Goal: Task Accomplishment & Management: Manage account settings

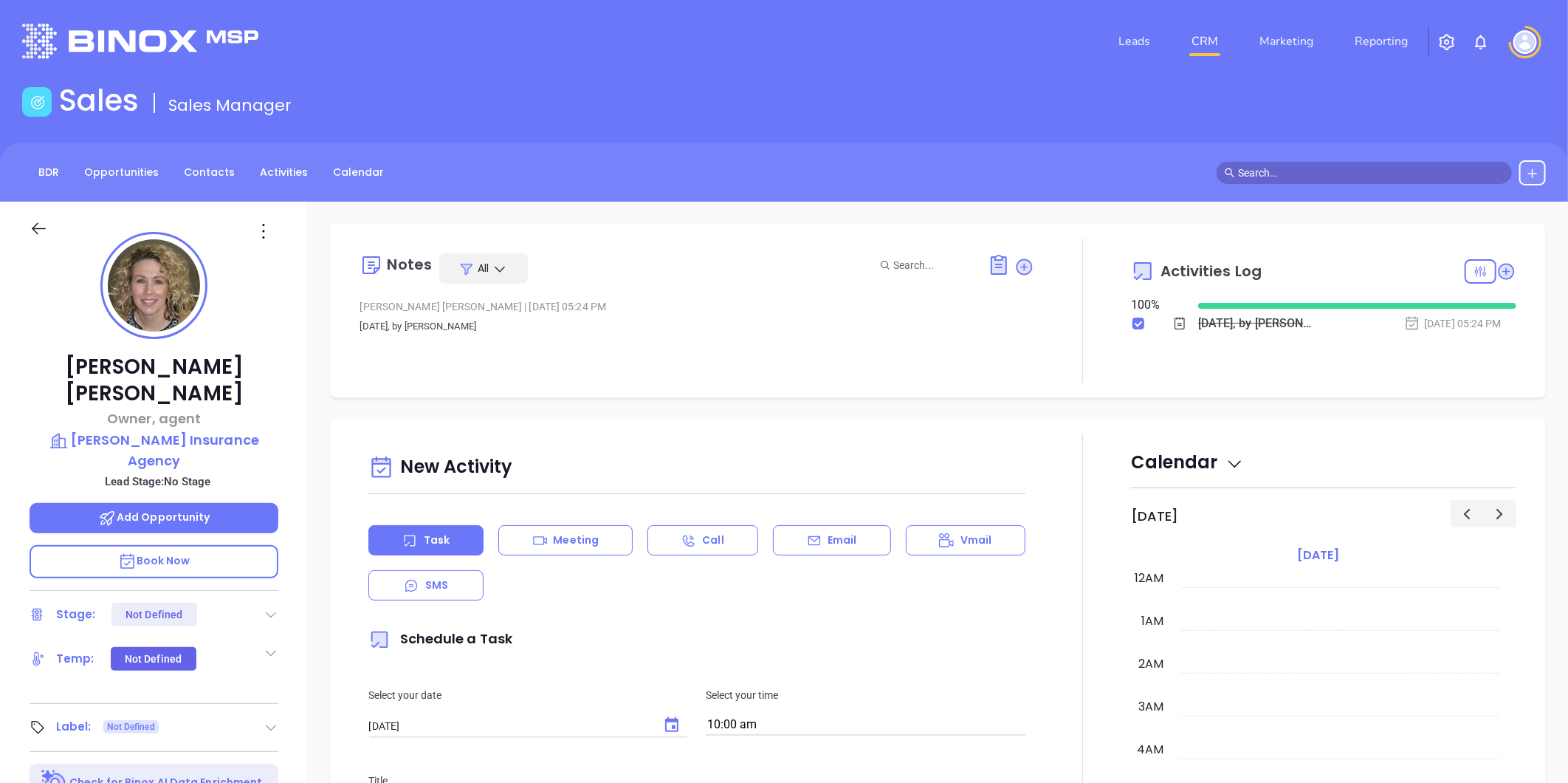
scroll to position [387, 0]
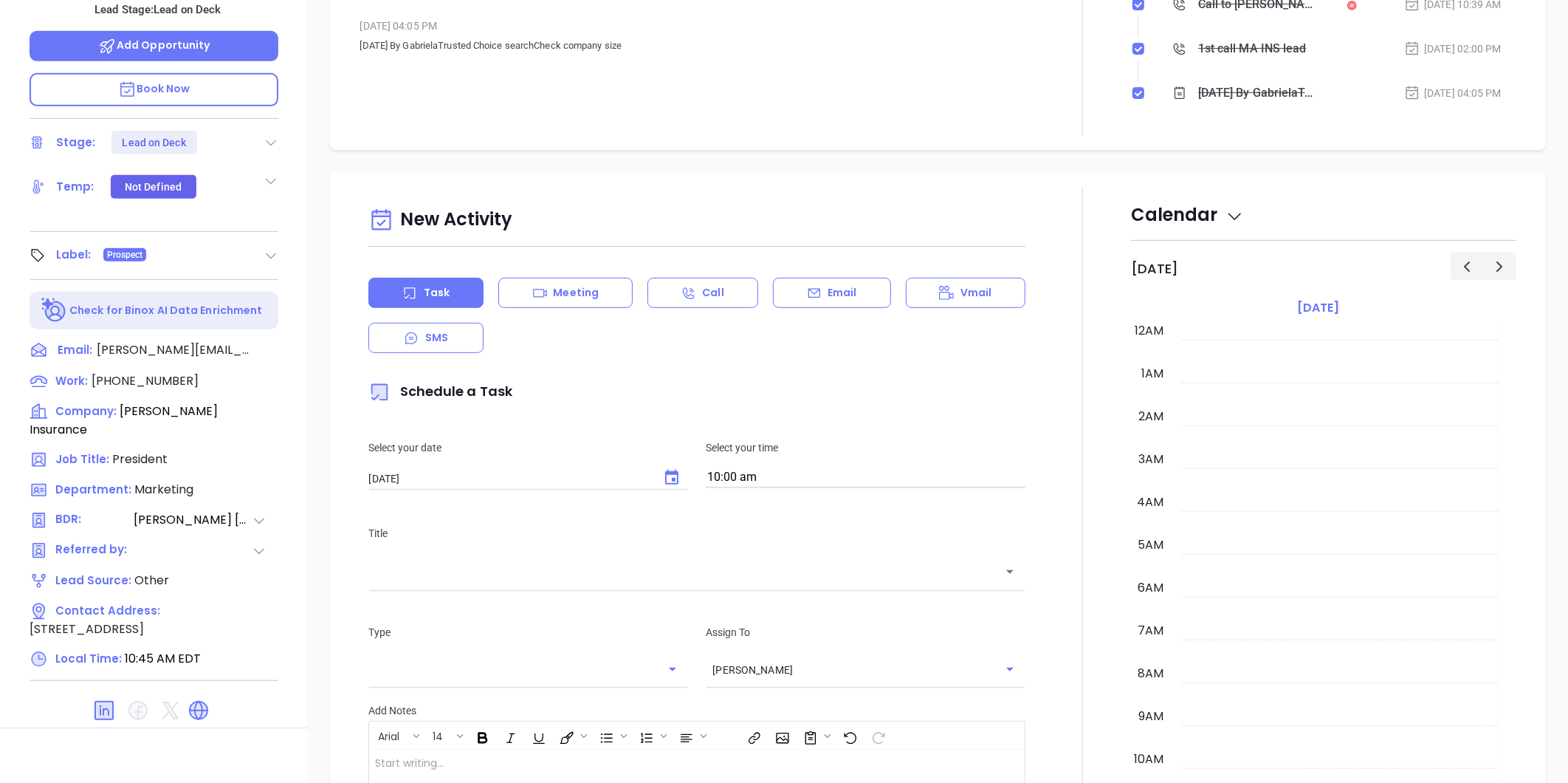
scroll to position [387, 0]
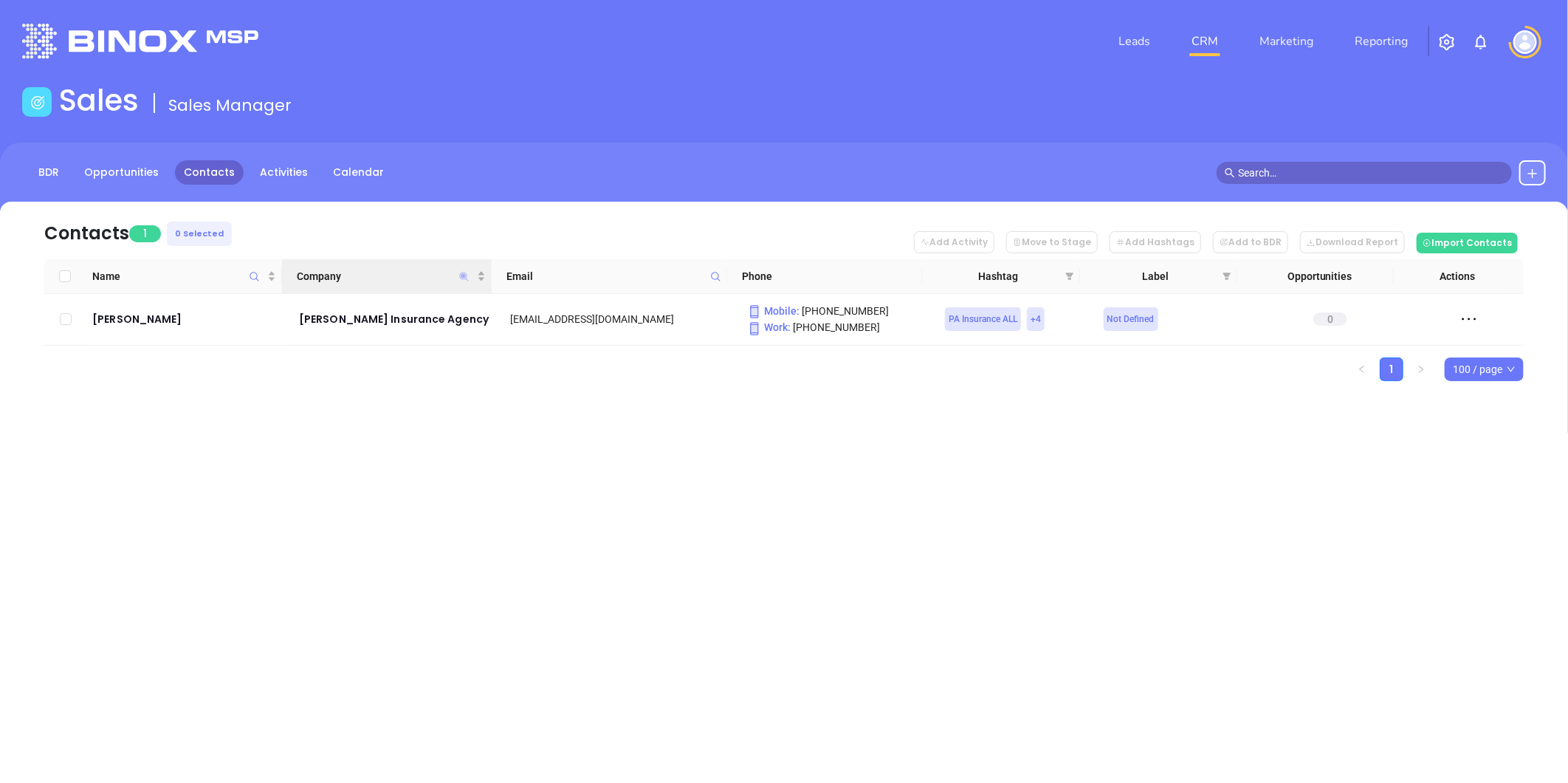
click at [462, 273] on icon "Company" at bounding box center [463, 275] width 9 height 9
paste input "DINNIN"
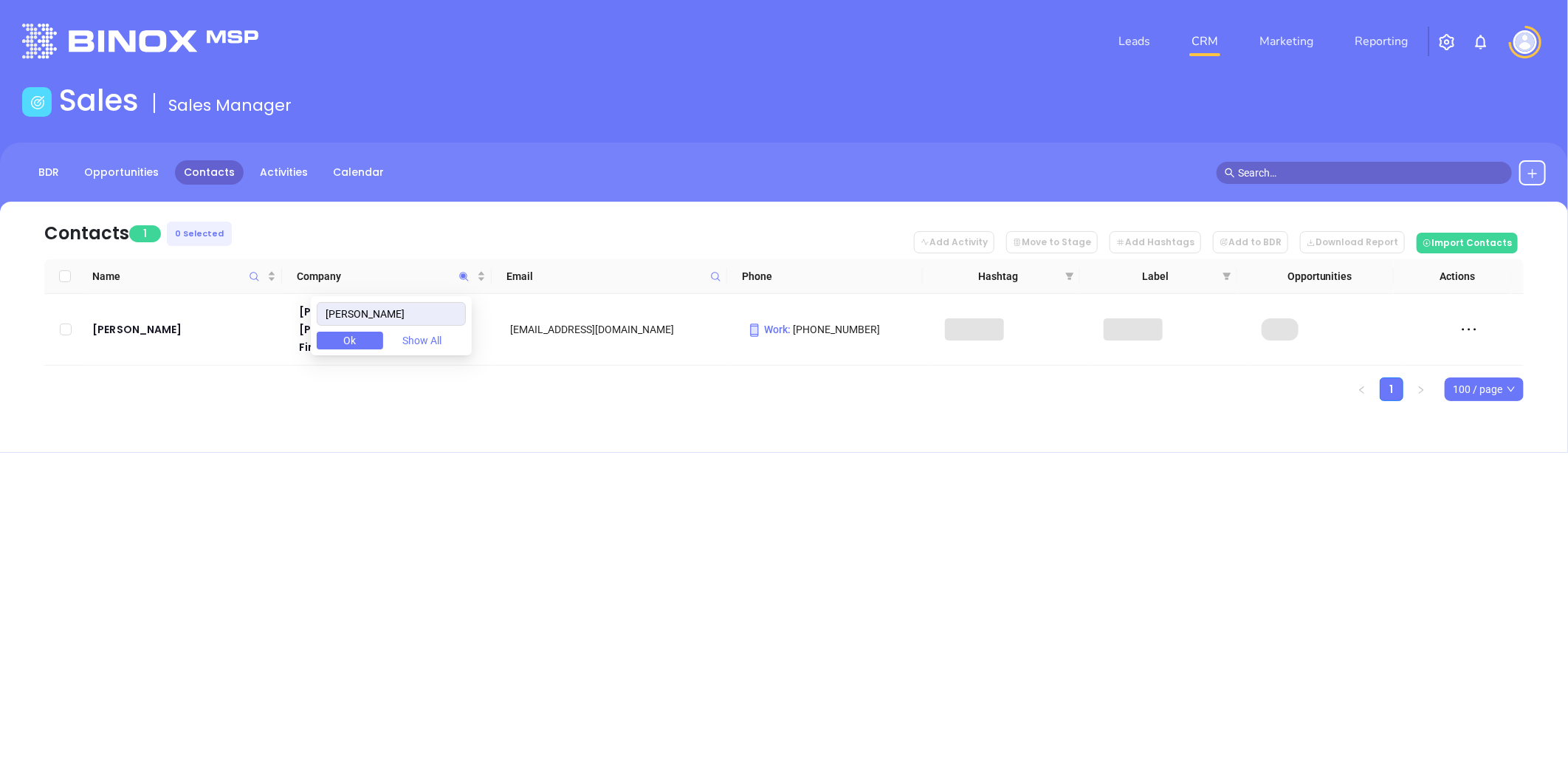
click at [354, 338] on span "Ok" at bounding box center [350, 340] width 13 height 17
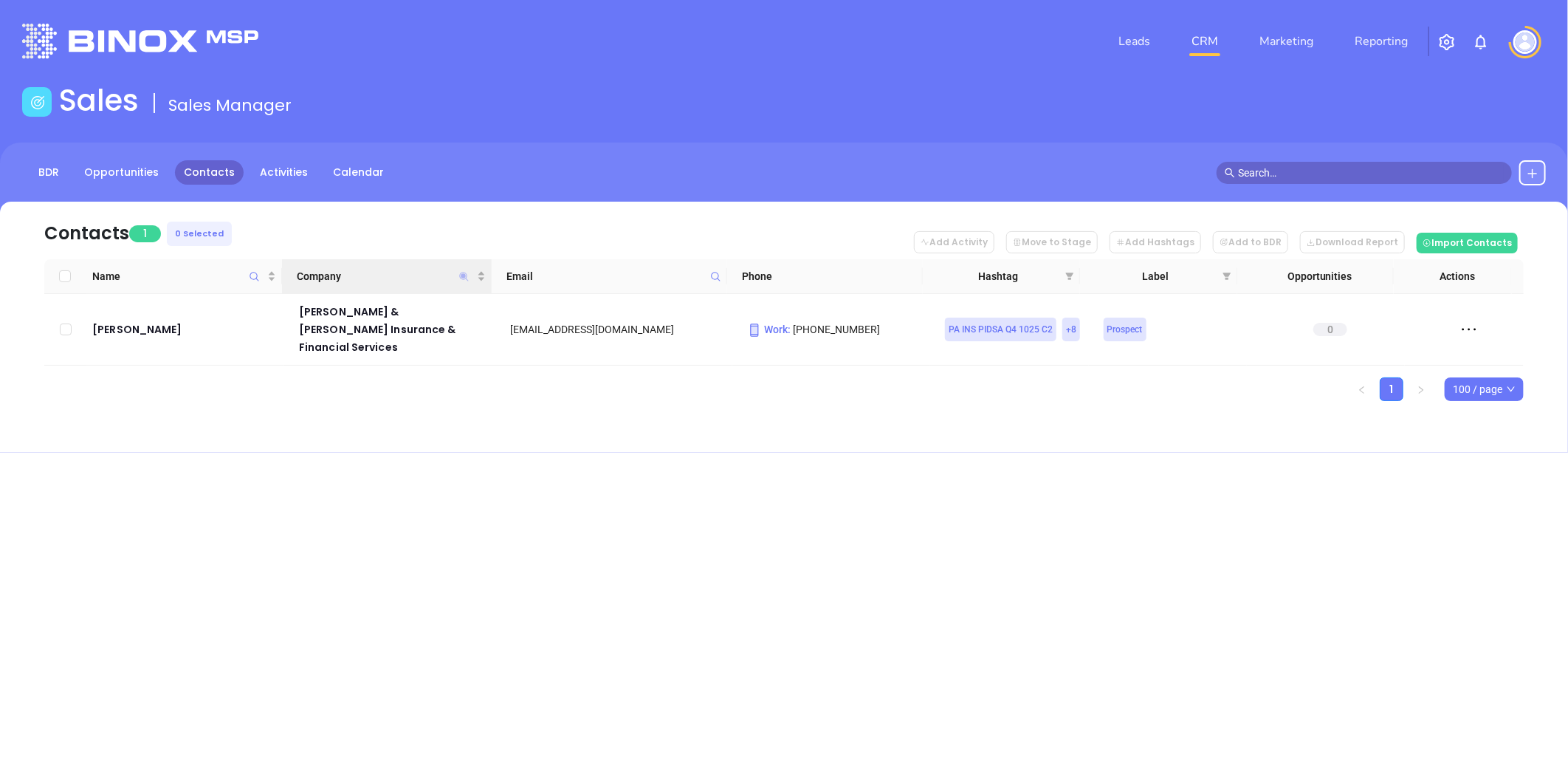
click at [461, 275] on icon "Company" at bounding box center [463, 275] width 9 height 9
click at [453, 269] on span "Company" at bounding box center [385, 276] width 176 height 17
click at [460, 274] on icon "Company" at bounding box center [463, 275] width 9 height 9
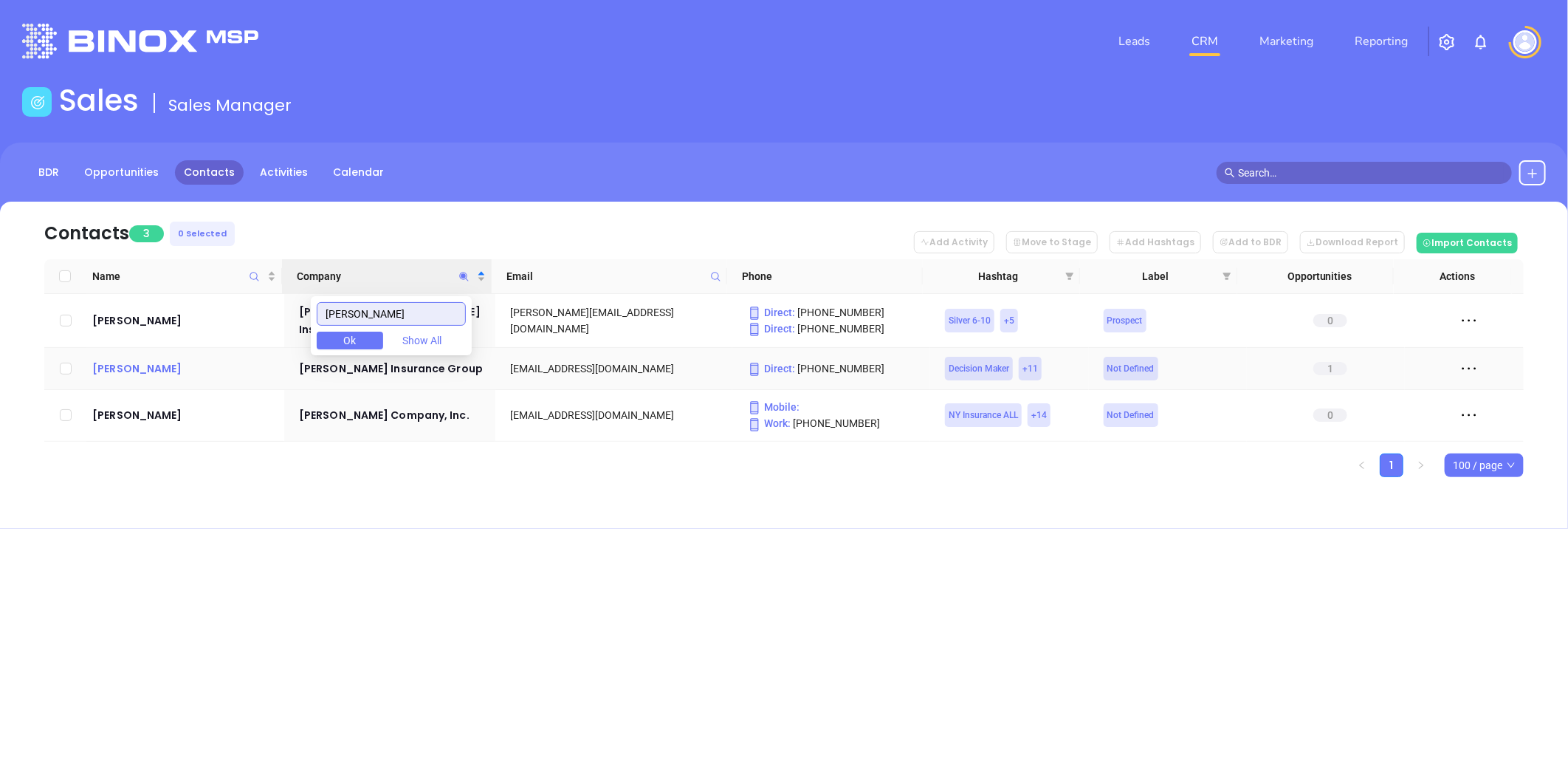
type input "bowman"
click at [460, 273] on icon "Company" at bounding box center [463, 275] width 9 height 9
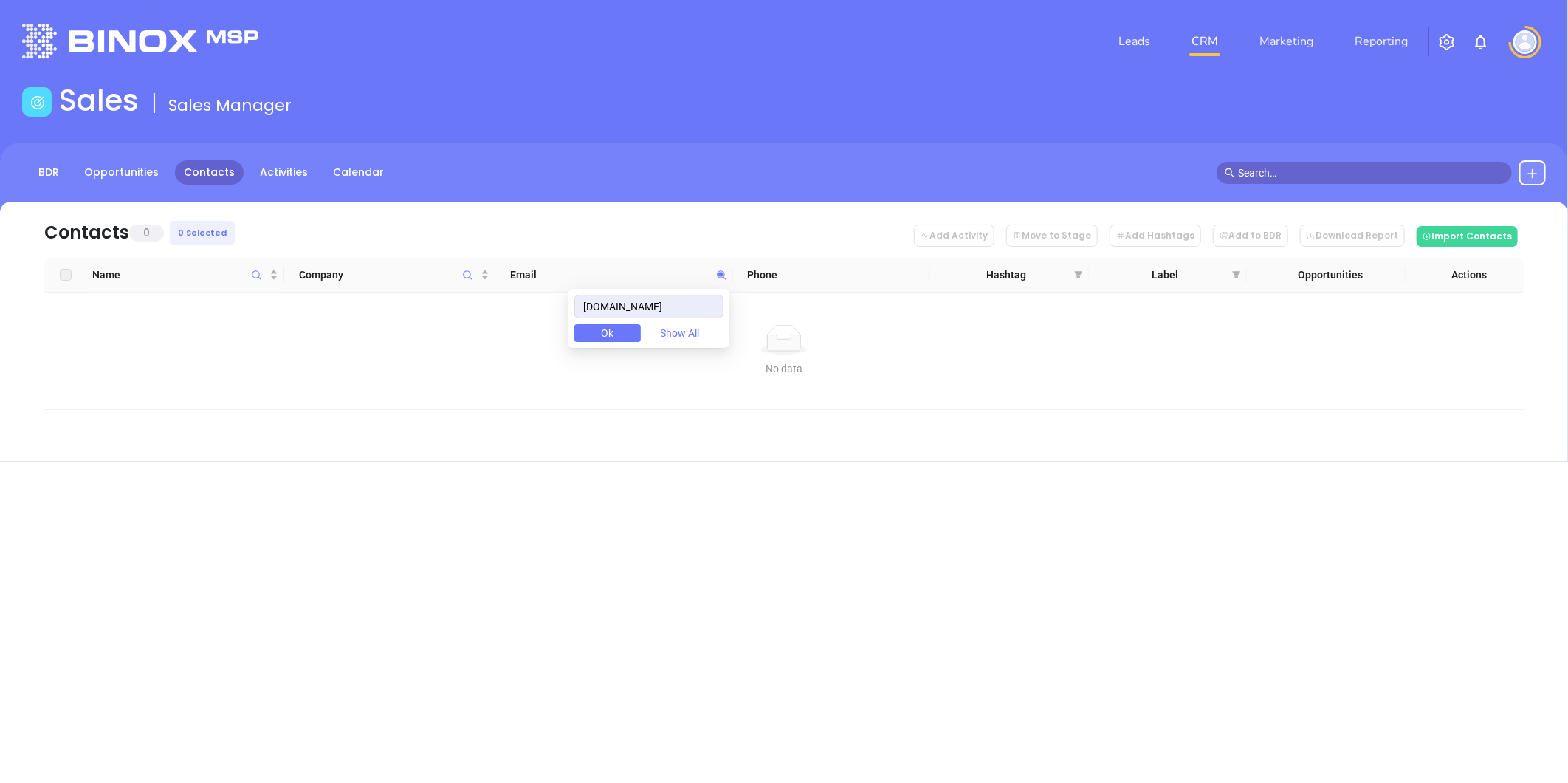
drag, startPoint x: 710, startPoint y: 305, endPoint x: 437, endPoint y: 236, distance: 281.6
click at [436, 236] on body "Leads CRM Marketing Reporting Financial Leads Leads Sales Sales Manager BDR Opp…" at bounding box center [784, 391] width 1568 height 783
drag, startPoint x: 695, startPoint y: 314, endPoint x: 608, endPoint y: 304, distance: 87.6
click at [525, 283] on body "Leads CRM Marketing Reporting Financial Leads Leads Sales Sales Manager BDR Opp…" at bounding box center [784, 391] width 1568 height 783
paste input "kvcw"
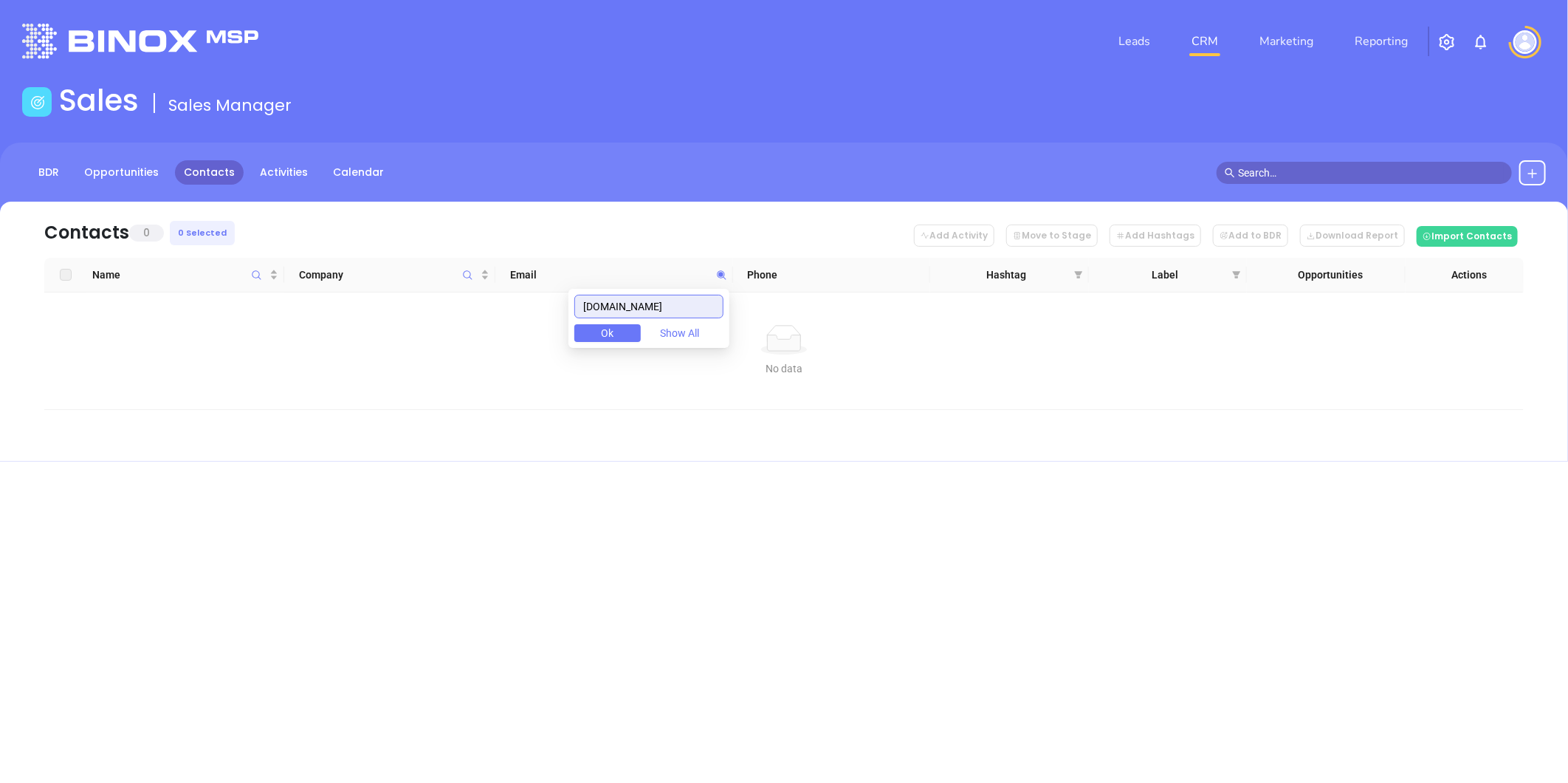
drag, startPoint x: 702, startPoint y: 310, endPoint x: 529, endPoint y: 283, distance: 175.1
click at [530, 285] on body "Leads CRM Marketing Reporting Financial Leads Leads Sales Sales Manager BDR Opp…" at bounding box center [784, 391] width 1568 height 783
paste input "stmarysagency"
drag, startPoint x: 689, startPoint y: 311, endPoint x: 578, endPoint y: 289, distance: 113.2
click at [577, 289] on body "Leads CRM Marketing Reporting Financial Leads Leads Sales Sales Manager BDR Opp…" at bounding box center [784, 391] width 1568 height 783
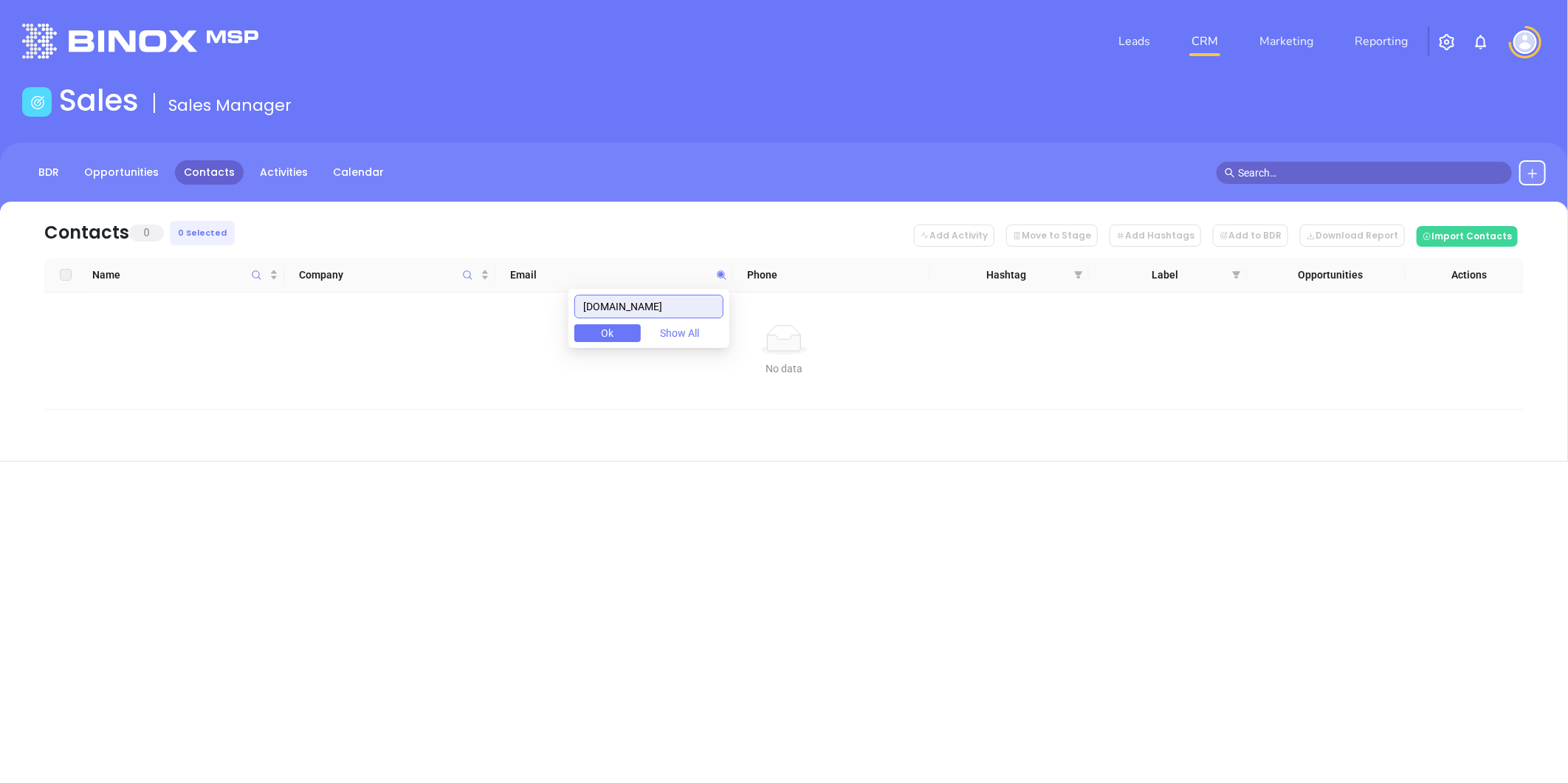
paste input "barrsinsurance"
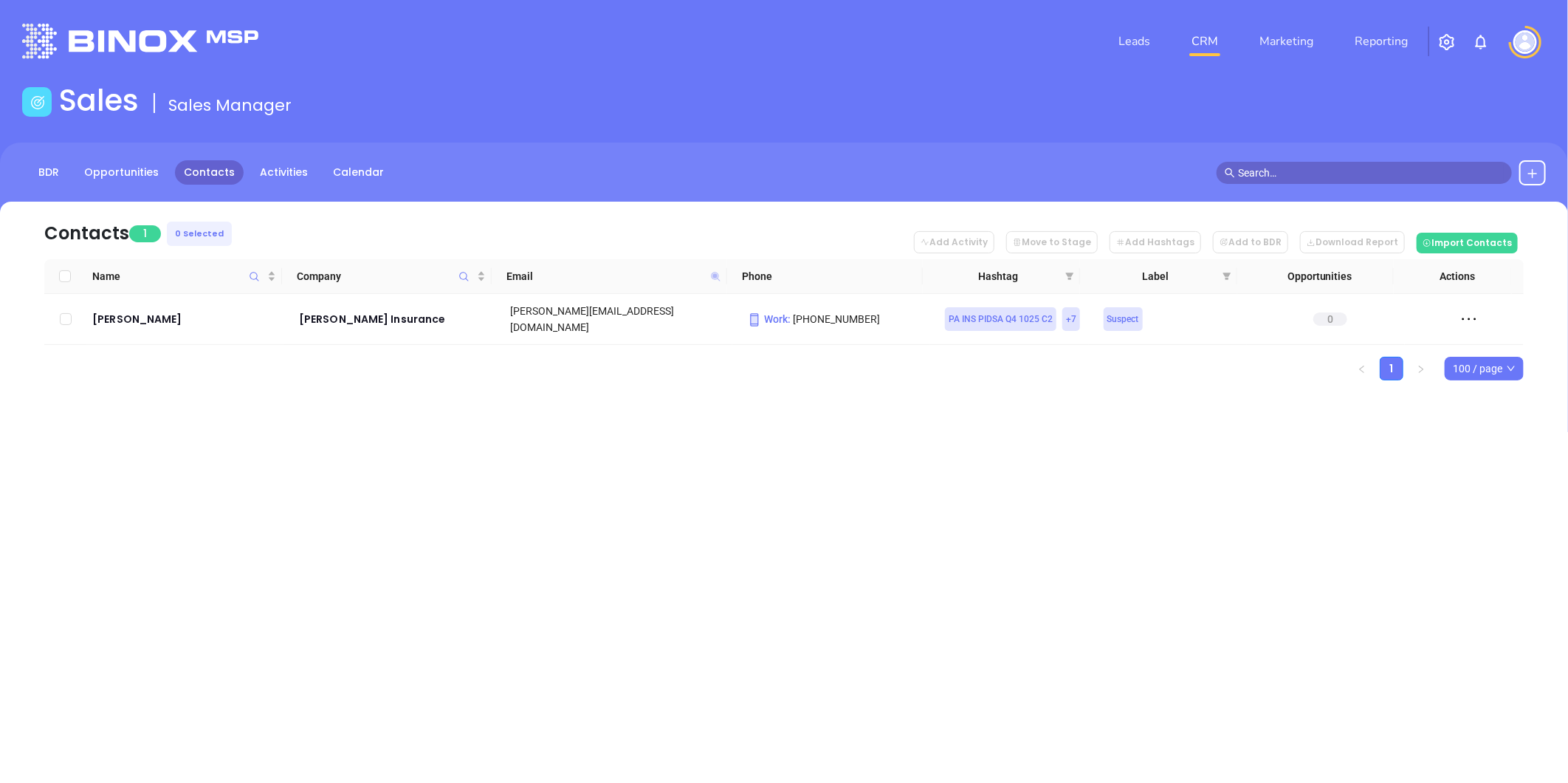
click at [714, 276] on icon at bounding box center [715, 275] width 9 height 9
paste input "claussbovard"
click at [712, 271] on icon at bounding box center [716, 276] width 11 height 11
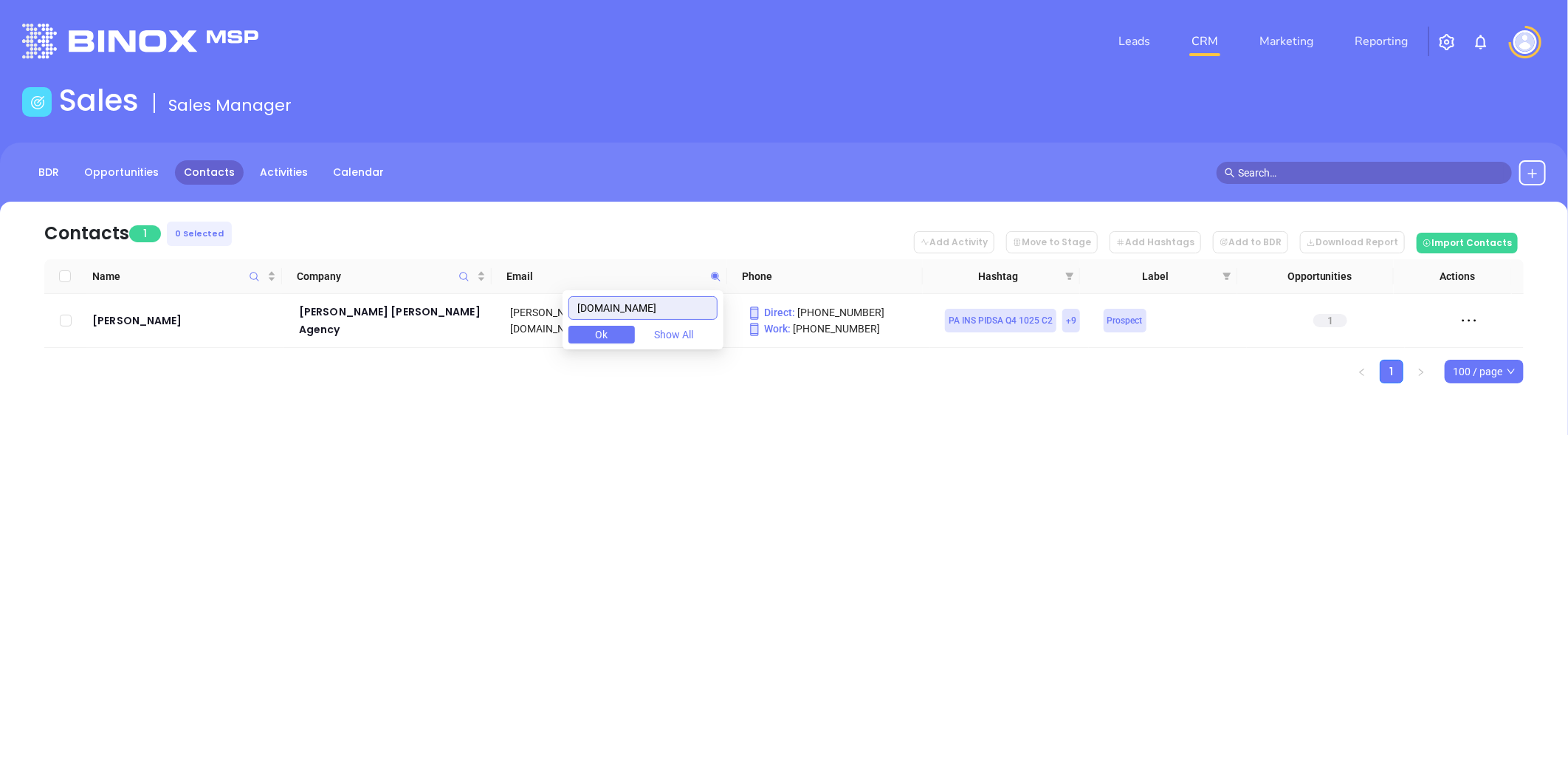
paste input "jtainsurance"
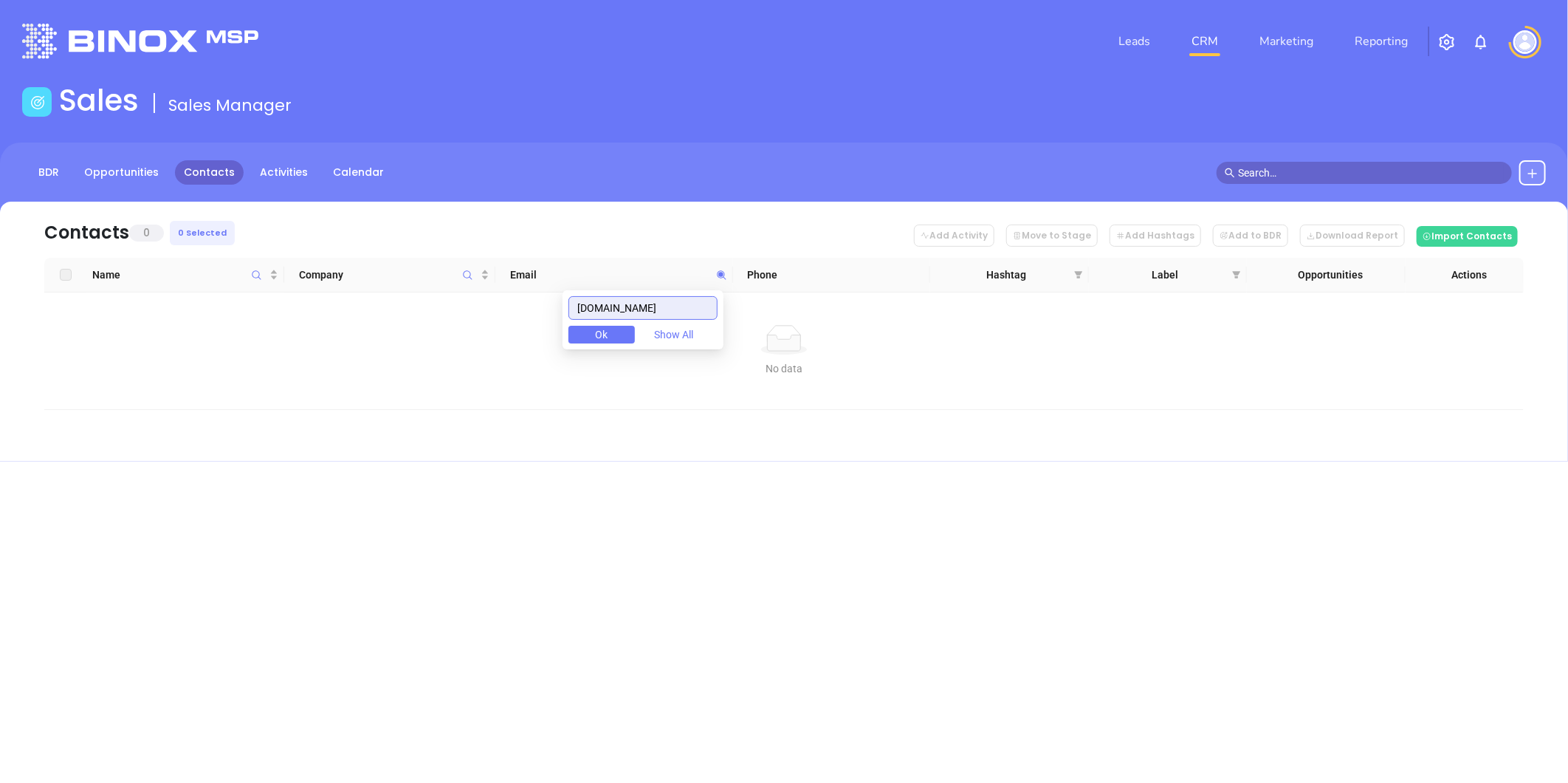
click at [424, 318] on body "Leads CRM Marketing Reporting Financial Leads Leads Sales Sales Manager BDR Opp…" at bounding box center [784, 391] width 1568 height 783
drag, startPoint x: 681, startPoint y: 306, endPoint x: 424, endPoint y: 325, distance: 257.7
click at [424, 323] on body "Leads CRM Marketing Reporting Financial Leads Leads Sales Sales Manager BDR Opp…" at bounding box center [784, 391] width 1568 height 783
paste input "bowmans"
drag, startPoint x: 699, startPoint y: 305, endPoint x: 415, endPoint y: 308, distance: 284.0
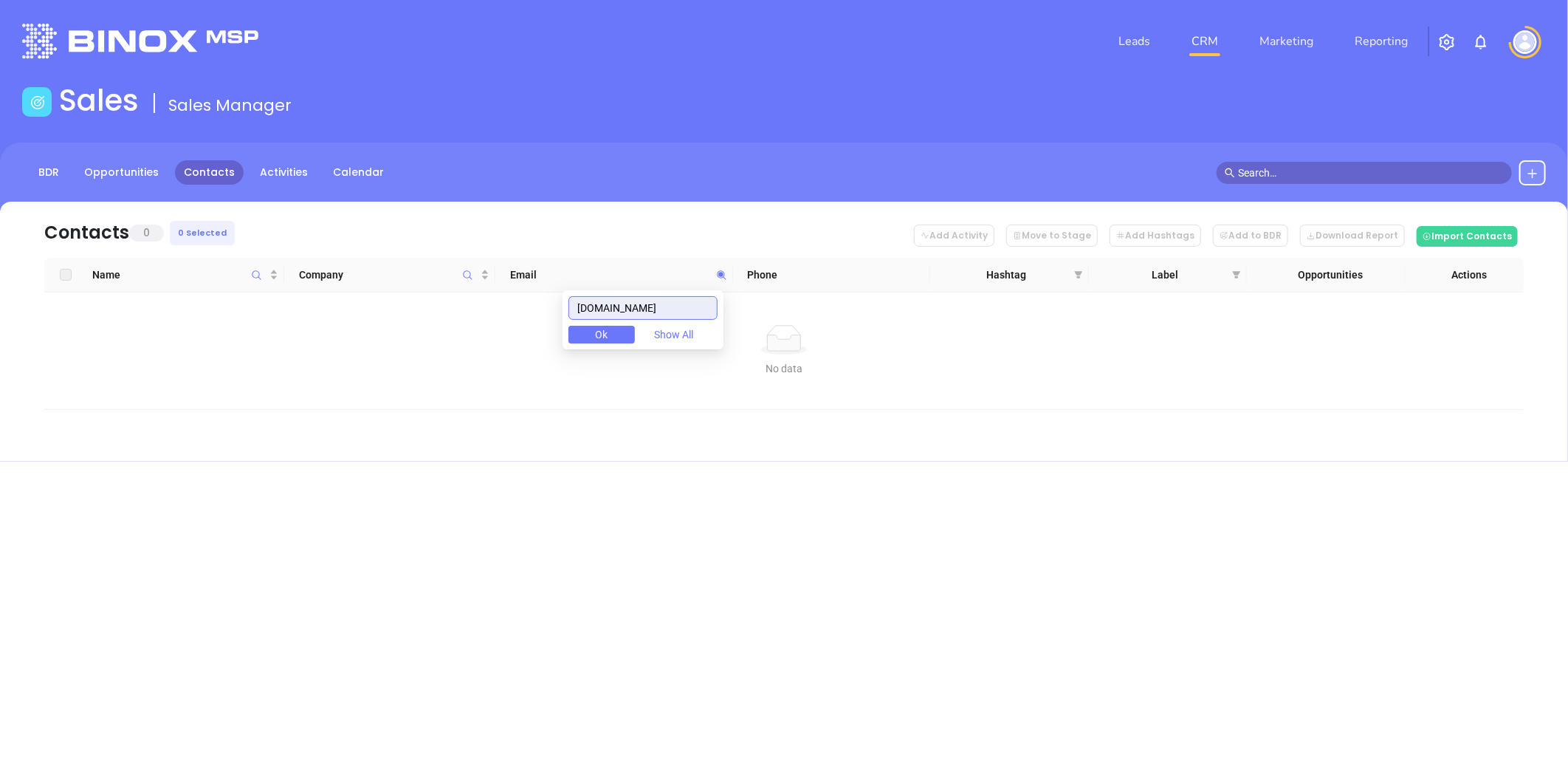
click at [415, 308] on body "Leads CRM Marketing Reporting Financial Leads Leads Sales Sales Manager BDR Opp…" at bounding box center [784, 391] width 1568 height 783
paste input "fhhins"
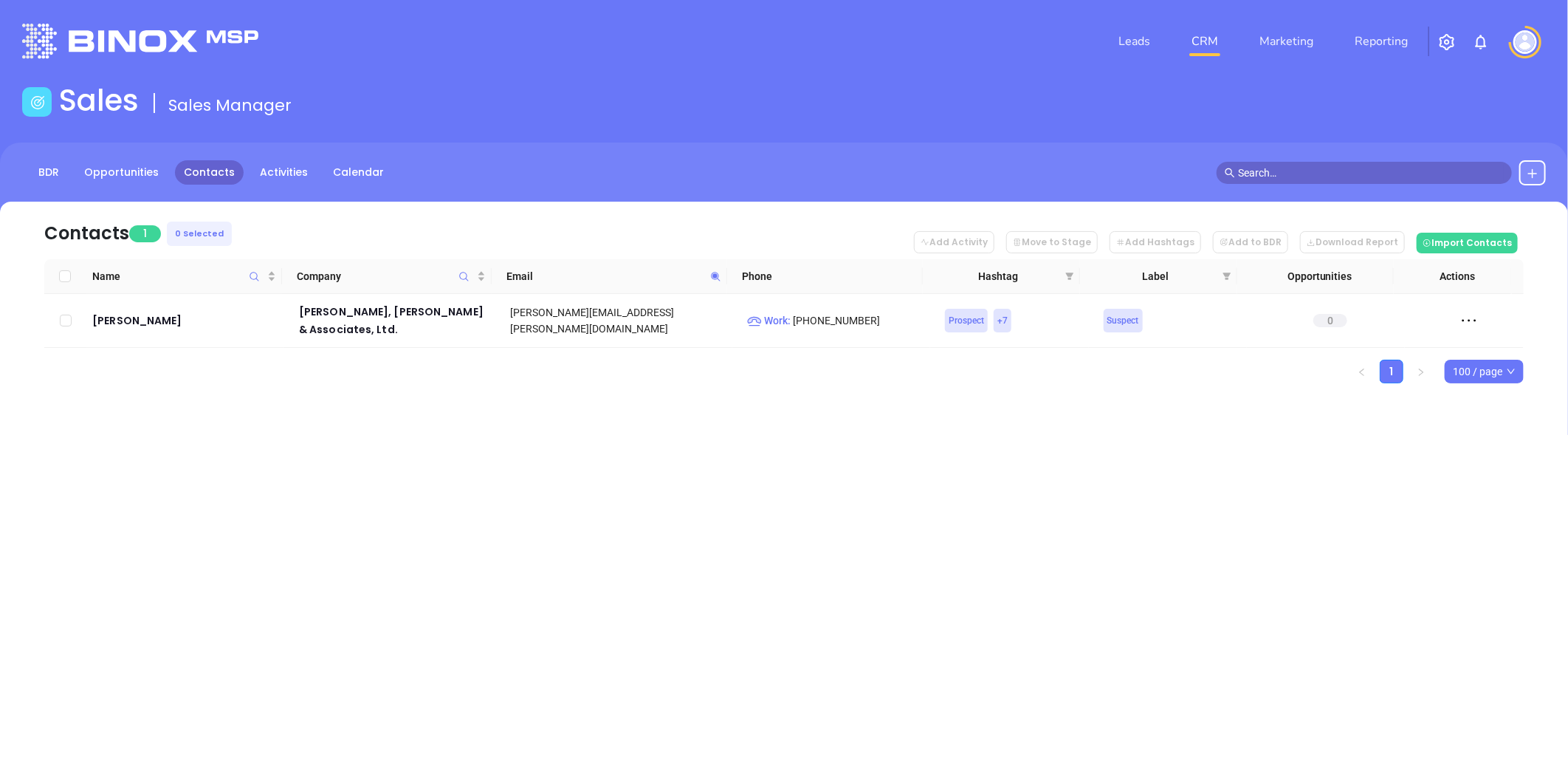
click at [716, 273] on icon at bounding box center [716, 276] width 11 height 11
paste input "erulloinsuranceagencie"
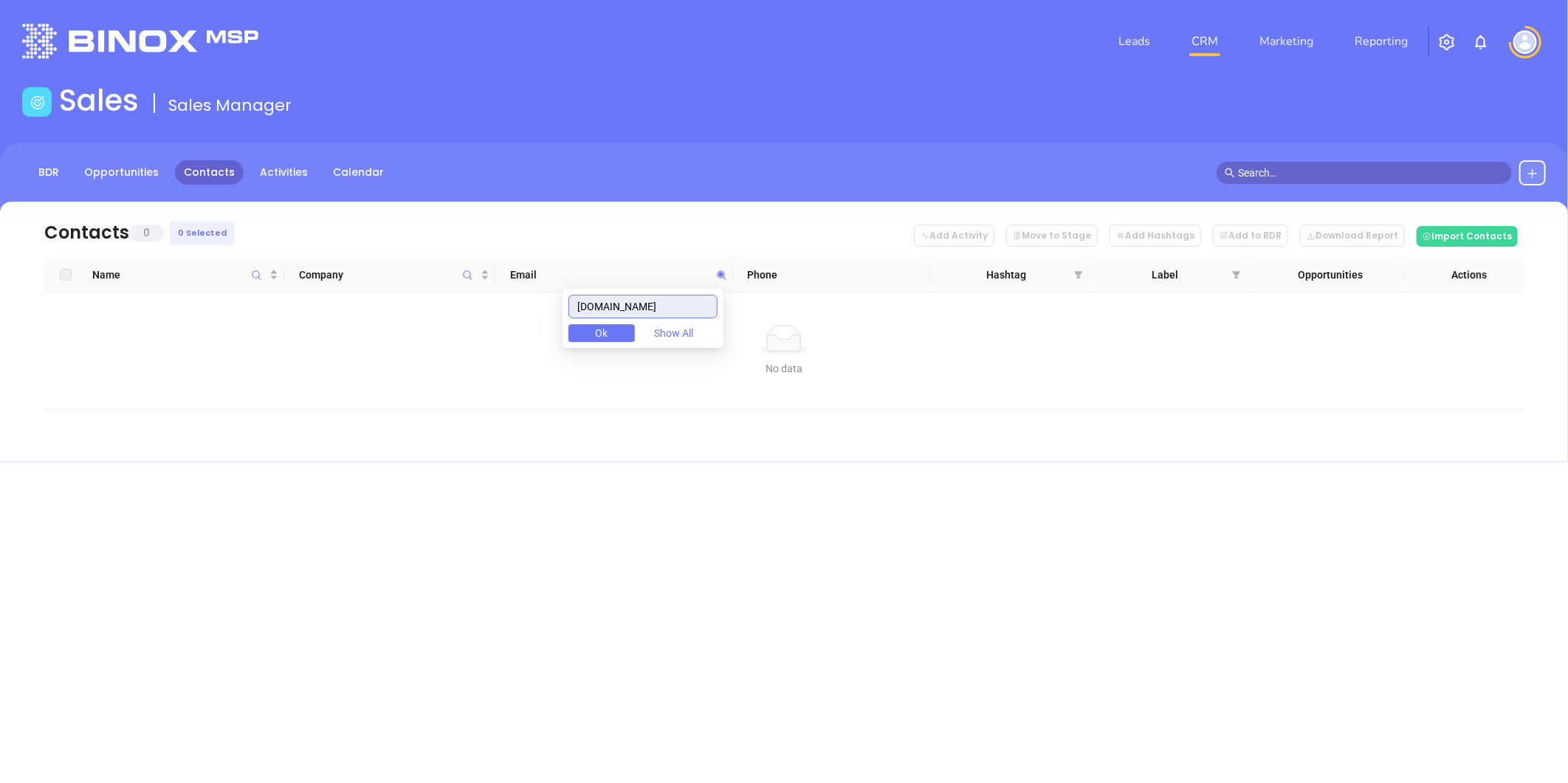
click at [638, 310] on input "ferulloinsuranceagencies.com" at bounding box center [643, 306] width 149 height 24
click at [638, 308] on input "ferulloinsuranceagencies.com" at bounding box center [643, 306] width 149 height 24
paste input "mainlinerisk"
click at [675, 308] on input "[DOMAIN_NAME]" at bounding box center [643, 306] width 149 height 24
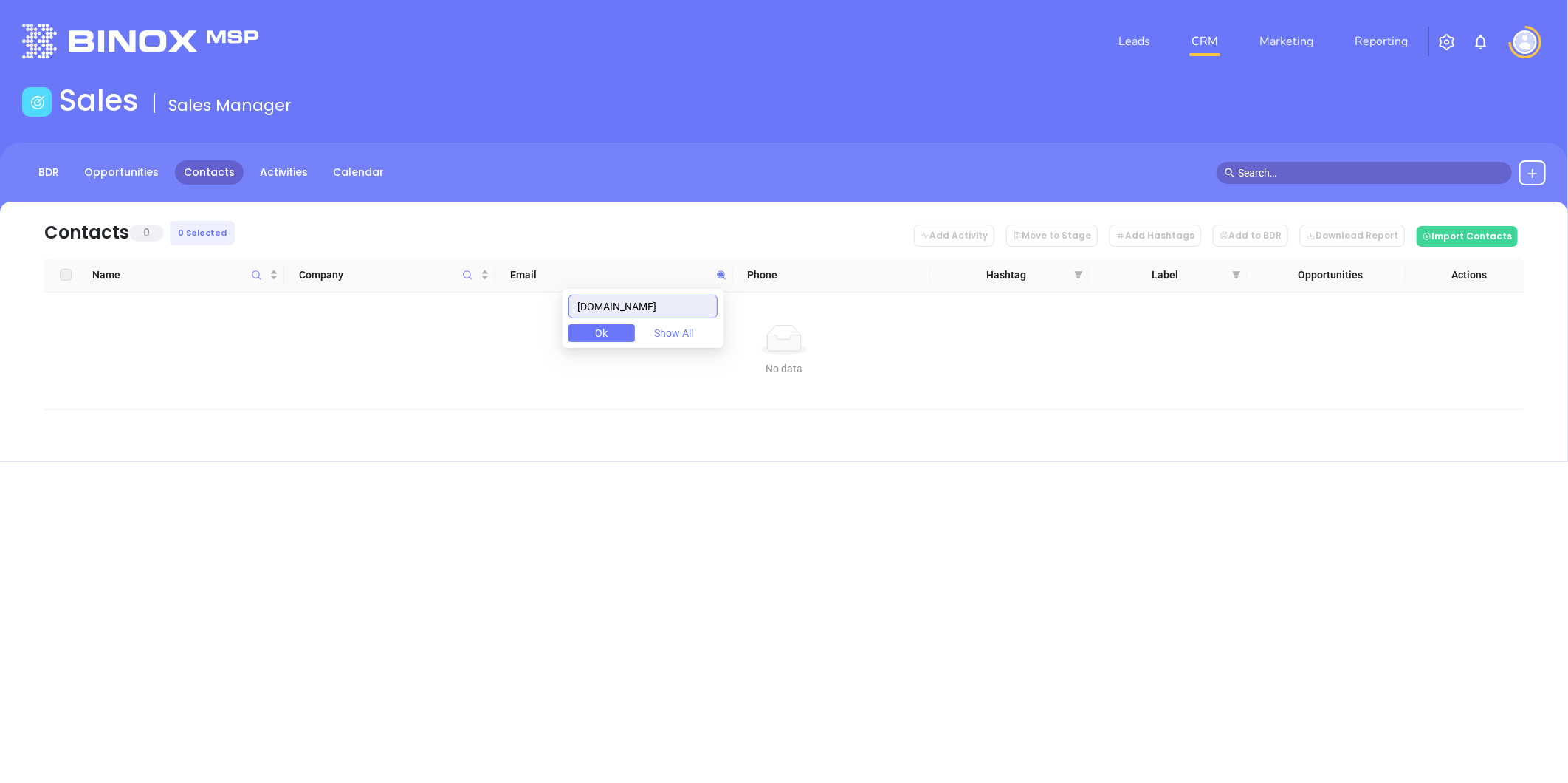
drag, startPoint x: 666, startPoint y: 308, endPoint x: 551, endPoint y: 294, distance: 115.8
click at [526, 305] on body "Leads CRM Marketing Reporting Financial Leads Leads Sales Sales Manager BDR Opp…" at bounding box center [784, 391] width 1568 height 783
paste input "dorseyandassociatesinsurance"
click at [675, 306] on input "[DOMAIN_NAME]" at bounding box center [643, 306] width 149 height 24
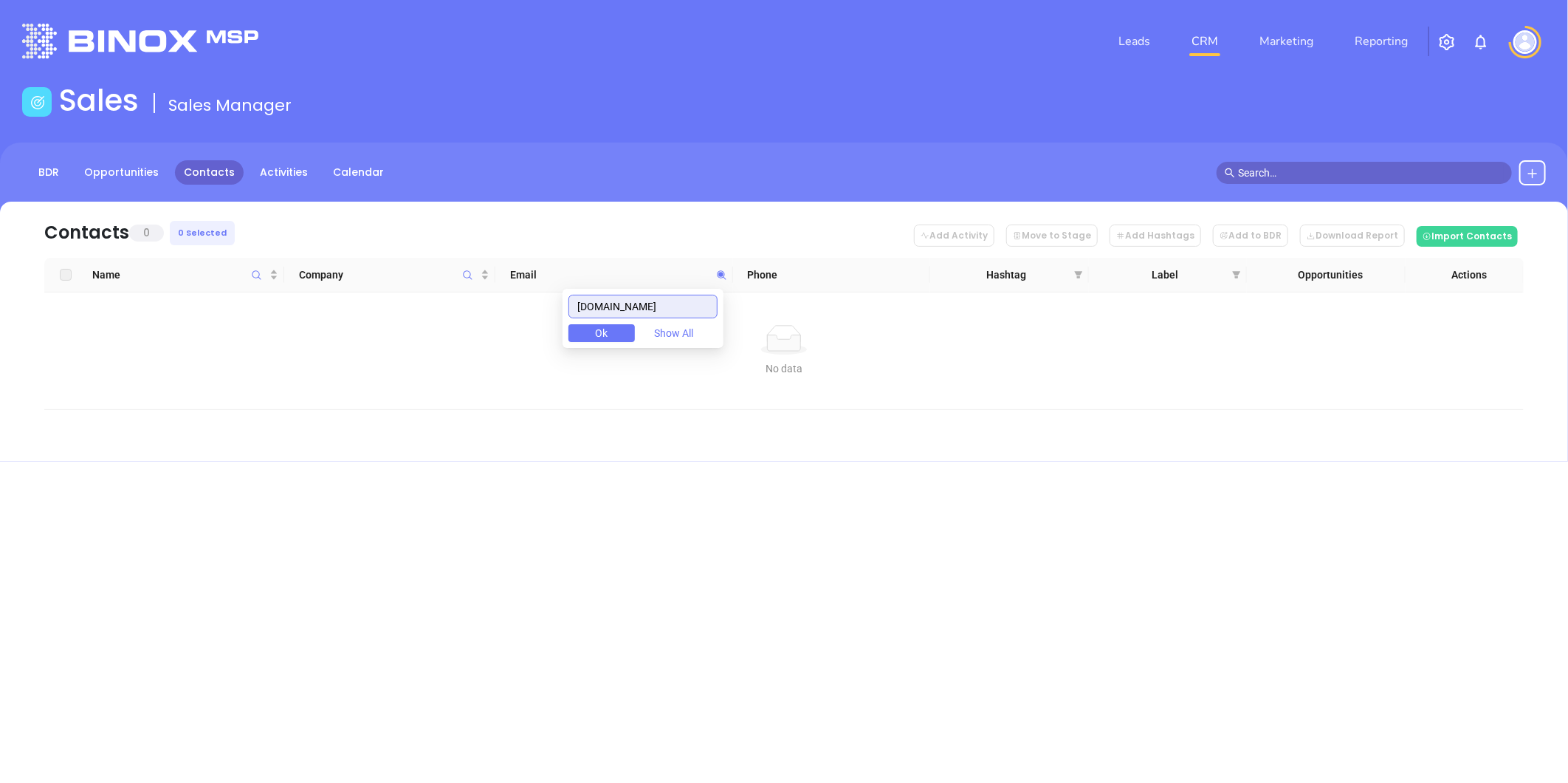
click at [675, 306] on input "dorseyandassociatesinsurance.com" at bounding box center [643, 306] width 149 height 24
paste input "freedom4"
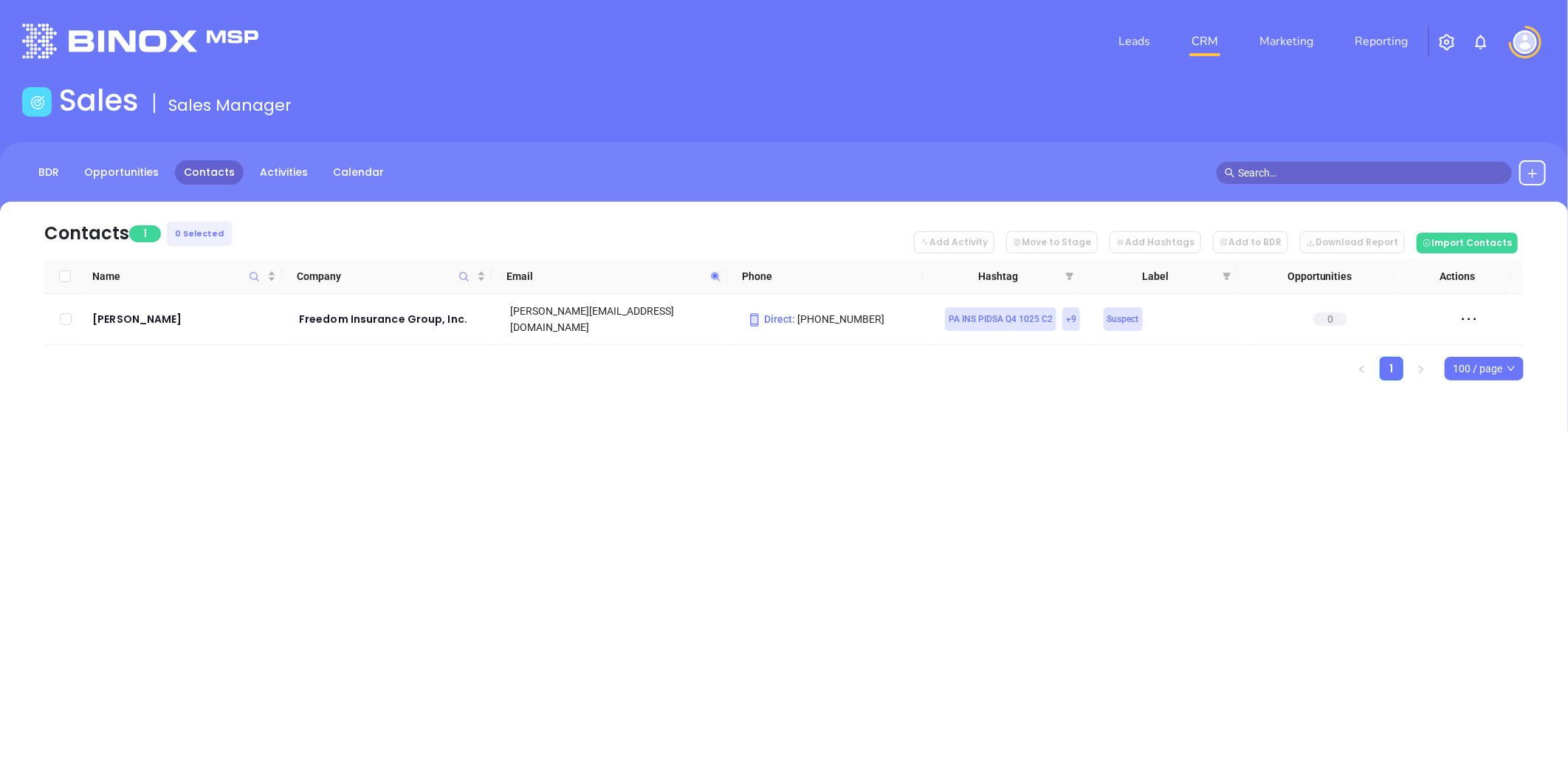
click at [710, 273] on icon at bounding box center [716, 276] width 11 height 11
paste input "gcainsures"
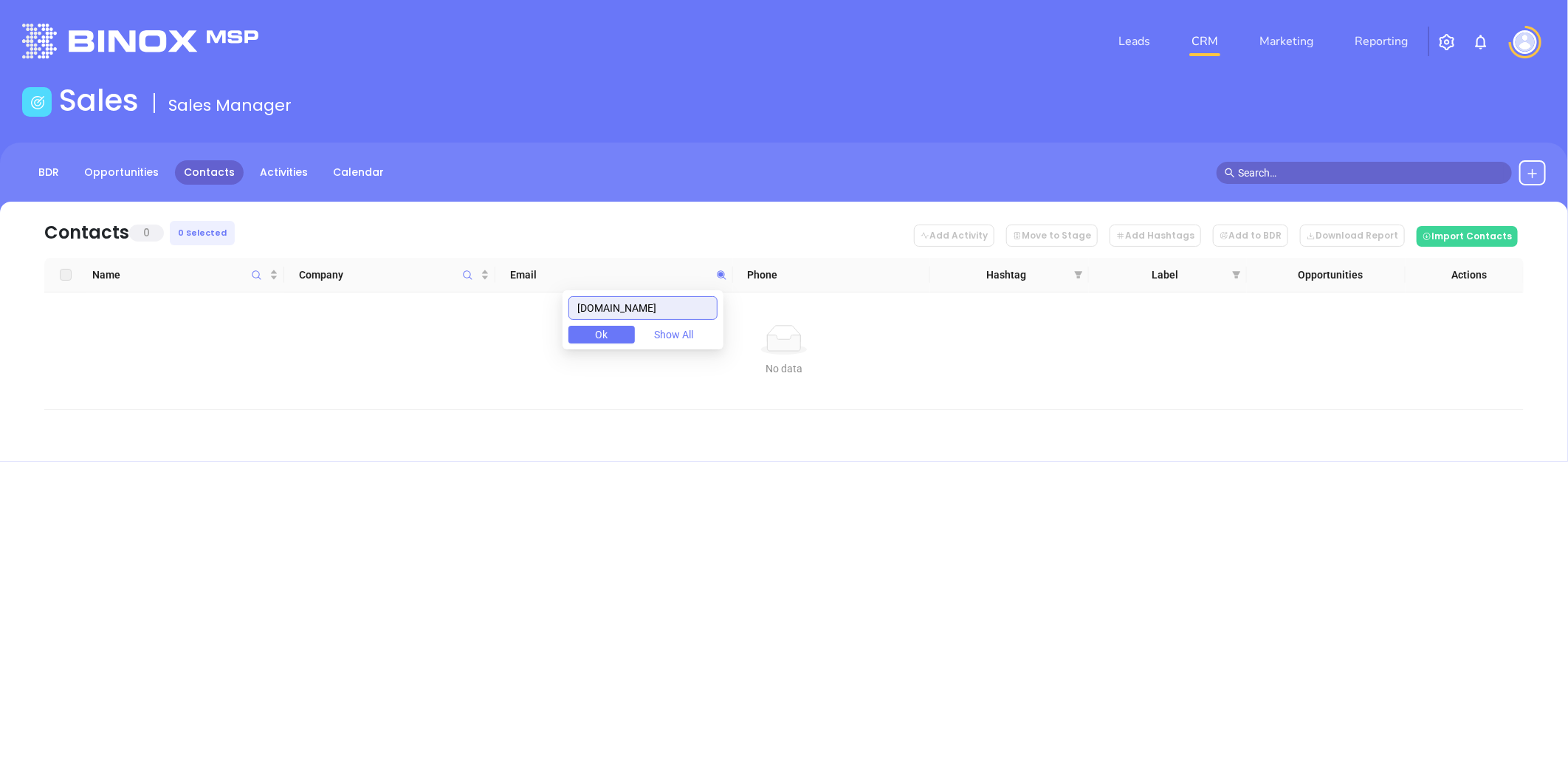
drag, startPoint x: 660, startPoint y: 310, endPoint x: 510, endPoint y: 315, distance: 150.1
click at [452, 311] on body "Leads CRM Marketing Reporting Financial Leads Leads Sales Sales Manager BDR Opp…" at bounding box center [784, 391] width 1568 height 783
paste input "jmpatton"
type input "jmpatton.com"
drag, startPoint x: 680, startPoint y: 308, endPoint x: 552, endPoint y: 319, distance: 128.5
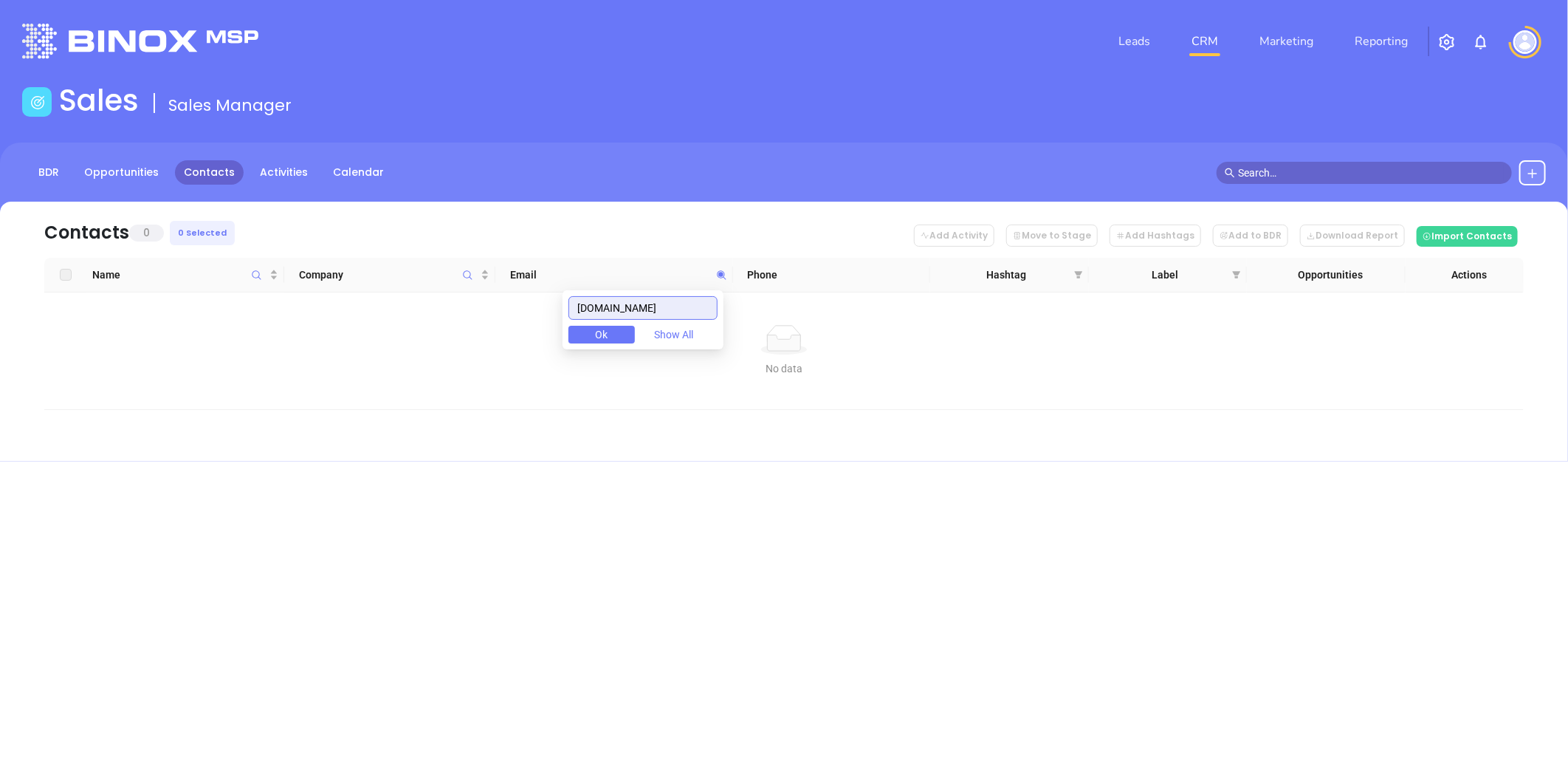
click at [552, 319] on body "Leads CRM Marketing Reporting Financial Leads Leads Sales Sales Manager BDR Opp…" at bounding box center [784, 391] width 1568 height 783
paste input "statewideagency.com"
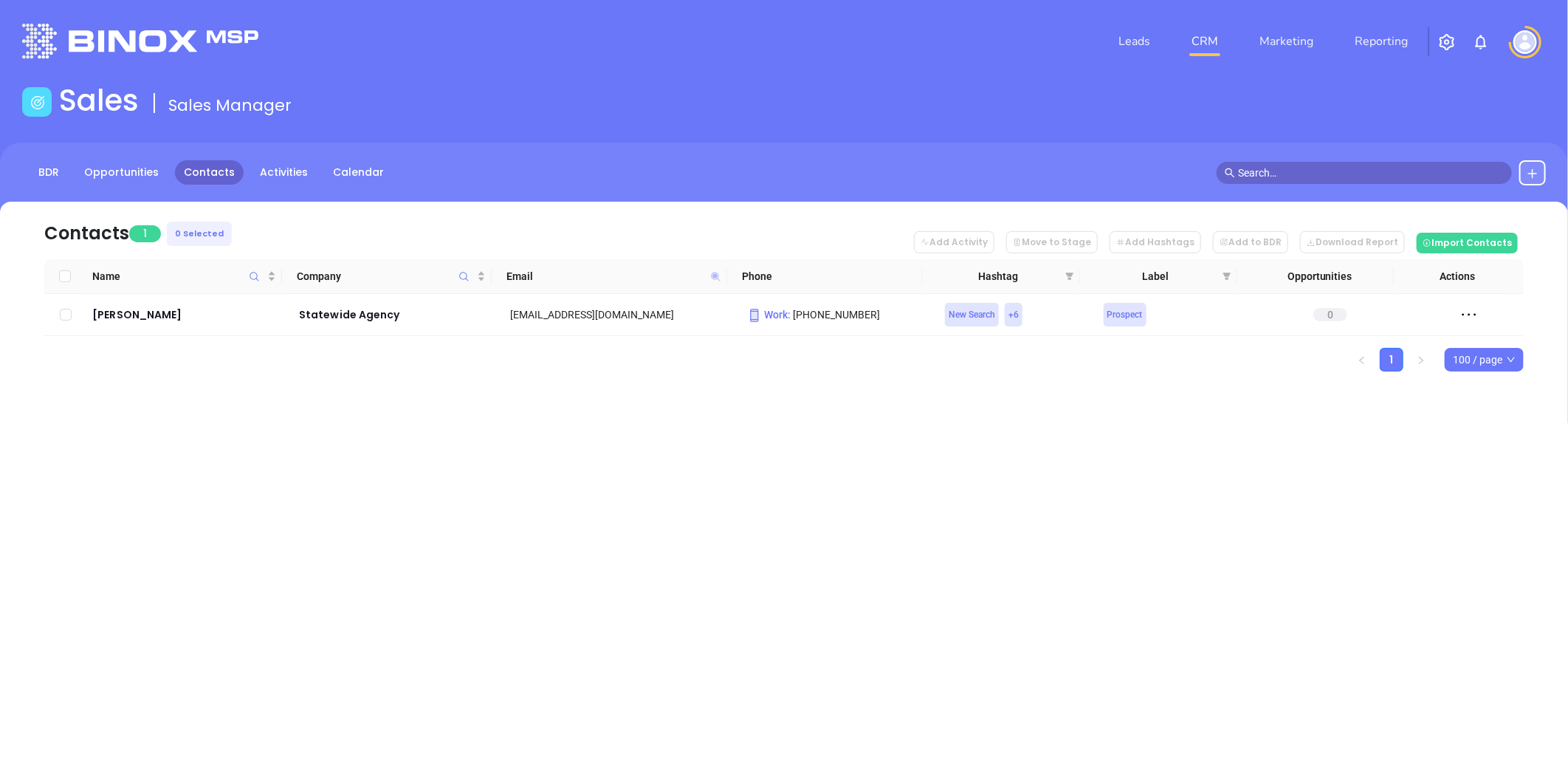
click at [714, 274] on icon at bounding box center [715, 275] width 9 height 9
paste input "WilsonInsurance.net"
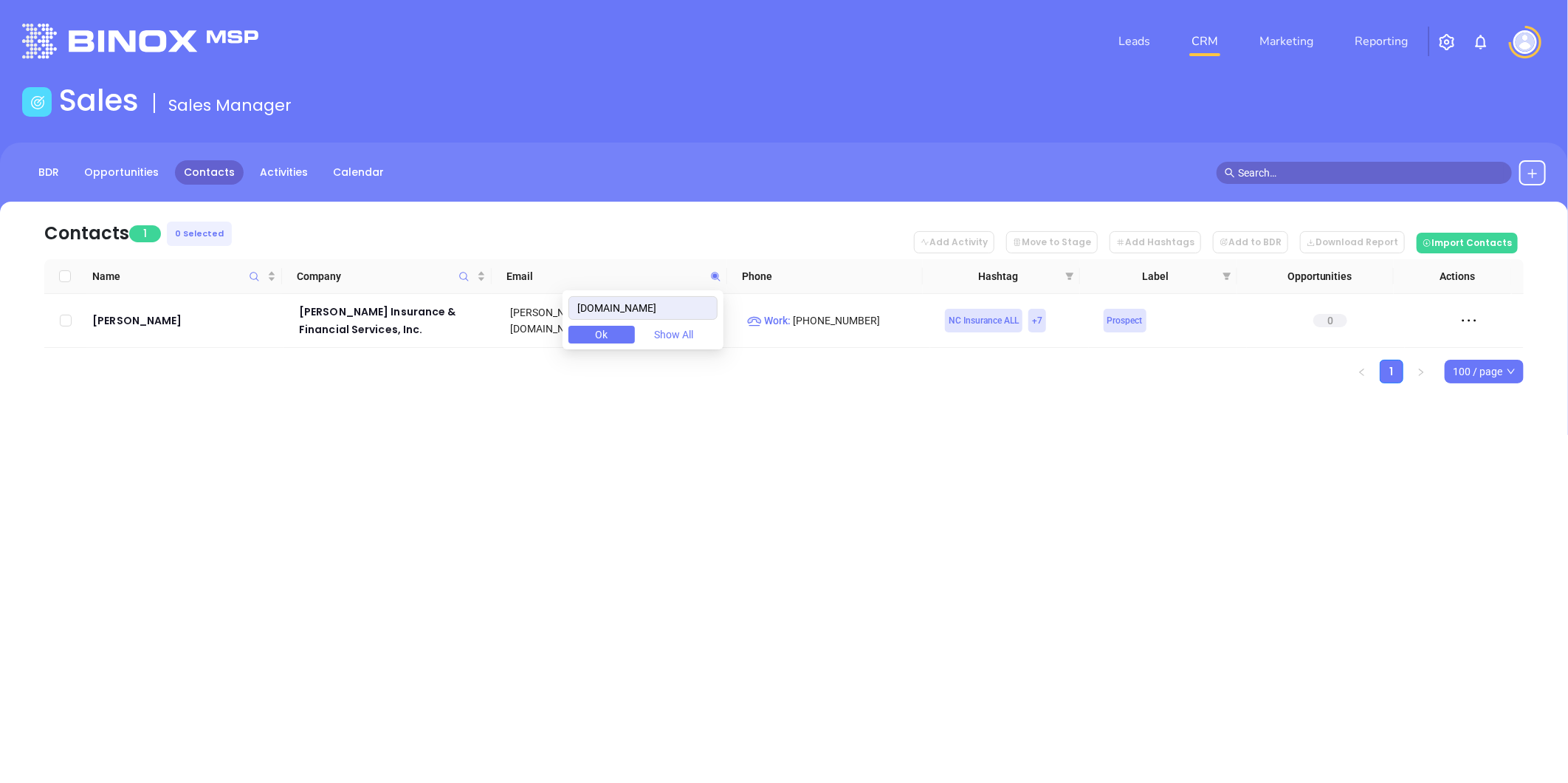
click at [608, 334] on span "Ok" at bounding box center [602, 334] width 13 height 17
click at [714, 271] on icon at bounding box center [716, 276] width 11 height 11
paste input "imperialagency.com"
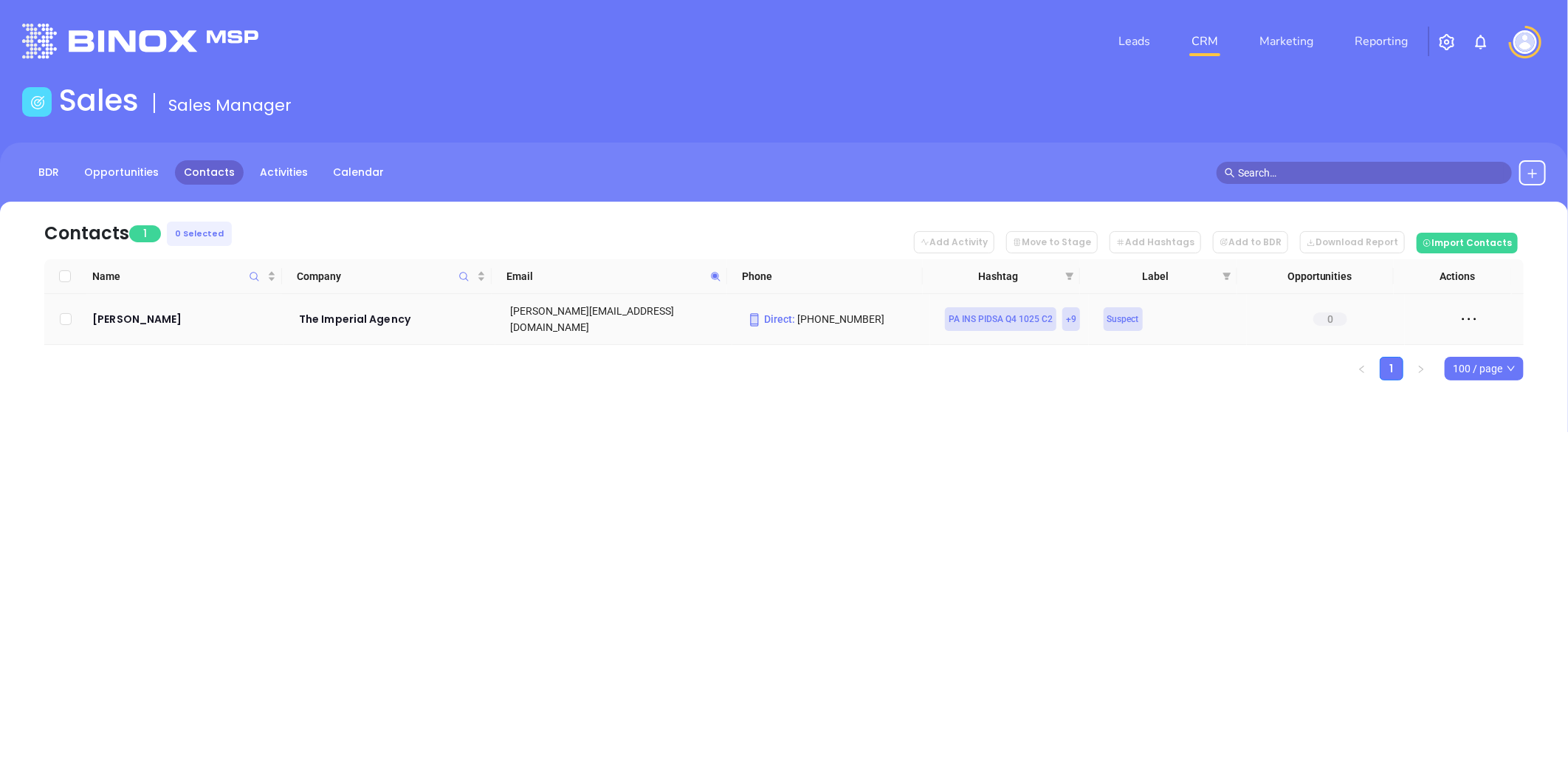
drag, startPoint x: 134, startPoint y: 303, endPoint x: 68, endPoint y: 364, distance: 89.9
drag, startPoint x: 68, startPoint y: 364, endPoint x: 131, endPoint y: 305, distance: 86.3
click at [714, 275] on icon at bounding box center [715, 275] width 9 height 9
paste input "nsuremephill"
click at [714, 271] on icon at bounding box center [715, 275] width 9 height 9
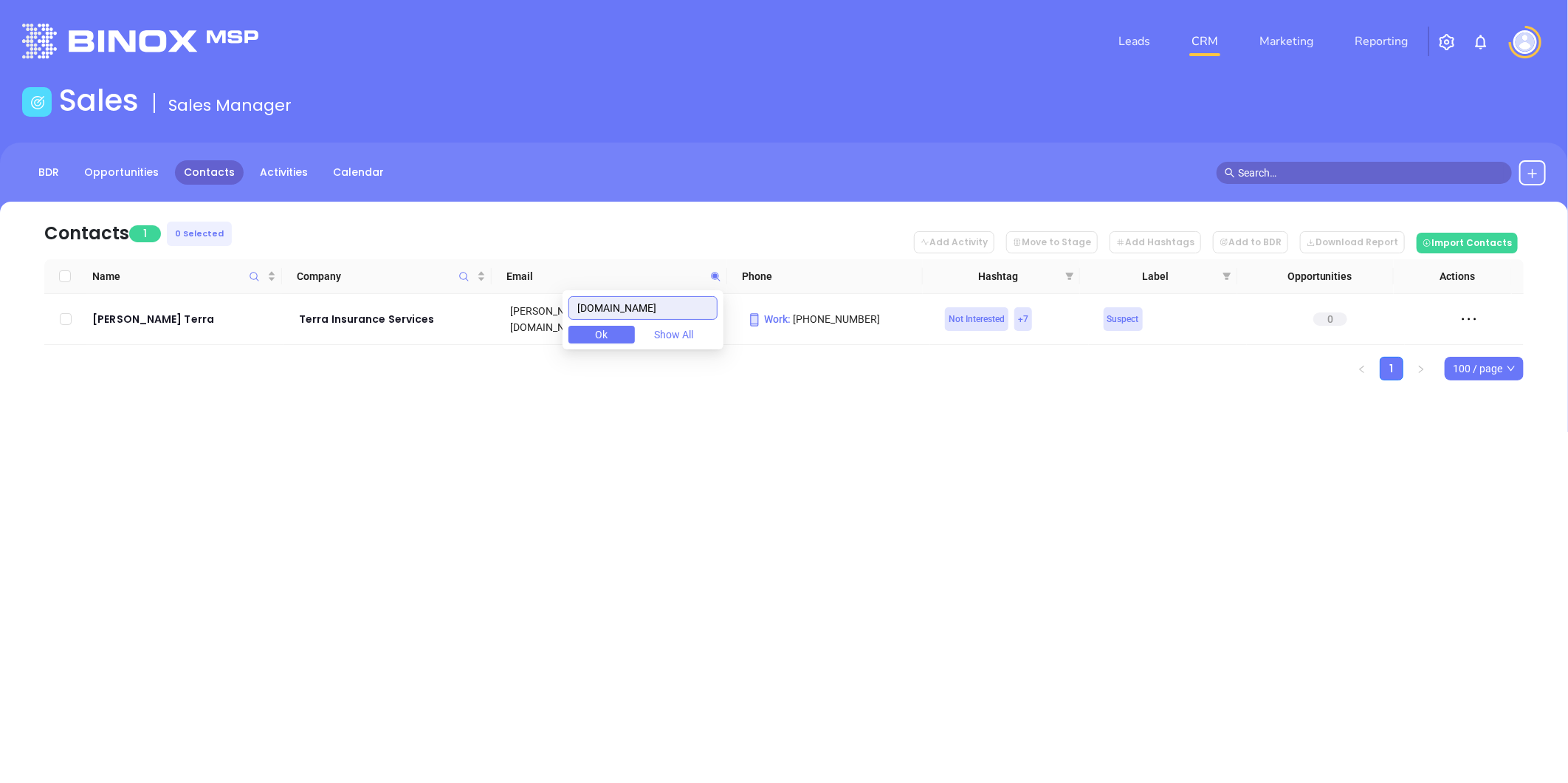
paste input "kcinsure.net"
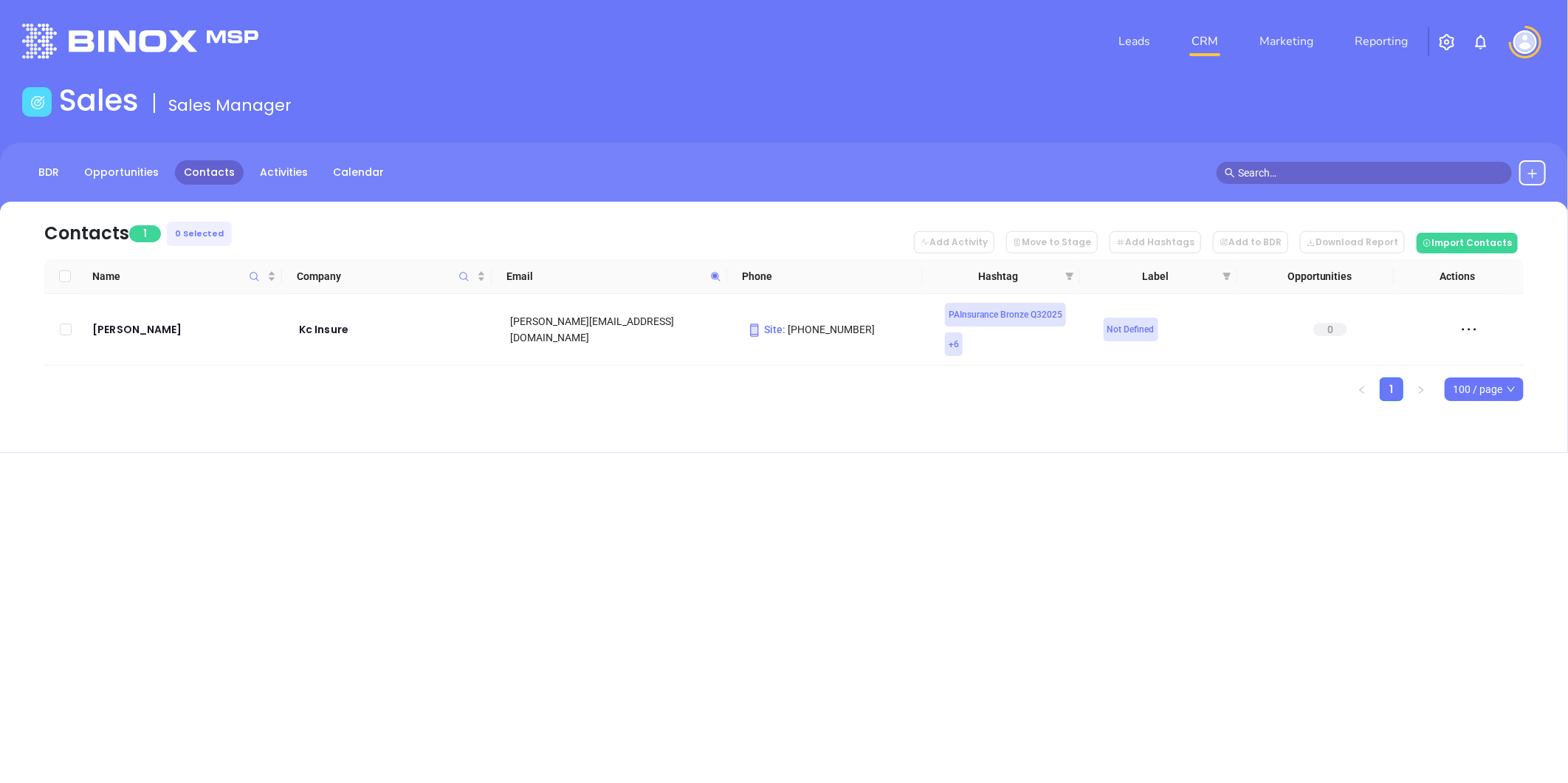
click at [711, 275] on icon at bounding box center [716, 276] width 11 height 11
paste input "fxvinsurance.com"
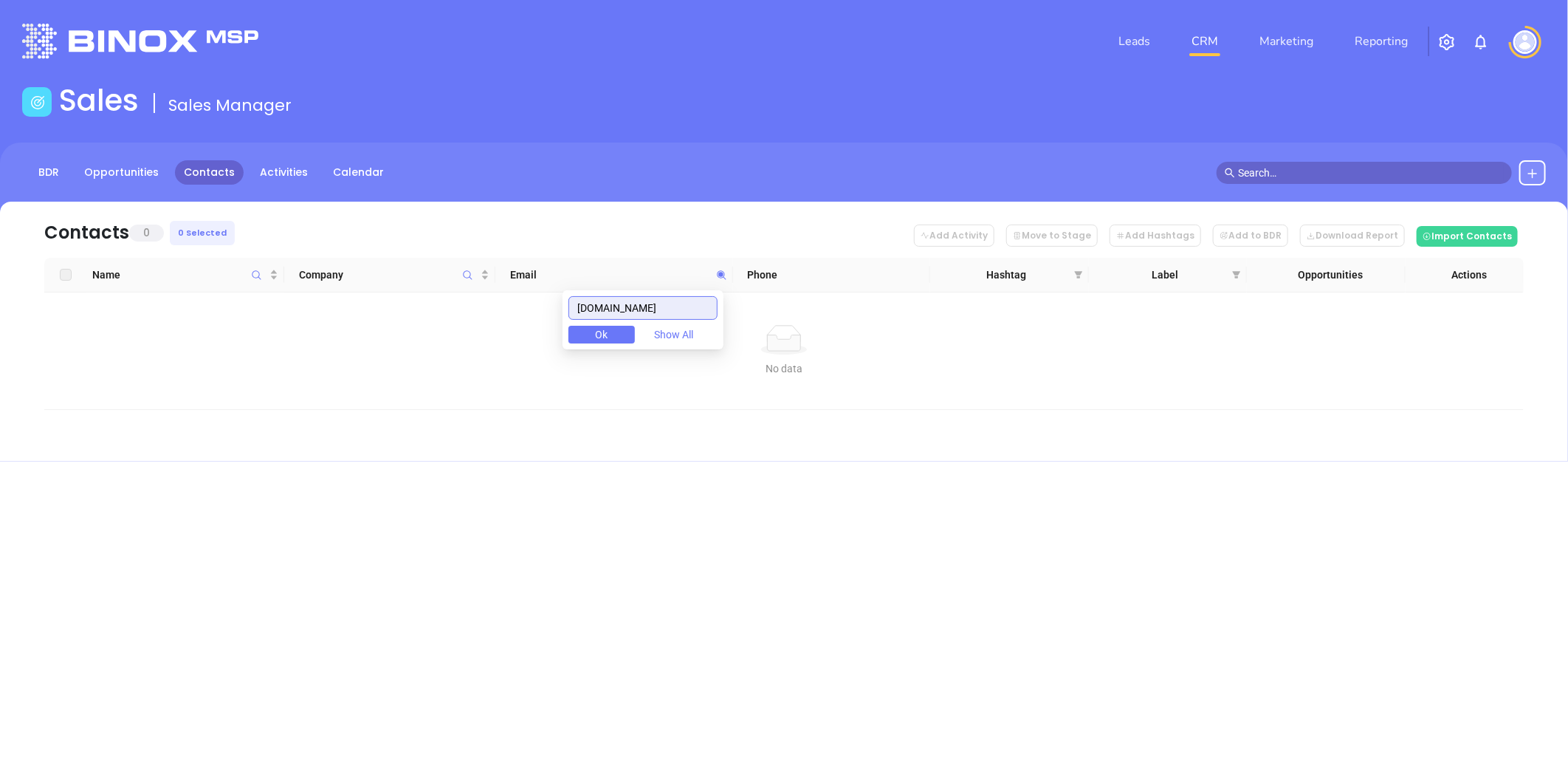
drag, startPoint x: 672, startPoint y: 308, endPoint x: 452, endPoint y: 319, distance: 220.3
click at [452, 319] on body "Leads CRM Marketing Reporting Financial Leads Leads Sales Sales Manager BDR Opp…" at bounding box center [784, 391] width 1568 height 783
paste input "sabatinoagency"
drag, startPoint x: 688, startPoint y: 306, endPoint x: 536, endPoint y: 326, distance: 153.3
click at [536, 326] on body "Leads CRM Marketing Reporting Financial Leads Leads Sales Sales Manager BDR Opp…" at bounding box center [784, 391] width 1568 height 783
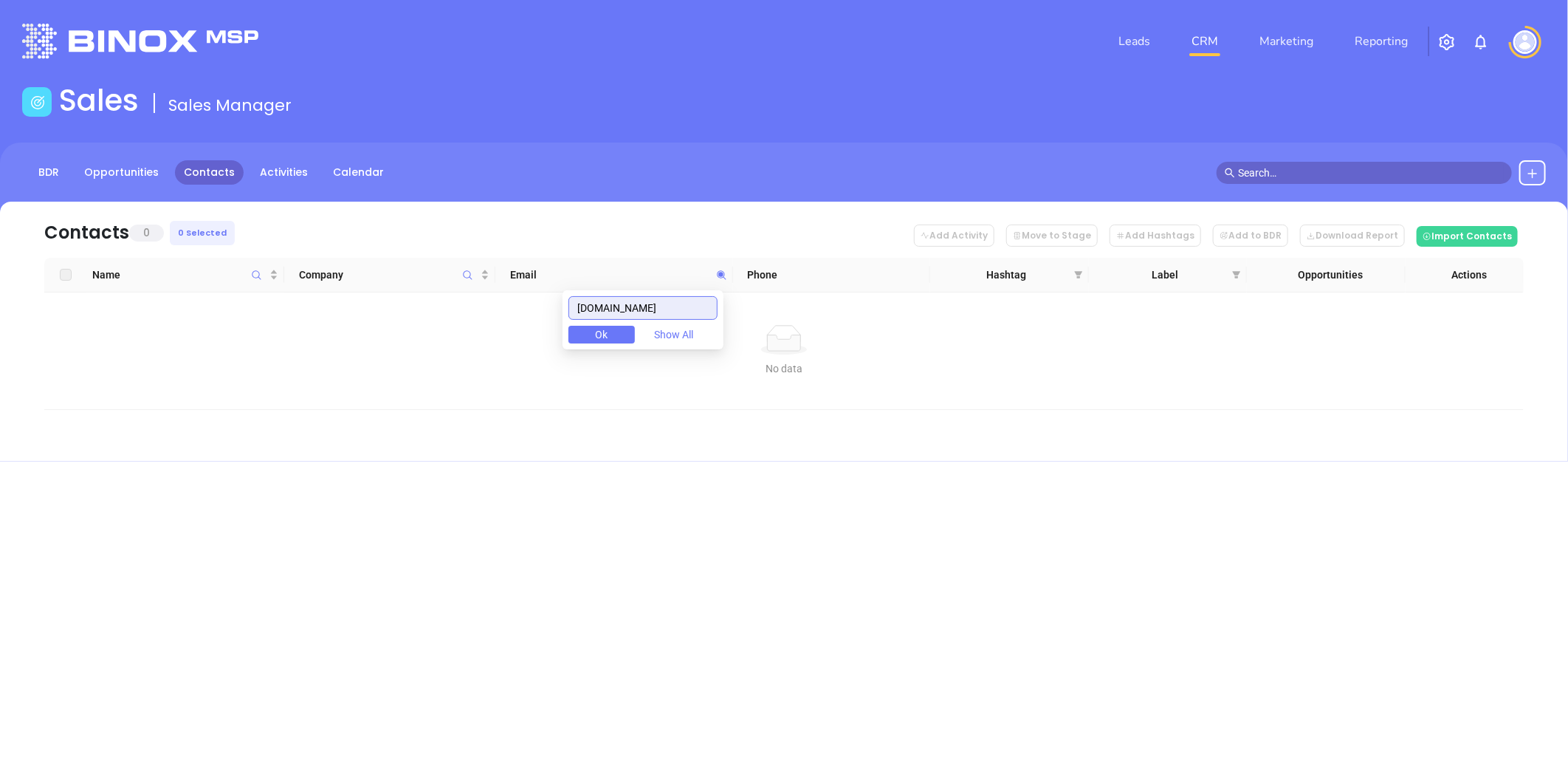
paste input "hrenko"
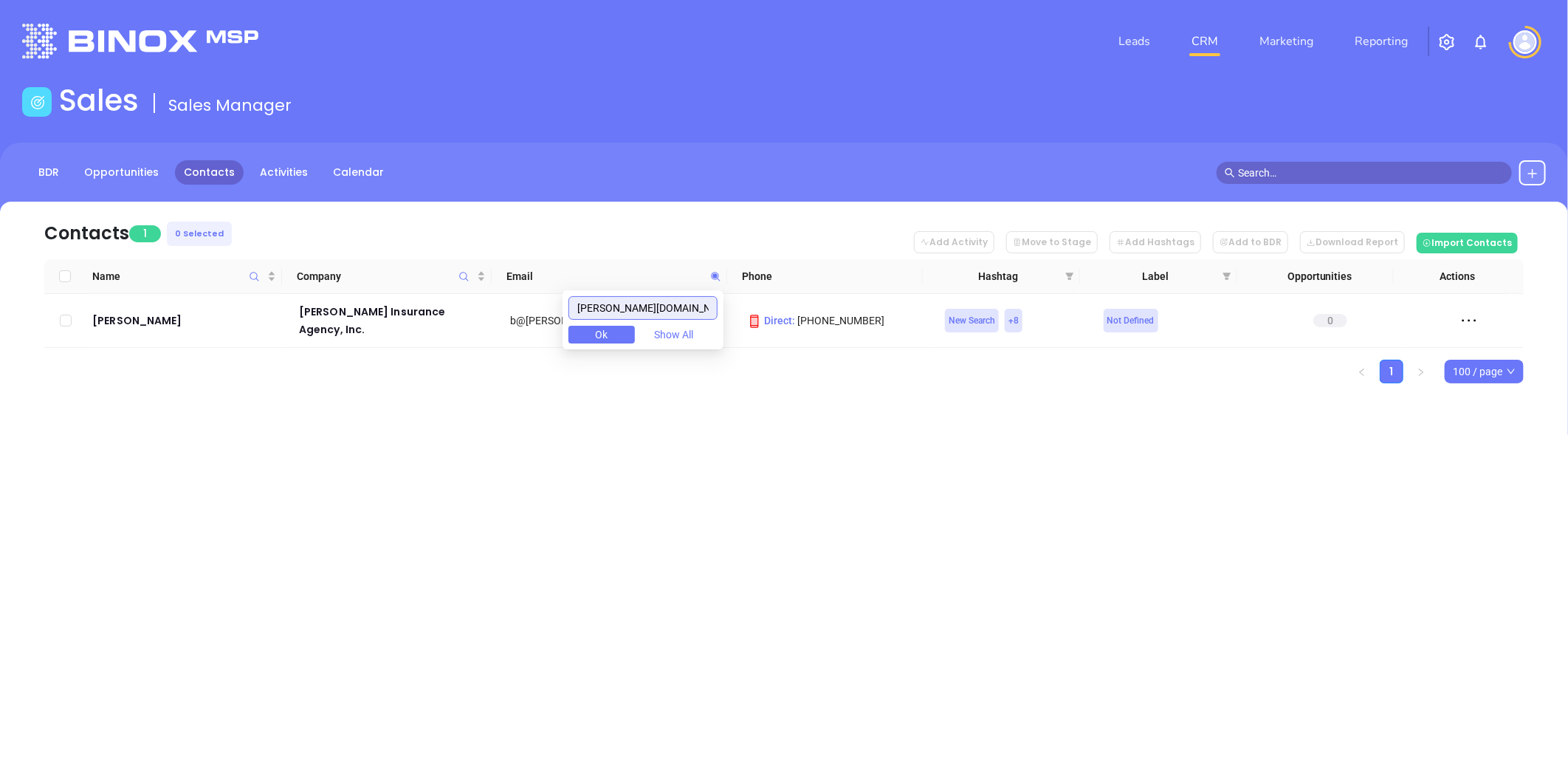
click at [448, 330] on body "Leads CRM Marketing Reporting Financial Leads Leads Sales Sales Manager BDR Opp…" at bounding box center [784, 391] width 1568 height 783
paste input "iapinsurance"
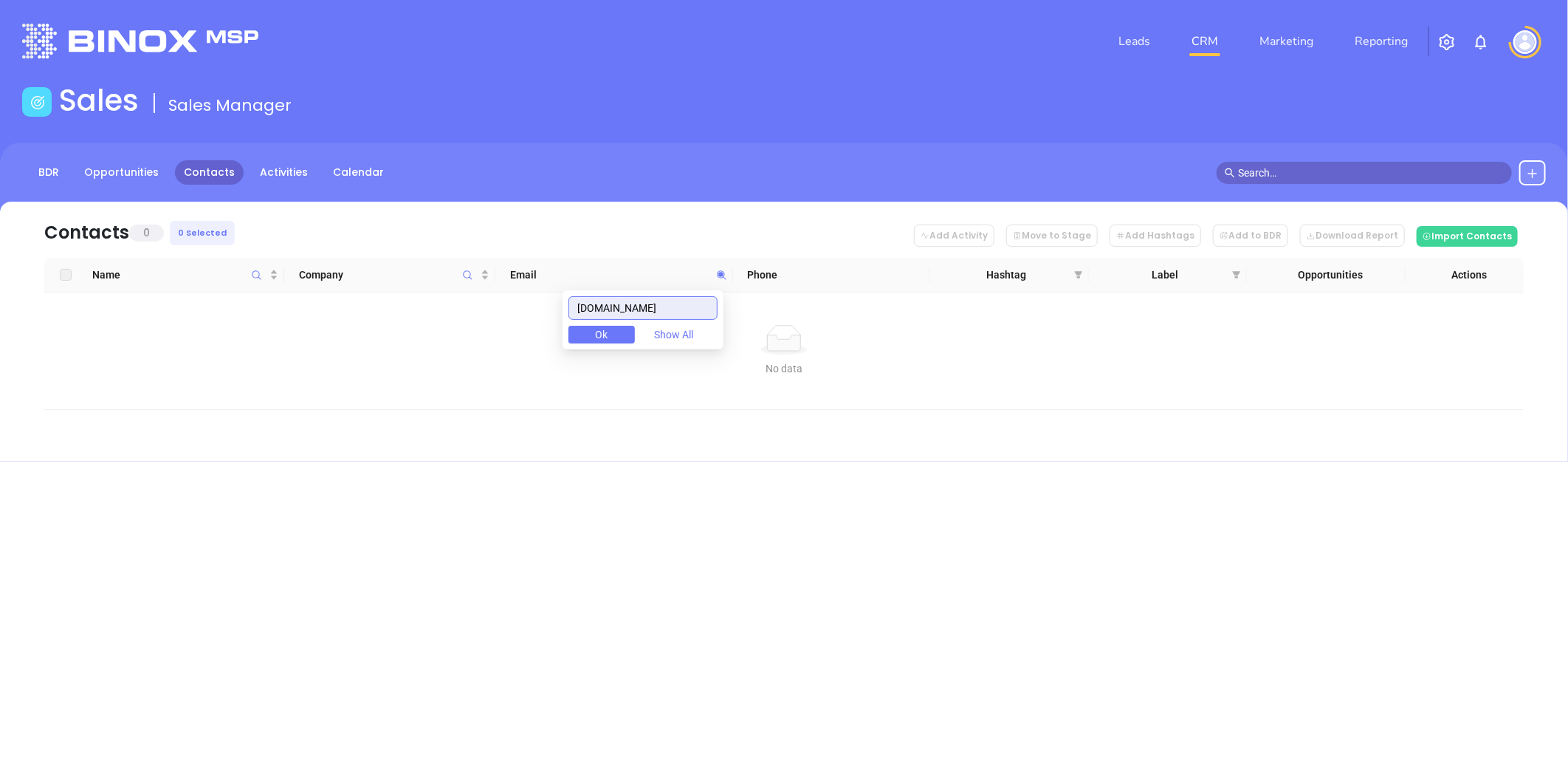
drag, startPoint x: 488, startPoint y: 338, endPoint x: 530, endPoint y: 338, distance: 42.0
click at [454, 341] on body "Leads CRM Marketing Reporting Financial Leads Leads Sales Sales Manager BDR Opp…" at bounding box center [784, 391] width 1568 height 783
paste input "lechnerstauffer"
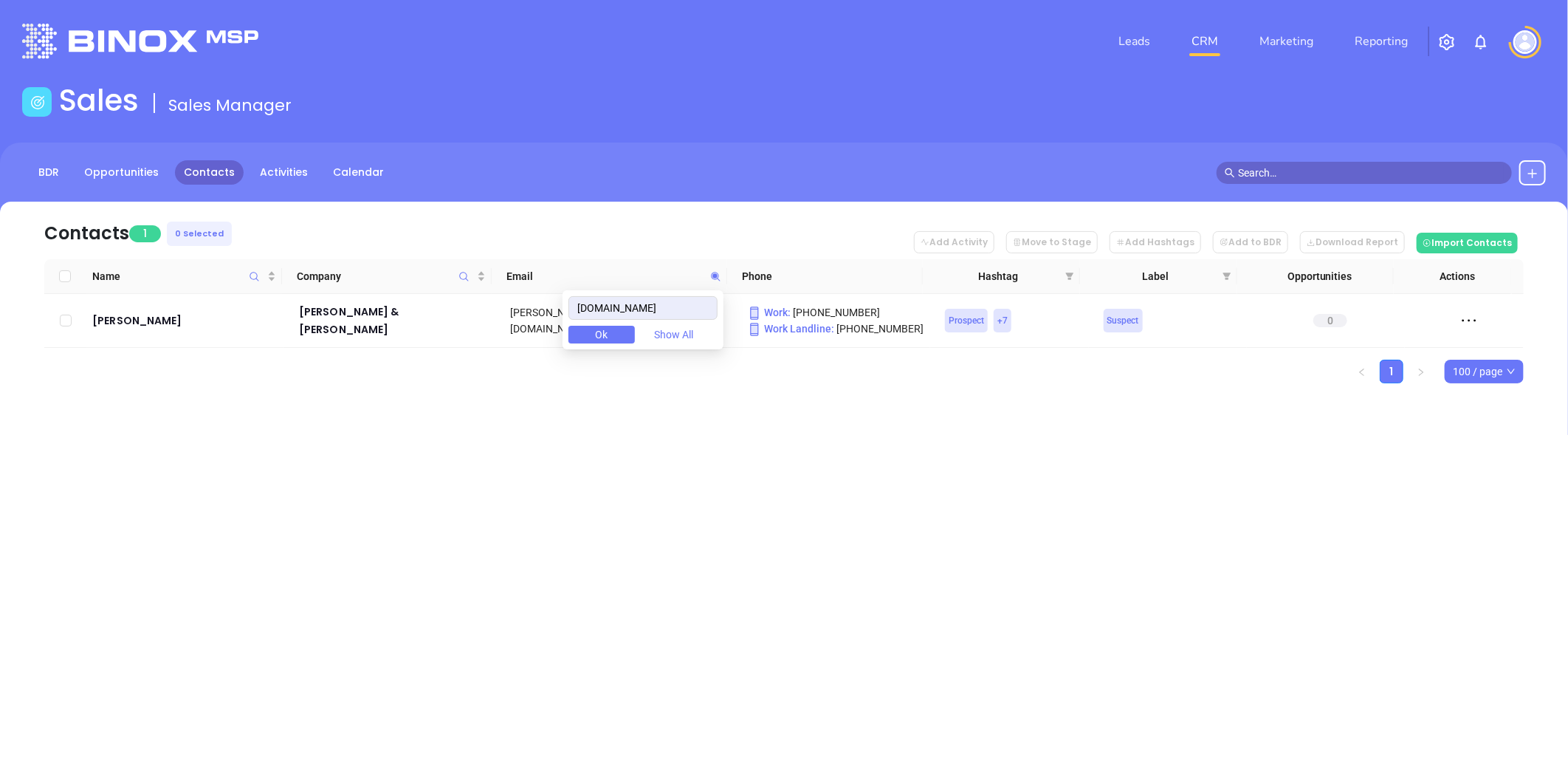
click at [779, 472] on div "Leads CRM Marketing Reporting Financial Leads Leads Sales Sales Manager BDR Opp…" at bounding box center [784, 391] width 1568 height 783
click at [716, 274] on icon at bounding box center [715, 275] width 9 height 9
paste input "konellcan"
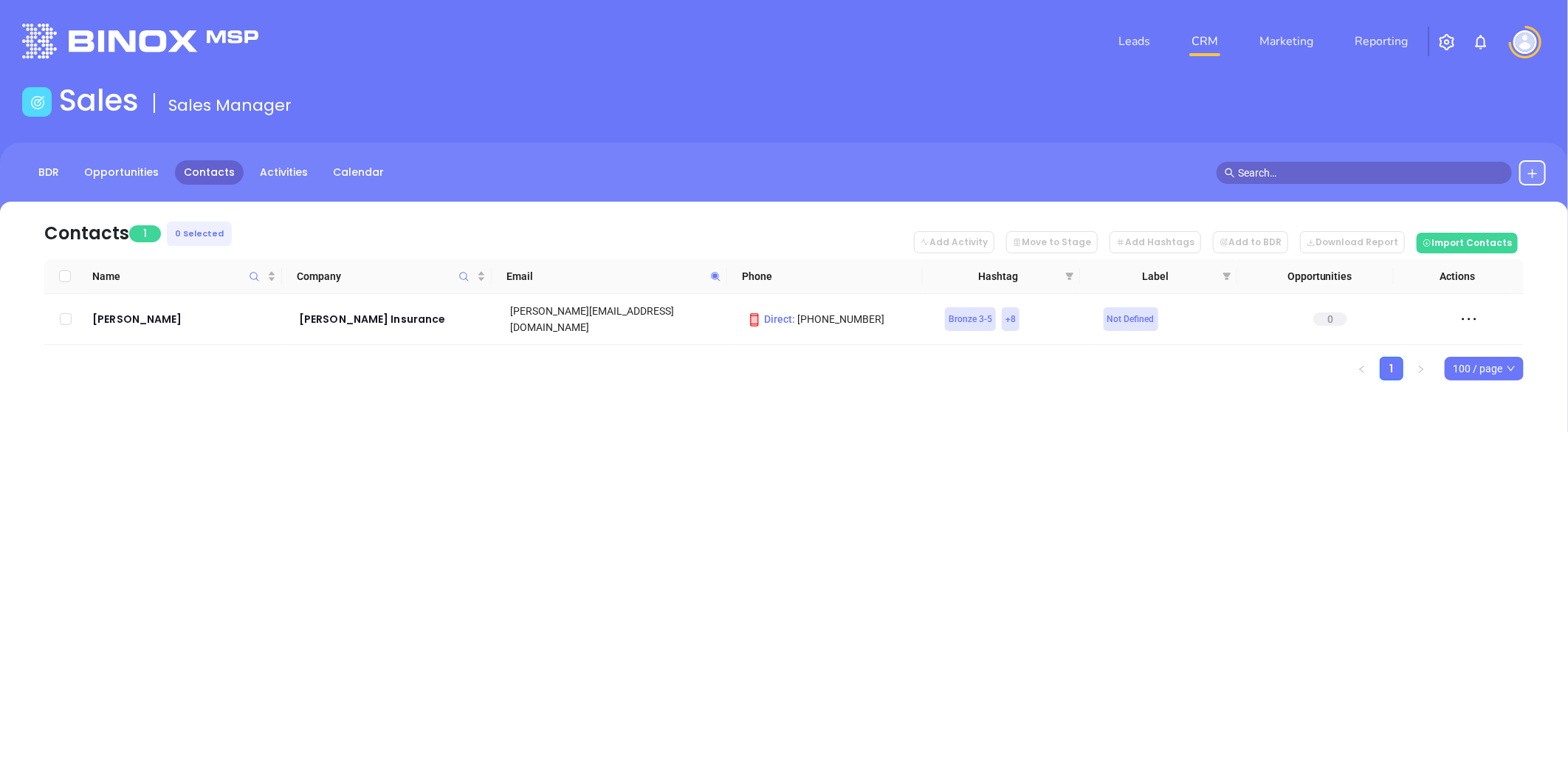
click at [718, 271] on icon at bounding box center [716, 276] width 11 height 11
paste input "freesinsurance"
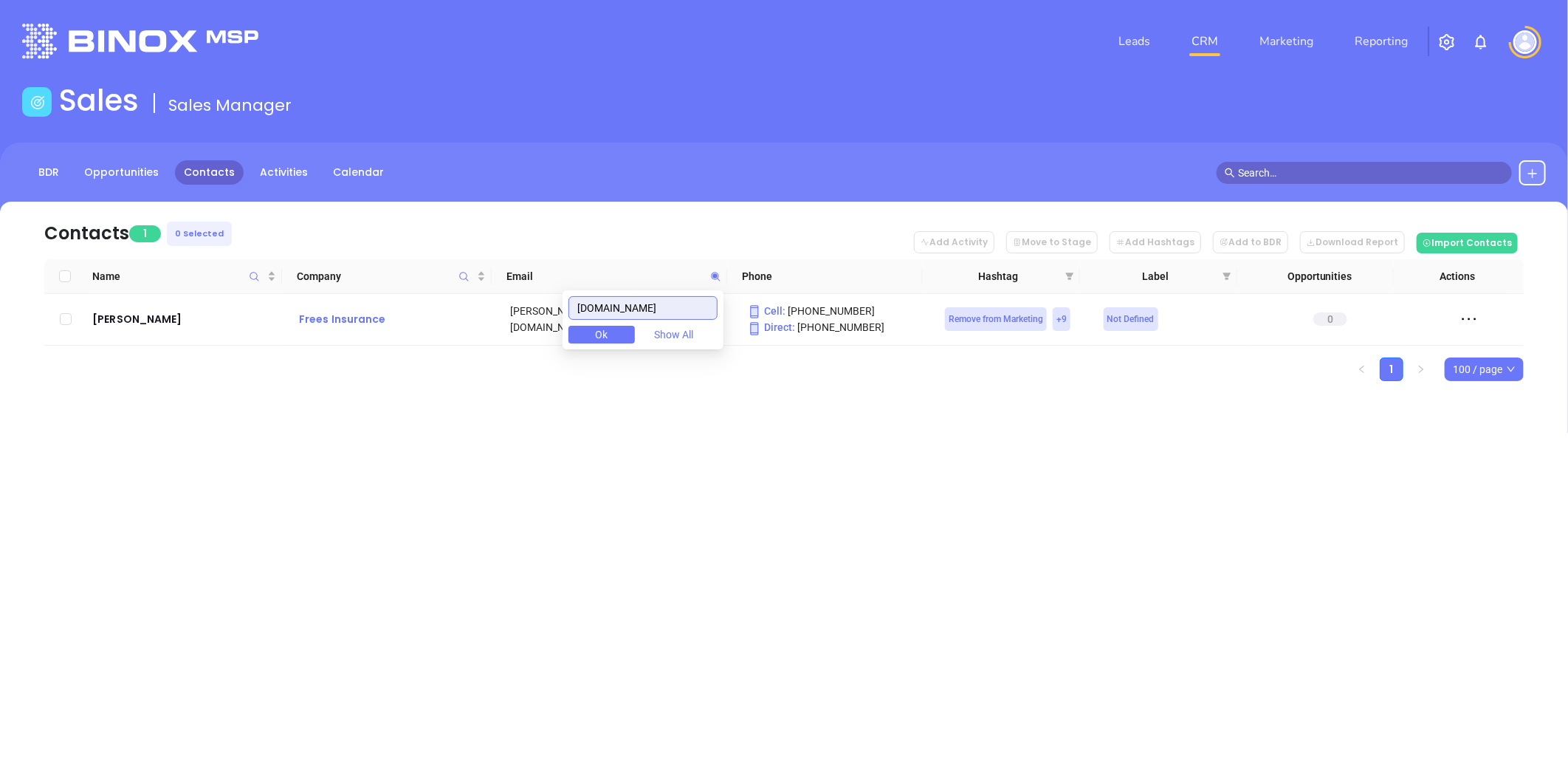
drag, startPoint x: 688, startPoint y: 312, endPoint x: 478, endPoint y: 311, distance: 210.0
click at [478, 311] on body "Leads CRM Marketing Reporting Financial Leads Leads Sales Sales Manager BDR Opp…" at bounding box center [784, 391] width 1568 height 783
paste input "digiacomoandassociates"
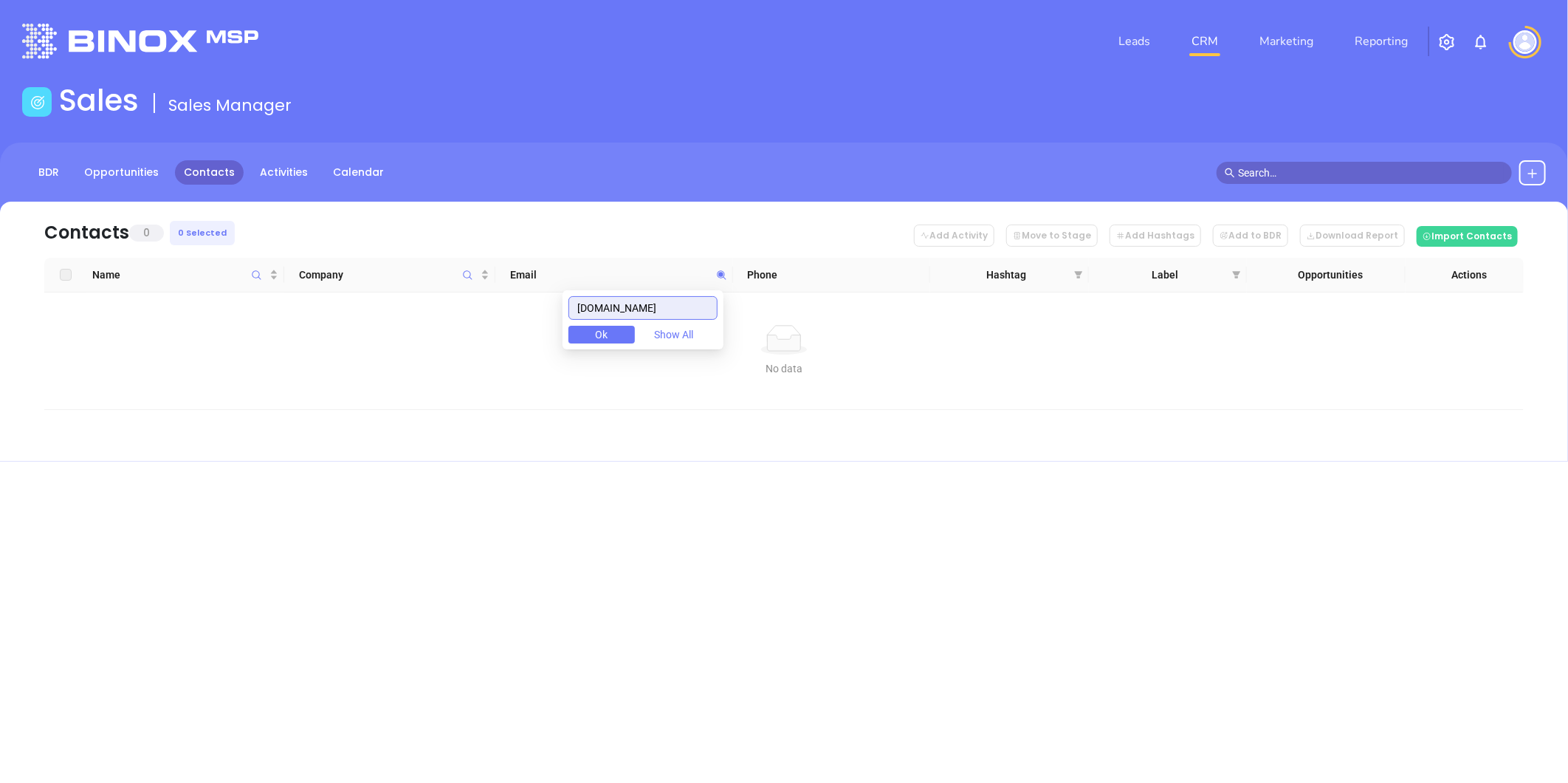
click at [665, 318] on input "digiacomoandassociates.com" at bounding box center [643, 308] width 149 height 24
click at [665, 317] on input "digiacomoandassociates.com" at bounding box center [643, 308] width 149 height 24
paste input "jabin"
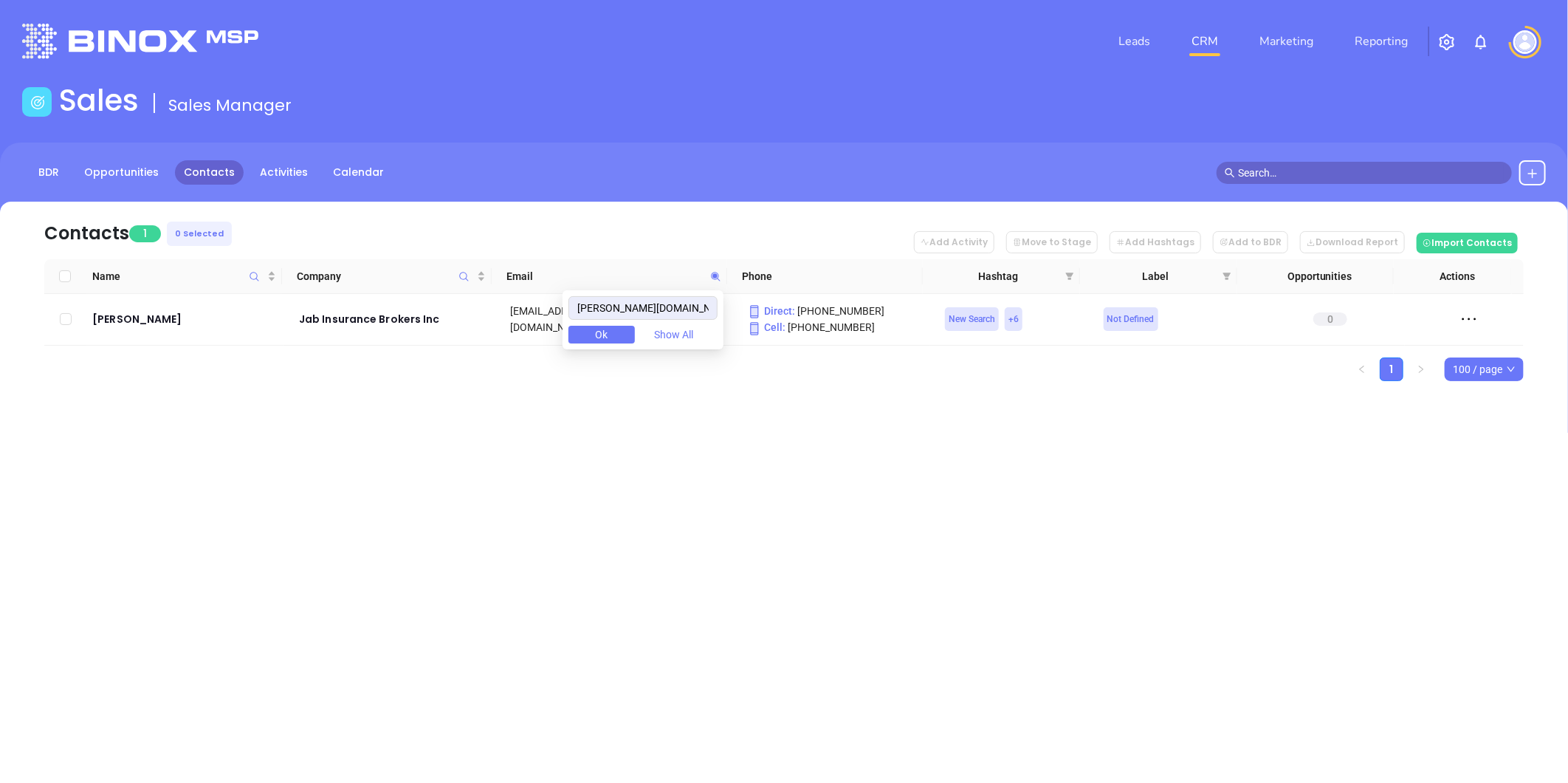
click at [648, 450] on div "Leads CRM Marketing Reporting Financial Leads Leads Sales Sales Manager BDR Opp…" at bounding box center [784, 391] width 1568 height 783
click at [711, 273] on icon at bounding box center [716, 276] width 11 height 11
paste input "lowagroup"
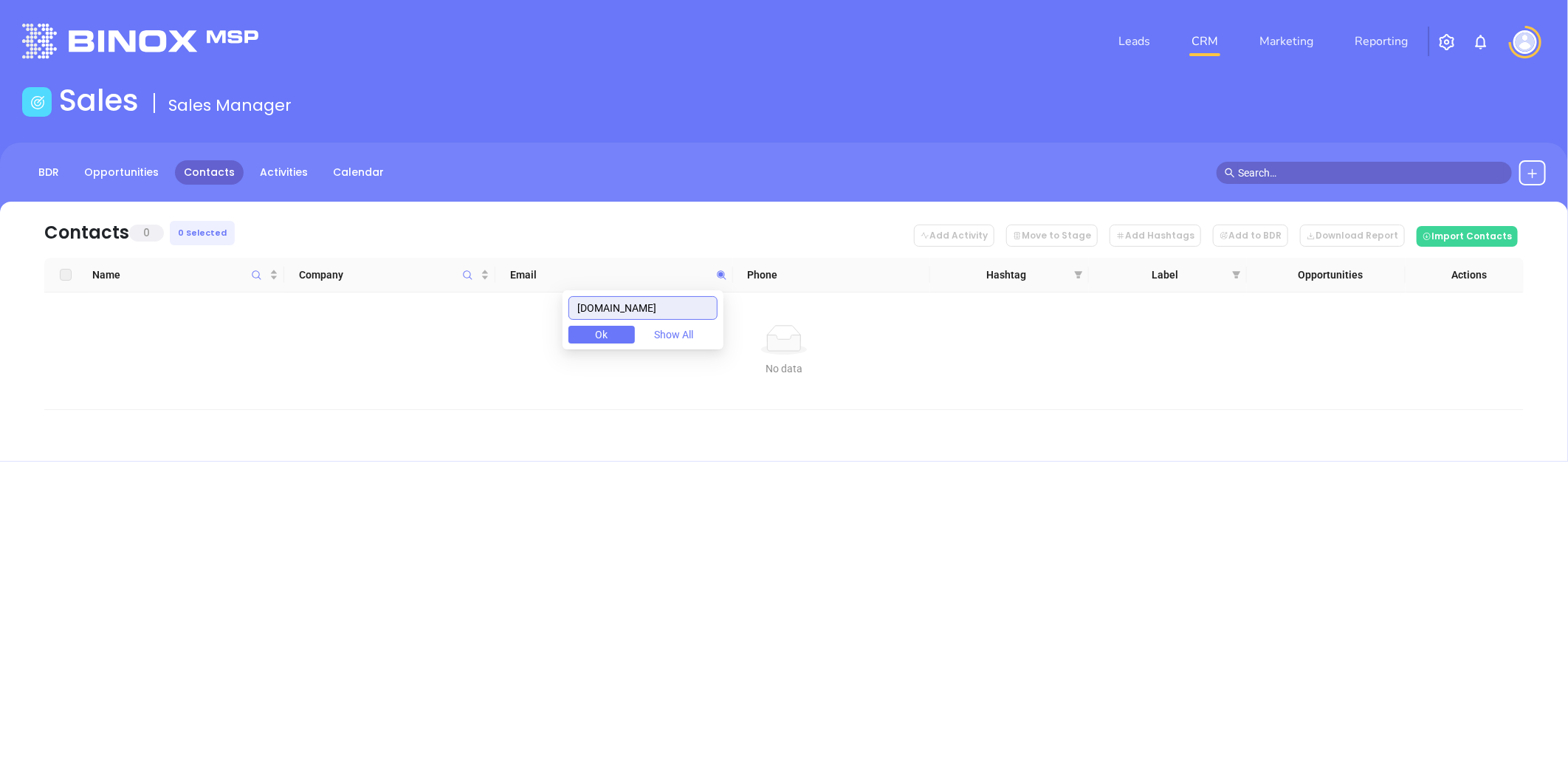
drag, startPoint x: 603, startPoint y: 312, endPoint x: 565, endPoint y: 300, distance: 39.8
click at [426, 321] on body "Leads CRM Marketing Reporting Financial Leads Leads Sales Sales Manager BDR Opp…" at bounding box center [784, 391] width 1568 height 783
paste input "scargillmcclurken"
type input "scargillmcclurken.com"
drag, startPoint x: 701, startPoint y: 307, endPoint x: 458, endPoint y: 308, distance: 243.0
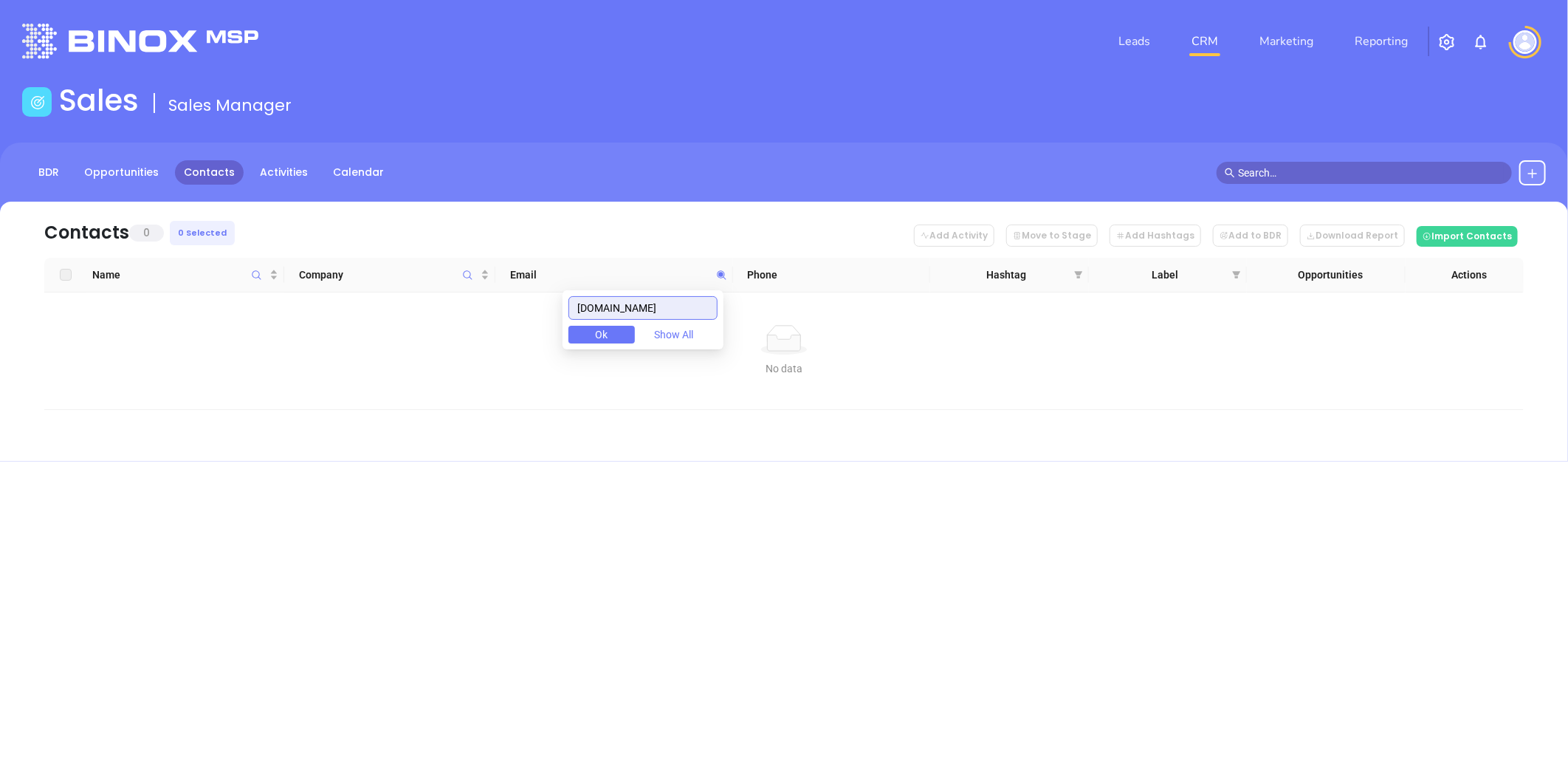
click at [459, 308] on body "Leads CRM Marketing Reporting Financial Leads Leads Sales Sales Manager BDR Opp…" at bounding box center [784, 391] width 1568 height 783
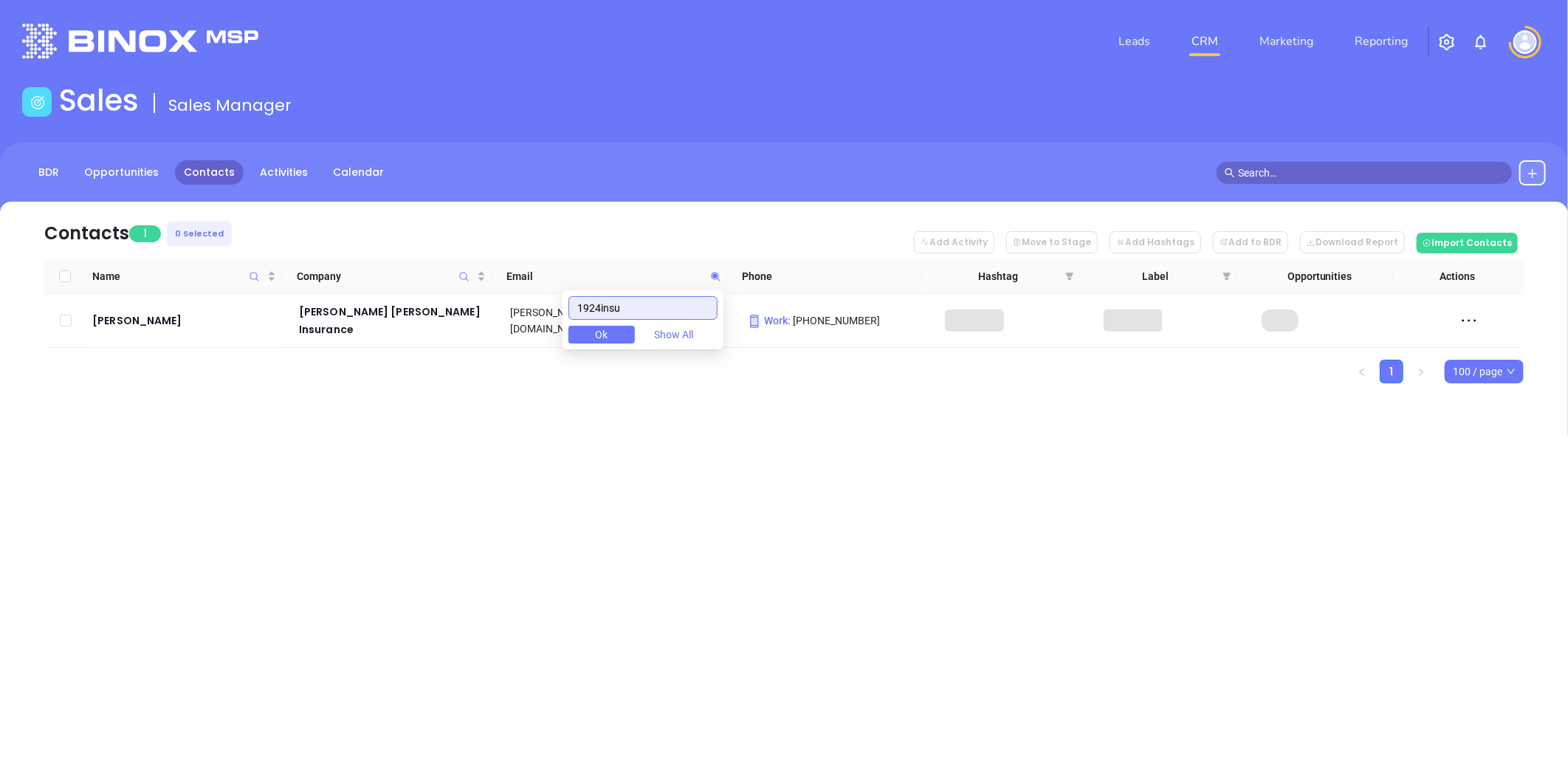
click at [651, 303] on input "1924insu" at bounding box center [643, 308] width 149 height 24
click at [714, 275] on icon at bounding box center [715, 275] width 9 height 9
paste input "spechtinsuranc"
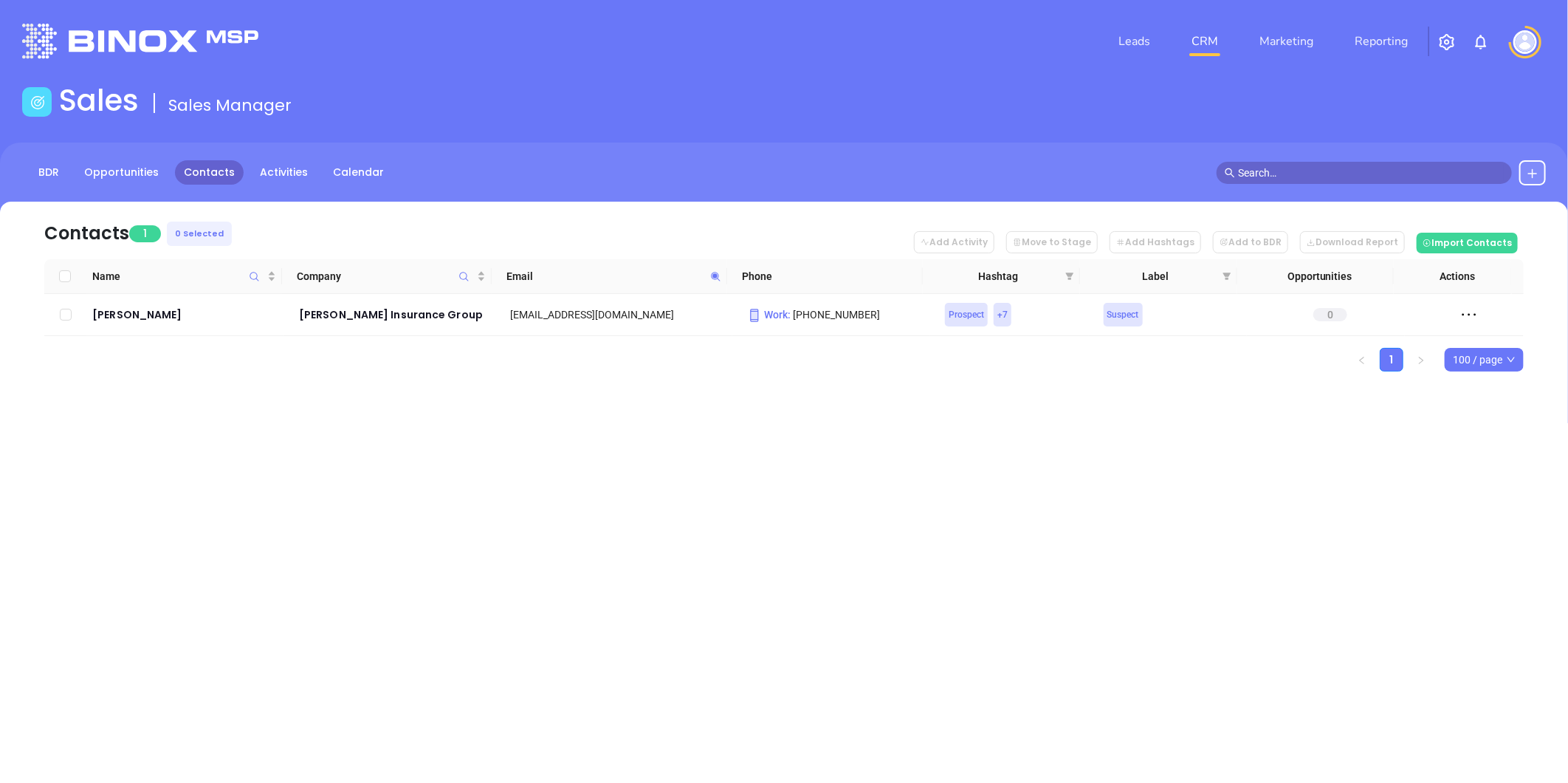
click at [711, 271] on icon at bounding box center [716, 276] width 11 height 11
paste input "reeddallas"
click at [645, 429] on div "Leads CRM Marketing Reporting Financial Leads Leads Sales Sales Manager BDR Opp…" at bounding box center [784, 391] width 1568 height 783
click at [714, 278] on icon at bounding box center [716, 276] width 11 height 11
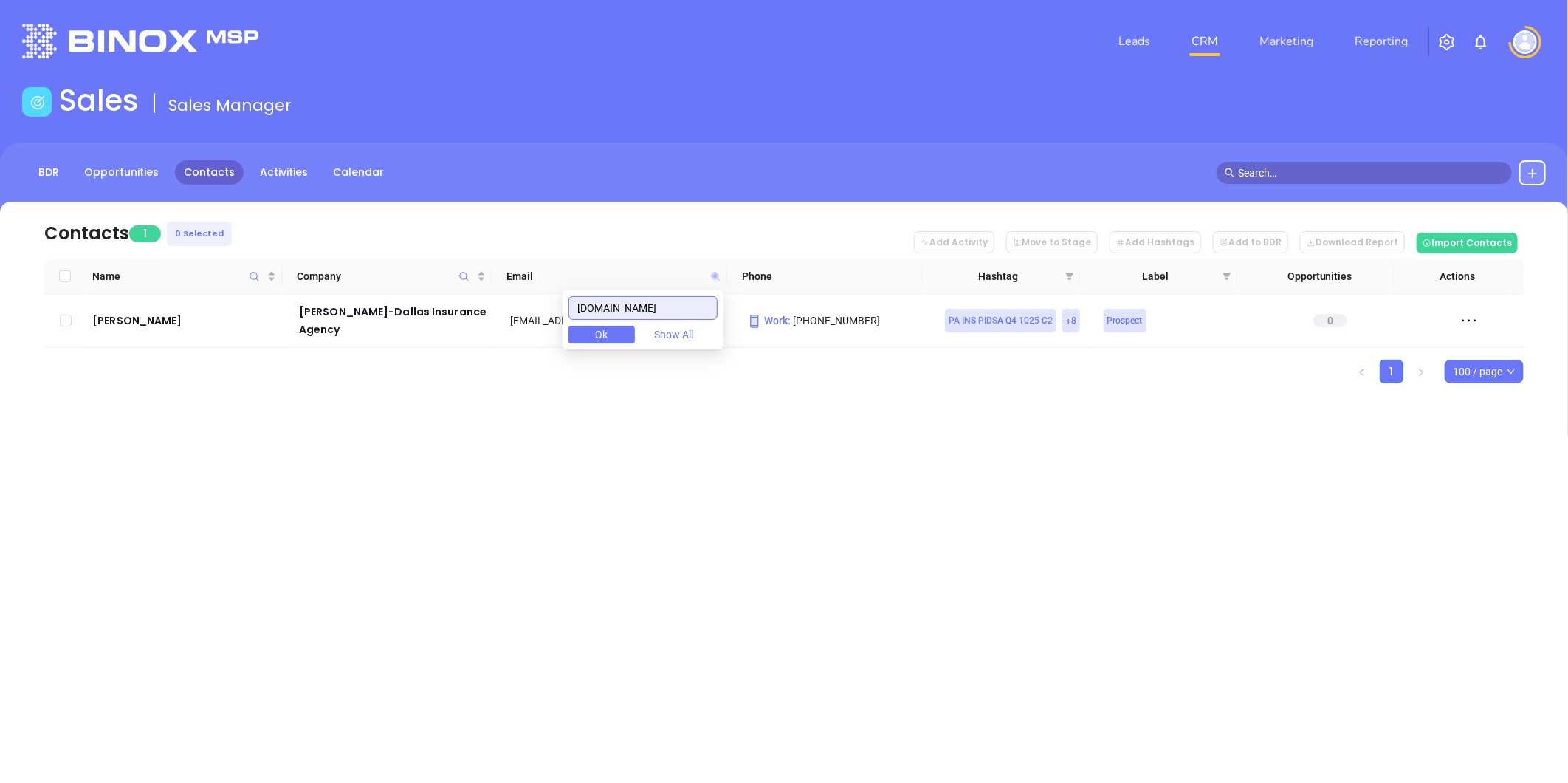
paste input "gingrichin"
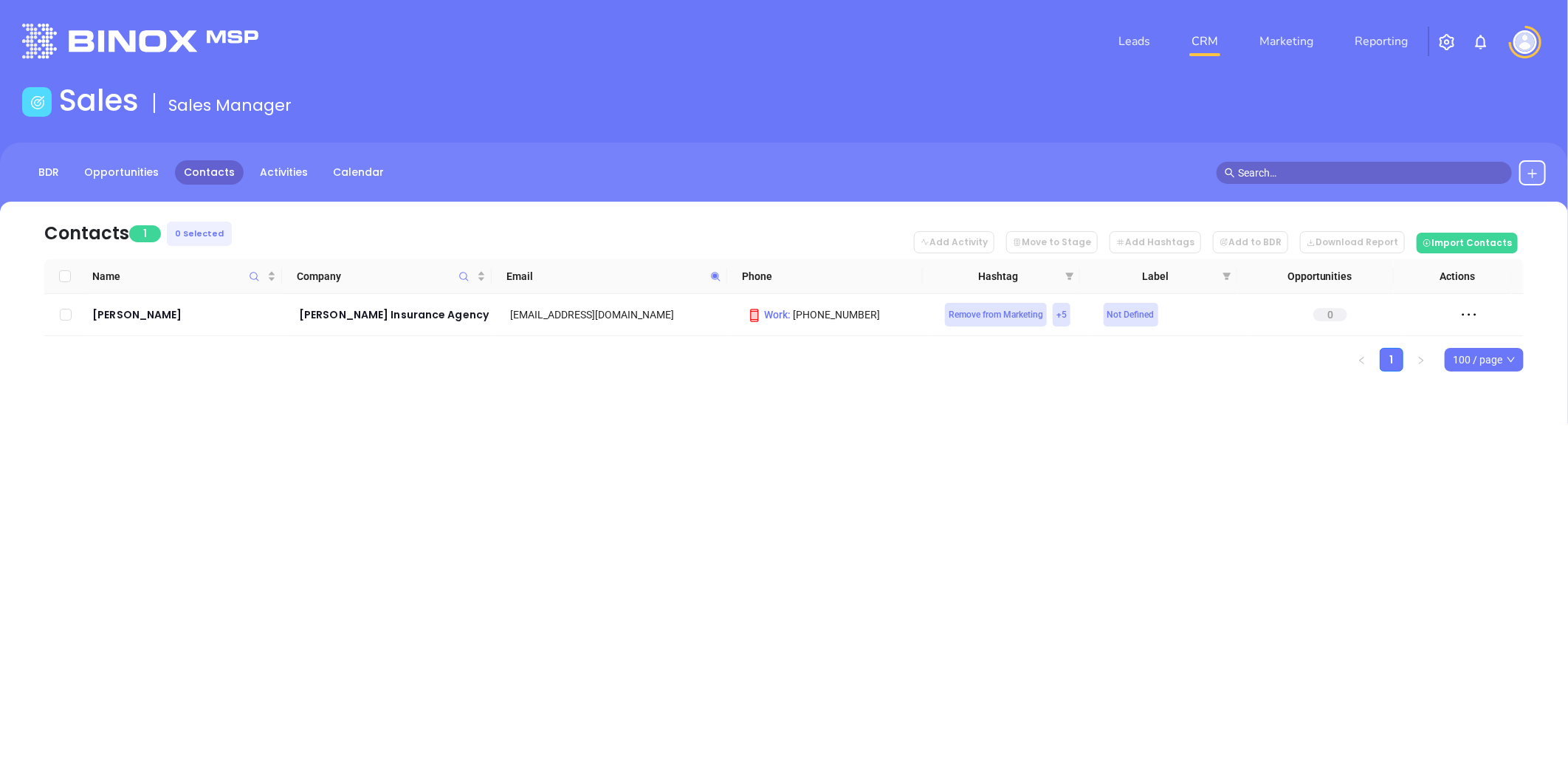
click at [710, 271] on icon at bounding box center [716, 276] width 11 height 11
paste input "yoninsurance.com"
click at [712, 275] on icon at bounding box center [715, 275] width 9 height 9
paste input "cusumano"
click at [711, 275] on icon at bounding box center [715, 275] width 9 height 9
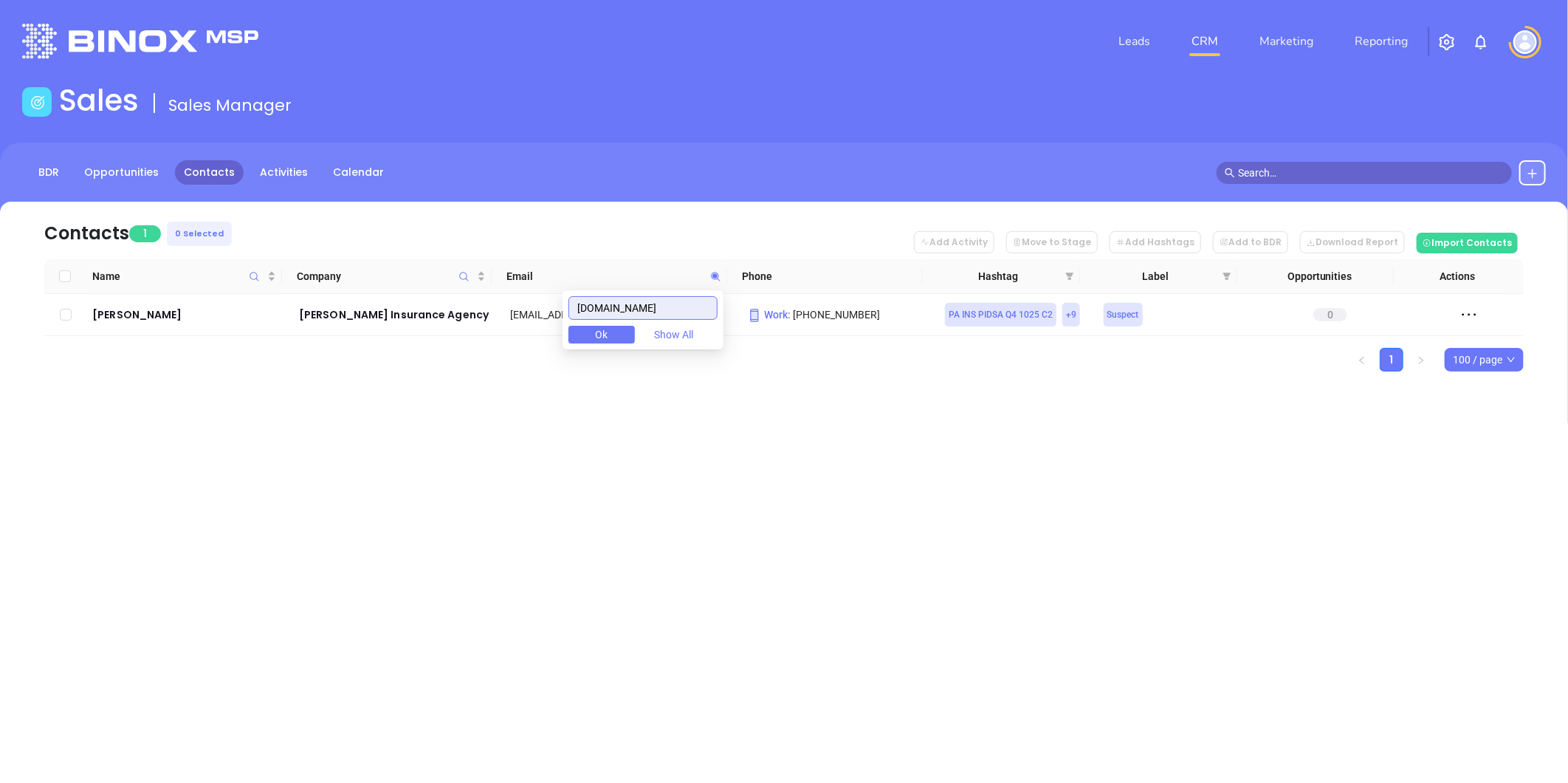
paste input "jstochaj@htownins"
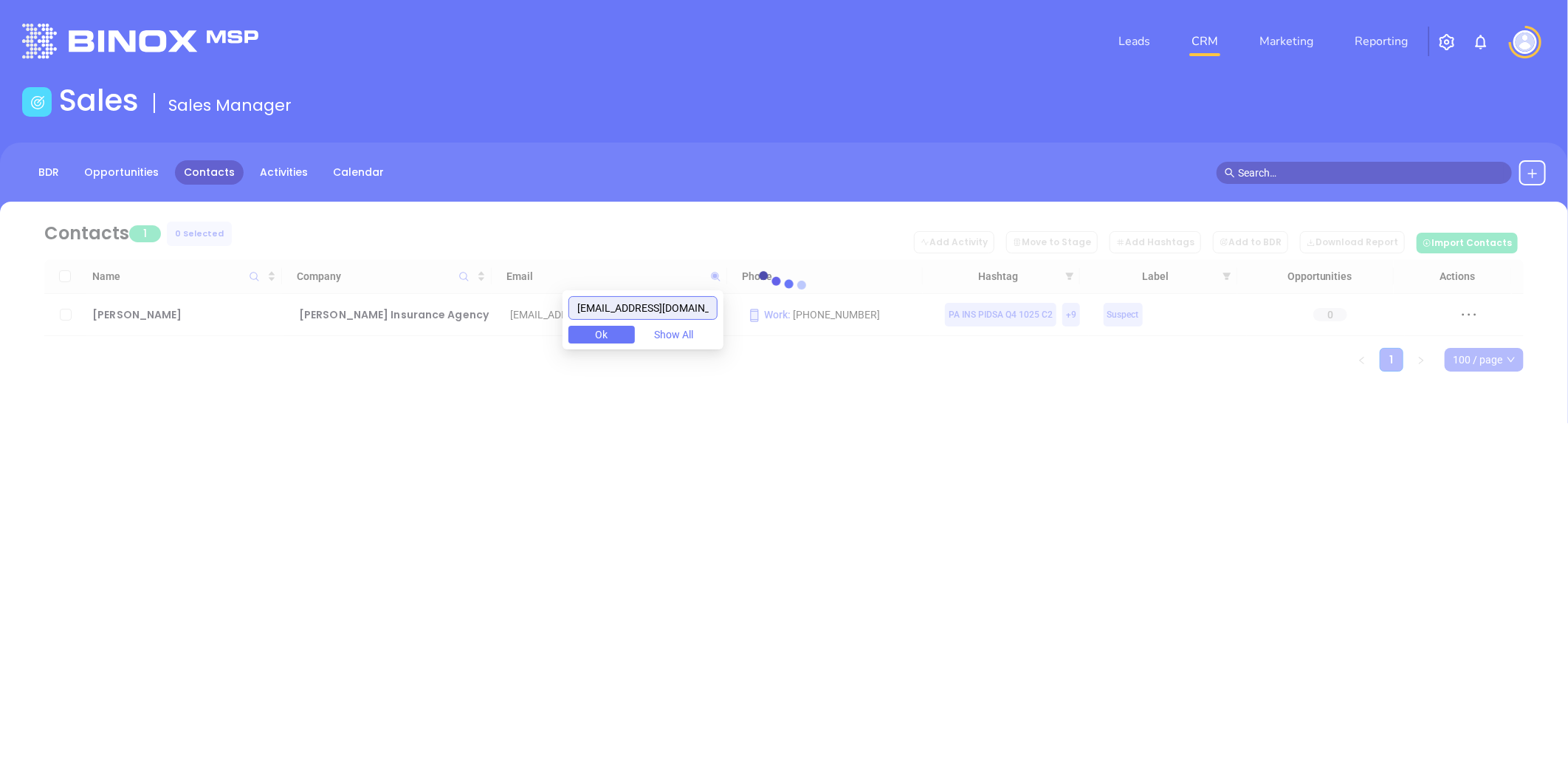
drag, startPoint x: 620, startPoint y: 308, endPoint x: 401, endPoint y: 276, distance: 221.3
click at [363, 289] on body "Leads CRM Marketing Reporting Financial Leads Leads Sales Sales Manager BDR Opp…" at bounding box center [784, 391] width 1568 height 783
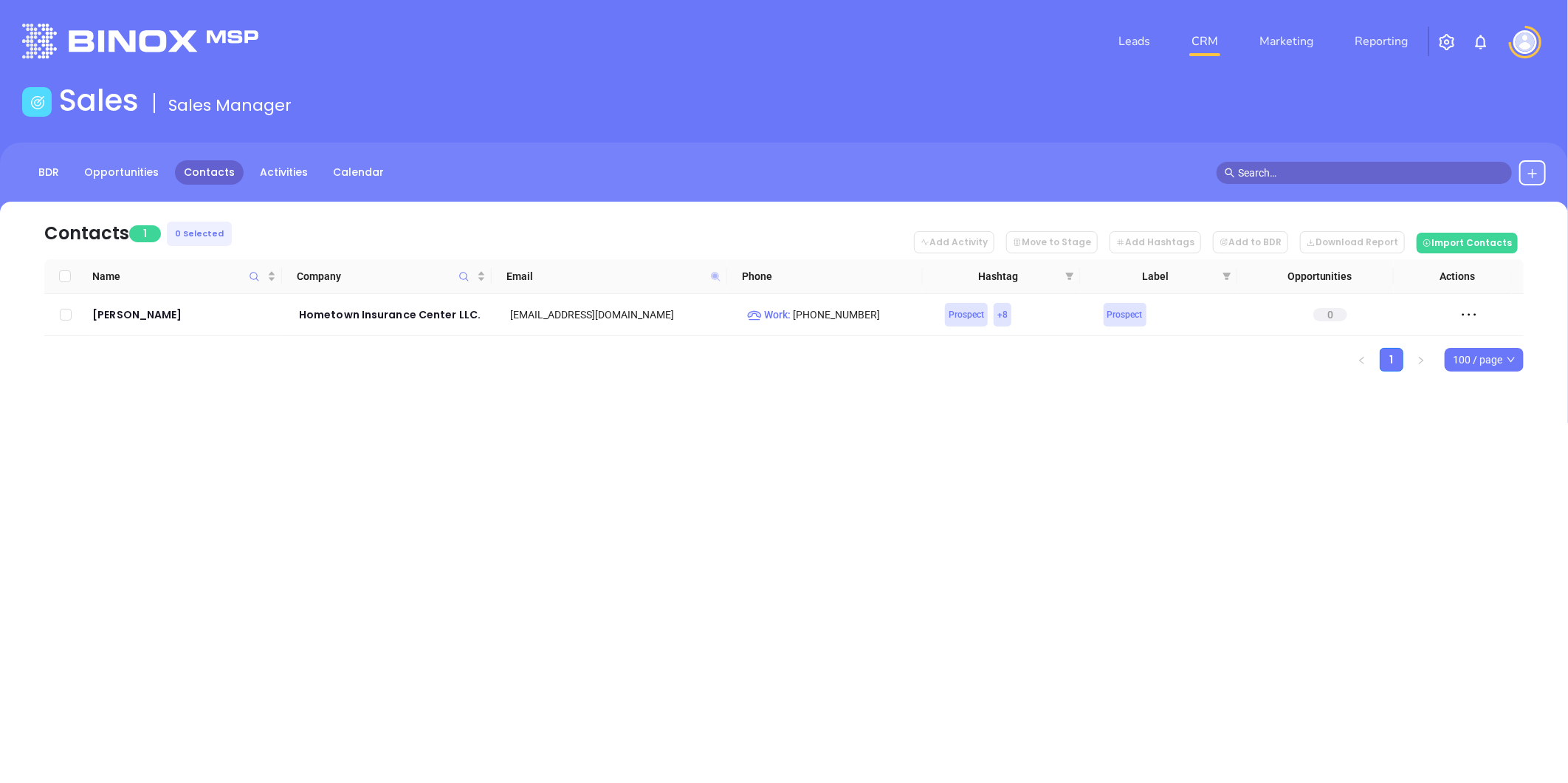
click at [714, 273] on icon at bounding box center [715, 275] width 9 height 9
paste input "awingate@peterbriggs"
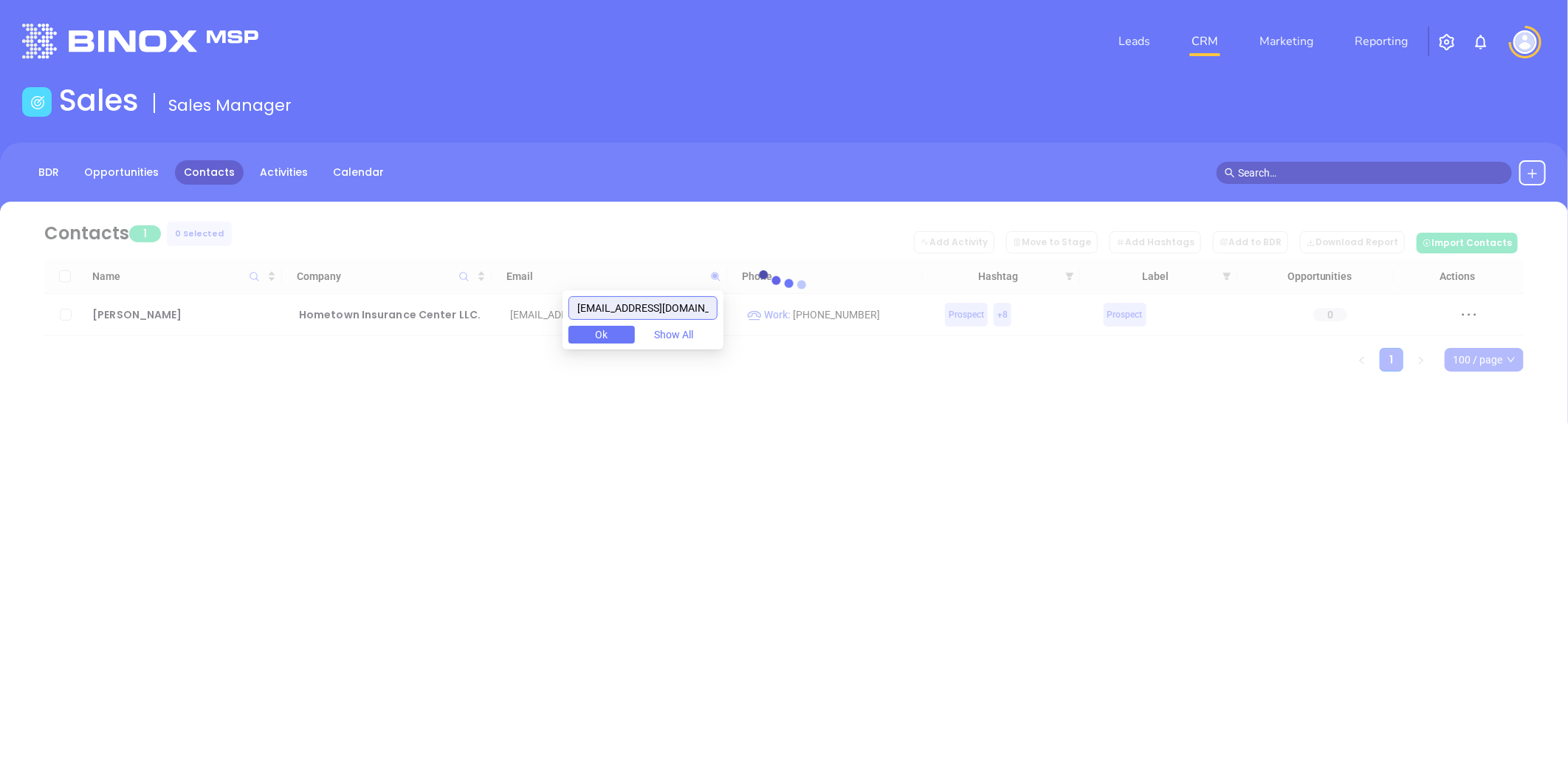
drag, startPoint x: 620, startPoint y: 304, endPoint x: 138, endPoint y: 310, distance: 482.0
click at [138, 310] on body "Leads CRM Marketing Reporting Financial Leads Leads Sales Sales Manager BDR Opp…" at bounding box center [784, 391] width 1568 height 783
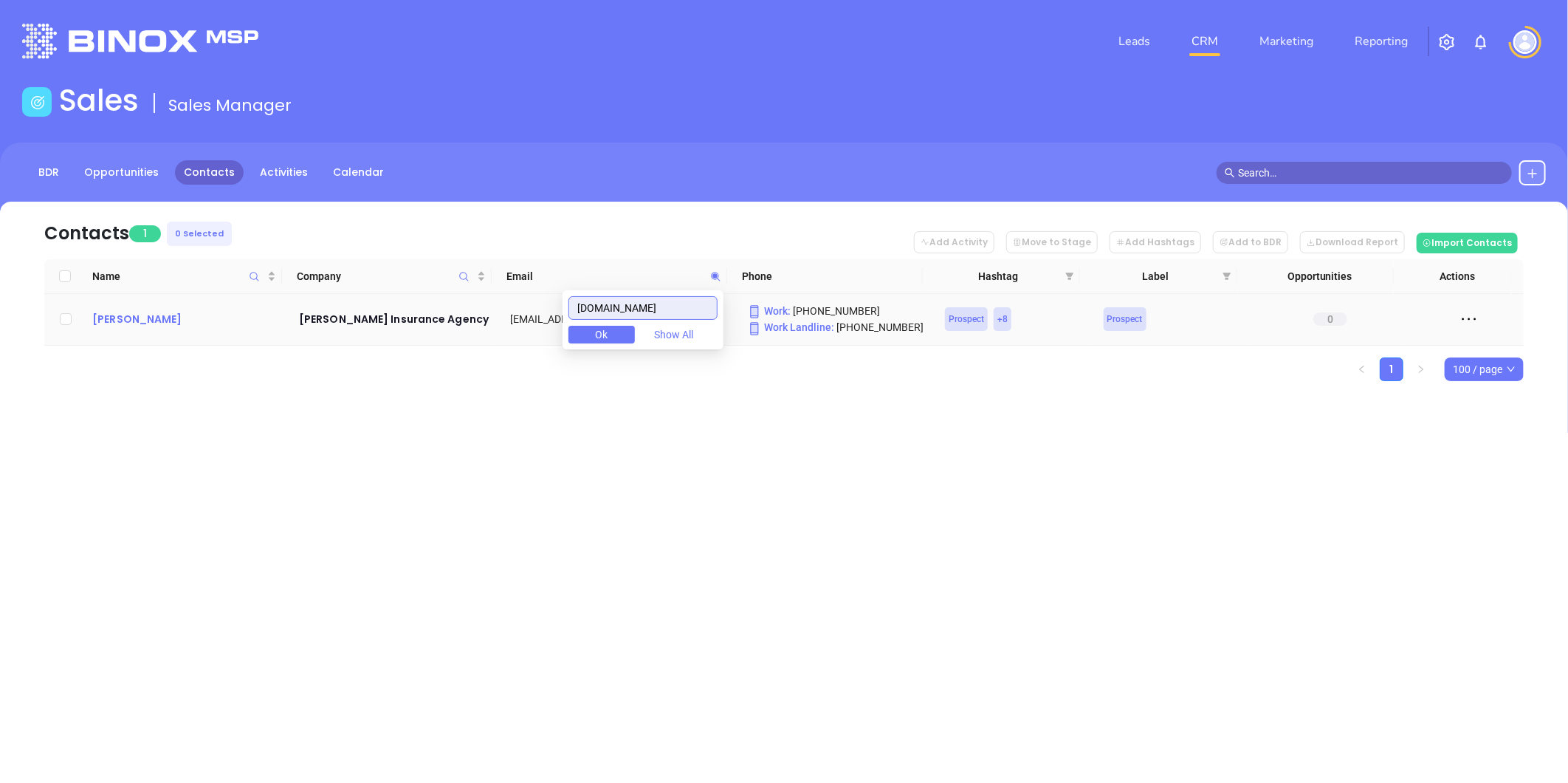
type input "peterbriggsins.com"
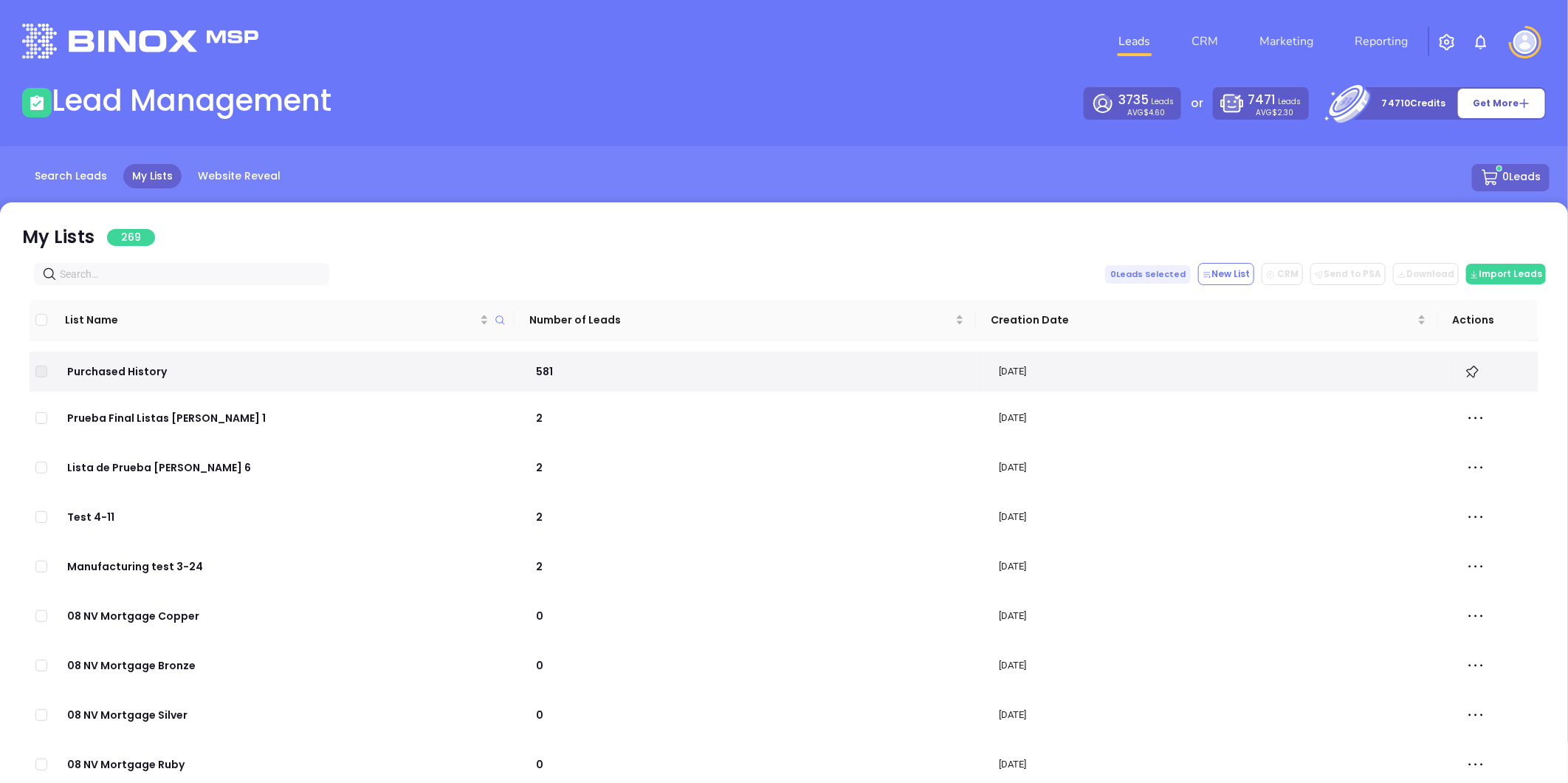
click at [175, 274] on input "text" at bounding box center [184, 274] width 249 height 17
paste input "[DOMAIN_NAME]"
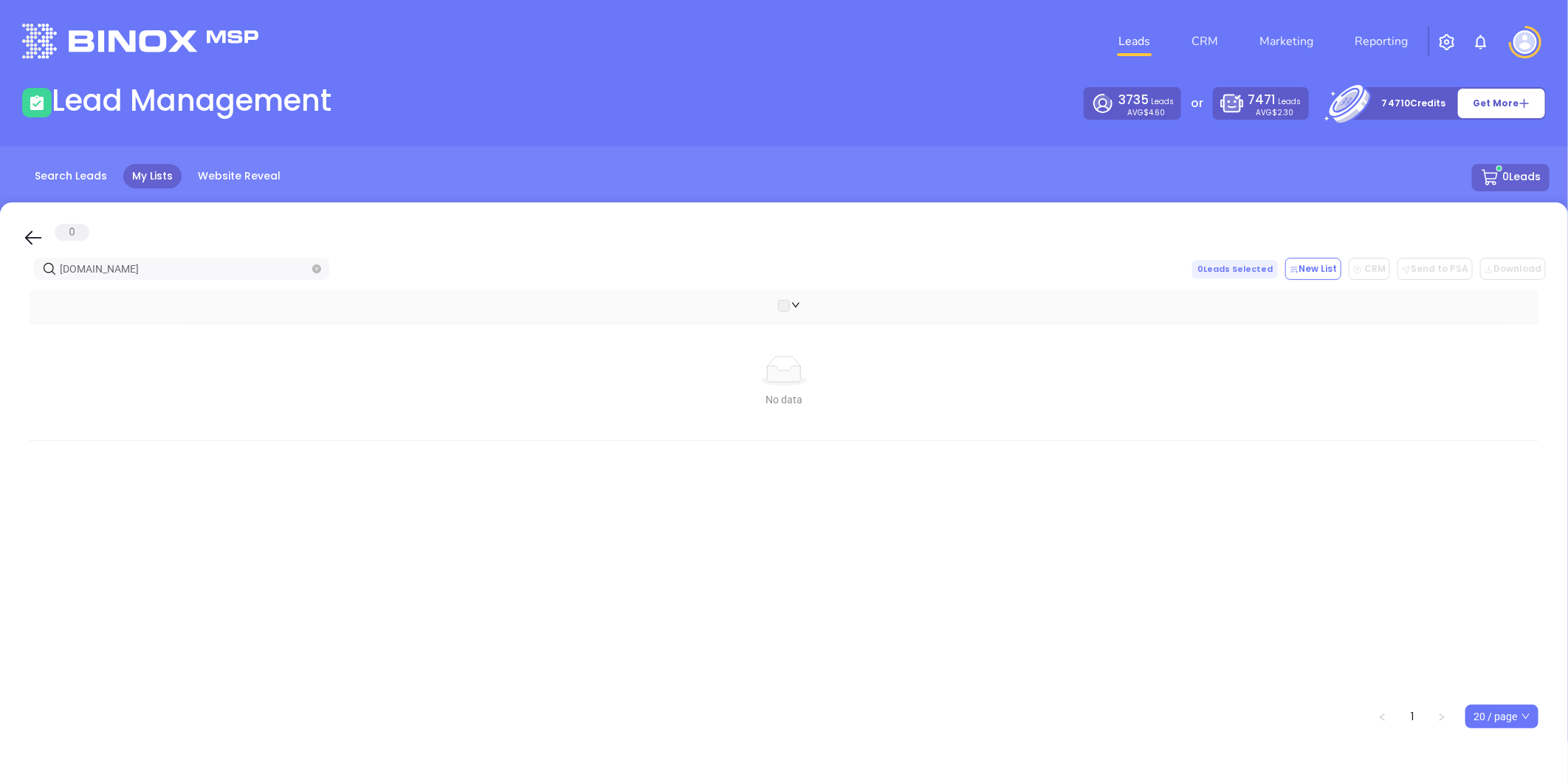
drag, startPoint x: 157, startPoint y: 269, endPoint x: -113, endPoint y: 223, distance: 273.9
click at [0, 223] on html "Leads CRM Marketing Reporting Financial Leads Leads Lead Management 3735 Leads …" at bounding box center [784, 391] width 1568 height 783
paste input "kvcw"
drag, startPoint x: 149, startPoint y: 267, endPoint x: -79, endPoint y: 234, distance: 230.4
click at [0, 234] on html "Leads CRM Marketing Reporting Financial Leads Leads Lead Management 3735 Leads …" at bounding box center [784, 391] width 1568 height 783
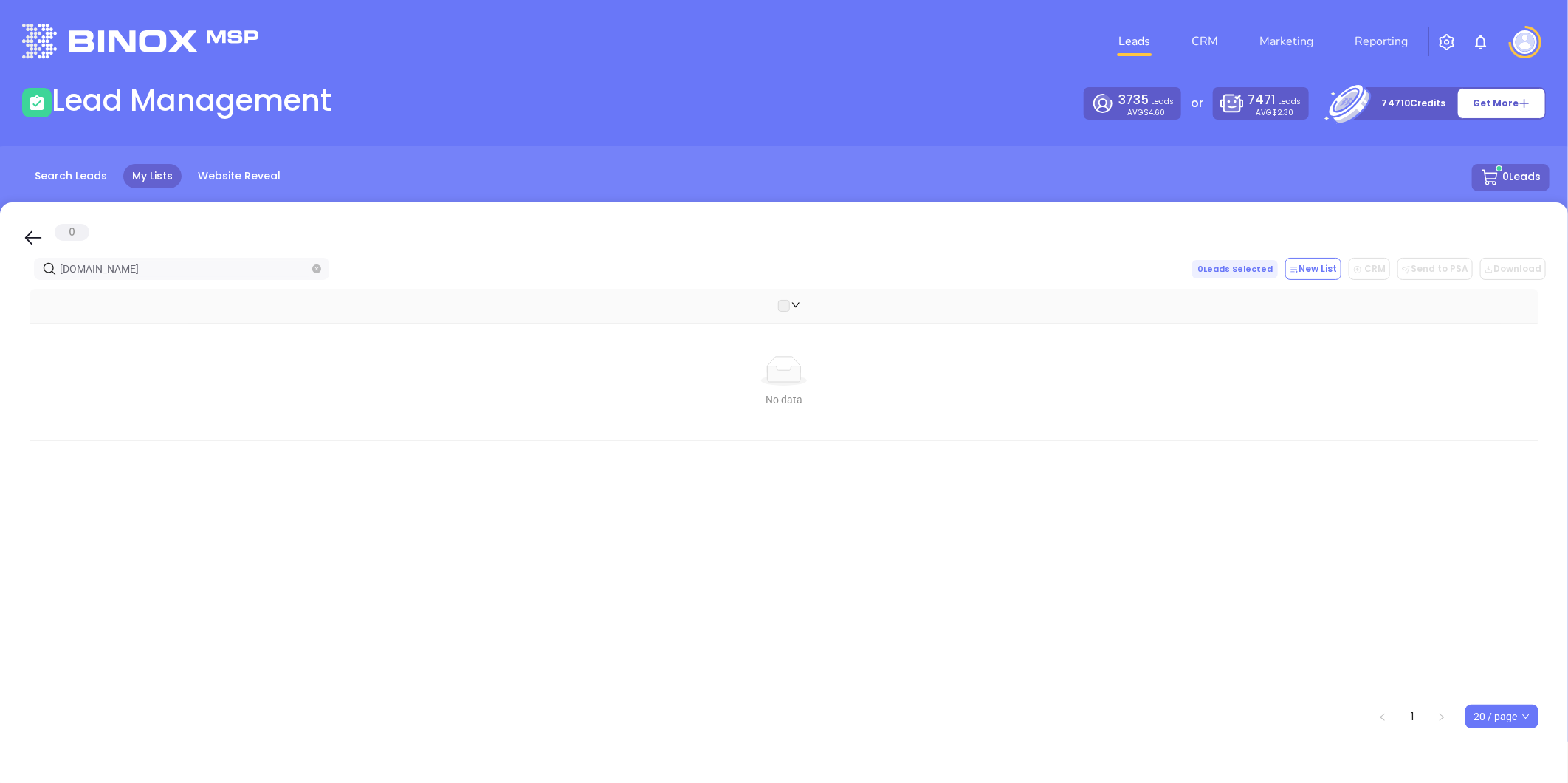
paste input "stmarysagency"
drag, startPoint x: 90, startPoint y: 257, endPoint x: -109, endPoint y: 215, distance: 203.4
click at [0, 215] on html "Leads CRM Marketing Reporting Financial Leads Leads Lead Management 3735 Leads …" at bounding box center [784, 391] width 1568 height 783
paste input "barrsinsurance"
drag, startPoint x: 137, startPoint y: 271, endPoint x: -84, endPoint y: 248, distance: 222.2
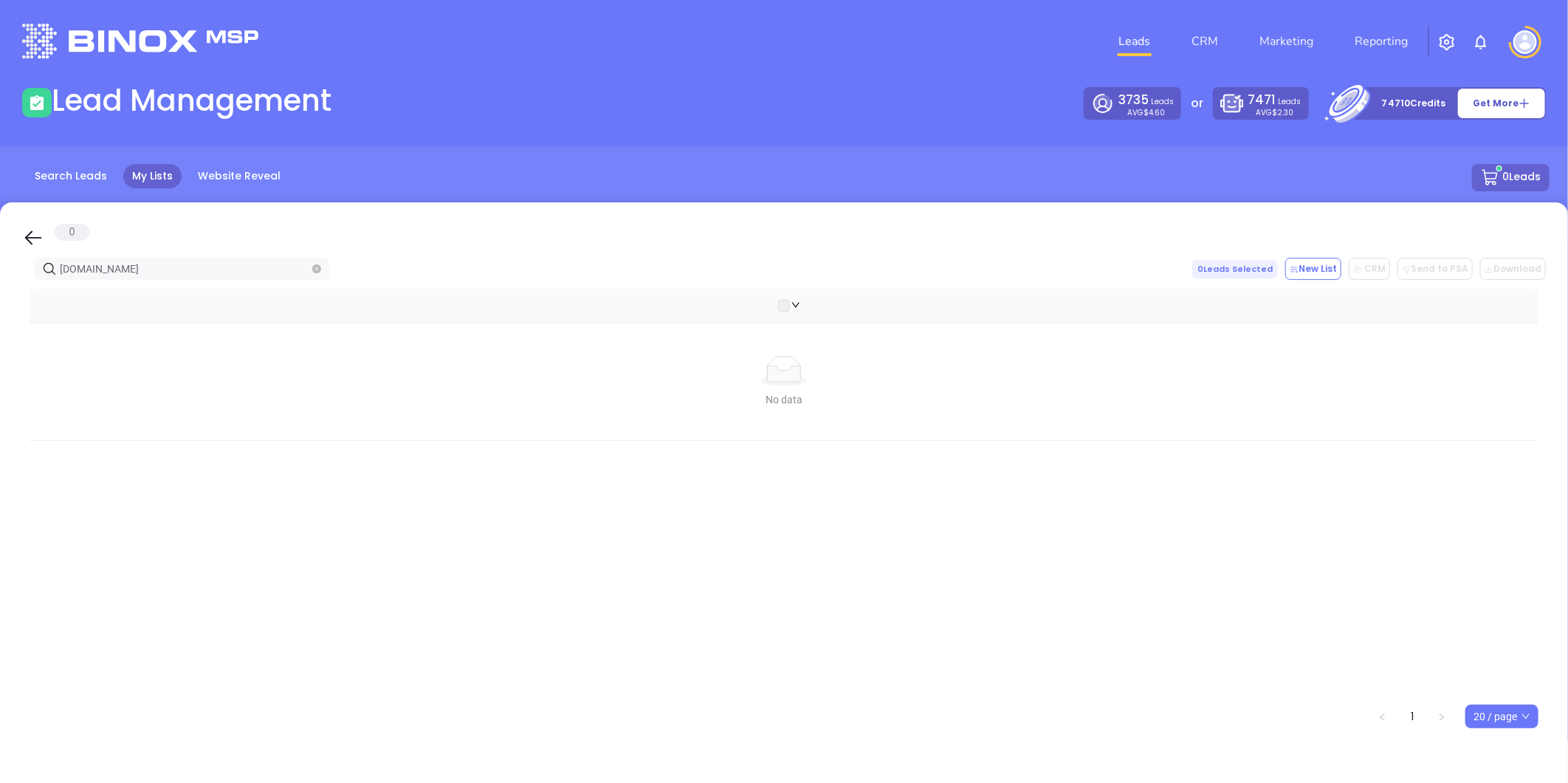
click at [0, 248] on html "Leads CRM Marketing Reporting Financial Leads Leads Lead Management 3735 Leads …" at bounding box center [784, 391] width 1568 height 783
paste input "claussbovard"
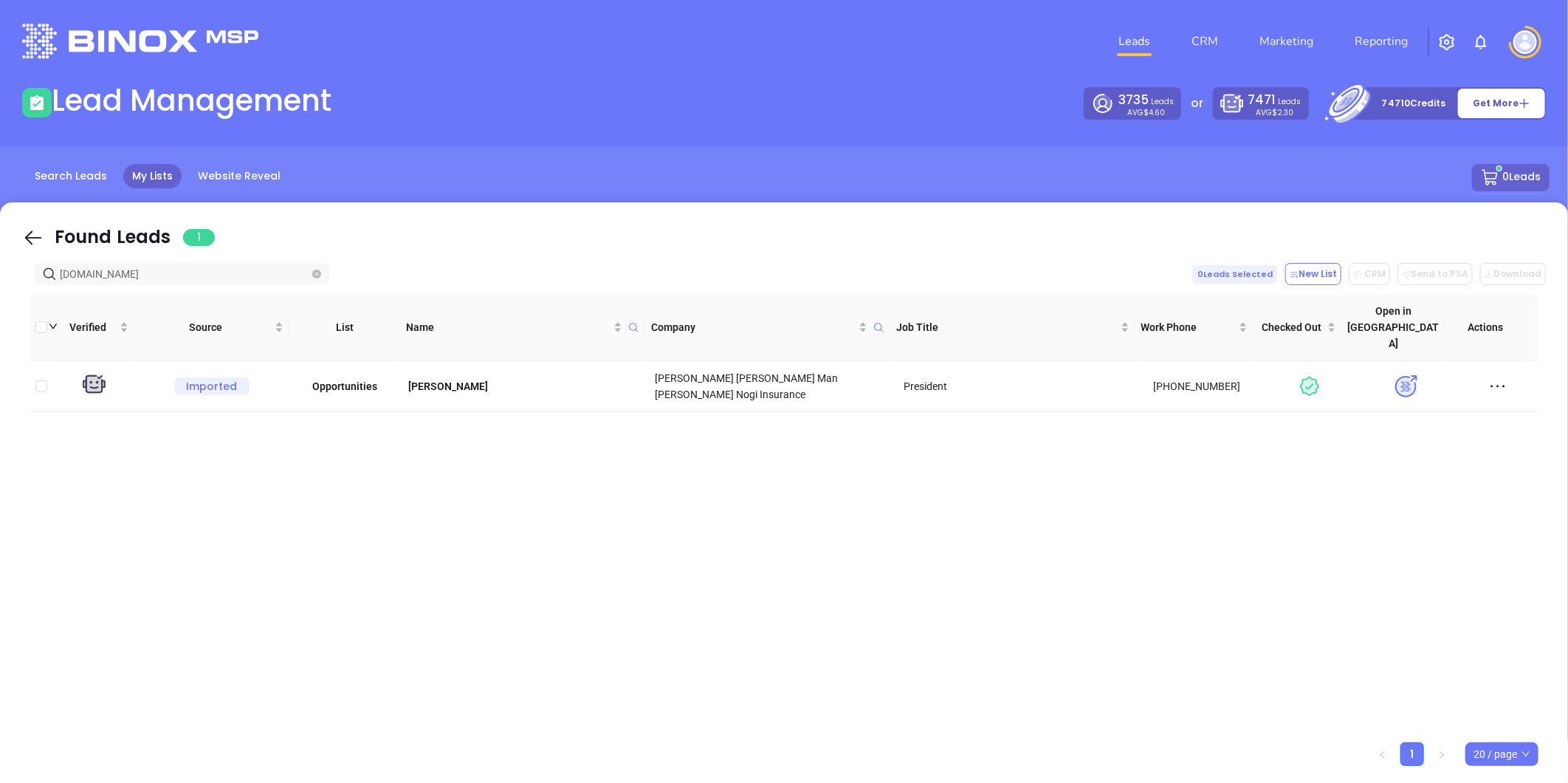
drag, startPoint x: 158, startPoint y: 275, endPoint x: -221, endPoint y: 183, distance: 390.0
click at [0, 183] on html "Leads CRM Marketing Reporting Financial Leads Leads Lead Management 3735 Leads …" at bounding box center [784, 391] width 1568 height 783
paste input "jtainsurance"
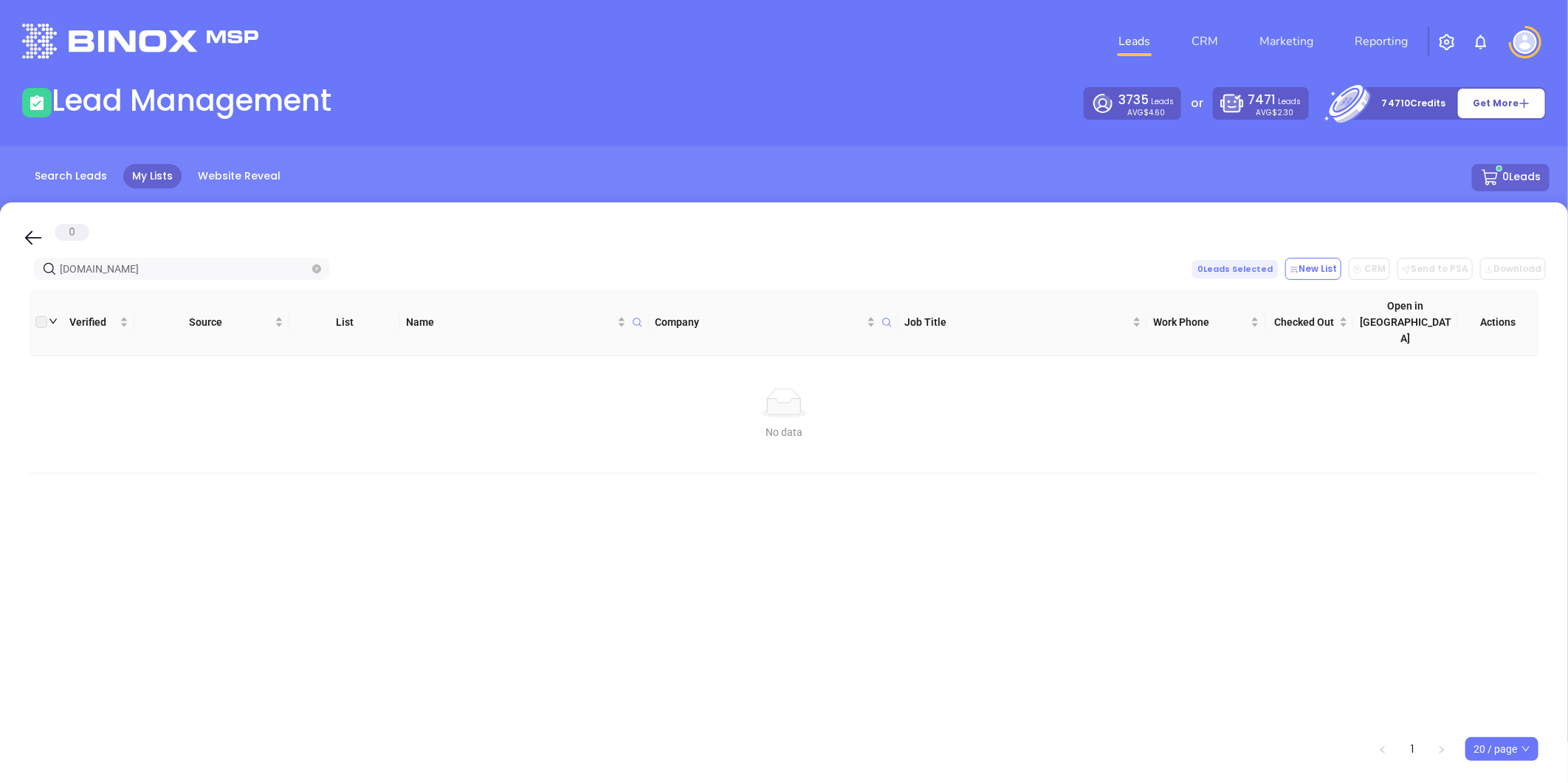
type input "jtainsurance.com"
drag, startPoint x: 137, startPoint y: 268, endPoint x: 59, endPoint y: 279, distance: 78.8
click at [59, 279] on span "jtainsurance.com" at bounding box center [181, 268] width 295 height 22
click at [315, 268] on icon "close-circle" at bounding box center [316, 268] width 9 height 9
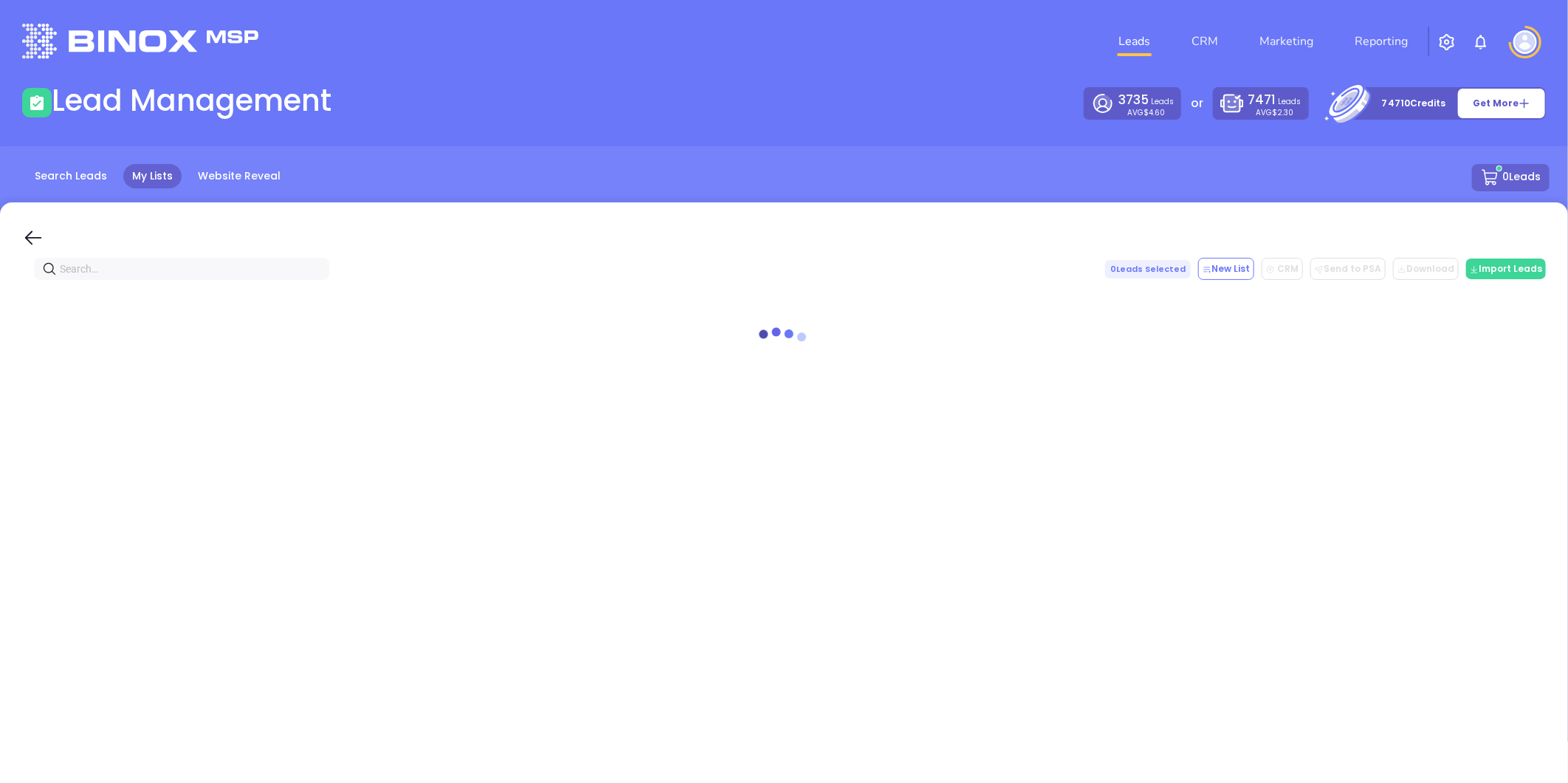
click at [142, 256] on div "0 Leads Selected New List CRM Send to PSA Download Download2 Import Leads" at bounding box center [784, 497] width 1568 height 591
click at [131, 268] on input "text" at bounding box center [184, 268] width 249 height 17
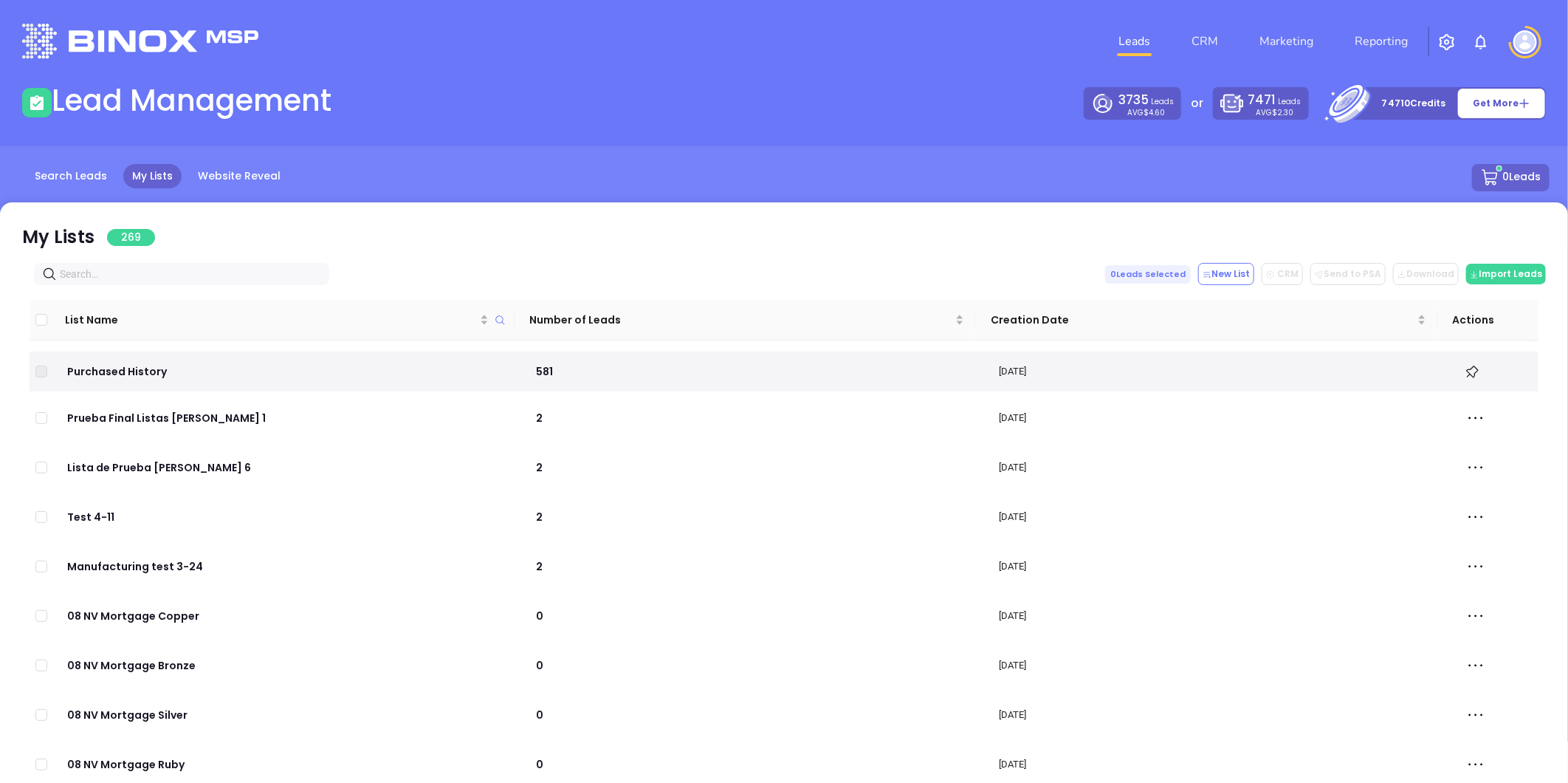
click at [136, 268] on input "text" at bounding box center [184, 274] width 249 height 17
paste input "mainlinerisk.com"
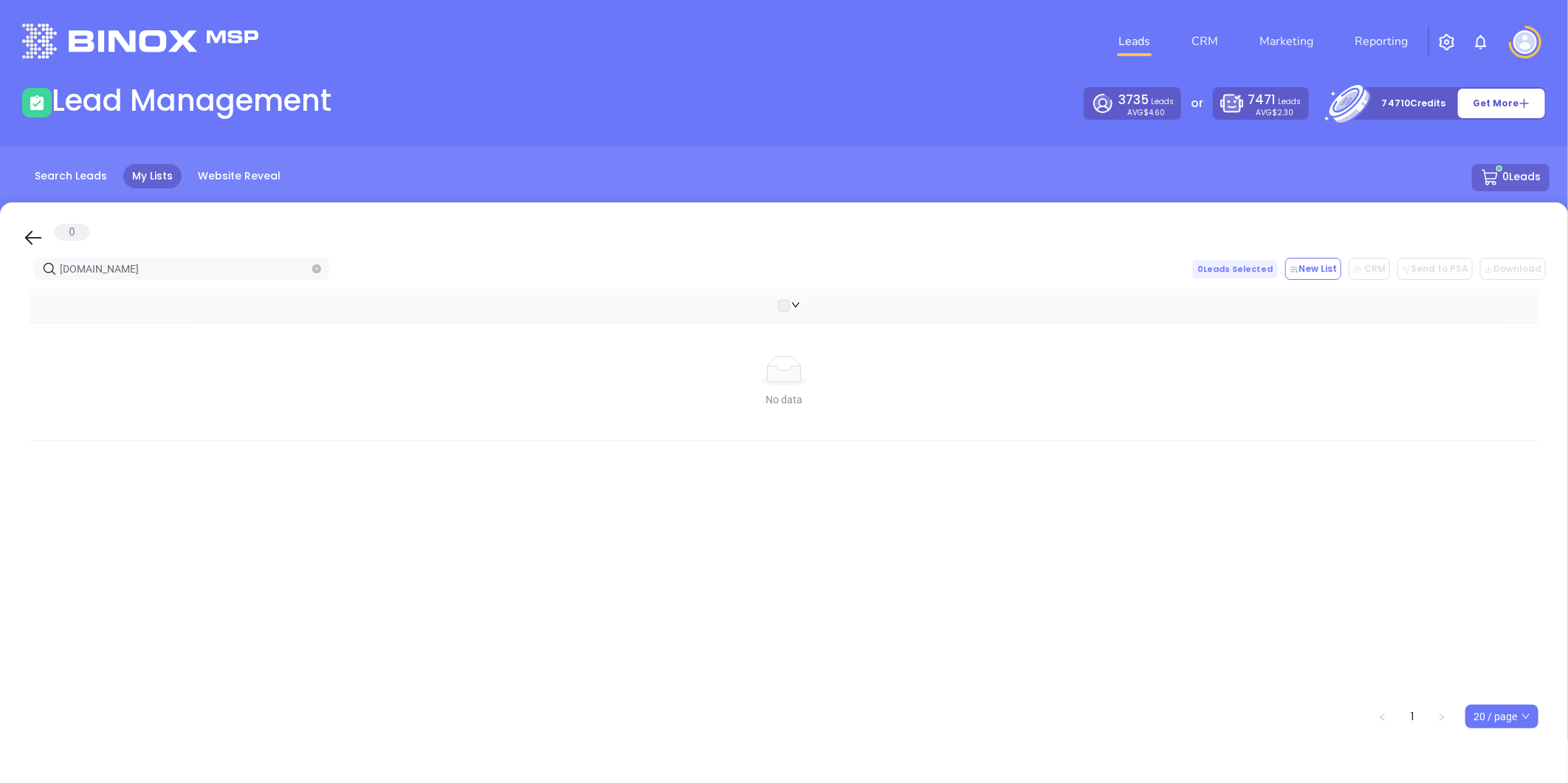
click at [0, 256] on html "Leads CRM Marketing Reporting Financial Leads Leads Lead Management 3735 Leads …" at bounding box center [784, 391] width 1568 height 783
paste input "dorseyandassociatesinsurance"
drag, startPoint x: -356, startPoint y: 246, endPoint x: -367, endPoint y: 244, distance: 11.2
click at [0, 244] on html "Leads CRM Marketing Reporting Financial Leads Leads Lead Management 3735 Leads …" at bounding box center [784, 391] width 1568 height 783
paste input "gcainsures"
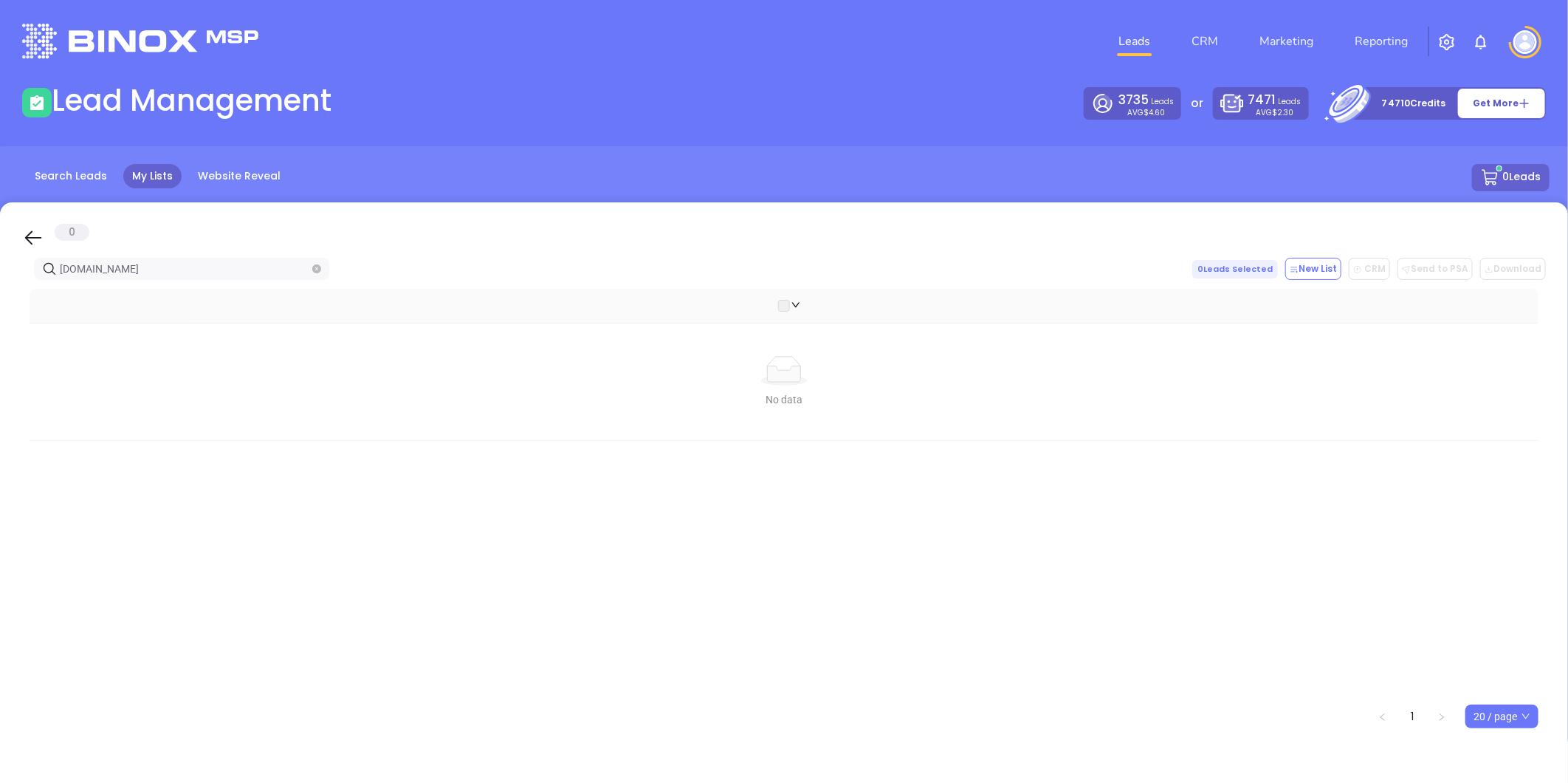
type input "gcainsures.com"
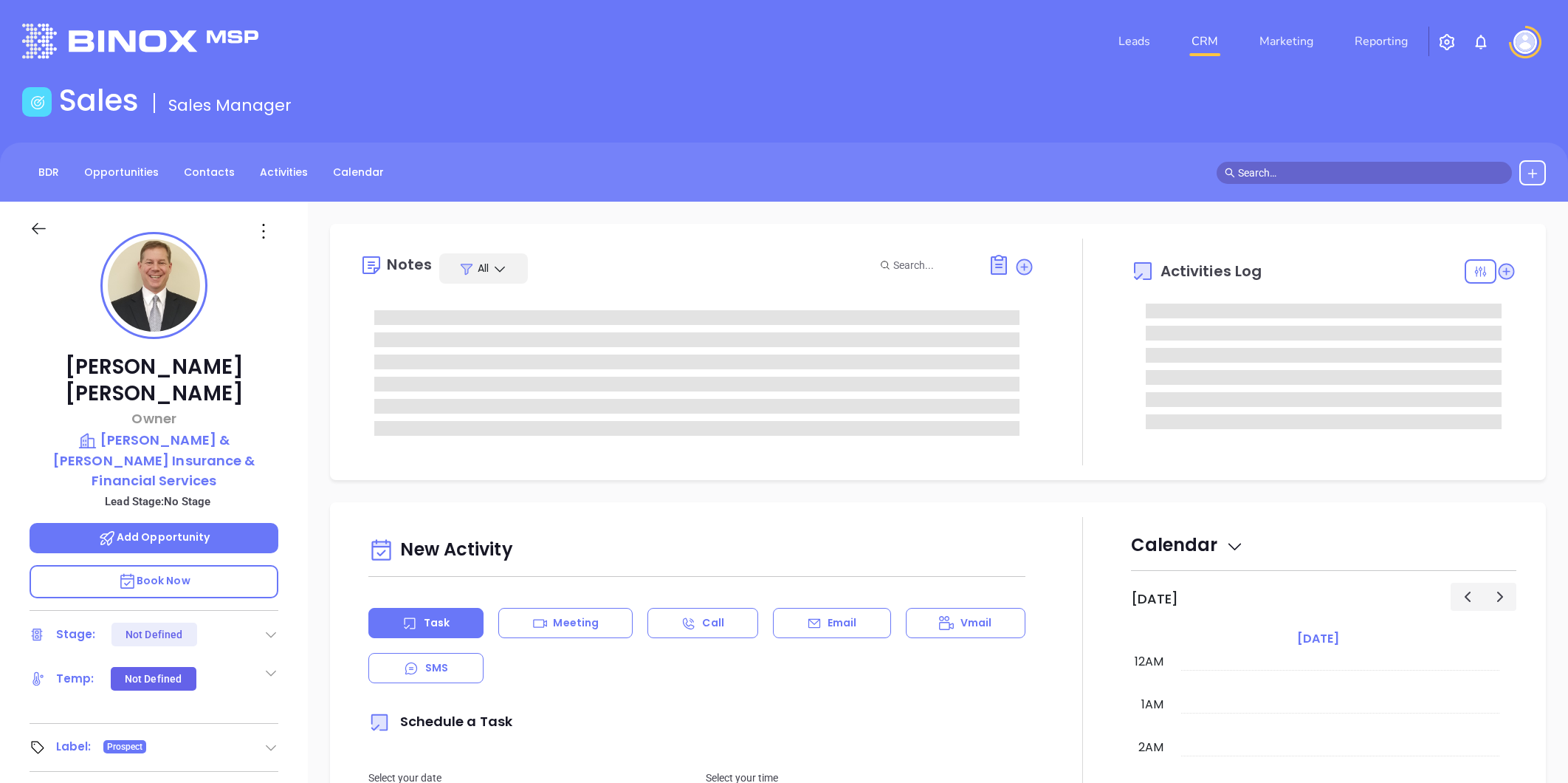
type input "[PERSON_NAME]"
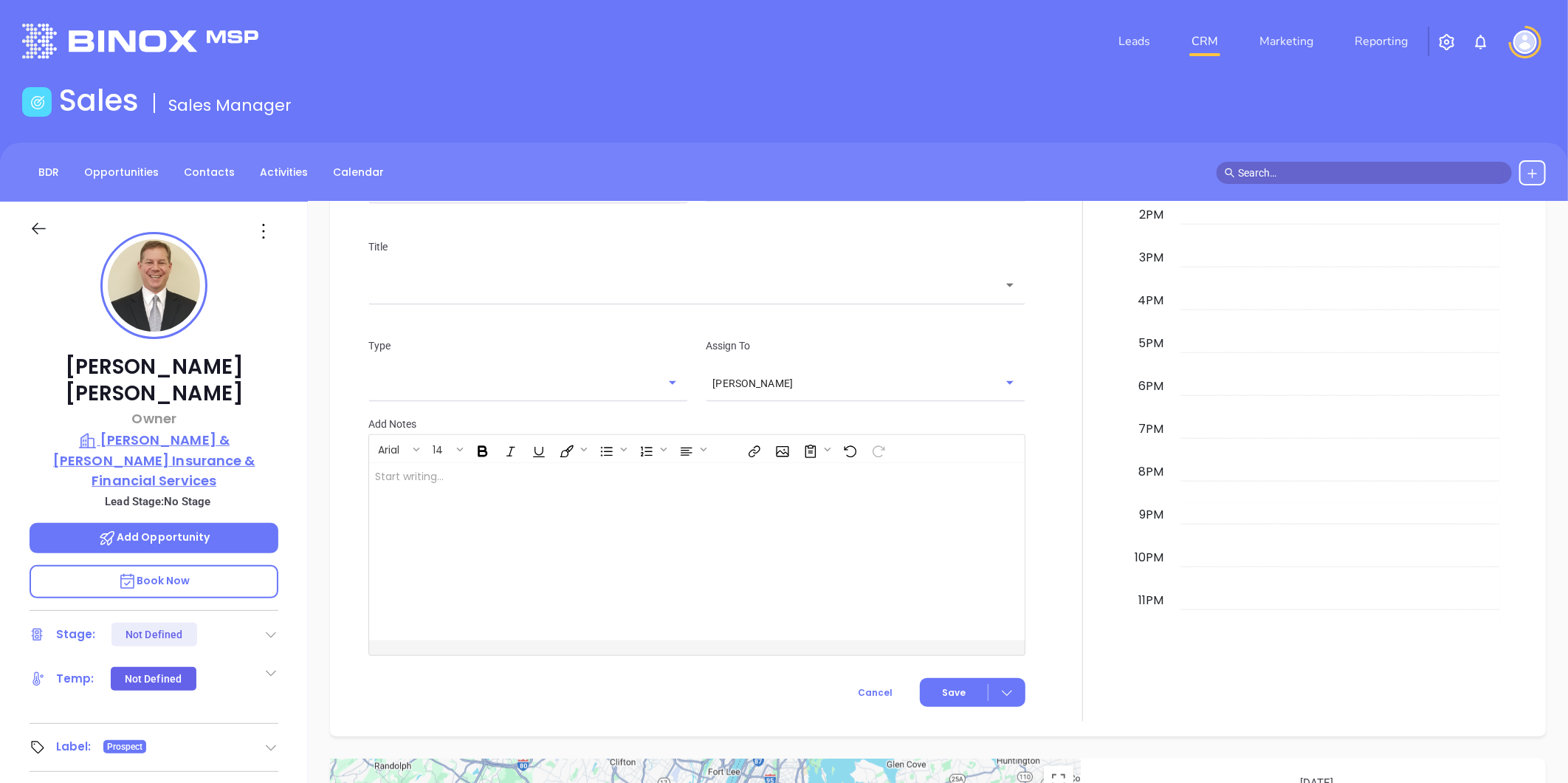
click at [225, 430] on p "Dinnin & Parkins Insurance & Financial Services" at bounding box center [154, 460] width 249 height 61
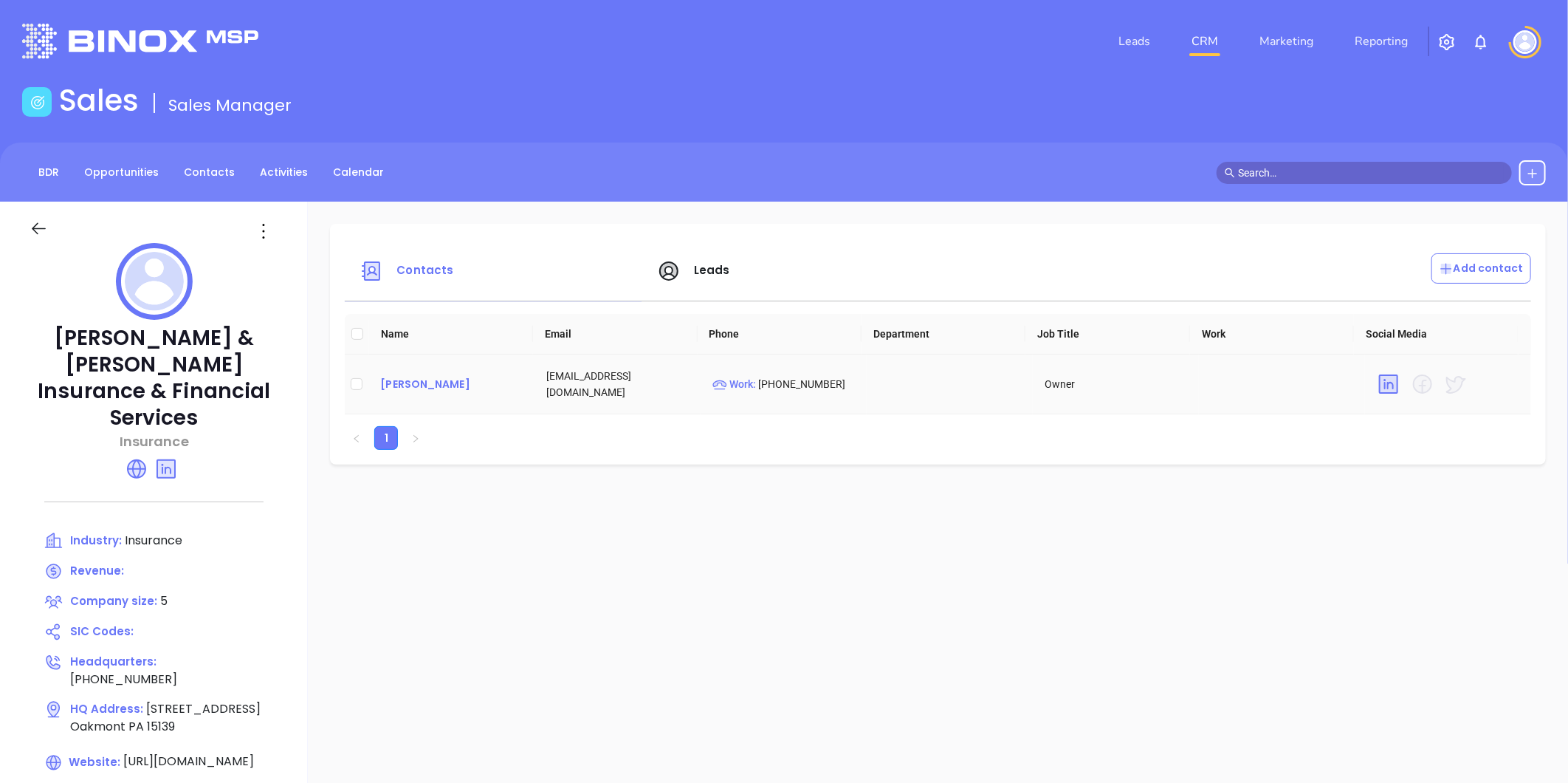
click at [418, 378] on div "John Graff" at bounding box center [451, 384] width 142 height 18
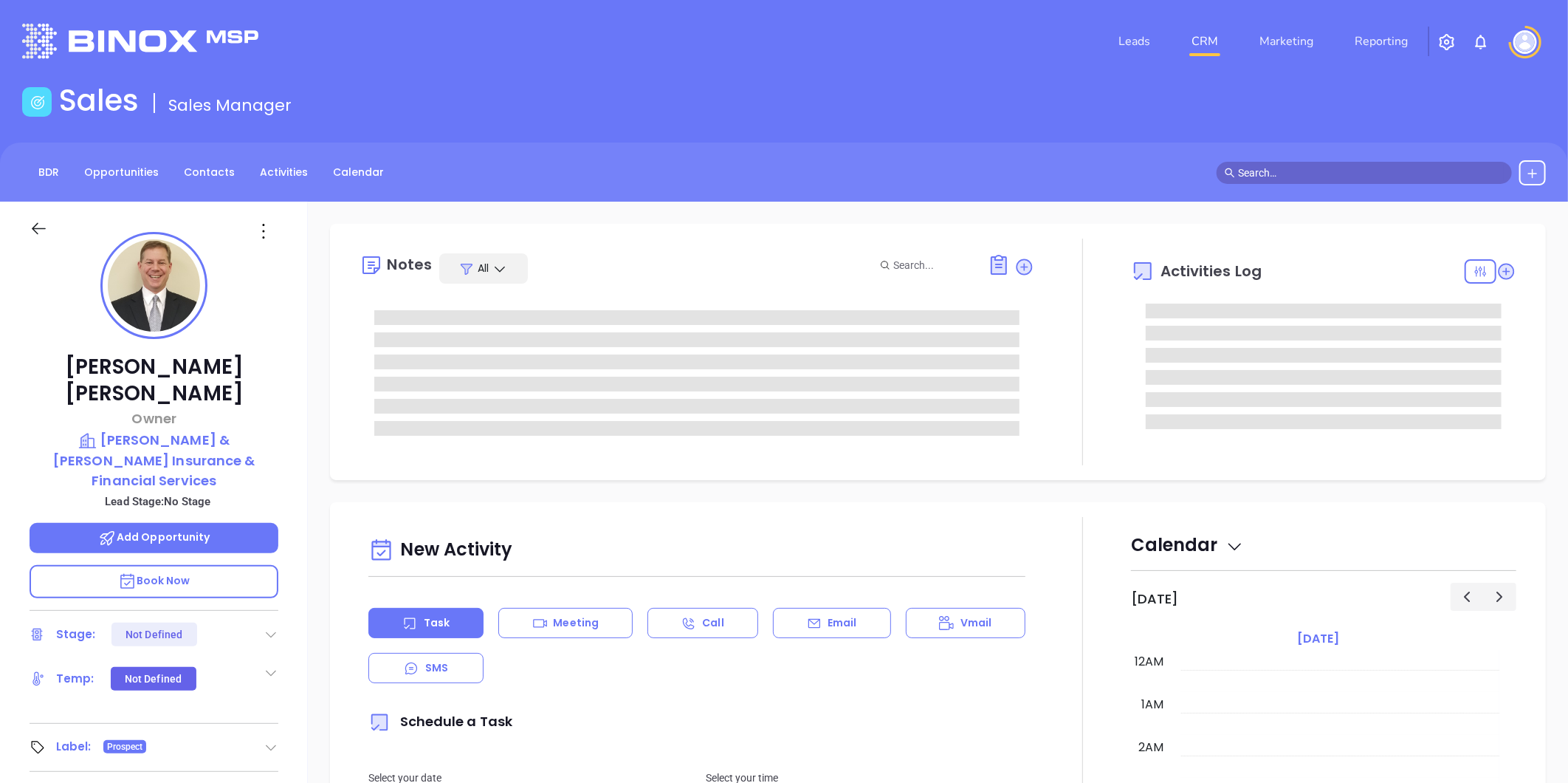
type input "10/08/2025"
type input "Liz Cruz"
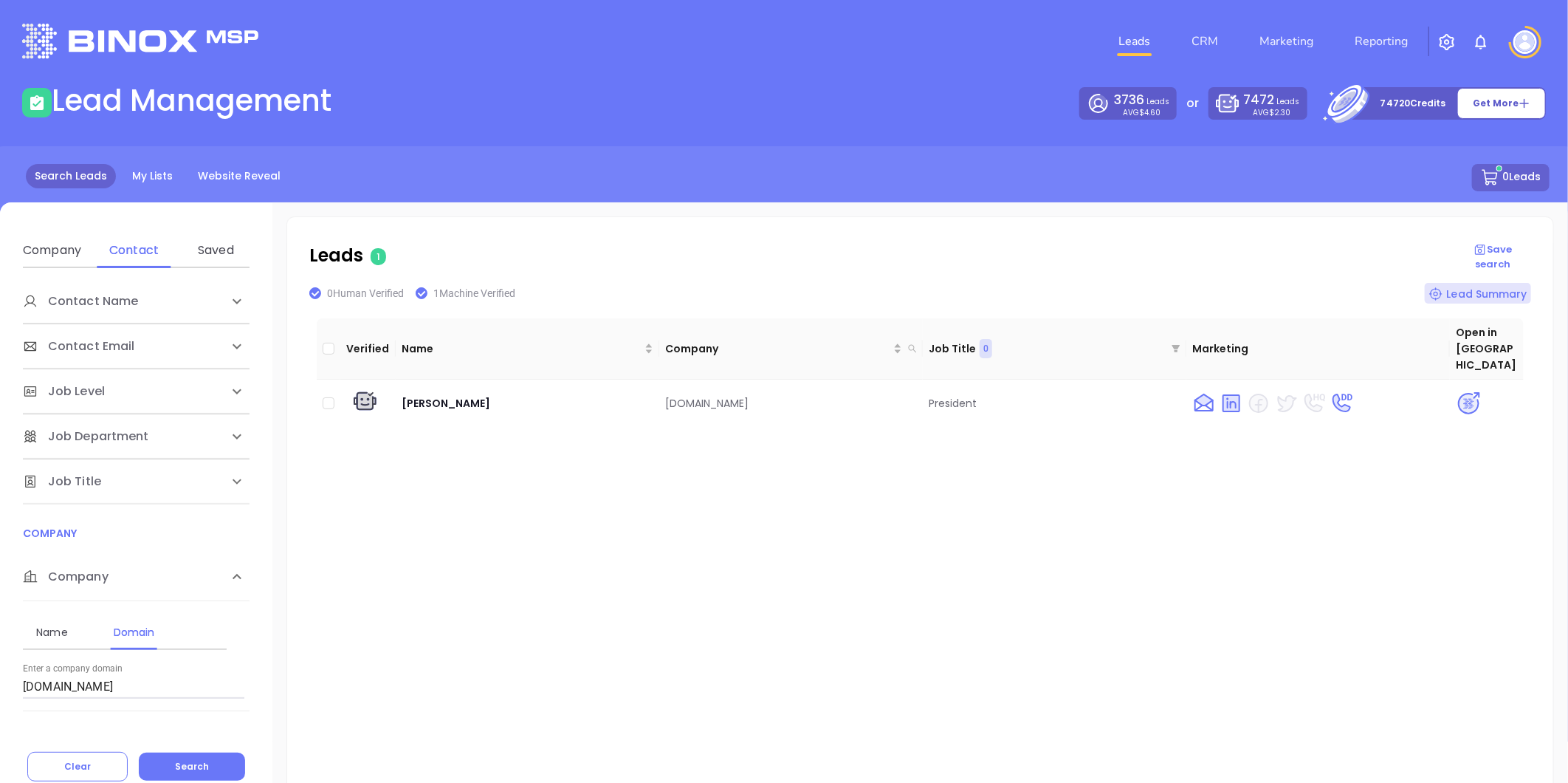
drag, startPoint x: 187, startPoint y: 688, endPoint x: -139, endPoint y: 607, distance: 335.9
click at [0, 607] on html "Leads CRM Marketing Reporting Financial Leads Leads Lead Management 3736 Leads …" at bounding box center [784, 391] width 1568 height 783
paste input "kvcwinsurance"
type input "[DOMAIN_NAME]"
drag, startPoint x: 197, startPoint y: 760, endPoint x: 202, endPoint y: 750, distance: 11.2
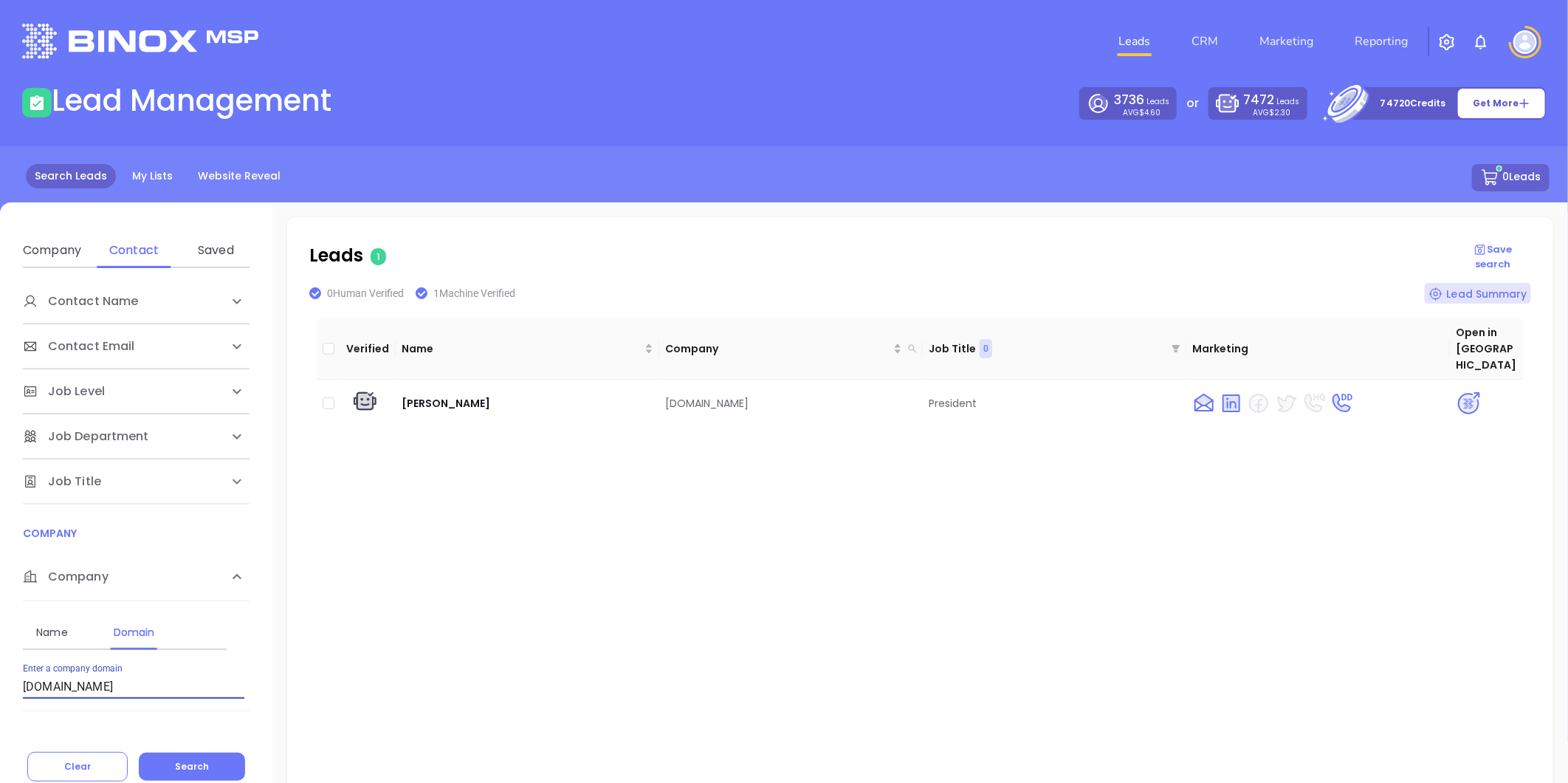
click at [197, 759] on button "Search" at bounding box center [191, 766] width 106 height 28
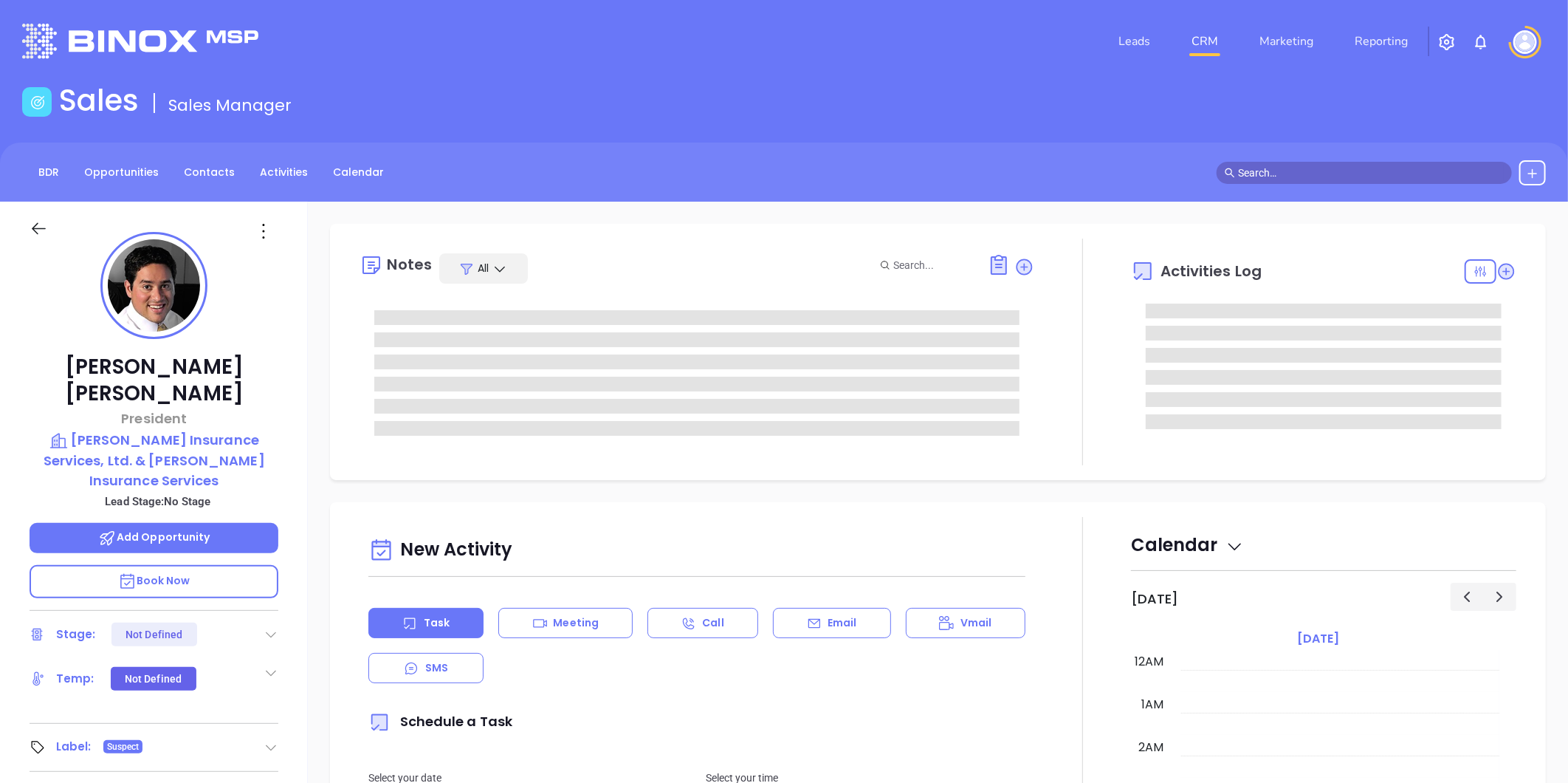
type input "[DATE]"
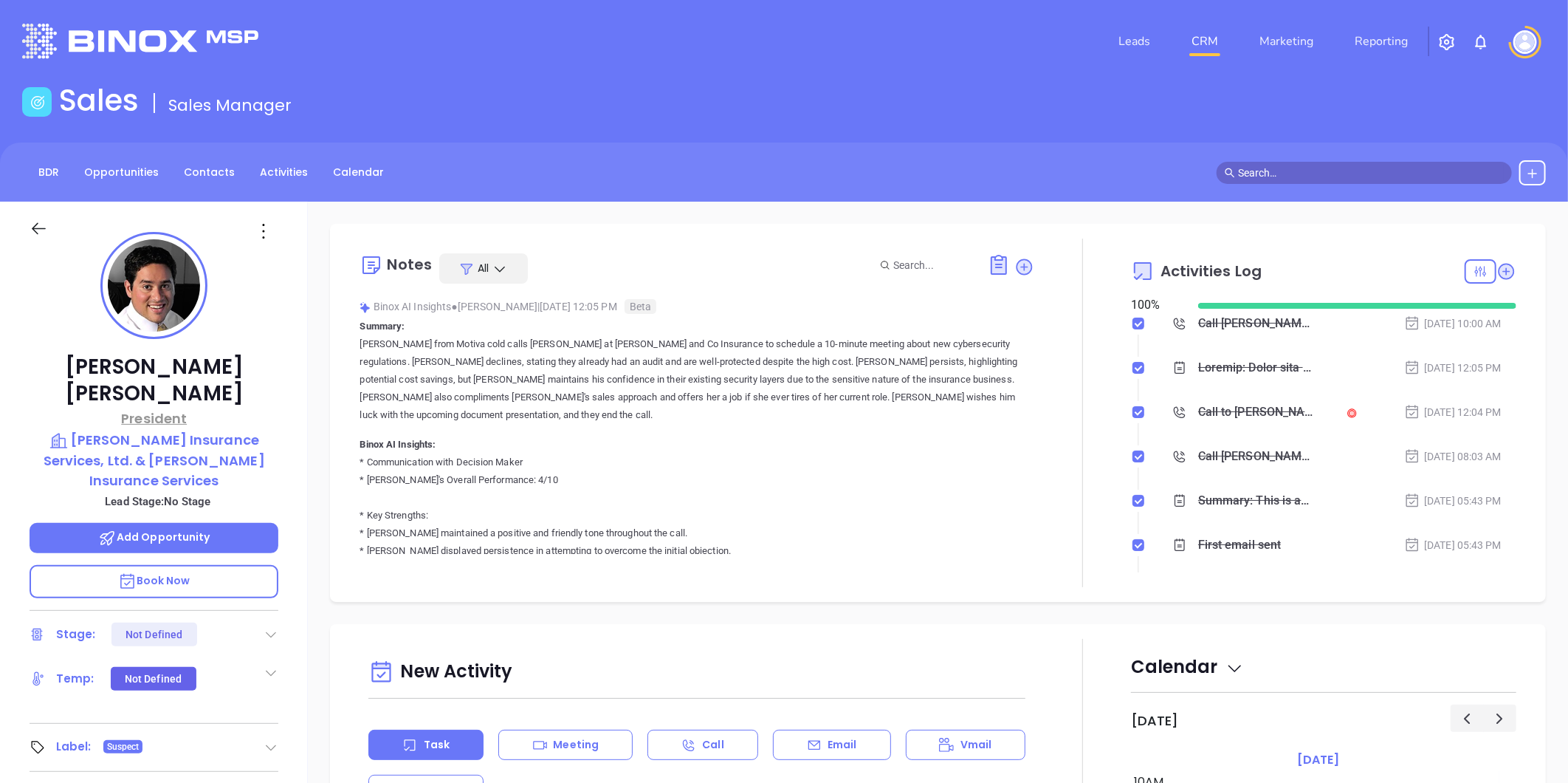
type input "[PERSON_NAME]"
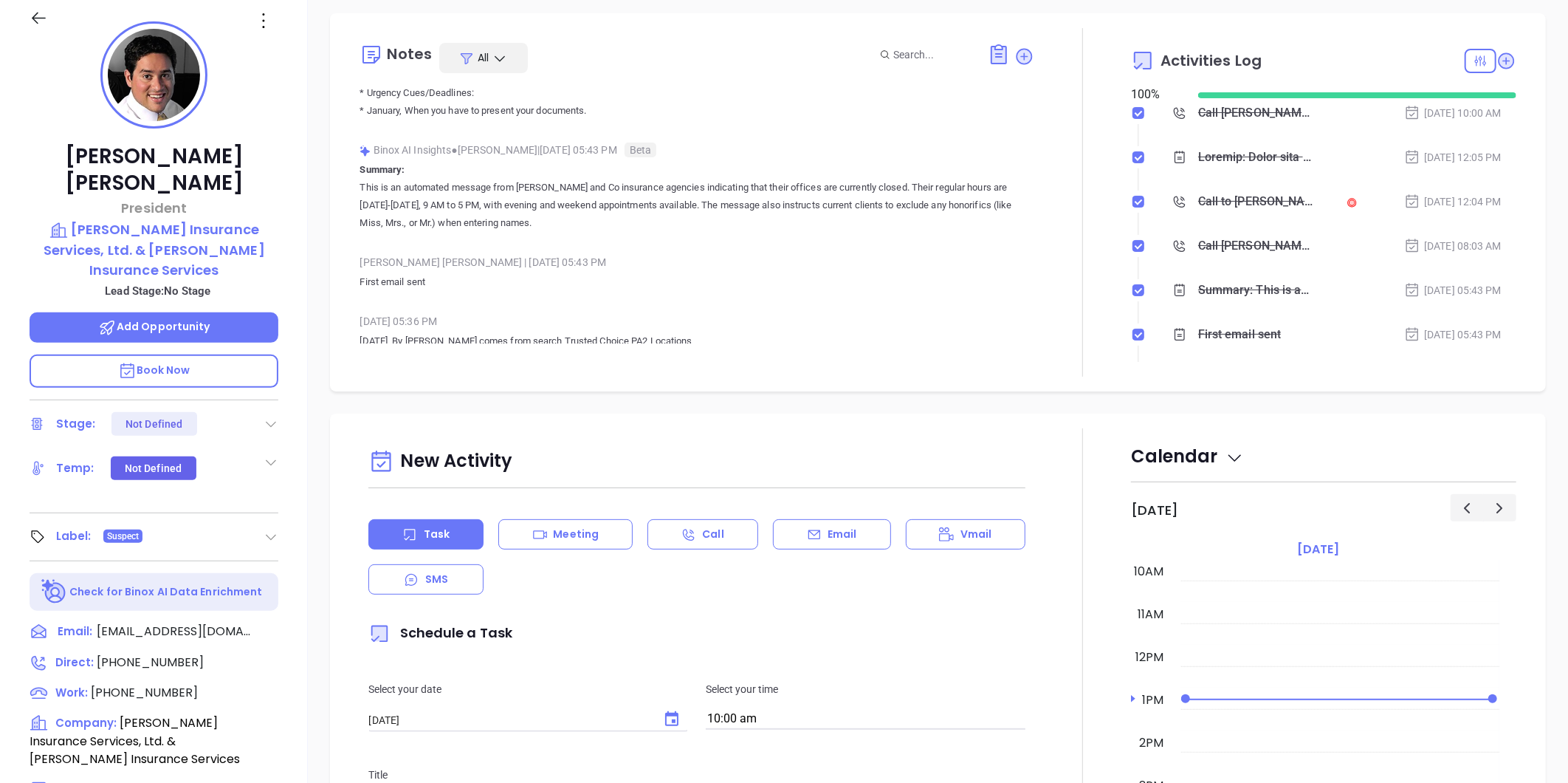
scroll to position [46, 0]
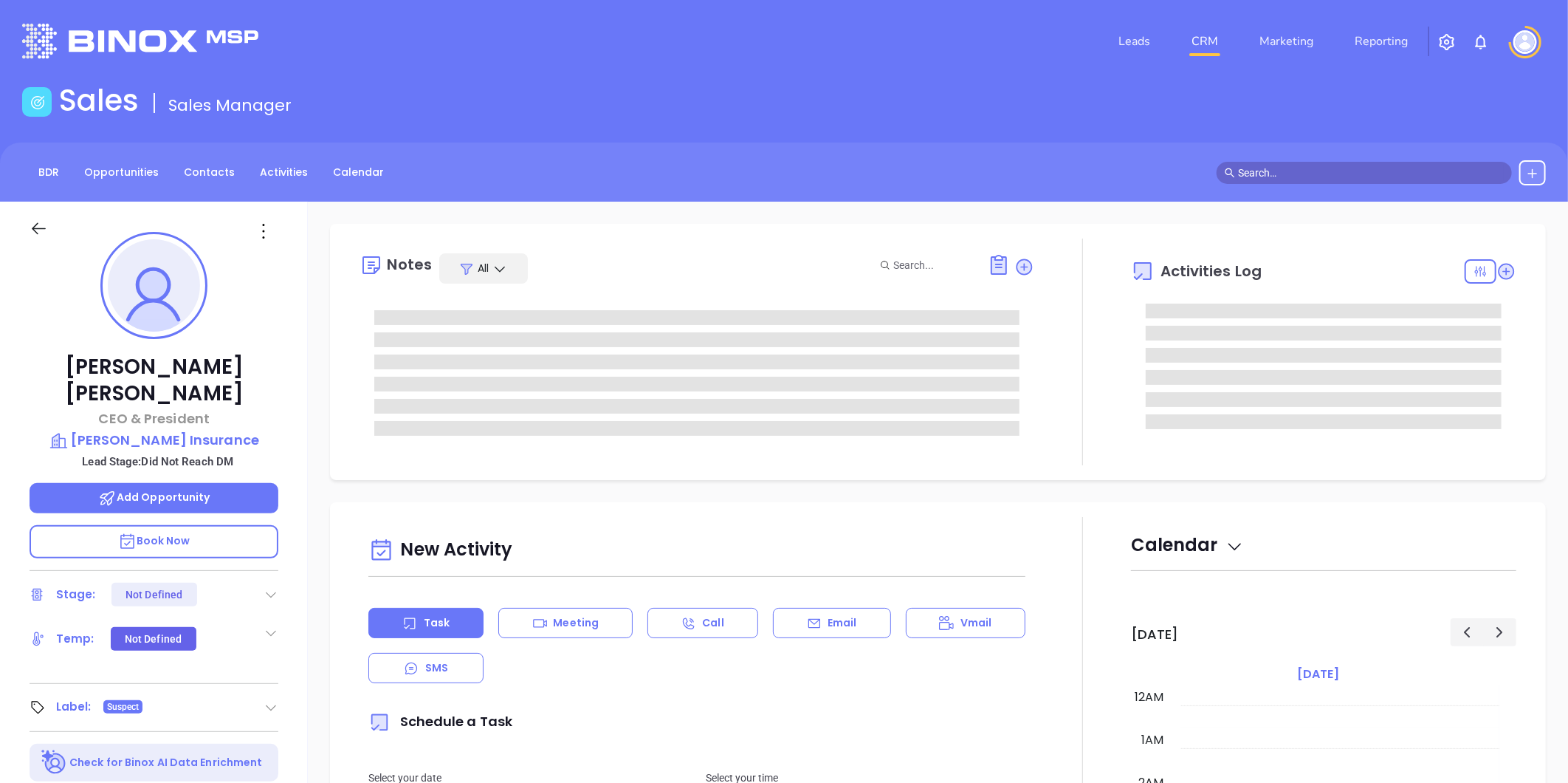
type input "10:00 am"
type input "[DATE]"
type input "[PERSON_NAME]"
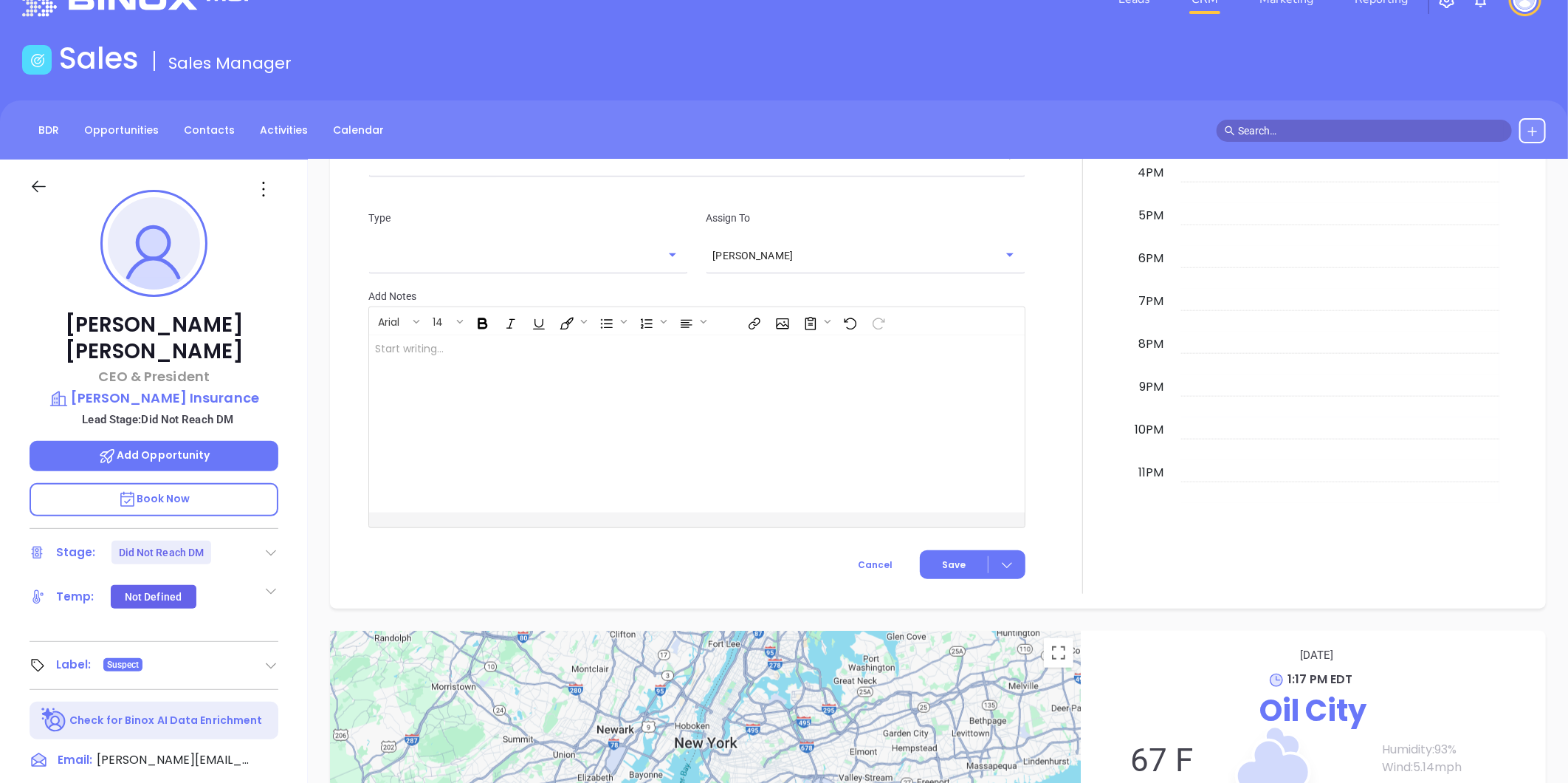
scroll to position [946, 0]
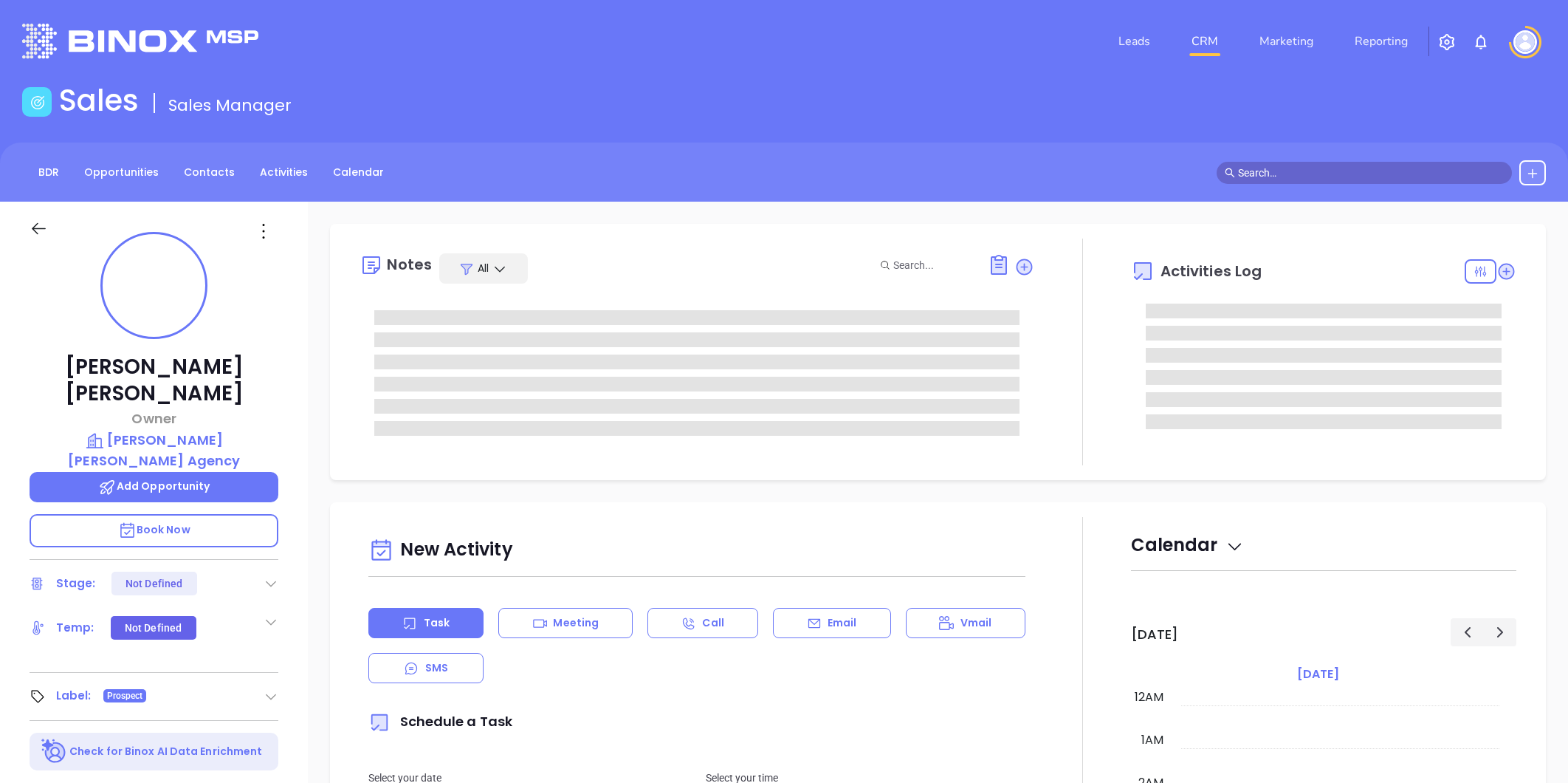
type input "[DATE]"
type input "[PERSON_NAME]"
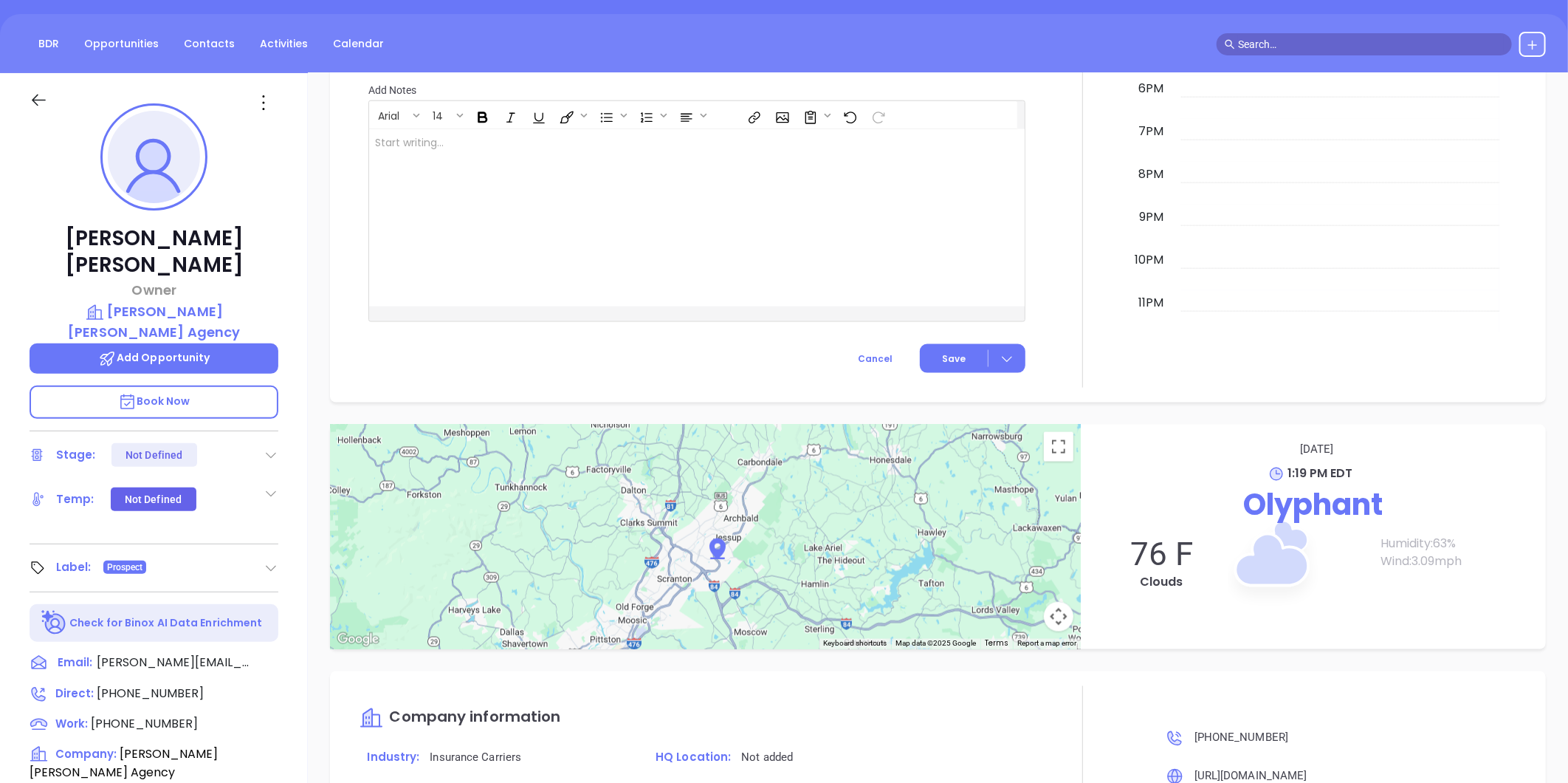
scroll to position [124, 0]
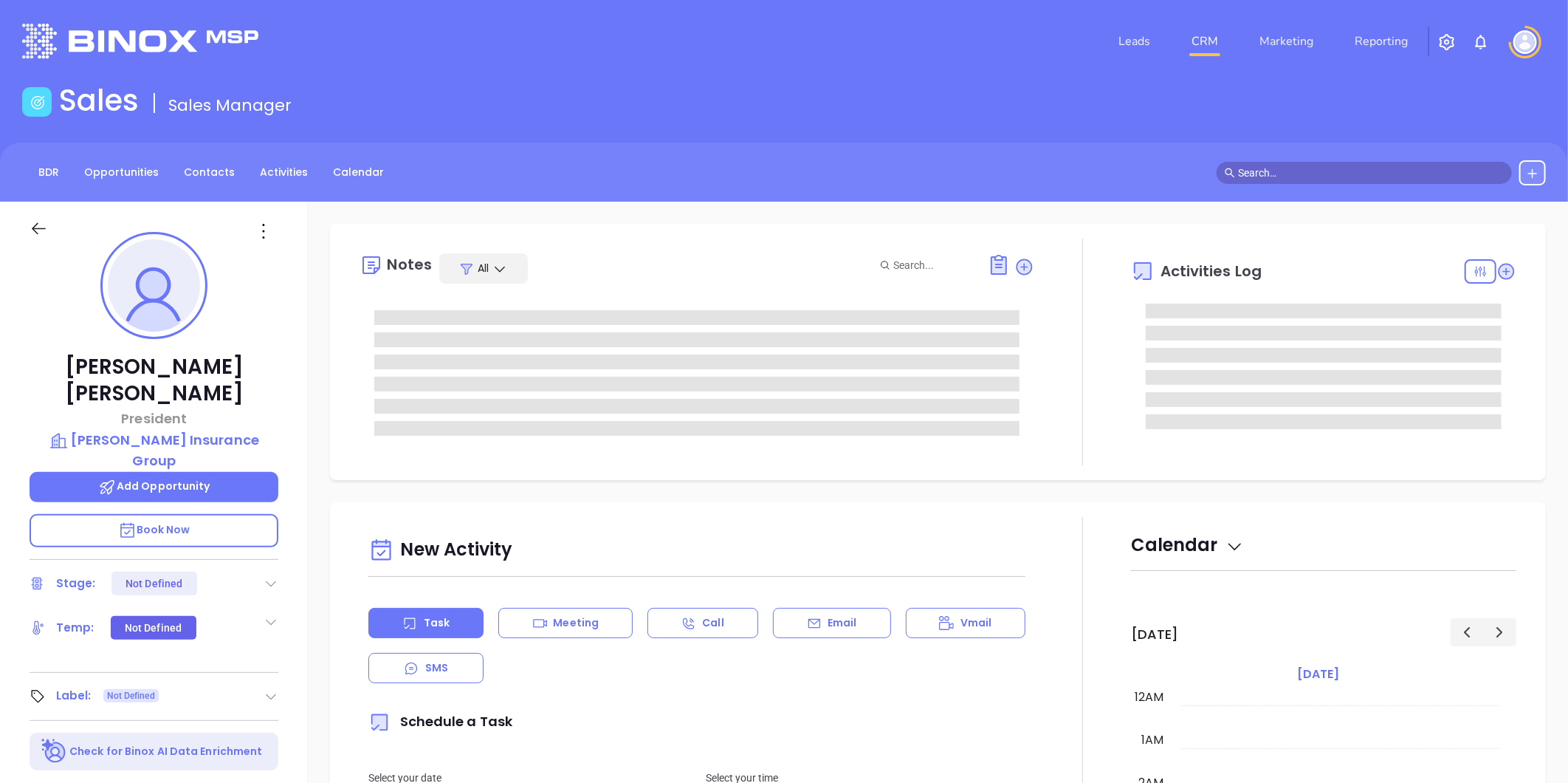
type input "[DATE]"
type input "[PERSON_NAME]"
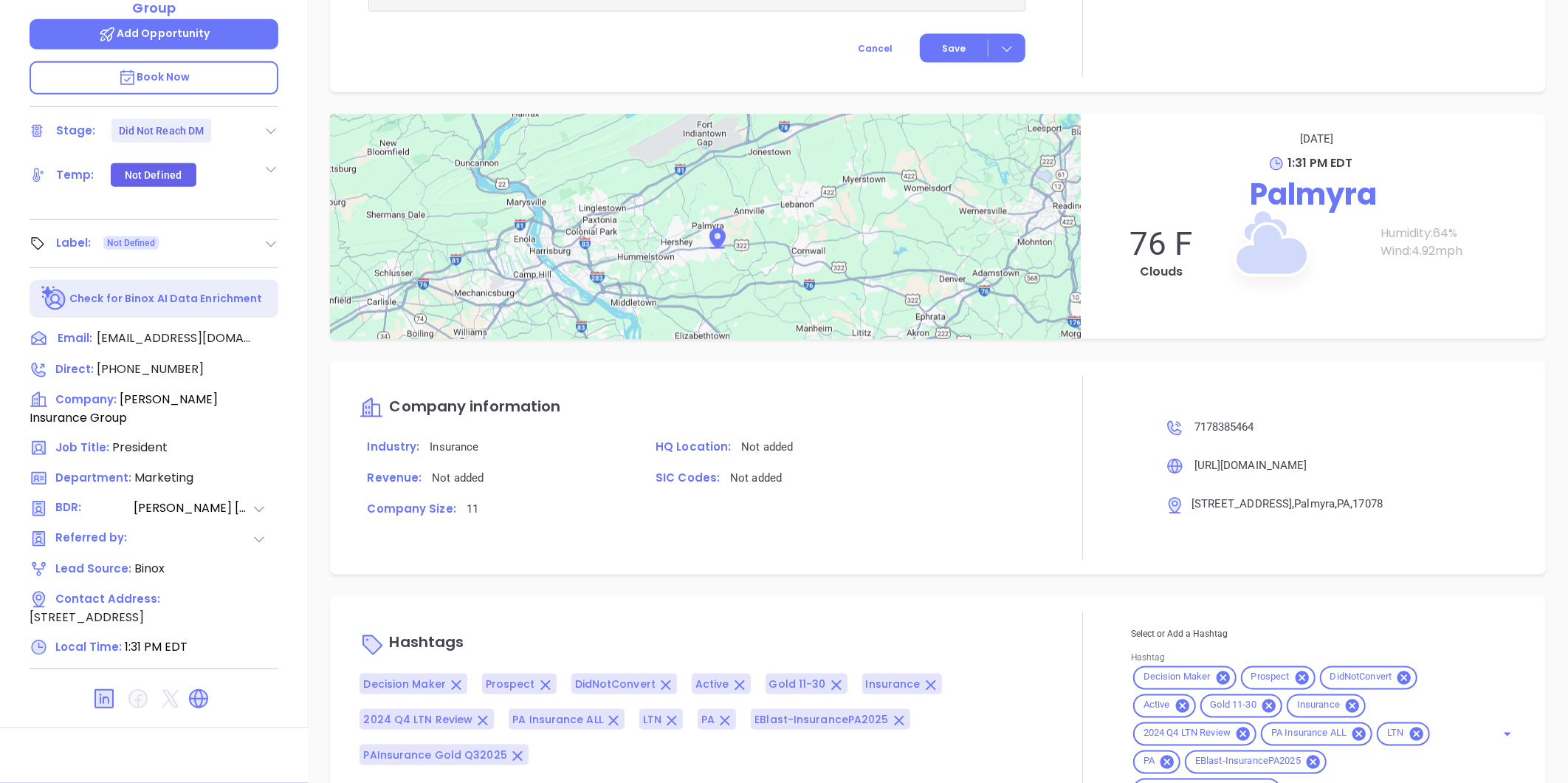
scroll to position [1207, 0]
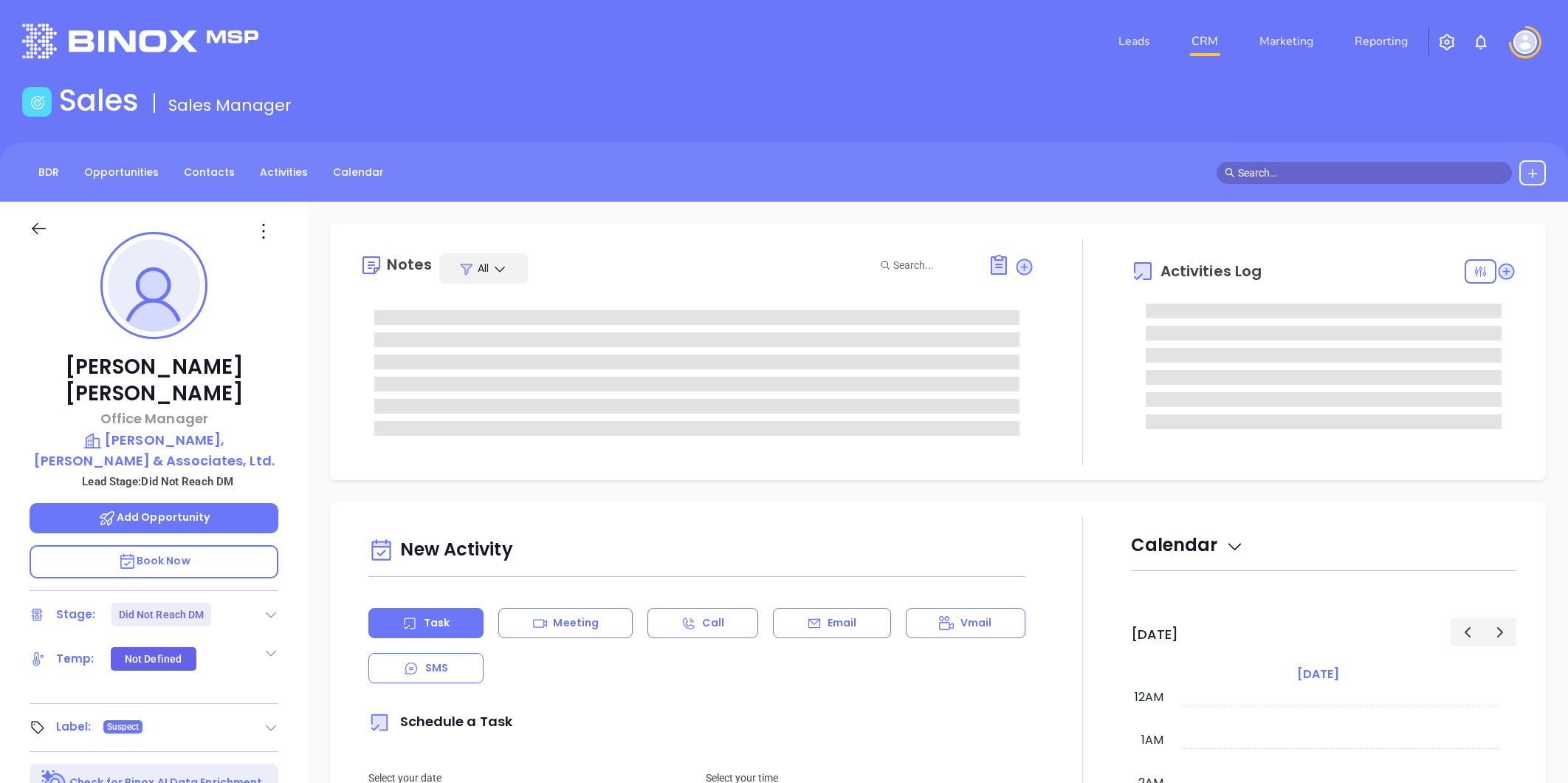
type input "[PERSON_NAME]"
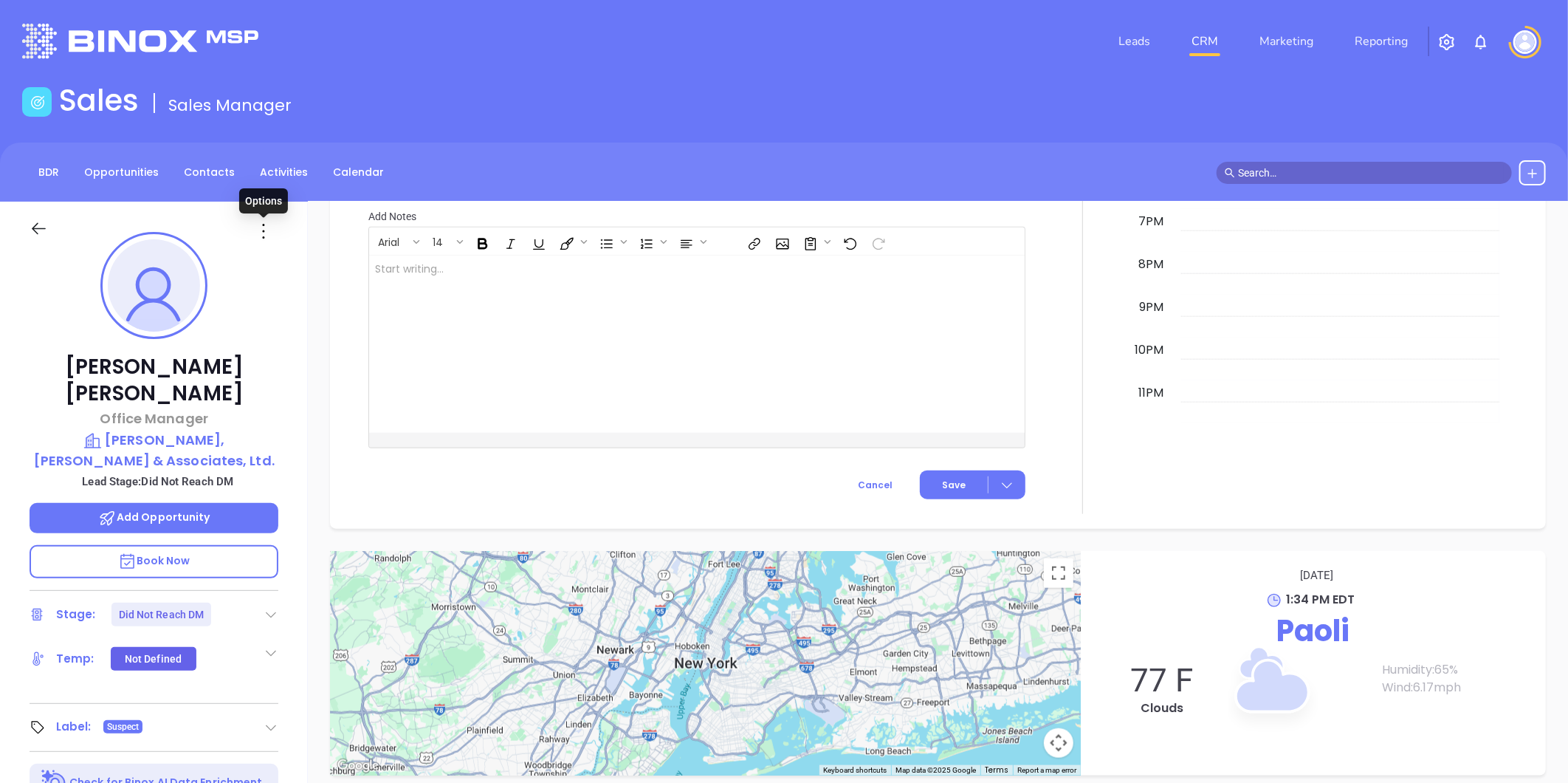
click at [261, 233] on icon at bounding box center [264, 231] width 24 height 24
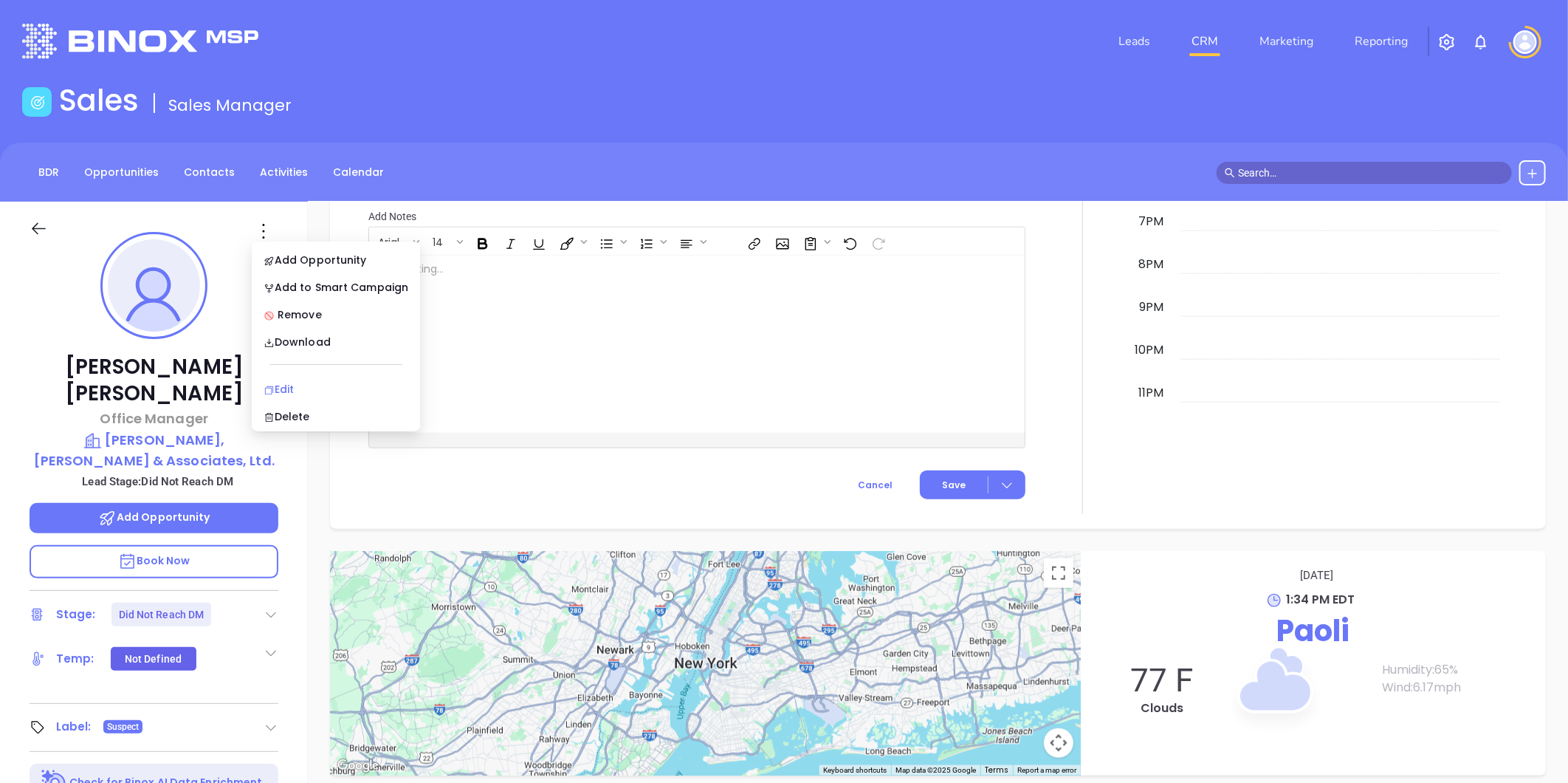
click at [286, 388] on div "Edit" at bounding box center [336, 389] width 145 height 17
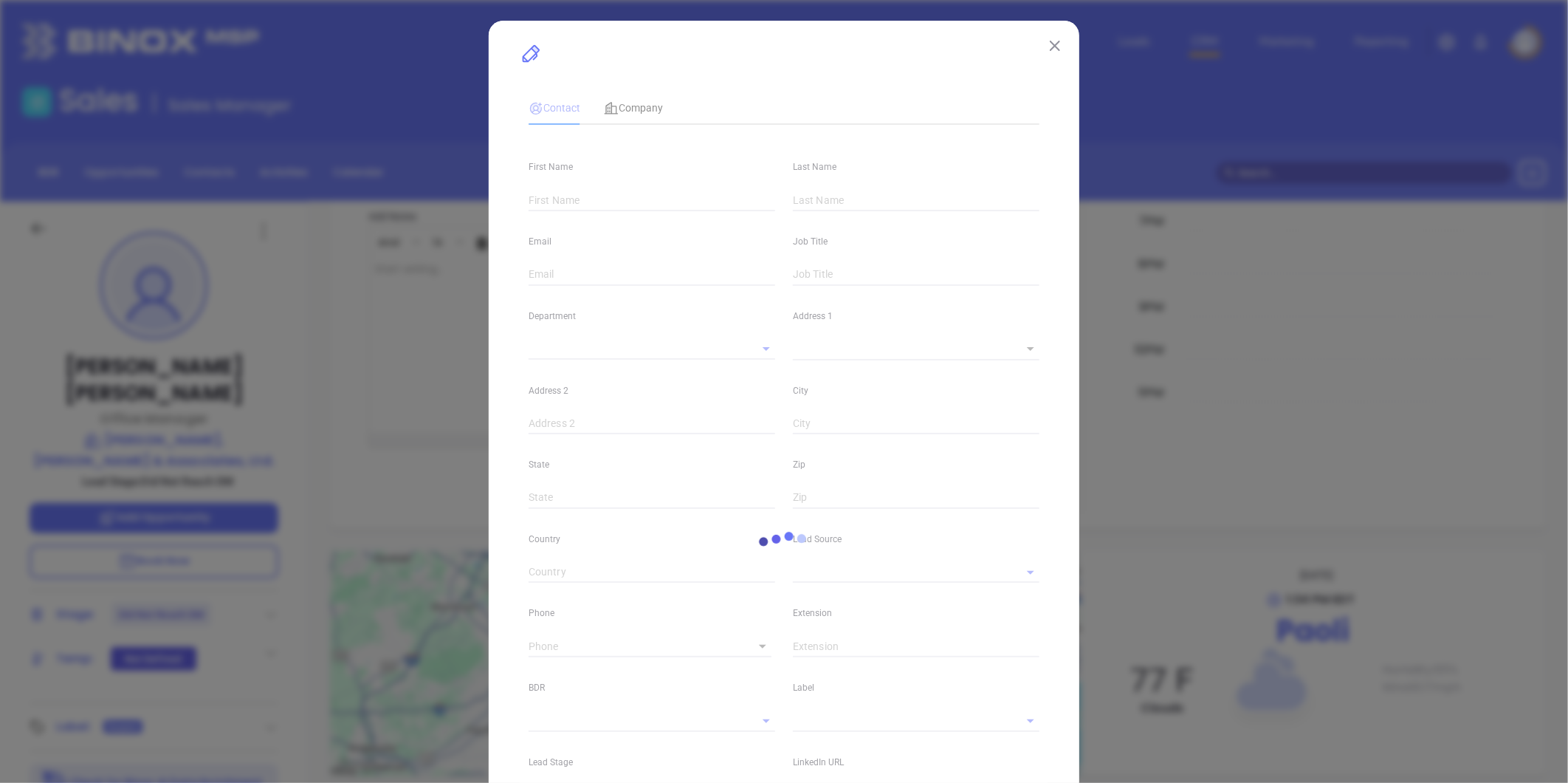
type input "Nancy"
type input "Scott"
type input "nancy.scott@fhhins.com"
type input "Office Manager"
type input "1"
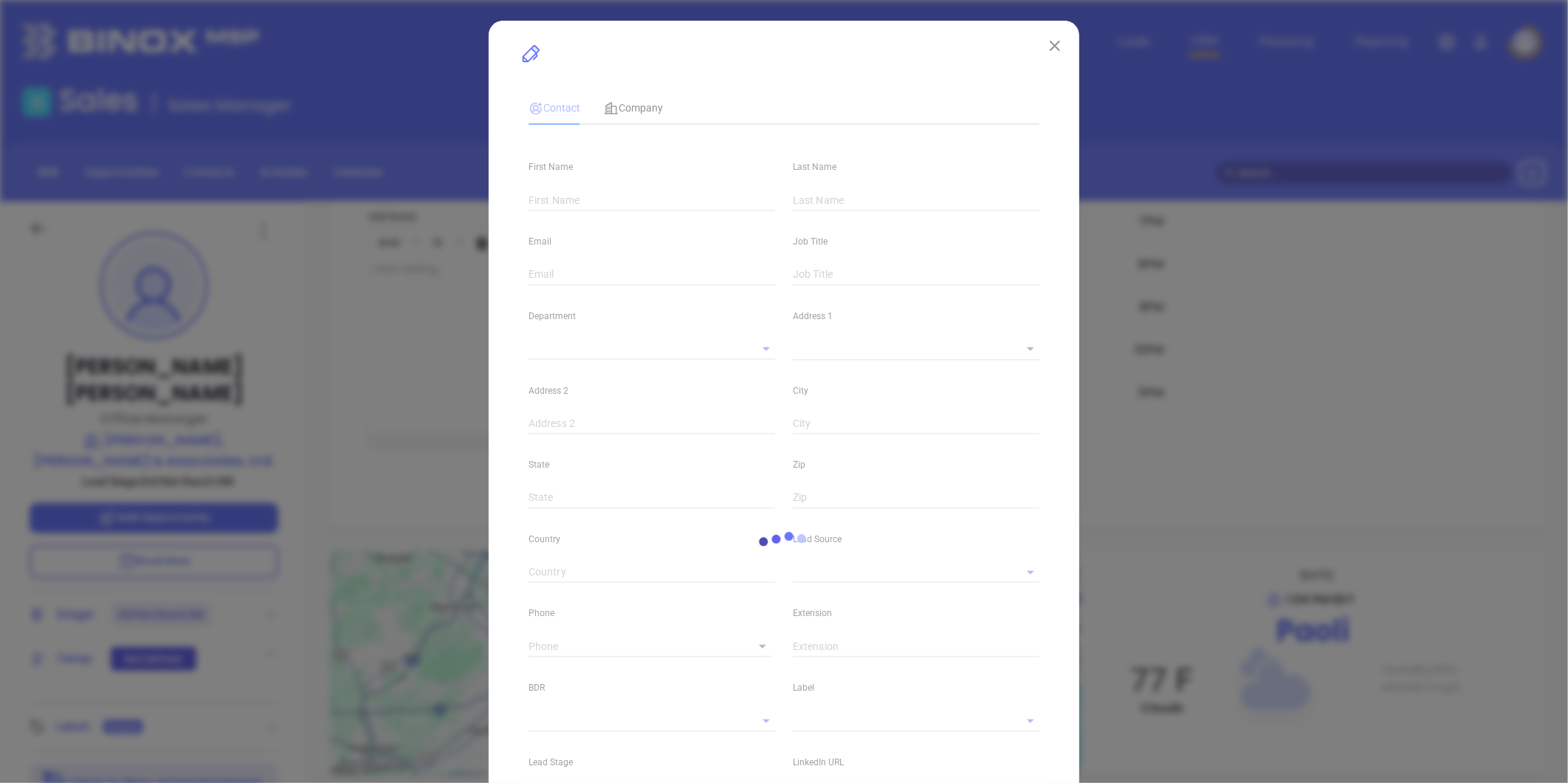
type input "www.linkedin.com/in/nancy-scott-89733a1b"
type input "Marketing"
type input "Other"
type input "Vicky Mendoza"
type input "Did Not Reach DM"
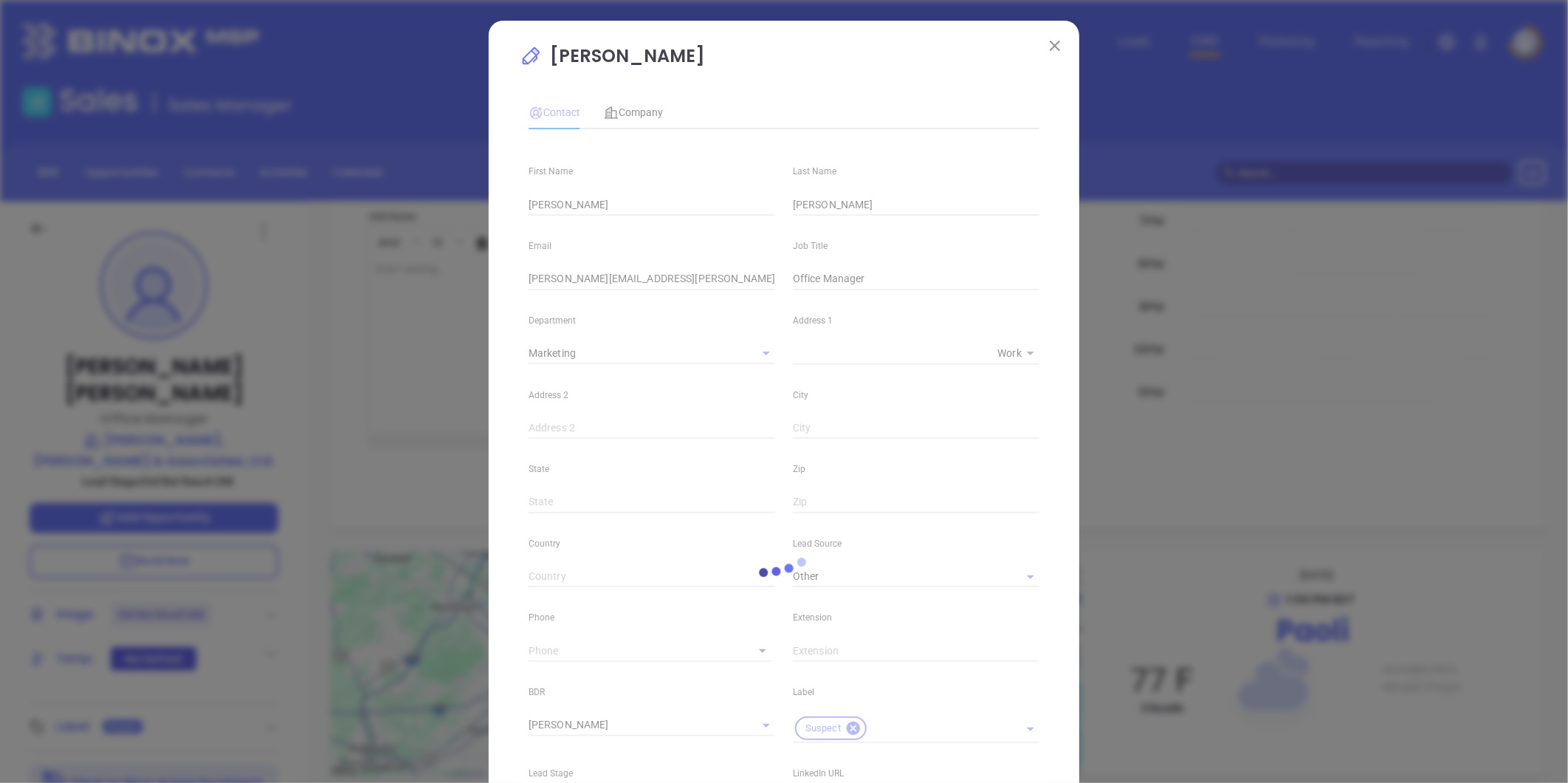
type input "(610) 995-9100"
type input "1"
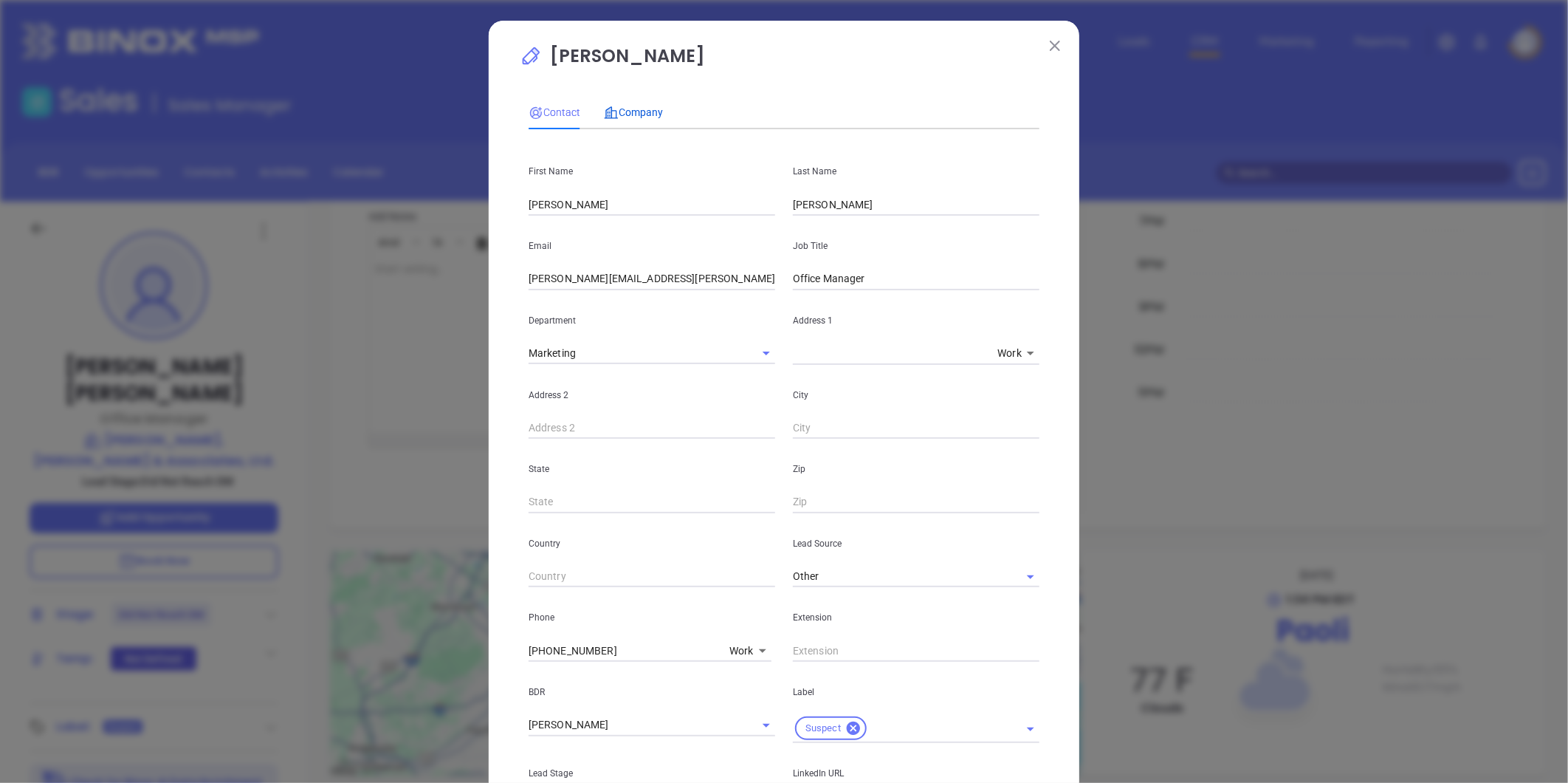
click at [629, 106] on span "Company" at bounding box center [633, 112] width 59 height 12
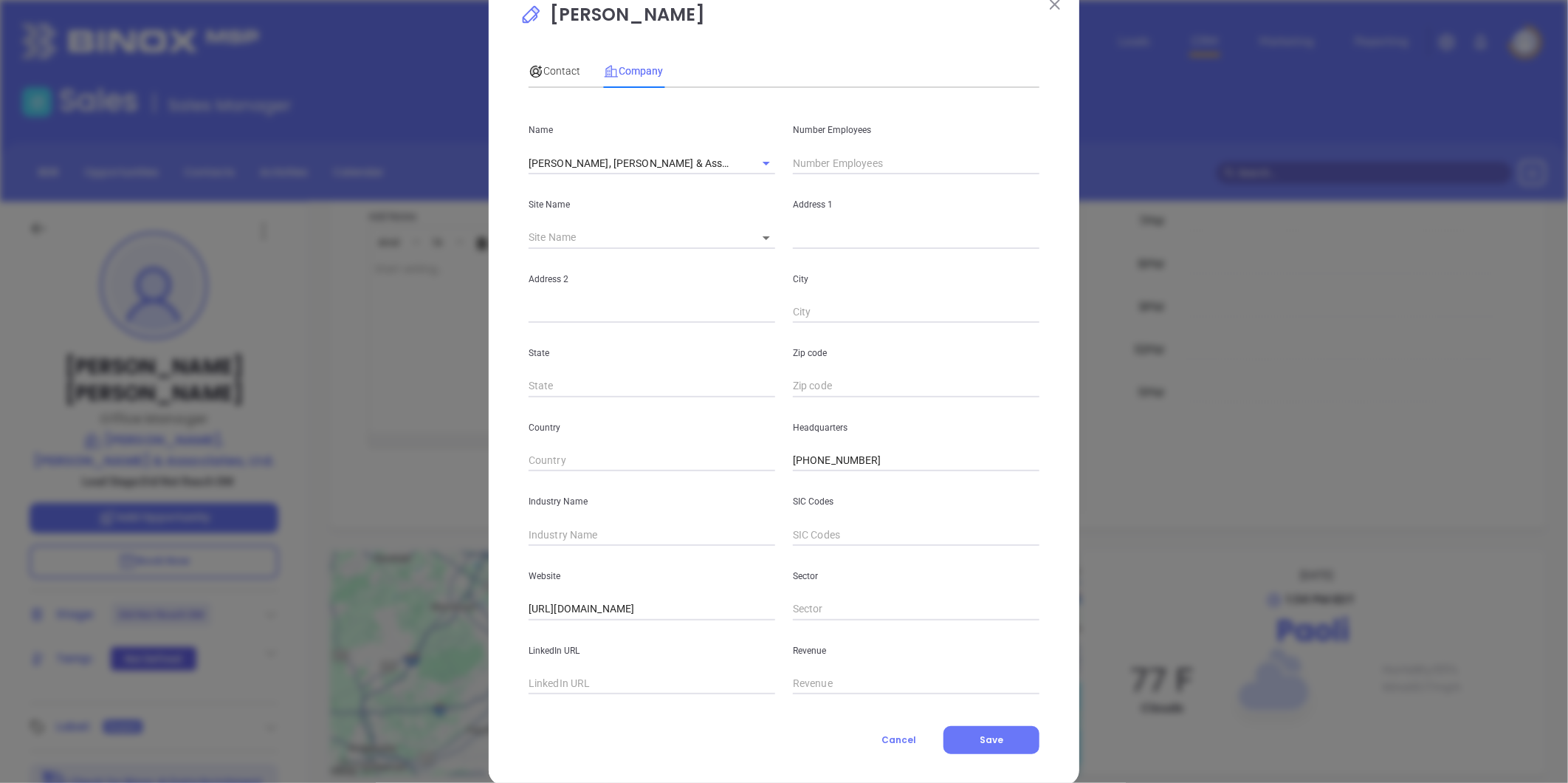
scroll to position [65, 0]
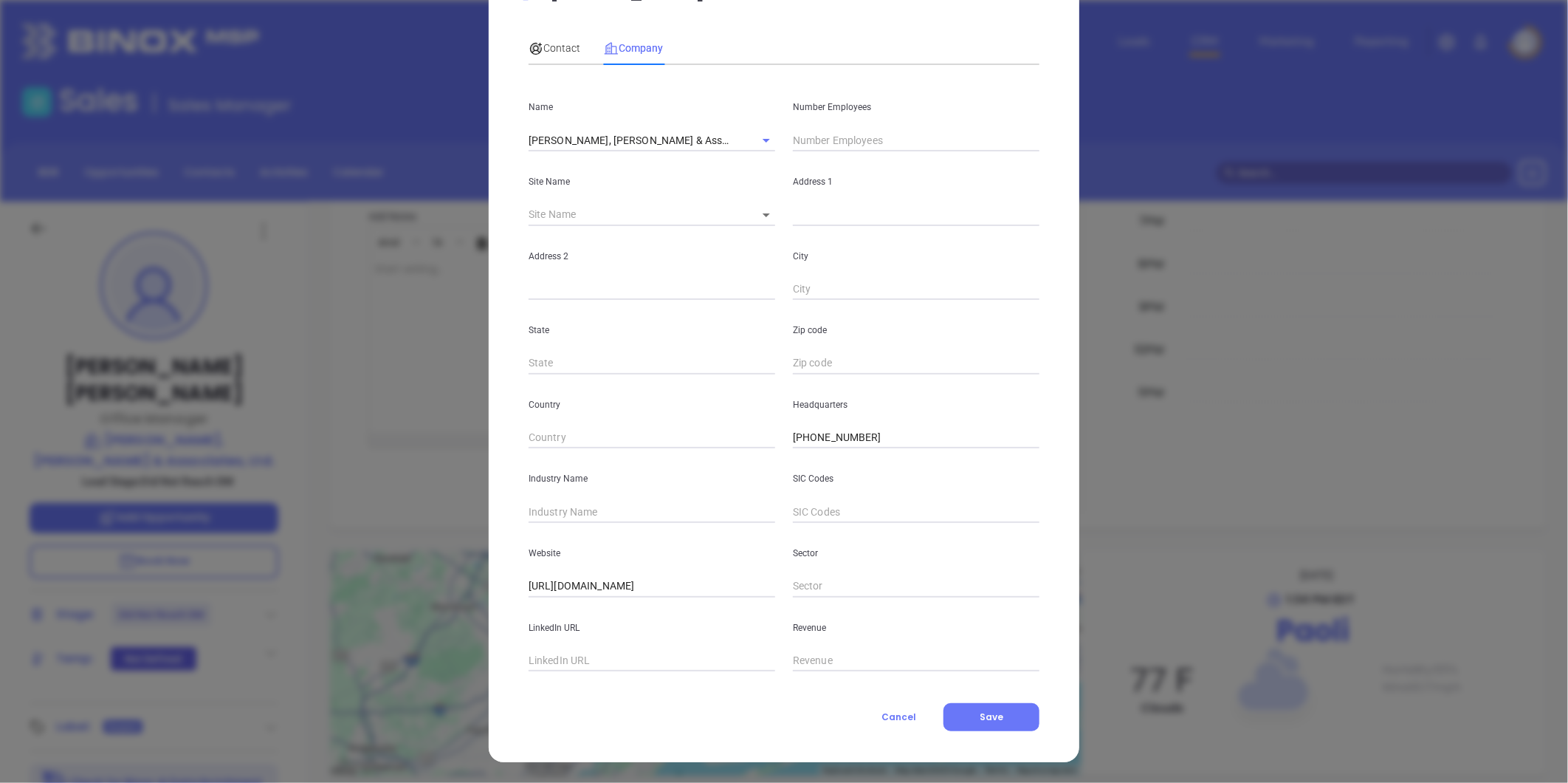
click at [625, 655] on input "text" at bounding box center [651, 661] width 246 height 22
paste input "https://www.linkedin.com/company/fanelli-harley-harper-&-associates-ltd./"
type input "https://www.linkedin.com/company/fanelli-harley-harper-&-associates-ltd./"
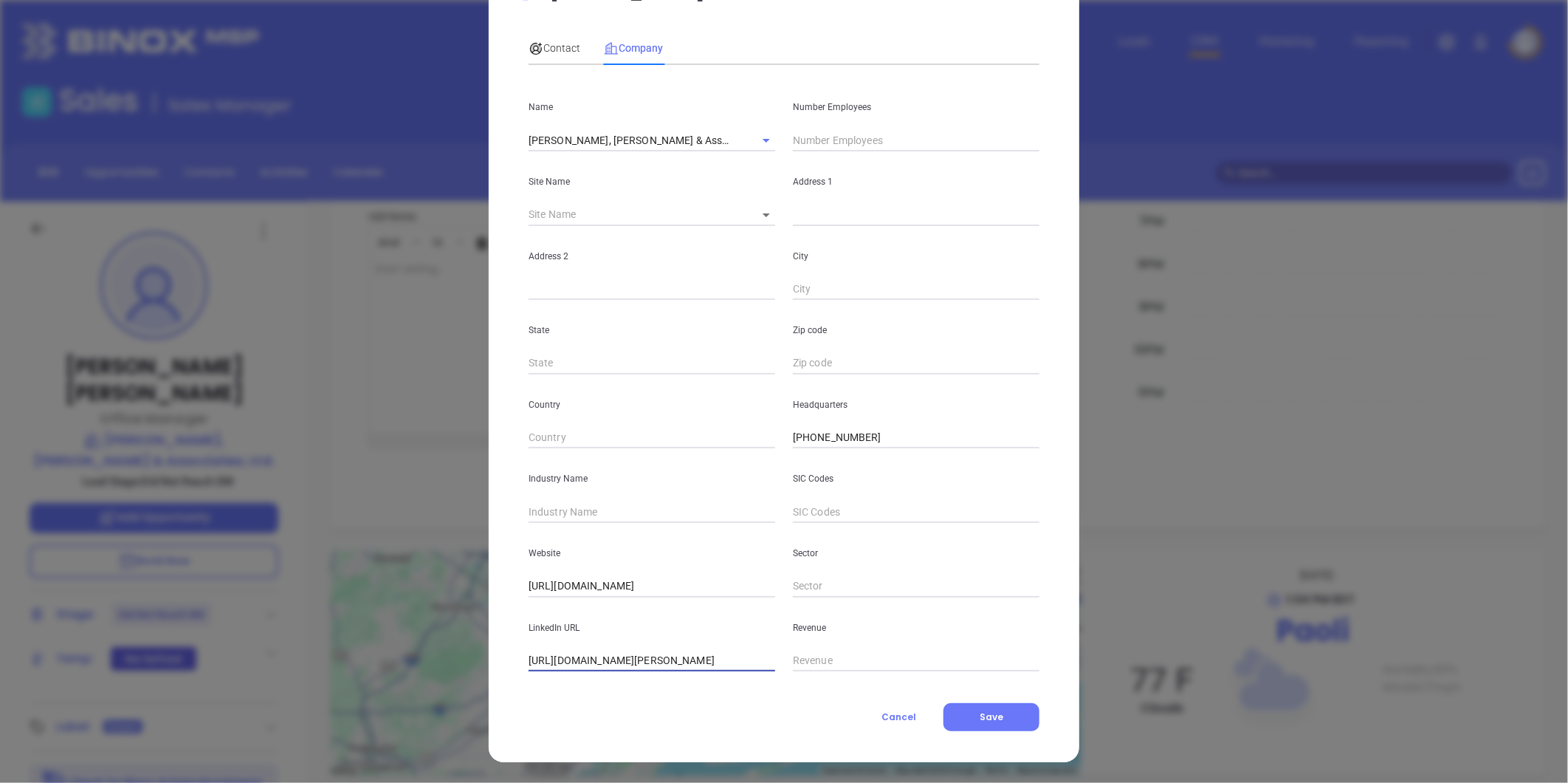
click at [630, 515] on input "text" at bounding box center [651, 512] width 246 height 22
type input "Insurance"
click at [818, 136] on input "text" at bounding box center [916, 140] width 246 height 22
type input "15"
click at [762, 215] on icon at bounding box center [766, 215] width 7 height 4
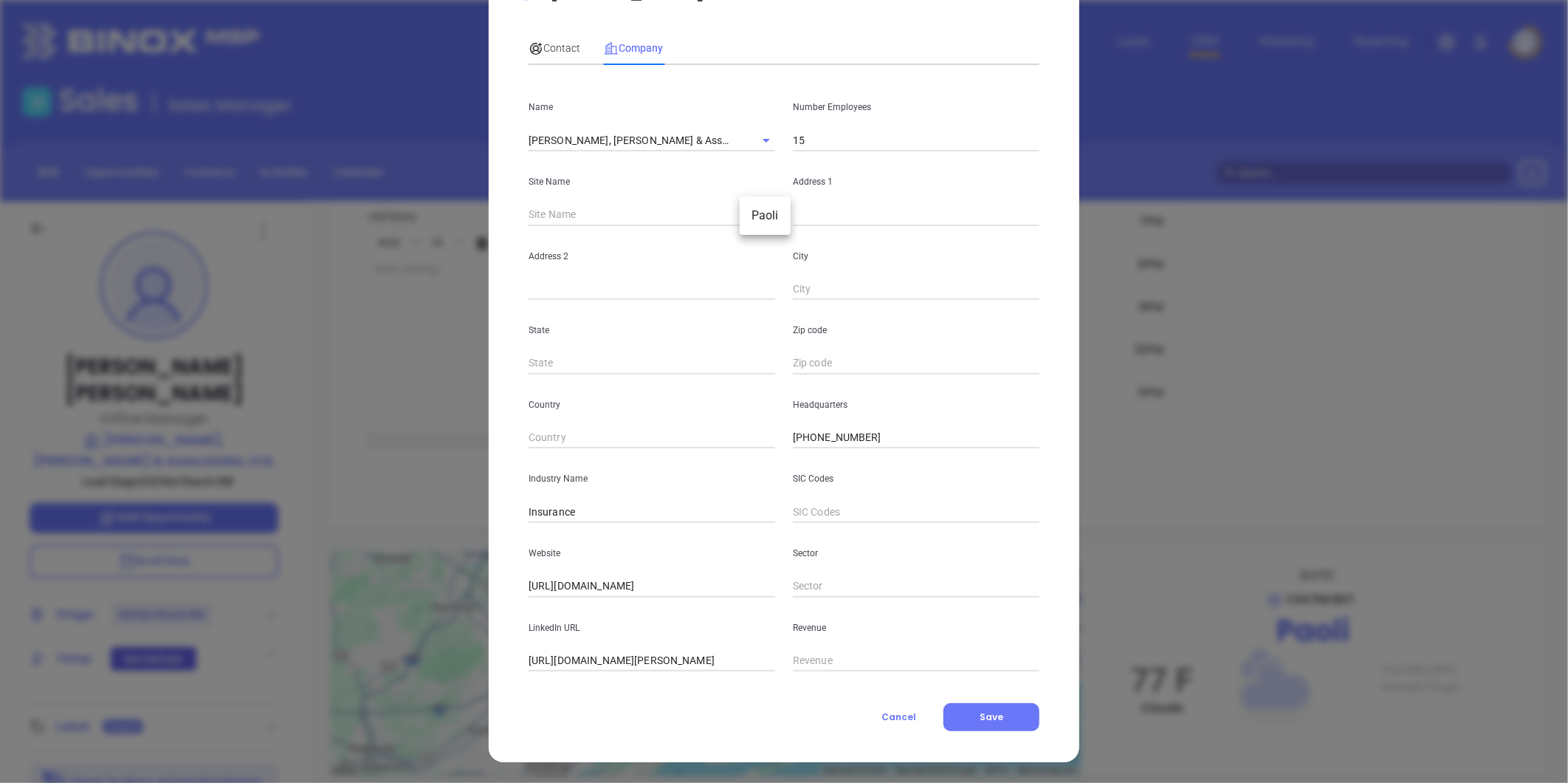
click at [758, 212] on body "Leads CRM Marketing Reporting Financial Leads Leads Sales Sales Manager BDR Opp…" at bounding box center [784, 391] width 1568 height 783
click at [762, 219] on li "Paoli" at bounding box center [765, 216] width 51 height 27
type input "Paoli"
type input "81425"
type input "42 East Lancaster Avenue"
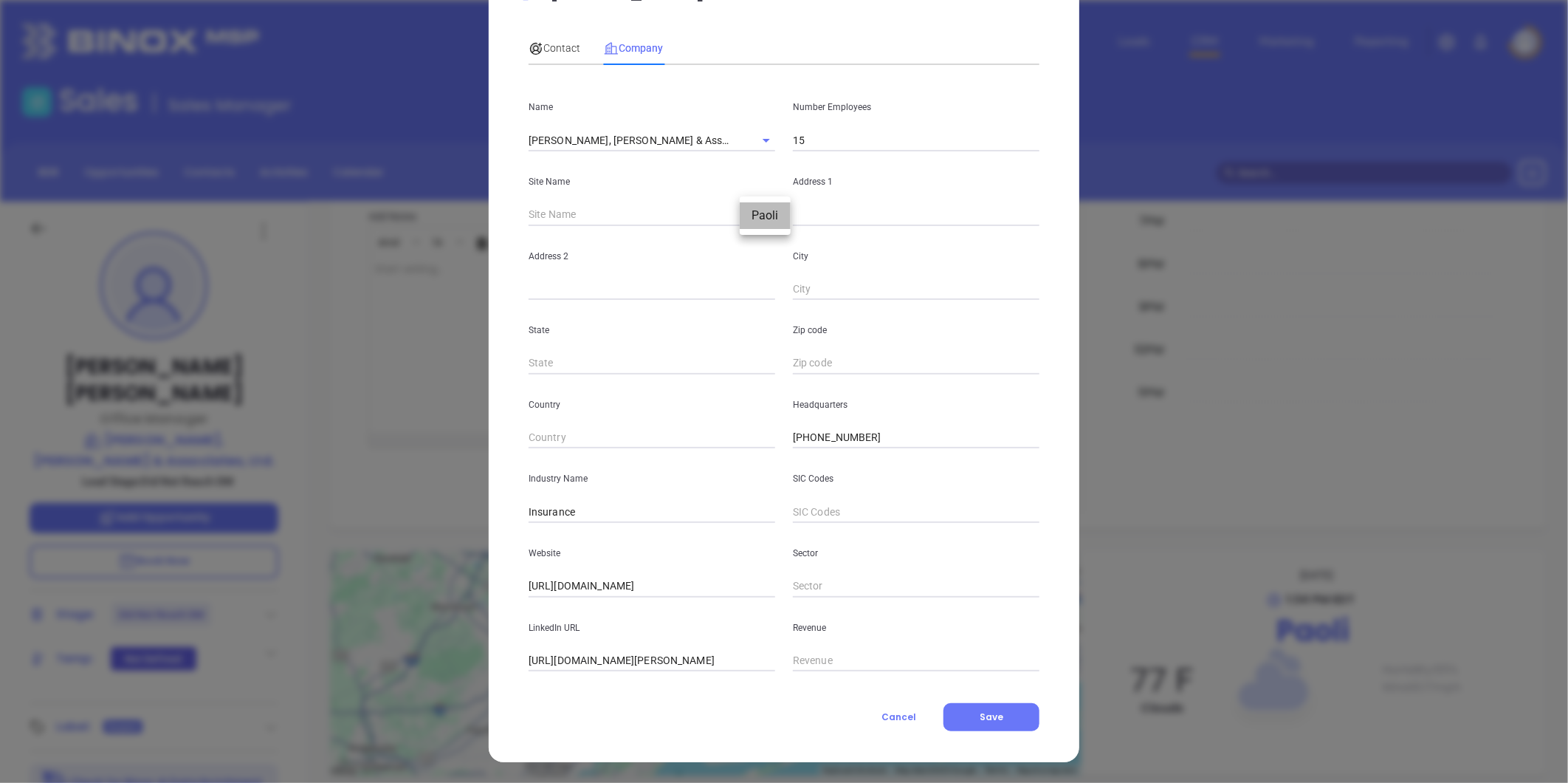
type input "Suite 101"
type input "Paoli"
type input "PA"
type input "19301"
click at [541, 48] on span "Contact" at bounding box center [555, 47] width 52 height 12
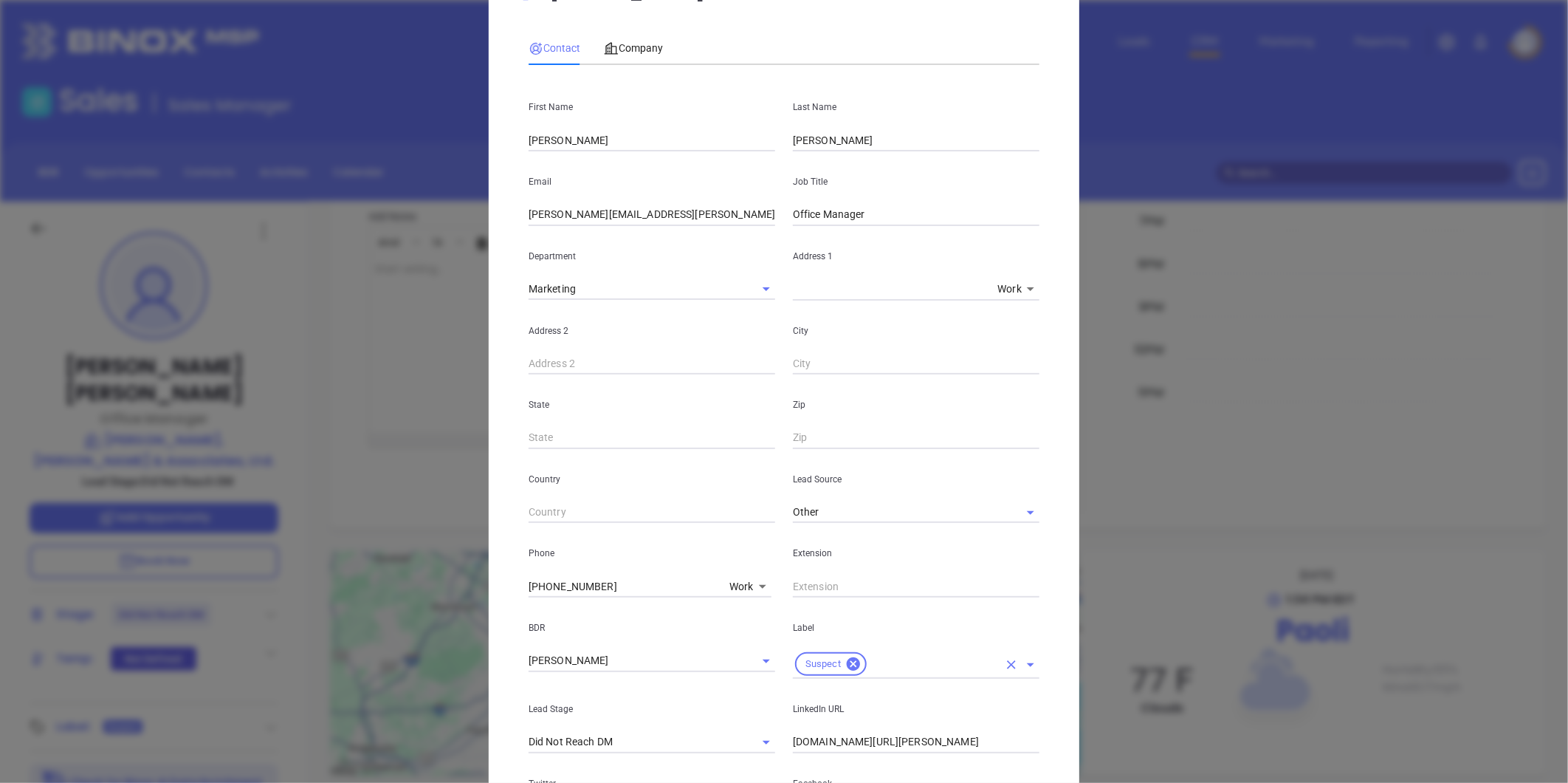
click at [845, 660] on icon at bounding box center [853, 663] width 17 height 17
click at [849, 658] on input "text" at bounding box center [895, 660] width 205 height 21
drag, startPoint x: 834, startPoint y: 695, endPoint x: 869, endPoint y: 569, distance: 130.8
click at [834, 693] on li "Prospect" at bounding box center [916, 694] width 246 height 27
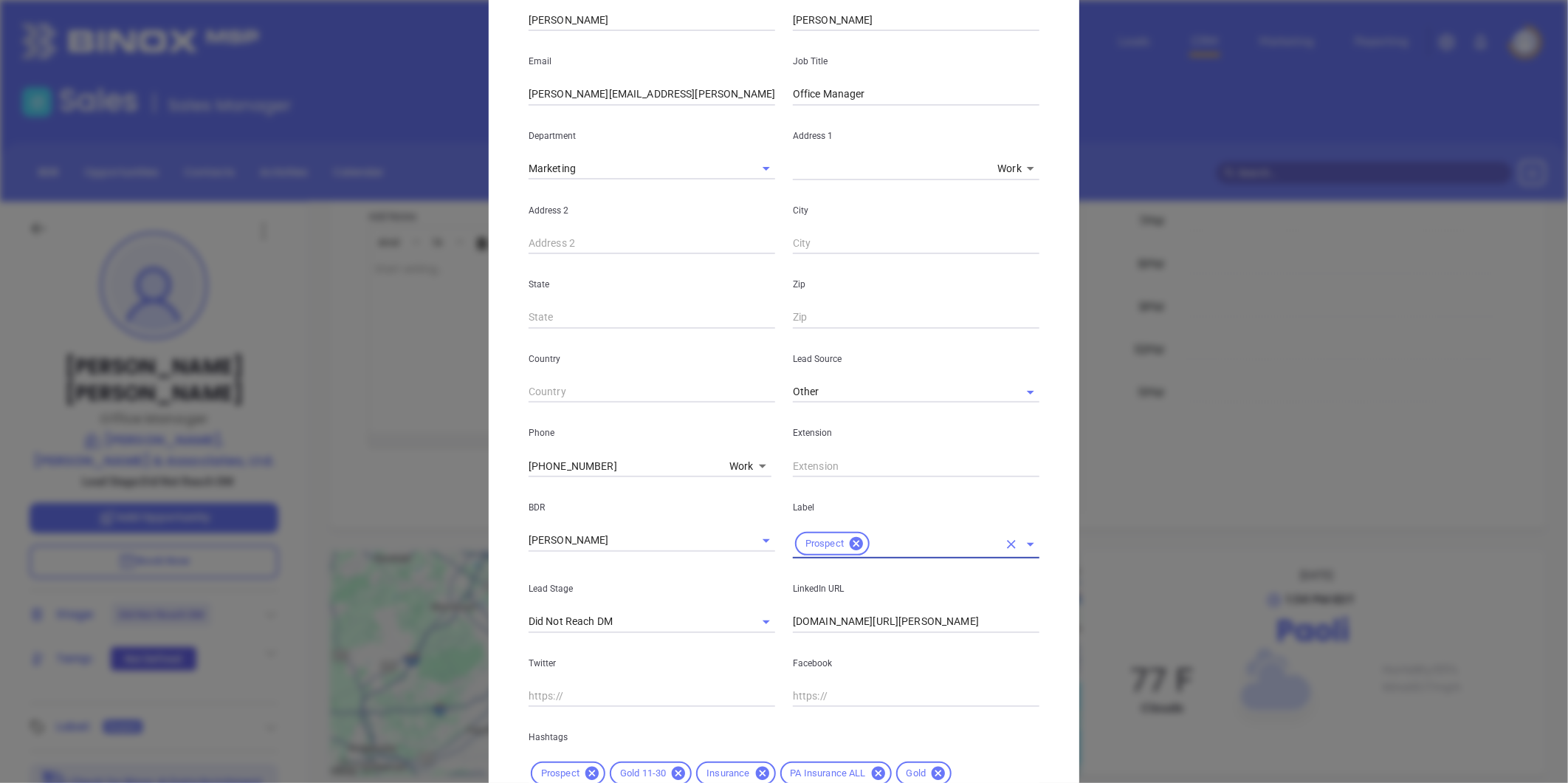
scroll to position [329, 0]
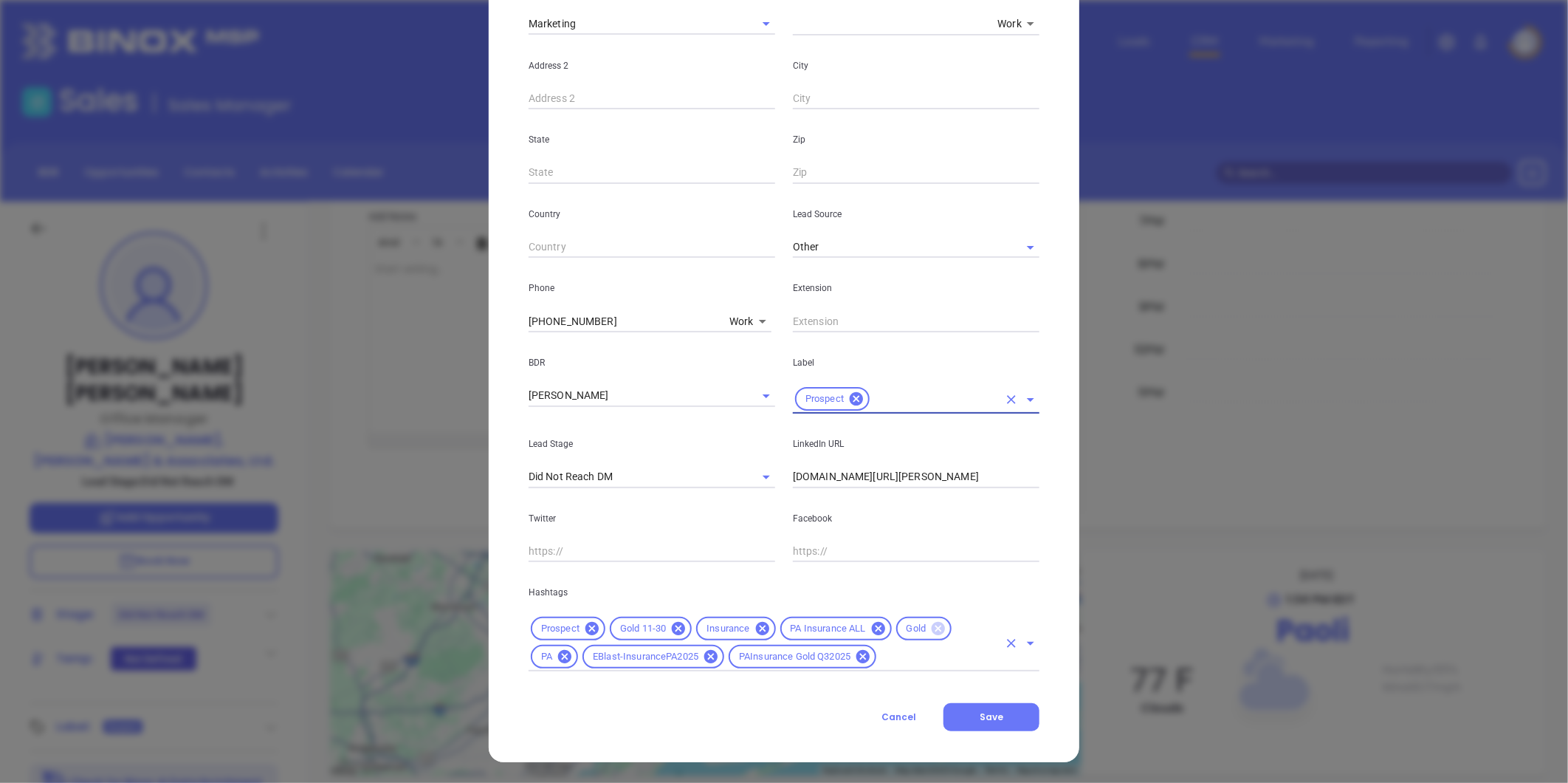
click at [932, 629] on icon at bounding box center [938, 628] width 13 height 13
click at [990, 720] on span "Save" at bounding box center [991, 717] width 24 height 13
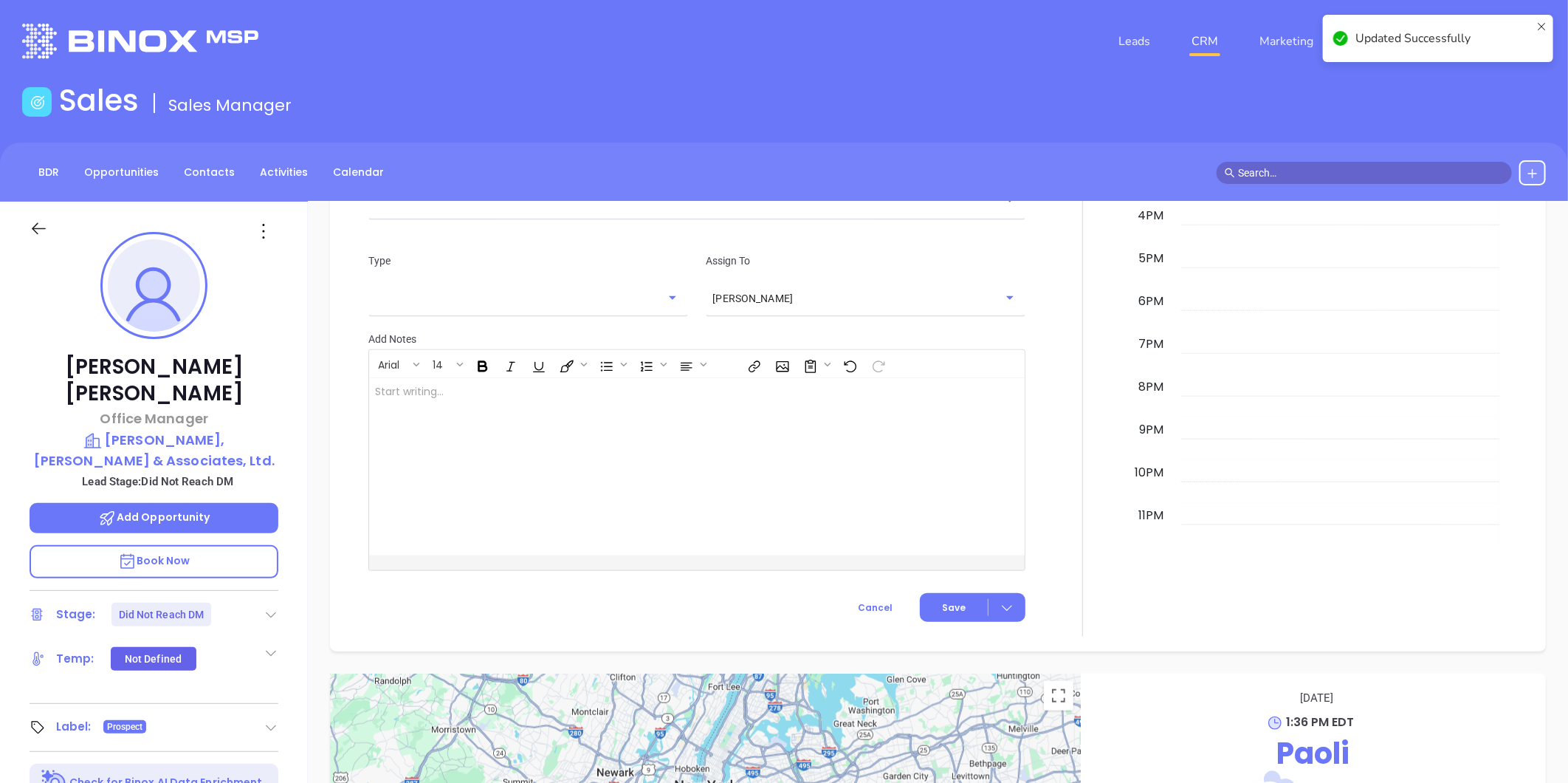
scroll to position [946, 0]
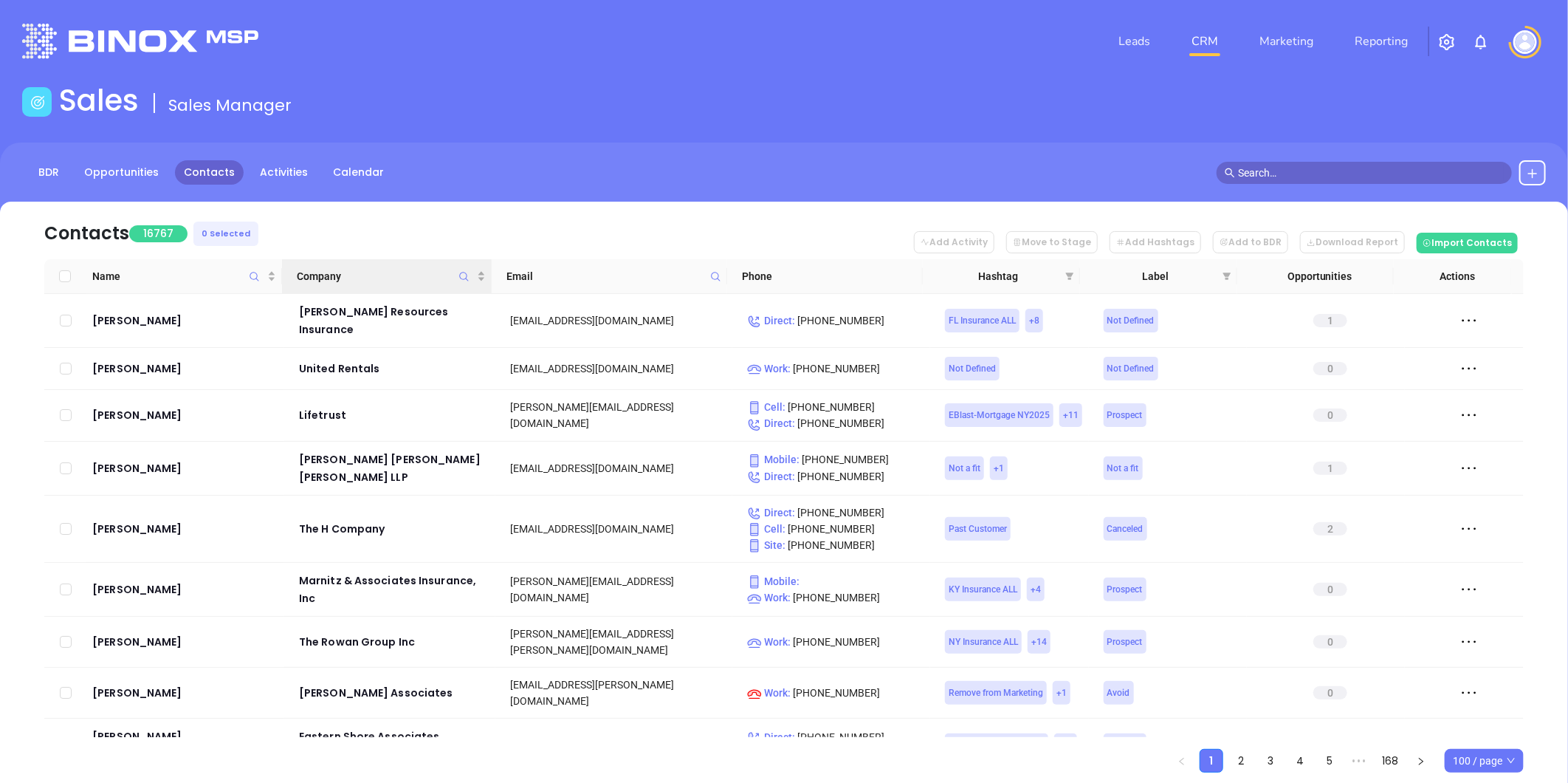
click at [459, 273] on icon "Company" at bounding box center [464, 276] width 11 height 11
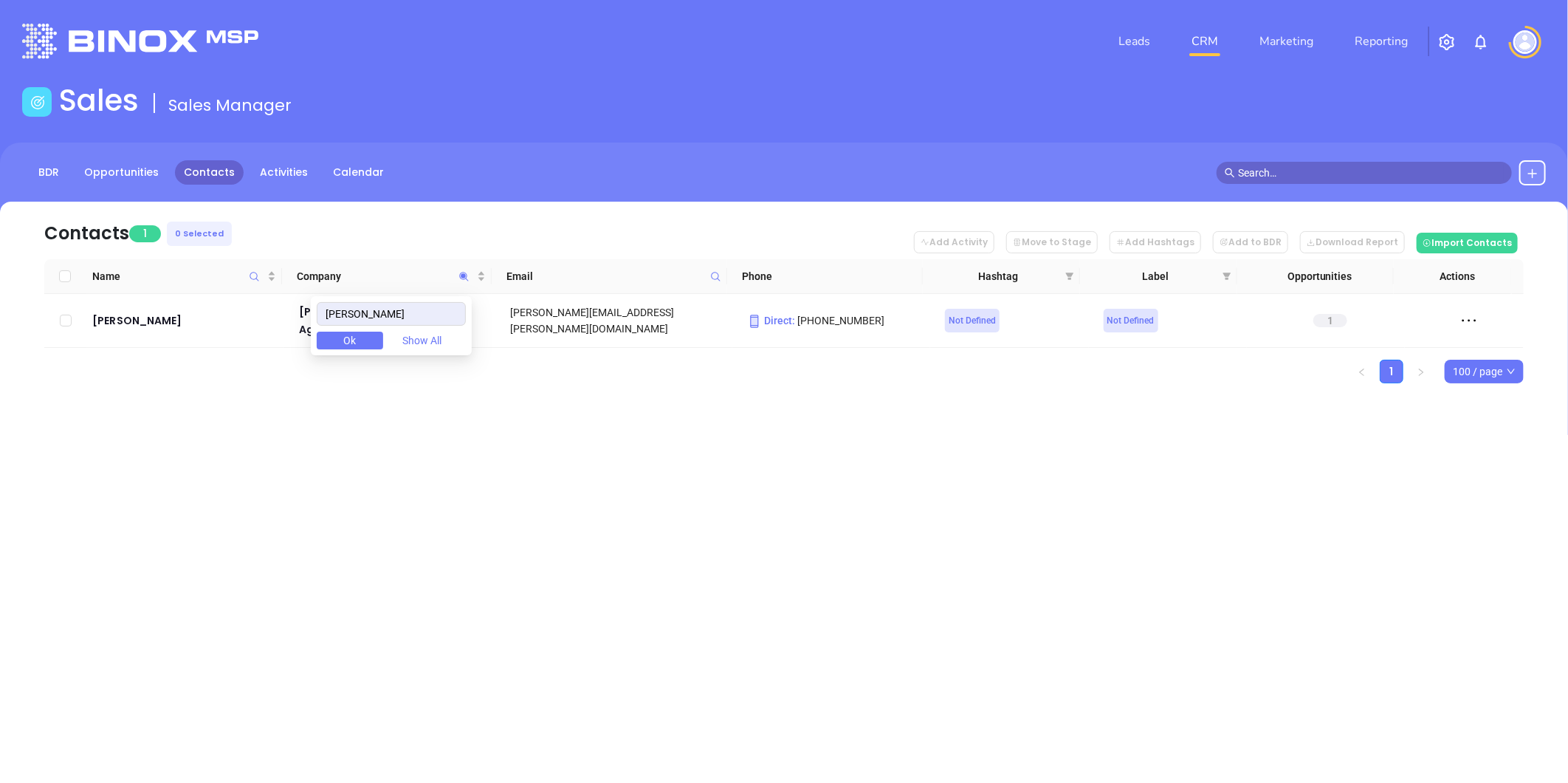
click at [356, 342] on span "Ok" at bounding box center [350, 340] width 13 height 17
click at [456, 273] on span "Company" at bounding box center [464, 275] width 17 height 34
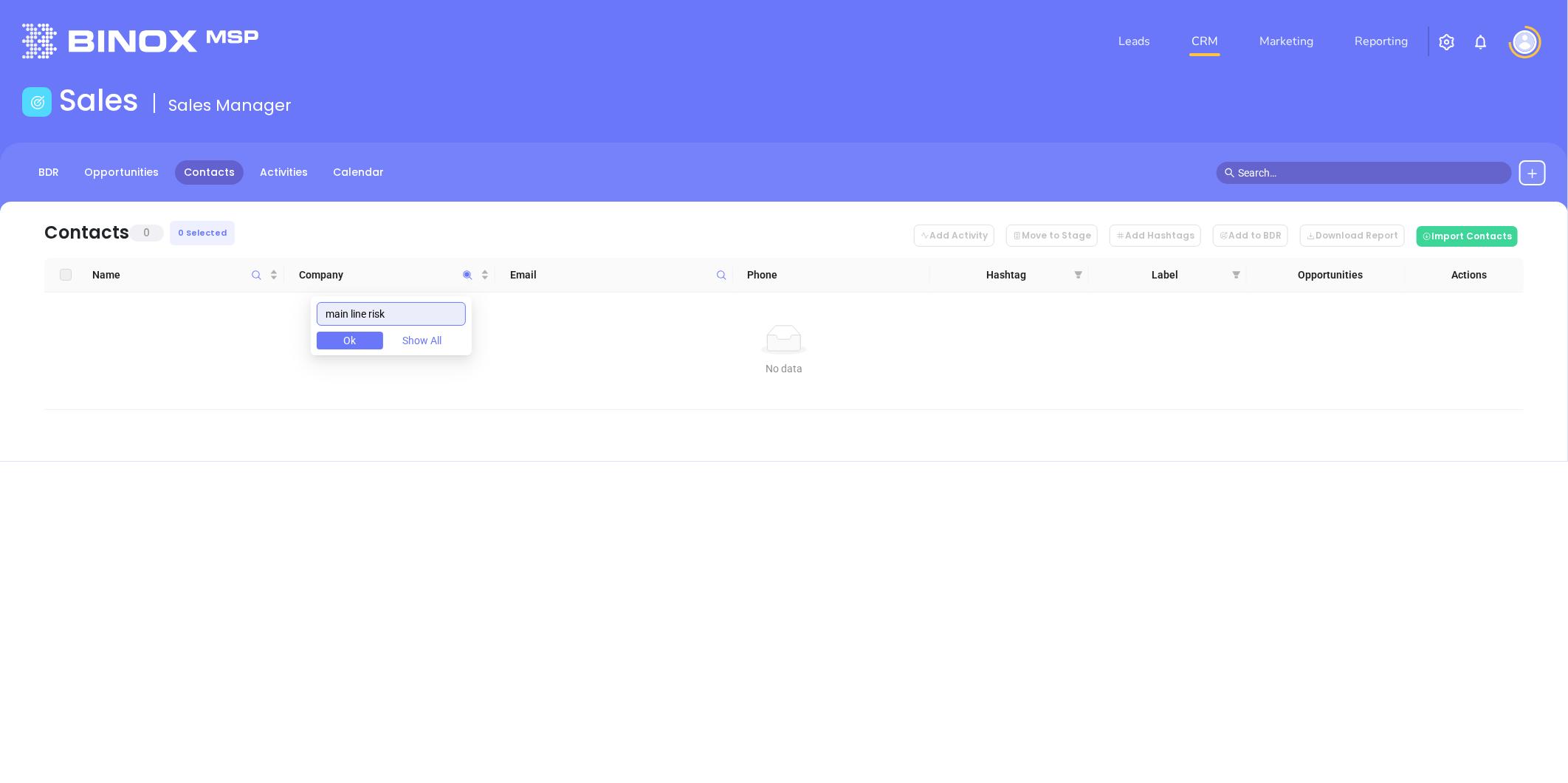
drag, startPoint x: 341, startPoint y: 317, endPoint x: 38, endPoint y: 303, distance: 303.3
click at [39, 303] on body "Leads CRM Marketing Reporting Financial Leads Leads Sales Sales Manager BDR Opp…" at bounding box center [784, 391] width 1568 height 783
paste input "Freedom Insurance Group Inc"
drag, startPoint x: 433, startPoint y: 305, endPoint x: 563, endPoint y: 295, distance: 130.4
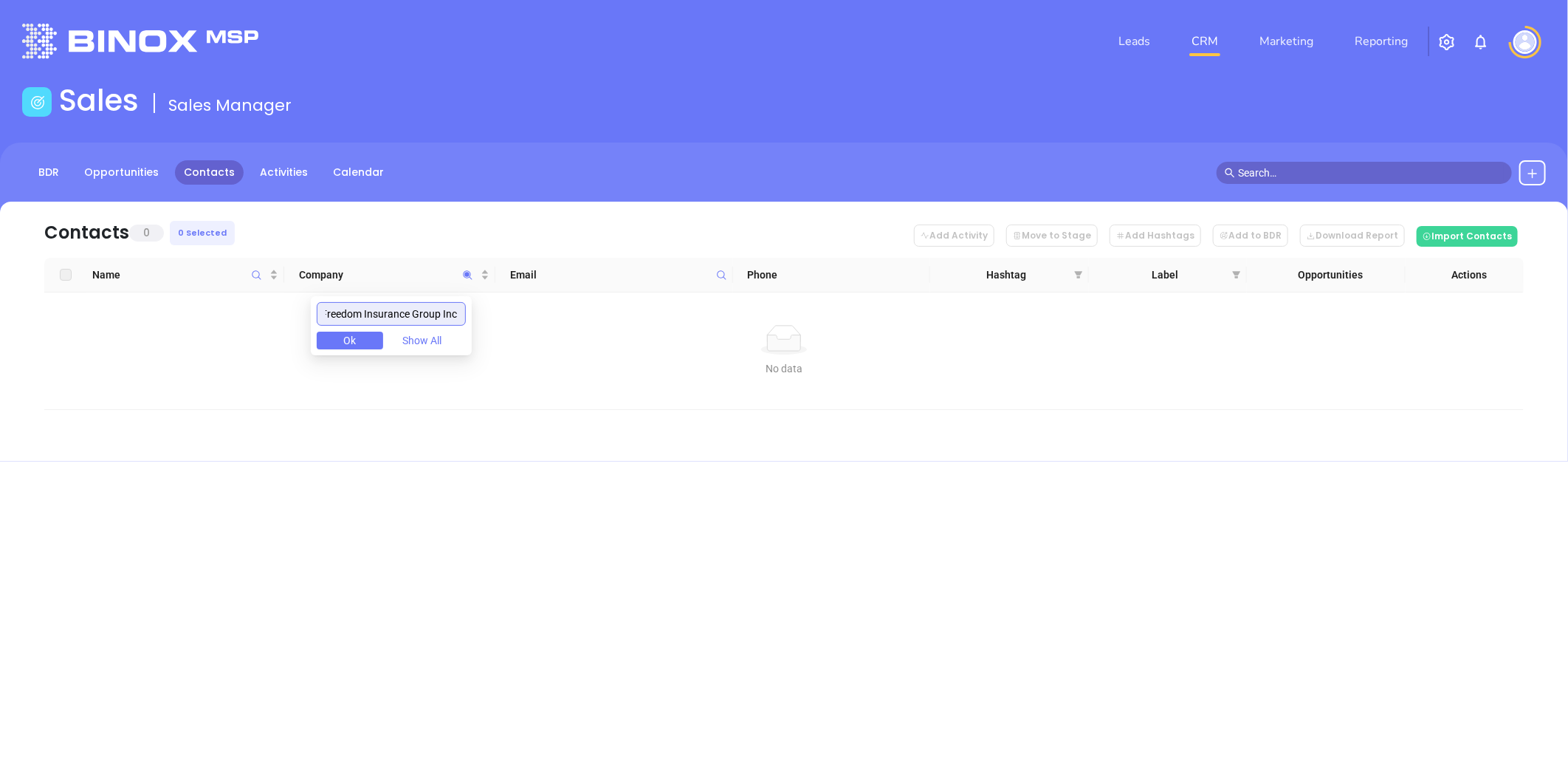
click at [566, 297] on body "Leads CRM Marketing Reporting Financial Leads Leads Sales Sales Manager BDR Opp…" at bounding box center [784, 391] width 1568 height 783
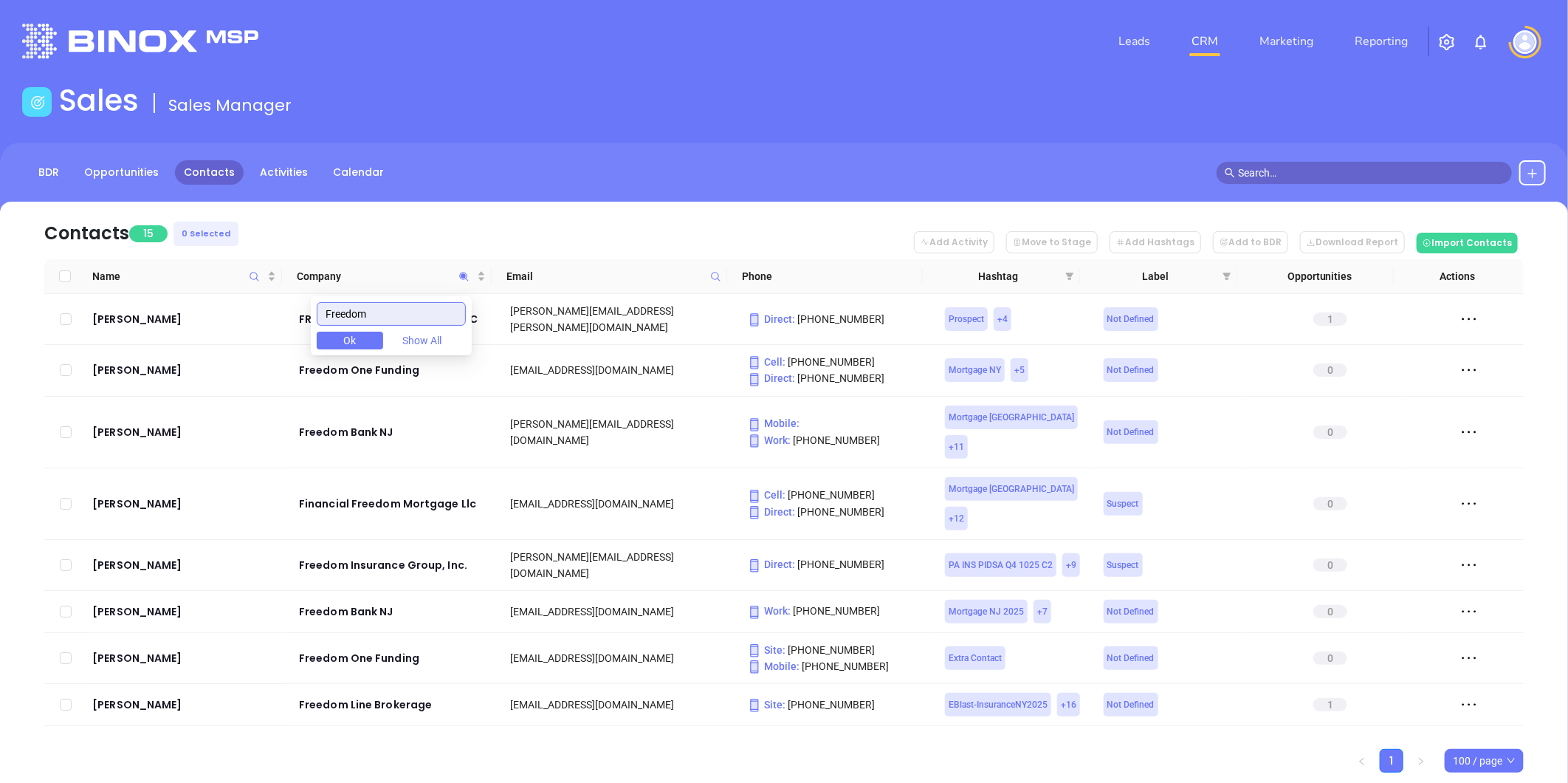
type input "Freedom"
drag, startPoint x: 388, startPoint y: 311, endPoint x: 313, endPoint y: 305, distance: 75.2
click at [329, 305] on input "Freedom" at bounding box center [391, 314] width 149 height 24
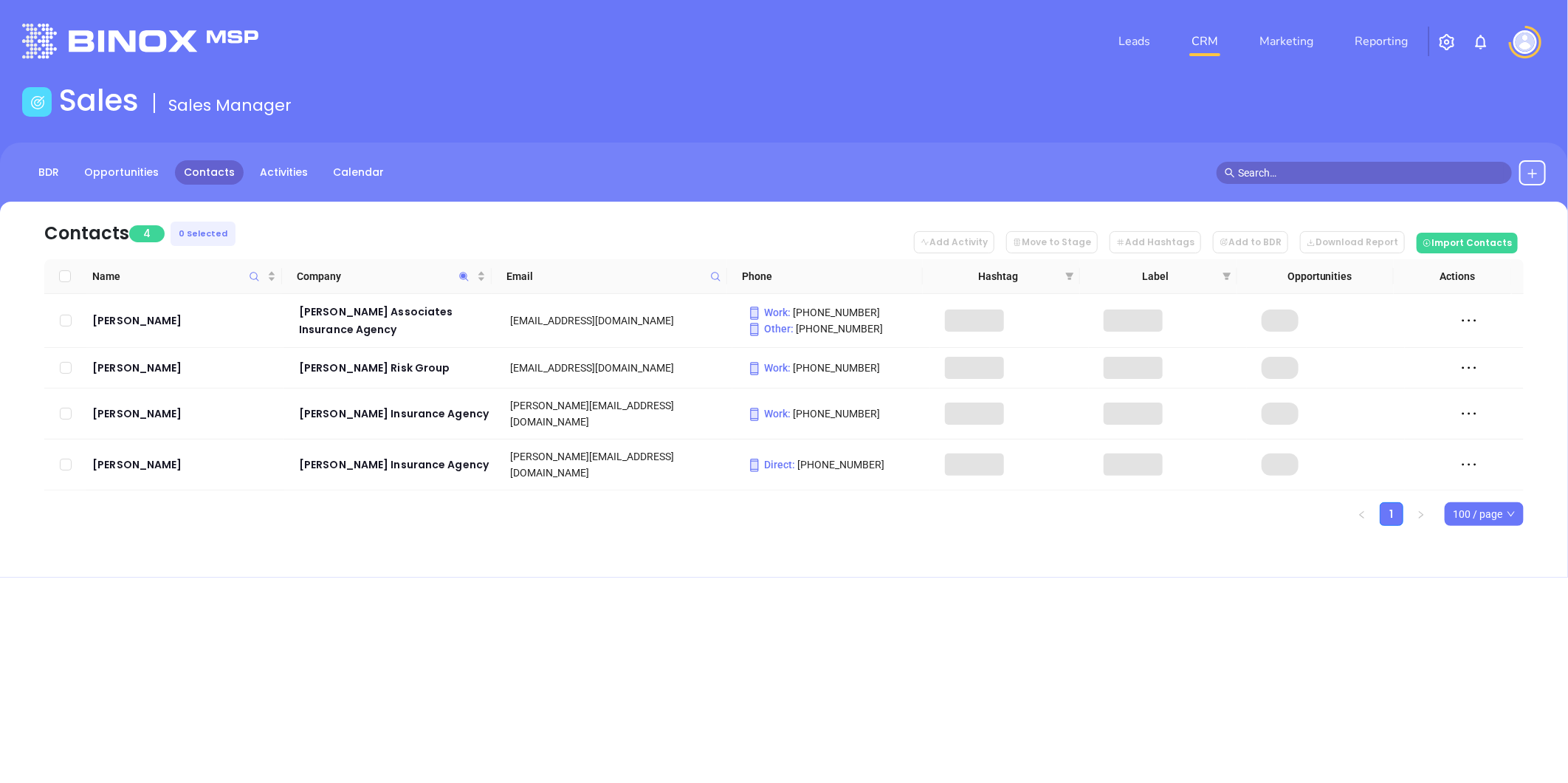
click at [540, 579] on div "Leads CRM Marketing Reporting Financial Leads Leads Sales Sales Manager BDR Opp…" at bounding box center [784, 391] width 1568 height 783
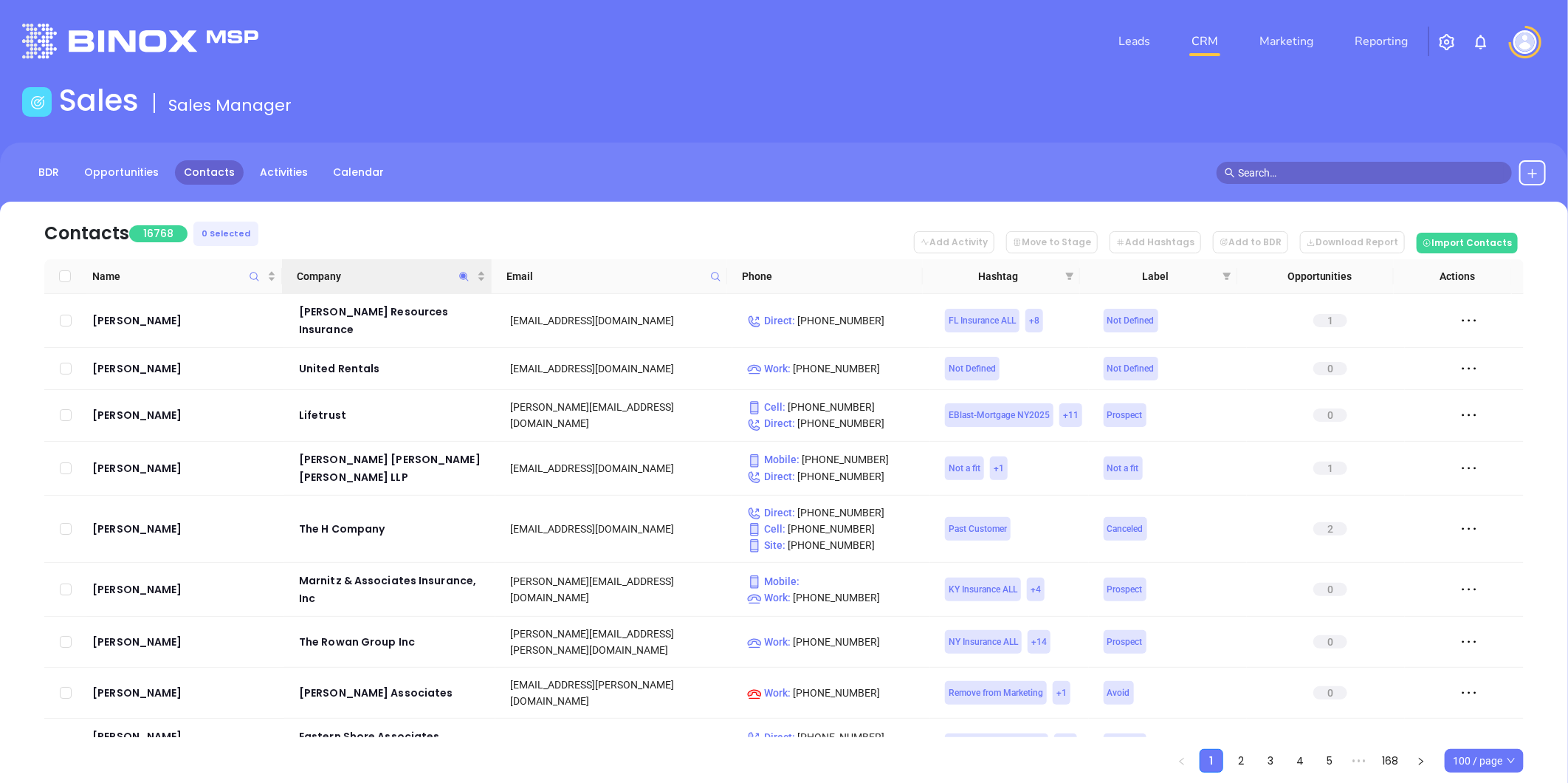
click at [467, 274] on icon "Company" at bounding box center [464, 276] width 11 height 11
paste input "Gannon Coyne & Associates, I"
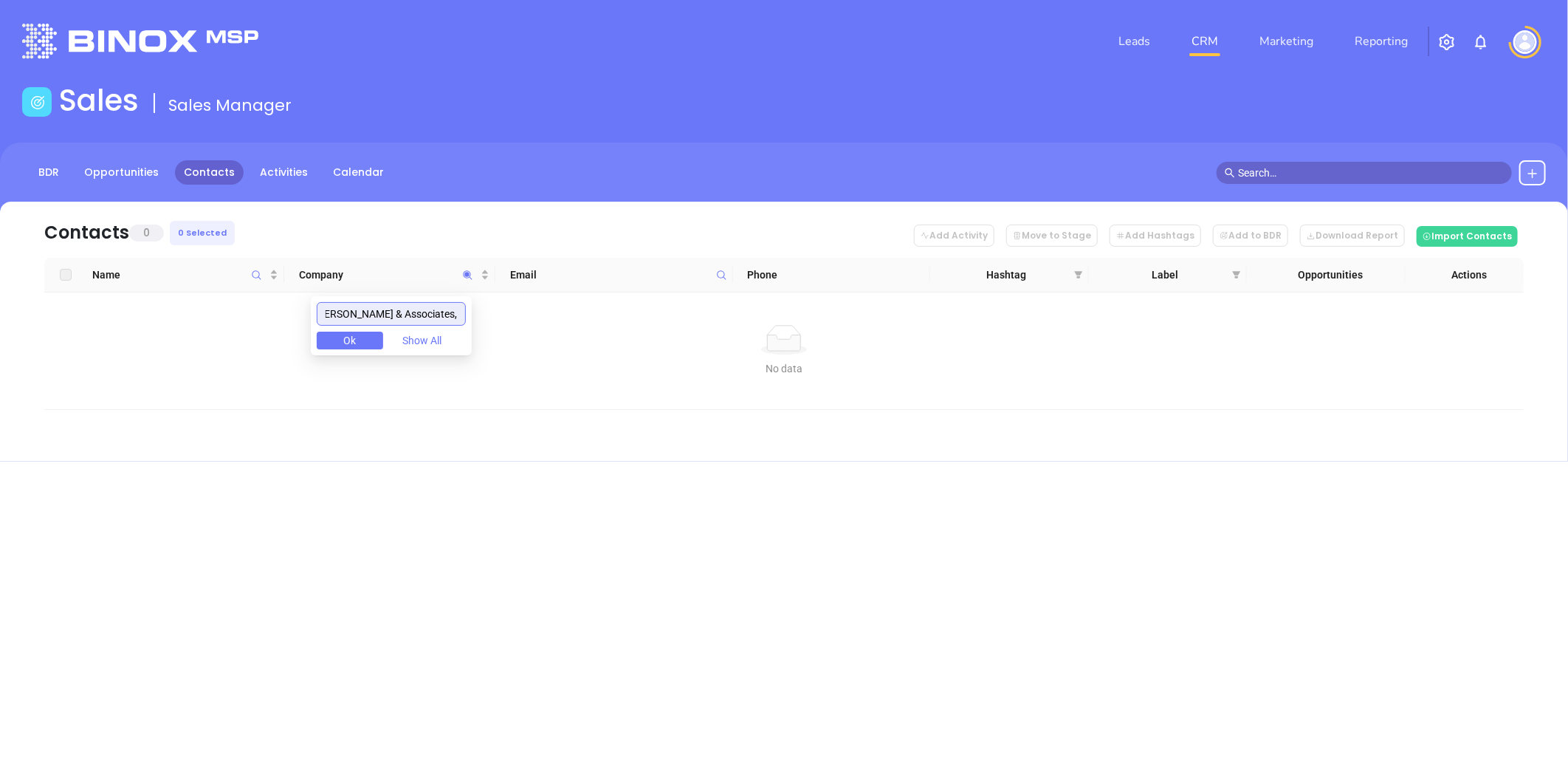
scroll to position [0, 8]
click at [396, 311] on input "Gannon Coyne & Associates" at bounding box center [391, 314] width 149 height 24
click at [391, 308] on input "Gannon Coyne & Associates" at bounding box center [391, 314] width 149 height 24
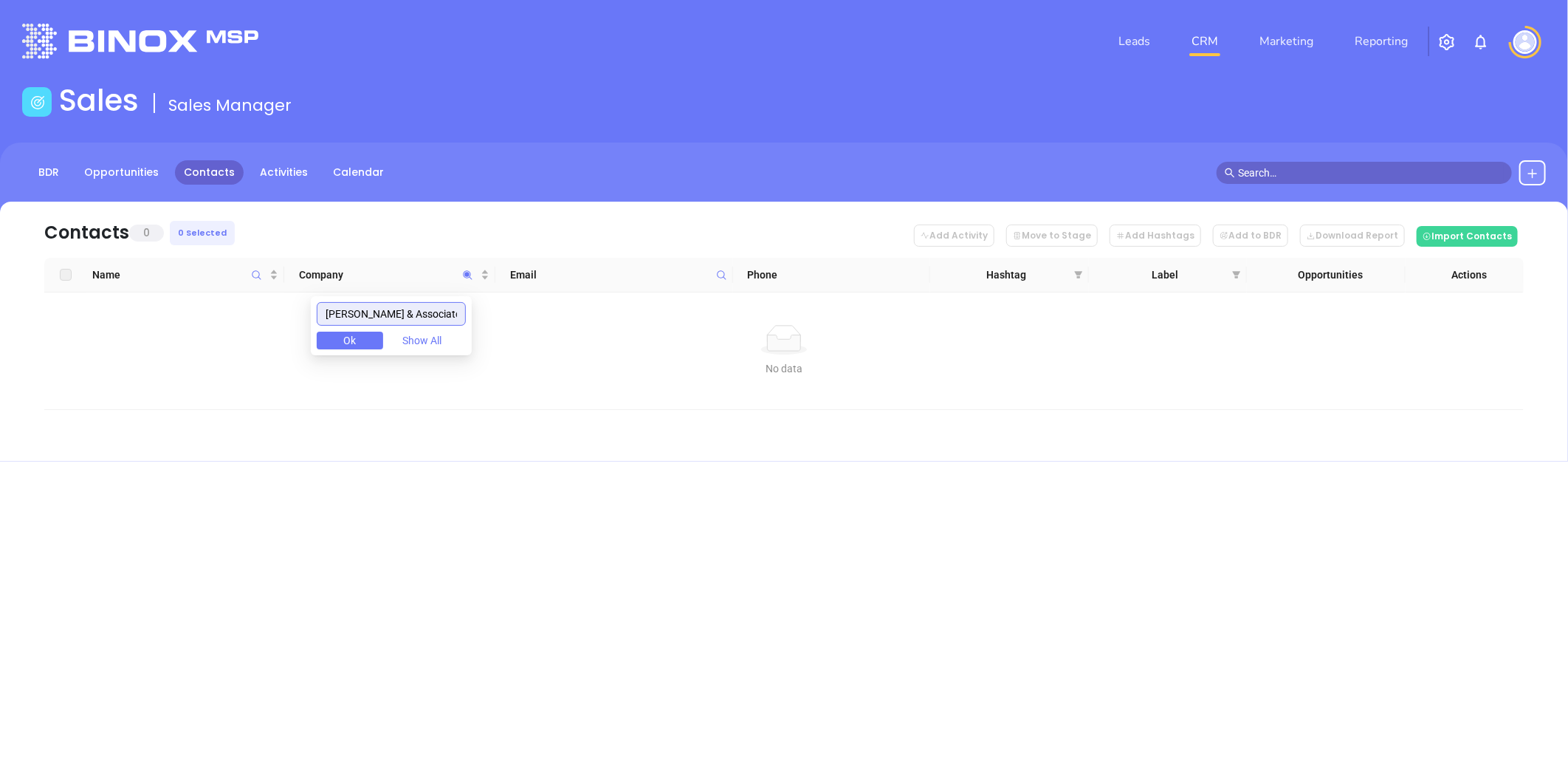
click at [391, 308] on input "Gannon Coyne & Associates" at bounding box center [391, 314] width 149 height 24
drag, startPoint x: 411, startPoint y: 307, endPoint x: 226, endPoint y: 319, distance: 185.4
click at [227, 319] on body "Leads CRM Marketing Reporting Financial Leads Leads Sales Sales Manager BDR Opp…" at bounding box center [784, 391] width 1568 height 783
paste input "Baer Corwin Insurance Agcy Inc"
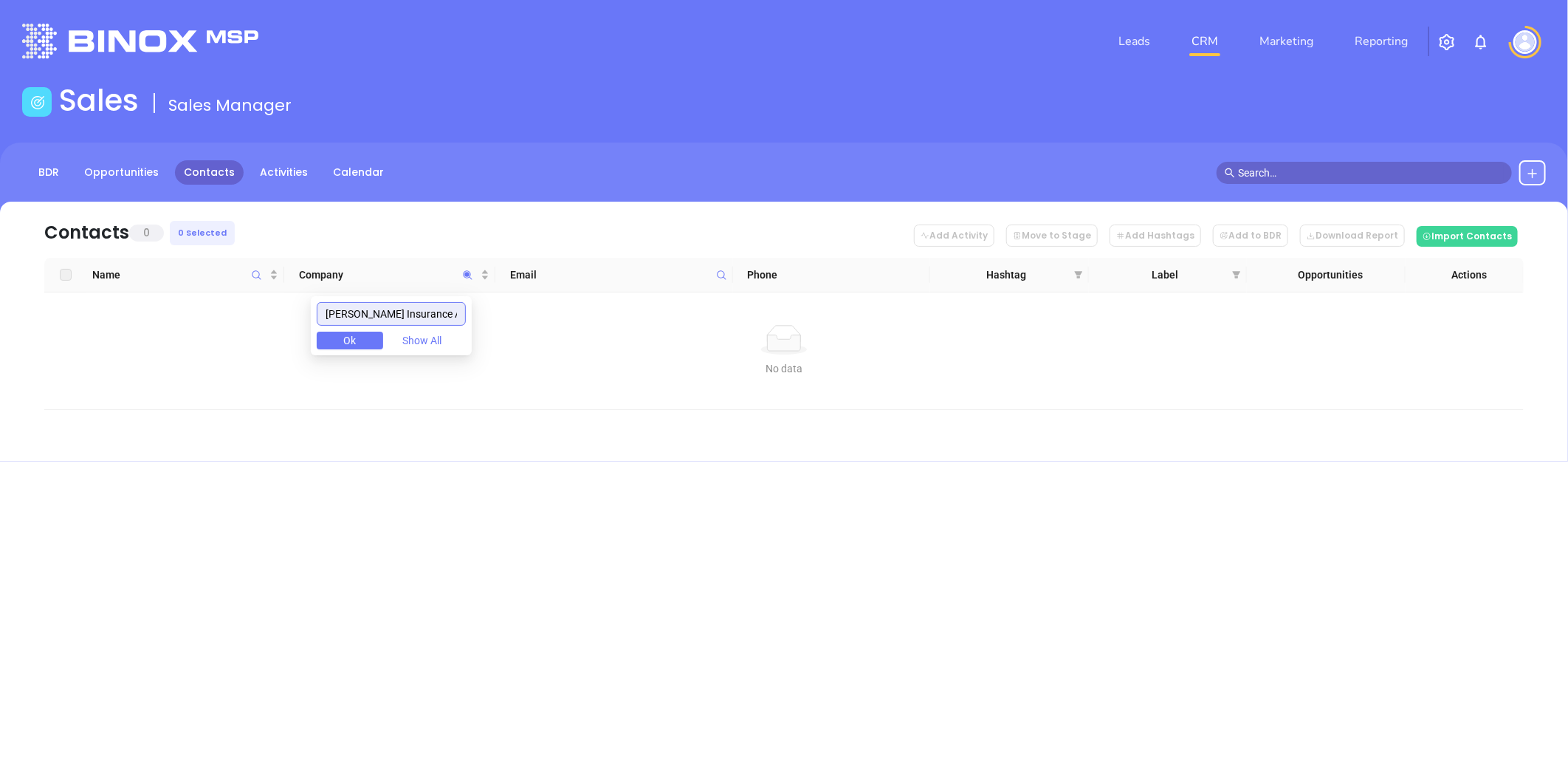
scroll to position [0, 22]
click at [335, 316] on input "Baer Corwin Insurance Agcy Inc" at bounding box center [391, 314] width 149 height 24
drag, startPoint x: 415, startPoint y: 313, endPoint x: 506, endPoint y: 312, distance: 91.0
click at [506, 312] on body "Leads CRM Marketing Reporting Financial Leads Leads Sales Sales Manager BDR Opp…" at bounding box center [784, 391] width 1568 height 783
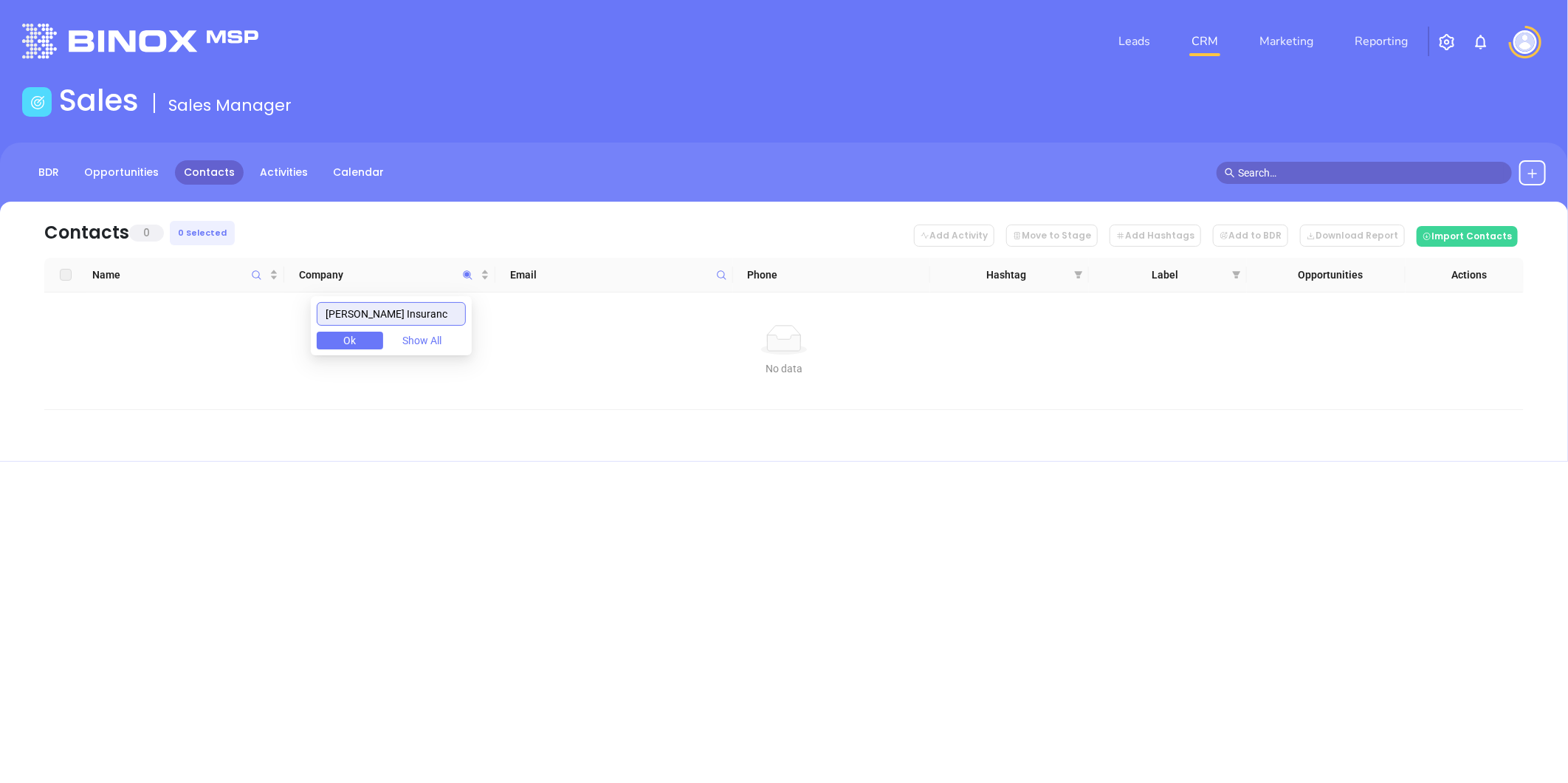
drag, startPoint x: 408, startPoint y: 313, endPoint x: 245, endPoint y: 329, distance: 163.8
click at [245, 329] on body "Leads CRM Marketing Reporting Financial Leads Leads Sales Sales Manager BDR Opp…" at bounding box center [784, 391] width 1568 height 783
drag, startPoint x: 380, startPoint y: 315, endPoint x: 301, endPoint y: 323, distance: 79.4
click at [301, 323] on body "Leads CRM Marketing Reporting Financial Leads Leads Sales Sales Manager BDR Opp…" at bounding box center [784, 391] width 1568 height 783
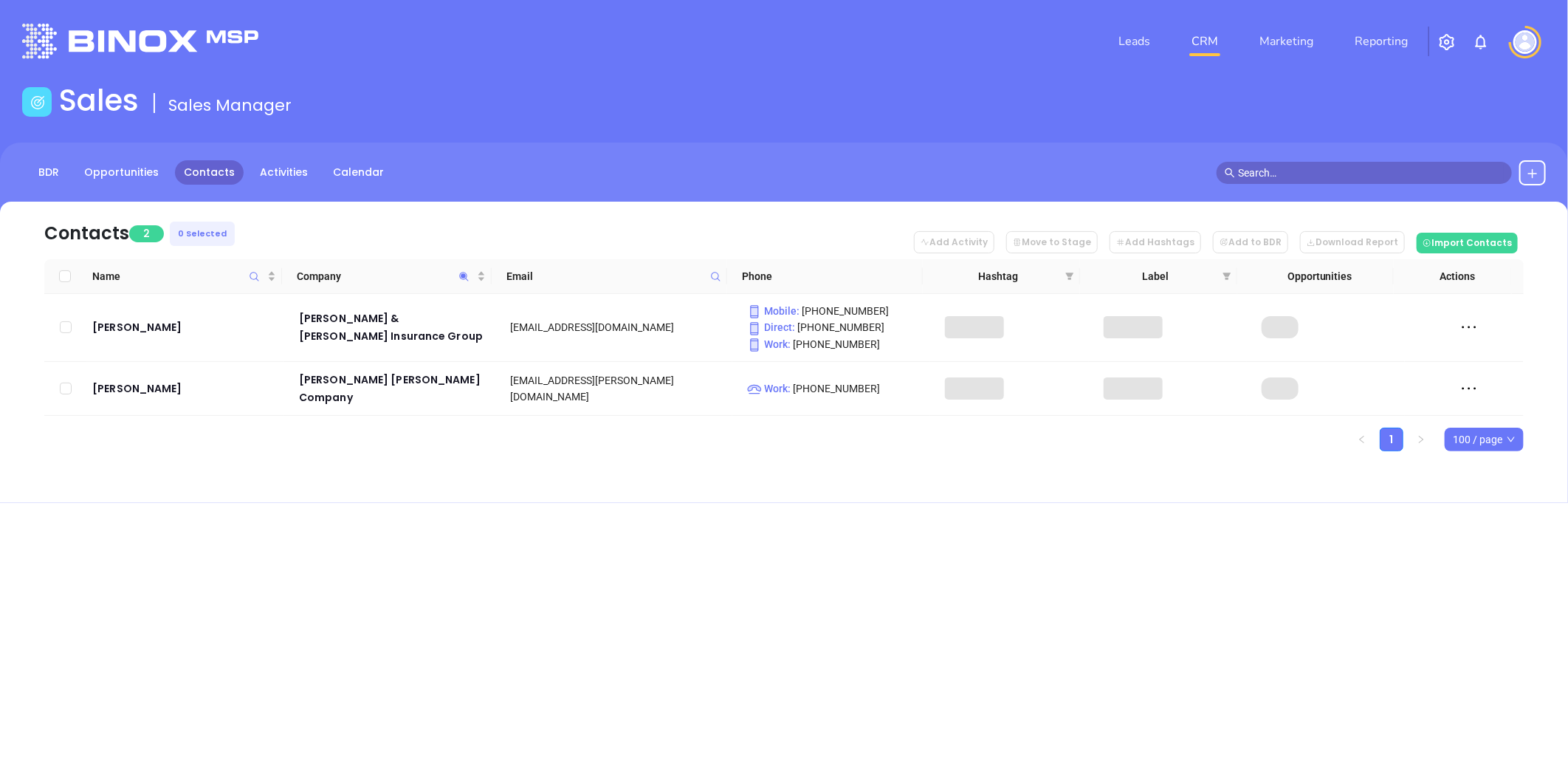
click at [430, 477] on div "Contacts 2 0 Selected Add Activity Move to Stage Add Hashtags Add to BDR Downlo…" at bounding box center [784, 352] width 1568 height 301
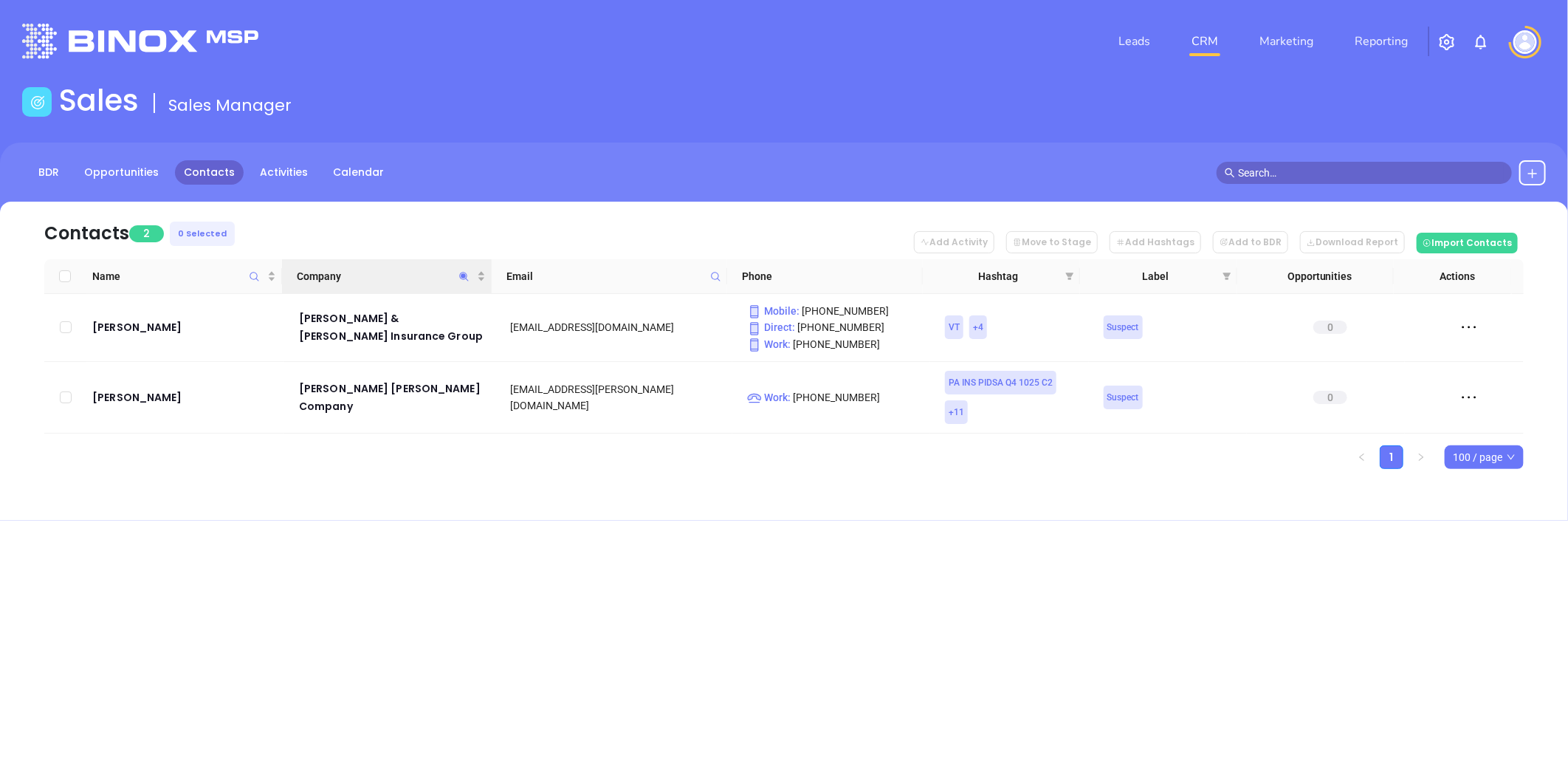
click at [460, 277] on icon "Company" at bounding box center [464, 276] width 11 height 11
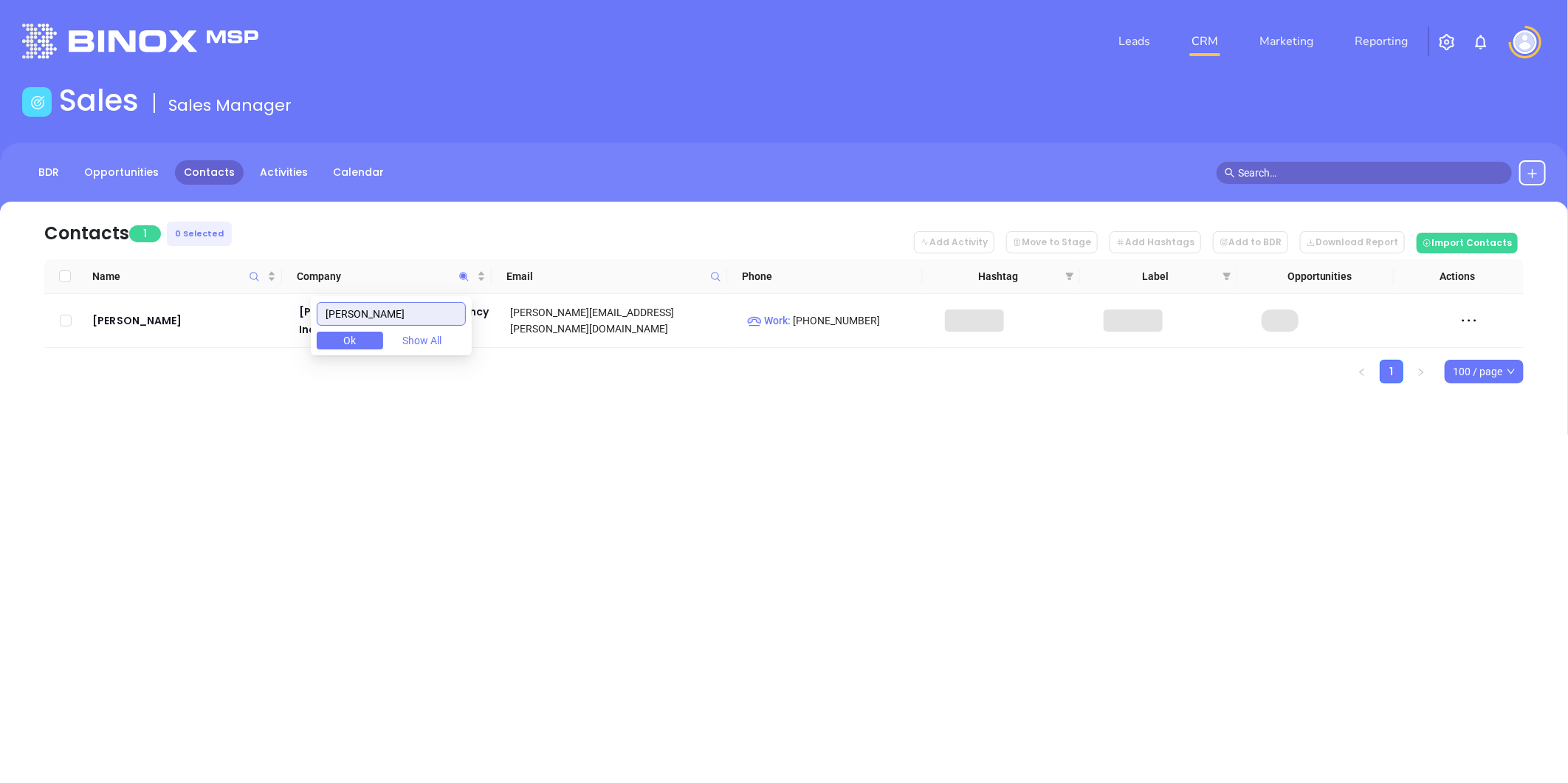
type input "SABATINO"
click at [387, 389] on div "Contacts 1 0 Selected Add Activity Move to Stage Add Hashtags Add to BDR Downlo…" at bounding box center [784, 318] width 1568 height 233
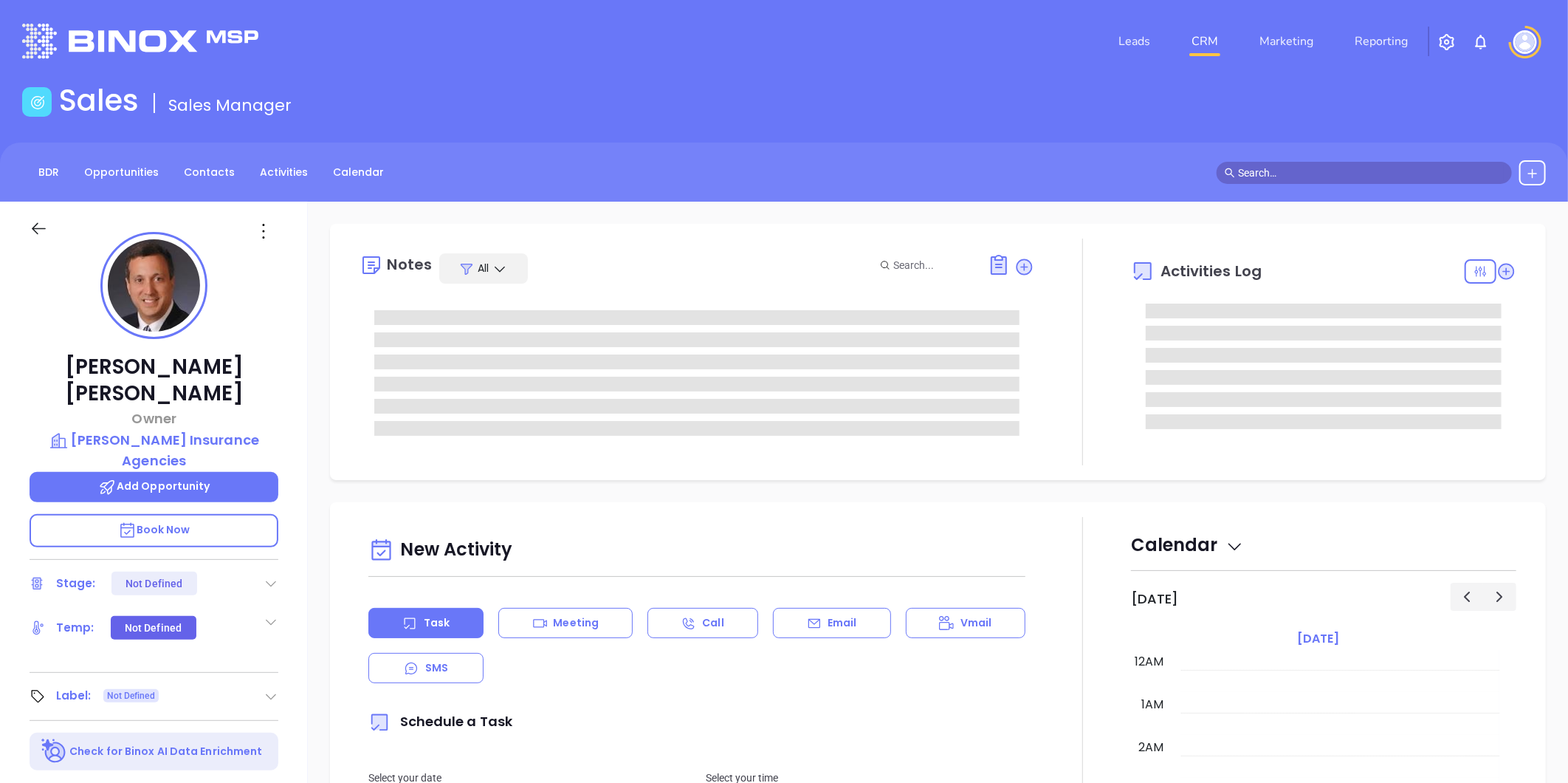
type input "[DATE]"
type input "[PERSON_NAME]"
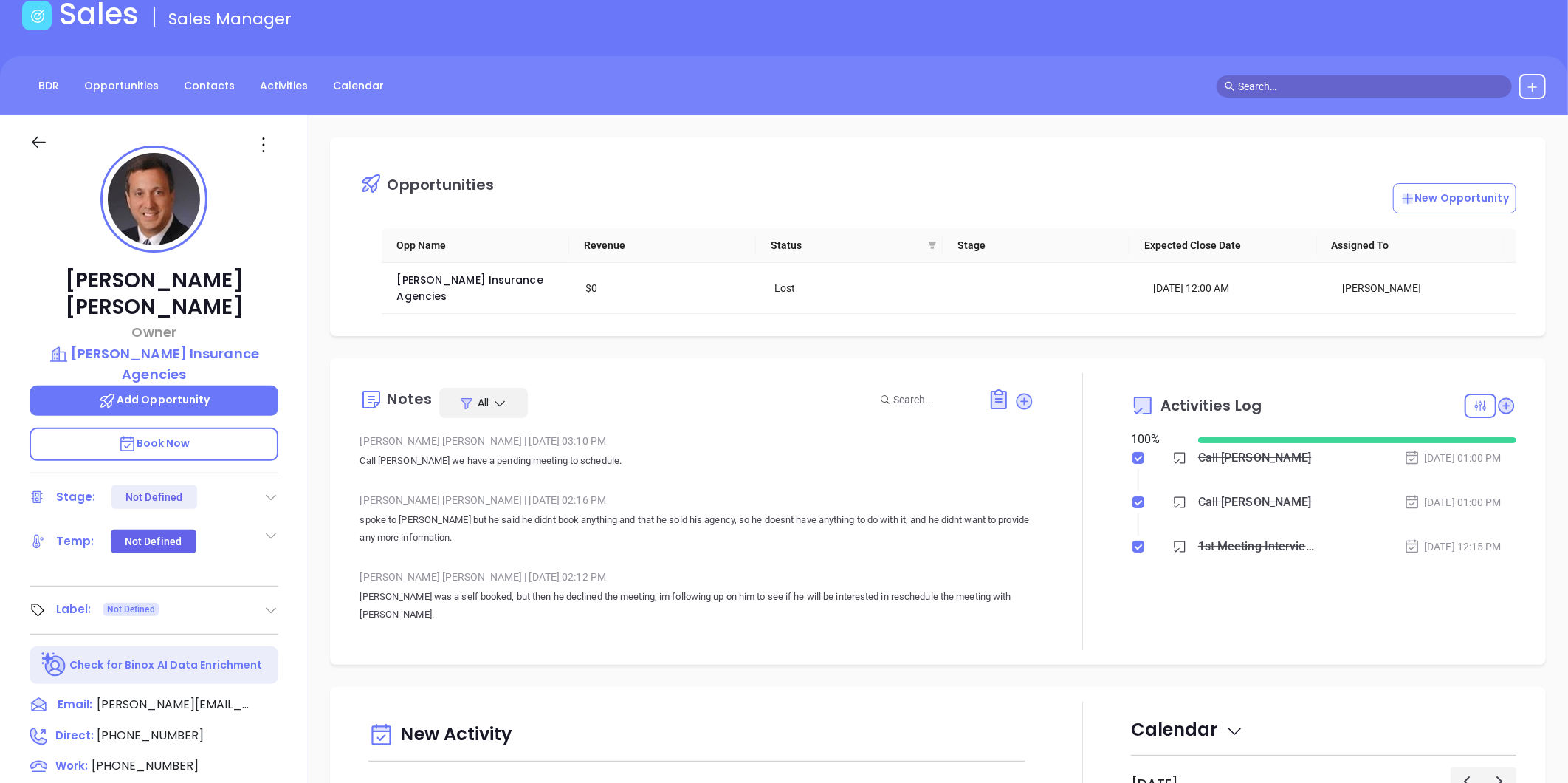
scroll to position [124, 0]
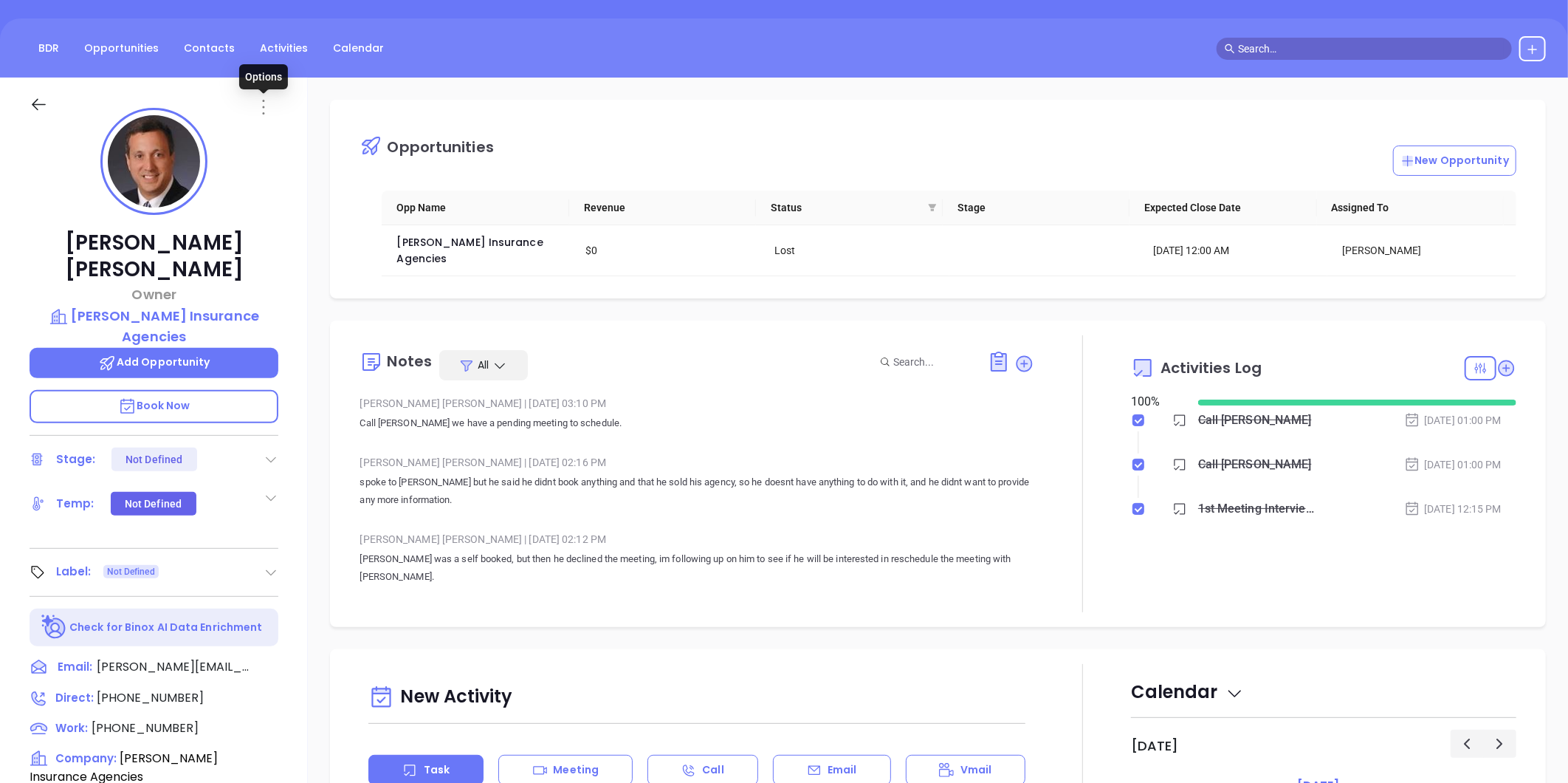
click at [263, 113] on icon at bounding box center [264, 107] width 2 height 15
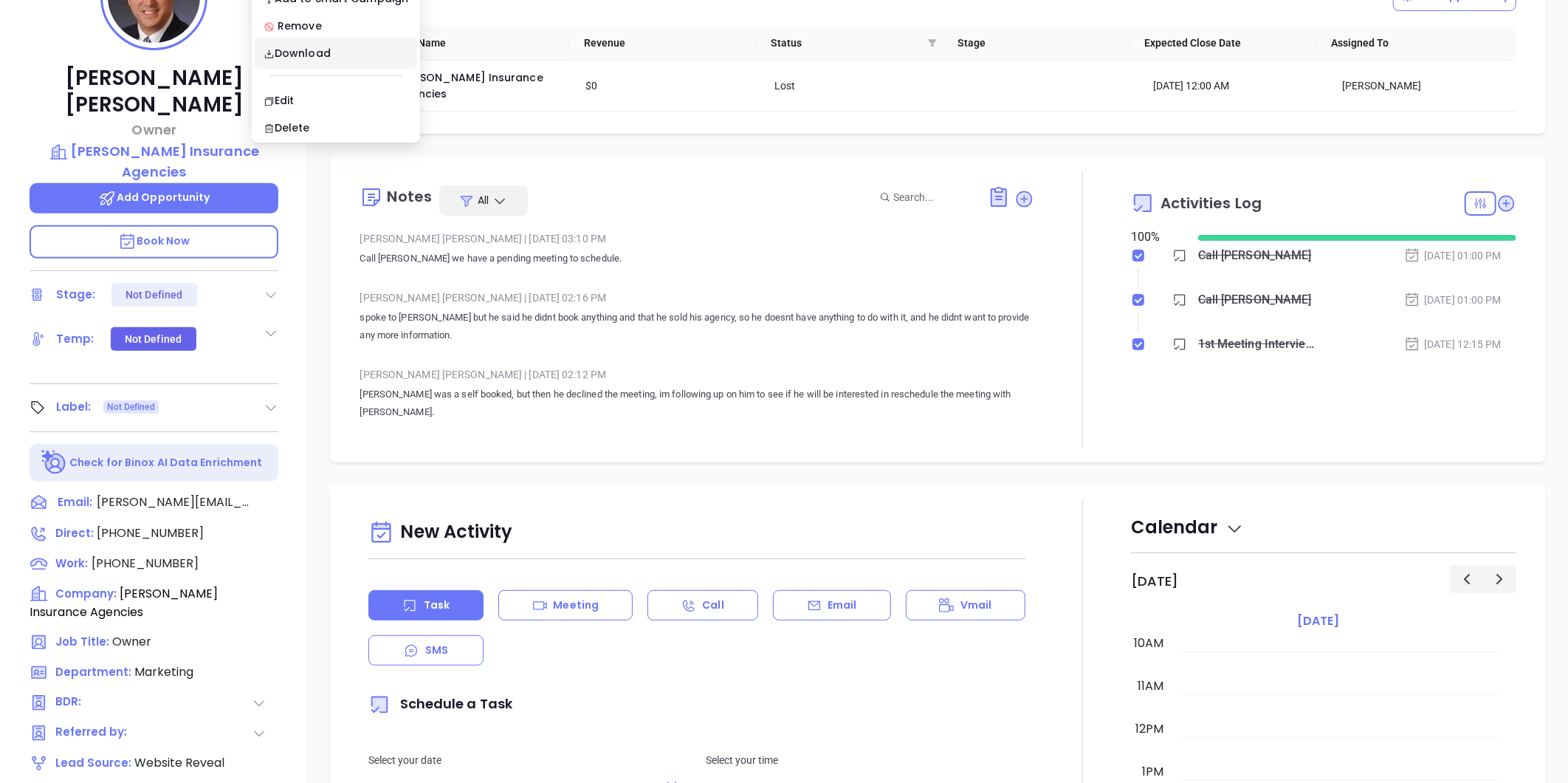
scroll to position [452, 0]
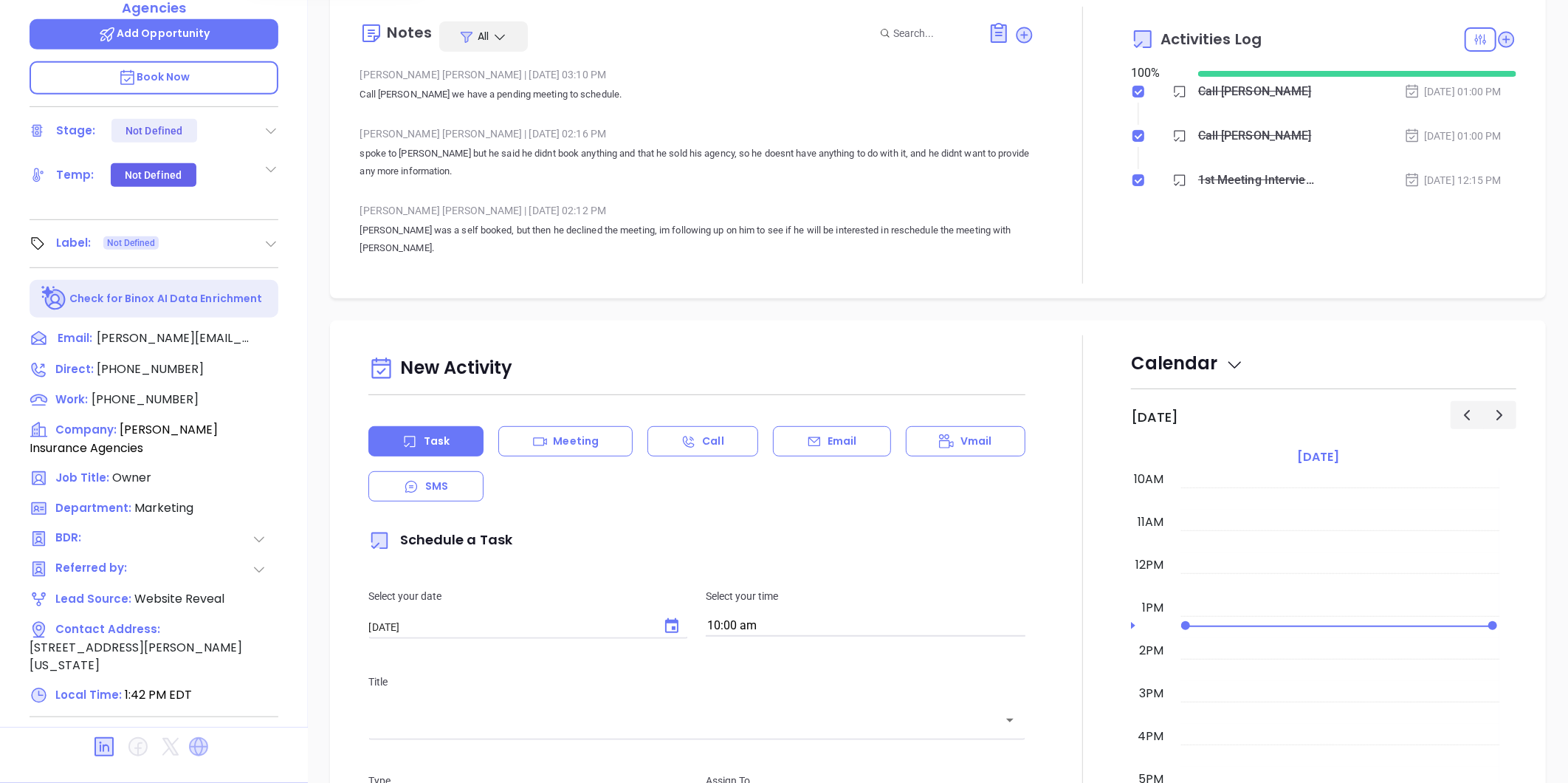
click at [201, 737] on icon at bounding box center [198, 746] width 19 height 19
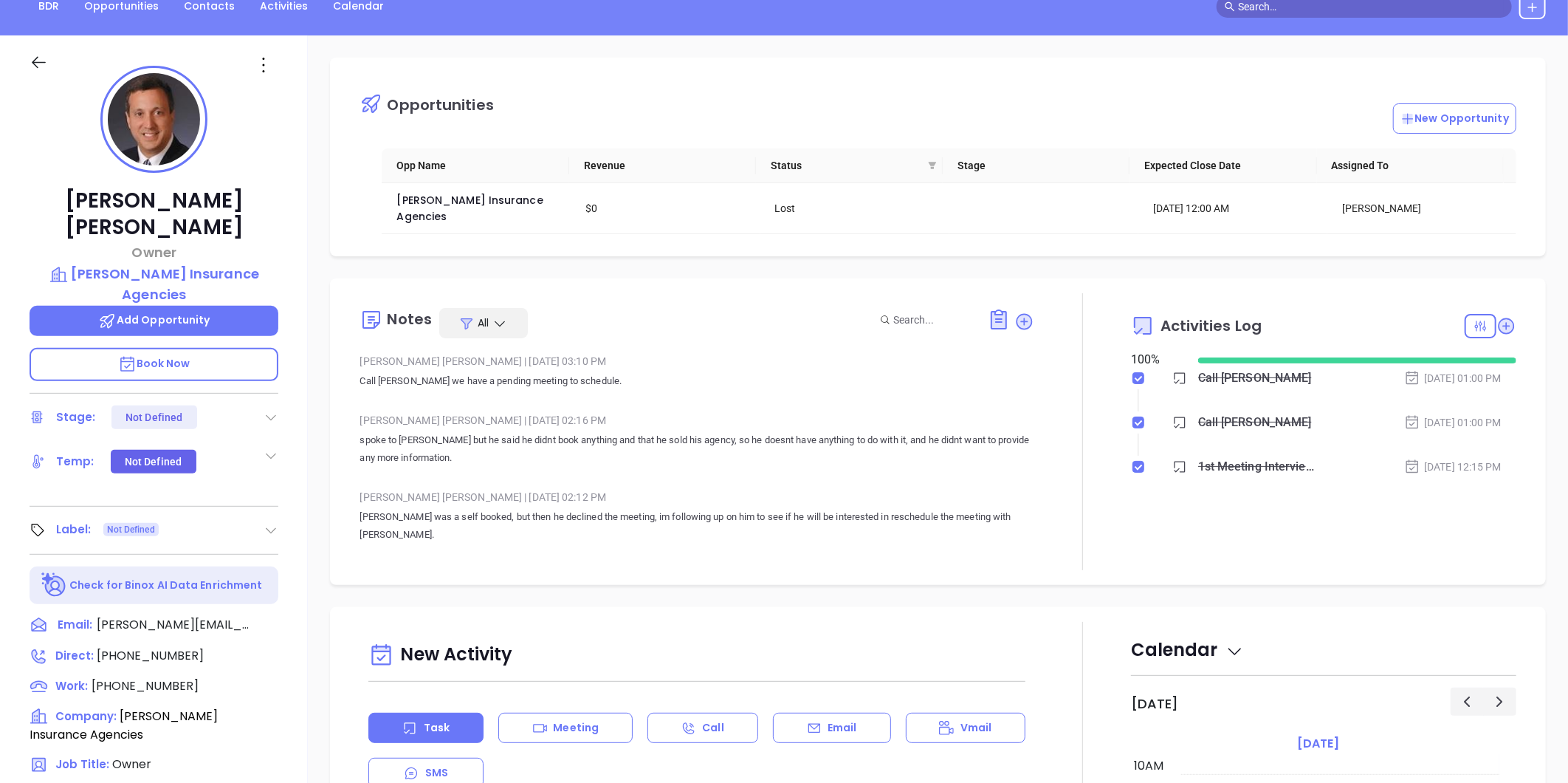
scroll to position [42, 0]
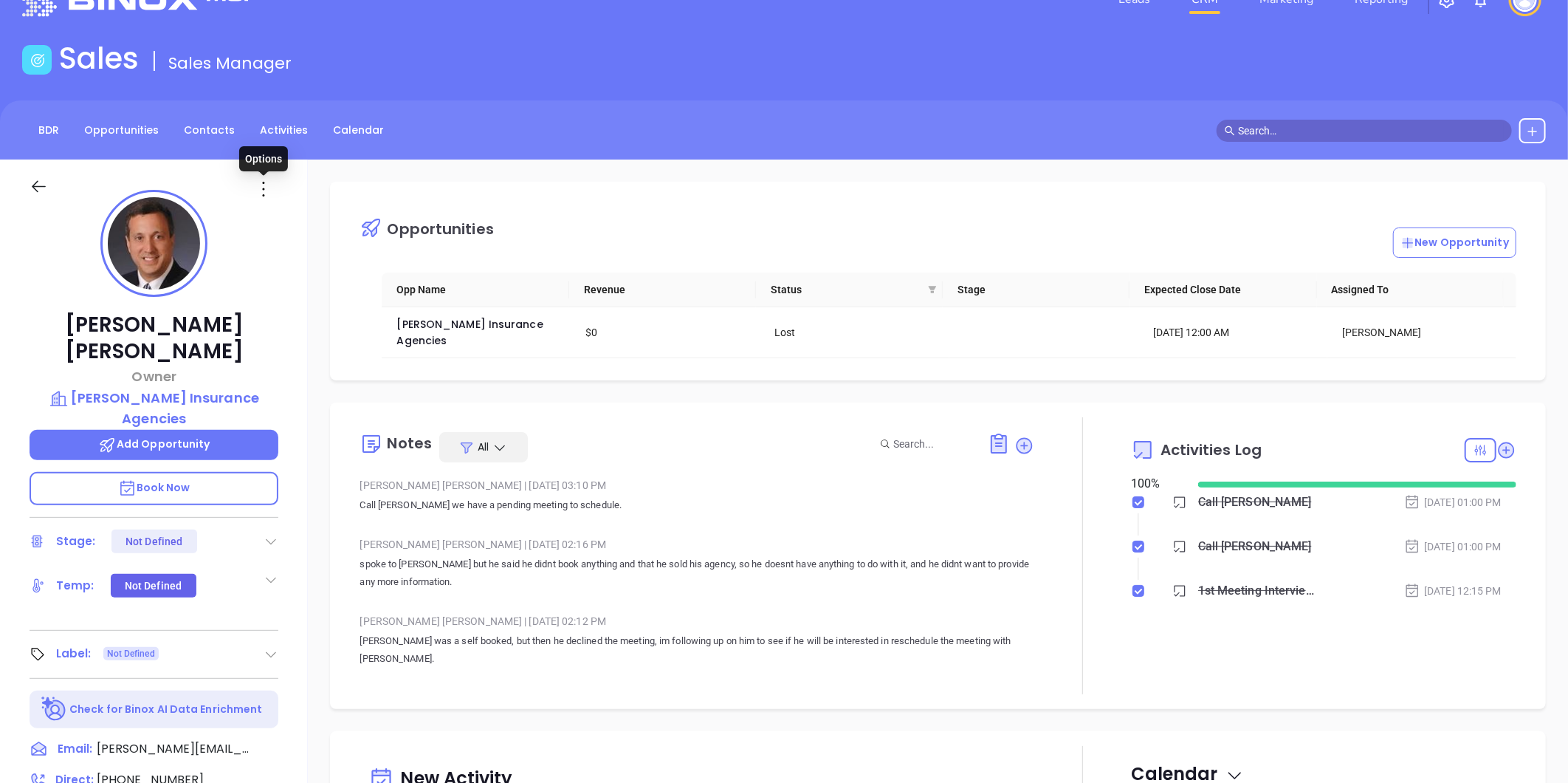
click at [262, 186] on icon at bounding box center [264, 189] width 24 height 24
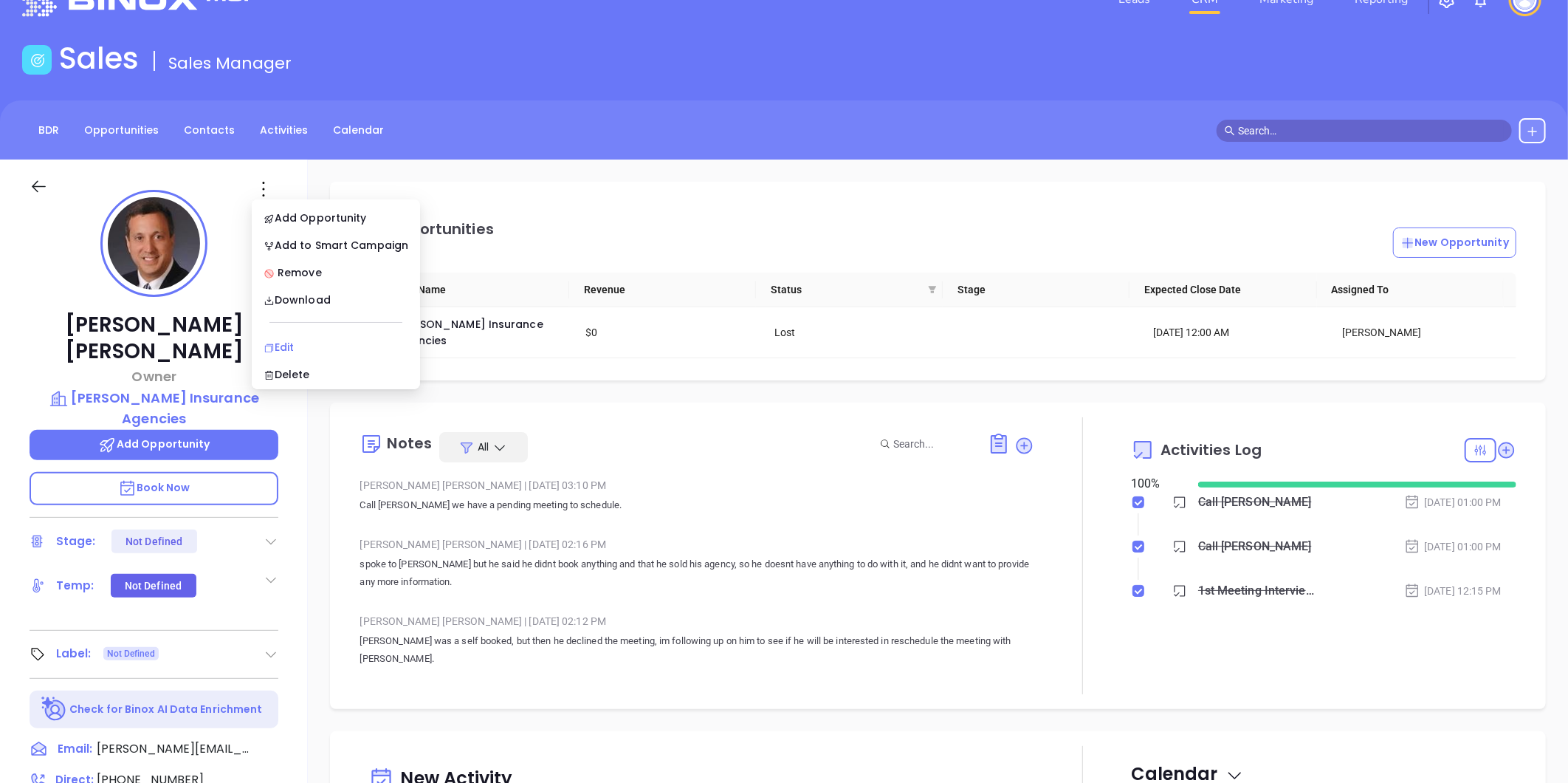
click at [292, 339] on div "Edit" at bounding box center [336, 347] width 145 height 17
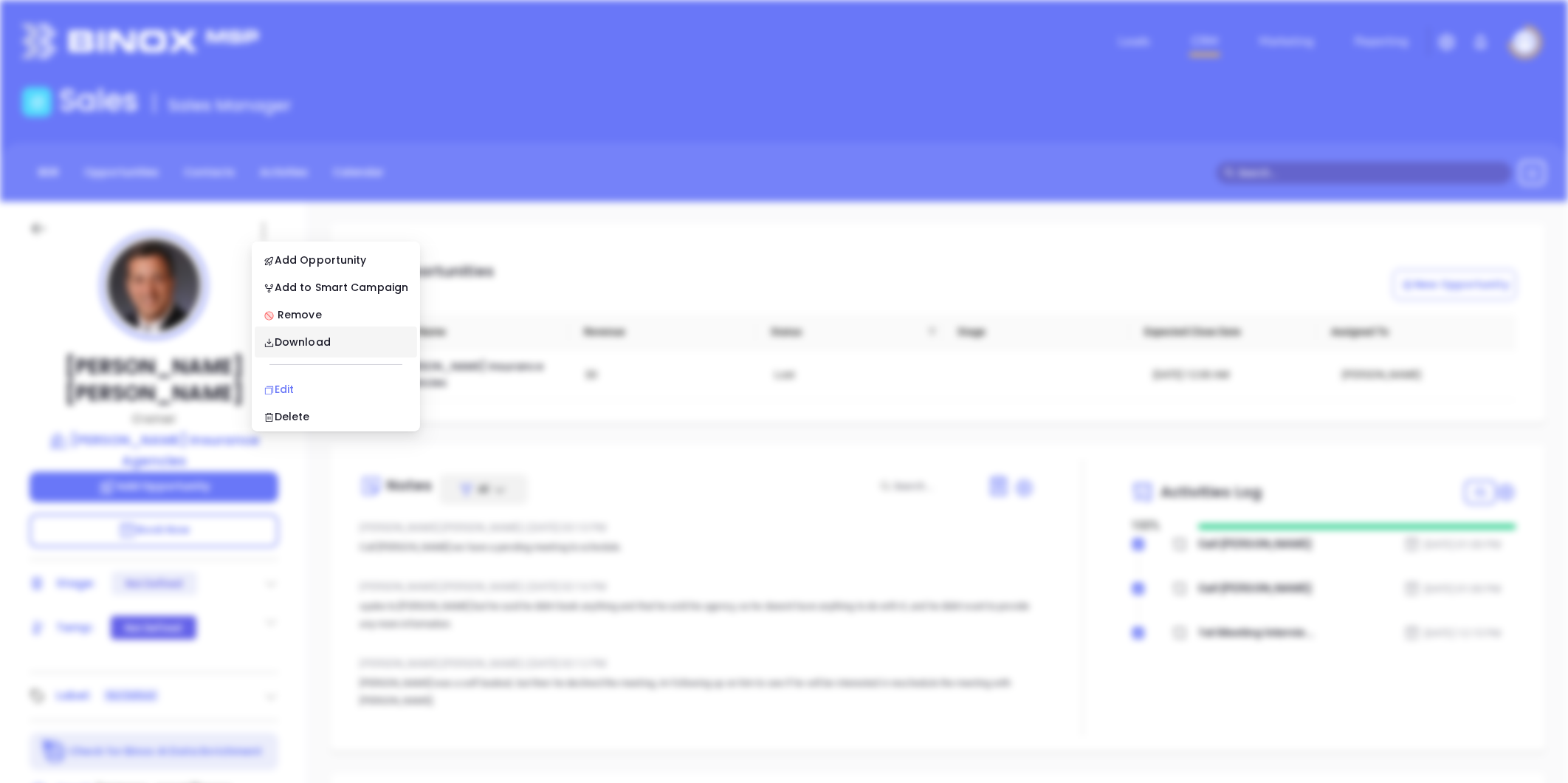
scroll to position [0, 0]
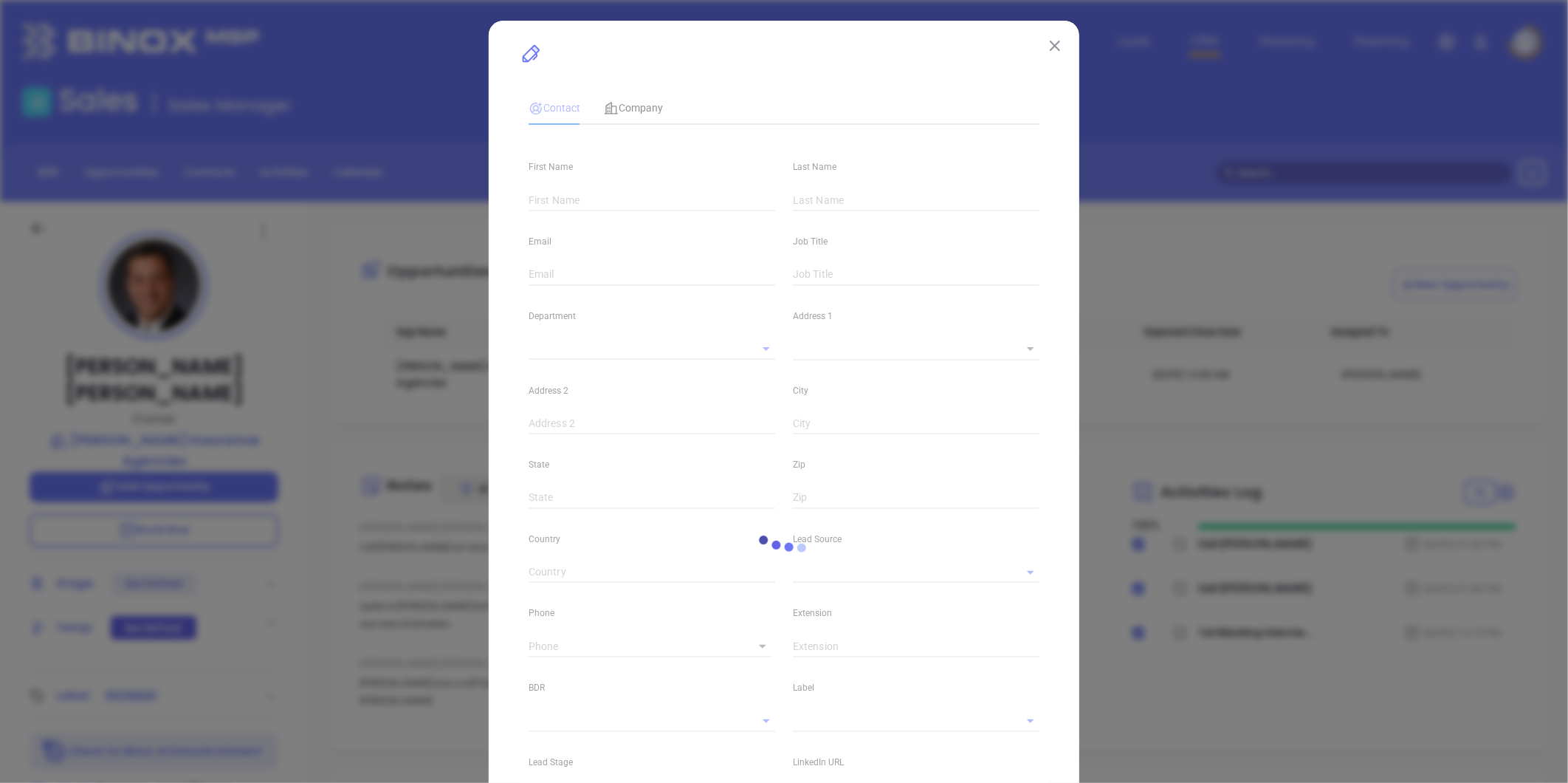
type input "John"
type input "Ferullo"
type input "john@ferullo.insure"
type input "Owner"
type textarea "1587 McDaniel Drive"
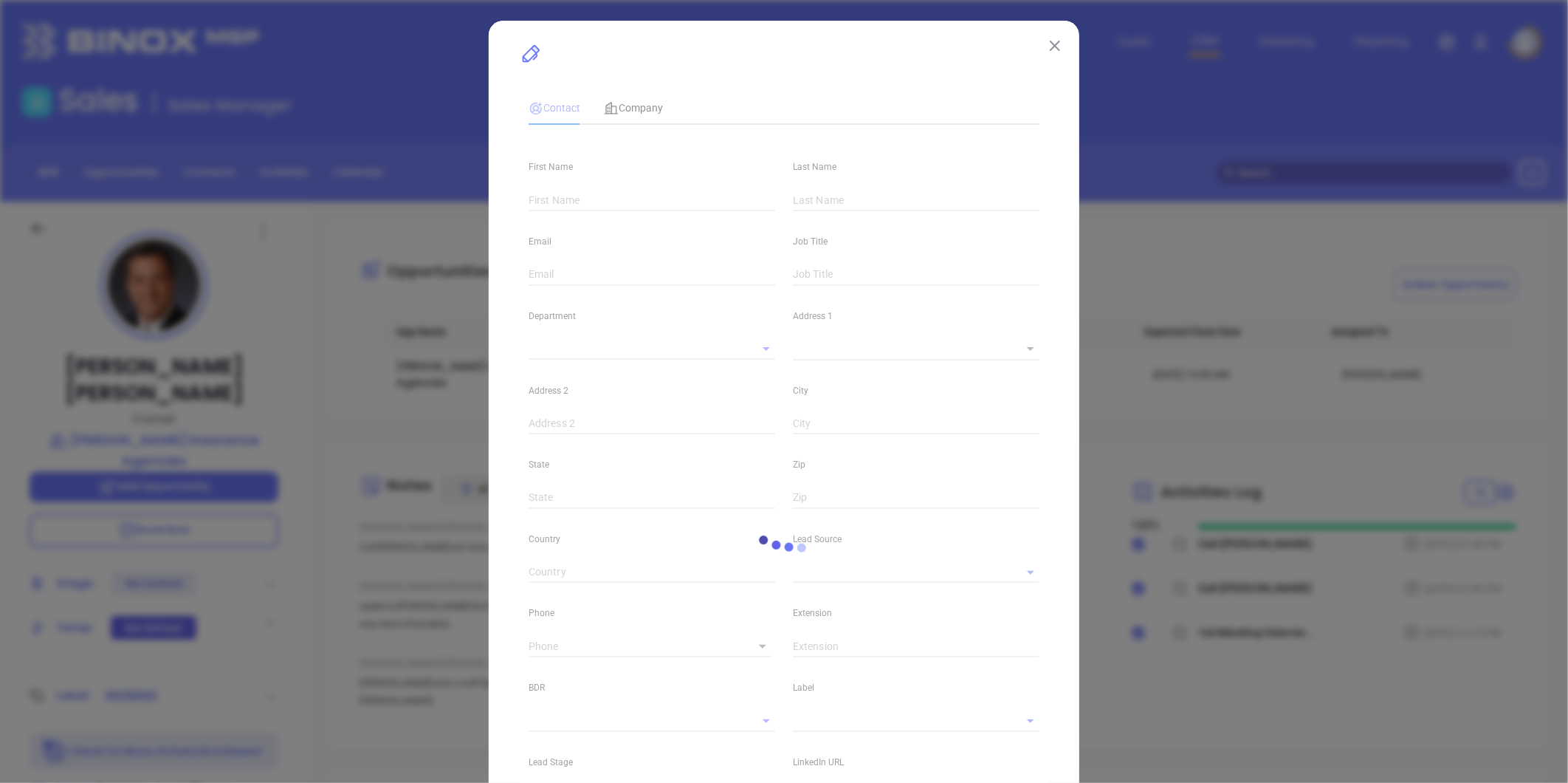
type input "1"
type input "West Chester"
type input "Pennsylvania"
type input "19380"
type input "United States"
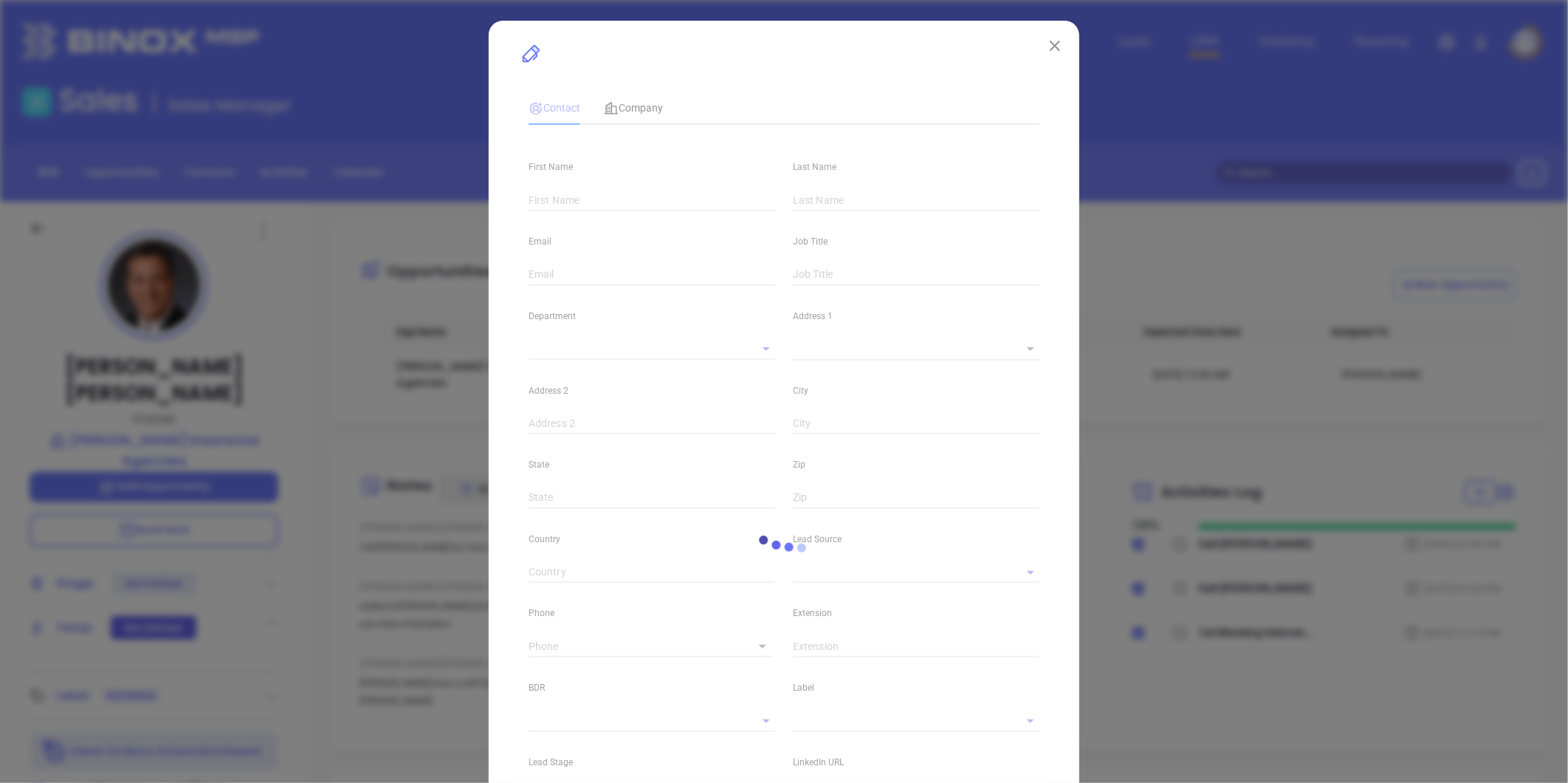
type input "www.linkedin.com/in/john-ferullo-aa436a24"
type input "Marketing"
type input "Website Reveal"
type input "(610) 431-4005"
type input "1"
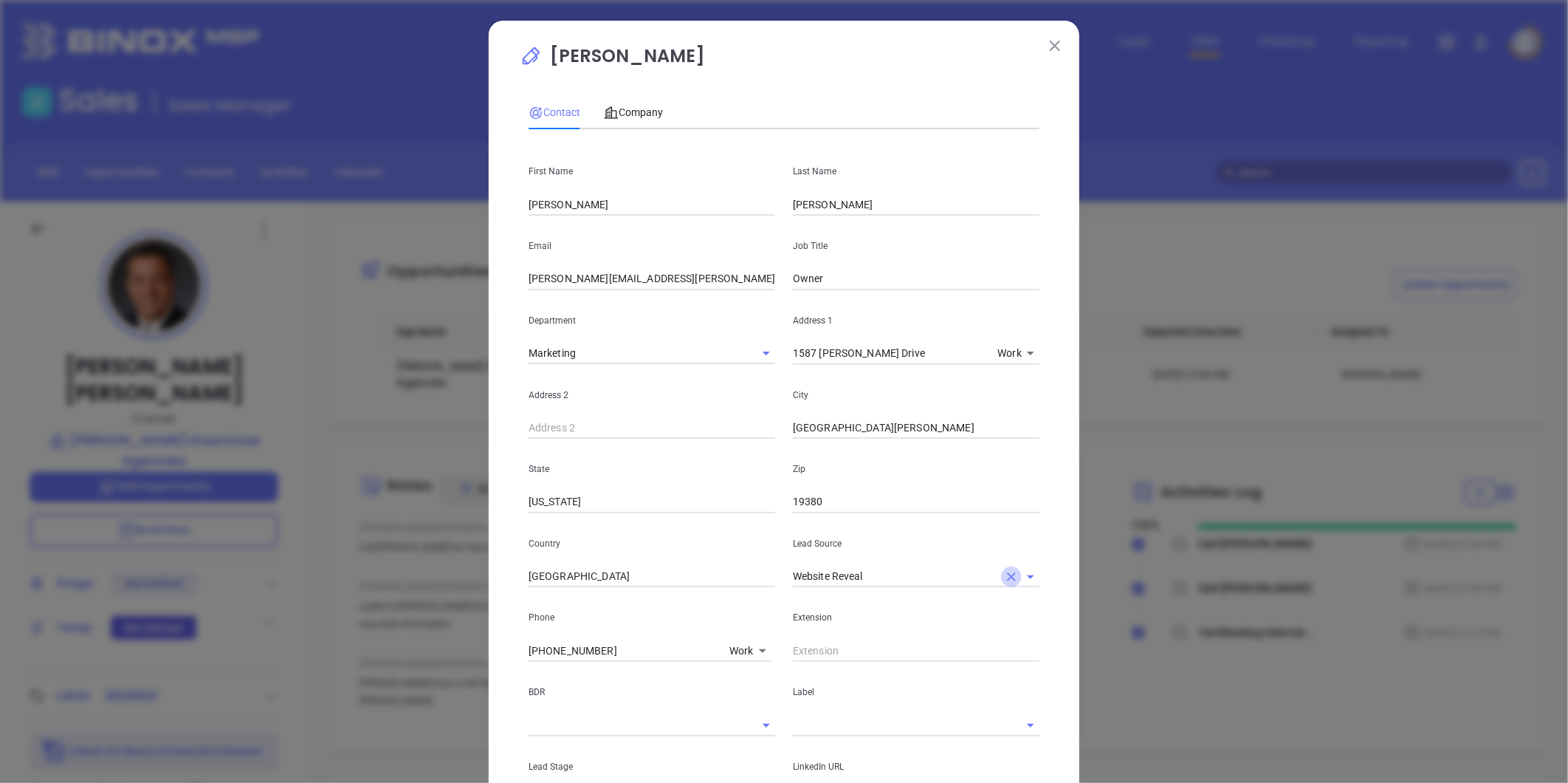
drag, startPoint x: 1009, startPoint y: 576, endPoint x: 932, endPoint y: 567, distance: 77.5
click at [1009, 576] on icon "Clear" at bounding box center [1011, 576] width 15 height 15
drag, startPoint x: 905, startPoint y: 571, endPoint x: 895, endPoint y: 592, distance: 23.3
click at [904, 571] on input "text" at bounding box center [895, 576] width 205 height 21
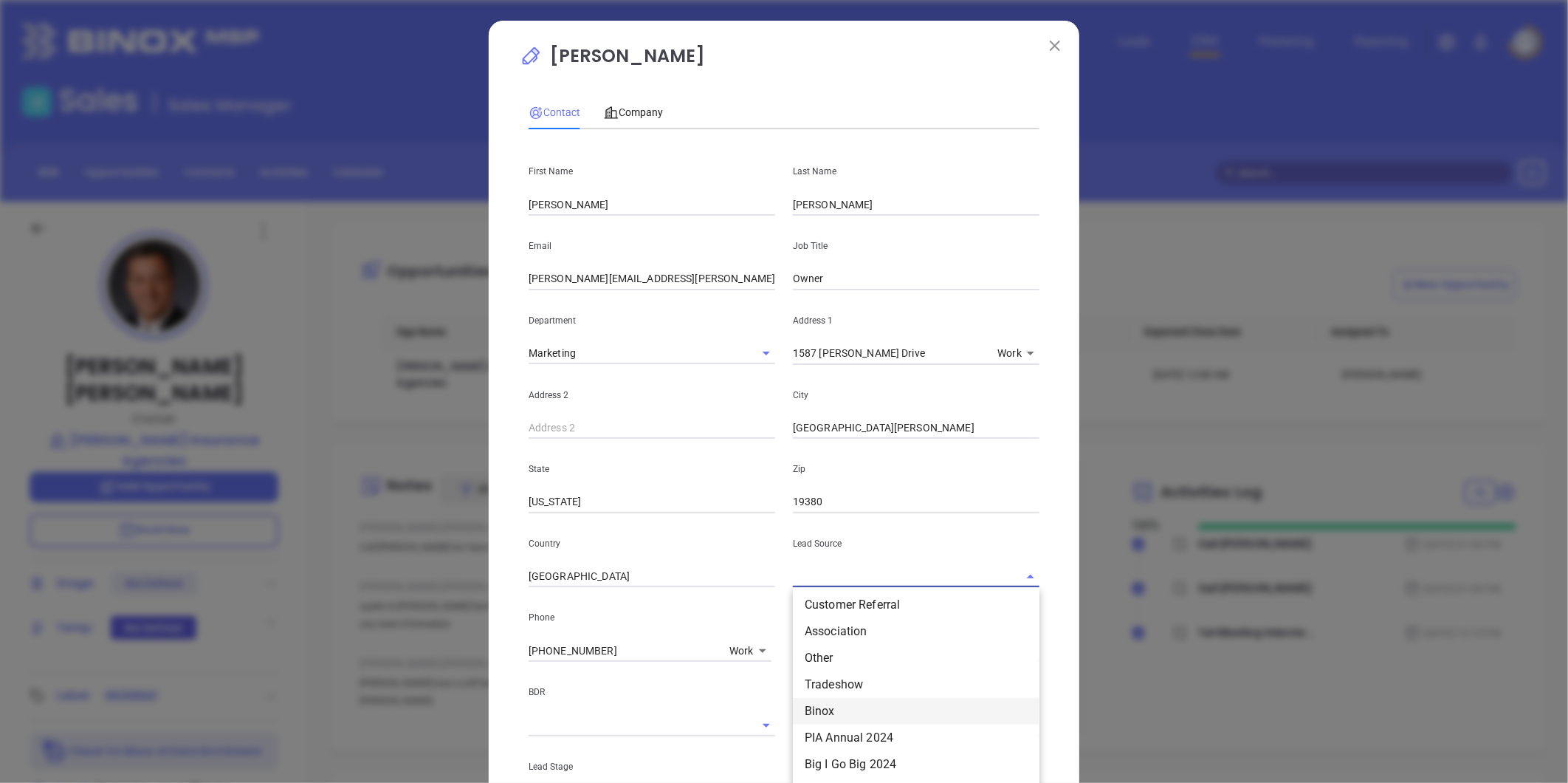
click at [825, 705] on li "Binox" at bounding box center [916, 711] width 246 height 27
type input "Binox"
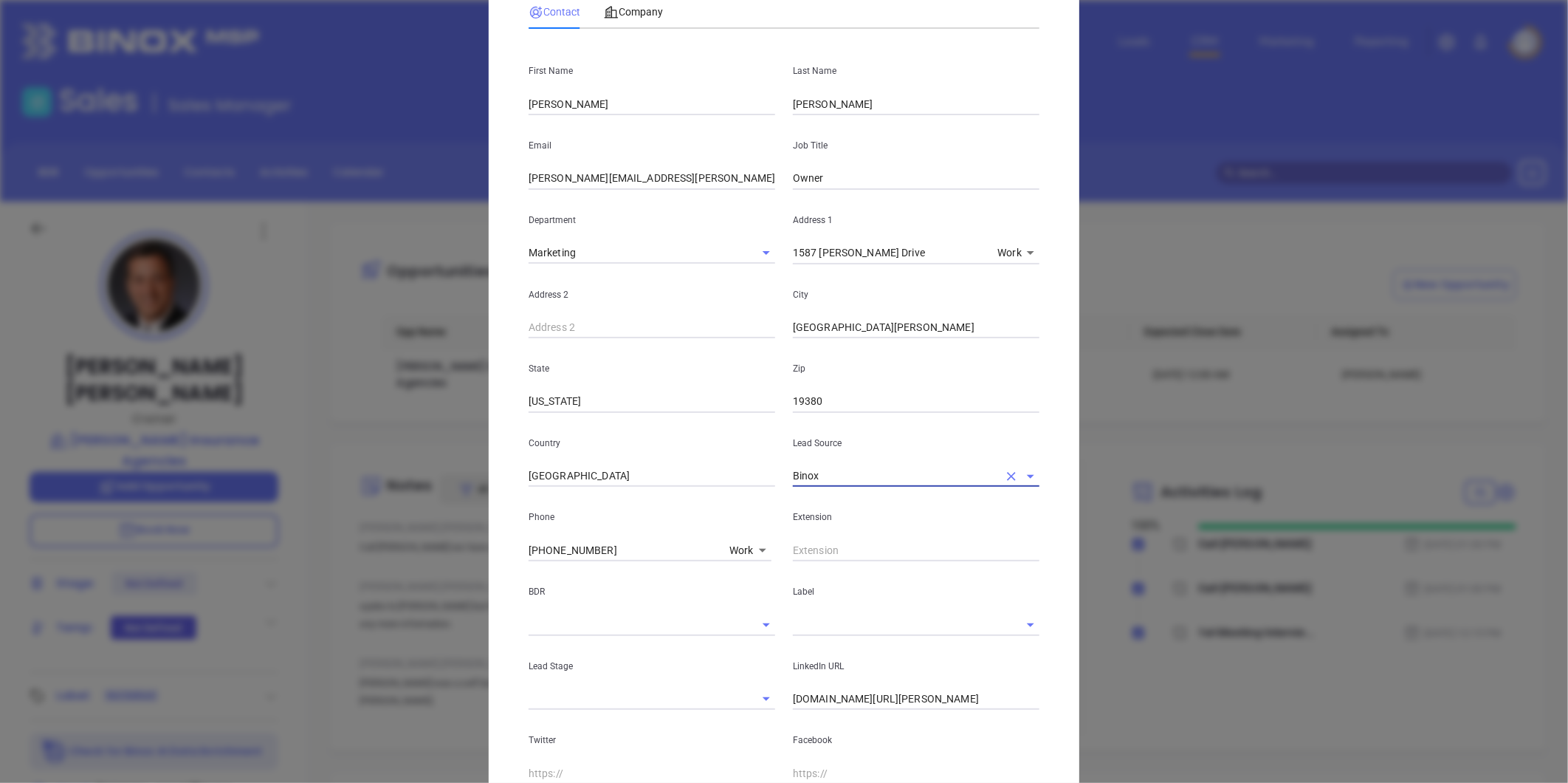
scroll to position [246, 0]
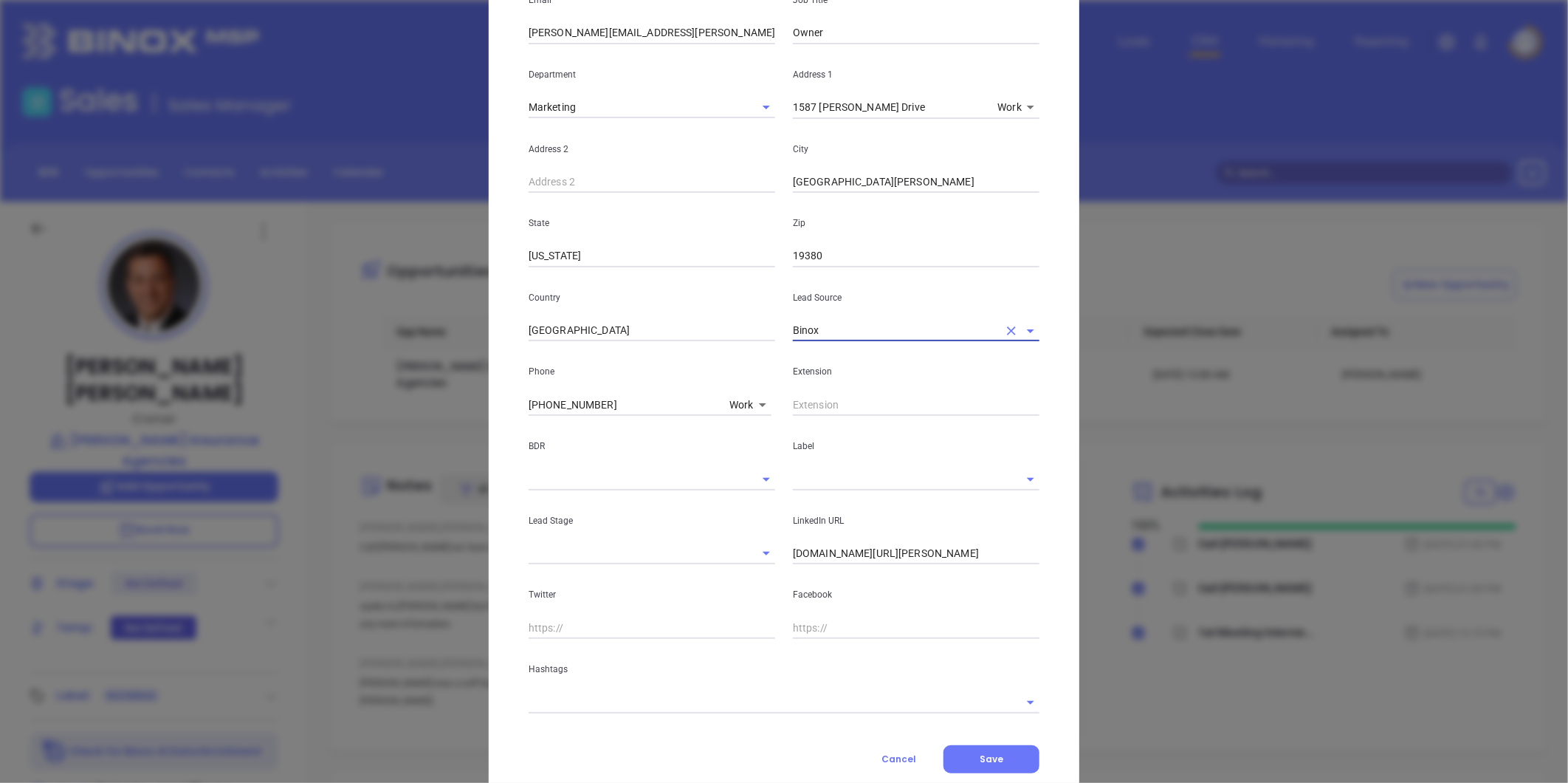
click at [805, 488] on input "text" at bounding box center [895, 478] width 205 height 21
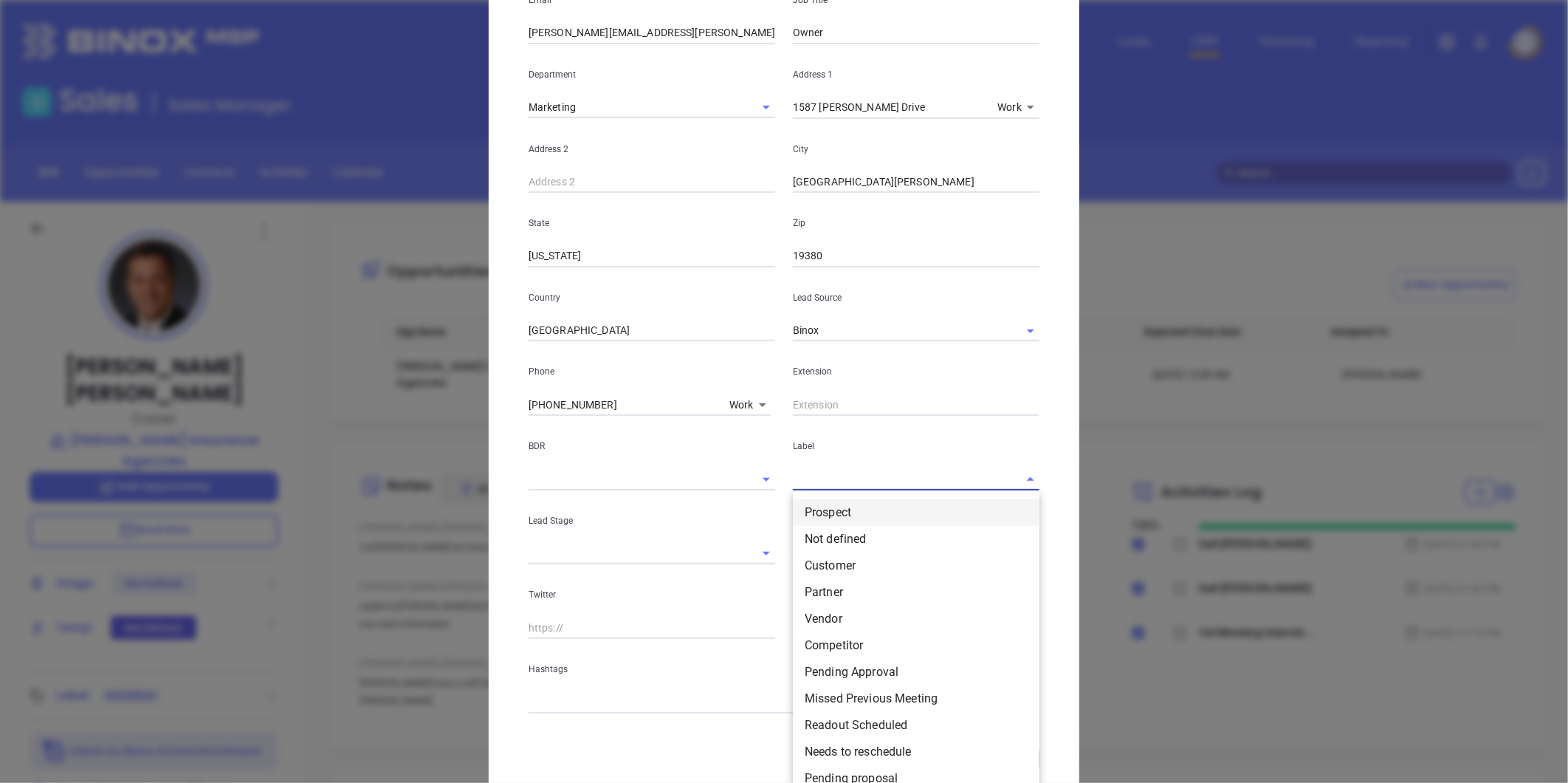
click at [822, 511] on li "Prospect" at bounding box center [916, 512] width 246 height 27
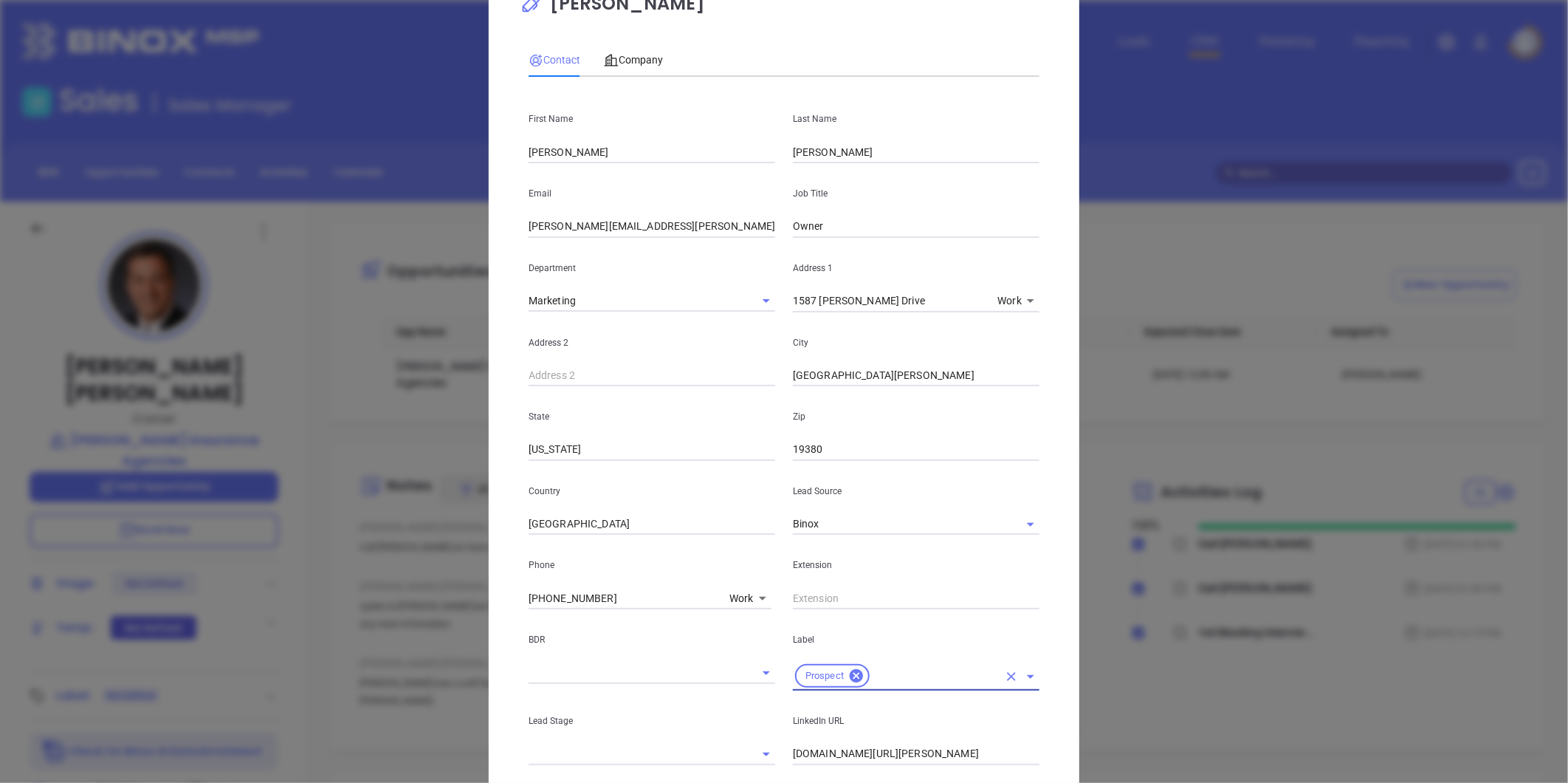
scroll to position [48, 0]
click at [629, 58] on span "Company" at bounding box center [633, 64] width 59 height 12
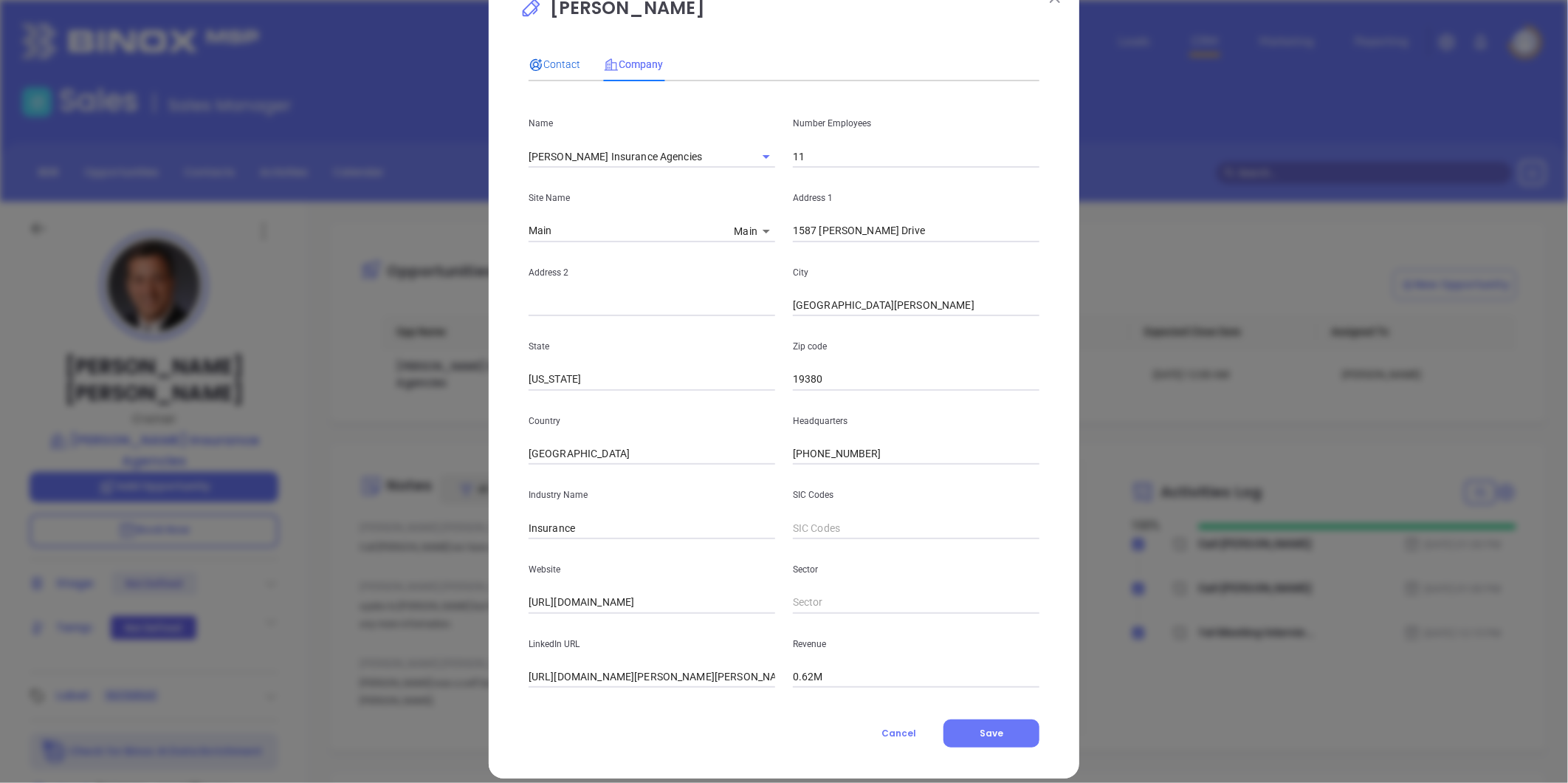
click at [536, 66] on icon at bounding box center [536, 65] width 15 height 15
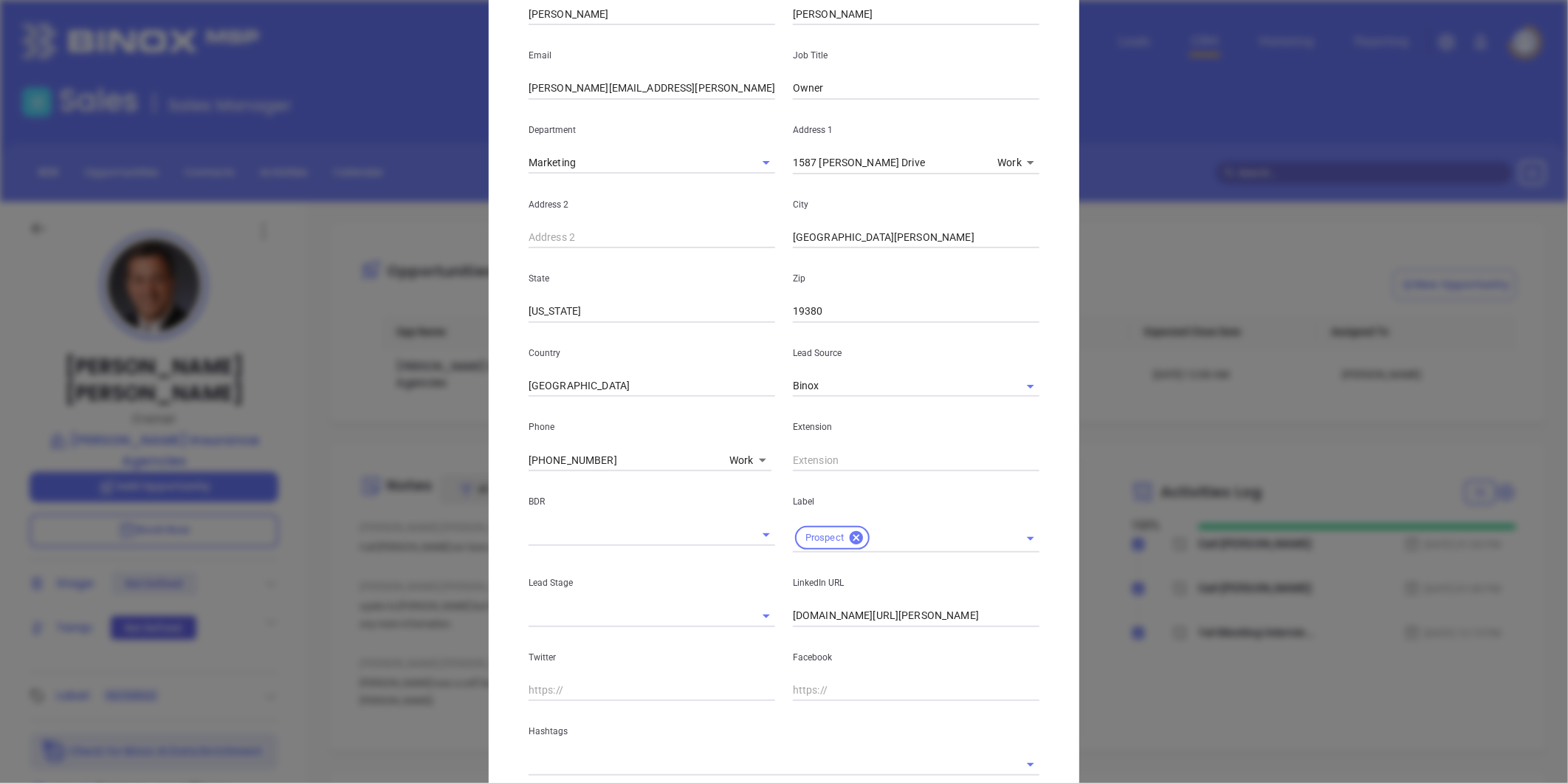
scroll to position [294, 0]
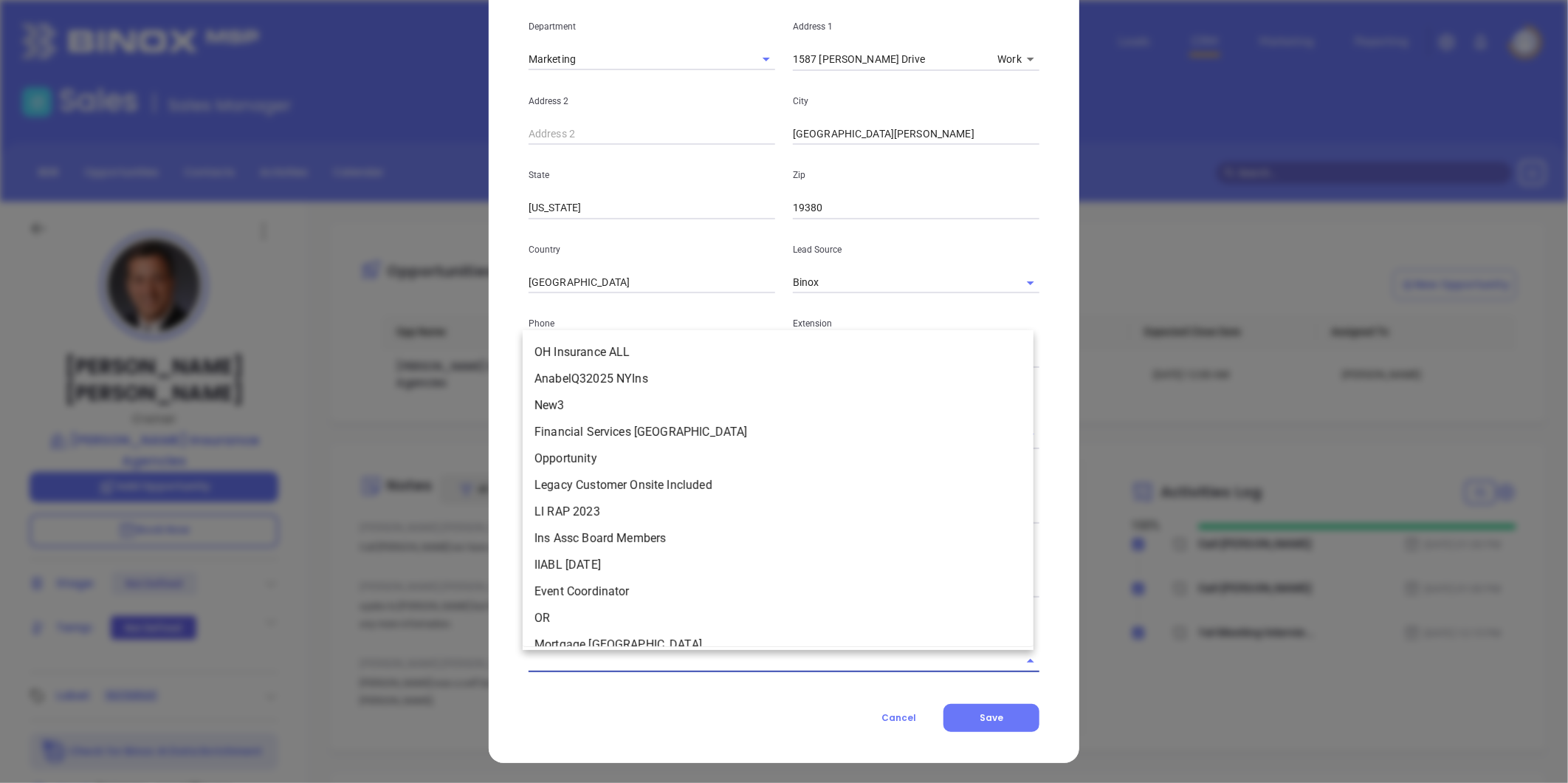
click at [674, 658] on input "text" at bounding box center [763, 660] width 470 height 21
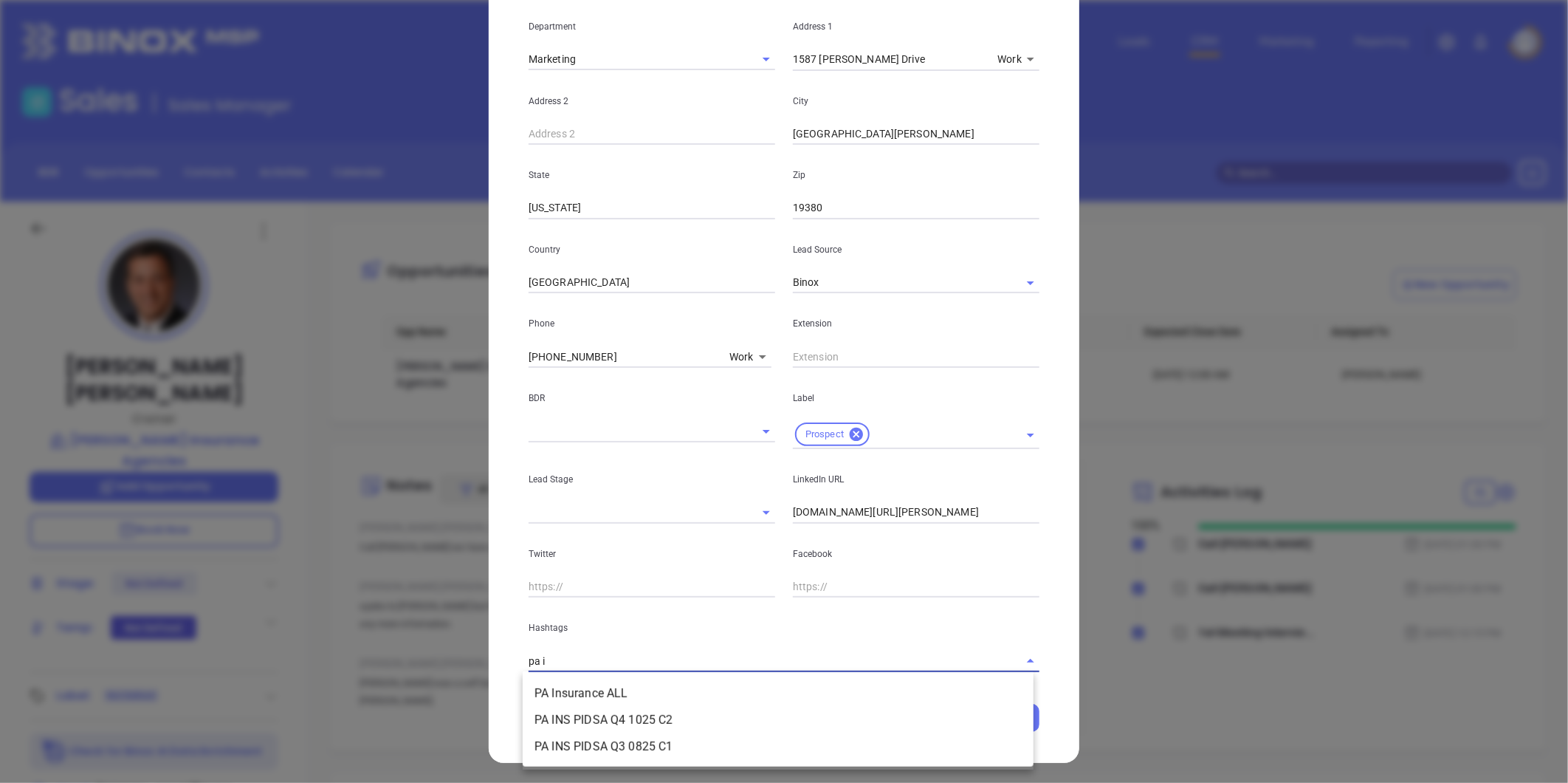
type input "pa in"
click at [601, 684] on li "PA Insurance ALL" at bounding box center [777, 693] width 511 height 27
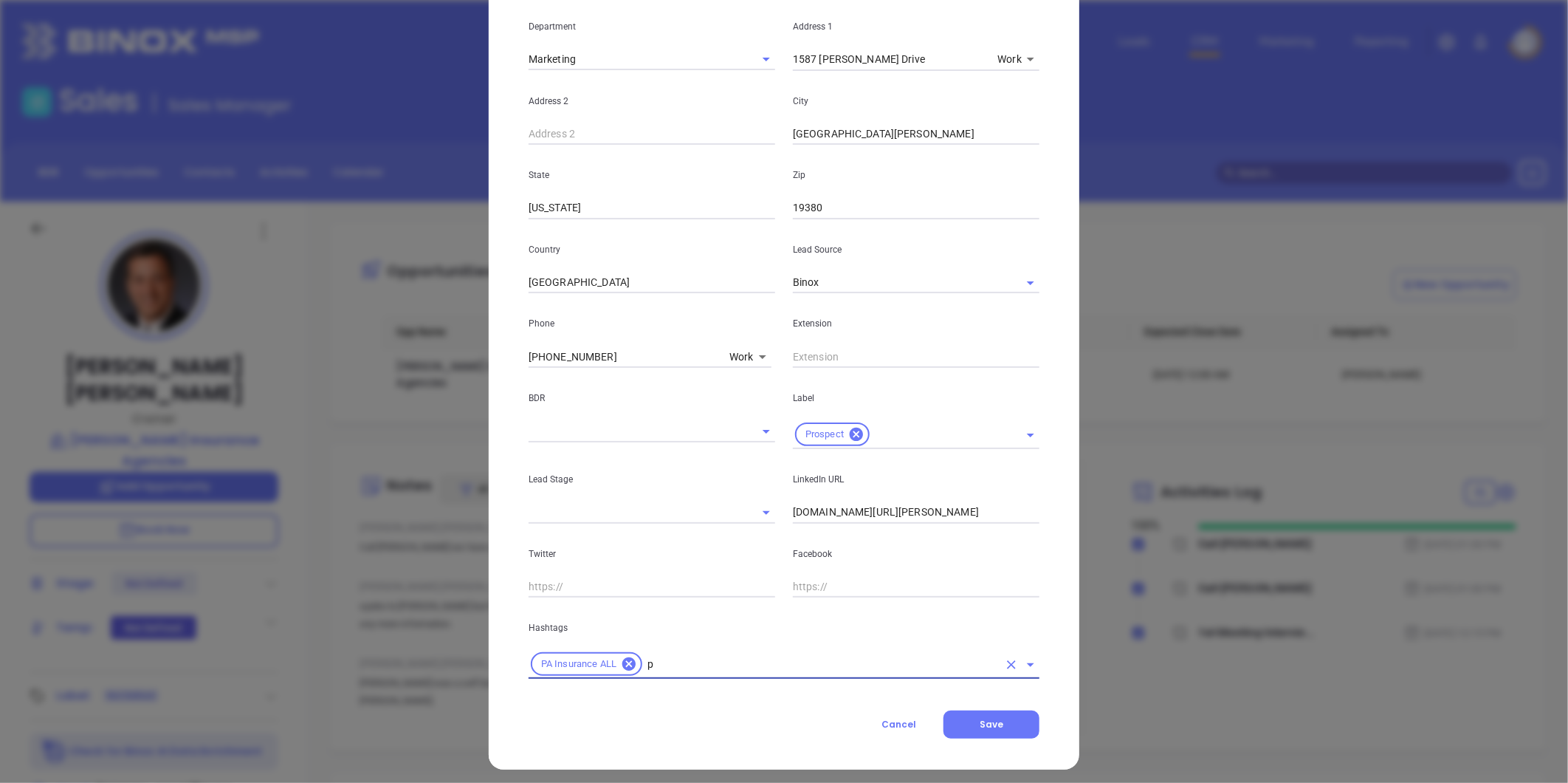
type input "pa"
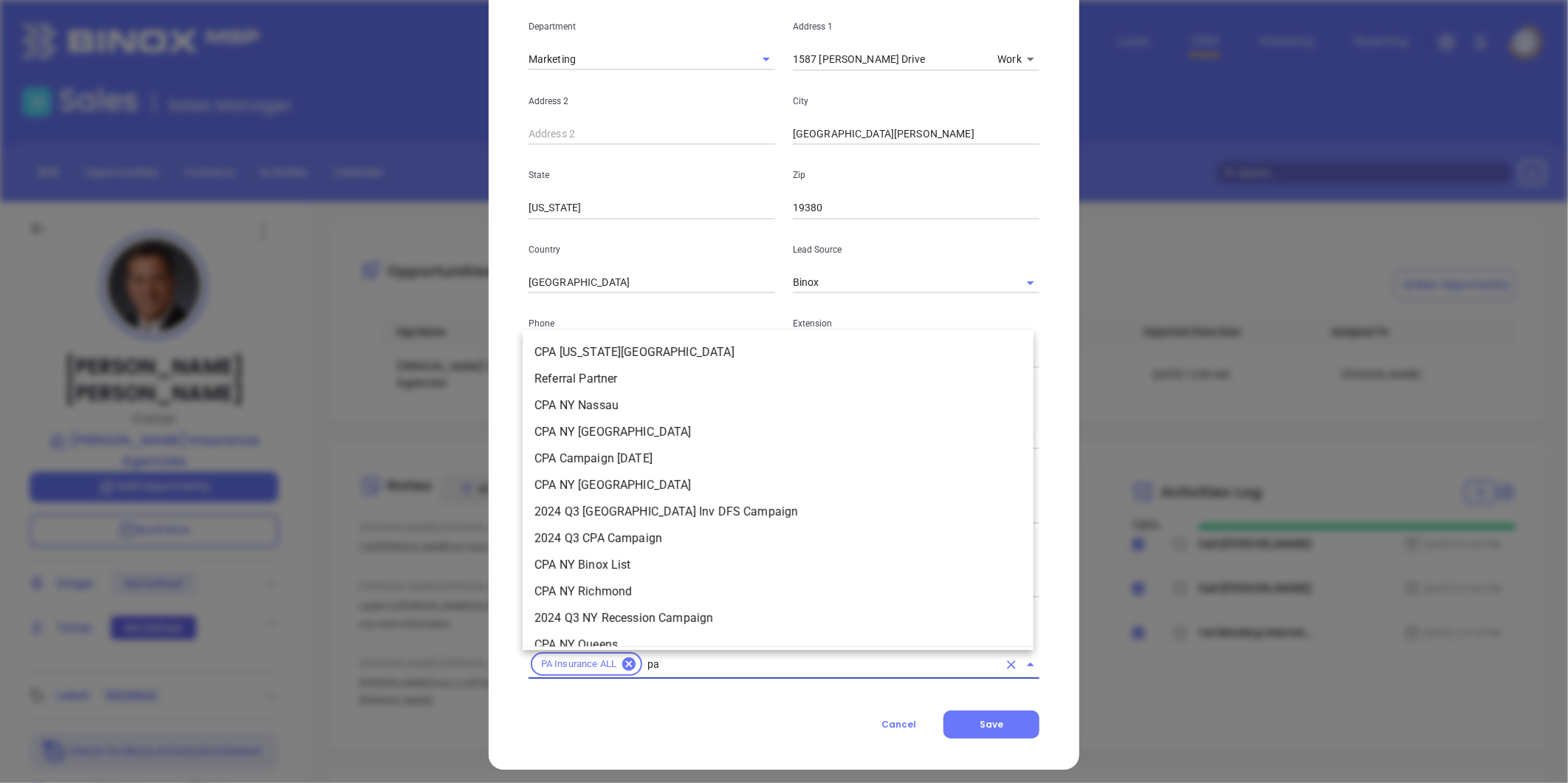
scroll to position [832, 0]
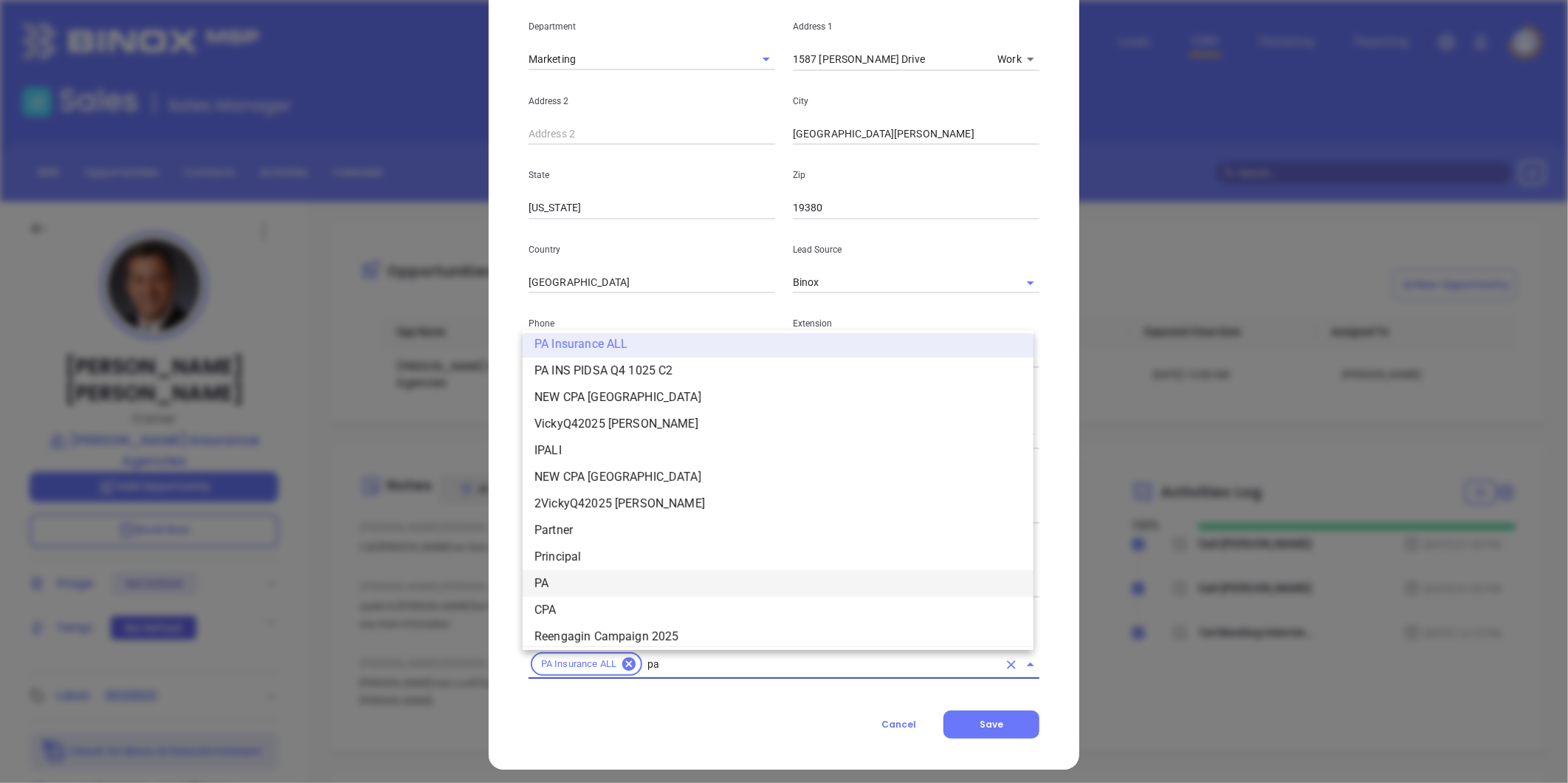
click at [547, 578] on li "PA" at bounding box center [777, 583] width 511 height 27
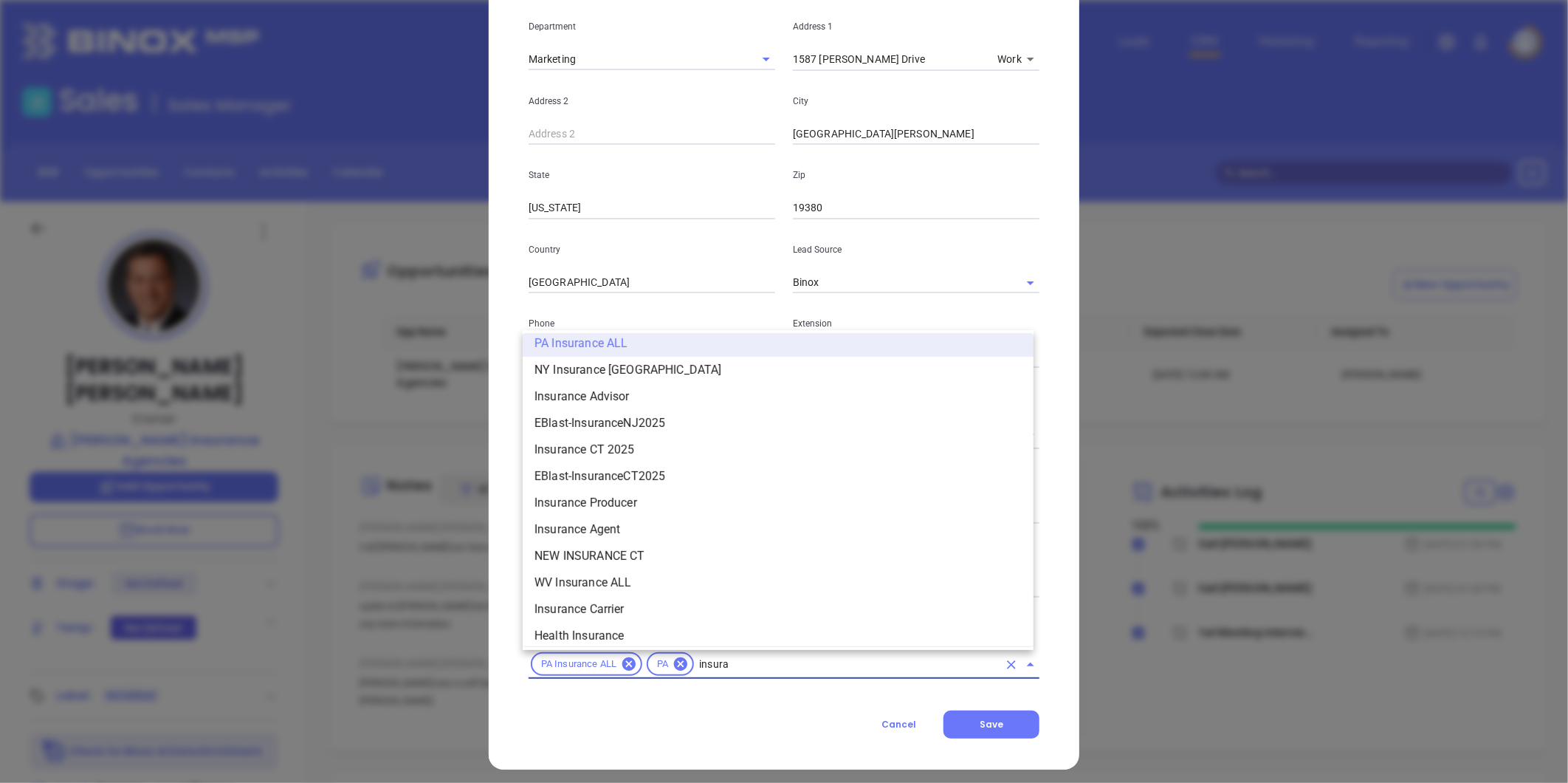
scroll to position [992, 0]
type input "insurance"
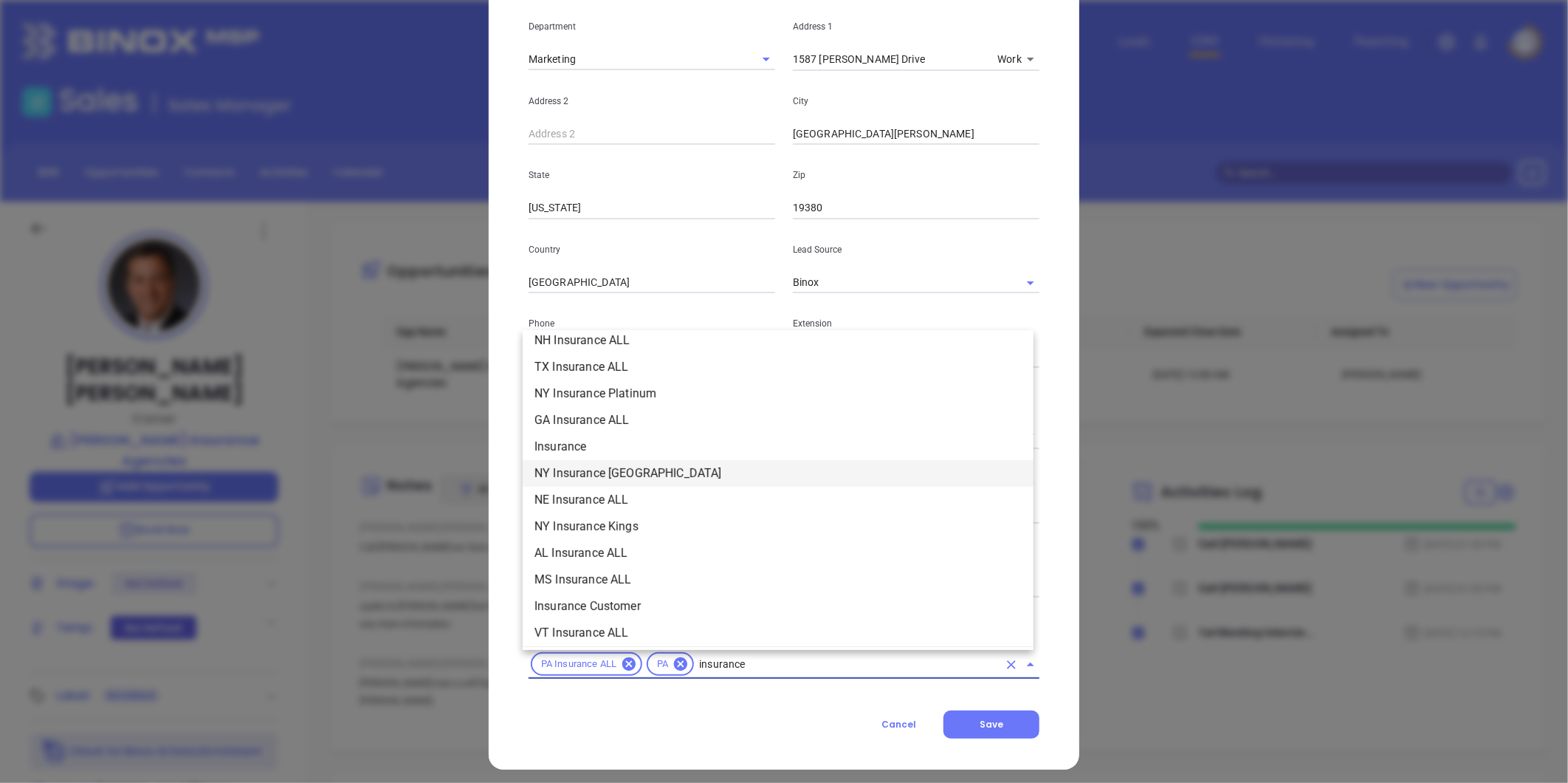
scroll to position [500, 0]
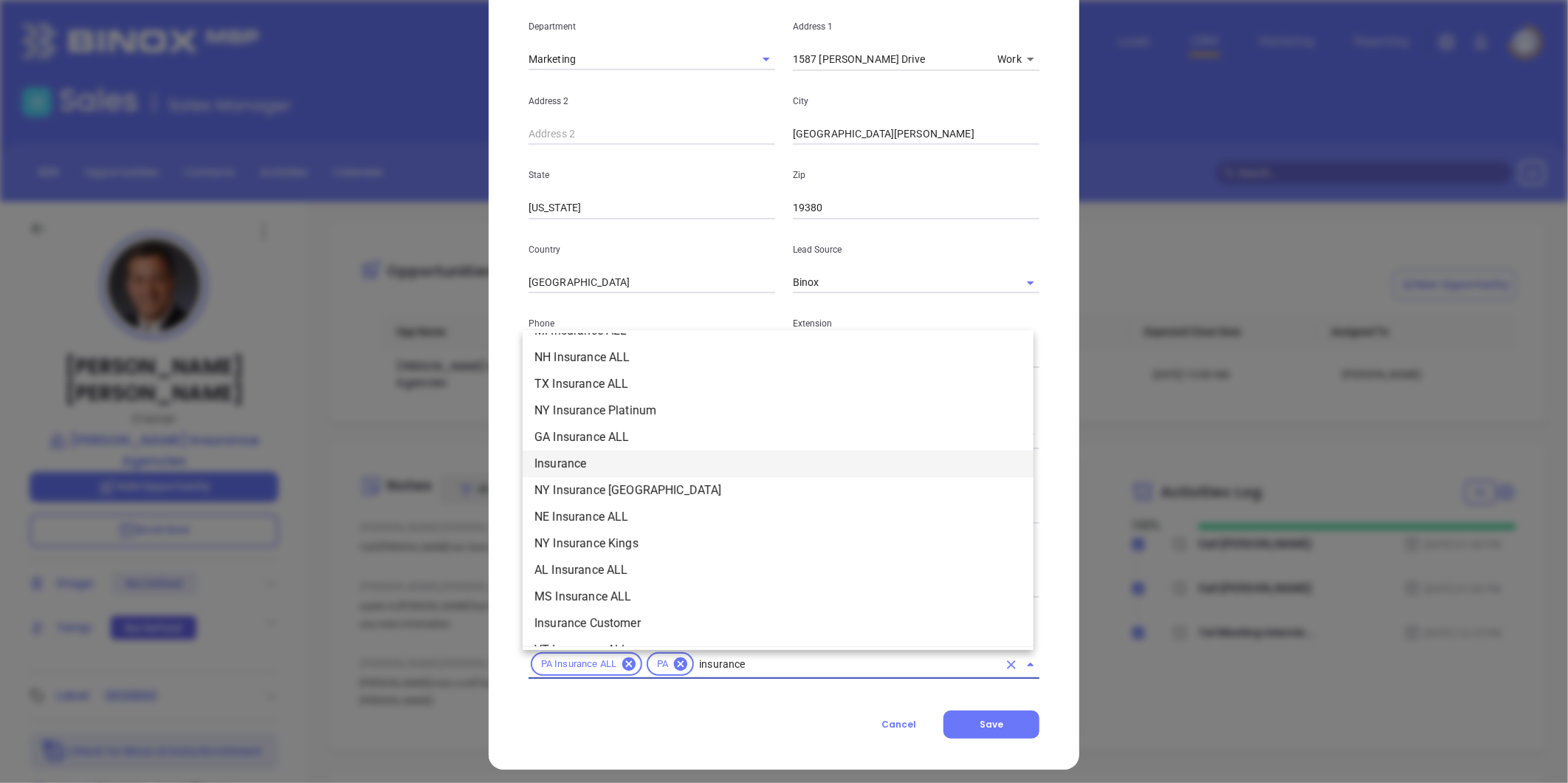
click at [600, 454] on li "Insurance" at bounding box center [777, 464] width 511 height 27
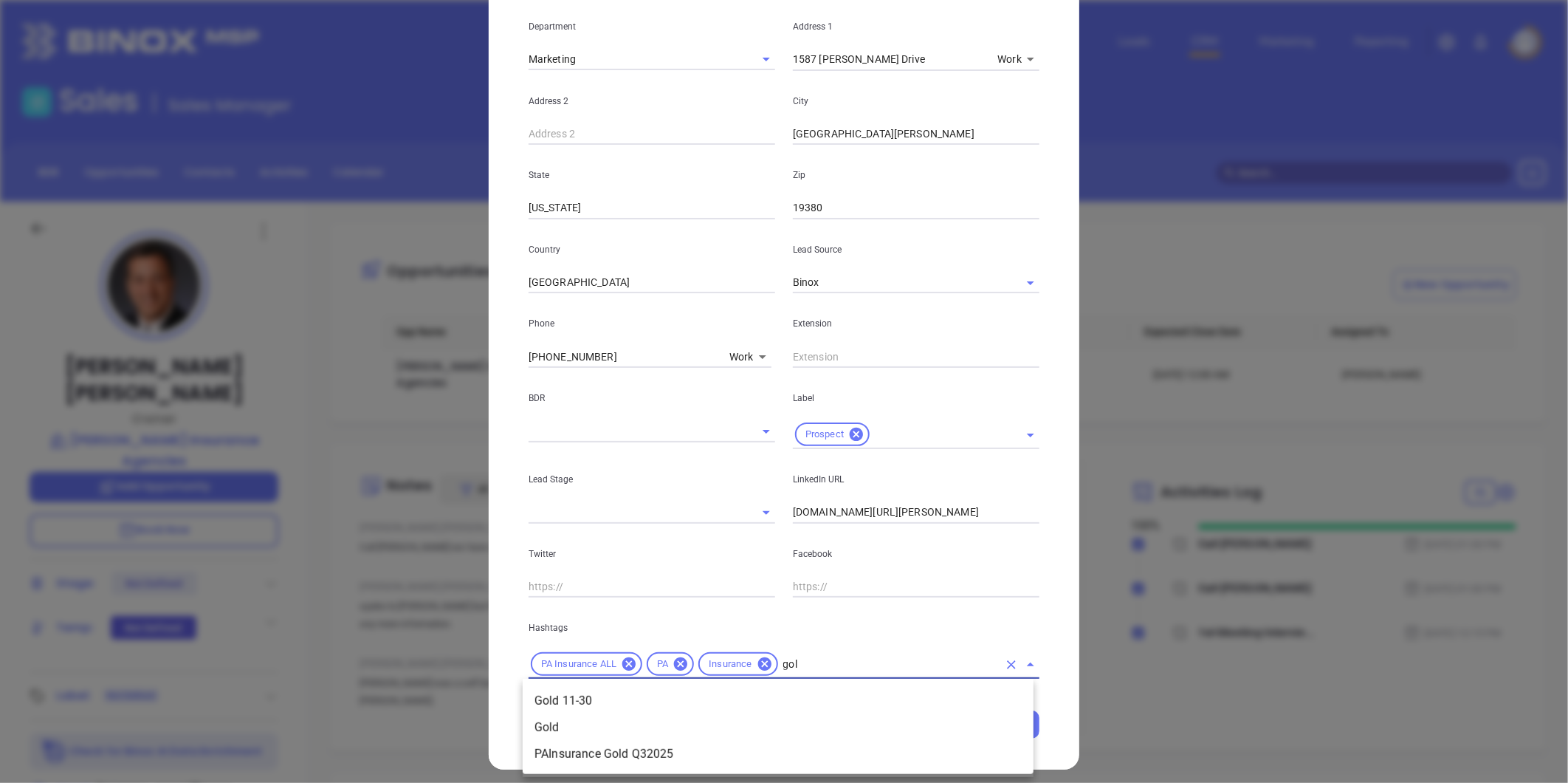
type input "gold"
click at [703, 688] on li "Gold 11-30" at bounding box center [777, 700] width 511 height 27
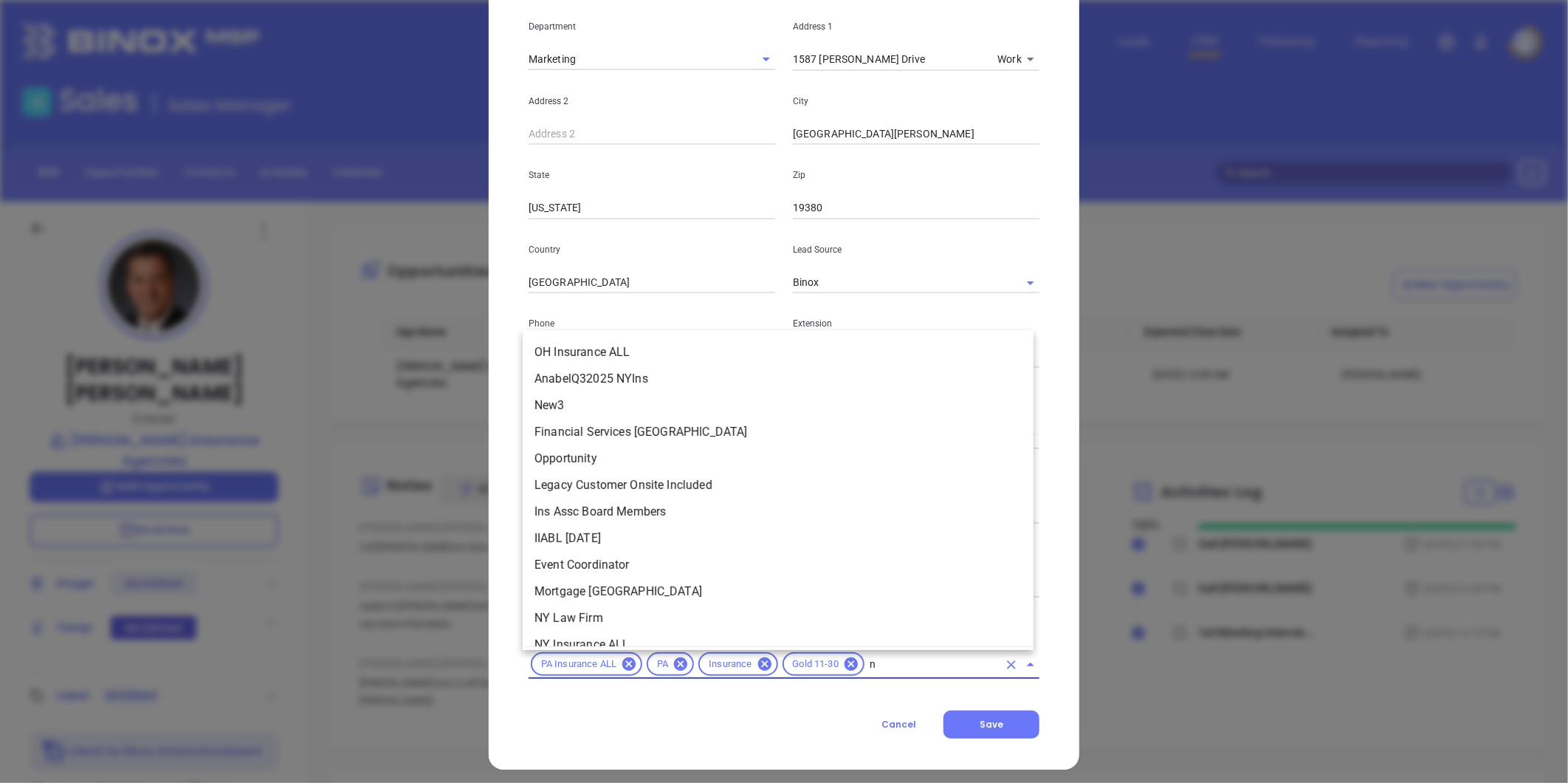
scroll to position [4691, 0]
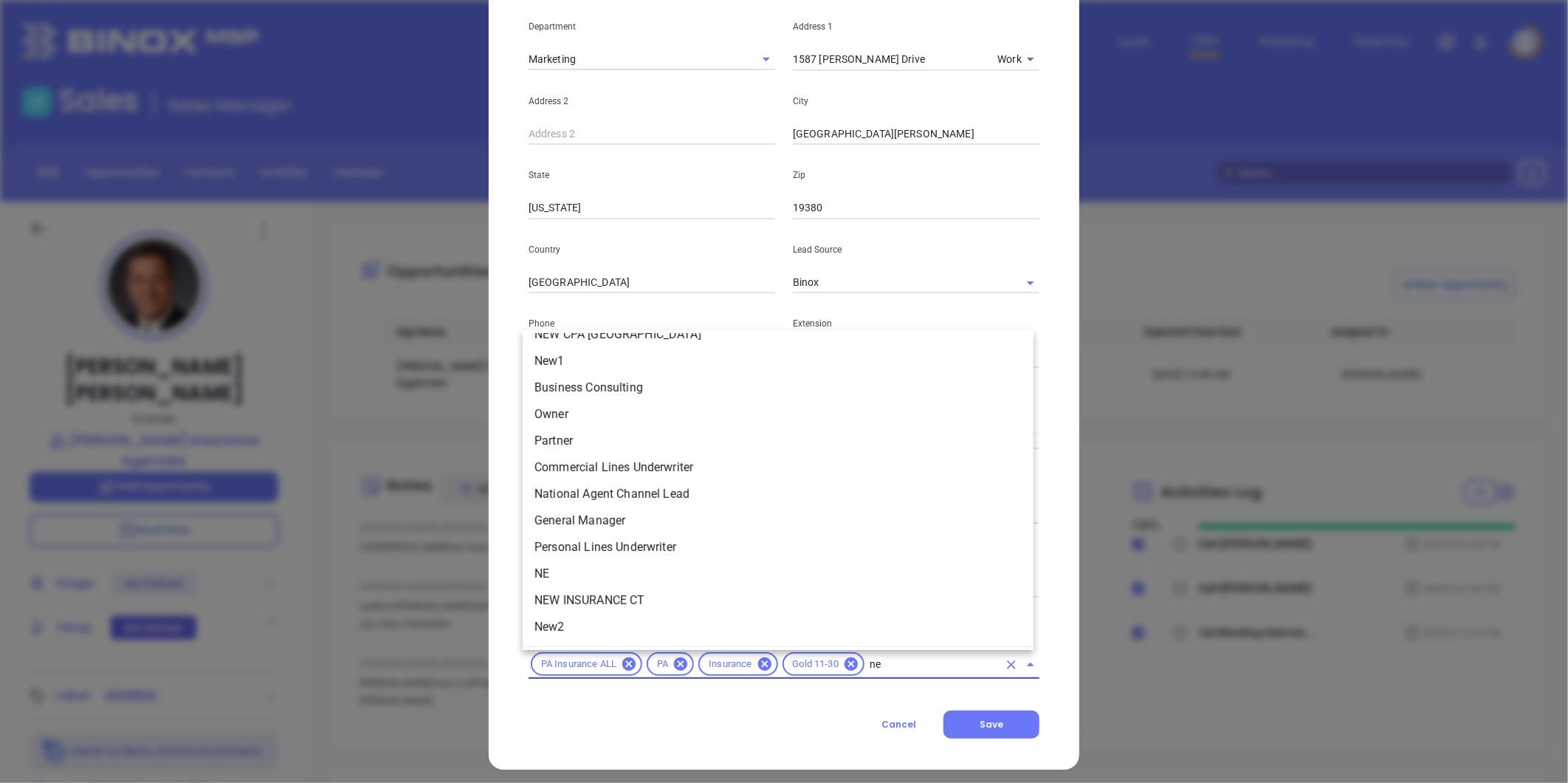
type input "new"
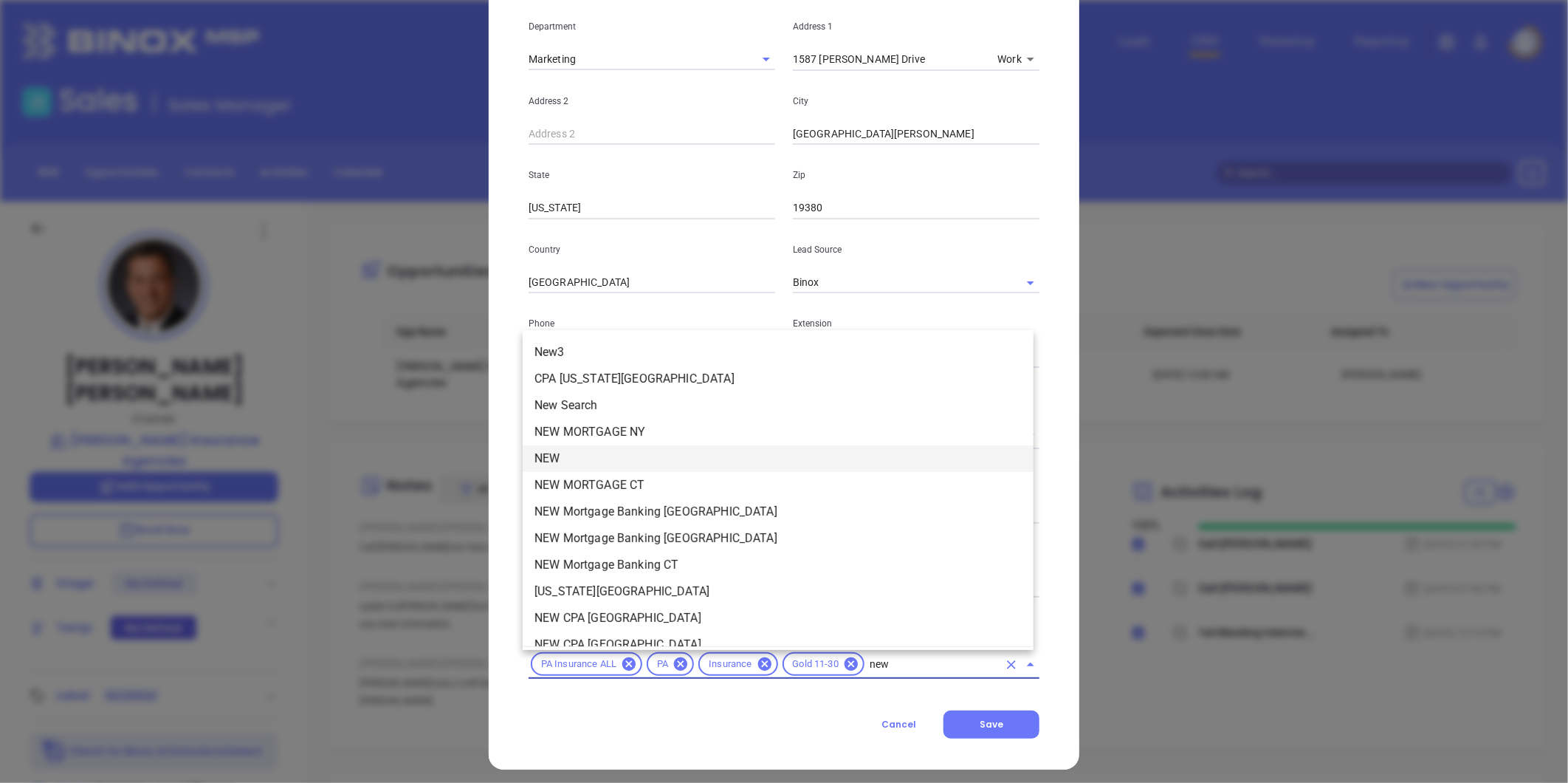
click at [587, 454] on li "NEW" at bounding box center [777, 459] width 511 height 27
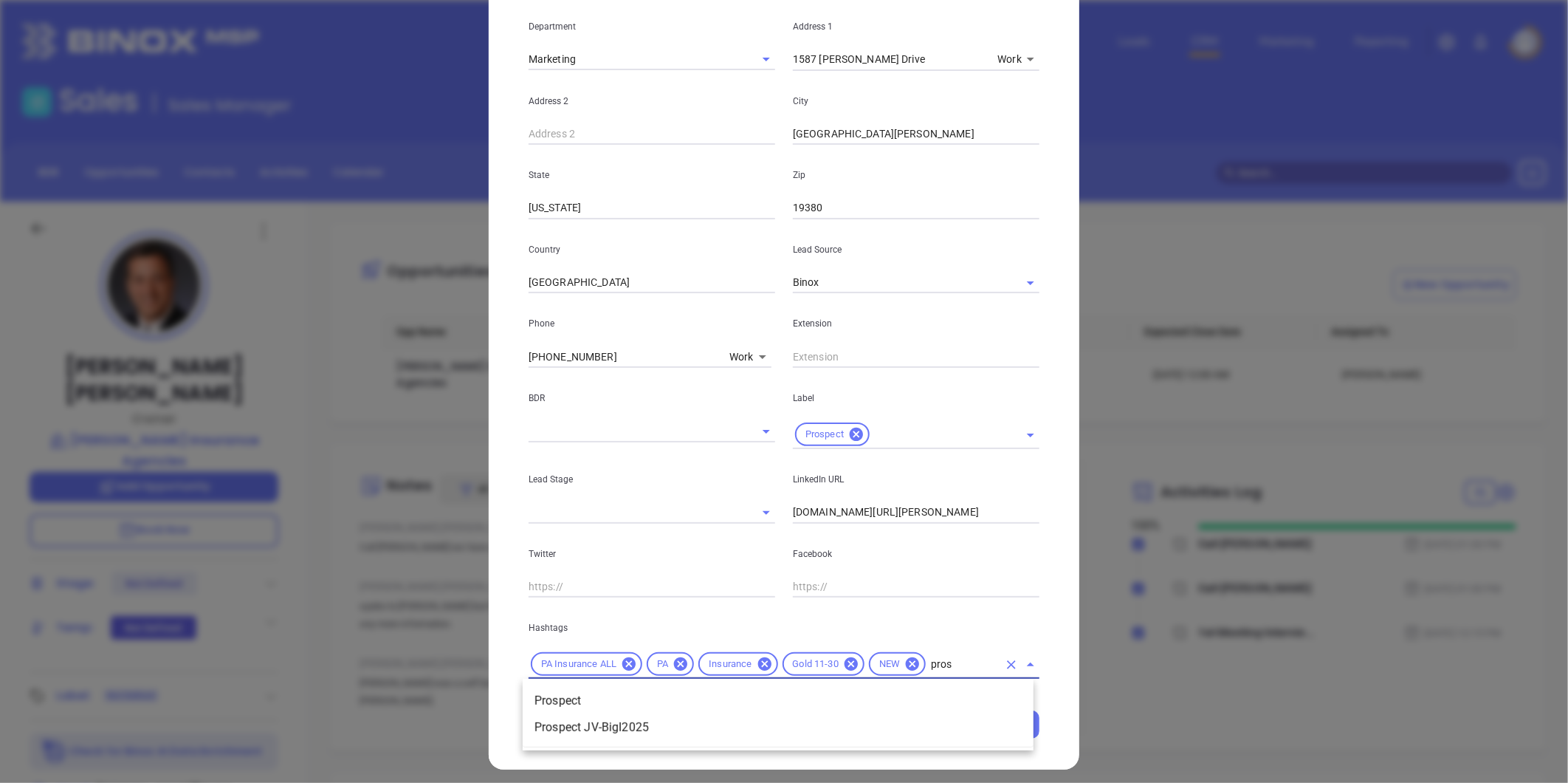
type input "prosp"
click at [663, 693] on li "Prospect" at bounding box center [777, 700] width 511 height 27
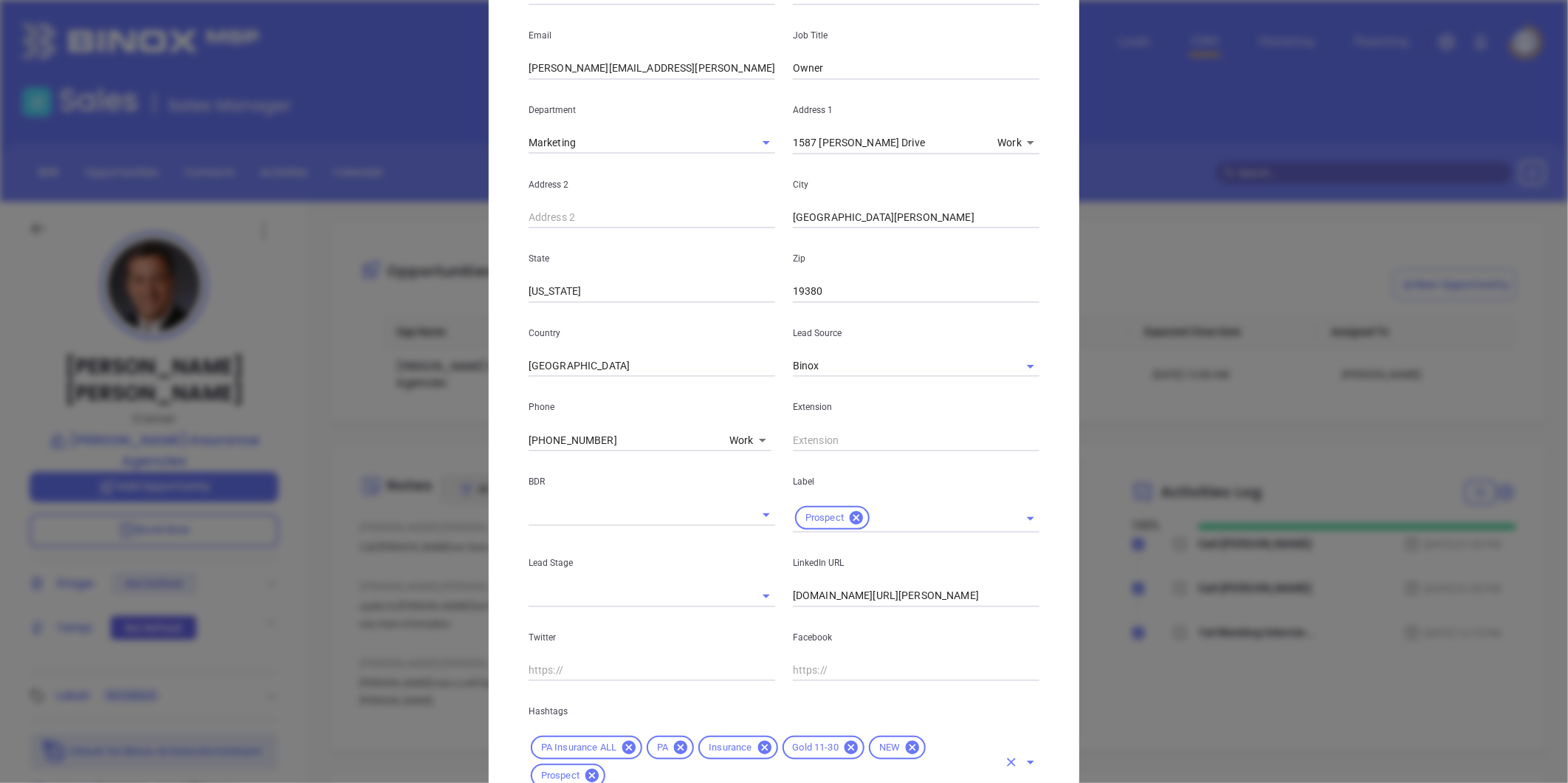
scroll to position [48, 0]
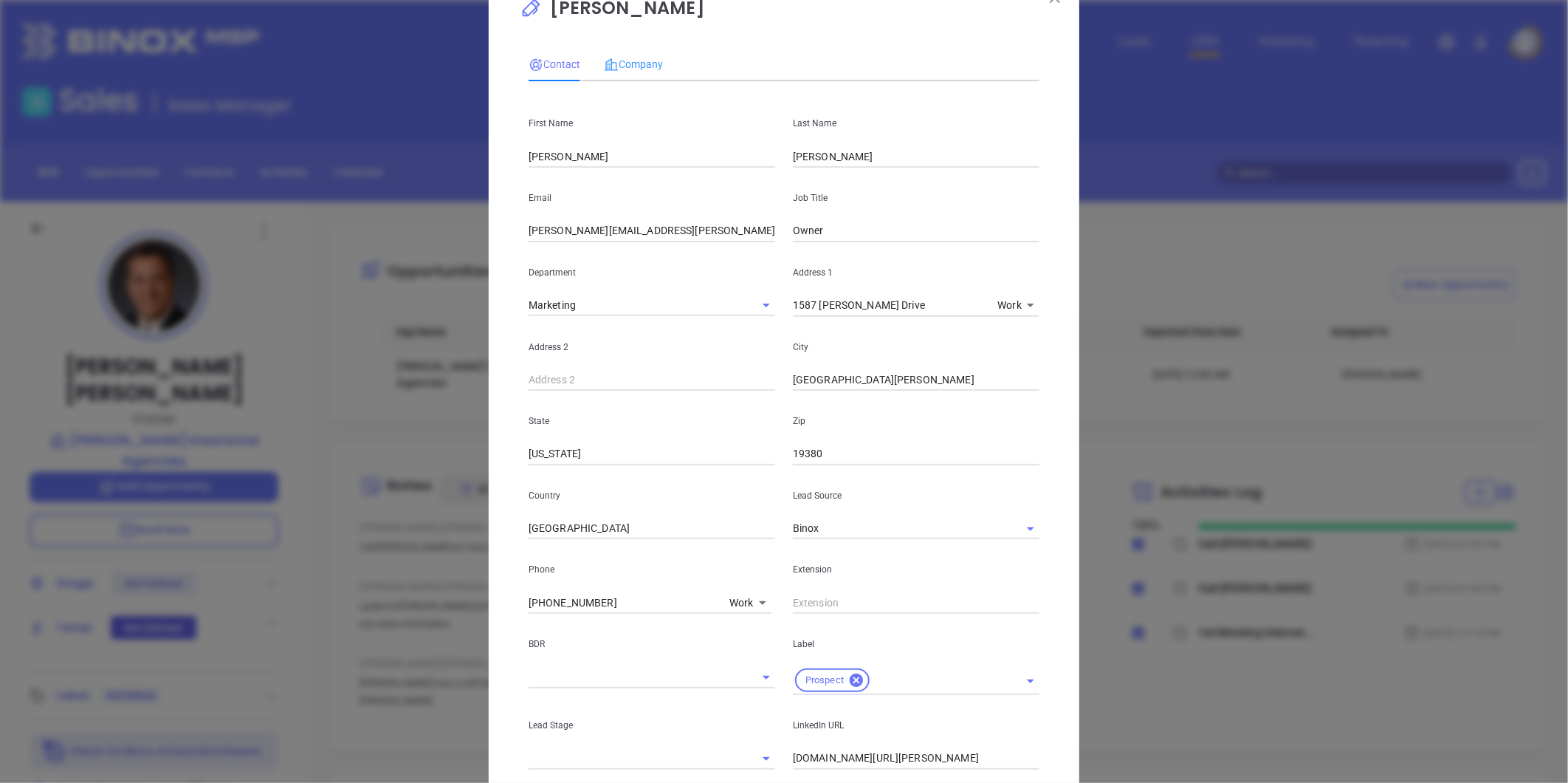
click at [643, 54] on div "Company" at bounding box center [633, 64] width 59 height 34
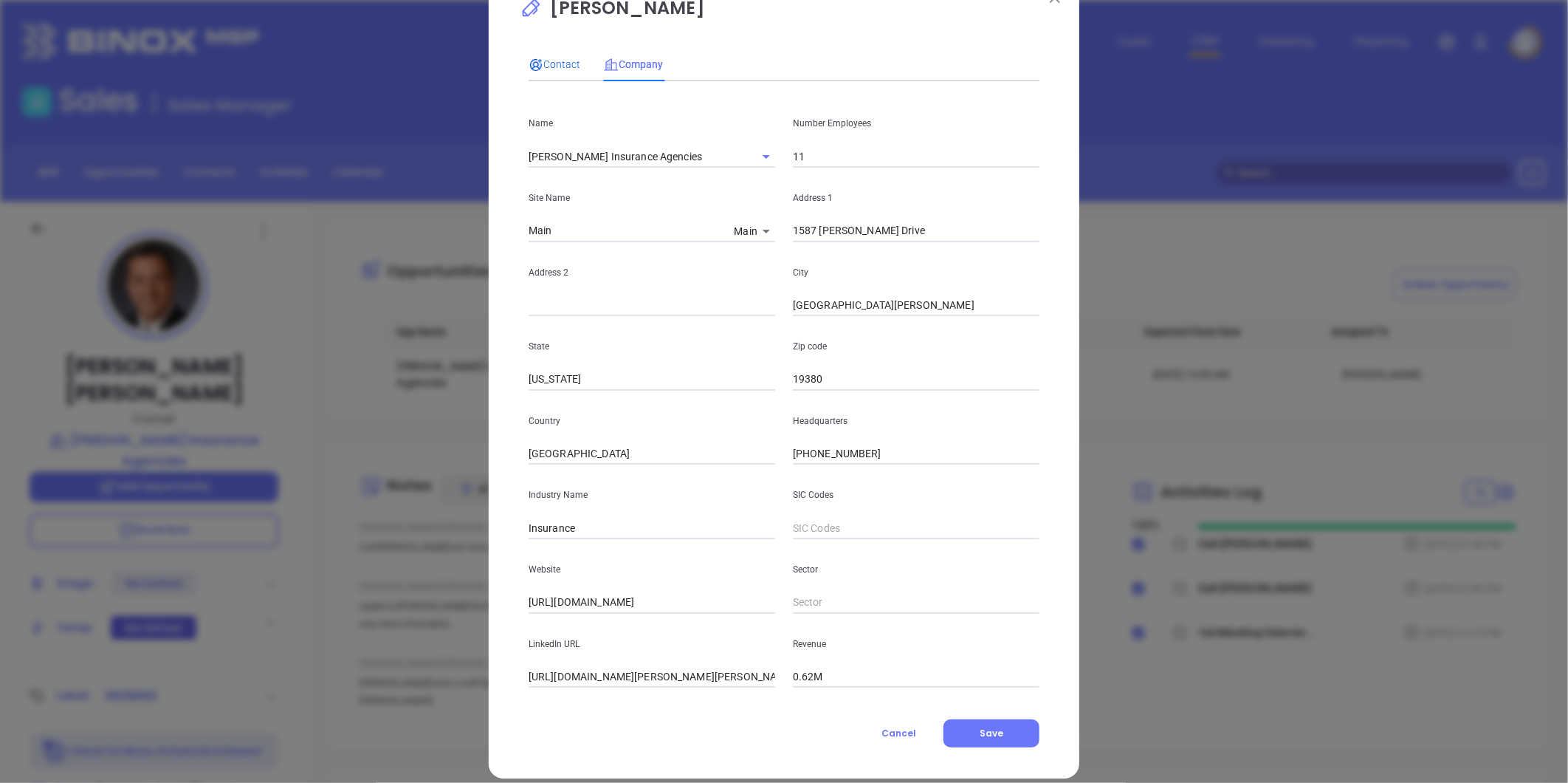
click at [547, 66] on span "Contact" at bounding box center [555, 64] width 52 height 12
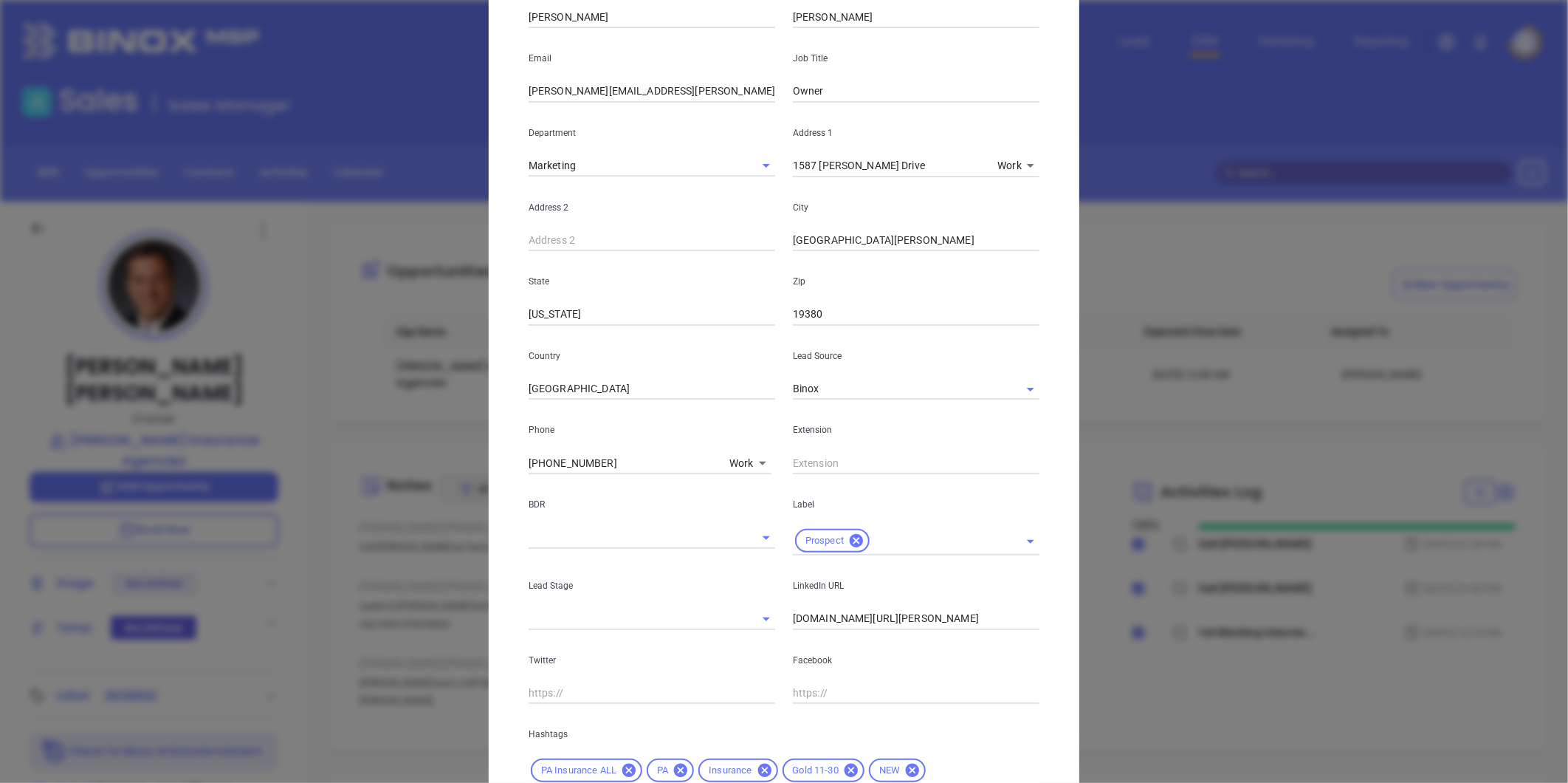
scroll to position [329, 0]
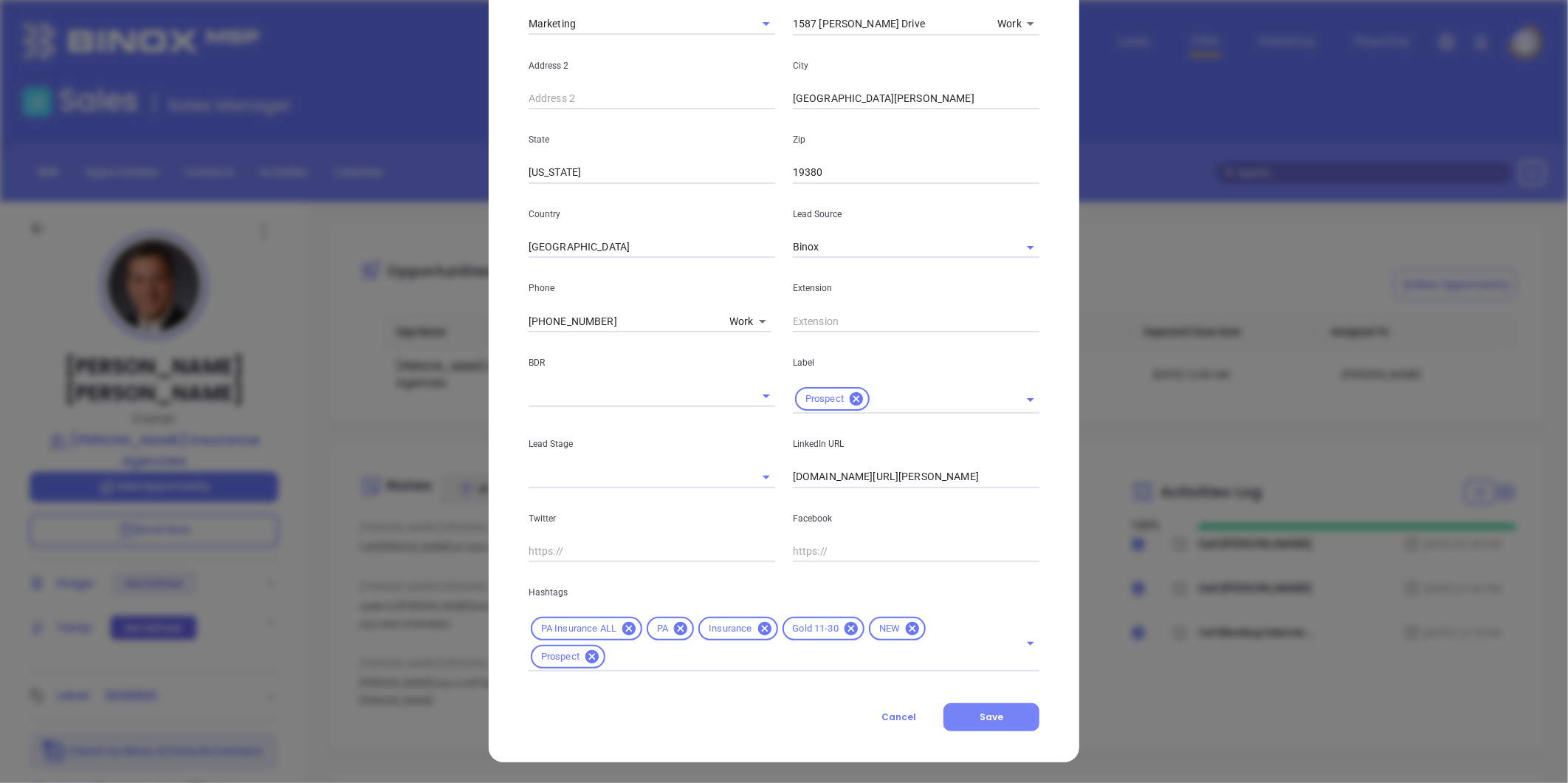
click at [1001, 707] on button "Save" at bounding box center [991, 717] width 96 height 28
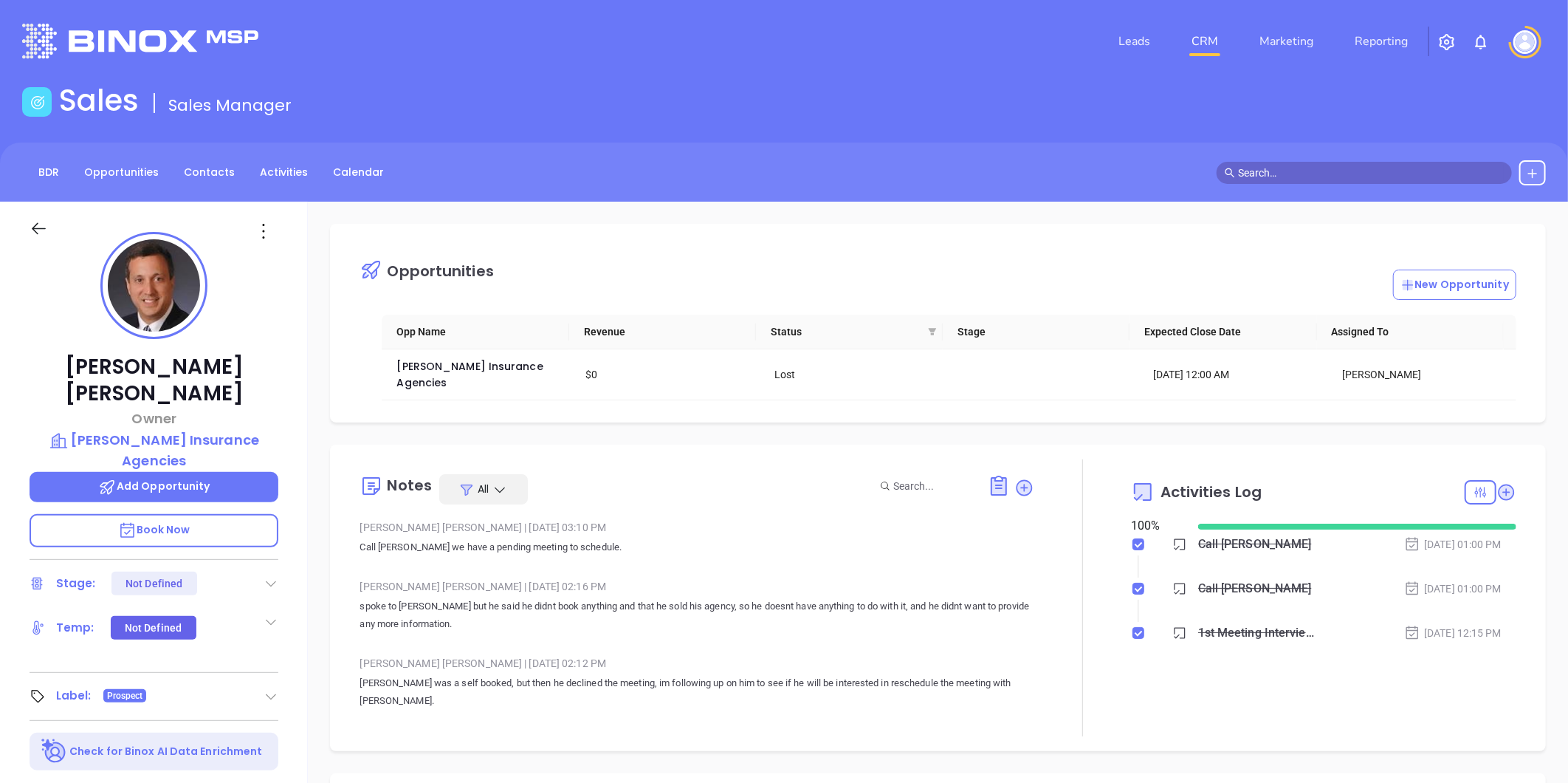
scroll to position [429, 0]
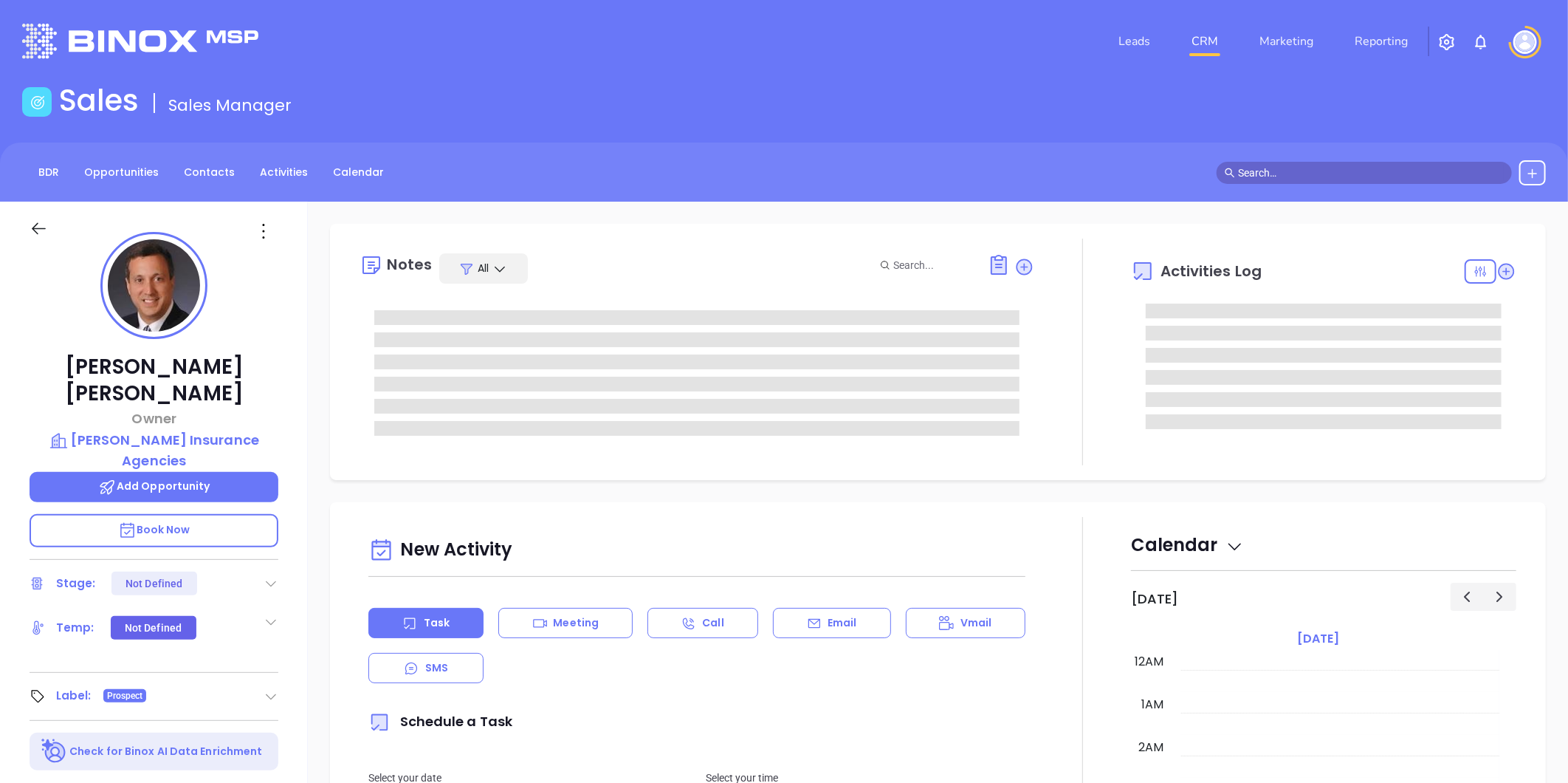
type input "[DATE]"
type input "[PERSON_NAME]"
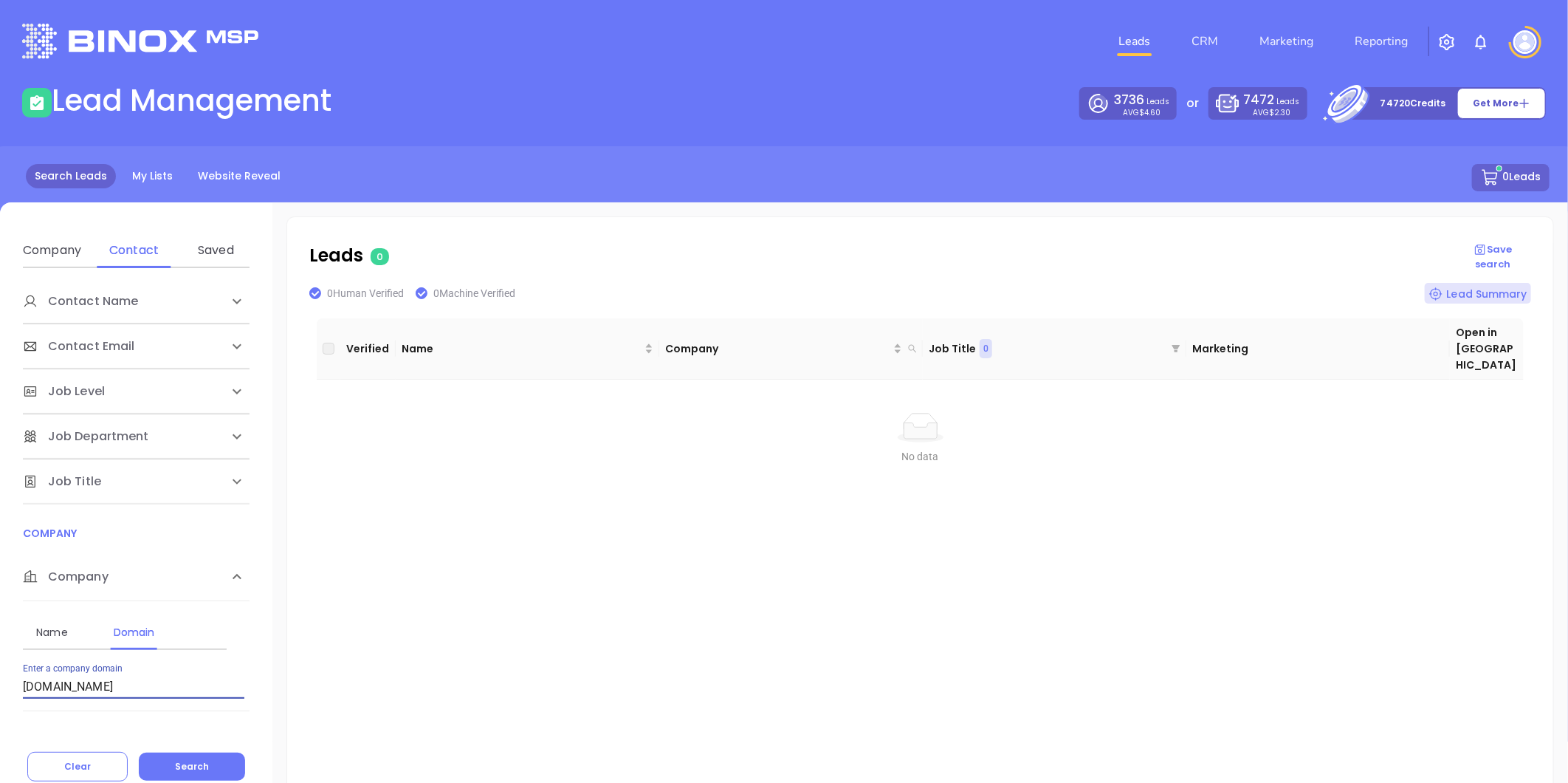
drag, startPoint x: 55, startPoint y: 655, endPoint x: -115, endPoint y: 645, distance: 170.3
click at [0, 645] on html "Leads CRM Marketing Reporting Financial Leads Leads Lead Management 3736 Leads …" at bounding box center [784, 391] width 1568 height 783
paste input "gcainsures"
click at [202, 768] on span "Search" at bounding box center [191, 766] width 34 height 13
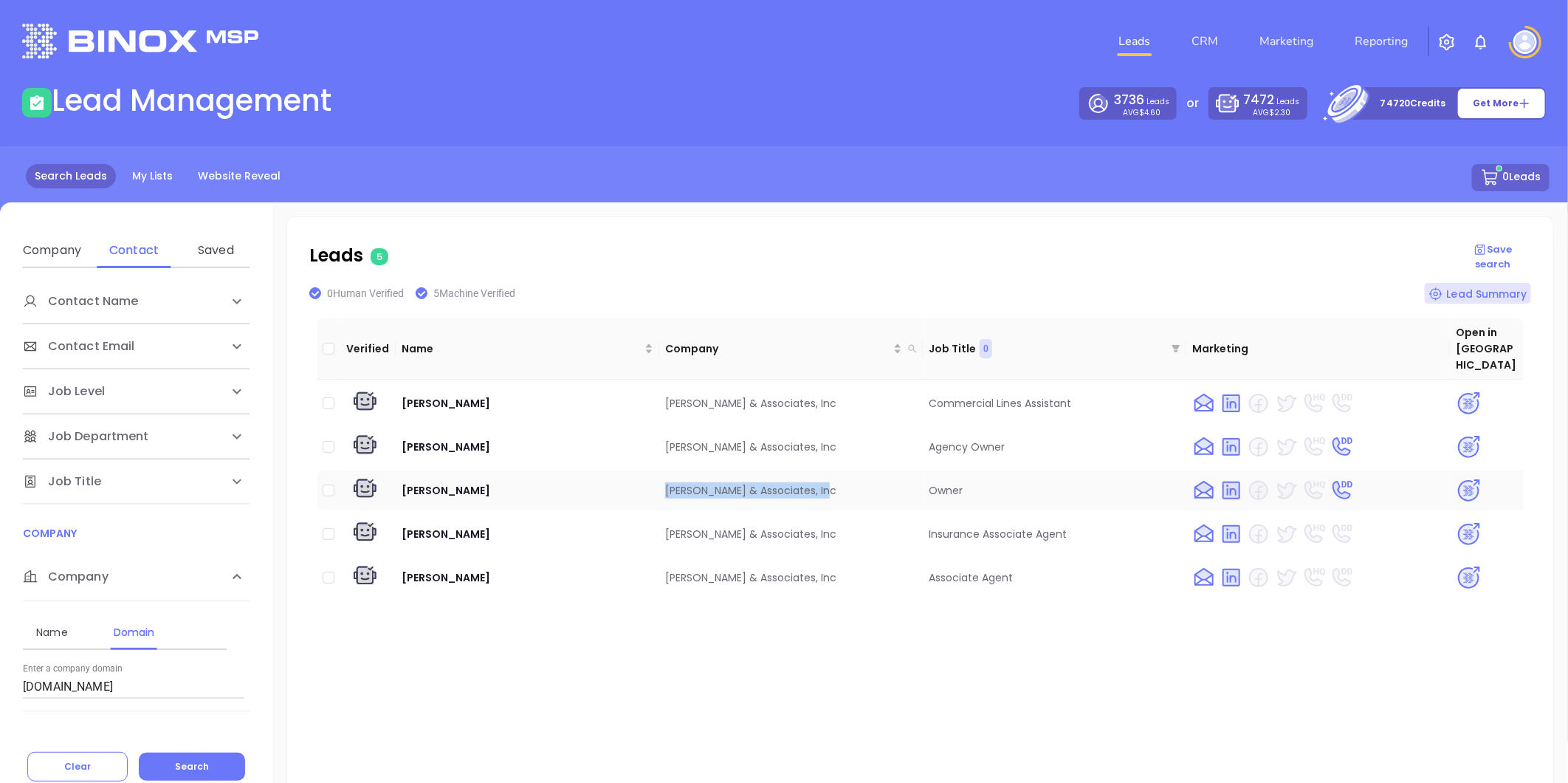
drag, startPoint x: 695, startPoint y: 472, endPoint x: 817, endPoint y: 478, distance: 122.1
click at [824, 478] on td "[PERSON_NAME] & Associates, Inc" at bounding box center [791, 490] width 264 height 40
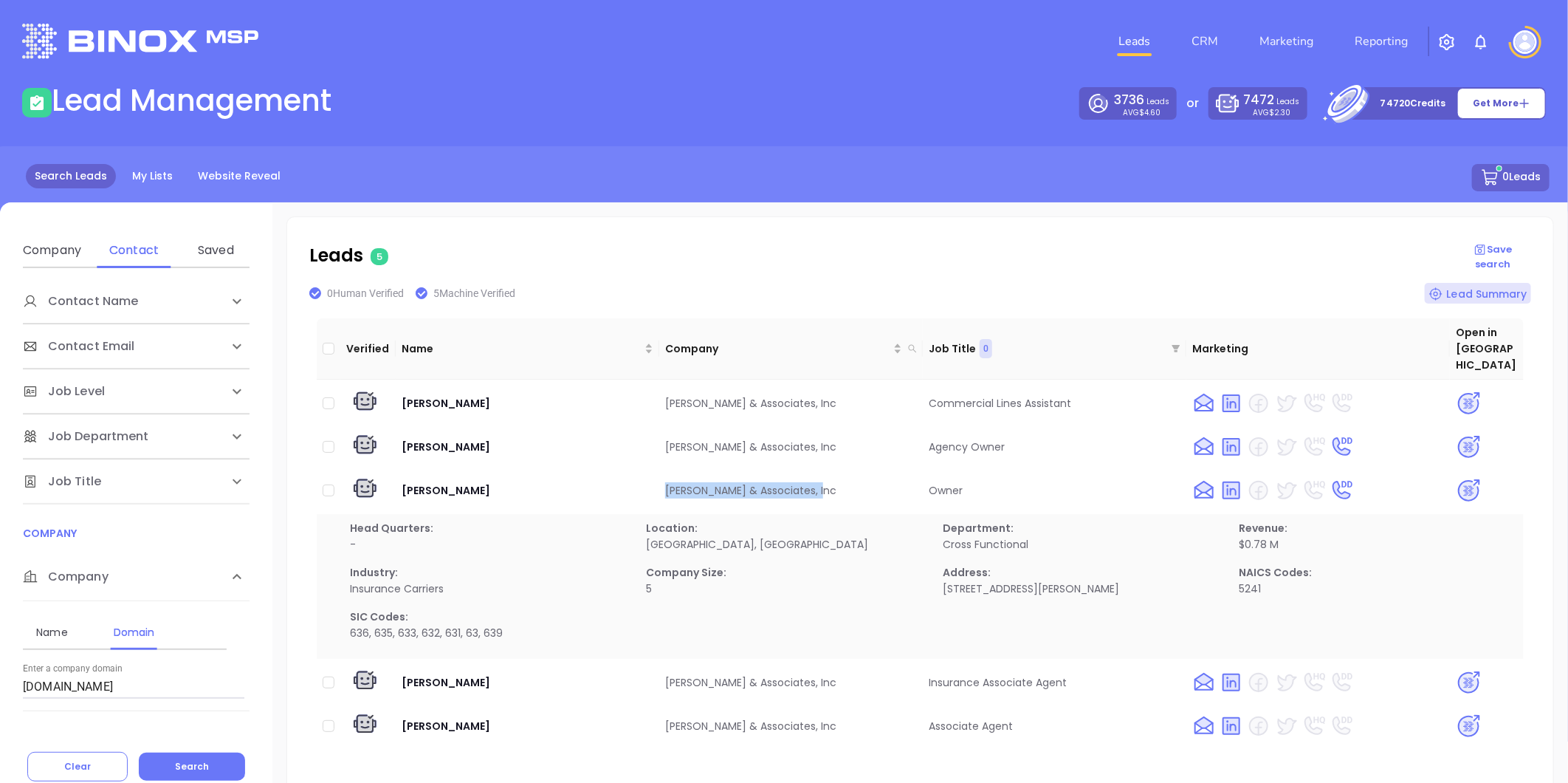
copy td "[PERSON_NAME] & Associates, In"
click at [1457, 478] on img at bounding box center [1468, 490] width 26 height 26
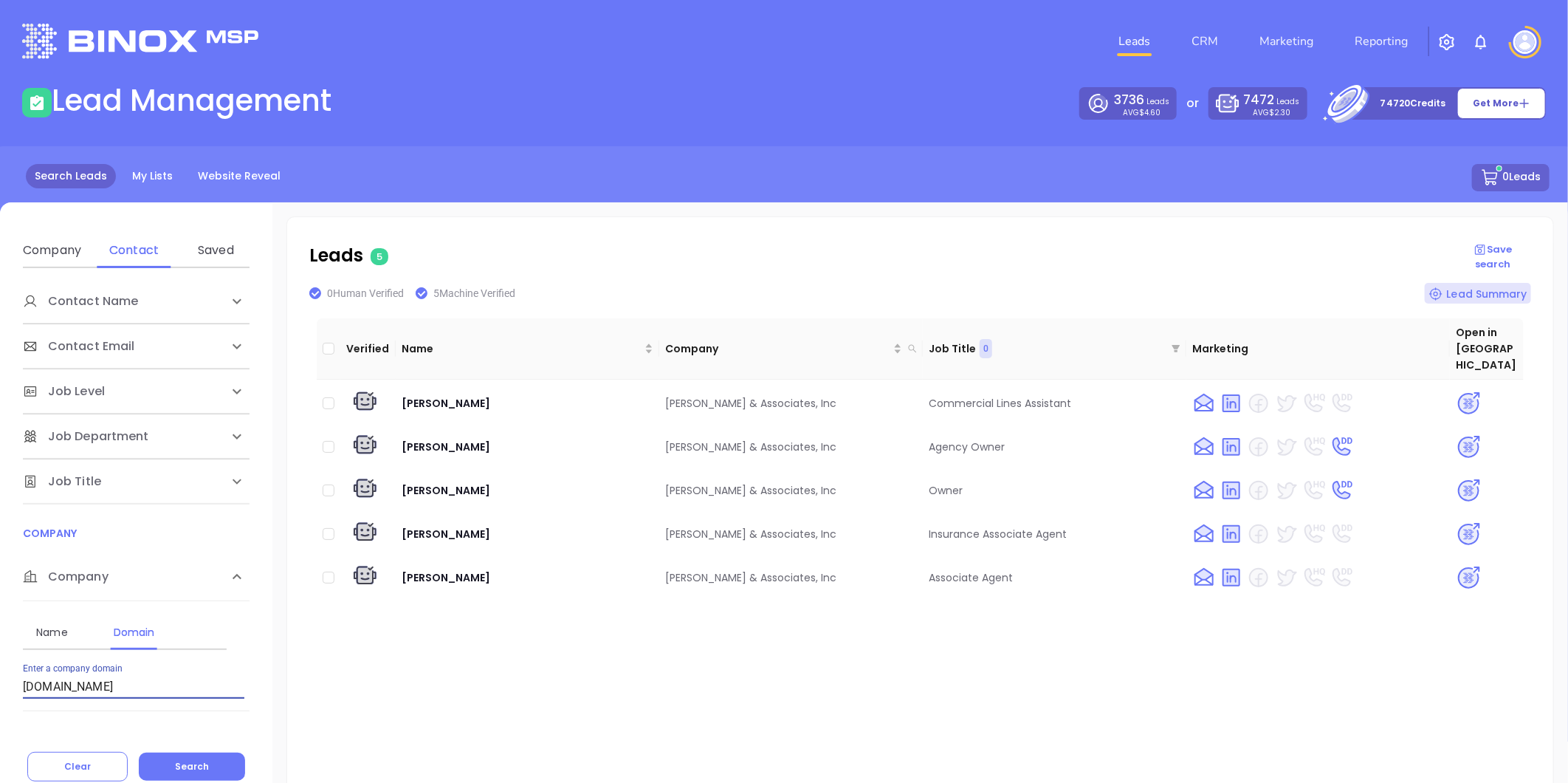
drag, startPoint x: 101, startPoint y: 681, endPoint x: 24, endPoint y: 681, distance: 77.0
click at [0, 659] on html "Leads CRM Marketing Reporting Financial Leads Leads Lead Management 3736 Leads …" at bounding box center [784, 391] width 1568 height 783
drag, startPoint x: 109, startPoint y: 685, endPoint x: -145, endPoint y: 651, distance: 256.3
click at [0, 651] on html "Leads CRM Marketing Reporting Financial Leads Leads Lead Management 3736 Leads …" at bounding box center [784, 391] width 1568 height 783
paste input "jmpatton"
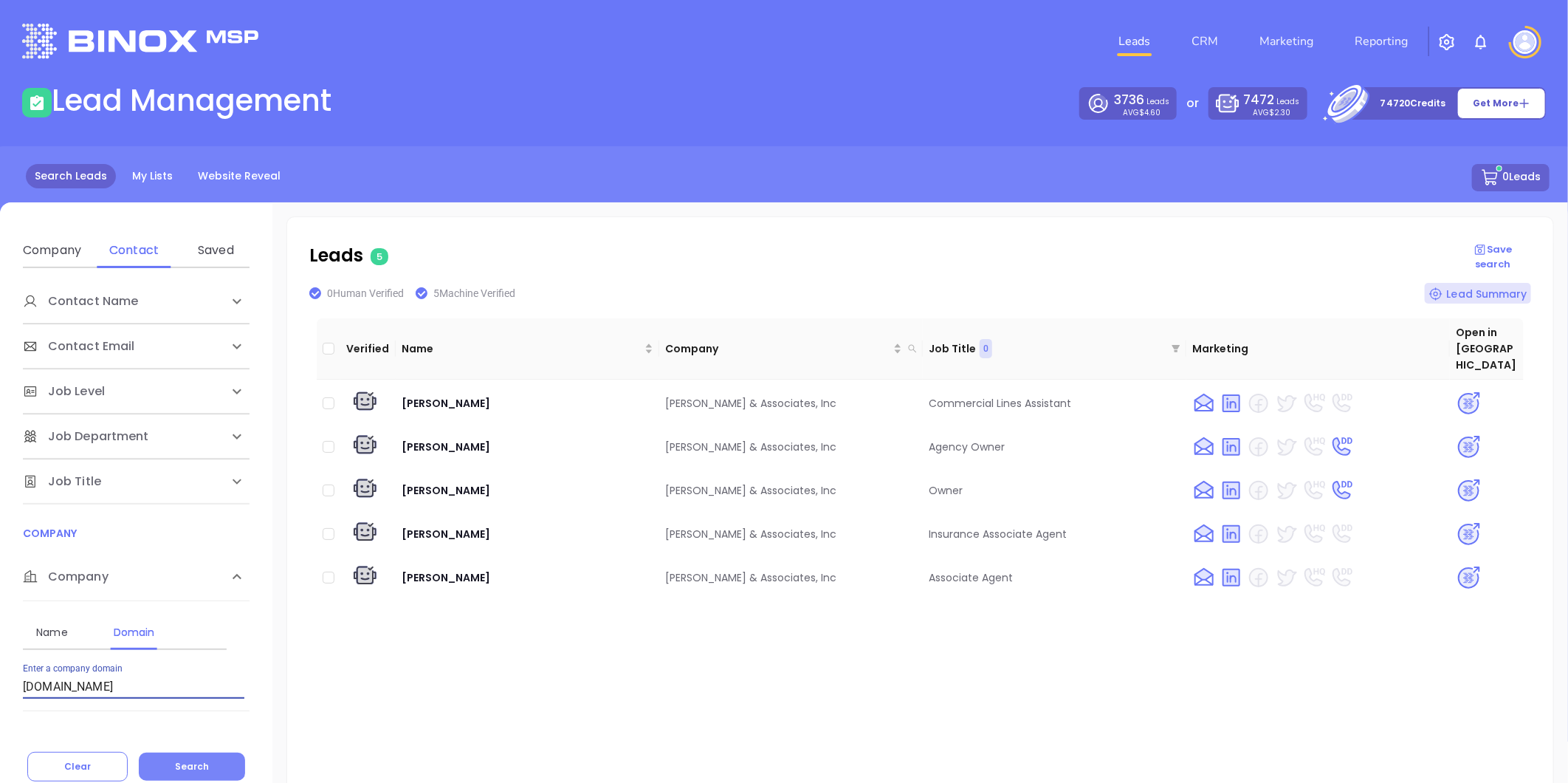
type input "[DOMAIN_NAME]"
drag, startPoint x: 186, startPoint y: 761, endPoint x: 173, endPoint y: 748, distance: 18.4
click at [186, 760] on span "Search" at bounding box center [191, 766] width 34 height 13
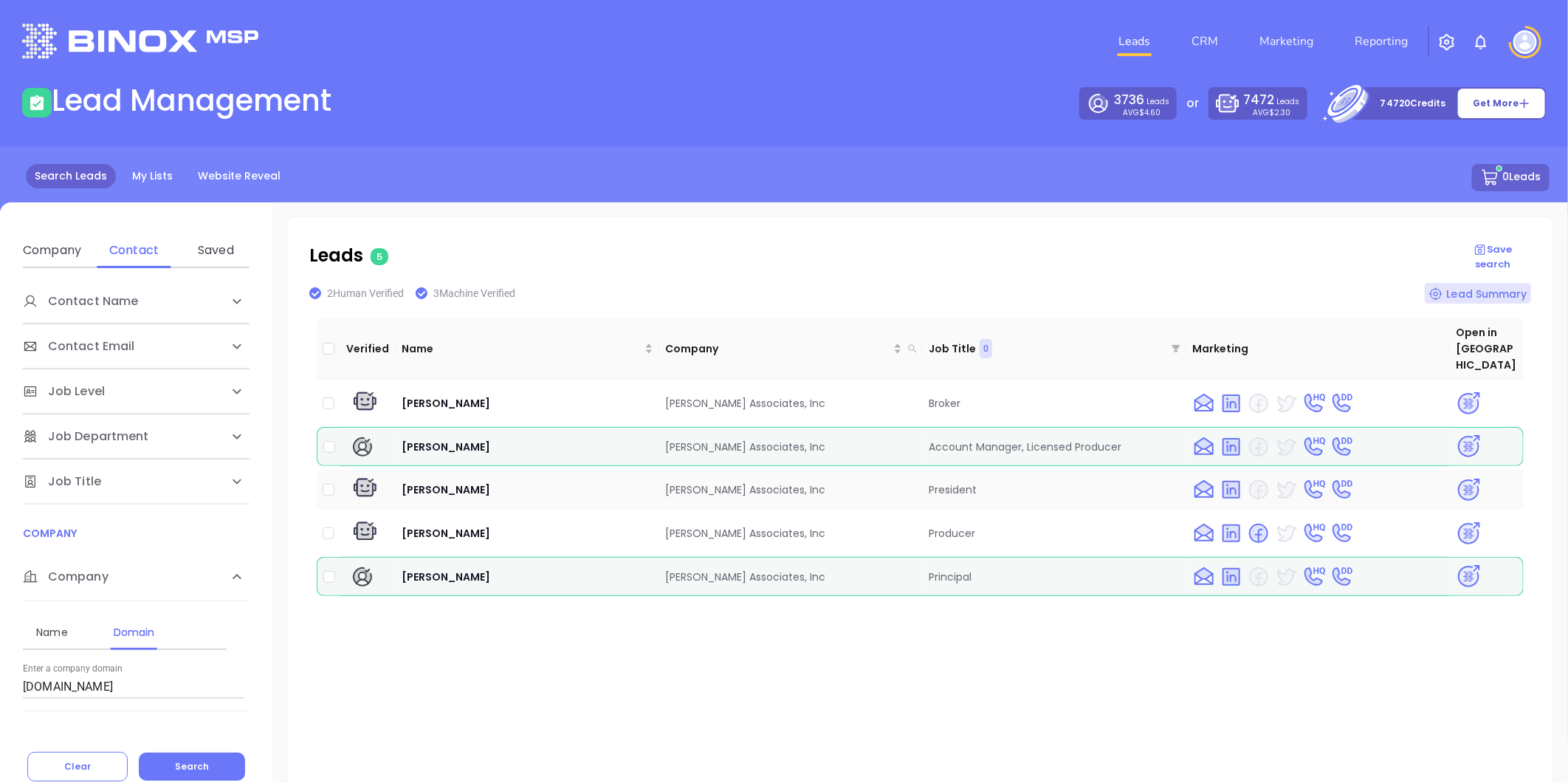
click at [1455, 477] on img at bounding box center [1468, 489] width 26 height 26
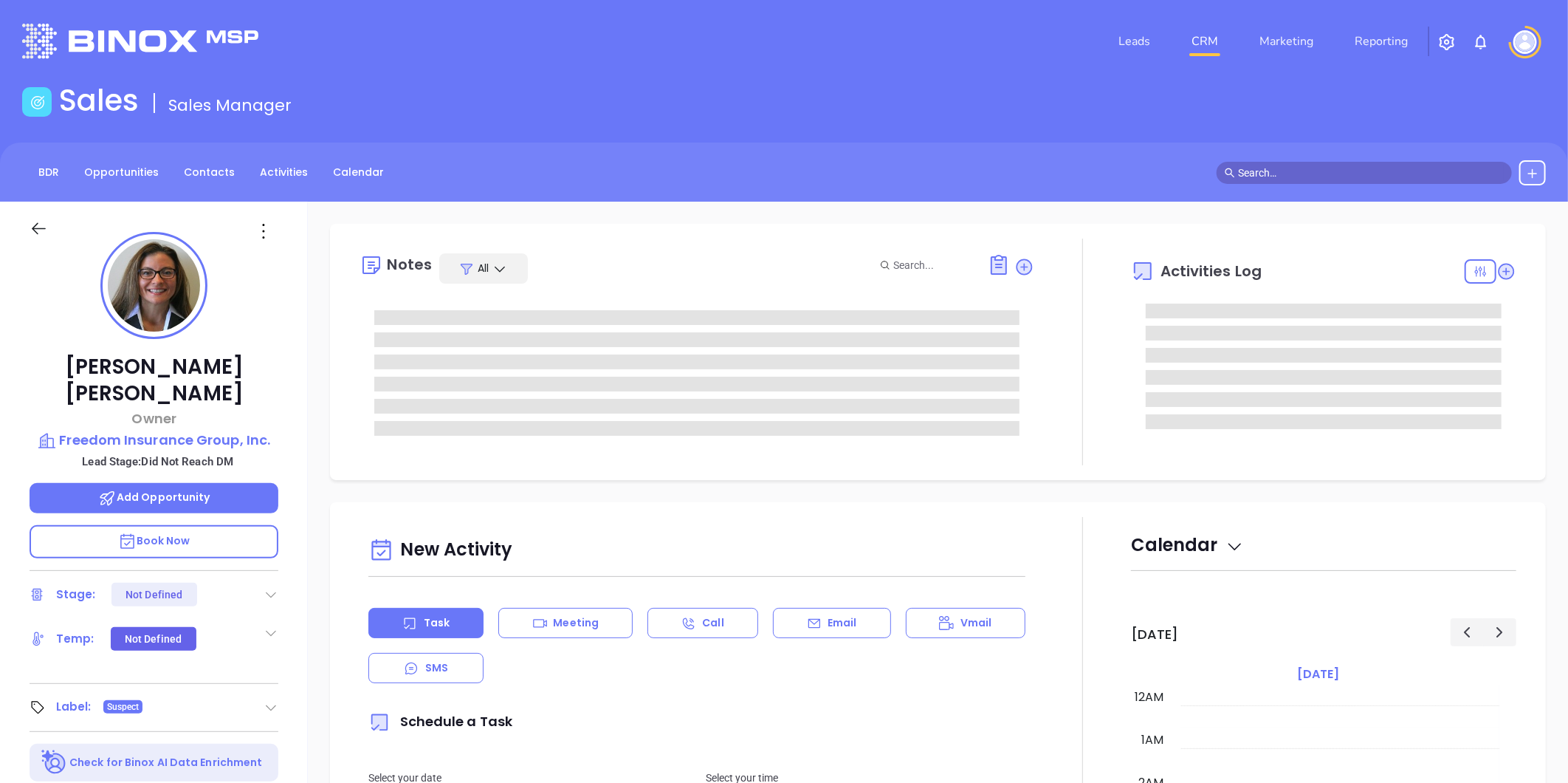
type input "10:00 am"
type input "[DATE]"
type input "[PERSON_NAME]"
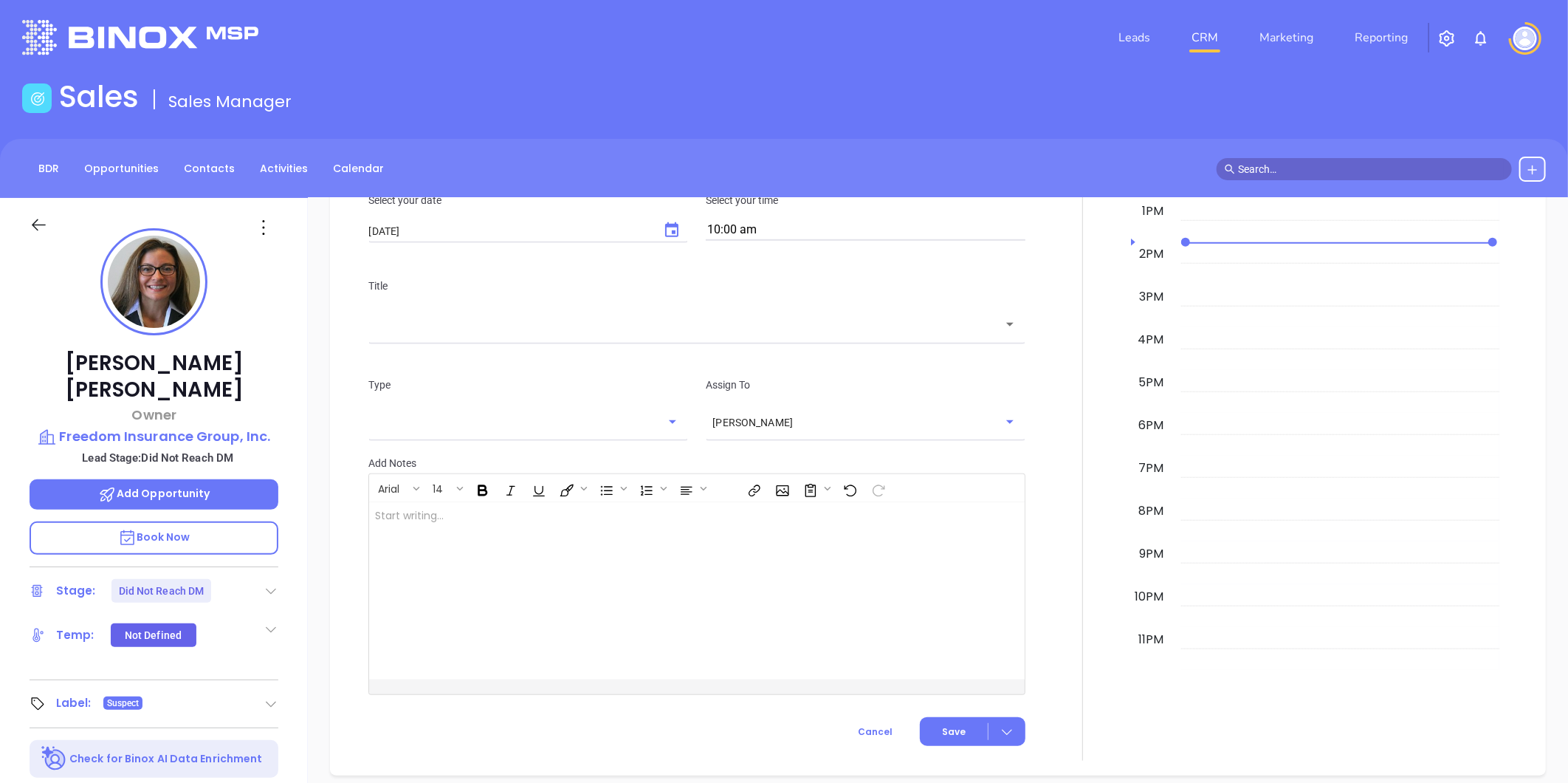
scroll to position [0, 0]
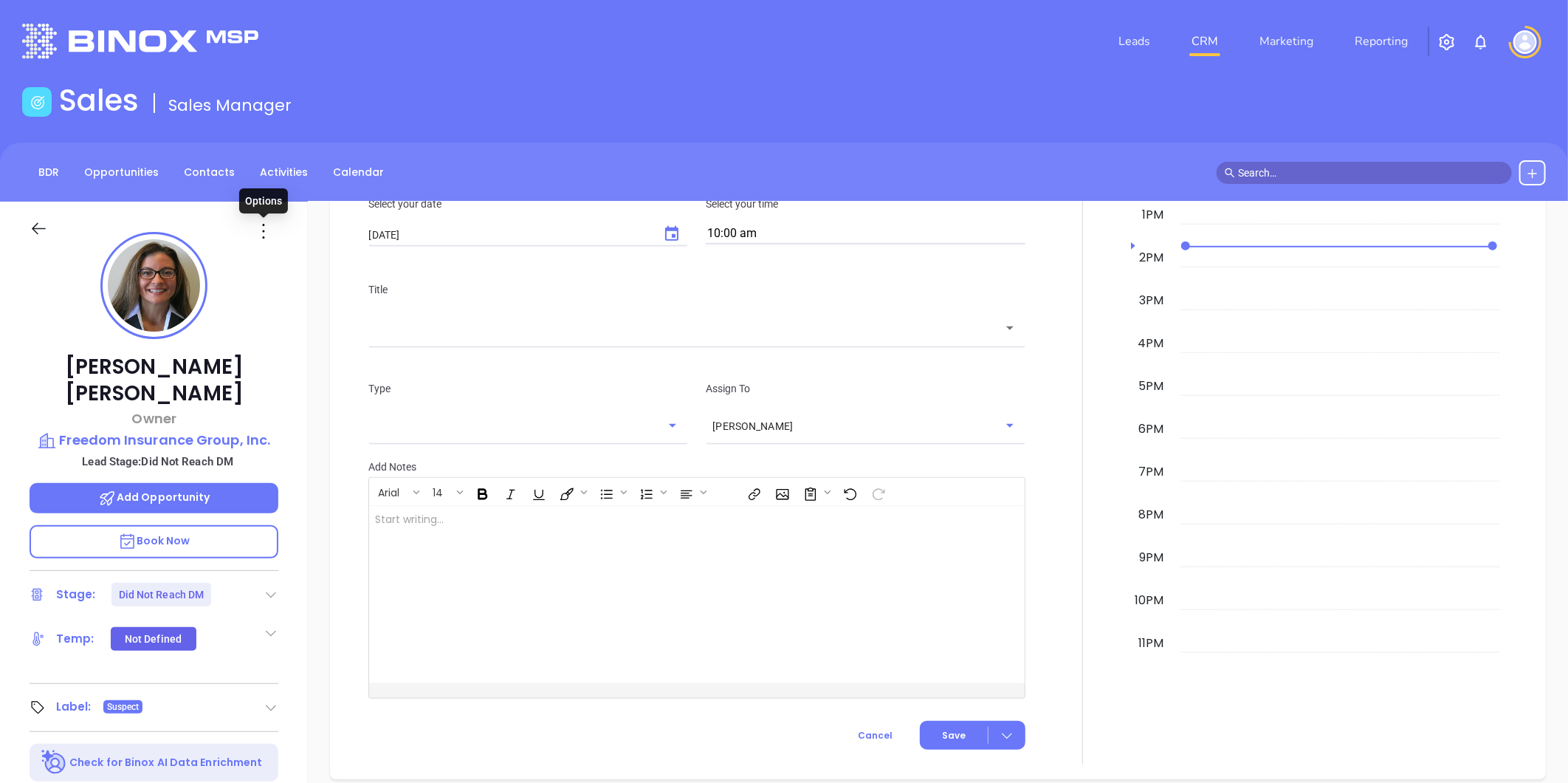
drag, startPoint x: 262, startPoint y: 233, endPoint x: 264, endPoint y: 245, distance: 12.2
click at [262, 233] on icon at bounding box center [264, 231] width 24 height 24
click at [288, 389] on div "Edit" at bounding box center [336, 389] width 145 height 17
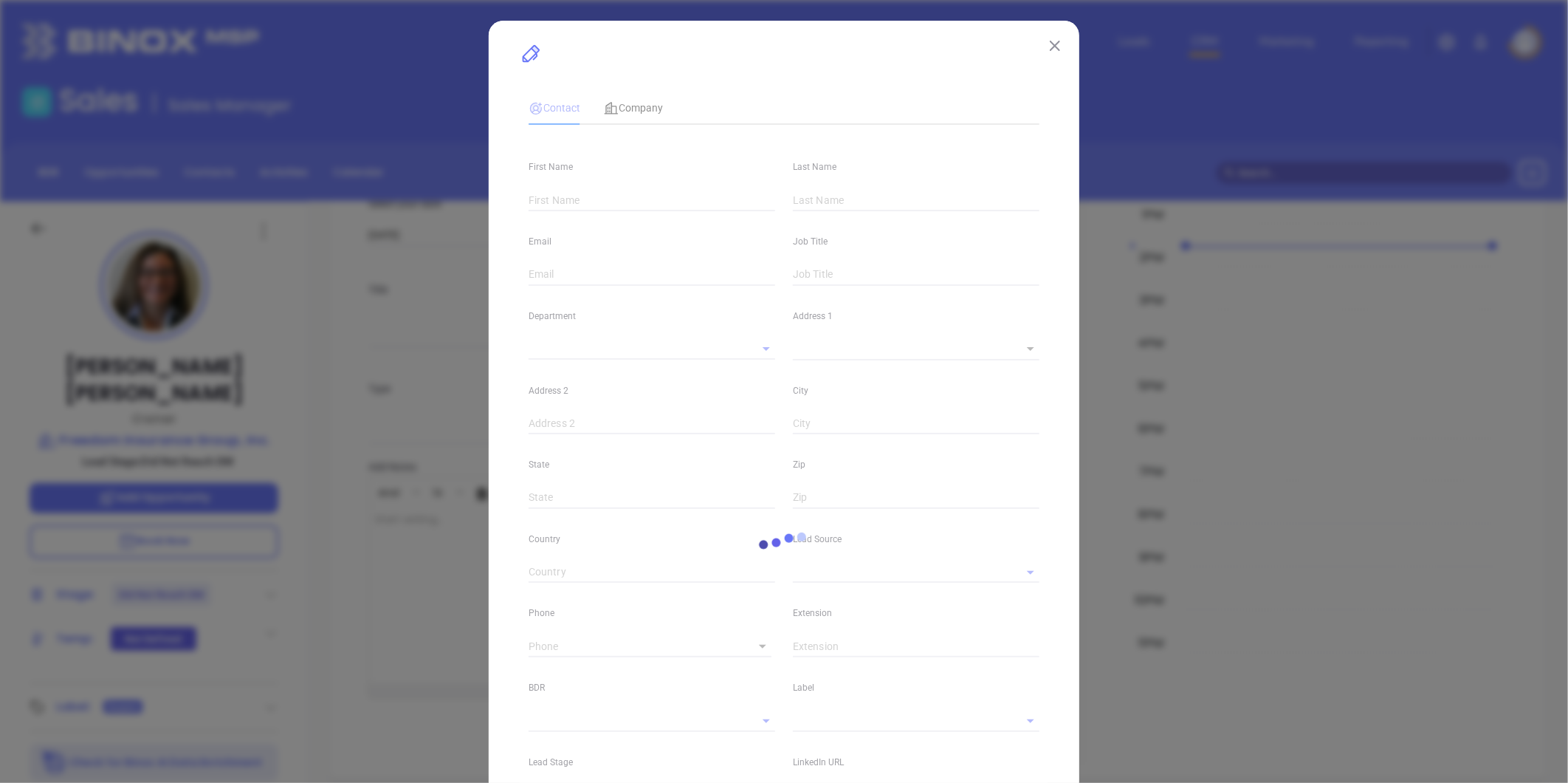
type input "[PERSON_NAME]"
type input "[PERSON_NAME][EMAIL_ADDRESS][DOMAIN_NAME]"
type input "Owner"
type input "1"
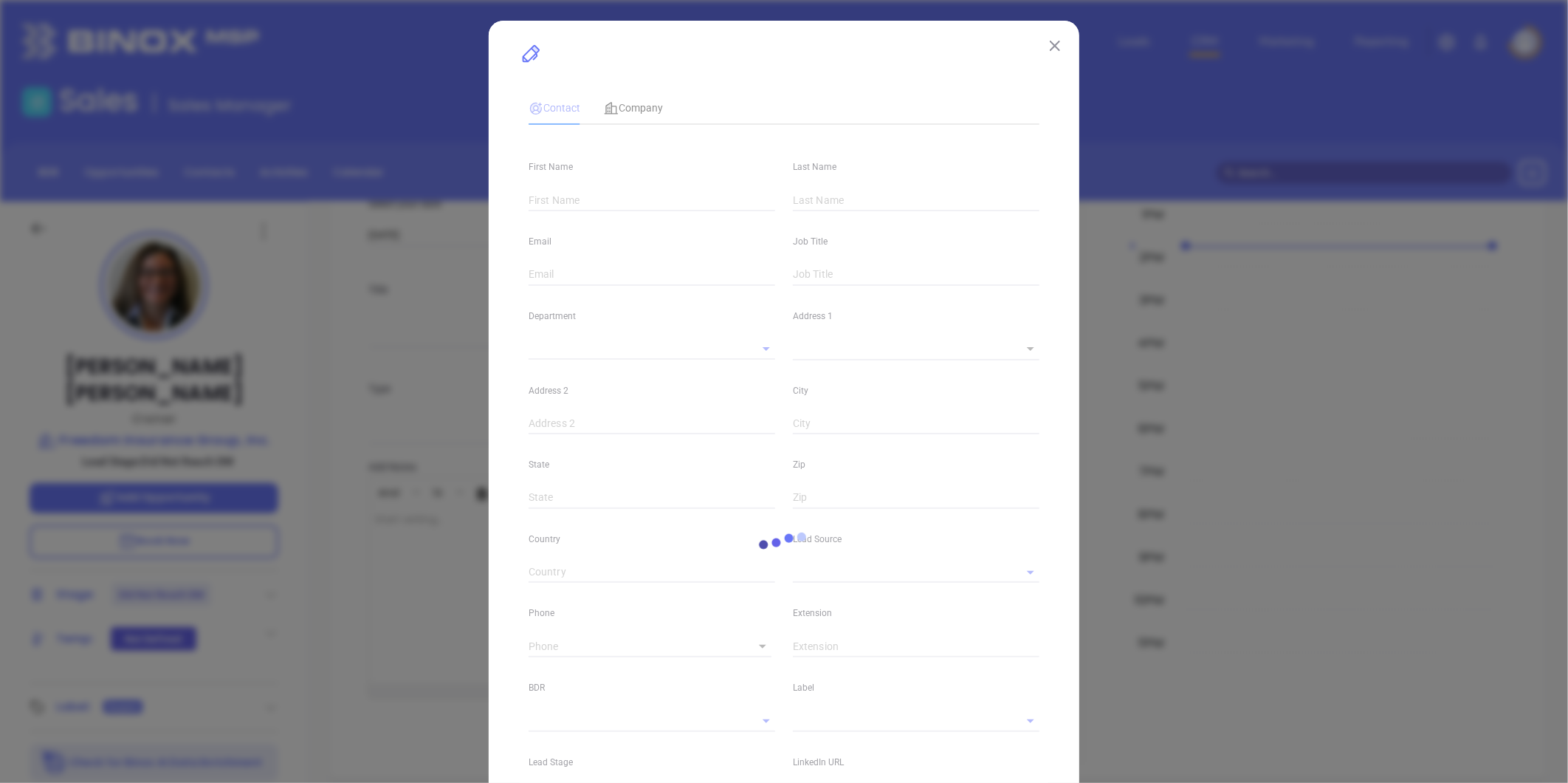
type input "[DOMAIN_NAME][URL]"
type input "Marketing"
type input "Other"
type input "[PERSON_NAME]"
type input "Did Not Reach DM"
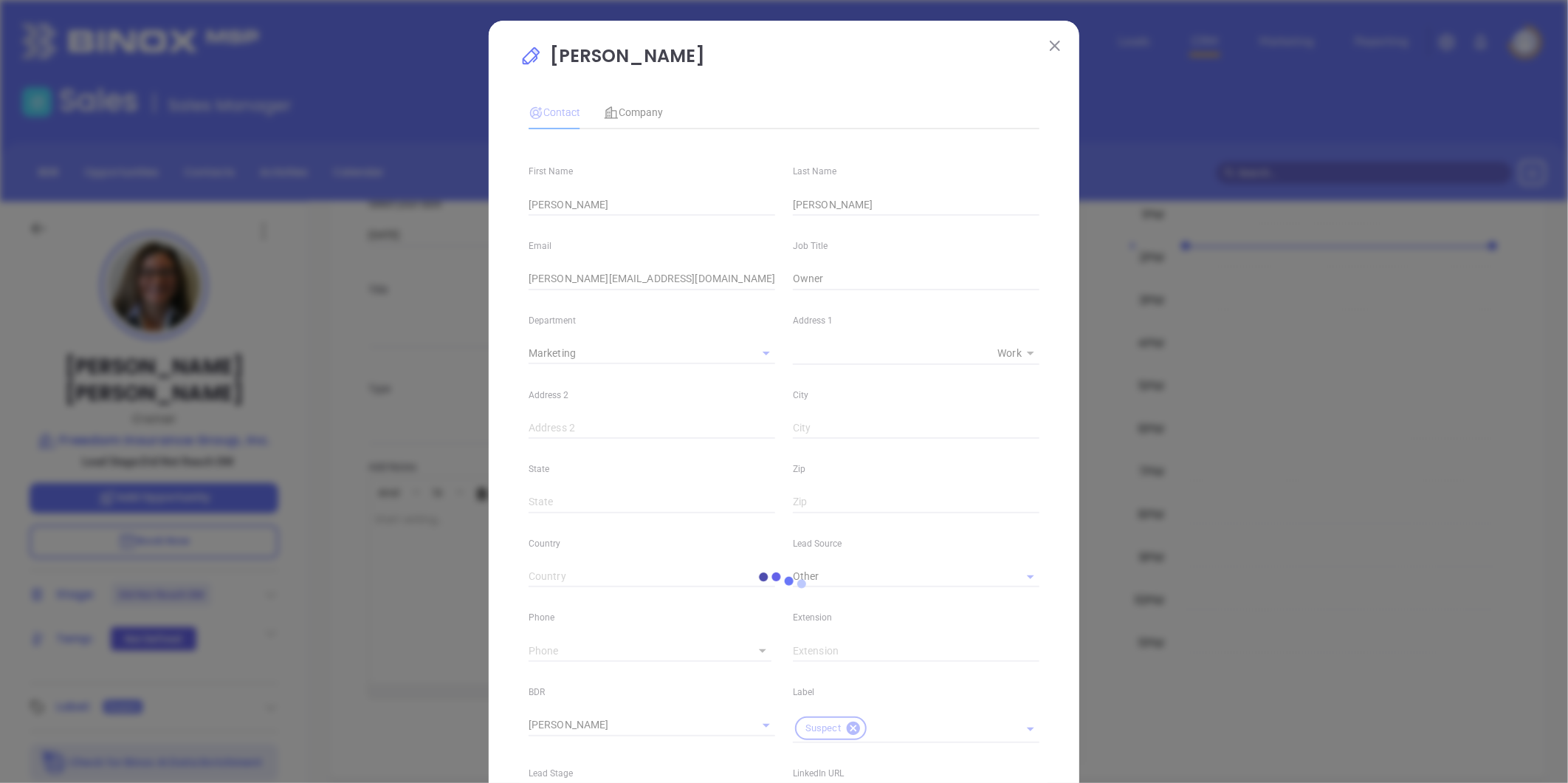
type input "1"
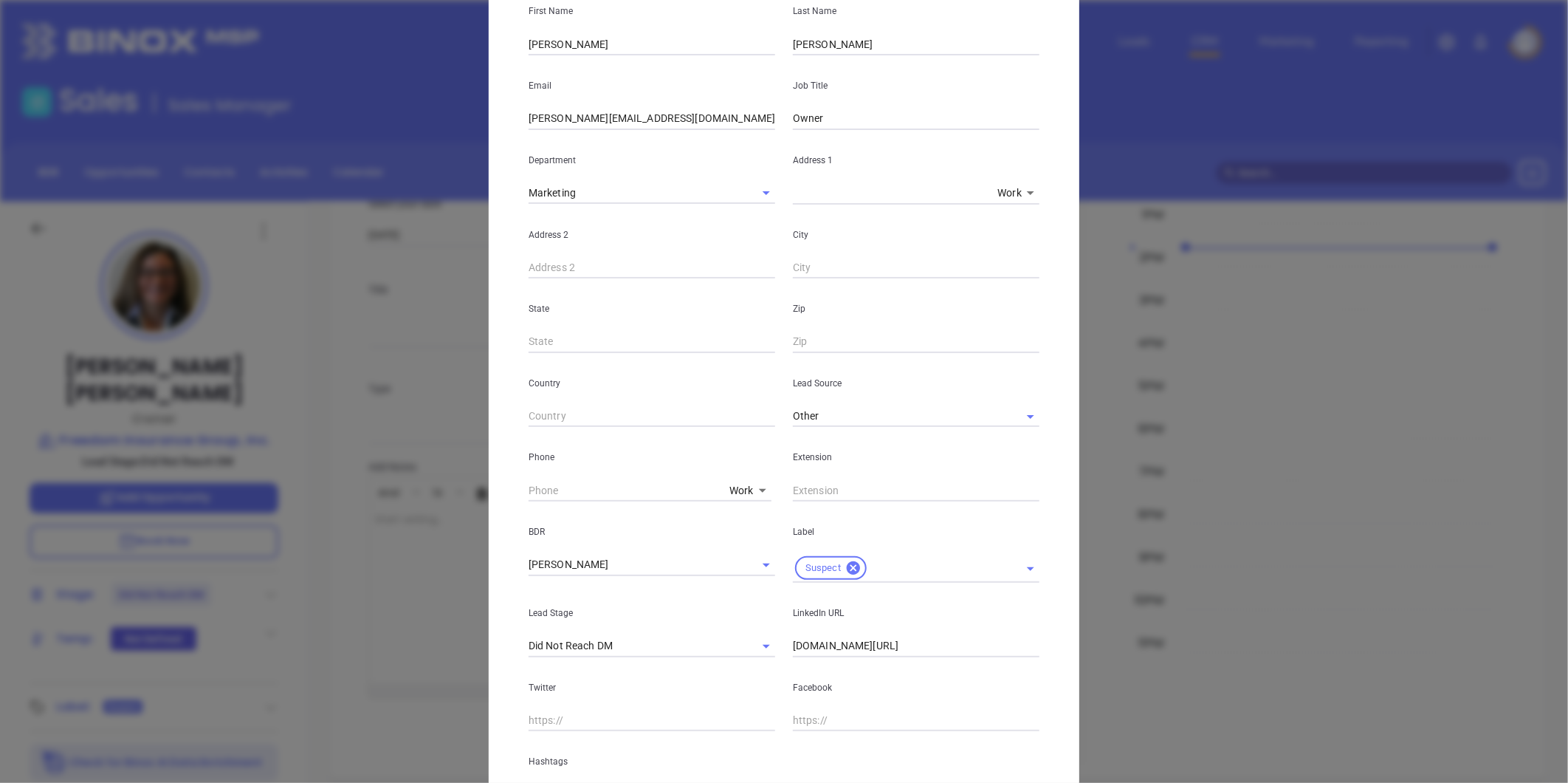
scroll to position [164, 0]
click at [847, 563] on icon at bounding box center [853, 563] width 13 height 13
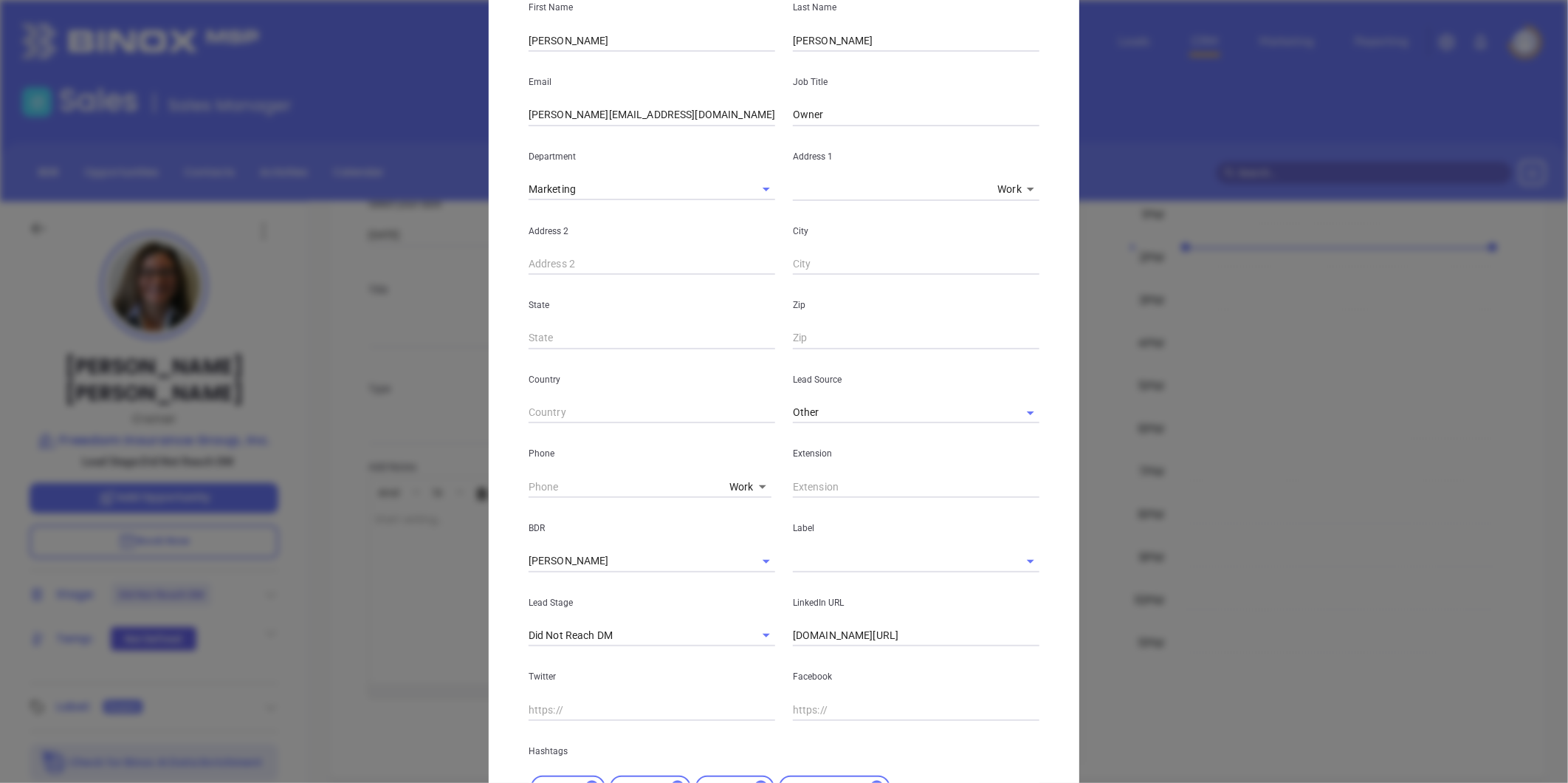
click at [847, 557] on input "text" at bounding box center [895, 560] width 205 height 21
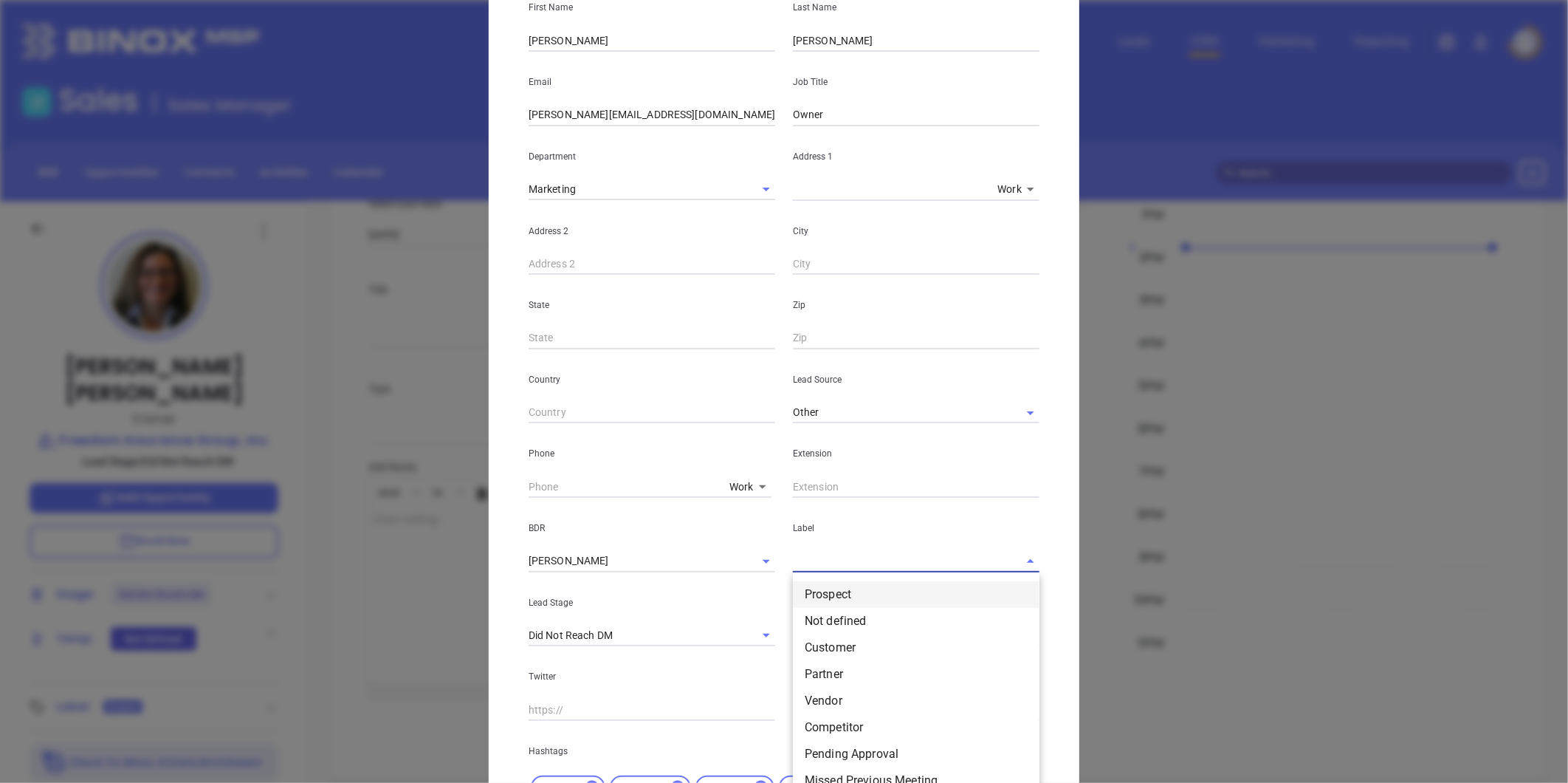
click at [843, 592] on li "Prospect" at bounding box center [916, 594] width 246 height 27
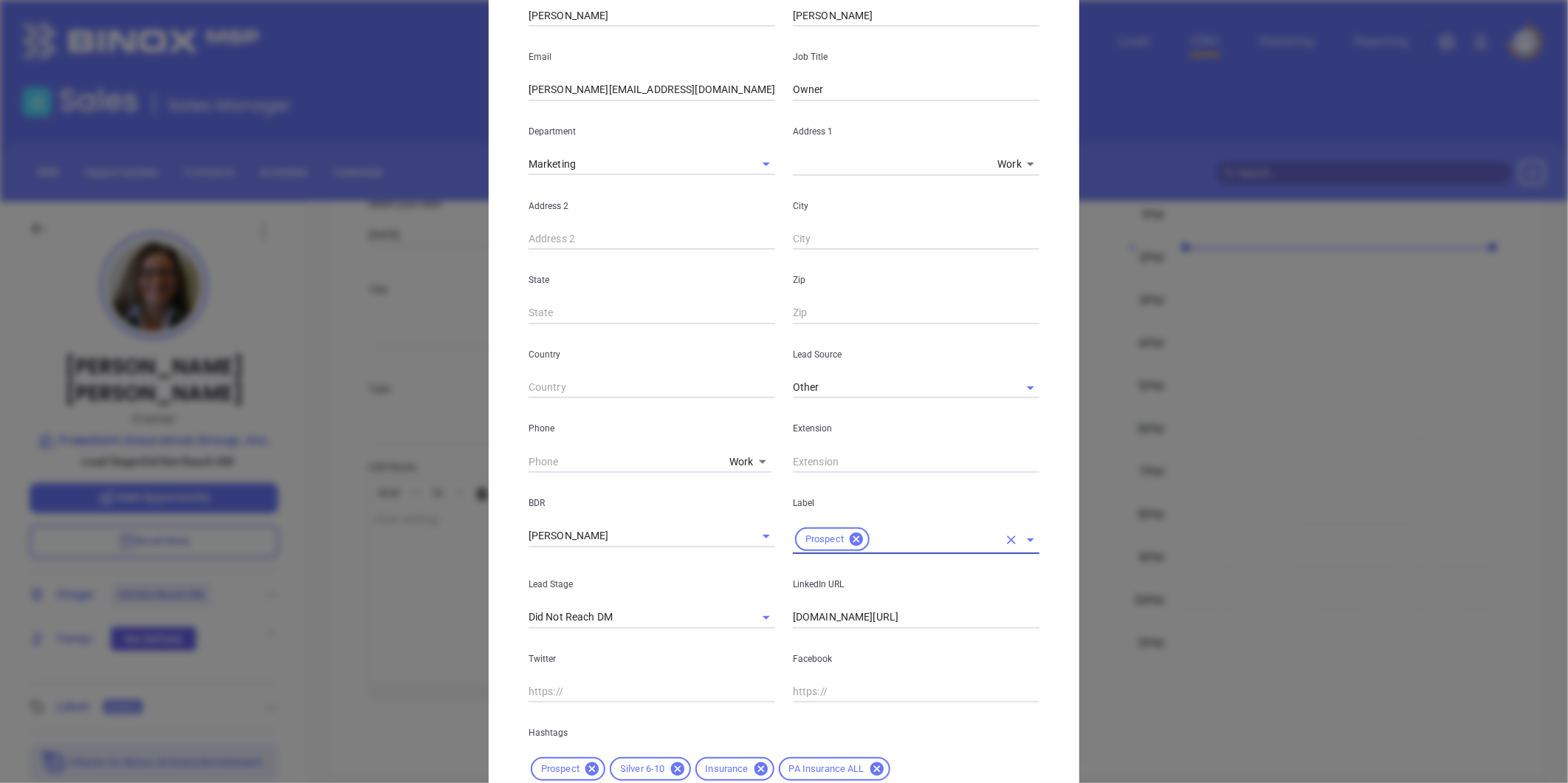
scroll to position [0, 0]
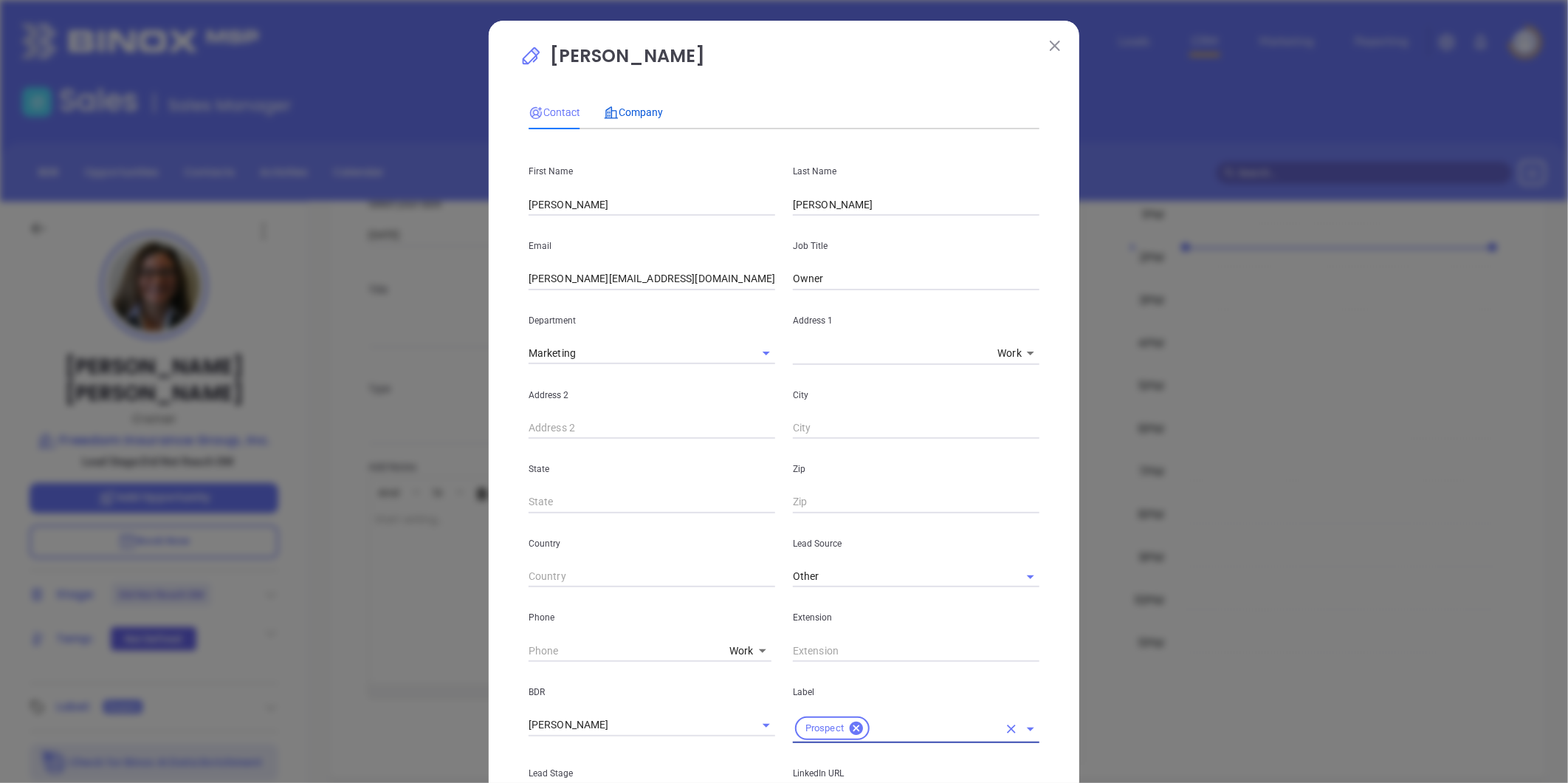
drag, startPoint x: 630, startPoint y: 109, endPoint x: 661, endPoint y: 128, distance: 36.4
click at [630, 108] on span "Company" at bounding box center [633, 112] width 59 height 12
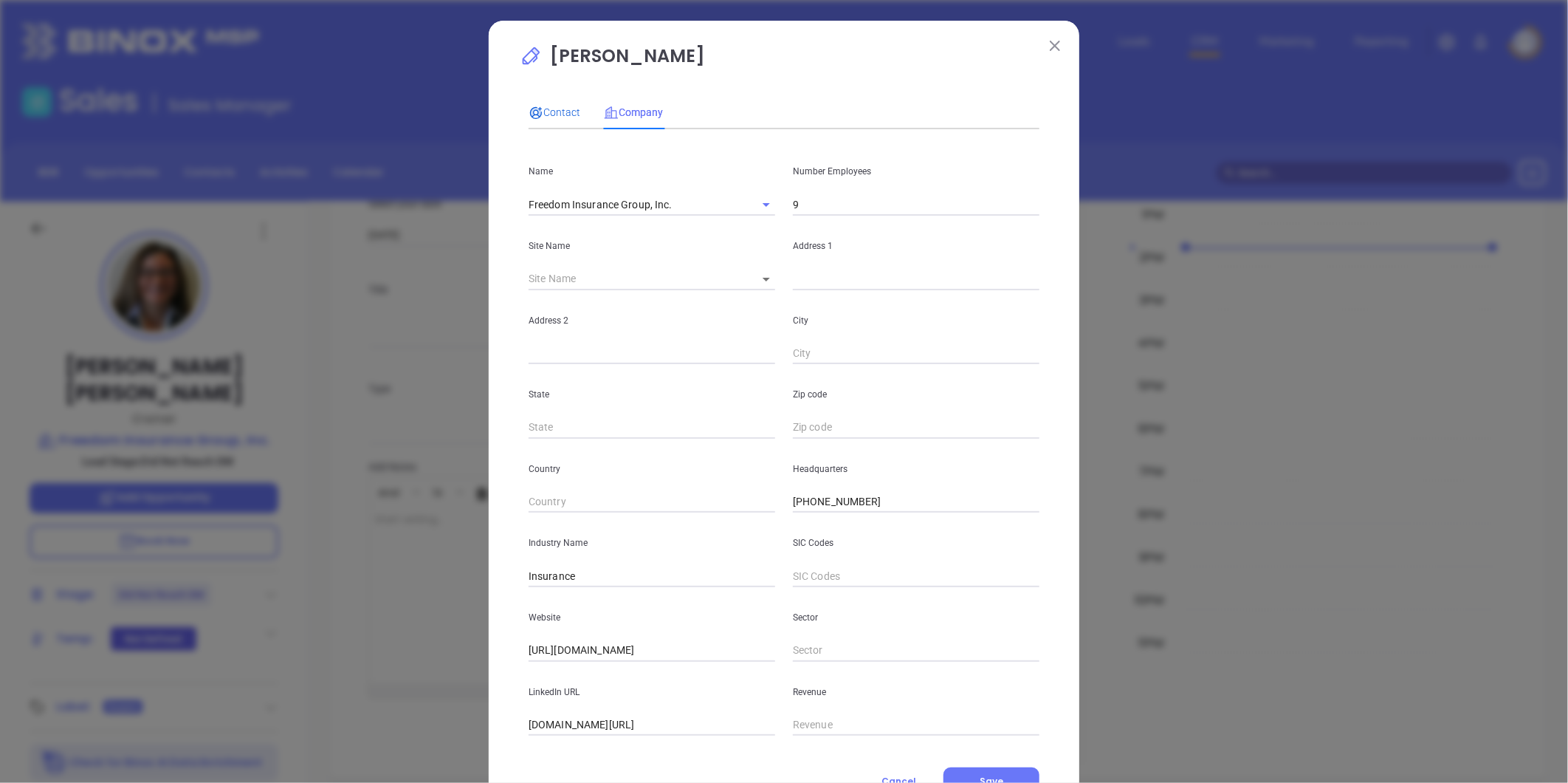
click at [548, 106] on span "Contact" at bounding box center [555, 112] width 52 height 12
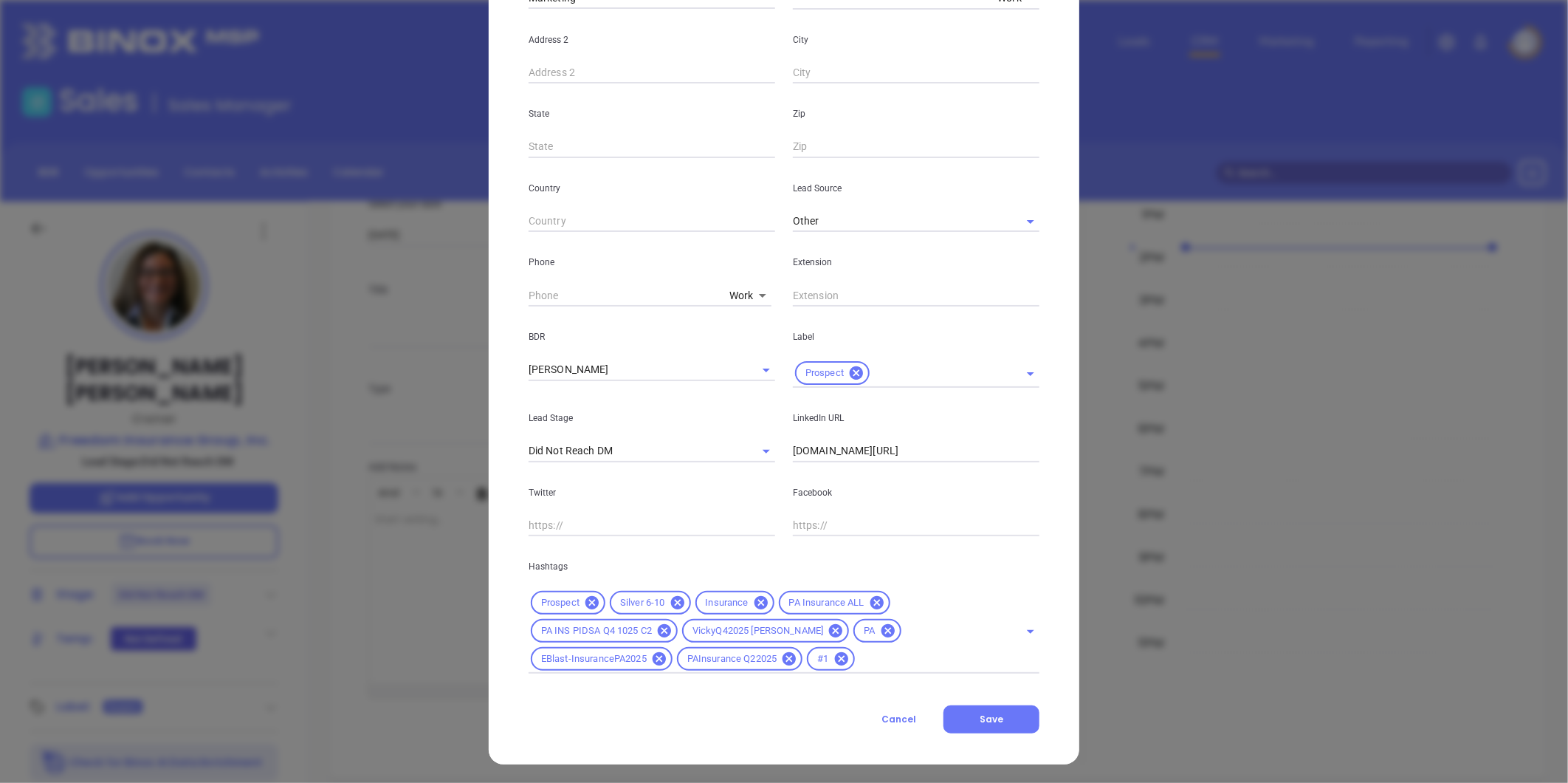
scroll to position [357, 0]
click at [999, 717] on button "Save" at bounding box center [991, 717] width 96 height 28
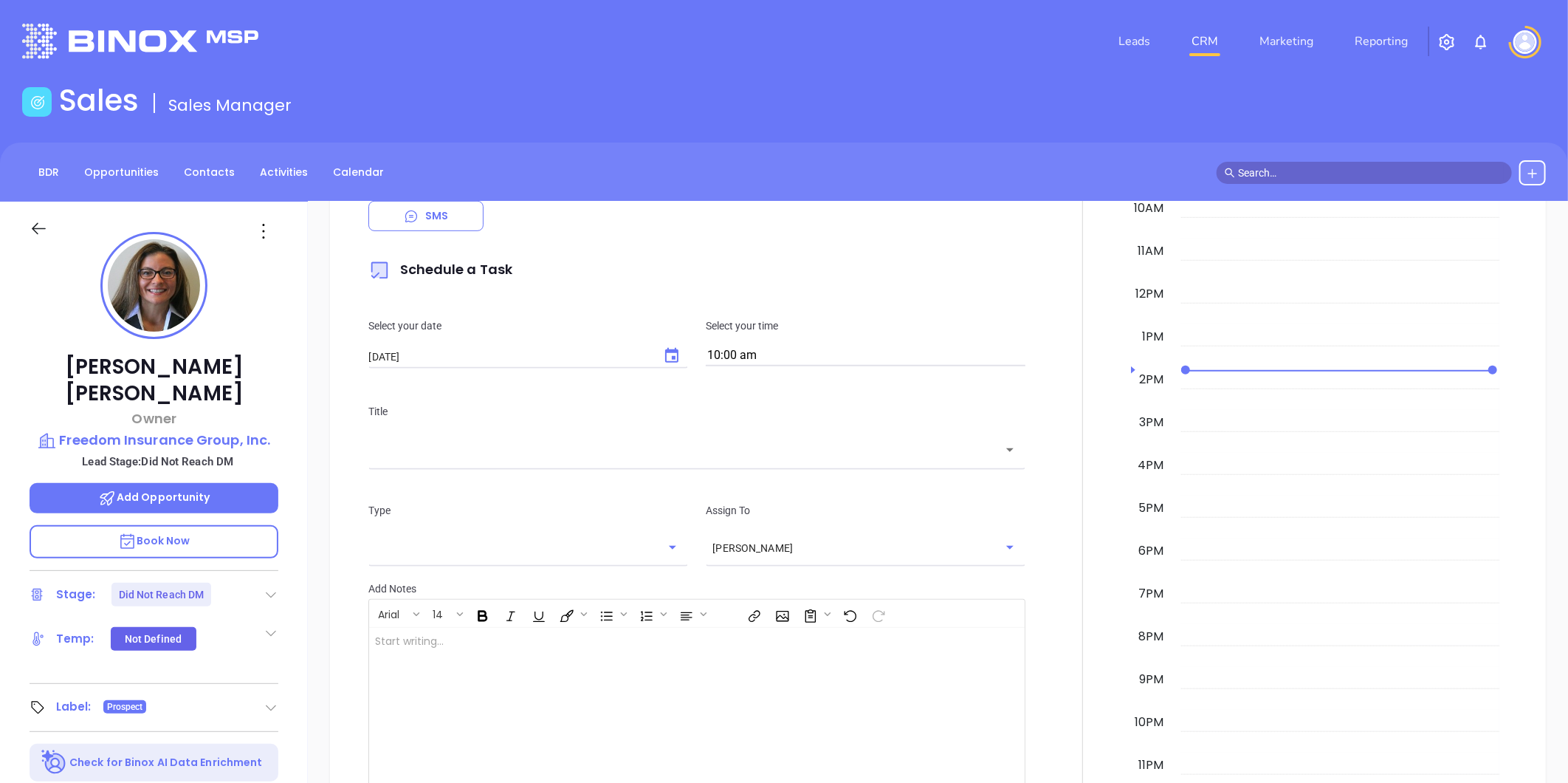
scroll to position [696, 0]
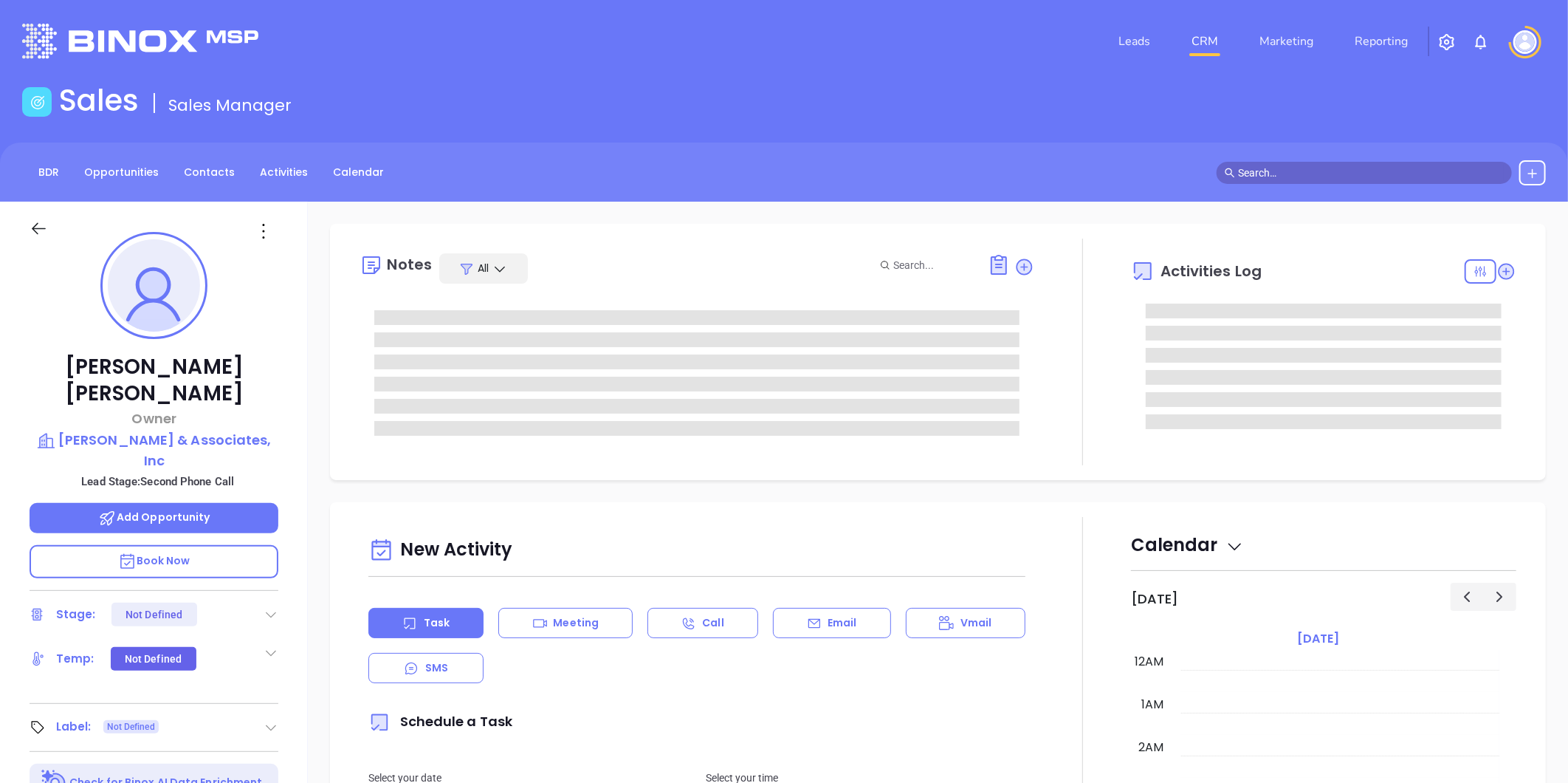
type input "[DATE]"
type input "[PERSON_NAME]"
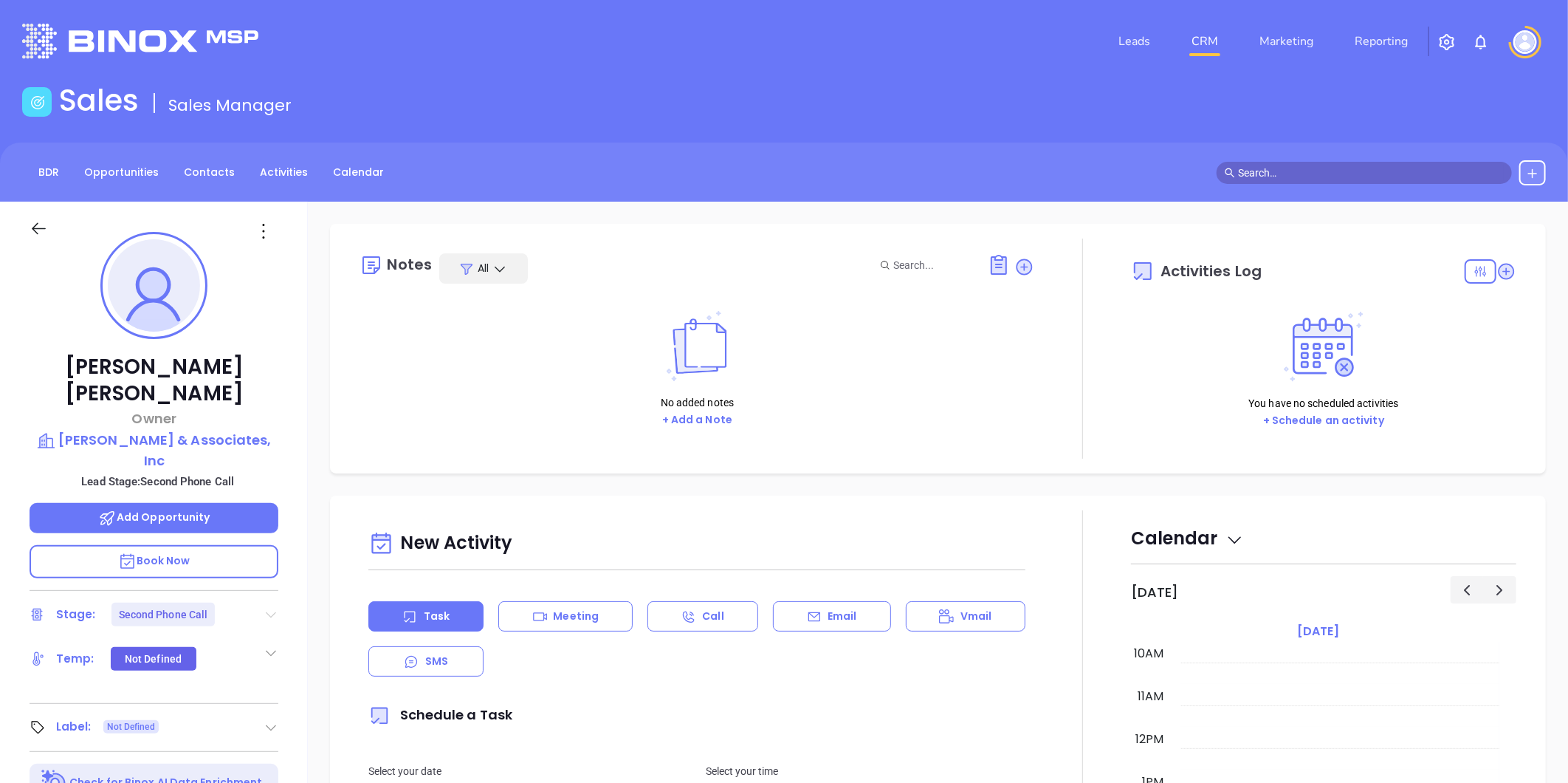
click at [269, 612] on icon at bounding box center [271, 615] width 10 height 6
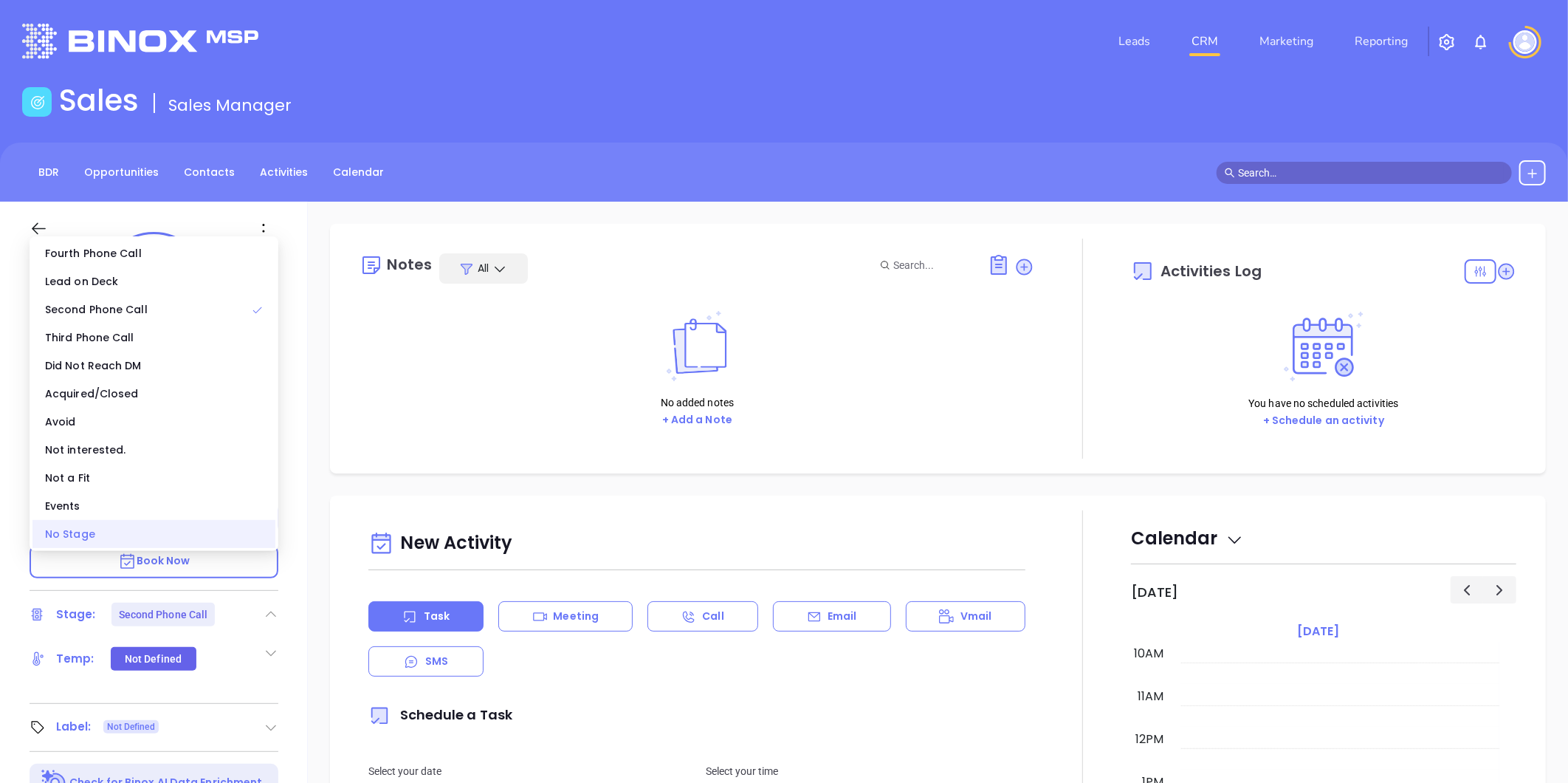
click at [208, 536] on div "No Stage" at bounding box center [153, 534] width 243 height 28
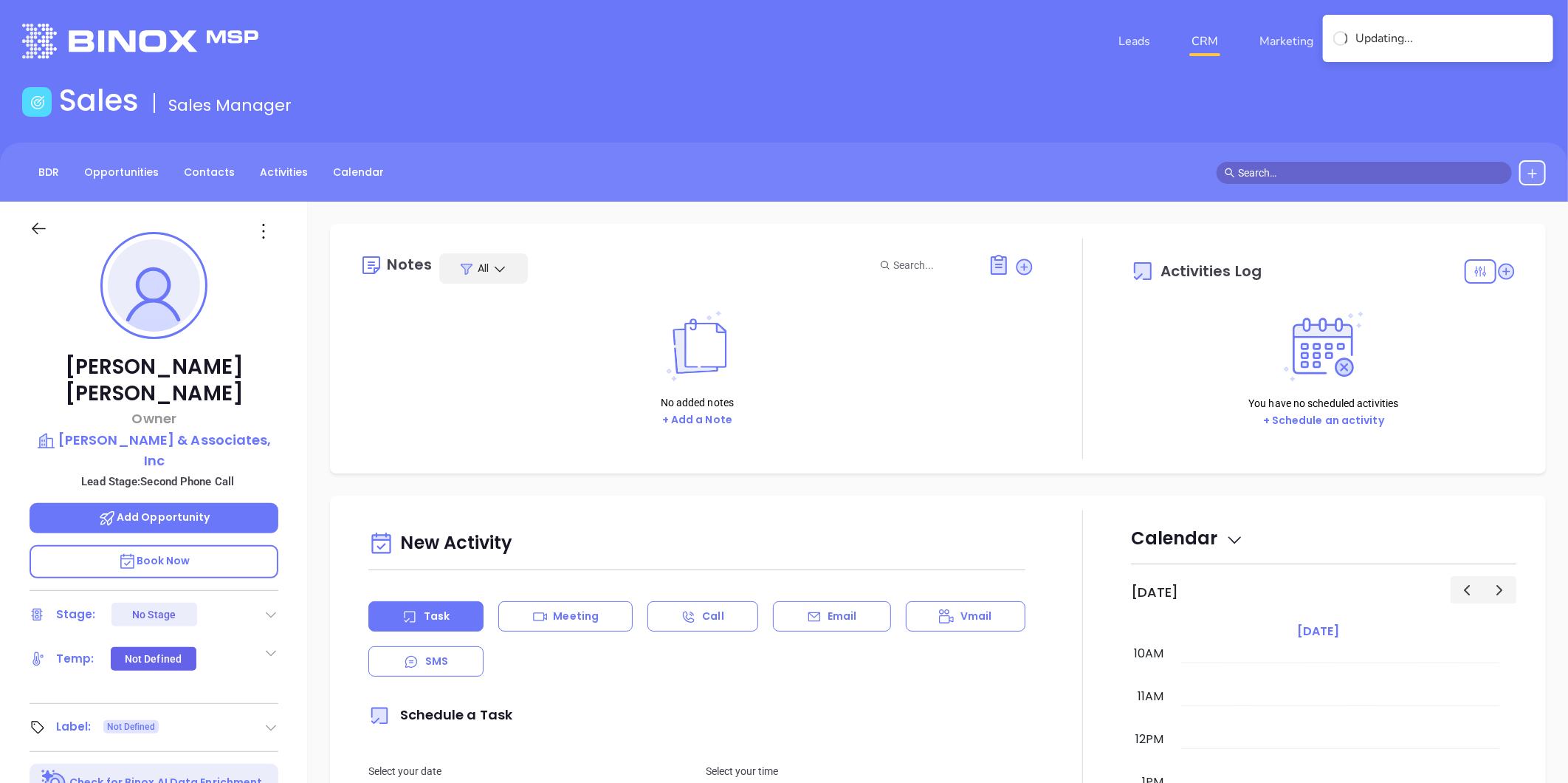
click at [266, 227] on icon at bounding box center [264, 231] width 24 height 24
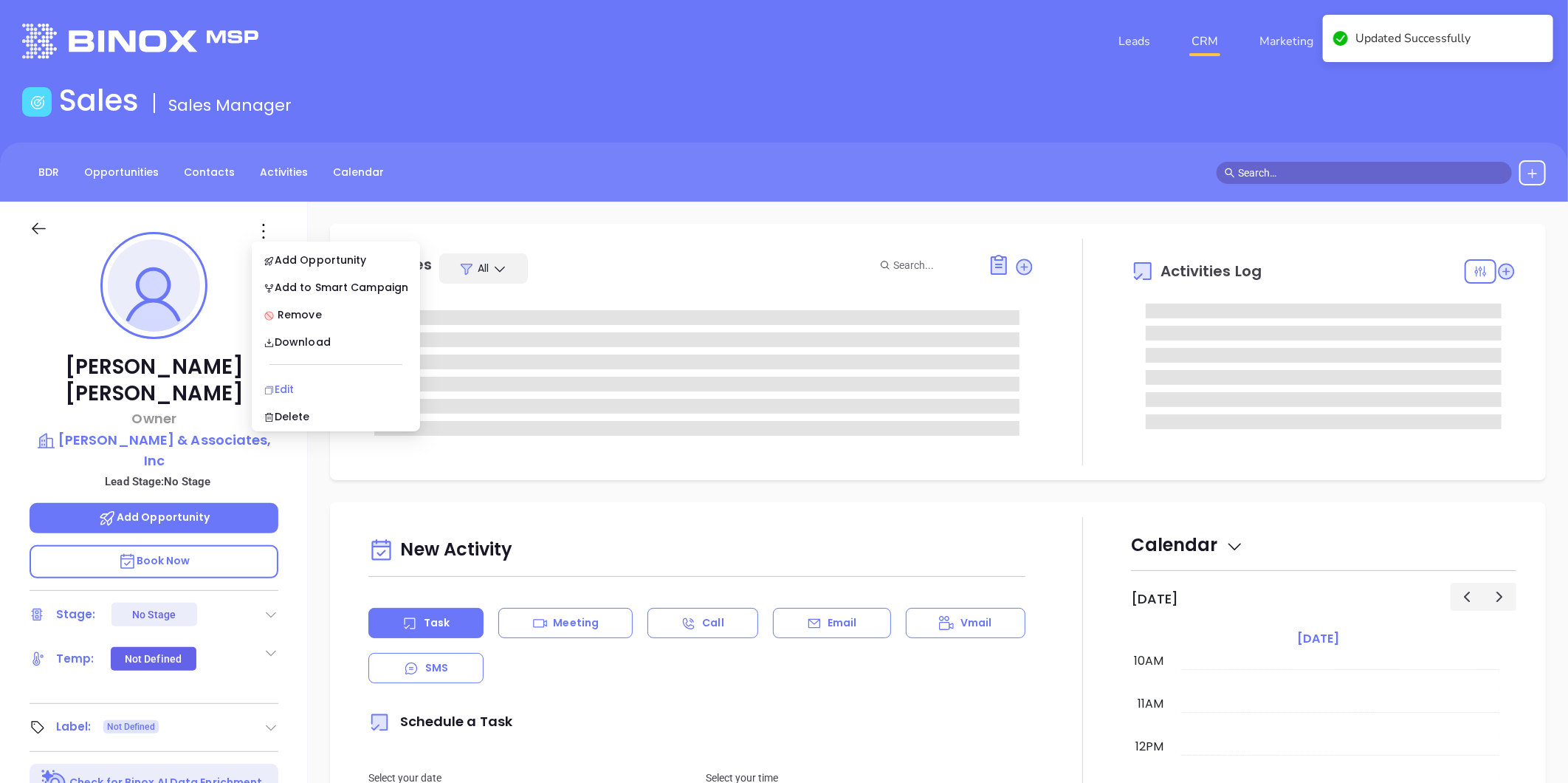
click at [293, 381] on div "Edit" at bounding box center [336, 389] width 145 height 17
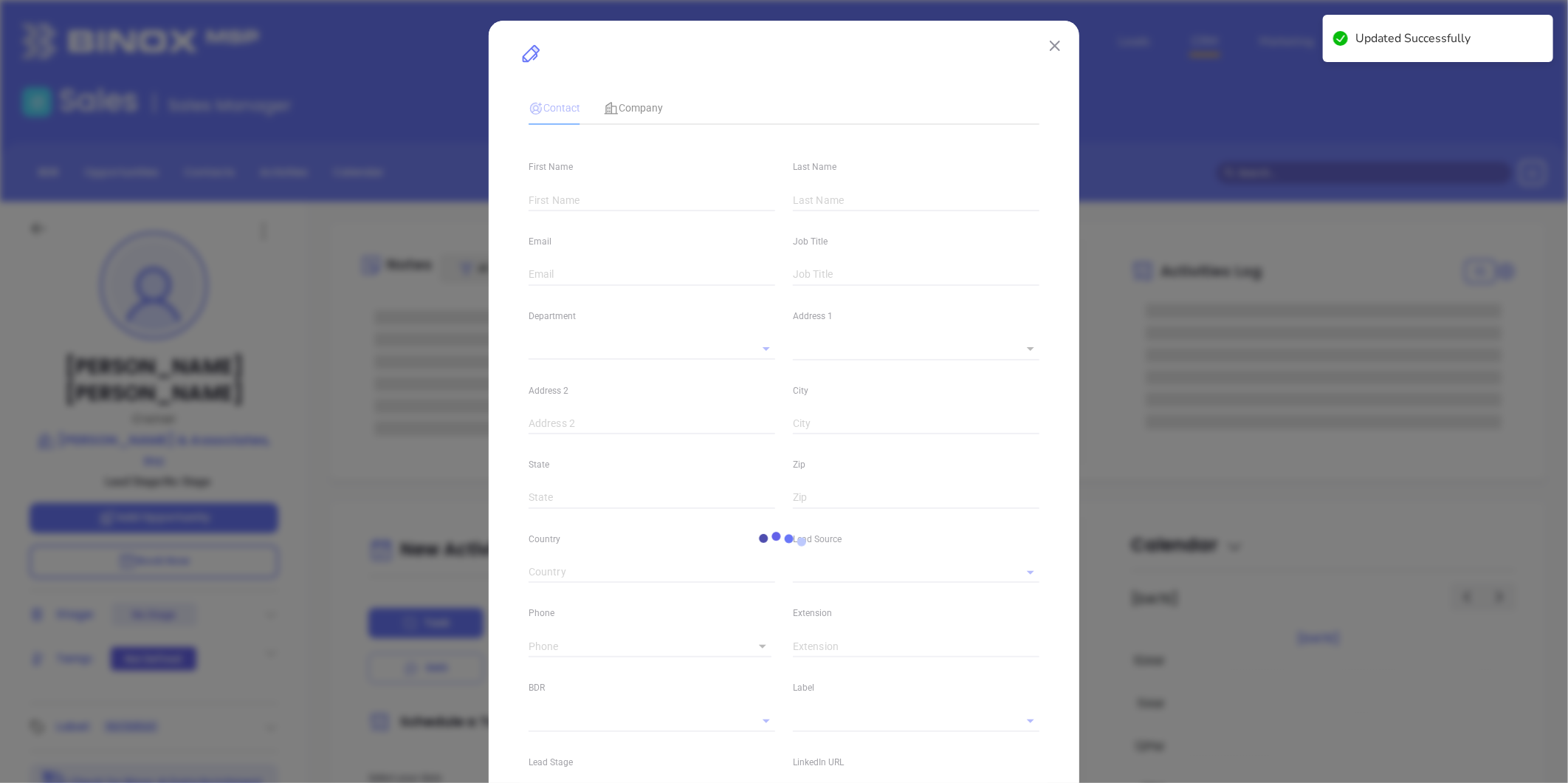
type input "Christopher"
type input "Coyne"
type input "christopher@gcainsures.com"
type input "Owner"
type input "1"
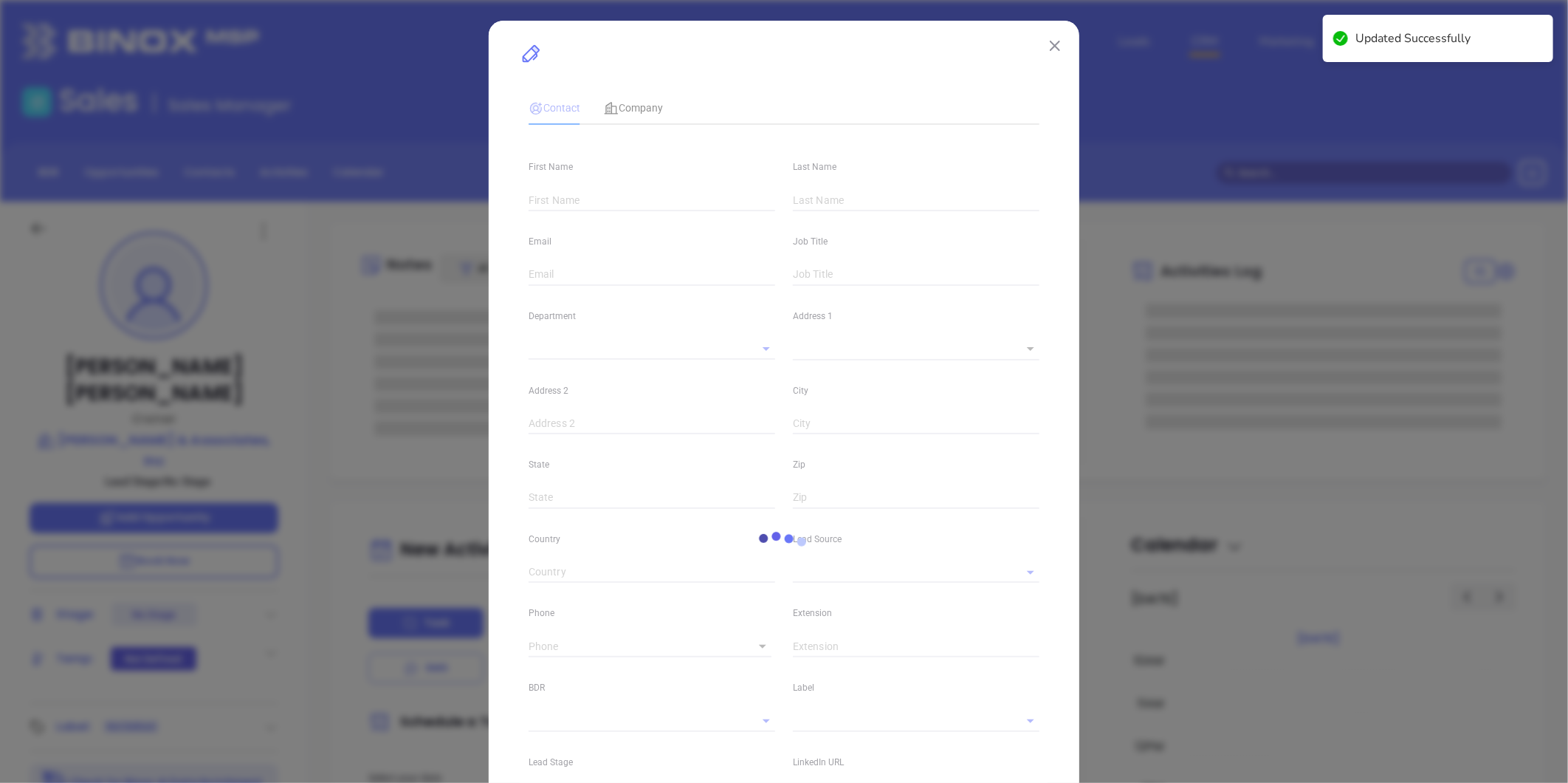
type input "linkedin.com/in/christopher-coyne-a5038612"
type input "Marketing"
type input "Website Reveal"
type input "undefined undefined"
type input "1"
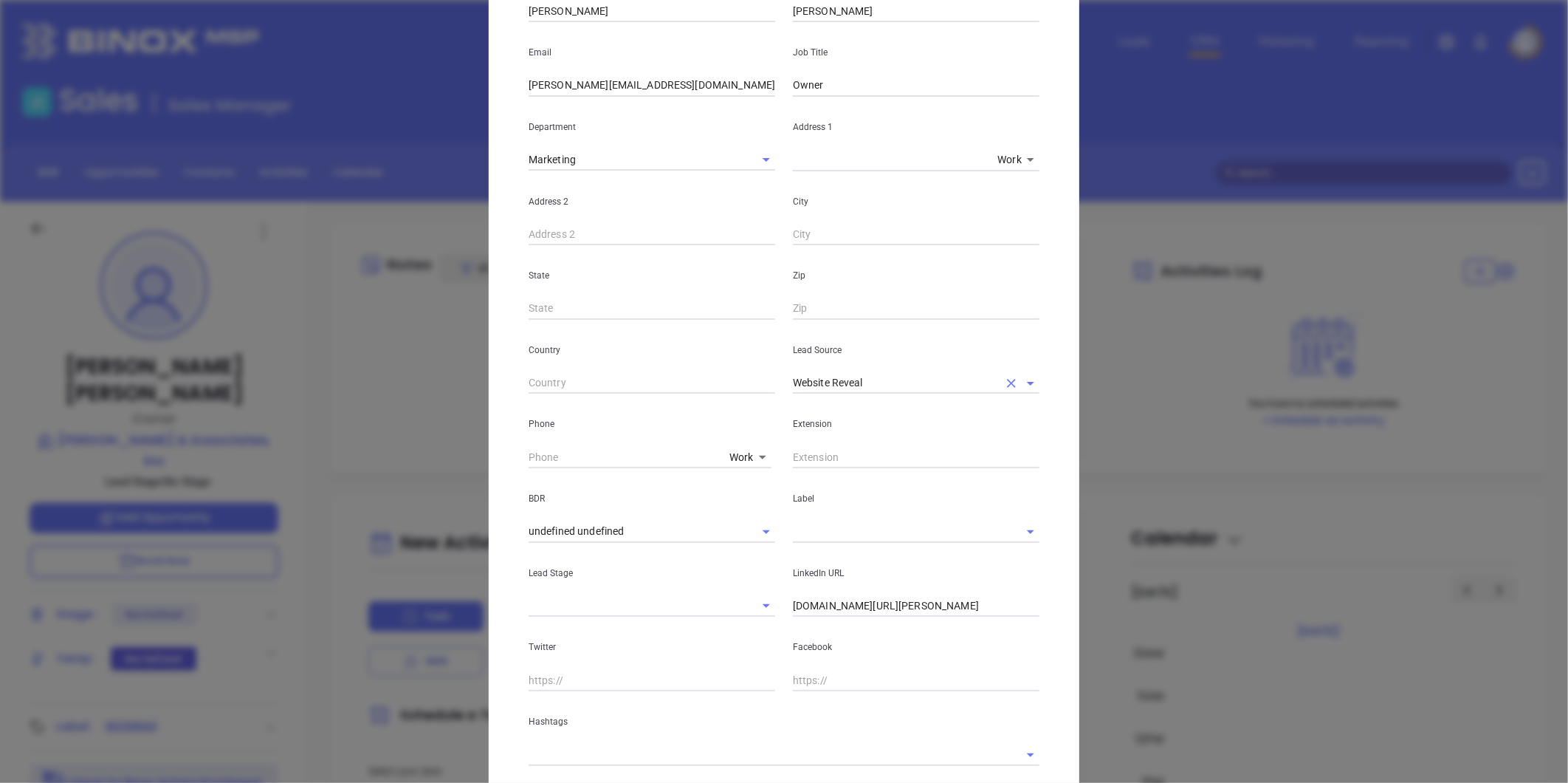
scroll to position [246, 0]
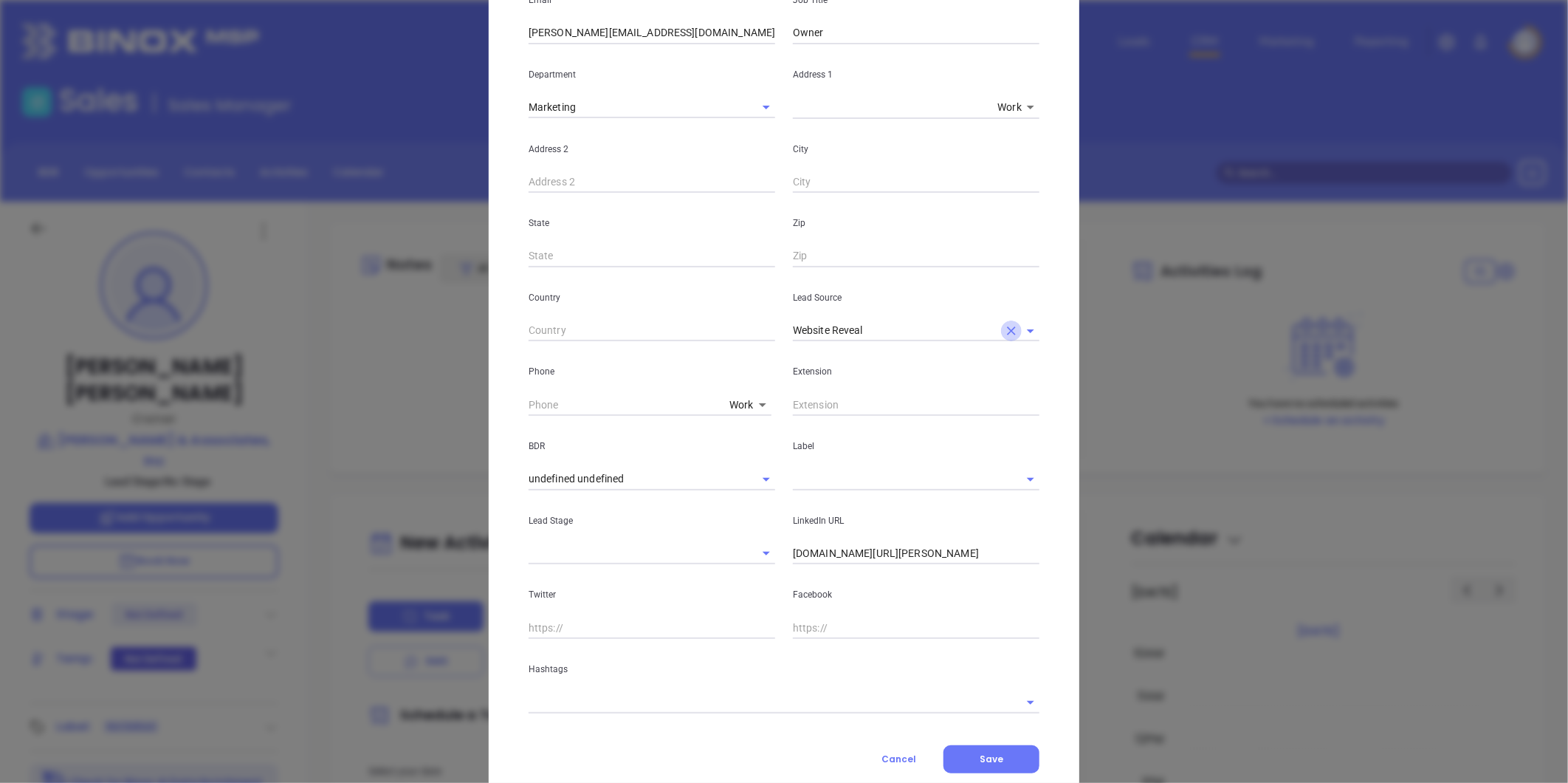
click at [1005, 326] on icon "Clear" at bounding box center [1011, 331] width 15 height 15
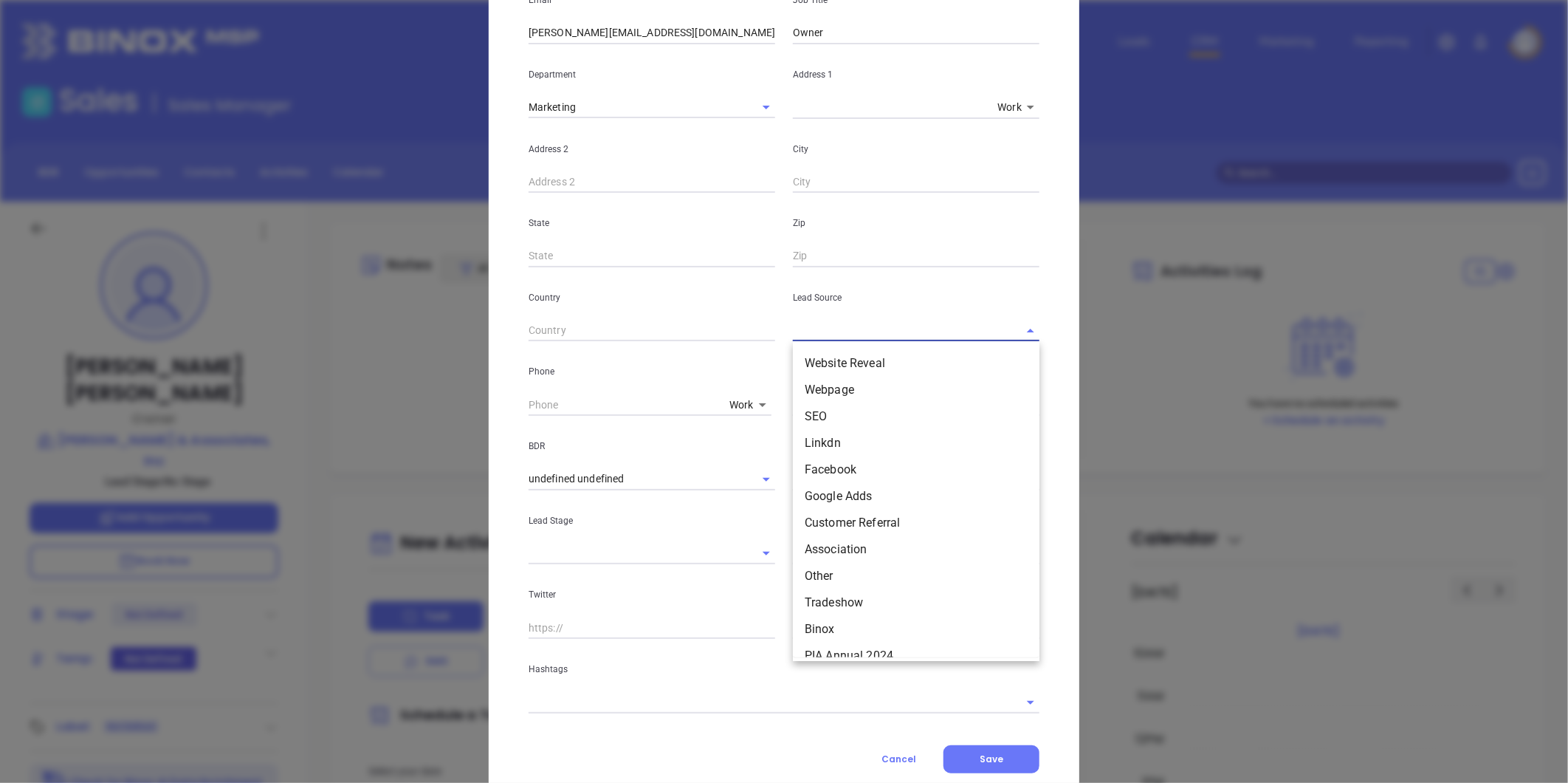
click at [933, 331] on input "text" at bounding box center [895, 330] width 205 height 21
click at [828, 617] on li "Binox" at bounding box center [916, 629] width 246 height 27
type input "Binox"
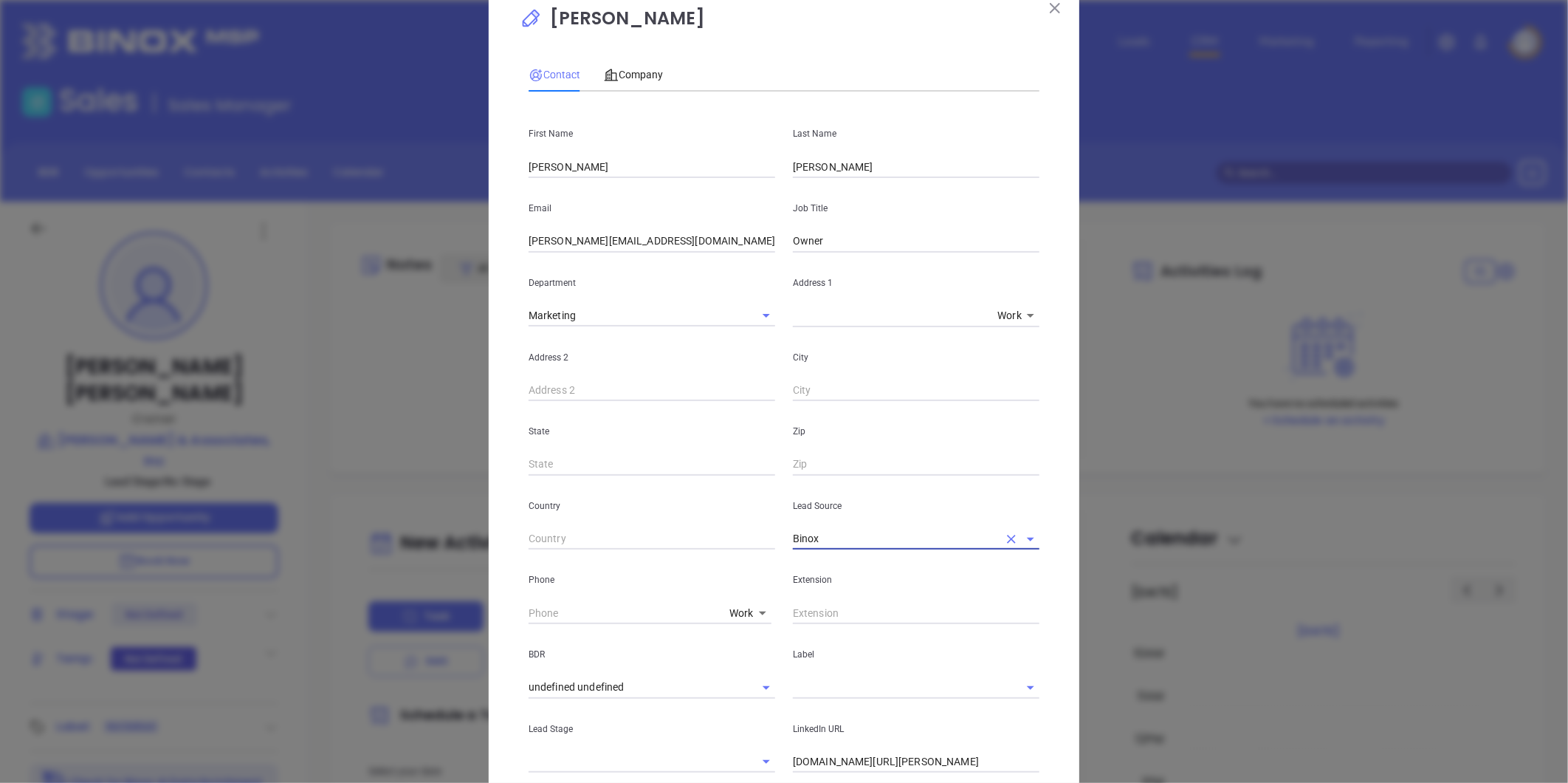
scroll to position [0, 0]
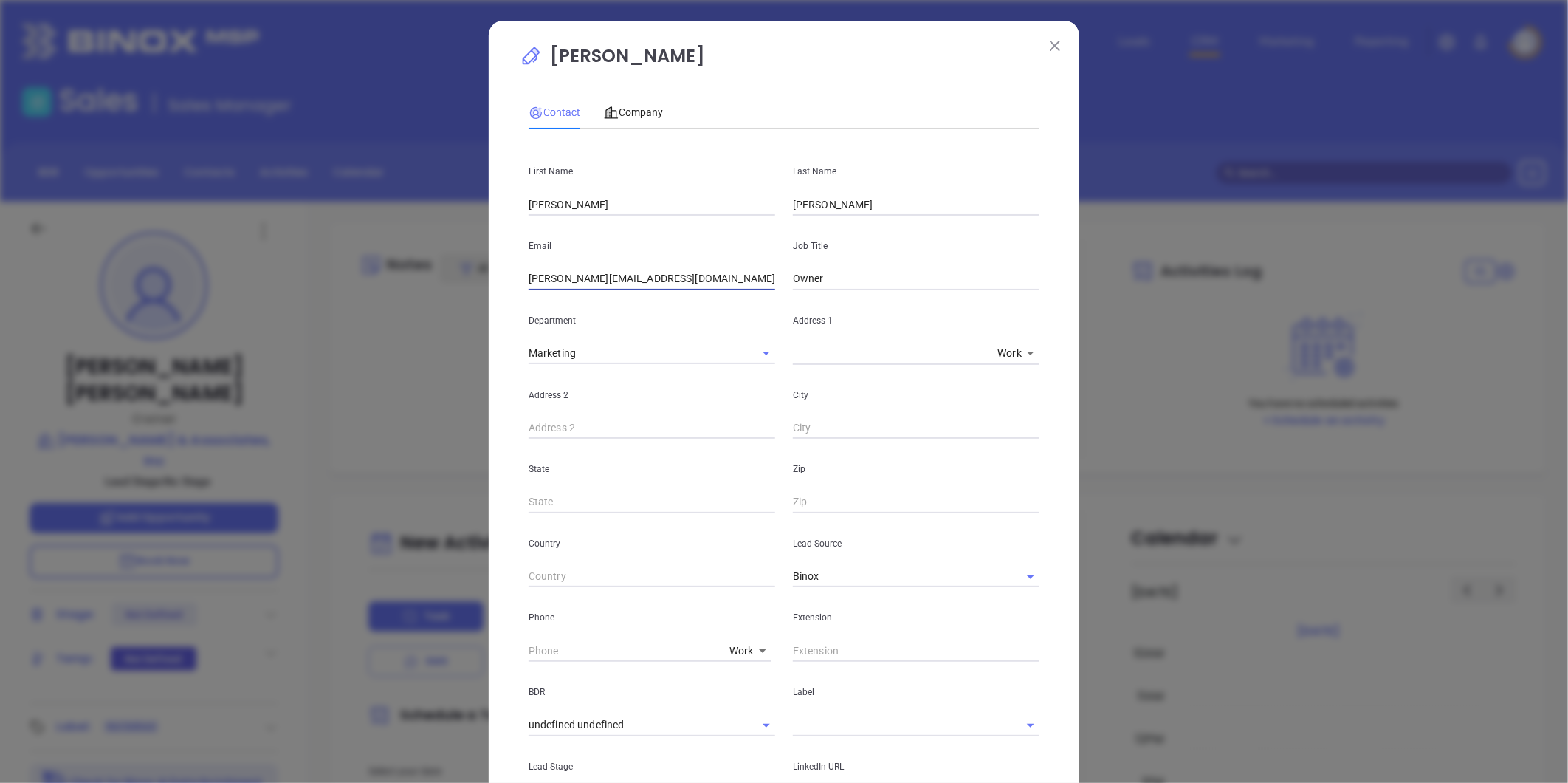
drag, startPoint x: 668, startPoint y: 279, endPoint x: 474, endPoint y: 251, distance: 196.0
click at [275, 247] on div "Christopher Coyne Contact Company First Name Christopher Last Name Coyne Email …" at bounding box center [784, 391] width 1568 height 783
paste input "jc"
type input "cjc@gcainsures.com"
drag, startPoint x: 544, startPoint y: 205, endPoint x: 880, endPoint y: 201, distance: 336.0
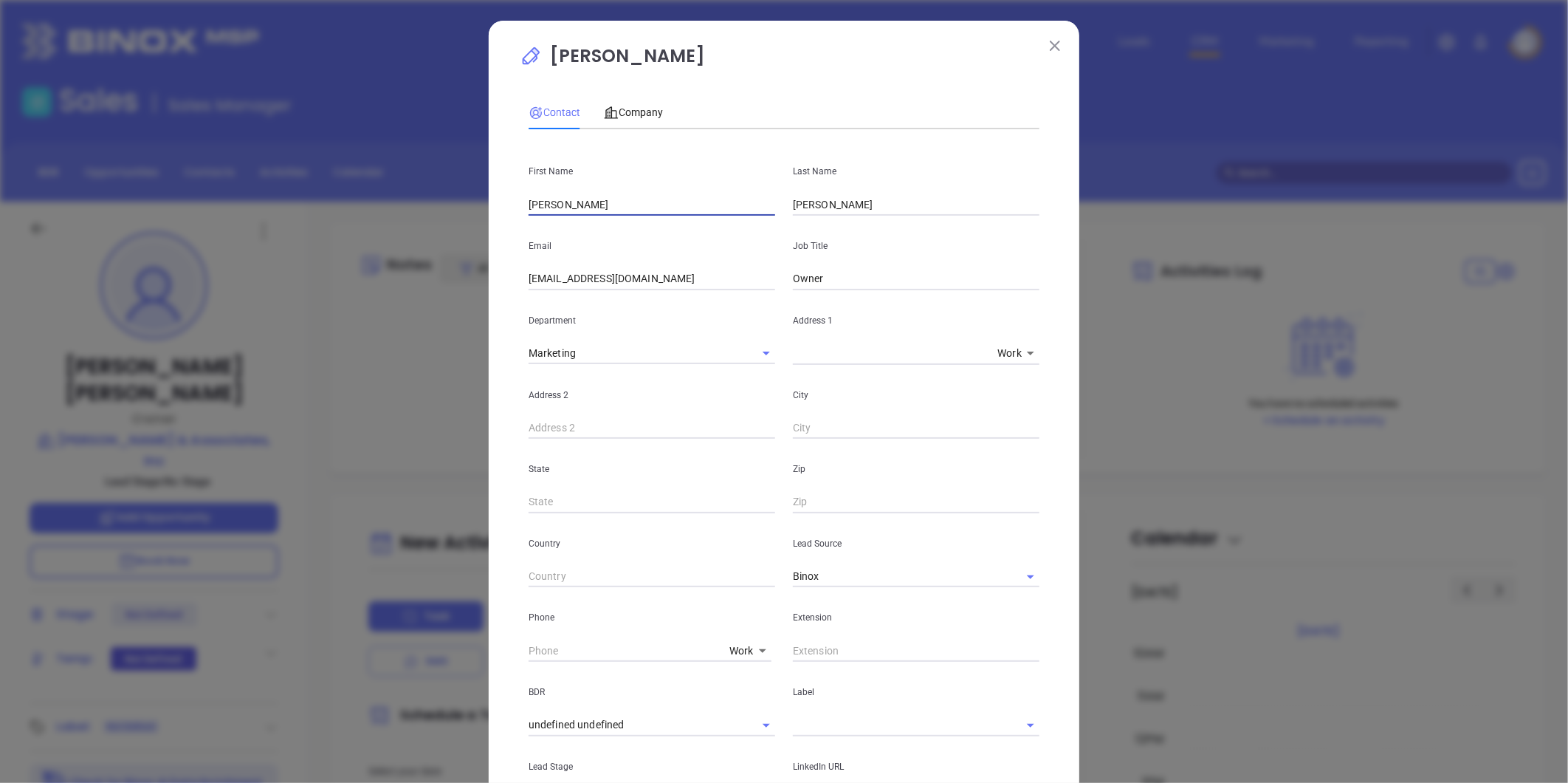
click at [883, 200] on div "First Name Christopher Last Name Coyne" at bounding box center [784, 178] width 529 height 75
type input "Chris"
click at [909, 300] on div "Address 1 x Work 1" at bounding box center [916, 327] width 264 height 75
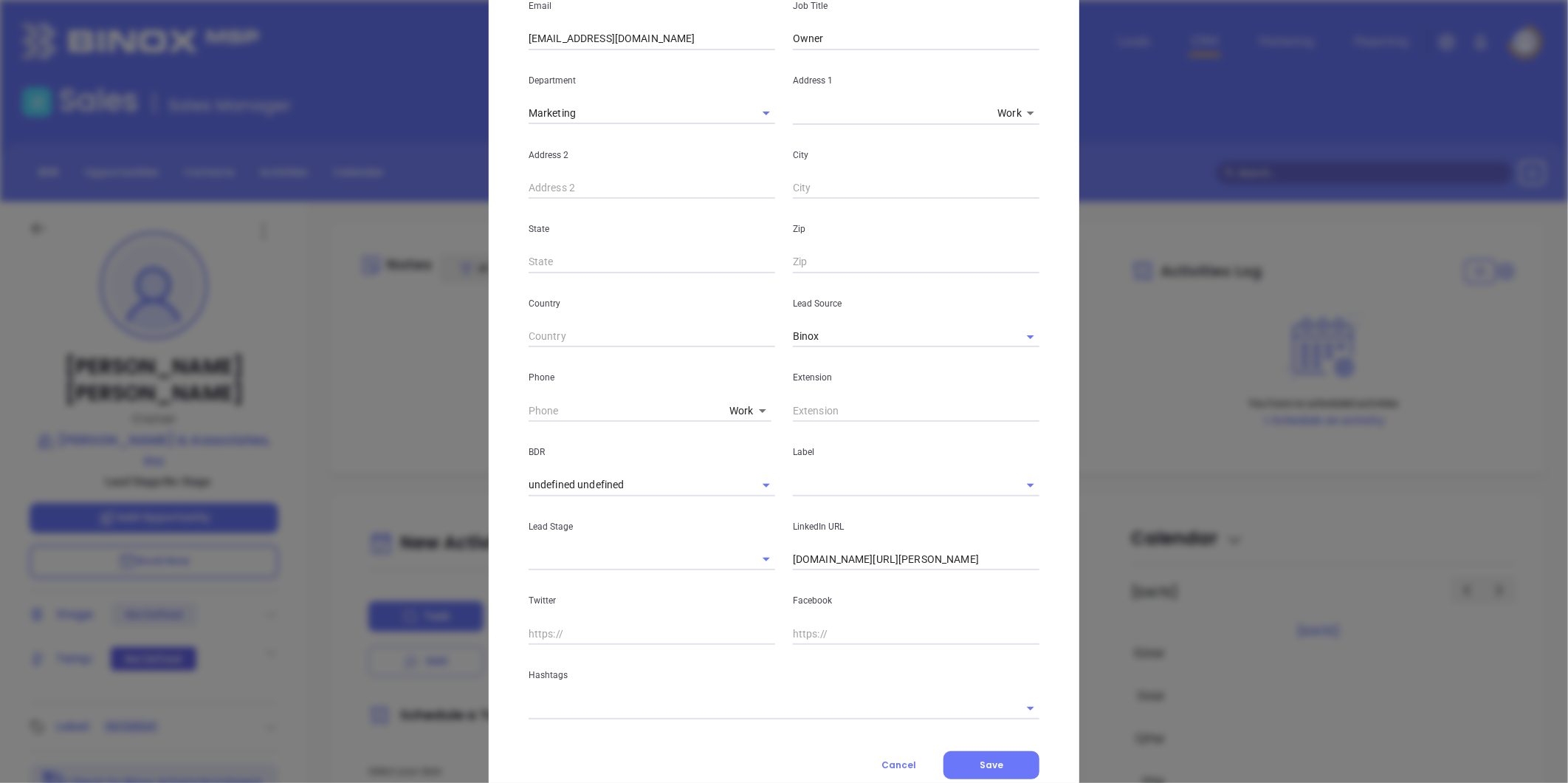
scroll to position [246, 0]
click at [814, 480] on input "text" at bounding box center [895, 478] width 205 height 21
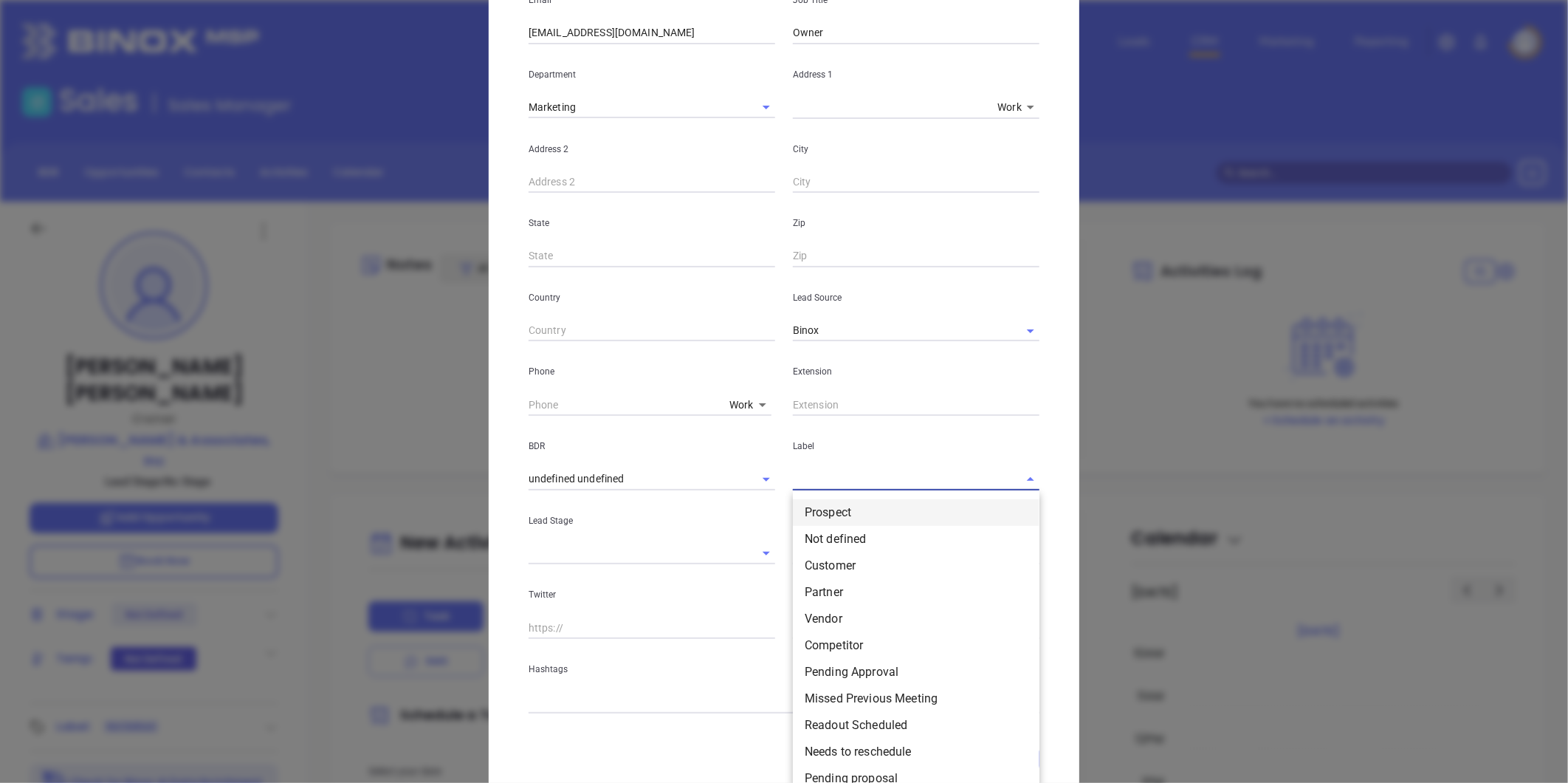
click at [821, 508] on li "Prospect" at bounding box center [916, 512] width 246 height 27
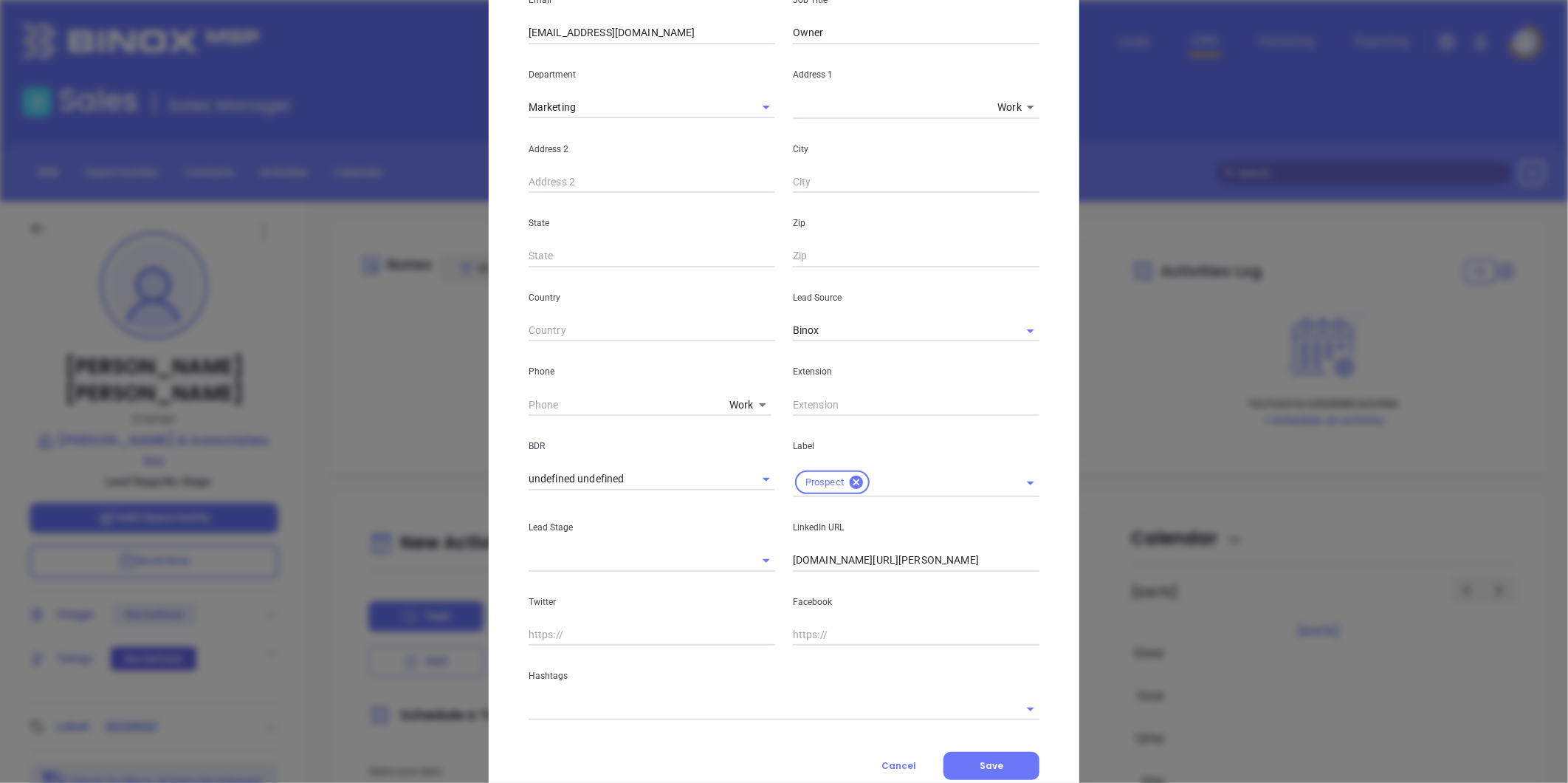
click at [736, 400] on body "Leads CRM Marketing Reporting Financial Leads Leads Sales Sales Manager BDR Opp…" at bounding box center [784, 391] width 1568 height 783
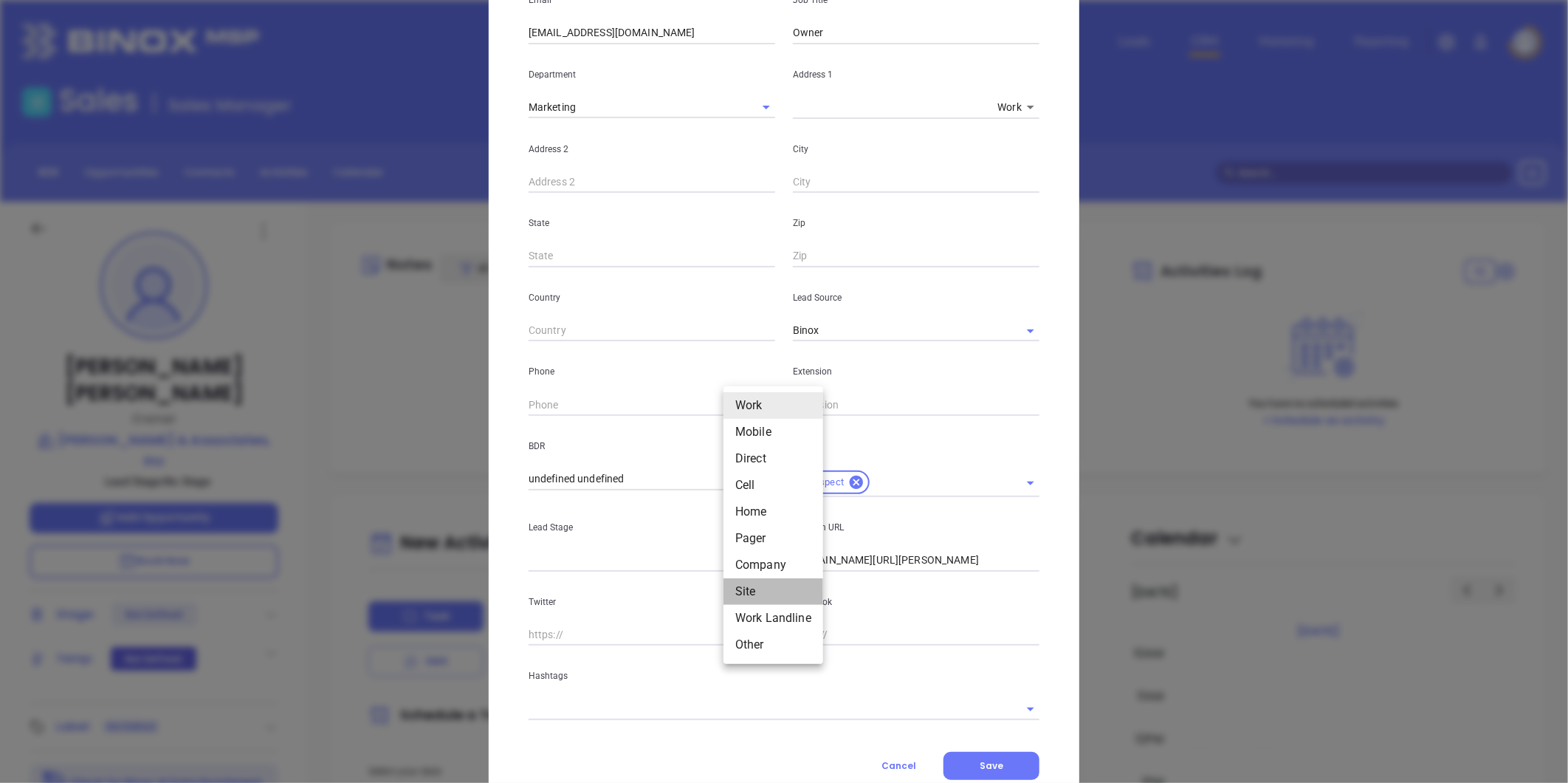
click at [743, 589] on li "Site" at bounding box center [773, 592] width 100 height 27
type input "11"
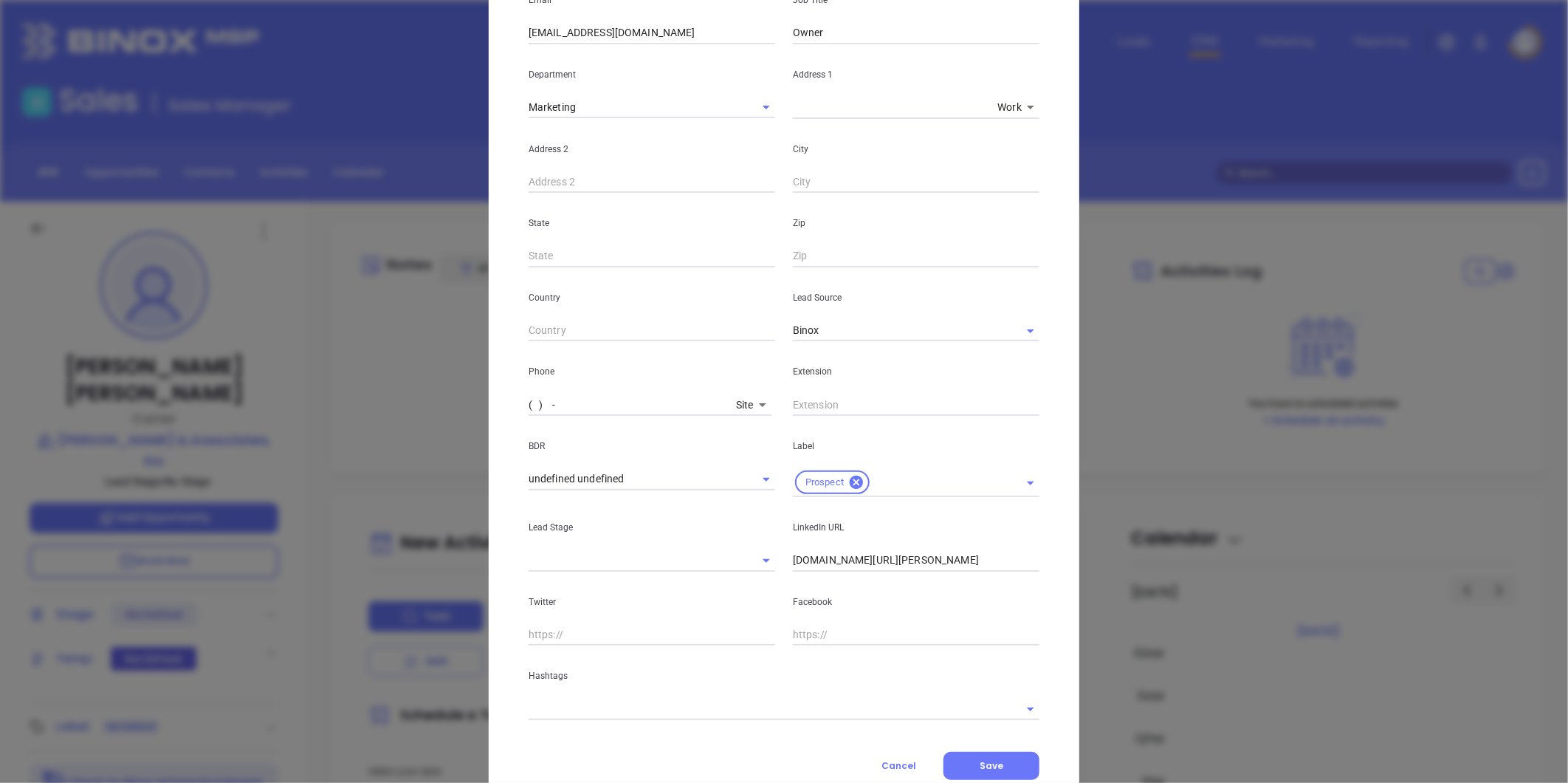
click at [584, 401] on input "( ) -" at bounding box center [629, 404] width 201 height 22
paste input "215) 574-9080"
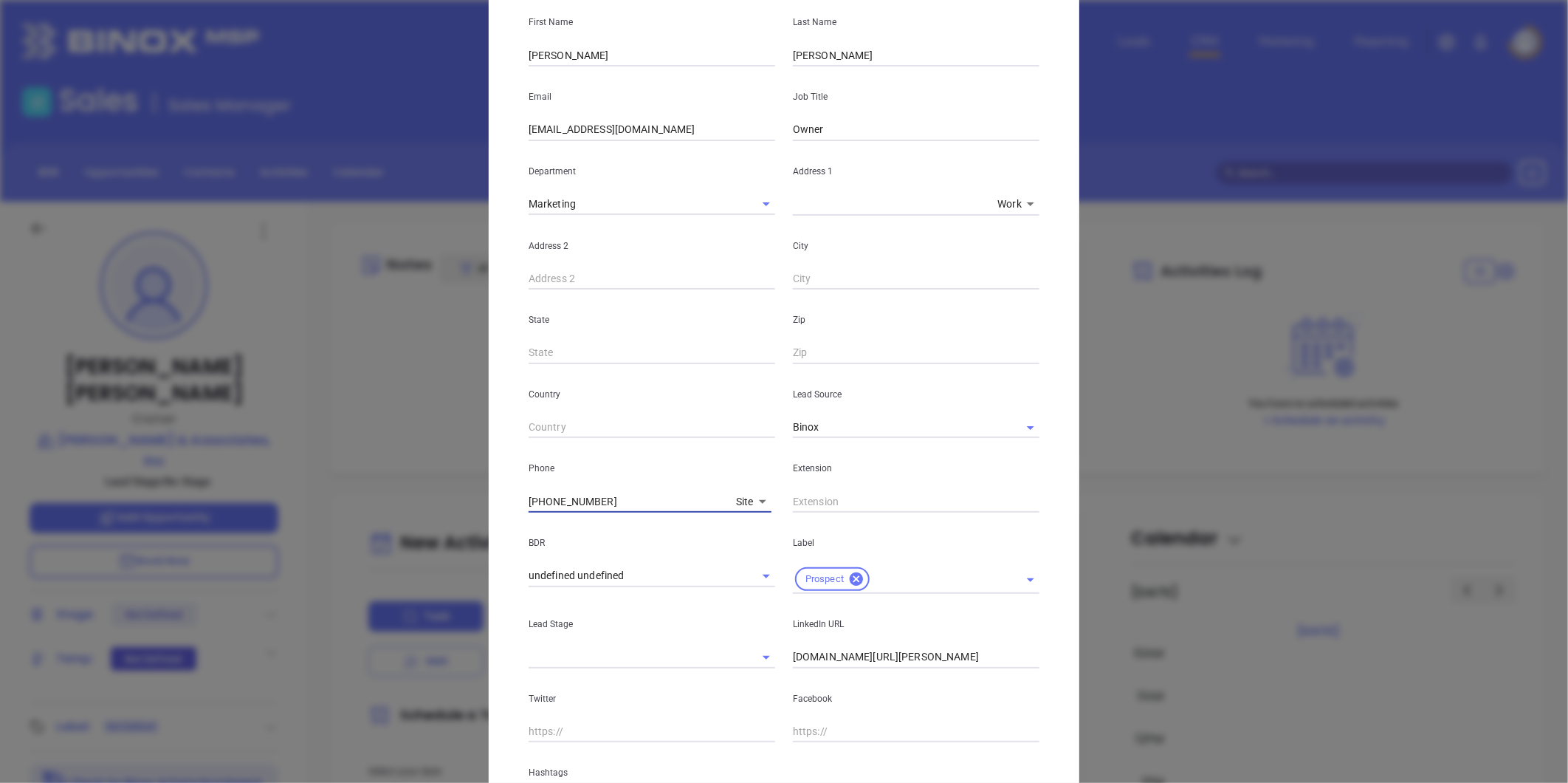
scroll to position [0, 0]
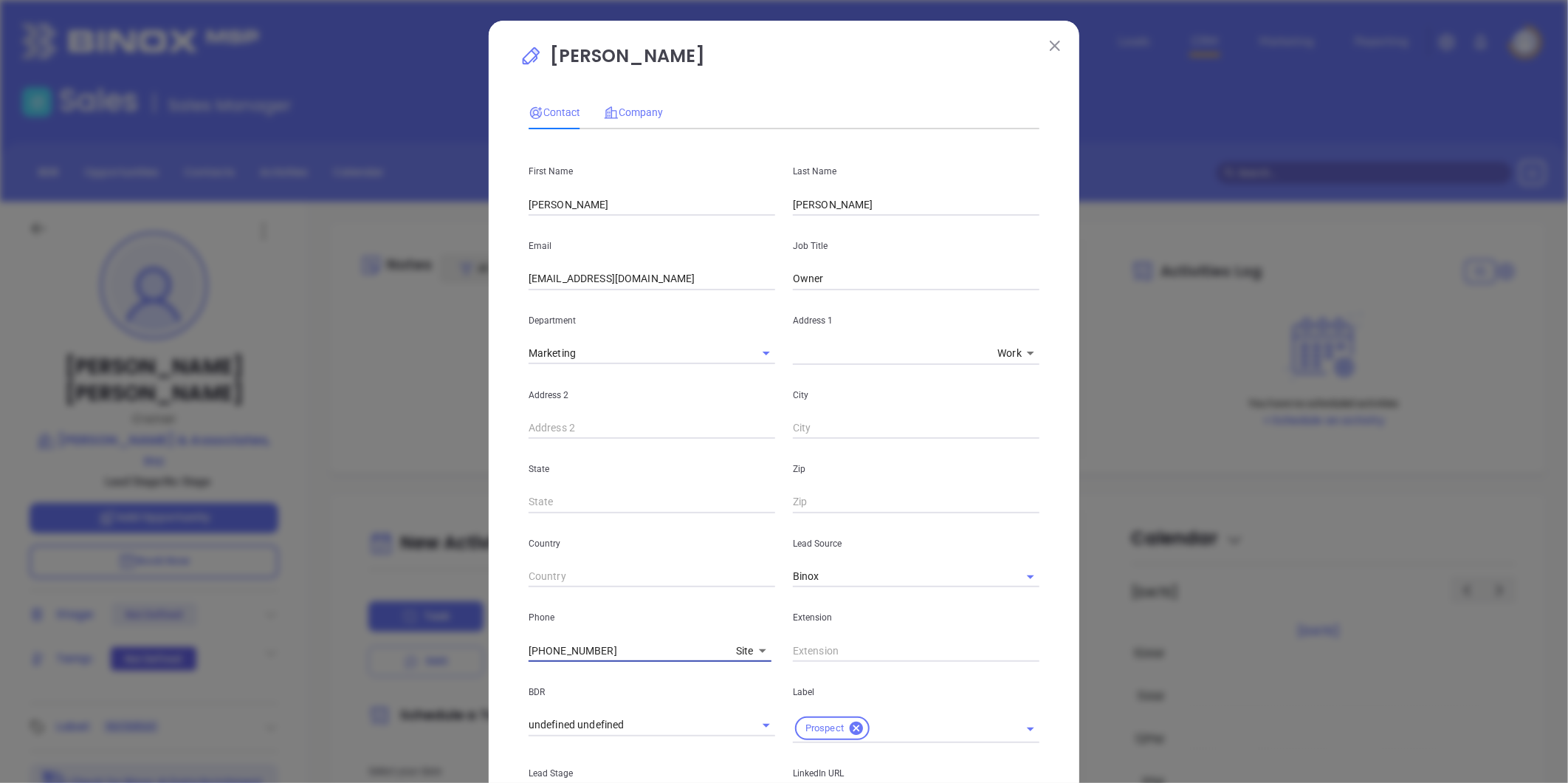
type input "(215) 574-9080"
click at [635, 112] on span "Company" at bounding box center [633, 112] width 59 height 12
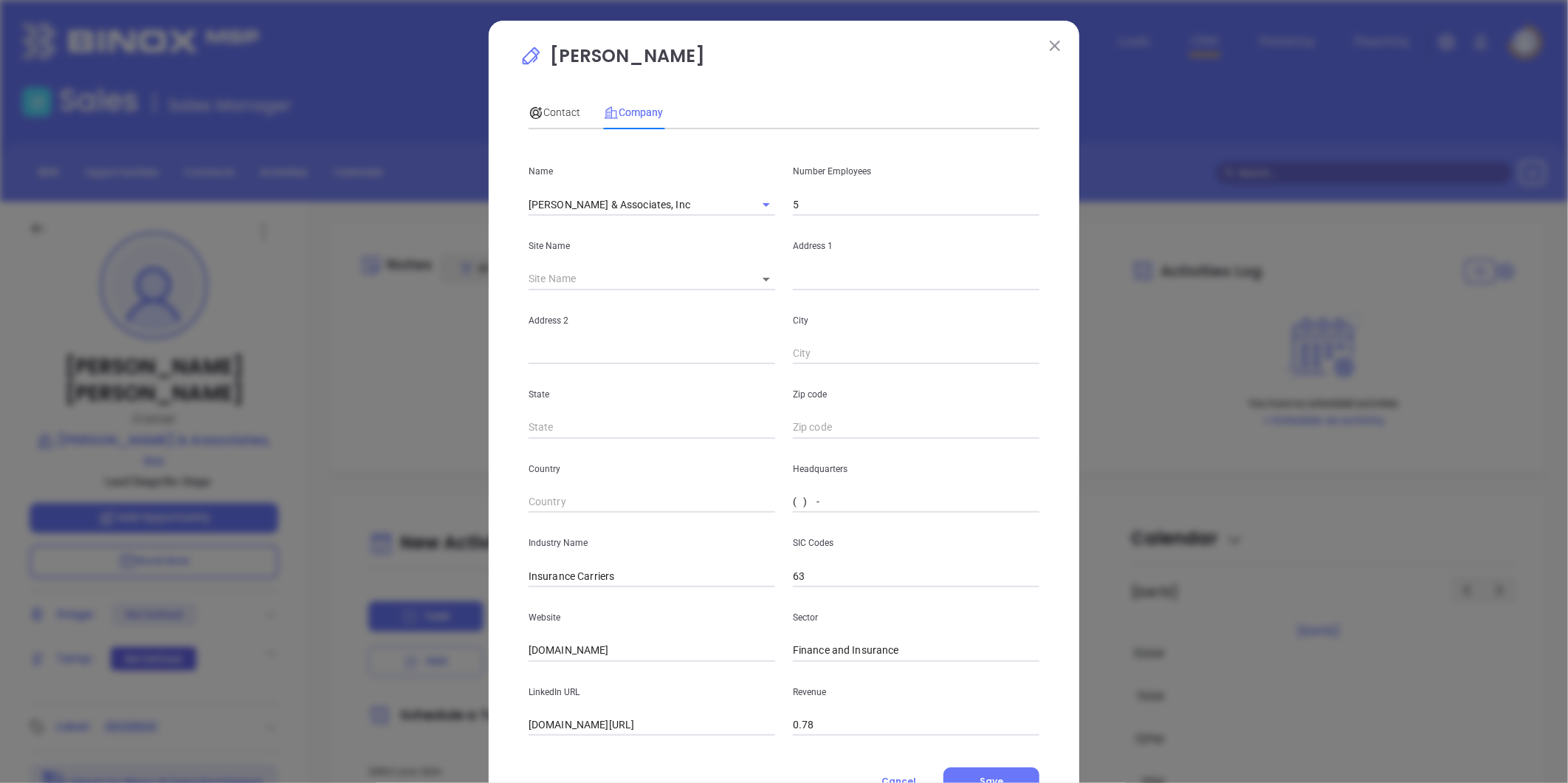
click at [850, 500] on input "( ) -" at bounding box center [916, 502] width 246 height 22
paste input "215) 574-9080"
type input "(215) 574-9080"
click at [548, 113] on span "Contact" at bounding box center [555, 112] width 52 height 12
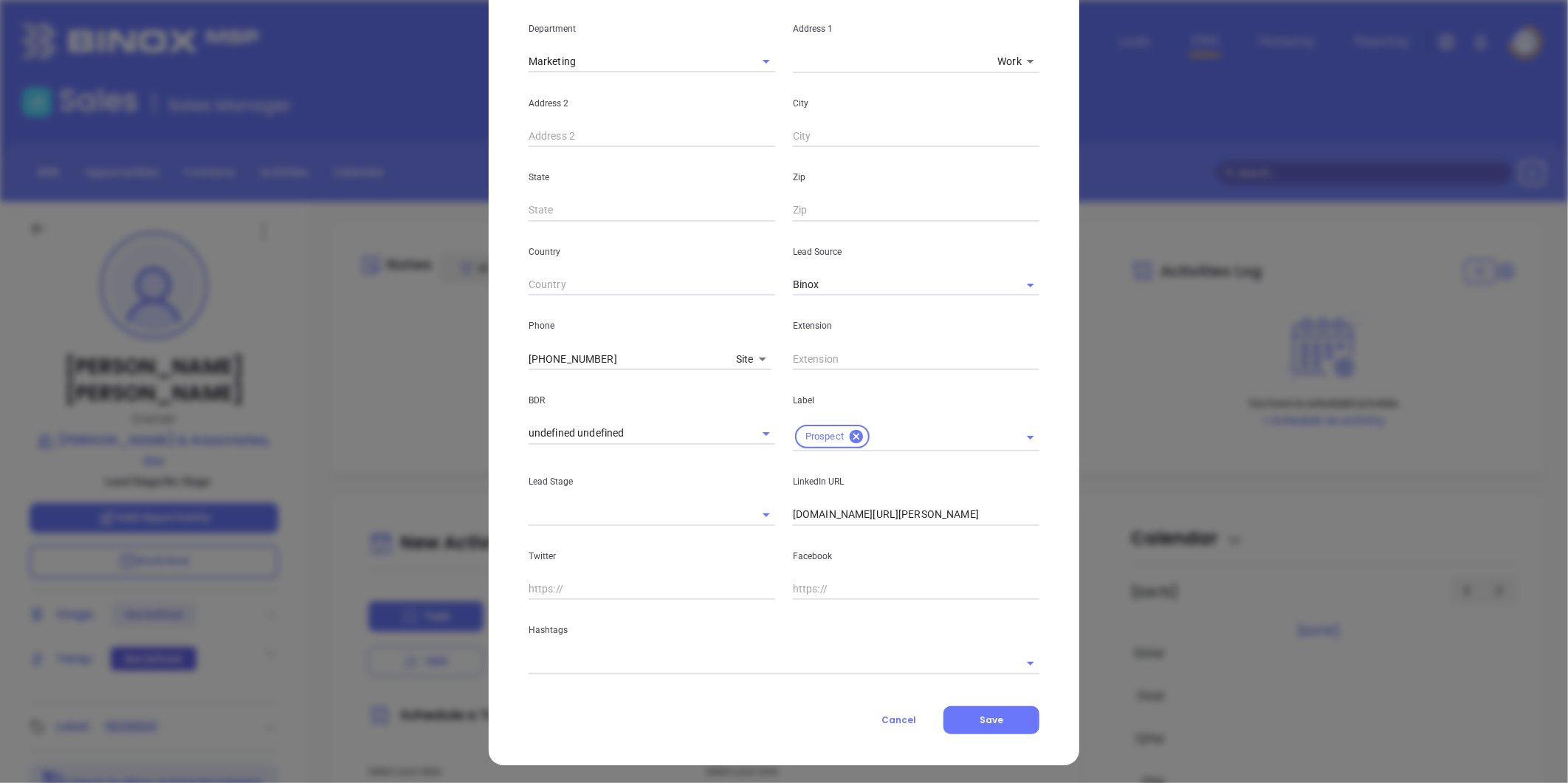
scroll to position [294, 0]
click at [887, 512] on input "linkedin.com/in/christopher-coyne-a5038612" at bounding box center [916, 512] width 246 height 22
click at [816, 517] on input "linkedin.com/in/christopher-coyne-a5038612" at bounding box center [916, 512] width 246 height 22
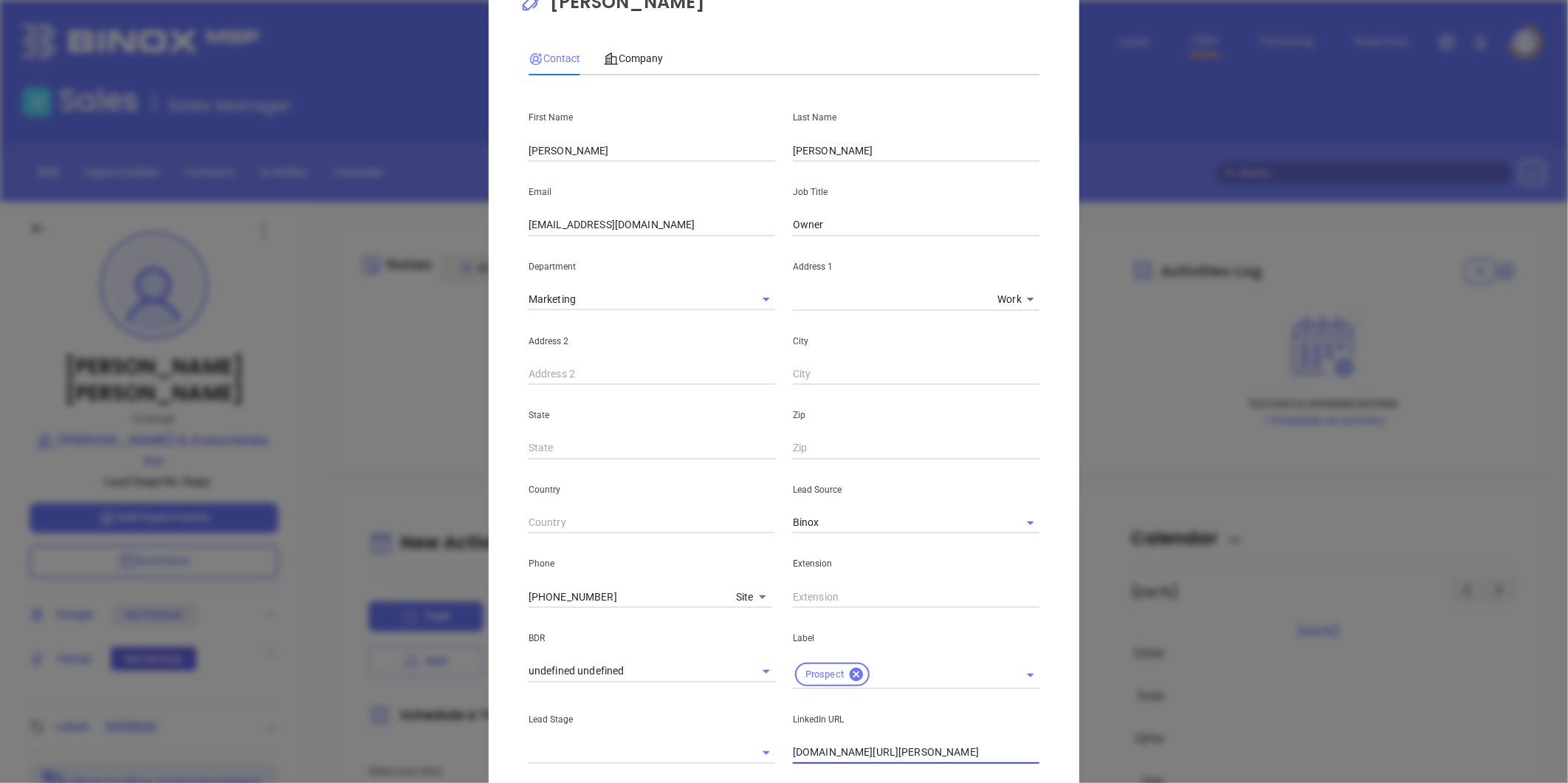
scroll to position [0, 0]
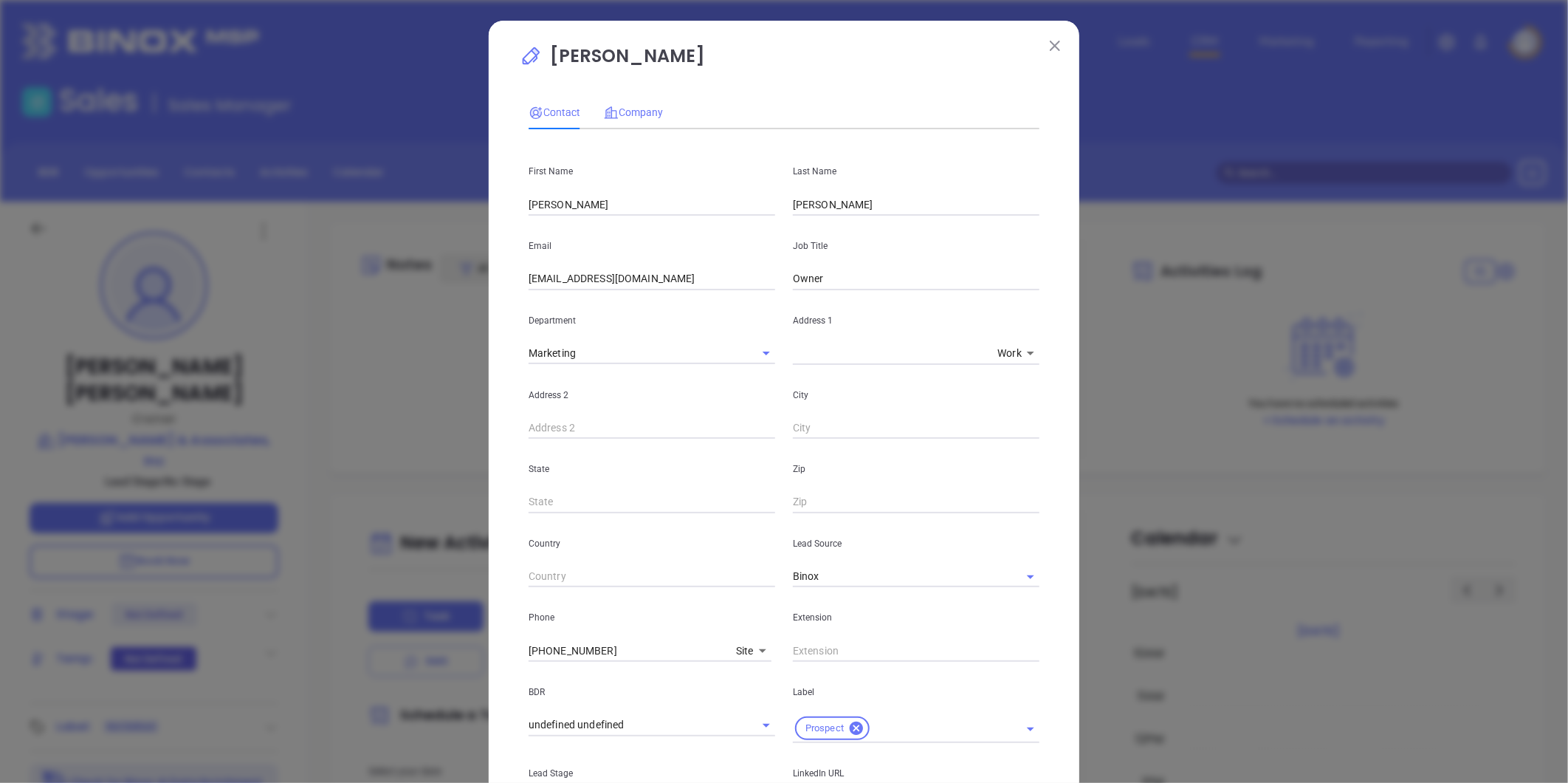
type input "www.linkedin.com/in/christopher-coyne-a5038612"
click at [642, 106] on span "Company" at bounding box center [633, 112] width 59 height 12
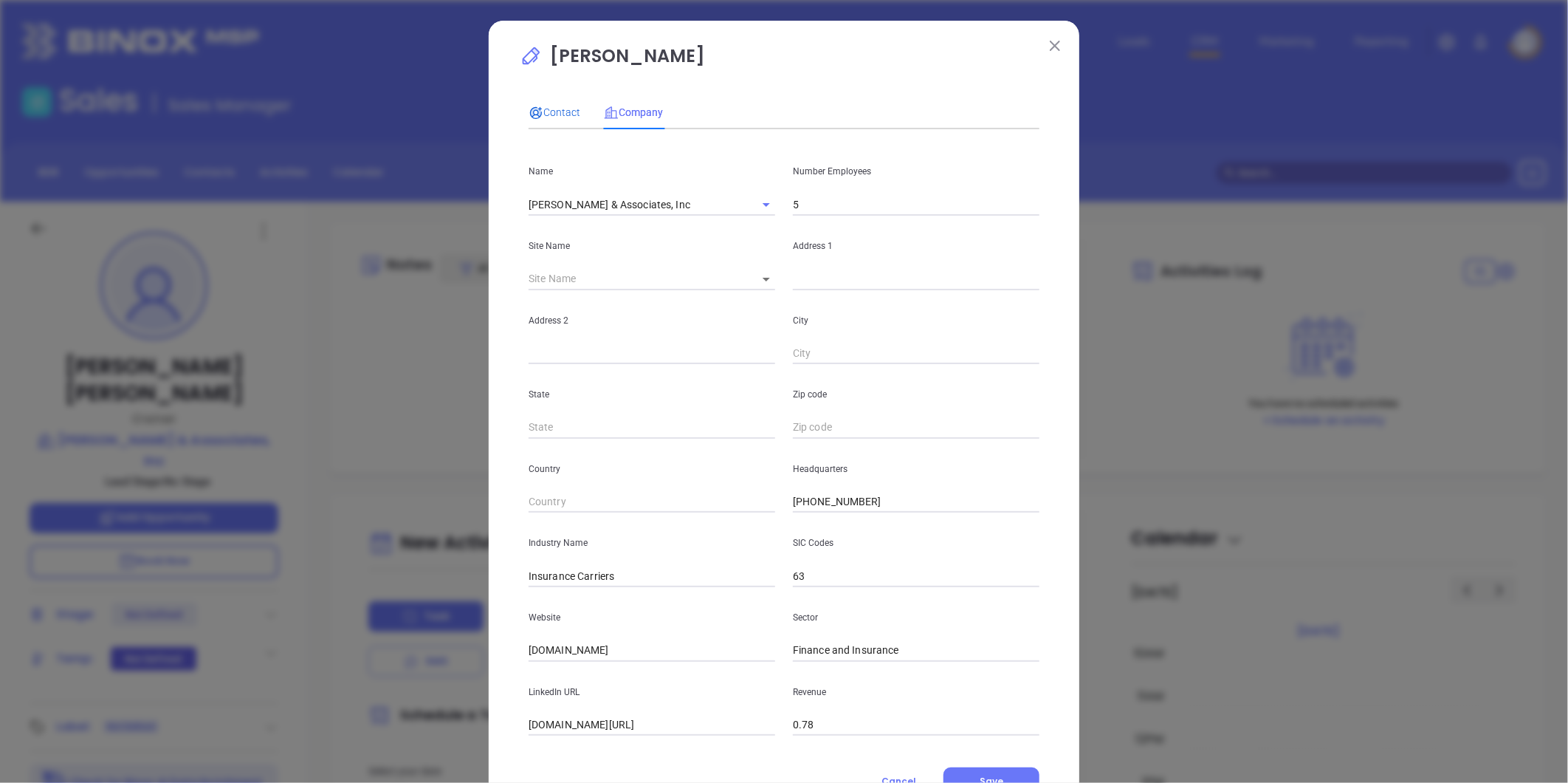
click at [541, 106] on span "Contact" at bounding box center [555, 112] width 52 height 12
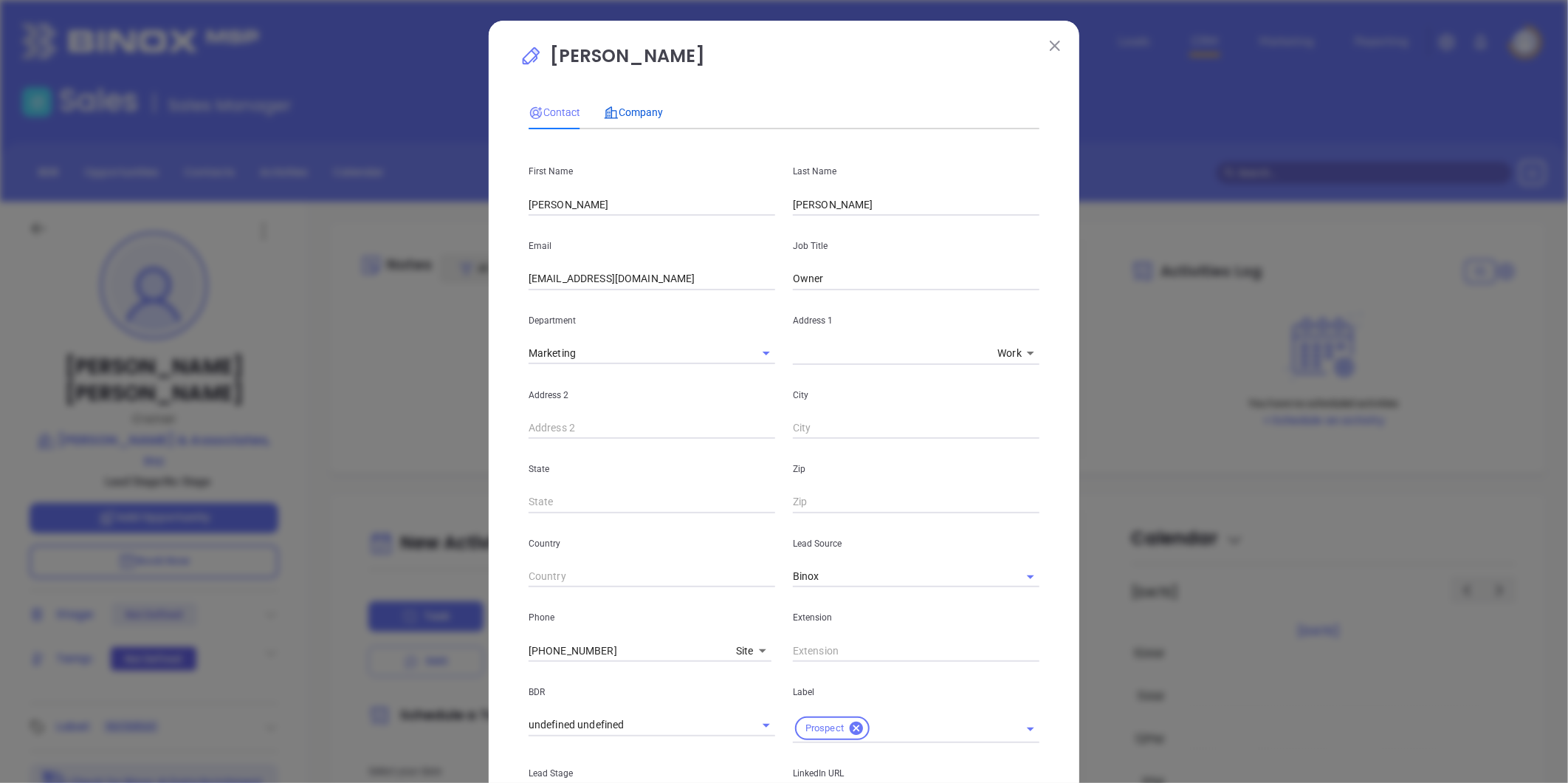
click at [621, 104] on div "Company" at bounding box center [633, 112] width 59 height 17
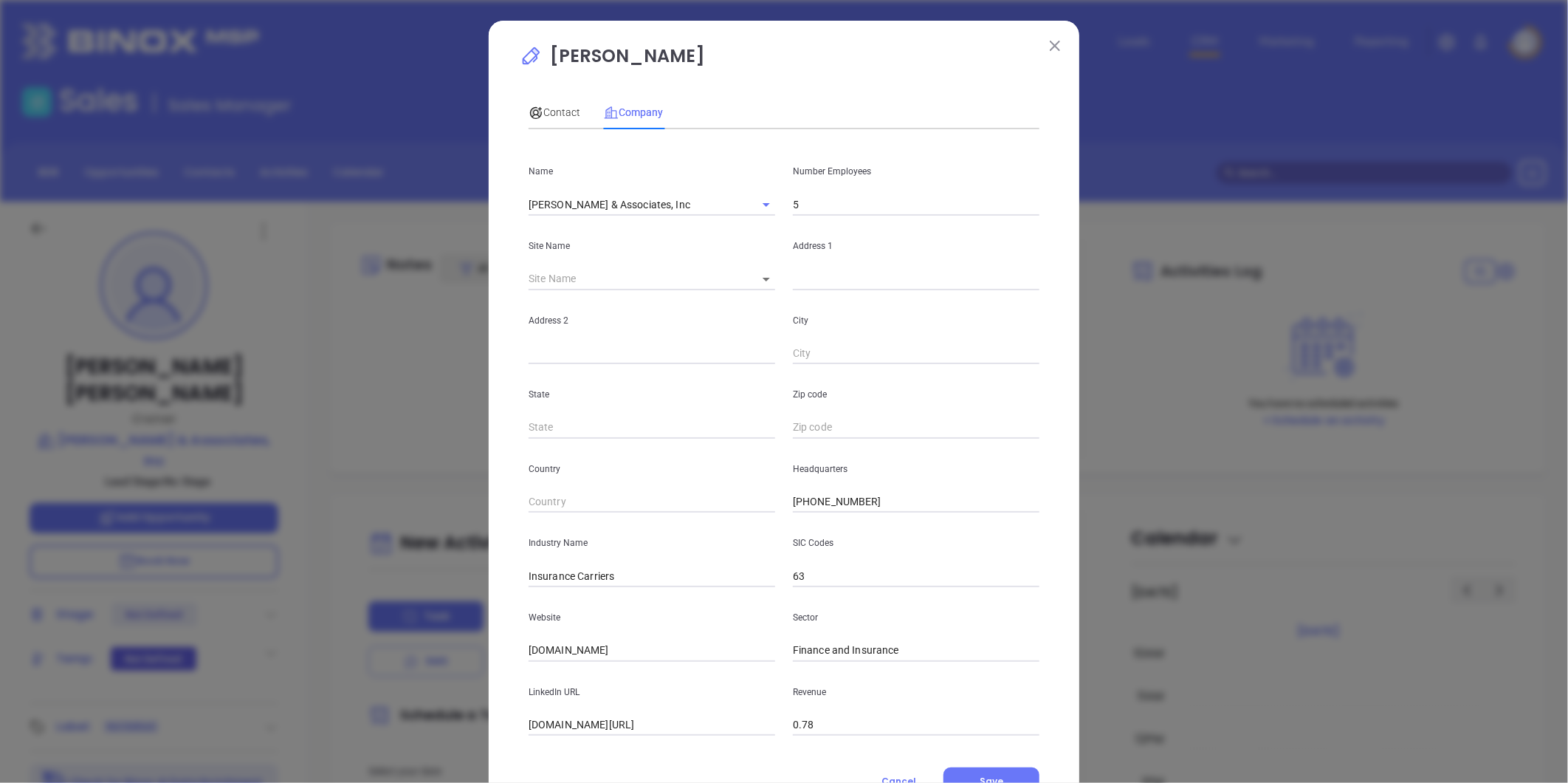
drag, startPoint x: 696, startPoint y: 726, endPoint x: 259, endPoint y: 684, distance: 439.0
click at [259, 684] on div "Christopher Coyne Contact Company First Name Chris Last Name Coyne Email cjc@gc…" at bounding box center [784, 391] width 1568 height 783
paste input "https://www.linkedin.com/company/gcainsures/"
type input "https://www.linkedin.com/company/gcainsures/"
click at [835, 204] on input "5" at bounding box center [916, 205] width 246 height 22
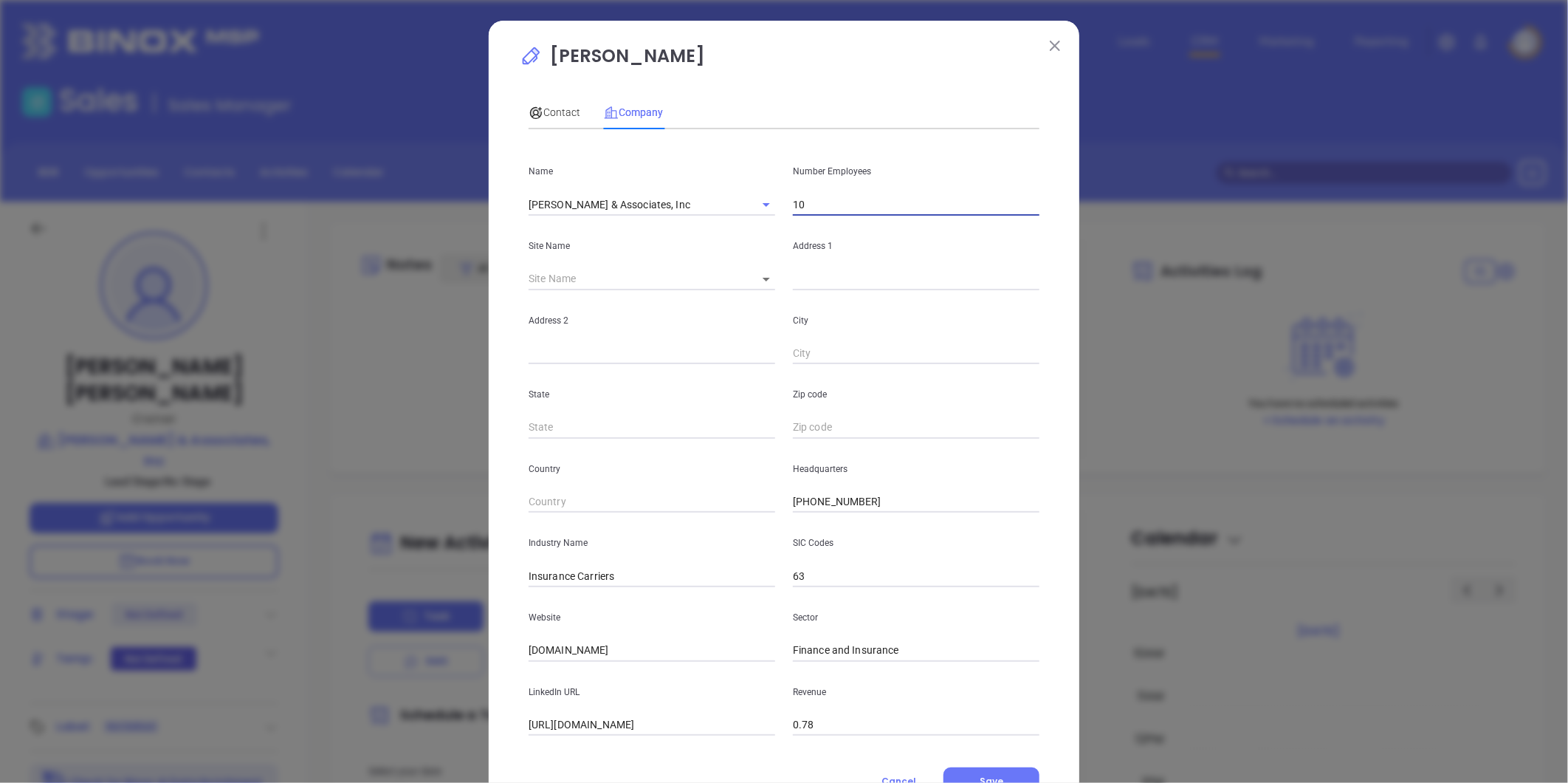
type input "10"
drag, startPoint x: 681, startPoint y: 262, endPoint x: 773, endPoint y: 291, distance: 96.5
click at [682, 262] on div "Site Name ​" at bounding box center [652, 253] width 264 height 75
click at [754, 276] on body "Leads CRM Marketing Reporting Financial Leads Leads Sales Sales Manager BDR Opp…" at bounding box center [784, 391] width 1568 height 783
click at [769, 283] on li "Philadelphia" at bounding box center [808, 280] width 138 height 27
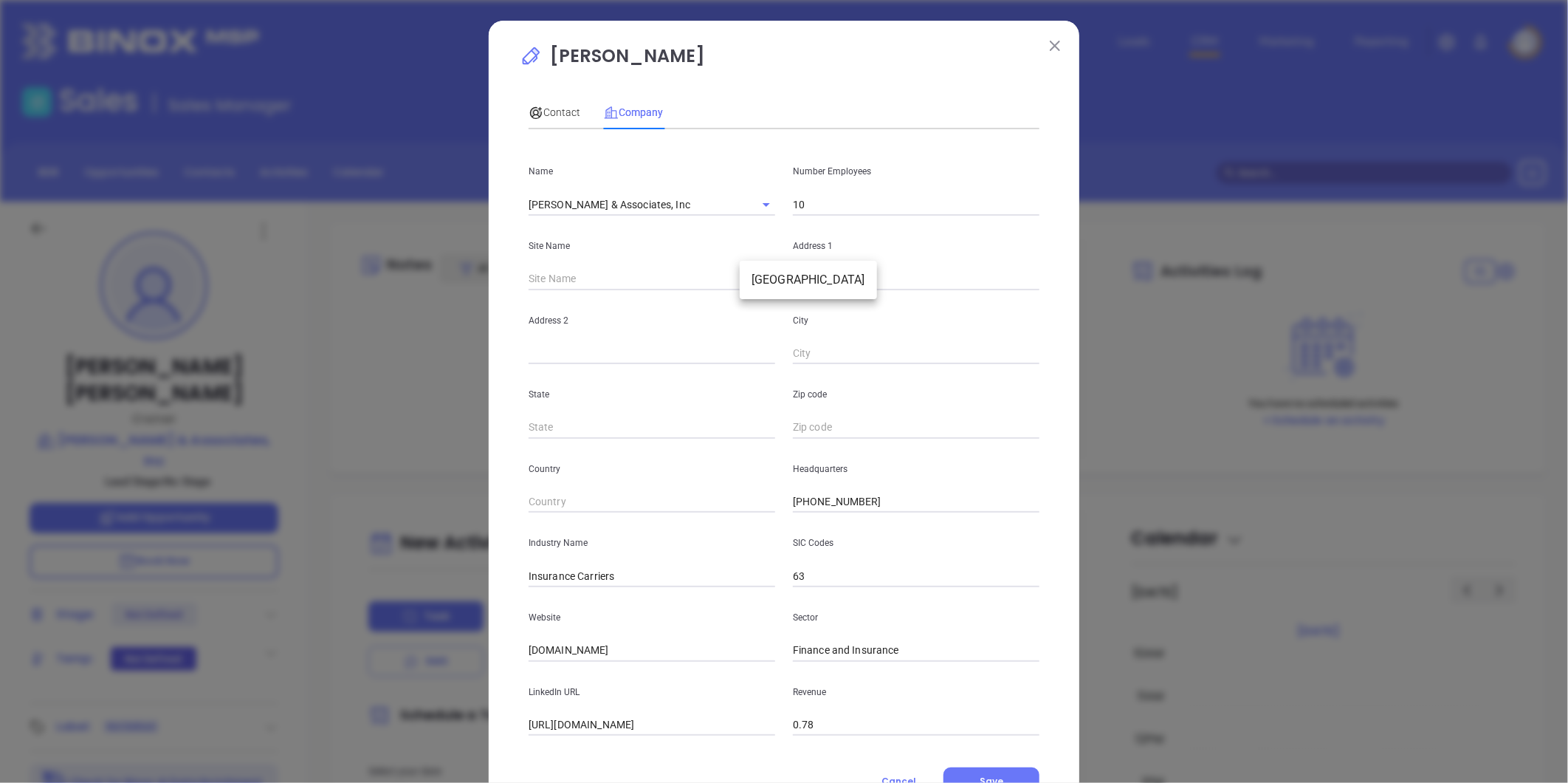
type input "Philadelphia"
type input "127166"
type input "1851 W Ritner St"
type input "Philadelphia"
type input "PA"
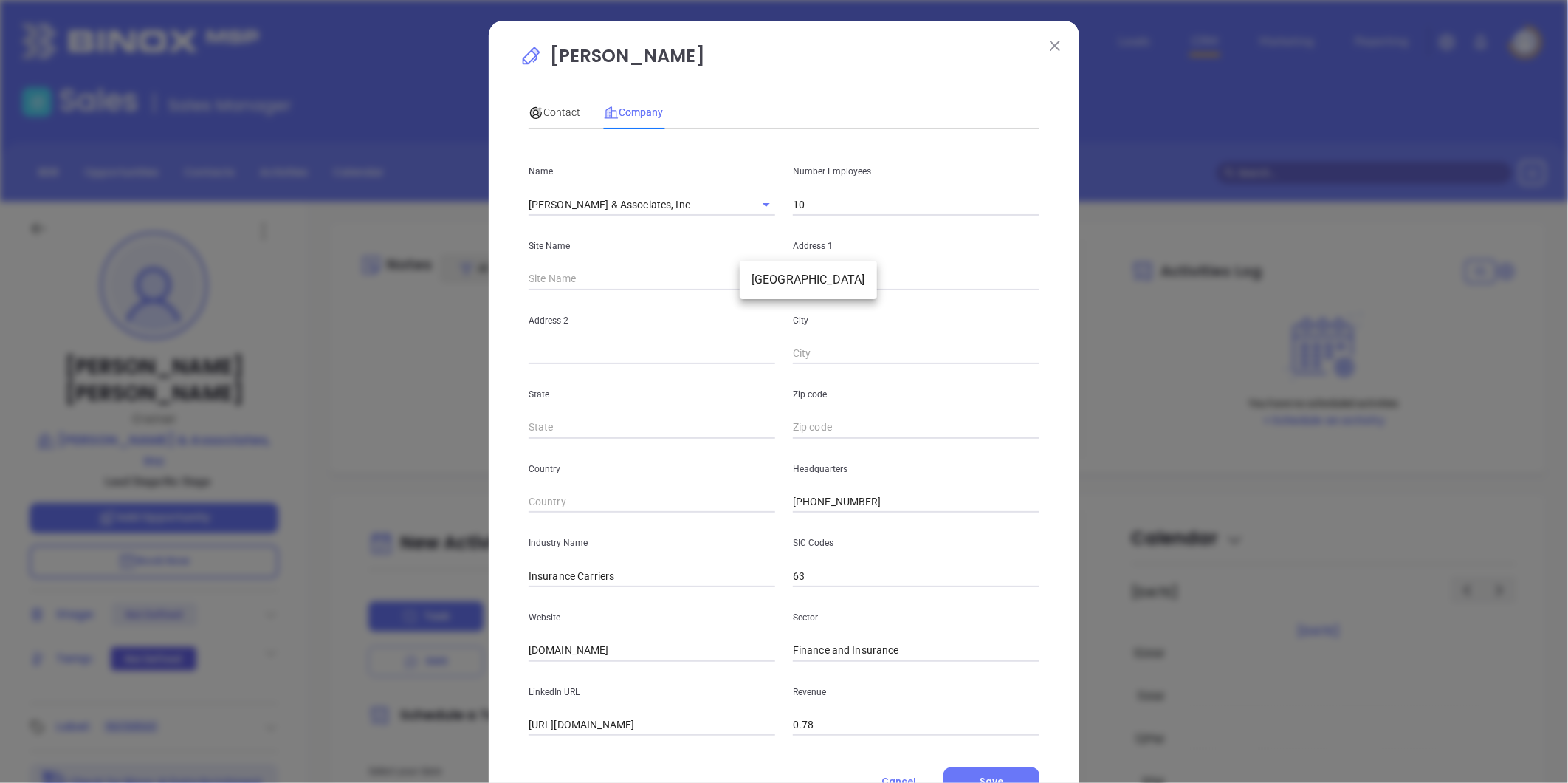
type input "19145-3719"
type input "US"
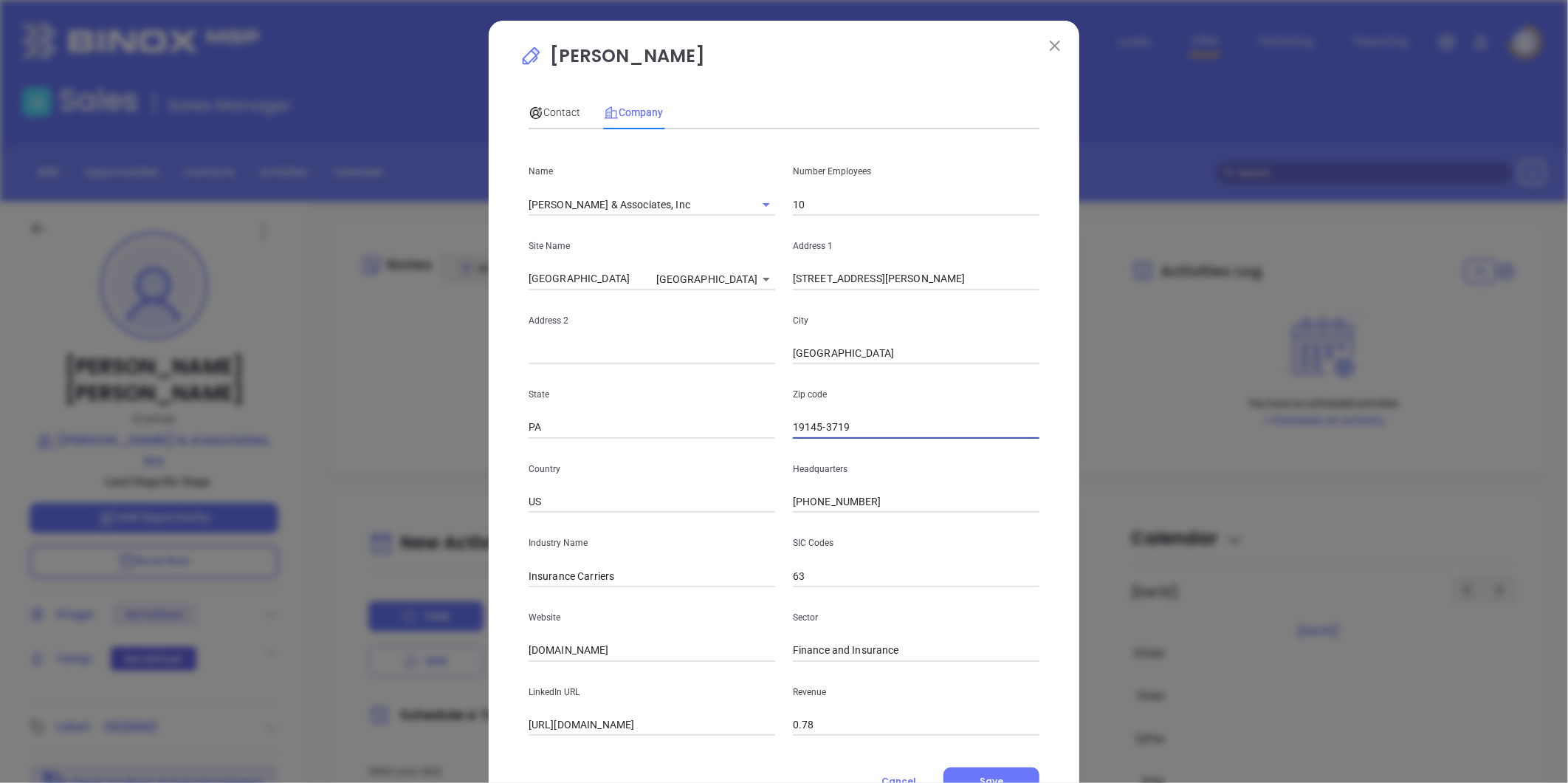
click at [865, 429] on input "19145-3719" at bounding box center [916, 427] width 246 height 22
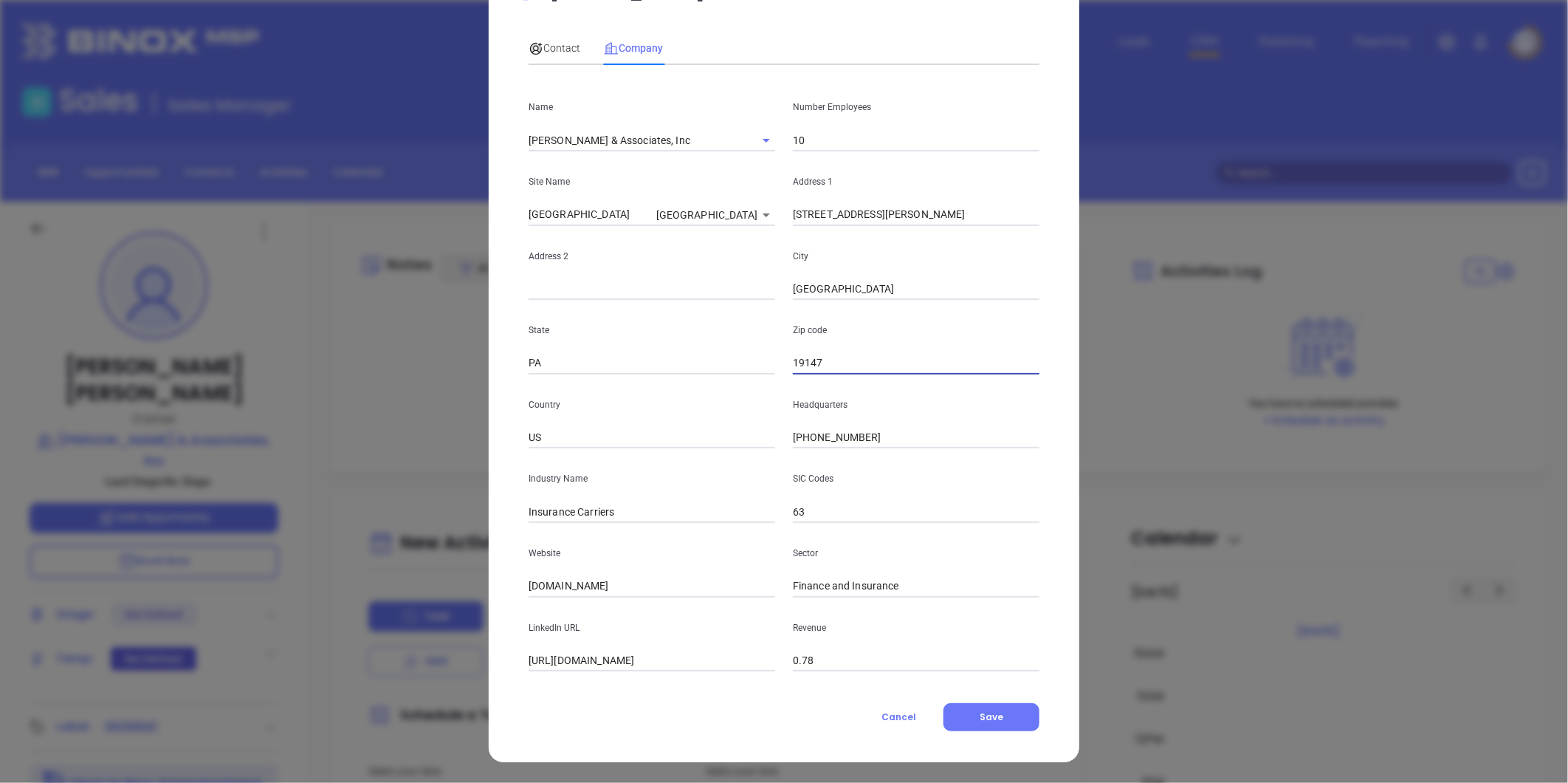
type input "19147"
drag, startPoint x: 602, startPoint y: 587, endPoint x: 397, endPoint y: 573, distance: 205.5
click at [318, 569] on div "Christopher Coyne Contact Company First Name Chris Last Name Coyne Email cjc@gc…" at bounding box center [784, 391] width 1568 height 783
paste input "https://www.gcainsures.com/"
type input "https://www.gcainsures.com/"
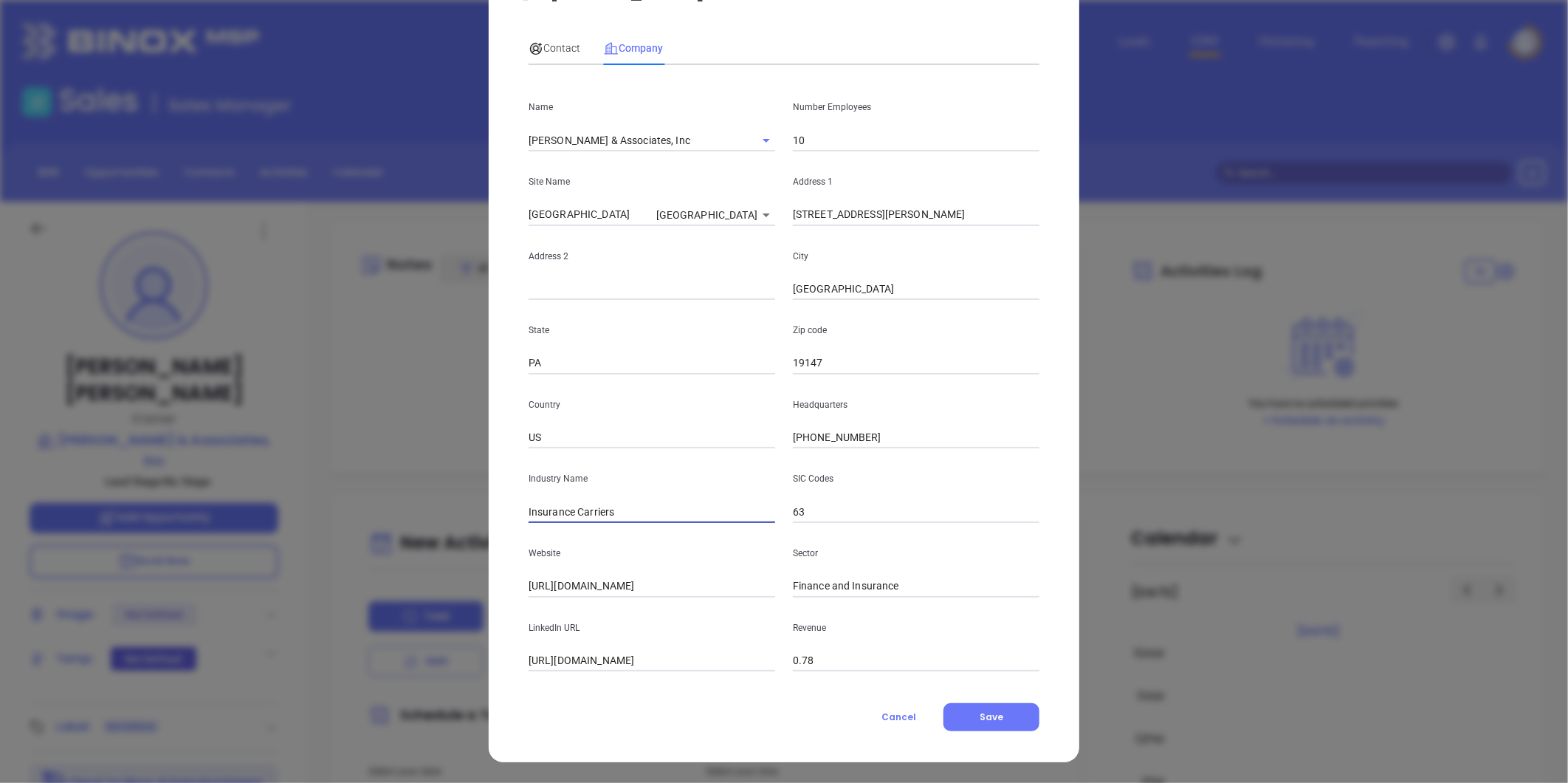
drag, startPoint x: 572, startPoint y: 513, endPoint x: 728, endPoint y: 526, distance: 156.5
click at [747, 528] on div "Name Gannon Coyne & Associates, Inc Number Employees 10 Site Name Philadelphia …" at bounding box center [784, 374] width 511 height 594
type input "Insurance"
click at [618, 363] on input "PA" at bounding box center [651, 364] width 246 height 22
click at [939, 286] on input "Philadelphia" at bounding box center [916, 290] width 246 height 22
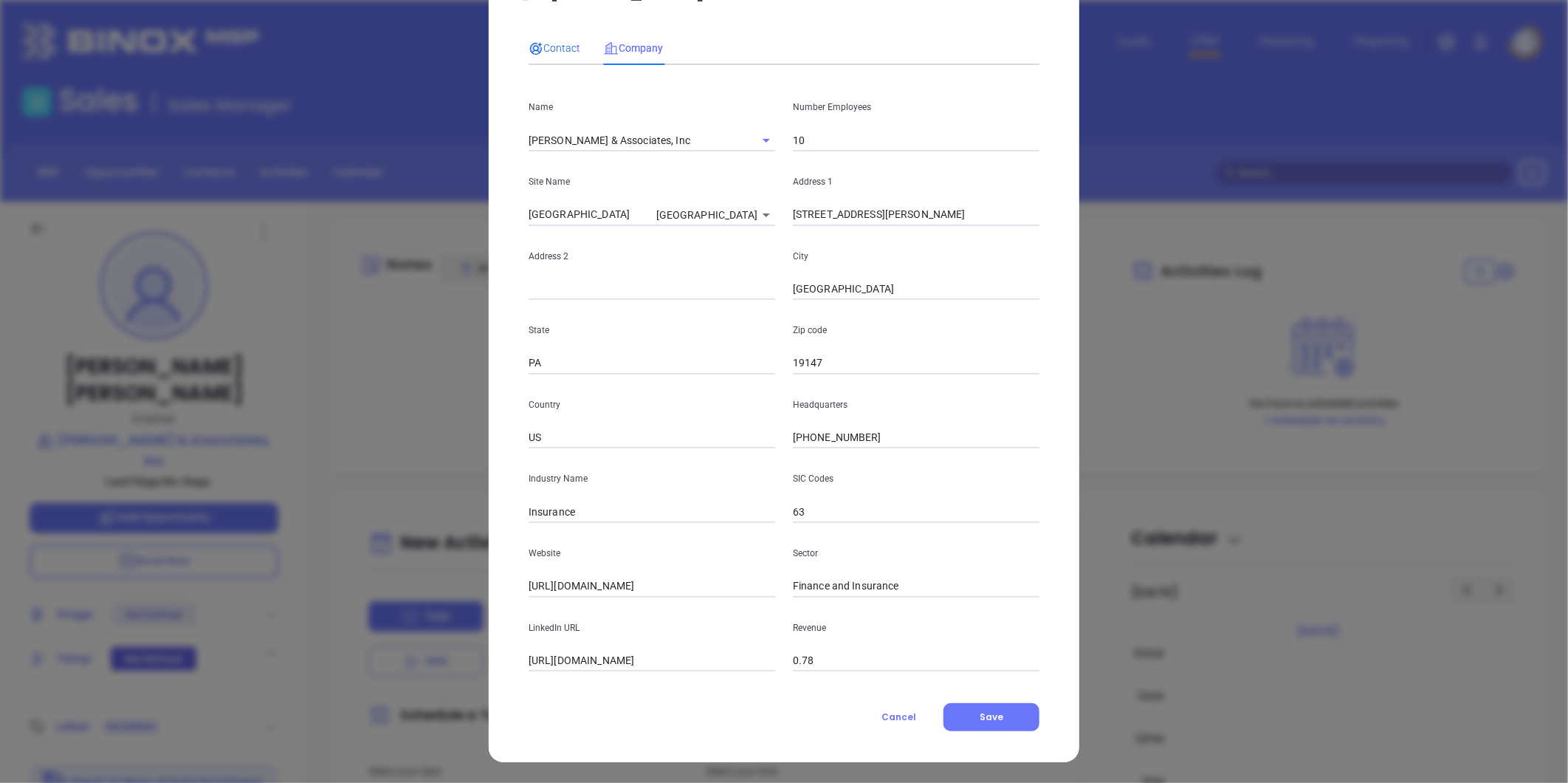
click at [555, 42] on span "Contact" at bounding box center [555, 47] width 52 height 12
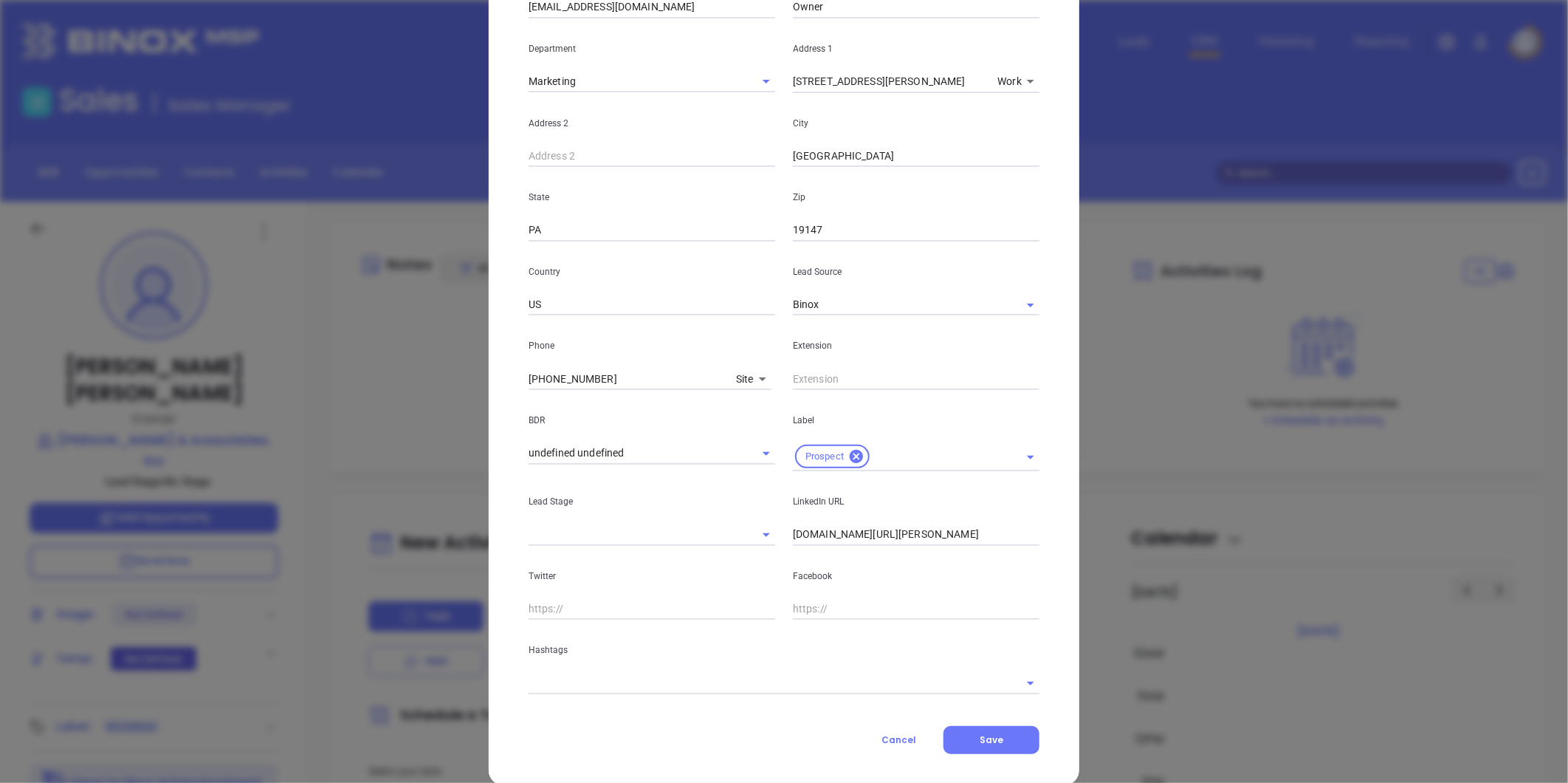
scroll to position [294, 0]
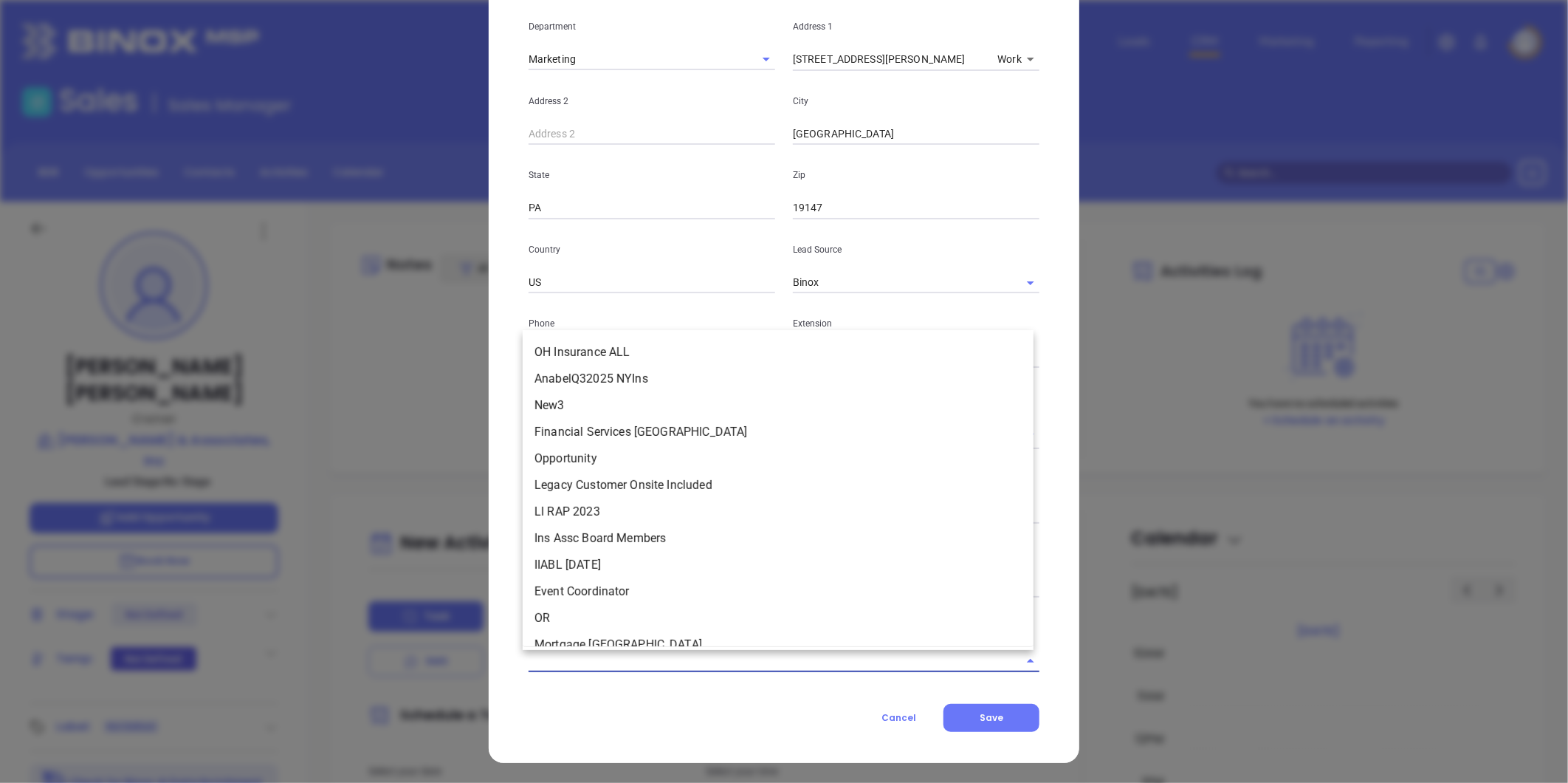
click at [618, 662] on input "text" at bounding box center [763, 660] width 470 height 21
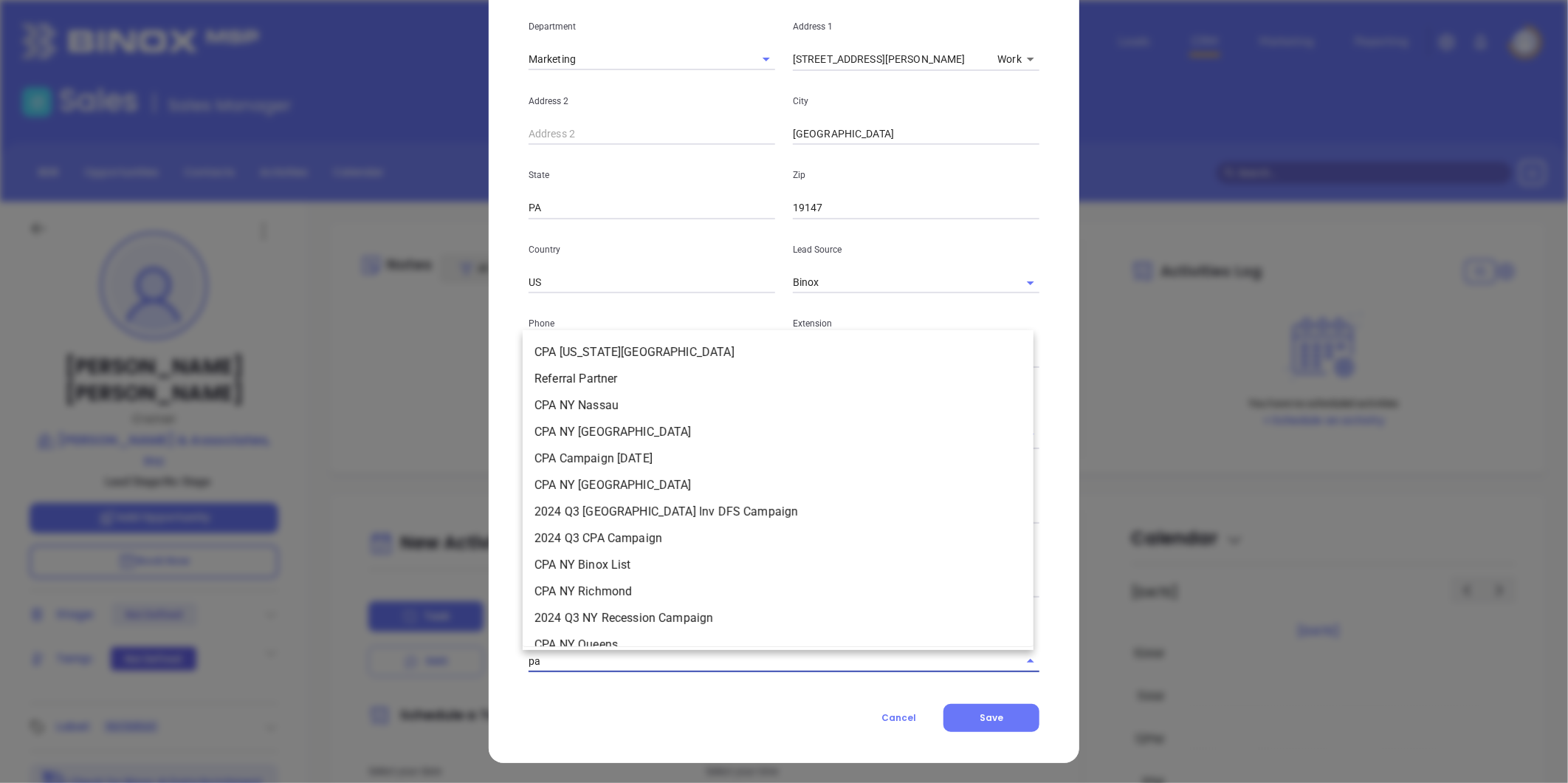
click at [601, 652] on input "pa" at bounding box center [763, 660] width 470 height 21
type input "pa in"
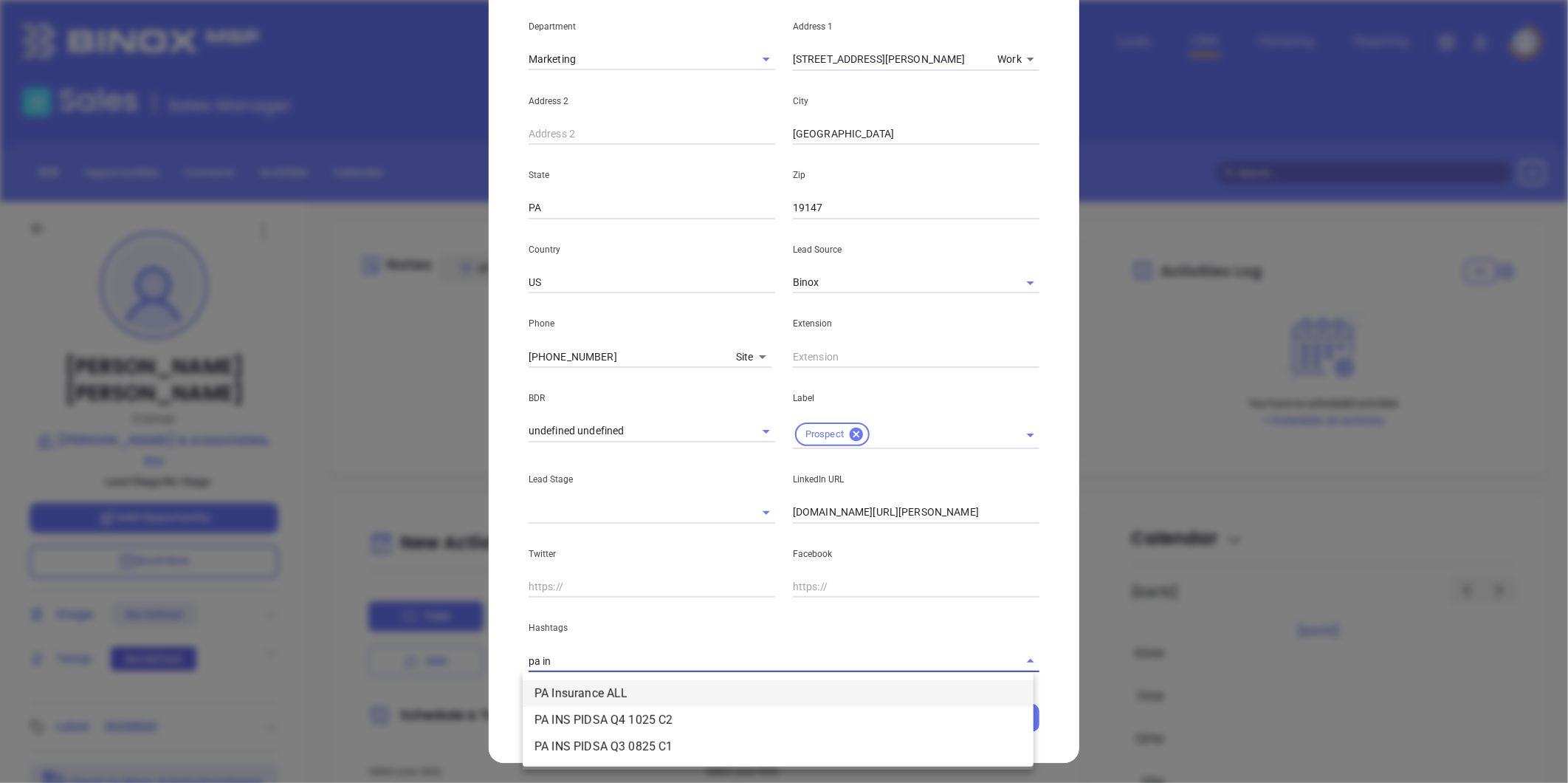
click at [574, 694] on li "PA Insurance ALL" at bounding box center [777, 693] width 511 height 27
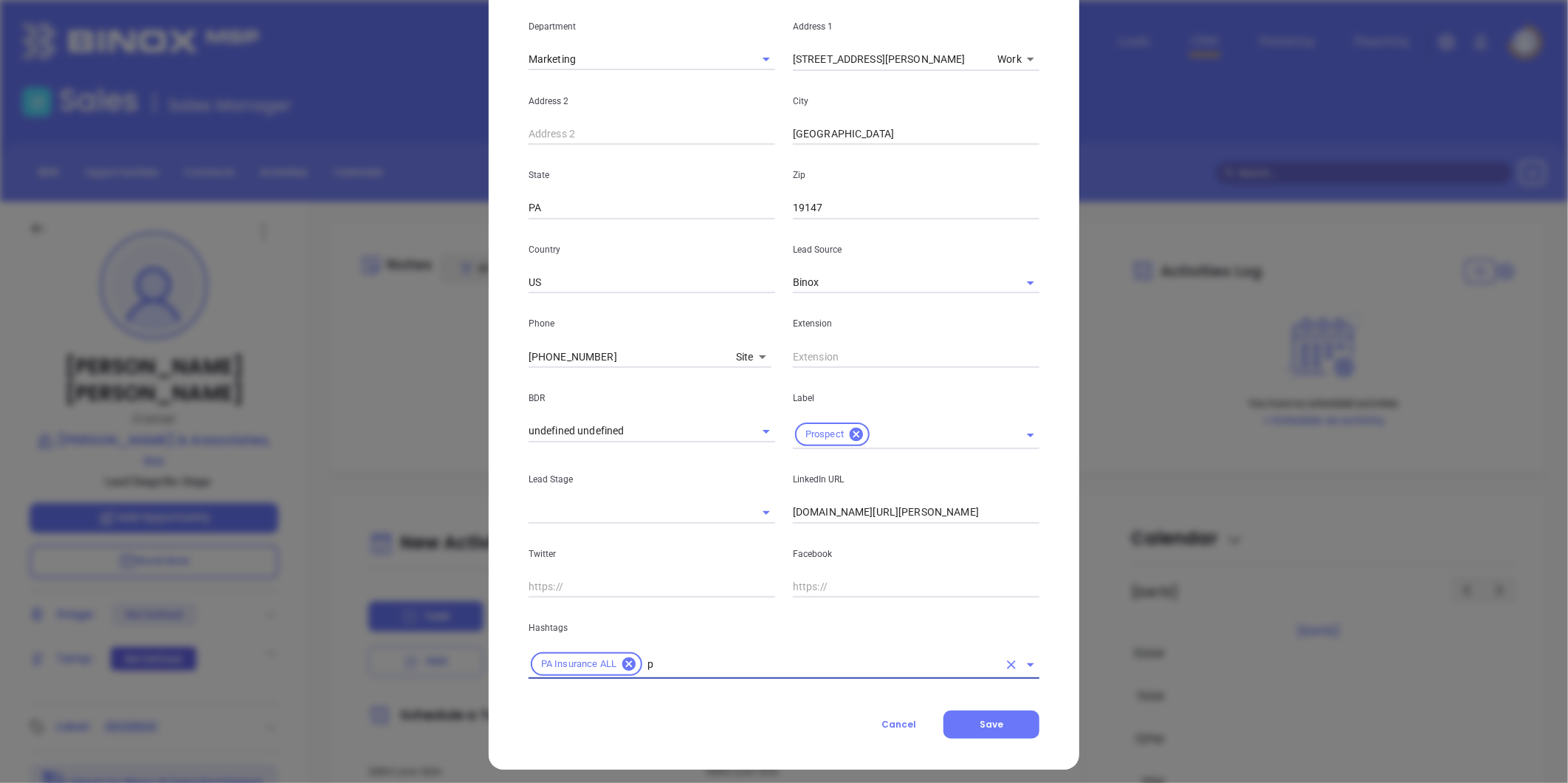
type input "pa"
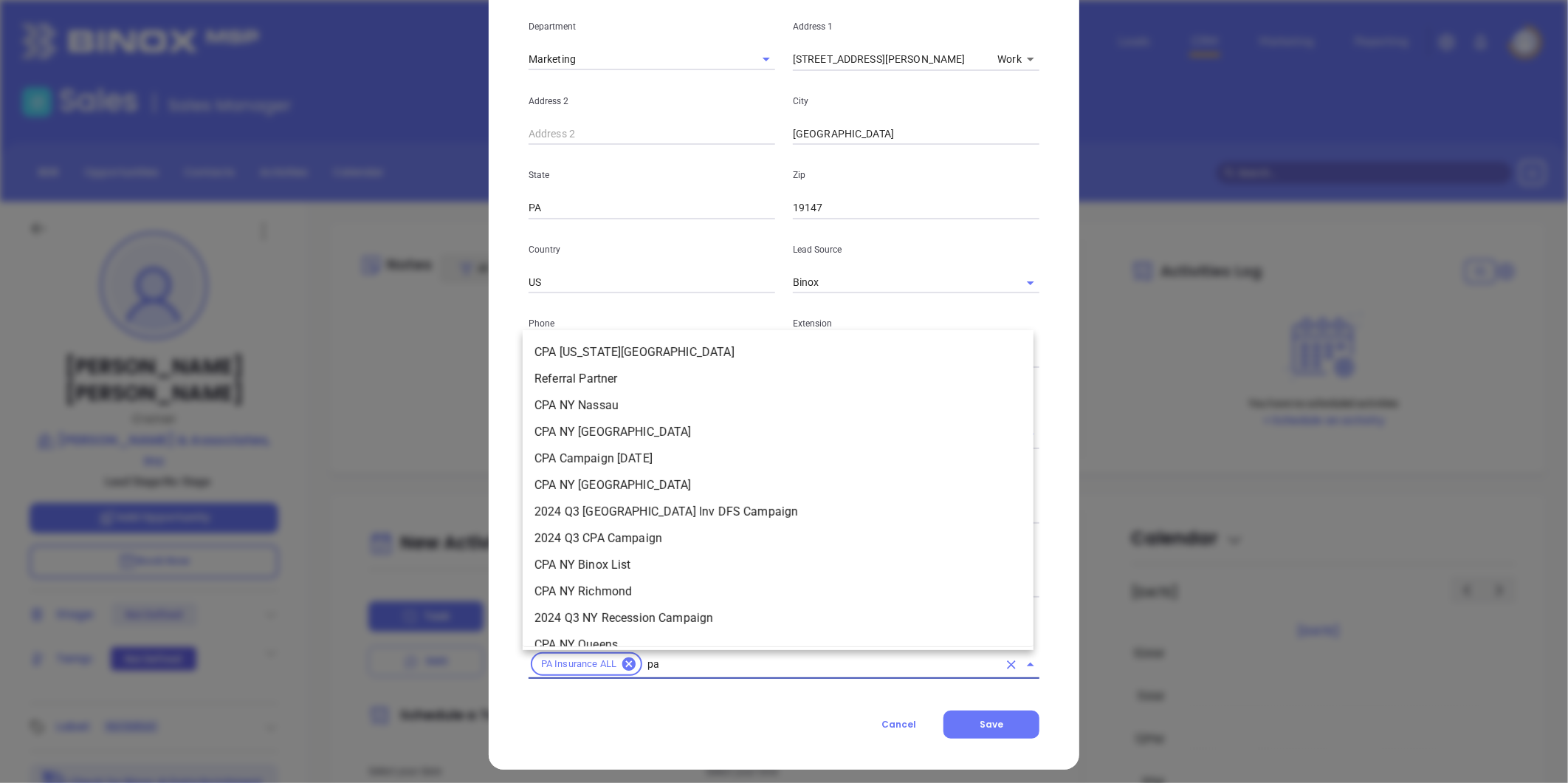
scroll to position [832, 0]
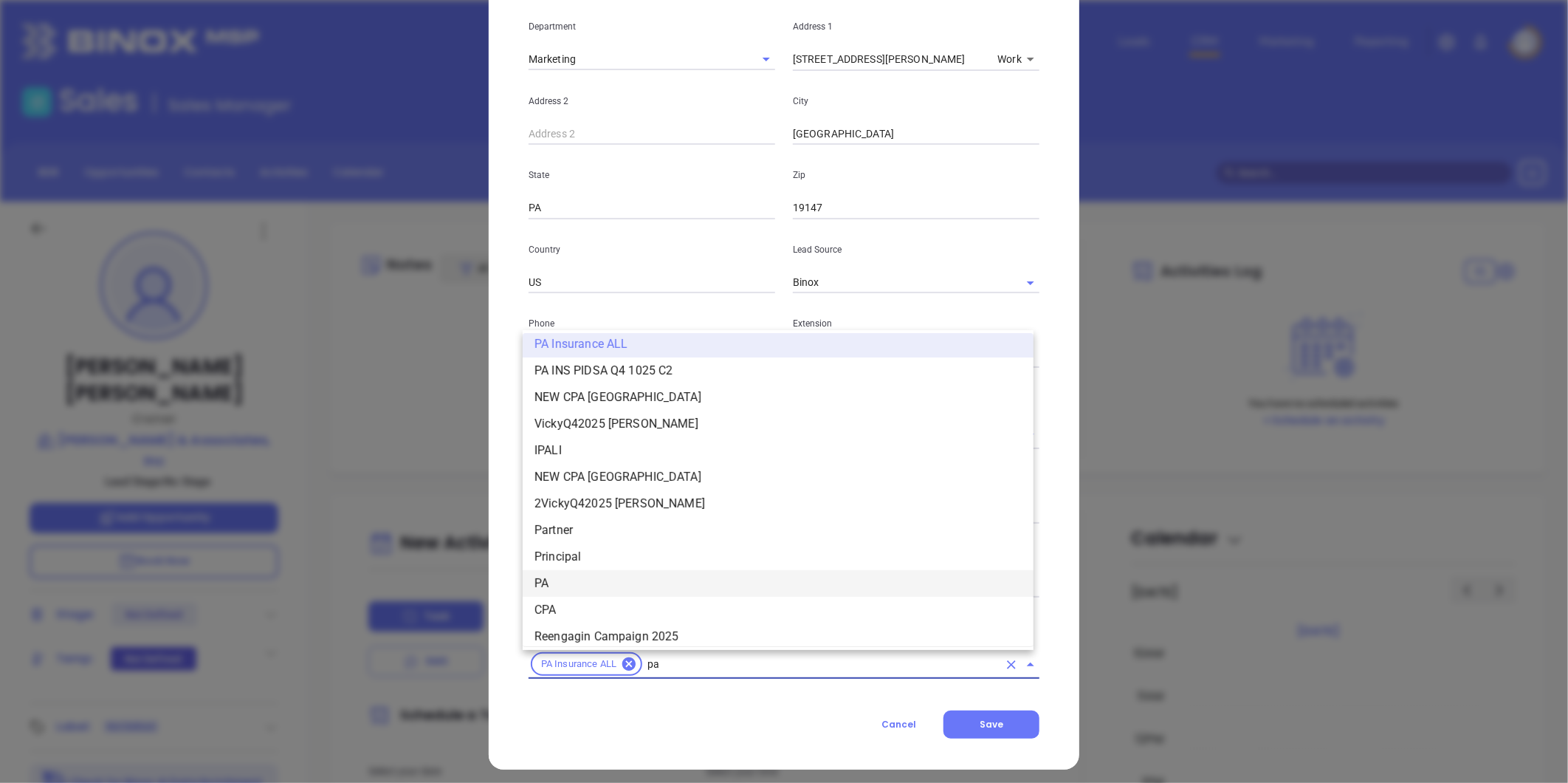
click at [551, 583] on li "PA" at bounding box center [777, 583] width 511 height 27
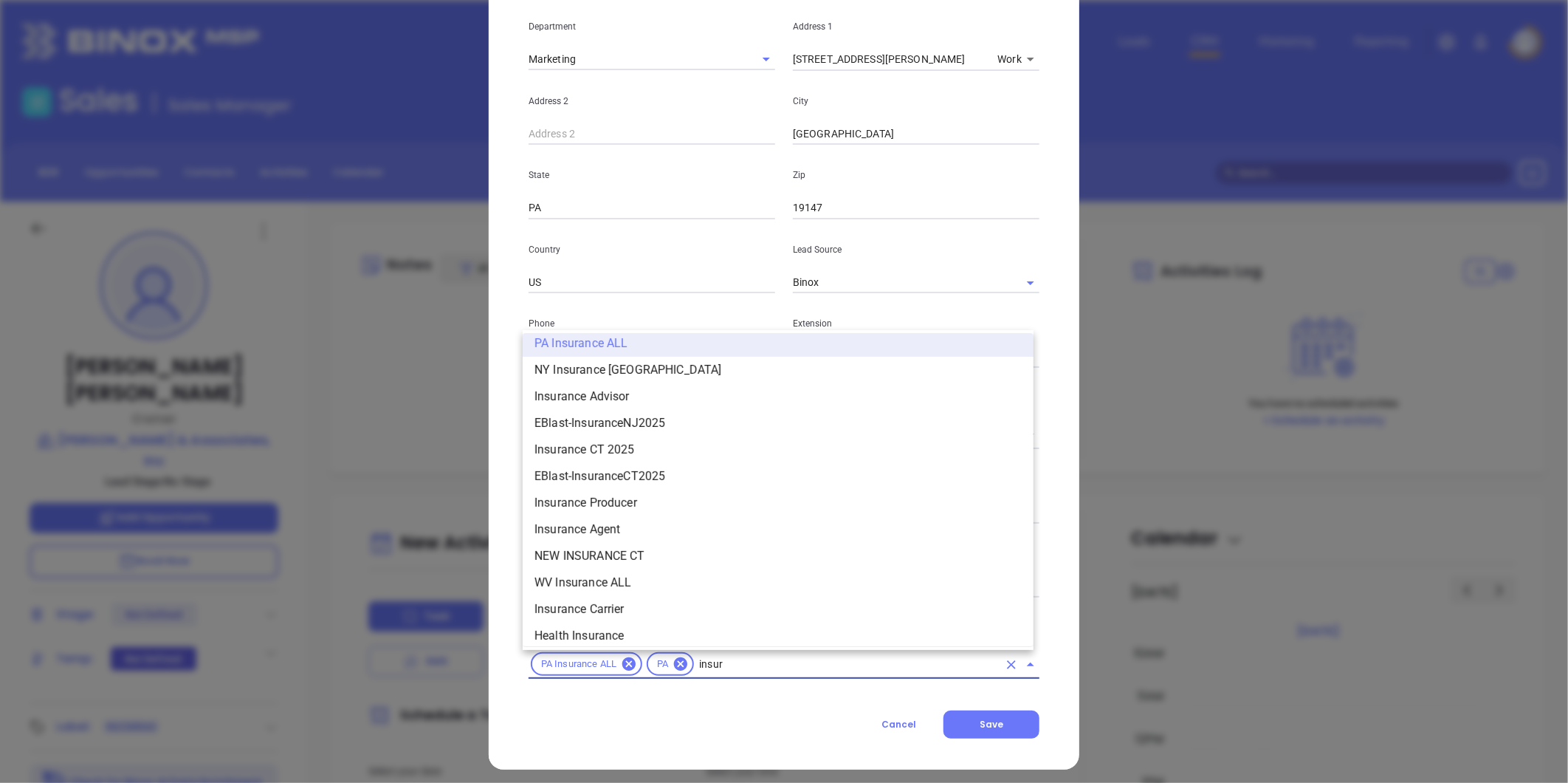
type input "insura"
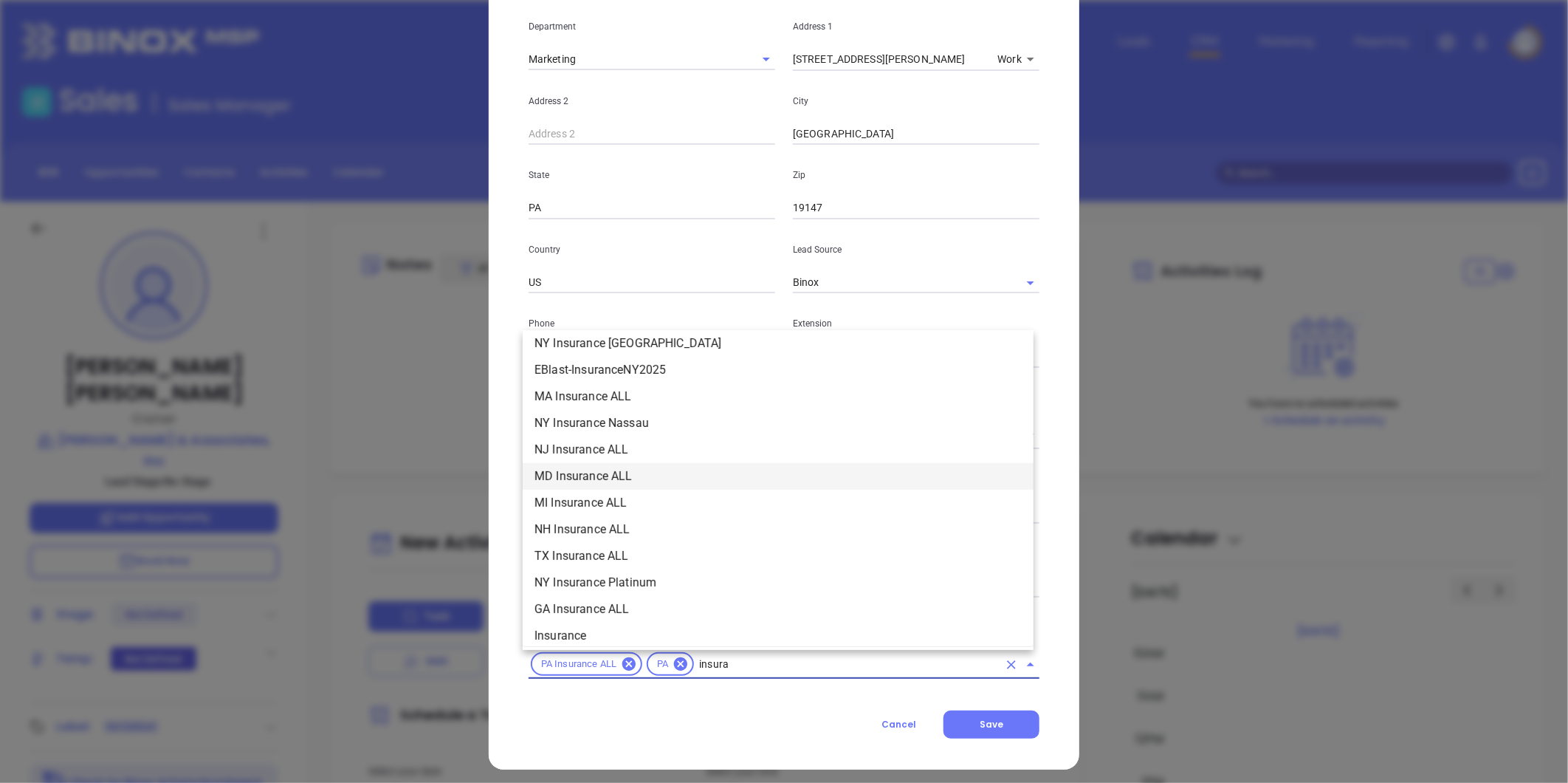
scroll to position [410, 0]
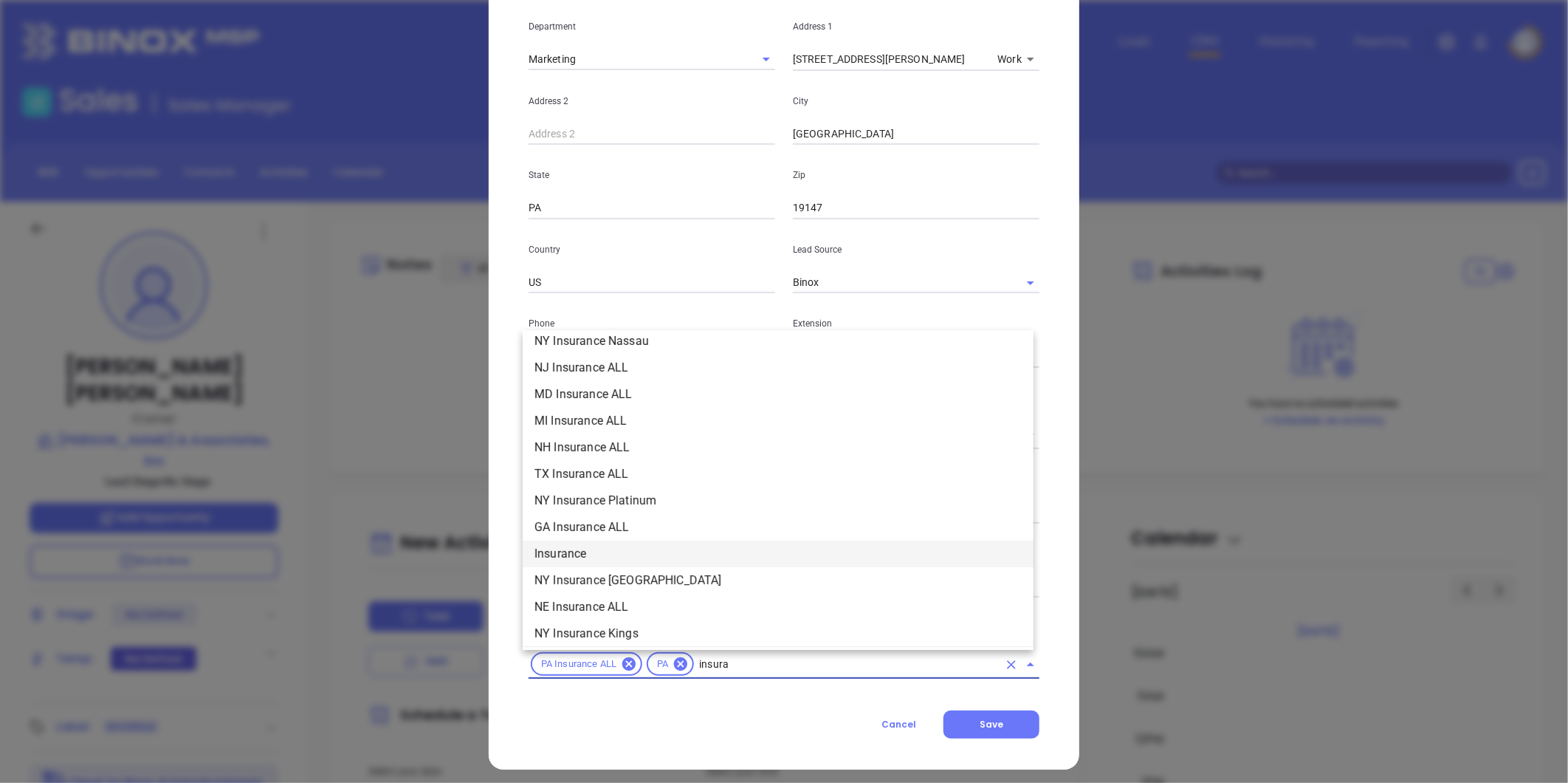
click at [581, 554] on li "Insurance" at bounding box center [777, 554] width 511 height 27
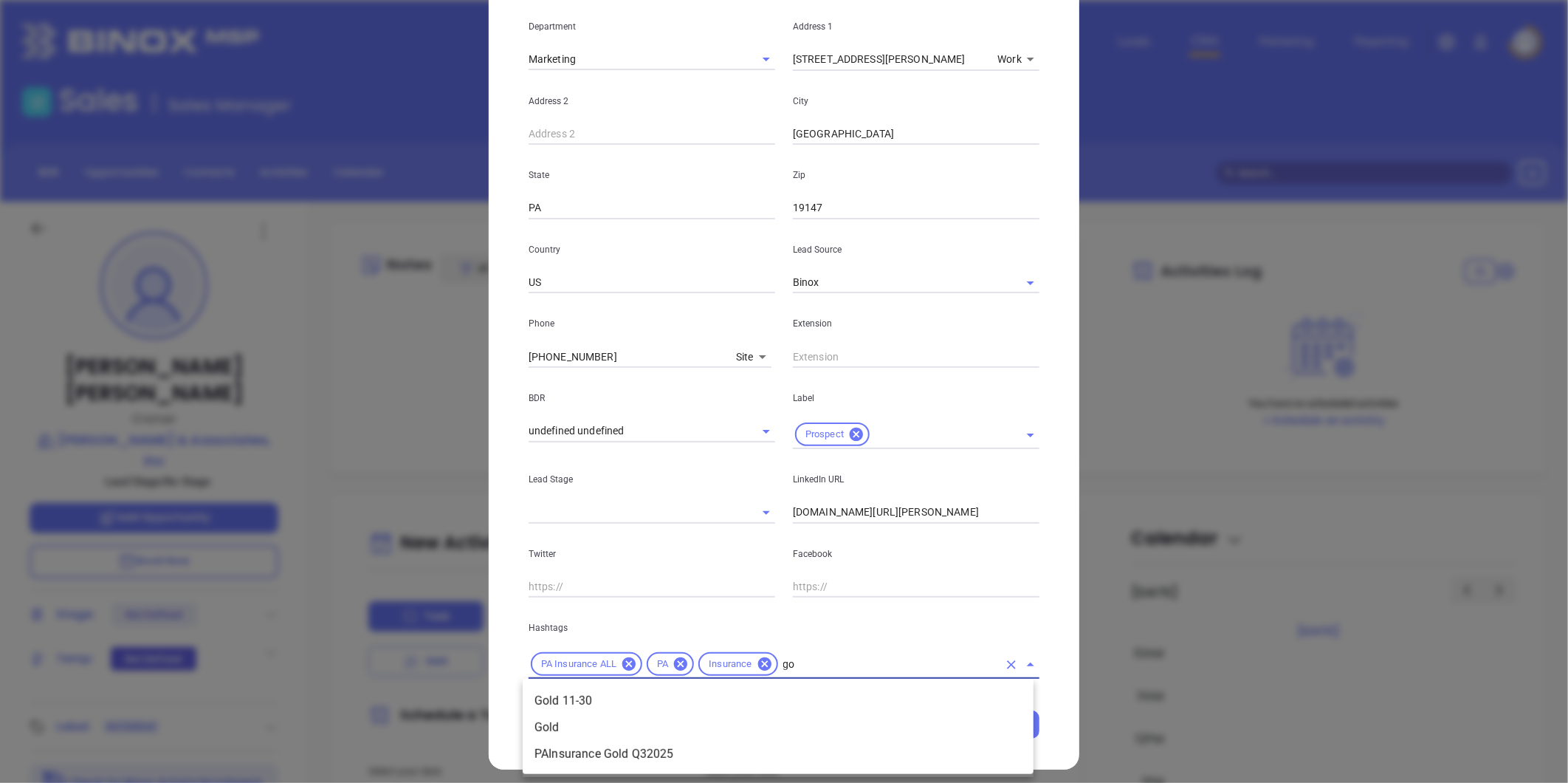
type input "g"
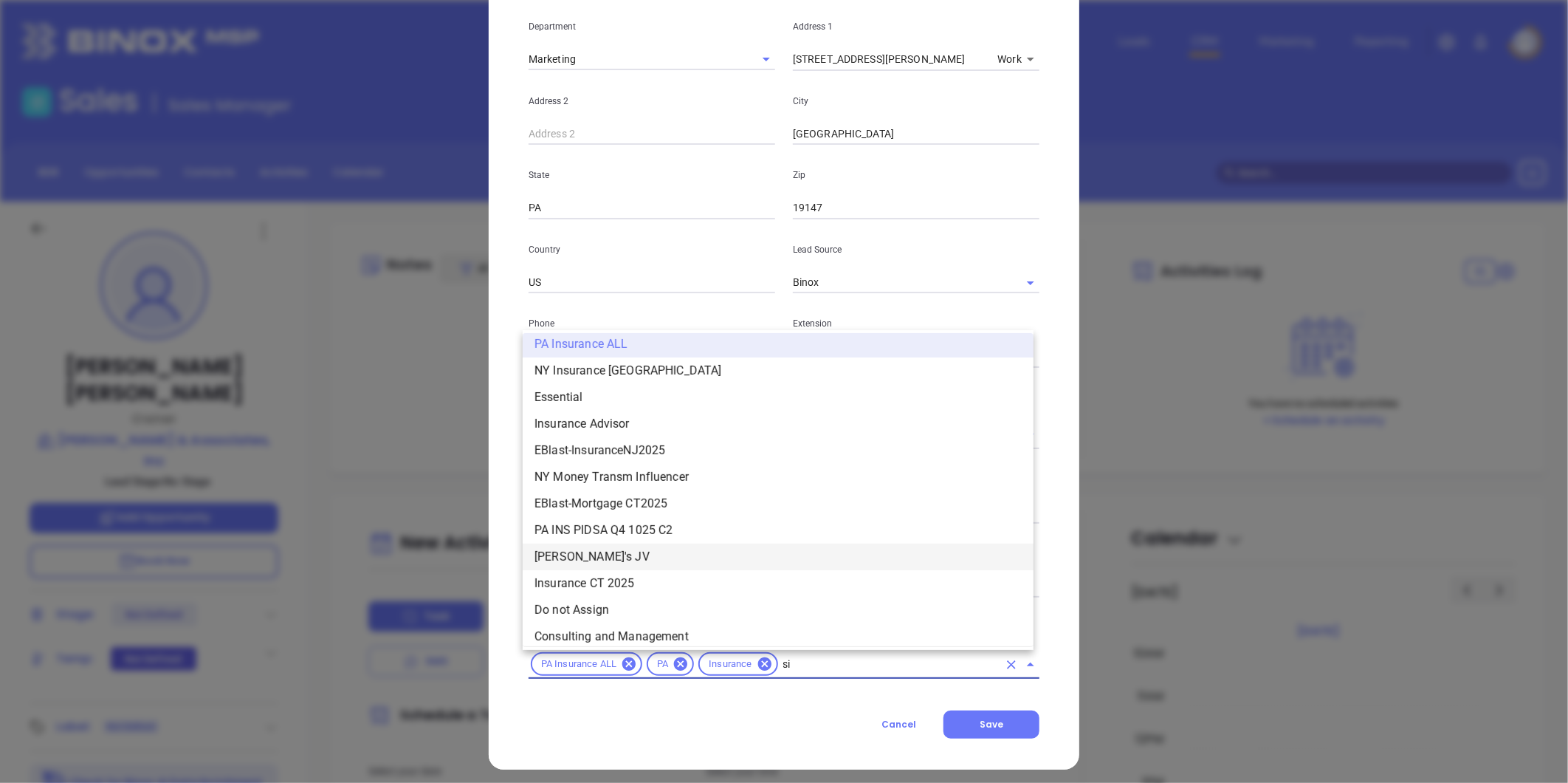
scroll to position [0, 0]
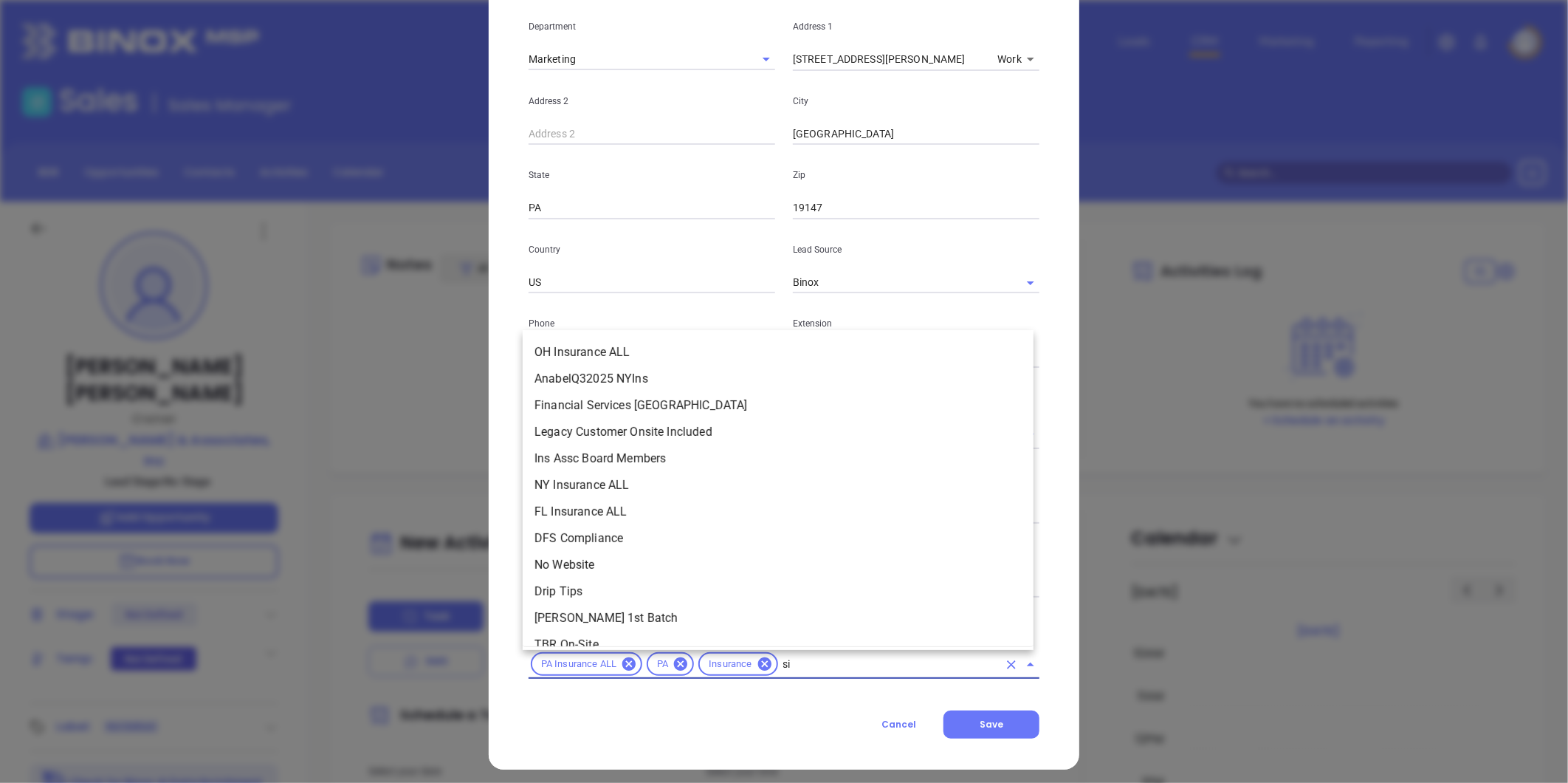
type input "sil"
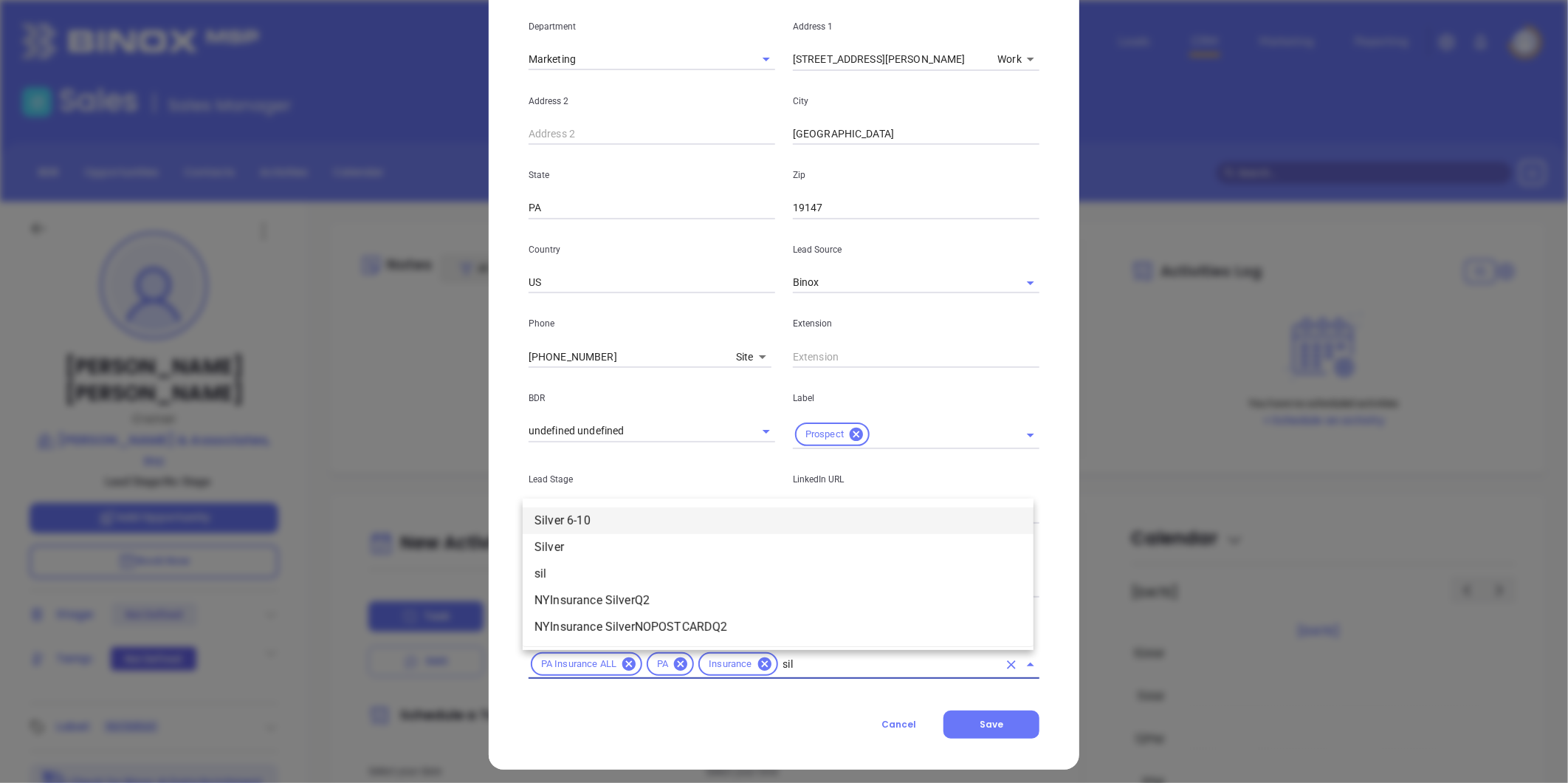
click at [601, 512] on li "Silver 6-10" at bounding box center [777, 521] width 511 height 27
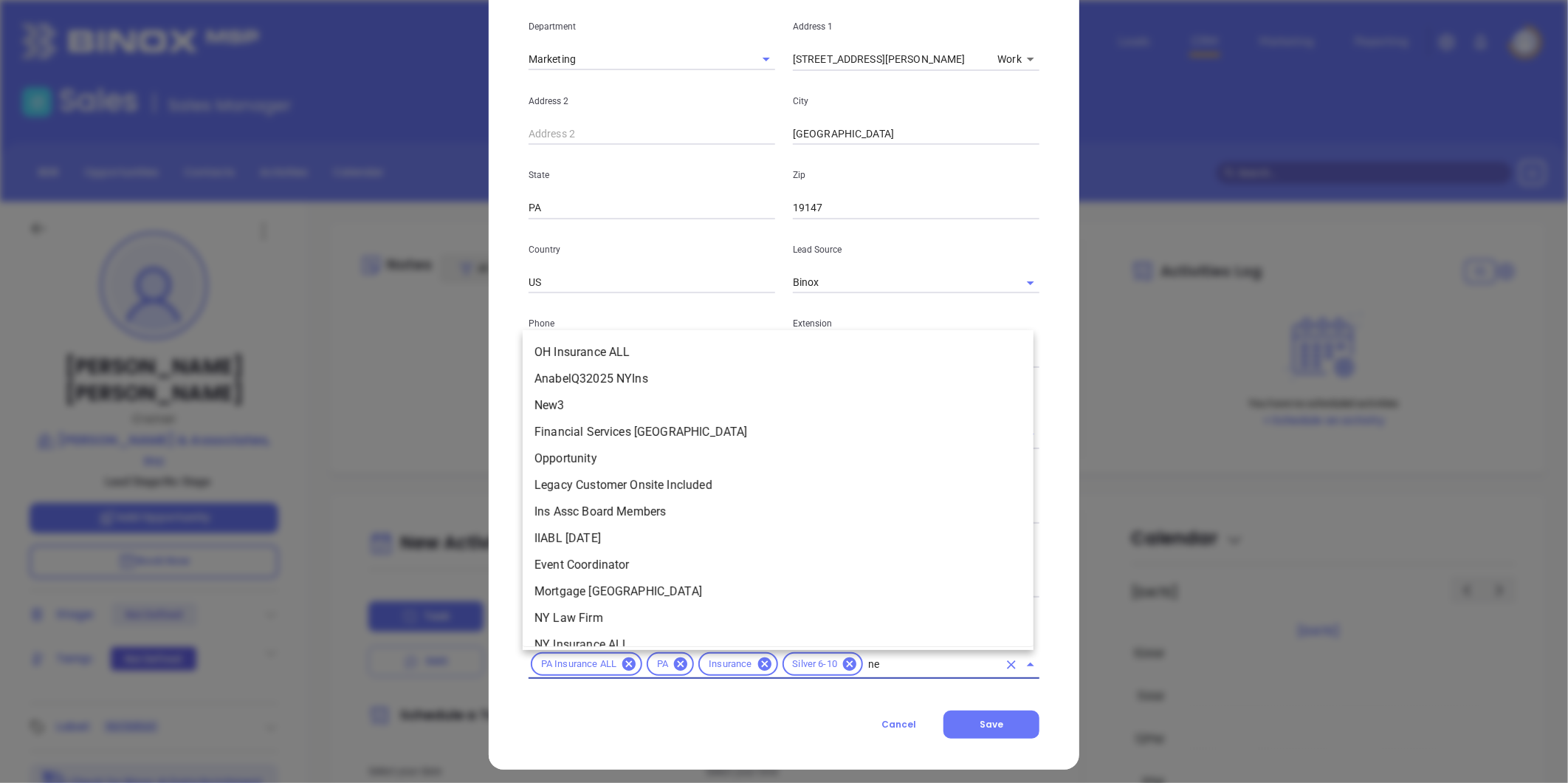
type input "new"
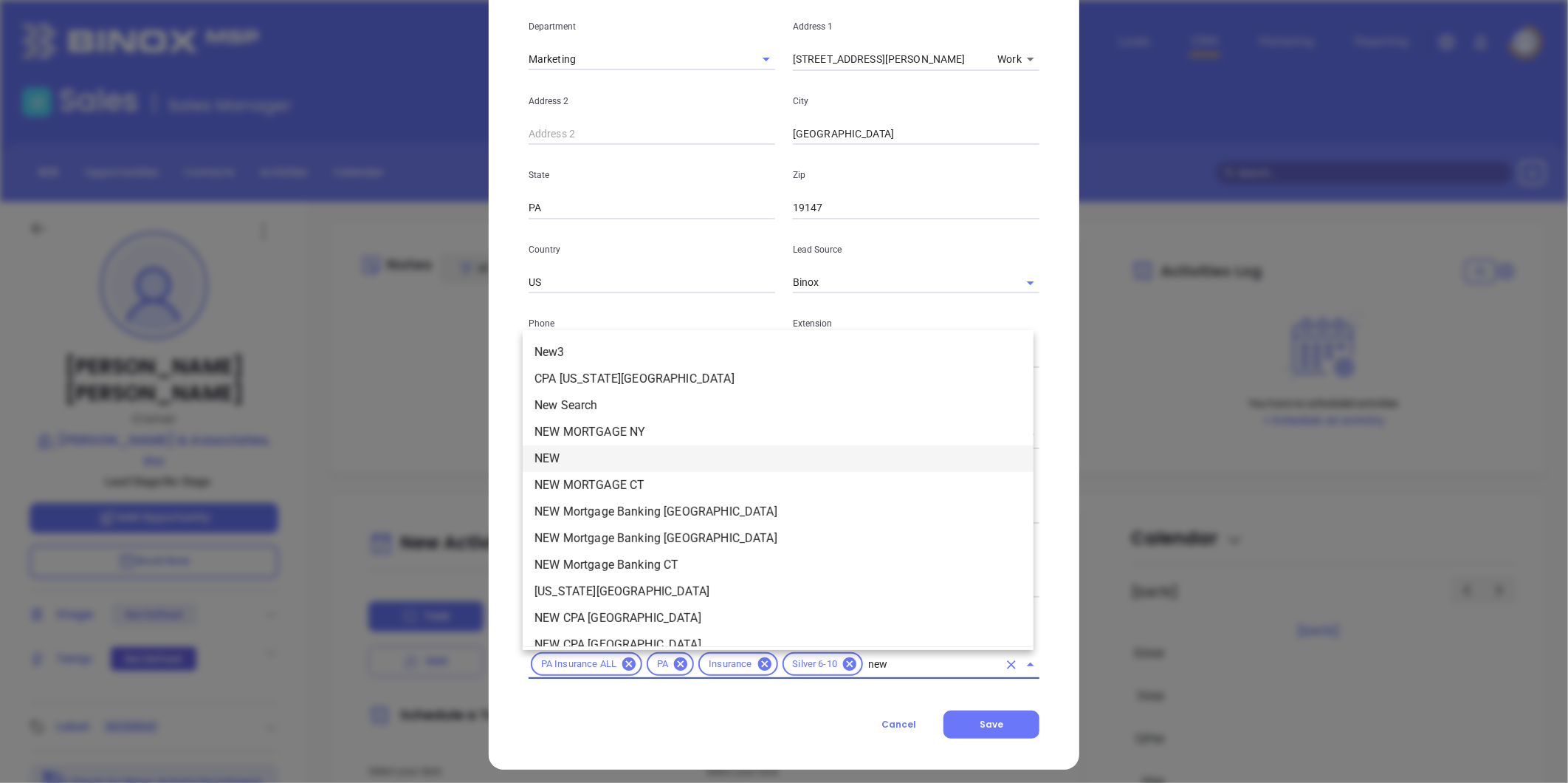
click at [577, 454] on li "NEW" at bounding box center [777, 459] width 511 height 27
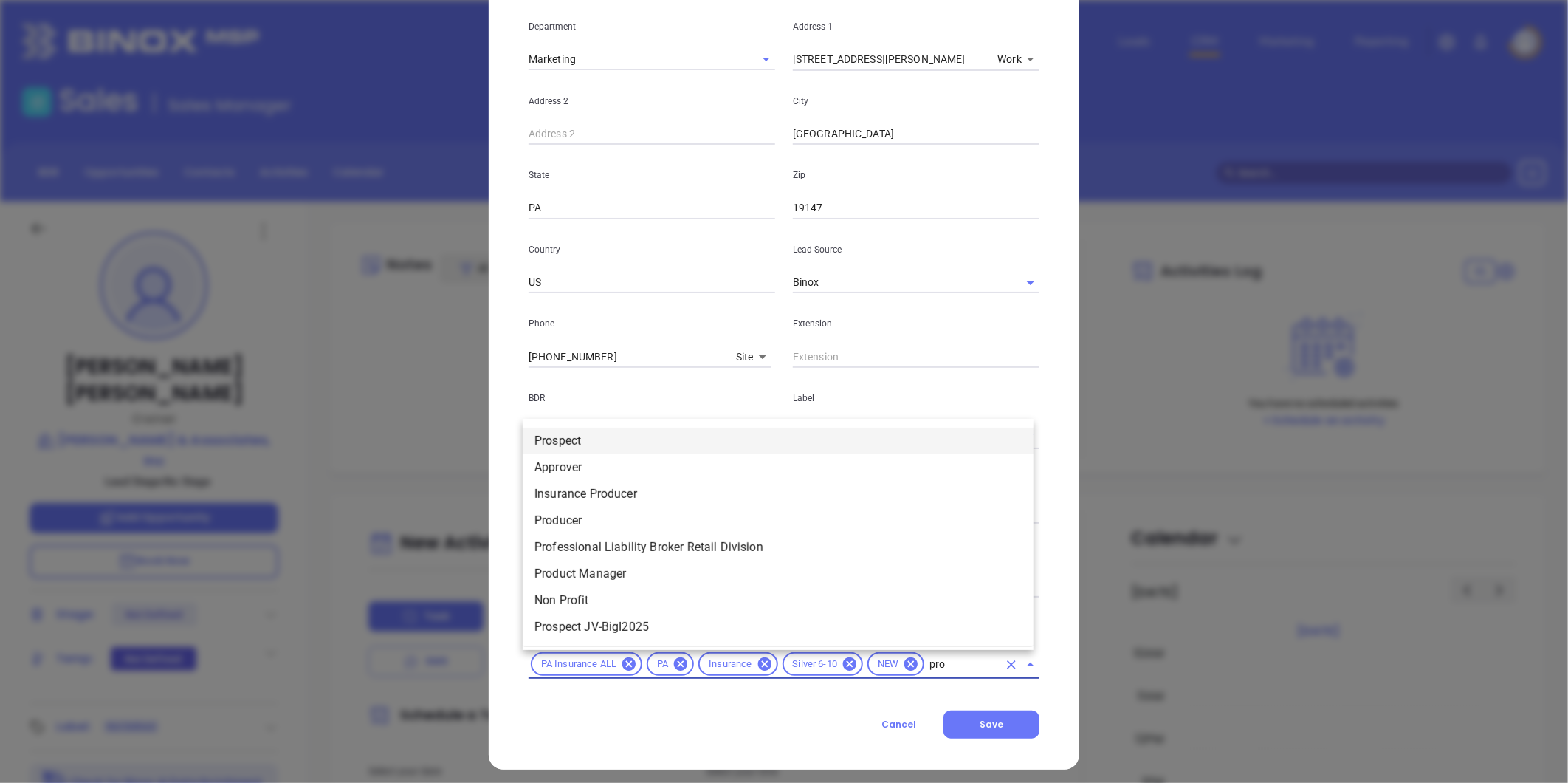
type input "pros"
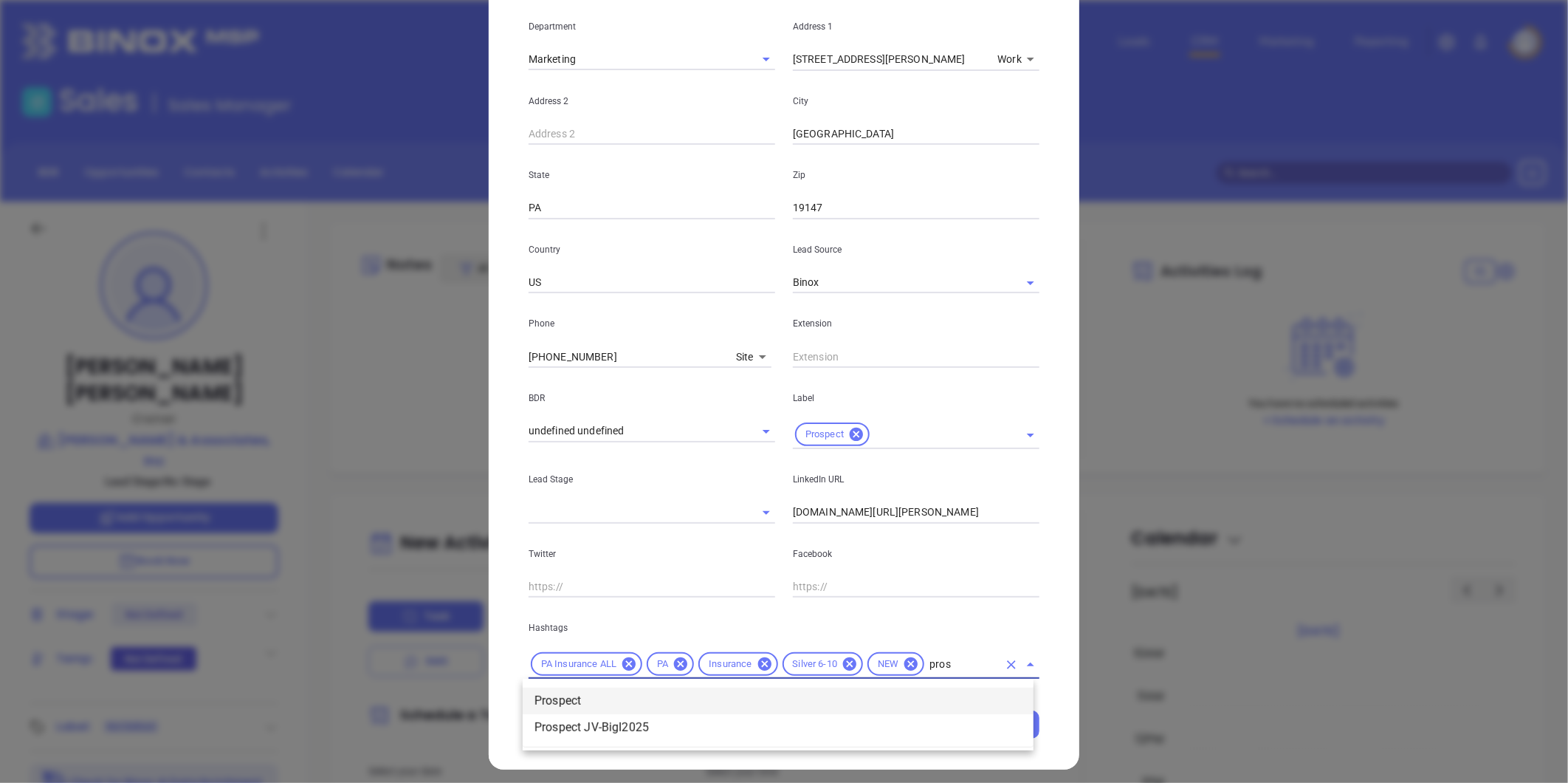
click at [596, 690] on li "Prospect" at bounding box center [777, 700] width 511 height 27
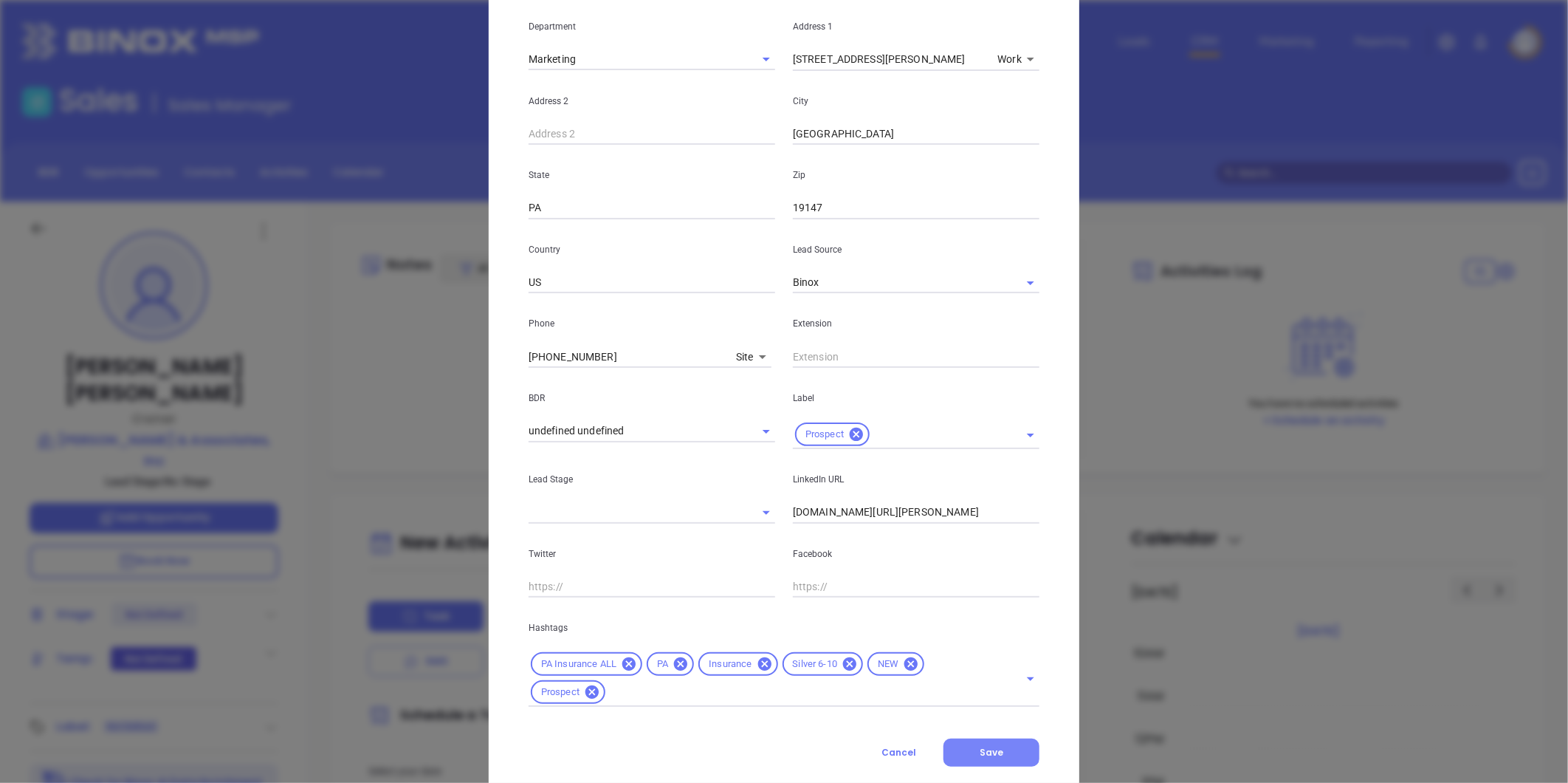
click at [984, 742] on button "Save" at bounding box center [991, 752] width 96 height 28
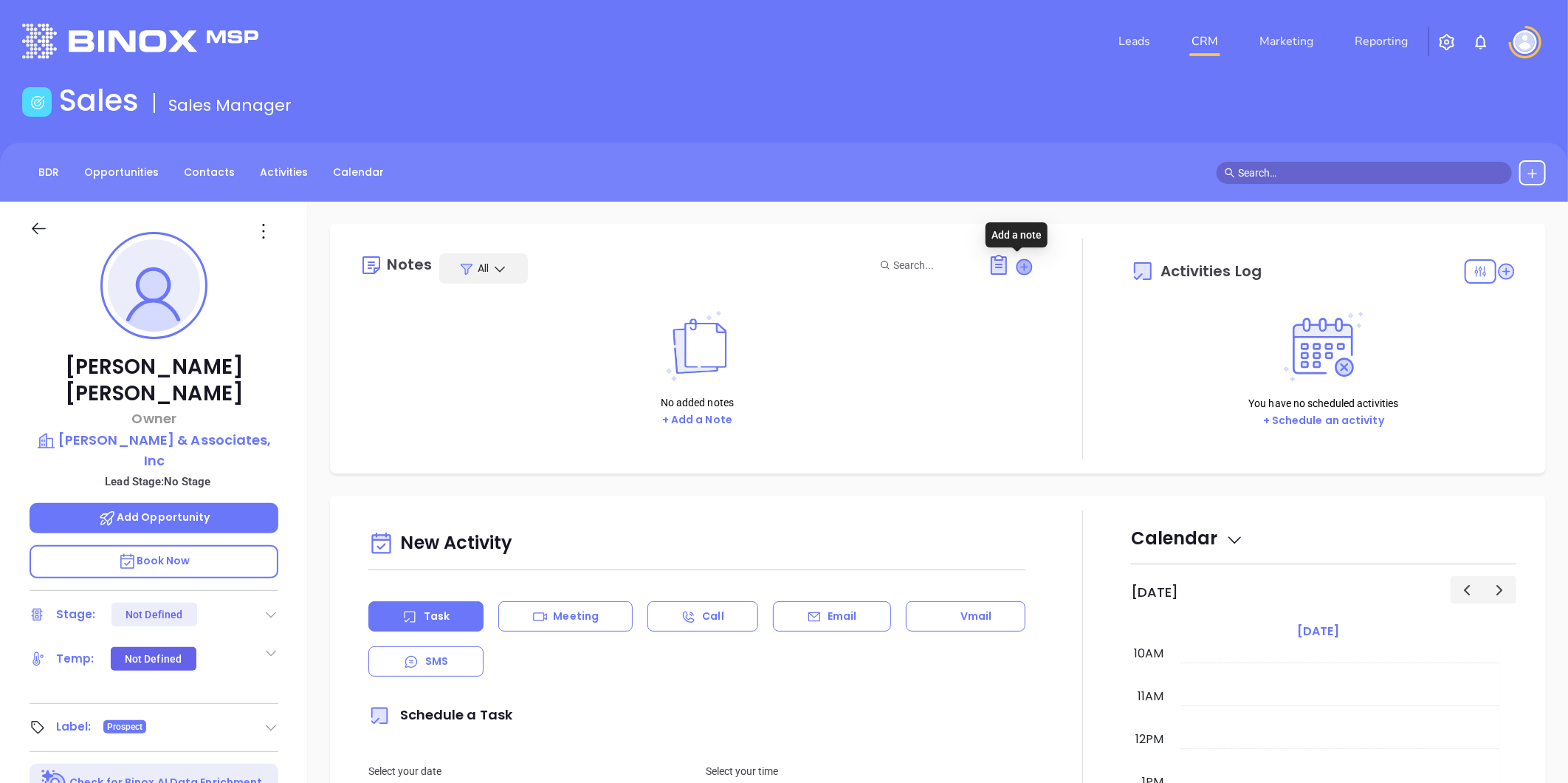
click at [1017, 268] on icon at bounding box center [1024, 266] width 15 height 15
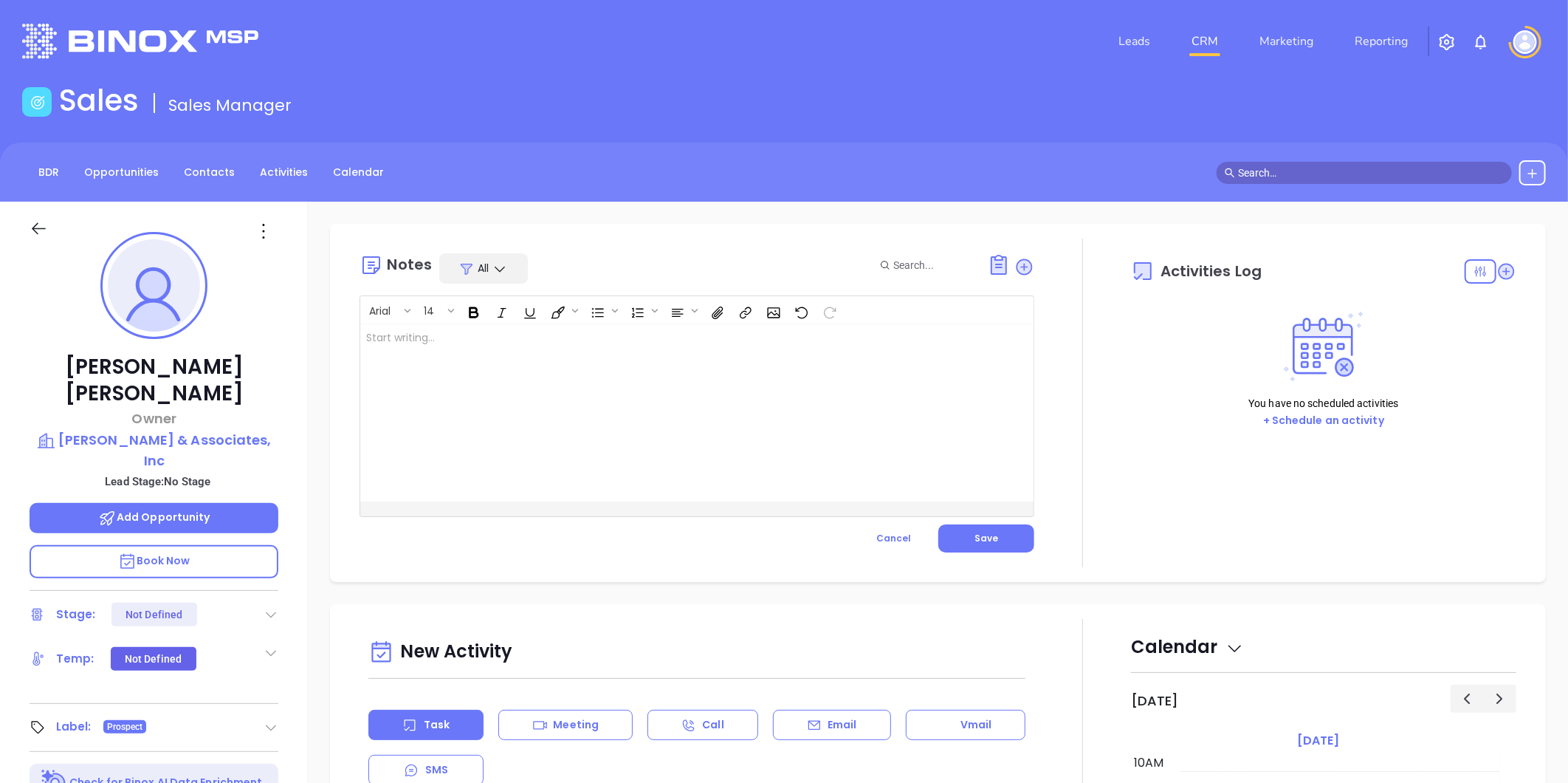
click at [647, 364] on div at bounding box center [673, 412] width 626 height 177
click at [972, 530] on button "Save" at bounding box center [986, 538] width 96 height 28
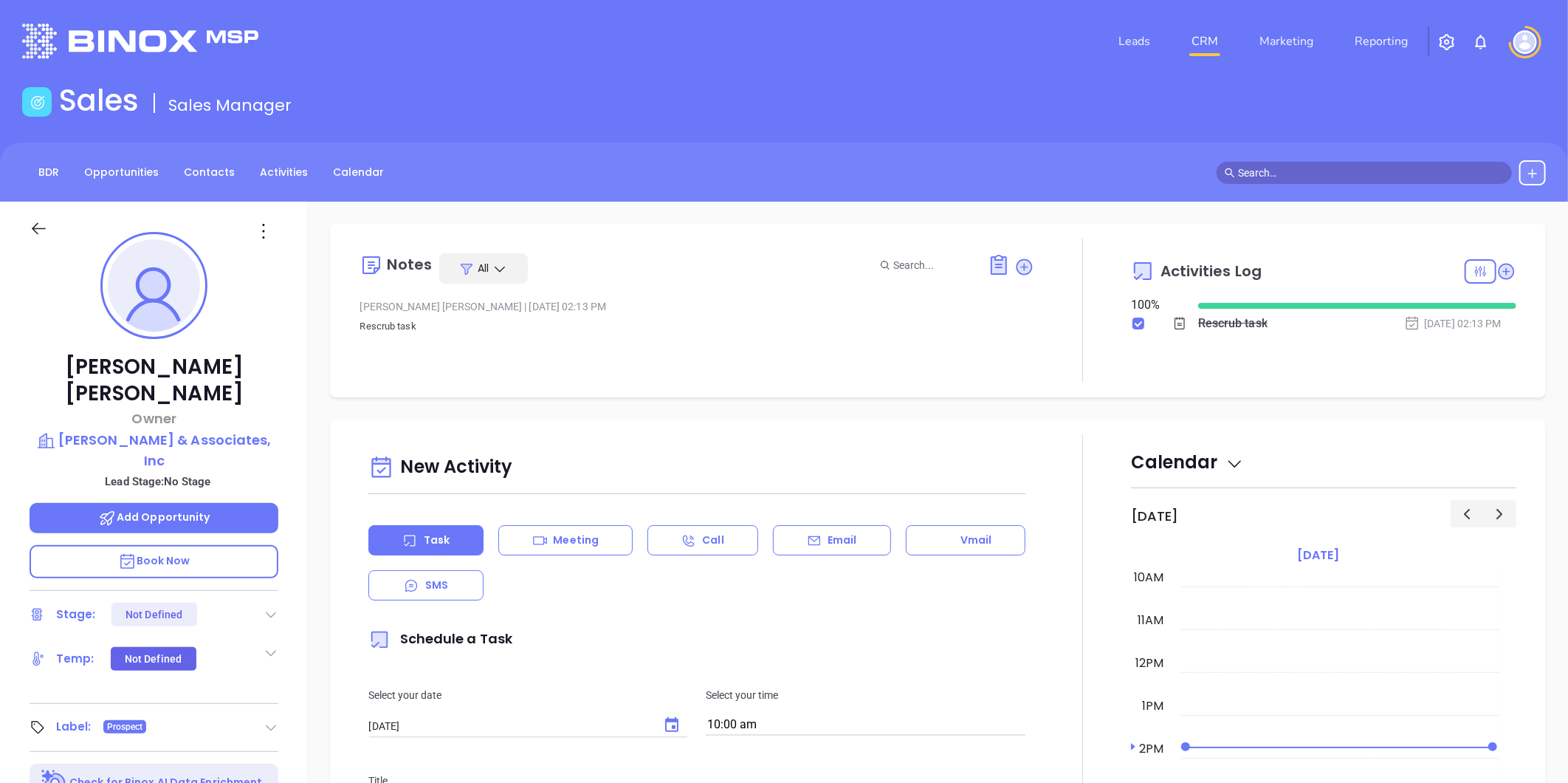
click at [374, 416] on div "Notes All Liz Cruz | Oct 7, 2025 02:13 PM Rescrub task Activities Log 100 % Res…" at bounding box center [938, 718] width 1260 height 1034
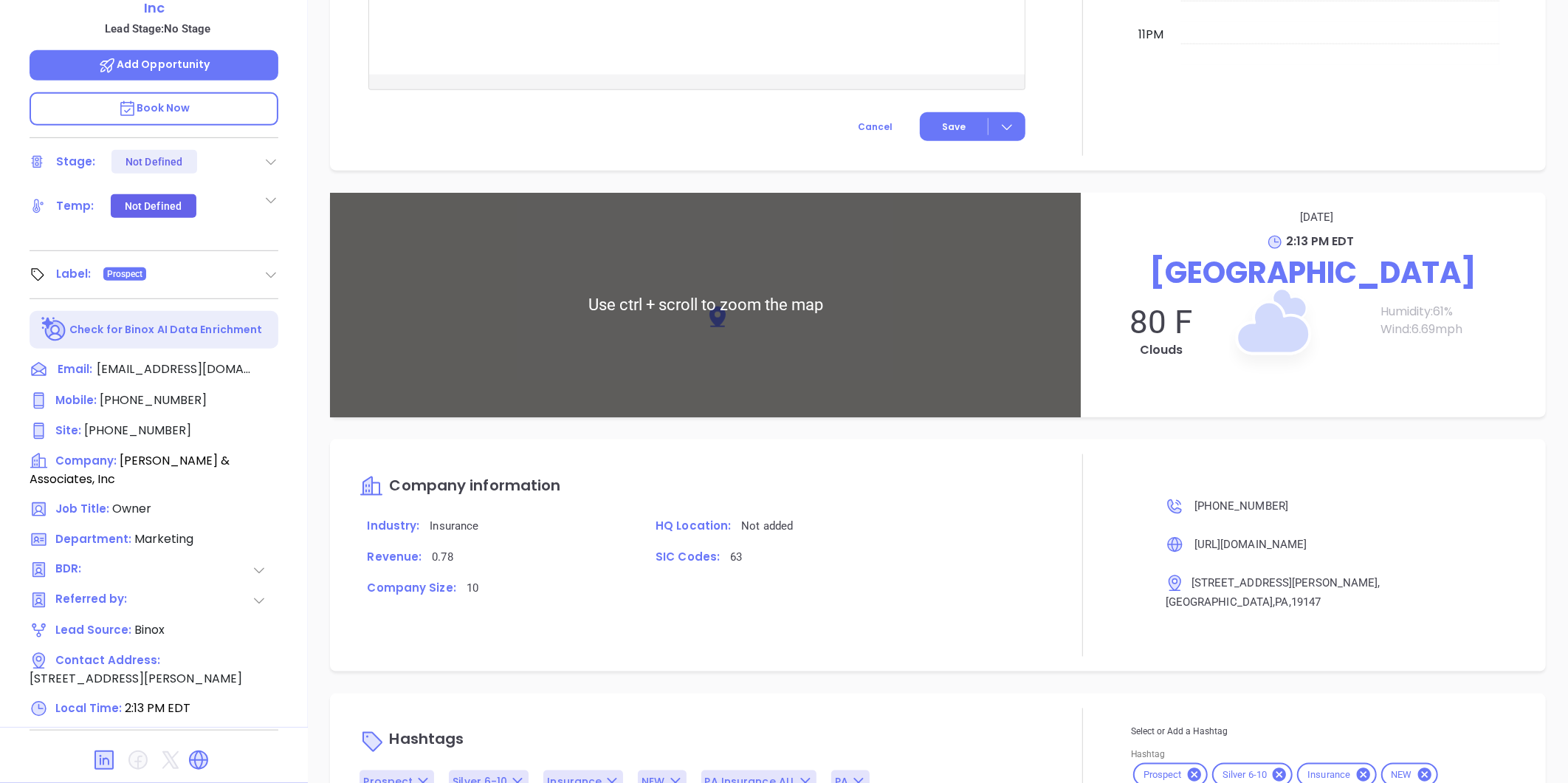
scroll to position [713, 0]
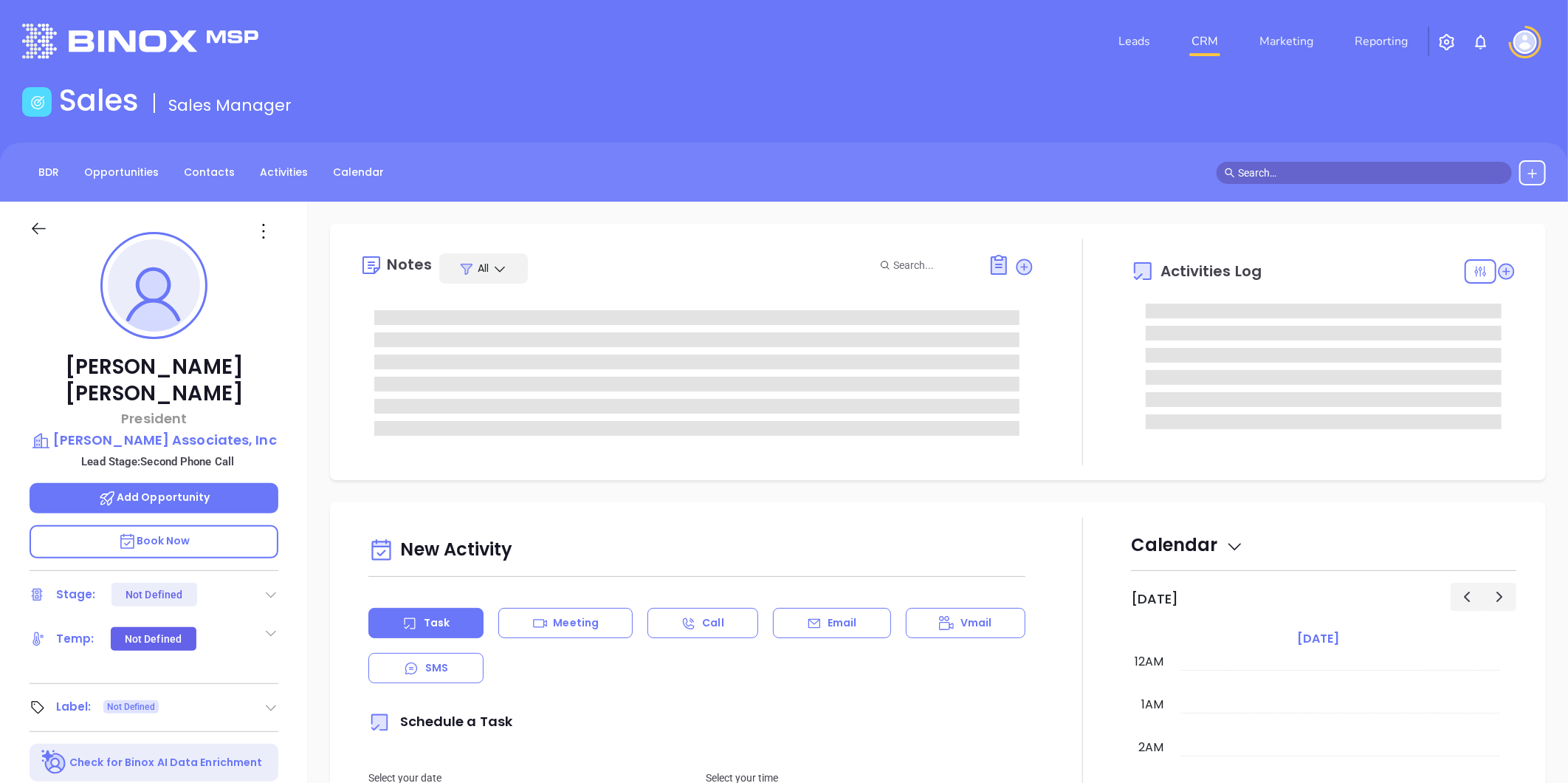
type input "[DATE]"
type input "[PERSON_NAME]"
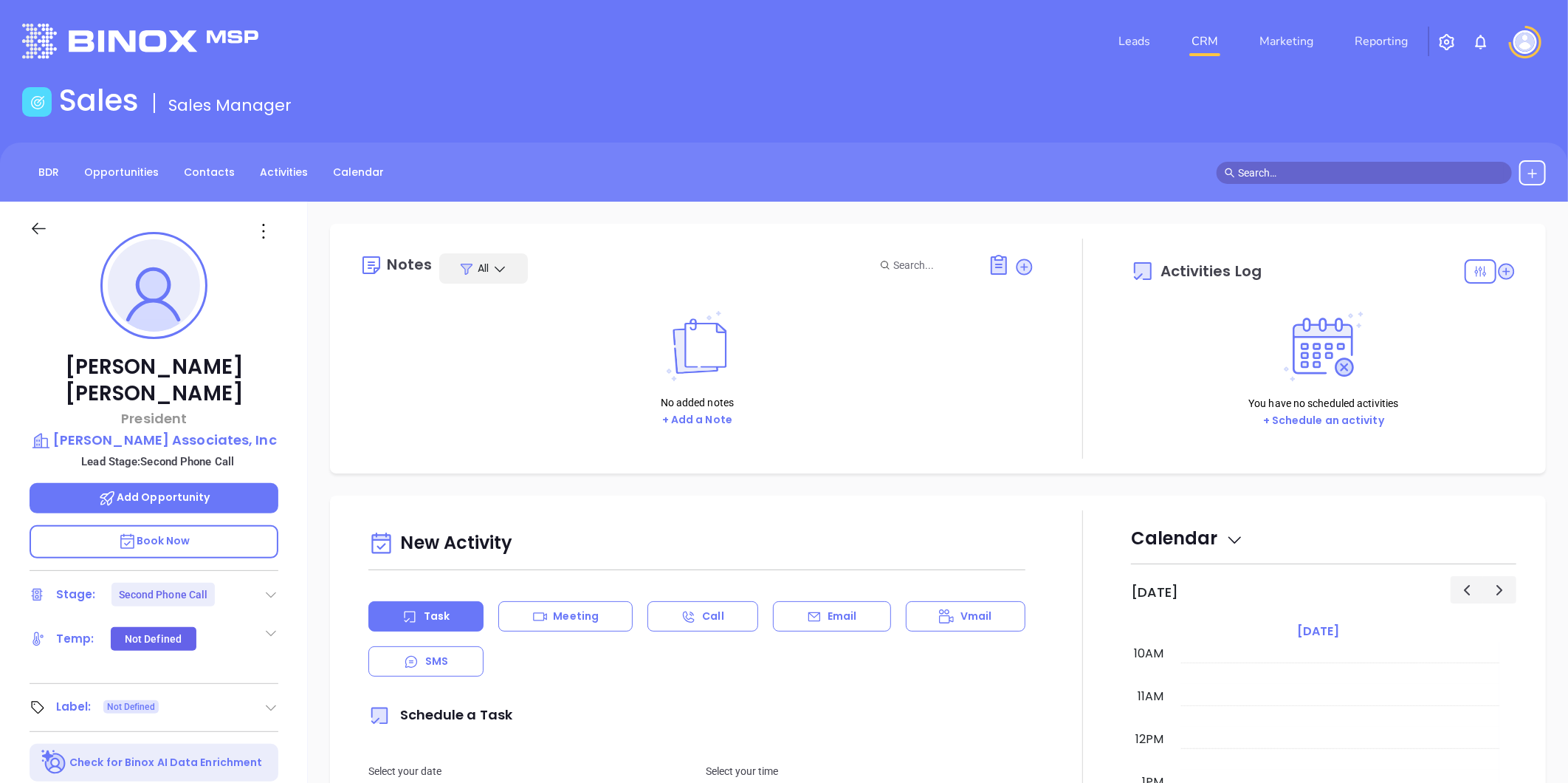
click at [269, 587] on icon at bounding box center [271, 594] width 15 height 15
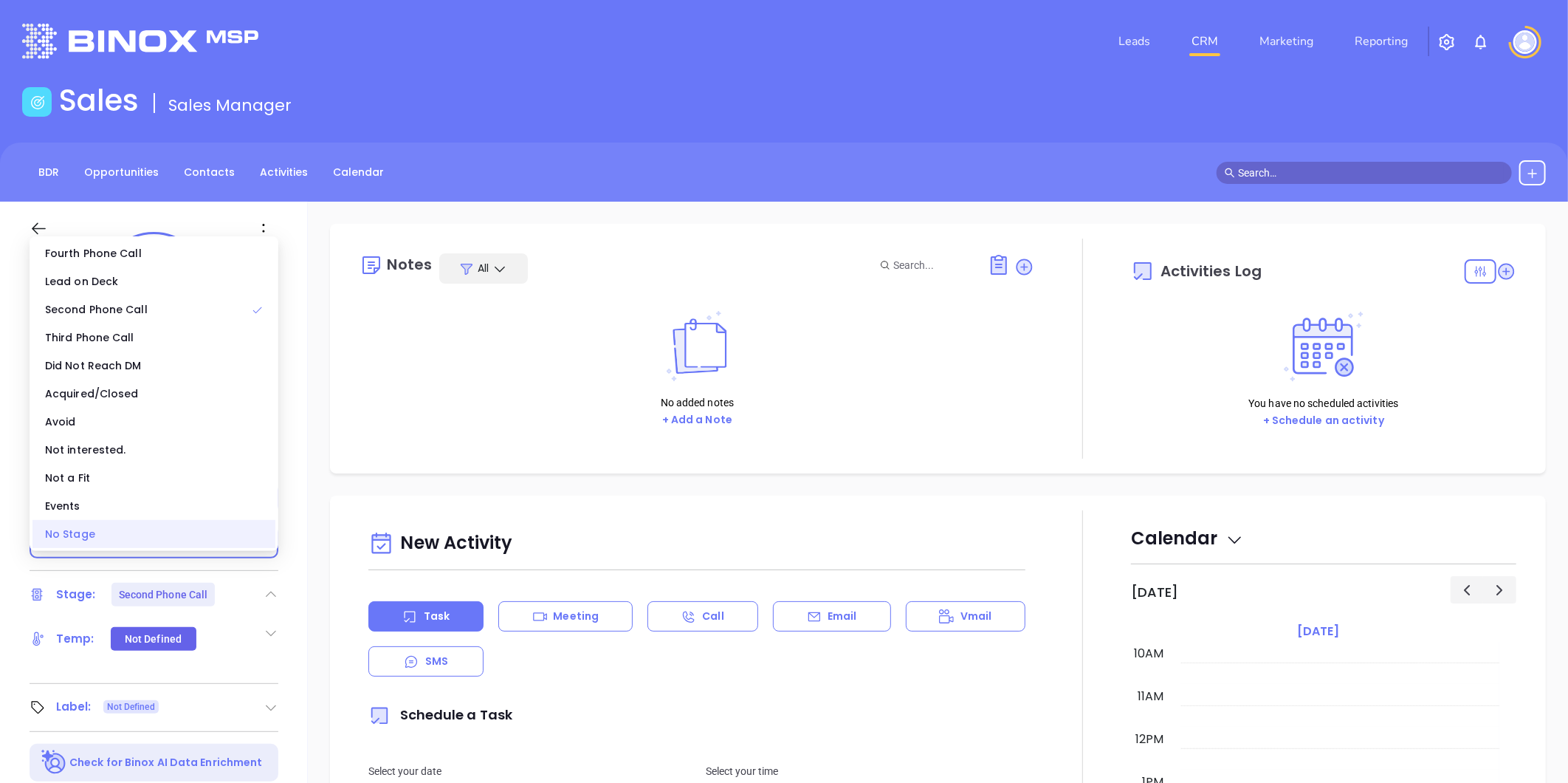
click at [193, 526] on div "No Stage" at bounding box center [153, 534] width 243 height 28
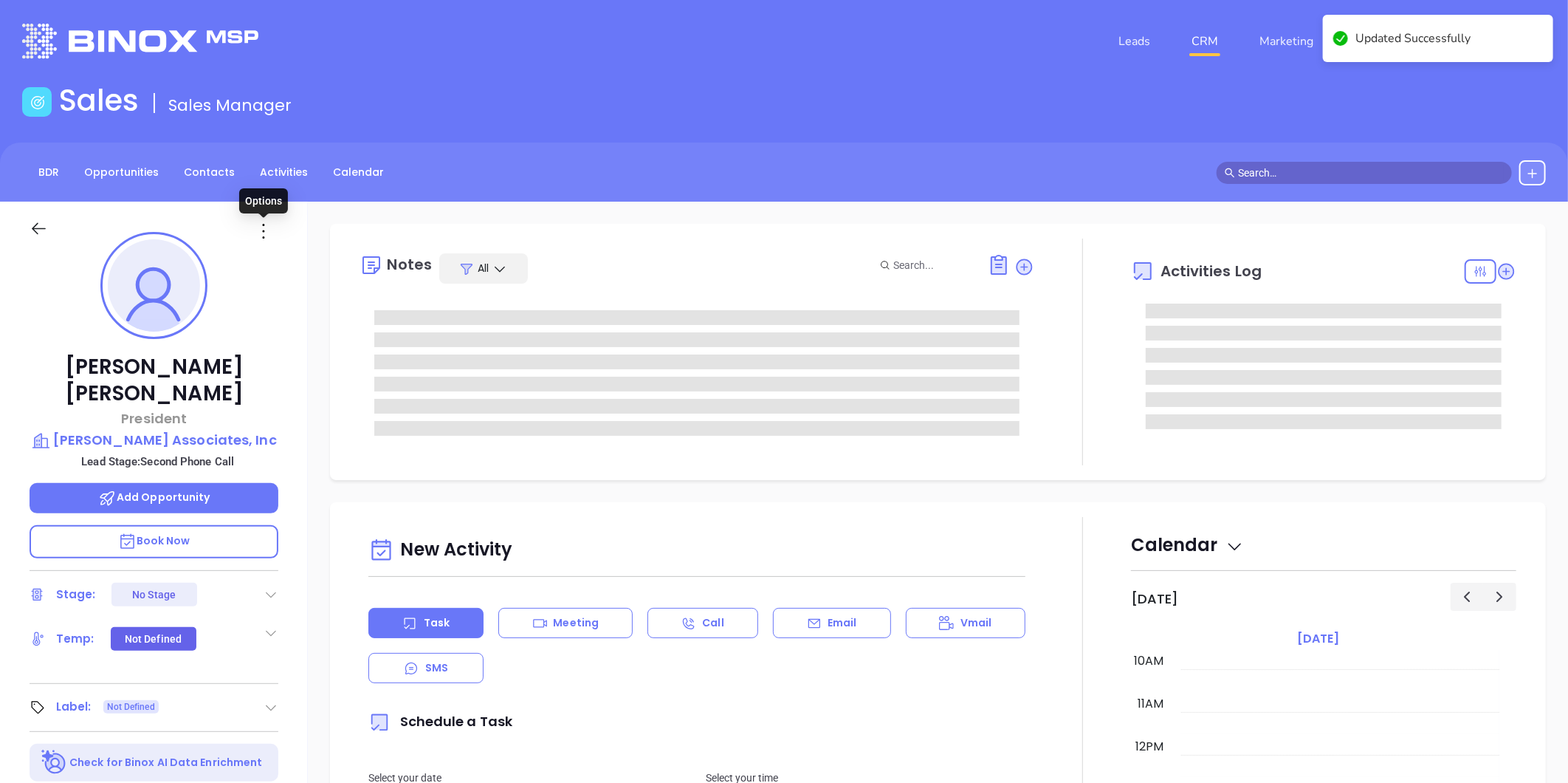
click at [256, 232] on icon at bounding box center [264, 231] width 24 height 24
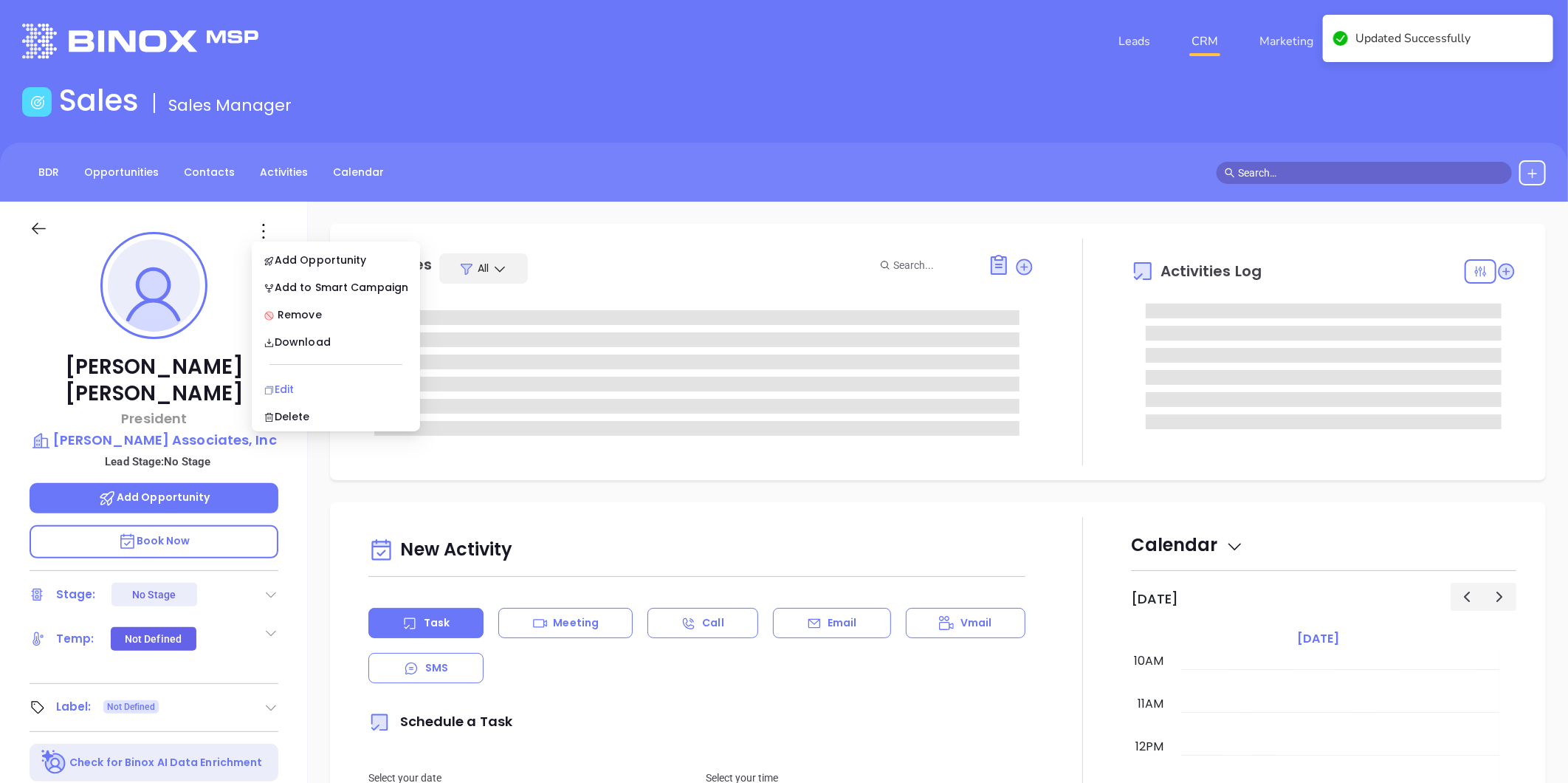
click at [296, 381] on div "Edit" at bounding box center [336, 389] width 145 height 17
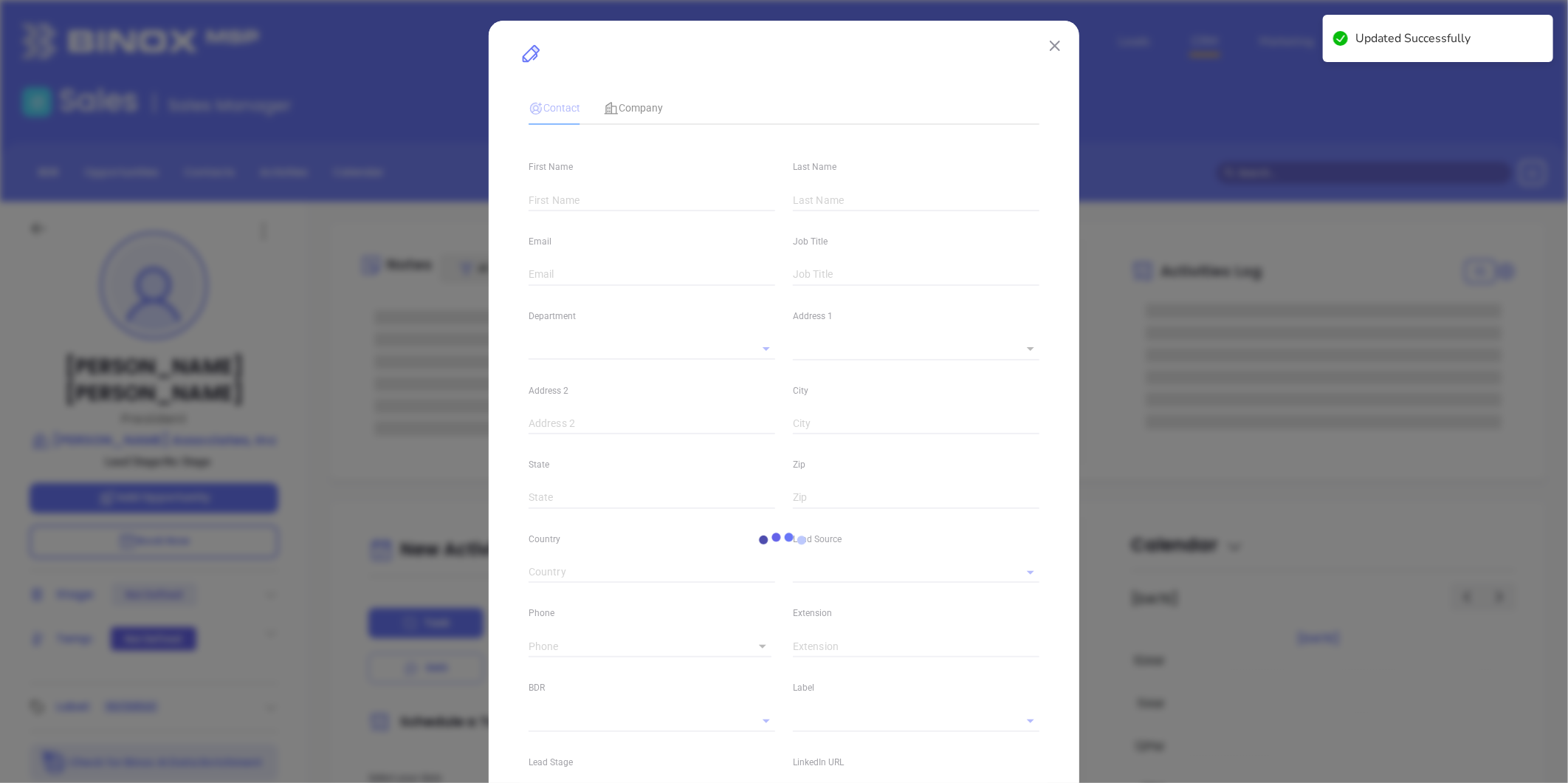
type input "[PERSON_NAME]"
type input "[EMAIL_ADDRESS][DOMAIN_NAME]"
type input "President"
type input "1"
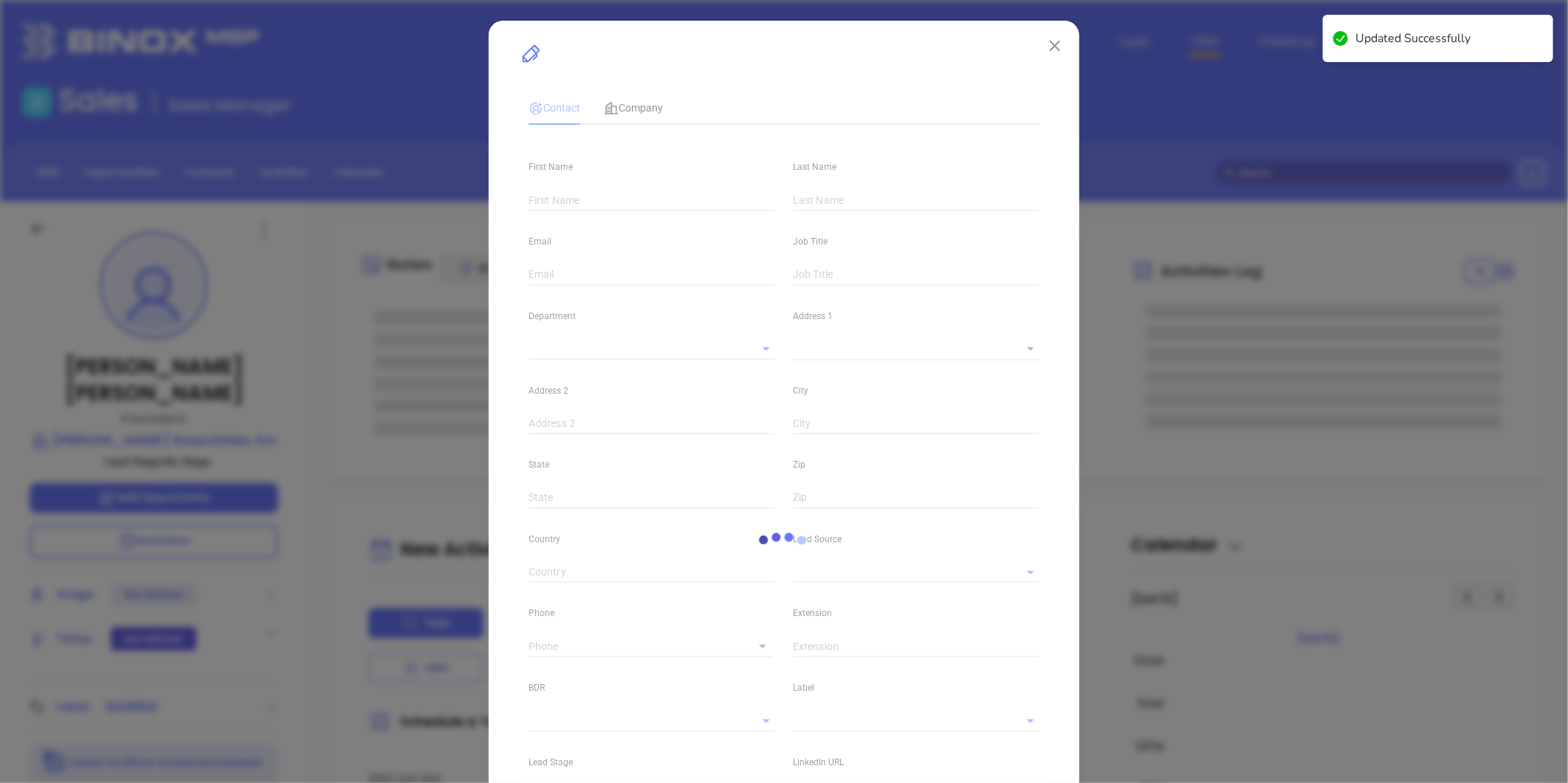
type input "linkedin.com/in/marty-wilson-4167551a8"
type input "Marketing"
type input "Website Reveal"
type input "undefined undefined"
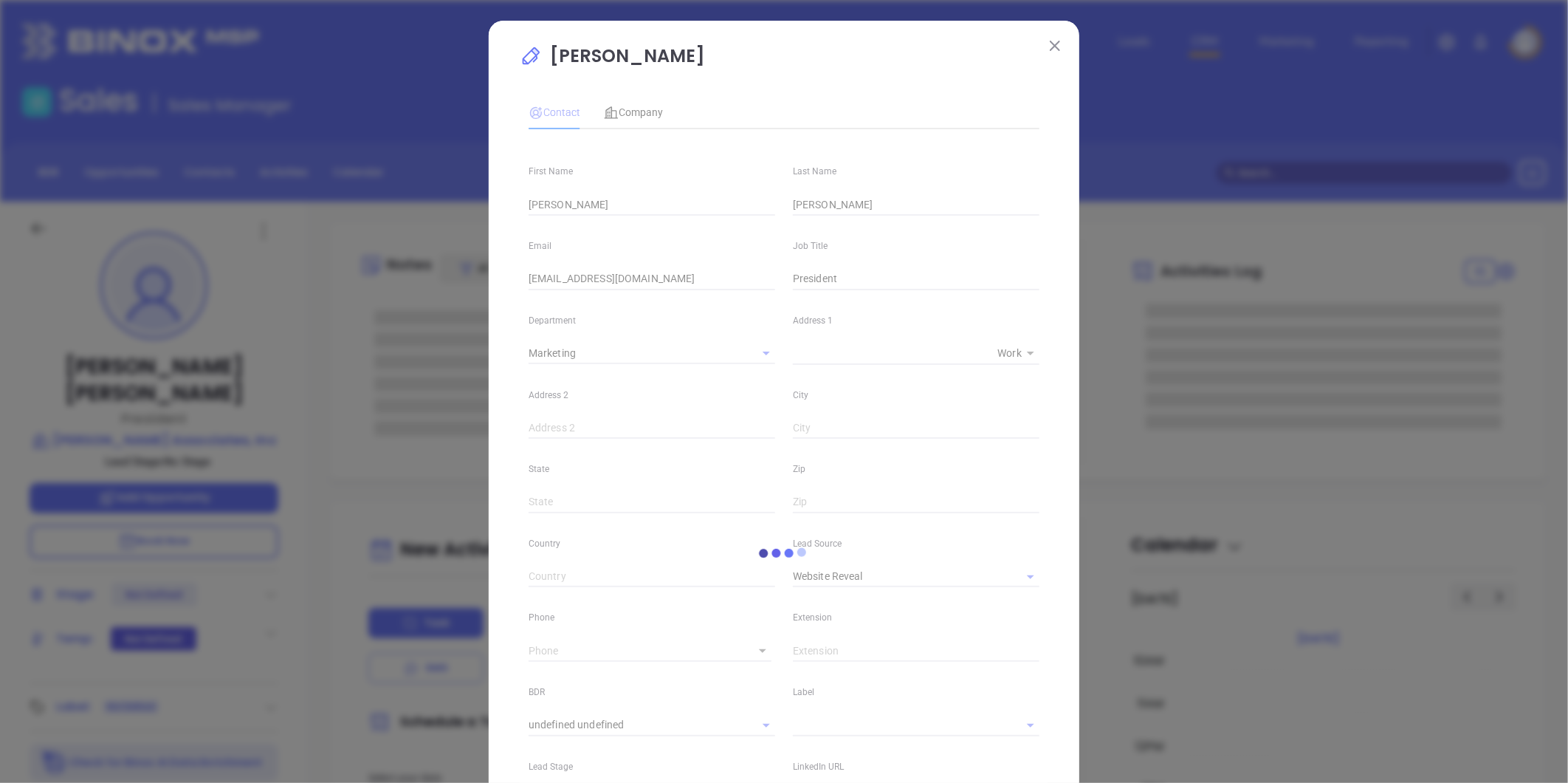
type input "(215) 985-5818"
type input "1"
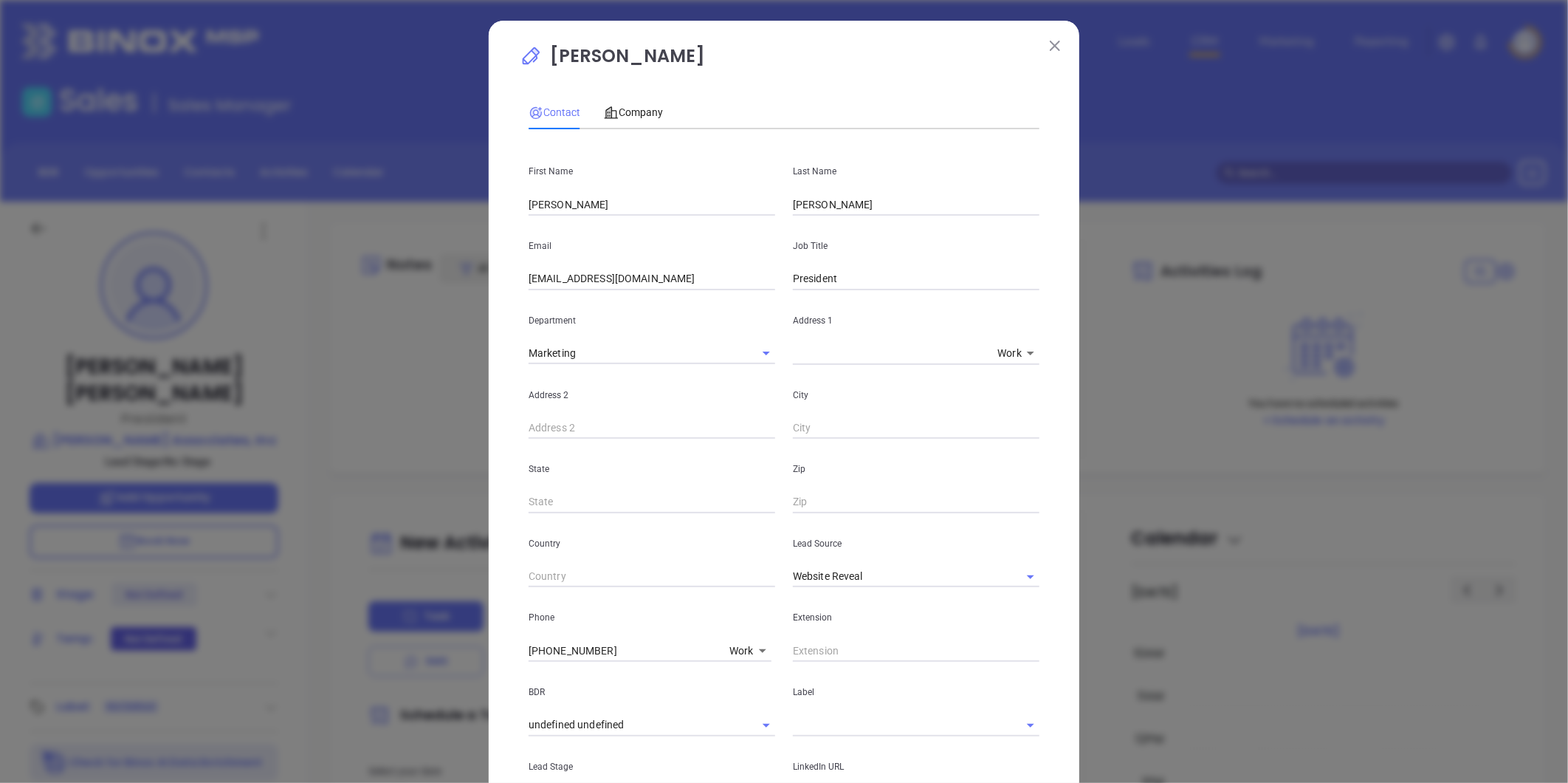
click at [520, 205] on div "First Name Marty" at bounding box center [652, 178] width 264 height 75
click at [522, 200] on div "First Name Marty" at bounding box center [652, 178] width 264 height 75
drag, startPoint x: 526, startPoint y: 201, endPoint x: 555, endPoint y: 209, distance: 30.1
click at [529, 201] on input "Marty" at bounding box center [651, 205] width 246 height 22
type input "Marta (Marty)"
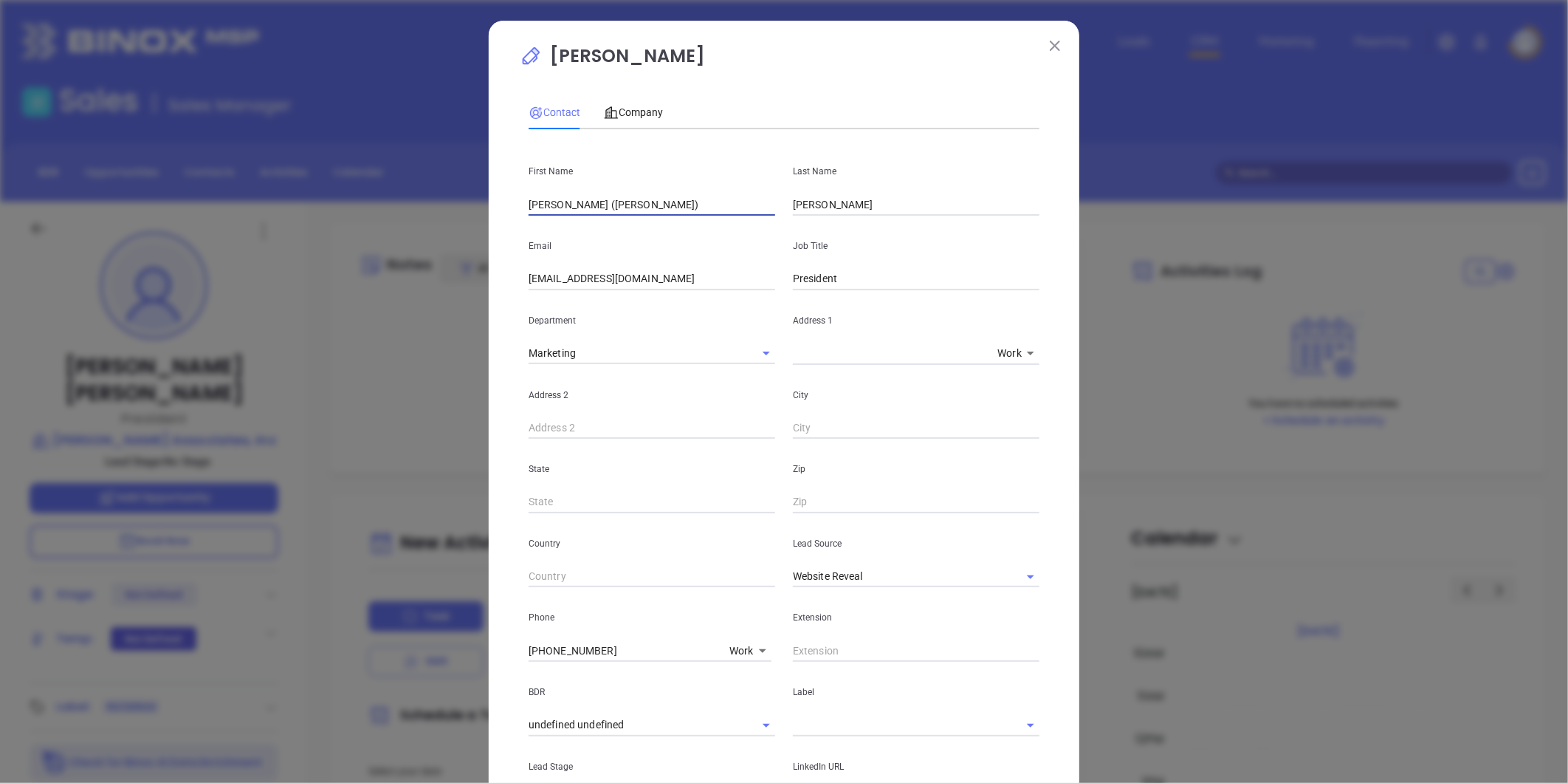
drag, startPoint x: 1007, startPoint y: 571, endPoint x: 971, endPoint y: 556, distance: 39.0
click at [1005, 567] on button "Clear" at bounding box center [1011, 577] width 20 height 20
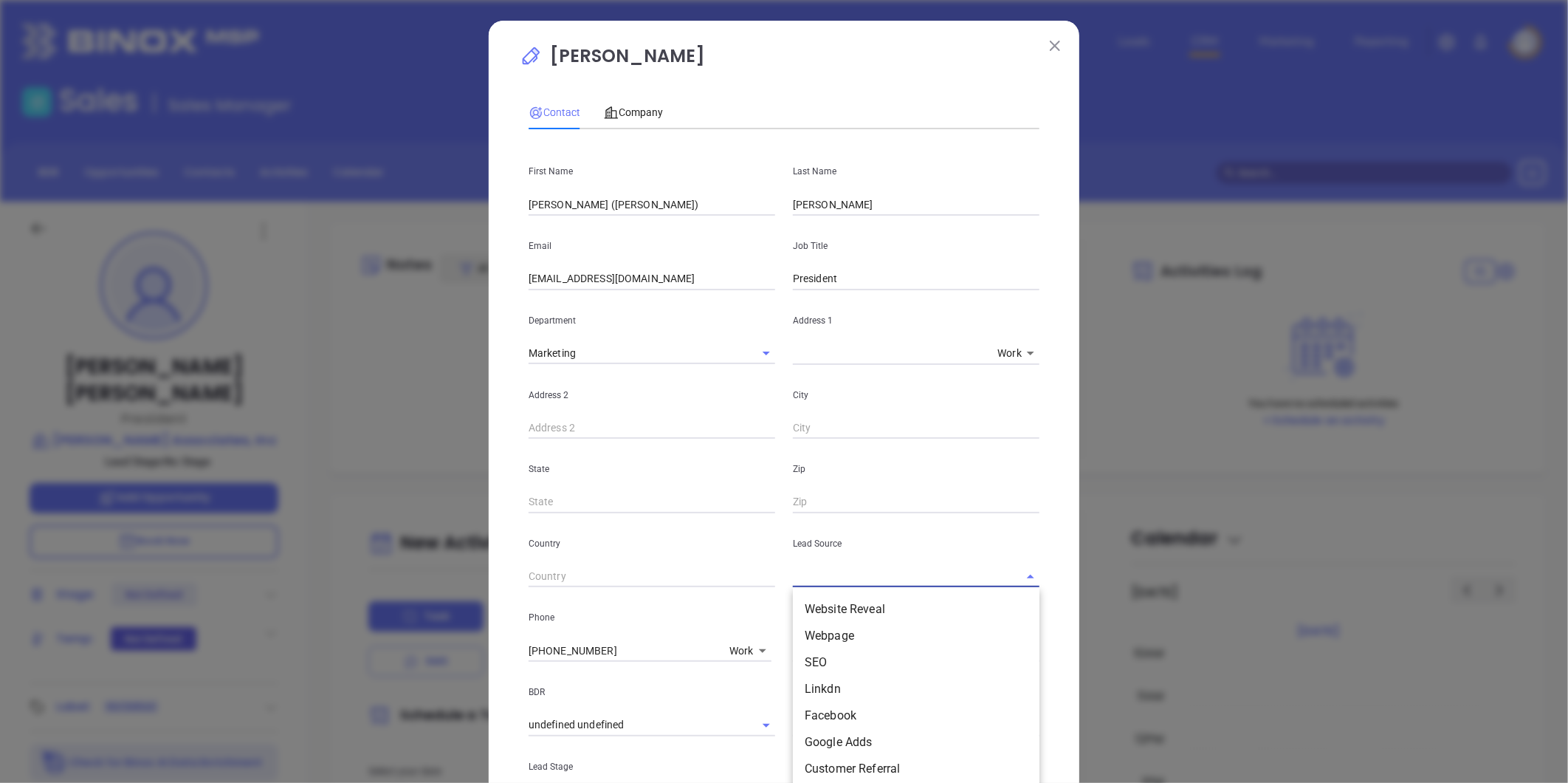
click at [926, 574] on input "text" at bounding box center [895, 576] width 205 height 21
click at [820, 717] on li "Binox" at bounding box center [916, 711] width 246 height 27
type input "Binox"
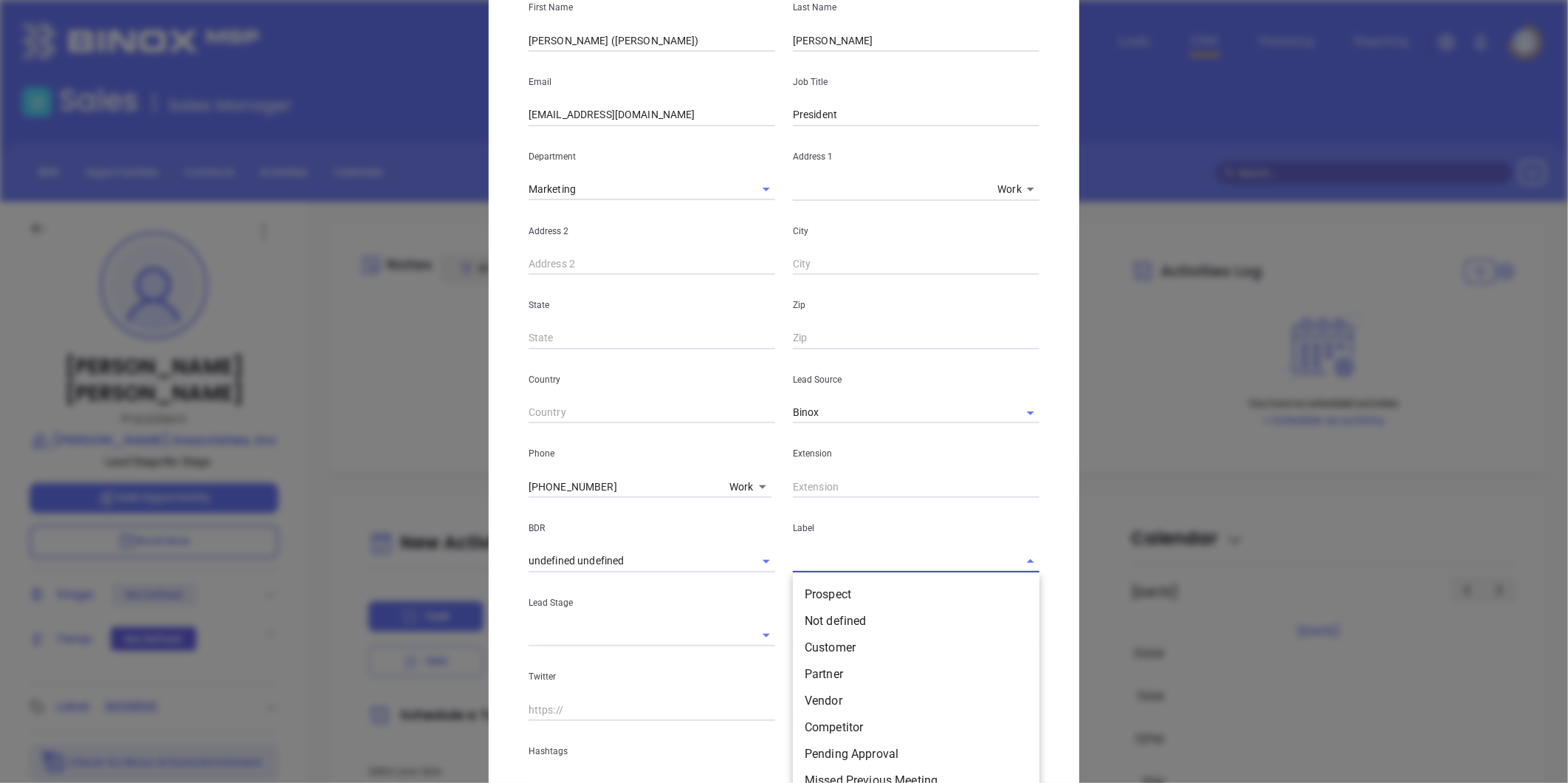
click at [844, 566] on input "text" at bounding box center [895, 560] width 205 height 21
click at [830, 591] on li "Prospect" at bounding box center [916, 594] width 246 height 27
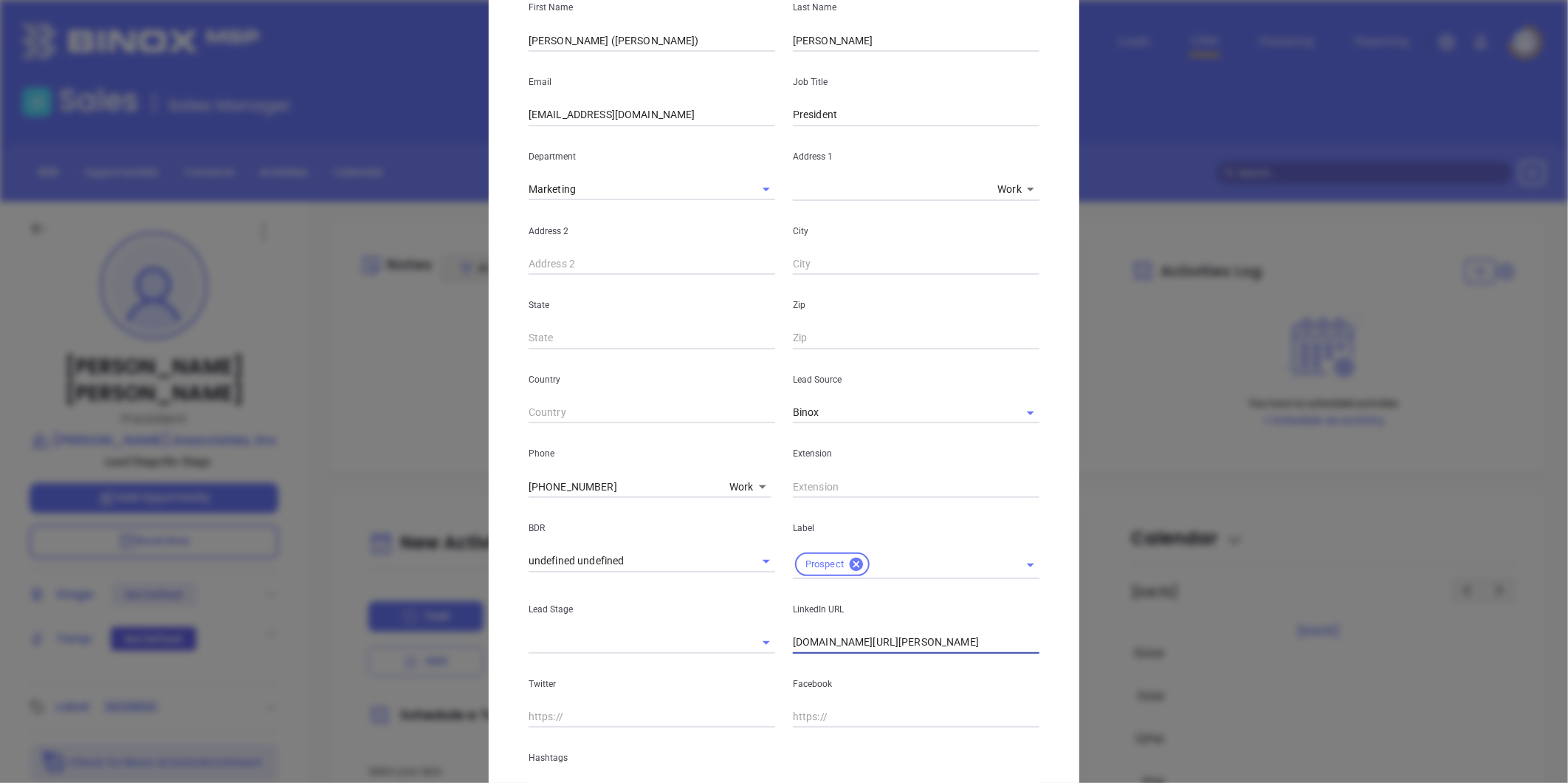
click at [913, 647] on input "linkedin.com/in/marty-wilson-4167551a8" at bounding box center [916, 642] width 246 height 22
click at [857, 636] on input "linkedin.com/in/marty-wilson-4167551a8" at bounding box center [916, 642] width 246 height 22
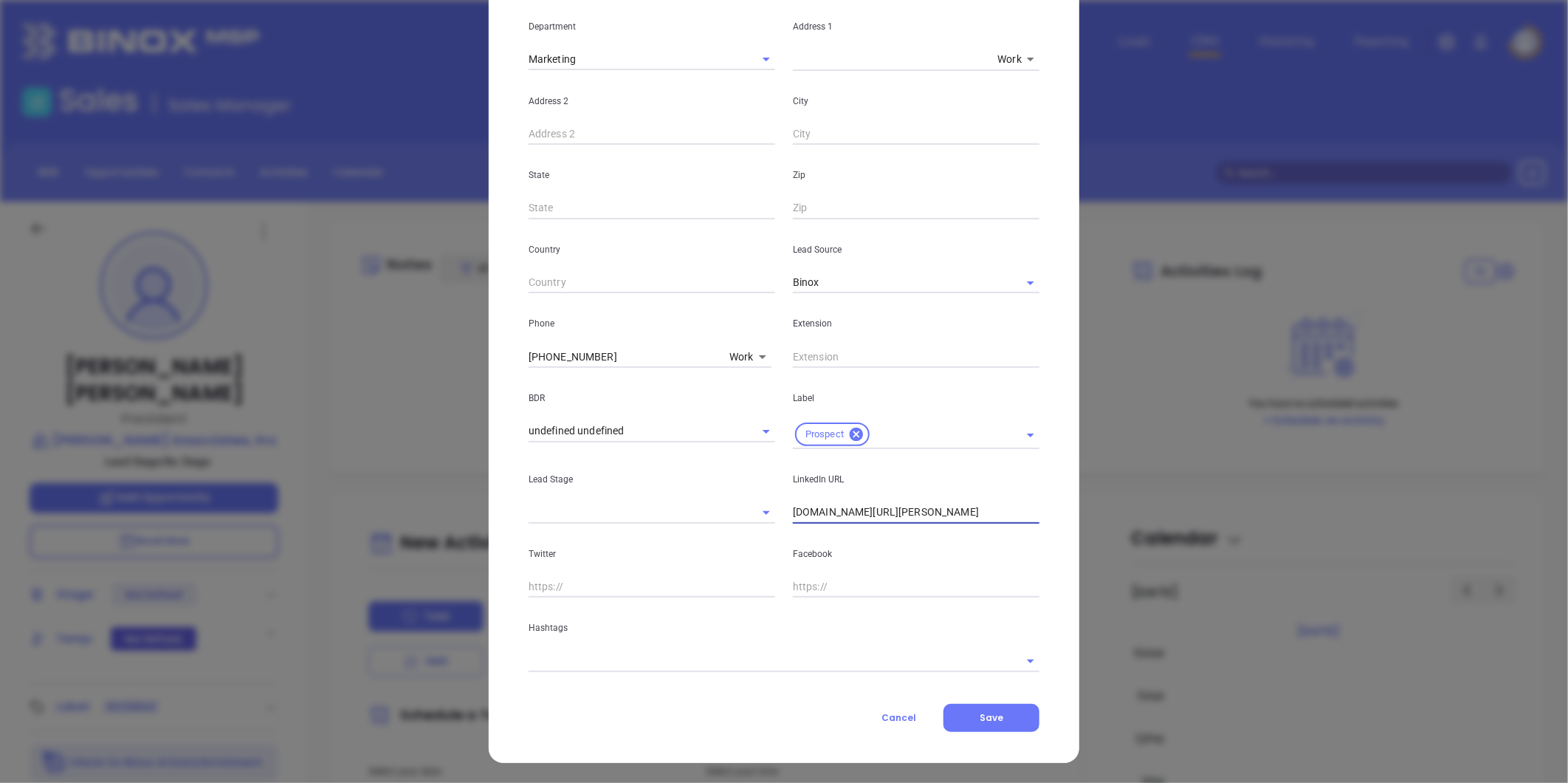
type input "www.linkedin.com/in/marty-wilson-4167551a8"
click at [653, 651] on input "text" at bounding box center [763, 660] width 470 height 21
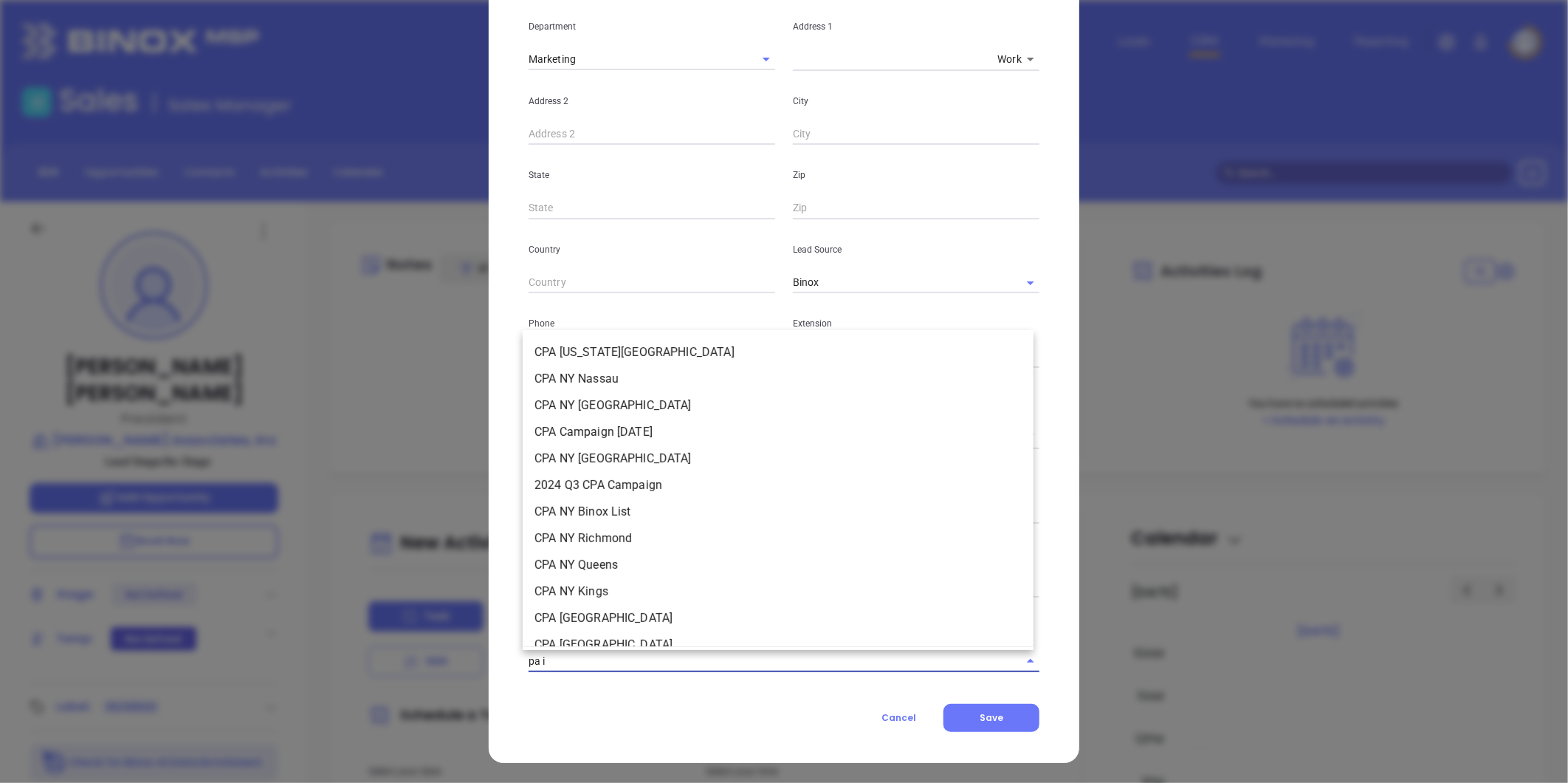
type input "pa in"
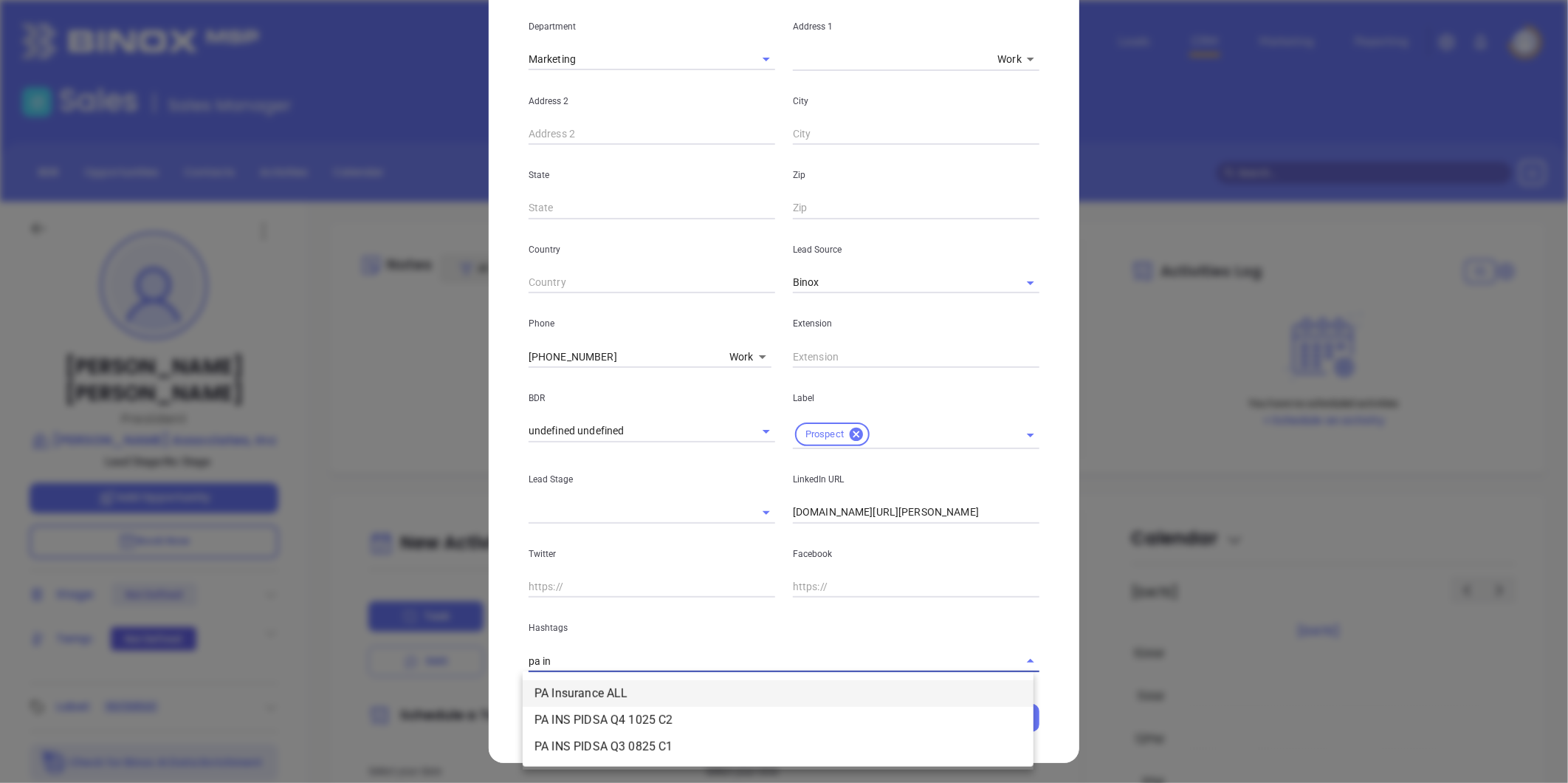
click at [596, 685] on li "PA Insurance ALL" at bounding box center [777, 693] width 511 height 27
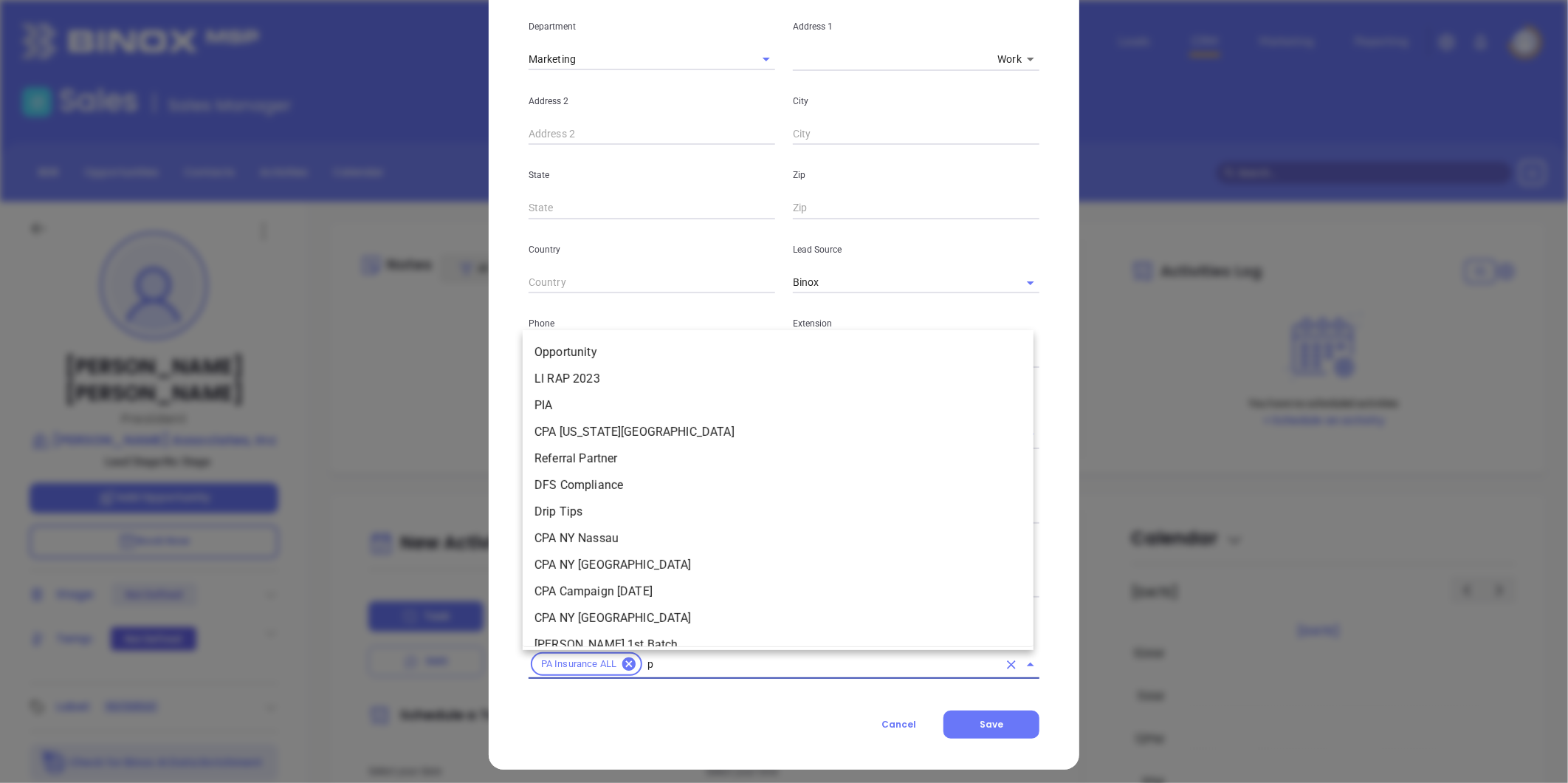
type input "pa"
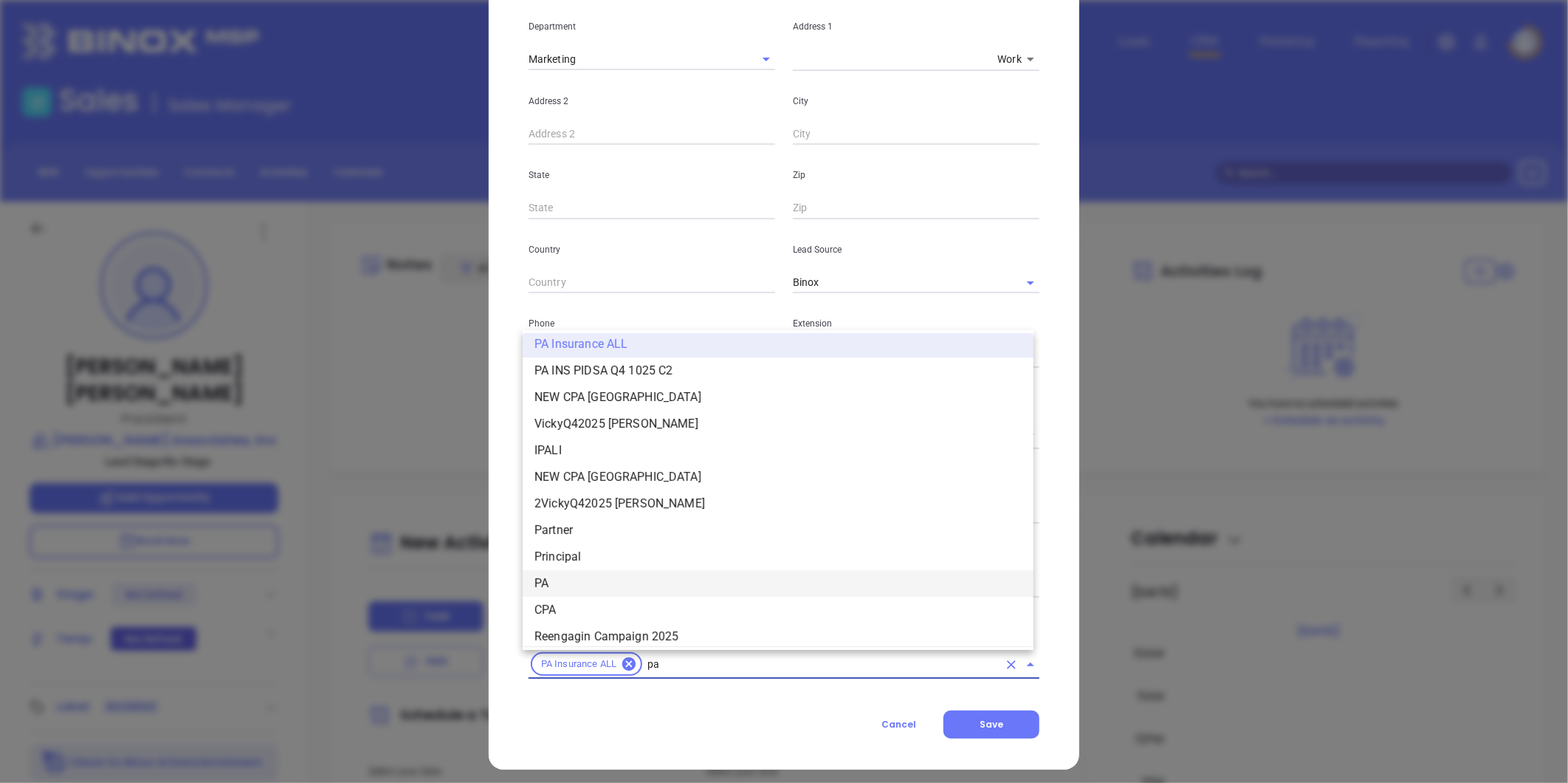
click at [561, 582] on li "PA" at bounding box center [777, 583] width 511 height 27
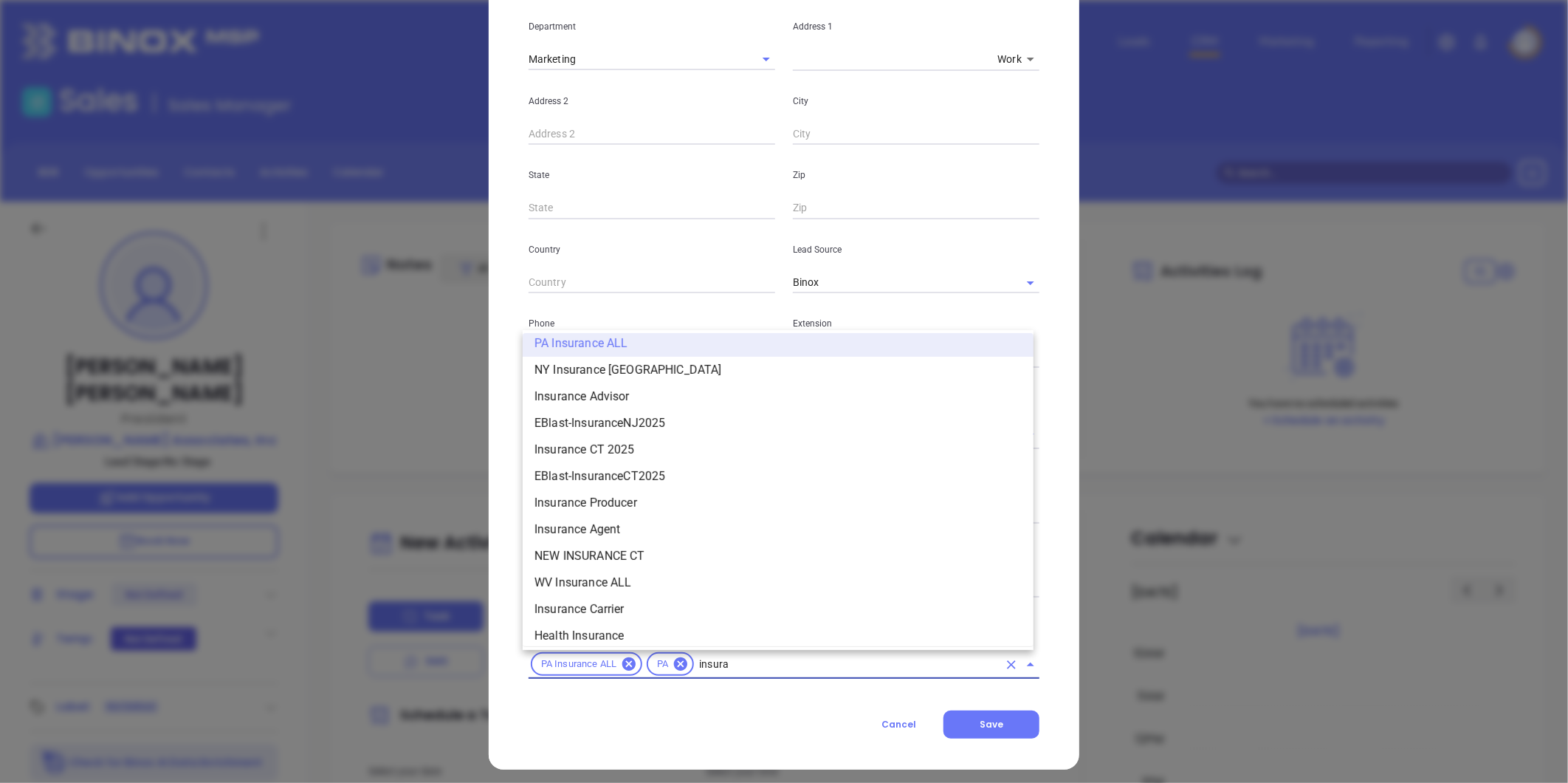
scroll to position [992, 0]
type input "insurance"
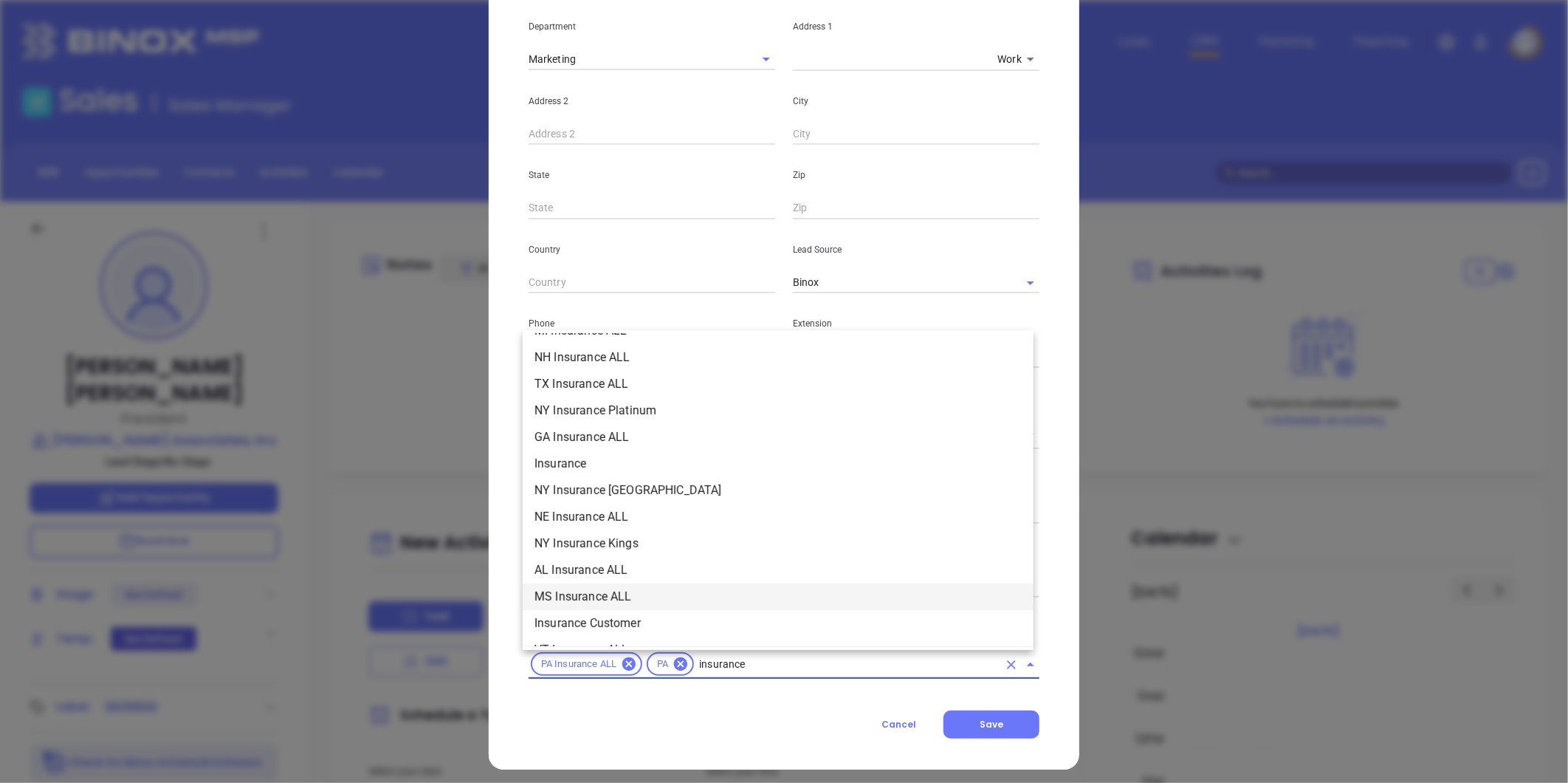
scroll to position [418, 0]
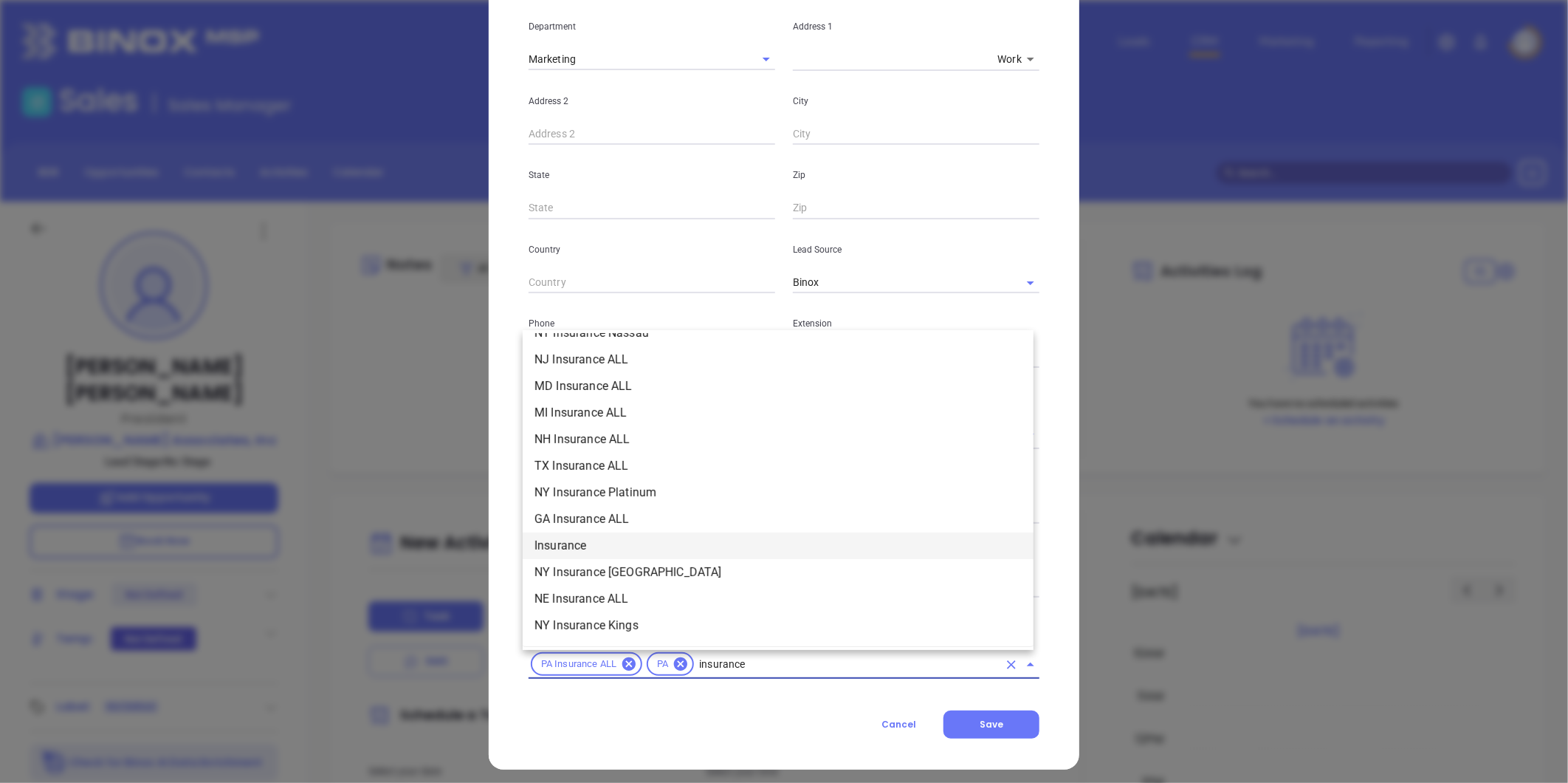
click at [577, 542] on li "Insurance" at bounding box center [777, 545] width 511 height 27
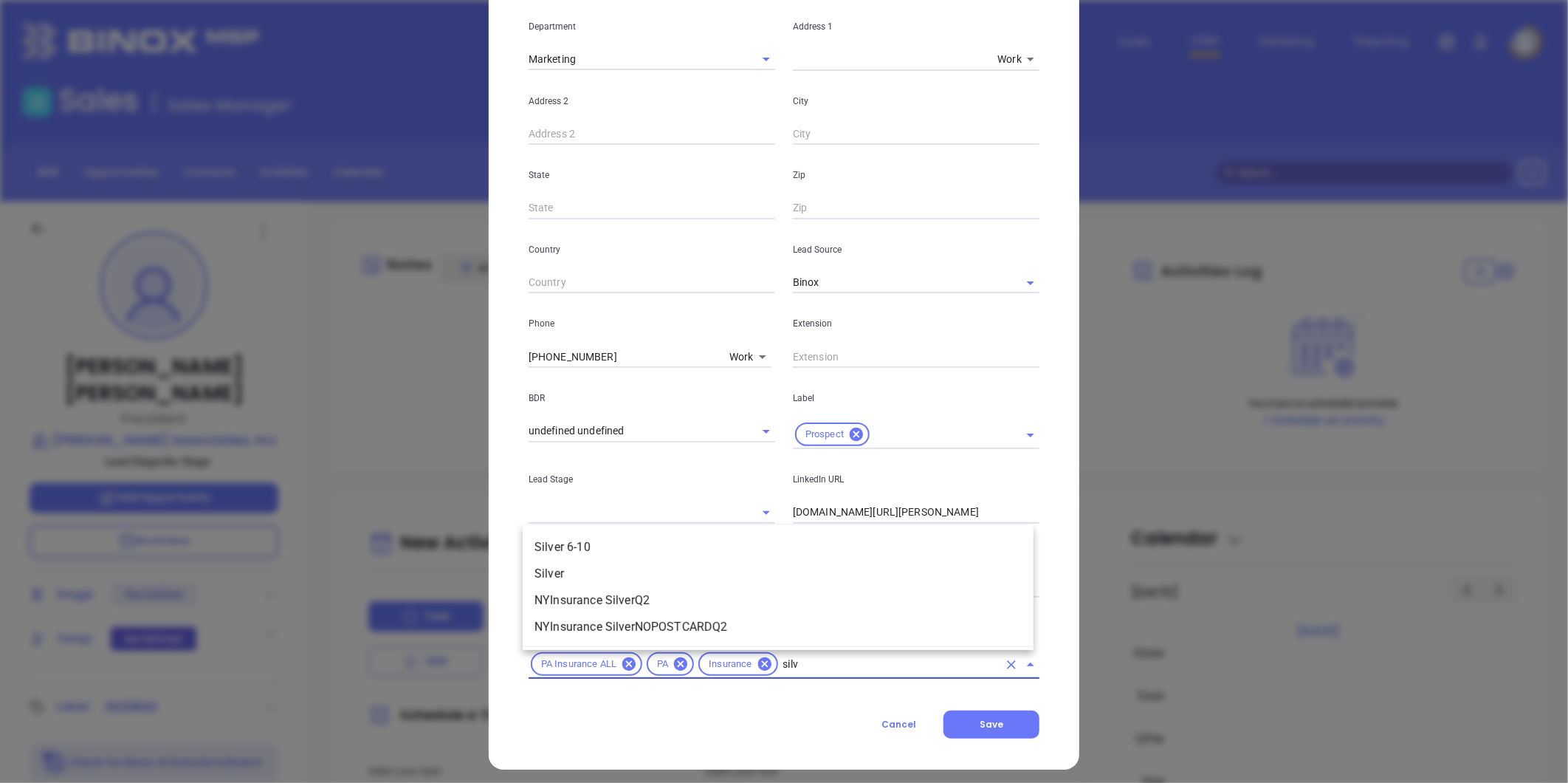
type input "silve"
click at [559, 546] on li "Silver 6-10" at bounding box center [777, 547] width 511 height 27
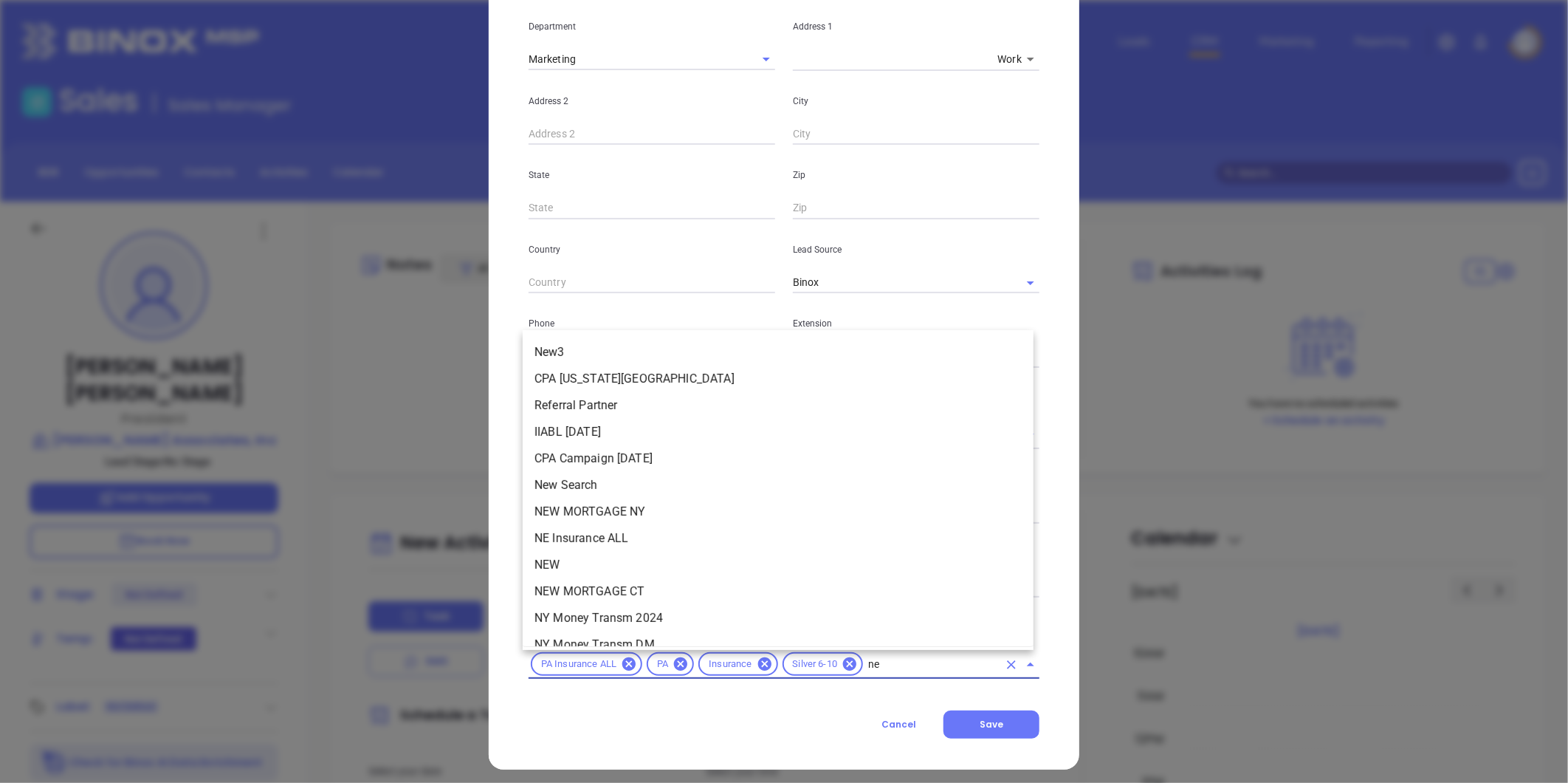
type input "new"
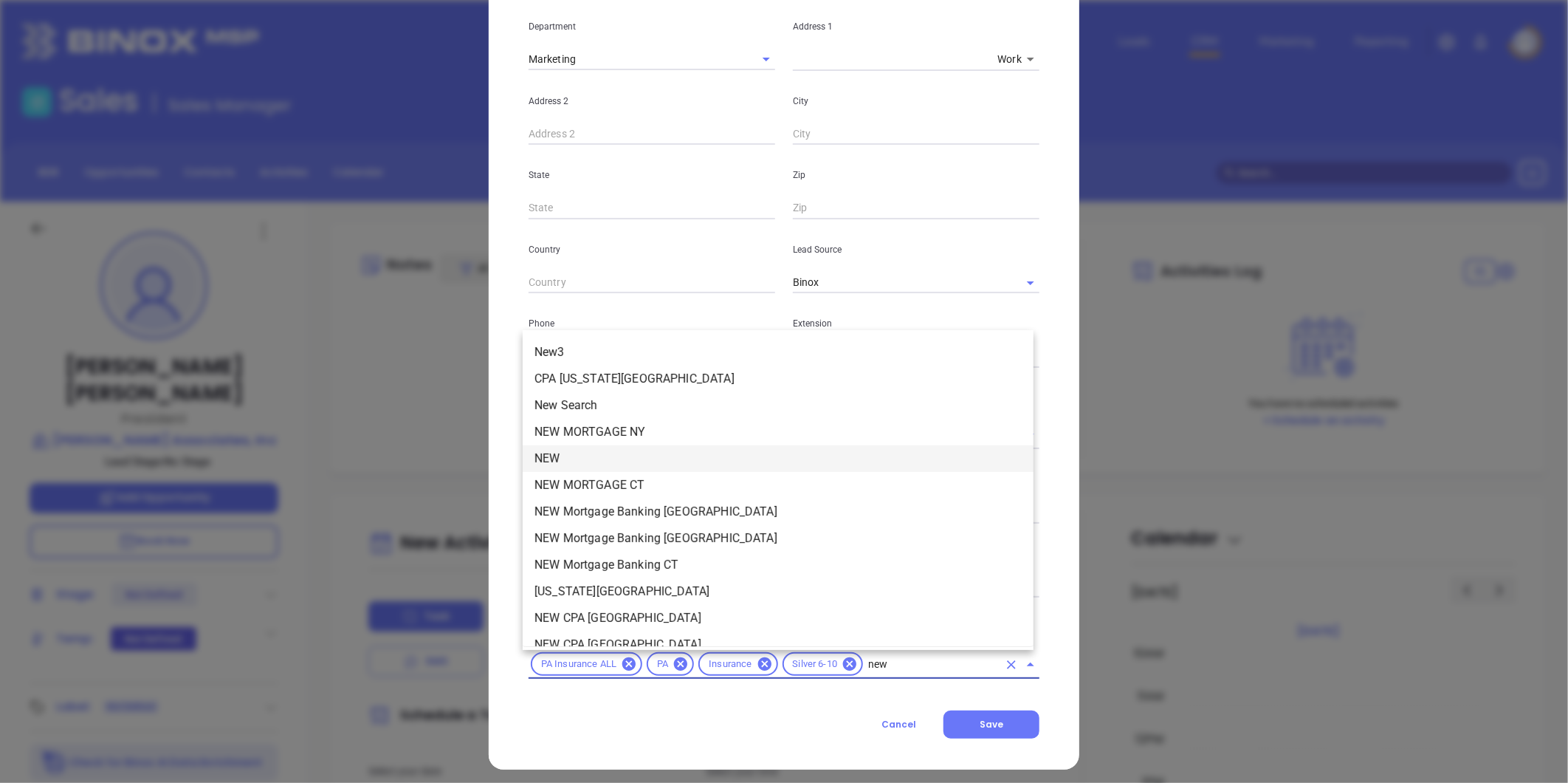
click at [577, 456] on li "NEW" at bounding box center [777, 459] width 511 height 27
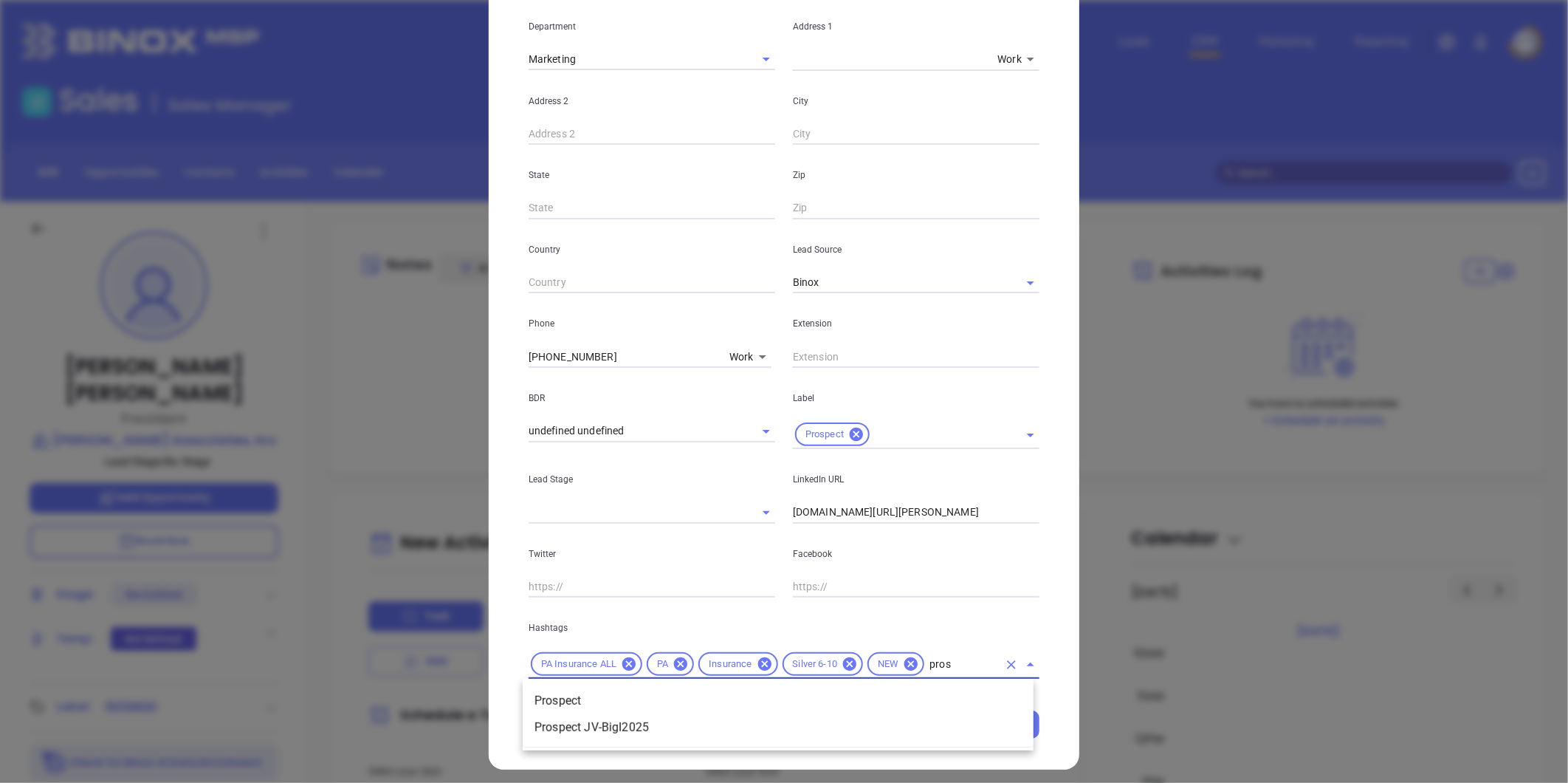
type input "prosp"
click at [591, 689] on li "Prospect" at bounding box center [777, 700] width 511 height 27
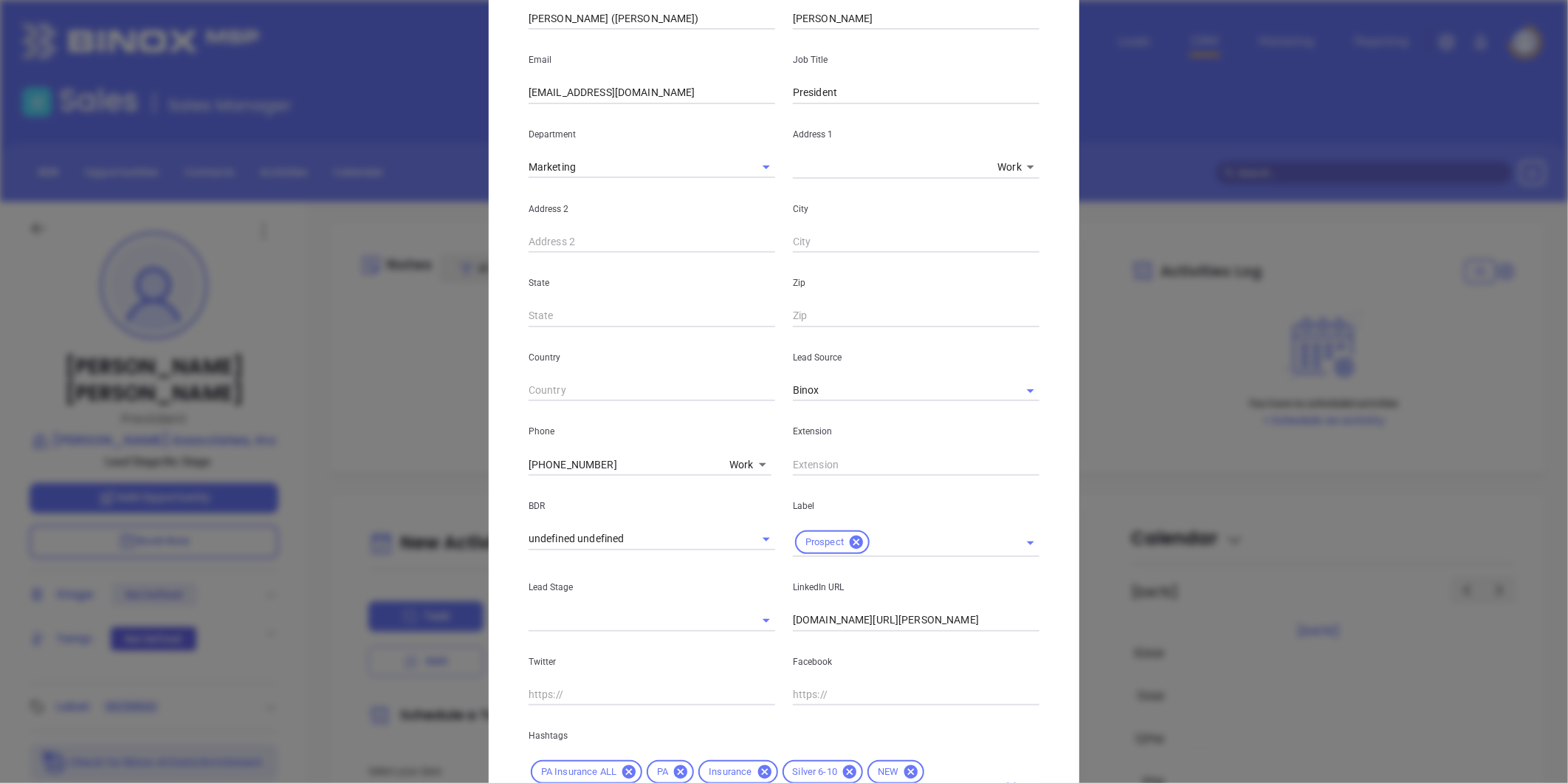
scroll to position [0, 0]
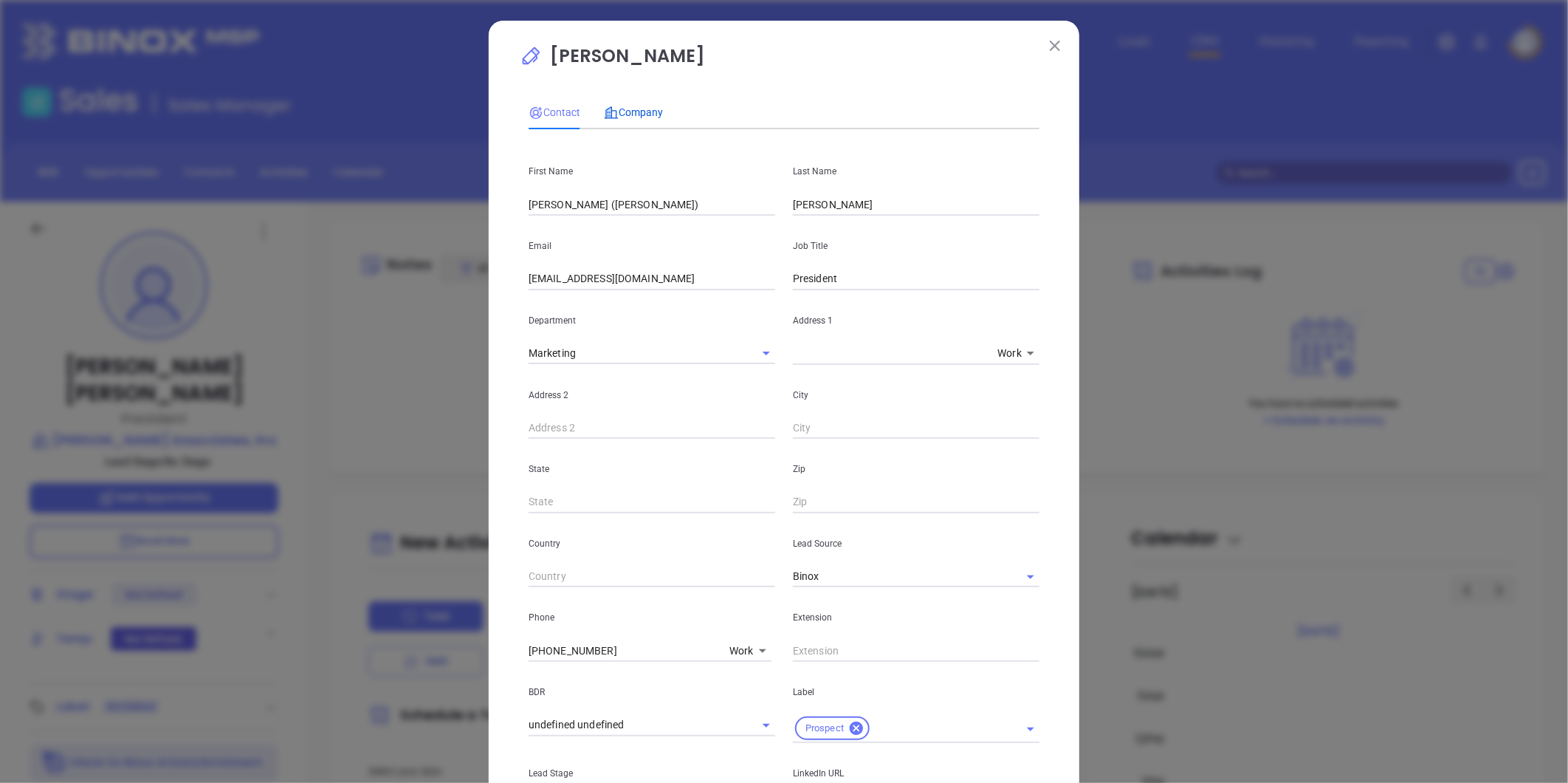
click at [637, 104] on div "Company" at bounding box center [633, 112] width 59 height 17
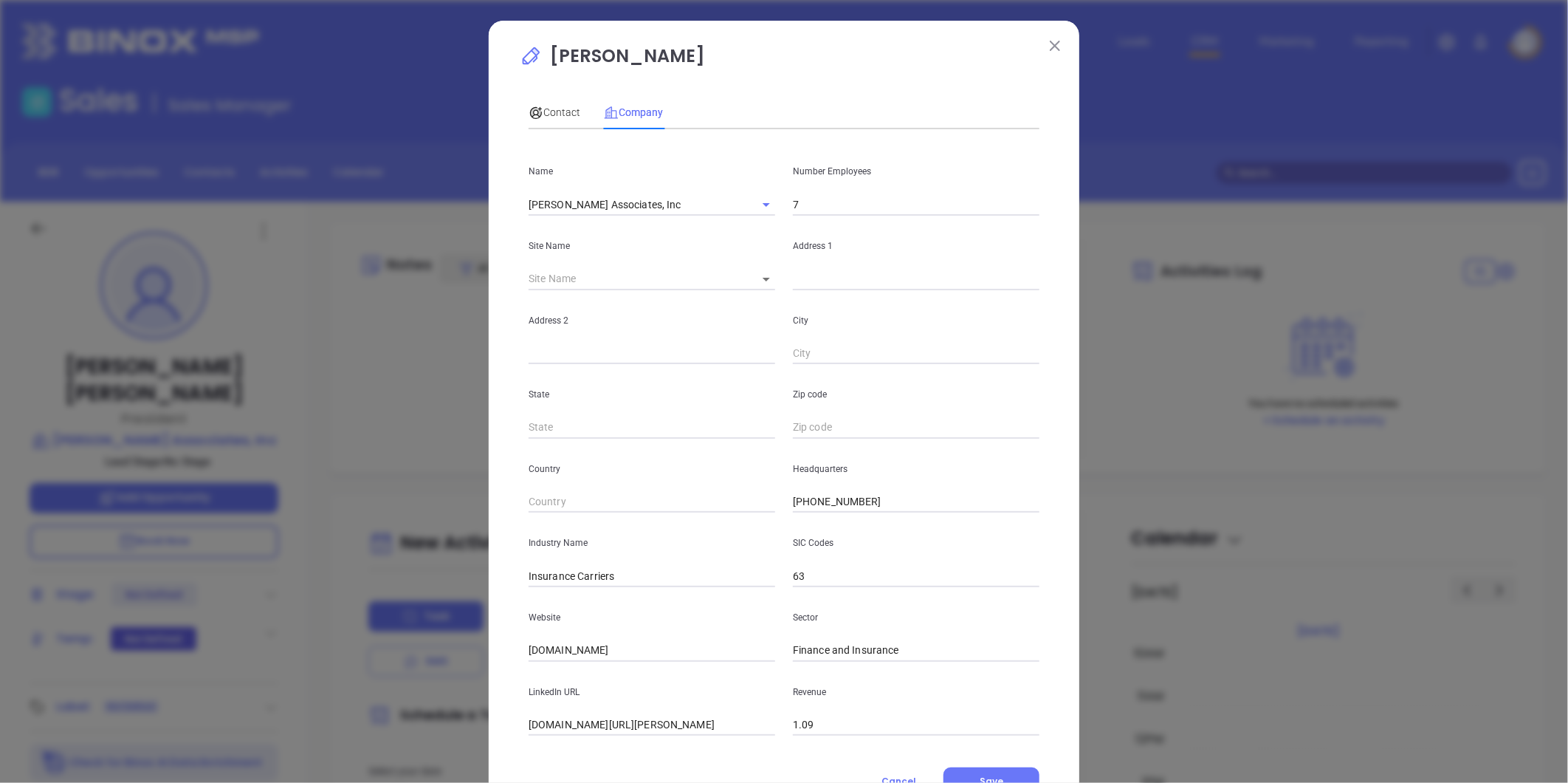
drag, startPoint x: 881, startPoint y: 506, endPoint x: 632, endPoint y: 496, distance: 249.2
click at [629, 493] on div "Country Headquarters (215) 985-5818" at bounding box center [784, 475] width 529 height 75
click at [541, 109] on span "Contact" at bounding box center [555, 112] width 52 height 12
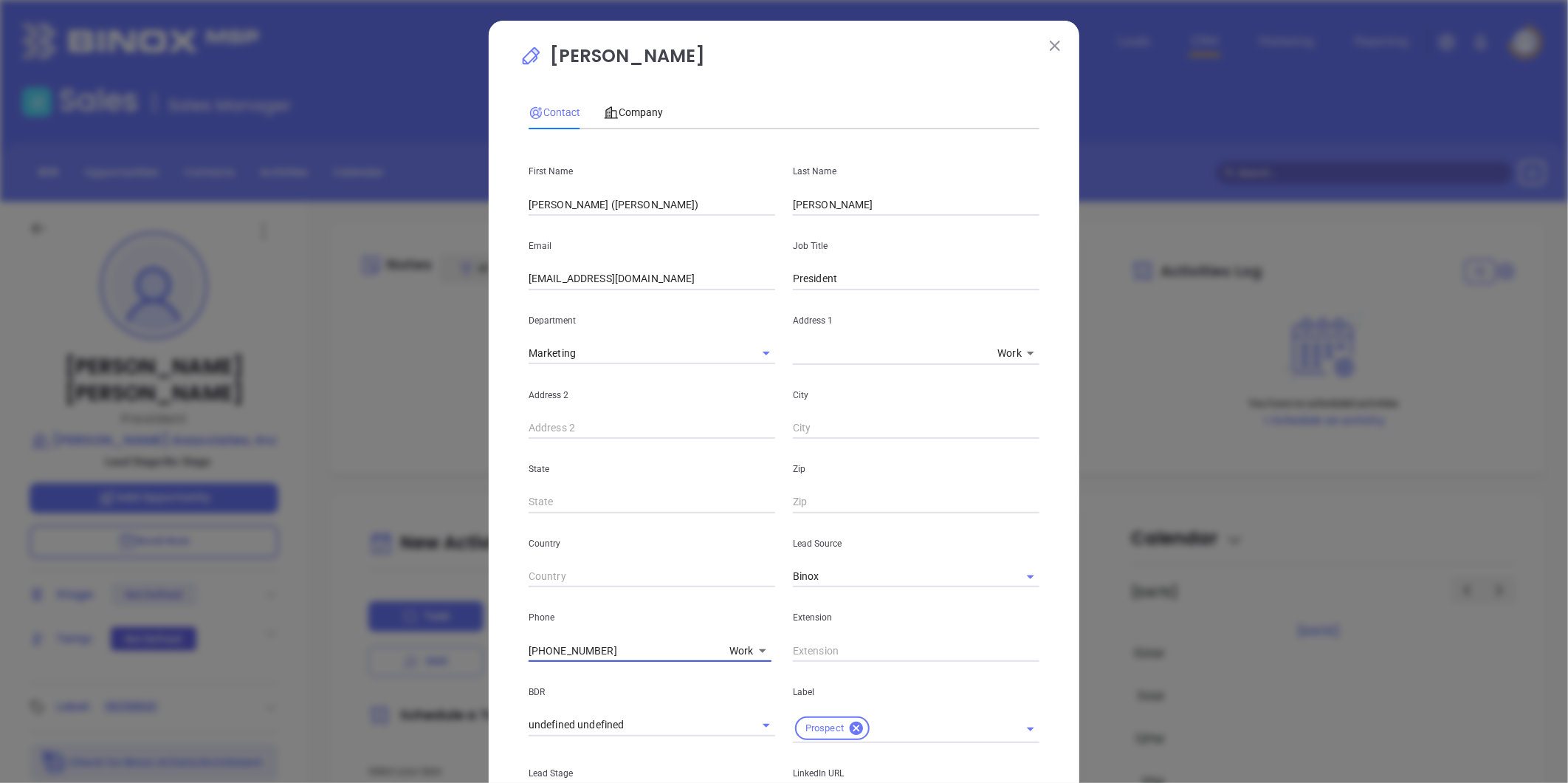
drag, startPoint x: 606, startPoint y: 650, endPoint x: 401, endPoint y: 633, distance: 205.7
click at [401, 633] on div "Marty Wilson Contact Company First Name Marta (Marty) Last Name Wilson Email ma…" at bounding box center [784, 391] width 1568 height 783
type input "( ) -"
click at [721, 644] on div "Work 1" at bounding box center [650, 650] width 243 height 22
type input "( ) -"
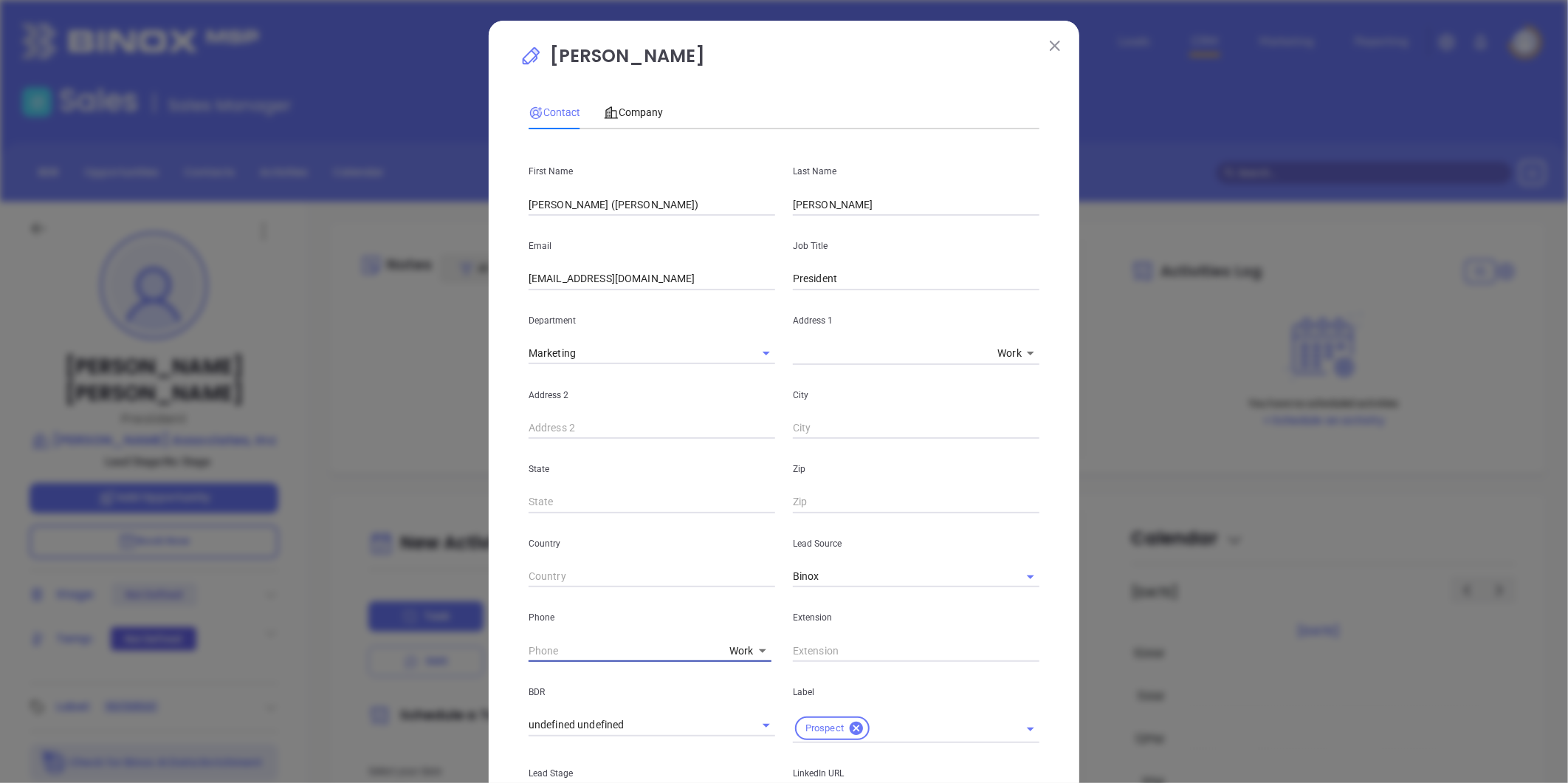
click at [732, 652] on body "Leads CRM Marketing Reporting Financial Leads Leads Sales Sales Manager BDR Opp…" at bounding box center [784, 391] width 1568 height 783
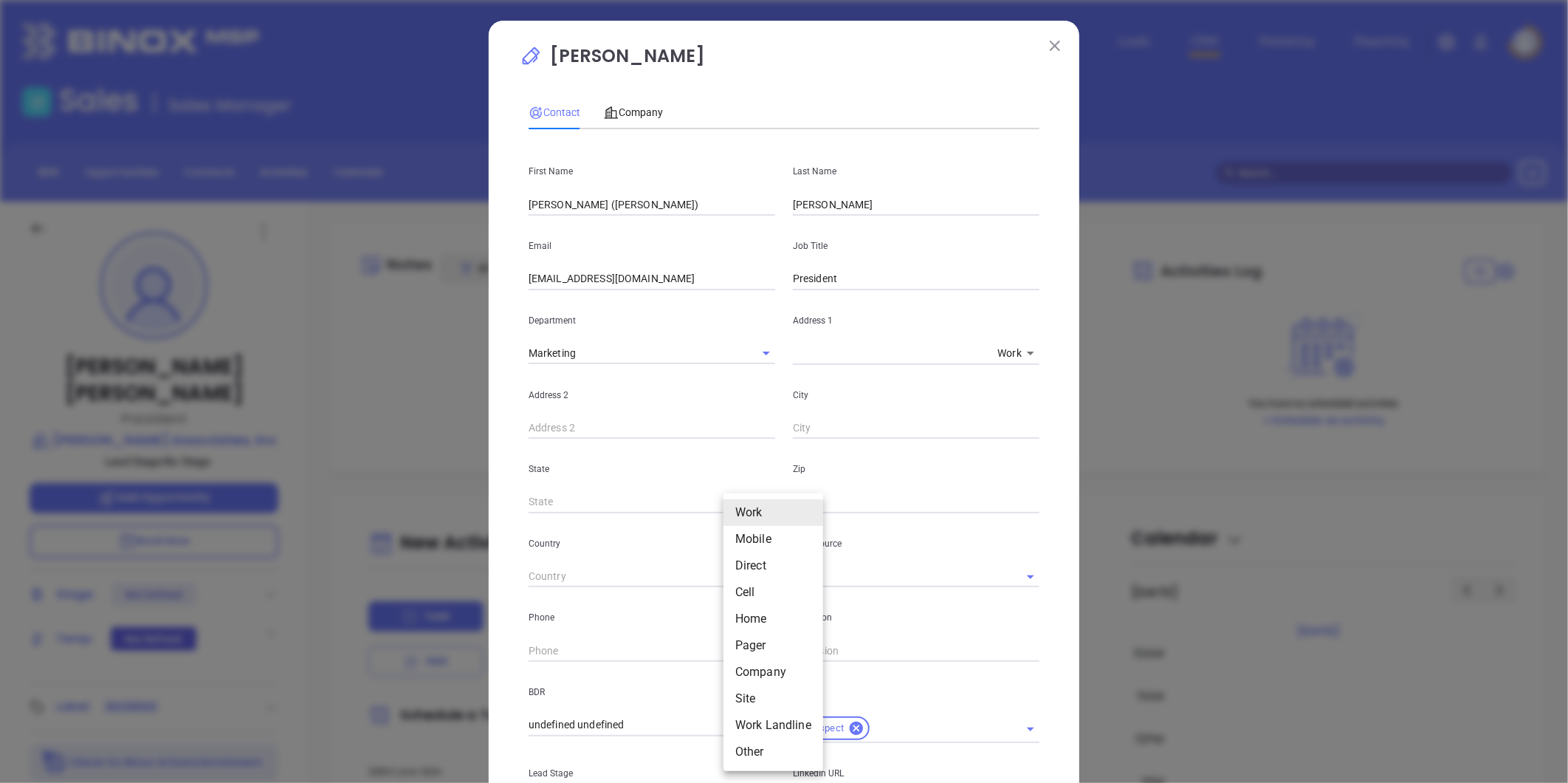
click at [744, 698] on li "Site" at bounding box center [773, 699] width 100 height 27
type input "11"
click at [562, 652] on input "( ) -" at bounding box center [629, 650] width 201 height 22
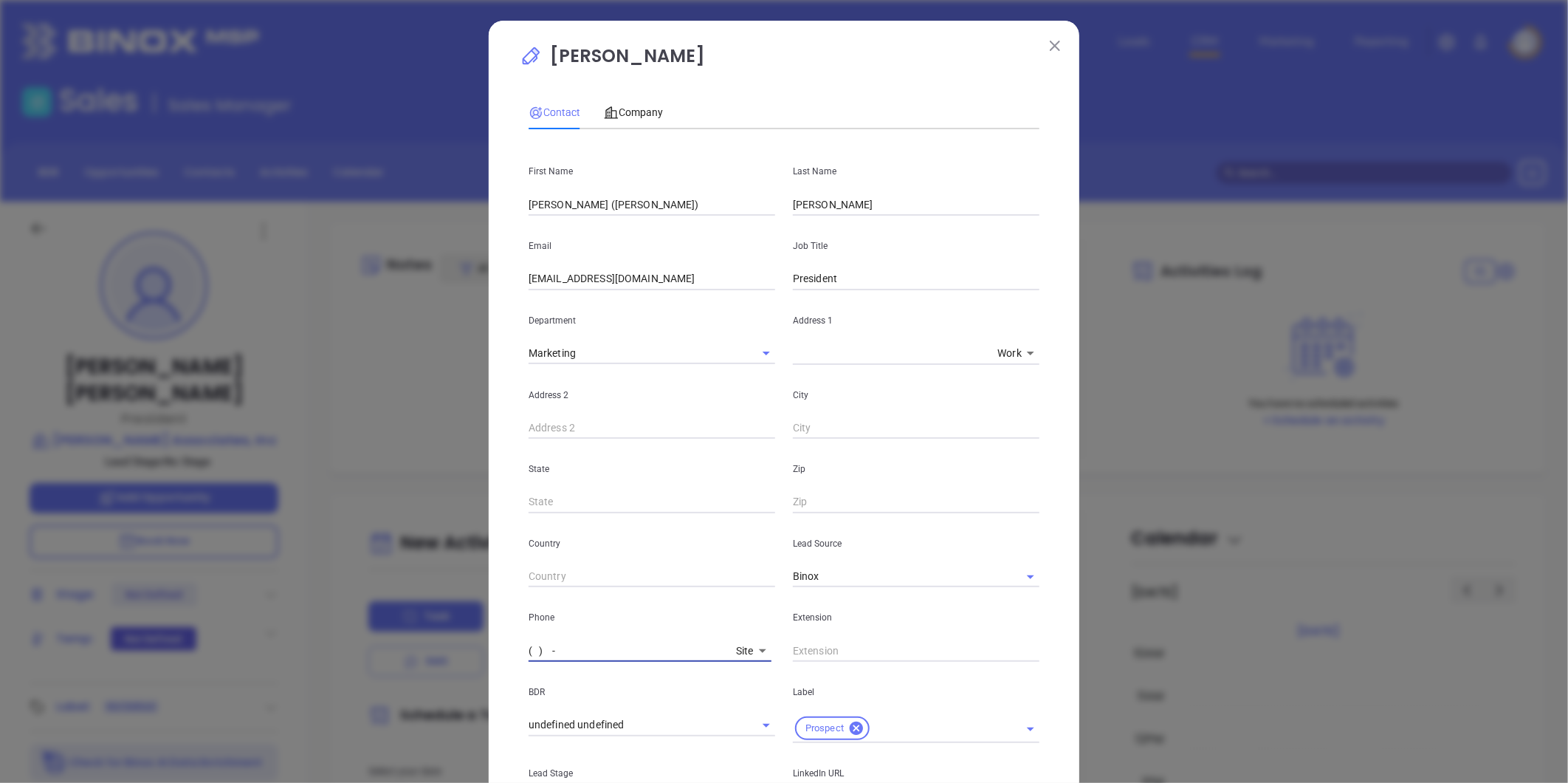
paste input "215) 985-5818"
type input "(215) 985-5818"
click at [633, 118] on span "Company" at bounding box center [633, 112] width 59 height 12
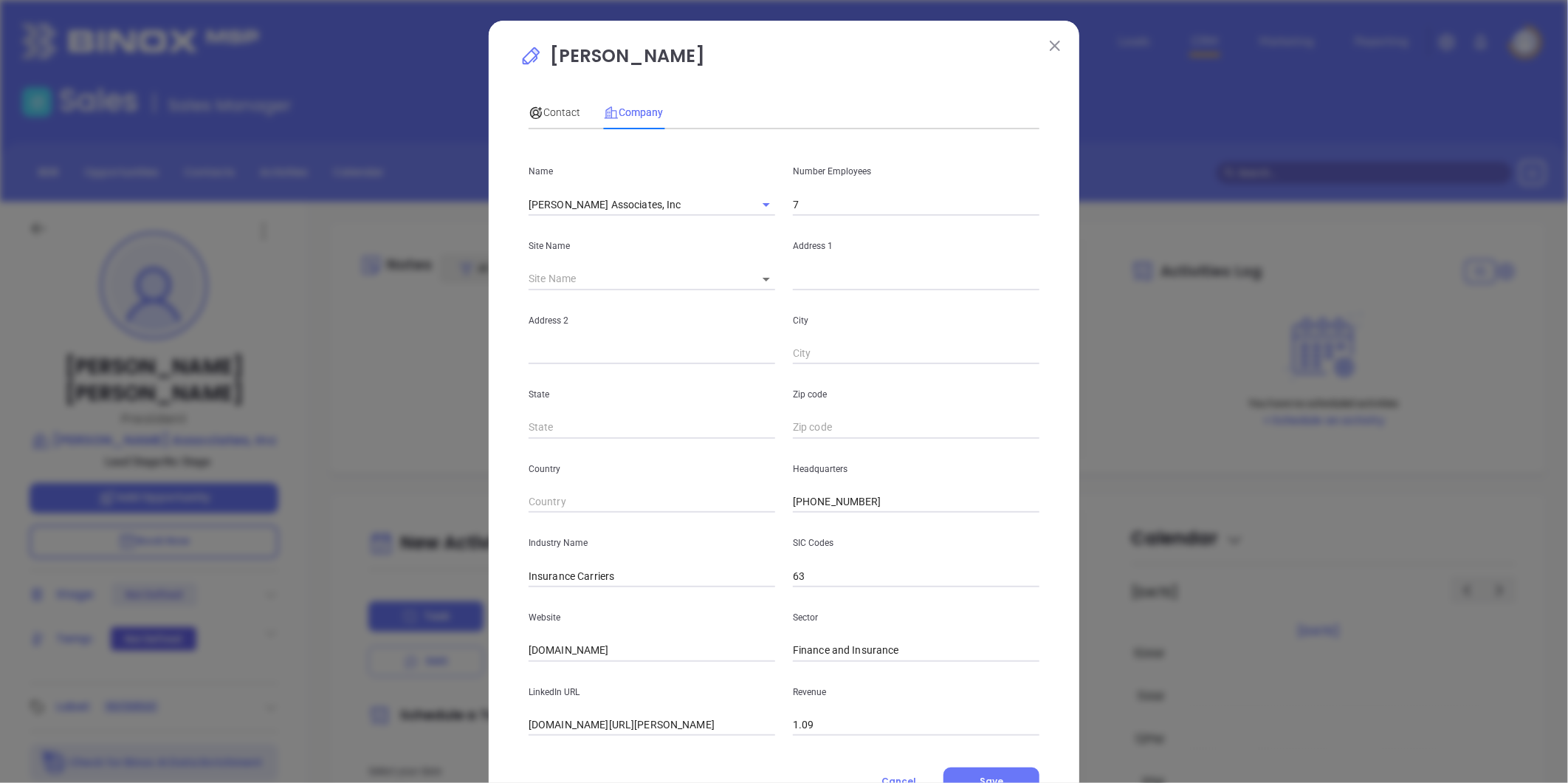
click at [818, 283] on input "text" at bounding box center [916, 279] width 246 height 22
paste input "1520 Locust Street Suite 400 Philadelphia, PA 19102"
drag, startPoint x: 877, startPoint y: 276, endPoint x: 1496, endPoint y: 301, distance: 619.5
click at [1496, 301] on div "Marty Wilson Contact Company First Name Marta (Marty) Last Name Wilson Email ma…" at bounding box center [784, 391] width 1568 height 783
type input "1520 Locust Street"
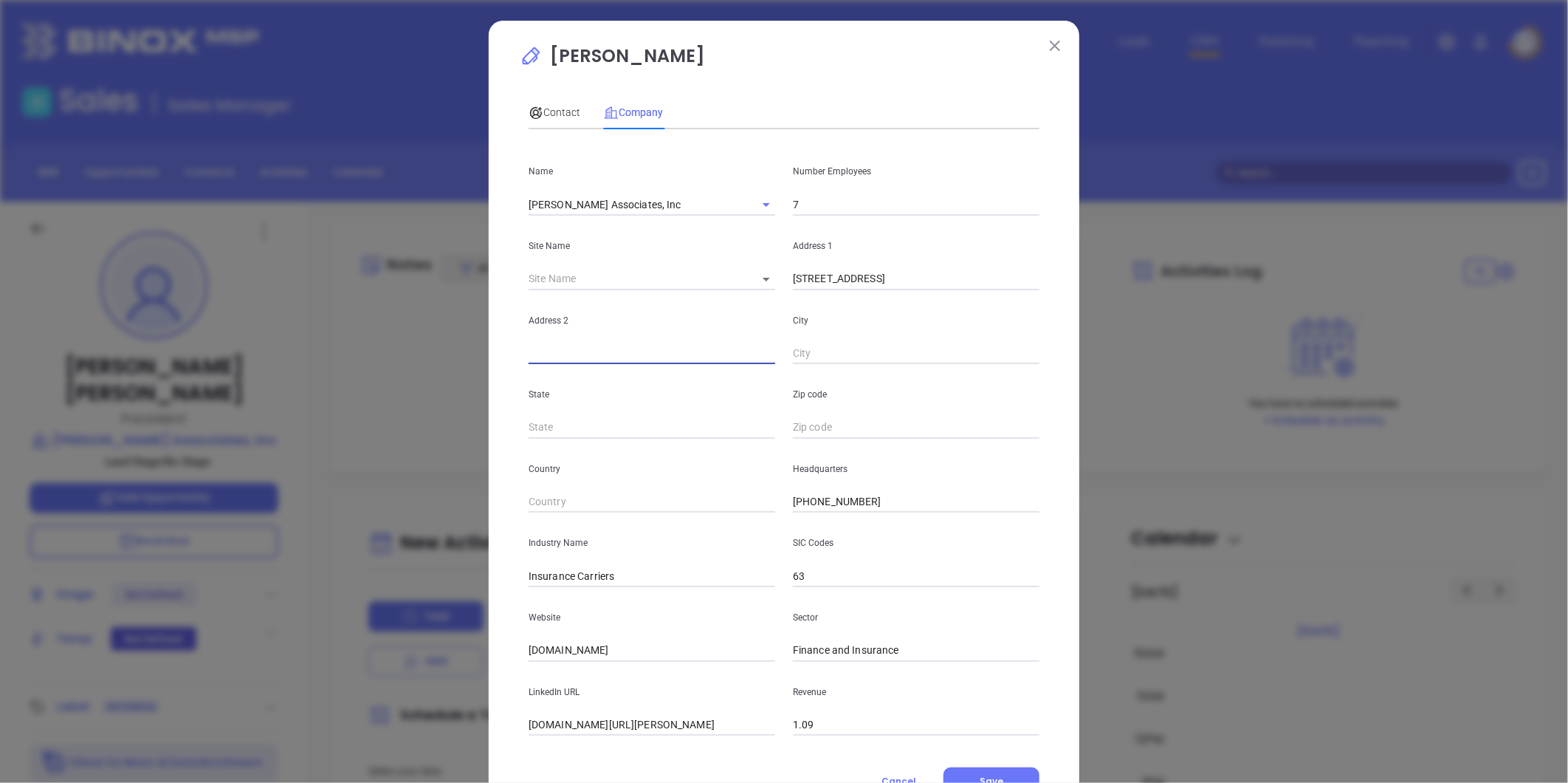
paste input "Suite 400 Philadelphia, PA 19102"
click at [570, 355] on input "Suite 400 Philadelphia, PA 19102" at bounding box center [651, 353] width 246 height 22
drag, startPoint x: 695, startPoint y: 360, endPoint x: 570, endPoint y: 356, distance: 125.1
click at [570, 356] on input "Suite 400 Philadelphia, PA 19102" at bounding box center [651, 353] width 246 height 22
type input "Suite 400"
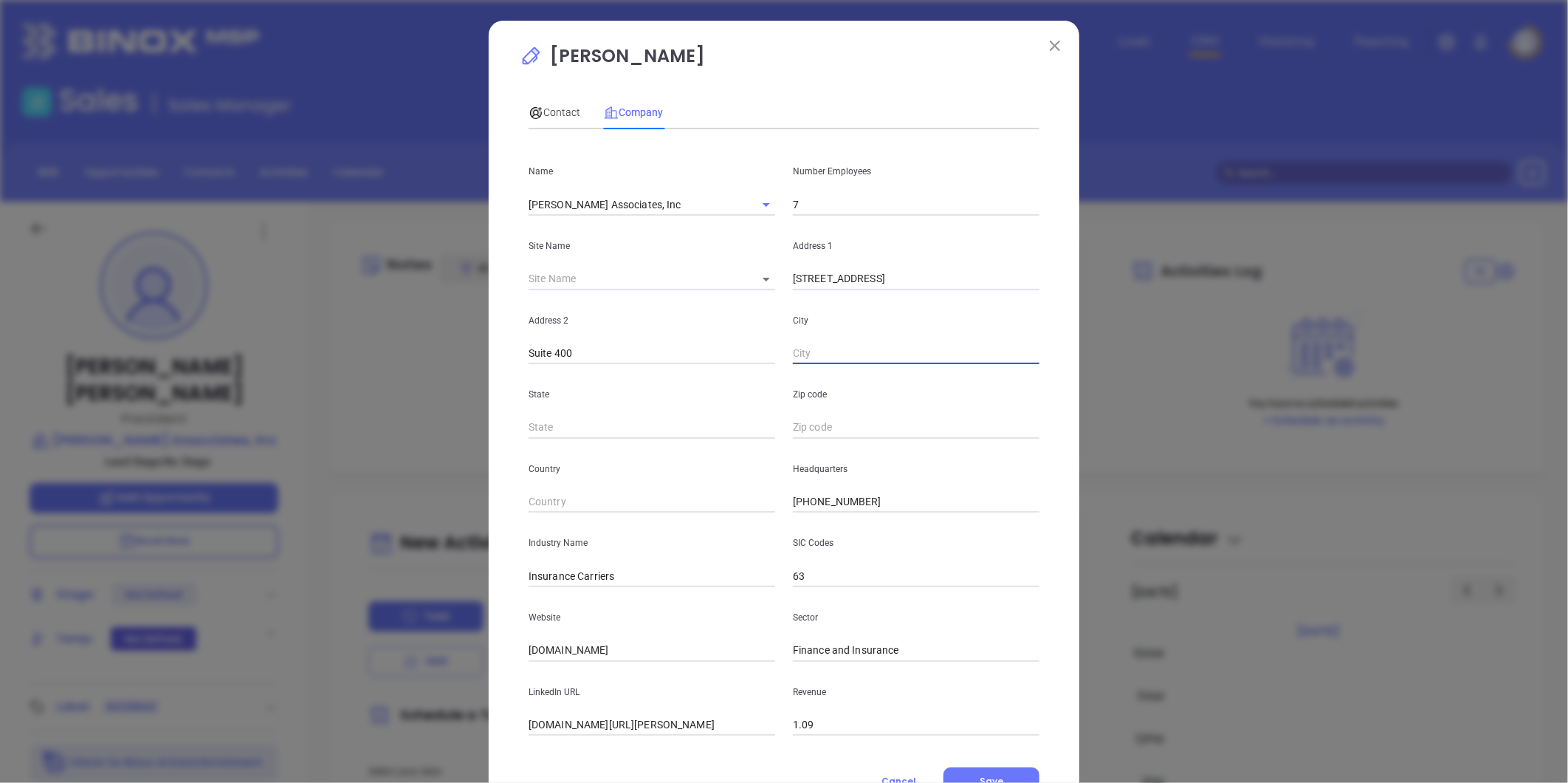
paste input "Philadelphia, PA 19102"
drag, startPoint x: 852, startPoint y: 352, endPoint x: 1088, endPoint y: 377, distance: 237.3
click at [1088, 377] on div "Marty Wilson Contact Company First Name Marta (Marty) Last Name Wilson Email ma…" at bounding box center [784, 391] width 1568 height 783
drag, startPoint x: 912, startPoint y: 356, endPoint x: 1177, endPoint y: 377, distance: 265.8
click at [1182, 379] on div "Marty Wilson Contact Company First Name Marta (Marty) Last Name Wilson Email ma…" at bounding box center [784, 391] width 1568 height 783
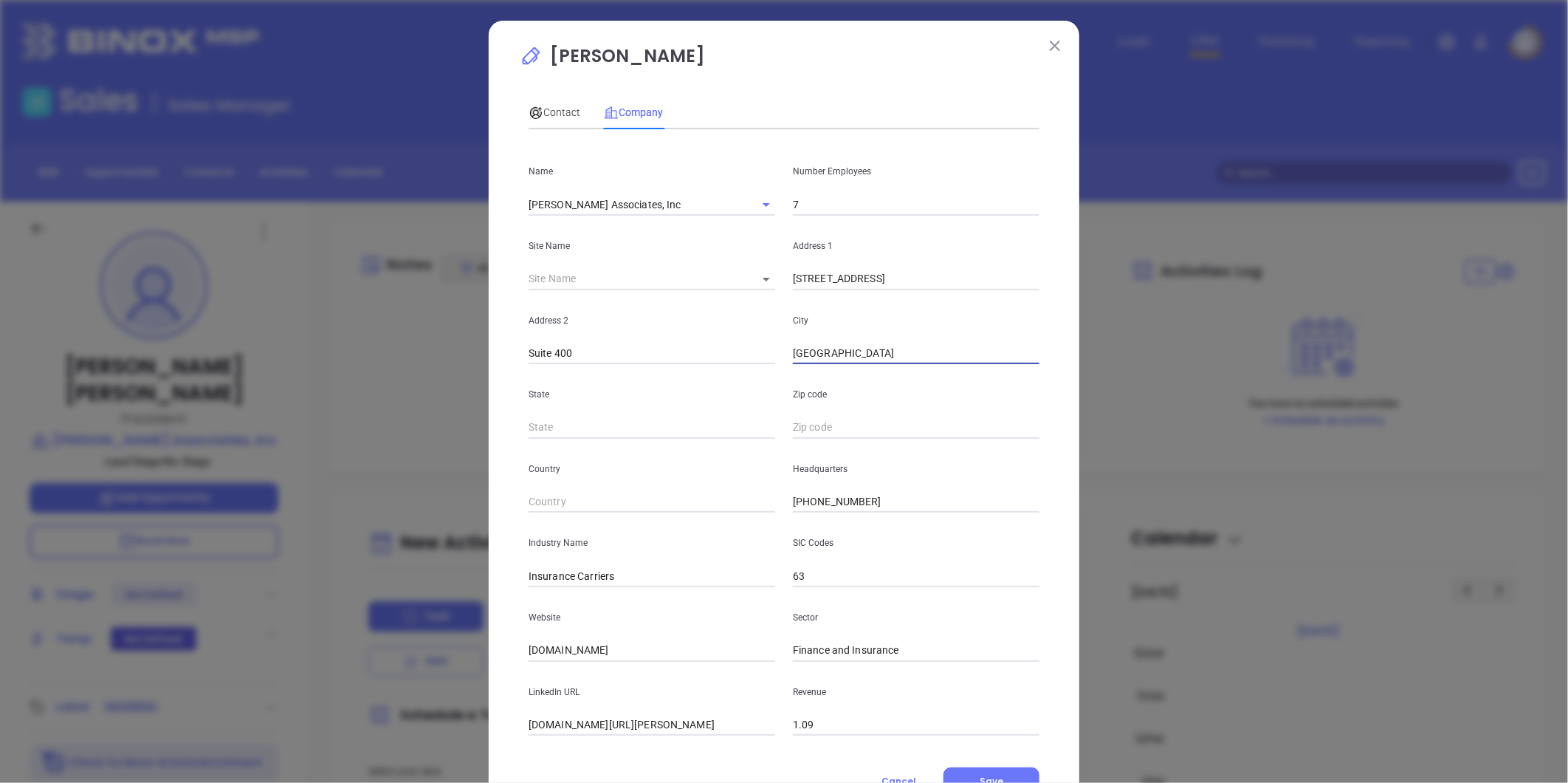
type input "Philadelphia"
type input "PA"
paste input "PA 19102"
type input "19102"
drag, startPoint x: 571, startPoint y: 579, endPoint x: 661, endPoint y: 589, distance: 90.6
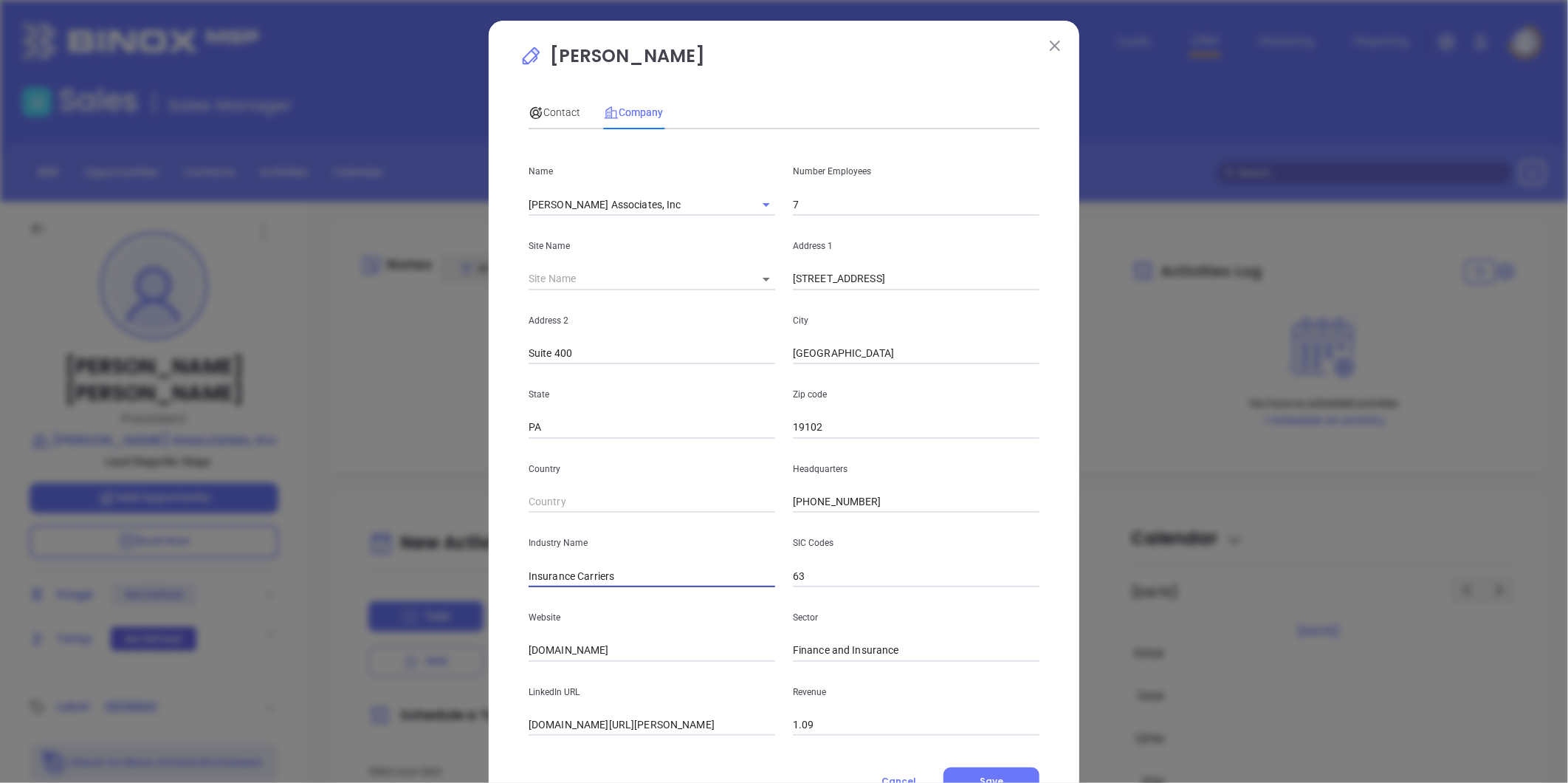
click at [661, 588] on div "Name J.M. Patton Associates, Inc Number Employees 7 Site Name ​ Address 1 1520 …" at bounding box center [784, 438] width 511 height 594
type input "Insurance"
drag, startPoint x: 483, startPoint y: 642, endPoint x: 408, endPoint y: 641, distance: 75.0
click at [371, 638] on div "Marty Wilson Contact Company First Name Marta (Marty) Last Name Wilson Email ma…" at bounding box center [784, 391] width 1568 height 783
paste input "https://jmpatton.com/"
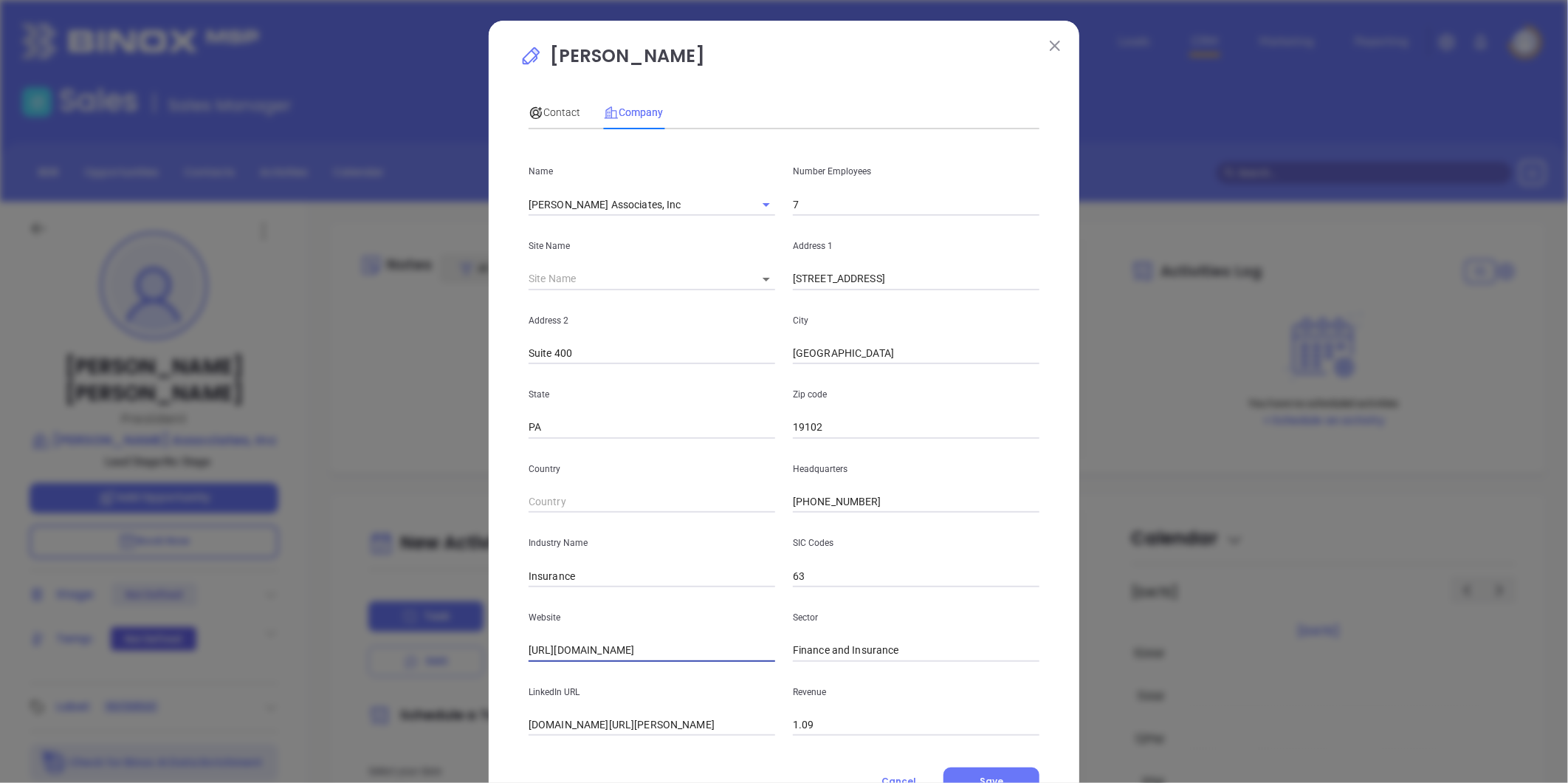
type input "https://jmpatton.com/"
click at [683, 719] on input "linkedin.com/company/j.m.-patton-associates-inc" at bounding box center [651, 725] width 246 height 22
paste input "https://www.linkedin.com/company/j.m.-patton-associates-inc/"
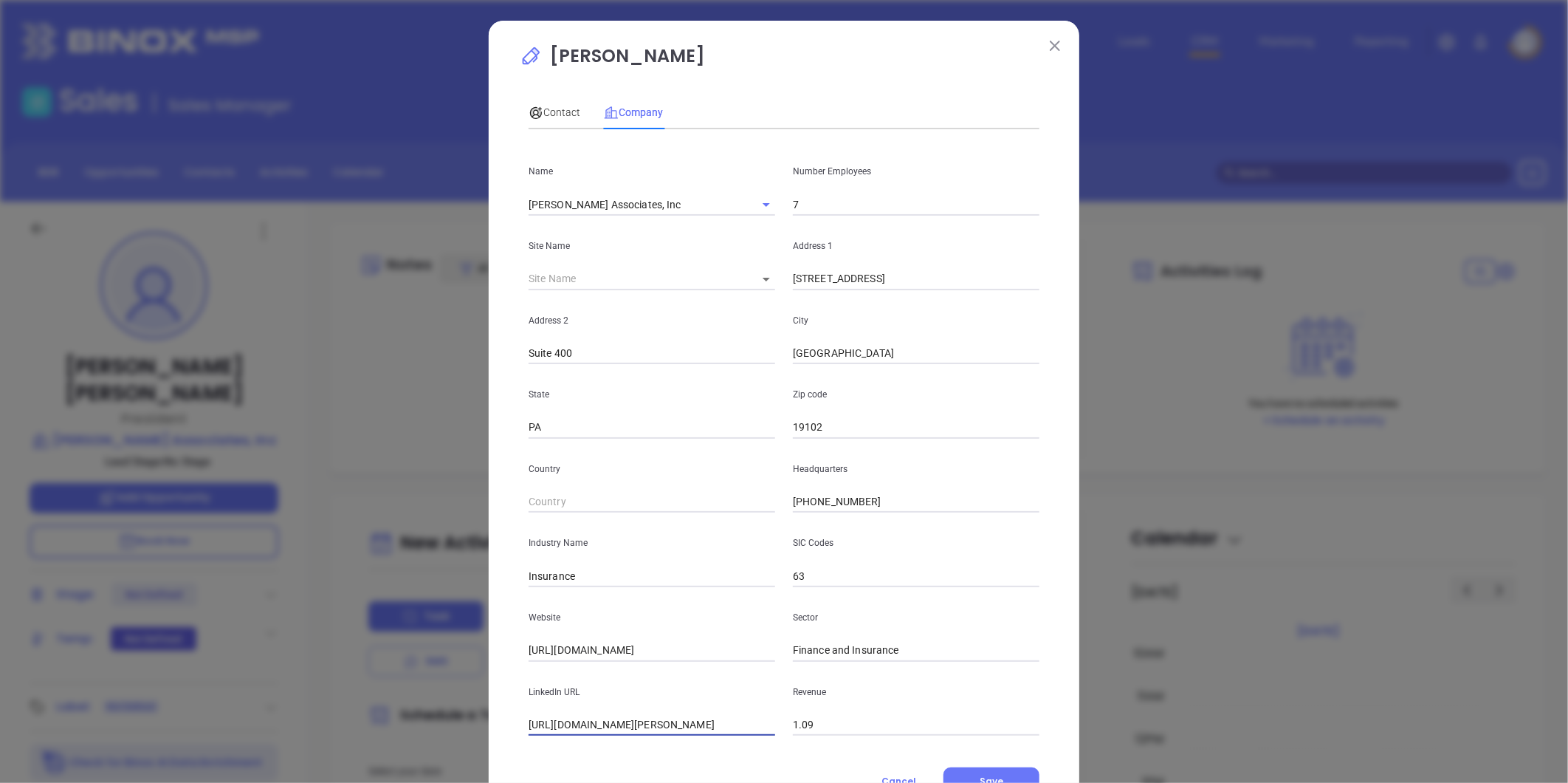
scroll to position [0, 50]
type input "https://www.linkedin.com/company/j.m.-patton-associates-inc/"
click at [559, 112] on span "Contact" at bounding box center [555, 112] width 52 height 12
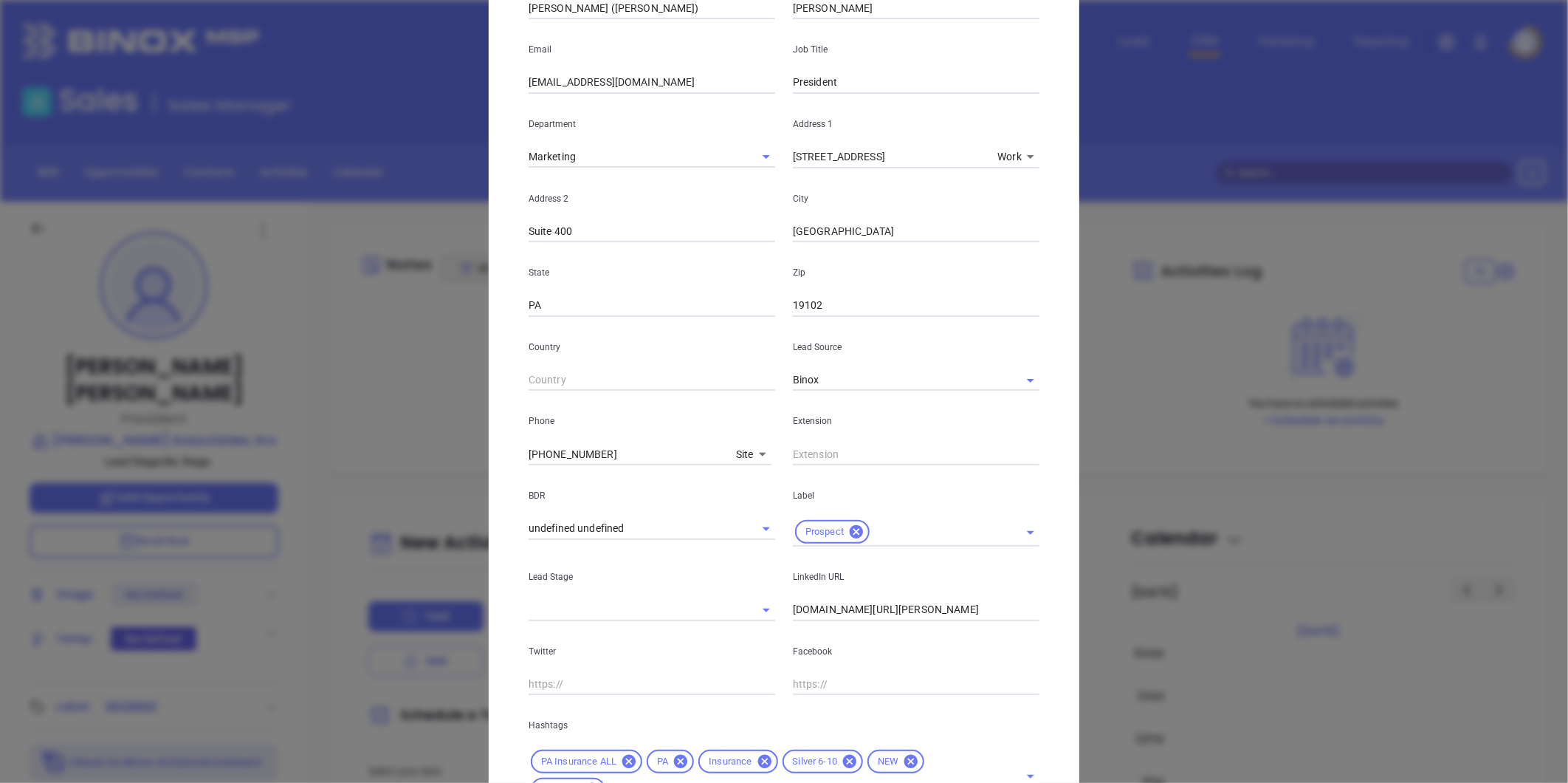
scroll to position [329, 0]
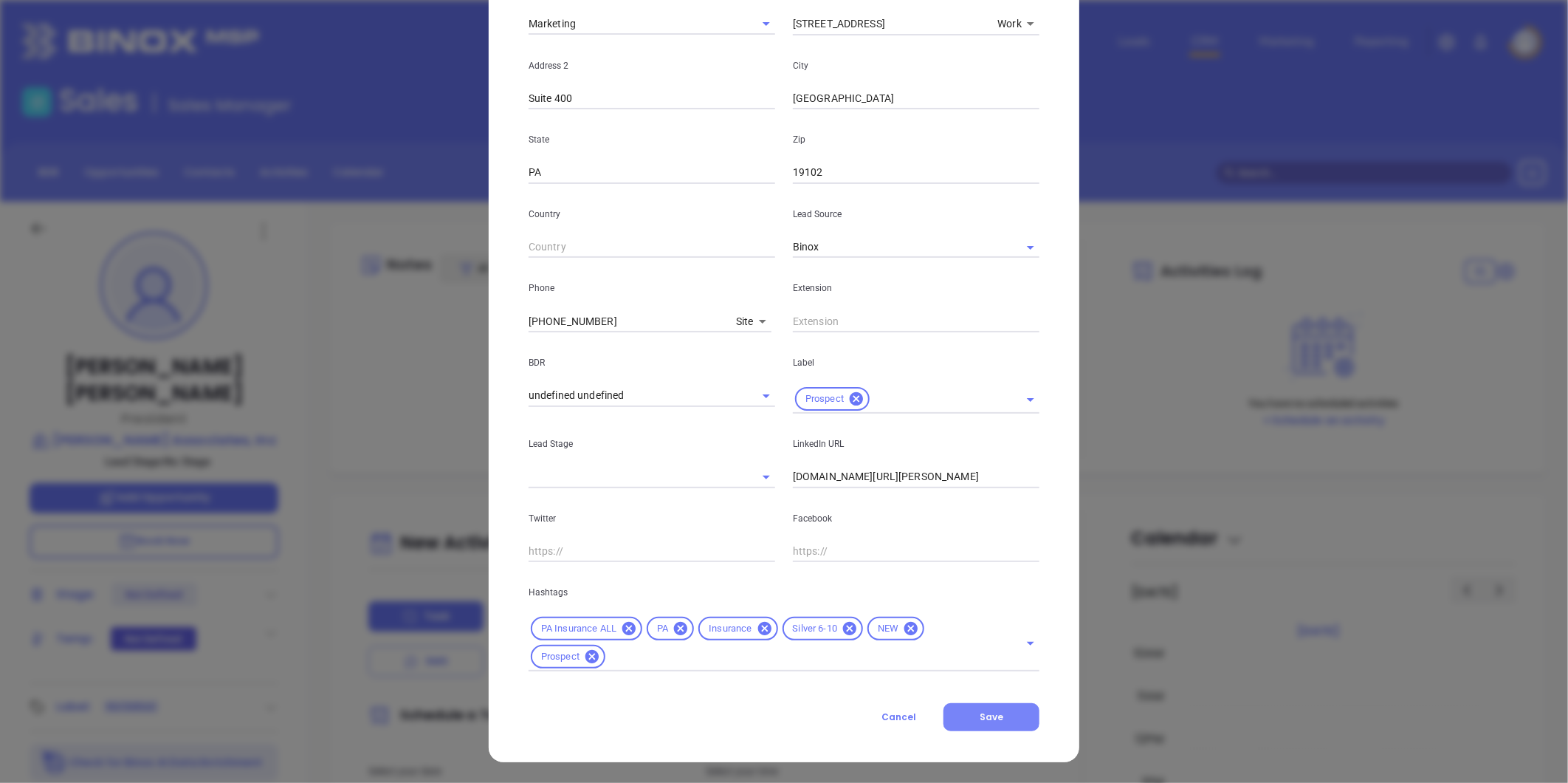
click at [986, 712] on span "Save" at bounding box center [991, 717] width 24 height 13
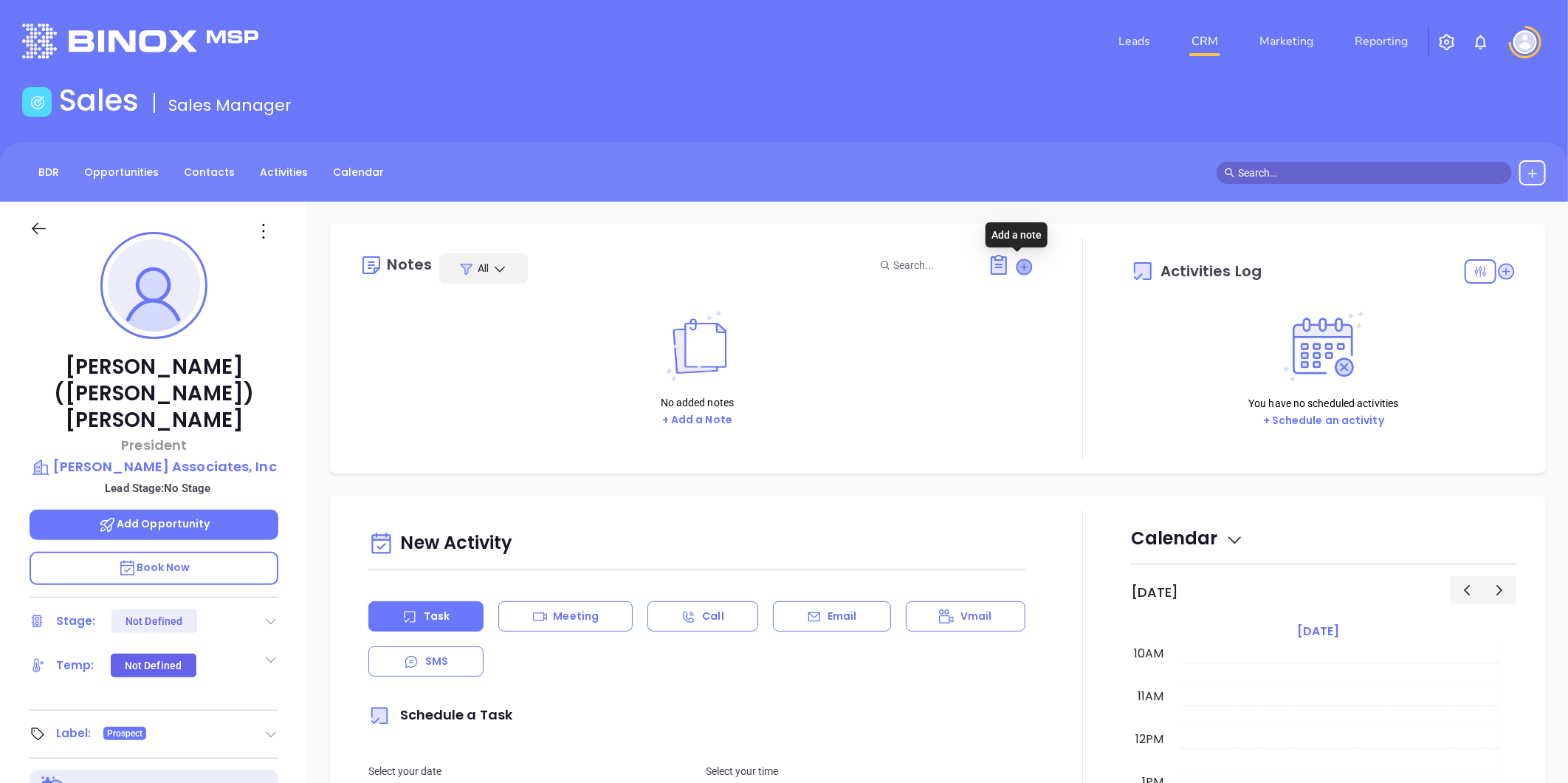
click at [1017, 266] on icon at bounding box center [1024, 266] width 15 height 15
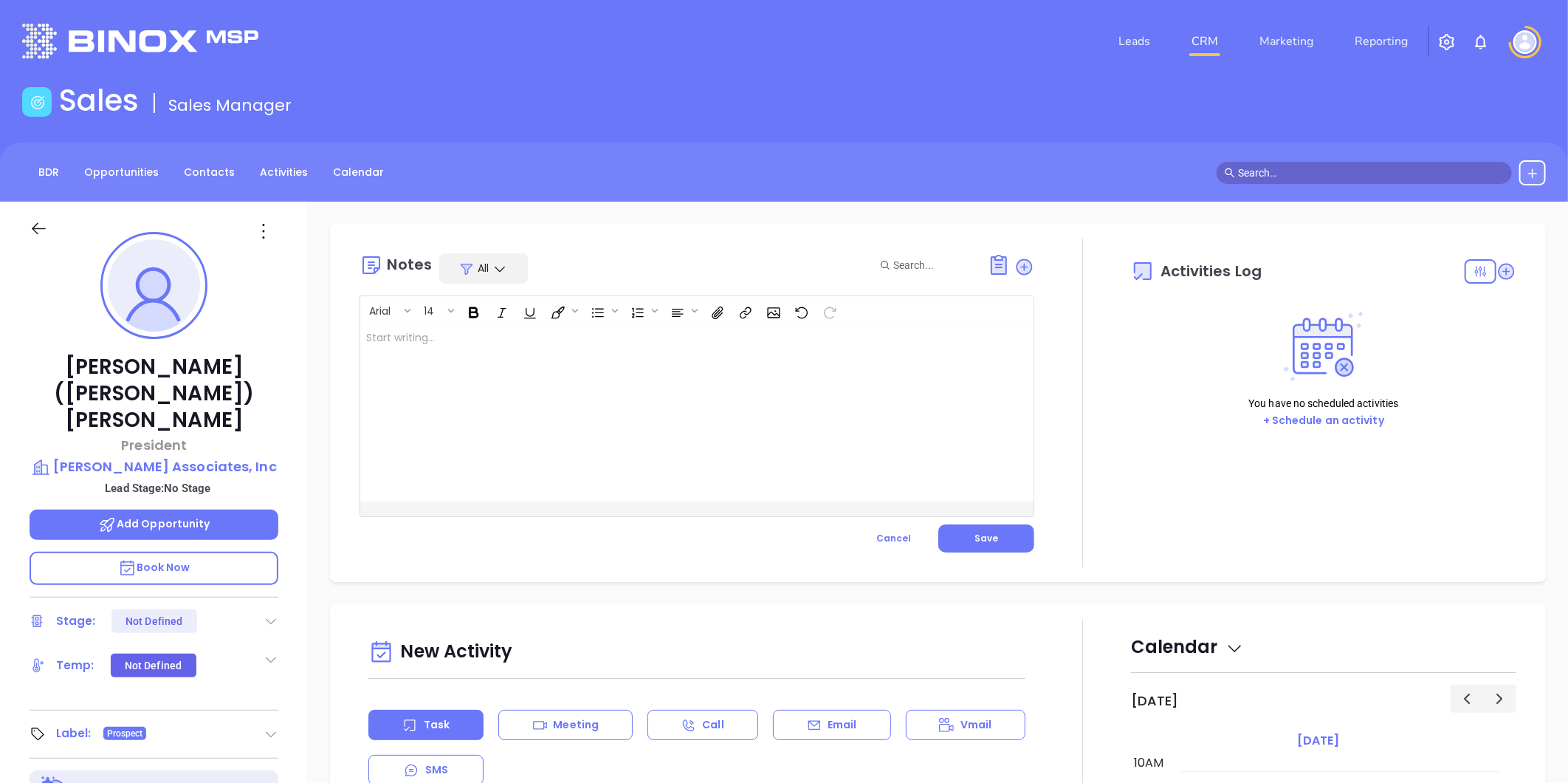
click at [558, 348] on div at bounding box center [673, 412] width 626 height 177
click at [985, 536] on span "Save" at bounding box center [986, 538] width 24 height 13
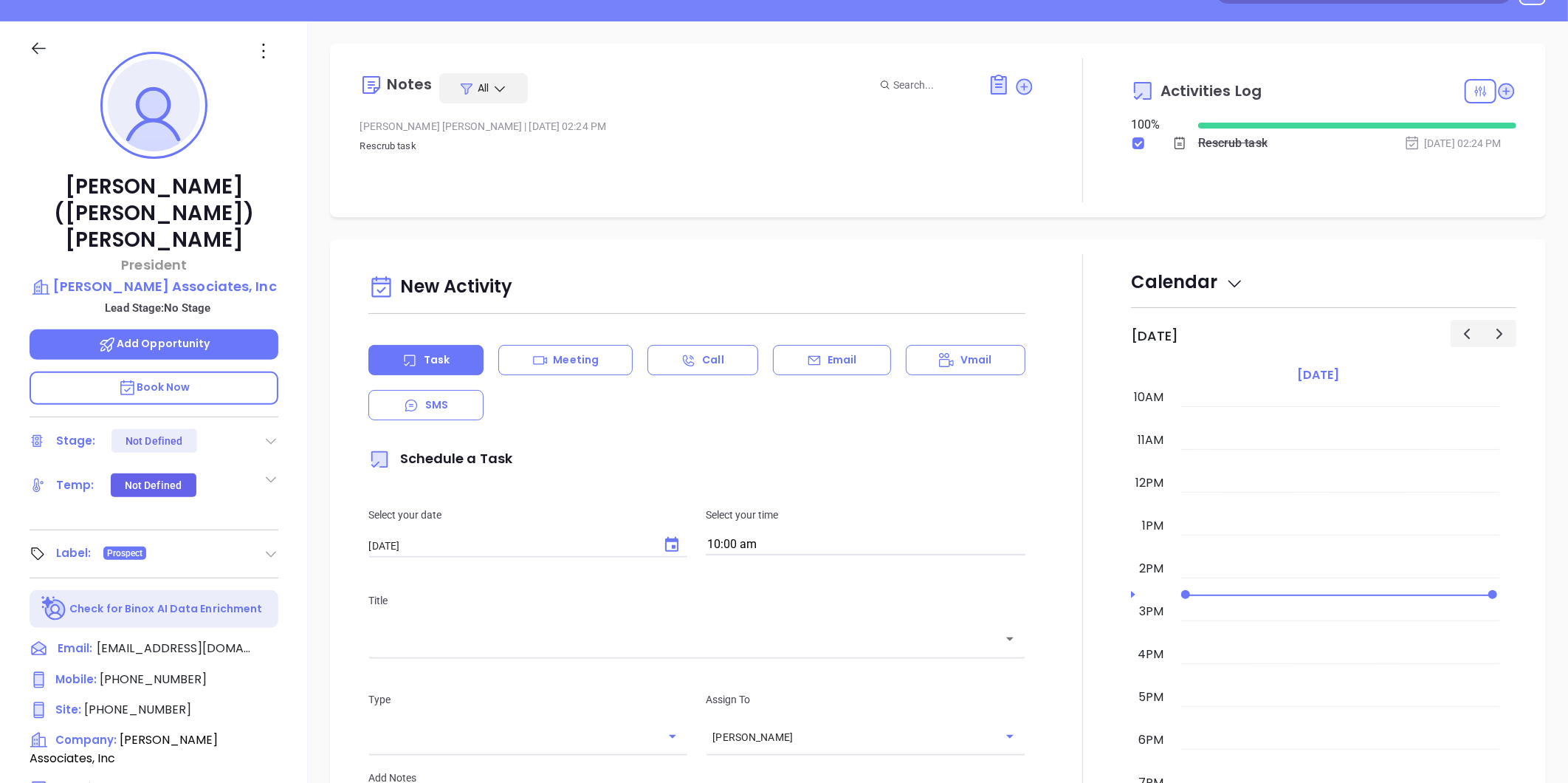
scroll to position [0, 0]
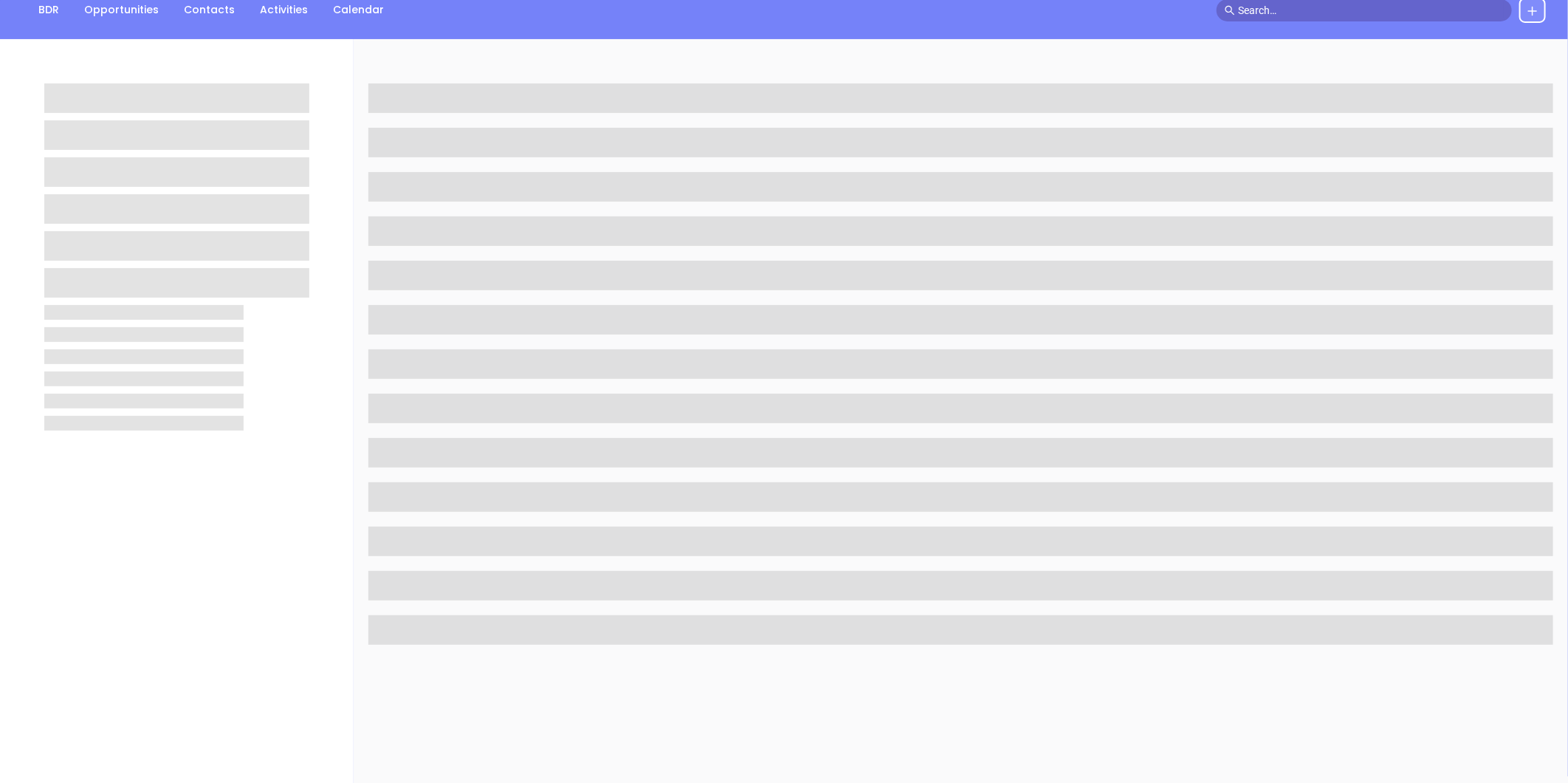
scroll to position [164, 0]
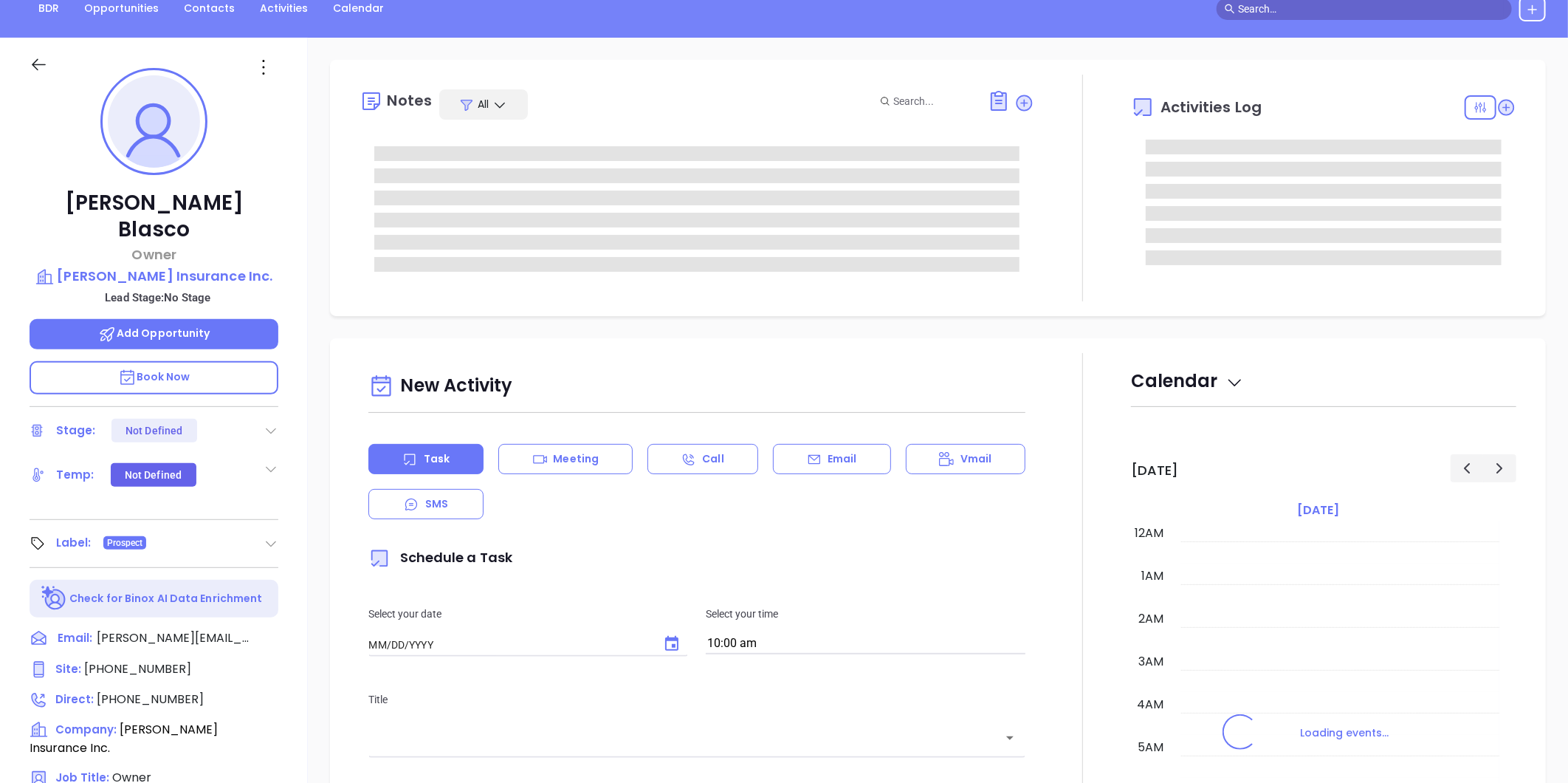
type input "[DATE]"
type input "[PERSON_NAME]"
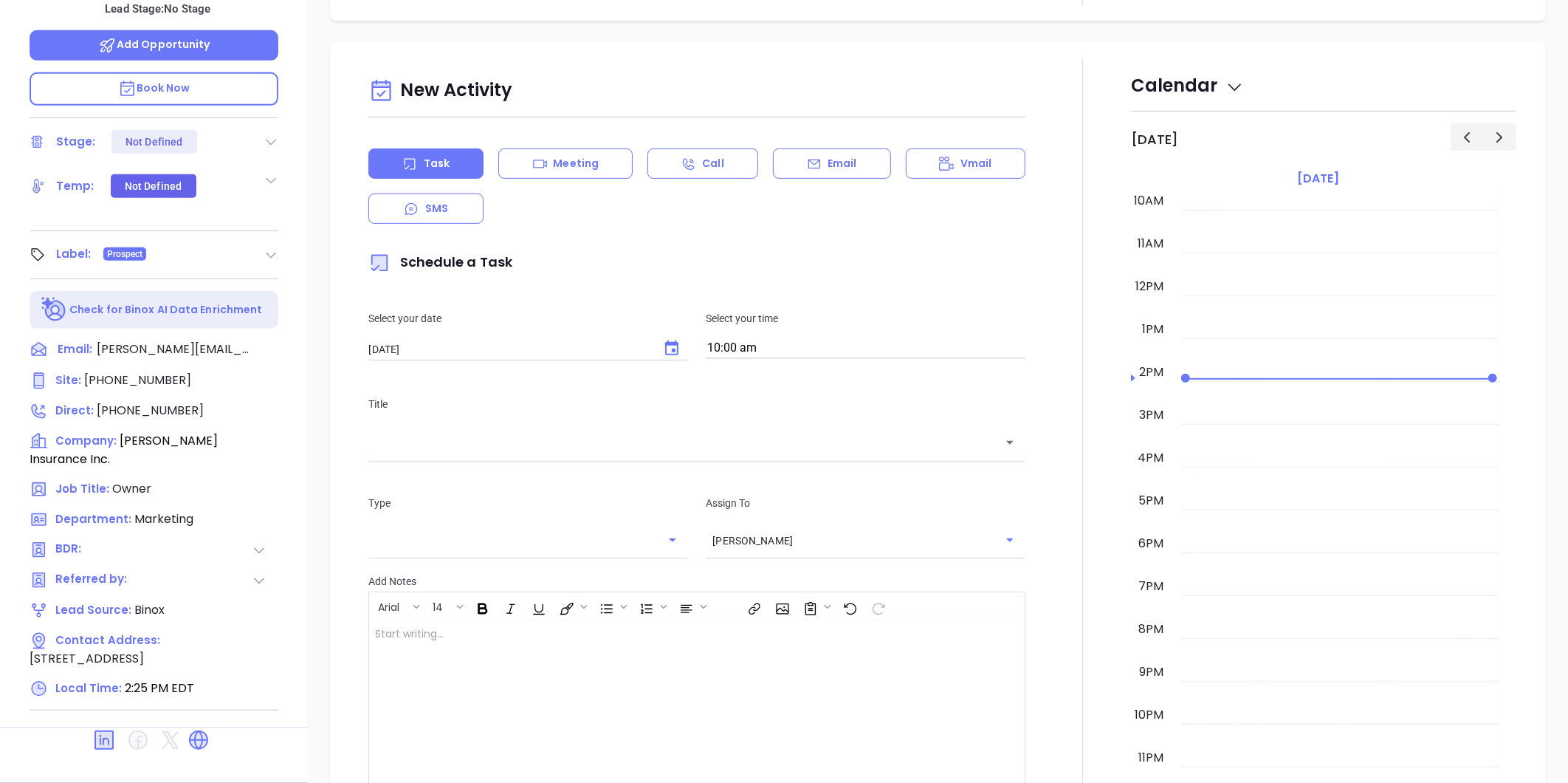
scroll to position [0, 0]
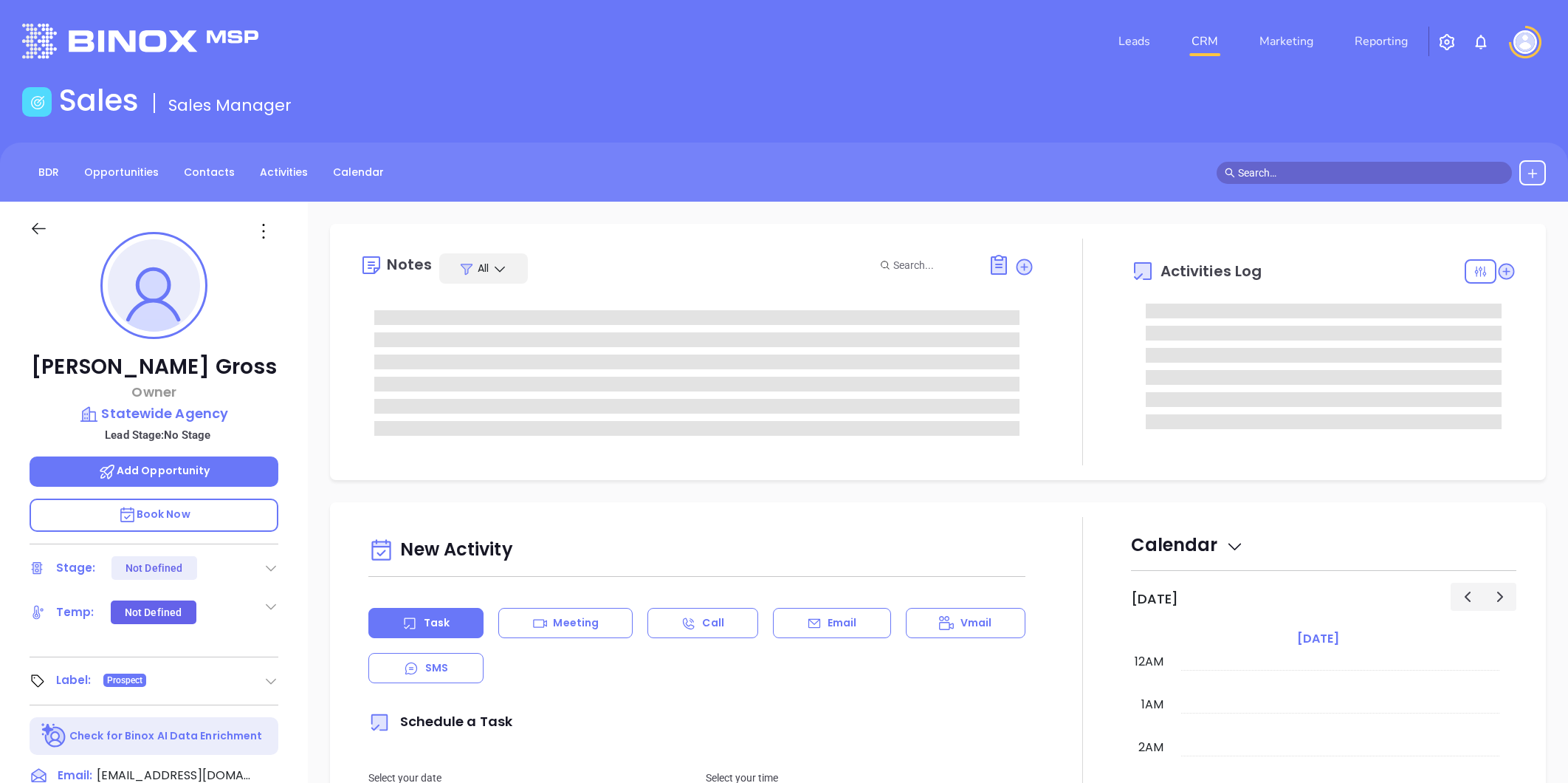
type input "[PERSON_NAME]"
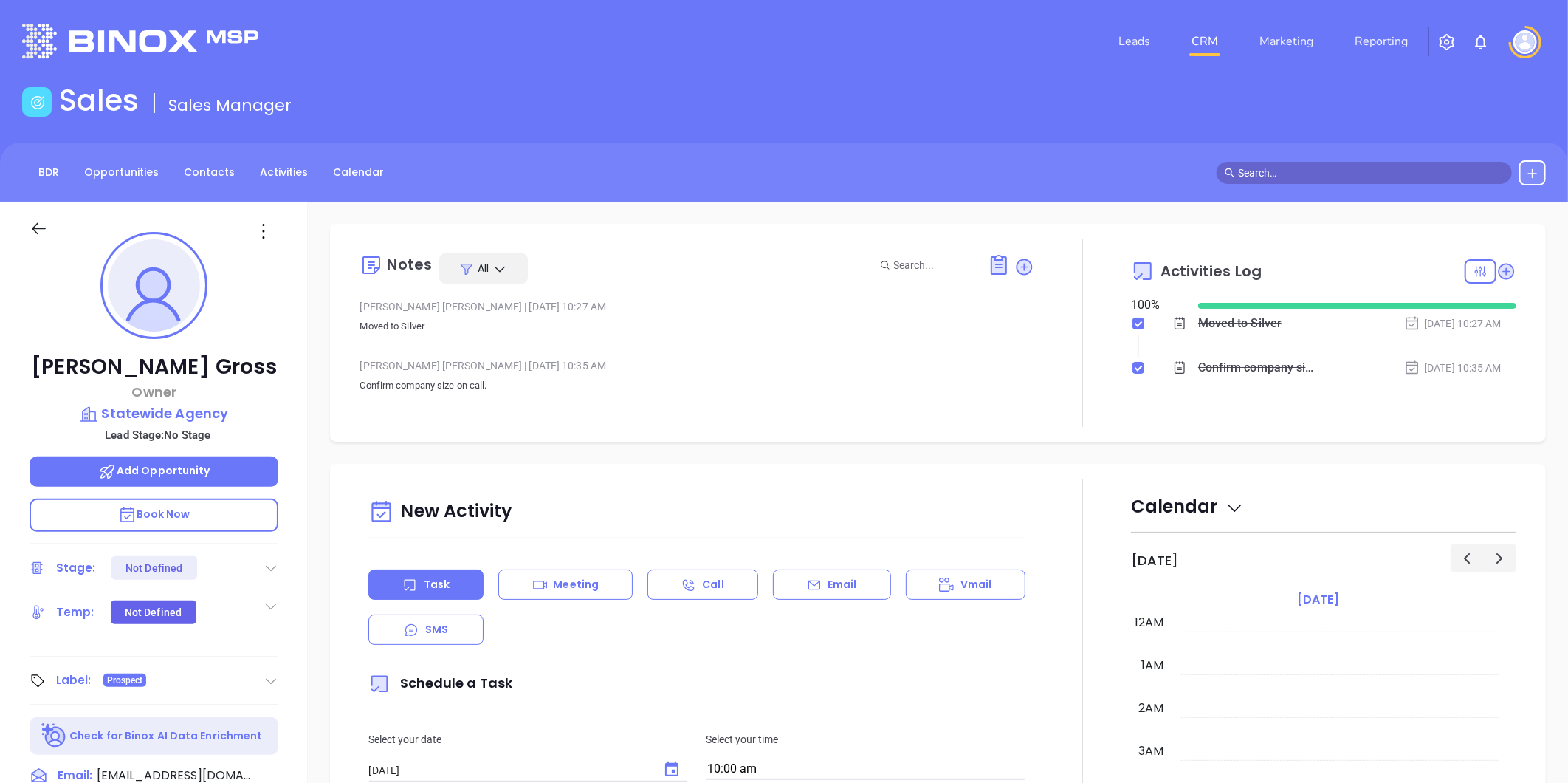
scroll to position [429, 0]
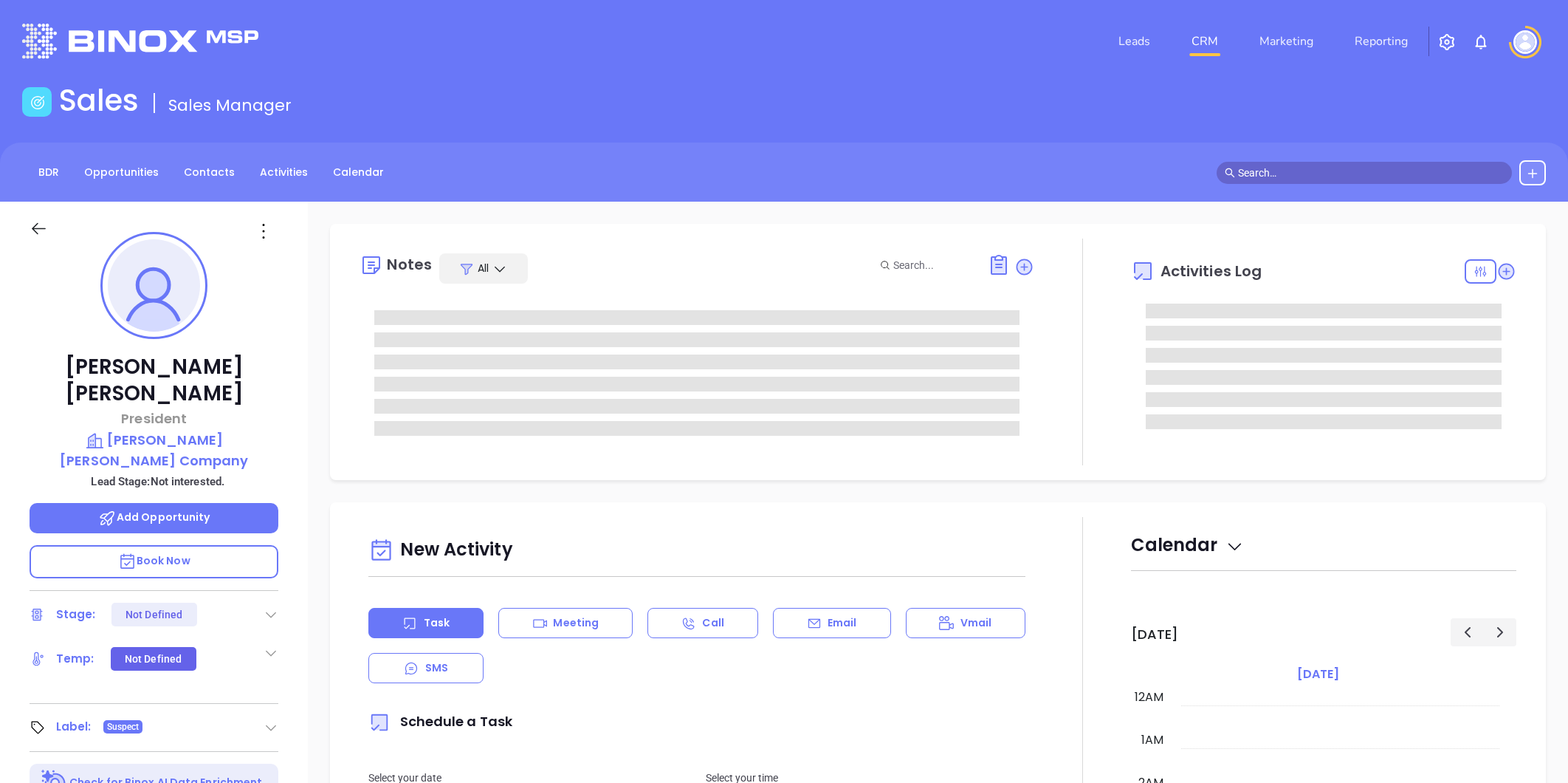
type input "[DATE]"
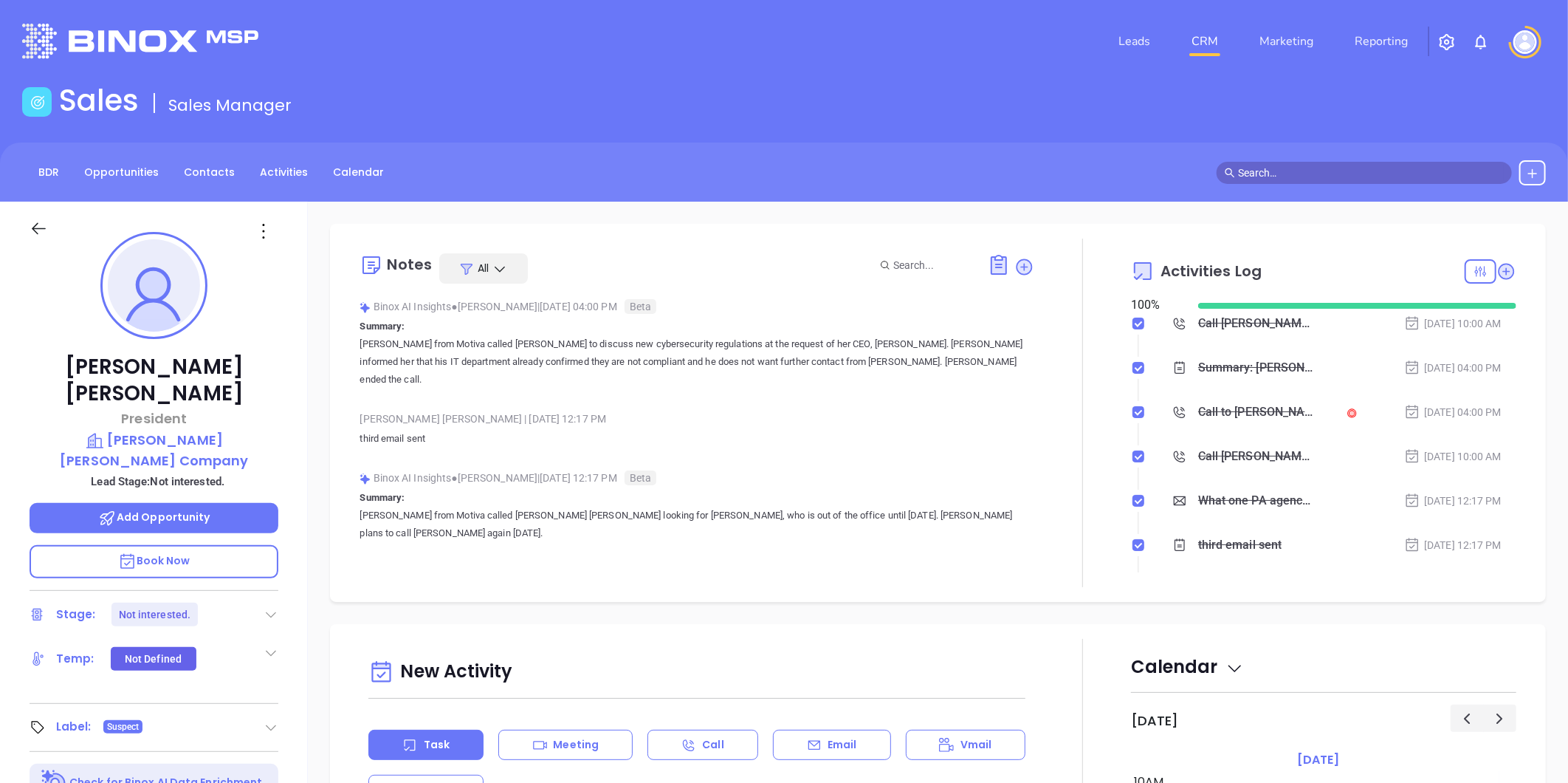
type input "[PERSON_NAME]"
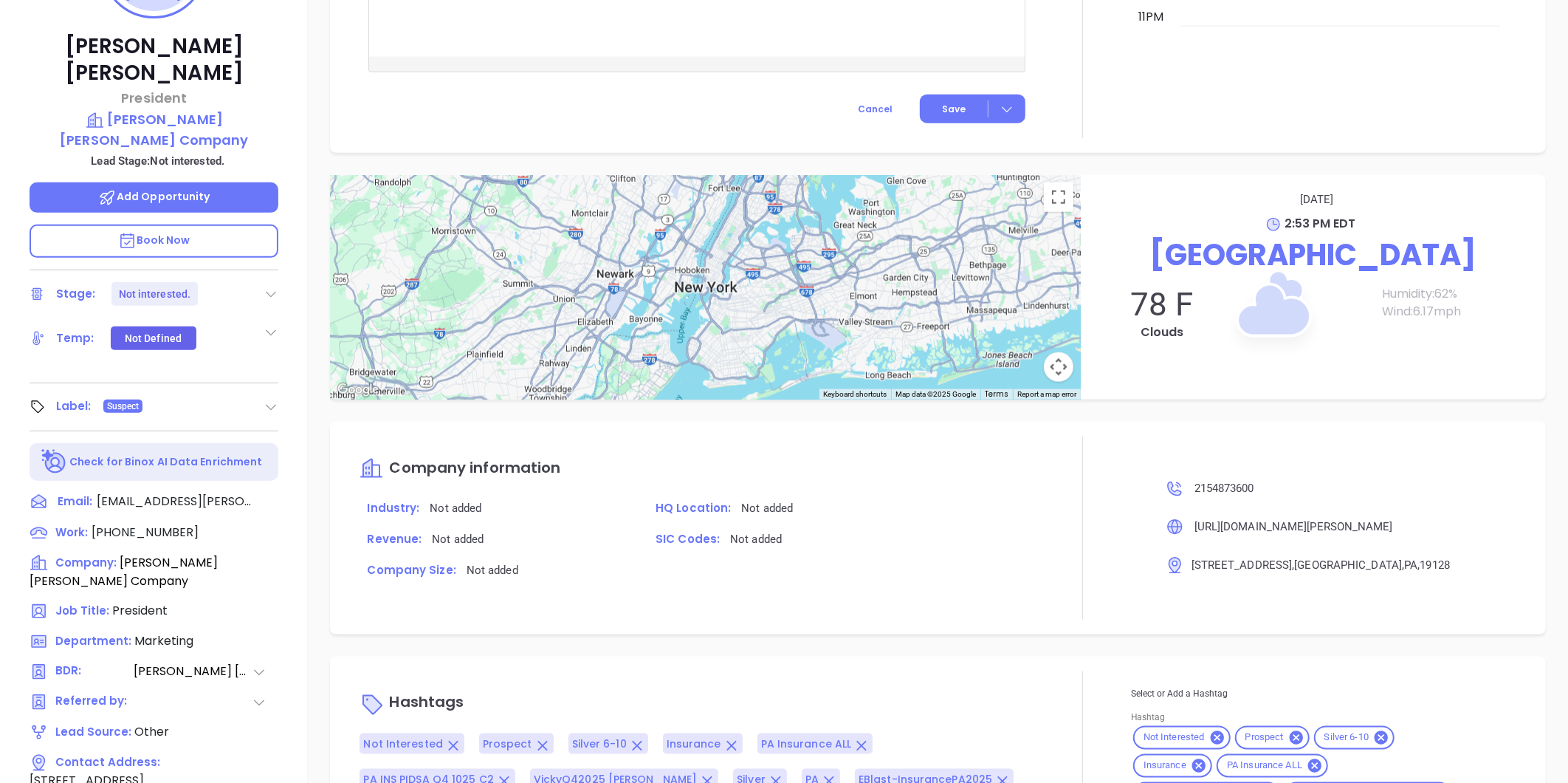
scroll to position [42, 0]
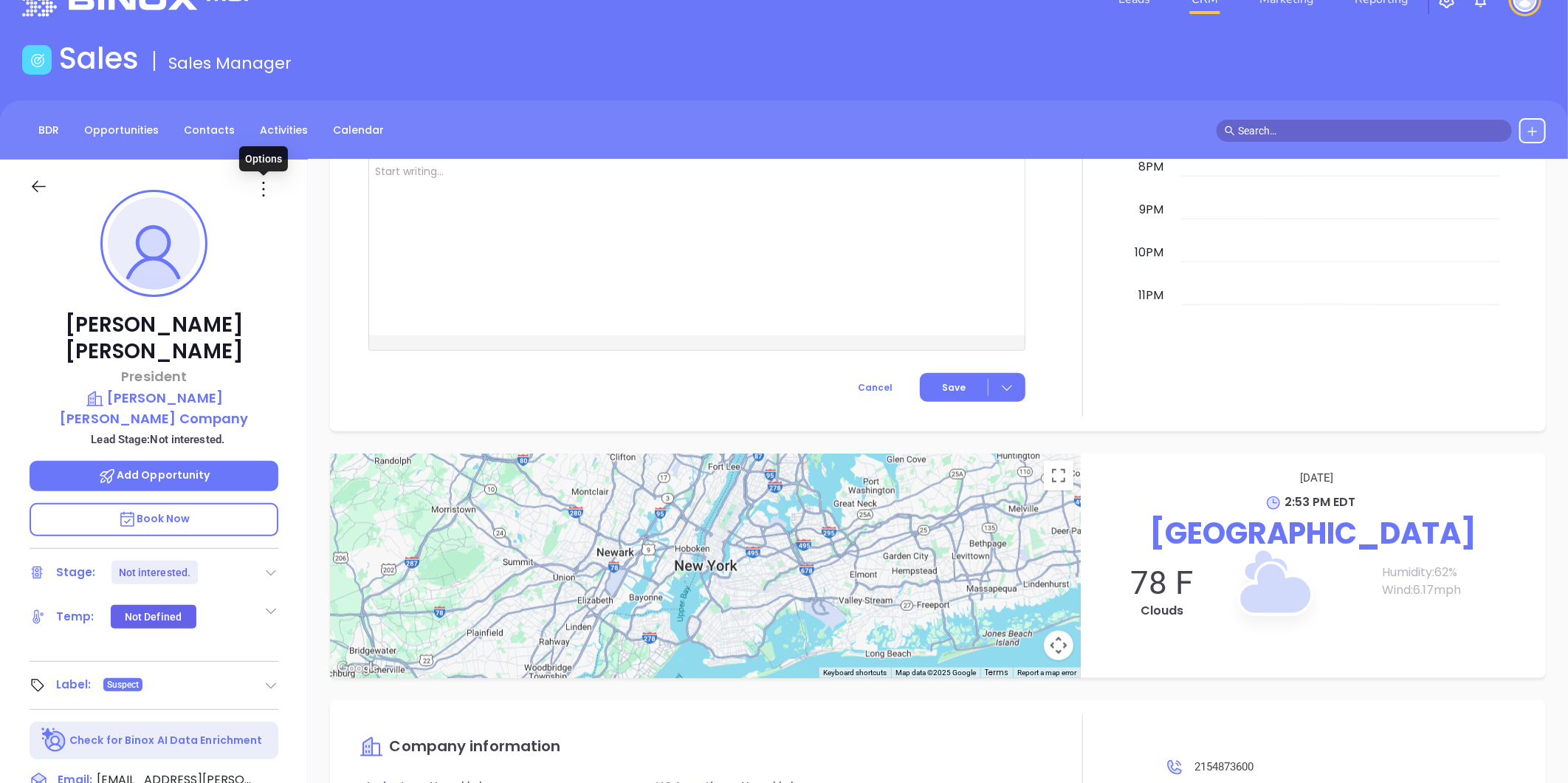
click at [264, 187] on icon at bounding box center [264, 189] width 24 height 24
click at [293, 342] on div "Edit" at bounding box center [336, 347] width 145 height 17
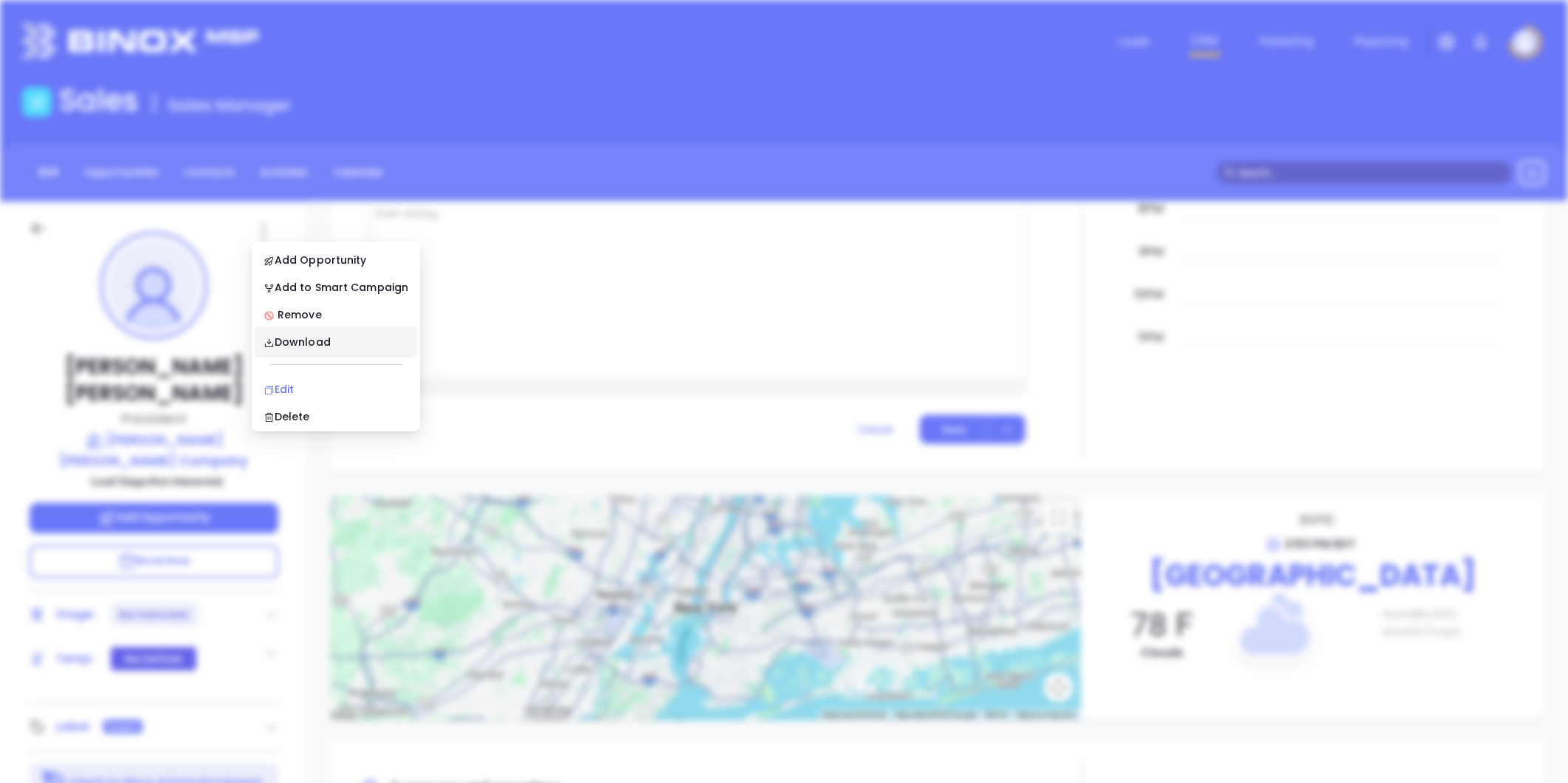
scroll to position [0, 0]
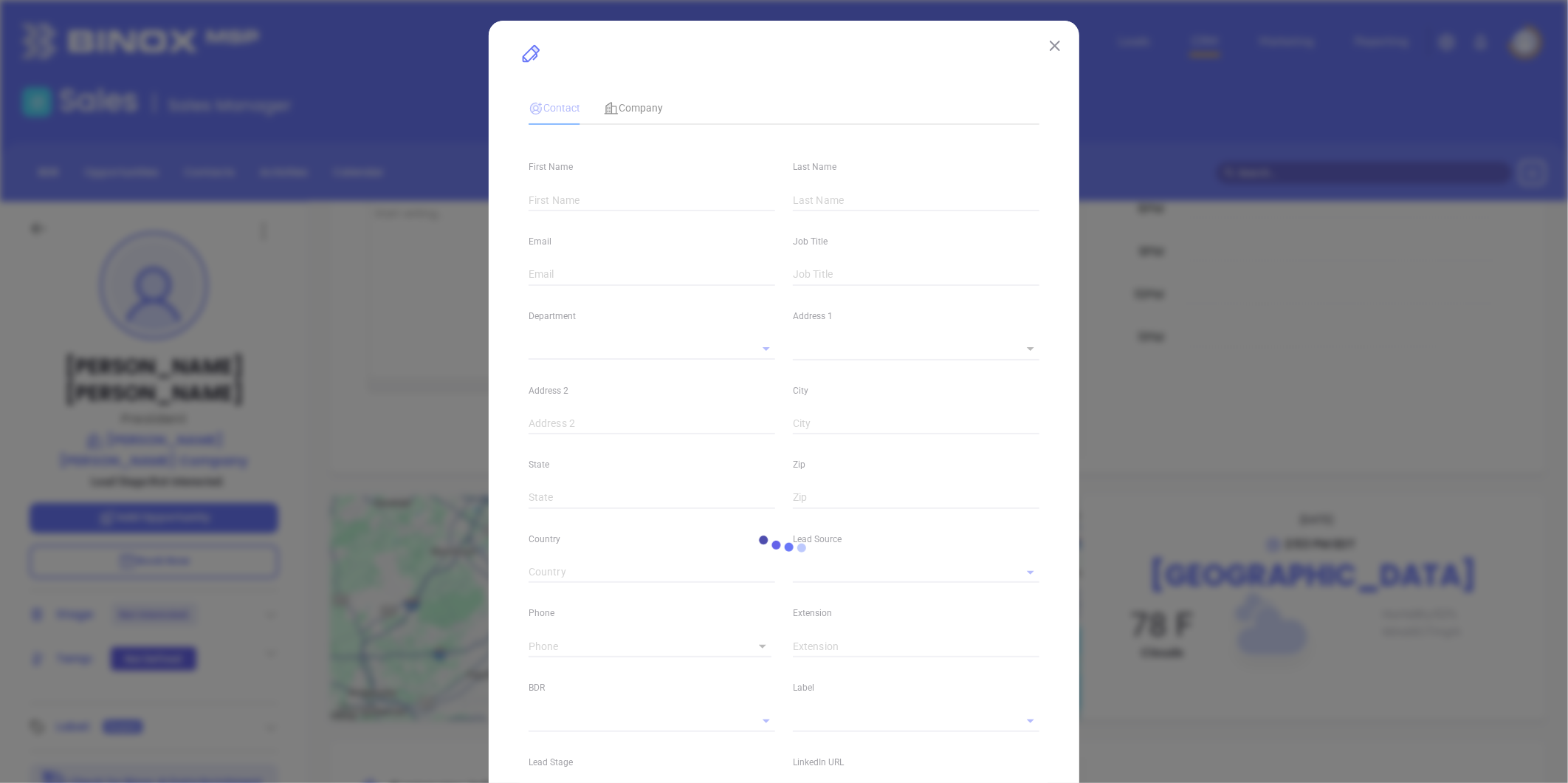
type input "[PERSON_NAME]"
type input "[EMAIL_ADDRESS][PERSON_NAME][DOMAIN_NAME]"
type input "President"
type input "1"
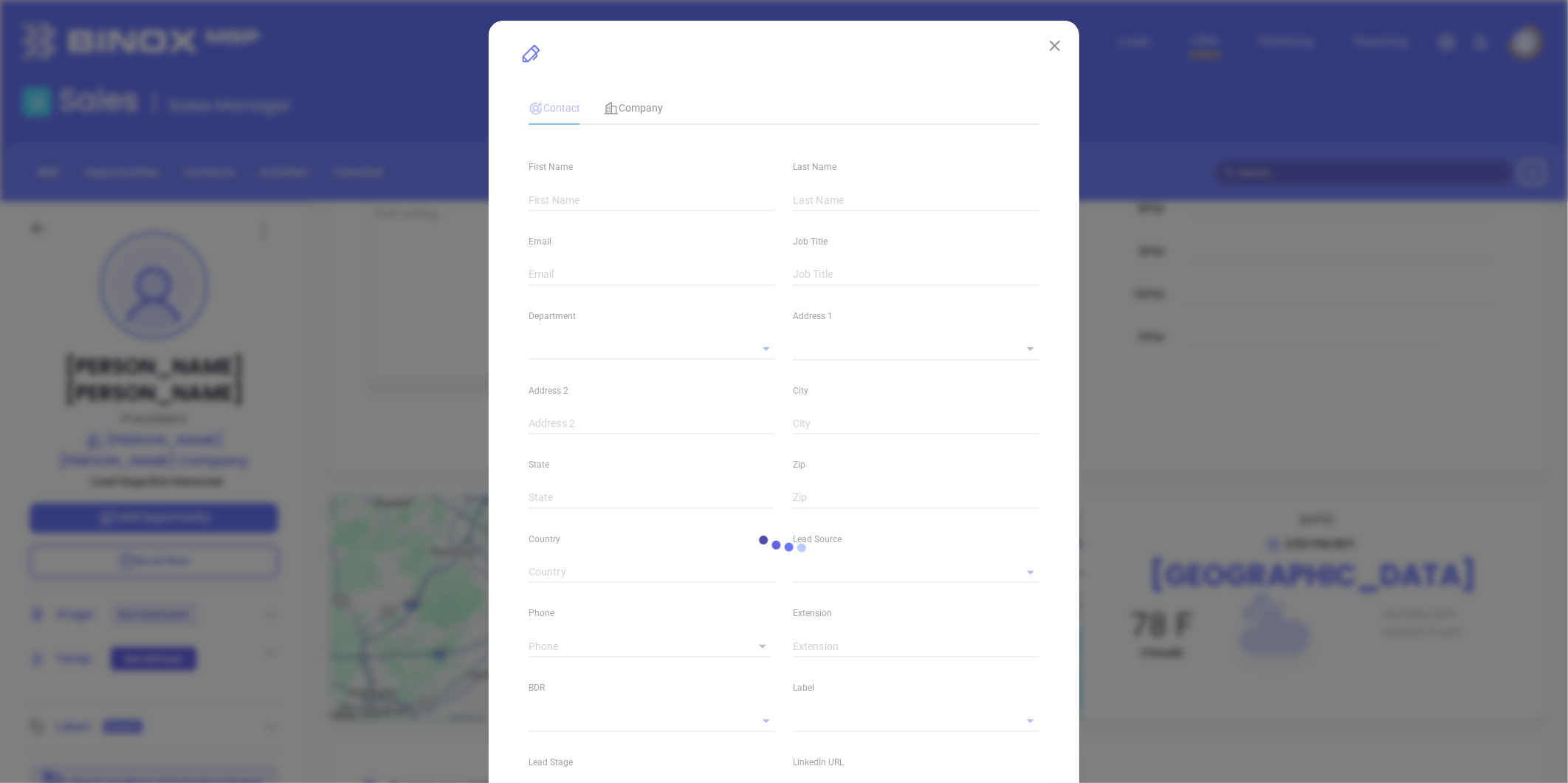
type input "[DOMAIN_NAME][URL][PERSON_NAME]"
type input "Marketing"
type input "Other"
type input "[PERSON_NAME]"
type input "Not interested."
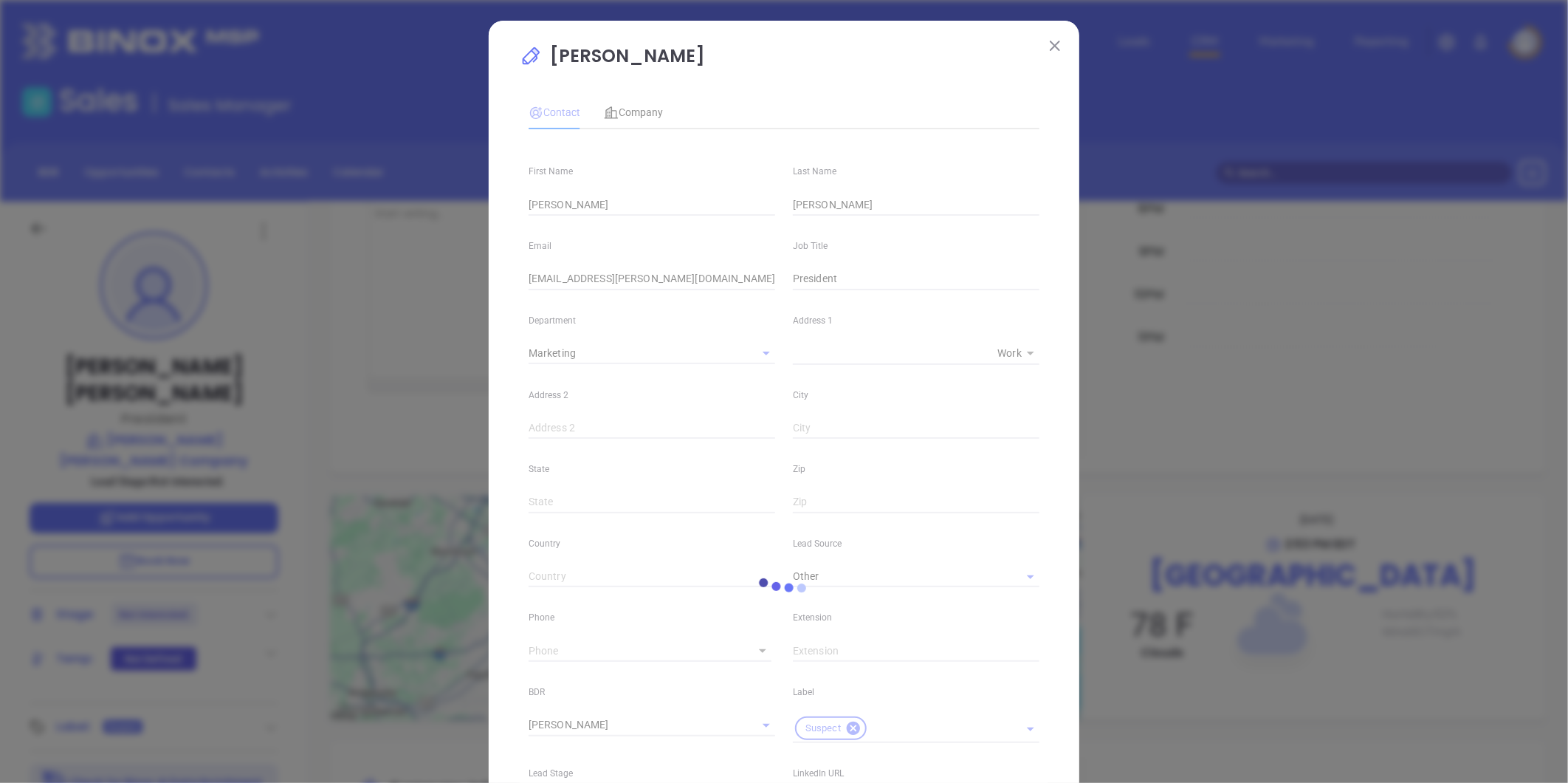
type input "[PHONE_NUMBER]"
type input "1"
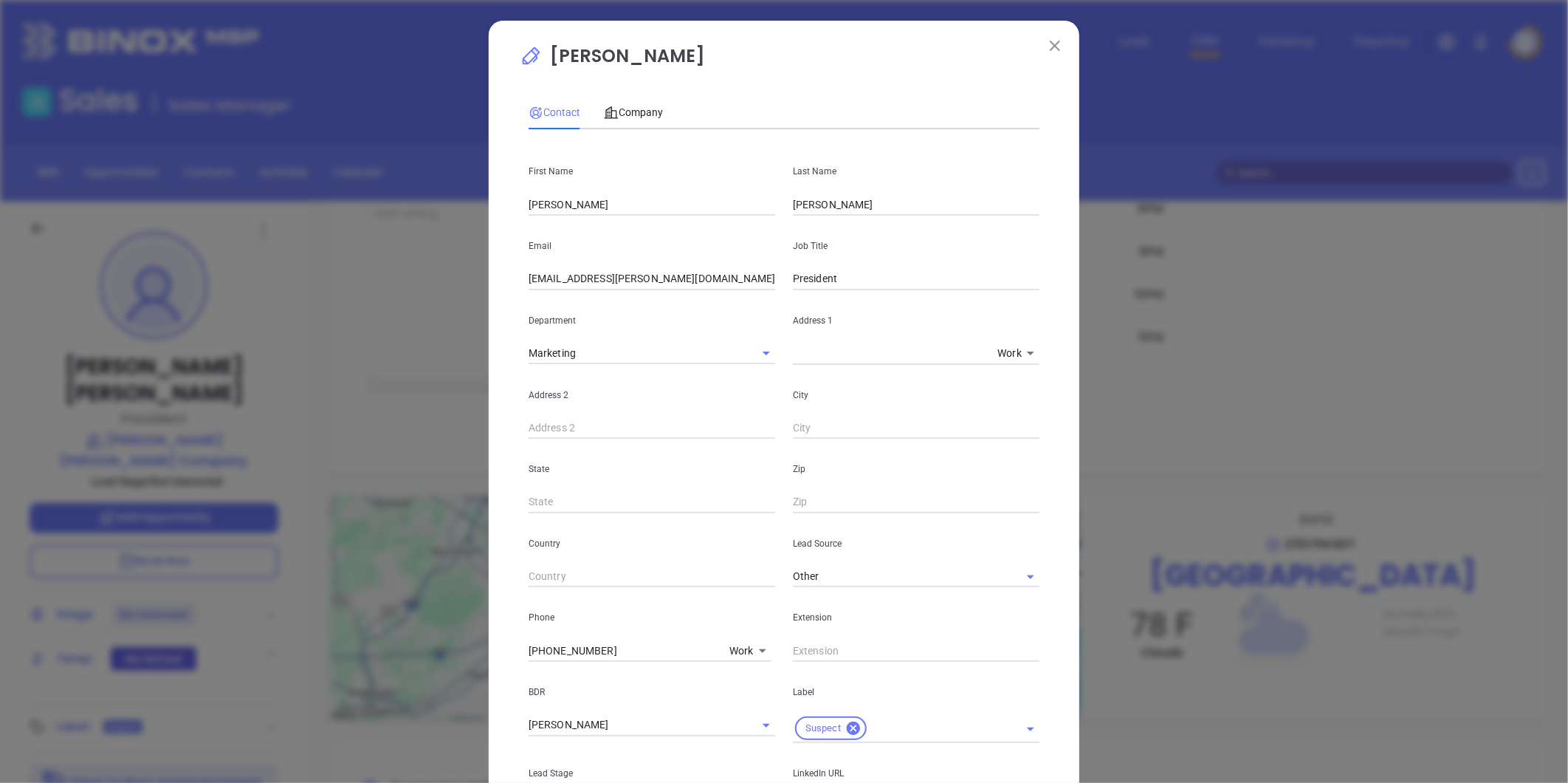
click at [866, 660] on input "text" at bounding box center [916, 650] width 246 height 22
type input "116"
click at [731, 382] on div "Address 2" at bounding box center [652, 401] width 264 height 75
drag, startPoint x: 642, startPoint y: 105, endPoint x: 669, endPoint y: 127, distance: 34.8
click at [644, 109] on span "Company" at bounding box center [633, 112] width 59 height 12
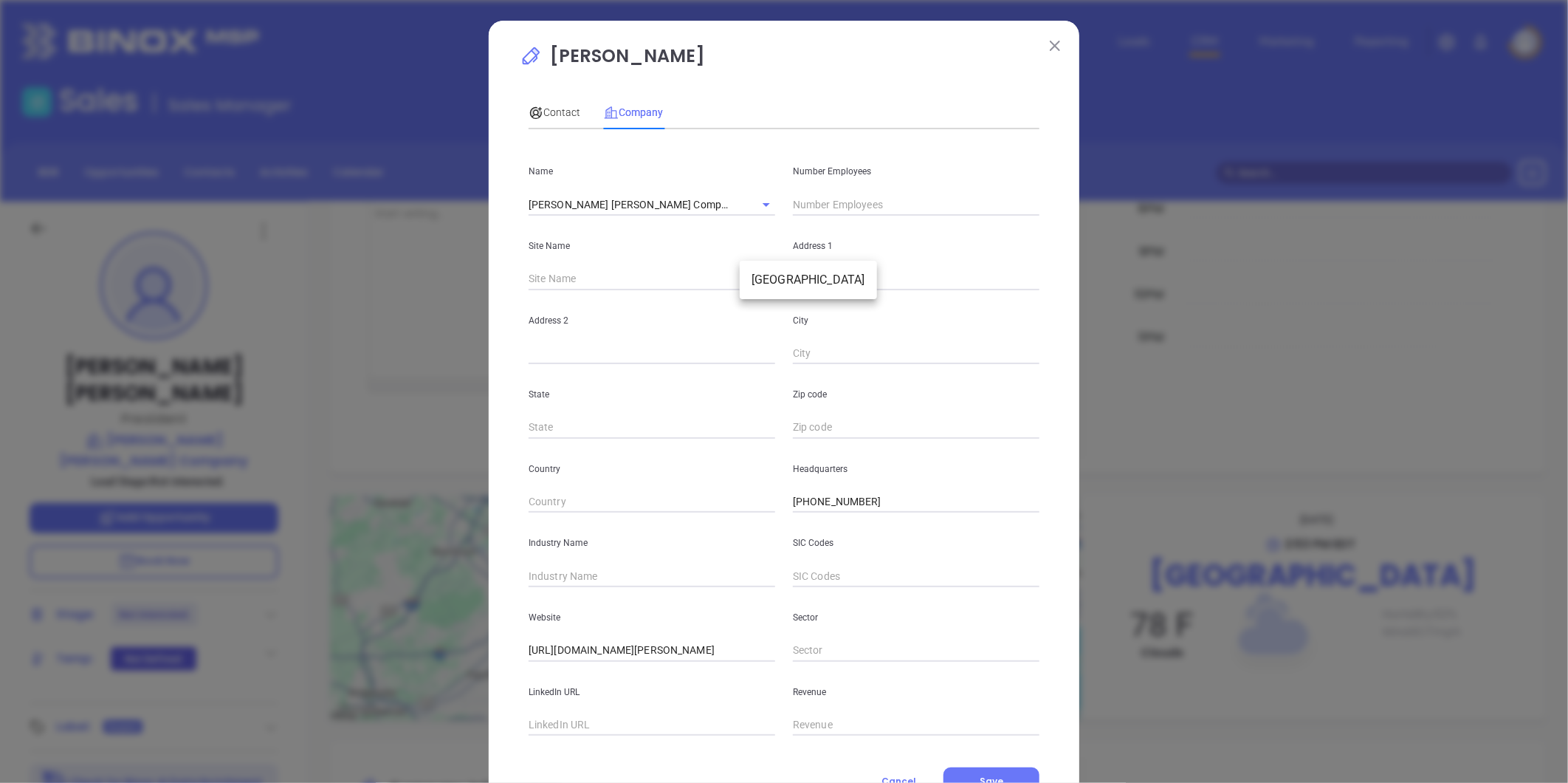
click at [758, 283] on body "Leads CRM Marketing Reporting Financial Leads Leads Sales Sales Manager BDR Opp…" at bounding box center [784, 391] width 1568 height 783
click at [764, 279] on li "Philadelphia" at bounding box center [808, 280] width 138 height 27
type input "Philadelphia"
type input "80999"
type input "8459 Ridge Avenue"
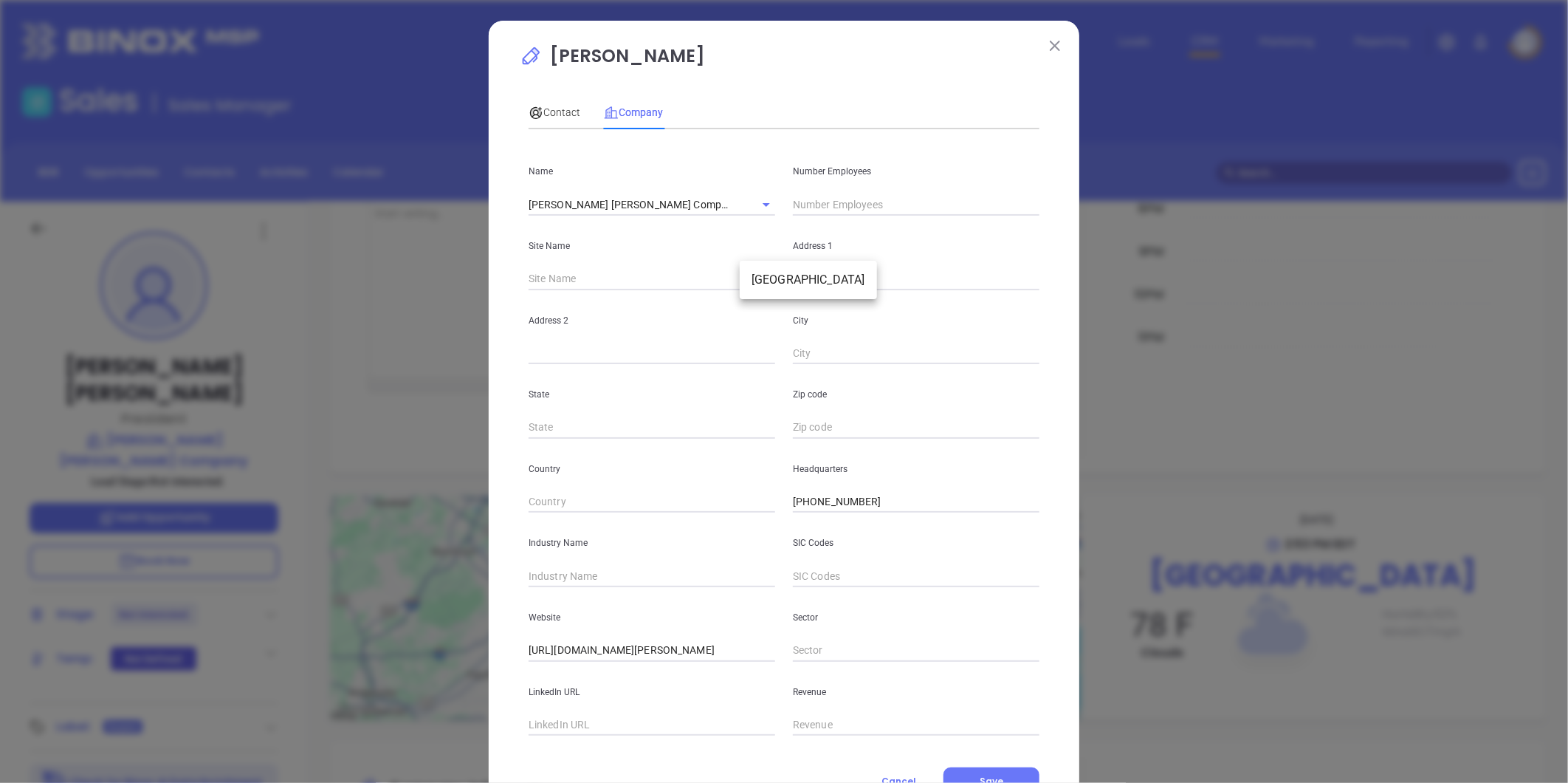
type input "Philadelphia"
type input "PA"
type input "19128"
click at [587, 571] on input "text" at bounding box center [651, 576] width 246 height 22
type input "Insurance"
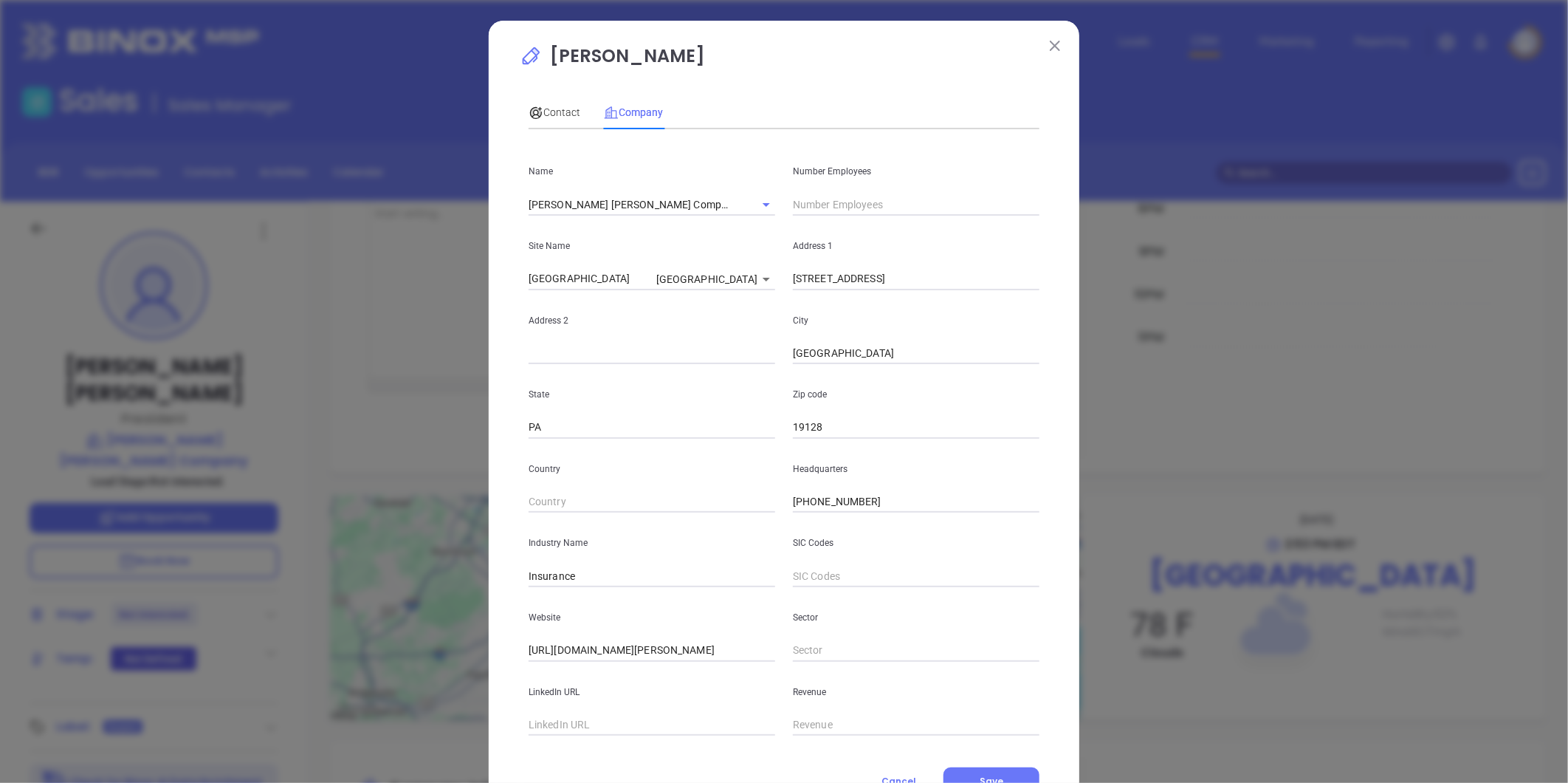
click at [544, 729] on input "text" at bounding box center [651, 725] width 246 height 22
paste input "https://www.linkedin.com/company/boardman-hamilton-company/about/"
type input "https://www.linkedin.com/company/boardman-hamilton-company/about/"
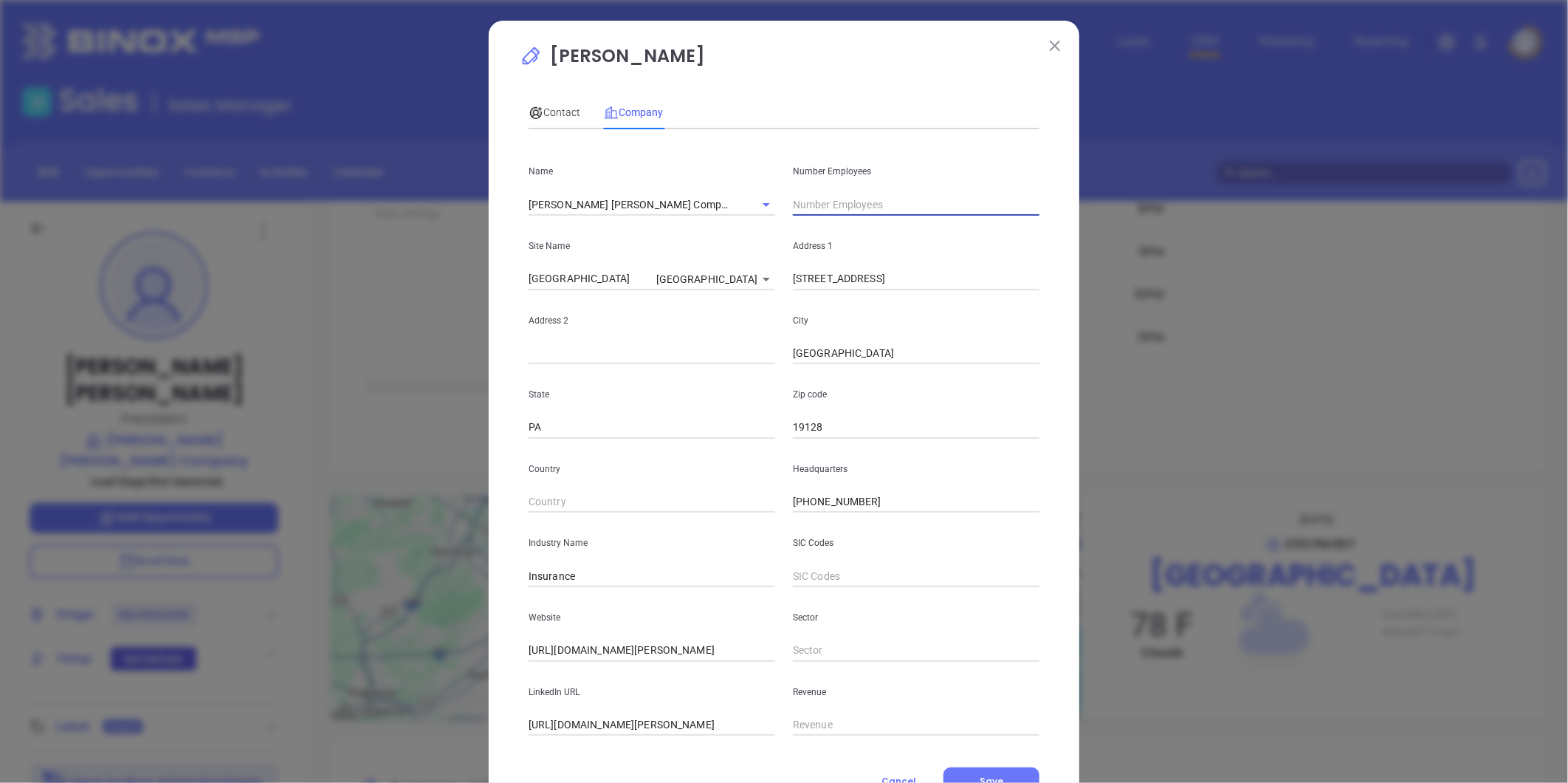
drag, startPoint x: 821, startPoint y: 200, endPoint x: 803, endPoint y: 208, distance: 19.7
click at [821, 200] on input "text" at bounding box center [916, 205] width 246 height 22
type input "9"
click at [658, 526] on div "Industry Name Insurance" at bounding box center [652, 549] width 264 height 75
click at [559, 113] on span "Contact" at bounding box center [555, 112] width 52 height 12
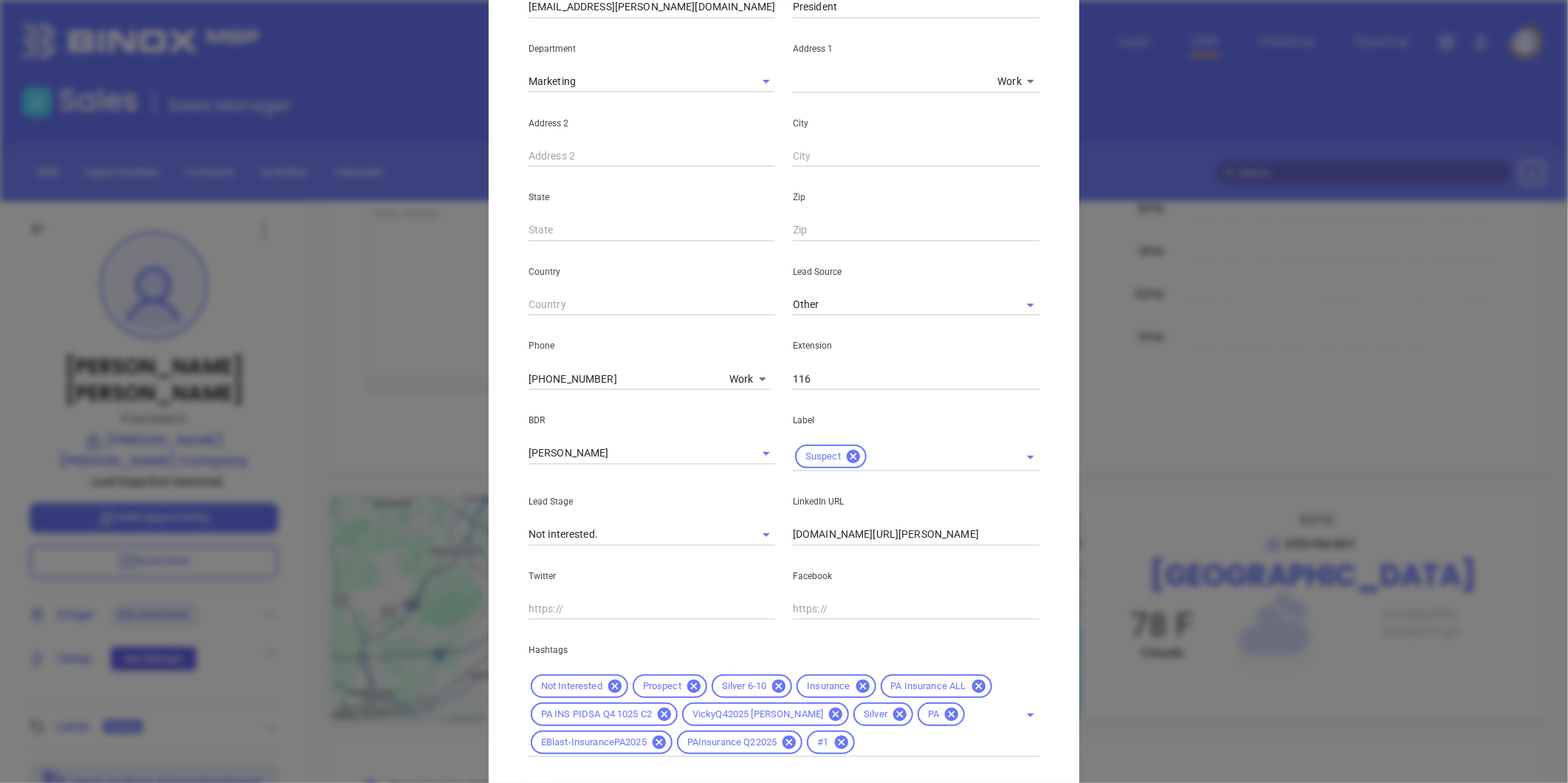
scroll to position [357, 0]
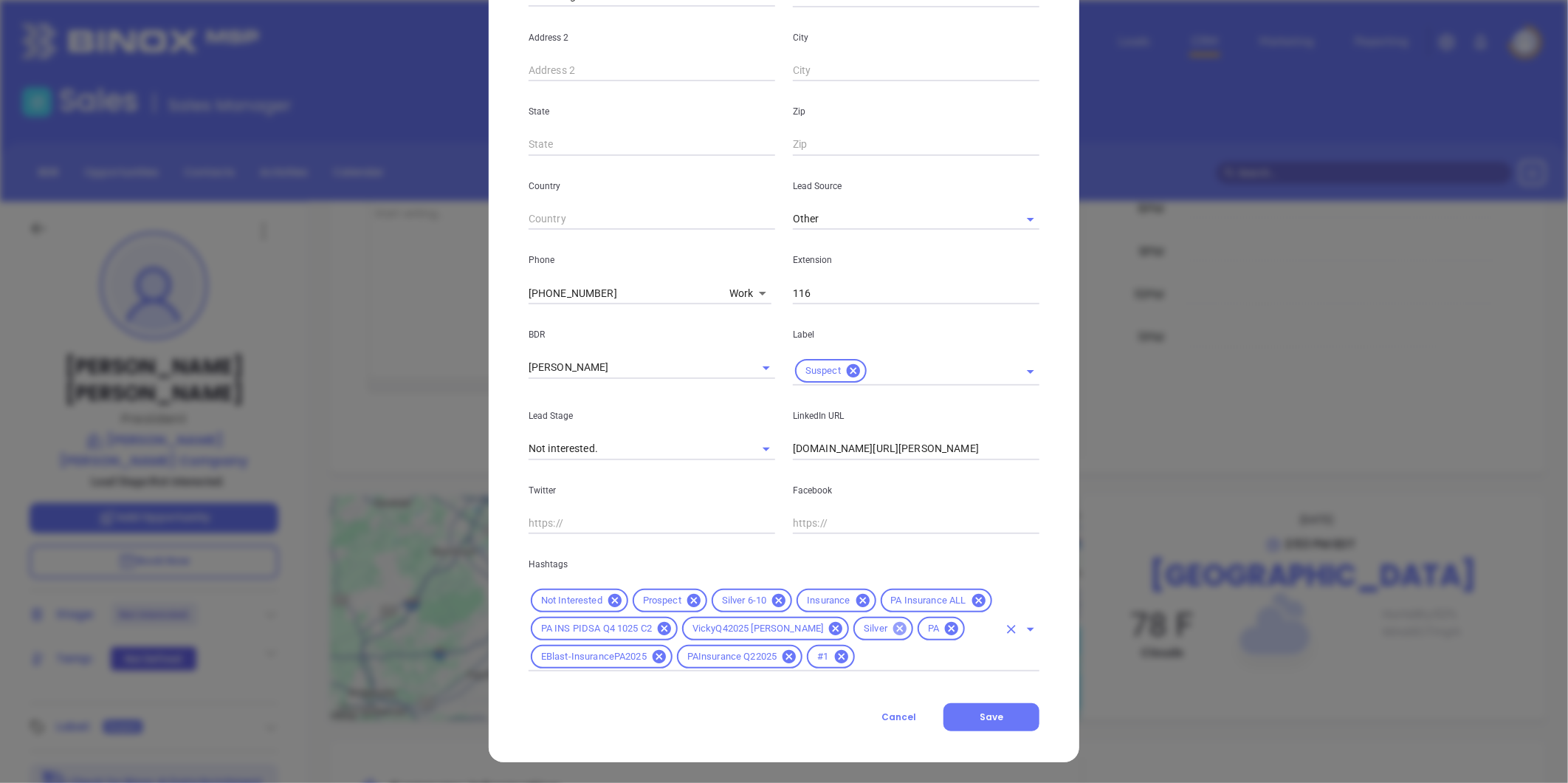
click at [891, 626] on icon at bounding box center [899, 628] width 17 height 17
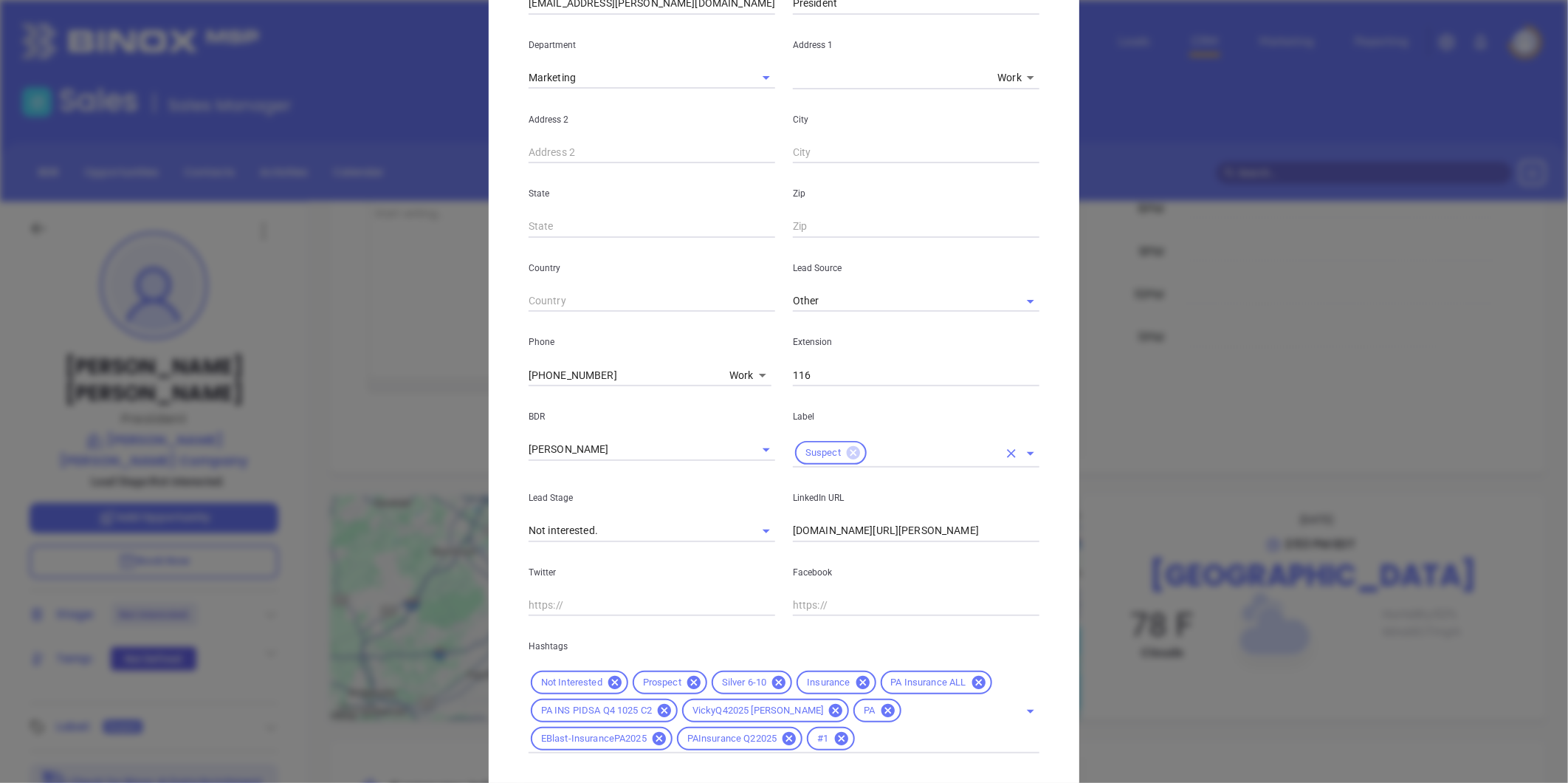
click at [847, 453] on icon at bounding box center [853, 452] width 13 height 13
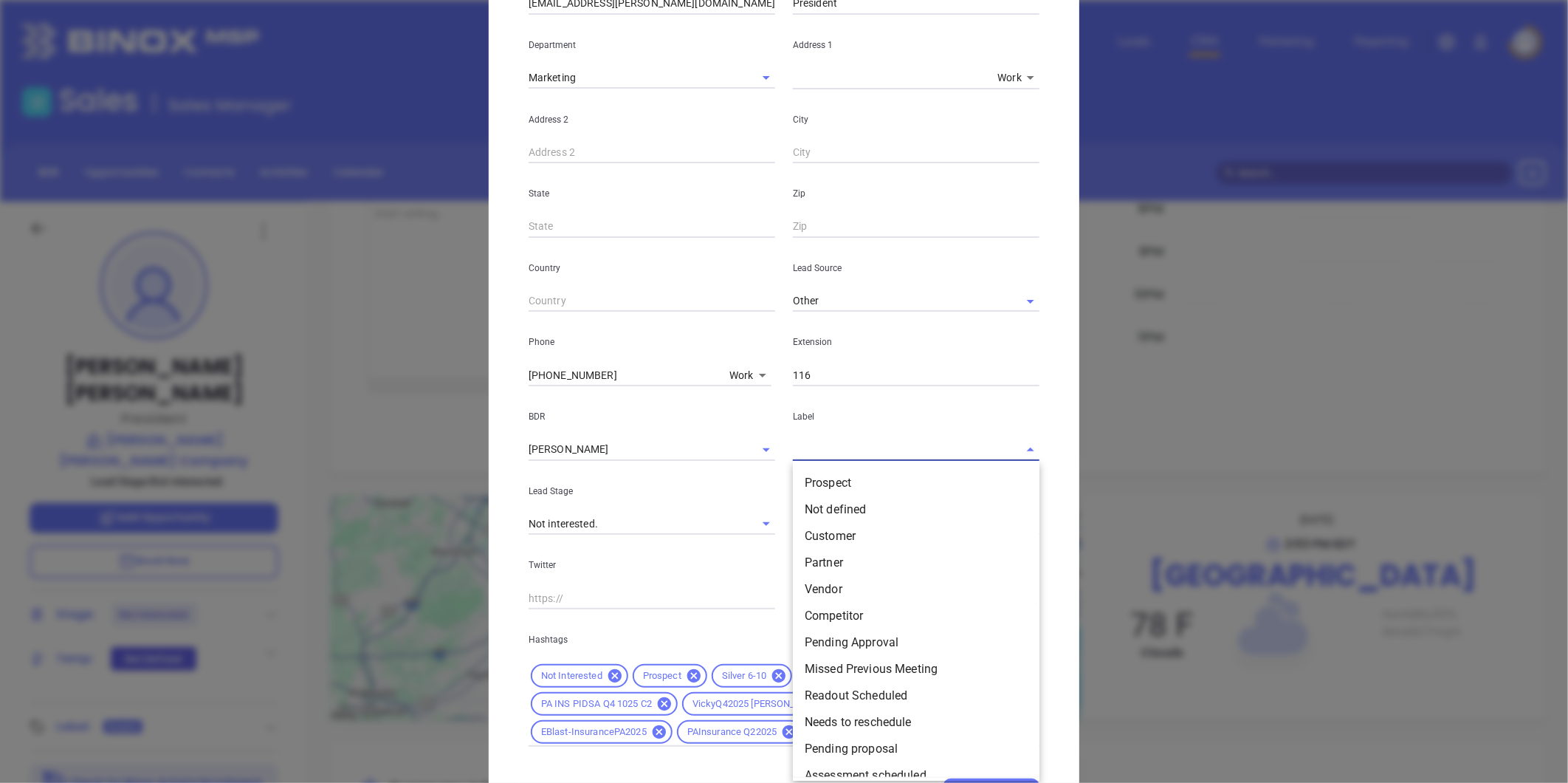
click at [847, 453] on input "text" at bounding box center [895, 449] width 205 height 21
click at [831, 482] on li "Prospect" at bounding box center [916, 483] width 246 height 27
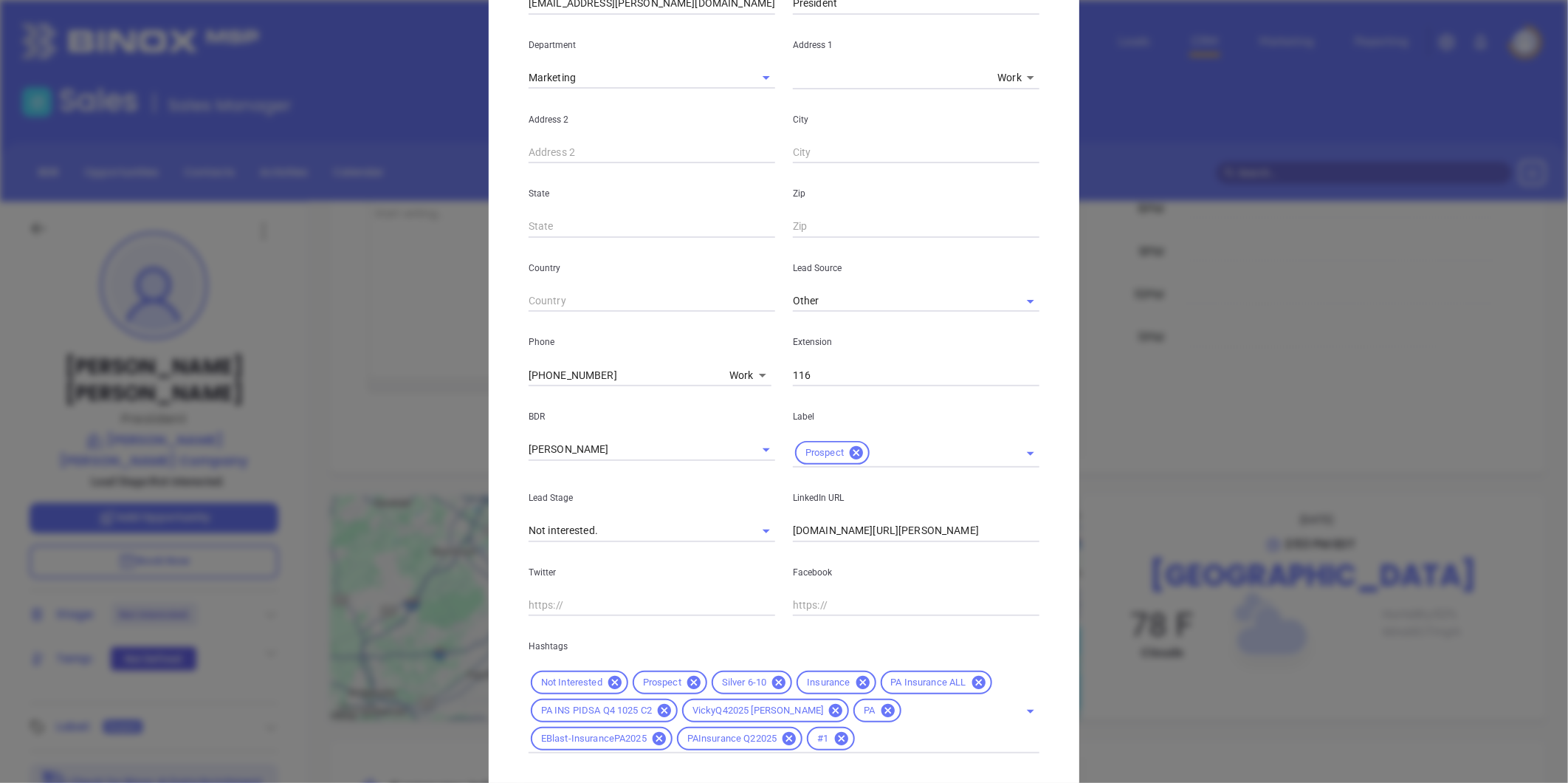
click at [850, 410] on p "Label" at bounding box center [916, 416] width 246 height 17
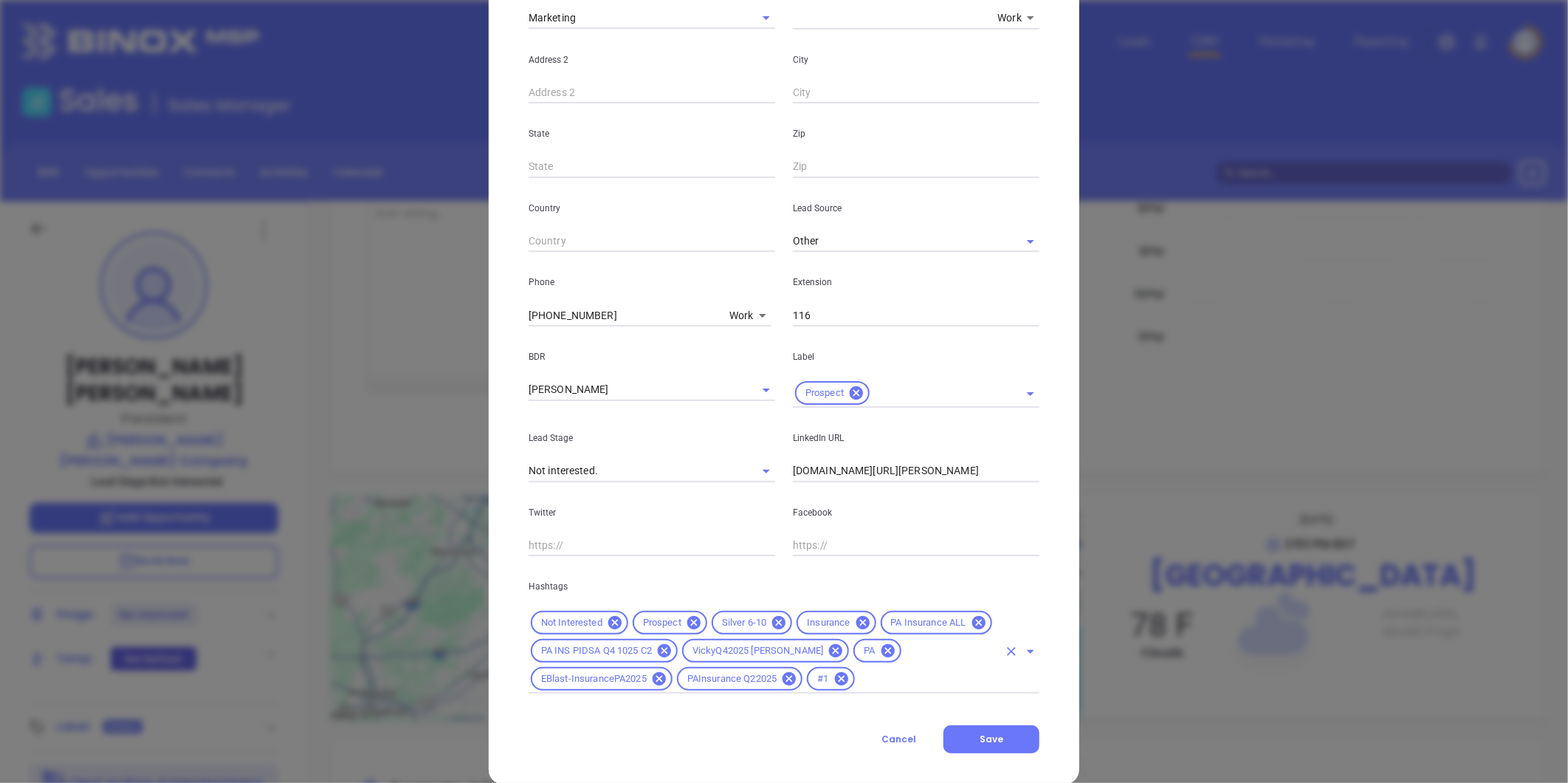
scroll to position [357, 0]
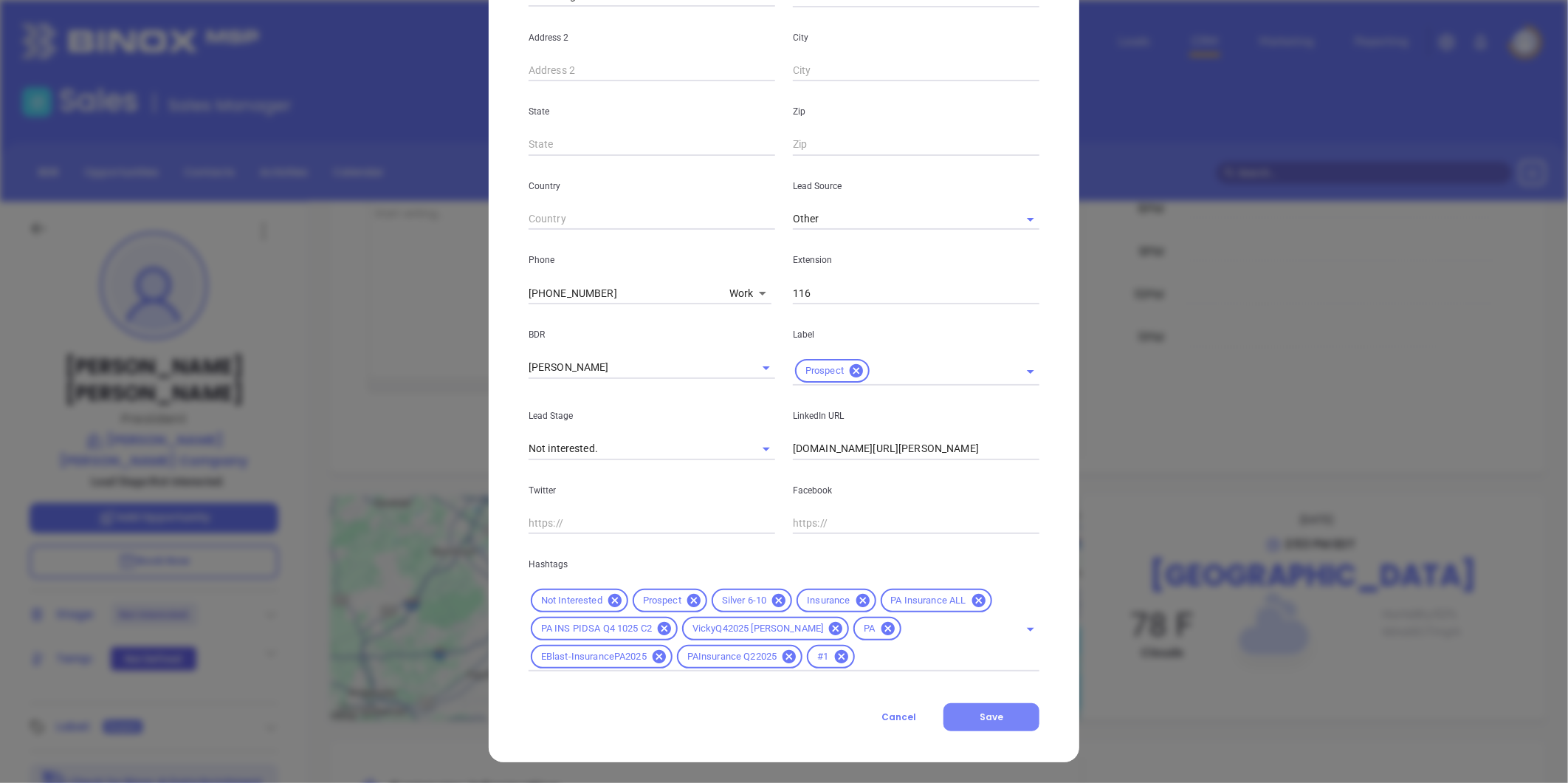
click at [980, 718] on span "Save" at bounding box center [991, 717] width 24 height 13
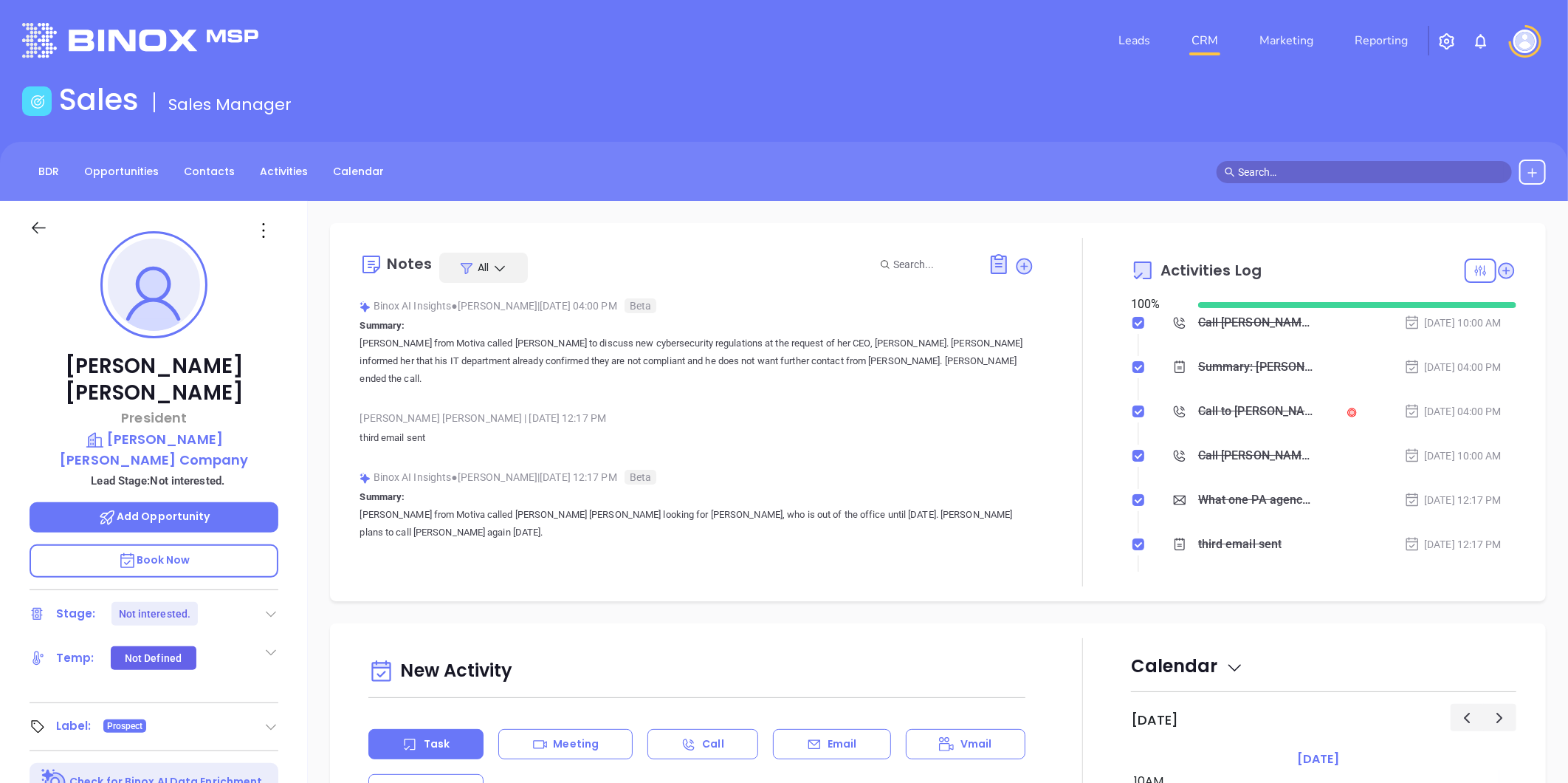
scroll to position [0, 0]
click at [1017, 262] on icon at bounding box center [1024, 266] width 15 height 15
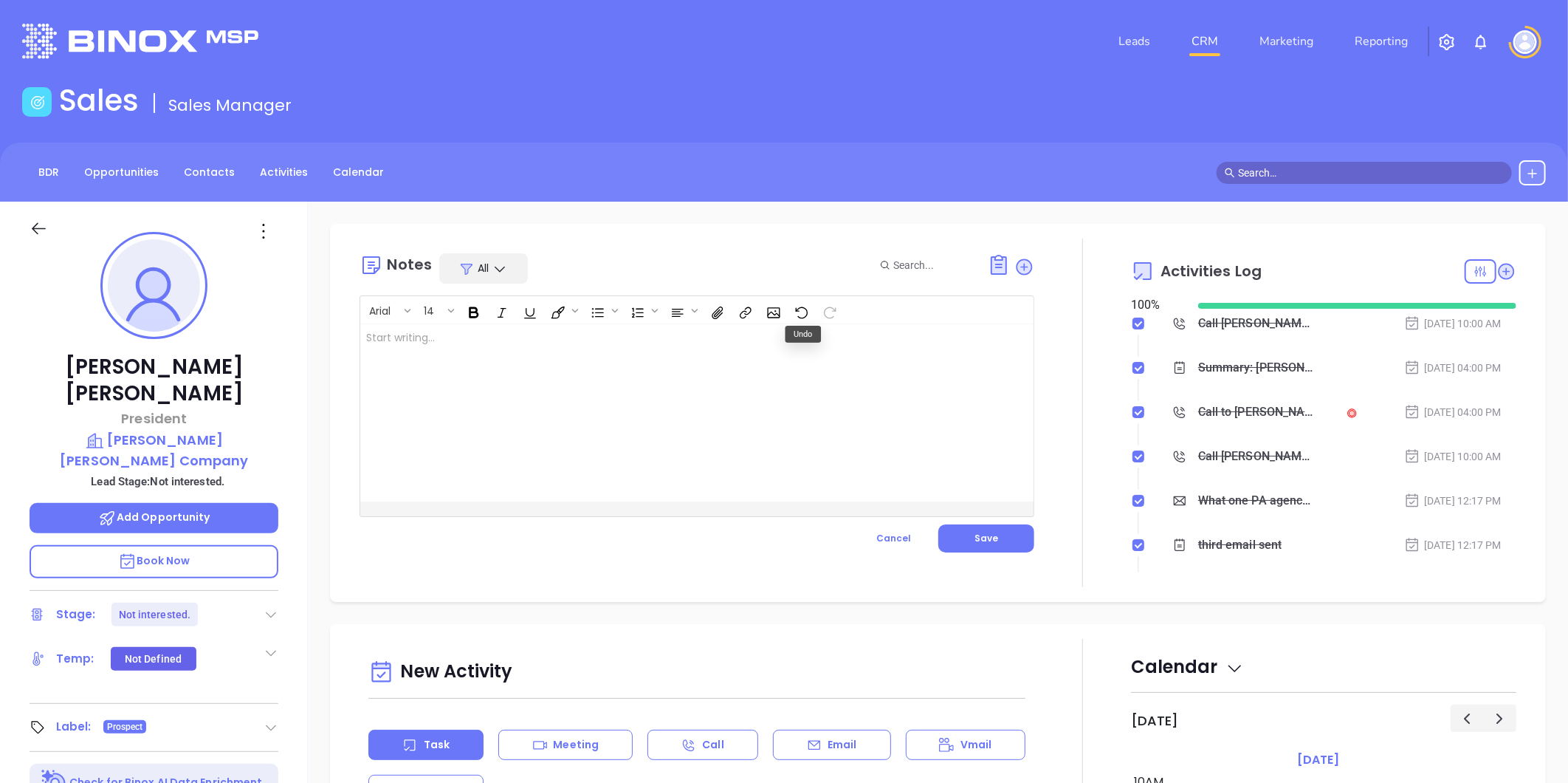
click at [522, 350] on div at bounding box center [673, 412] width 626 height 177
click at [976, 536] on span "Save" at bounding box center [986, 538] width 24 height 13
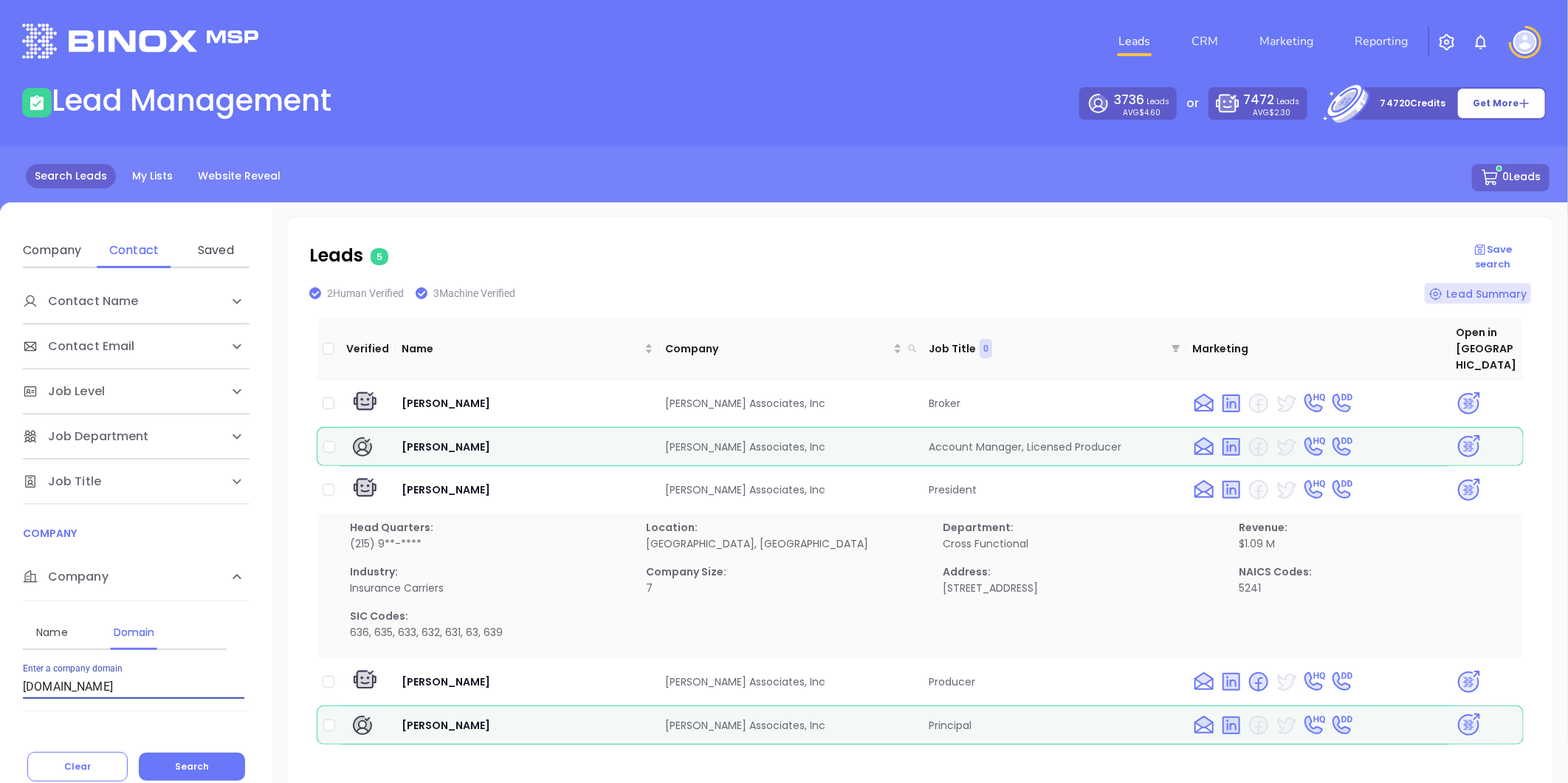
drag, startPoint x: -191, startPoint y: 689, endPoint x: -205, endPoint y: 685, distance: 14.6
click at [0, 685] on html "Leads CRM Marketing Reporting Financial Leads Leads Lead Management 3736 Leads …" at bounding box center [784, 391] width 1568 height 783
paste input "[DOMAIN_NAME]"
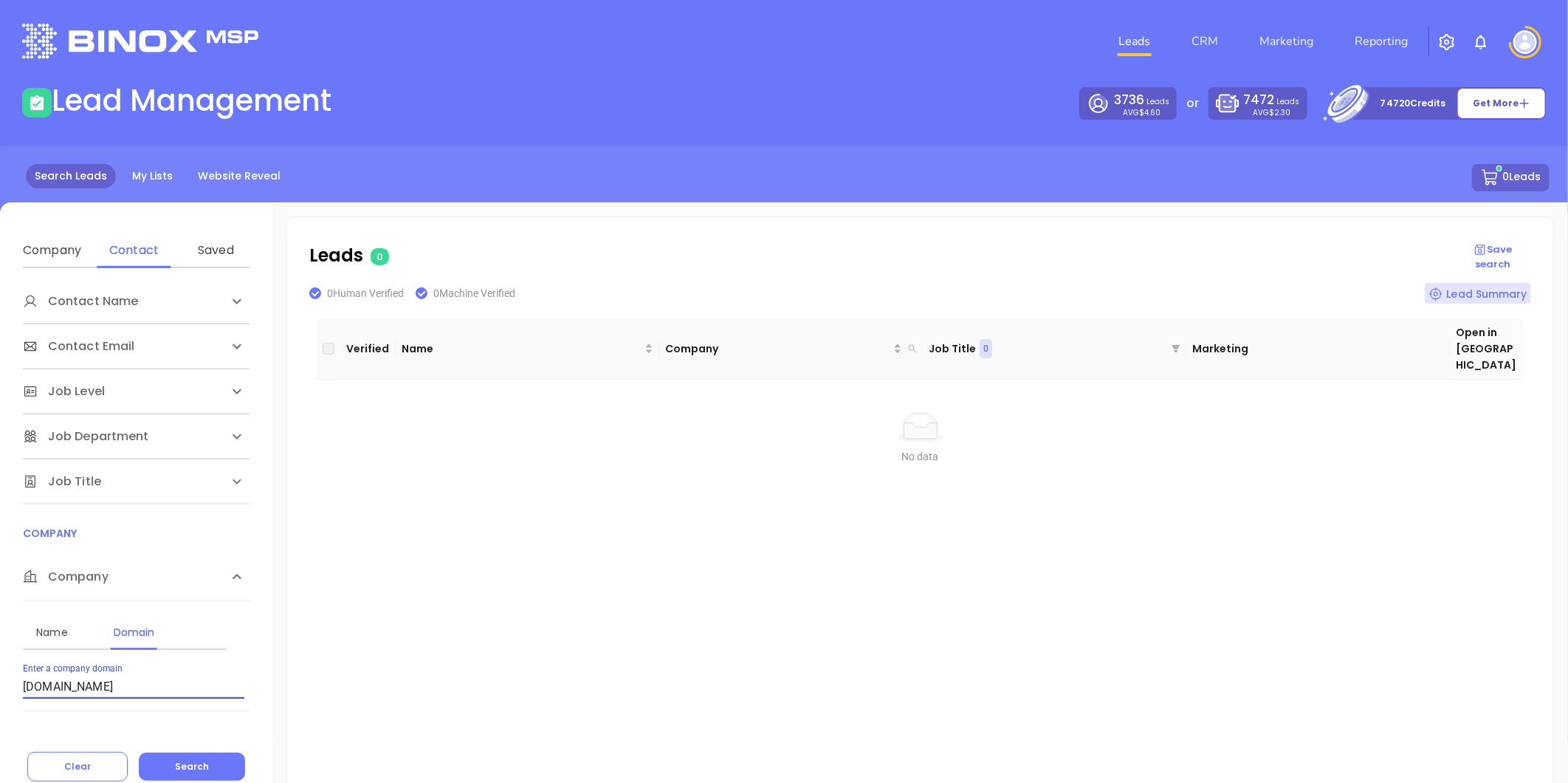
drag, startPoint x: 138, startPoint y: 687, endPoint x: -102, endPoint y: 678, distance: 240.2
click at [0, 678] on html "Leads CRM Marketing Reporting Financial Leads Leads Lead Management 3736 Leads …" at bounding box center [784, 391] width 1568 height 783
paste input "[DOMAIN_NAME]"
drag, startPoint x: 192, startPoint y: 765, endPoint x: 24, endPoint y: 698, distance: 180.9
click at [190, 763] on span "Search" at bounding box center [191, 766] width 34 height 13
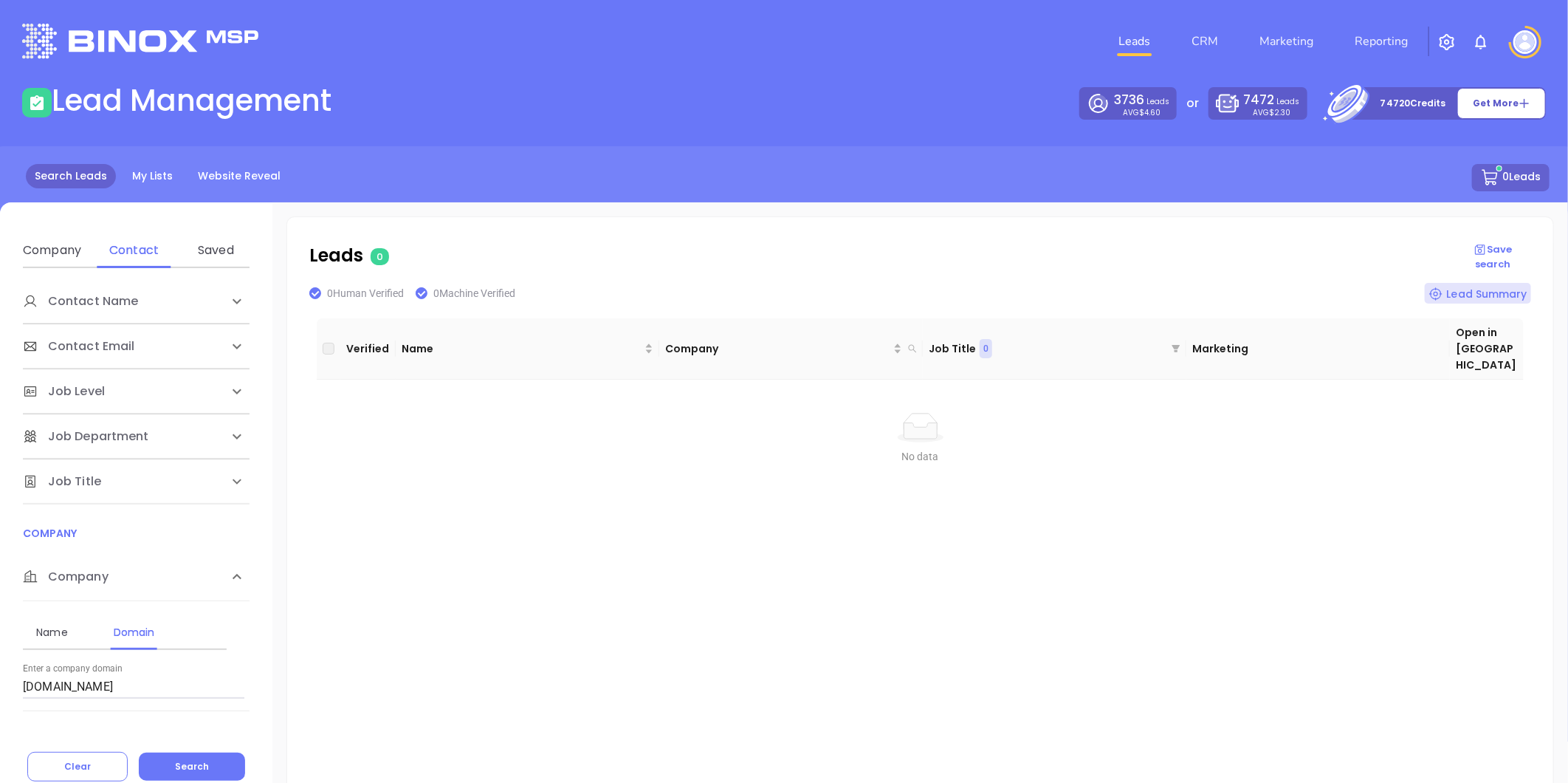
drag, startPoint x: 121, startPoint y: 689, endPoint x: -151, endPoint y: 704, distance: 272.4
click at [0, 704] on html "Leads CRM Marketing Reporting Financial Leads Leads Lead Management 3736 Leads …" at bounding box center [784, 391] width 1568 height 783
paste input "sabatinoagency"
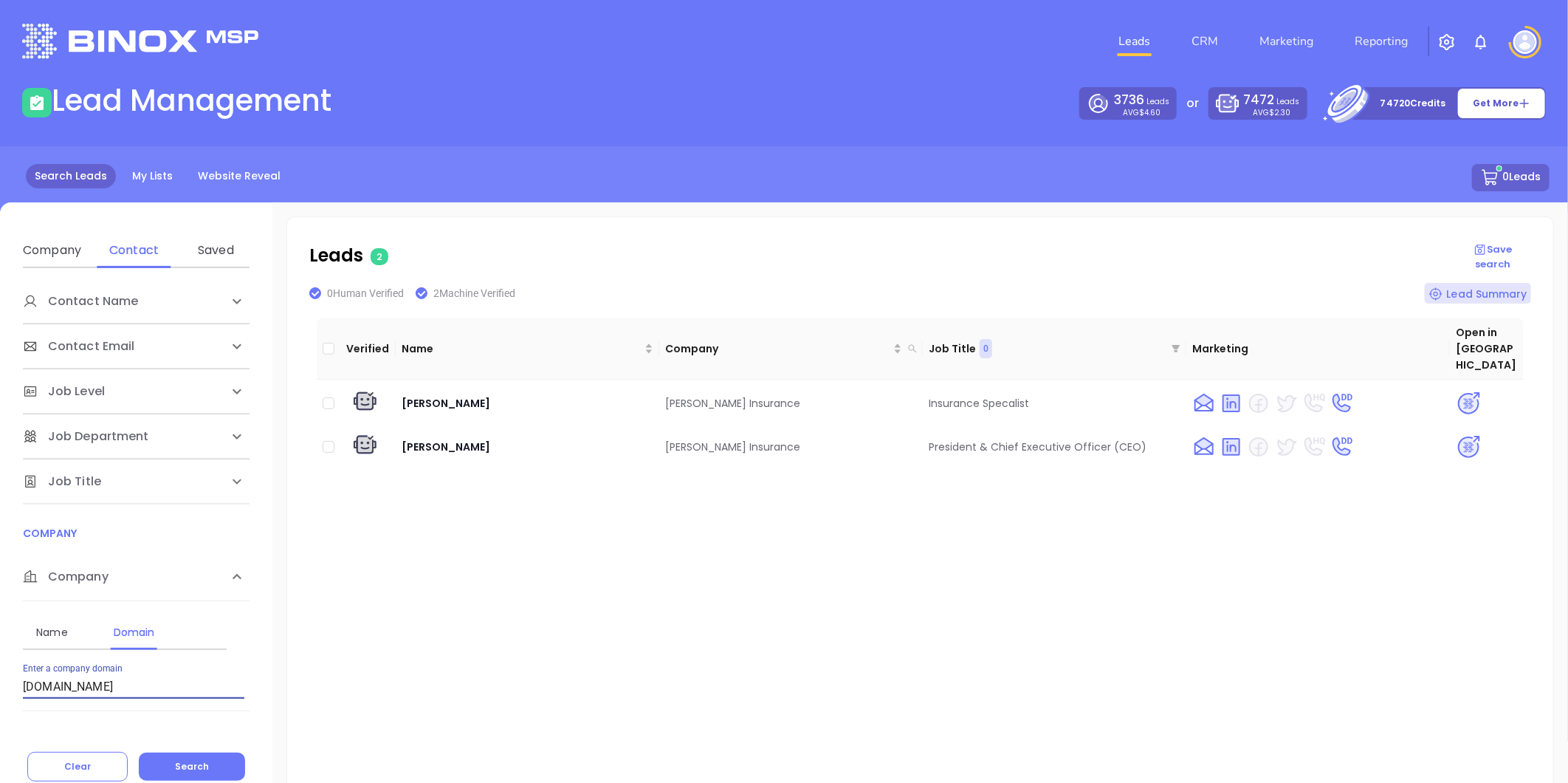
drag, startPoint x: -76, startPoint y: 639, endPoint x: -83, endPoint y: 633, distance: 9.2
click at [0, 633] on html "Leads CRM Marketing Reporting Financial Leads Leads Lead Management 3736 Leads …" at bounding box center [784, 391] width 1568 height 783
paste input "iapinsurance"
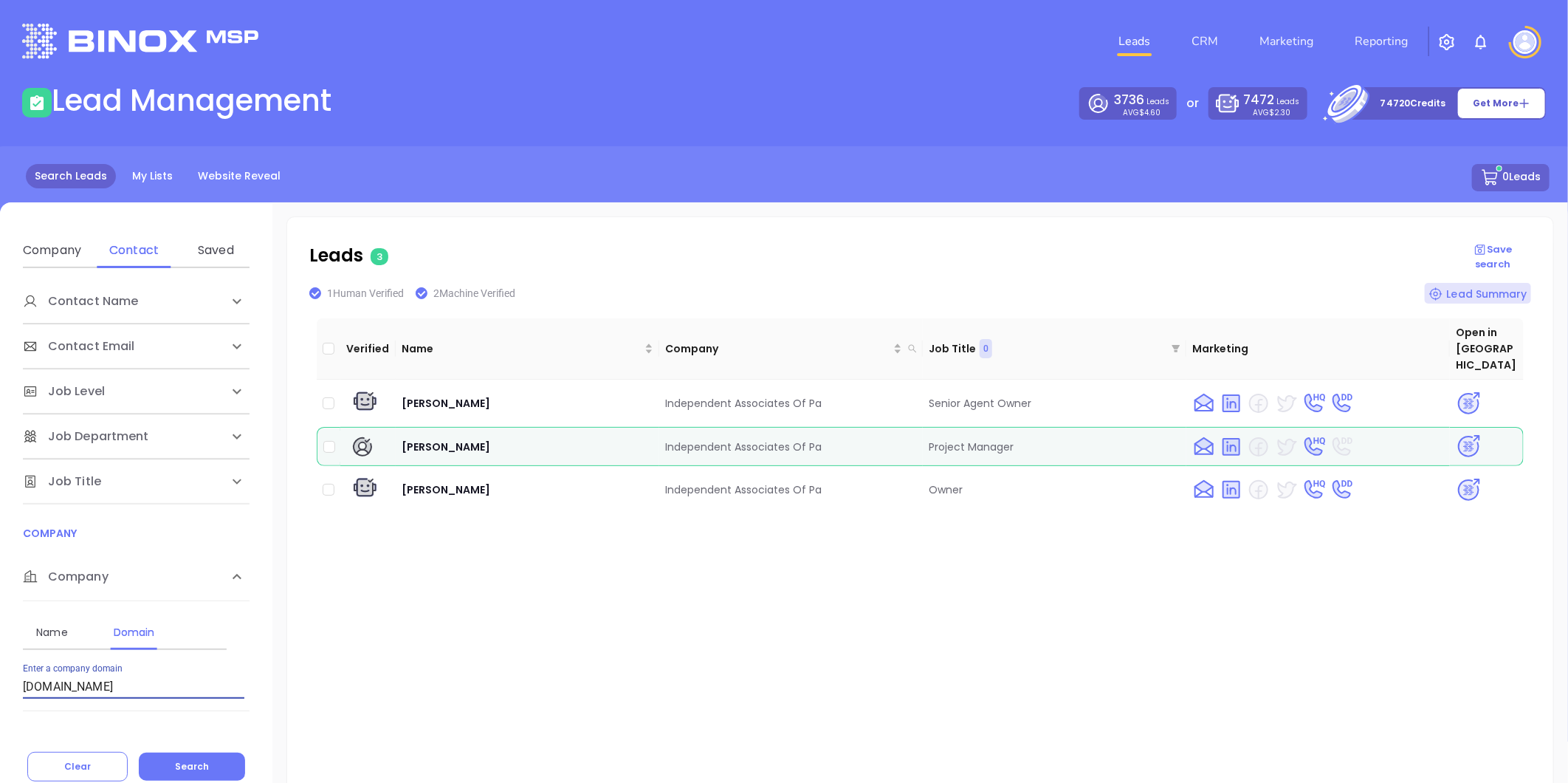
drag, startPoint x: 127, startPoint y: 693, endPoint x: -99, endPoint y: 691, distance: 226.0
click at [0, 691] on html "Leads CRM Marketing Reporting Financial Leads Leads Lead Management 3736 Leads …" at bounding box center [784, 391] width 1568 height 783
paste input "lechnerstauffer"
type input "[DOMAIN_NAME]"
click at [226, 749] on div "Contact Name First Name Last Name Contact Email Work or Personal Email Job Leve…" at bounding box center [136, 525] width 272 height 513
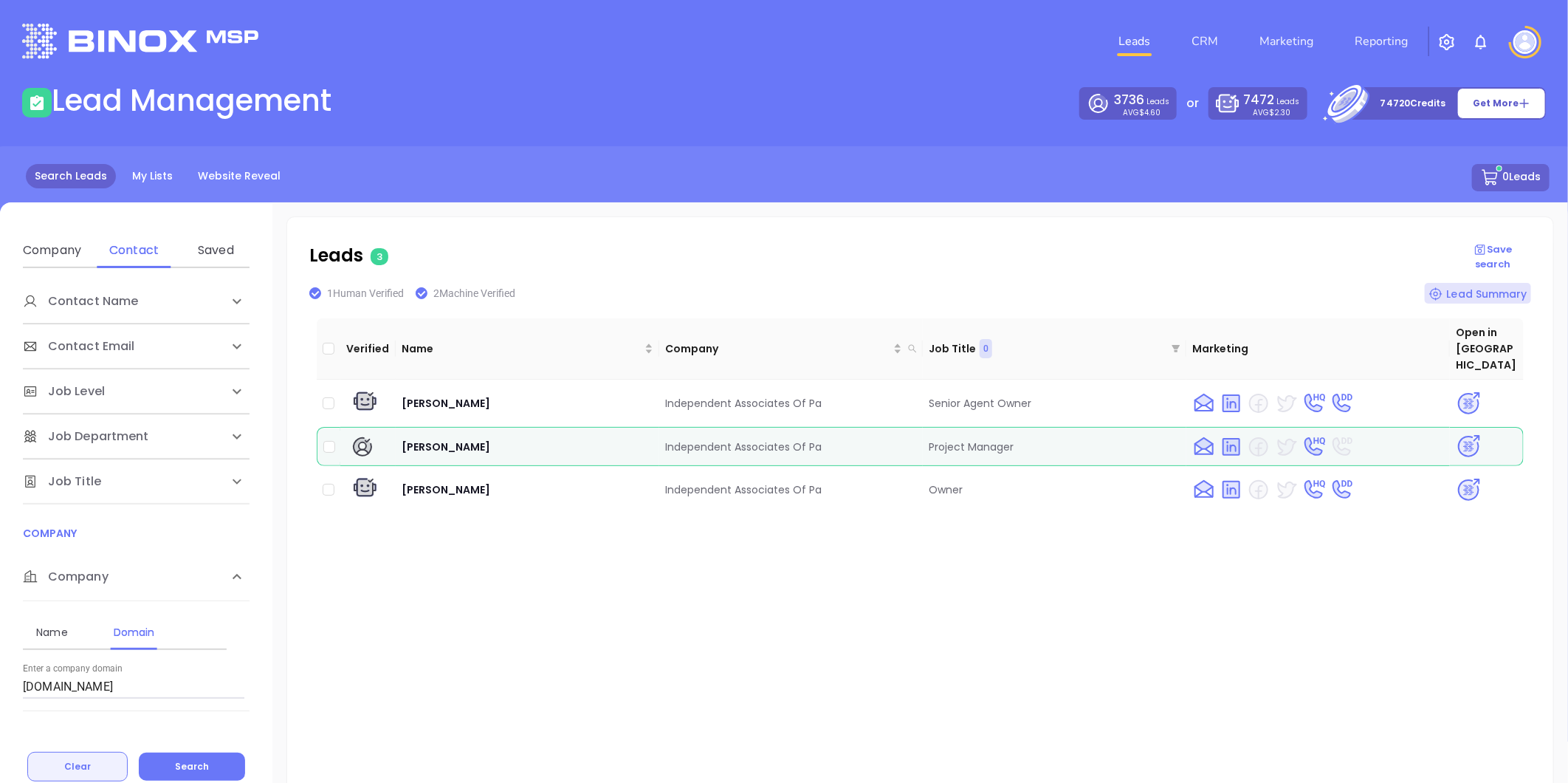
drag, startPoint x: 216, startPoint y: 766, endPoint x: 106, endPoint y: 763, distance: 110.0
click at [216, 770] on button "Search" at bounding box center [191, 766] width 106 height 28
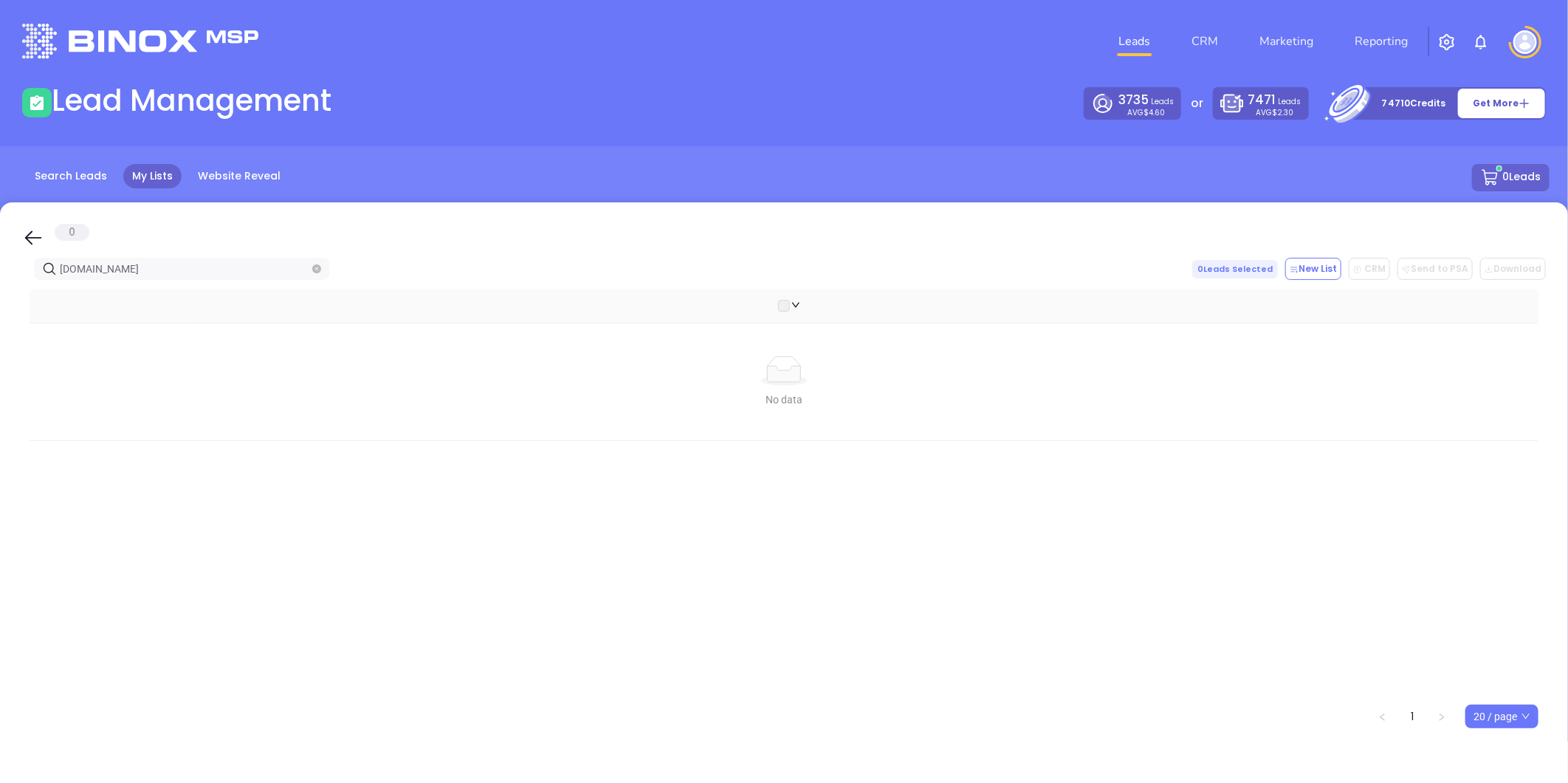
drag, startPoint x: 142, startPoint y: 273, endPoint x: -101, endPoint y: 296, distance: 244.1
click at [0, 296] on html "Leads CRM Marketing Reporting Financial Leads Leads Lead Management 3735 Leads …" at bounding box center [784, 391] width 1568 height 783
type input "[DOMAIN_NAME]"
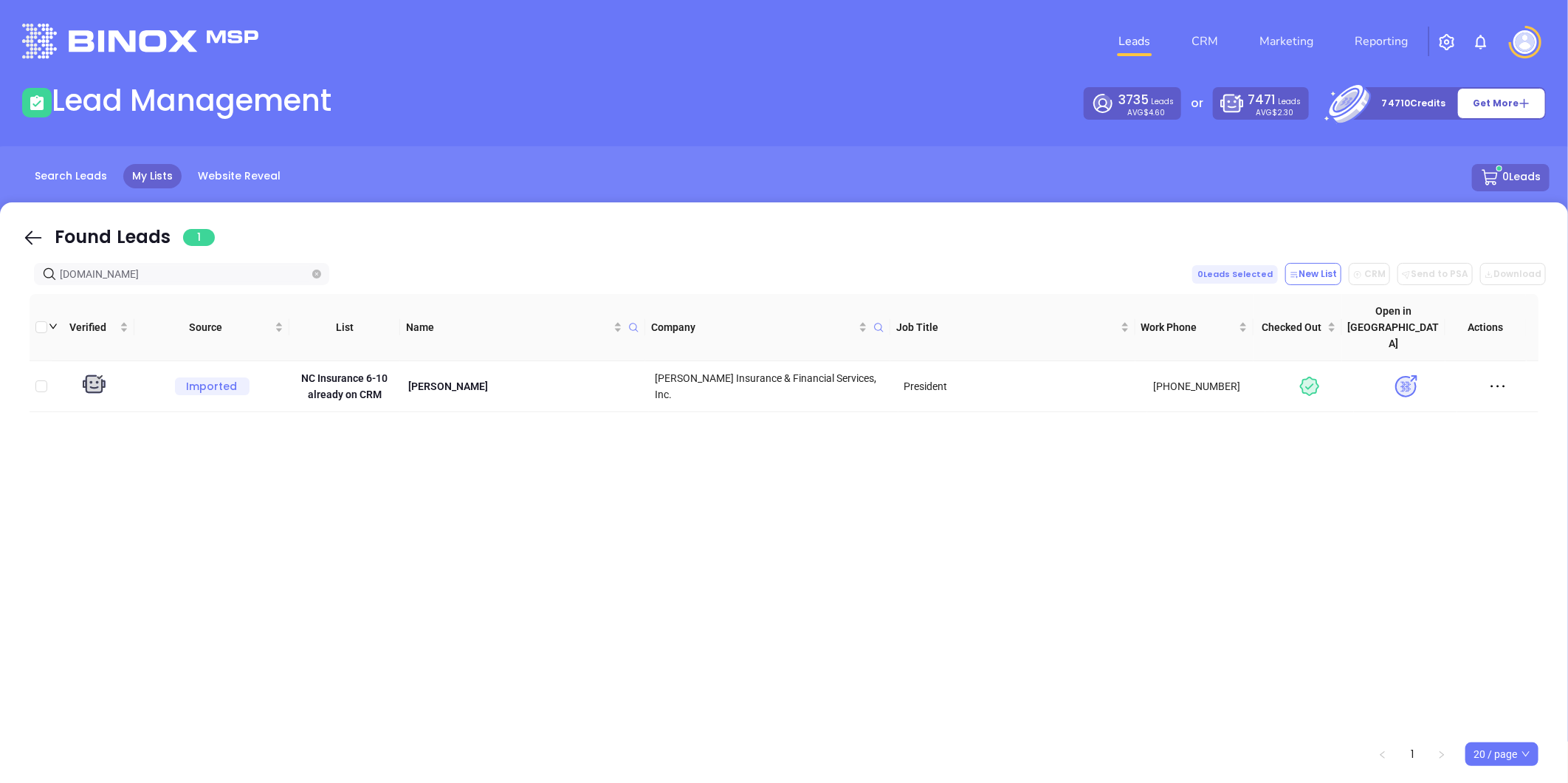
click at [166, 277] on span "[DOMAIN_NAME]" at bounding box center [181, 274] width 295 height 22
drag, startPoint x: 131, startPoint y: 273, endPoint x: -316, endPoint y: 318, distance: 449.3
click at [0, 318] on html "Leads CRM Marketing Reporting Financial Leads Leads Lead Management 3735 Leads …" at bounding box center [784, 391] width 1568 height 783
drag, startPoint x: 156, startPoint y: 268, endPoint x: -234, endPoint y: 253, distance: 390.3
click at [0, 253] on html "Leads CRM Marketing Reporting Financial Leads Leads Lead Management 3735 Leads …" at bounding box center [784, 391] width 1568 height 783
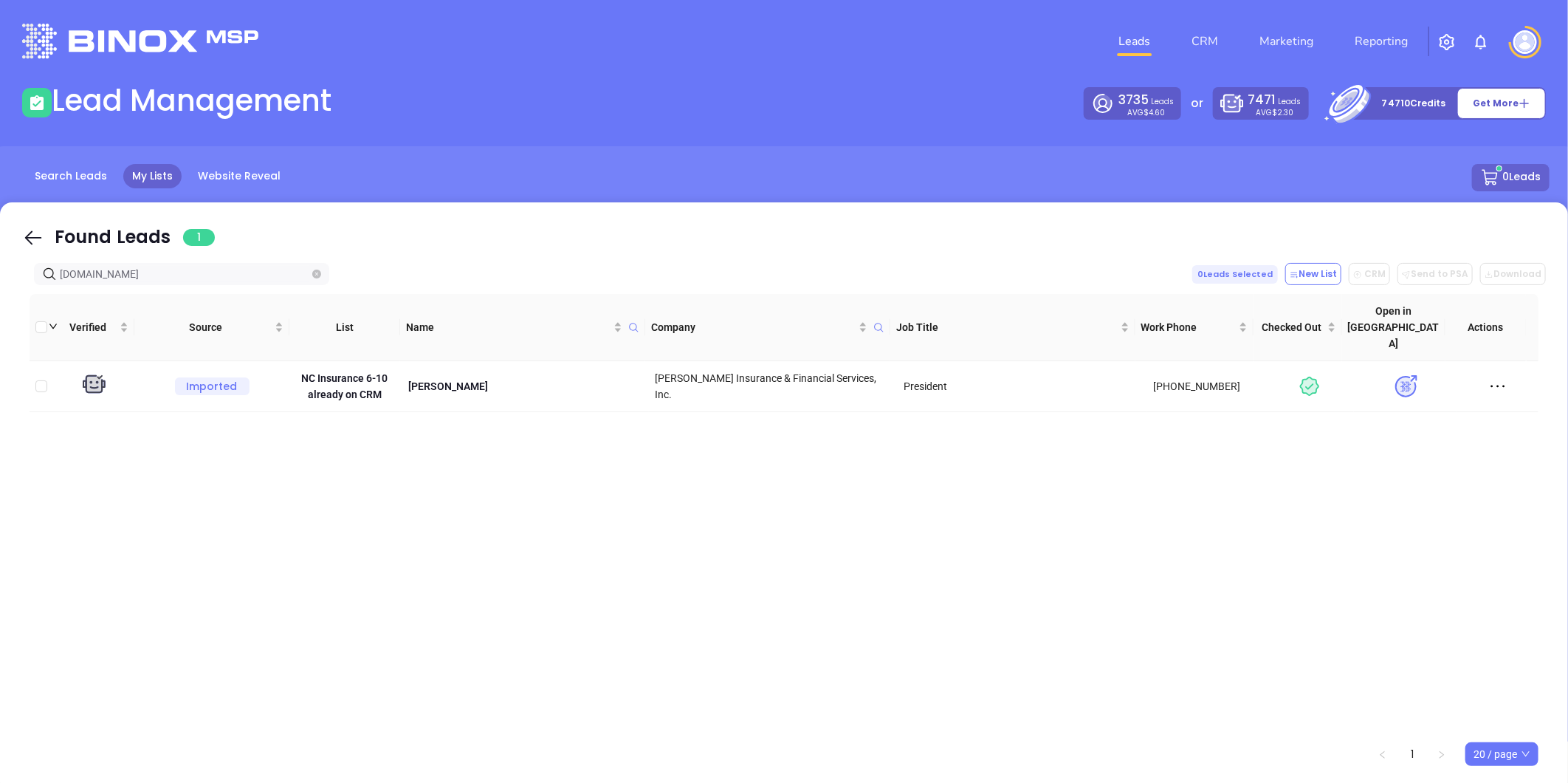
click at [312, 270] on icon "close-circle" at bounding box center [316, 273] width 9 height 9
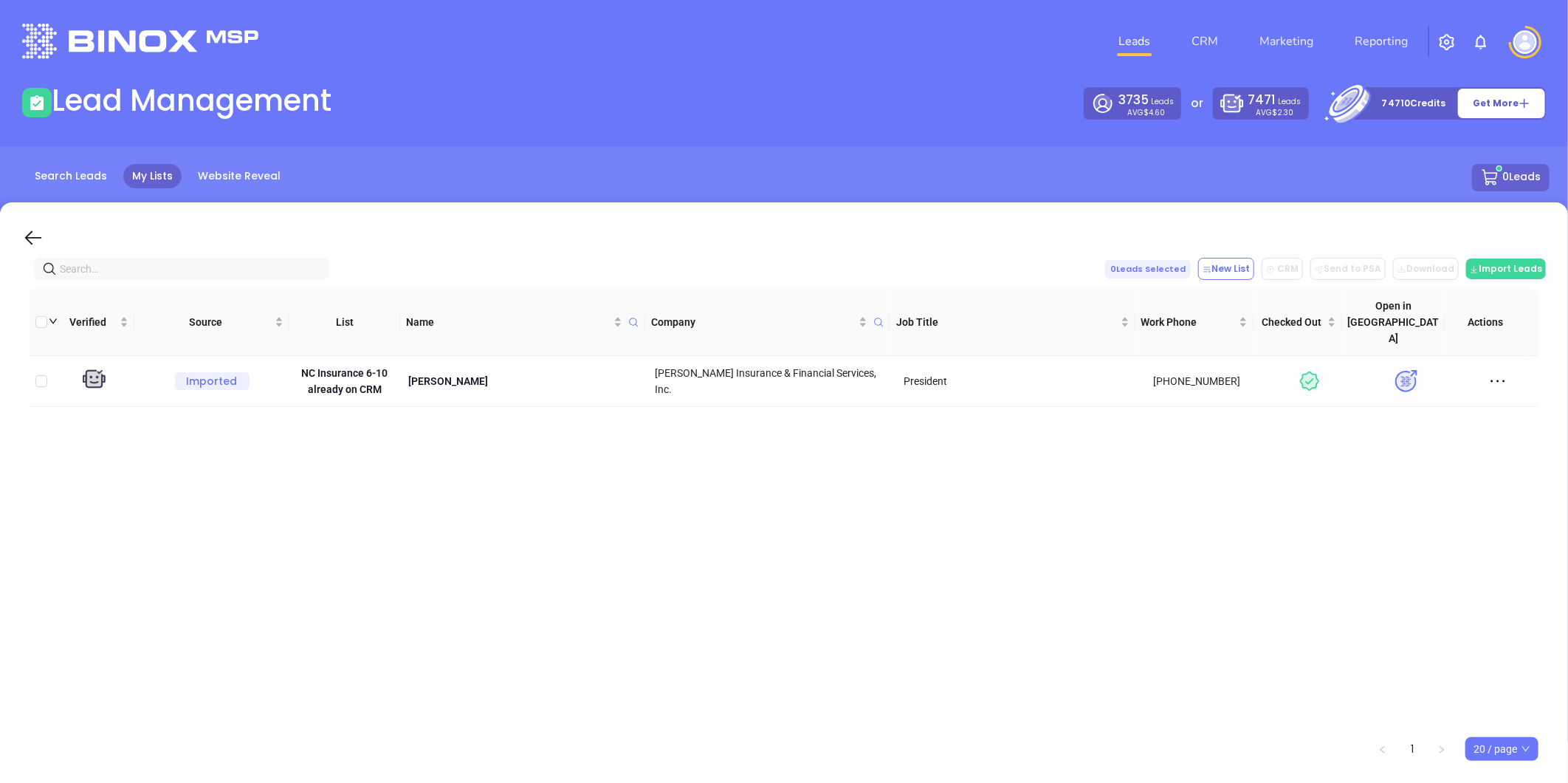
click at [282, 262] on input "text" at bounding box center [184, 268] width 249 height 17
paste input "[DOMAIN_NAME]"
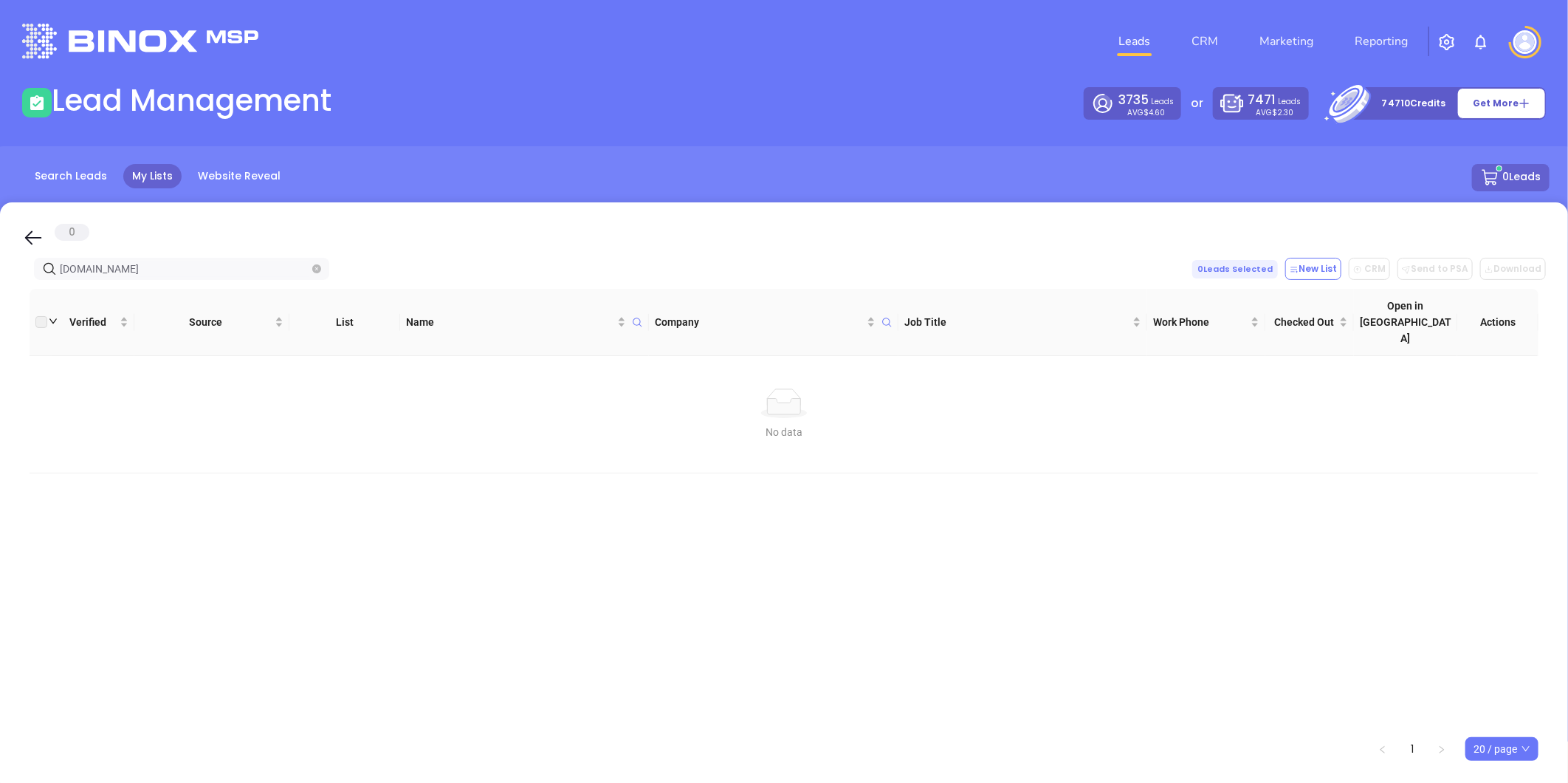
click at [0, 283] on html "Leads CRM Marketing Reporting Financial Leads Leads Lead Management 3735 Leads …" at bounding box center [784, 391] width 1568 height 783
paste input "fxvinsurance"
click at [0, 264] on html "Leads CRM Marketing Reporting Financial Leads Leads Lead Management 3735 Leads …" at bounding box center [784, 391] width 1568 height 783
paste input "sabatinoagency"
drag, startPoint x: 125, startPoint y: 271, endPoint x: -100, endPoint y: 307, distance: 227.9
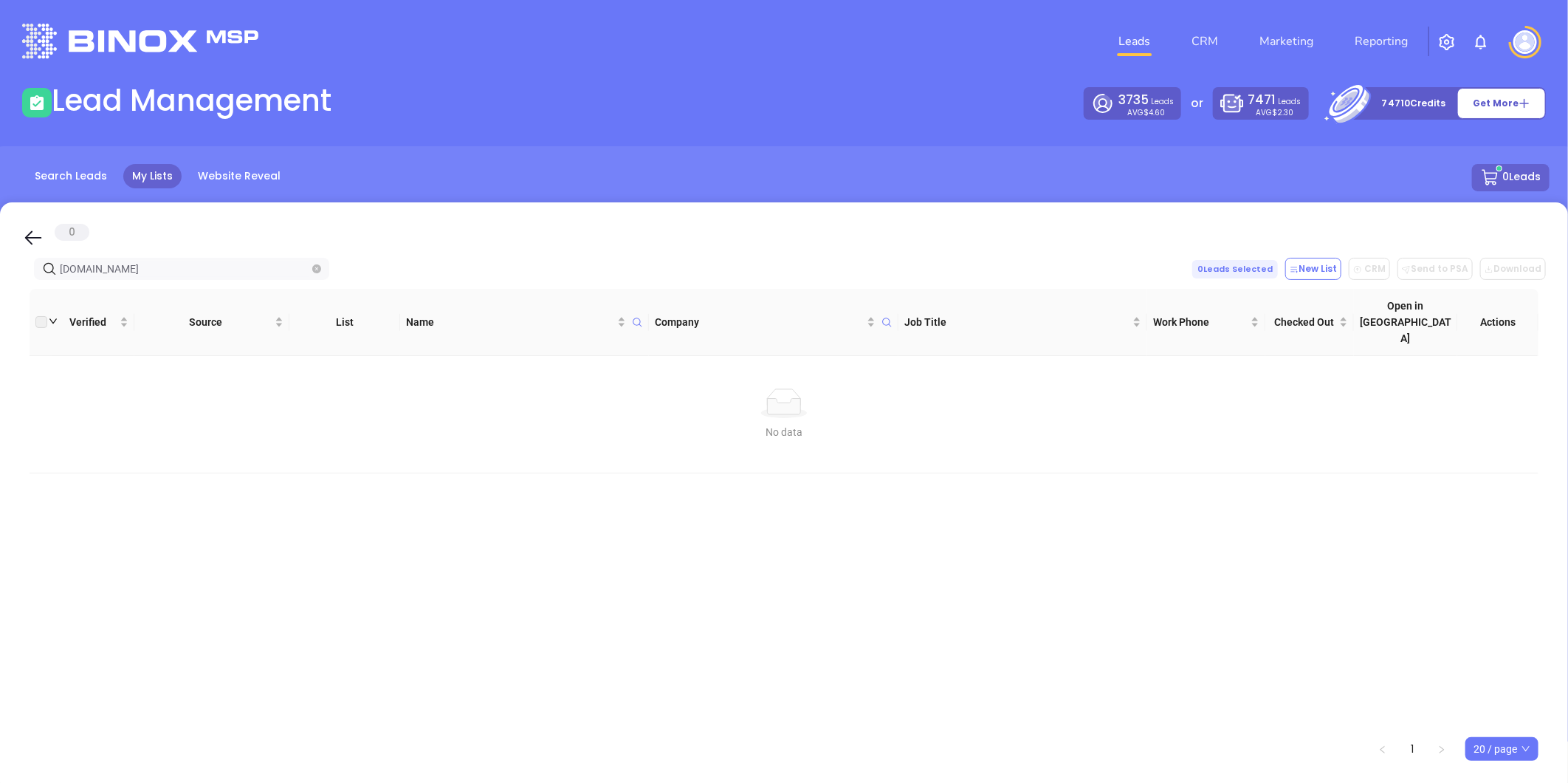
click at [0, 307] on html "Leads CRM Marketing Reporting Financial Leads Leads Lead Management 3735 Leads …" at bounding box center [784, 391] width 1568 height 783
paste input "iapinsurance"
drag, startPoint x: 181, startPoint y: 275, endPoint x: 46, endPoint y: 286, distance: 135.4
click at [0, 305] on html "Leads CRM Marketing Reporting Financial Leads Leads Lead Management 3735 Leads …" at bounding box center [784, 391] width 1568 height 783
paste input "frees"
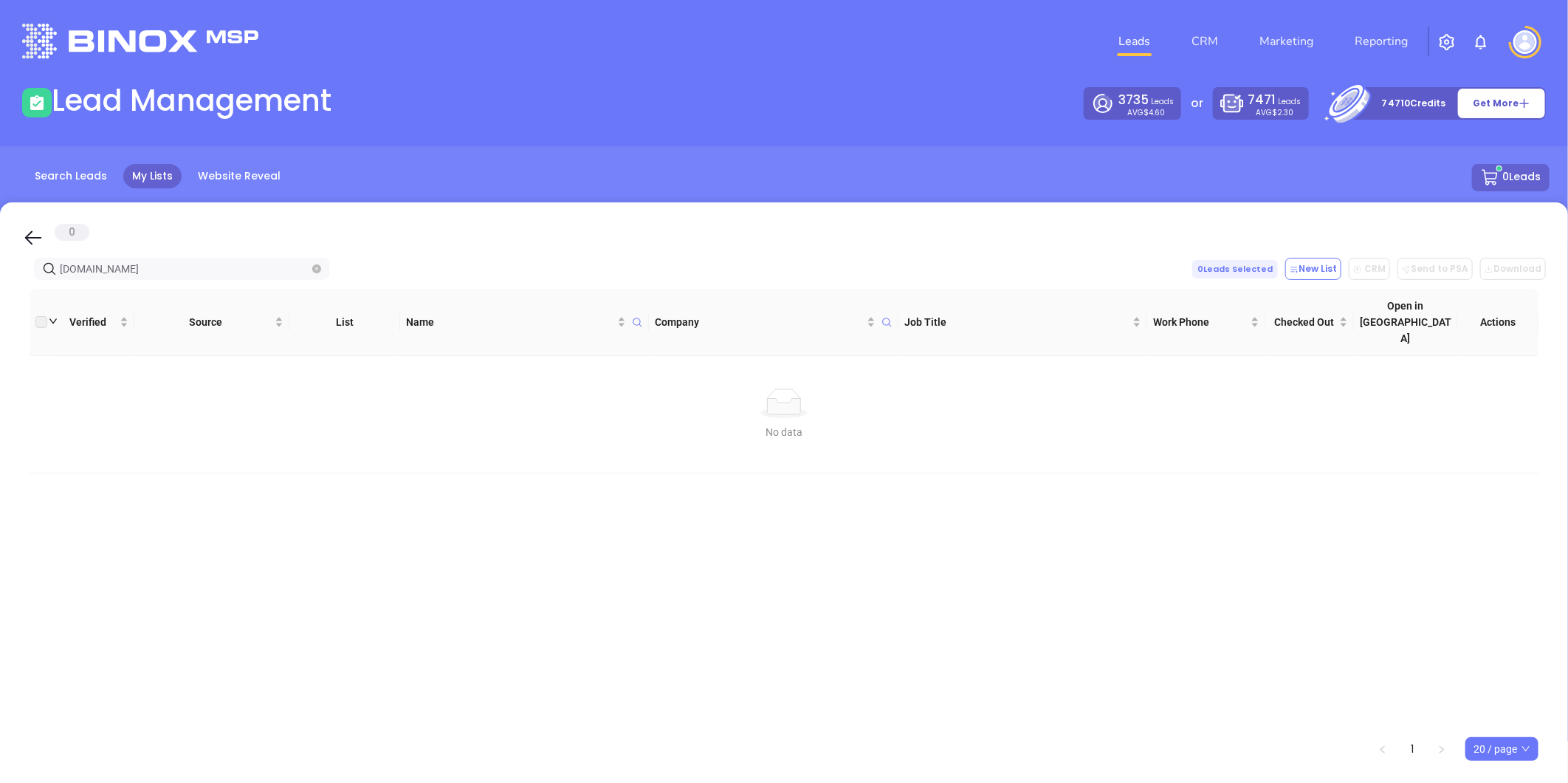
drag, startPoint x: 2, startPoint y: 281, endPoint x: -128, endPoint y: 275, distance: 130.1
click at [0, 275] on html "Leads CRM Marketing Reporting Financial Leads Leads Lead Management 3735 Leads …" at bounding box center [784, 391] width 1568 height 783
paste input "[PERSON_NAME]"
drag, startPoint x: 120, startPoint y: 269, endPoint x: -32, endPoint y: 286, distance: 152.9
click at [0, 286] on html "Leads CRM Marketing Reporting Financial Leads Leads Lead Management 3735 Leads …" at bounding box center [784, 391] width 1568 height 783
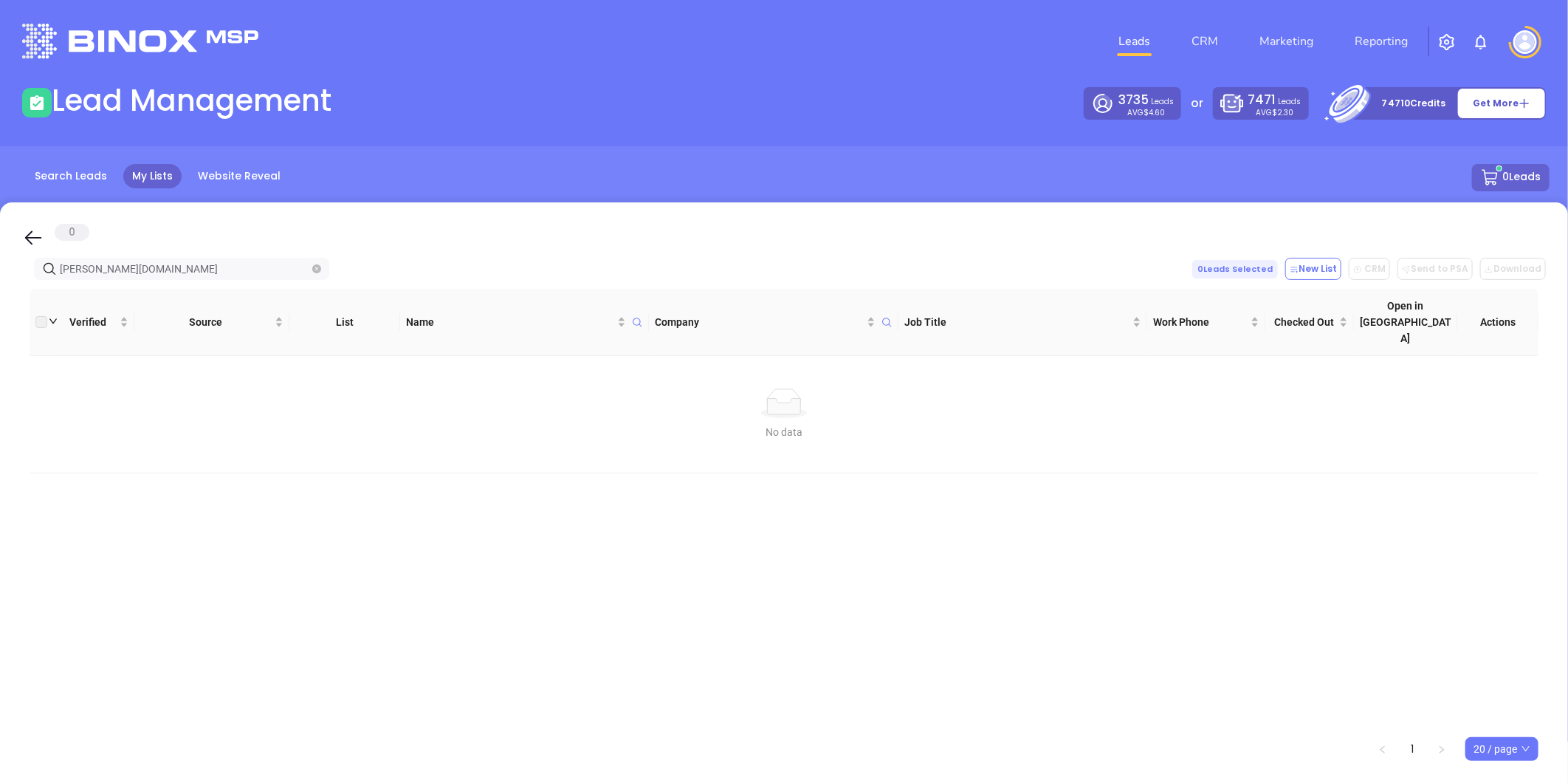
paste input "lowagroup"
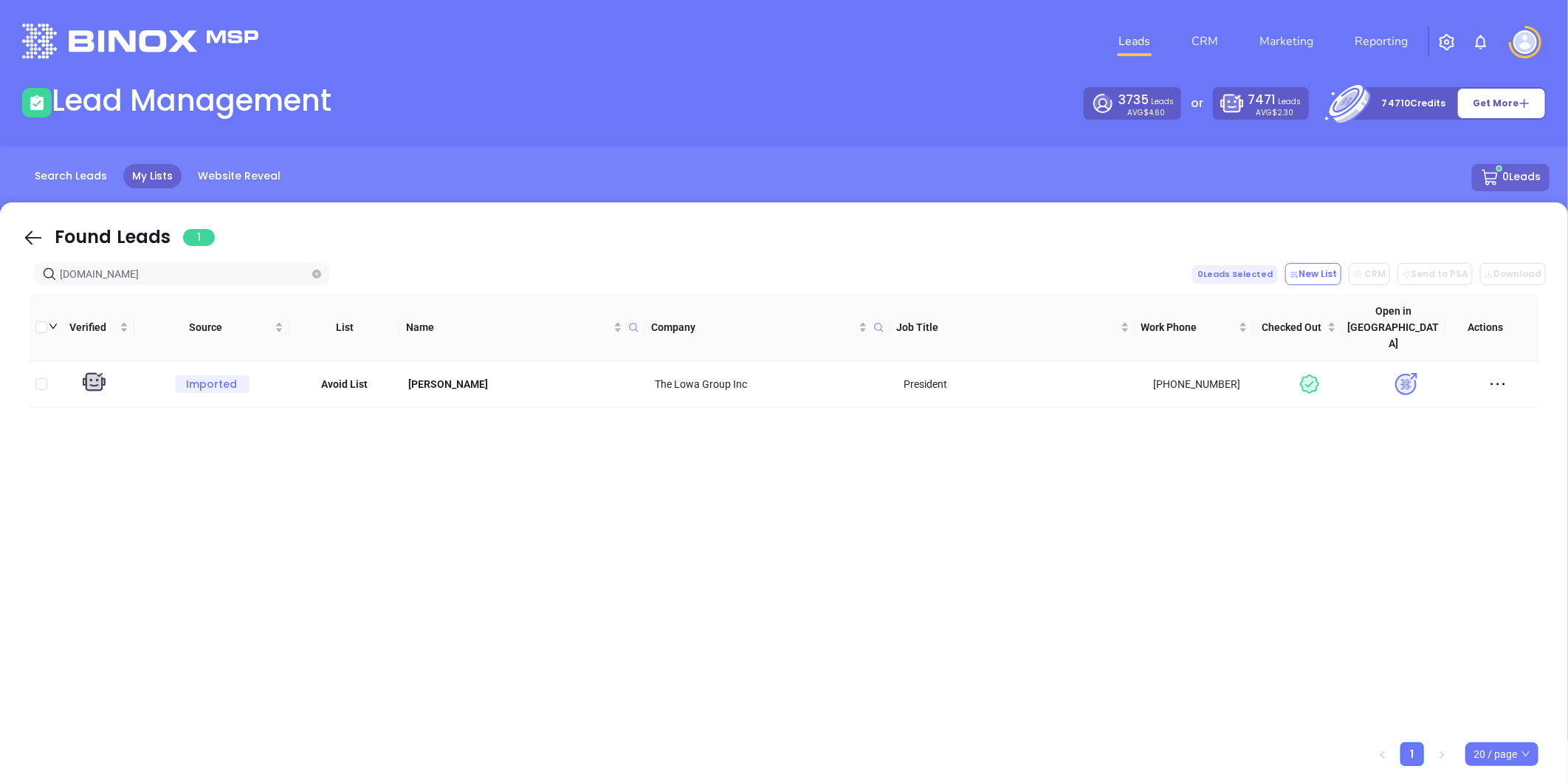
drag, startPoint x: 55, startPoint y: 290, endPoint x: 124, endPoint y: 292, distance: 69.0
click at [0, 297] on html "Leads CRM Marketing Reporting Financial Leads Leads Lead Management 3735 Leads …" at bounding box center [784, 391] width 1568 height 783
paste input "scargillmcclurken"
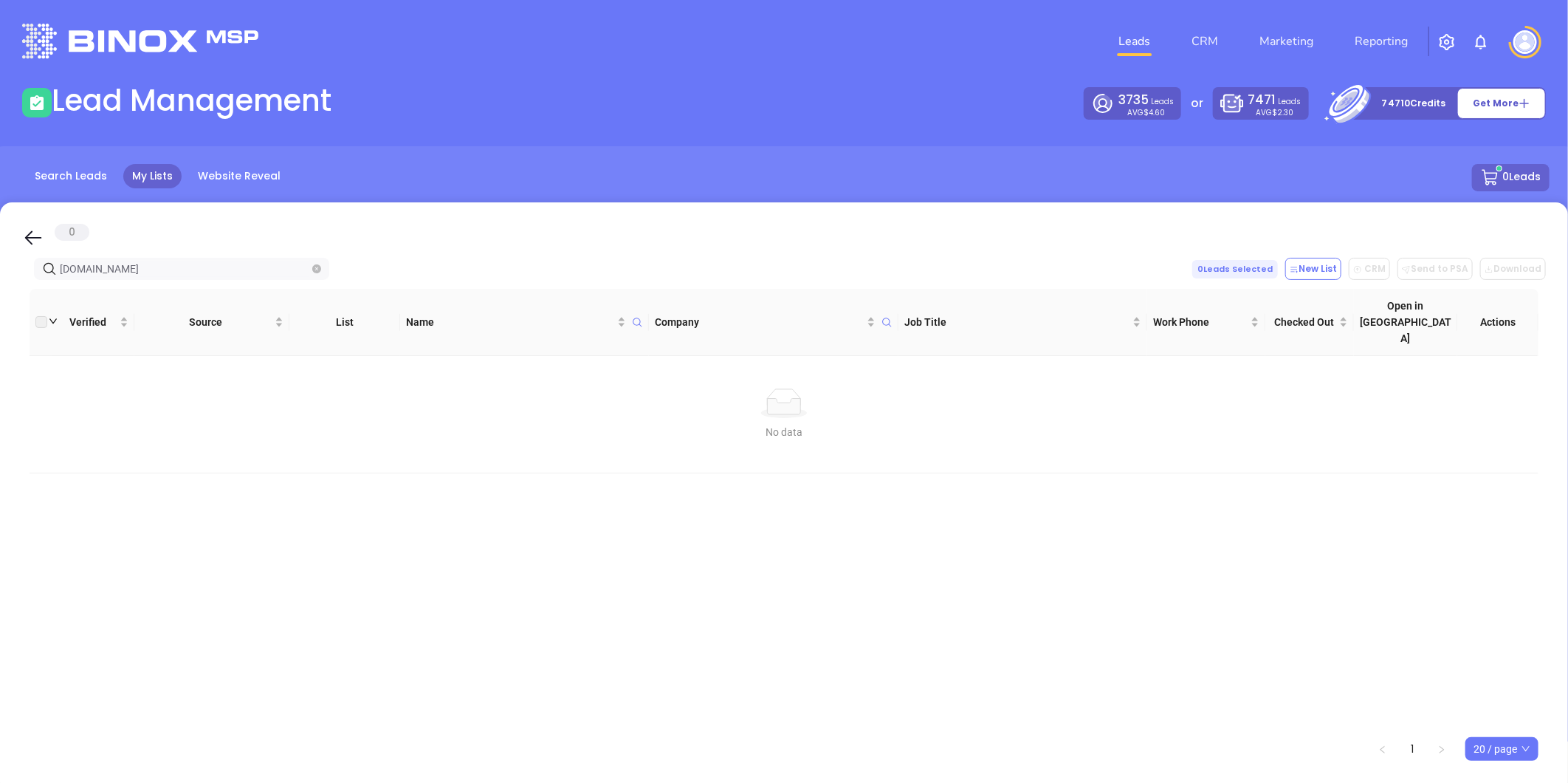
drag, startPoint x: 181, startPoint y: 263, endPoint x: -101, endPoint y: 284, distance: 282.8
click at [0, 284] on html "Leads CRM Marketing Reporting Financial Leads Leads Lead Management 3735 Leads …" at bounding box center [784, 391] width 1568 height 783
paste input "pechtinsurance"
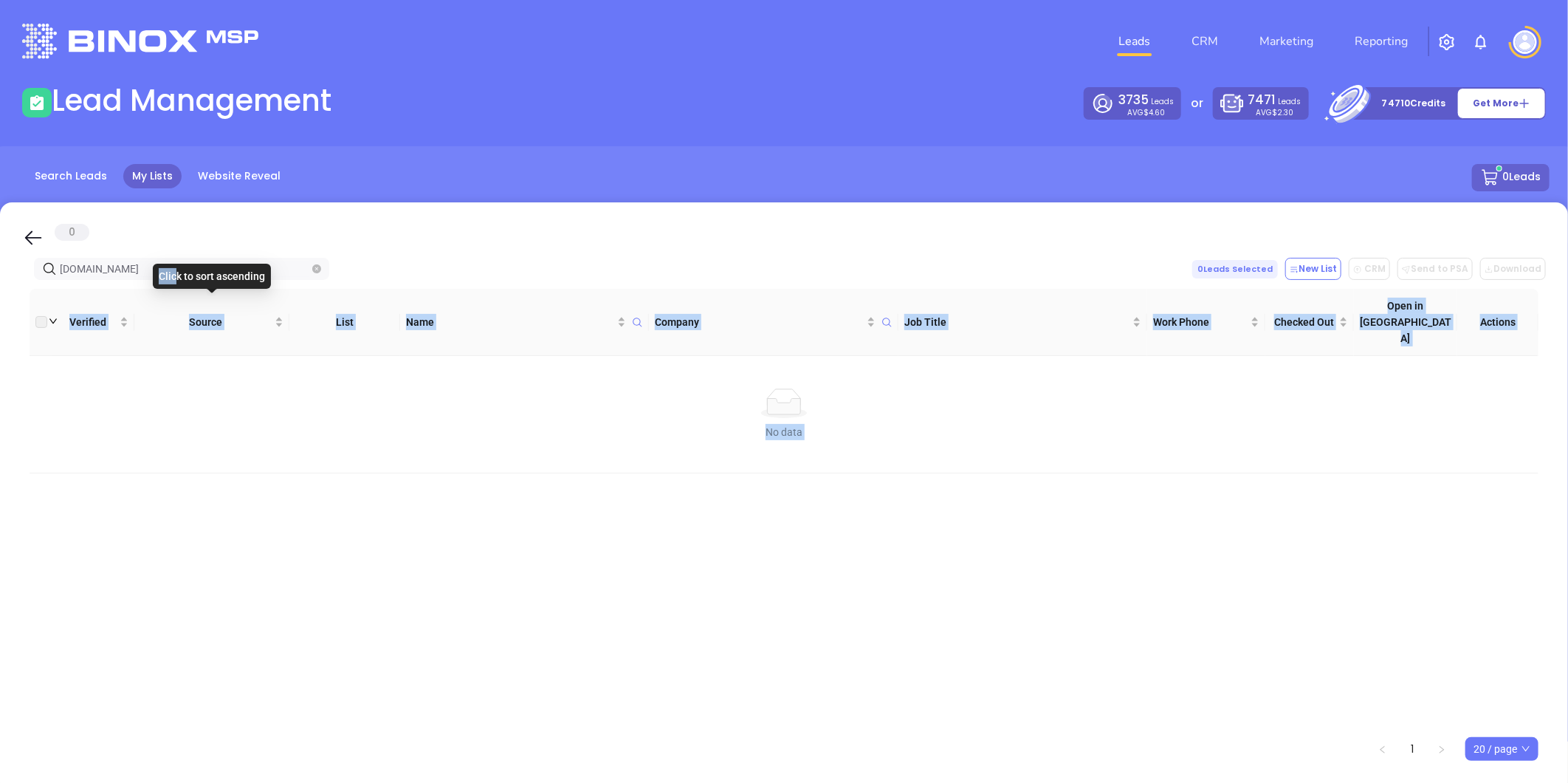
drag, startPoint x: -90, startPoint y: 301, endPoint x: -249, endPoint y: 310, distance: 159.3
click at [0, 310] on html "Leads CRM Marketing Reporting Financial Leads Leads Lead Management 3735 Leads …" at bounding box center [784, 391] width 1568 height 783
click at [162, 269] on input "[DOMAIN_NAME]" at bounding box center [184, 268] width 249 height 17
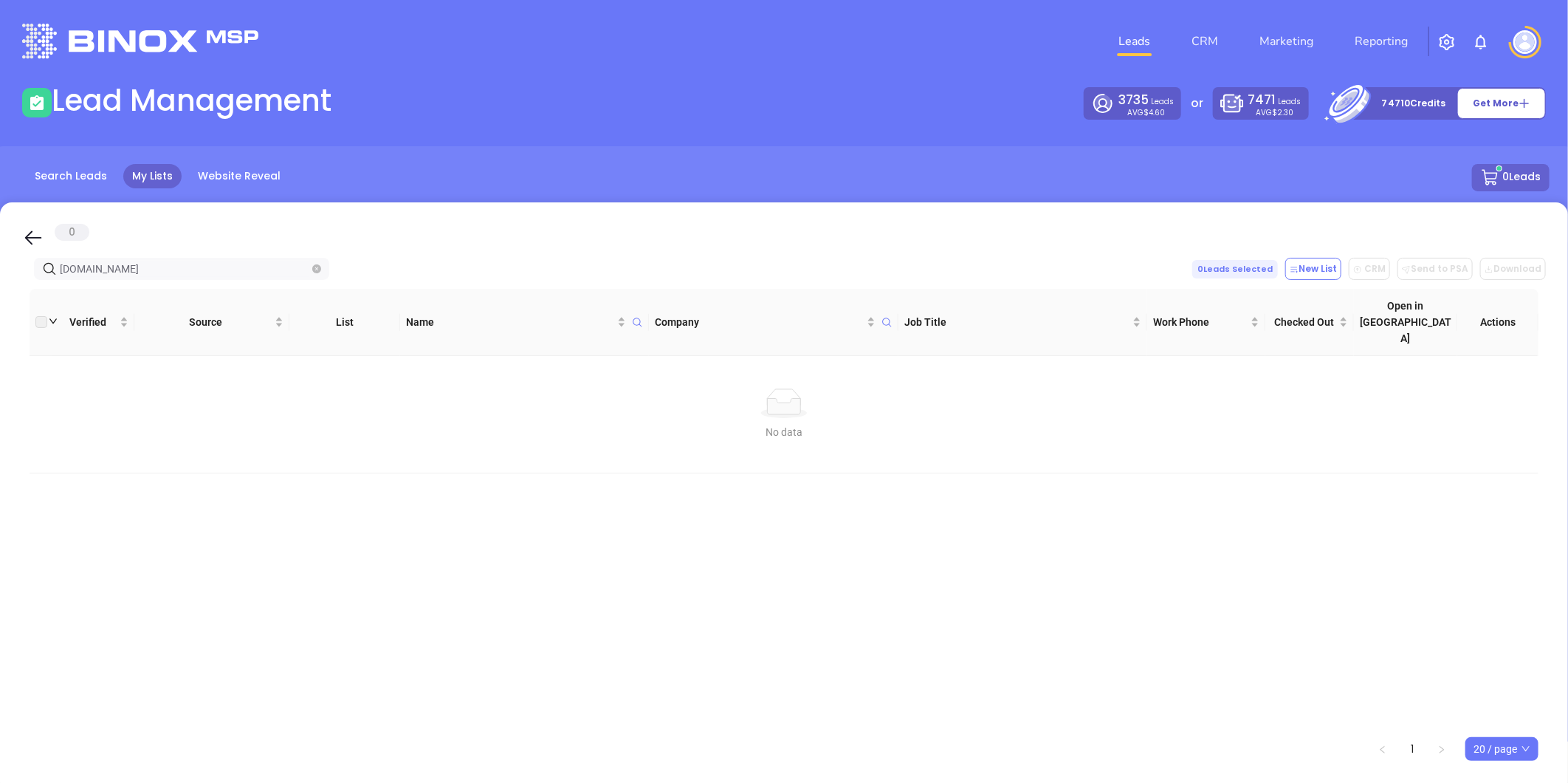
drag, startPoint x: -120, startPoint y: 291, endPoint x: 53, endPoint y: 283, distance: 173.2
click at [0, 298] on html "Leads CRM Marketing Reporting Financial Leads Leads Lead Management 3735 Leads …" at bounding box center [784, 391] width 1568 height 783
paste input "gingrichins"
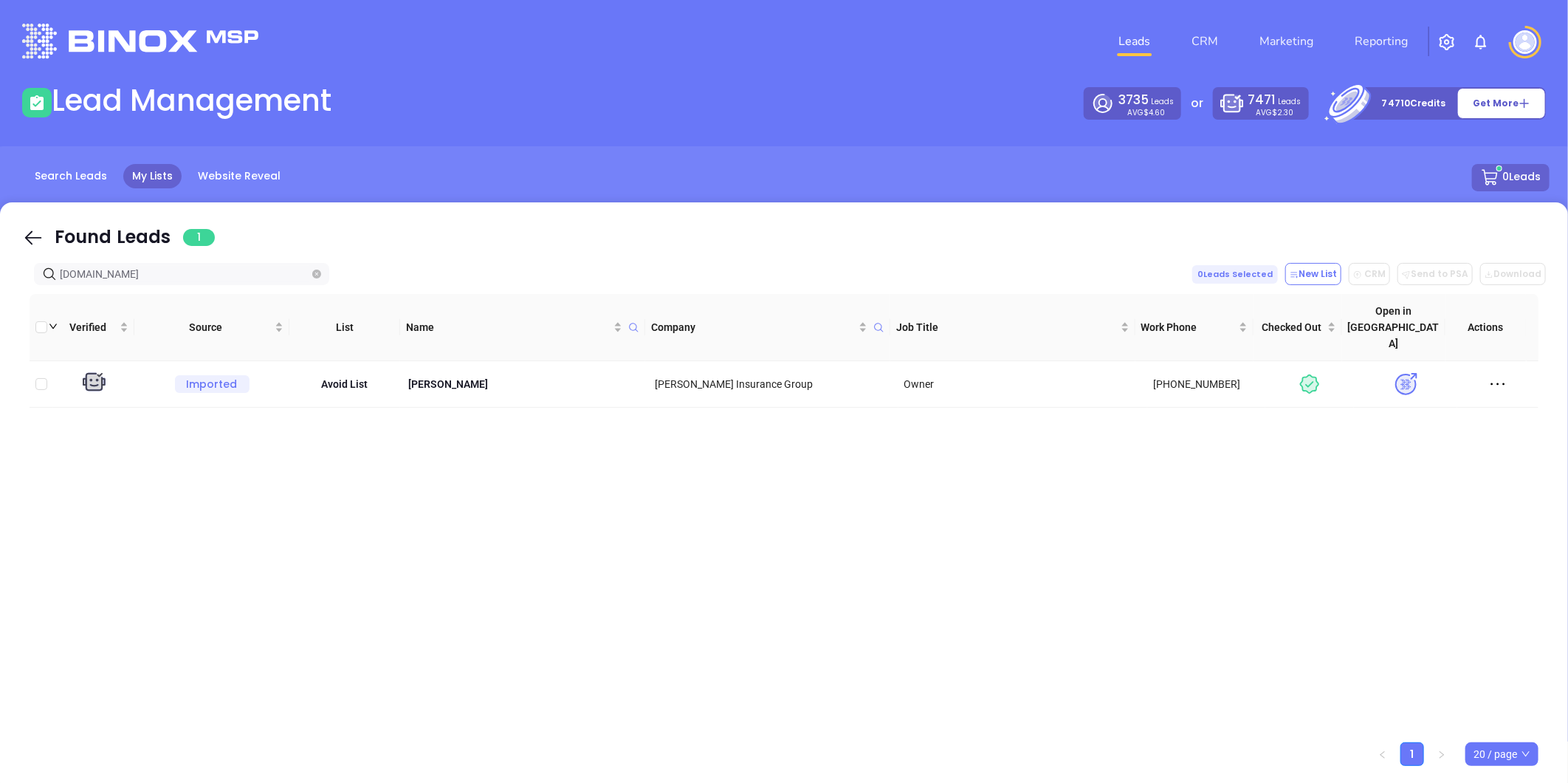
drag, startPoint x: -99, startPoint y: 301, endPoint x: -301, endPoint y: 322, distance: 203.1
click at [0, 322] on html "Leads CRM Marketing Reporting Financial Leads Leads Lead Management 3735 Leads …" at bounding box center [784, 391] width 1568 height 783
paste input "cusumanoinsurance"
type input "[DOMAIN_NAME]"
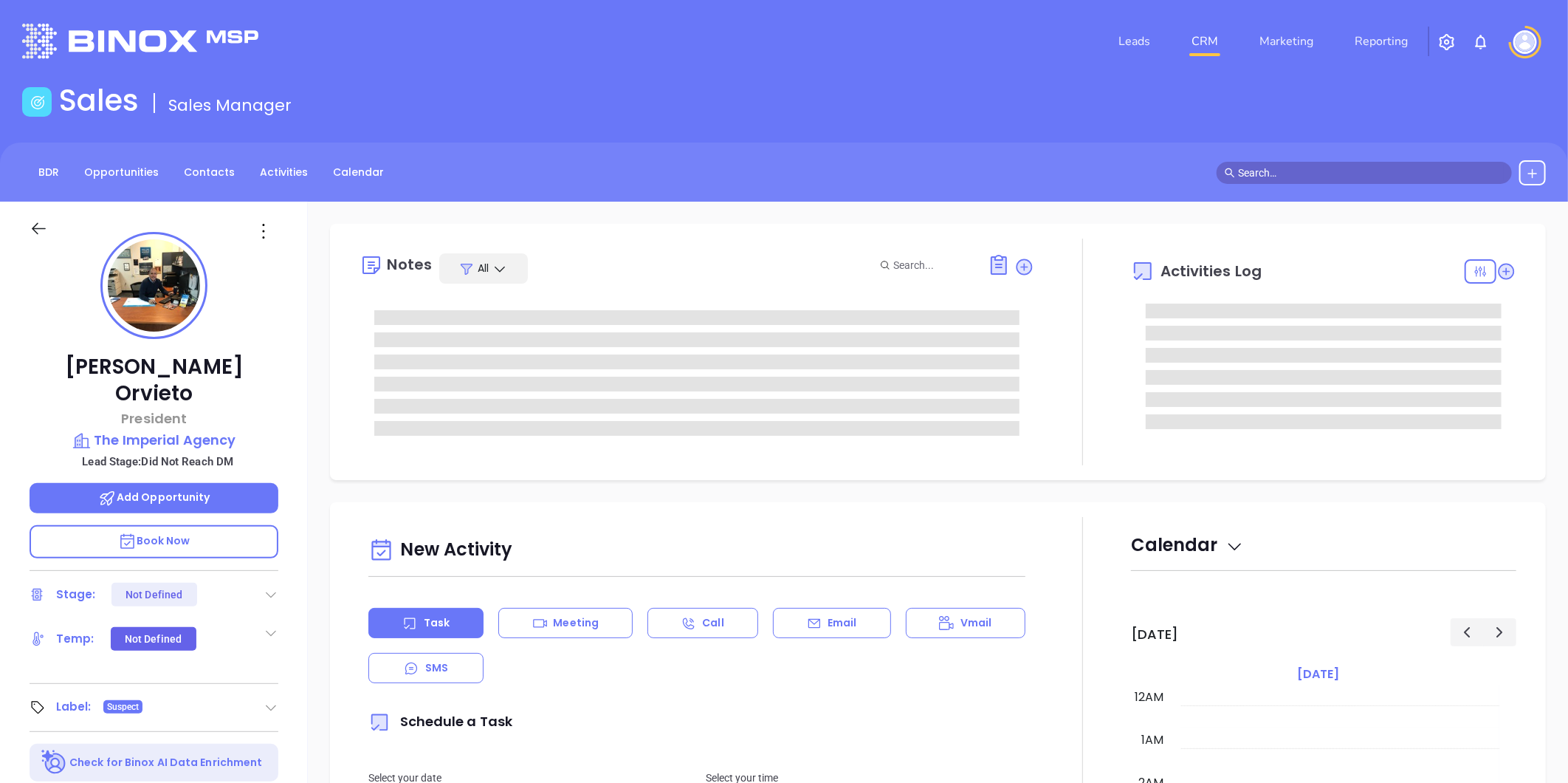
type input "[DATE]"
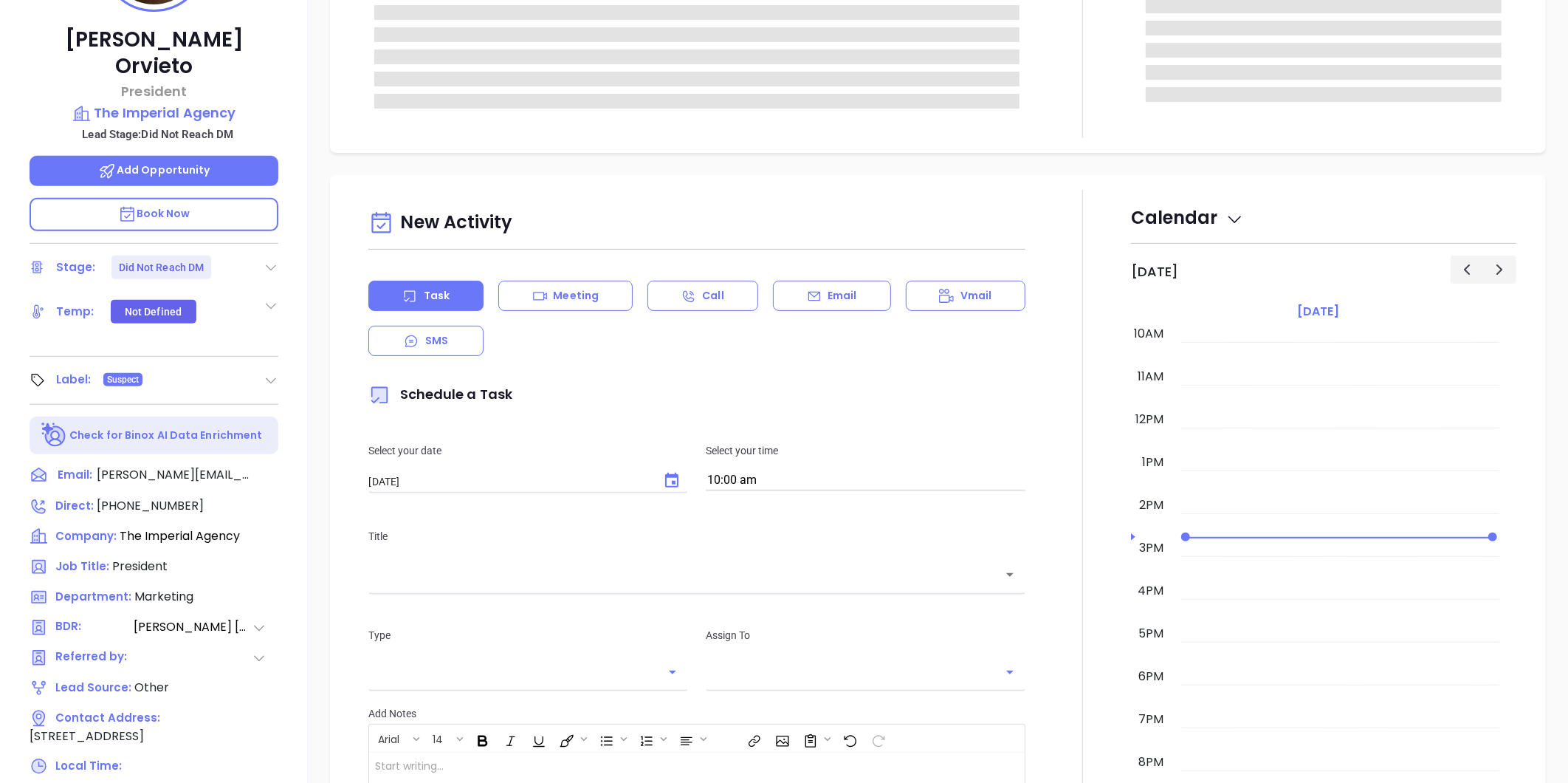
scroll to position [328, 0]
type input "[PERSON_NAME]"
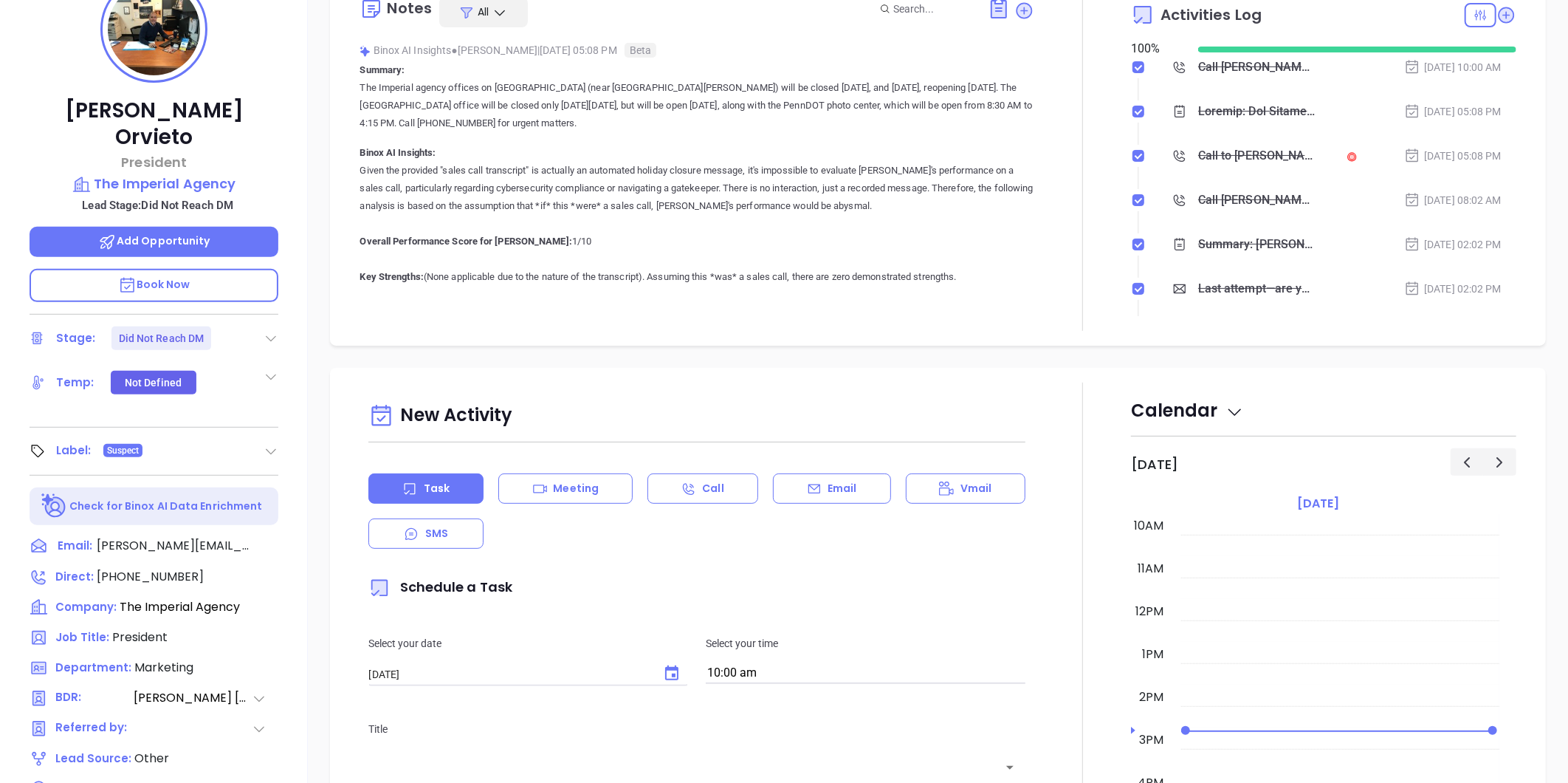
scroll to position [289, 0]
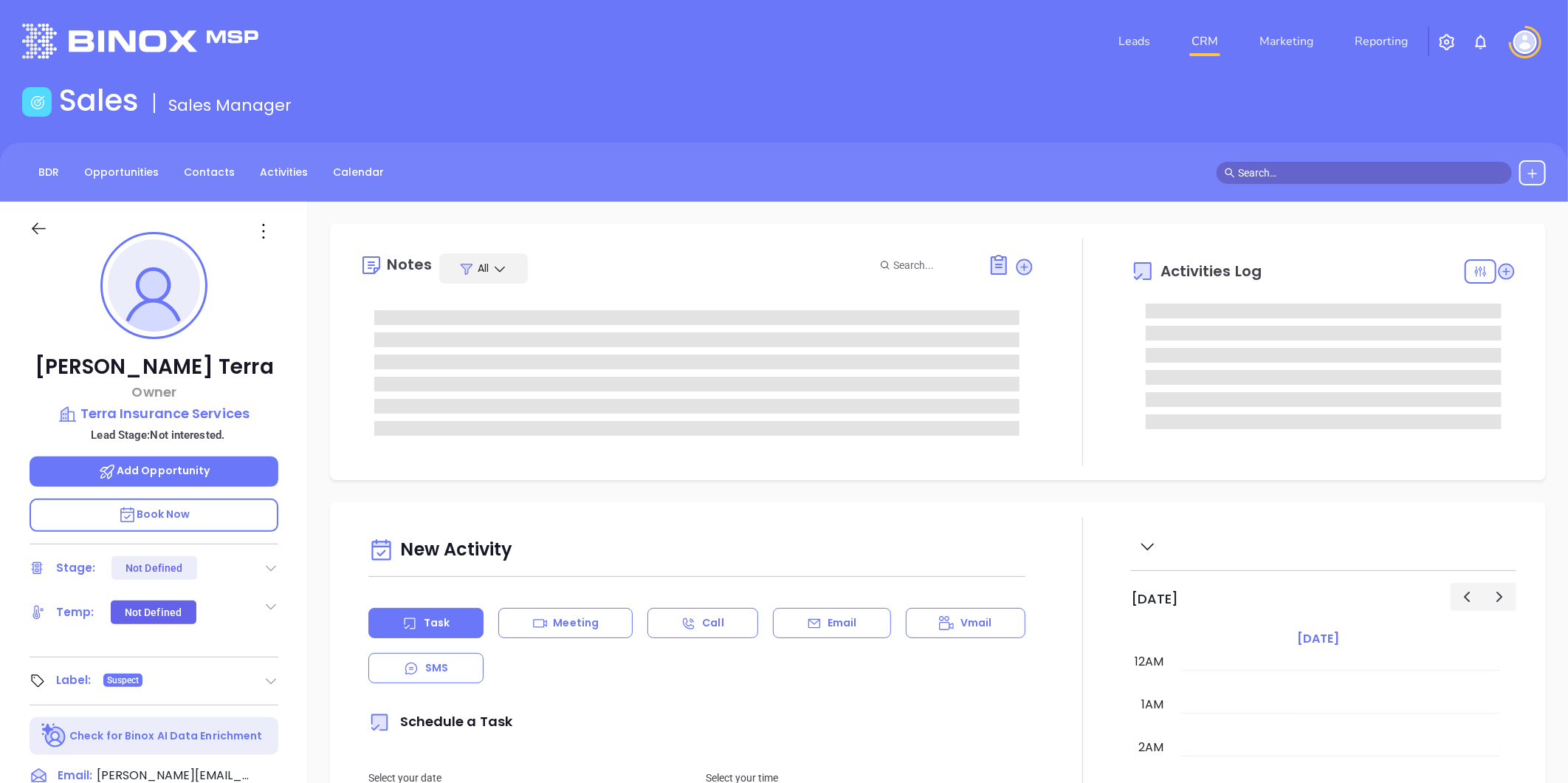
type input "[DATE]"
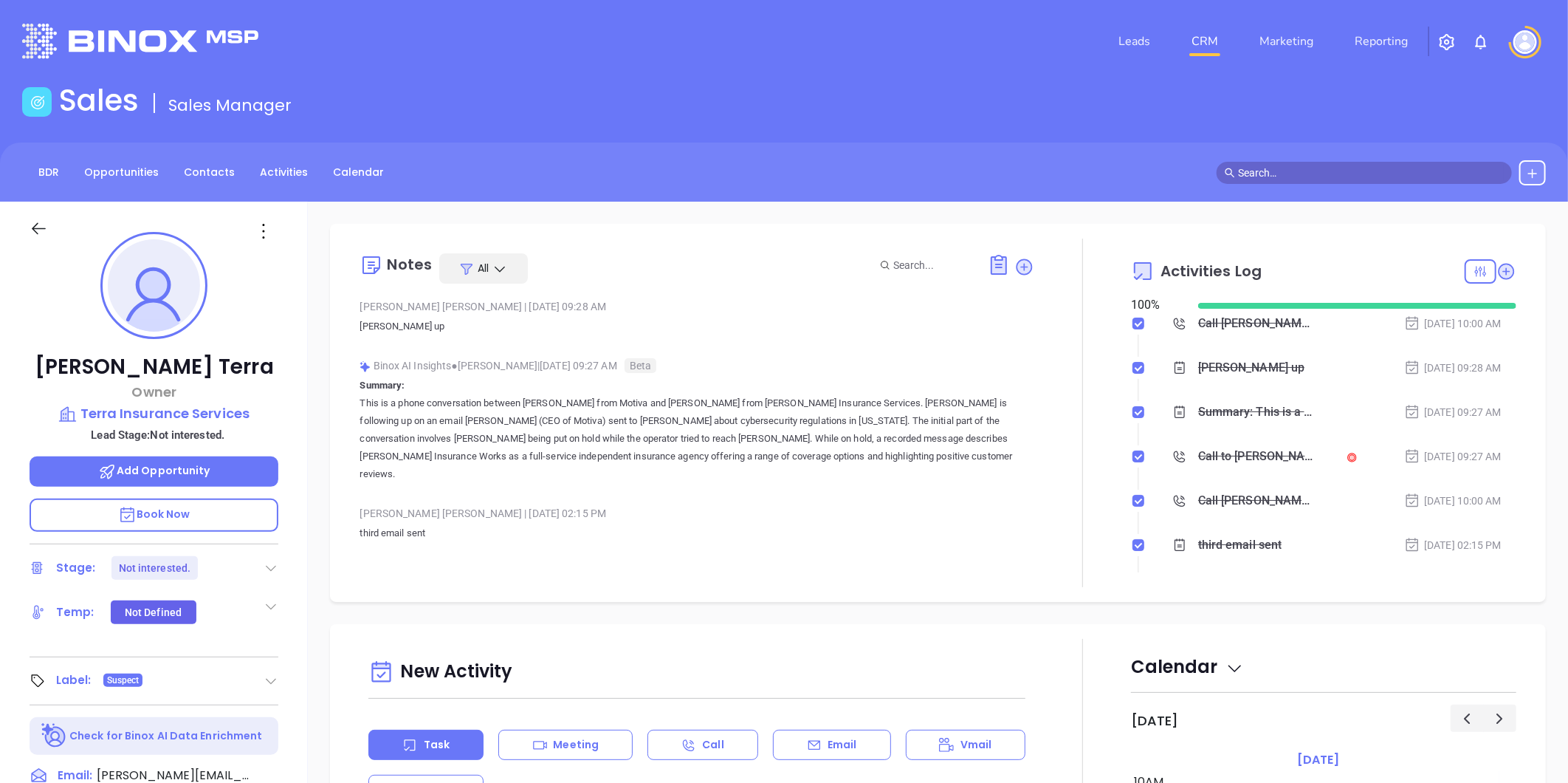
type input "[PERSON_NAME]"
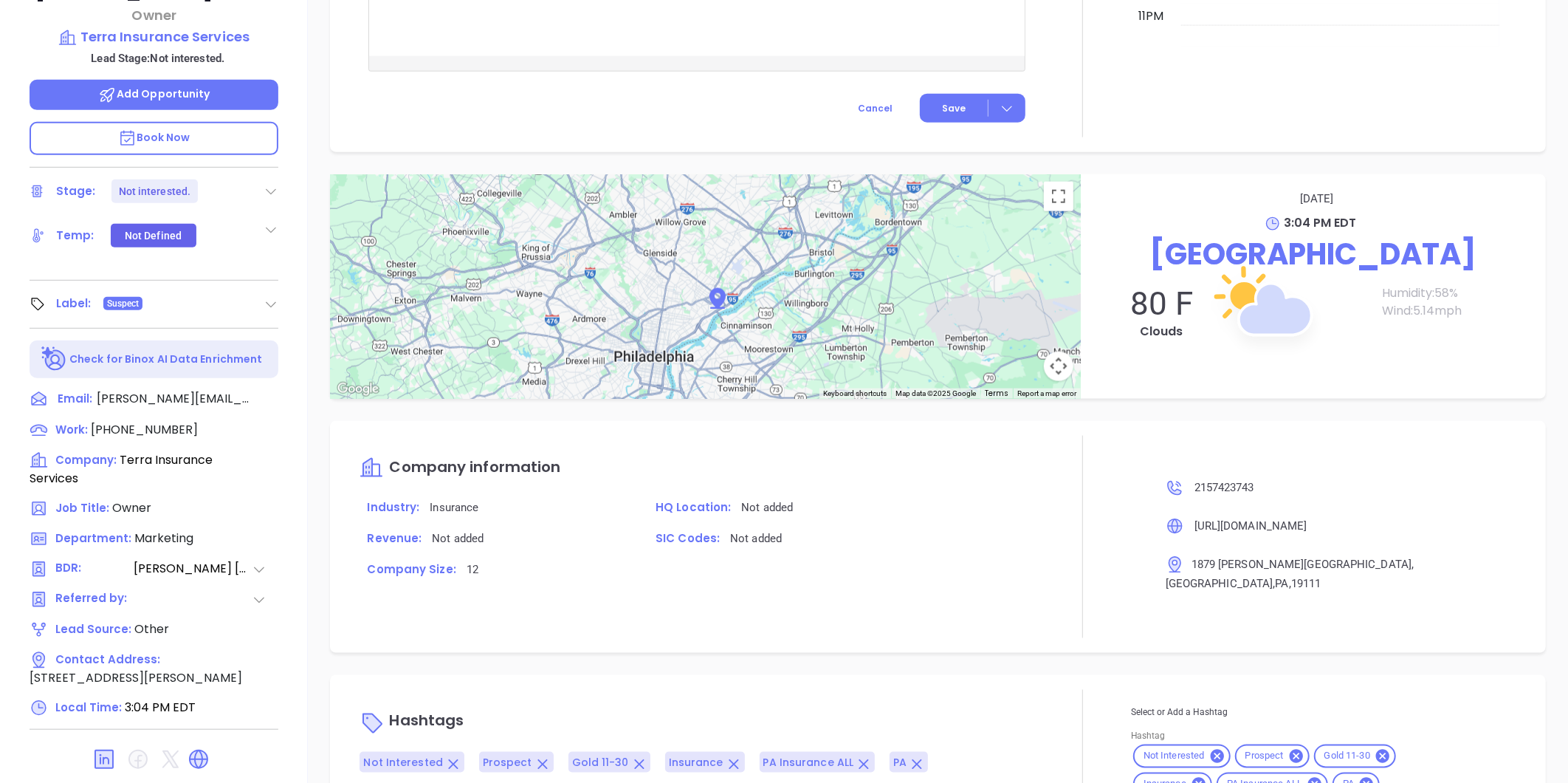
scroll to position [452, 0]
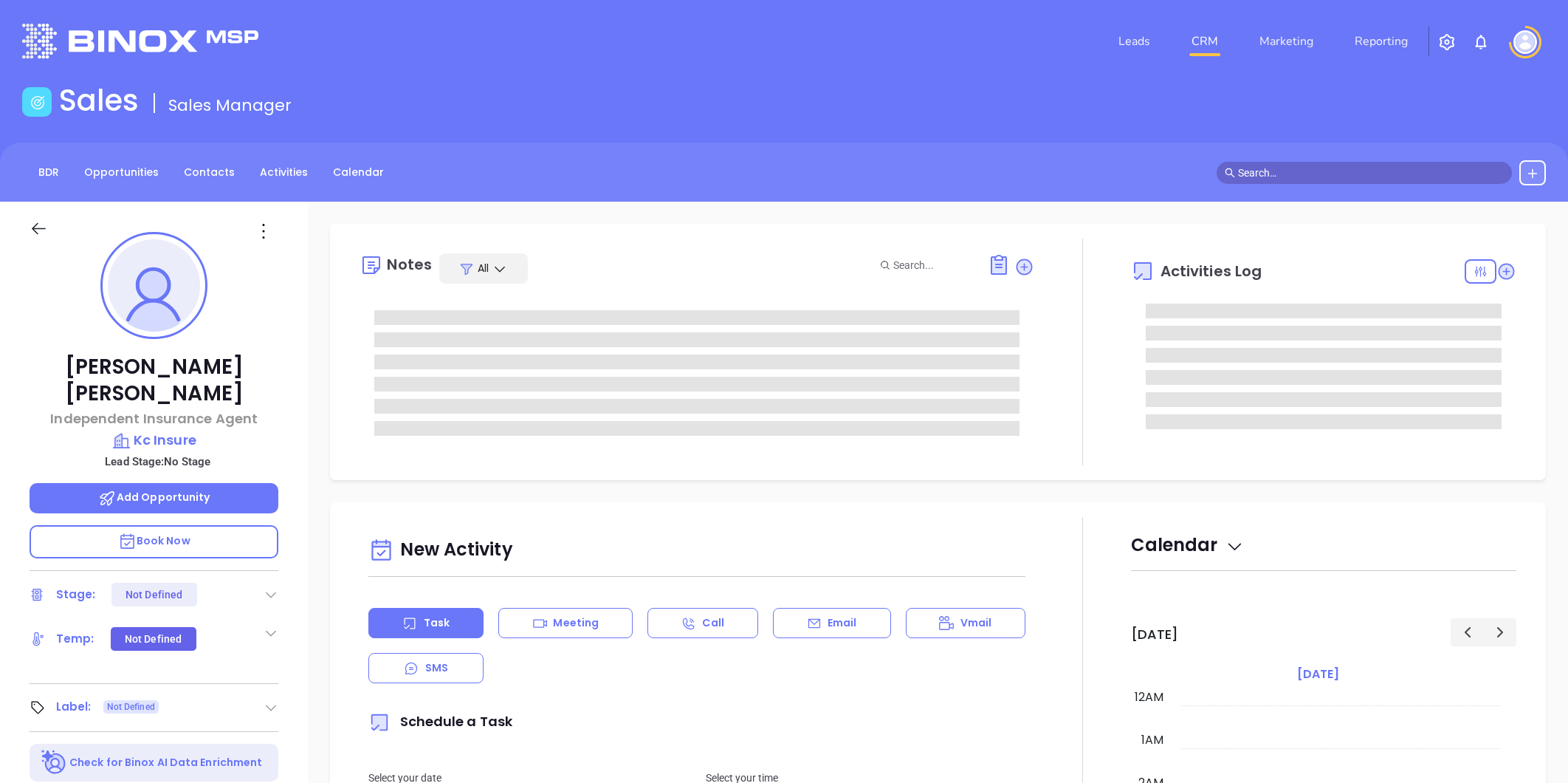
type input "[PERSON_NAME]"
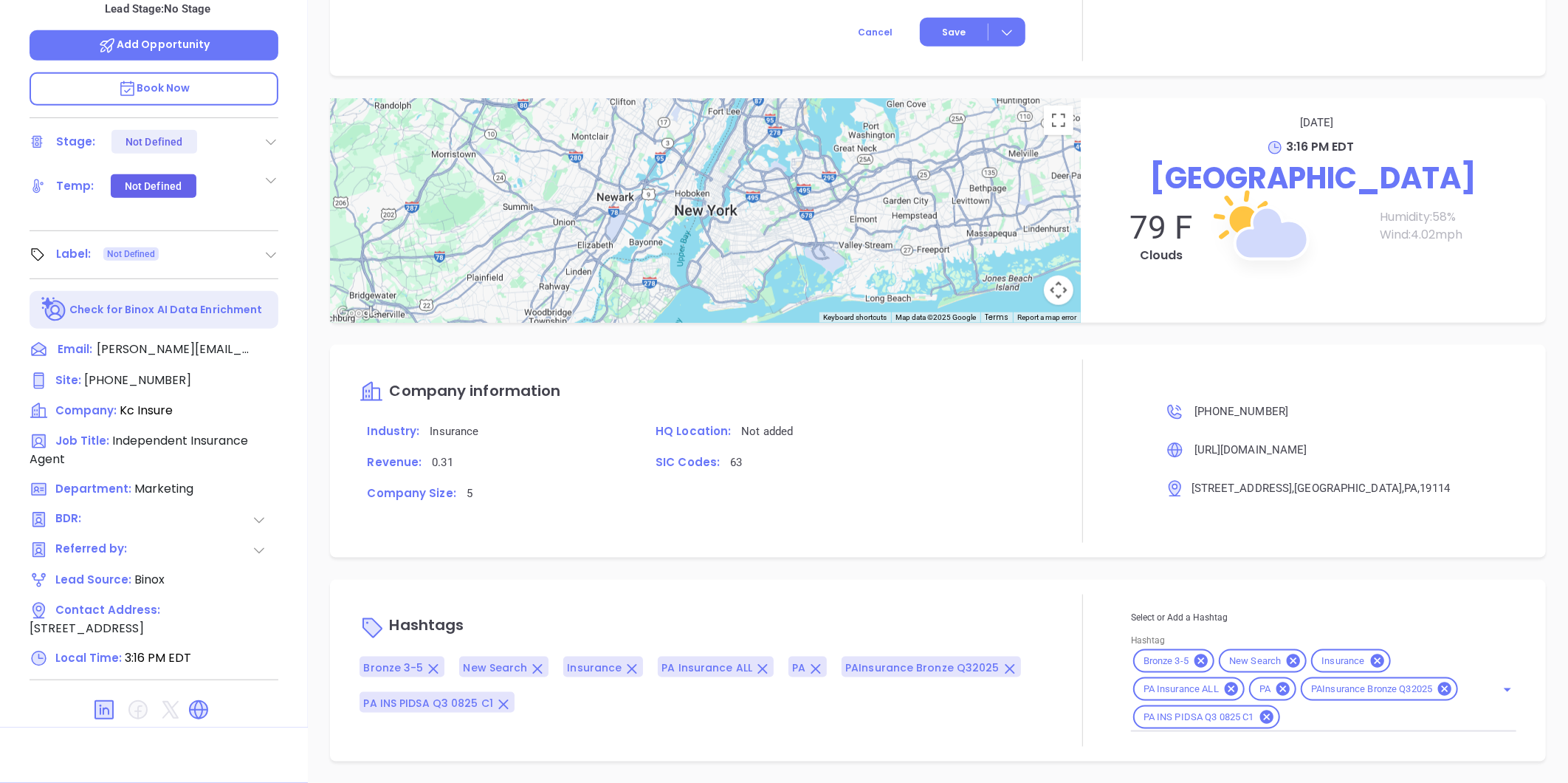
scroll to position [42, 0]
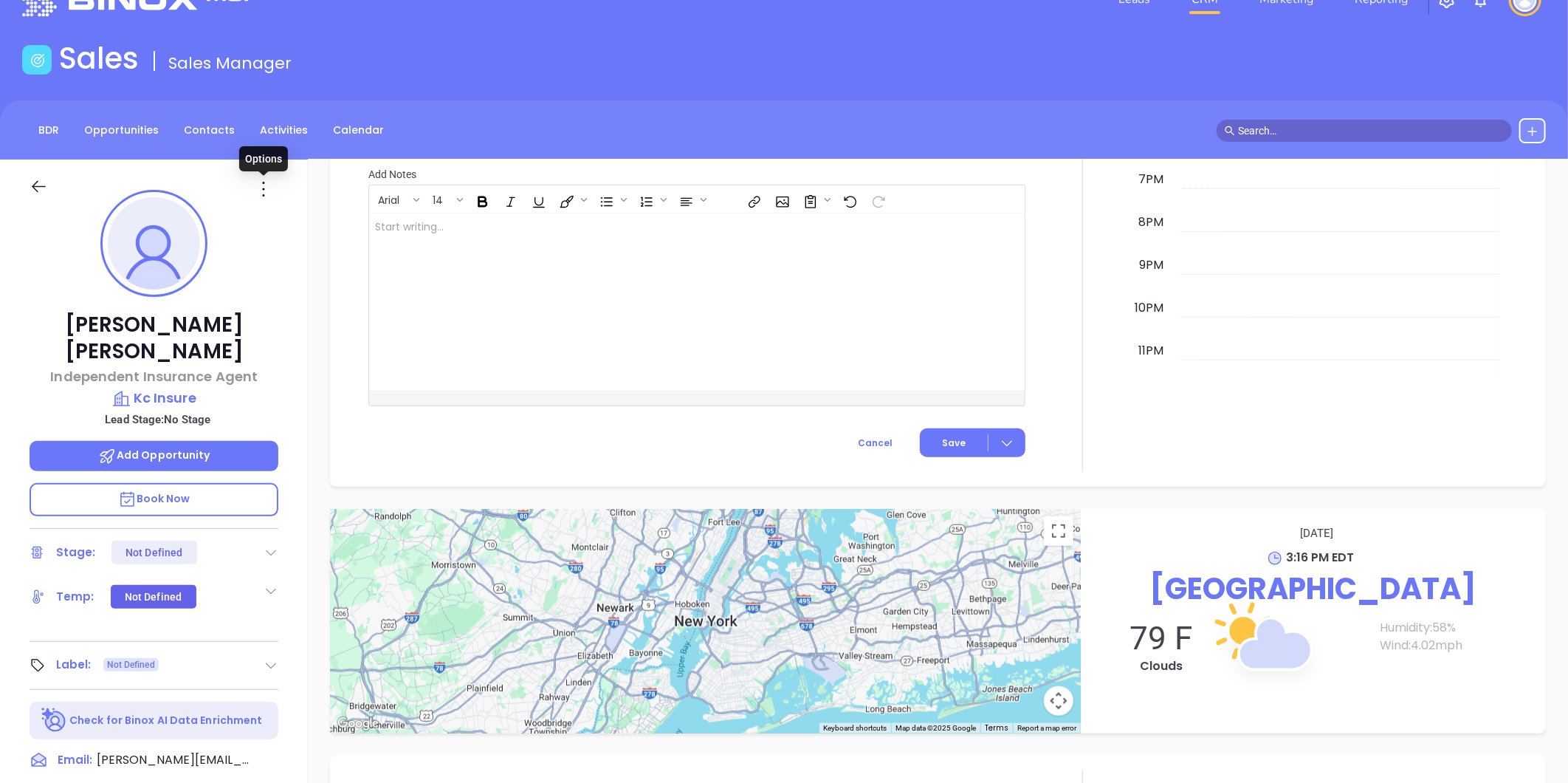
click at [271, 185] on icon at bounding box center [264, 189] width 24 height 24
click at [282, 348] on div "Edit" at bounding box center [336, 347] width 145 height 17
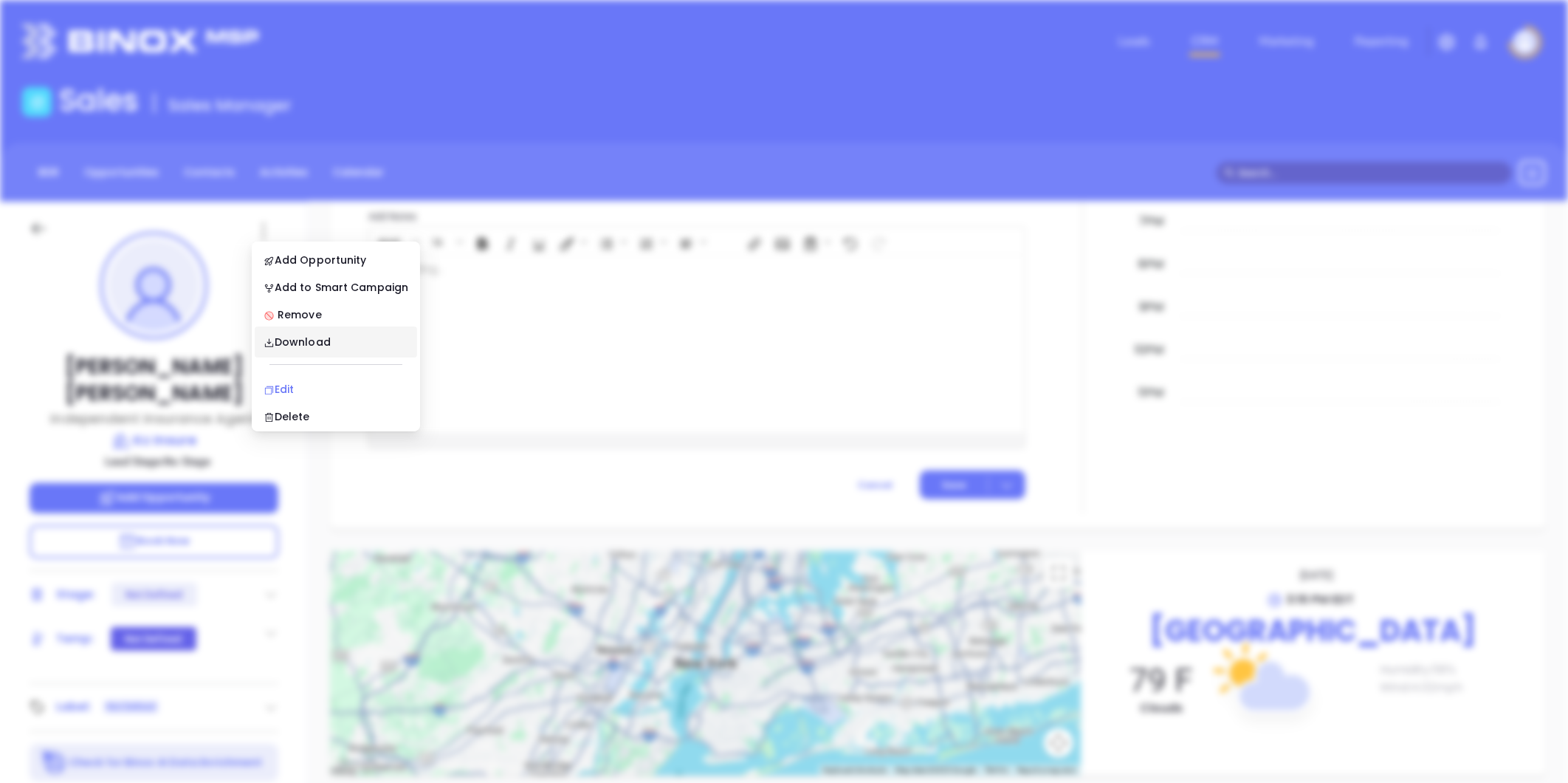
scroll to position [0, 0]
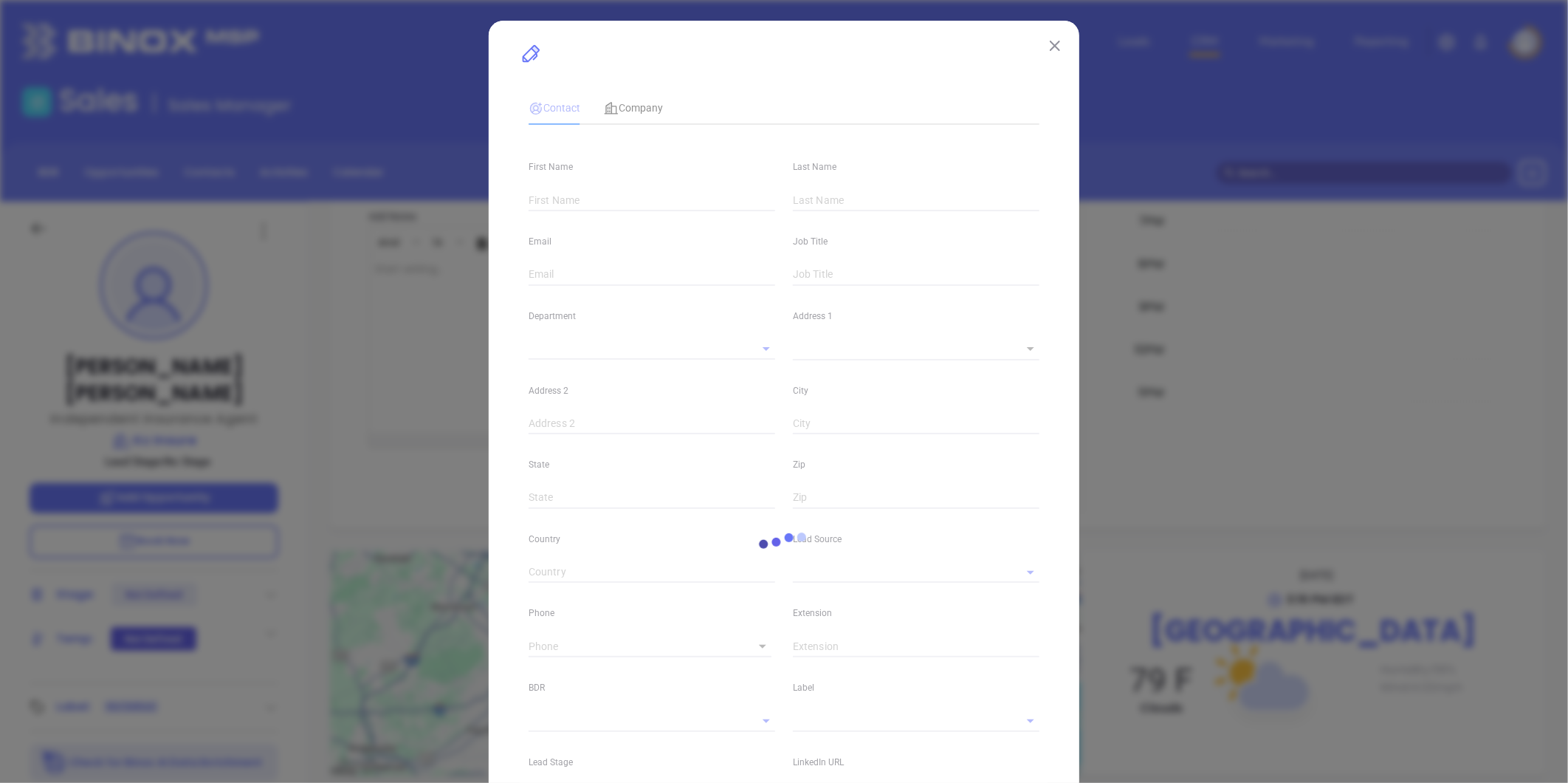
type input "Joseph"
type input "Moore"
type input "joseph@kcinsure.net"
type input "Independent Insurance Agent"
type textarea "9239 Roosevelt Blvd"
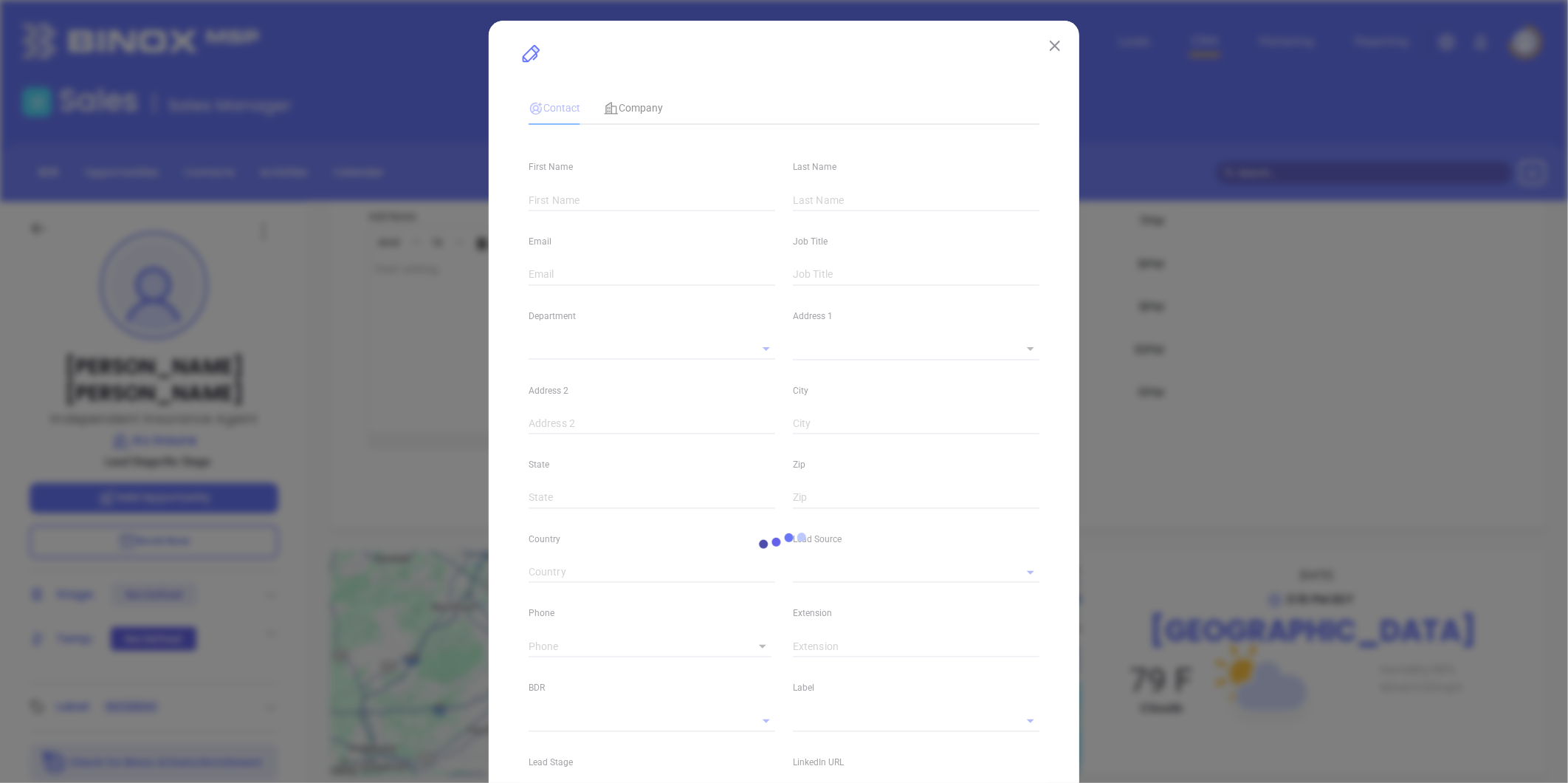
type input "1"
type input "Philadelphia"
type input "PA"
type input "19114"
type input "www.linkedin.com/in/josephmoorephiladelphia"
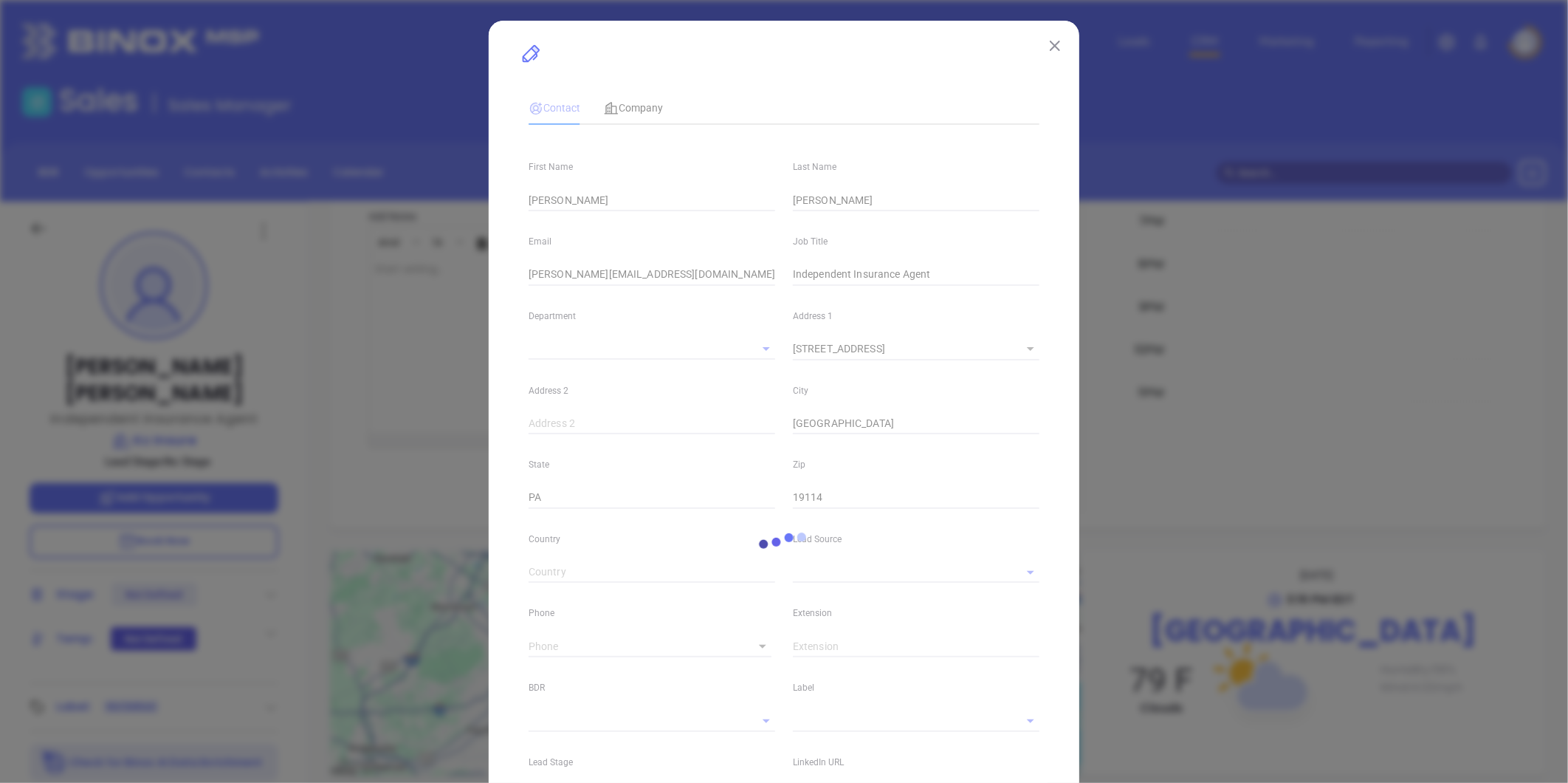
type input "Marketing"
type input "Binox"
type input "undefined undefined"
type input "1"
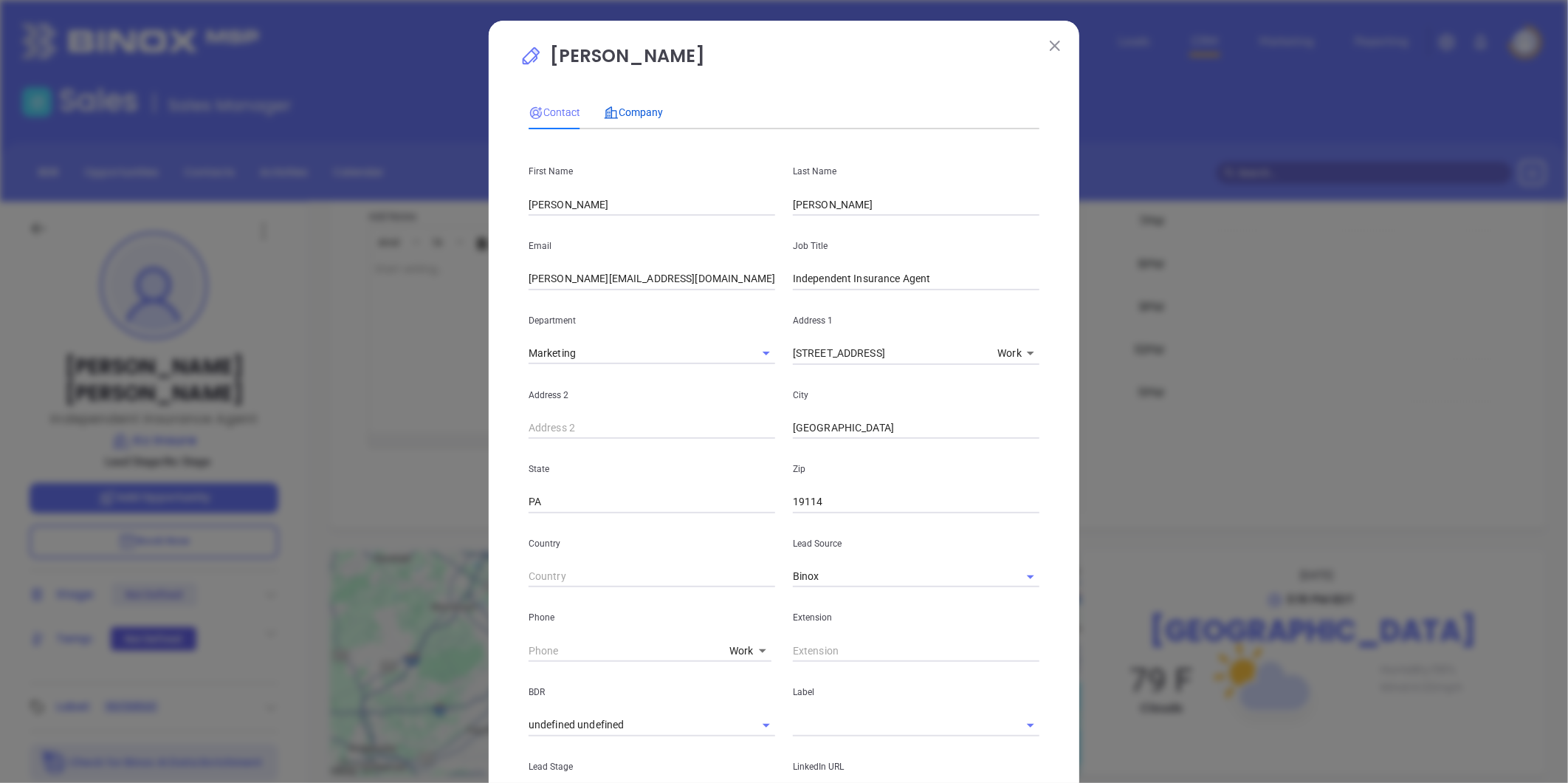
click at [629, 109] on span "Company" at bounding box center [633, 112] width 59 height 12
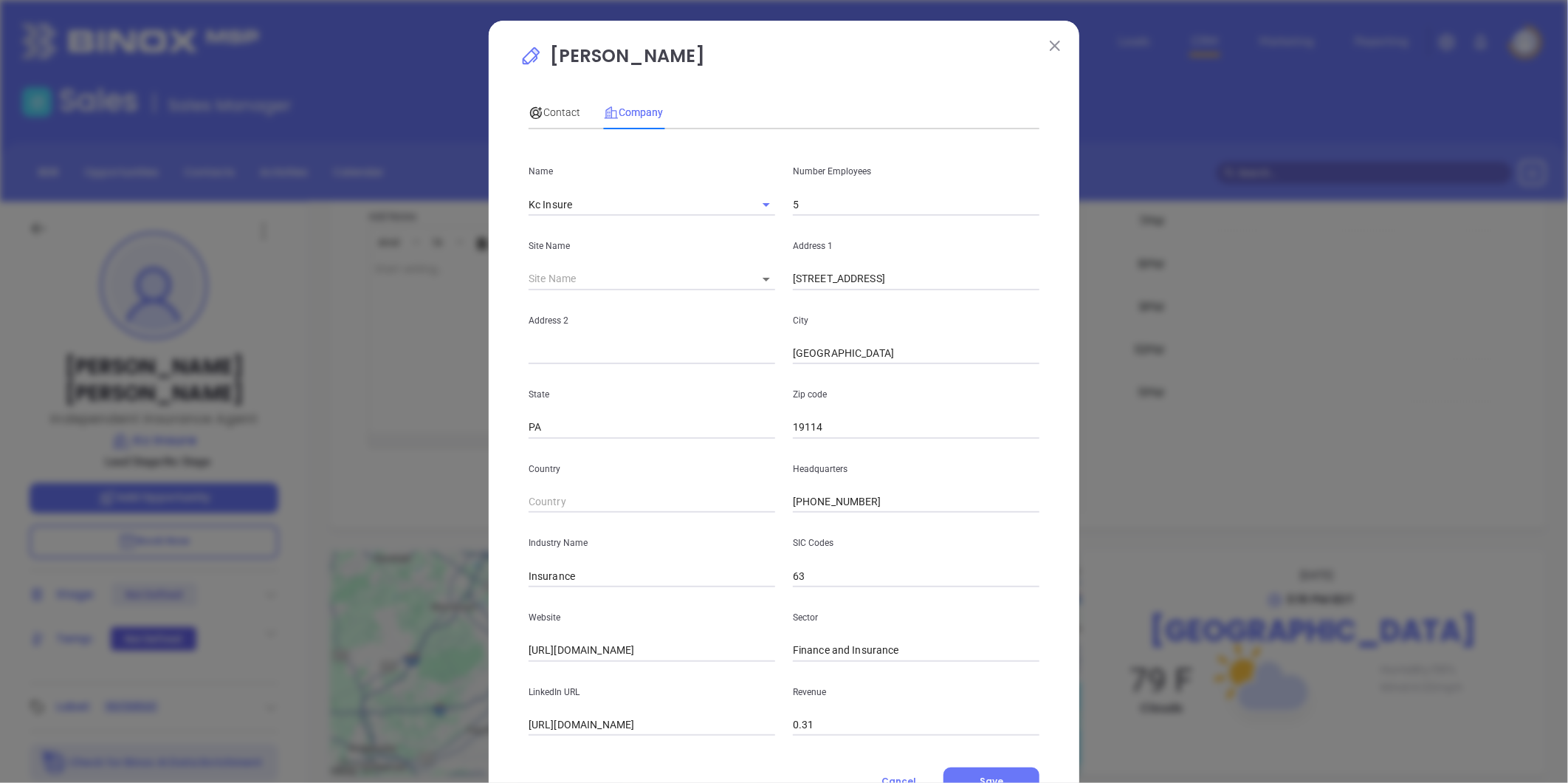
click at [816, 202] on input "5" at bounding box center [916, 205] width 246 height 22
type input "4"
click at [562, 109] on span "Contact" at bounding box center [555, 112] width 52 height 12
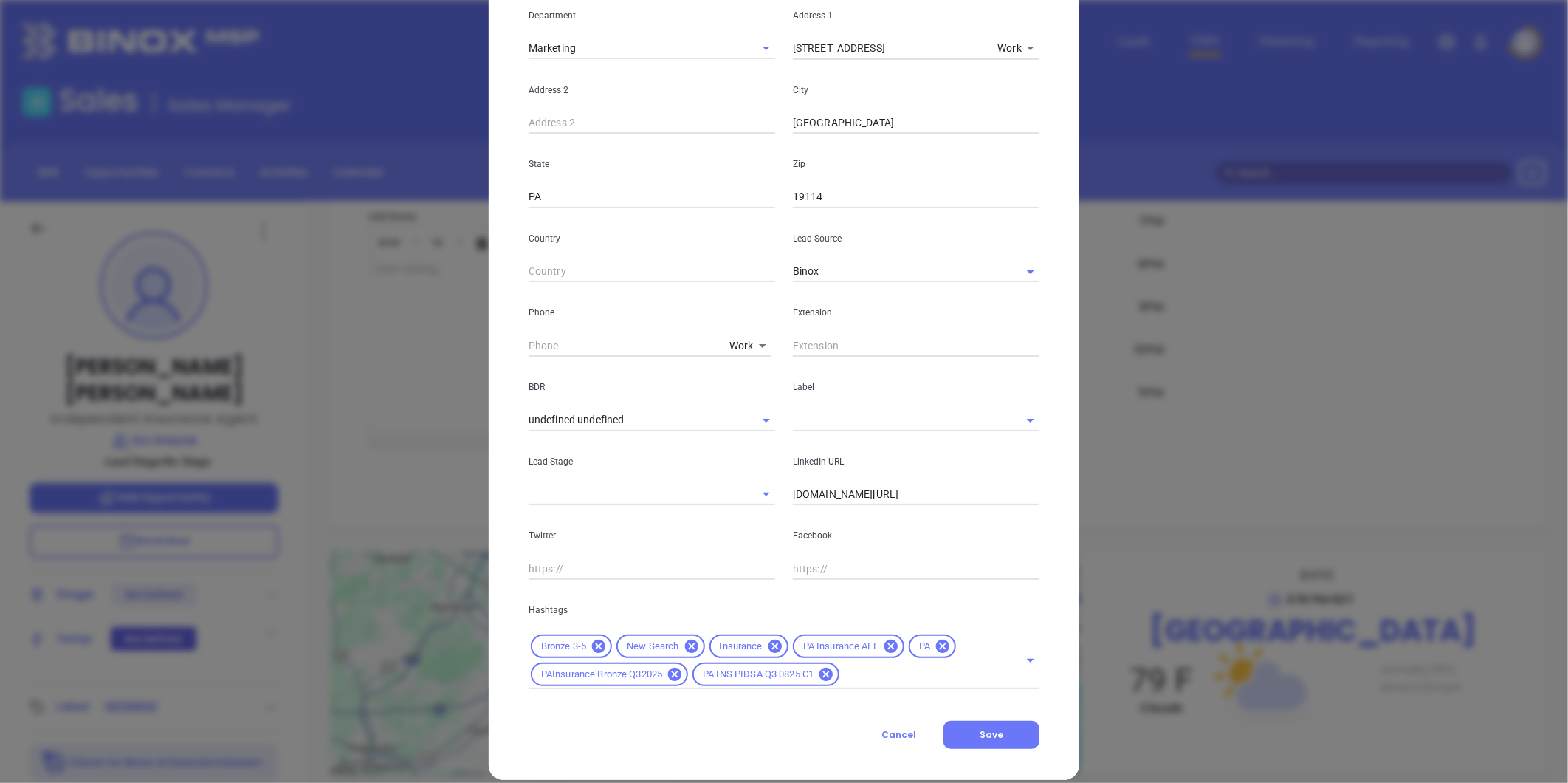
scroll to position [322, 0]
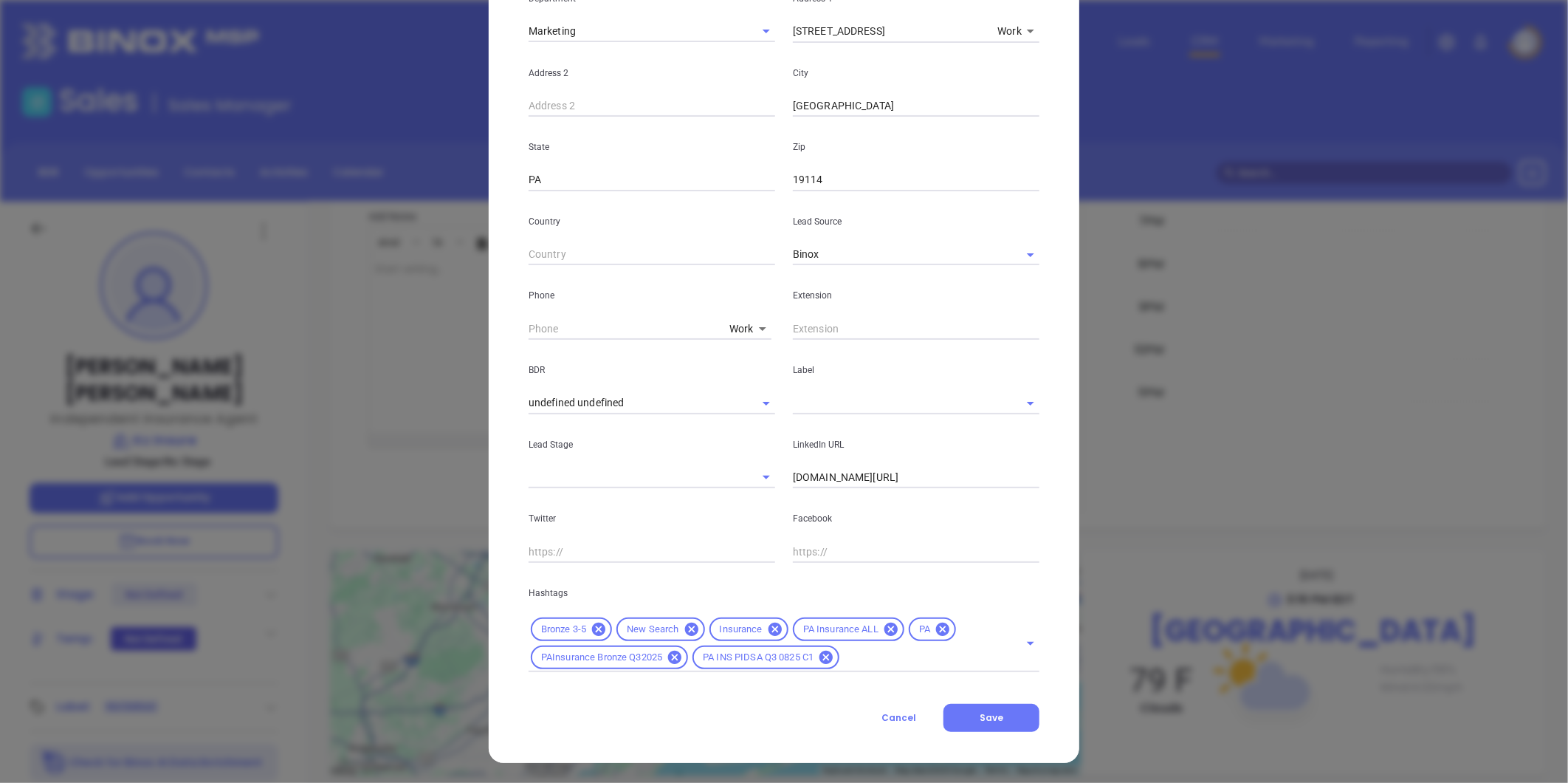
click at [818, 415] on div "LinkedIn URL www.linkedin.com/in/josephmoorephiladelphia" at bounding box center [916, 451] width 264 height 75
click at [814, 403] on input "text" at bounding box center [895, 402] width 205 height 21
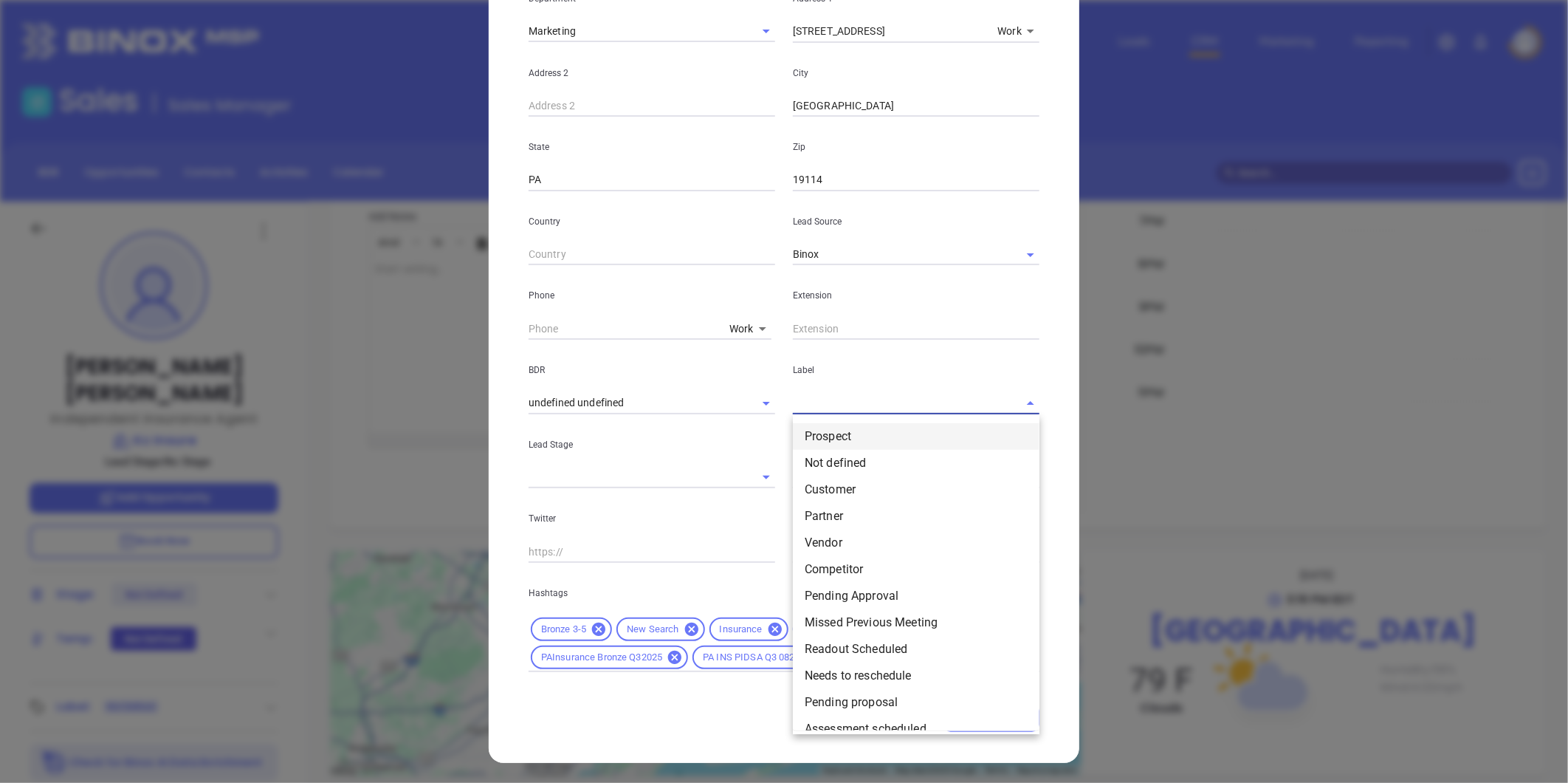
click at [820, 438] on li "Prospect" at bounding box center [916, 437] width 246 height 27
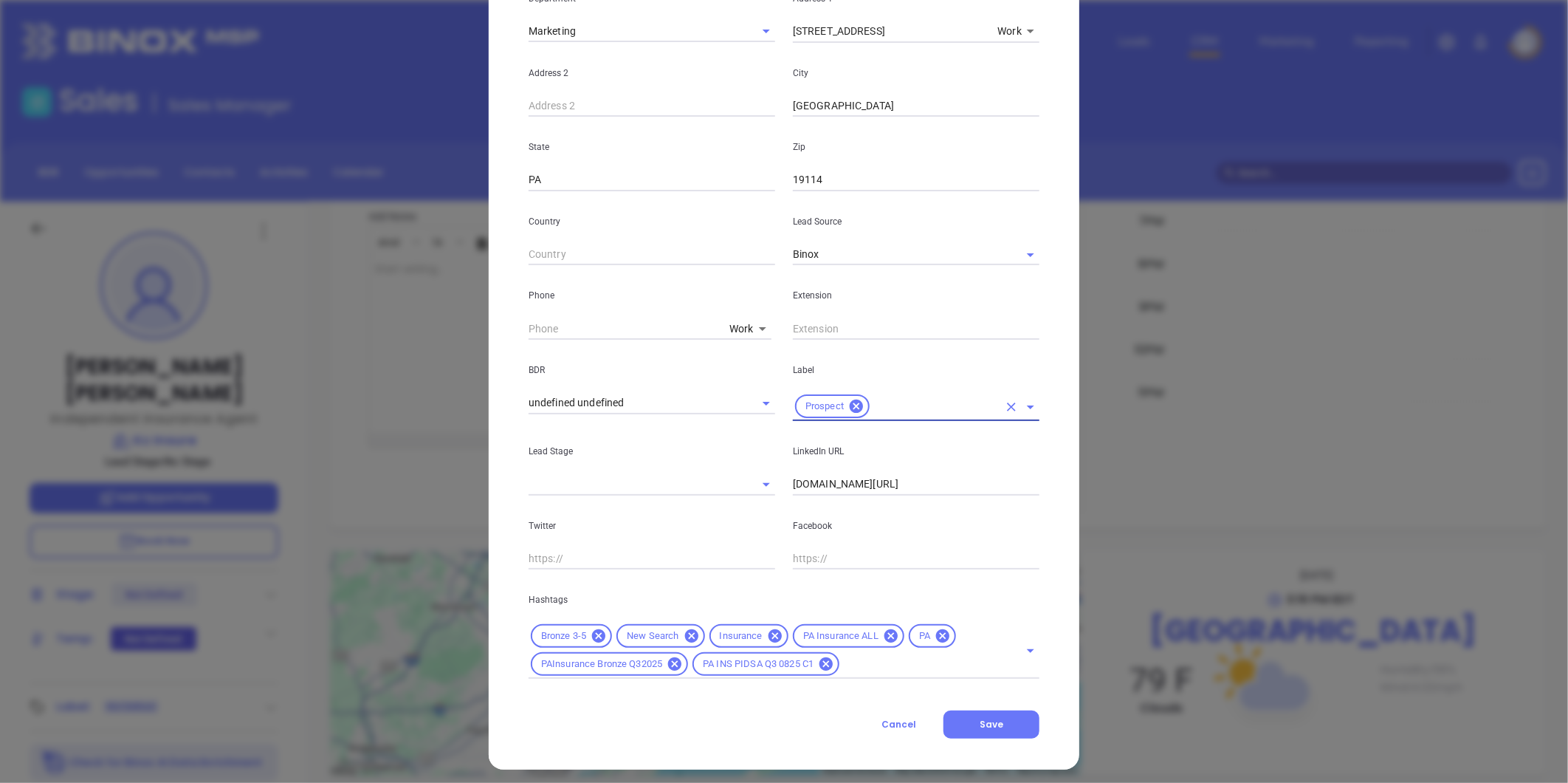
click at [716, 255] on input "text" at bounding box center [651, 255] width 246 height 22
click at [986, 722] on span "Save" at bounding box center [991, 724] width 24 height 13
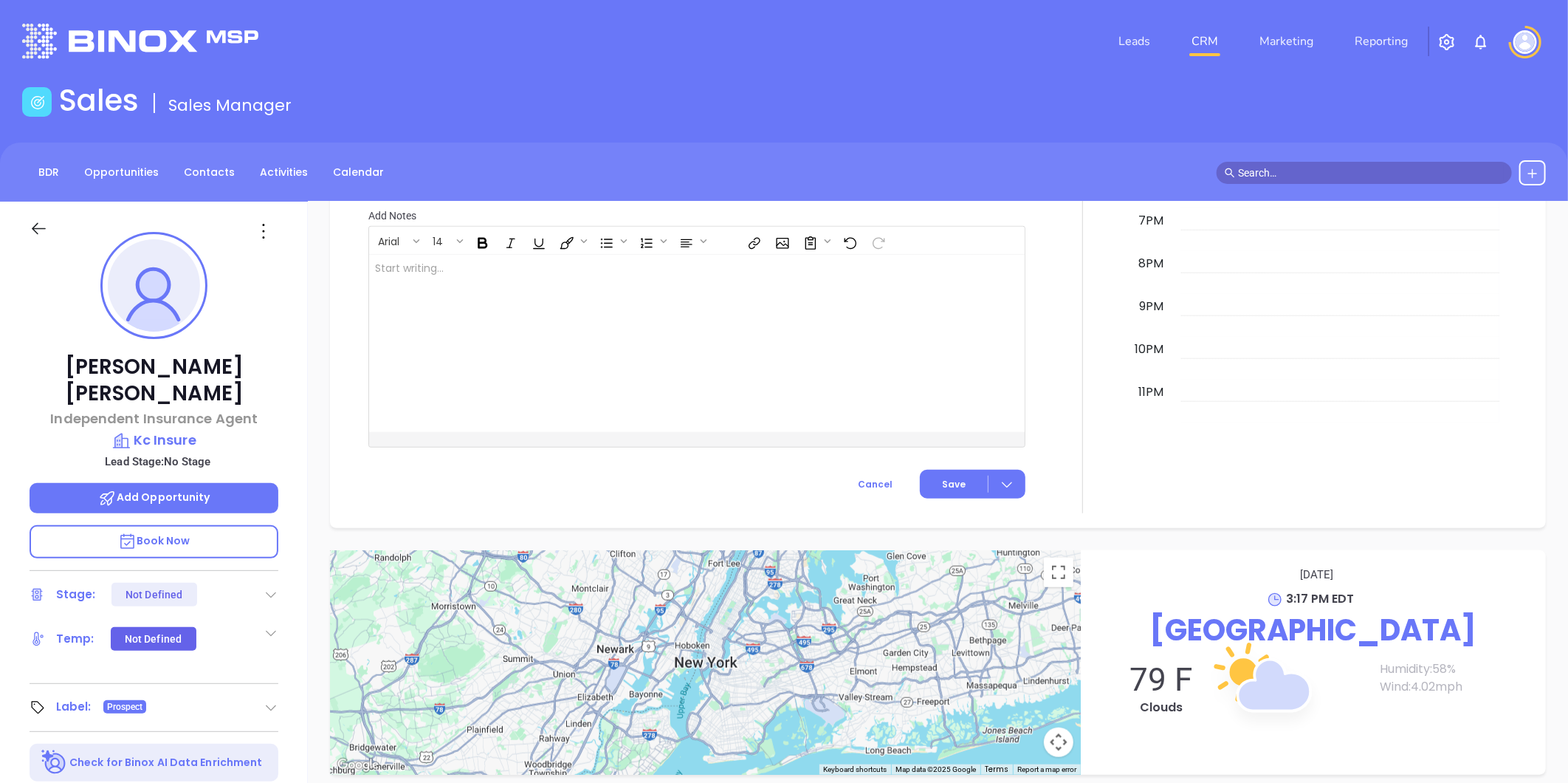
scroll to position [741, 0]
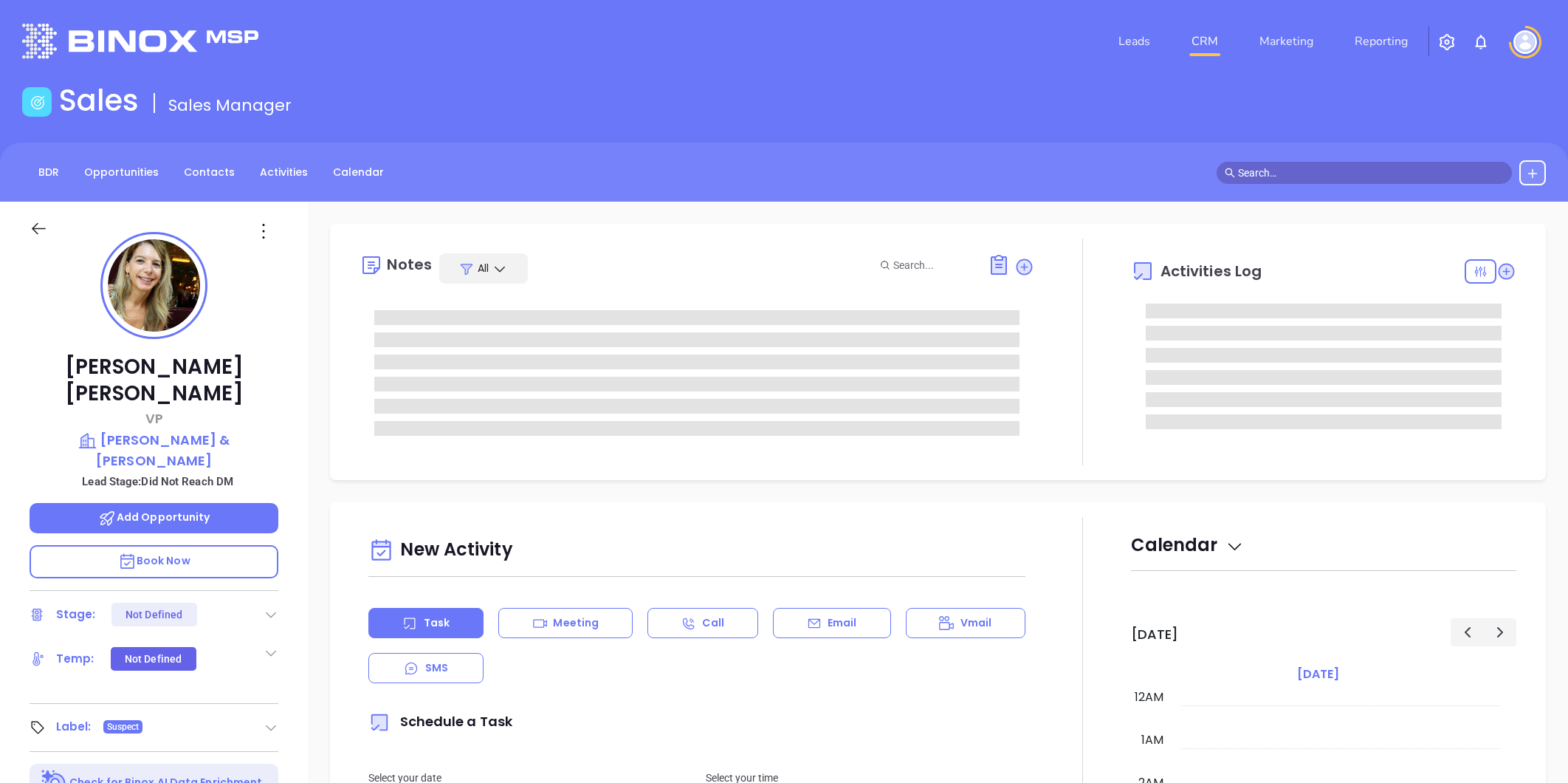
type input "[DATE]"
type input "[PERSON_NAME]"
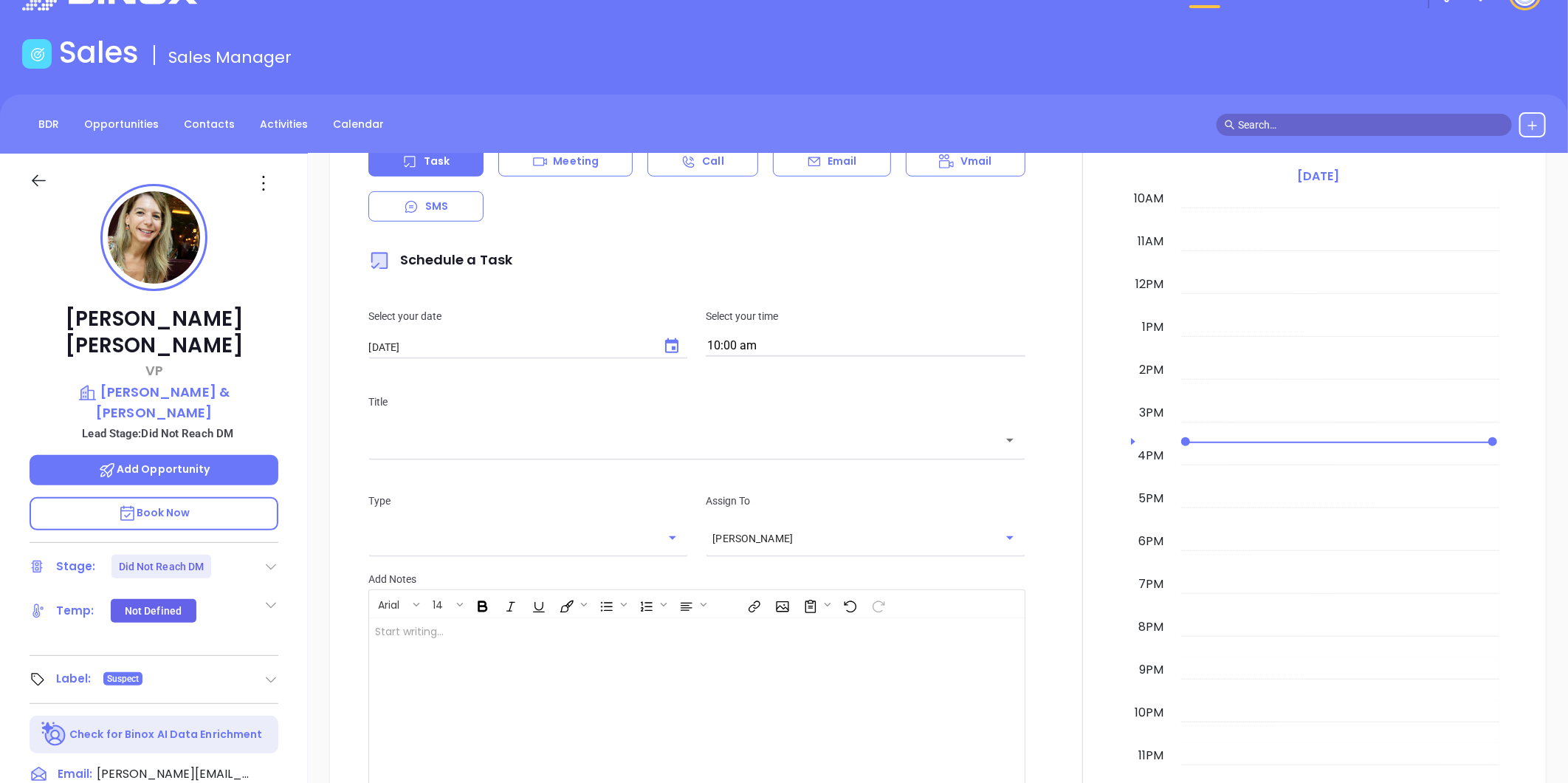
scroll to position [42, 0]
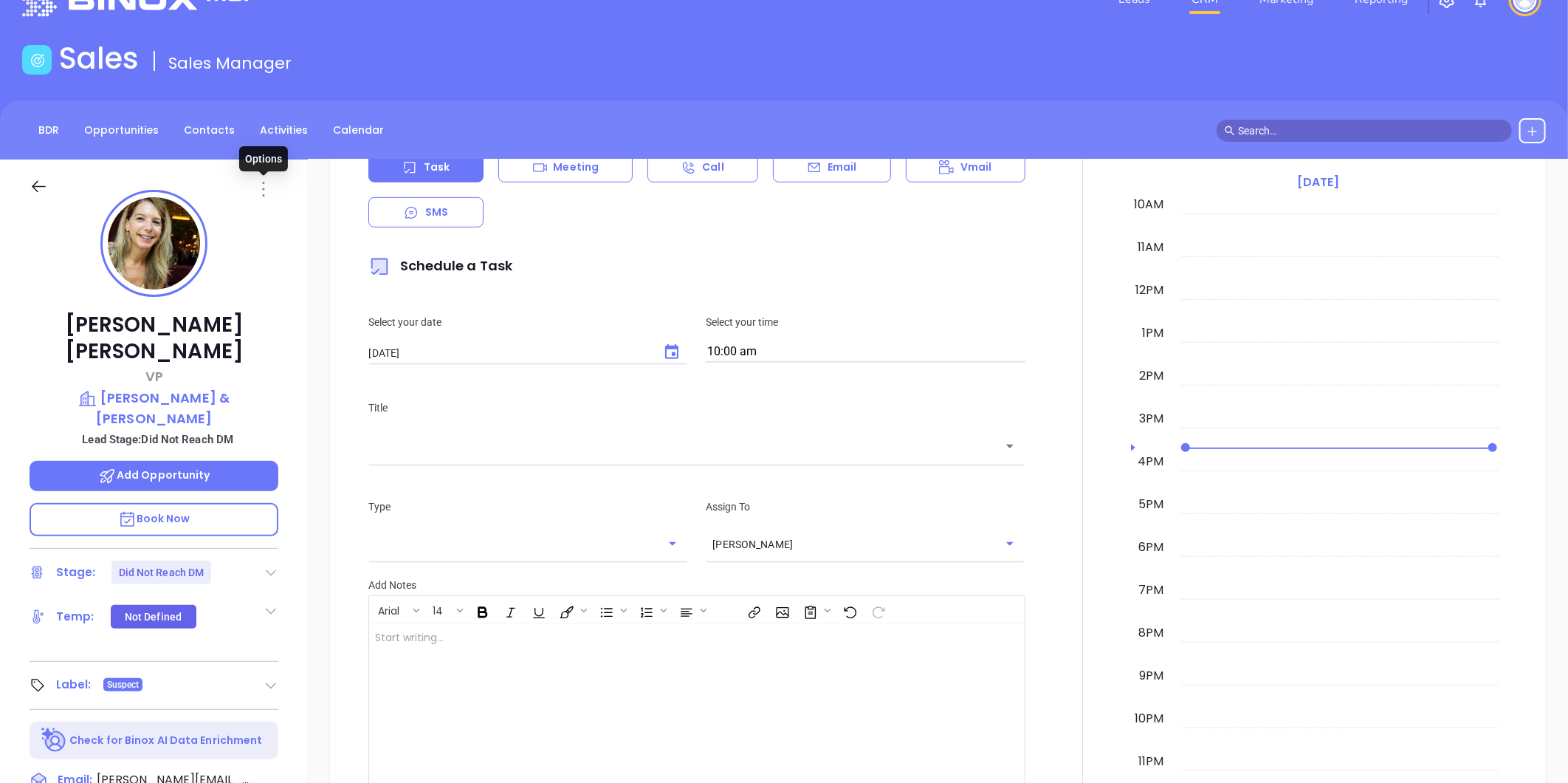
click at [263, 187] on icon at bounding box center [264, 189] width 2 height 15
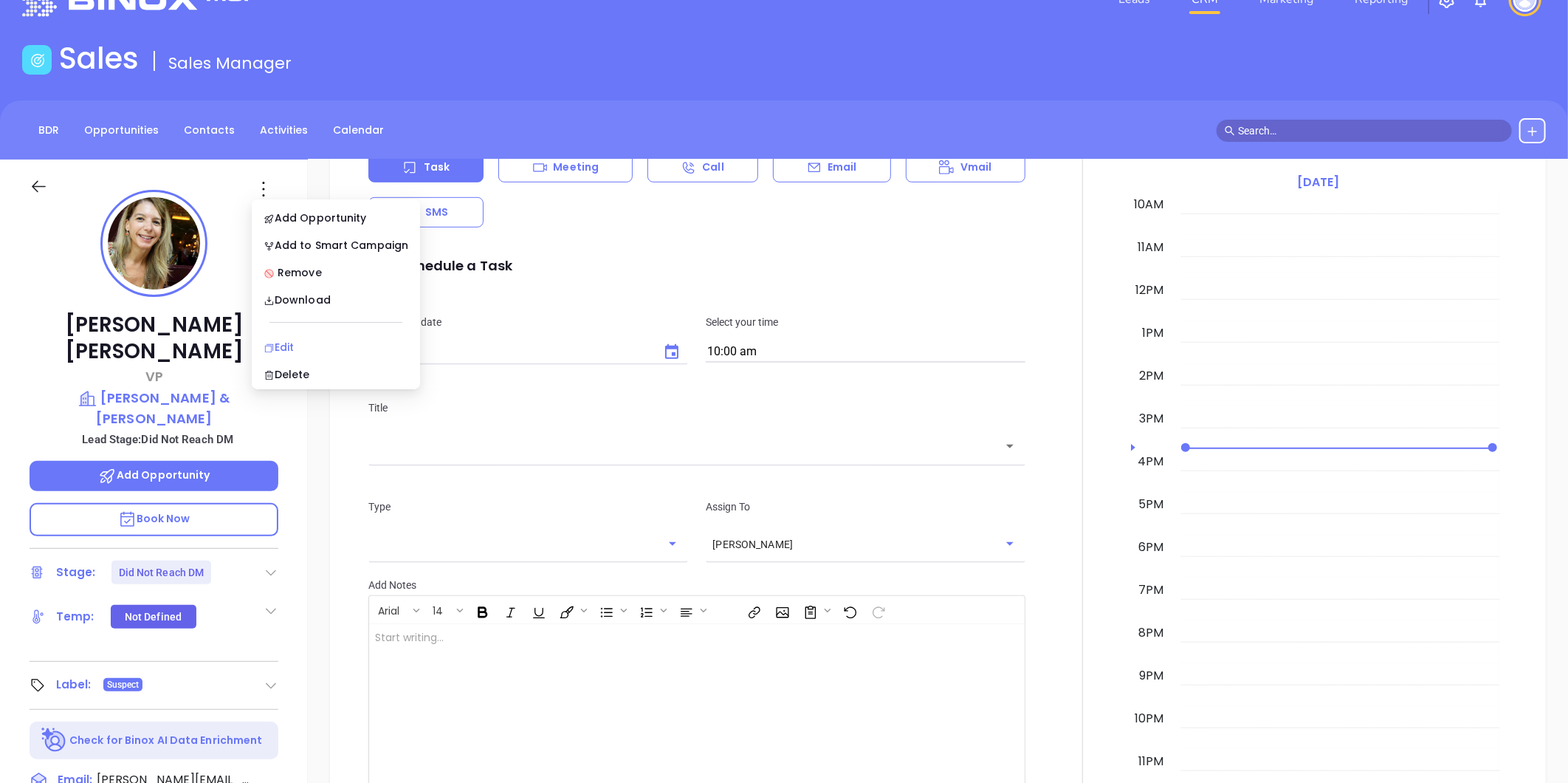
click at [292, 335] on li "Edit" at bounding box center [336, 346] width 162 height 31
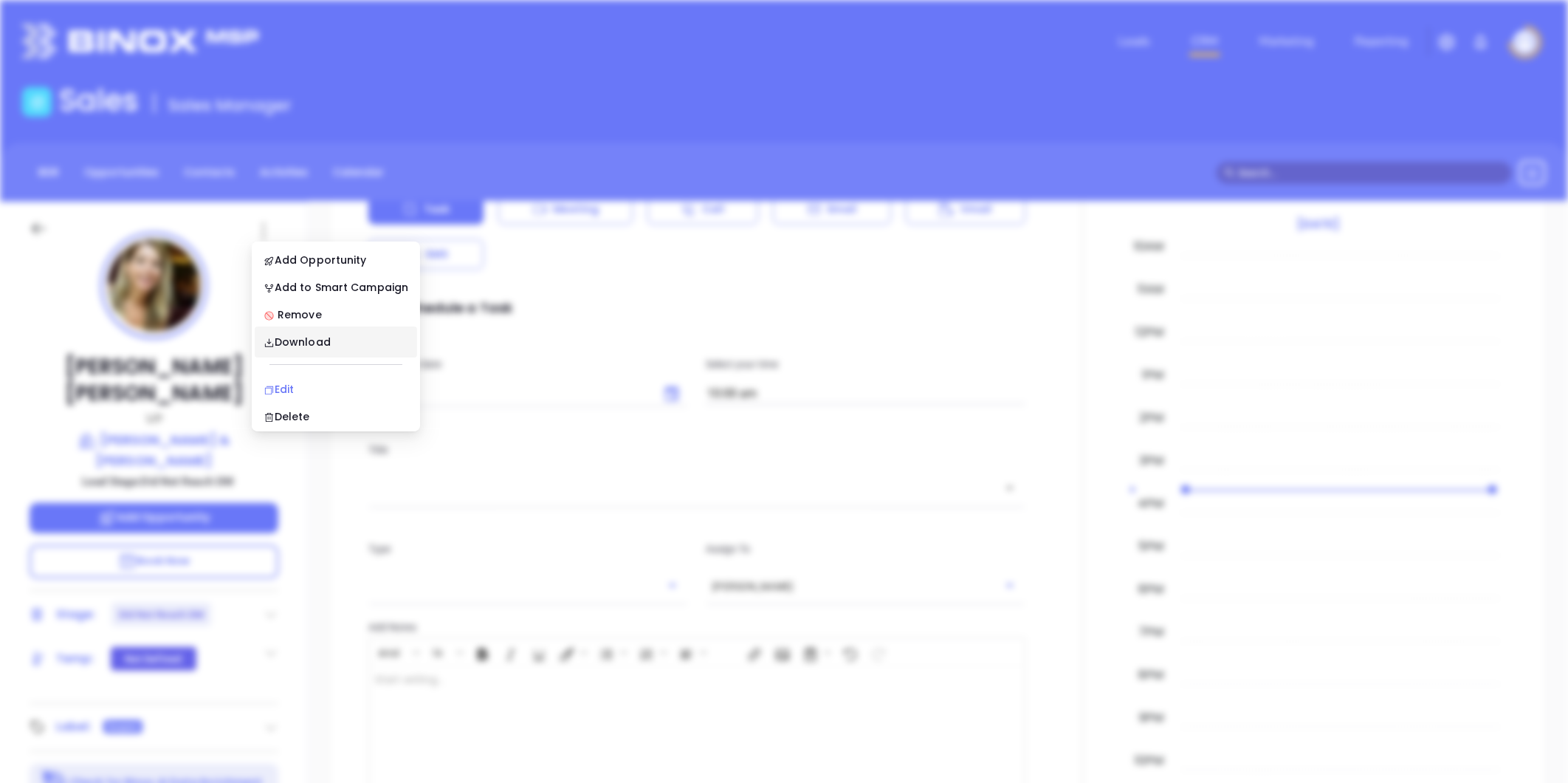
scroll to position [0, 0]
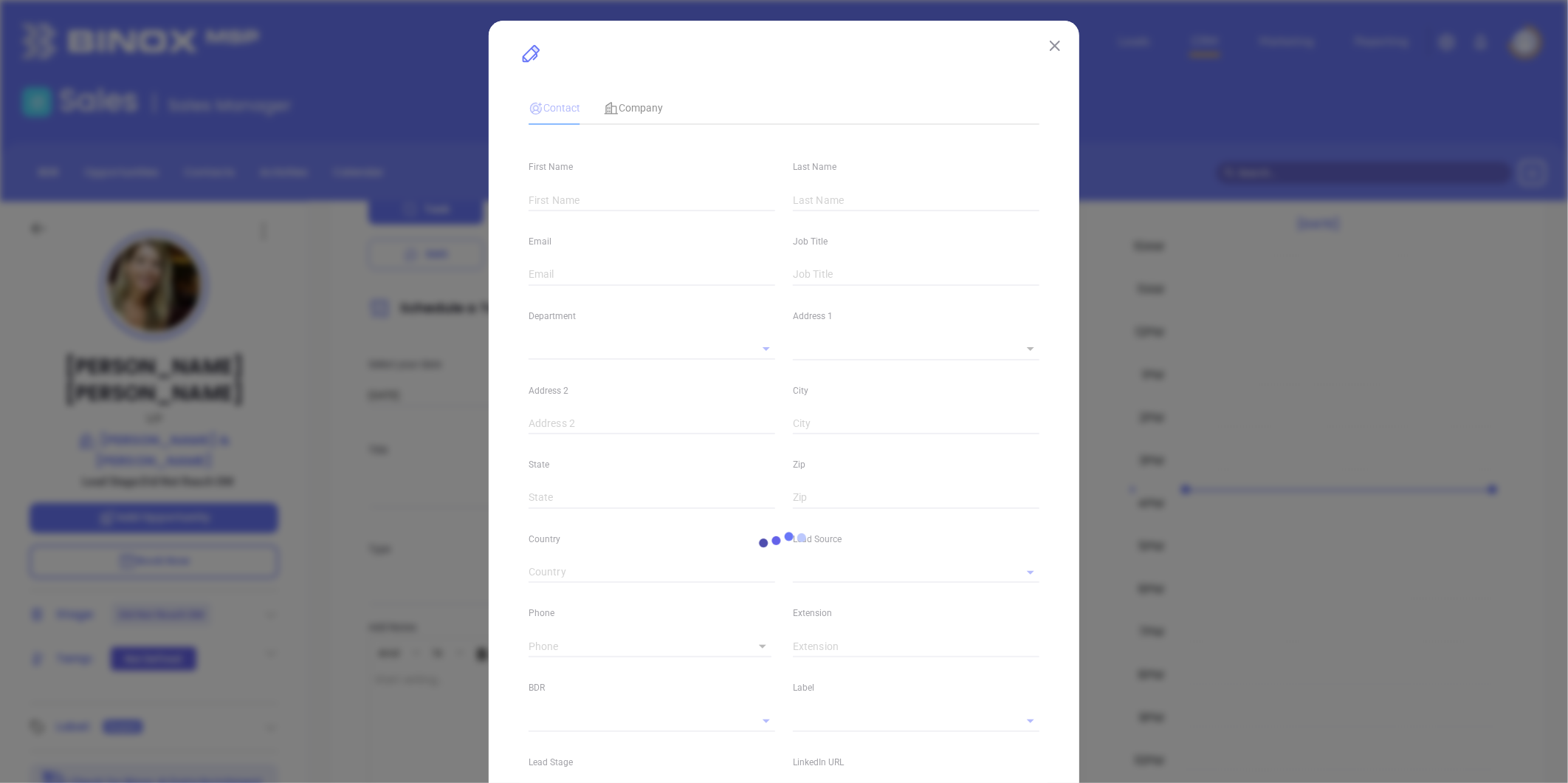
type input "[PERSON_NAME]"
type input "[PERSON_NAME][EMAIL_ADDRESS][DOMAIN_NAME]"
type input "VP"
type input "1"
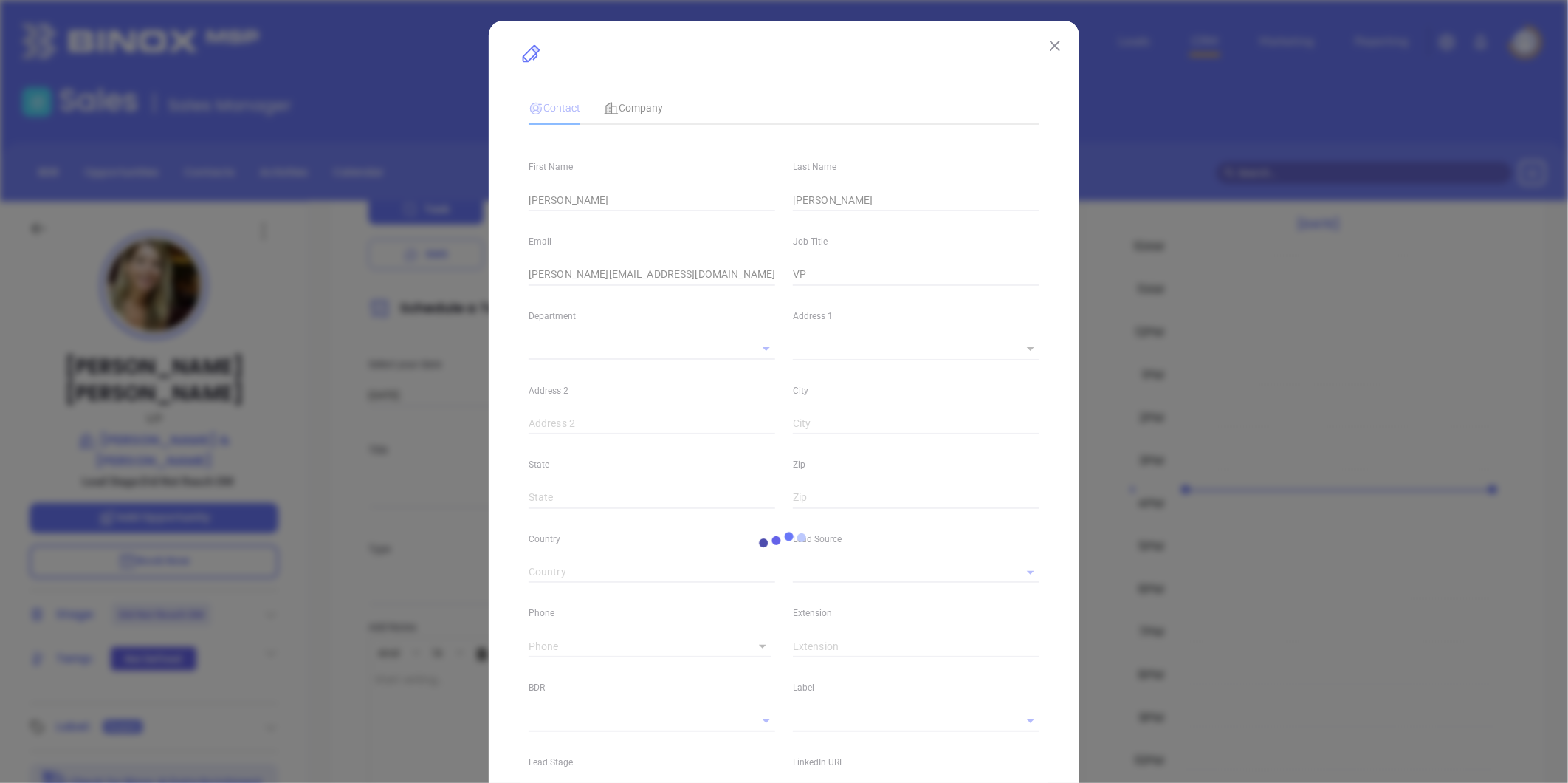
type input "[DOMAIN_NAME][URL][PERSON_NAME]"
type input "Marketing"
type input "Other"
type input "[PERSON_NAME]"
type input "Did Not Reach DM"
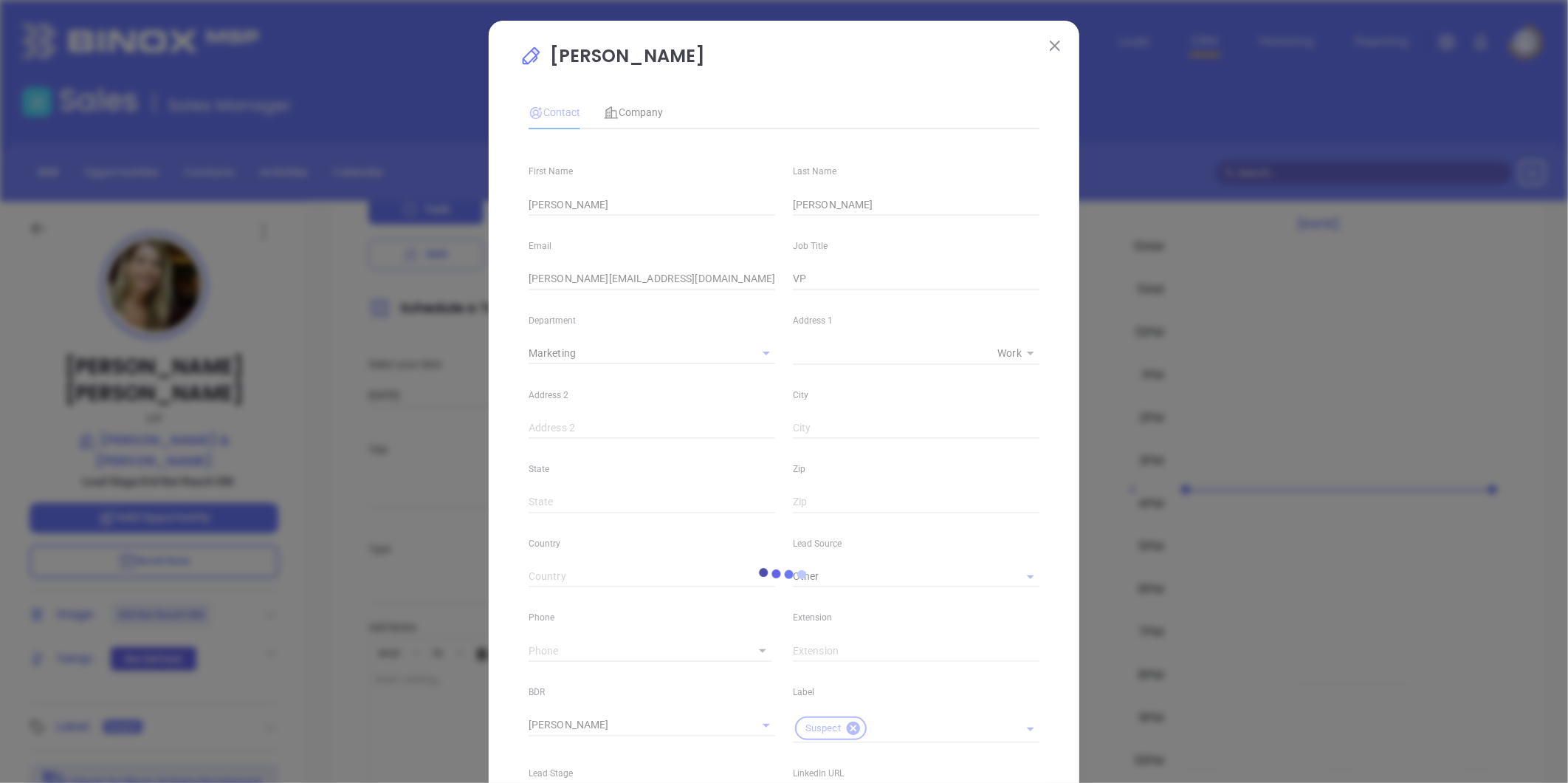
type input "[PHONE_NUMBER]"
type input "1"
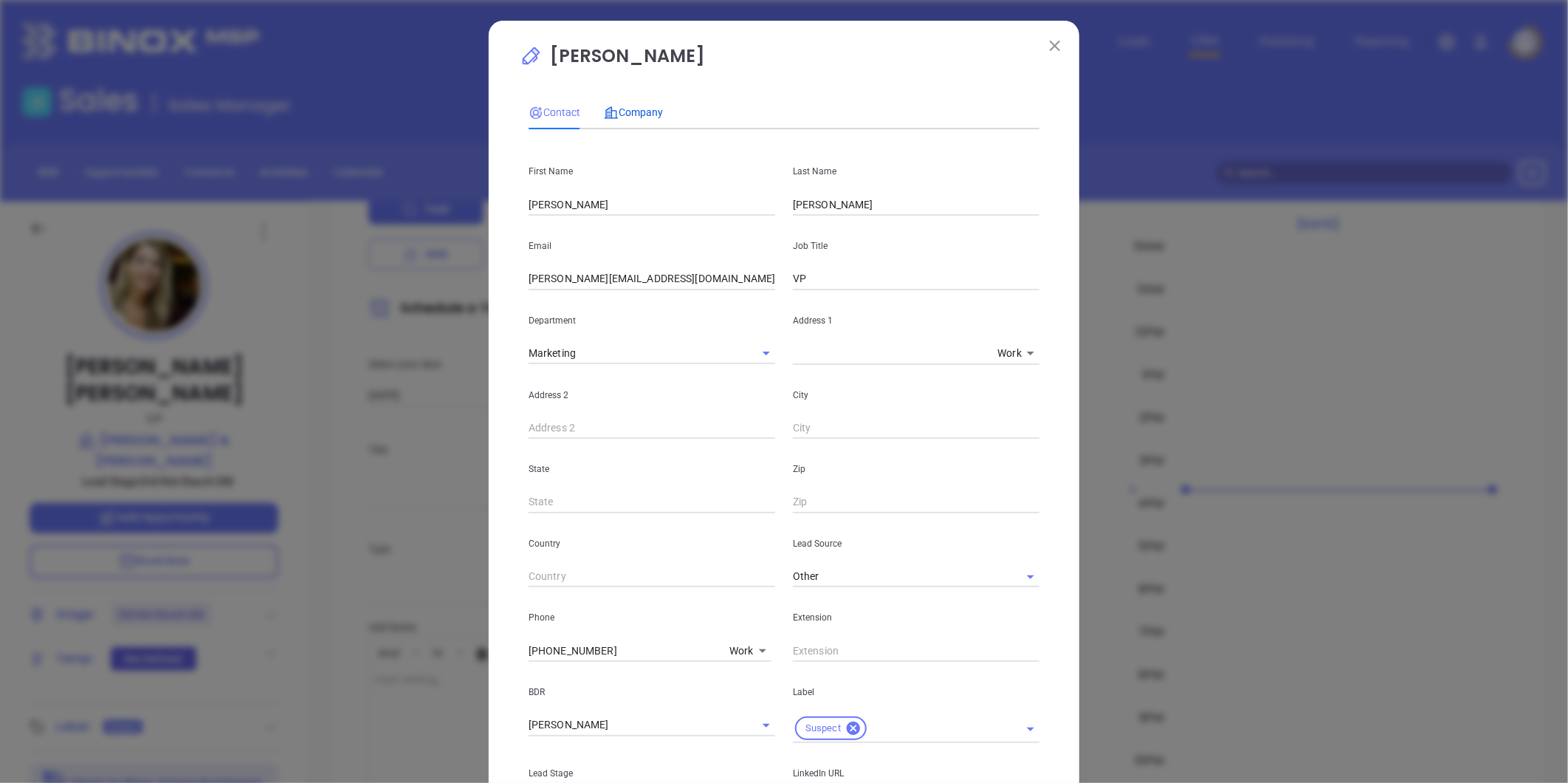
click at [636, 109] on span "Company" at bounding box center [633, 112] width 59 height 12
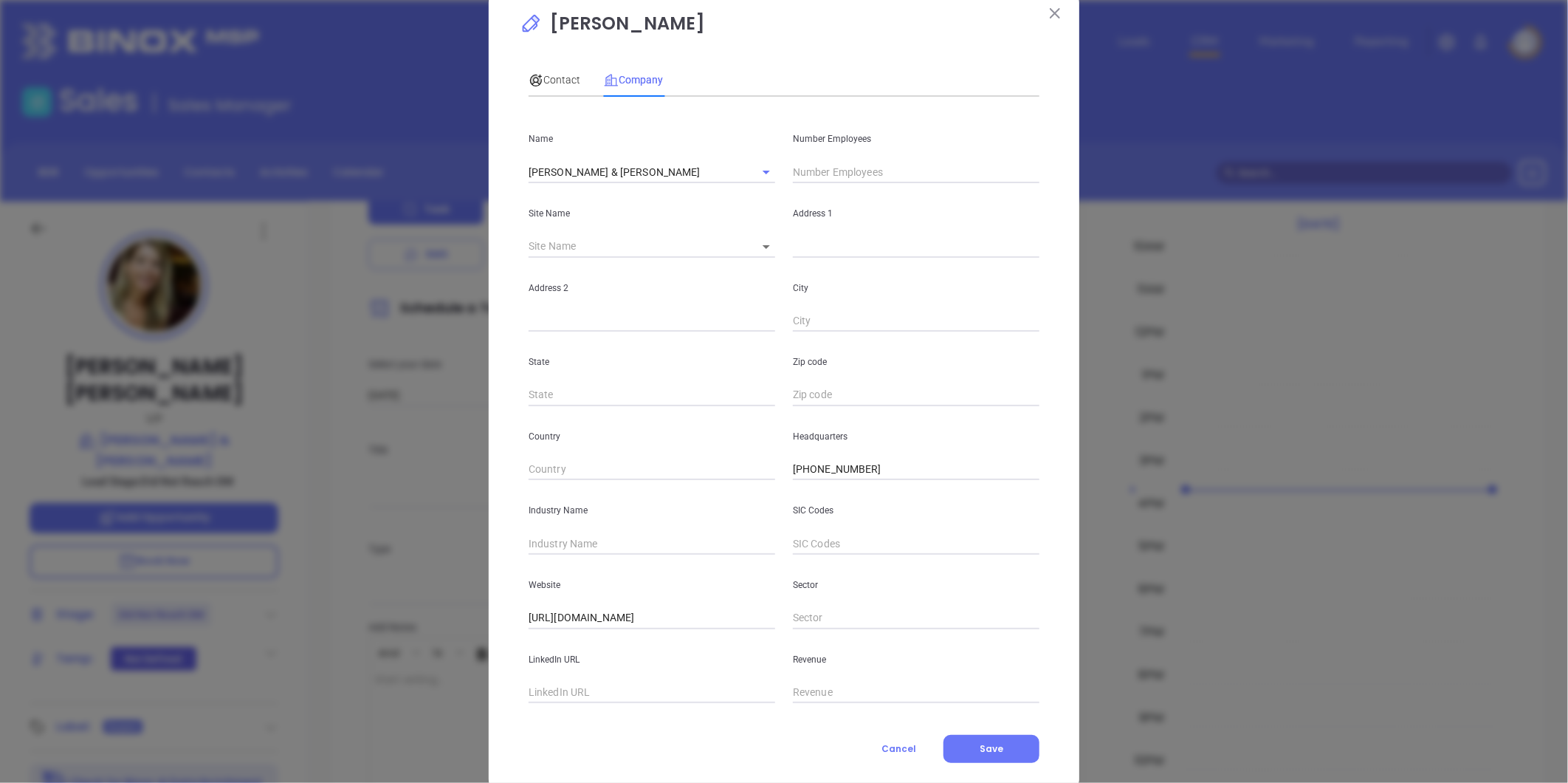
scroll to position [65, 0]
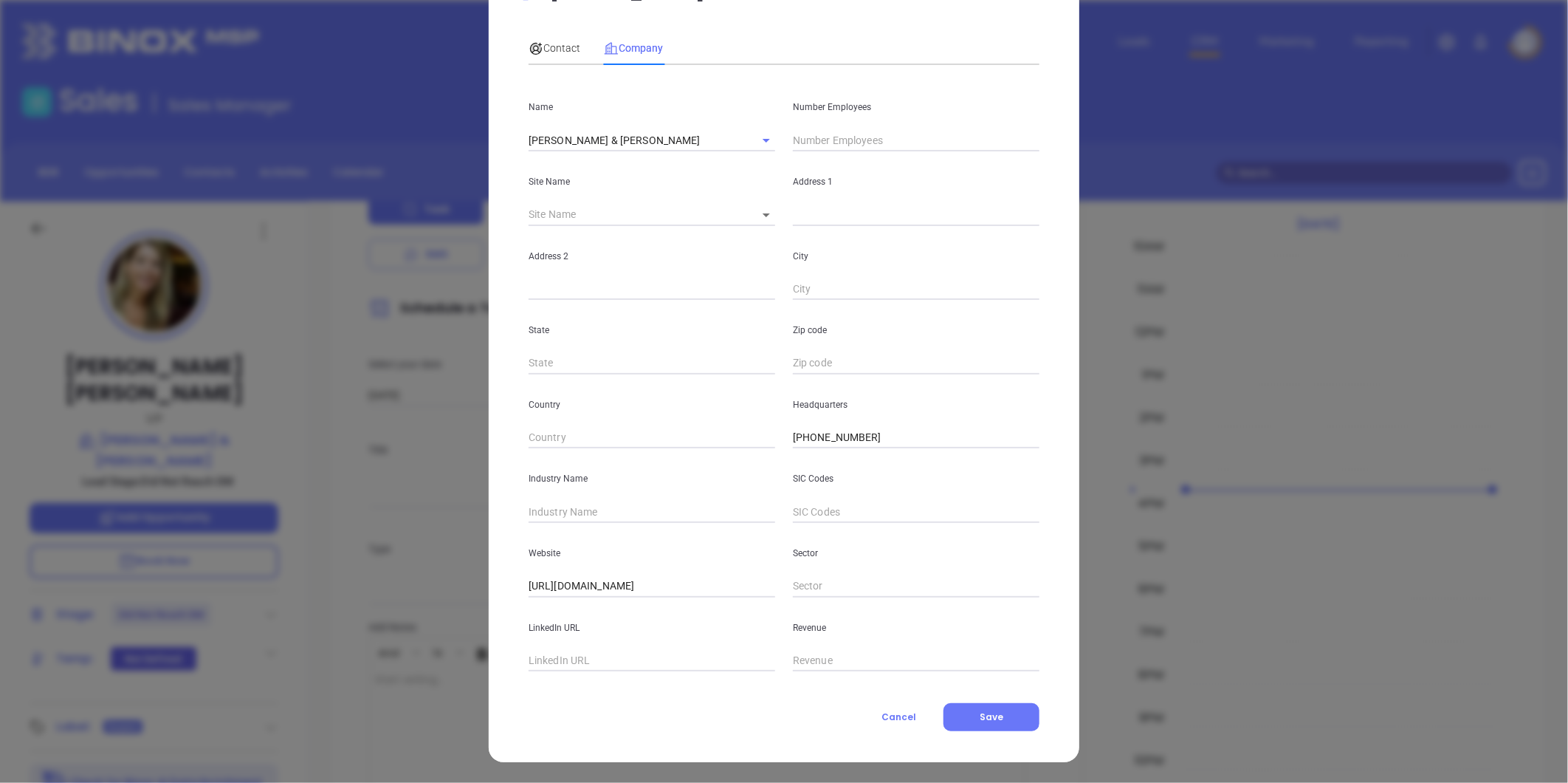
click at [570, 654] on input "text" at bounding box center [651, 661] width 246 height 22
paste input "https://www.linkedin.com/company/lechnerstauffer/"
type input "https://www.linkedin.com/company/lechnerstauffer/"
click at [581, 507] on input "text" at bounding box center [651, 512] width 246 height 22
click at [594, 506] on input "Insurance" at bounding box center [651, 512] width 246 height 22
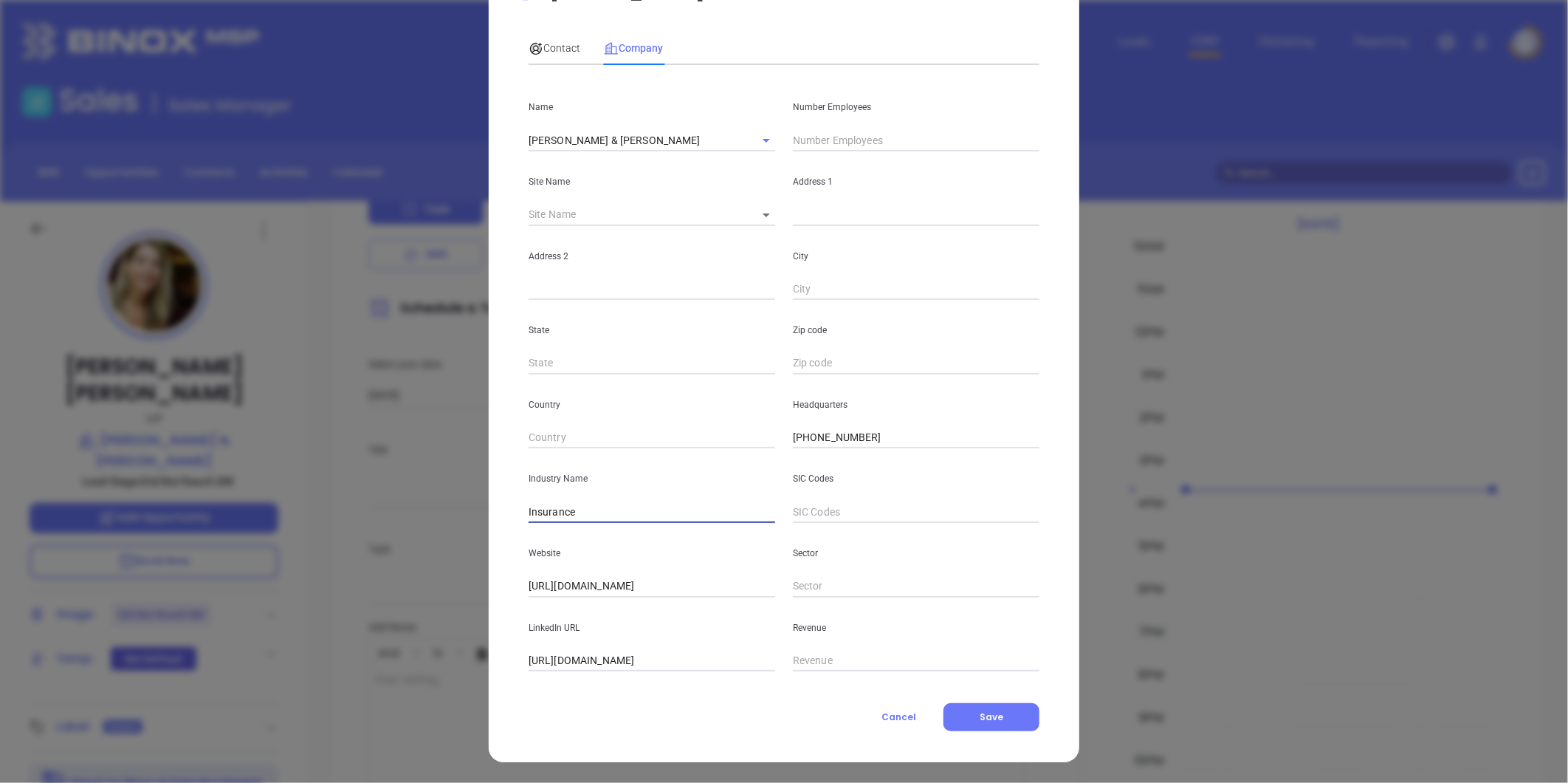
type input "Insurance"
drag, startPoint x: 838, startPoint y: 138, endPoint x: 263, endPoint y: 246, distance: 585.1
click at [825, 142] on input "text" at bounding box center [916, 140] width 246 height 22
click at [828, 131] on input "text" at bounding box center [916, 140] width 246 height 22
type input "34"
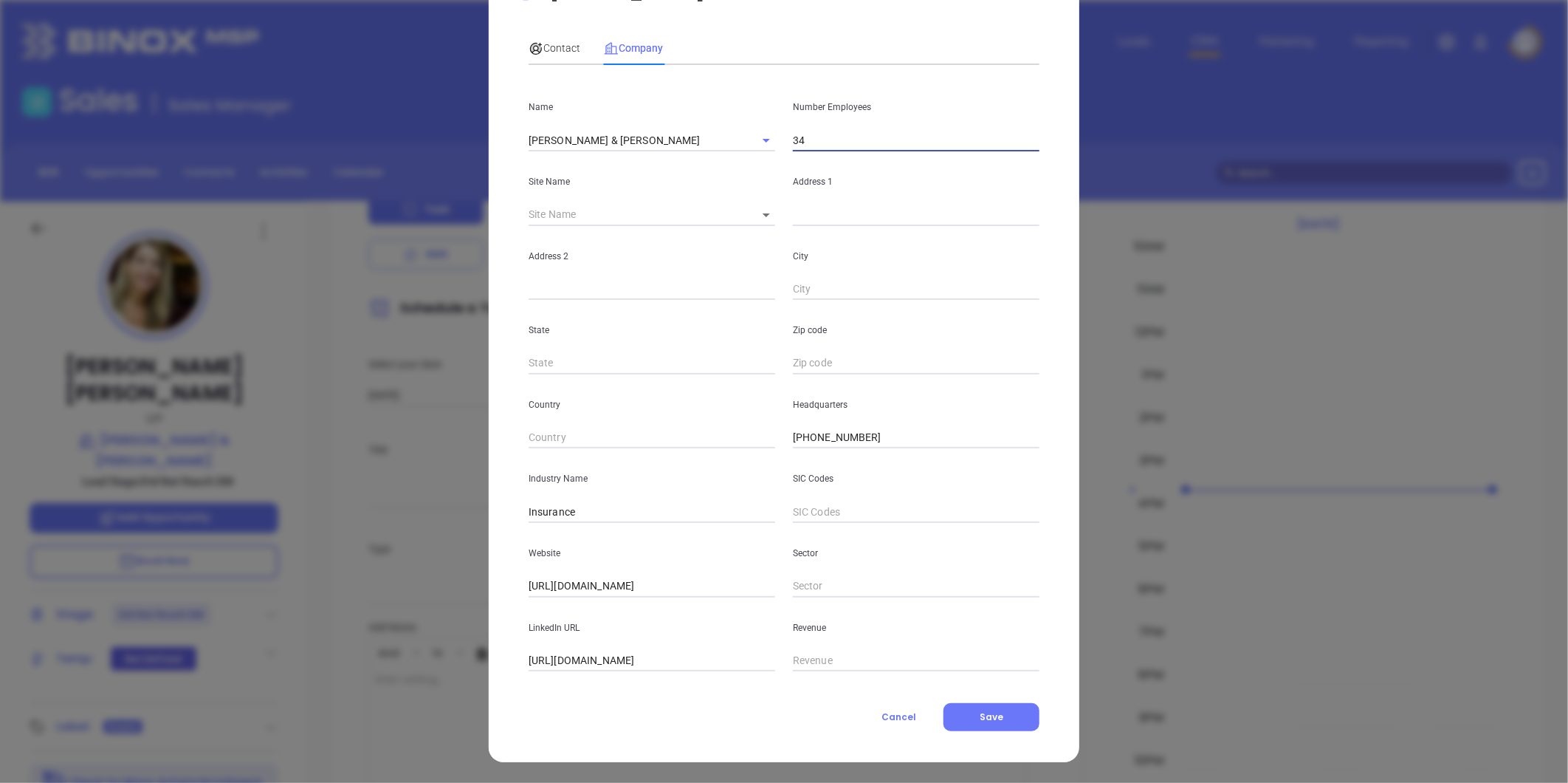
click at [681, 187] on p "Site Name" at bounding box center [651, 181] width 246 height 17
click at [762, 215] on icon at bounding box center [766, 215] width 7 height 4
click at [757, 212] on div "​" at bounding box center [761, 215] width 30 height 20
click at [762, 213] on icon at bounding box center [766, 215] width 7 height 4
click at [806, 218] on input "text" at bounding box center [916, 215] width 246 height 22
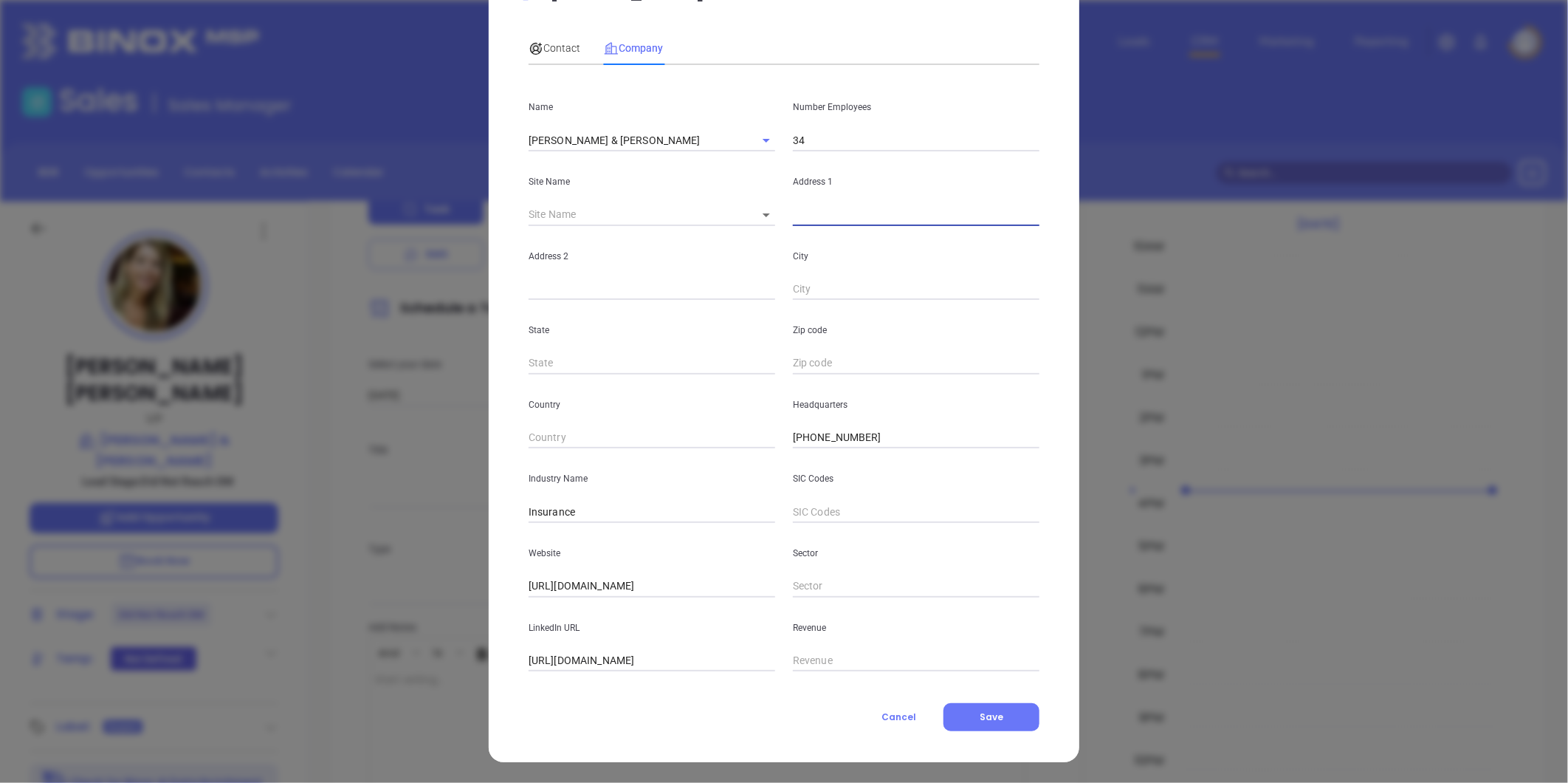
paste input "589 Main Street Pennsburg, PA 18073-0026"
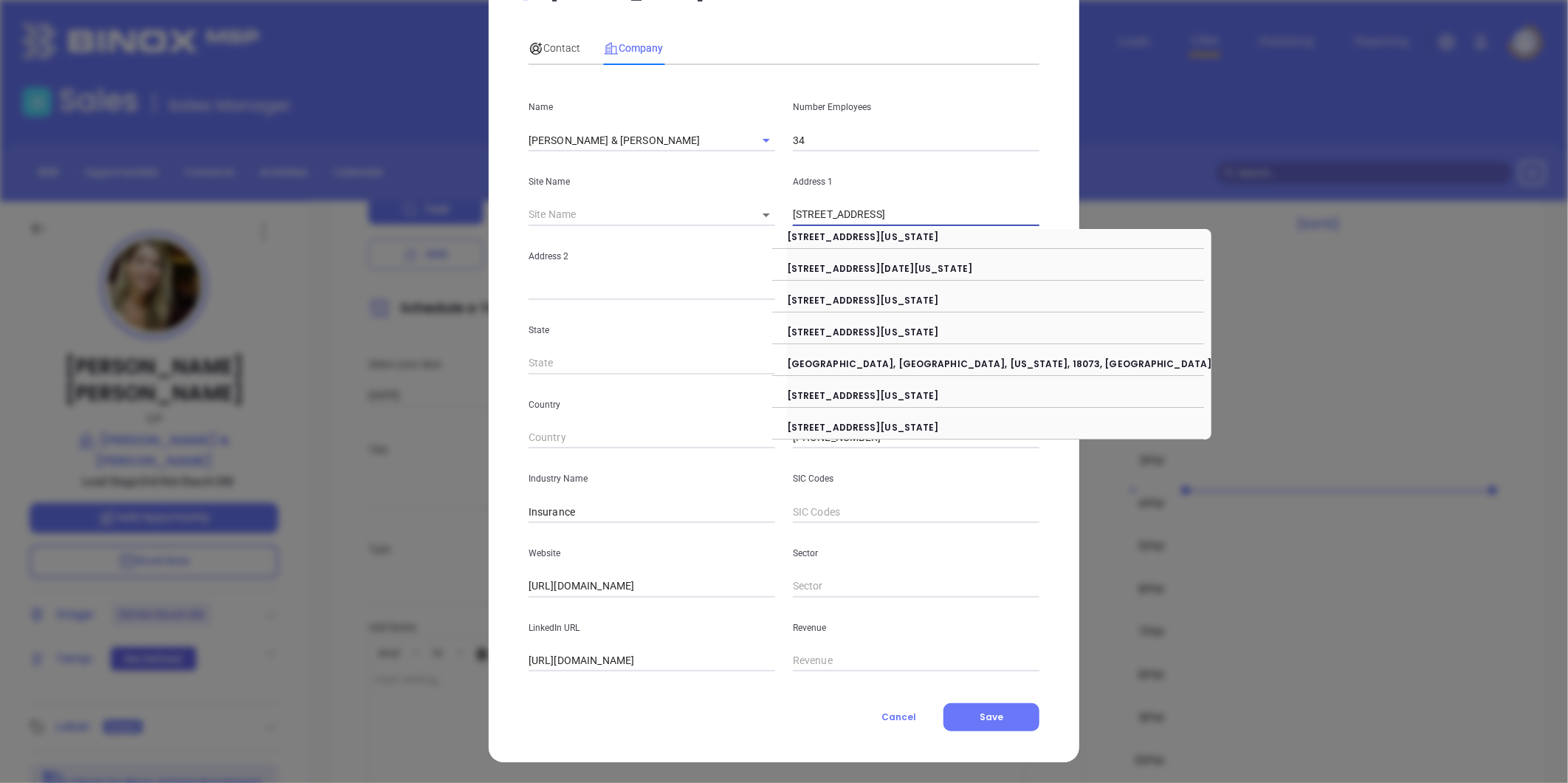
drag, startPoint x: 864, startPoint y: 216, endPoint x: 1179, endPoint y: 212, distance: 315.0
click at [1179, 212] on div "Carol Kress Contact Company First Name Carol Last Name Kress Email kress.c@lech…" at bounding box center [784, 391] width 1568 height 783
type input "589 Main Street"
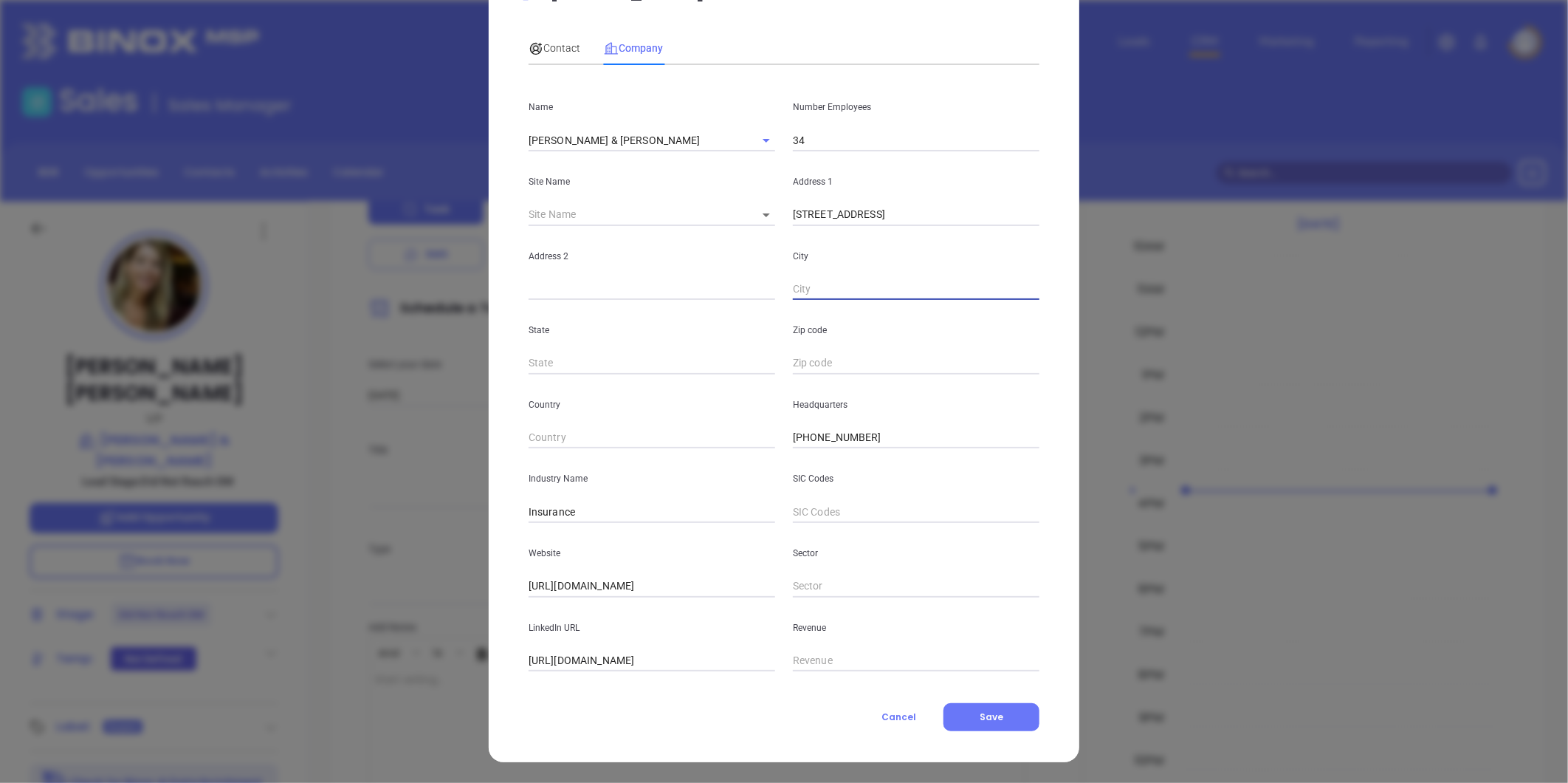
paste input "Pennsburg, PA 18073-0026"
drag, startPoint x: 843, startPoint y: 286, endPoint x: 1191, endPoint y: 283, distance: 348.0
click at [1201, 286] on div "Carol Kress Contact Company First Name Carol Last Name Kress Email kress.c@lech…" at bounding box center [784, 391] width 1568 height 783
type input "Pennsburg"
type input "PA"
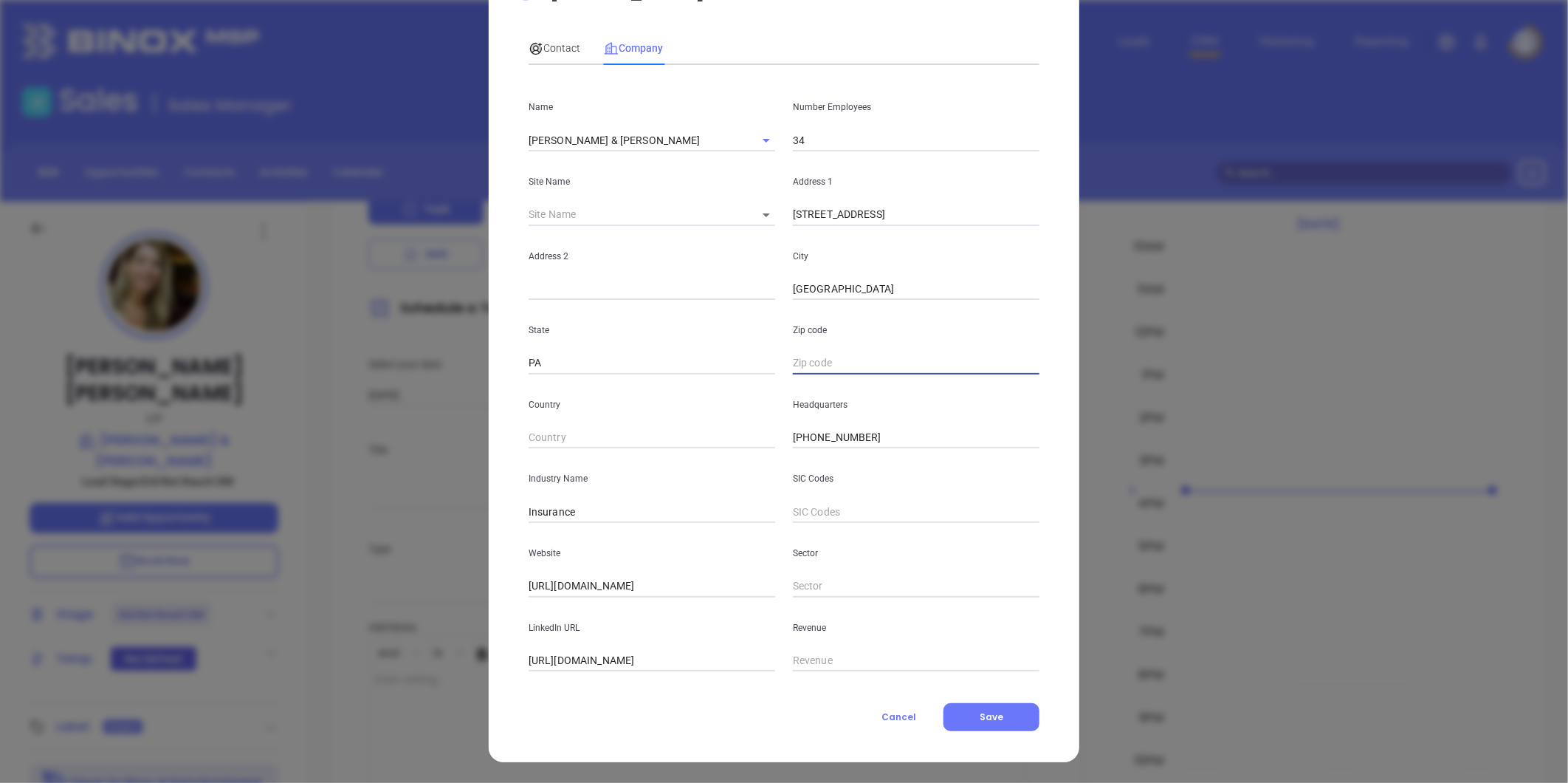
paste input "PA 18073-0026"
type input "18073-0026"
drag, startPoint x: 547, startPoint y: 45, endPoint x: 568, endPoint y: 54, distance: 22.8
click at [548, 45] on span "Contact" at bounding box center [555, 47] width 52 height 12
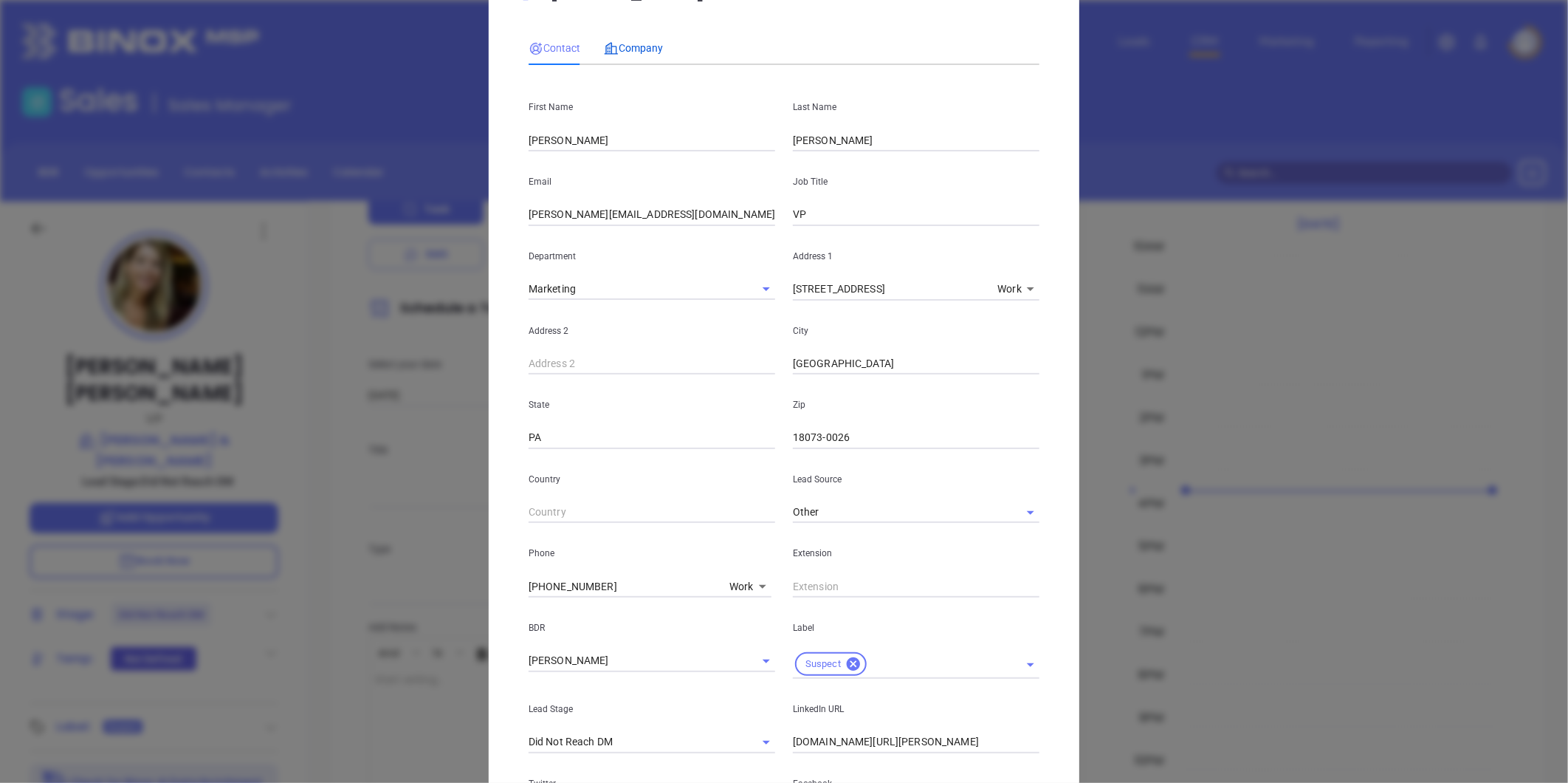
click at [616, 42] on span "Company" at bounding box center [633, 47] width 59 height 12
click at [572, 42] on span "Contact" at bounding box center [555, 47] width 52 height 12
click at [640, 42] on span "Company" at bounding box center [633, 47] width 59 height 12
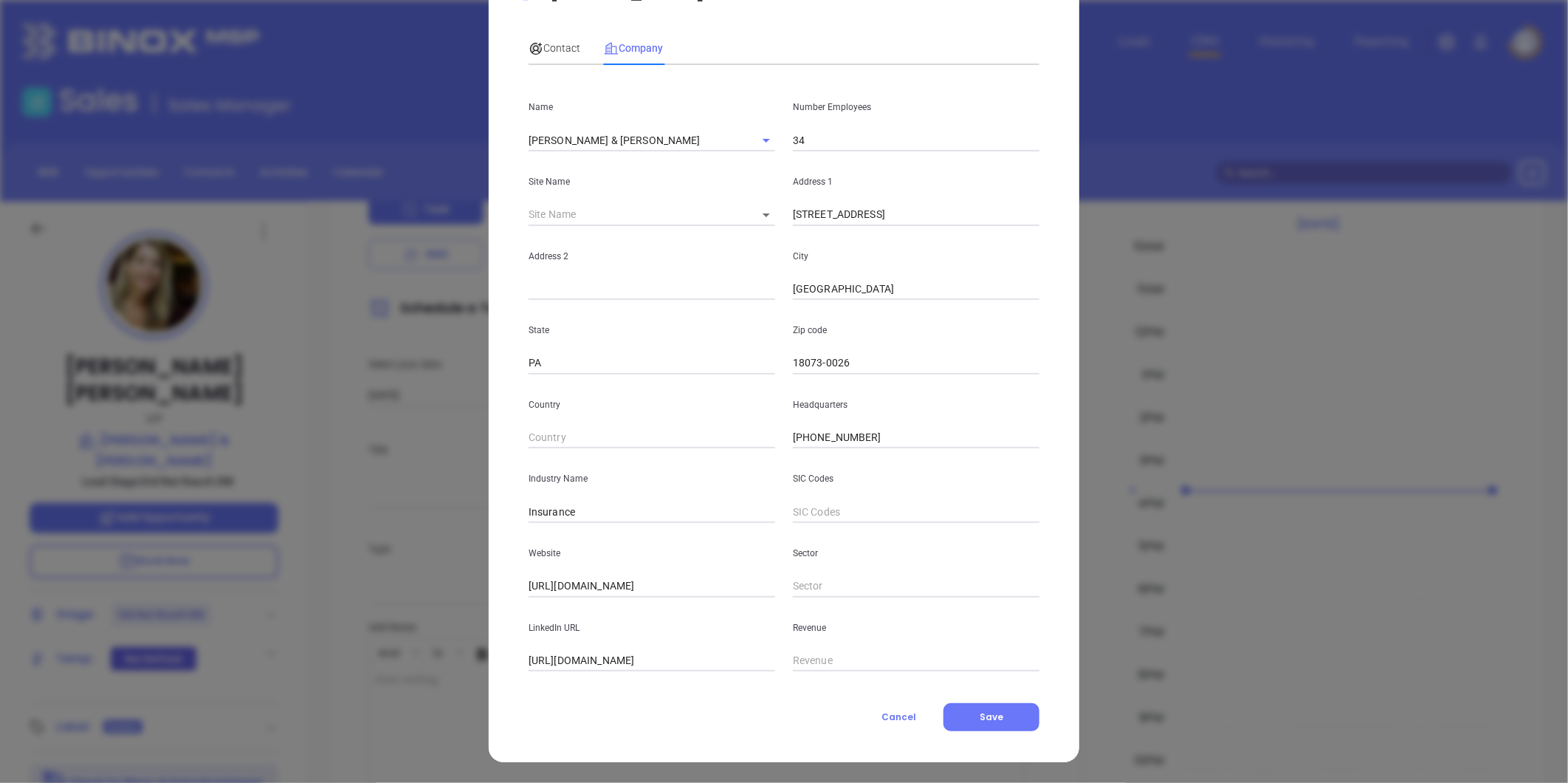
scroll to position [0, 0]
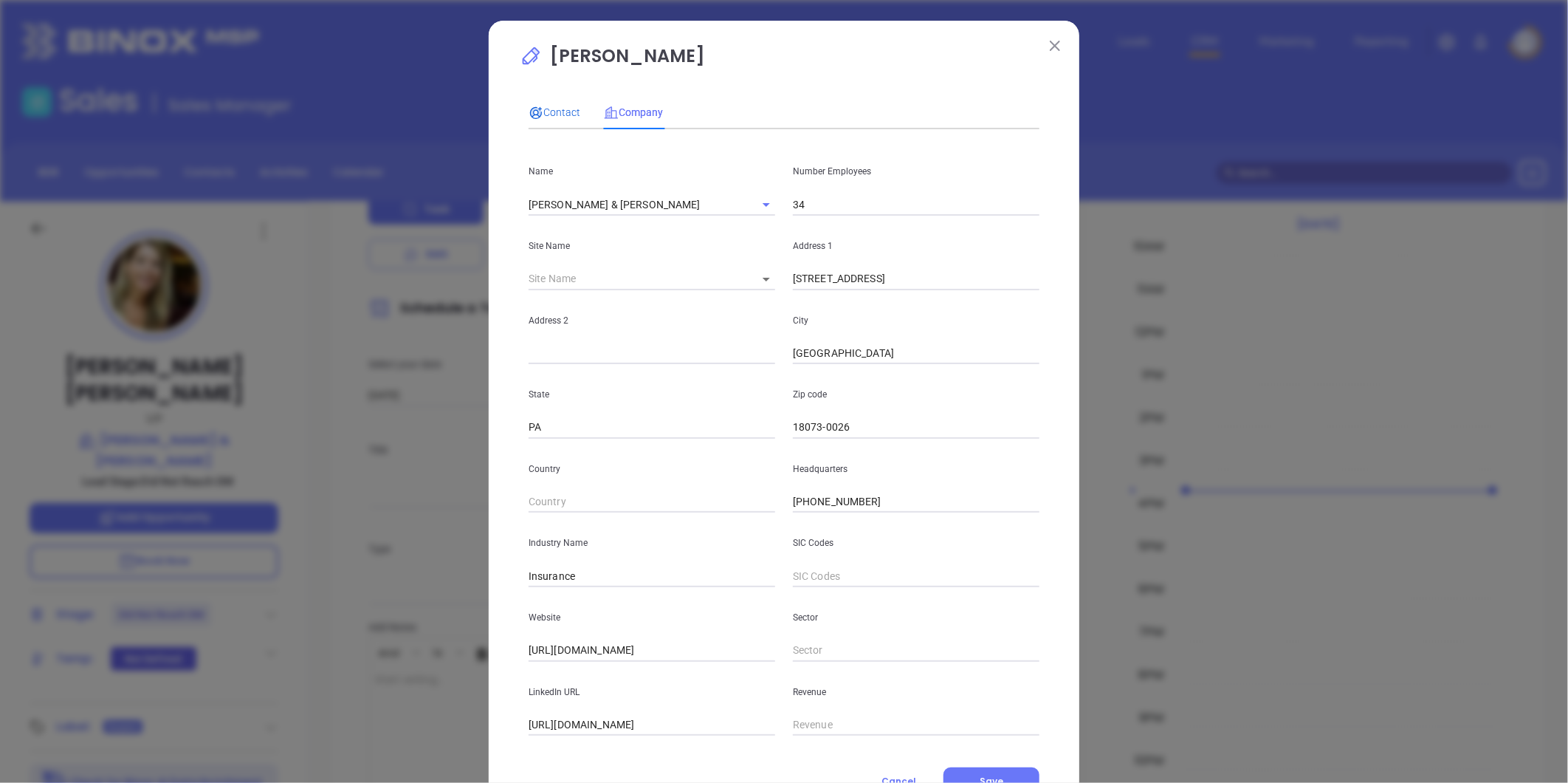
click at [549, 114] on span "Contact" at bounding box center [555, 112] width 52 height 12
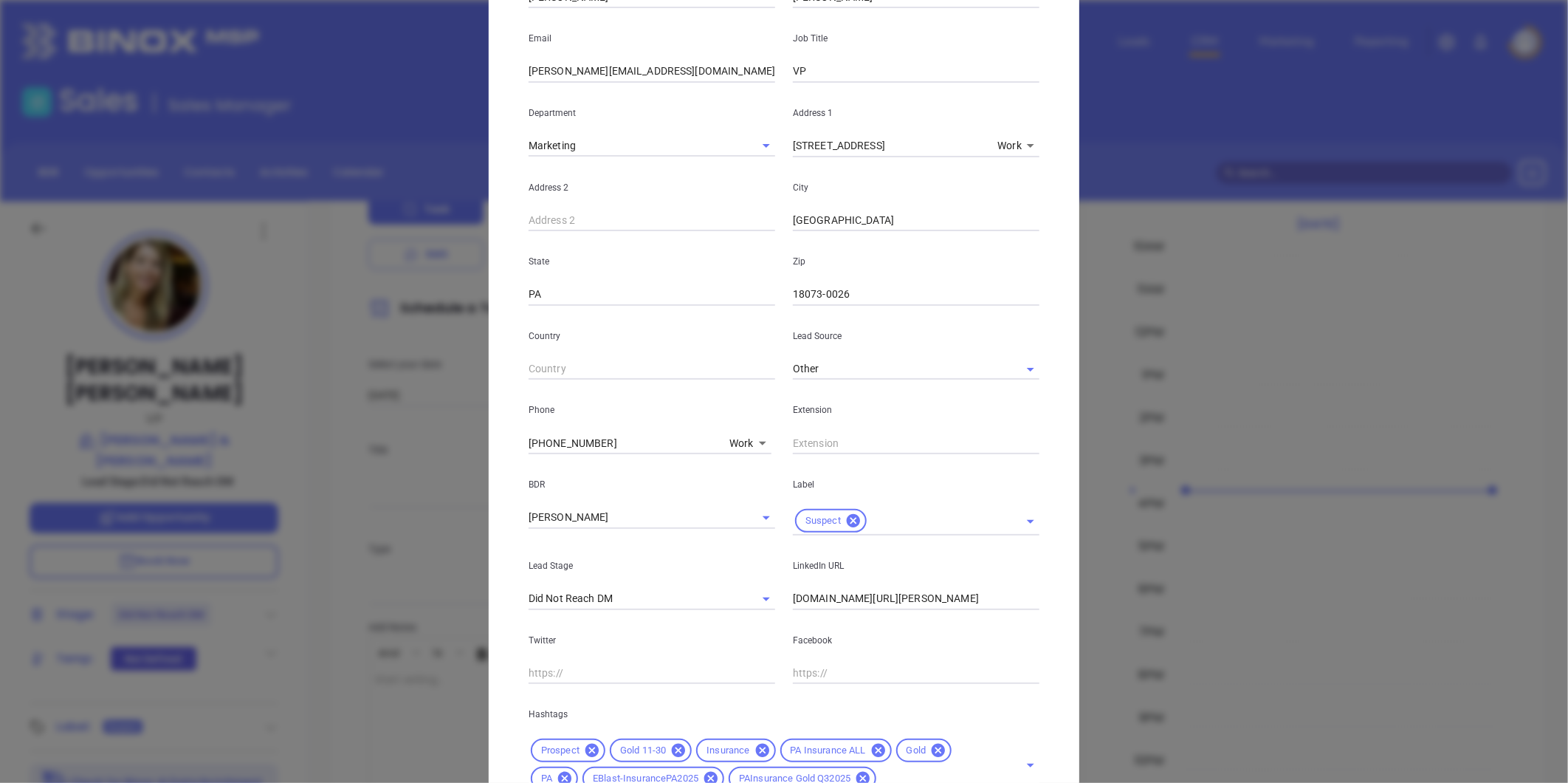
scroll to position [328, 0]
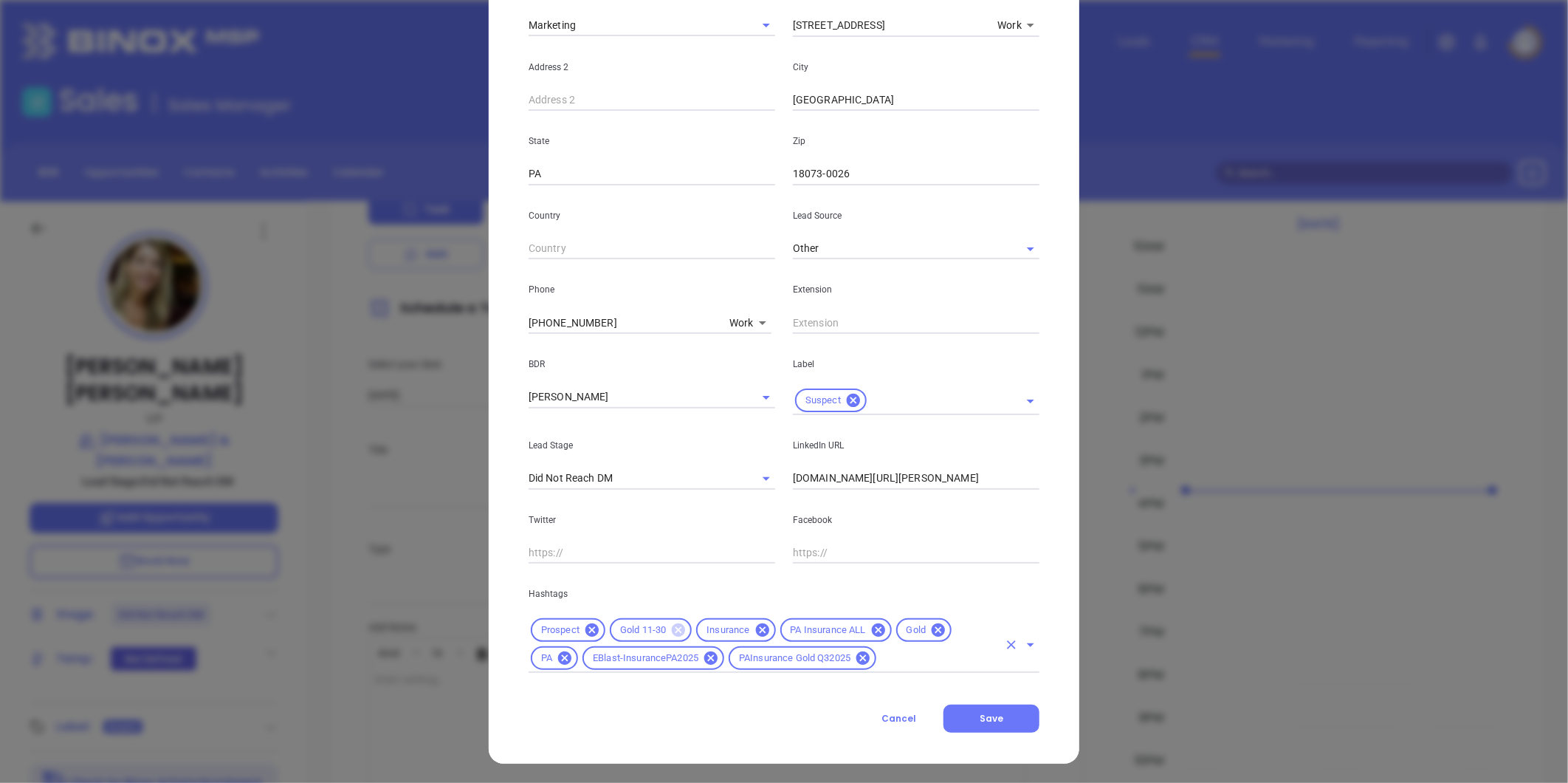
click at [674, 627] on icon at bounding box center [678, 630] width 13 height 13
click at [847, 626] on icon at bounding box center [851, 630] width 13 height 13
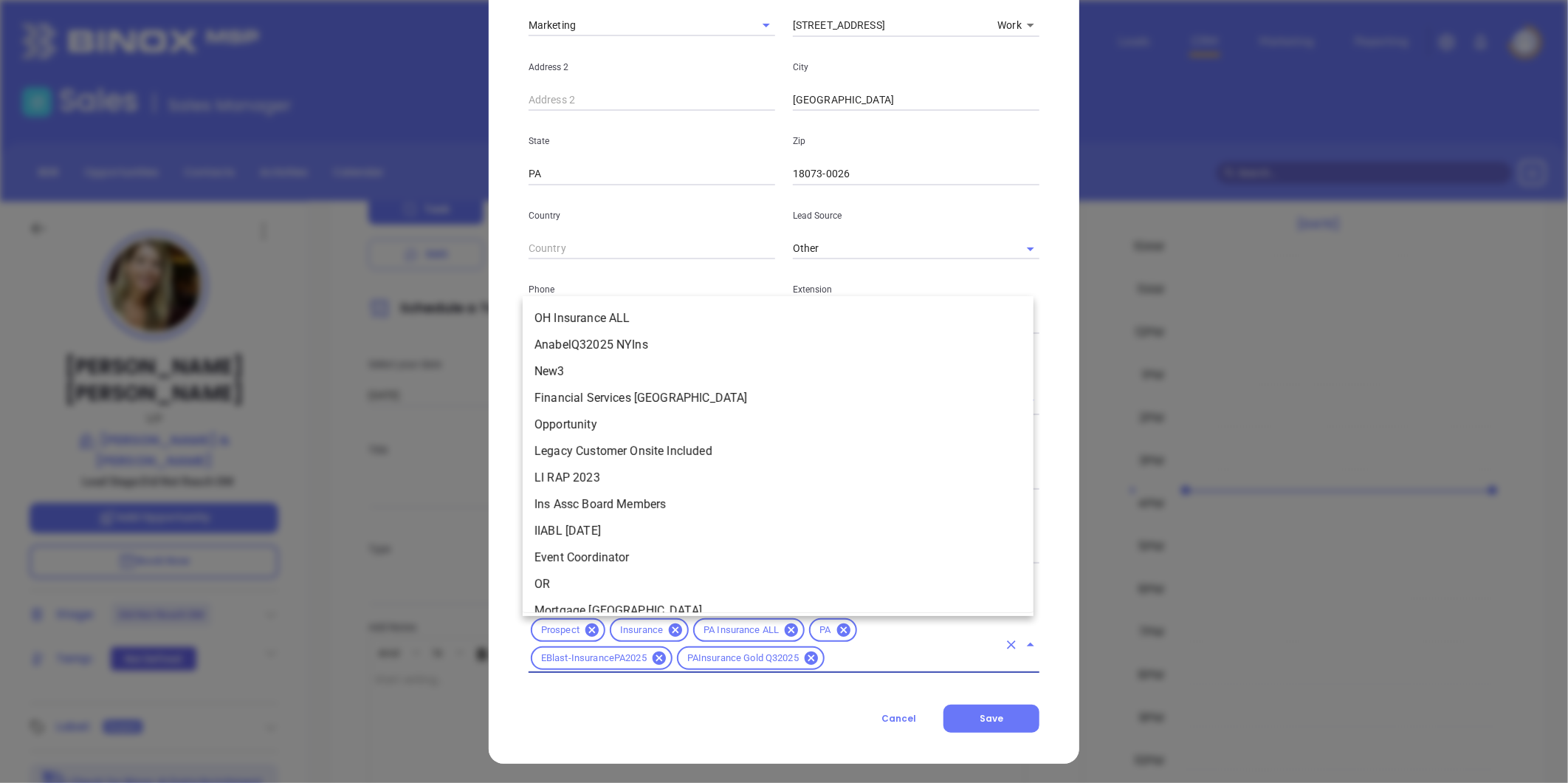
drag, startPoint x: 854, startPoint y: 662, endPoint x: 847, endPoint y: 660, distance: 7.3
click at [851, 662] on input "text" at bounding box center [913, 658] width 172 height 18
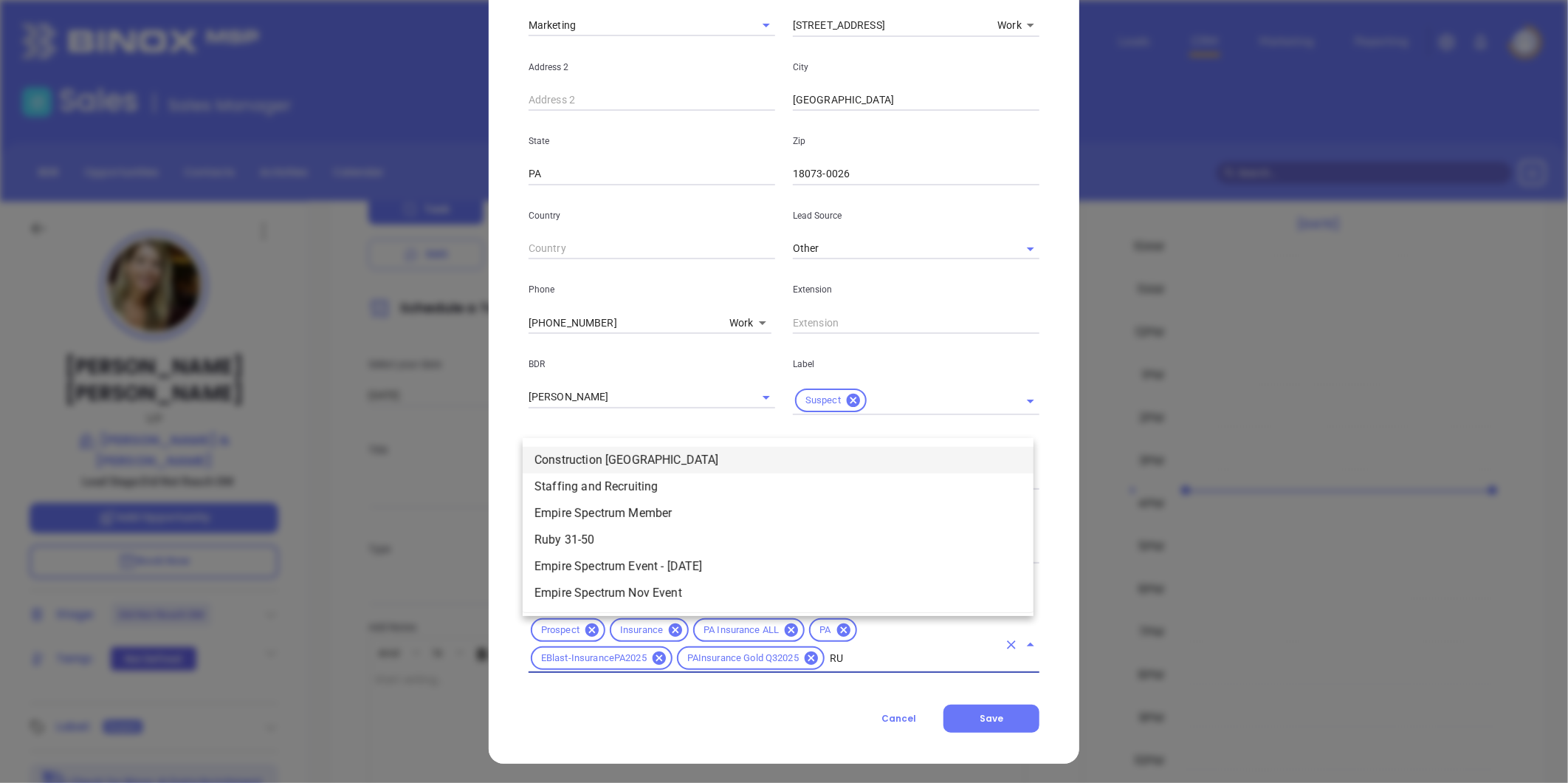
scroll to position [0, 0]
type input "RUB"
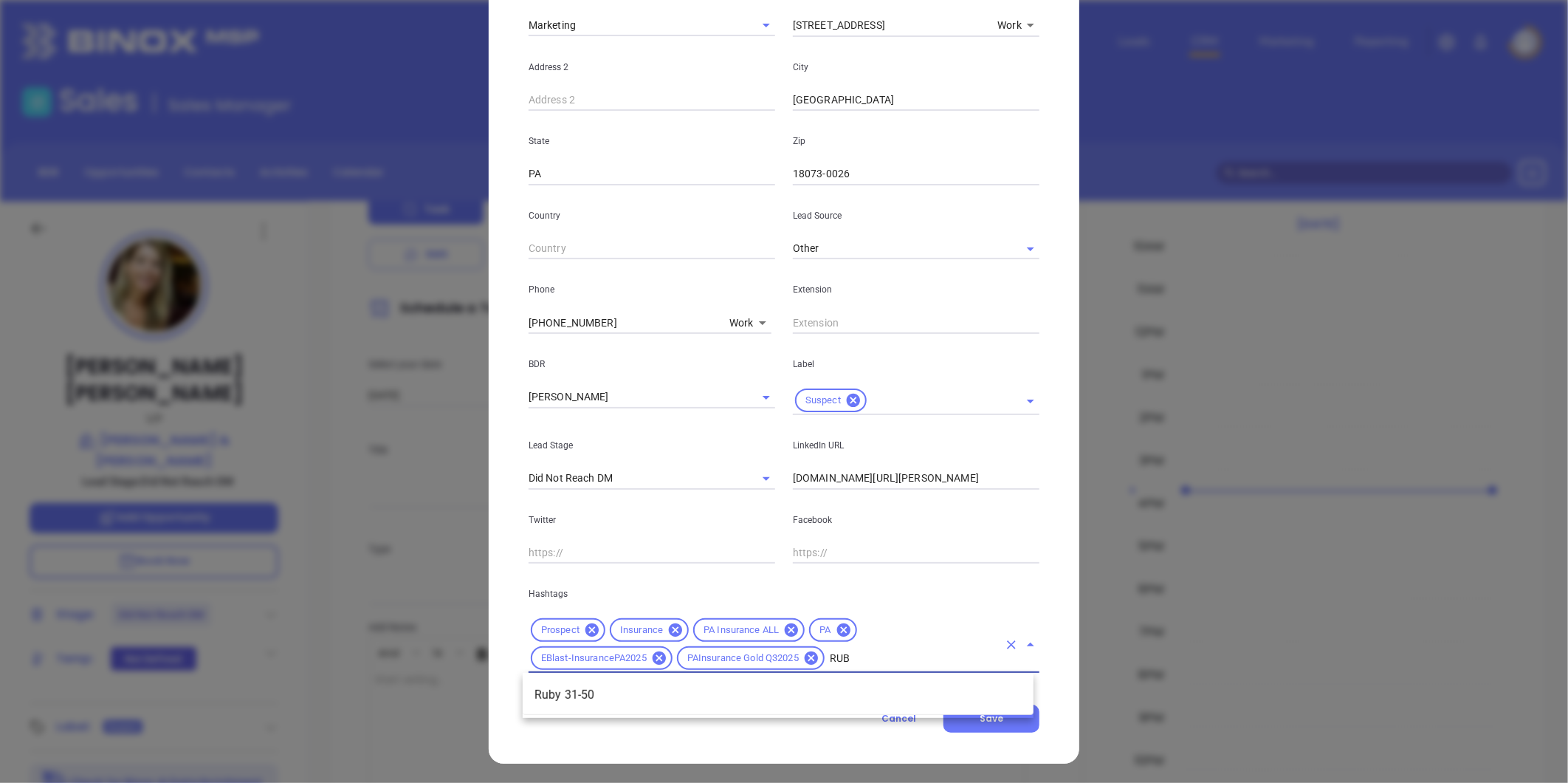
click at [630, 698] on li "Ruby 31-50" at bounding box center [777, 695] width 511 height 27
click at [991, 717] on span "Save" at bounding box center [991, 718] width 24 height 13
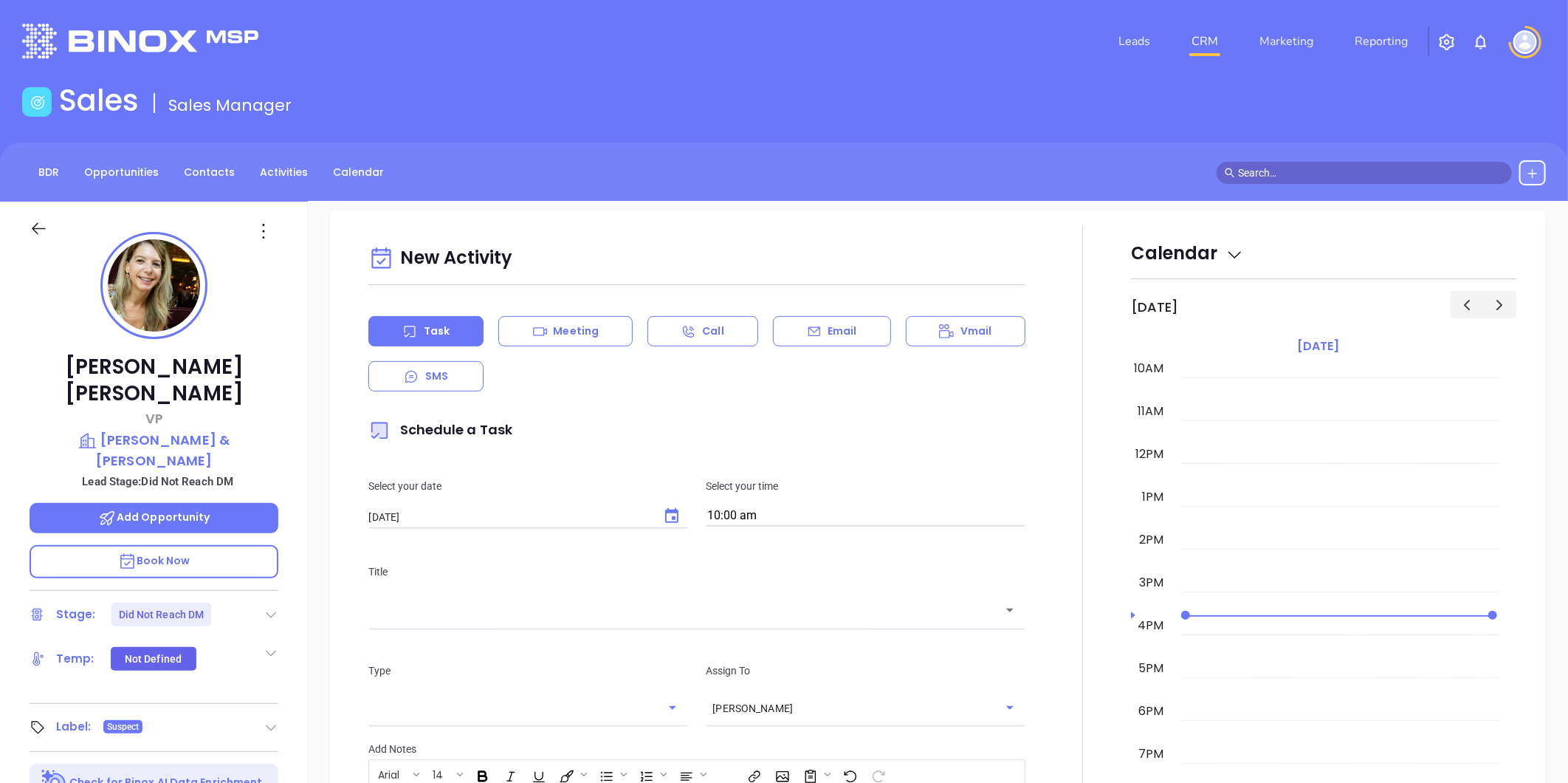
scroll to position [535, 0]
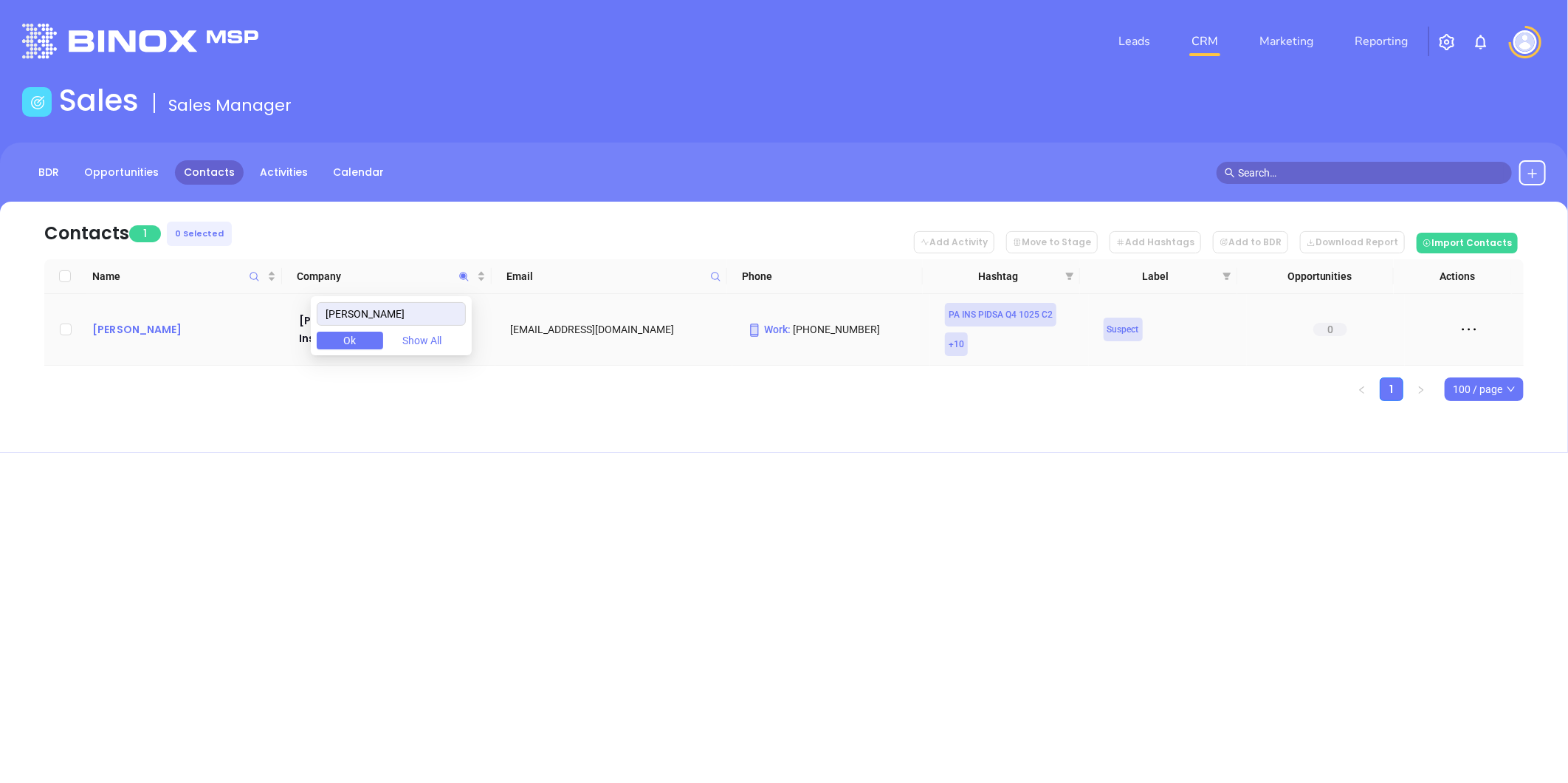
type input "[PERSON_NAME]"
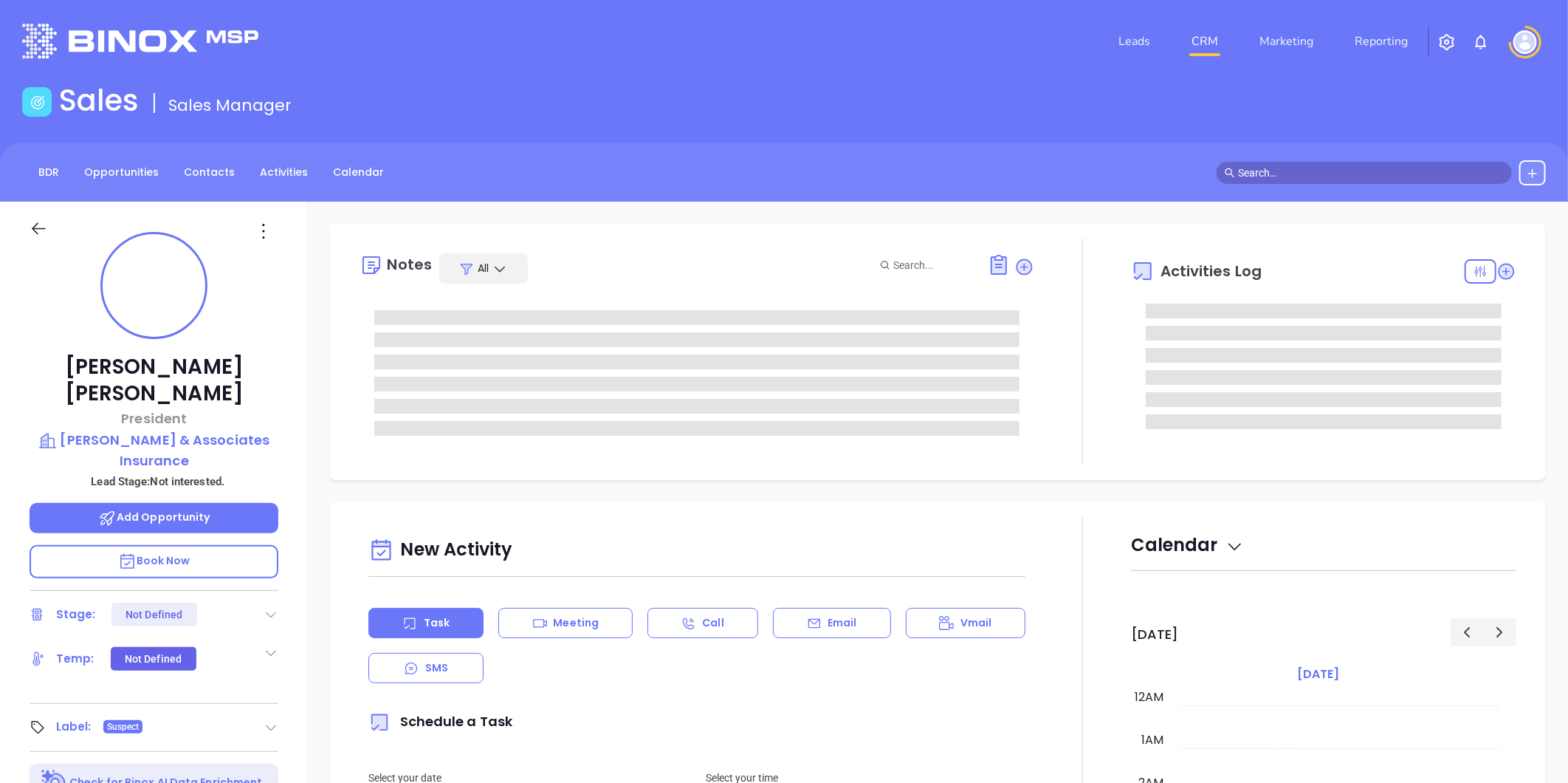
type input "[PERSON_NAME]"
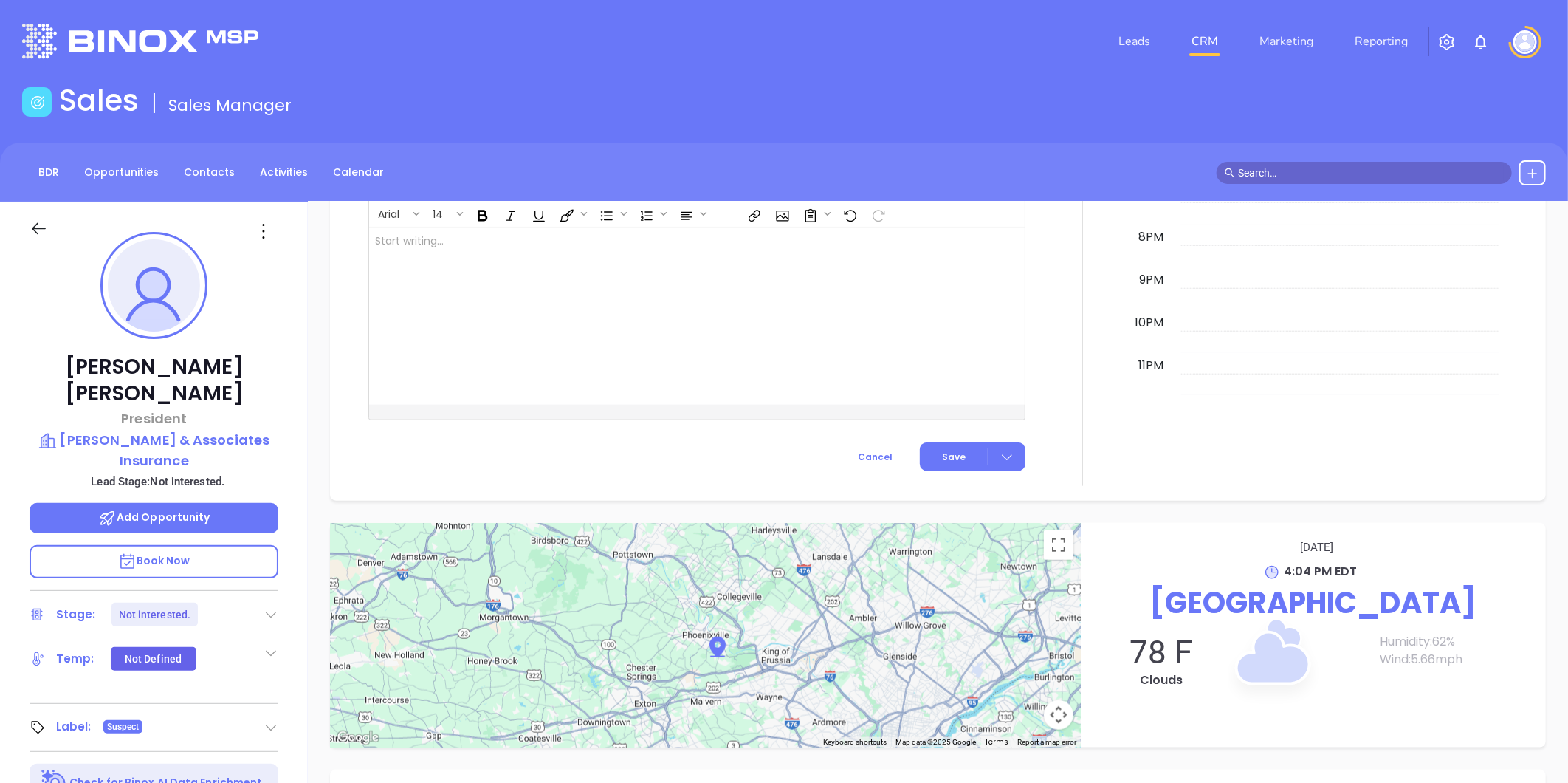
click at [259, 226] on icon at bounding box center [264, 231] width 24 height 24
click at [292, 384] on div "Edit" at bounding box center [336, 389] width 145 height 17
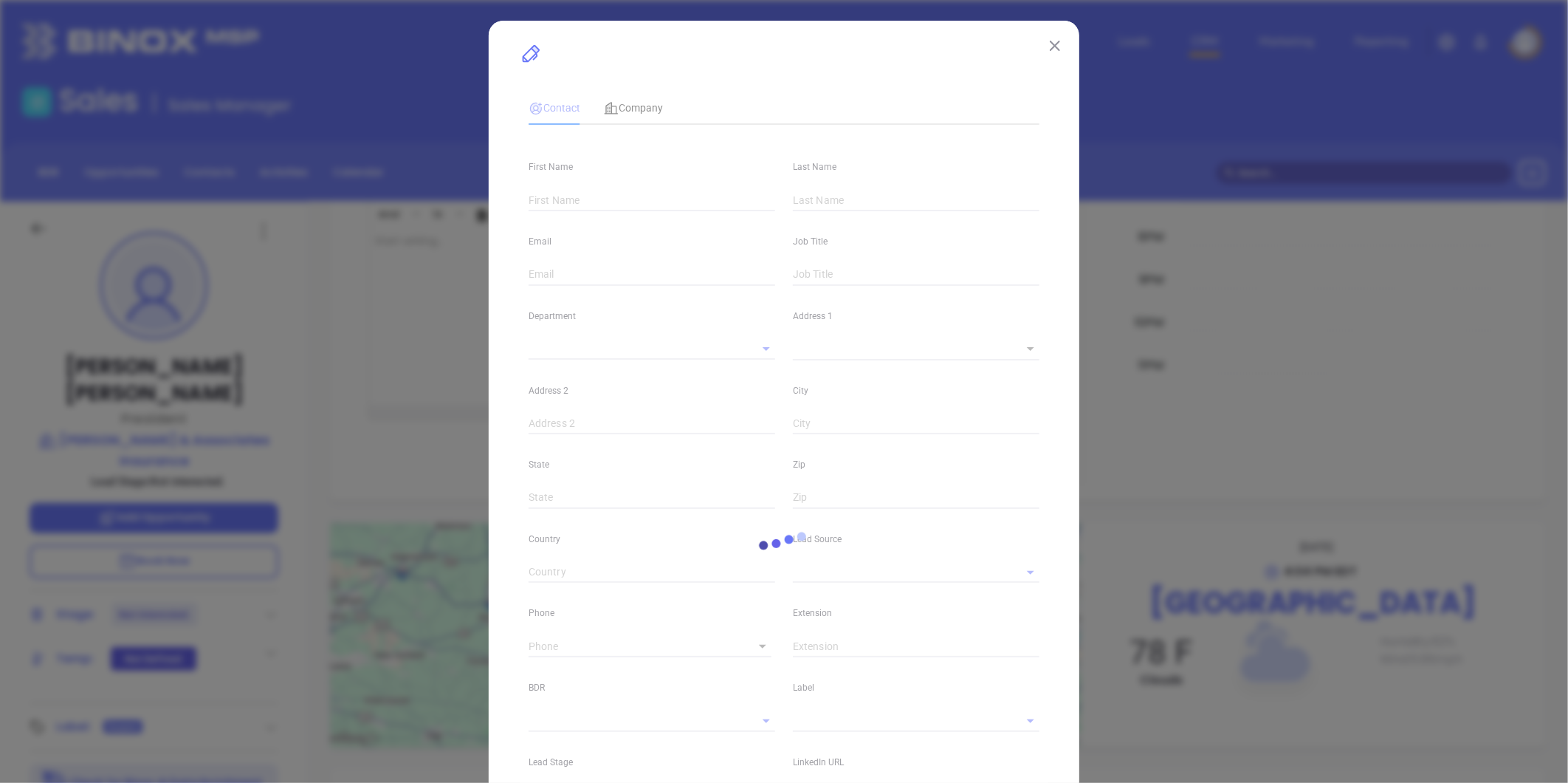
type input "[PERSON_NAME]"
type input "[EMAIL_ADDRESS][DOMAIN_NAME]"
type input "President"
type input "1"
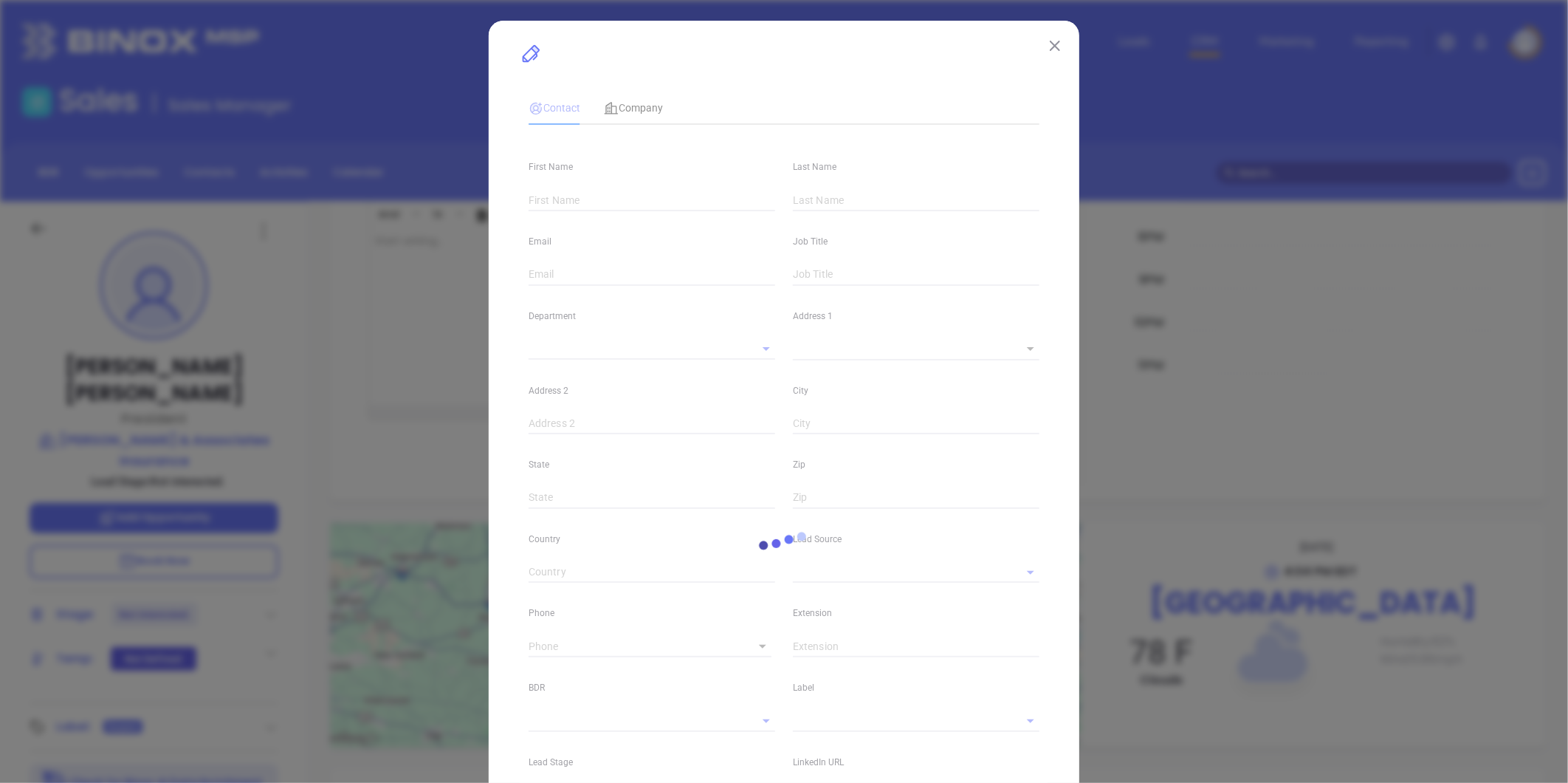
type input "[DOMAIN_NAME][URL][PERSON_NAME]"
type input "Marketing"
type input "Other"
type input "[PERSON_NAME]"
type input "Not interested."
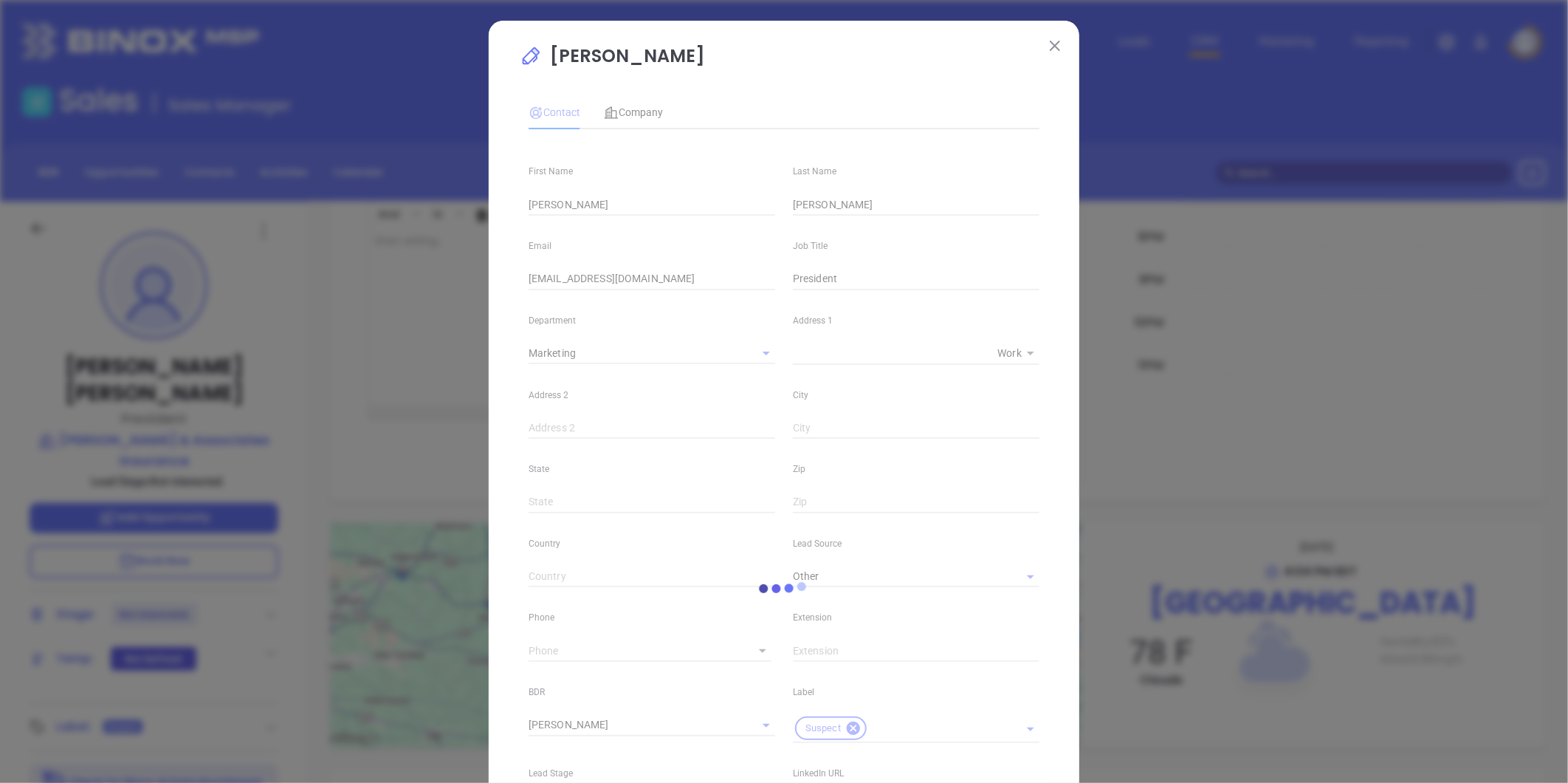
type input "[PHONE_NUMBER]"
type input "1"
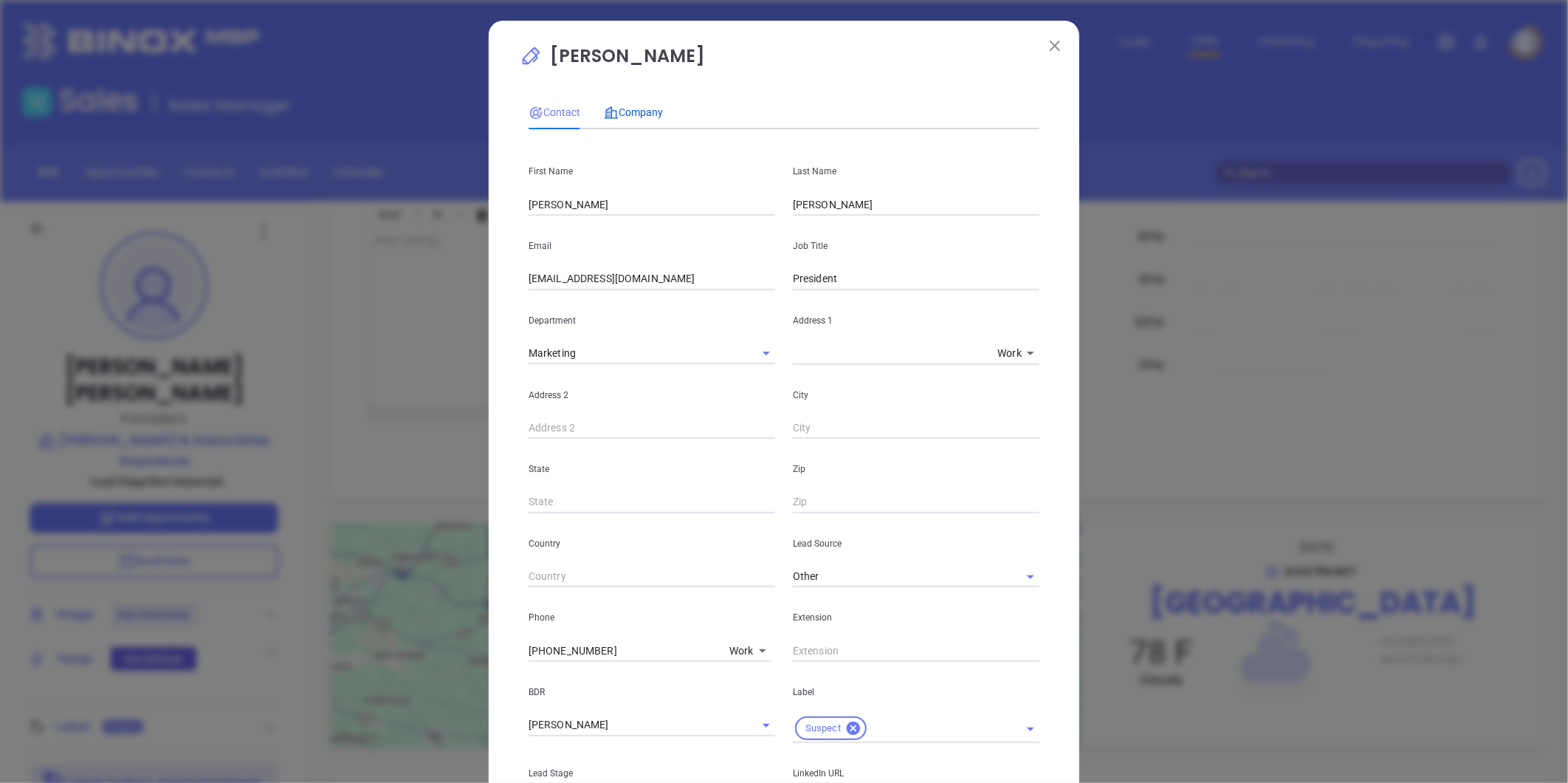
click at [644, 106] on span "Company" at bounding box center [633, 112] width 59 height 12
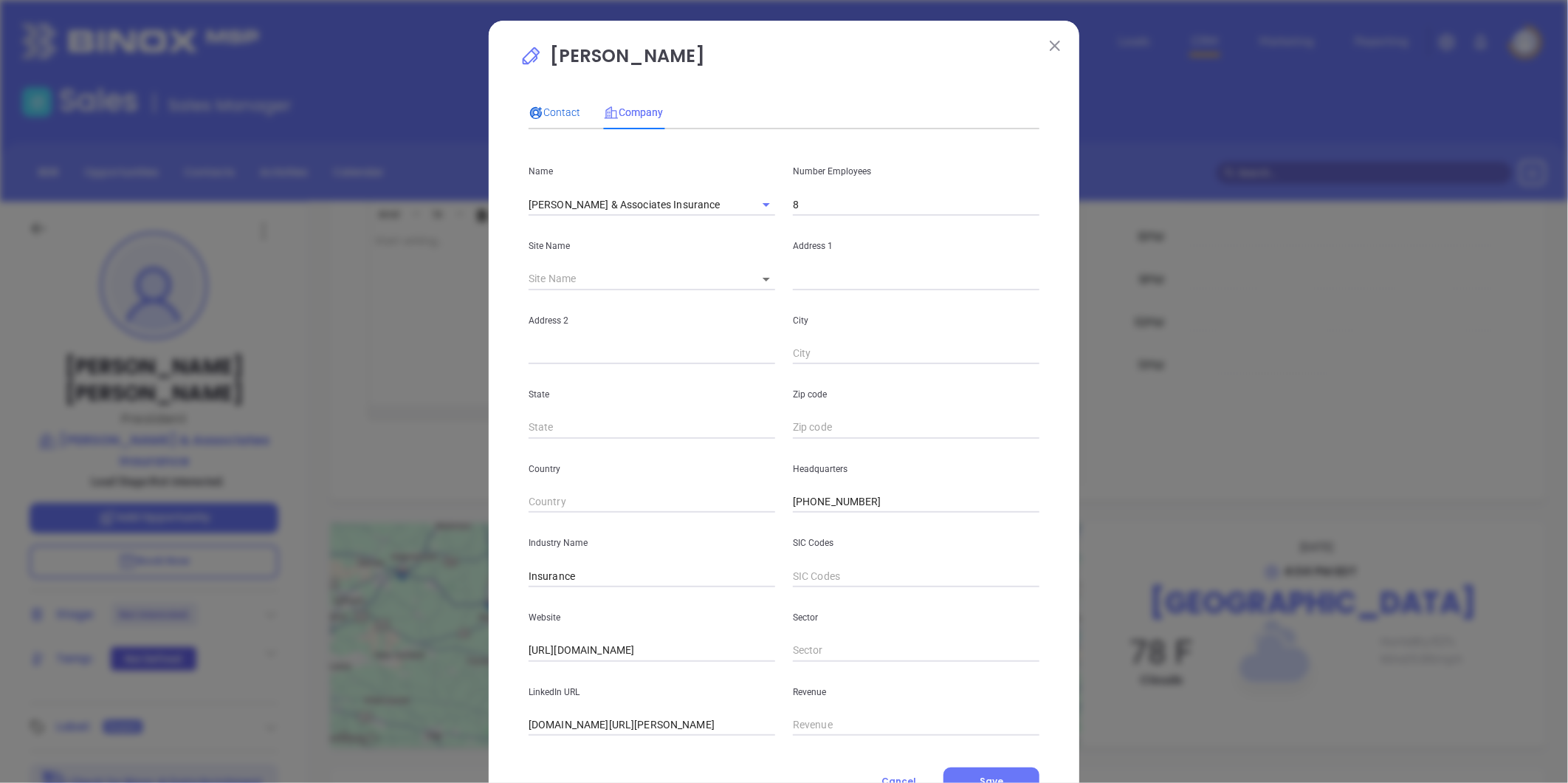
click at [537, 112] on span "Contact" at bounding box center [555, 112] width 52 height 12
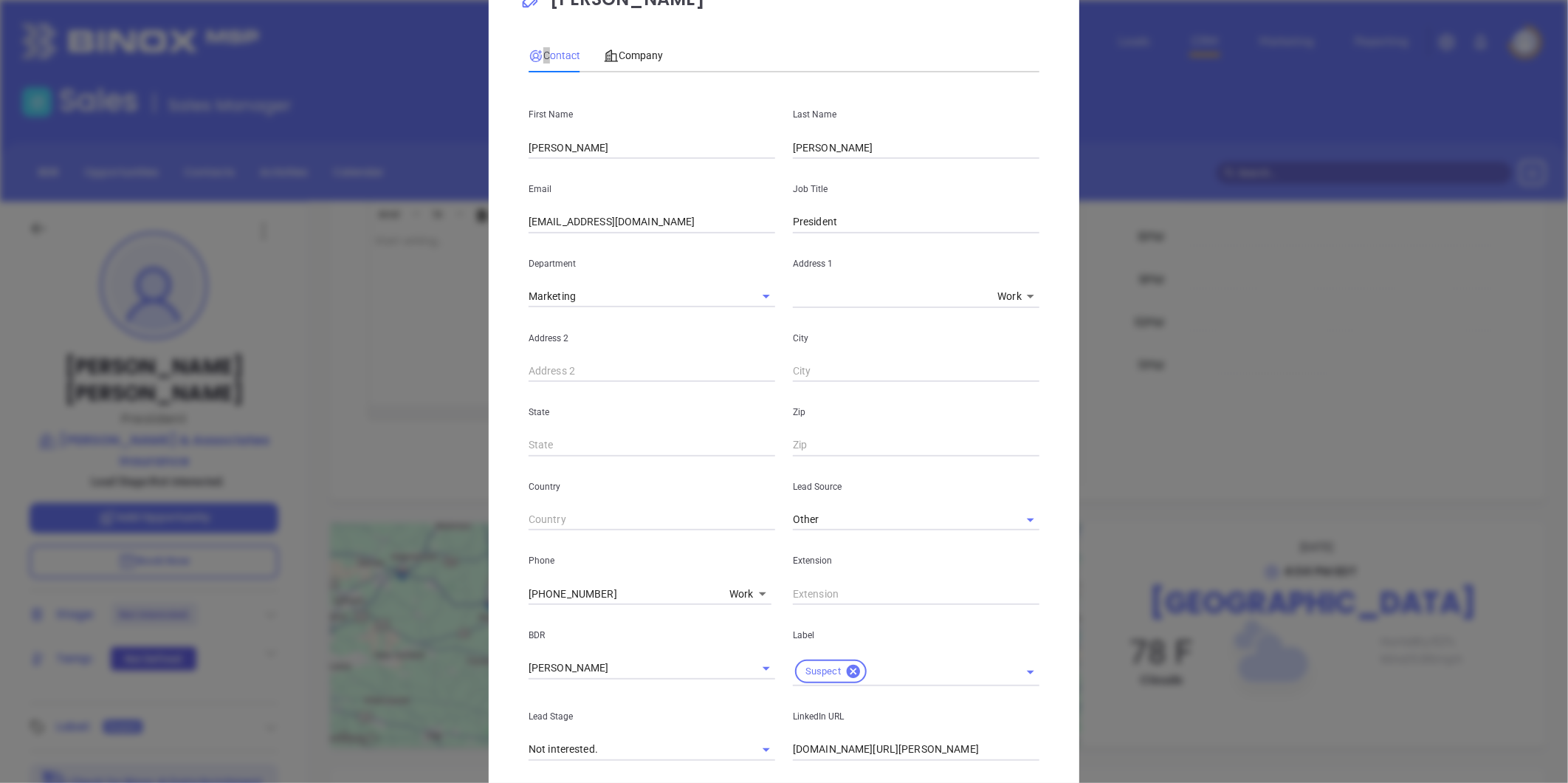
scroll to position [164, 0]
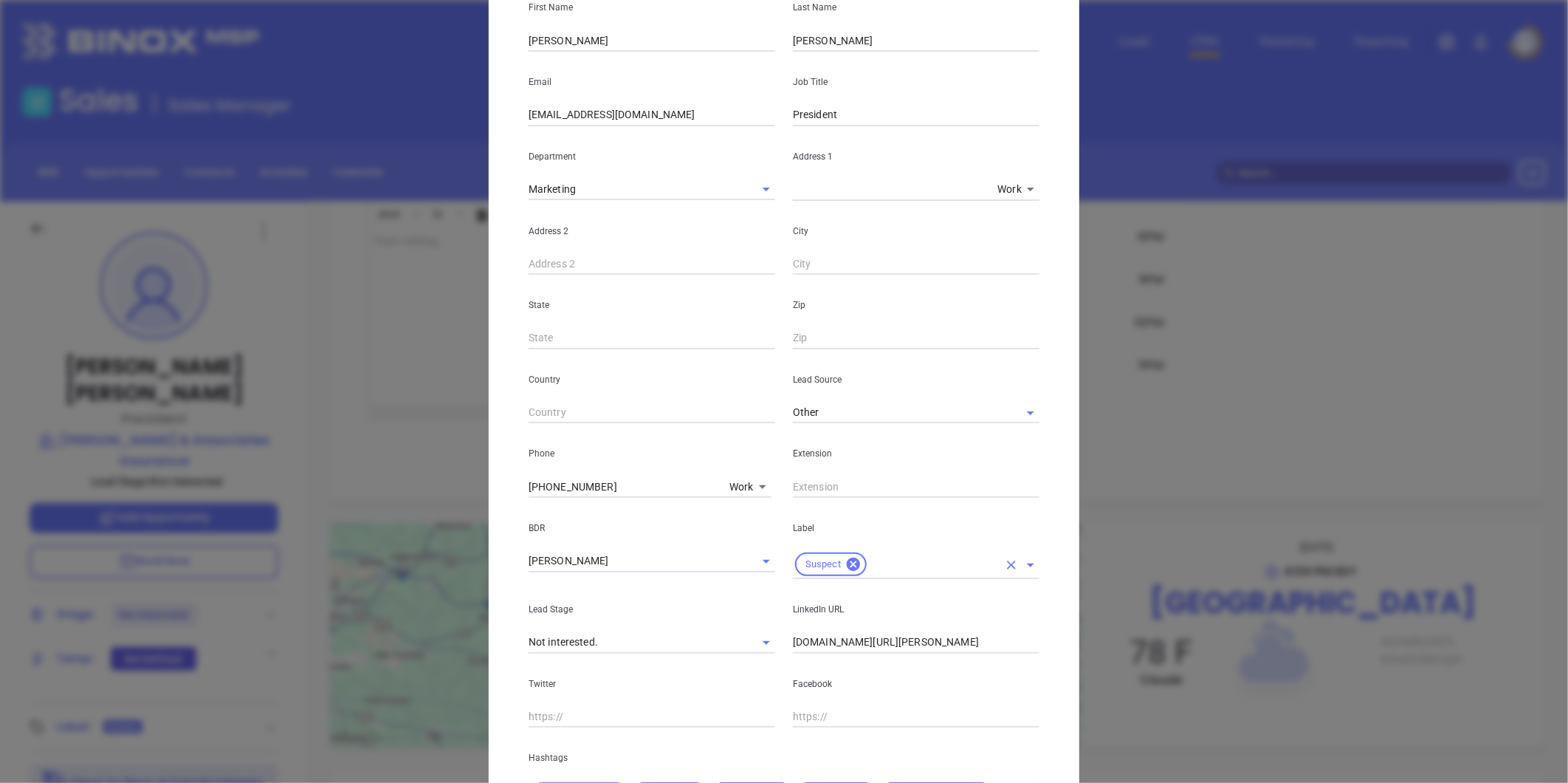
click at [847, 561] on icon at bounding box center [853, 563] width 13 height 13
click at [849, 556] on input "text" at bounding box center [895, 560] width 205 height 21
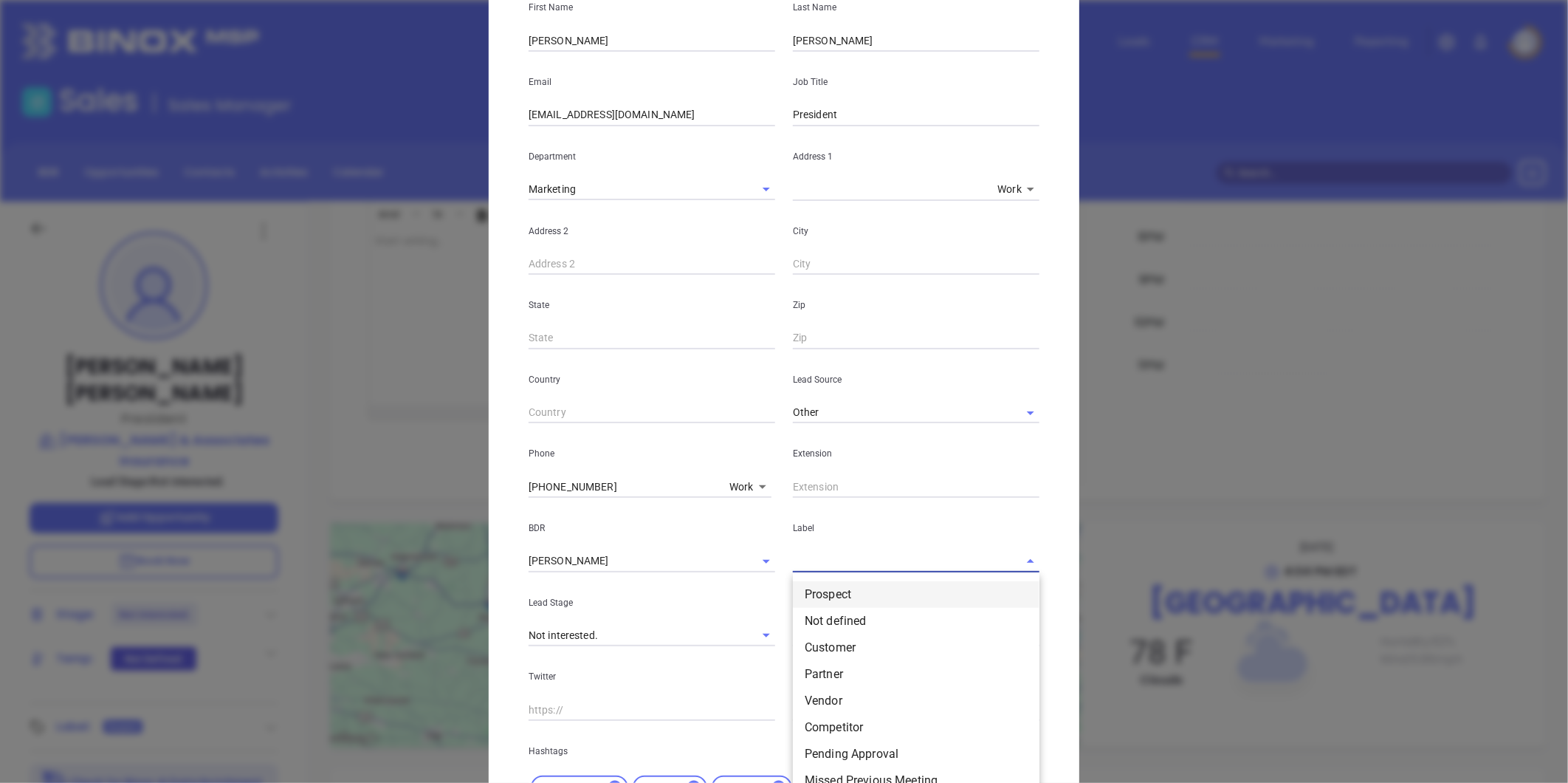
click at [846, 589] on li "Prospect" at bounding box center [916, 594] width 246 height 27
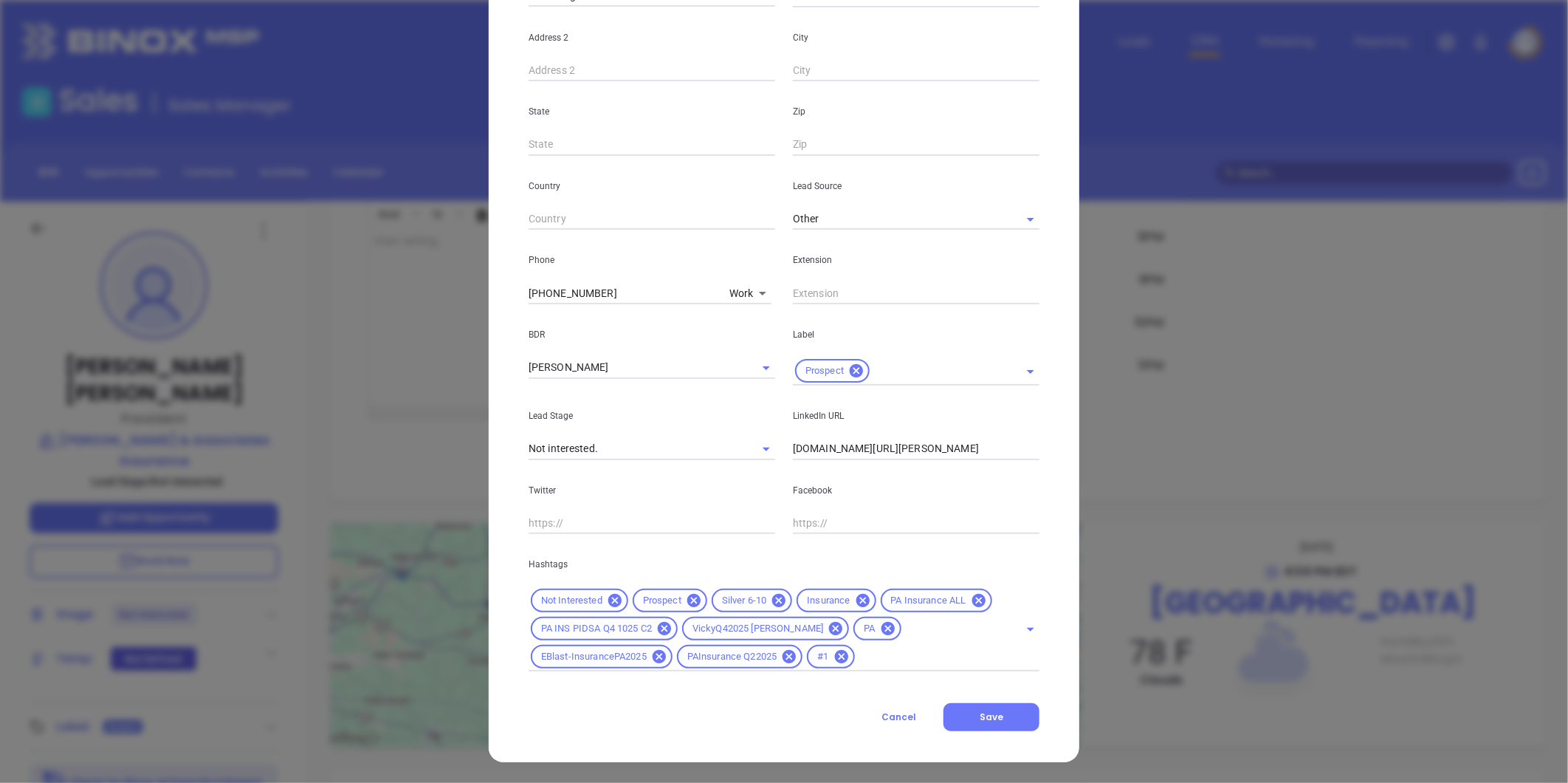
drag, startPoint x: 977, startPoint y: 706, endPoint x: 1005, endPoint y: 681, distance: 37.5
click at [978, 707] on button "Save" at bounding box center [991, 717] width 96 height 28
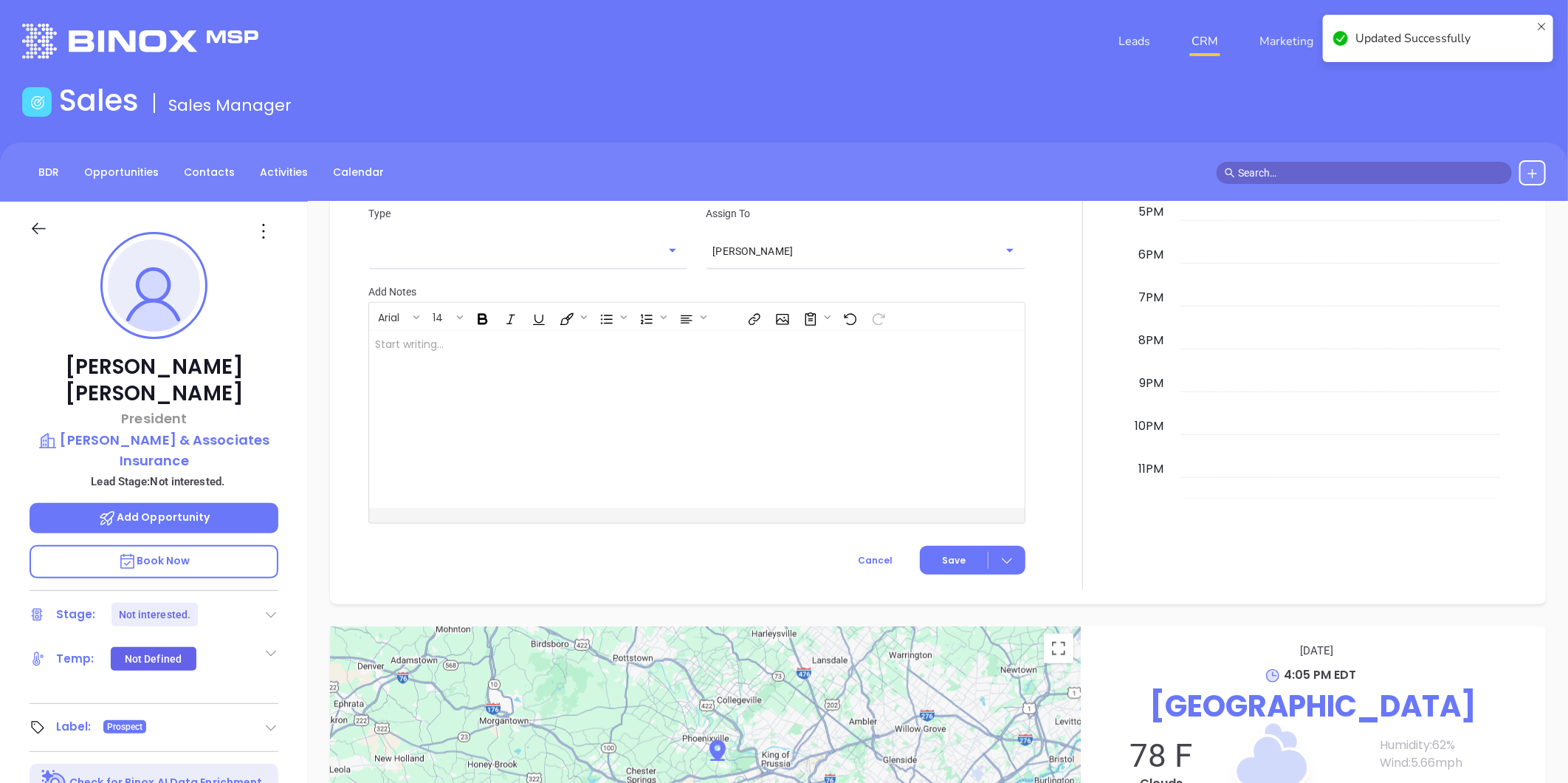
scroll to position [955, 0]
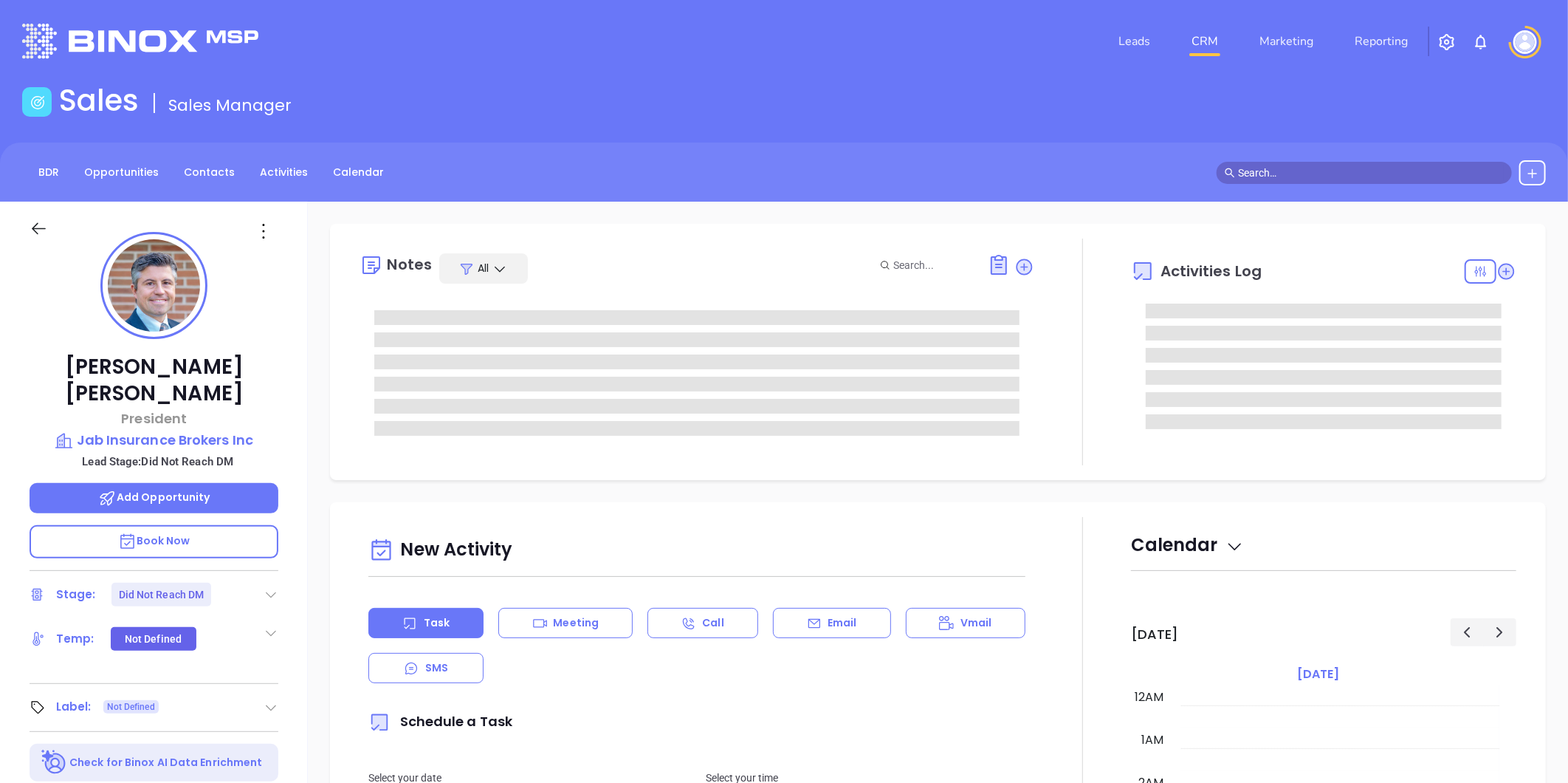
scroll to position [429, 0]
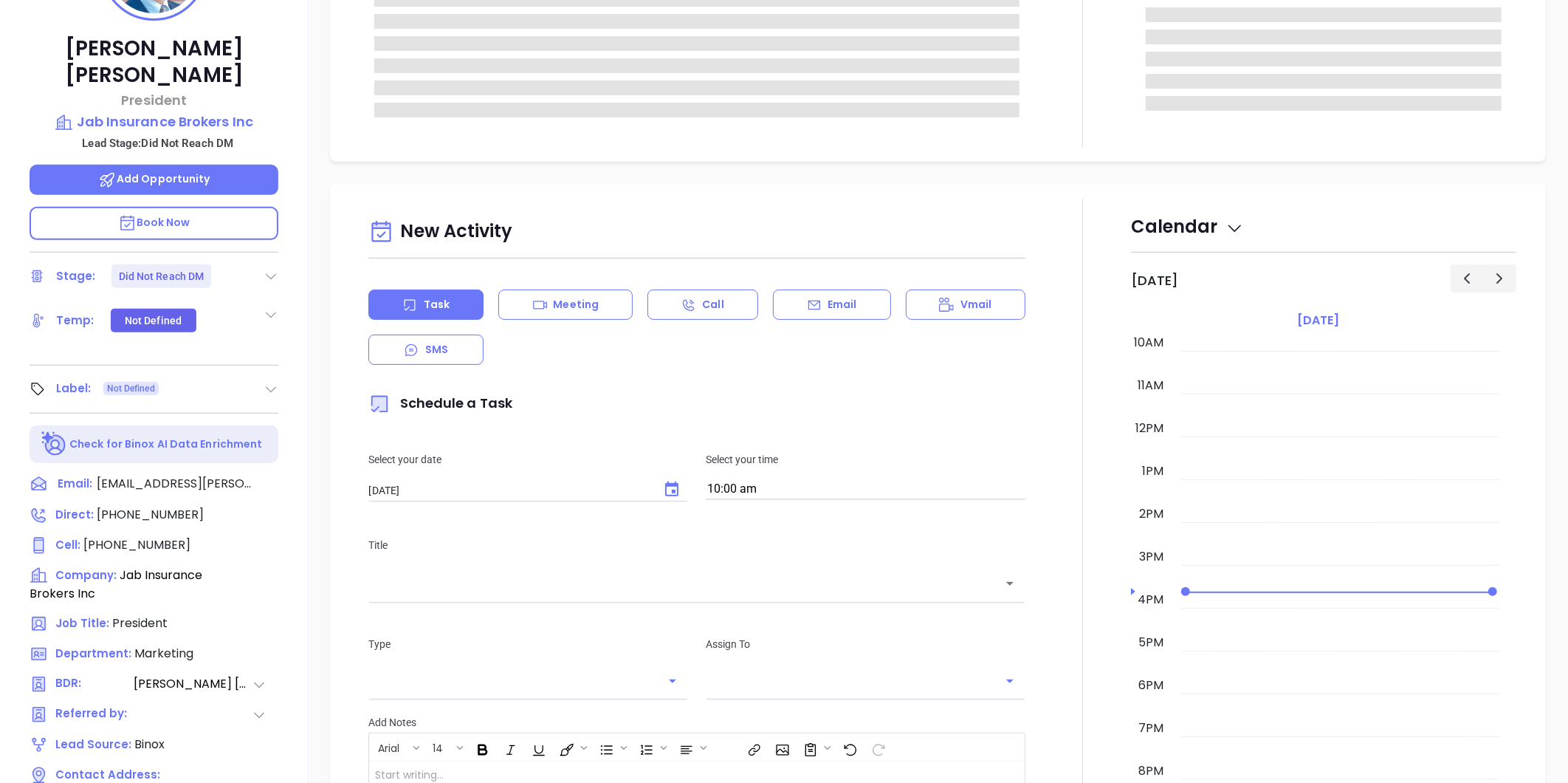
type input "[PERSON_NAME]"
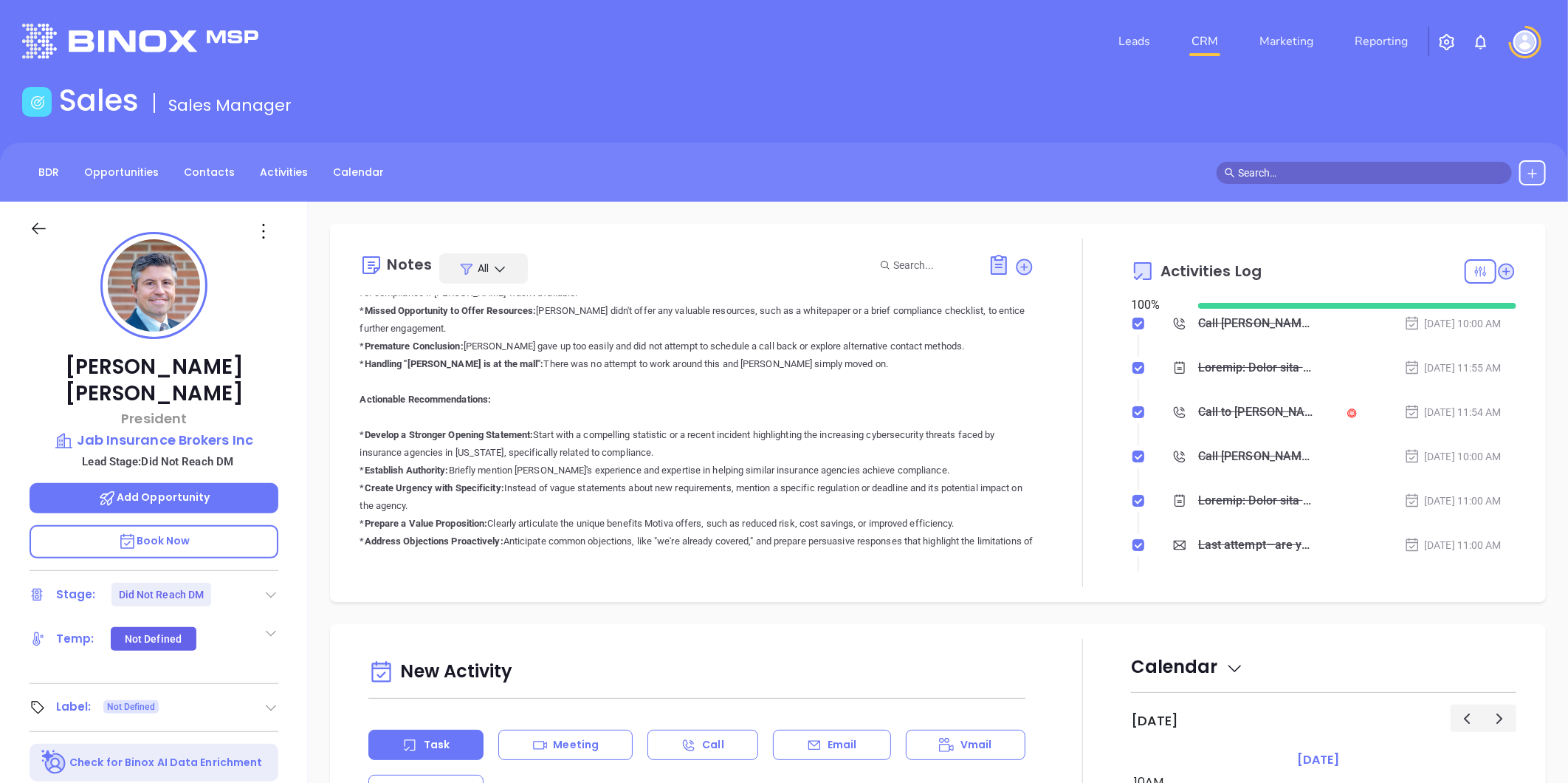
scroll to position [4883, 0]
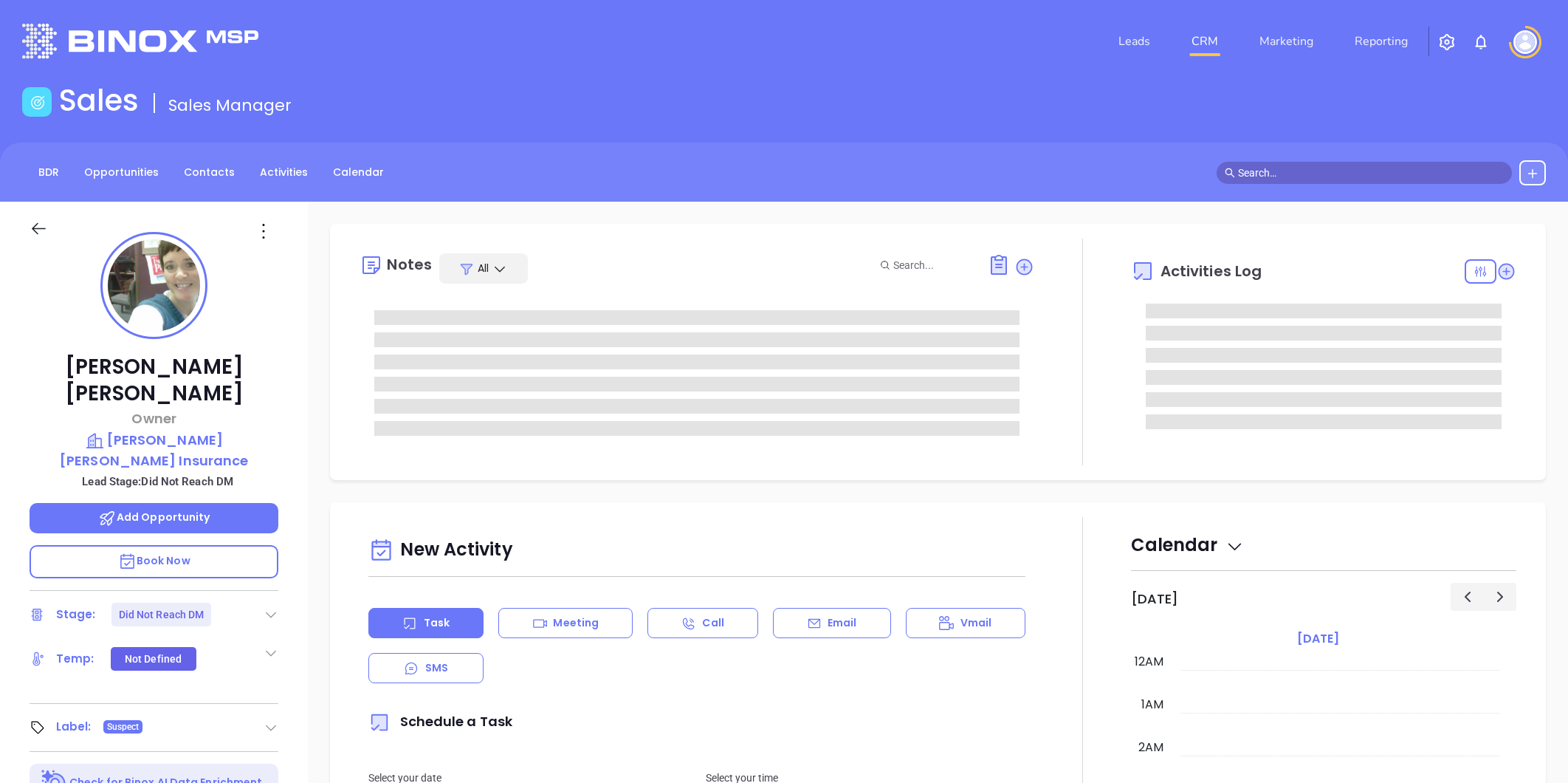
type input "[PERSON_NAME]"
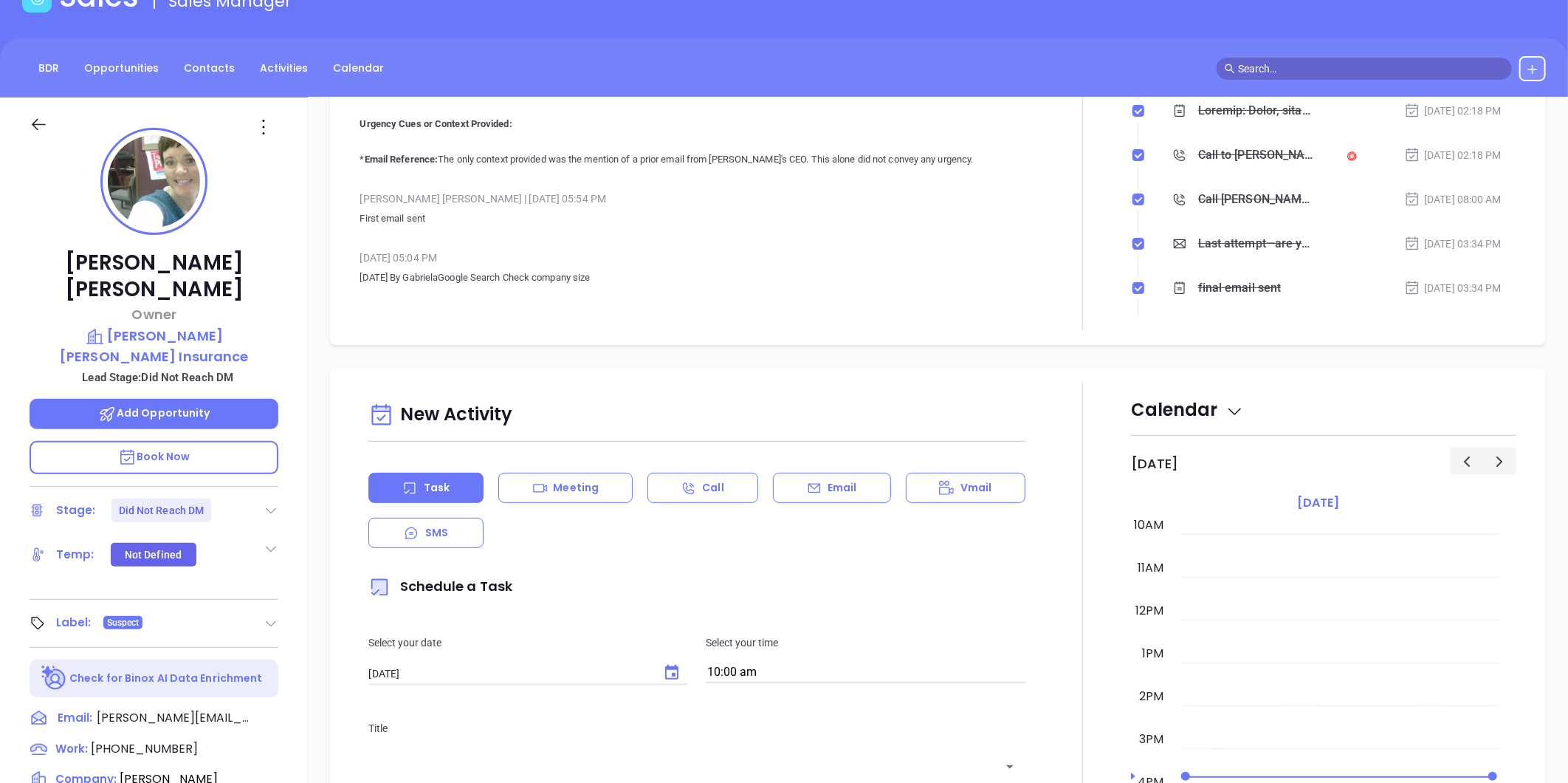
scroll to position [246, 0]
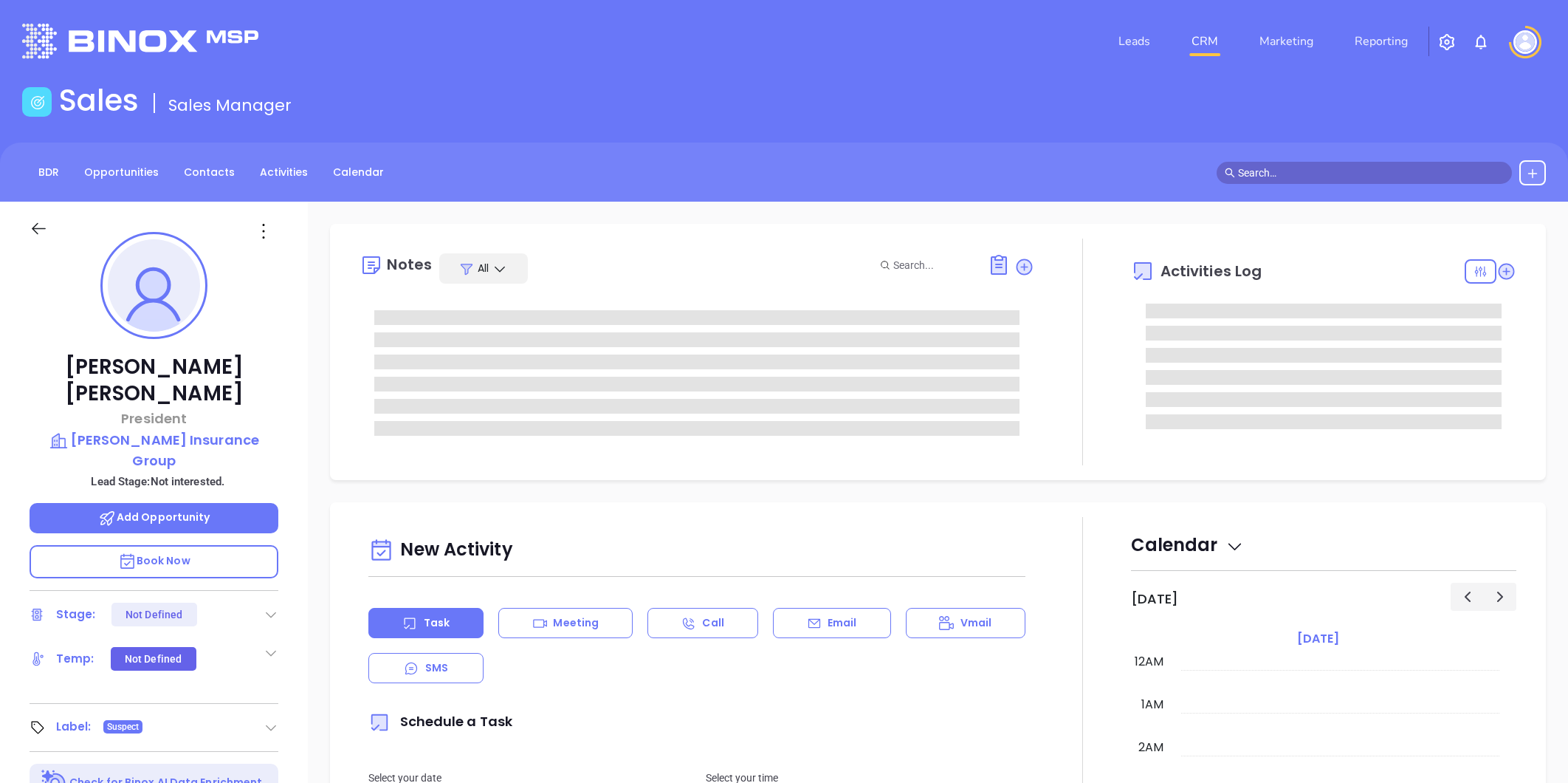
type input "[DATE]"
type input "[PERSON_NAME]"
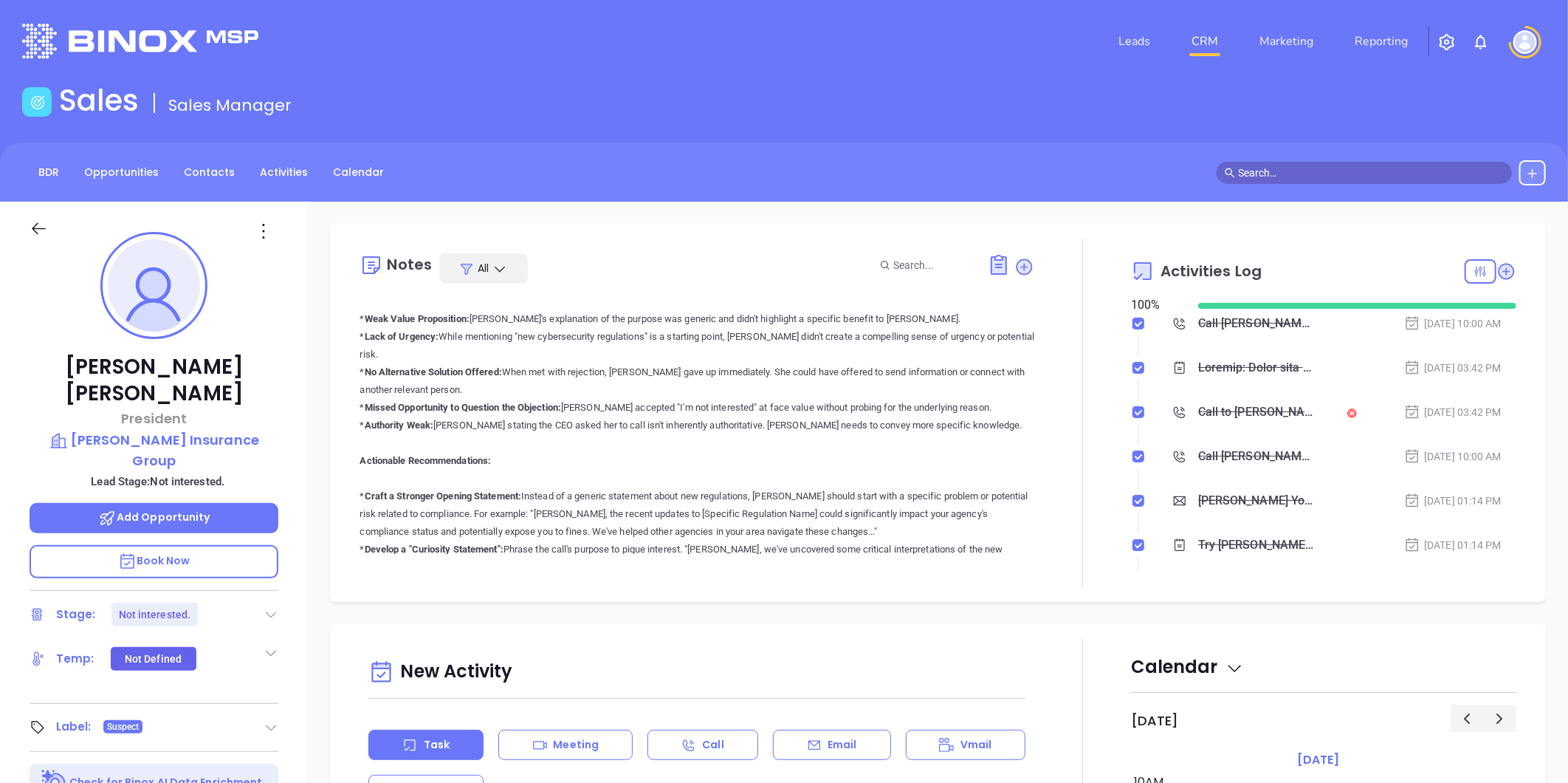
scroll to position [0, 0]
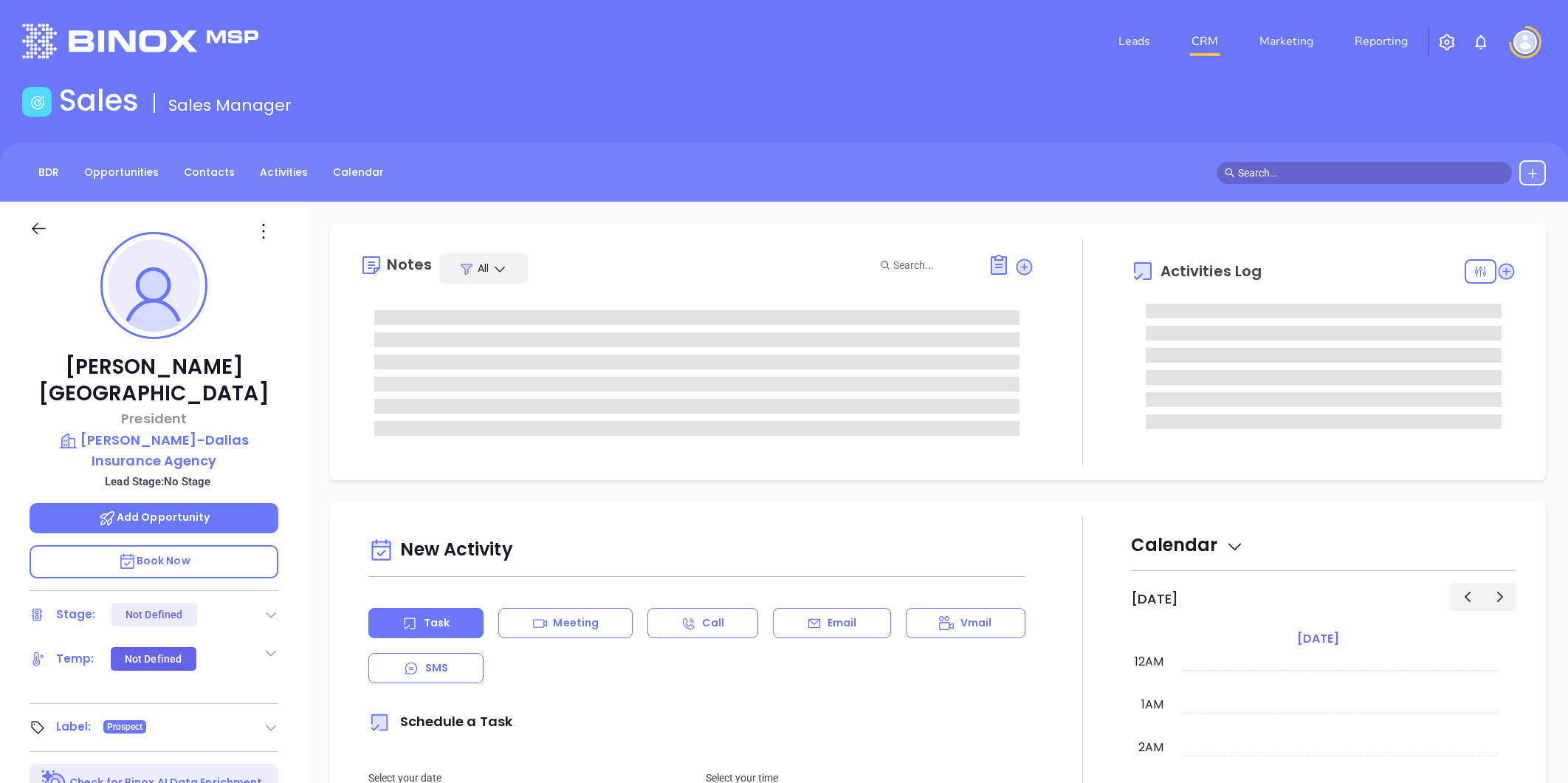
type input "[PERSON_NAME]"
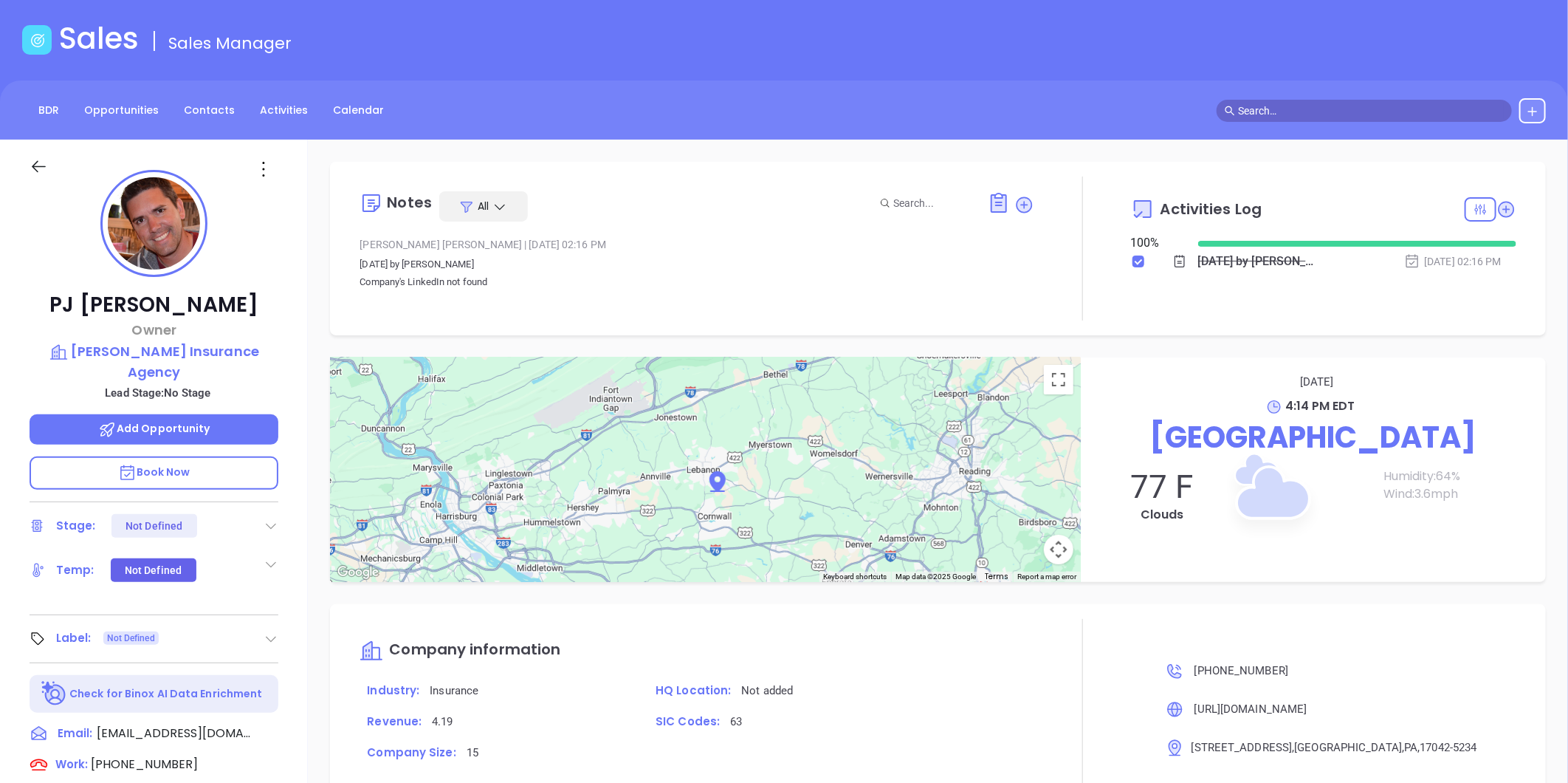
scroll to position [42, 0]
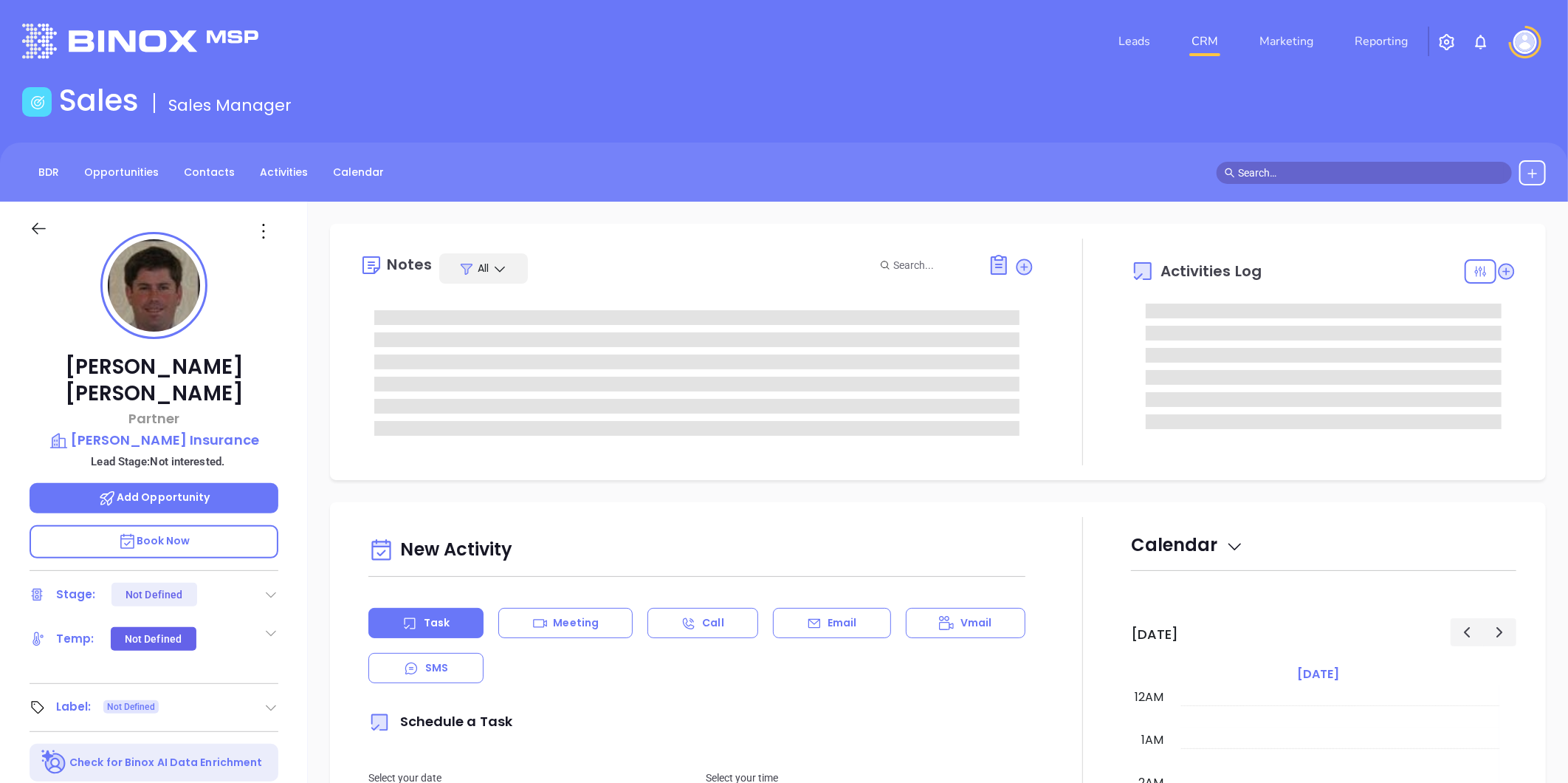
scroll to position [429, 0]
type input "[PERSON_NAME]"
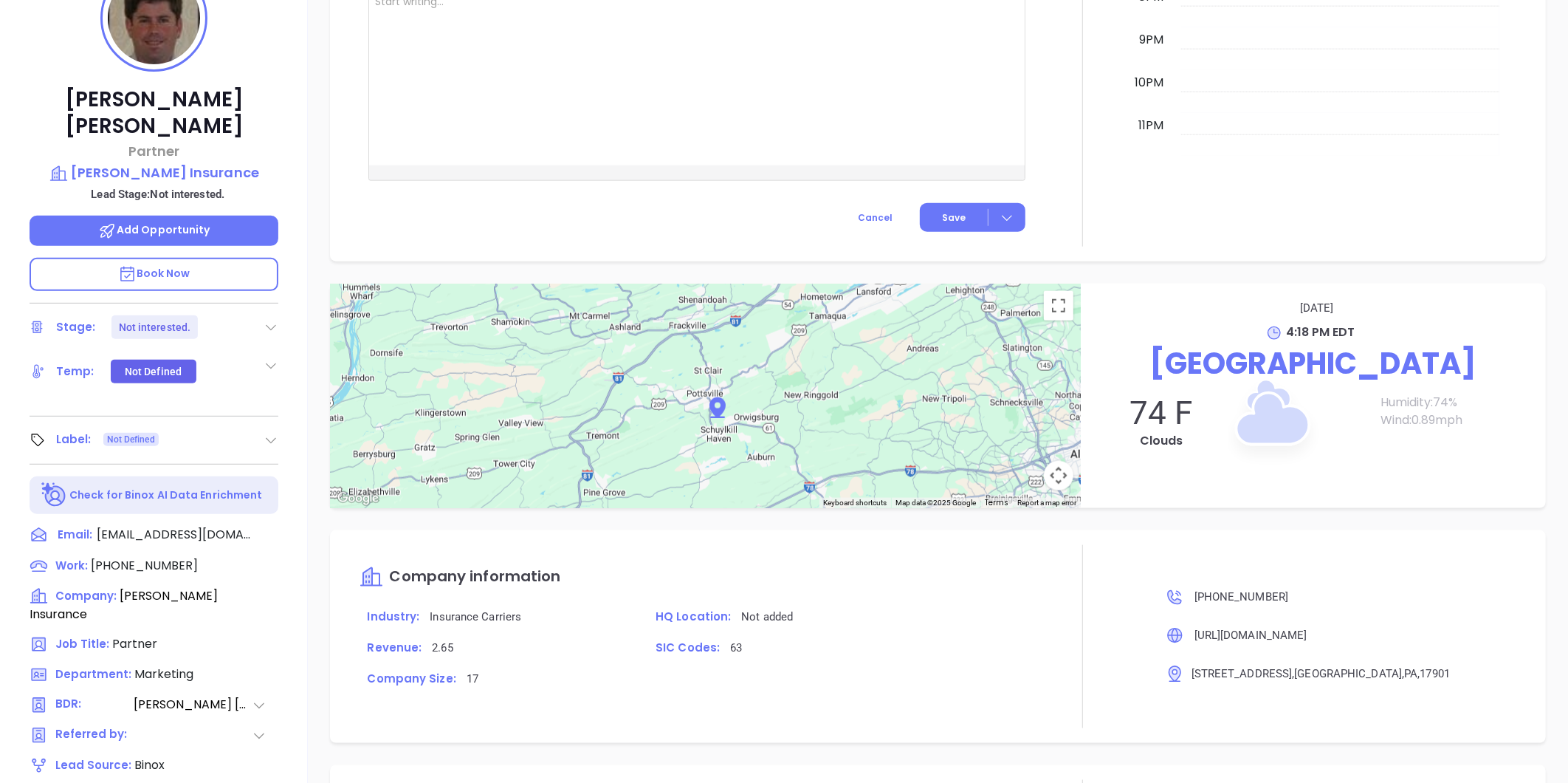
scroll to position [0, 0]
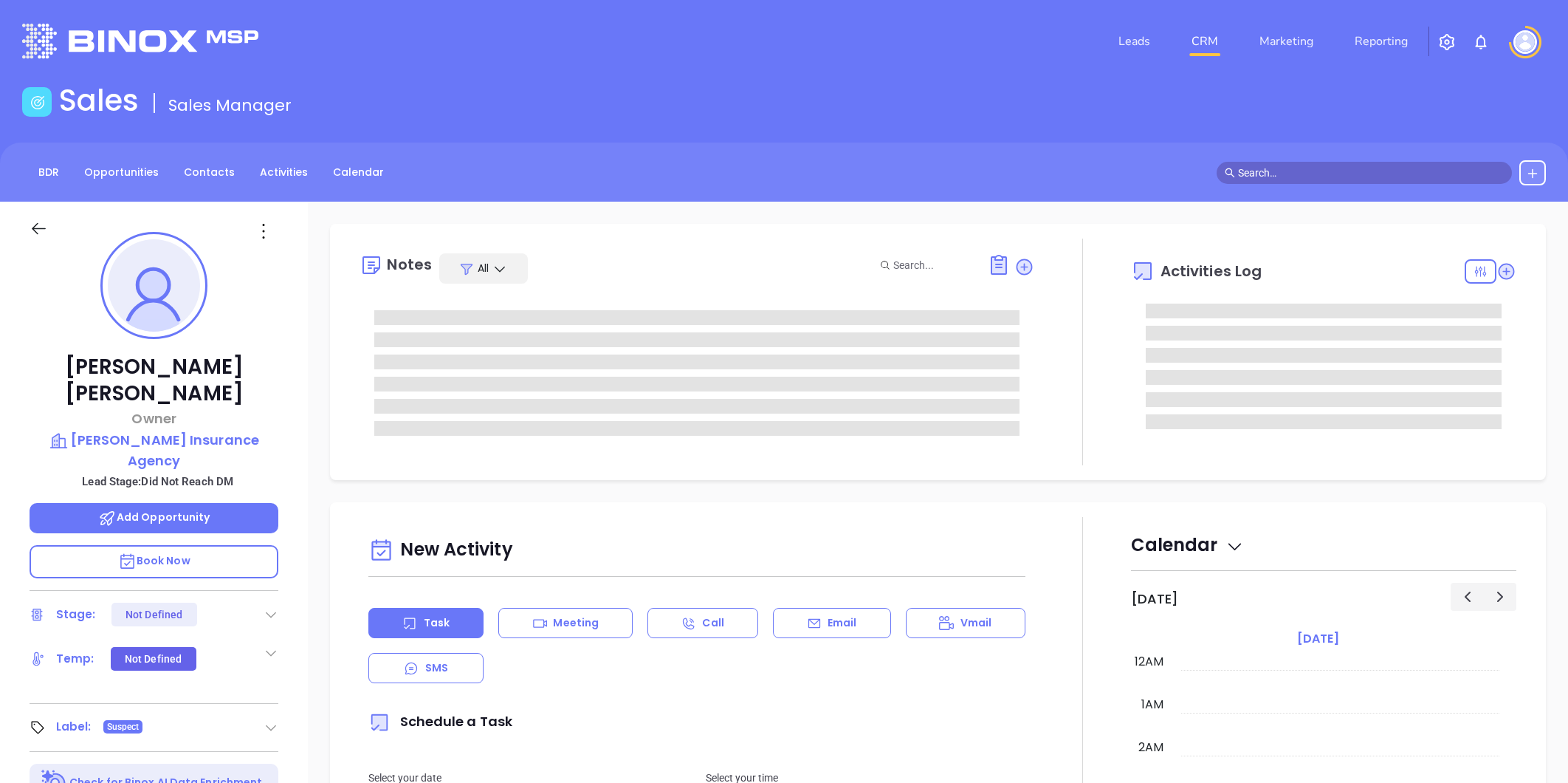
type input "[DATE]"
type input "[PERSON_NAME]"
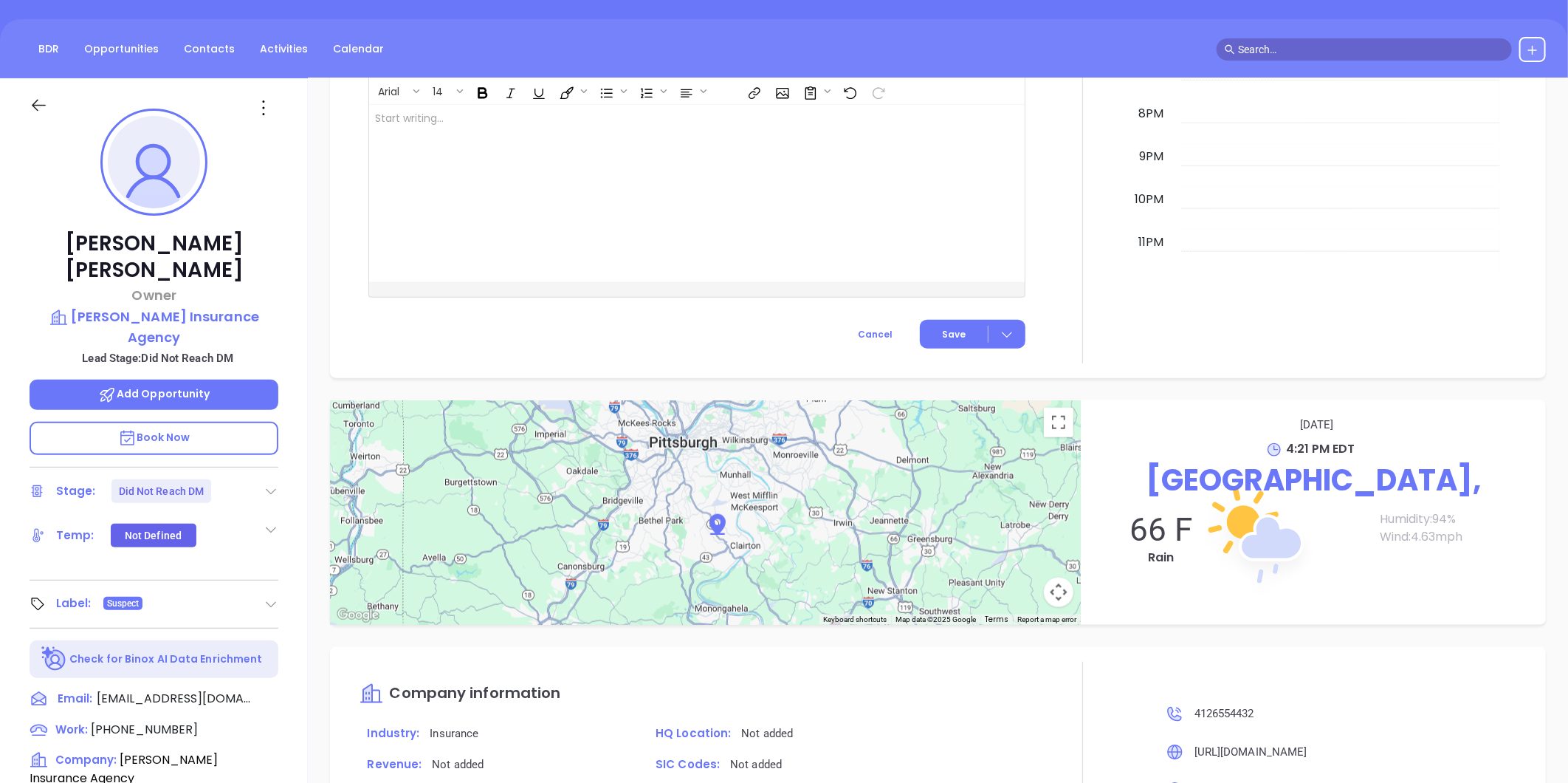
scroll to position [0, 0]
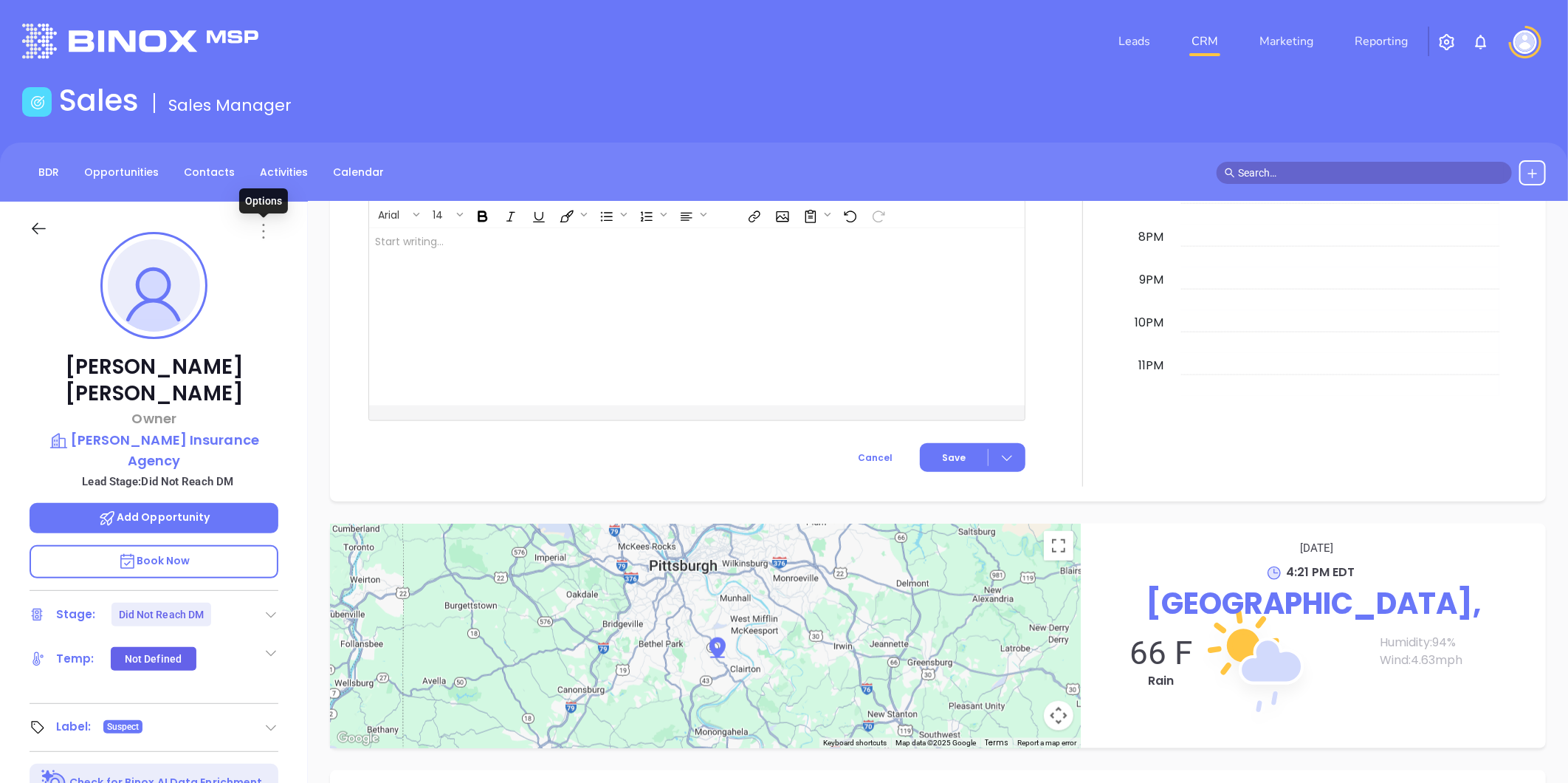
click at [264, 231] on icon at bounding box center [264, 231] width 2 height 15
click at [293, 382] on div "Edit" at bounding box center [336, 389] width 145 height 17
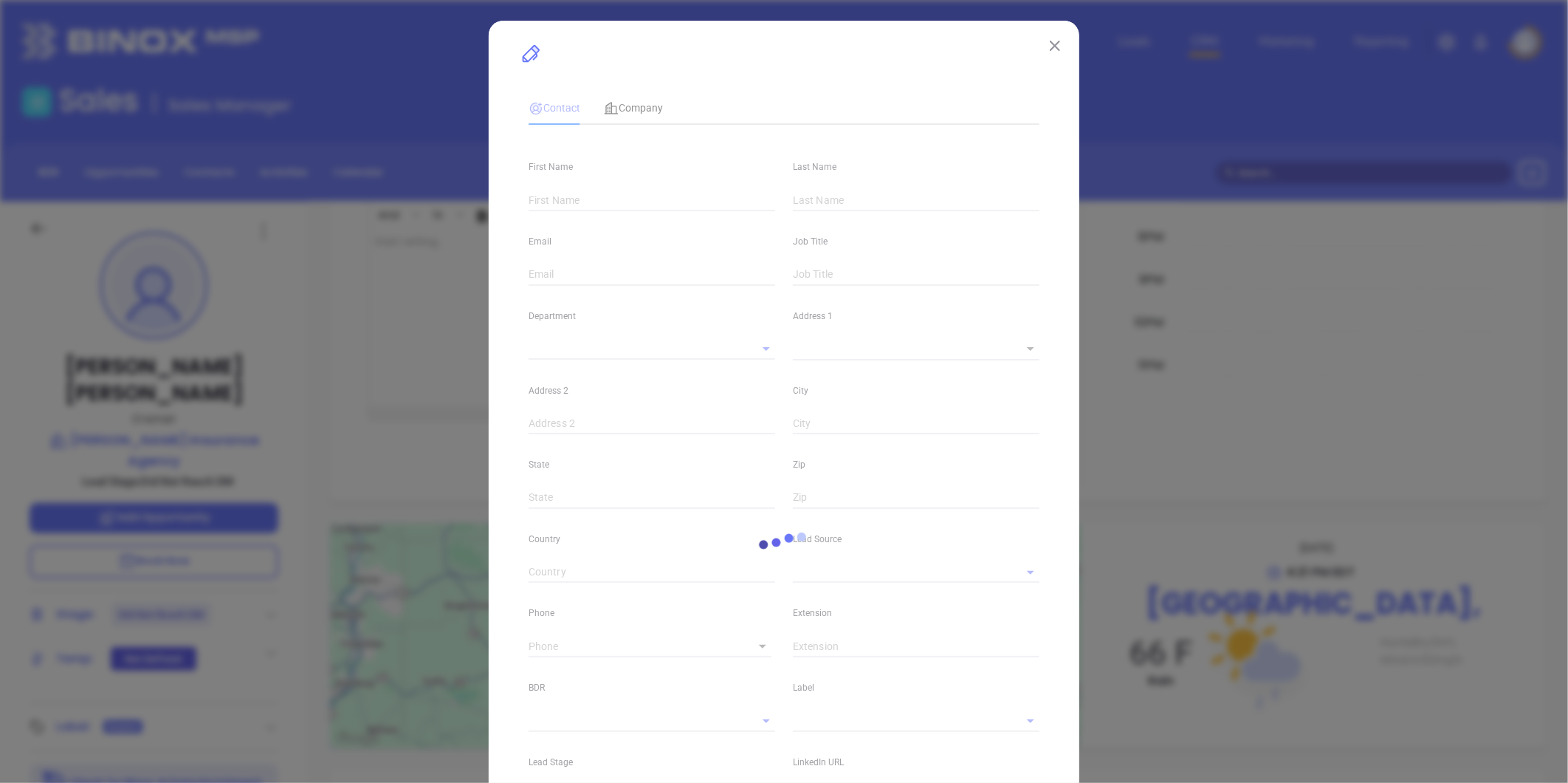
type input "Rosann"
type input "Elinsky"
type input "relinsky@cusumanoinsurance.com"
type input "Owner"
type input "1"
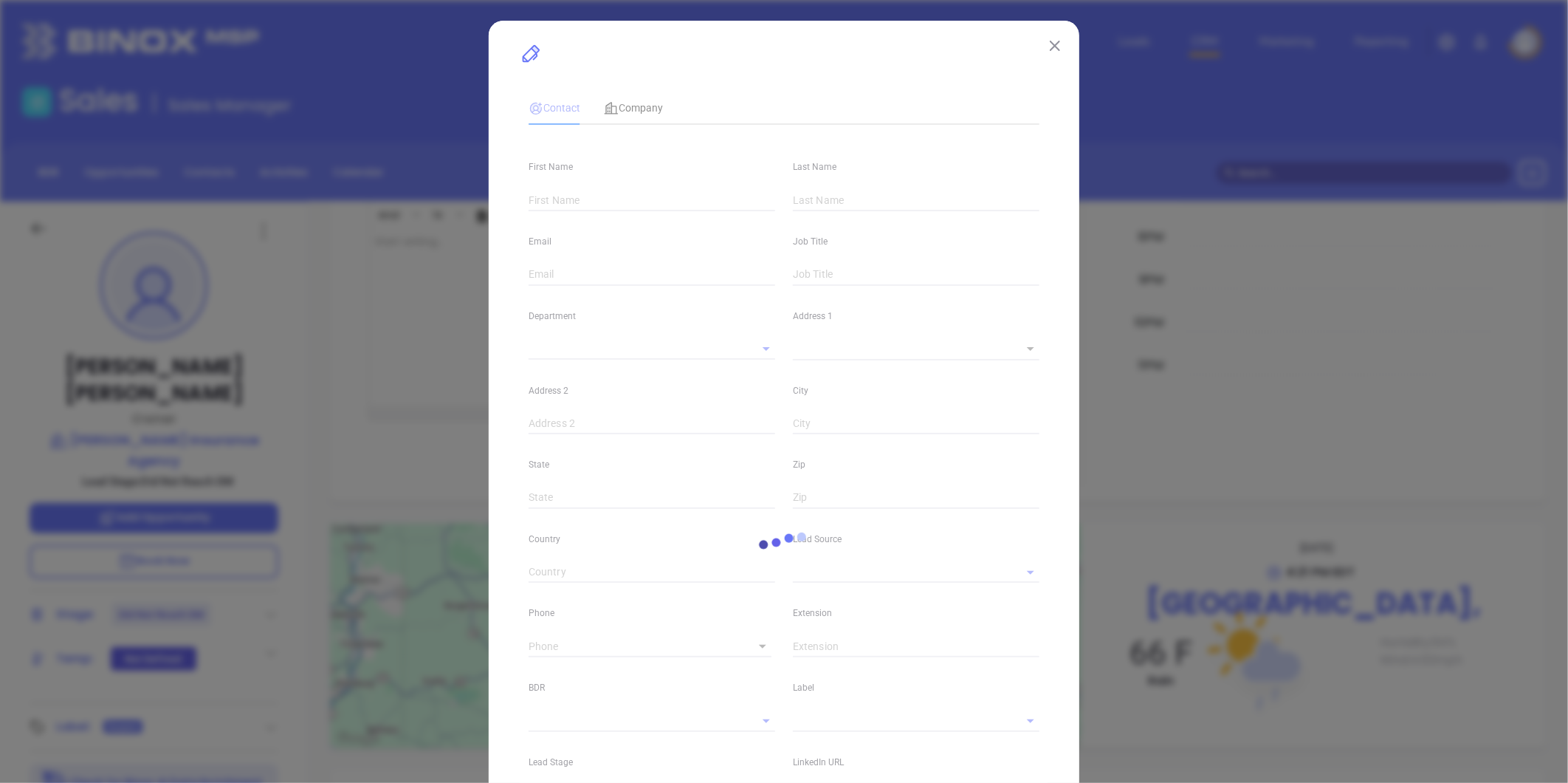
type input "www.linkedin.com/in/rosann-elinsky-a9492910"
type input "Marketing"
type input "Other"
type input "[PERSON_NAME]"
type input "Did Not Reach DM"
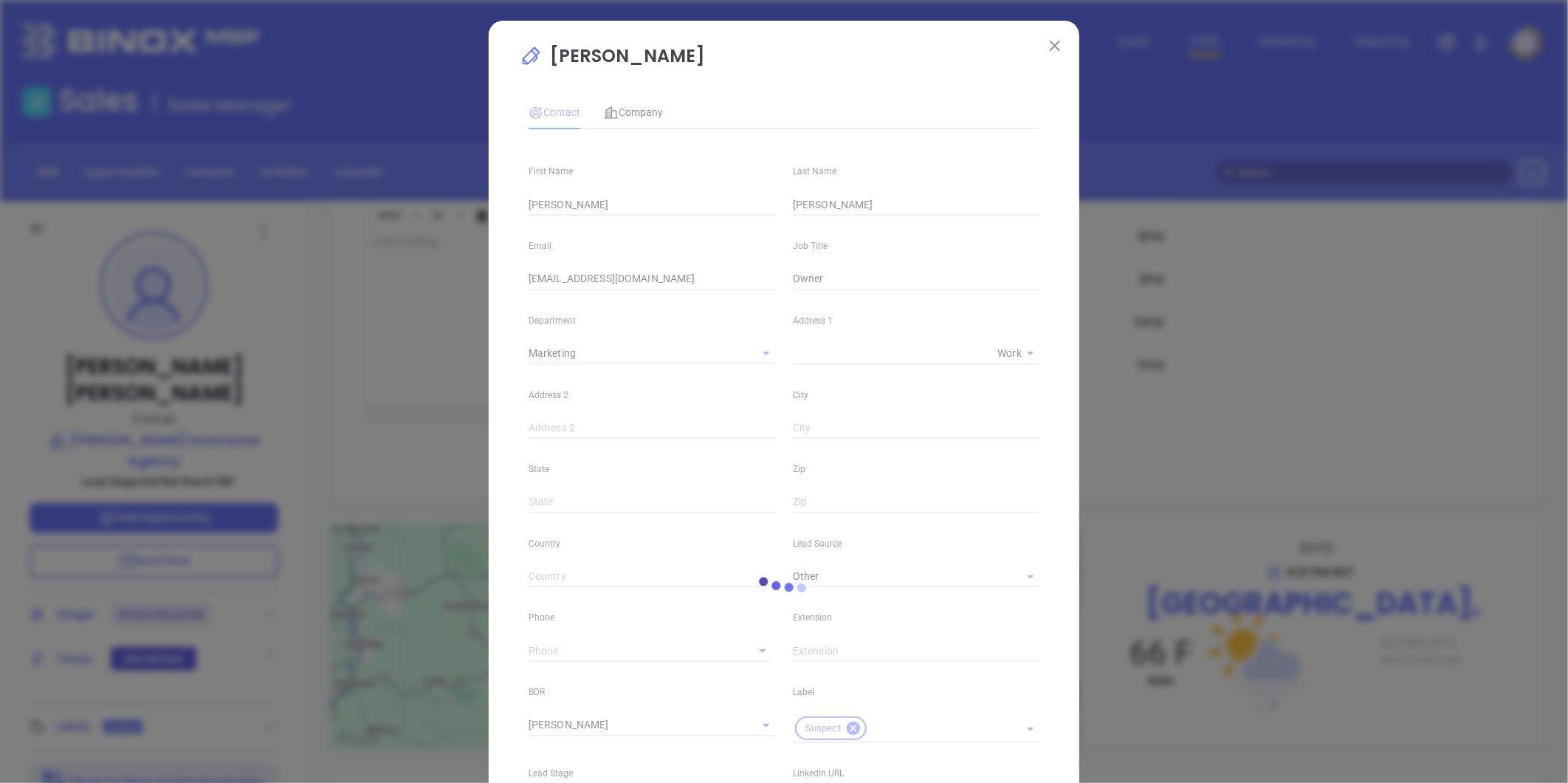
type input "(412) 655-4432"
type input "1"
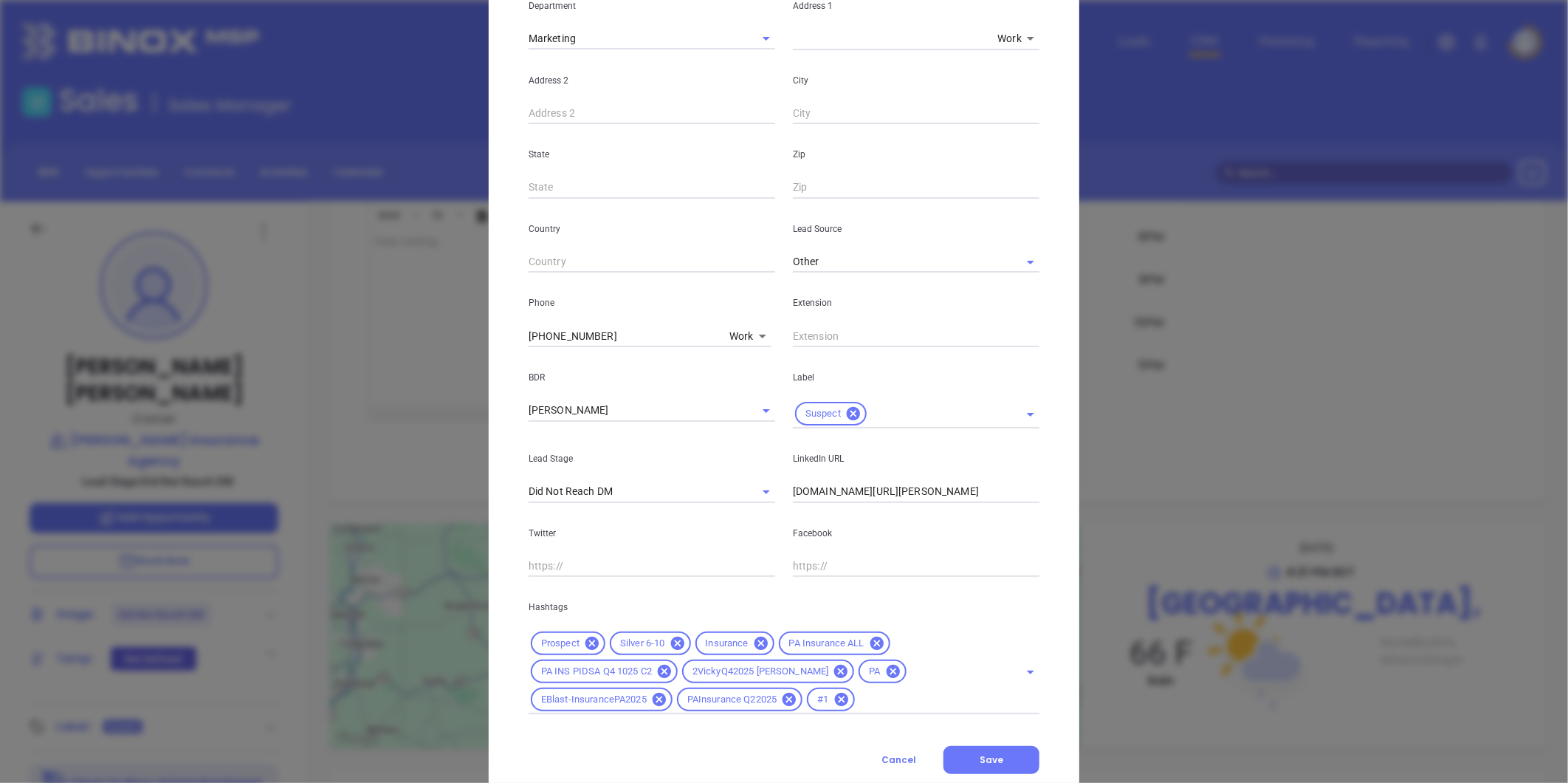
scroll to position [328, 0]
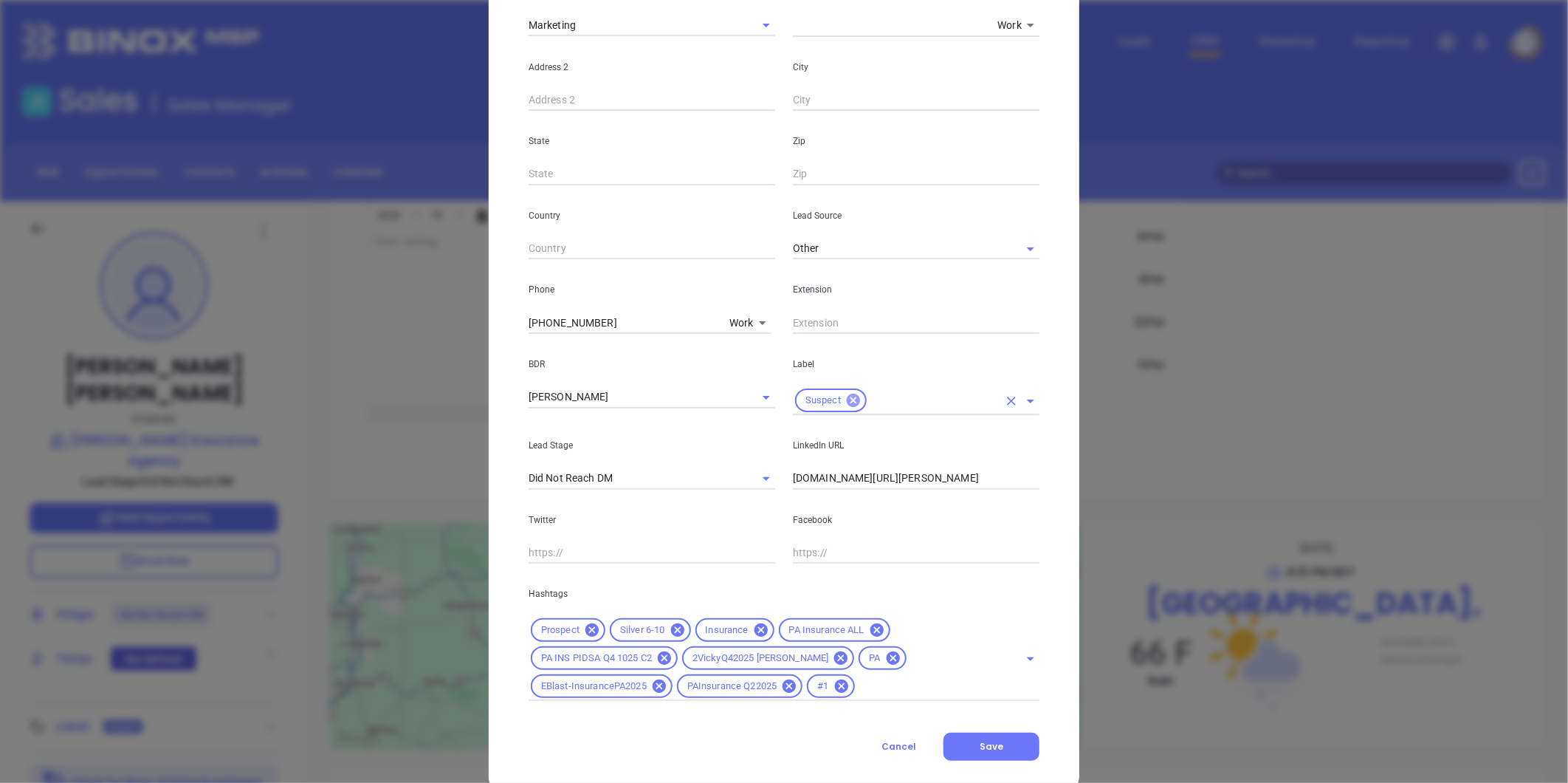
click at [845, 392] on icon at bounding box center [853, 400] width 17 height 17
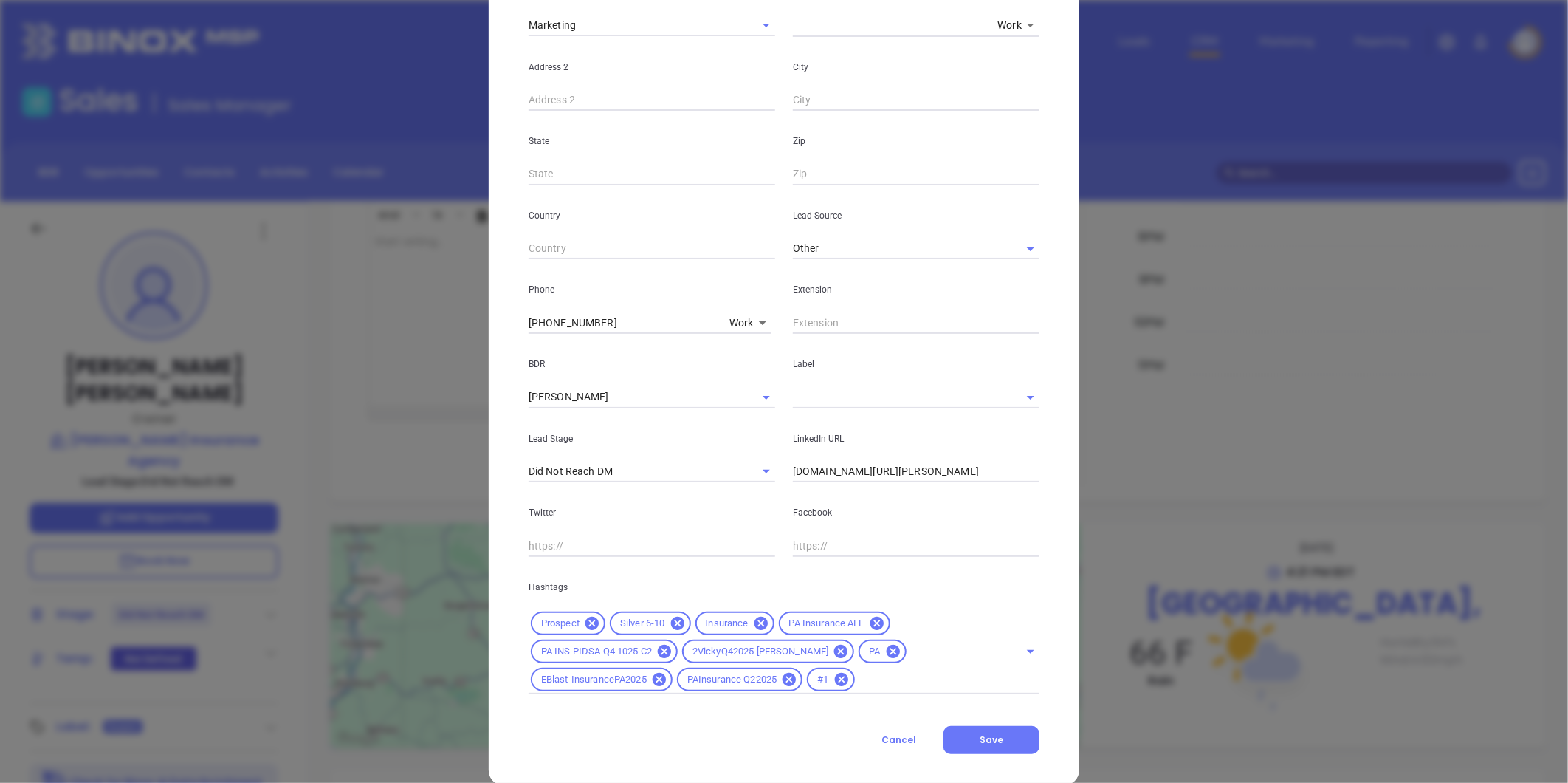
click at [840, 399] on input "text" at bounding box center [895, 397] width 205 height 21
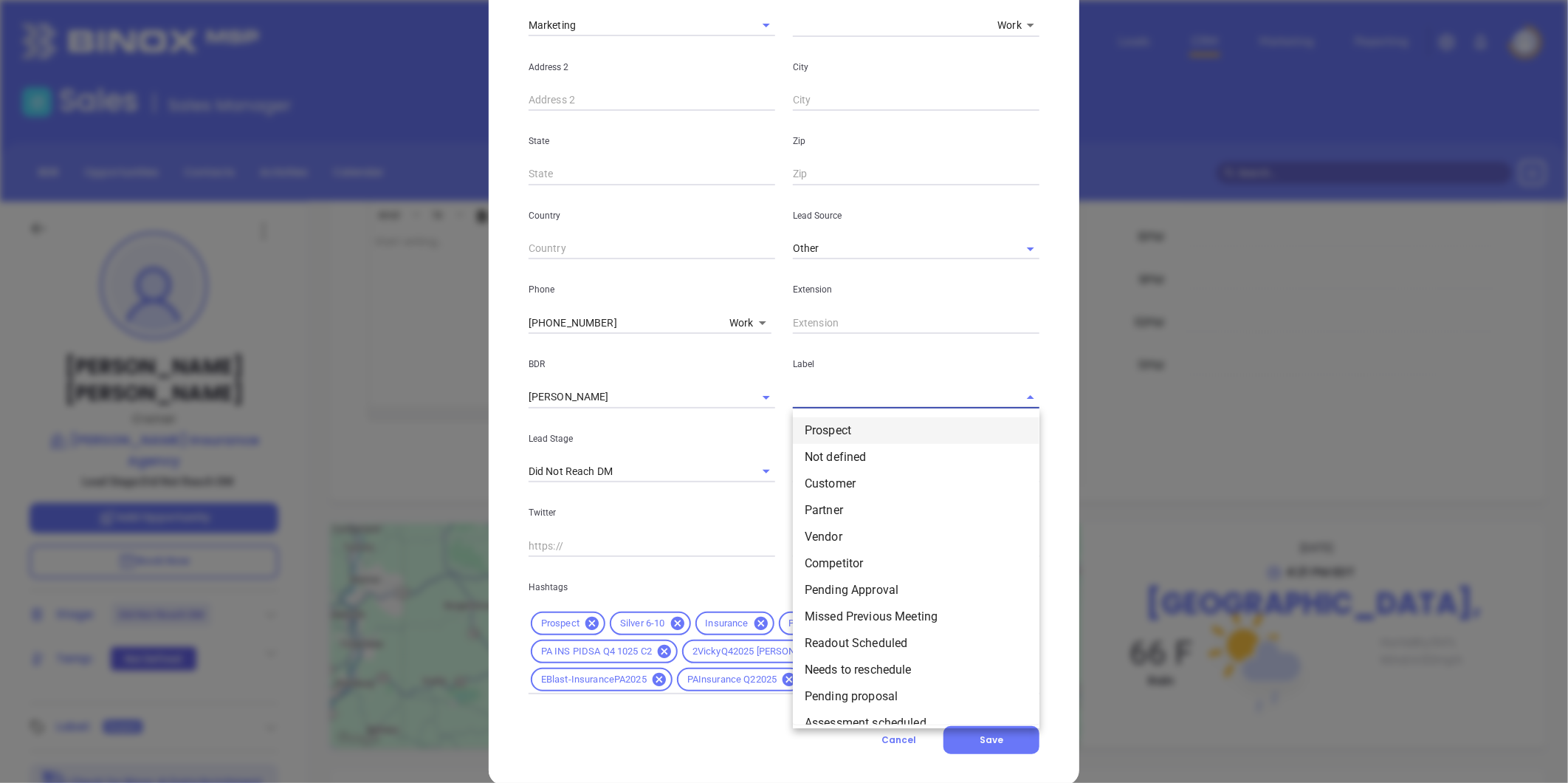
click at [838, 428] on li "Prospect" at bounding box center [916, 430] width 246 height 27
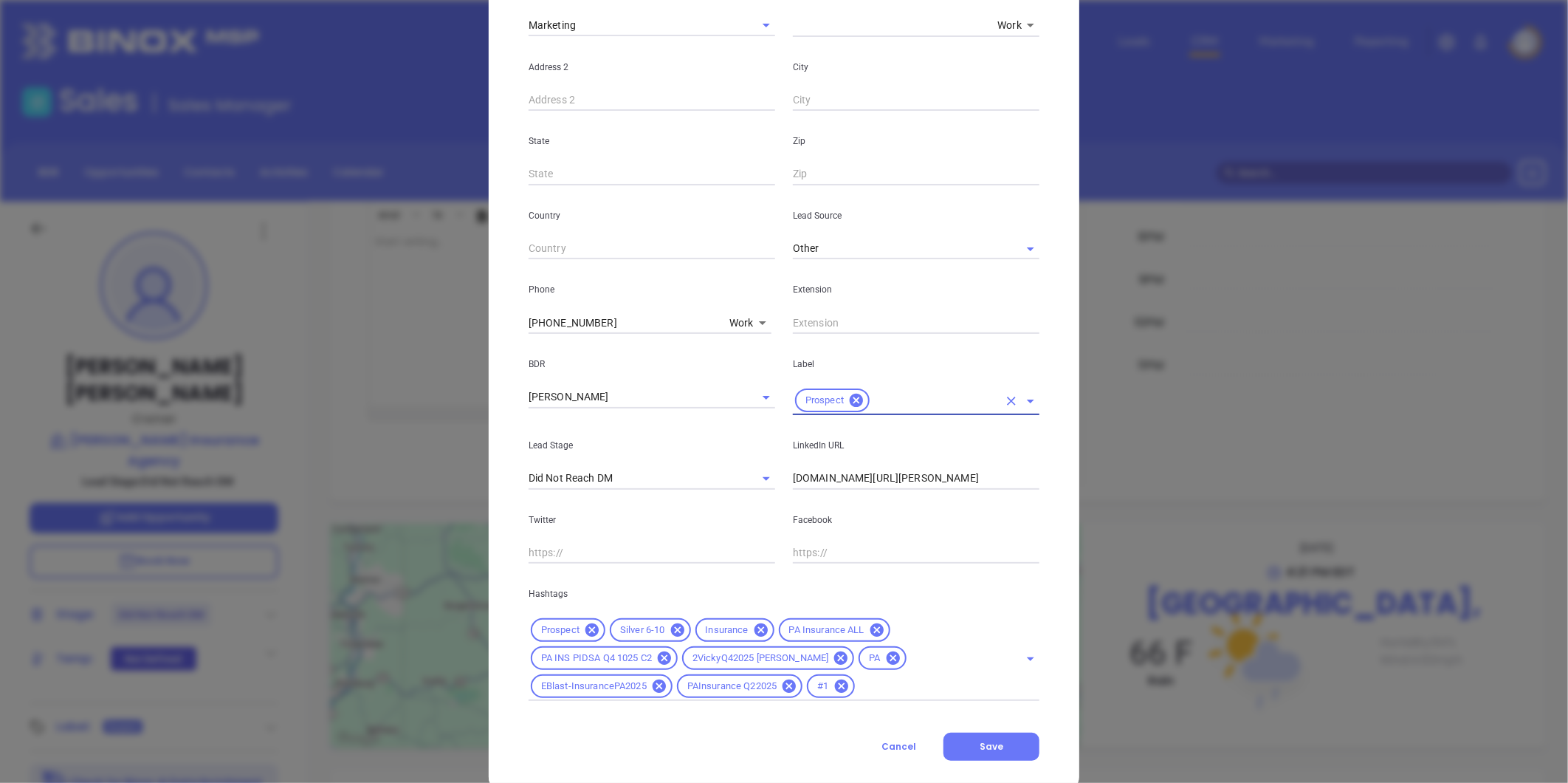
click at [815, 319] on input "text" at bounding box center [916, 323] width 246 height 22
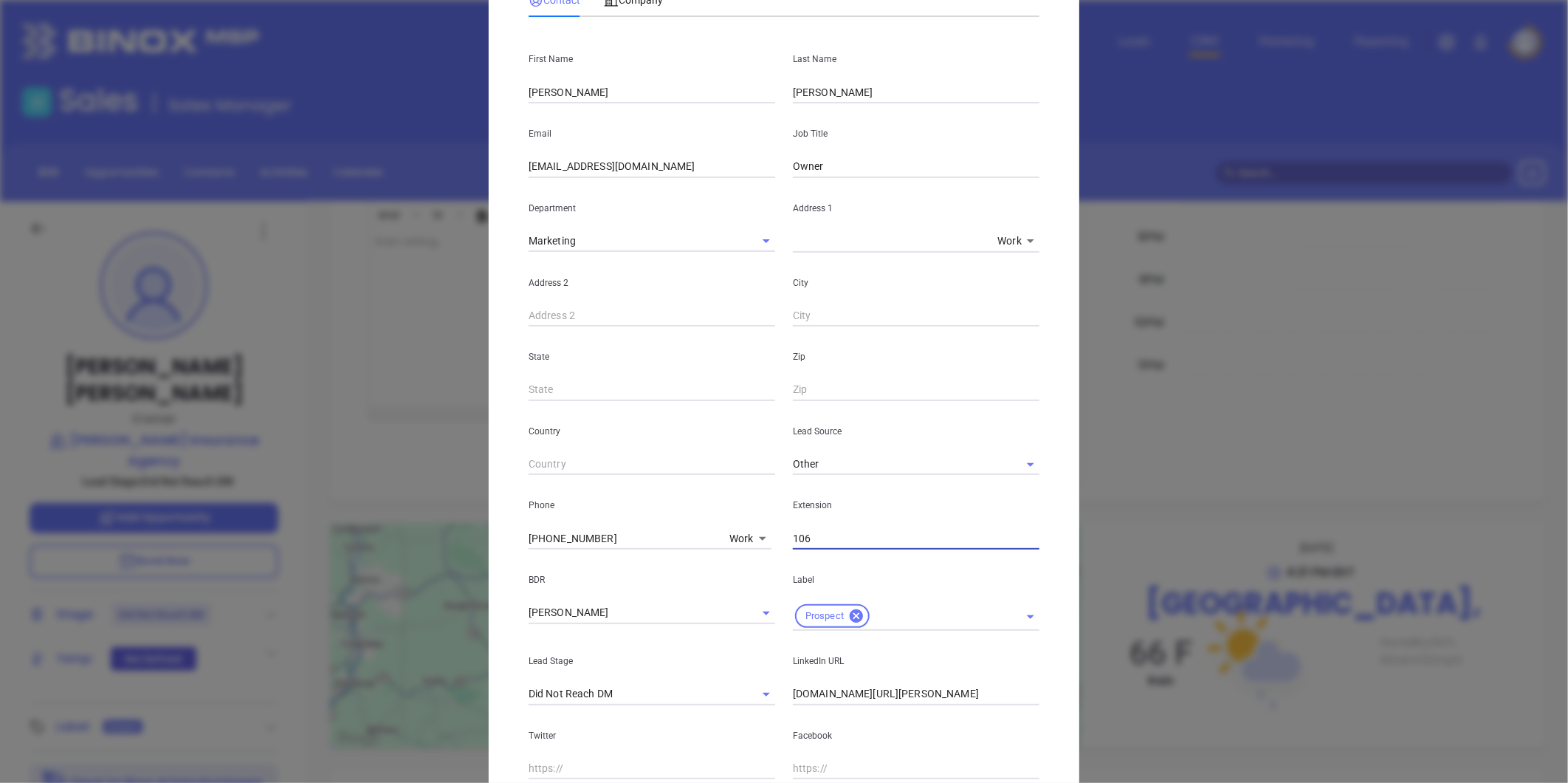
scroll to position [0, 0]
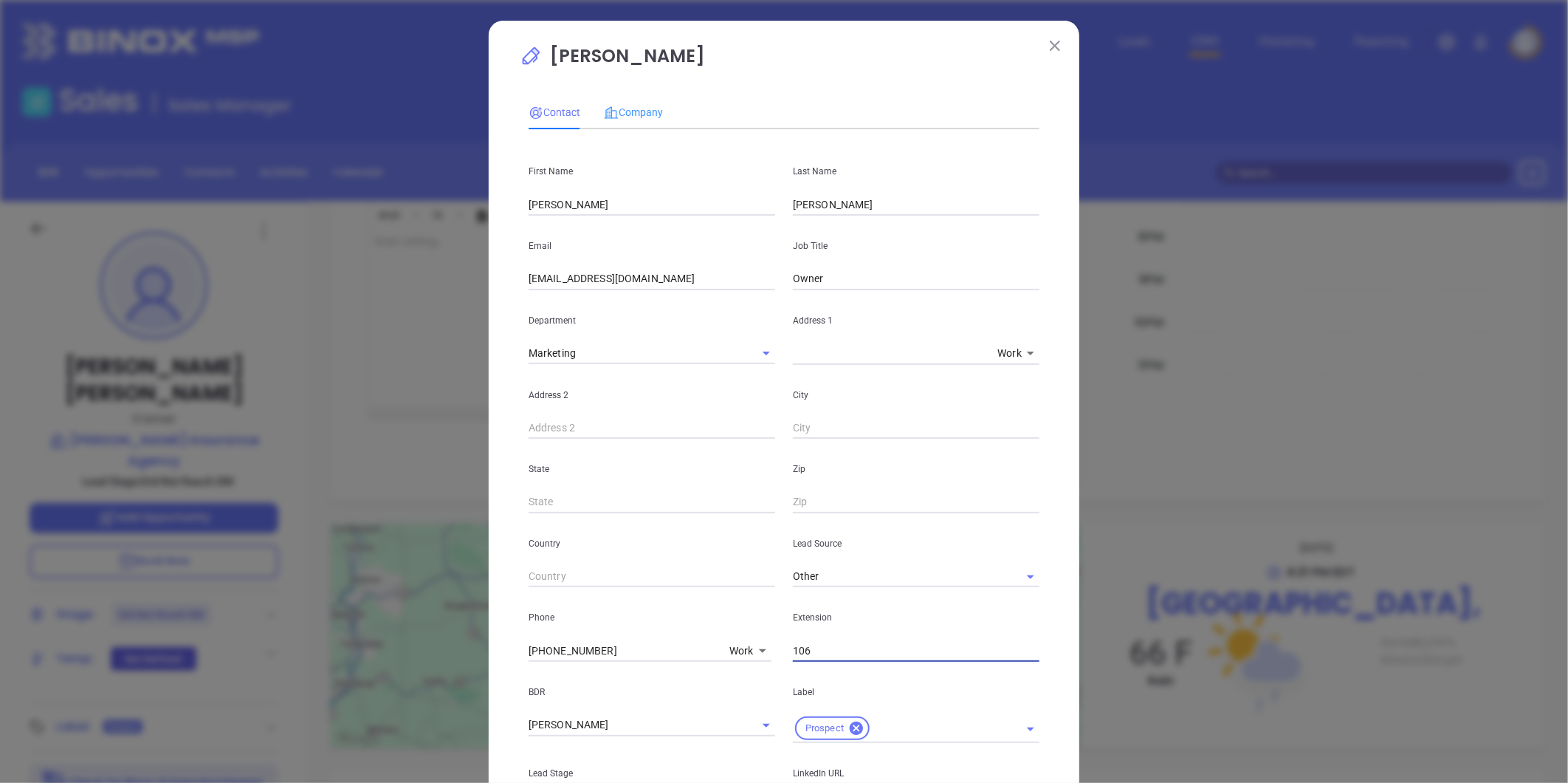
type input "106"
drag, startPoint x: 637, startPoint y: 99, endPoint x: 643, endPoint y: 105, distance: 8.5
click at [637, 101] on div "Company" at bounding box center [633, 112] width 59 height 34
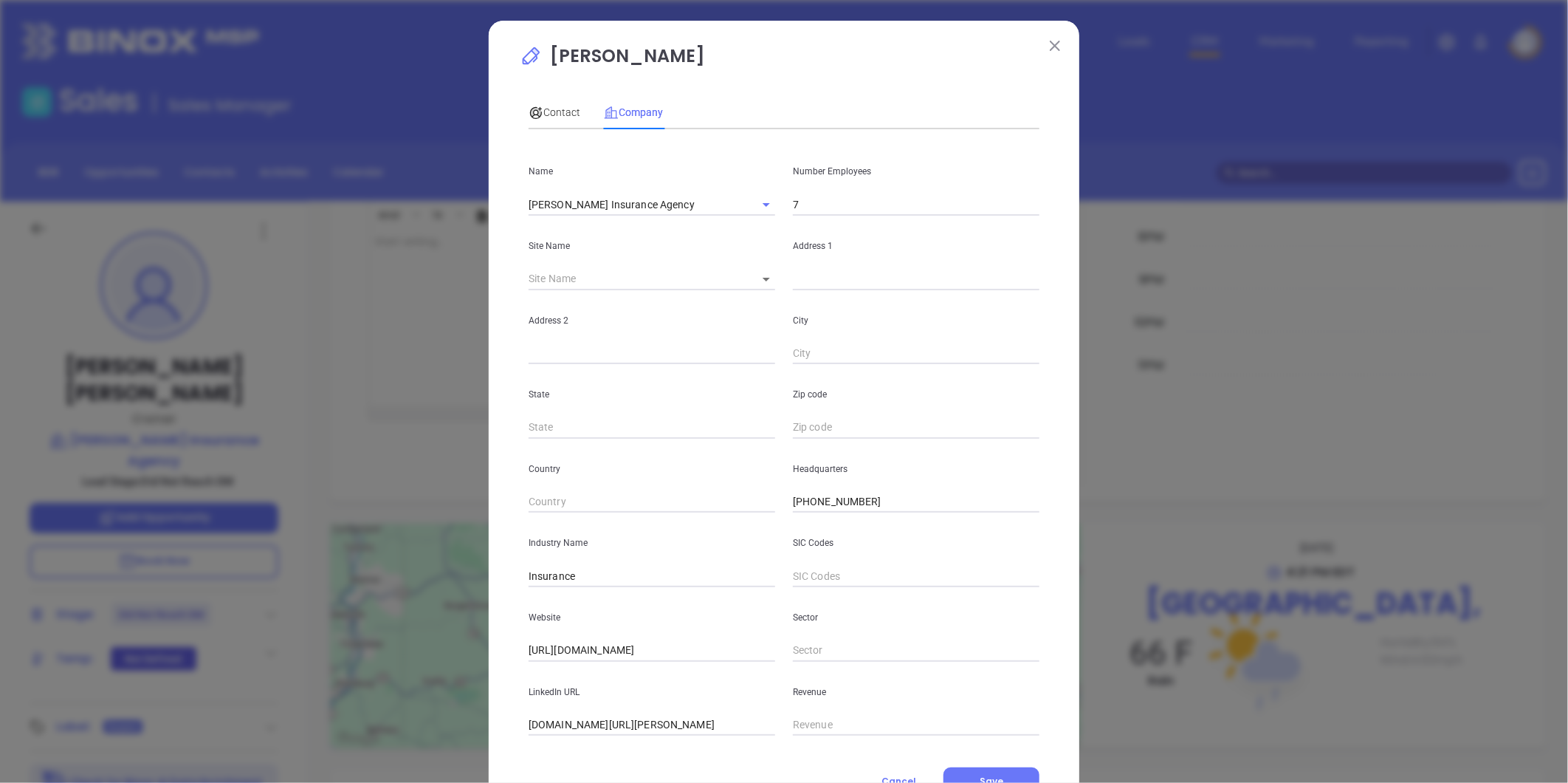
scroll to position [65, 0]
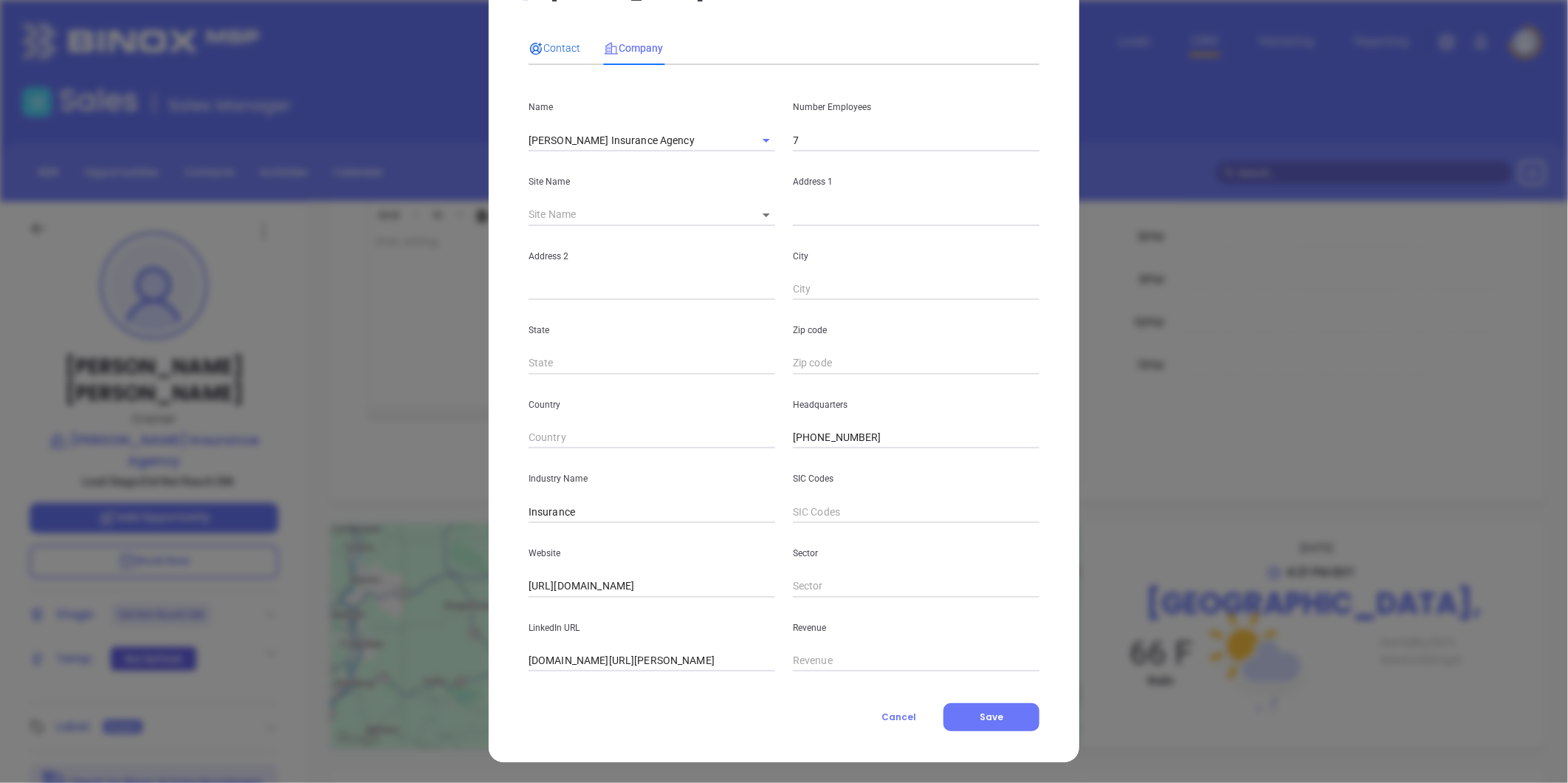
click at [537, 42] on span "Contact" at bounding box center [555, 47] width 52 height 12
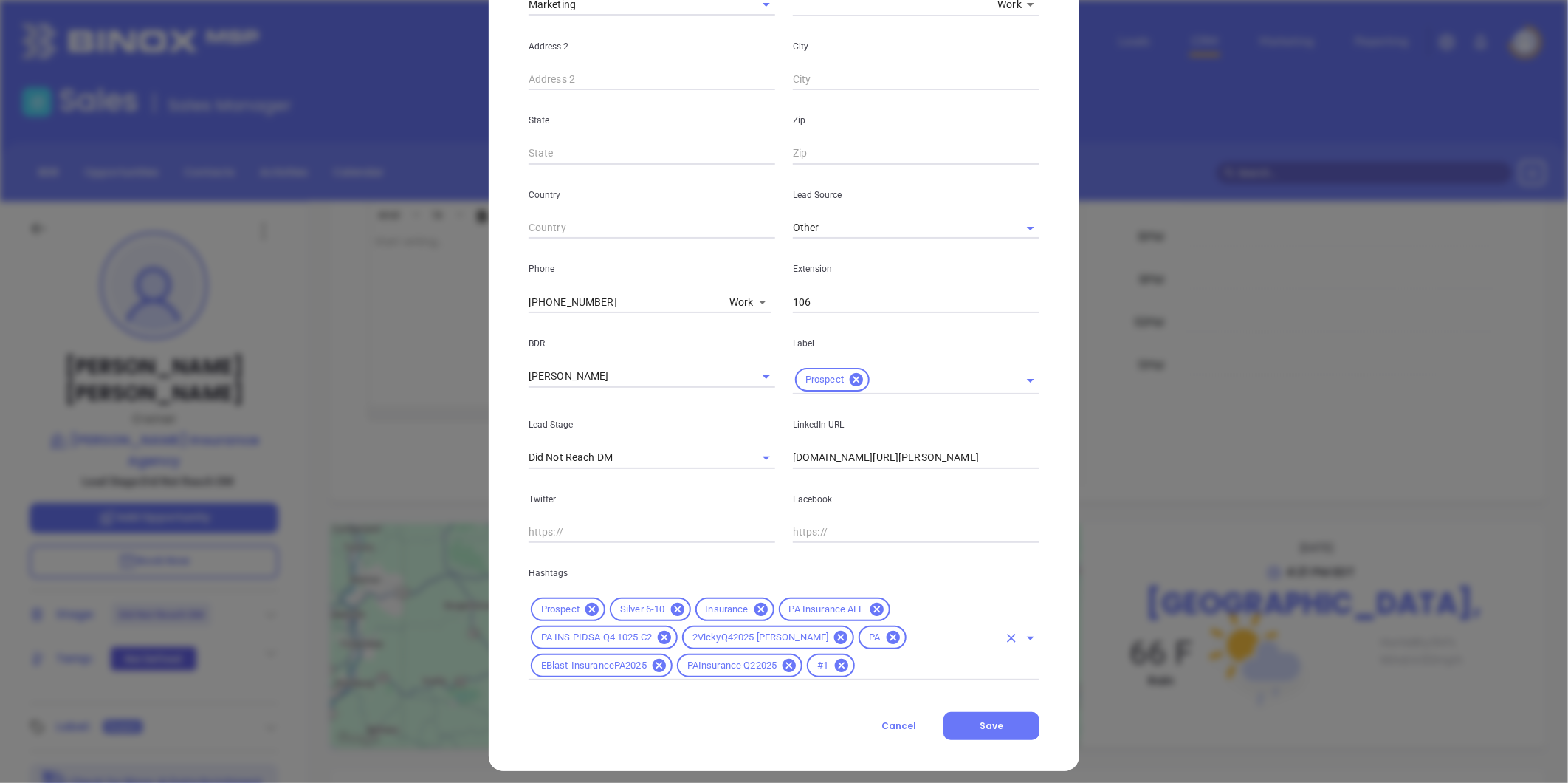
scroll to position [357, 0]
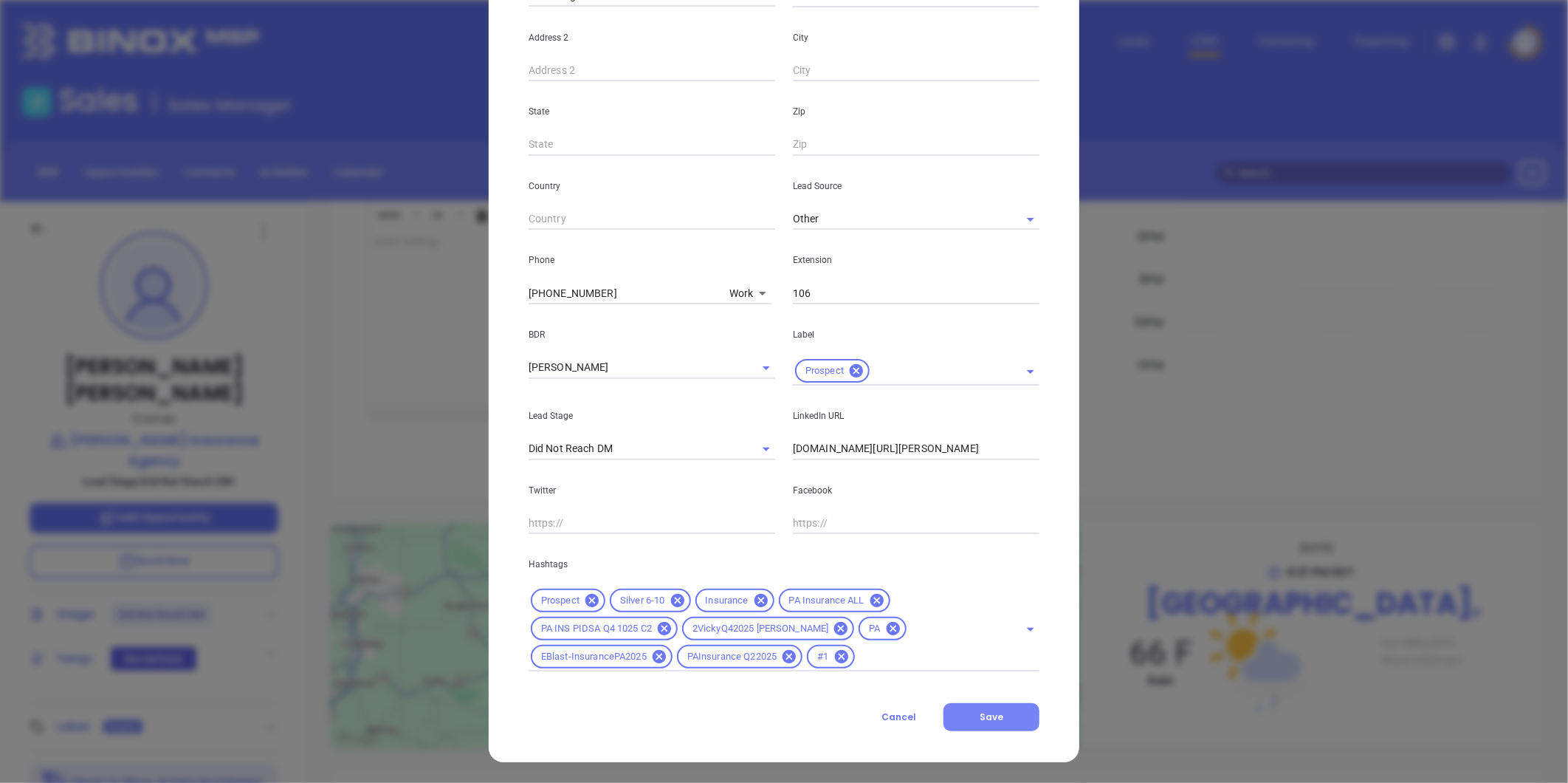
click at [991, 720] on span "Save" at bounding box center [991, 717] width 24 height 13
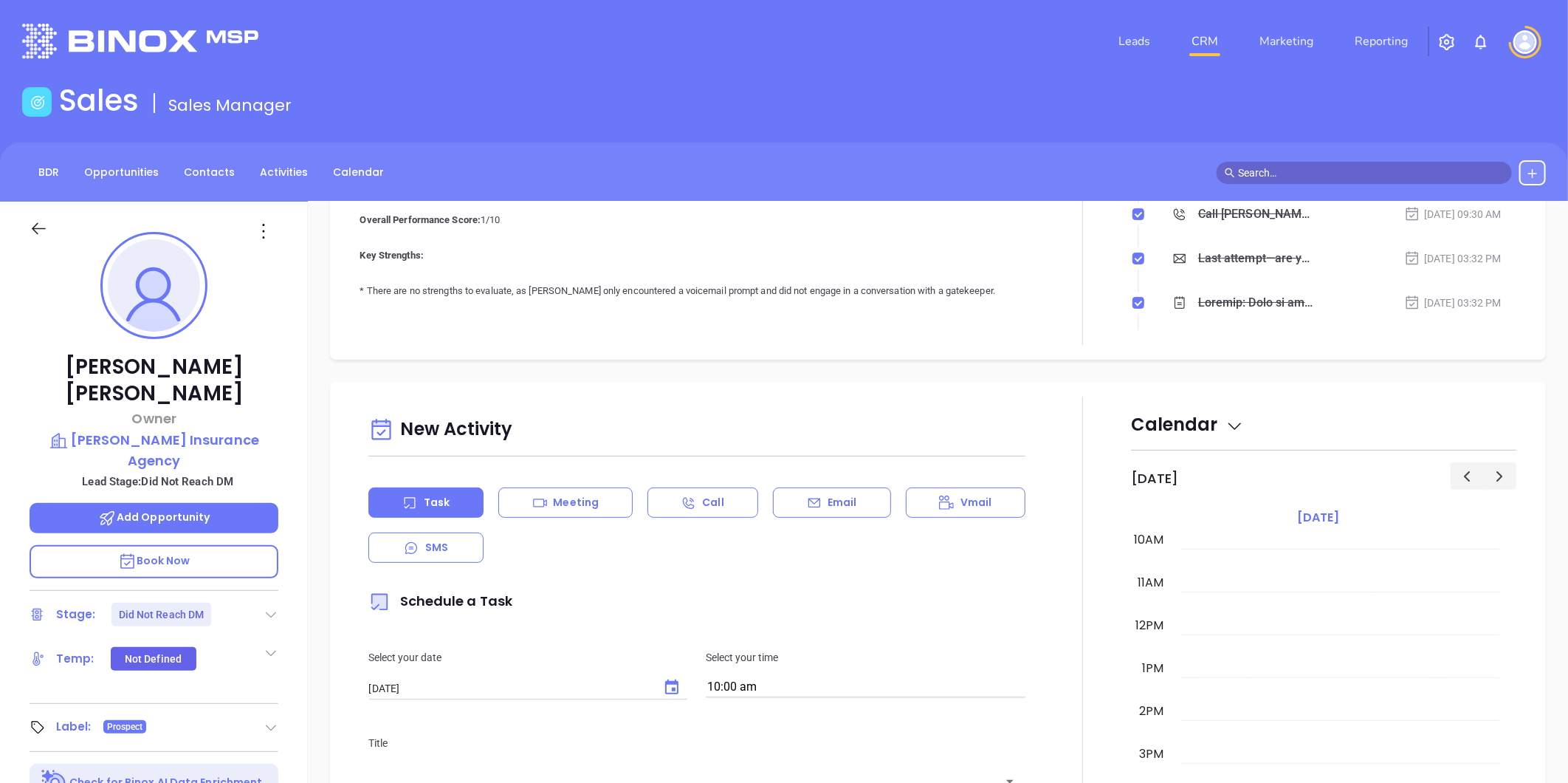
scroll to position [0, 0]
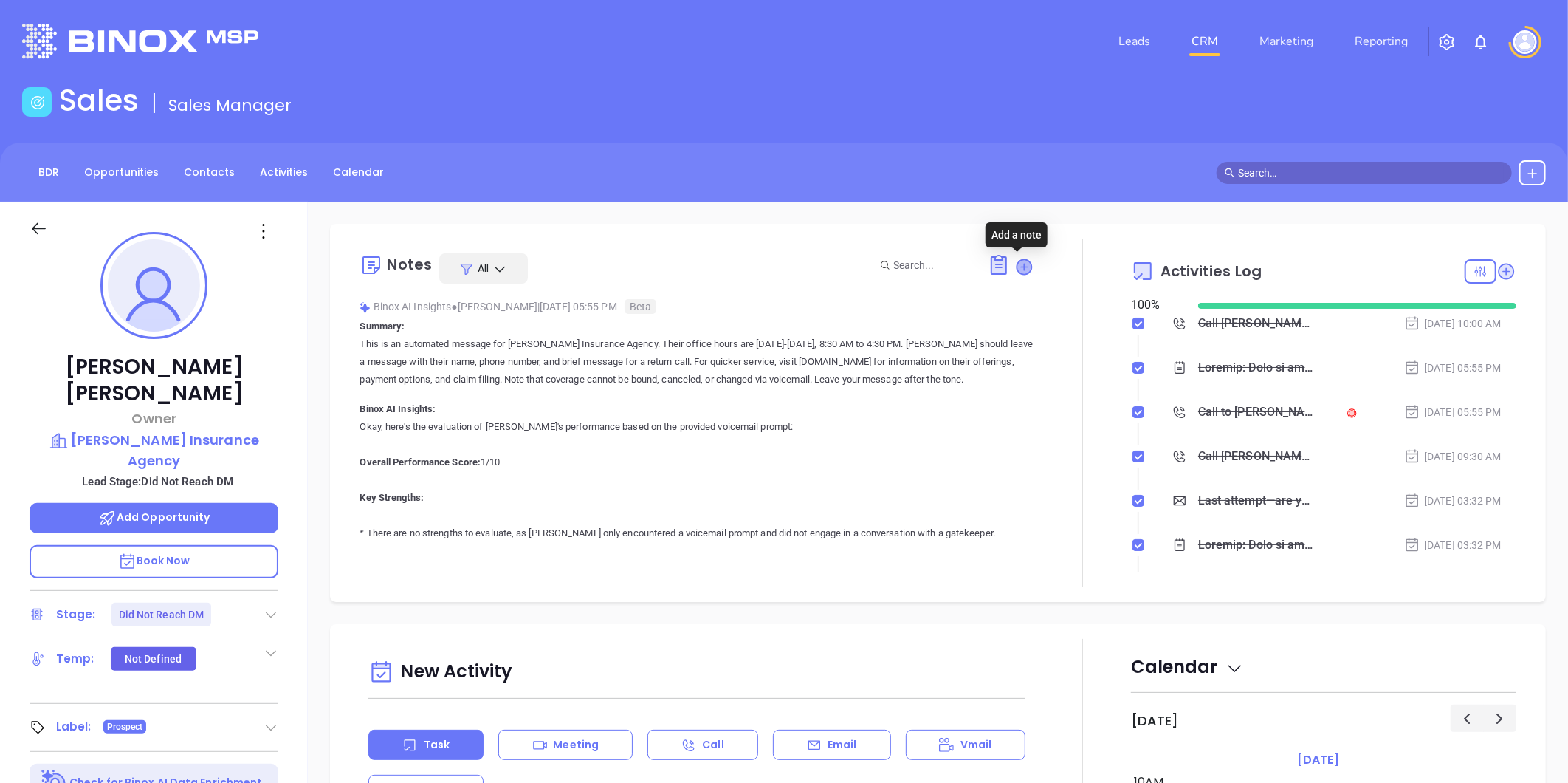
click at [1017, 260] on icon at bounding box center [1024, 266] width 15 height 15
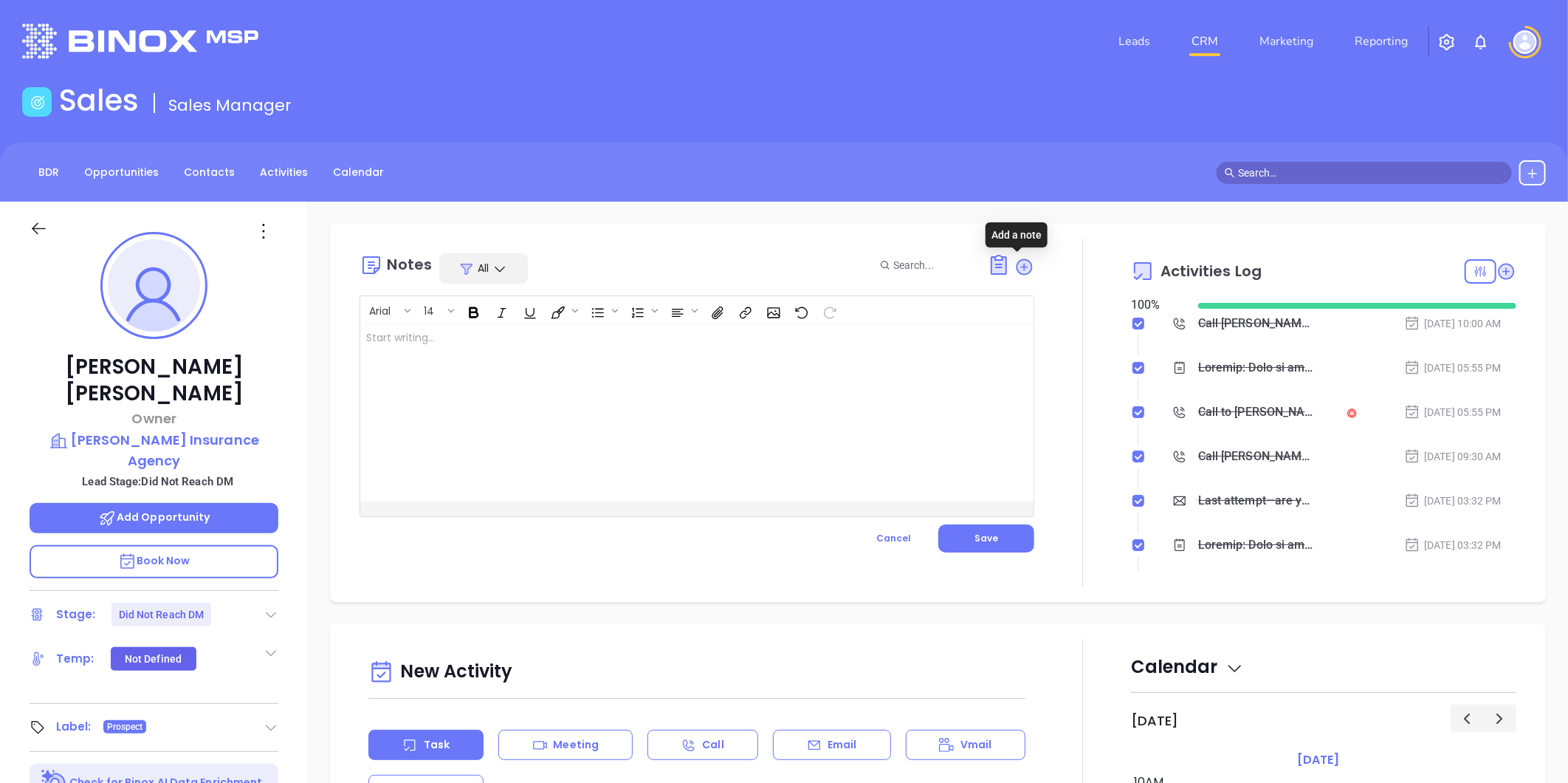
click at [491, 334] on div at bounding box center [673, 412] width 626 height 177
click at [487, 334] on p at bounding box center [673, 338] width 614 height 16
click at [983, 532] on span "Save" at bounding box center [986, 538] width 24 height 13
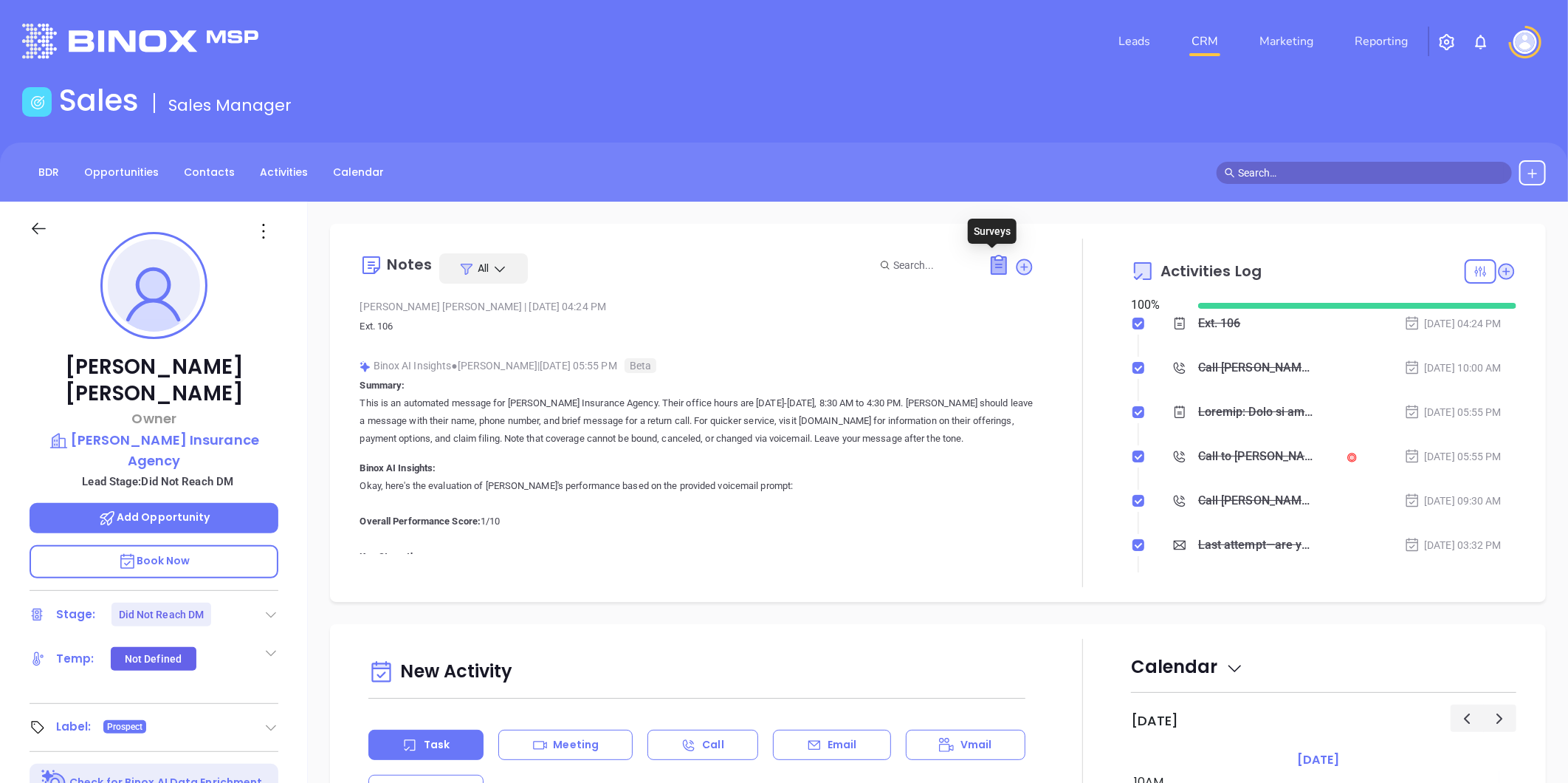
click at [991, 266] on icon at bounding box center [998, 265] width 15 height 17
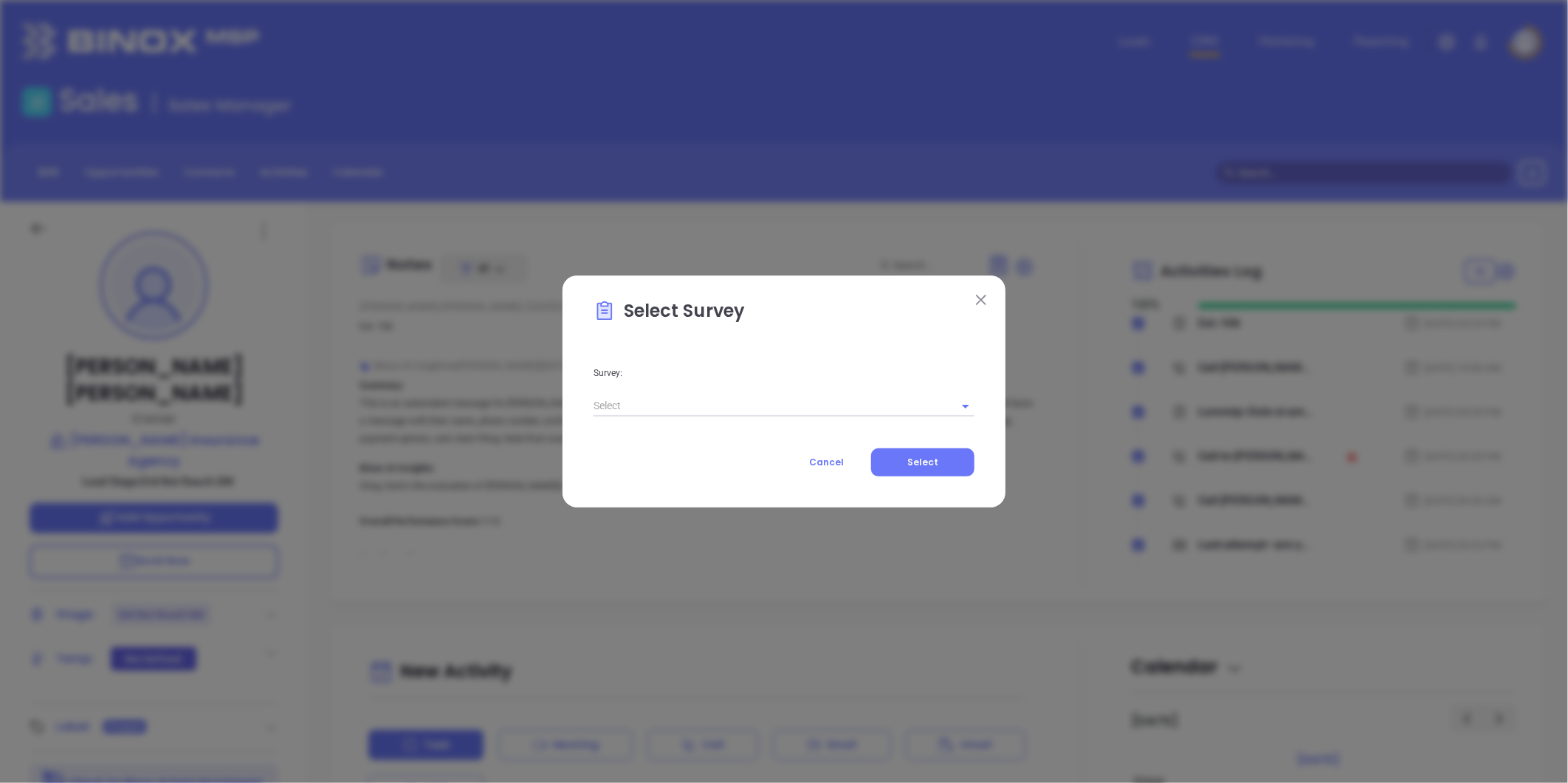
click at [688, 397] on input "text" at bounding box center [763, 405] width 340 height 21
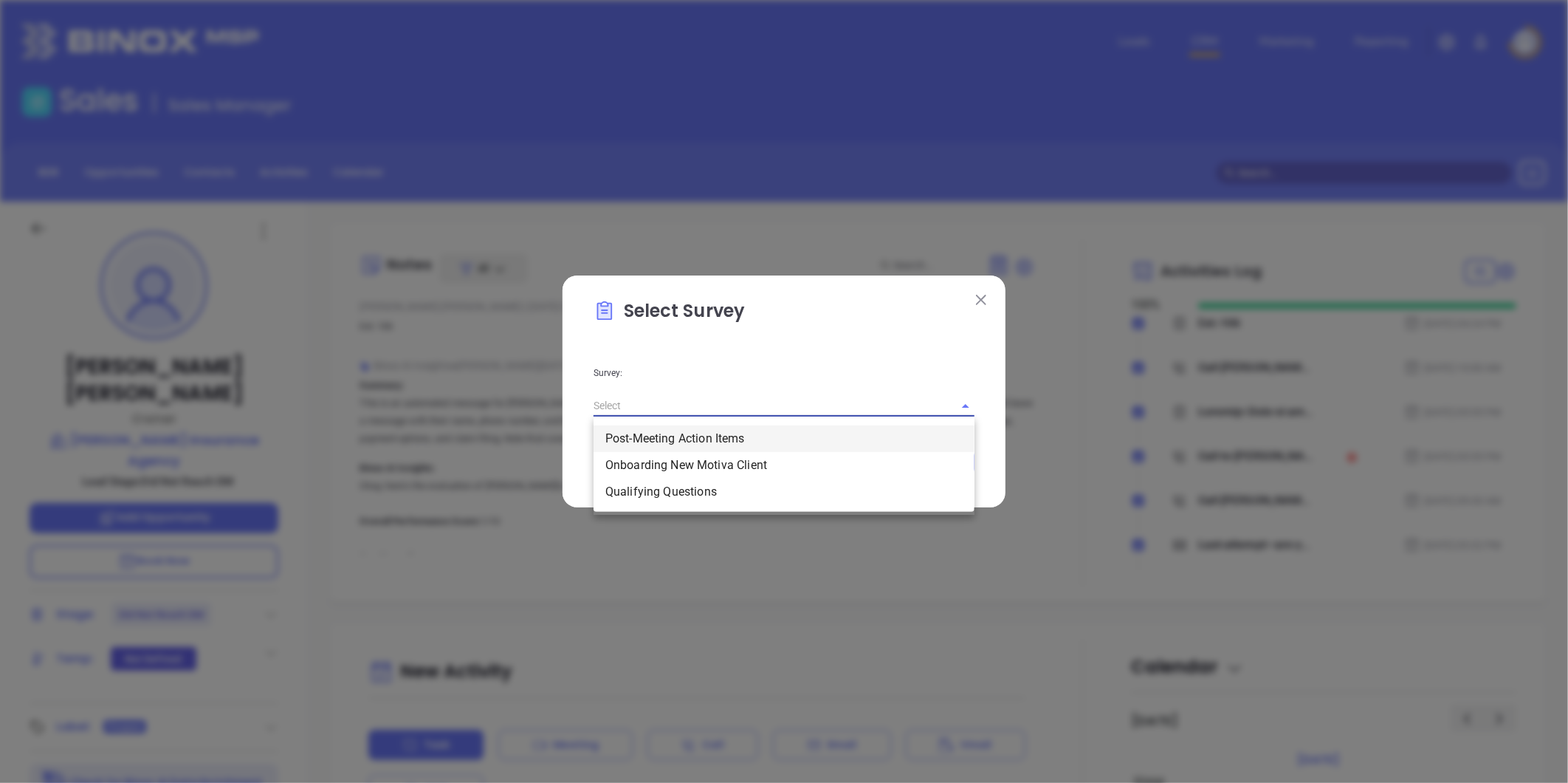
click at [674, 438] on li "Post-Meeting Action Items" at bounding box center [784, 438] width 381 height 27
type input "Post-Meeting Action Items"
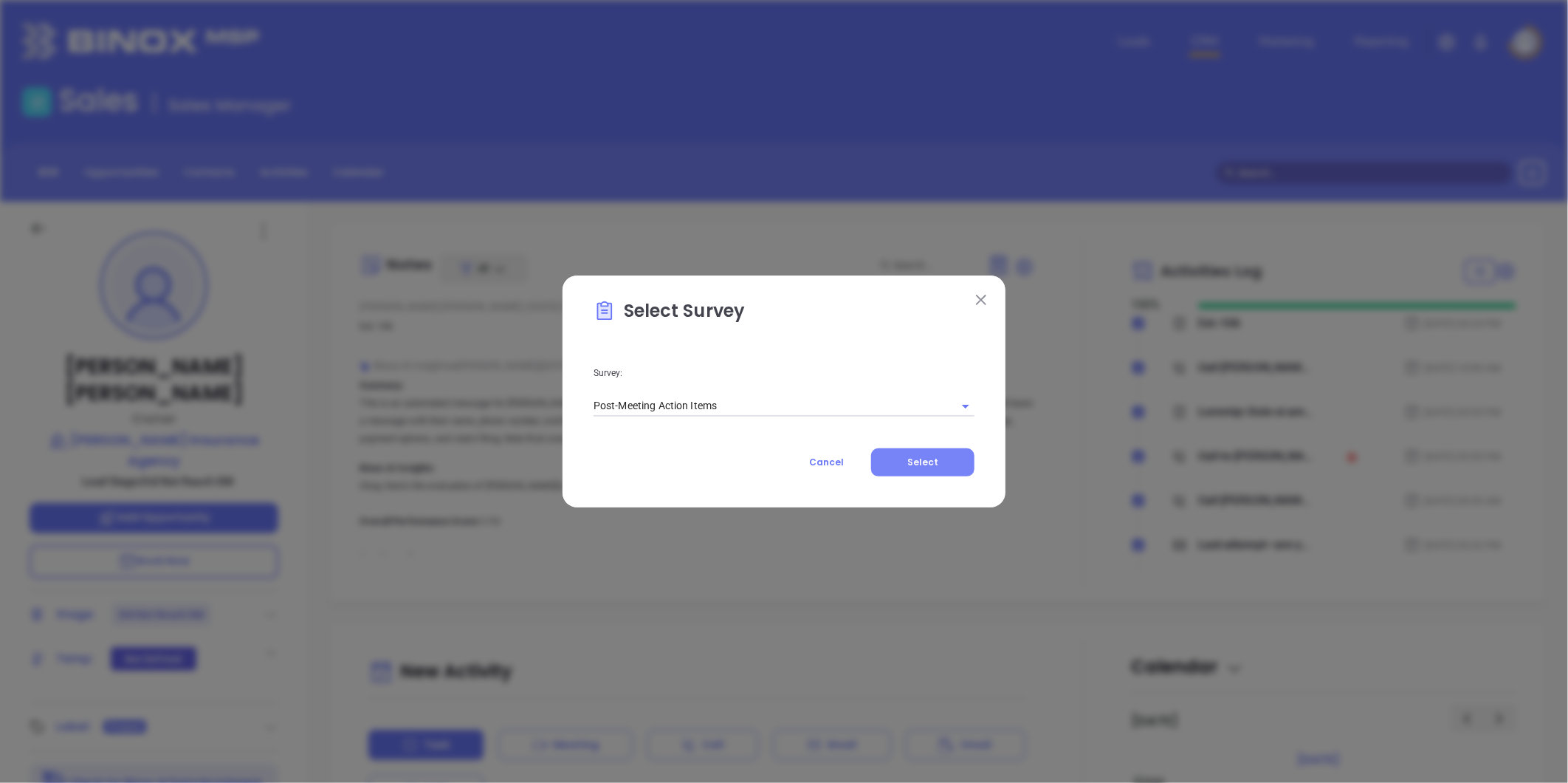
click at [919, 465] on span "Select" at bounding box center [922, 462] width 31 height 13
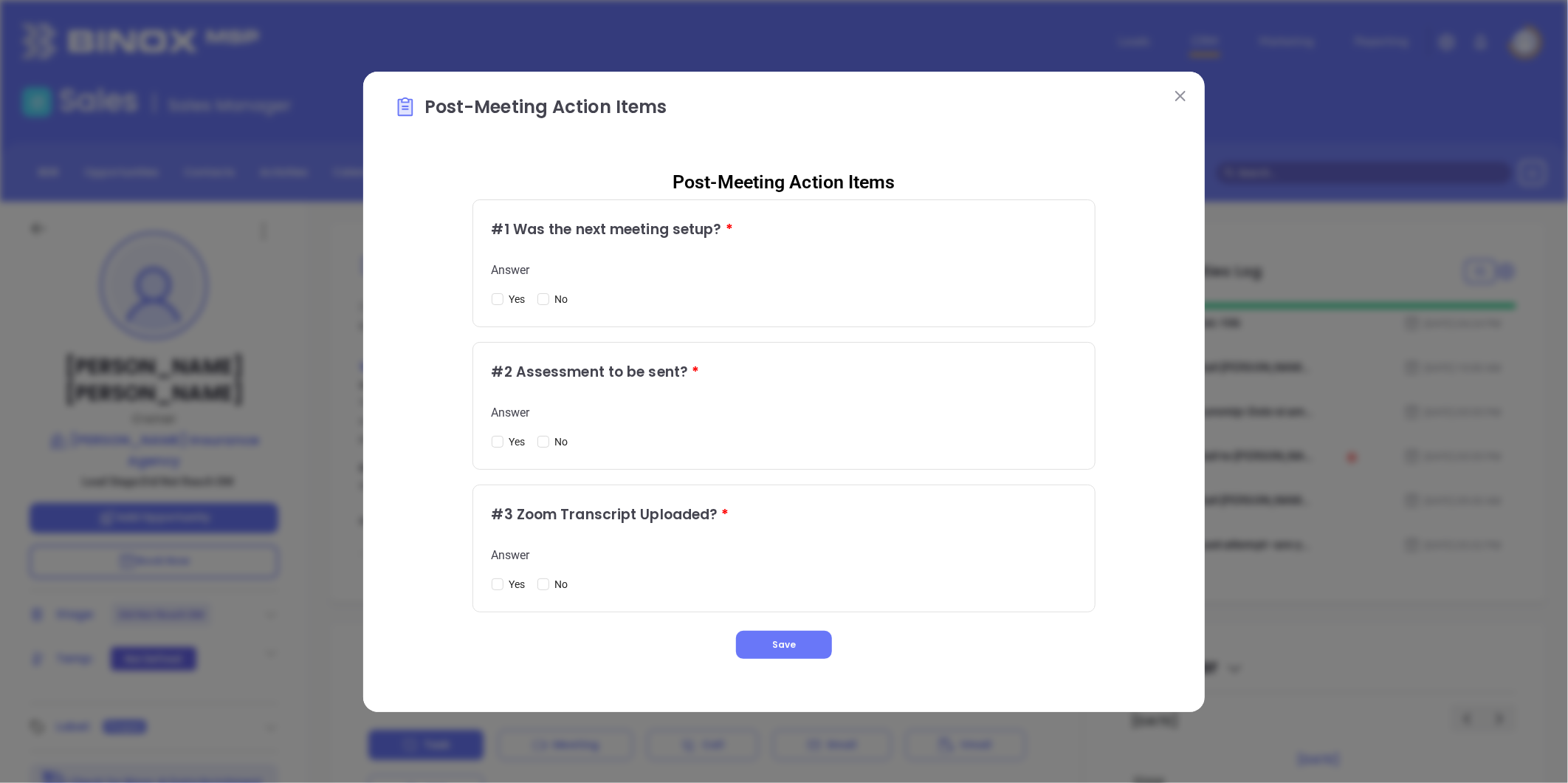
click at [1182, 90] on button at bounding box center [1180, 96] width 19 height 19
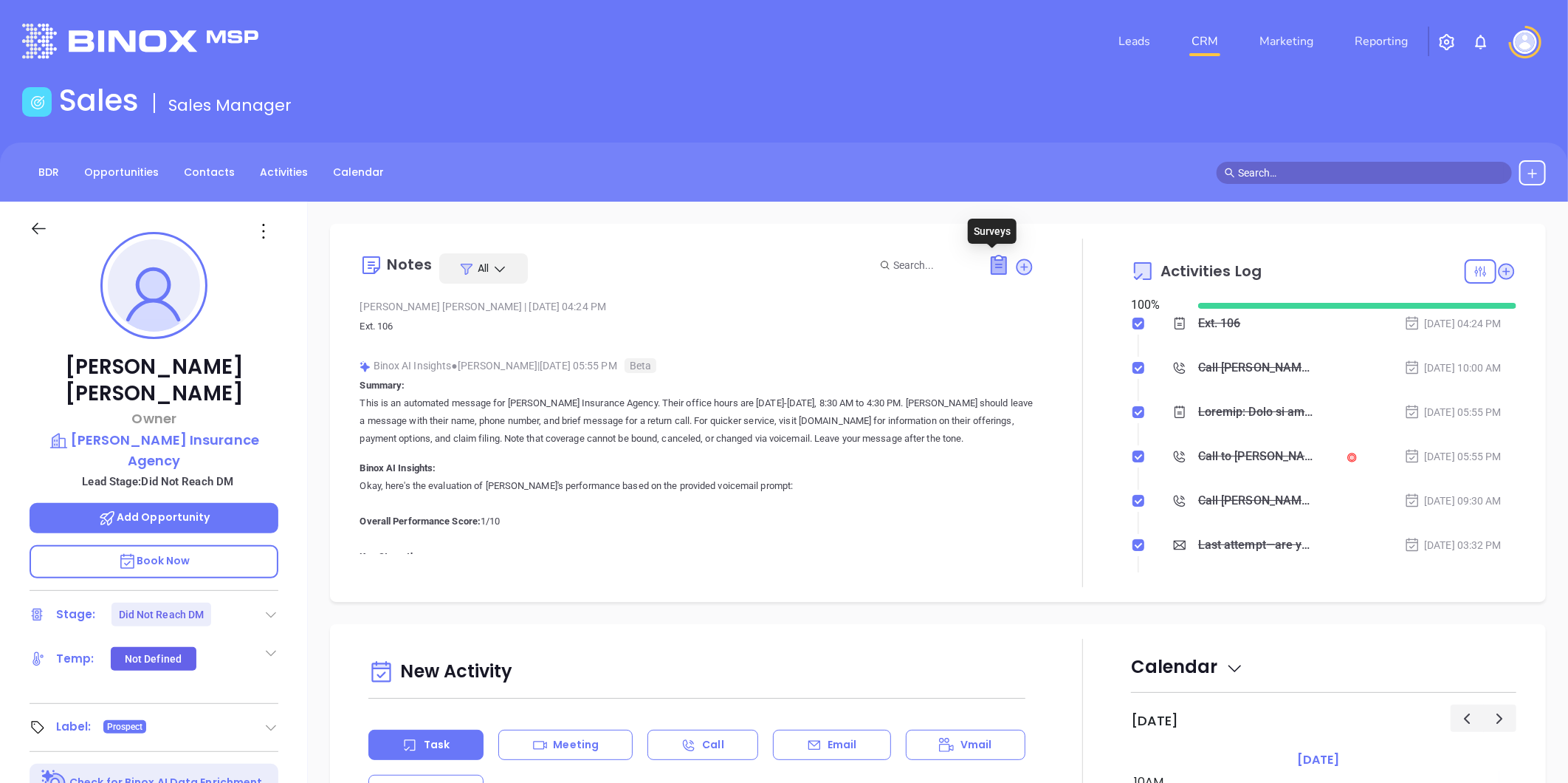
click at [991, 260] on icon at bounding box center [998, 265] width 15 height 17
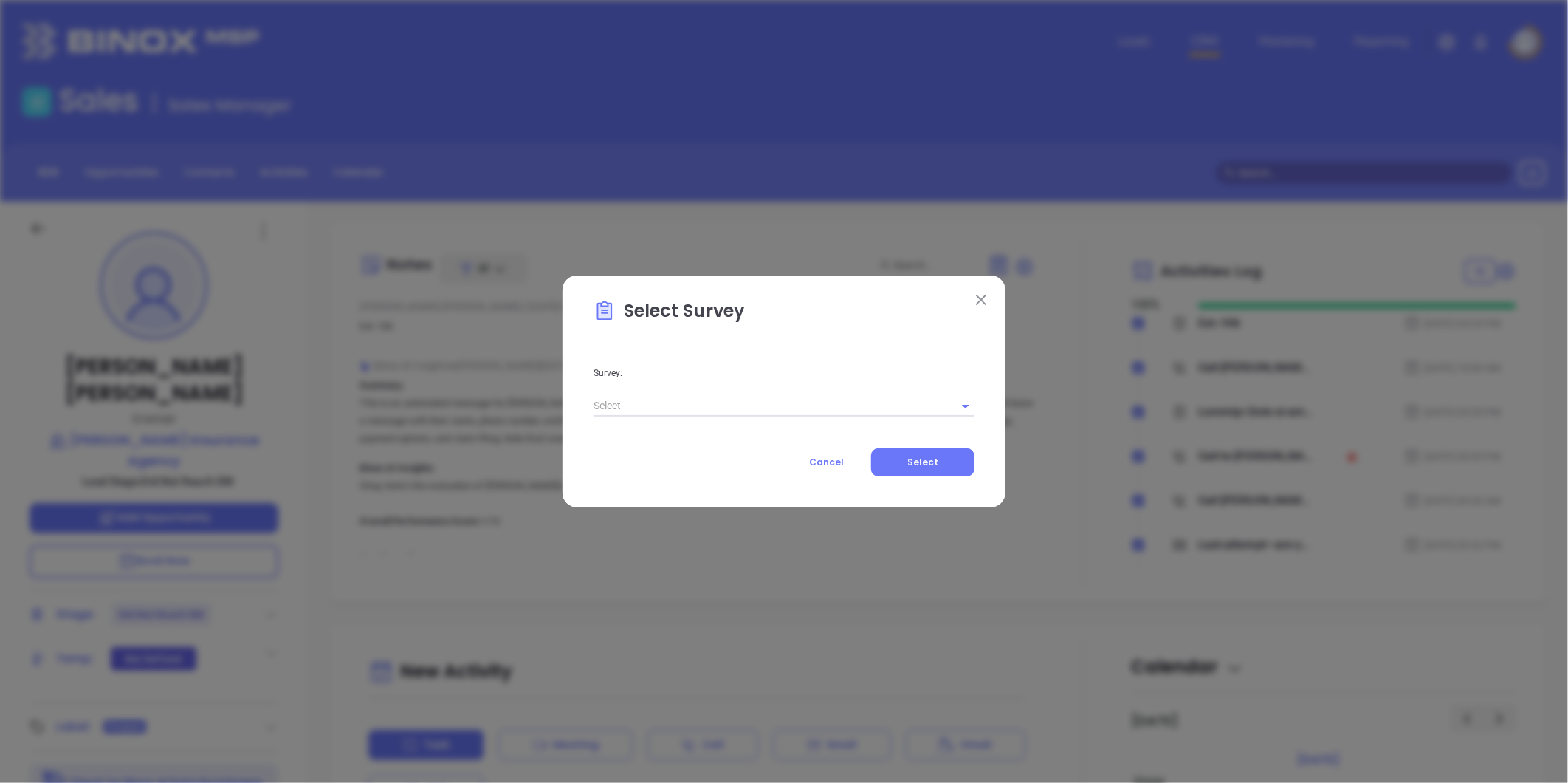
click at [702, 408] on input "text" at bounding box center [763, 405] width 340 height 21
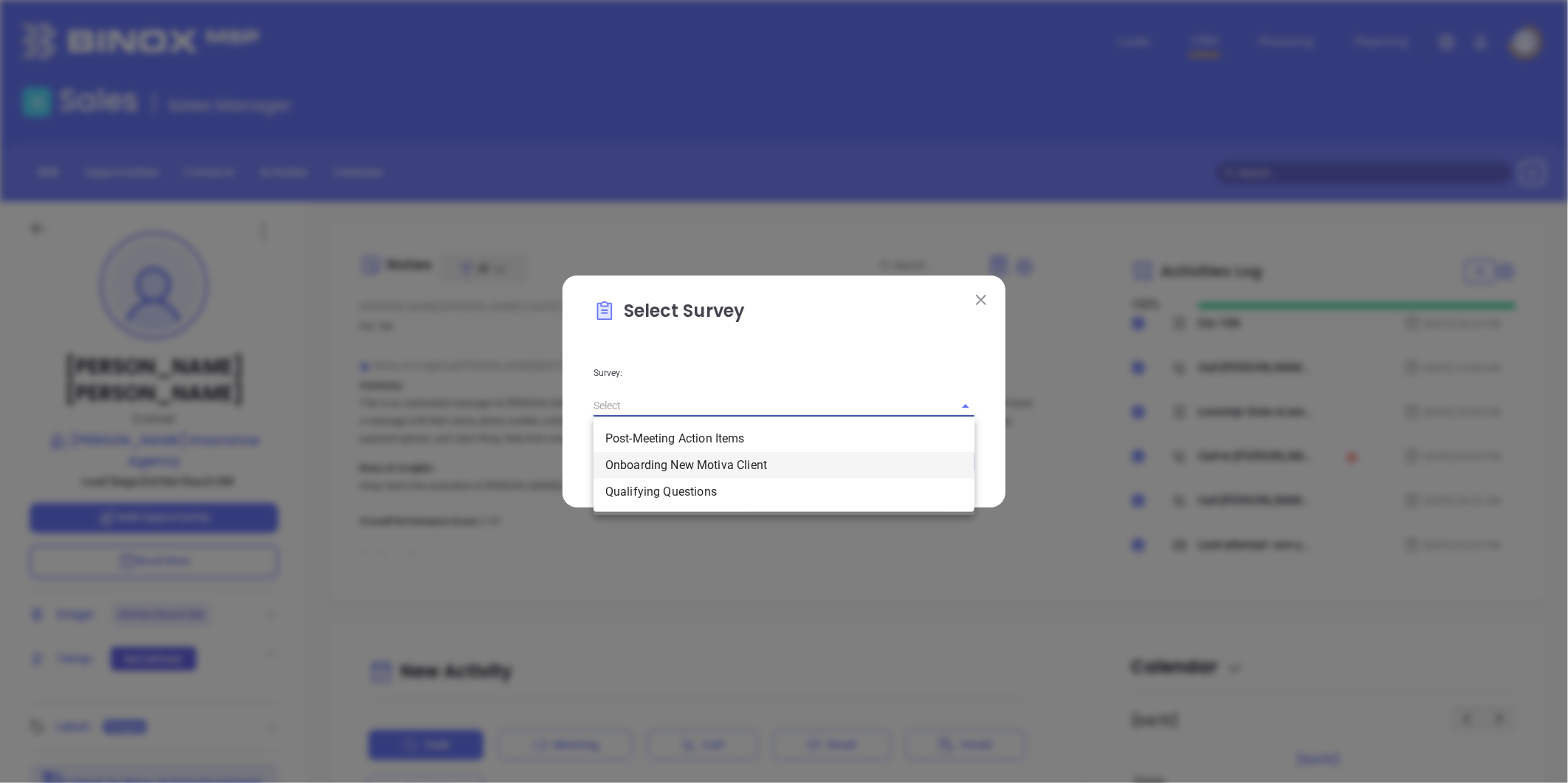
click at [659, 461] on li "Onboarding New Motiva Client" at bounding box center [784, 465] width 381 height 27
type input "Onboarding New Motiva Client"
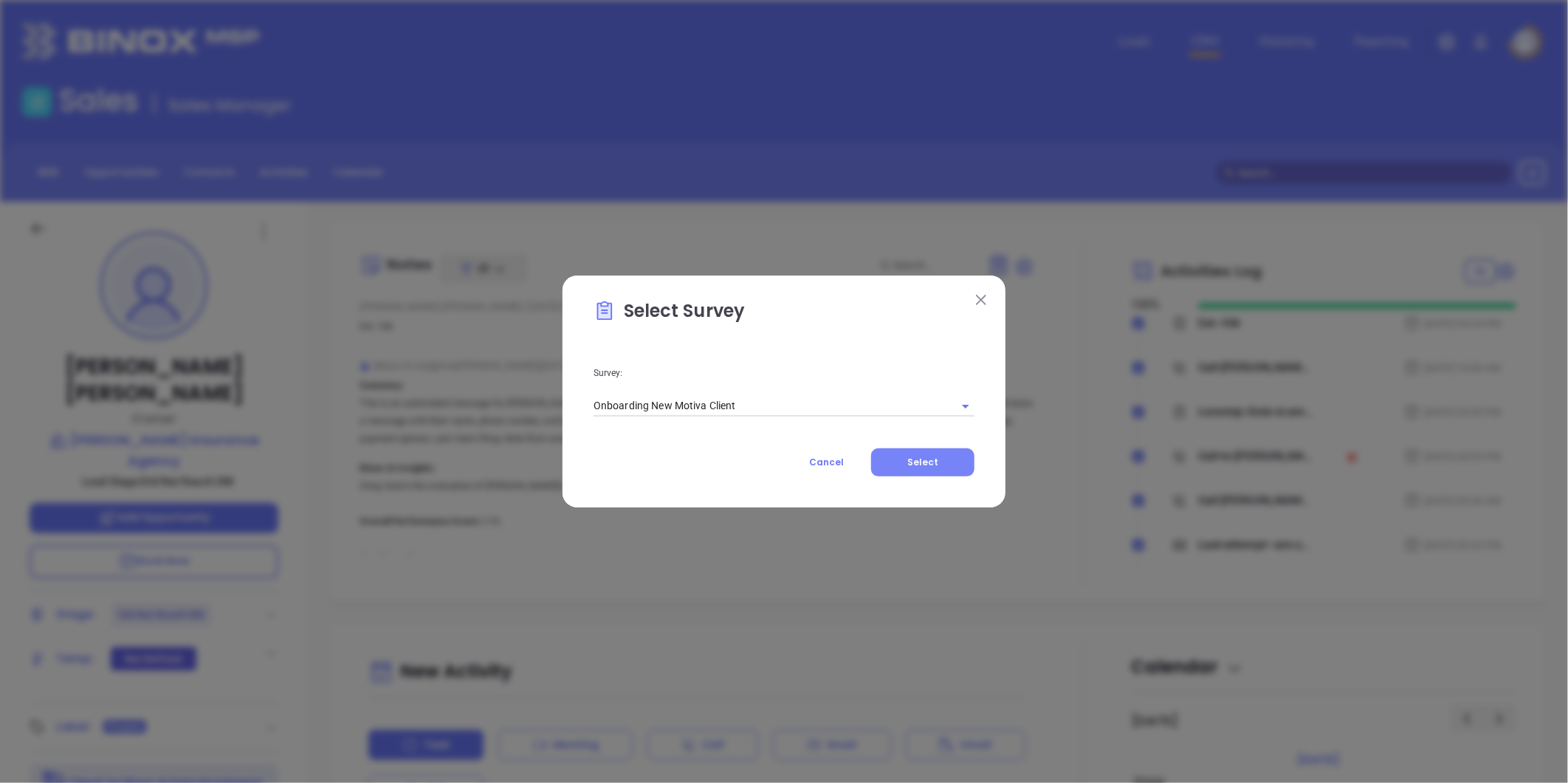
click at [926, 467] on span "Select" at bounding box center [922, 462] width 31 height 13
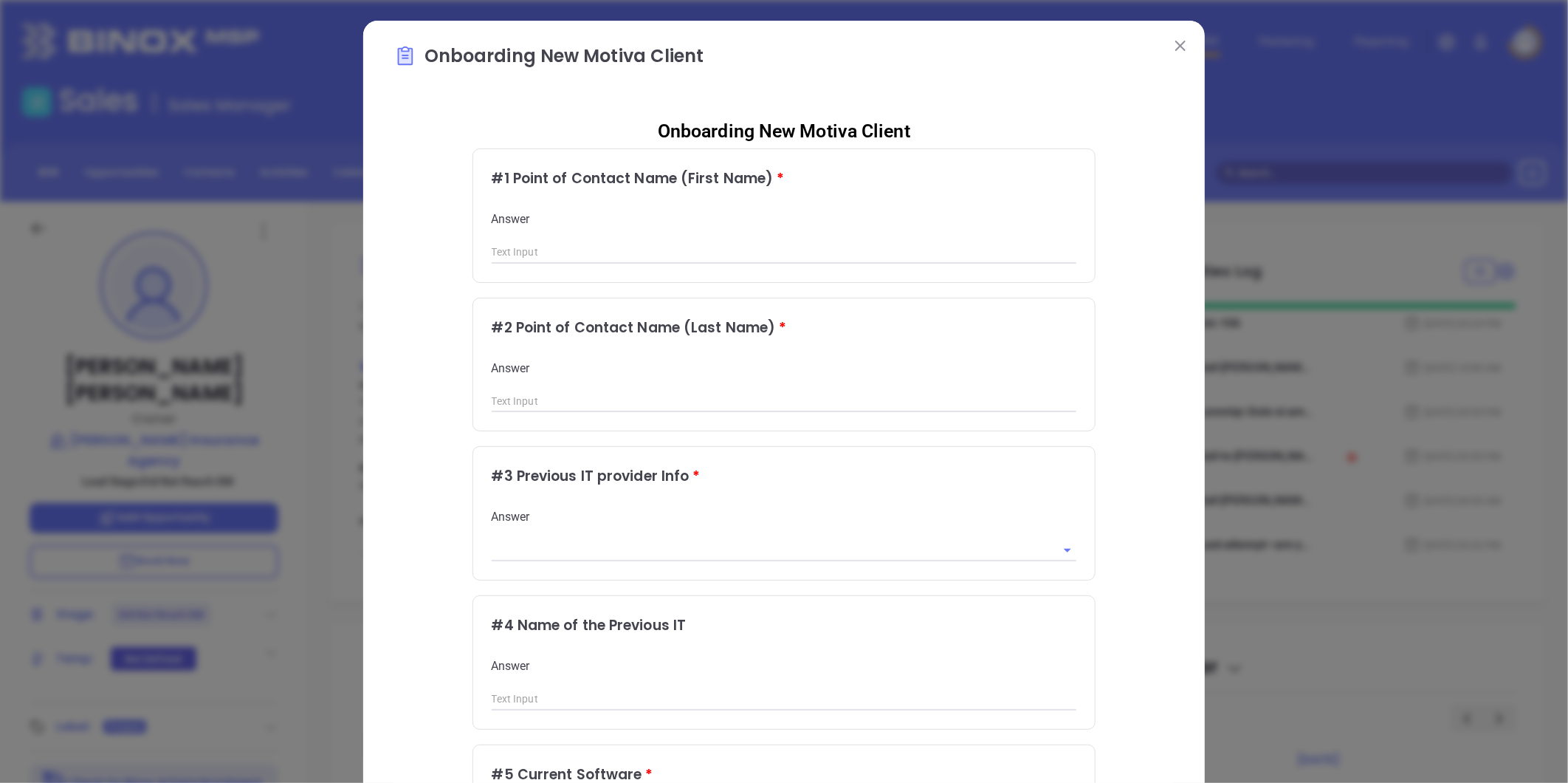
click at [1172, 50] on button at bounding box center [1180, 45] width 19 height 19
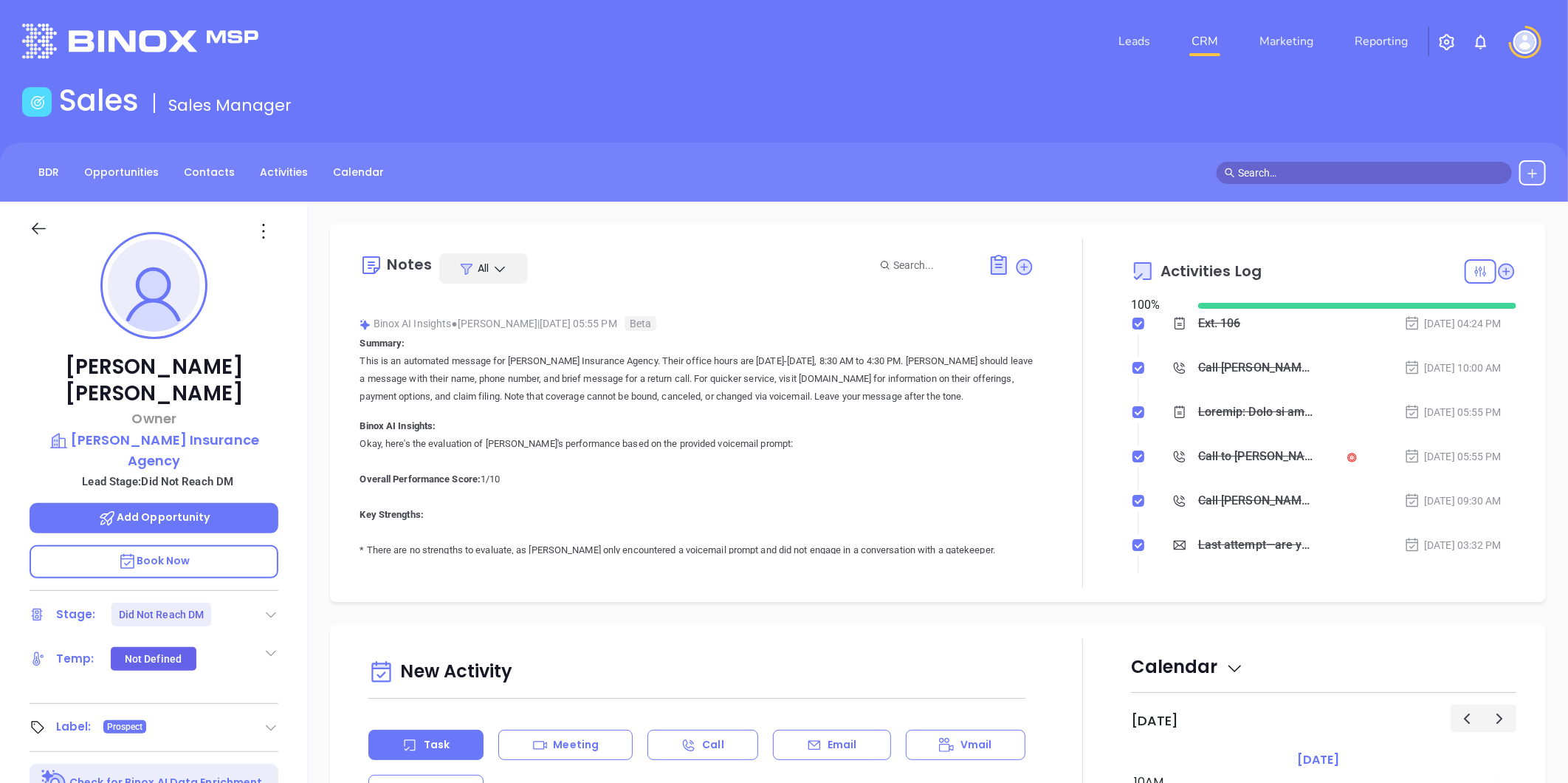
scroll to position [82, 0]
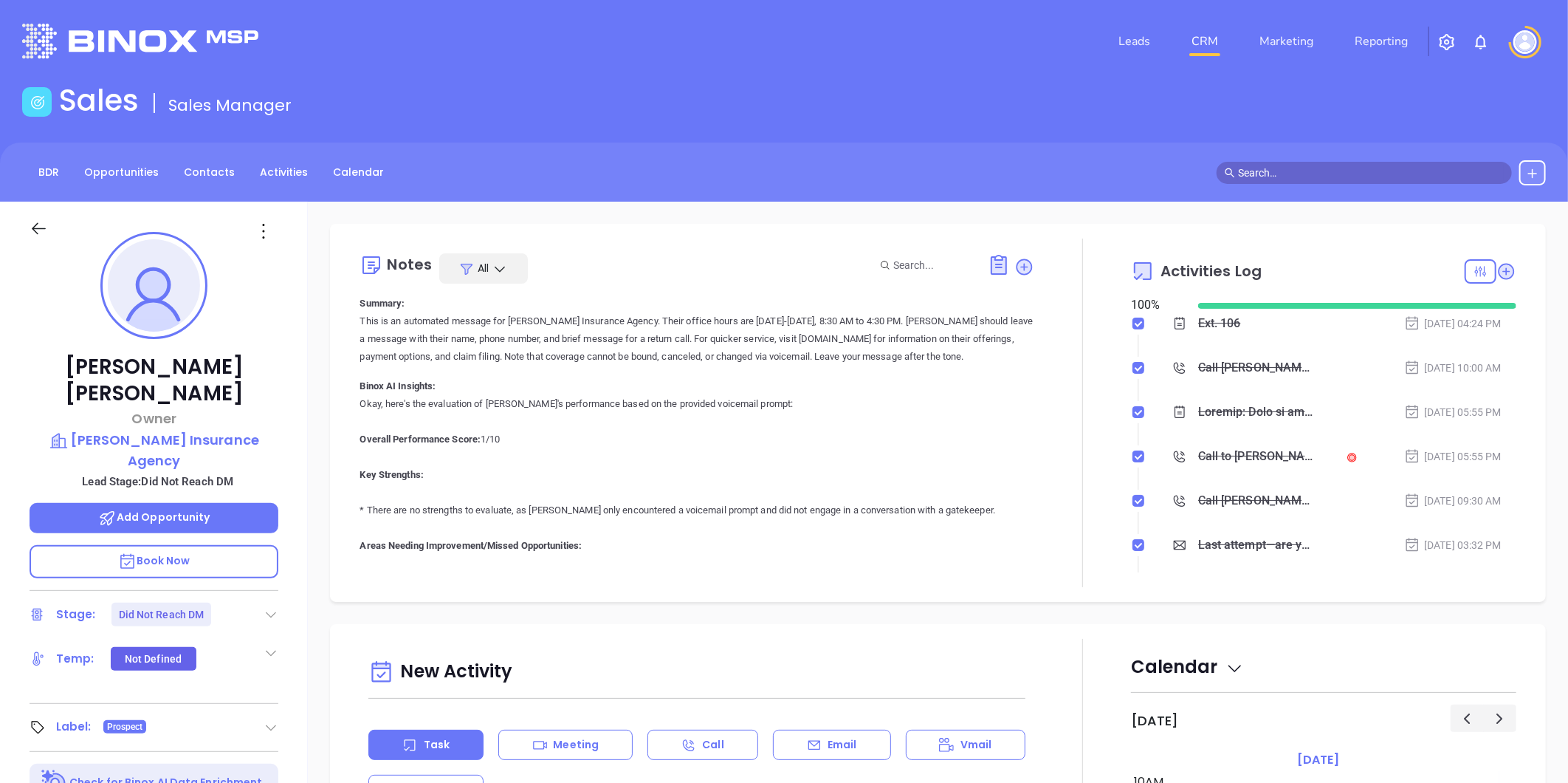
click at [500, 266] on icon at bounding box center [500, 268] width 15 height 15
click at [478, 330] on div "Notes" at bounding box center [523, 332] width 148 height 17
click at [684, 261] on div "Notes Note" at bounding box center [697, 268] width 675 height 30
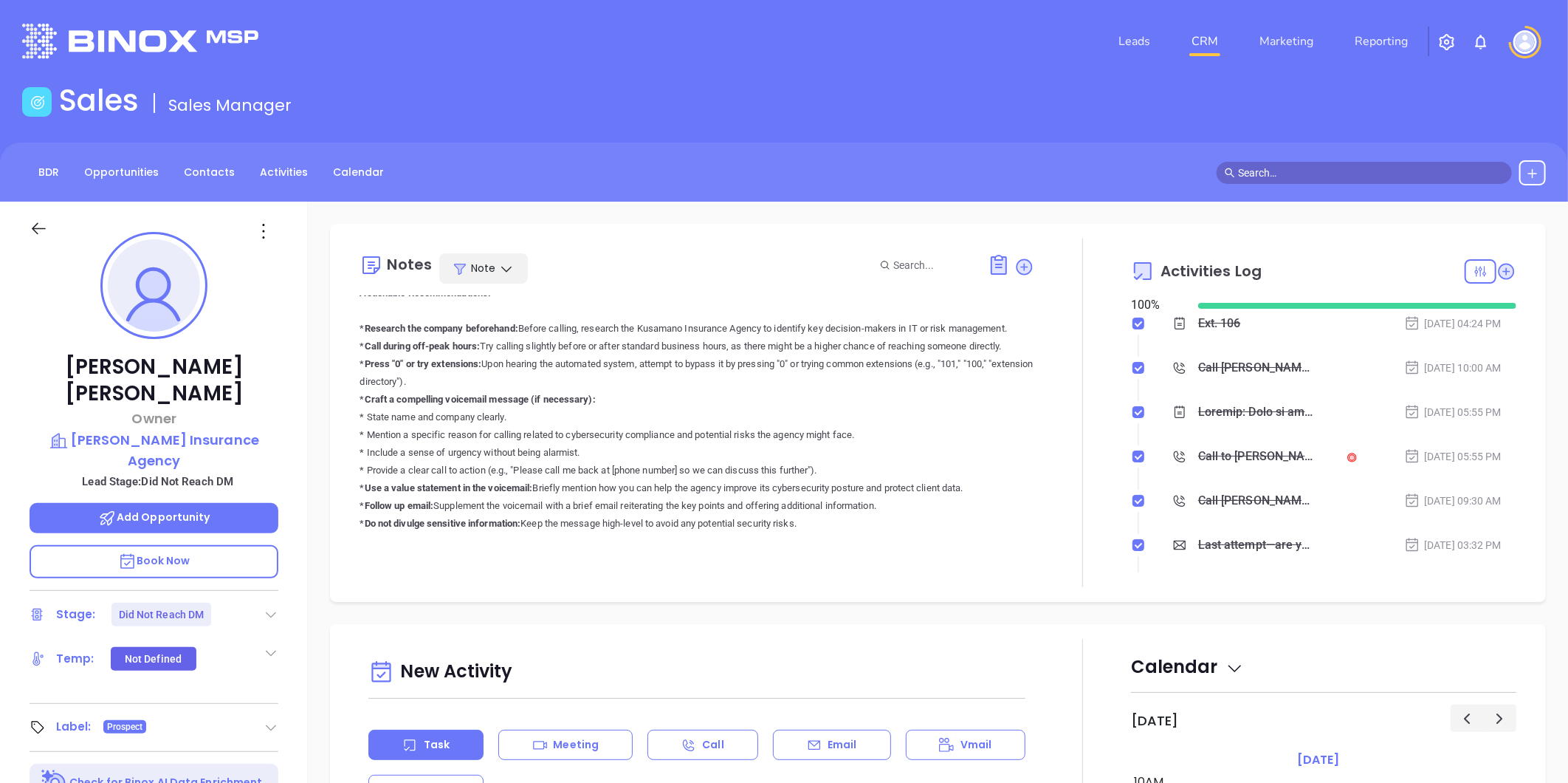
scroll to position [574, 0]
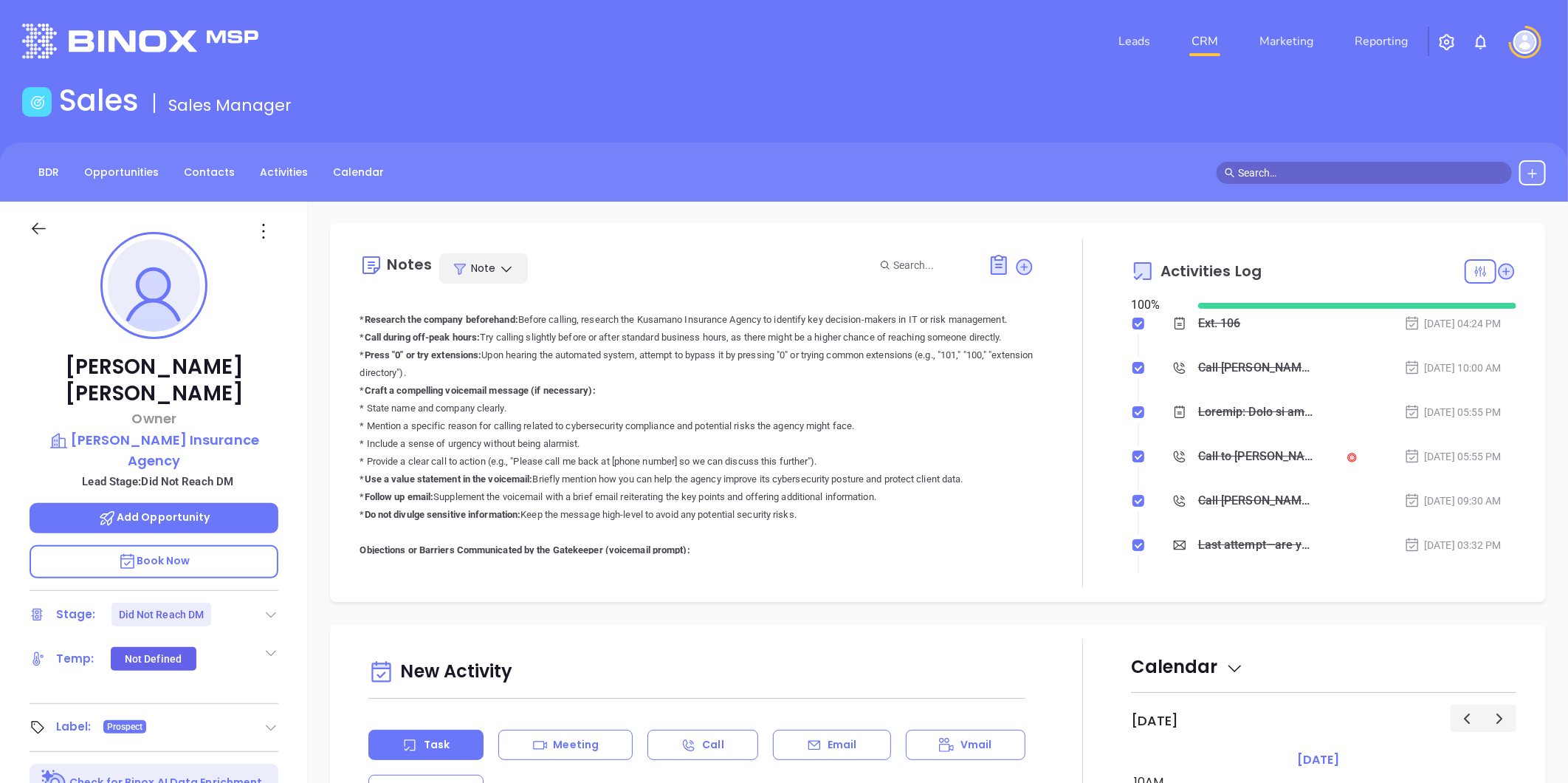
click at [507, 259] on div "Note" at bounding box center [483, 268] width 89 height 30
click at [471, 356] on div "Surveys" at bounding box center [523, 360] width 148 height 17
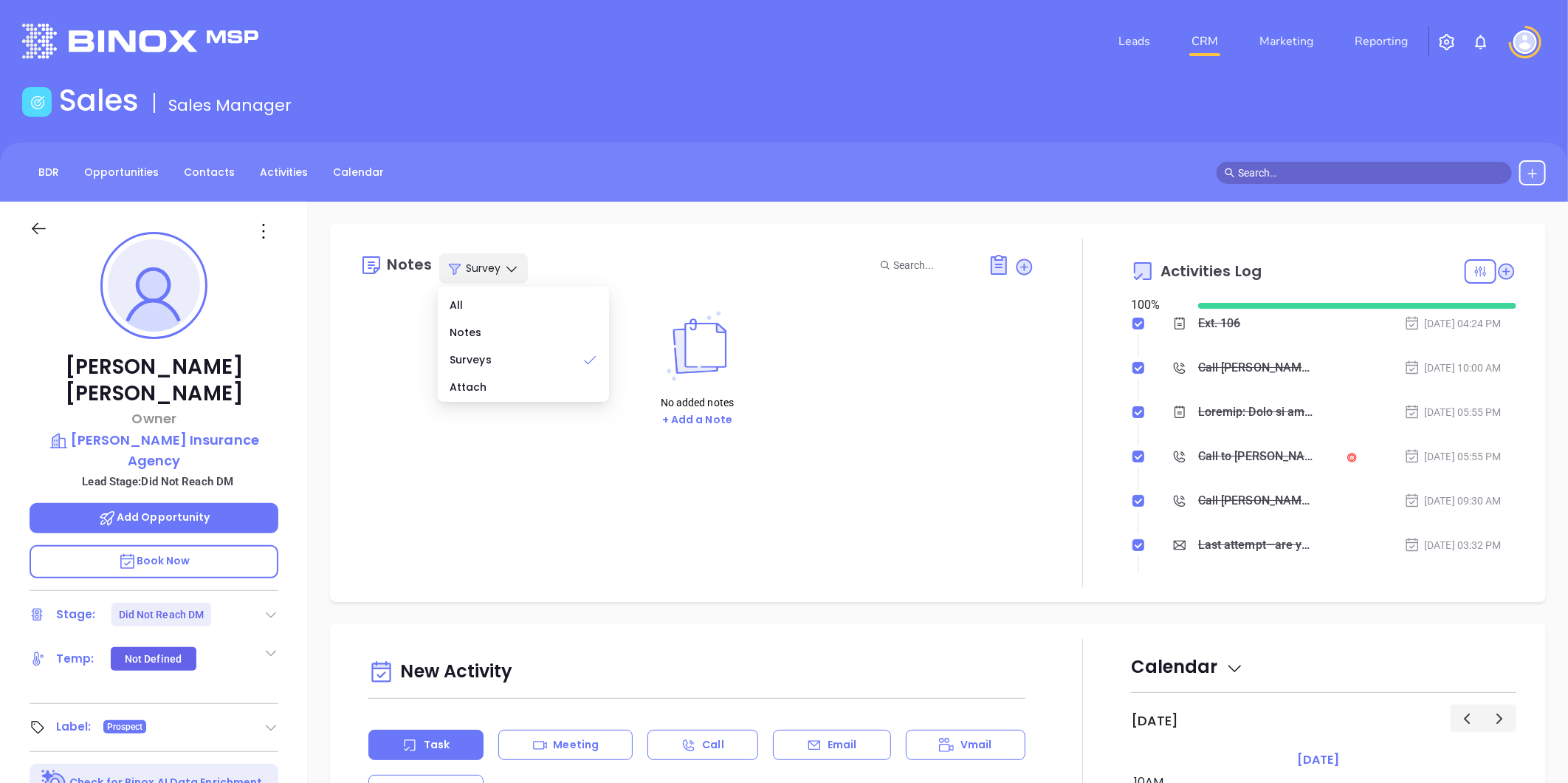
click at [507, 267] on icon at bounding box center [511, 268] width 15 height 15
click at [512, 264] on icon at bounding box center [511, 268] width 15 height 15
click at [459, 382] on div "Attach" at bounding box center [523, 386] width 148 height 17
click at [470, 300] on div "All" at bounding box center [523, 305] width 148 height 17
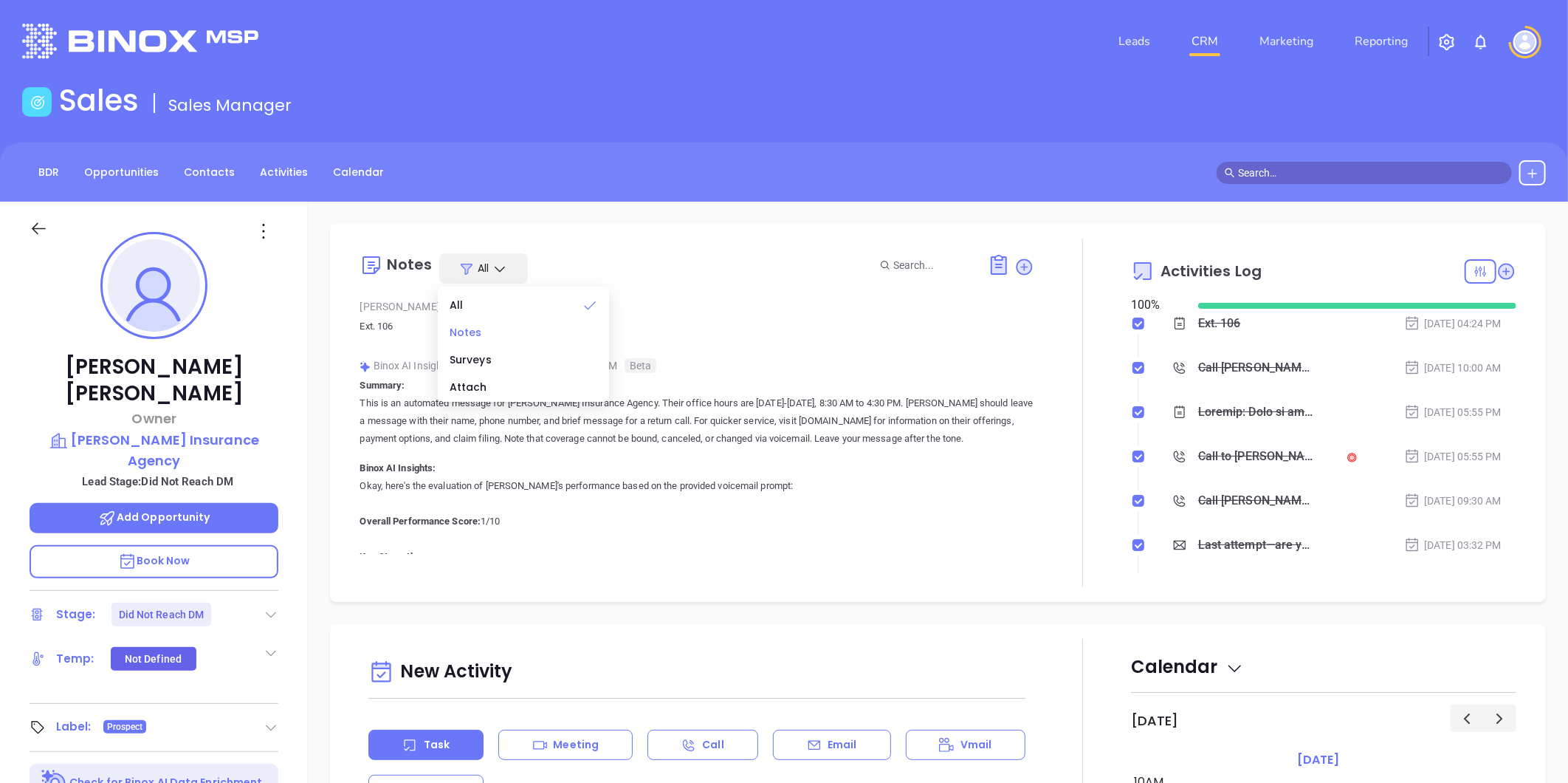
click at [467, 331] on div "Notes" at bounding box center [523, 332] width 148 height 17
click at [770, 284] on div "Notes Note Liz Cruz | Oct 7, 2025 04:24 PM Ext. 106 Binox AI Insights ● Vicky M…" at bounding box center [697, 412] width 675 height 349
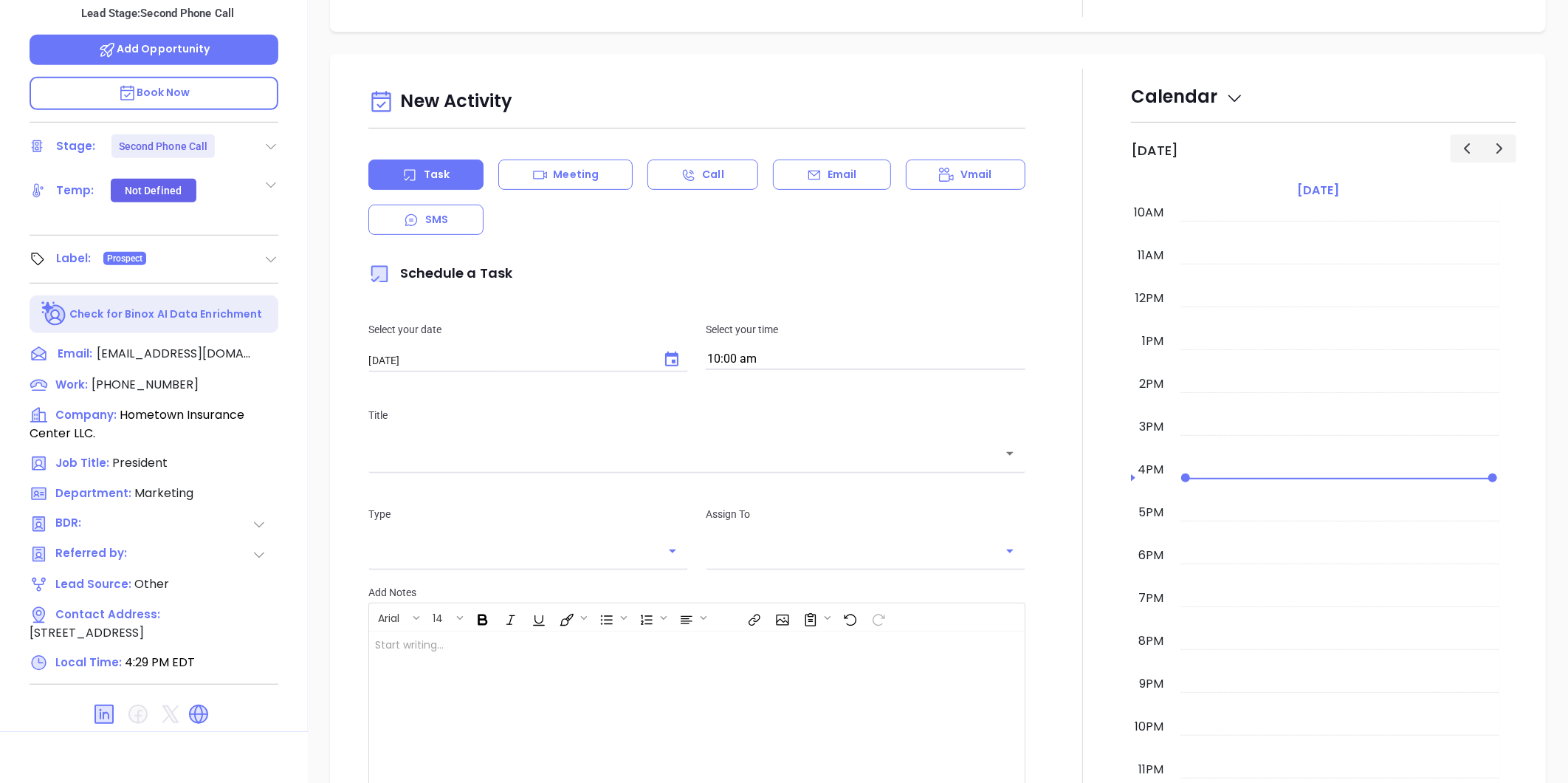
scroll to position [452, 0]
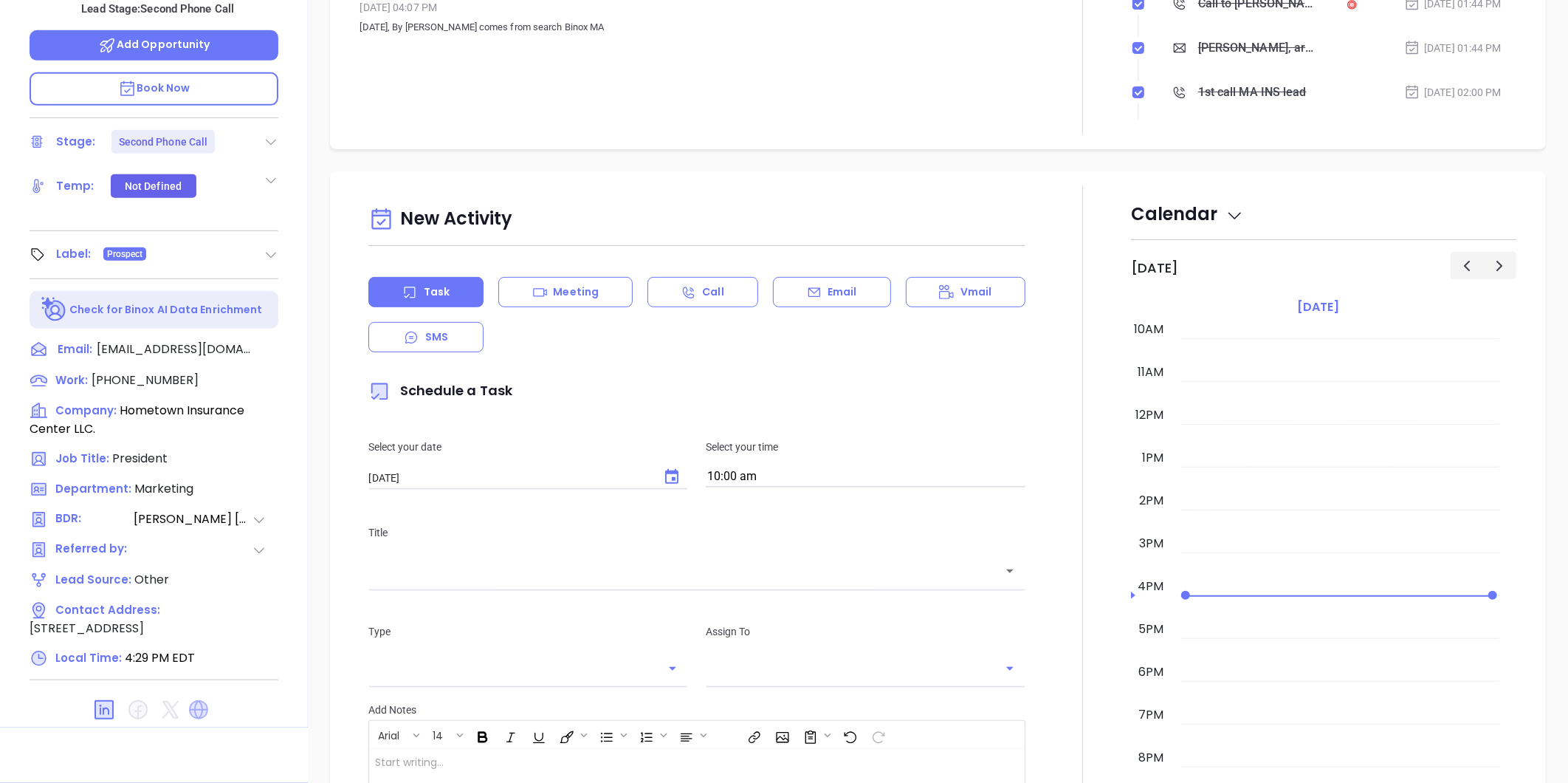
type input "[PERSON_NAME]"
click at [201, 700] on icon at bounding box center [198, 709] width 19 height 19
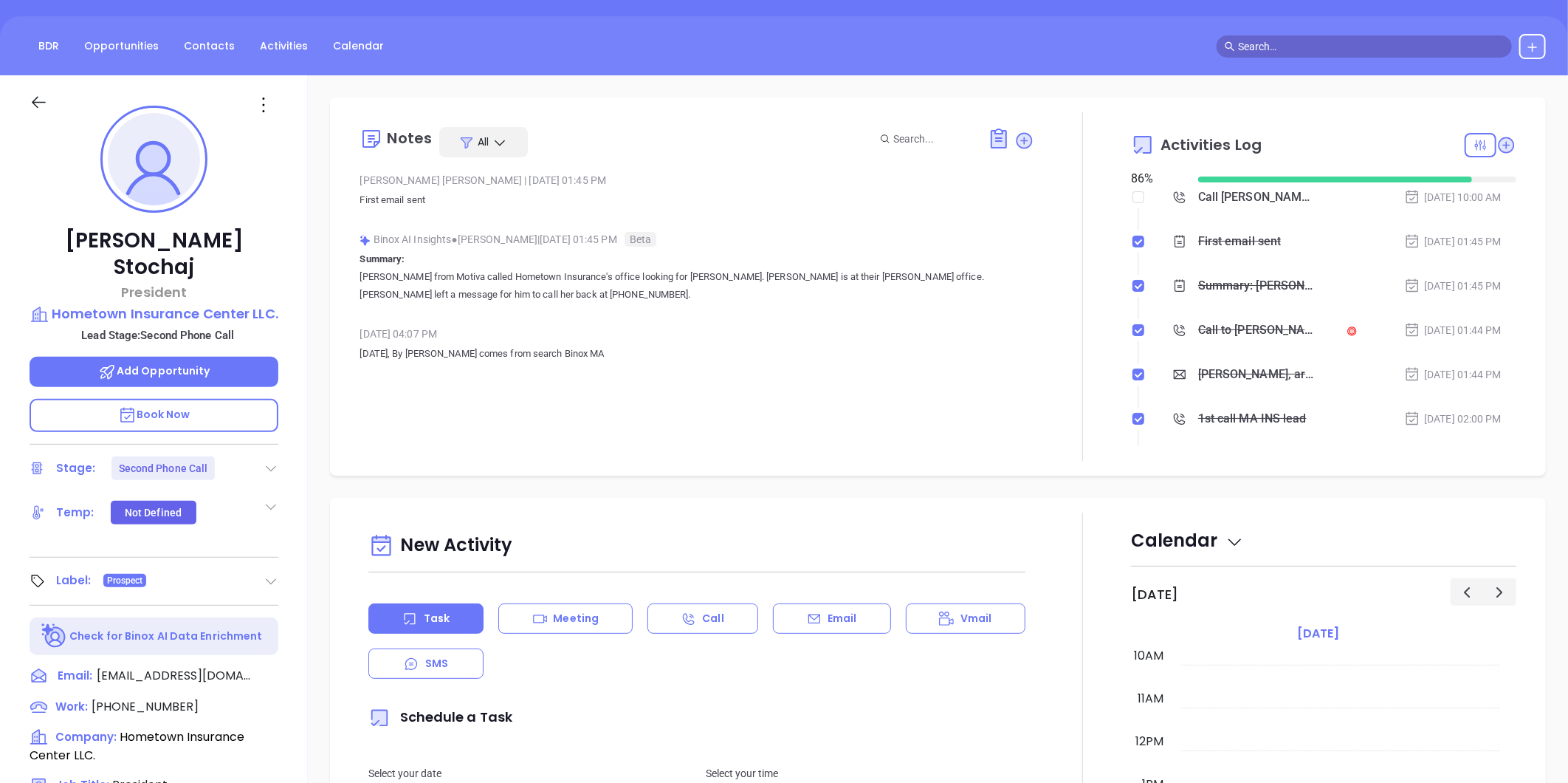
scroll to position [124, 0]
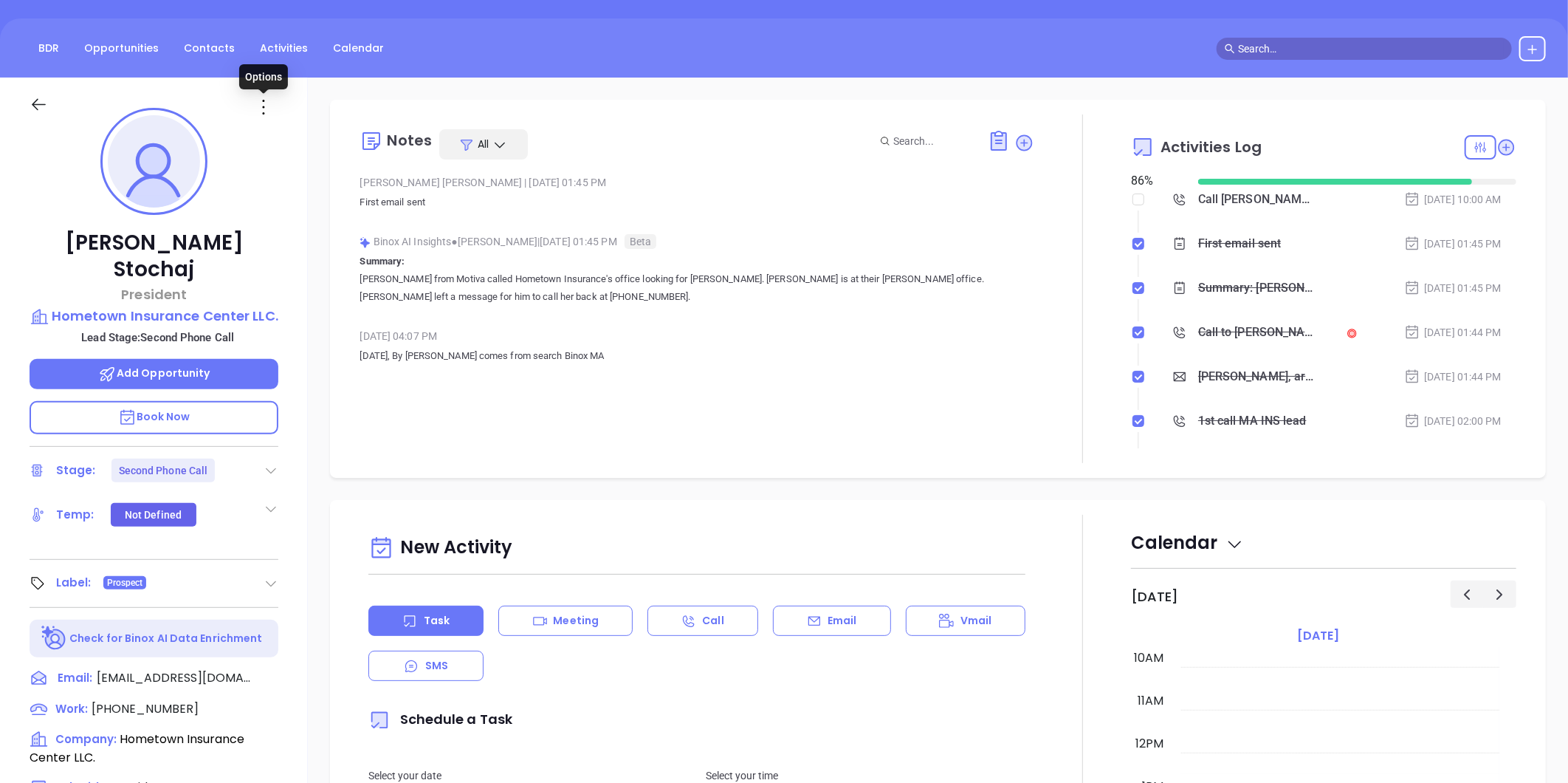
click at [264, 100] on icon at bounding box center [264, 107] width 24 height 24
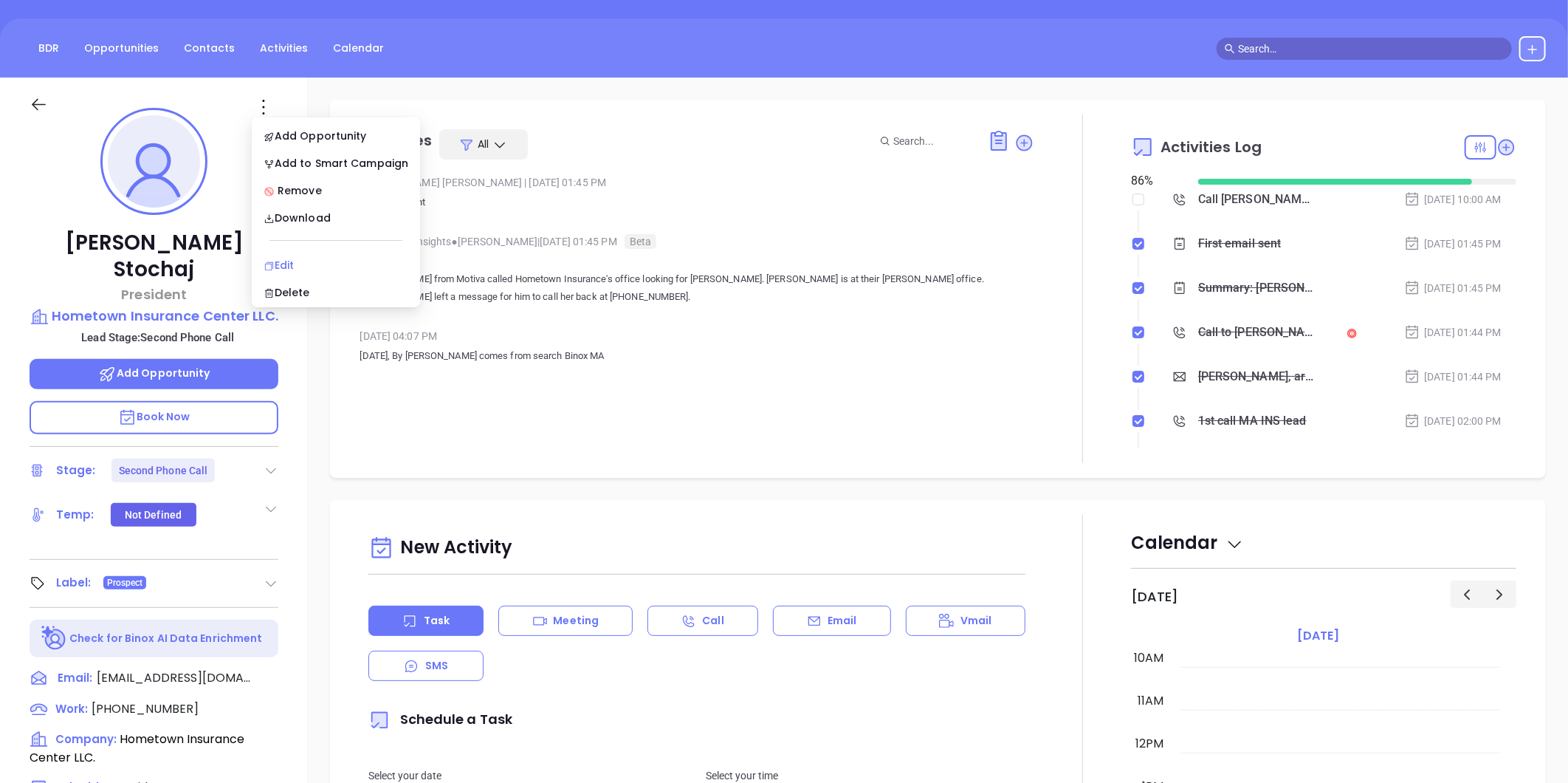
click at [293, 263] on div "Edit" at bounding box center [336, 264] width 145 height 17
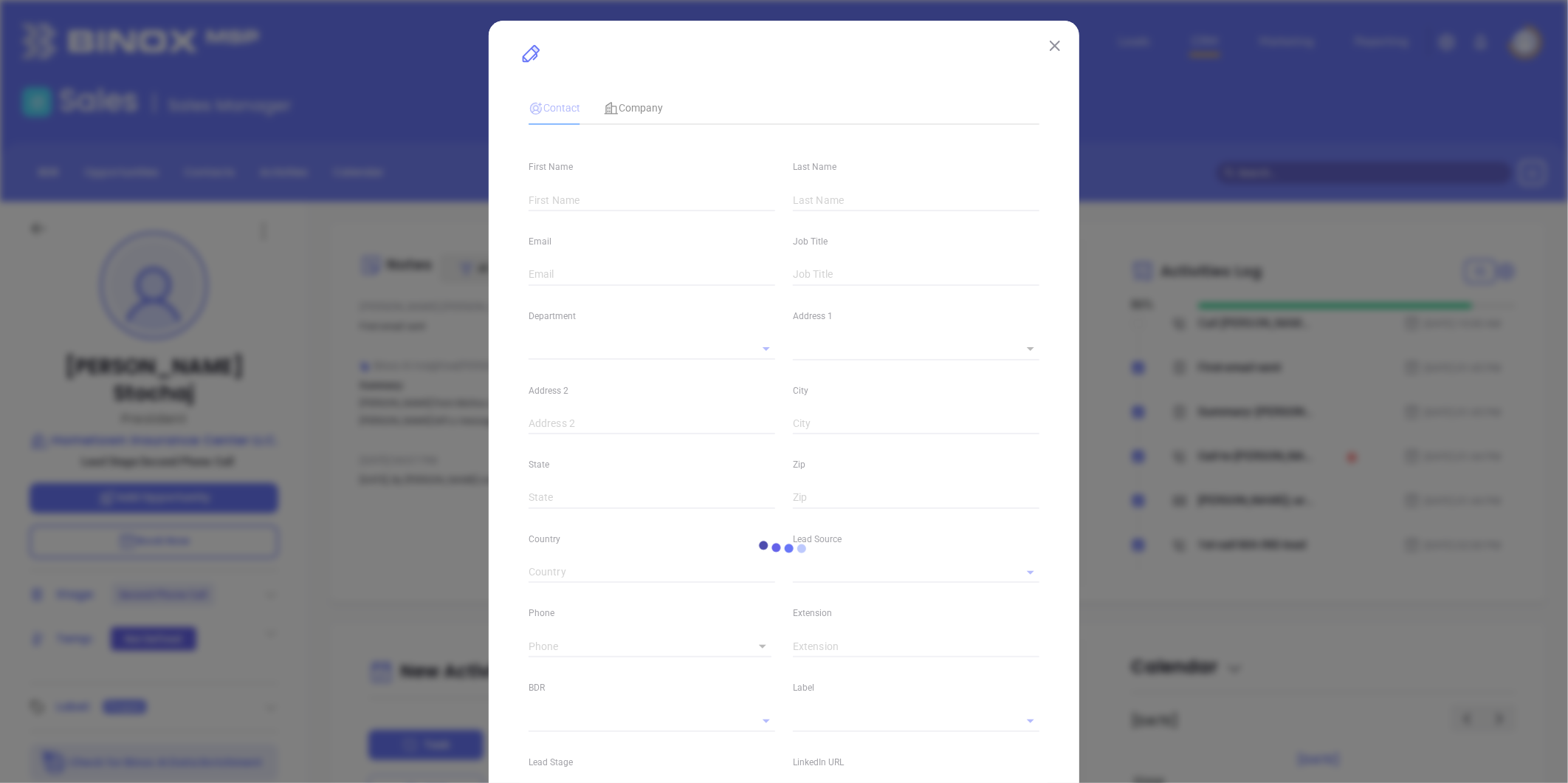
type input "[PERSON_NAME]"
type input "Stochaj"
type input "jstochaj@htownins.com"
type input "President"
type input "1"
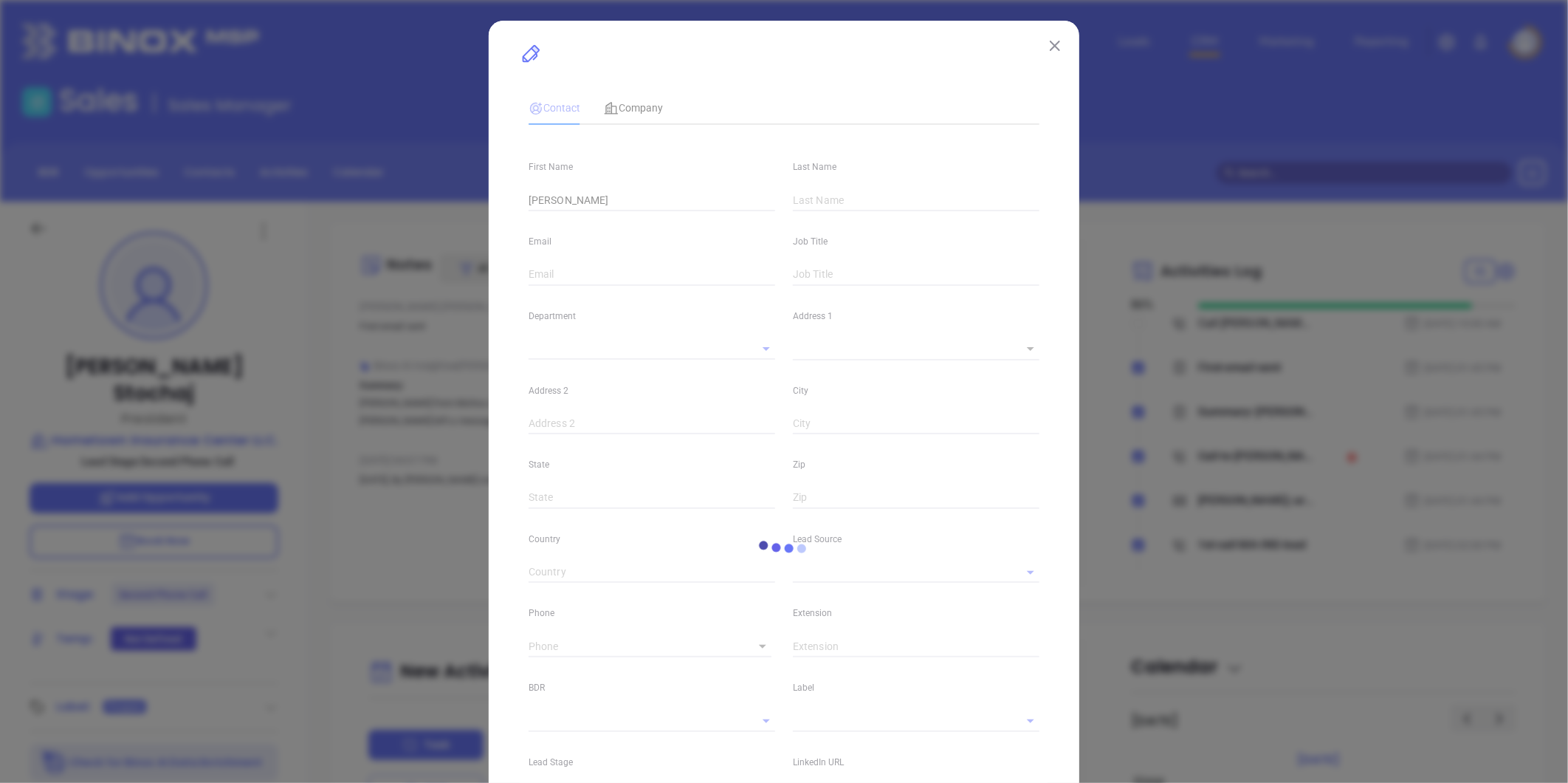
type input "www.linkedin.com/in/jim-stochaj-09335719"
type input "Marketing"
type input "Other"
type input "[PERSON_NAME]"
type input "Second Phone Call"
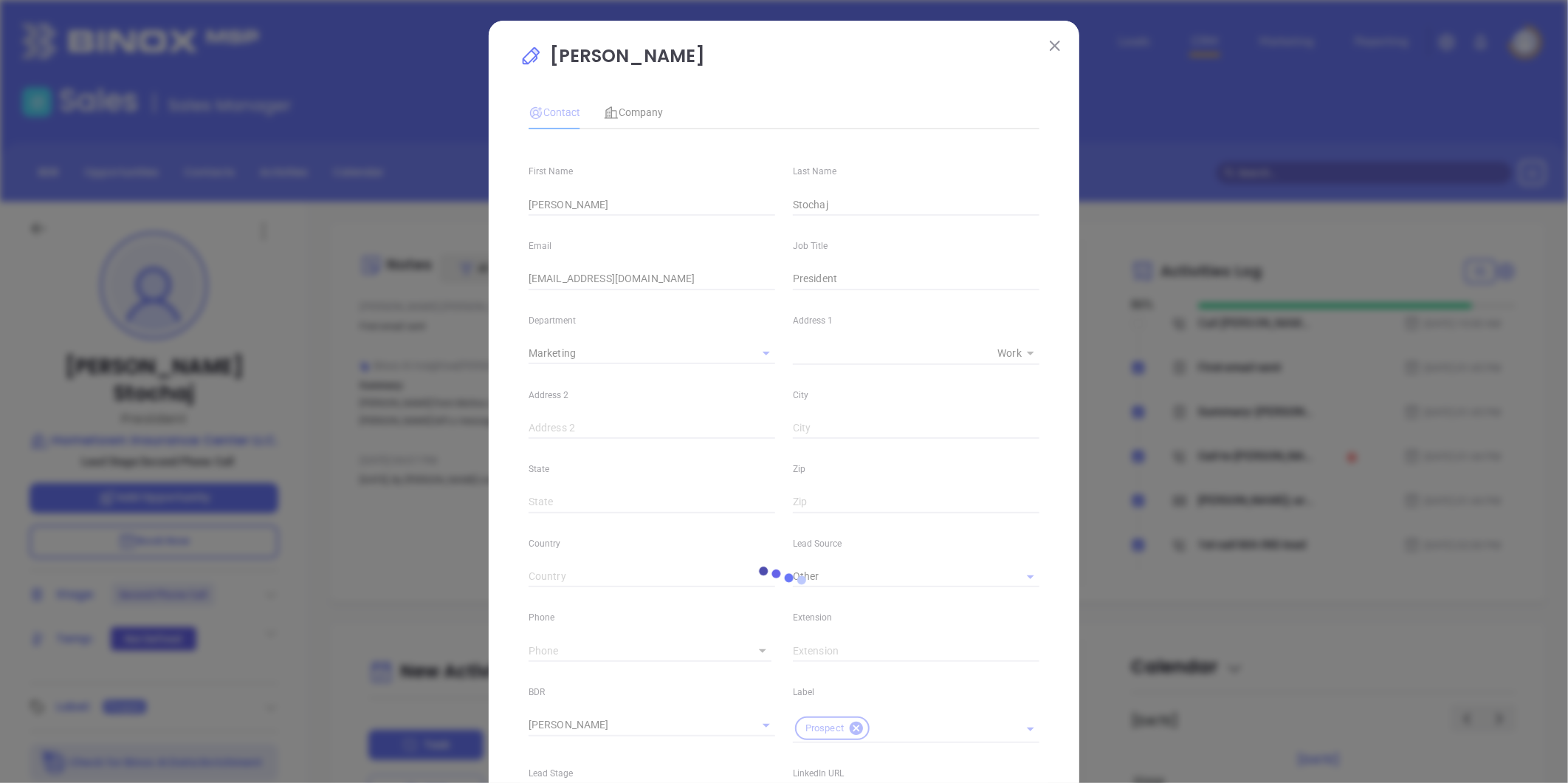
type input "(508) 347-9394"
type input "1"
click at [540, 426] on input "text" at bounding box center [651, 428] width 246 height 22
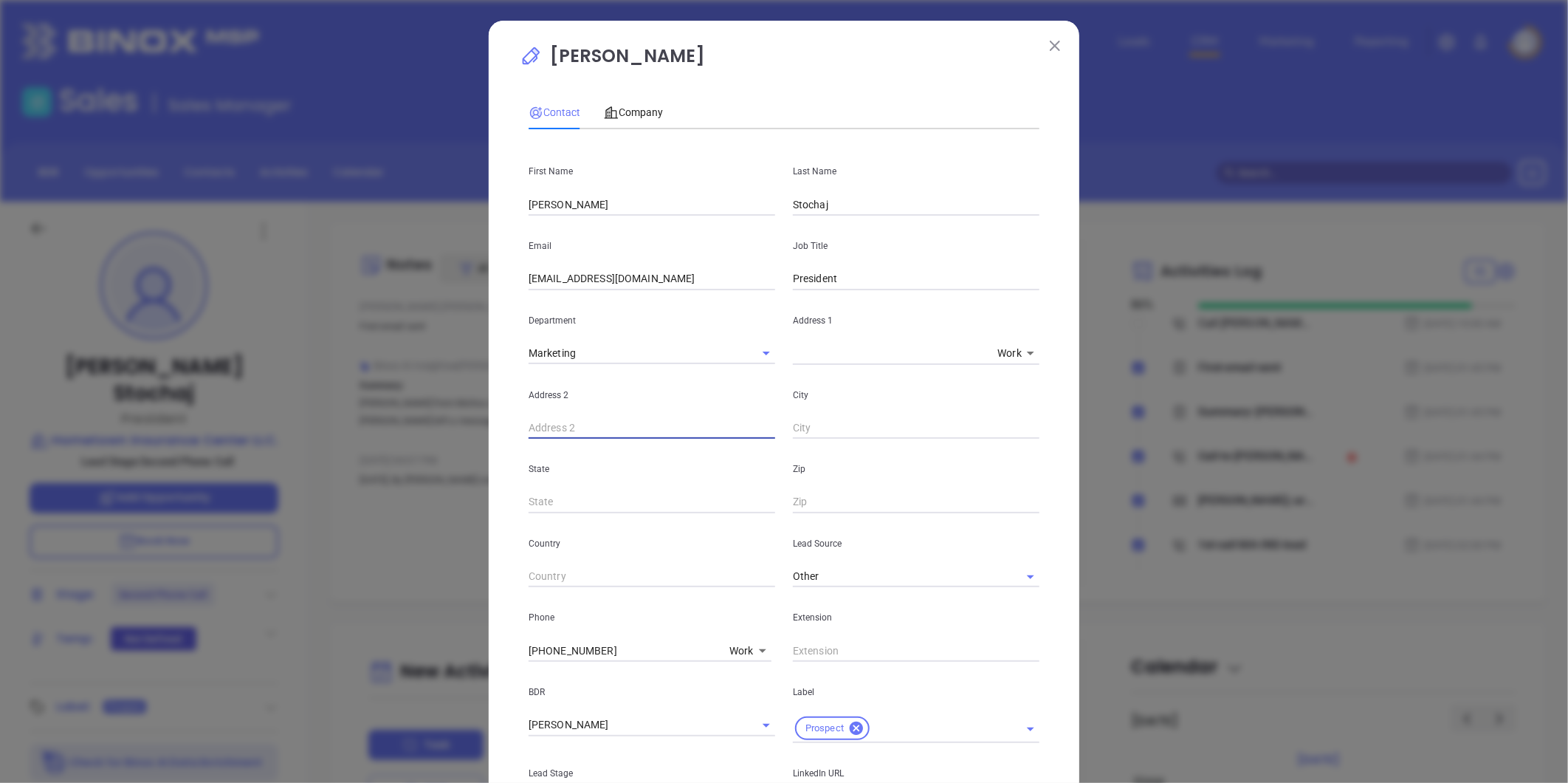
paste input "jstochaj@stochajins.com"
type input "jstochaj@stochajins.com"
drag, startPoint x: 646, startPoint y: 430, endPoint x: 477, endPoint y: 432, distance: 169.0
click at [477, 432] on div "Jim Stochaj Contact Company First Name Jim Last Name Stochaj Email jstochaj@hto…" at bounding box center [784, 391] width 1568 height 783
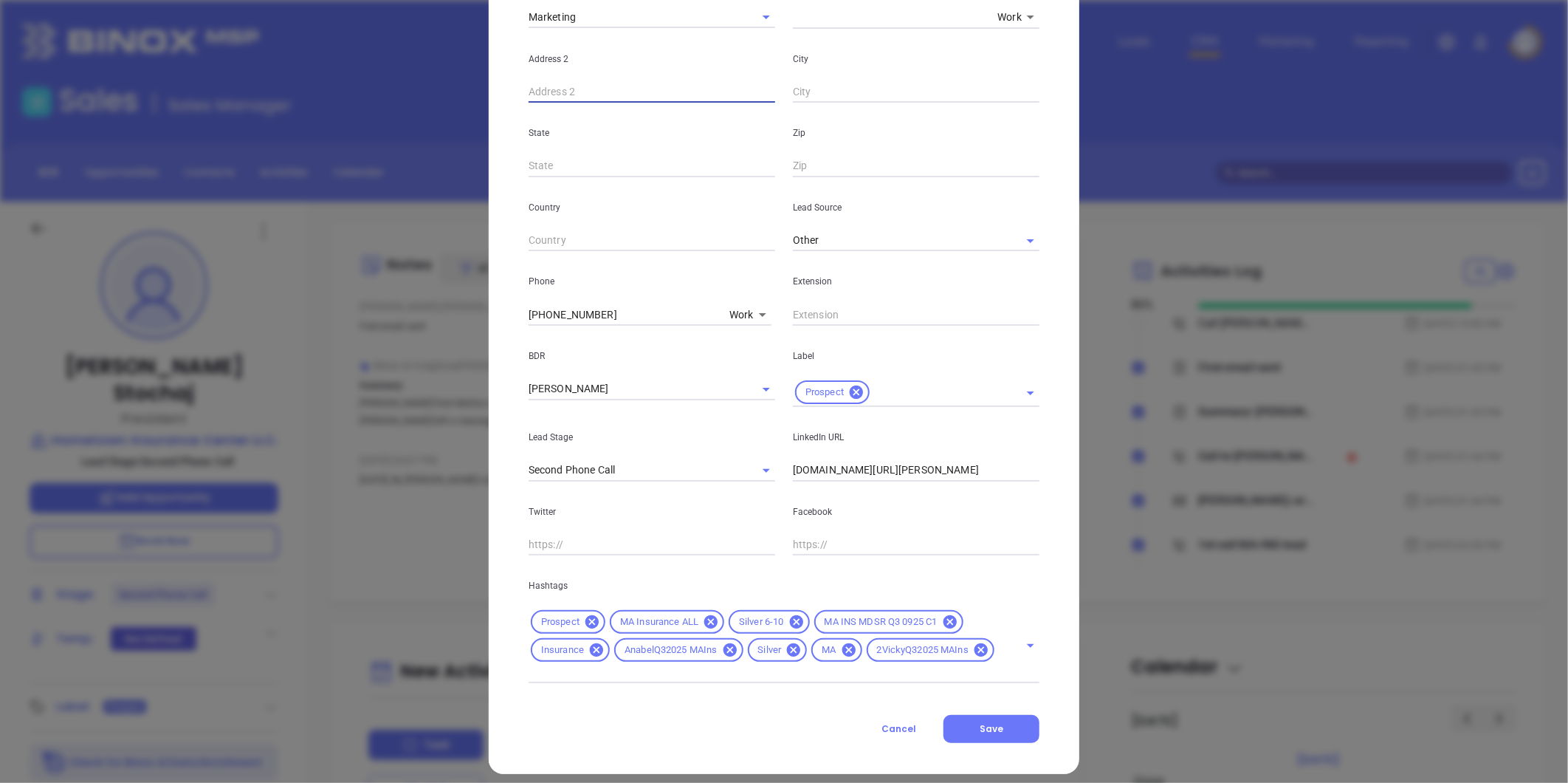
scroll to position [348, 0]
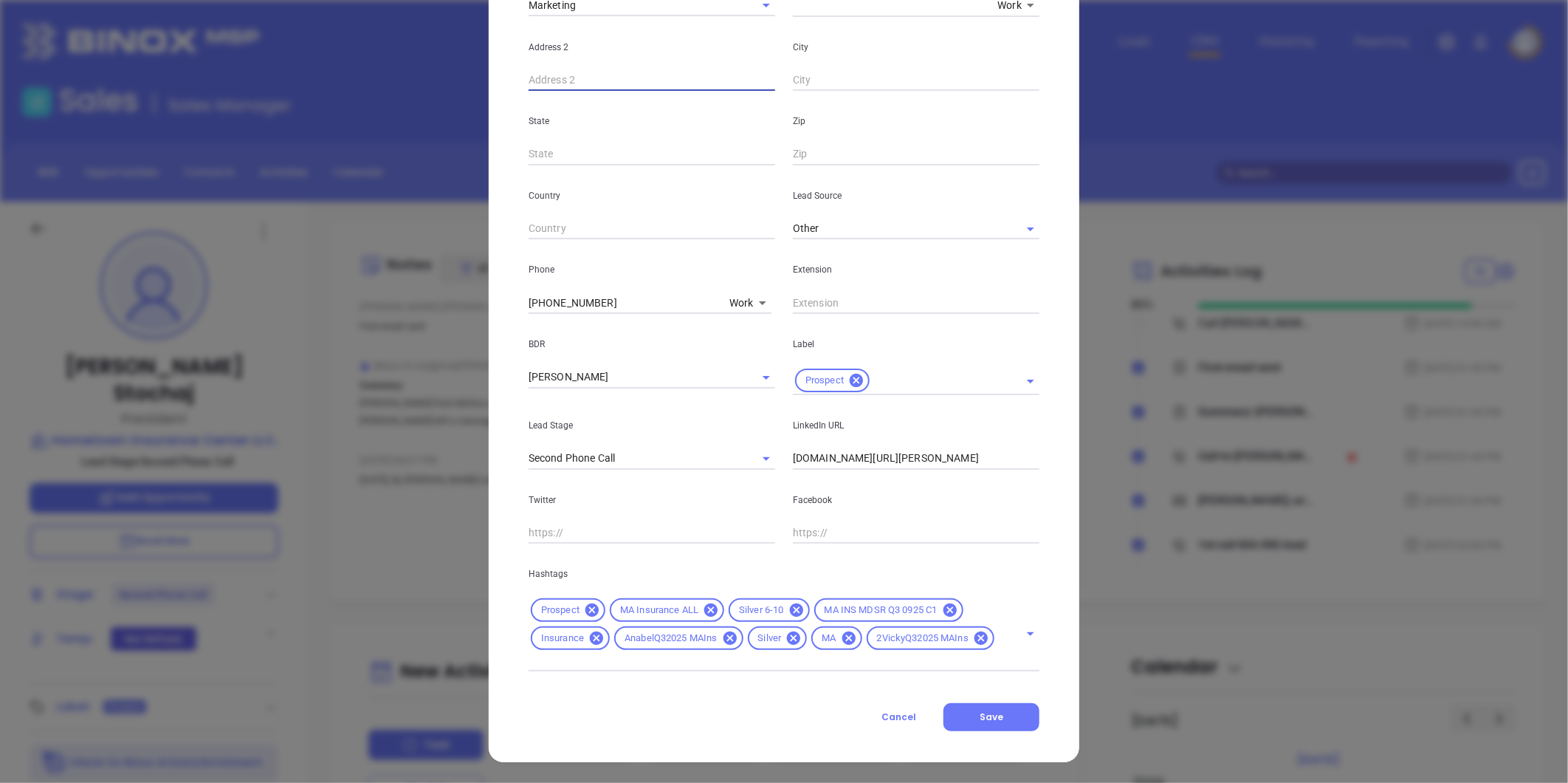
click at [891, 711] on span "Cancel" at bounding box center [898, 717] width 35 height 13
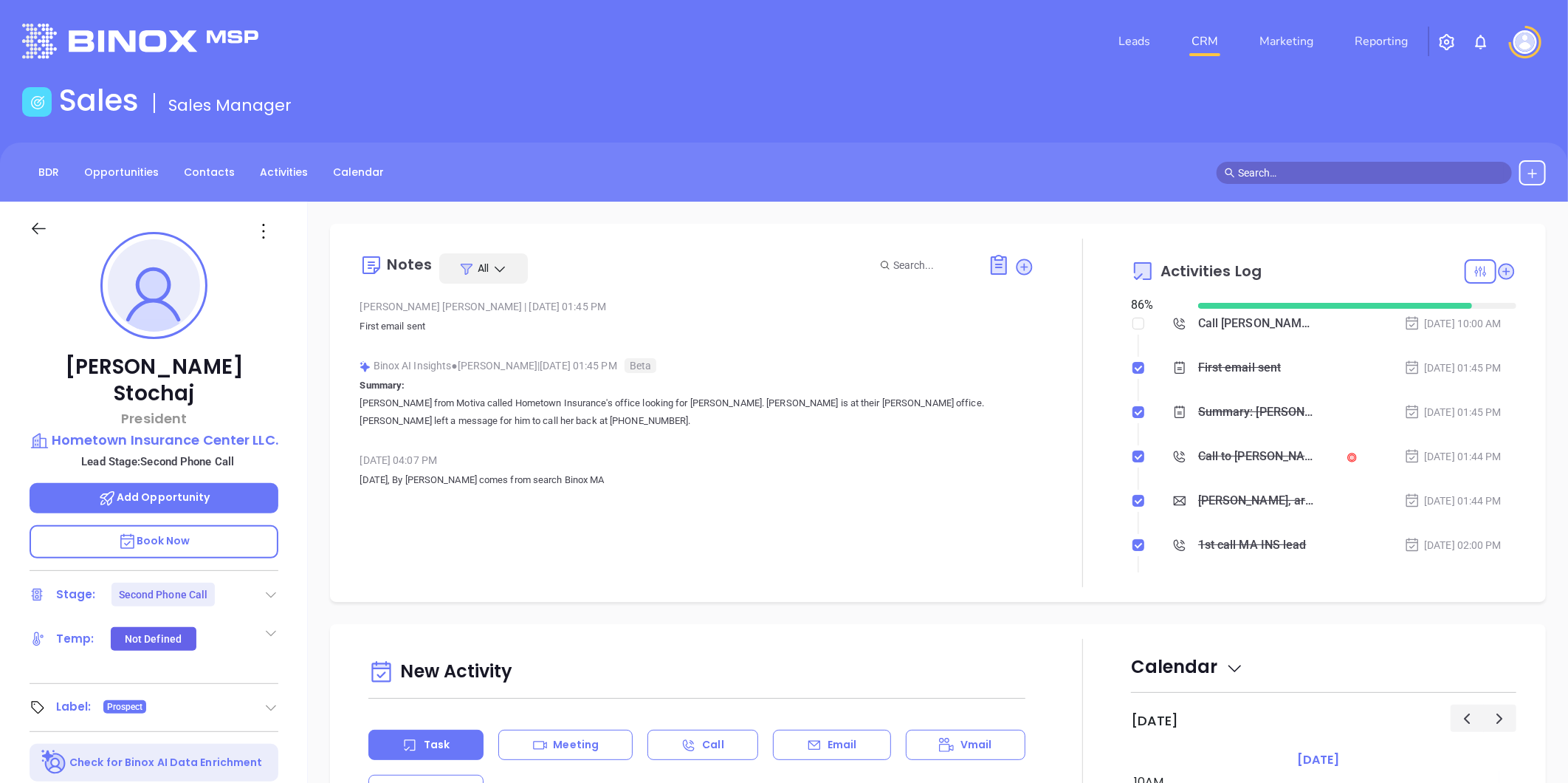
click at [269, 222] on icon at bounding box center [264, 231] width 24 height 24
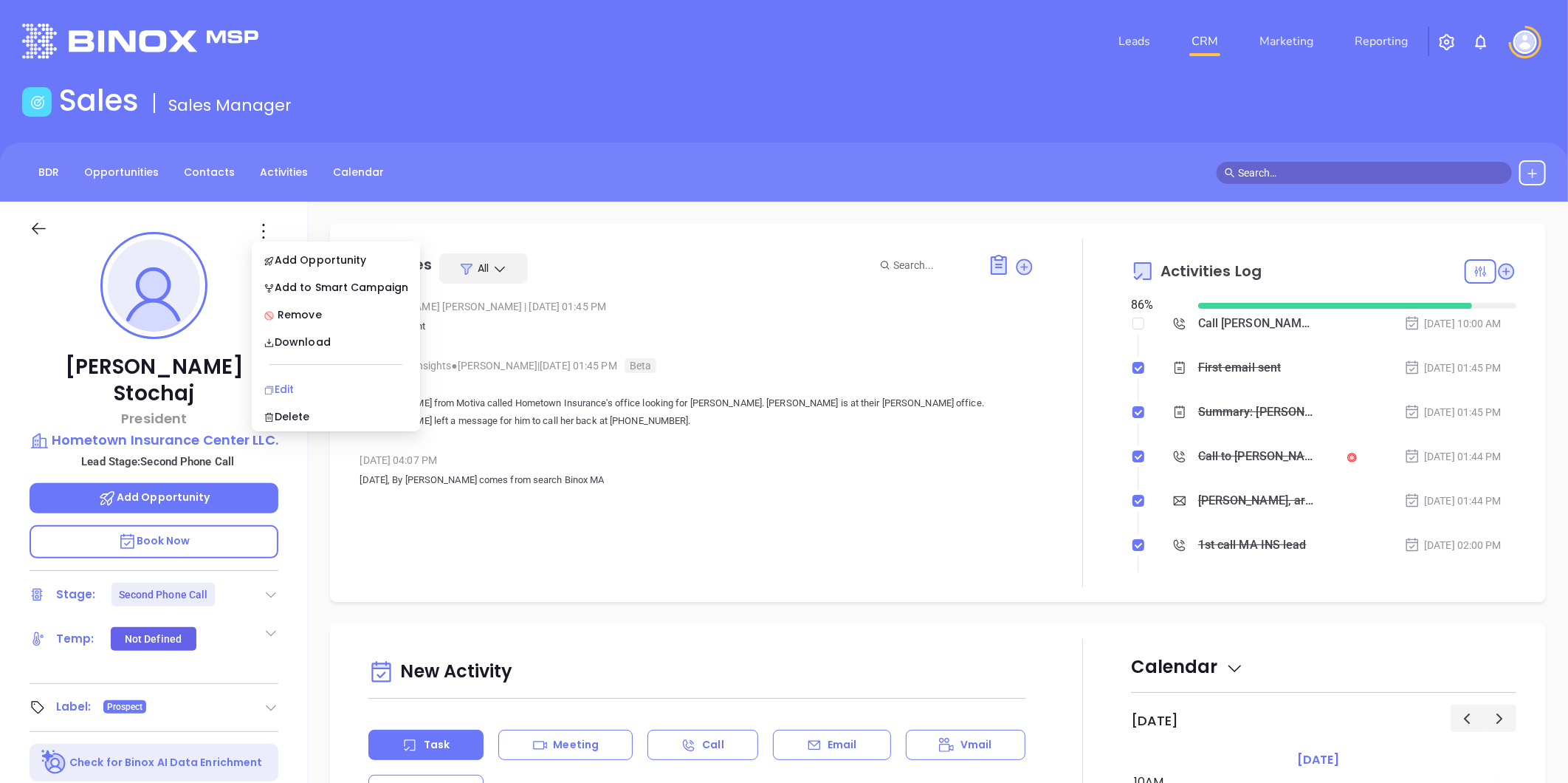
click at [291, 385] on div "Edit" at bounding box center [336, 389] width 145 height 17
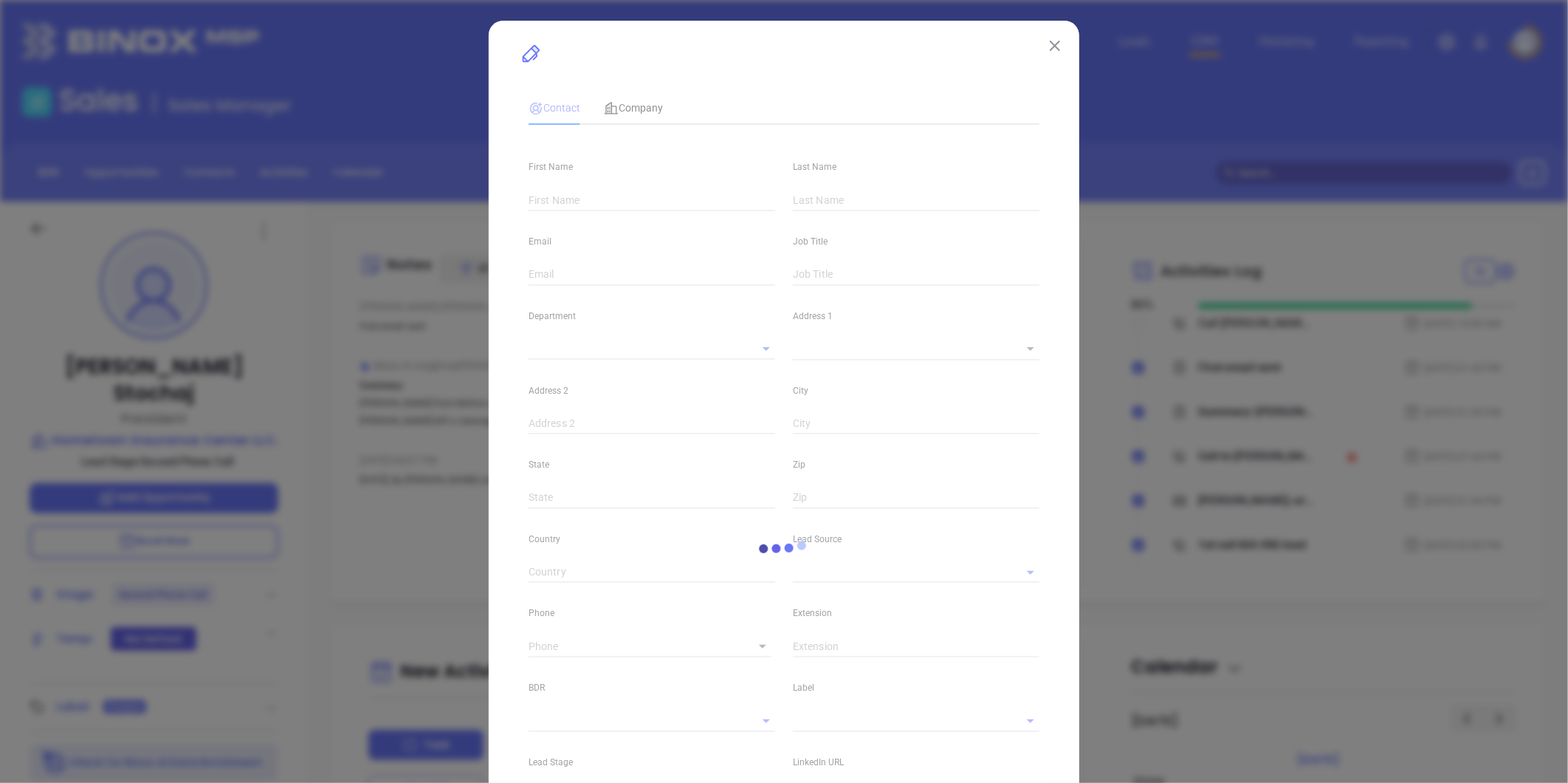
type input "Jim"
type input "Stochaj"
type input "jstochaj@htownins.com"
type input "President"
type input "1"
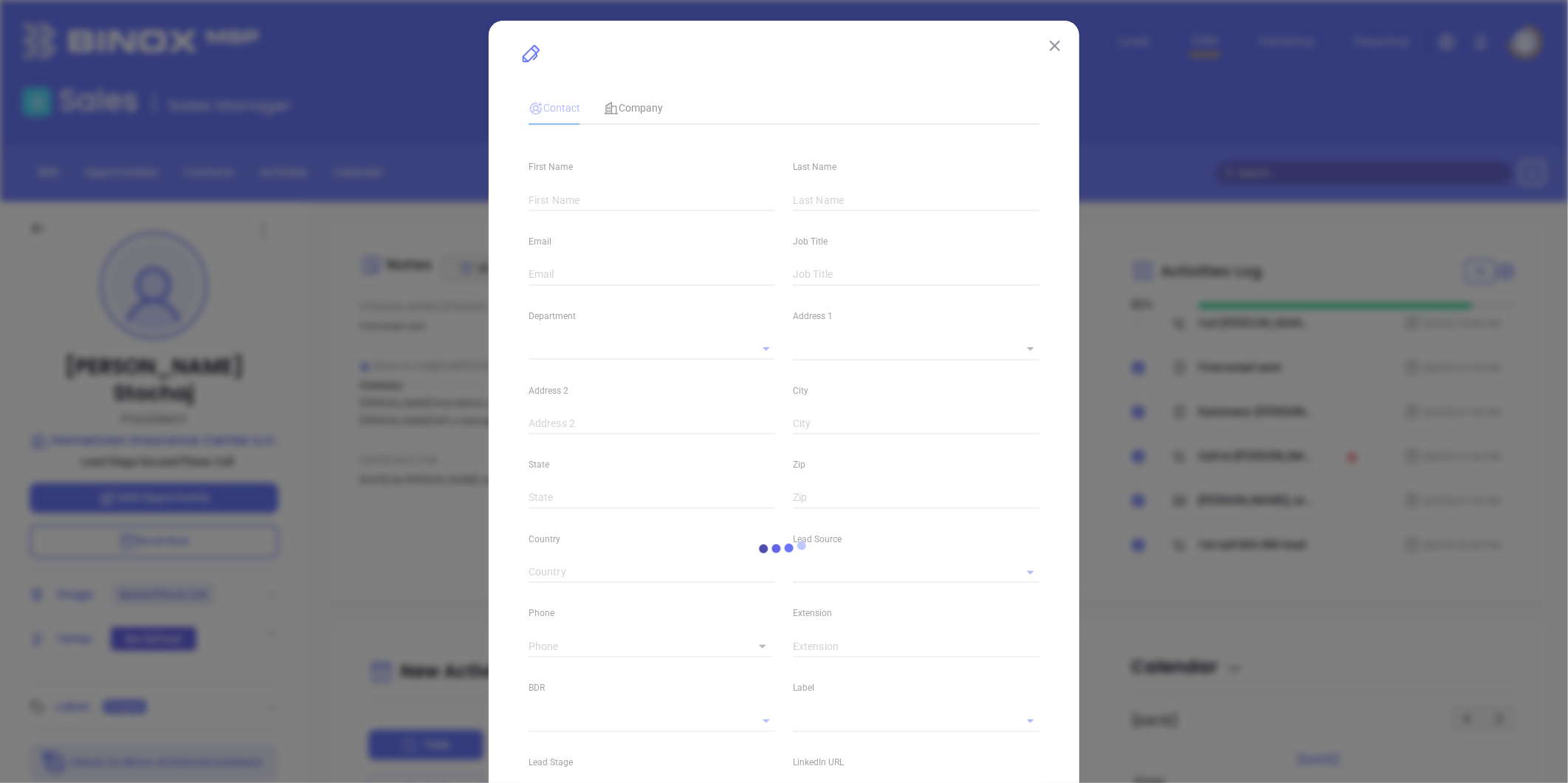
type input "www.linkedin.com/in/jim-stochaj-09335719"
type input "Marketing"
type input "Other"
type input "[PERSON_NAME]"
type input "Second Phone Call"
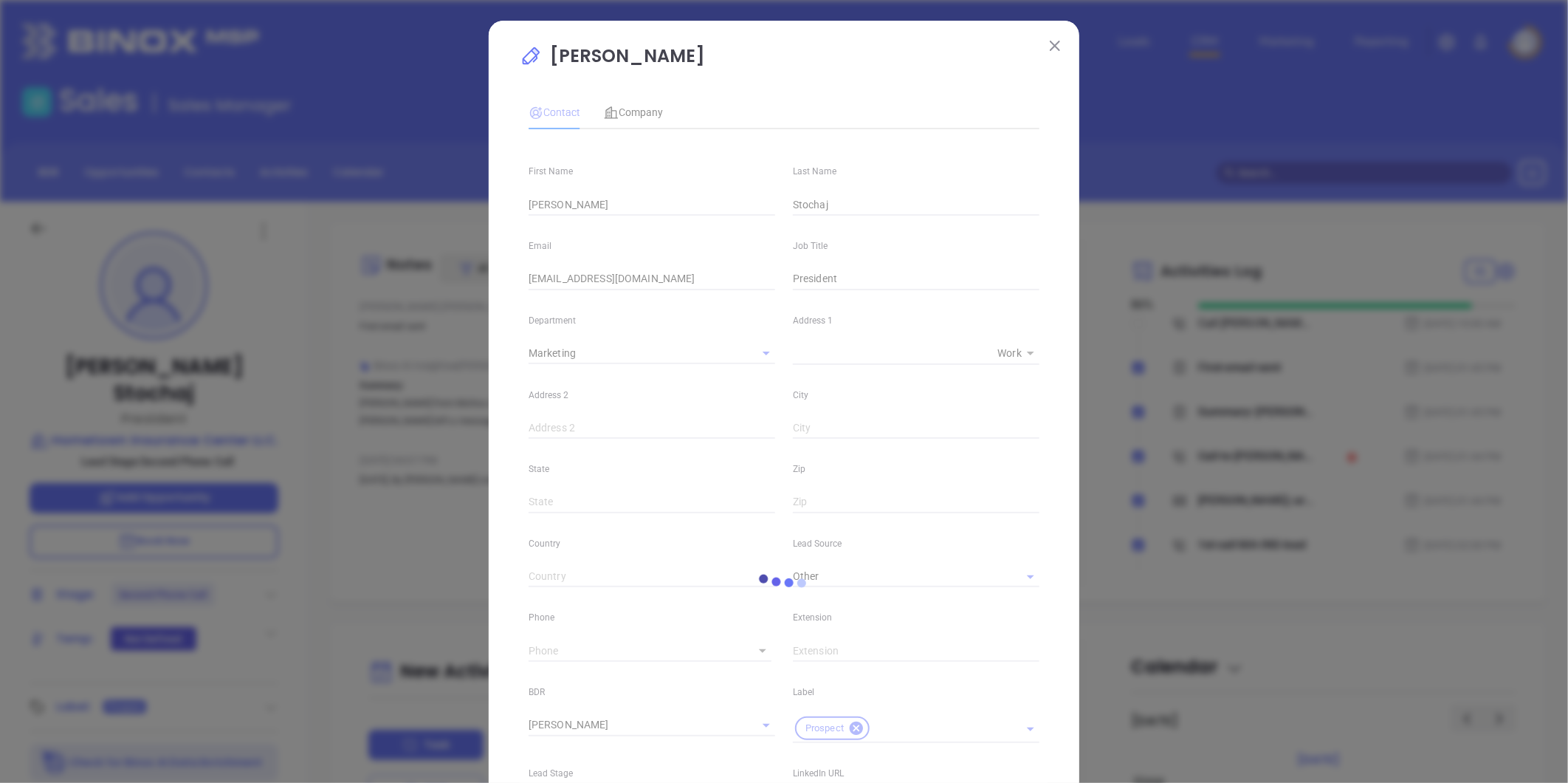
type input "(508) 347-9394"
type input "1"
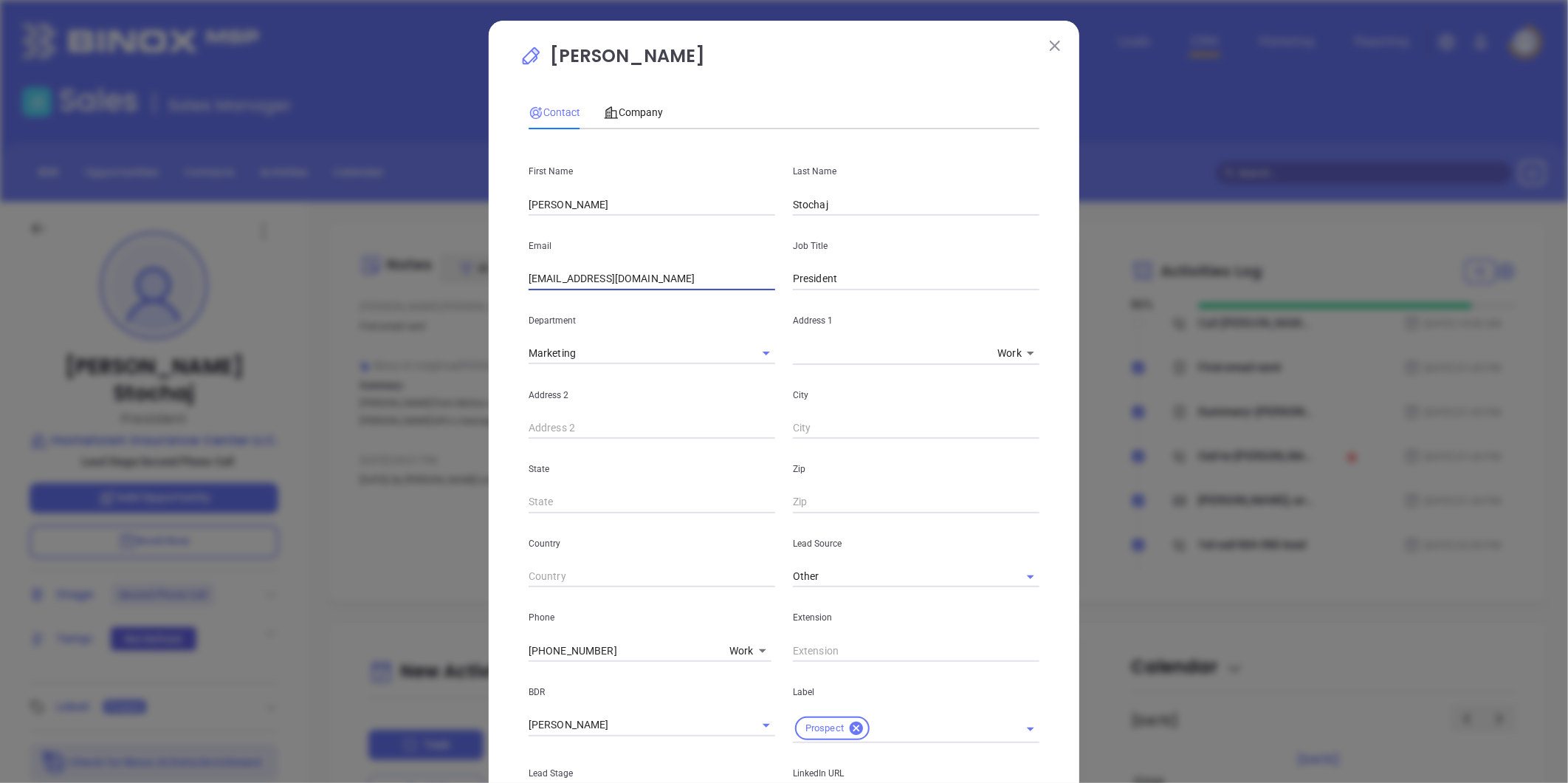
drag, startPoint x: 640, startPoint y: 281, endPoint x: 328, endPoint y: 271, distance: 312.2
click at [322, 269] on div "Jim Stochaj Contact Company First Name Jim Last Name Stochaj Email jstochaj@hto…" at bounding box center [784, 391] width 1568 height 783
paste input "stochaj"
type input "jstochaj@stochajins.com"
click at [635, 109] on span "Company" at bounding box center [633, 112] width 59 height 12
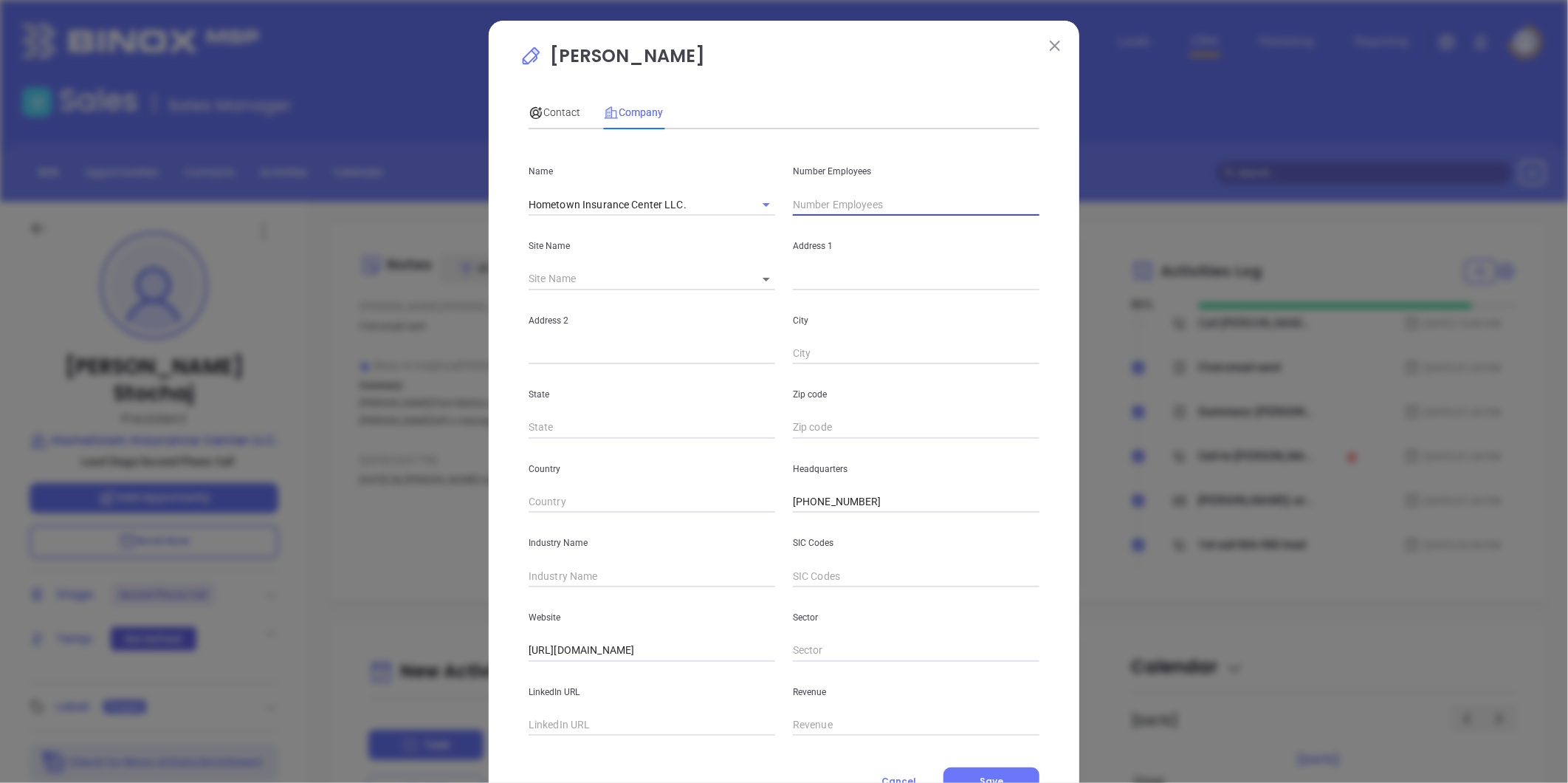
click at [814, 204] on input "text" at bounding box center [916, 205] width 246 height 22
type input "7"
click at [574, 564] on div "Industry Name" at bounding box center [652, 549] width 264 height 75
type input "Insurance"
click at [756, 277] on body "Leads CRM Marketing Reporting Financial Leads Leads Sales Sales Manager BDR Opp…" at bounding box center [784, 391] width 1568 height 783
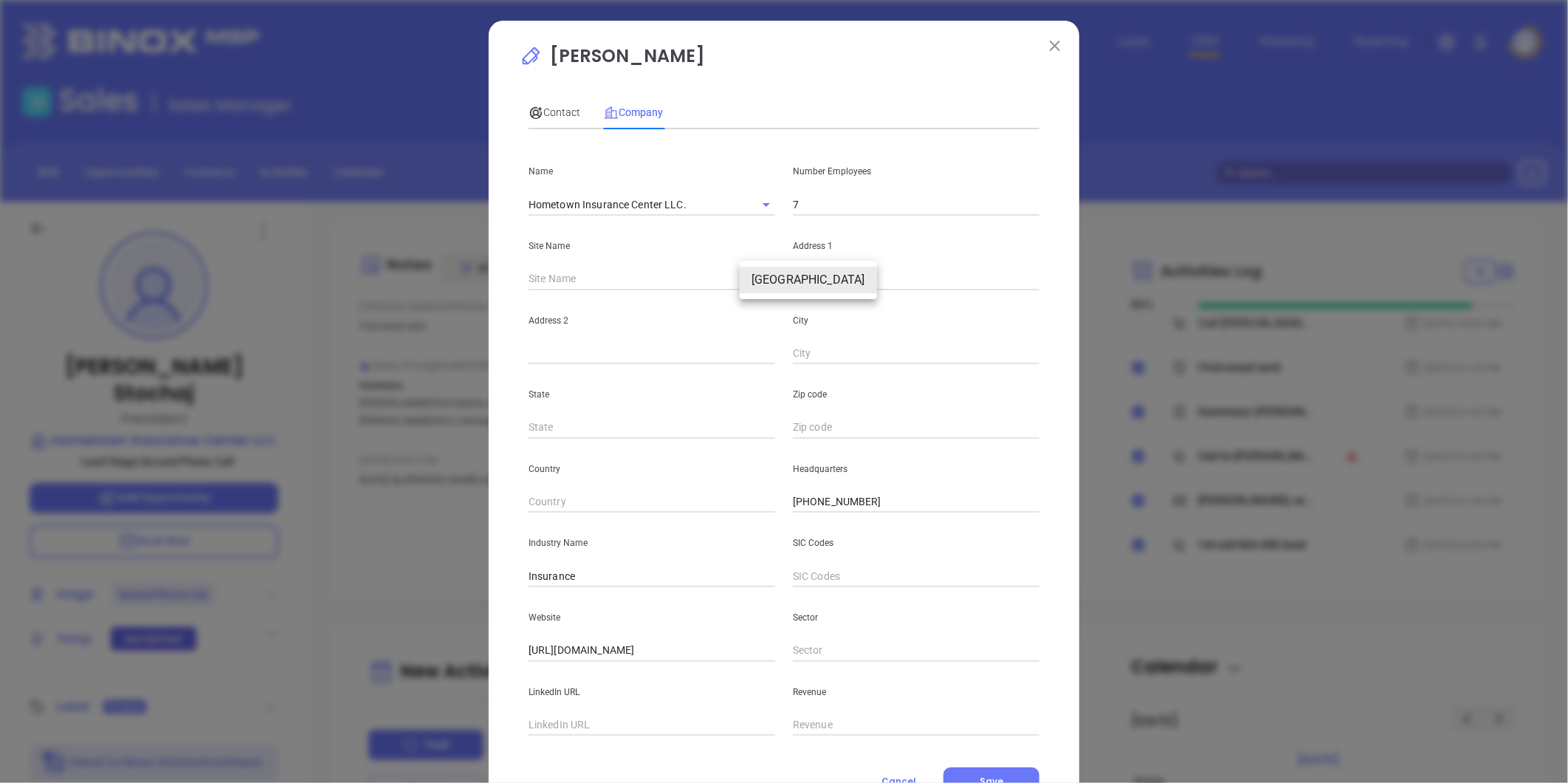
drag, startPoint x: 770, startPoint y: 282, endPoint x: 859, endPoint y: 238, distance: 99.3
click at [773, 282] on li "Fiskdale" at bounding box center [808, 280] width 138 height 27
type input "Fiskdale"
type input "96963"
type input "590 Main Street"
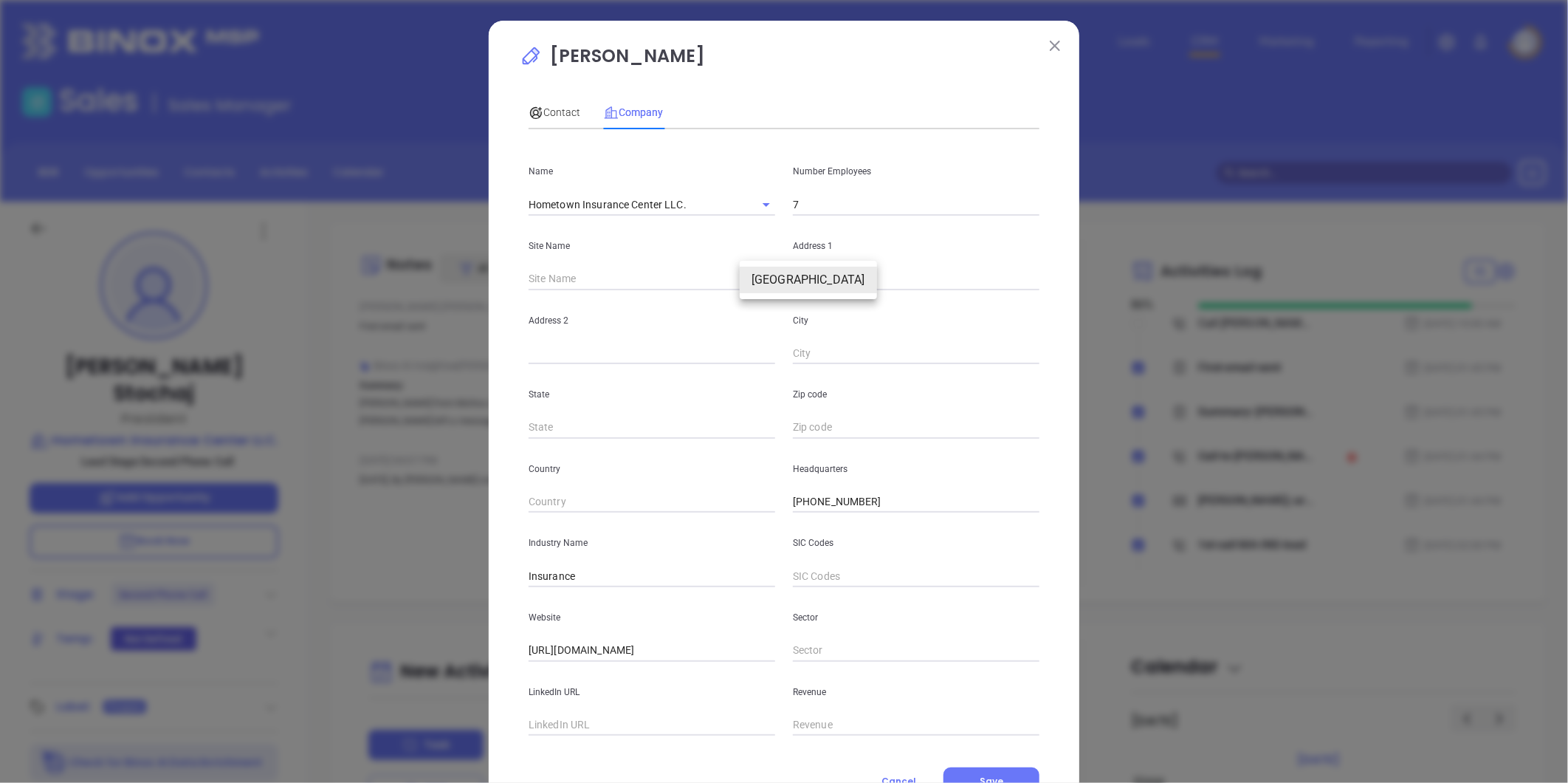
type input "Fiskdale"
type input "MA"
type input "1518"
drag, startPoint x: 754, startPoint y: 273, endPoint x: 777, endPoint y: 273, distance: 23.0
click at [758, 273] on div "Site Name Fiskdale Fiskdale 96963 Address 1 590 Main Street" at bounding box center [784, 253] width 529 height 75
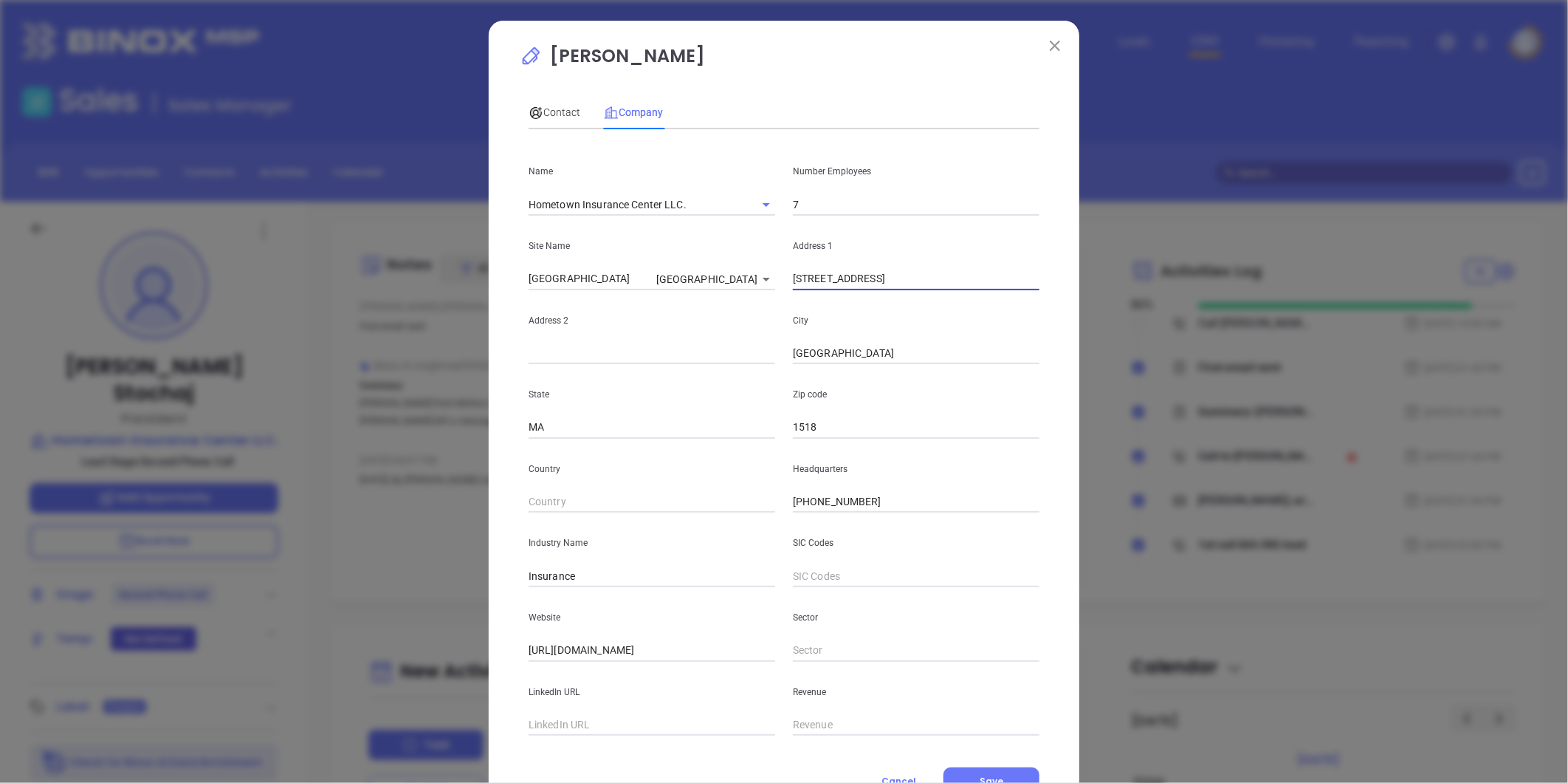
paste input "PO Box 541 Sturbridge, MA 01566"
drag, startPoint x: 843, startPoint y: 279, endPoint x: 1278, endPoint y: 262, distance: 435.3
click at [1279, 267] on div "Jim Stochaj Contact Company First Name Jim Last Name Stochaj Email jstochaj@sto…" at bounding box center [784, 391] width 1568 height 783
type input "PO Box 541"
paste input "Sturbridge, MA 01566"
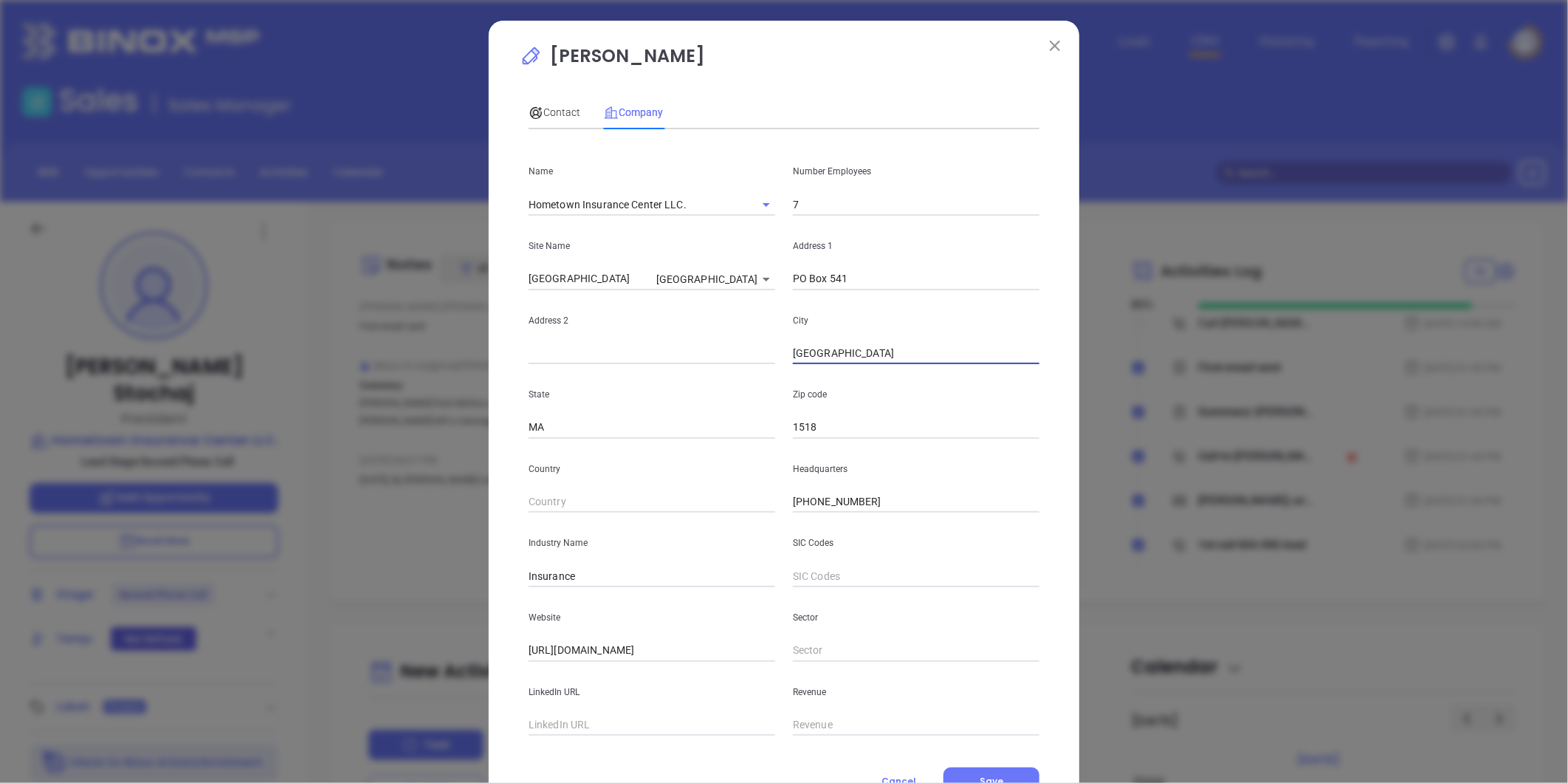
drag, startPoint x: 842, startPoint y: 352, endPoint x: 1117, endPoint y: 351, distance: 275.0
click at [1117, 351] on div "Jim Stochaj Contact Company First Name Jim Last Name Stochaj Email jstochaj@sto…" at bounding box center [784, 391] width 1568 height 783
type input "Sturbridge"
paste input "MA 01566"
type input "MA 01566"
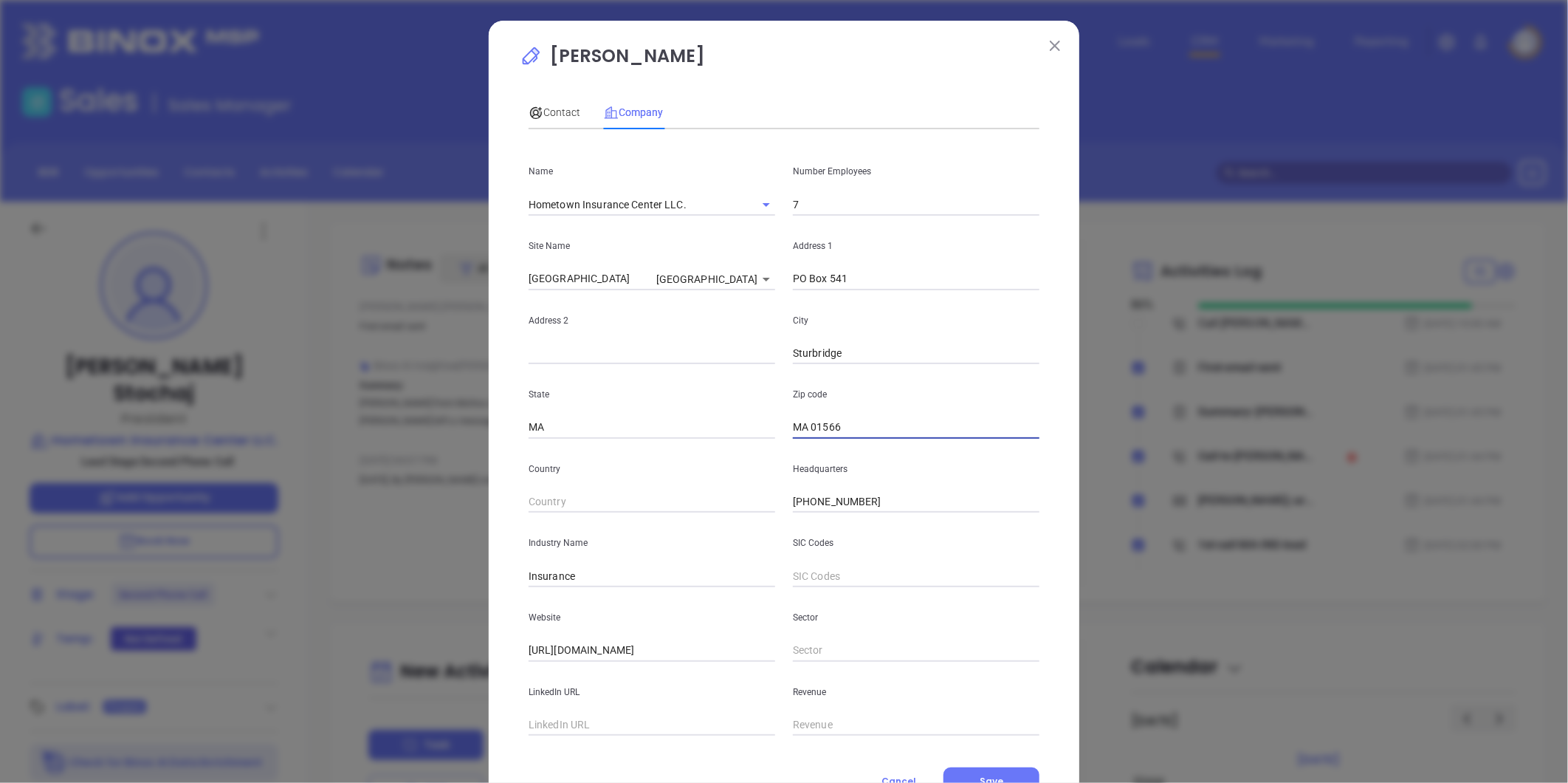
type input "MA01566"
type input "M01566"
type input "01566"
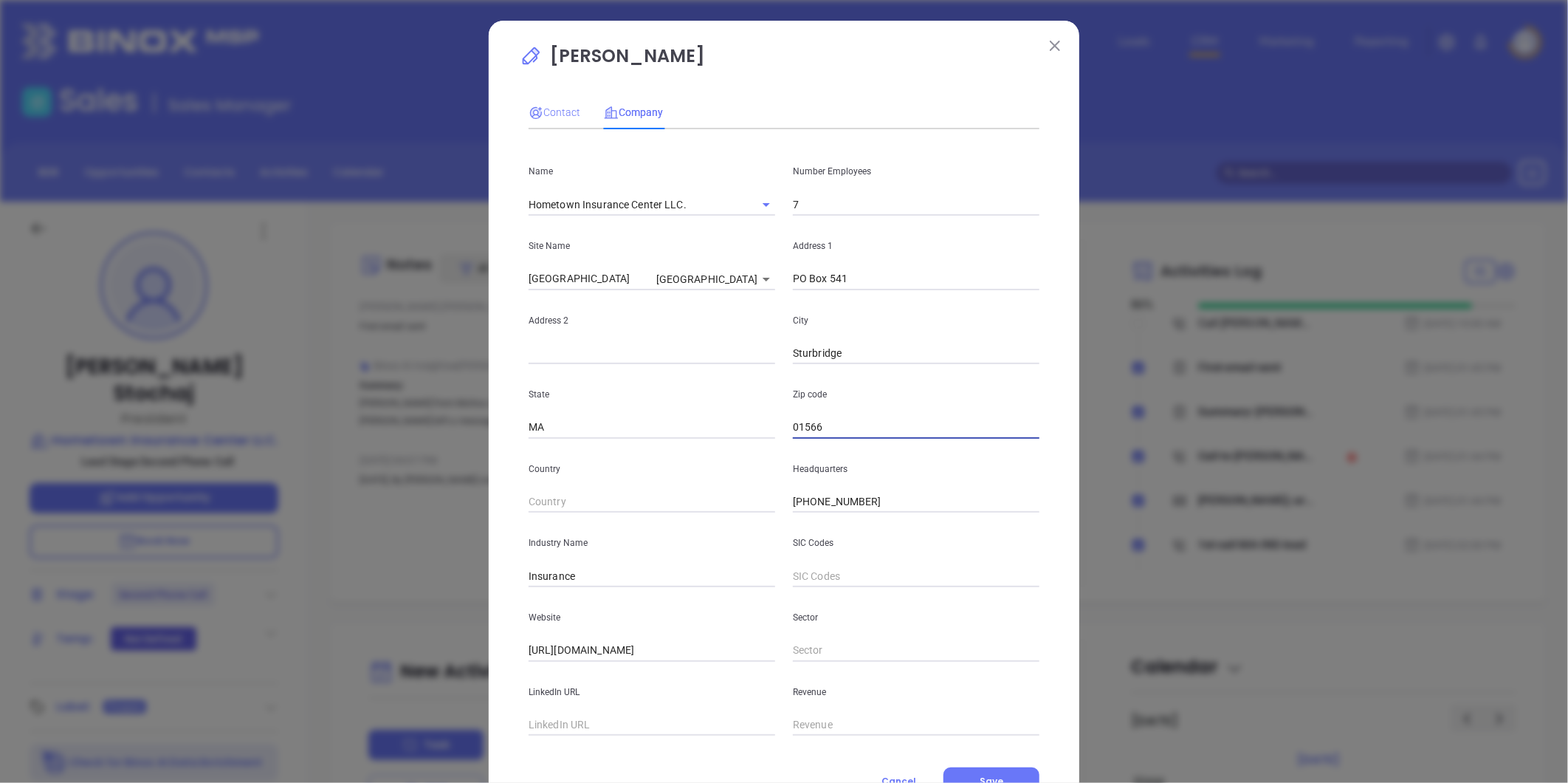
type input "01566"
click at [559, 109] on span "Contact" at bounding box center [555, 112] width 52 height 12
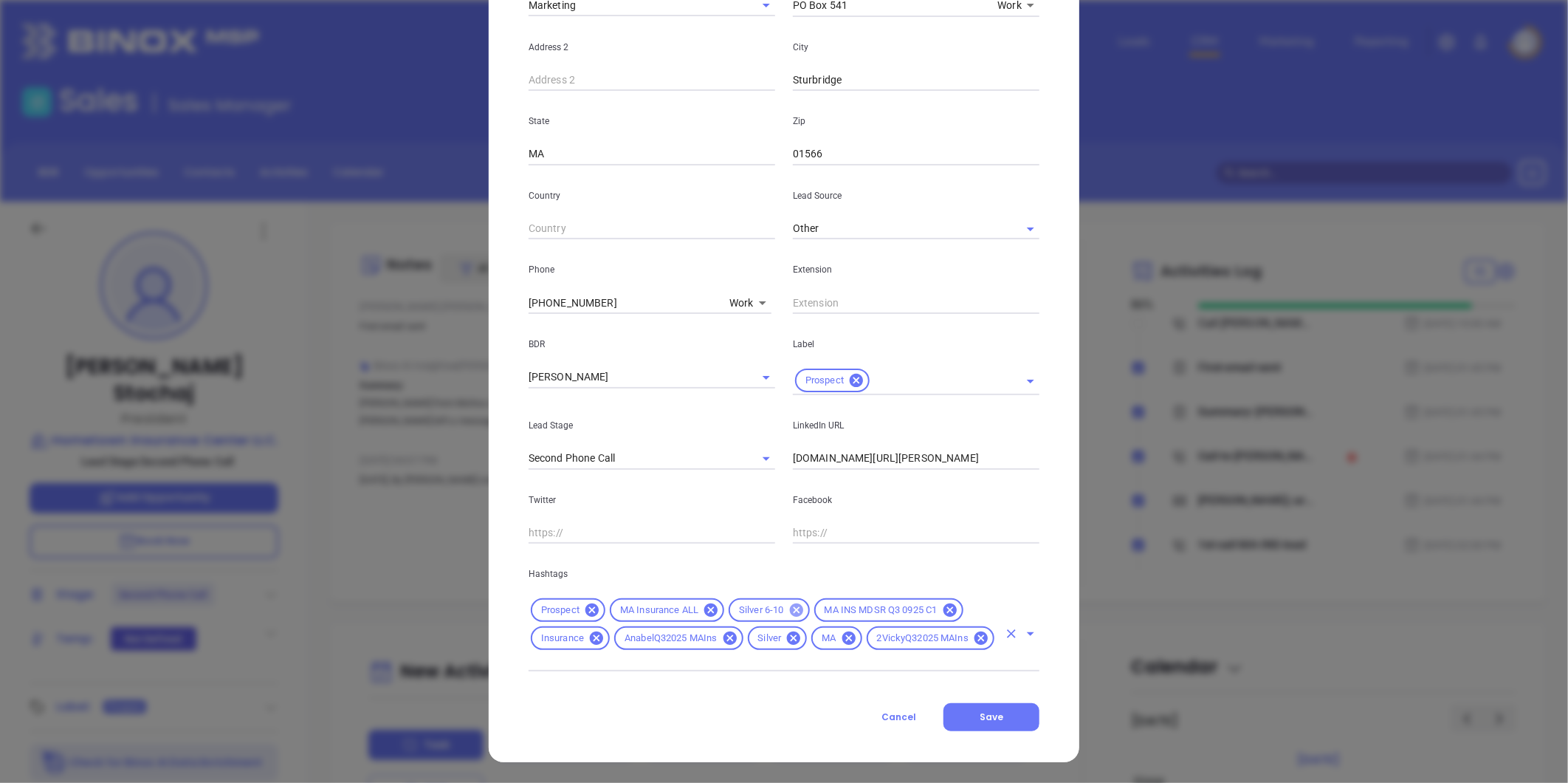
click at [787, 635] on icon at bounding box center [793, 637] width 13 height 13
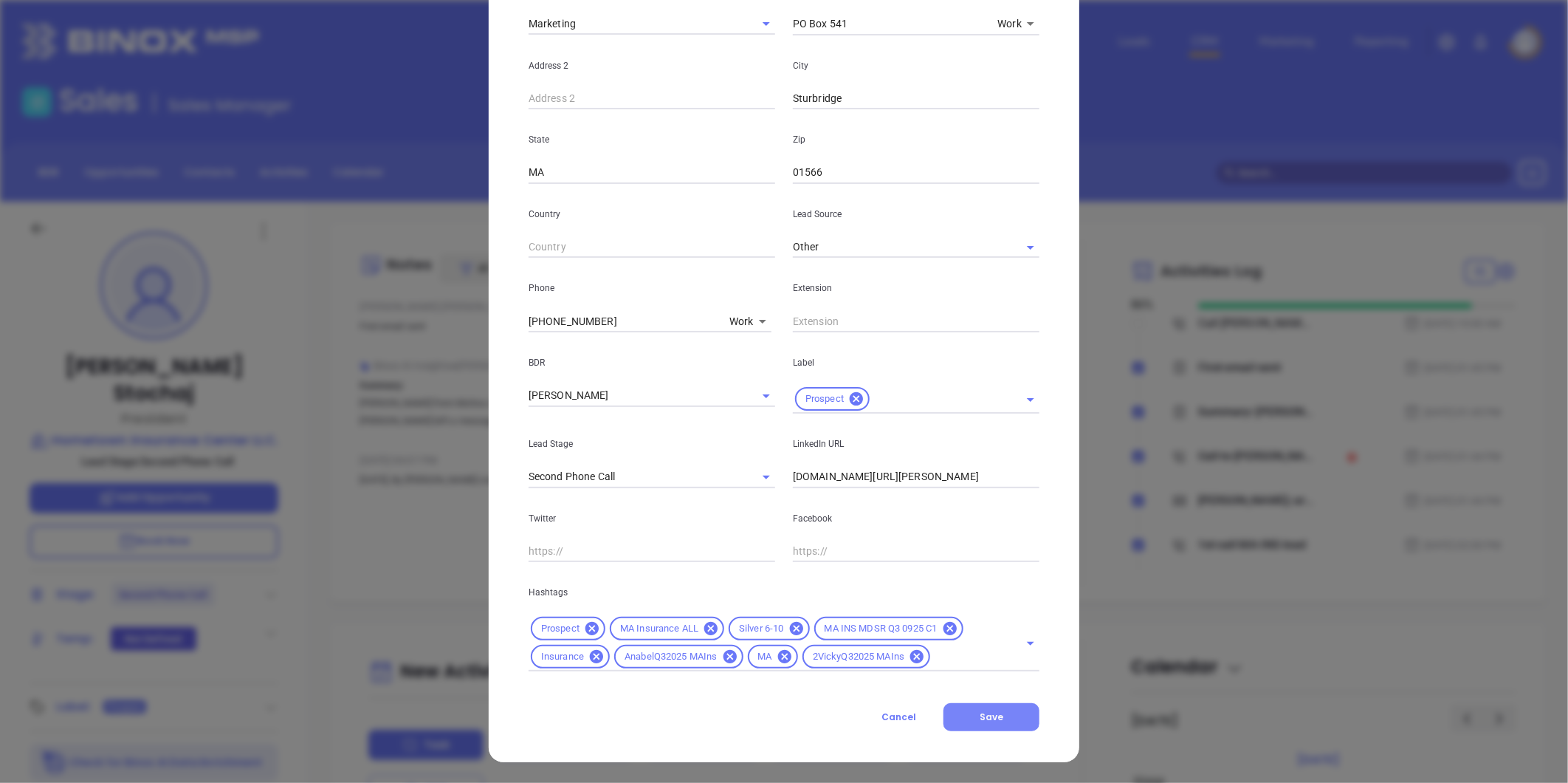
click at [995, 720] on span "Save" at bounding box center [991, 717] width 24 height 13
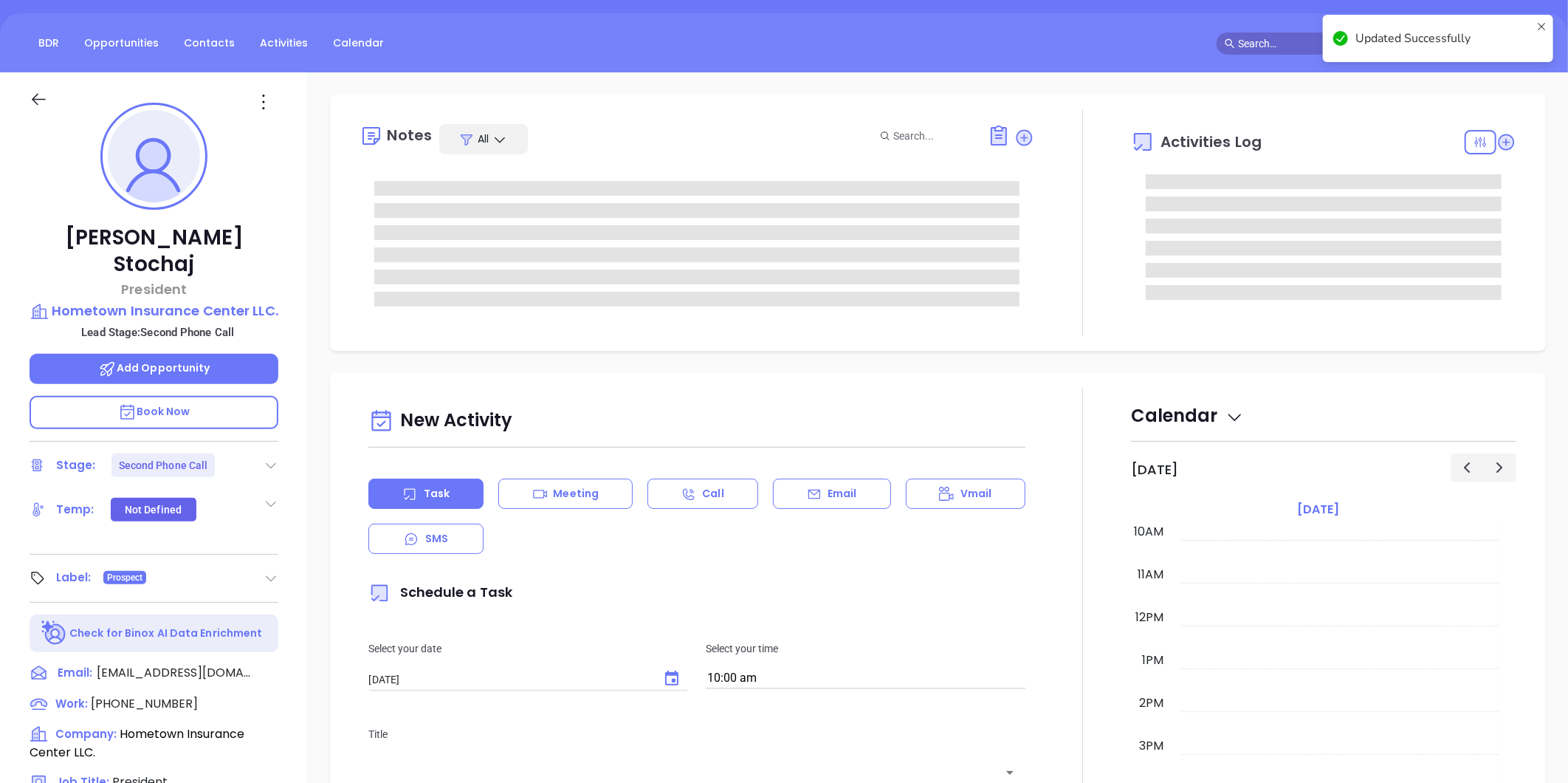
scroll to position [42, 0]
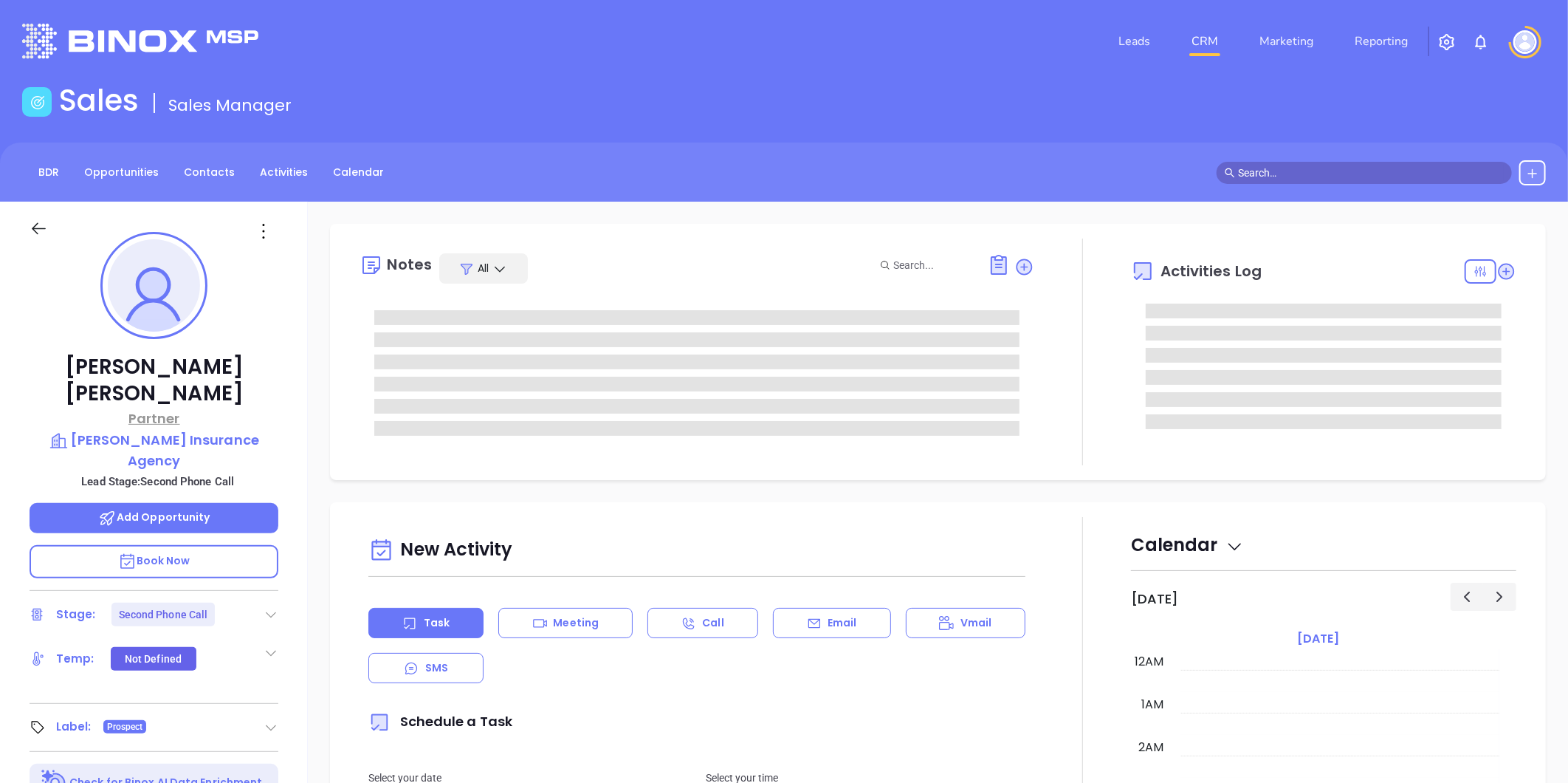
scroll to position [429, 0]
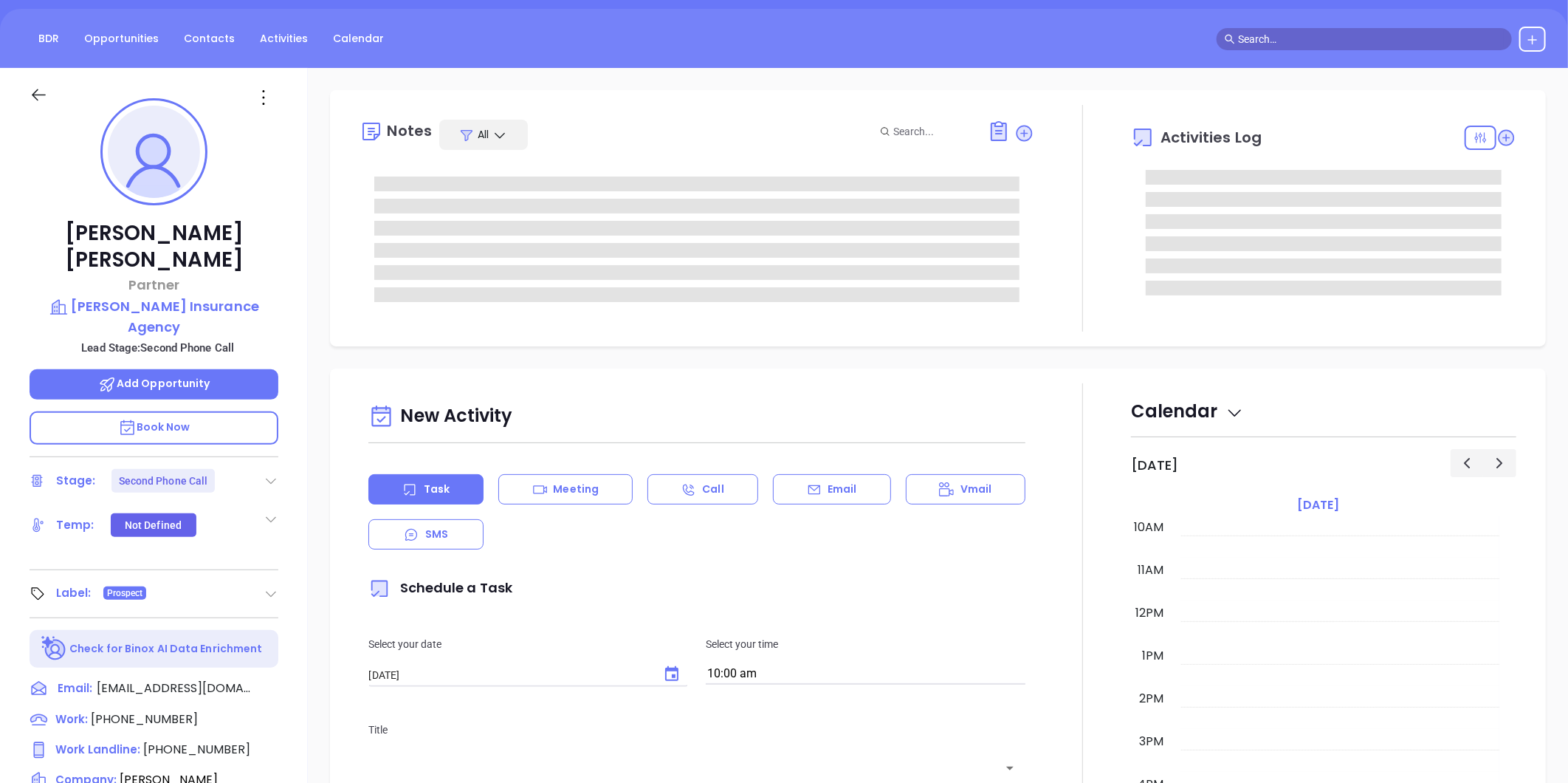
type input "[PERSON_NAME]"
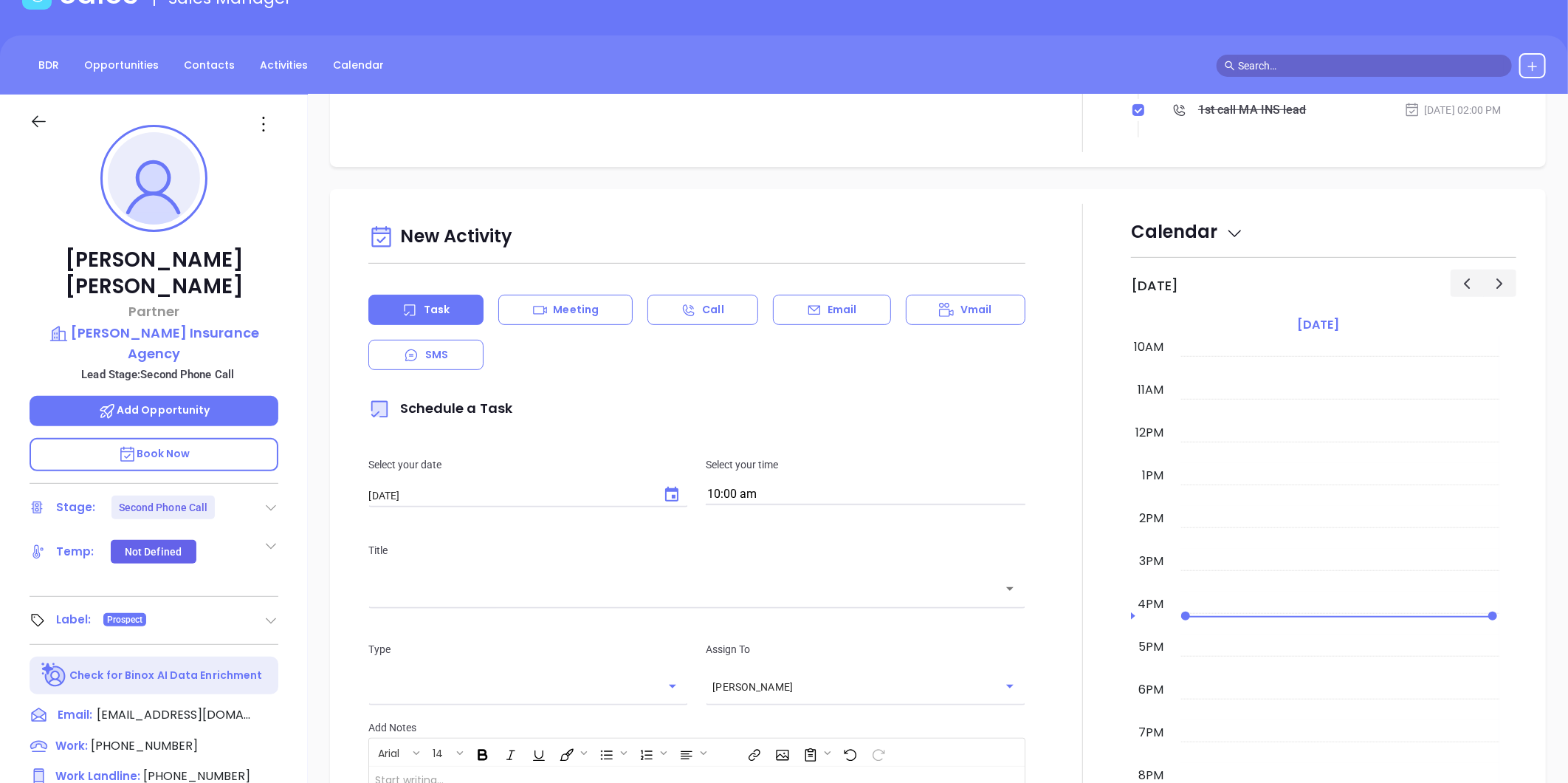
scroll to position [452, 0]
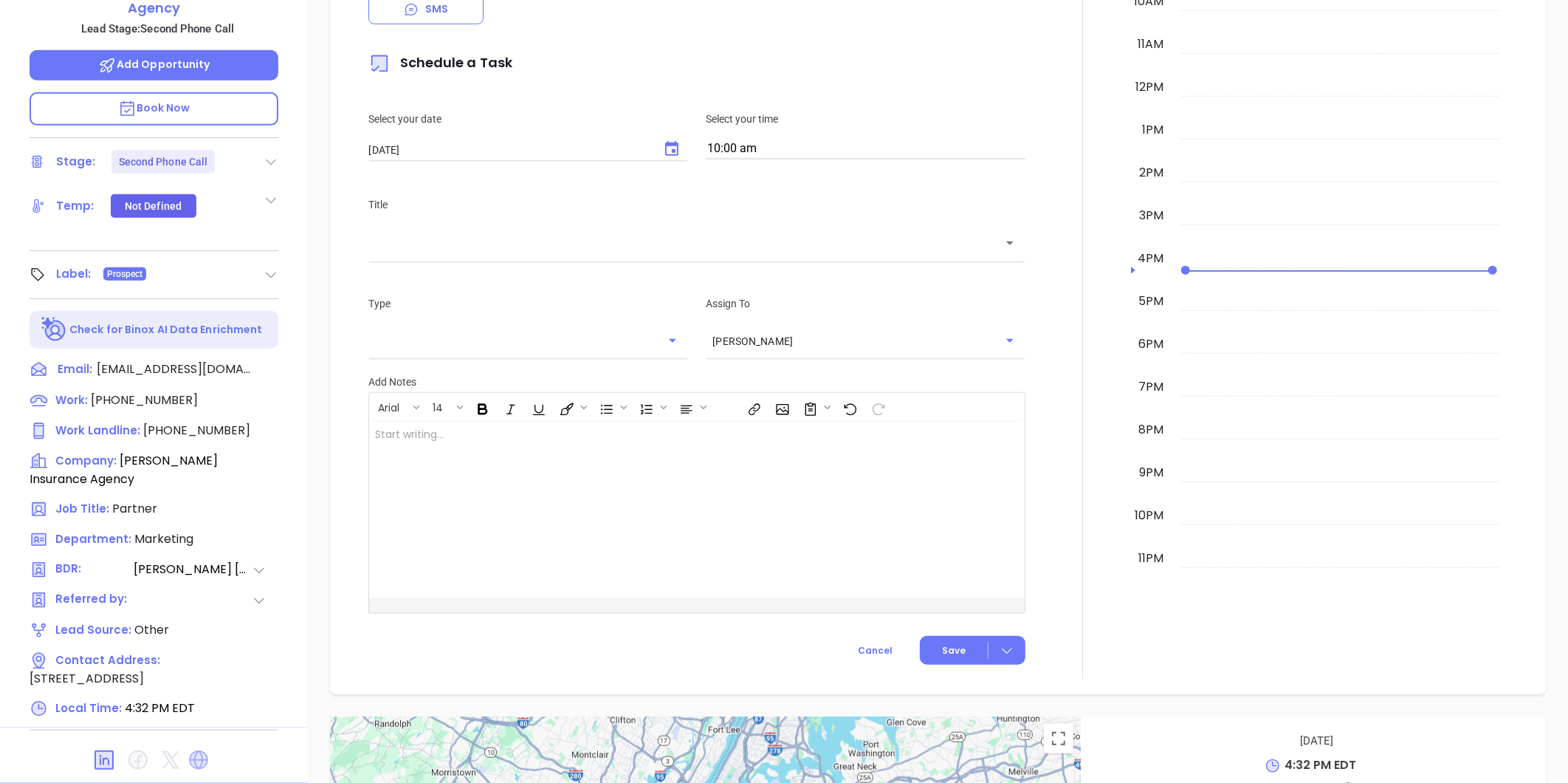
click at [201, 750] on icon at bounding box center [198, 759] width 19 height 19
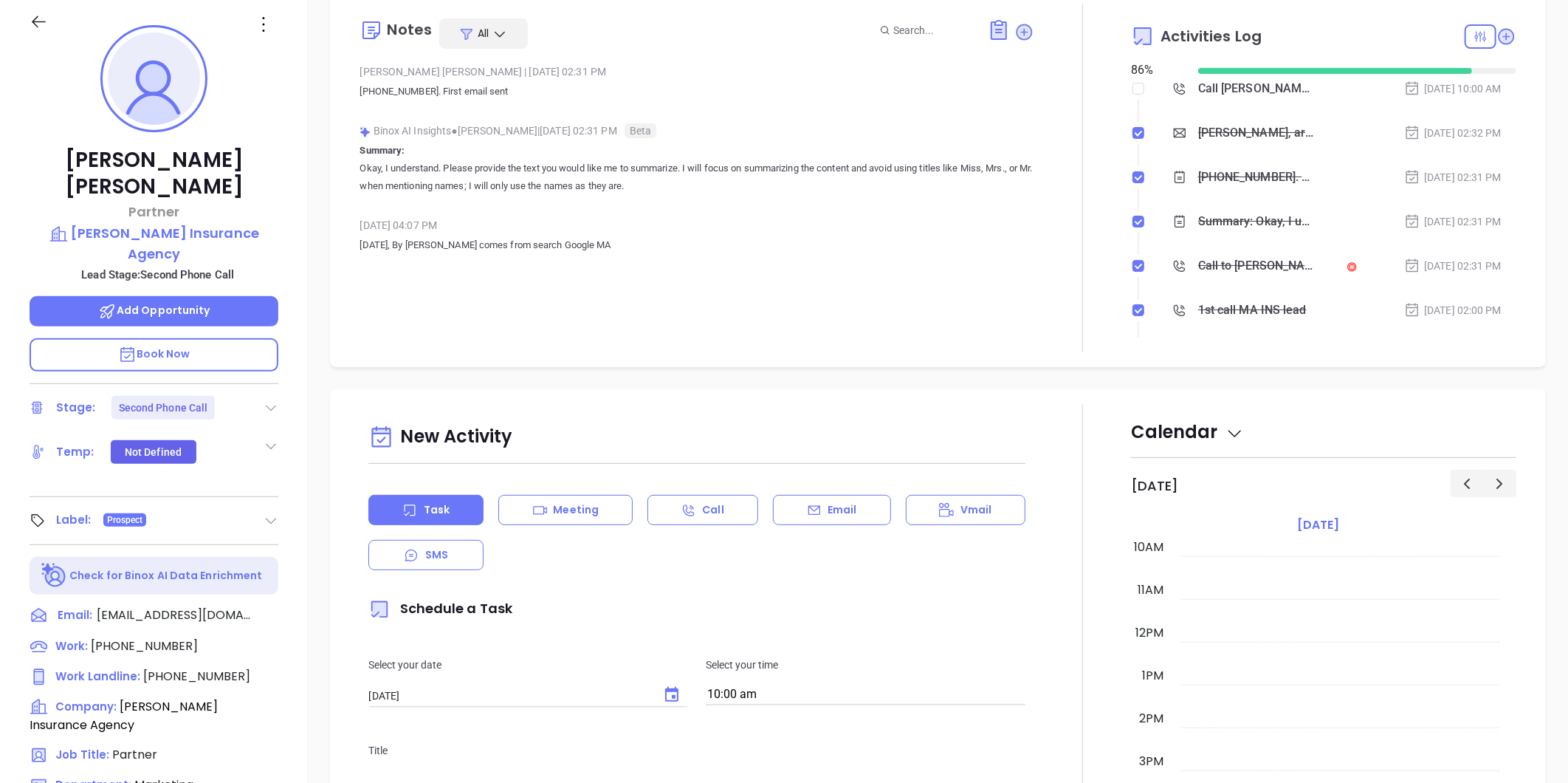
scroll to position [0, 0]
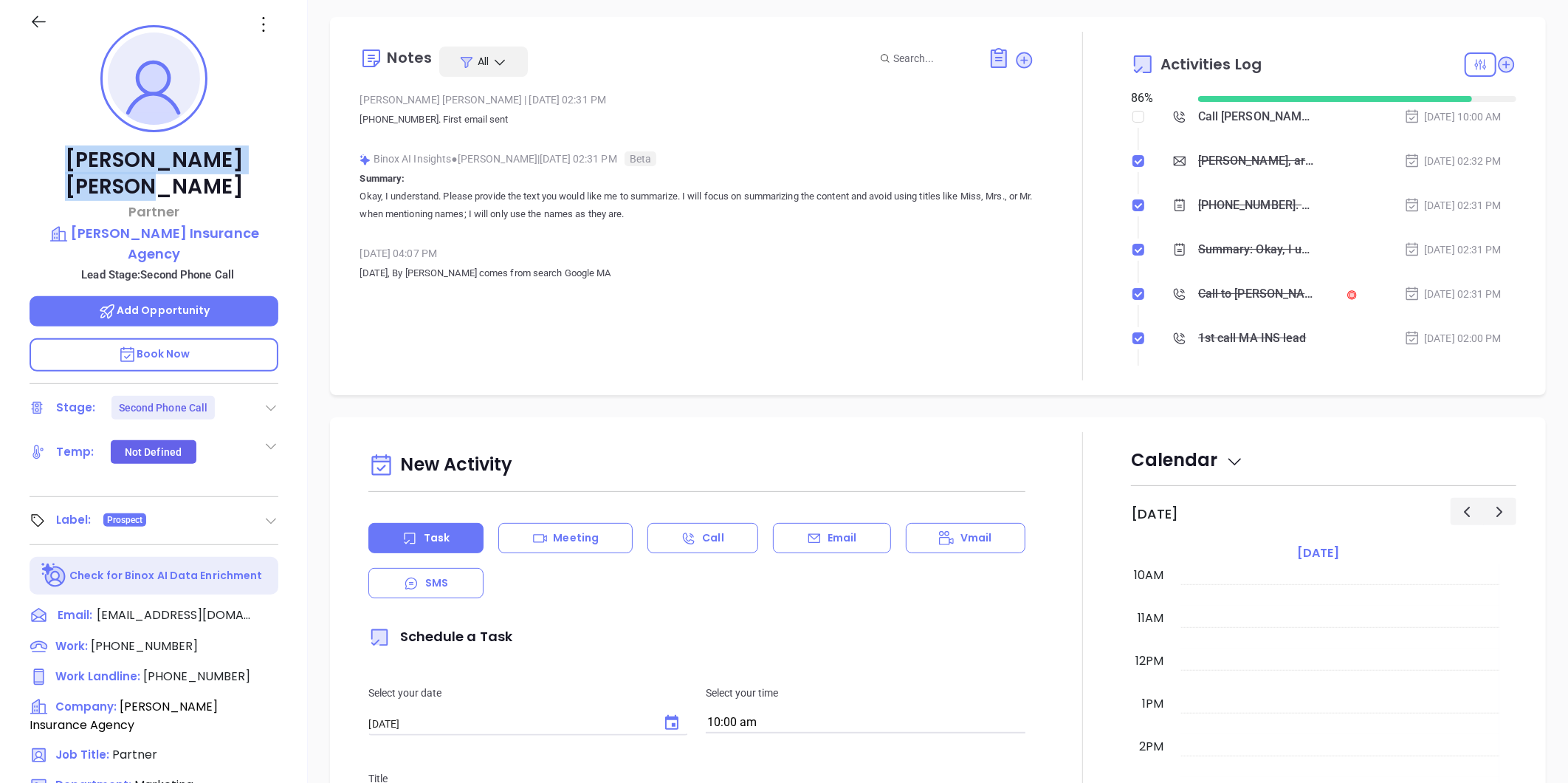
drag, startPoint x: 254, startPoint y: 157, endPoint x: 65, endPoint y: 161, distance: 189.0
click at [65, 161] on p "[PERSON_NAME]" at bounding box center [154, 174] width 249 height 54
copy p "[PERSON_NAME]"
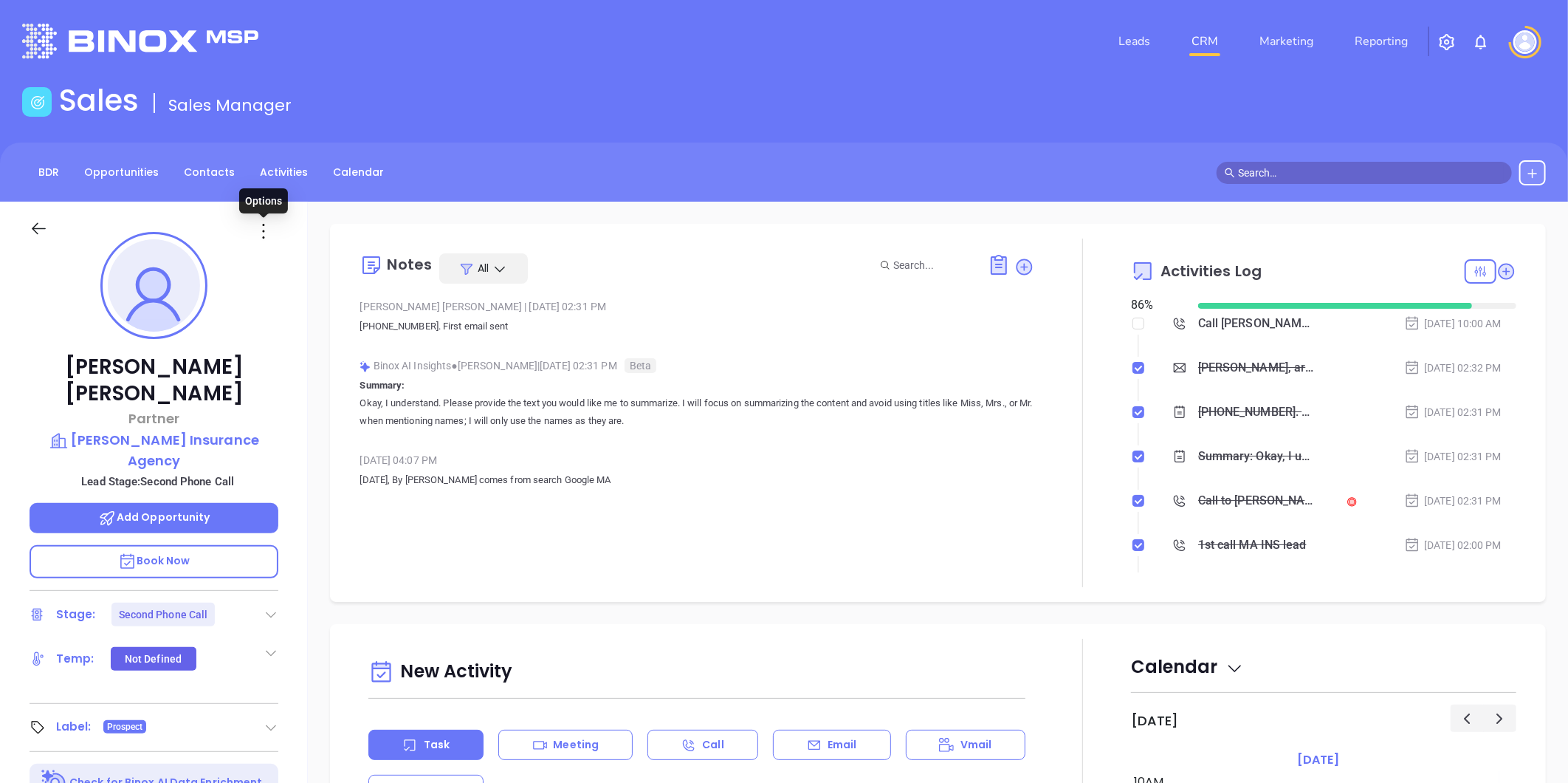
click at [261, 237] on icon at bounding box center [264, 231] width 24 height 24
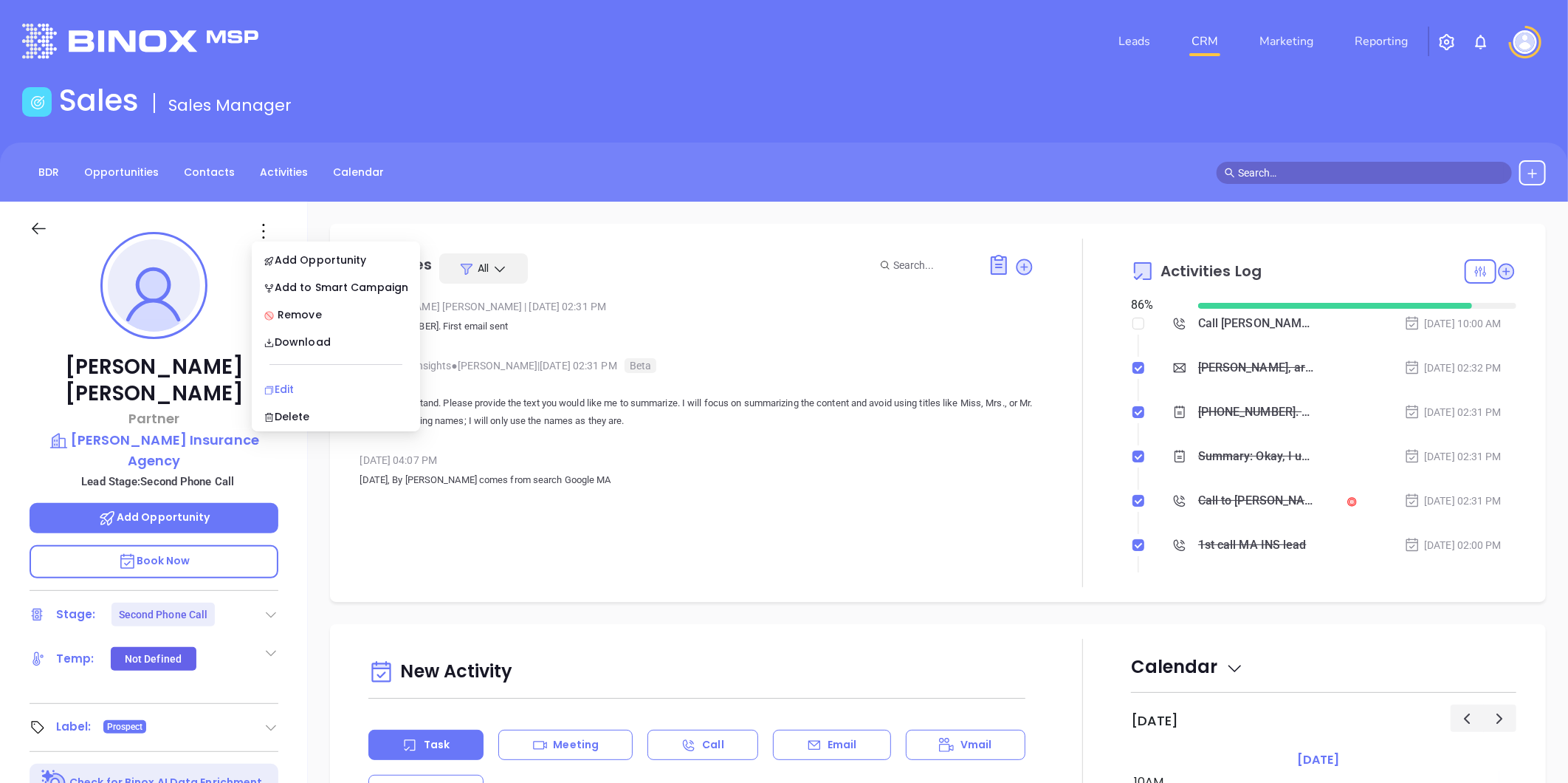
click at [296, 381] on div "Edit" at bounding box center [336, 389] width 145 height 17
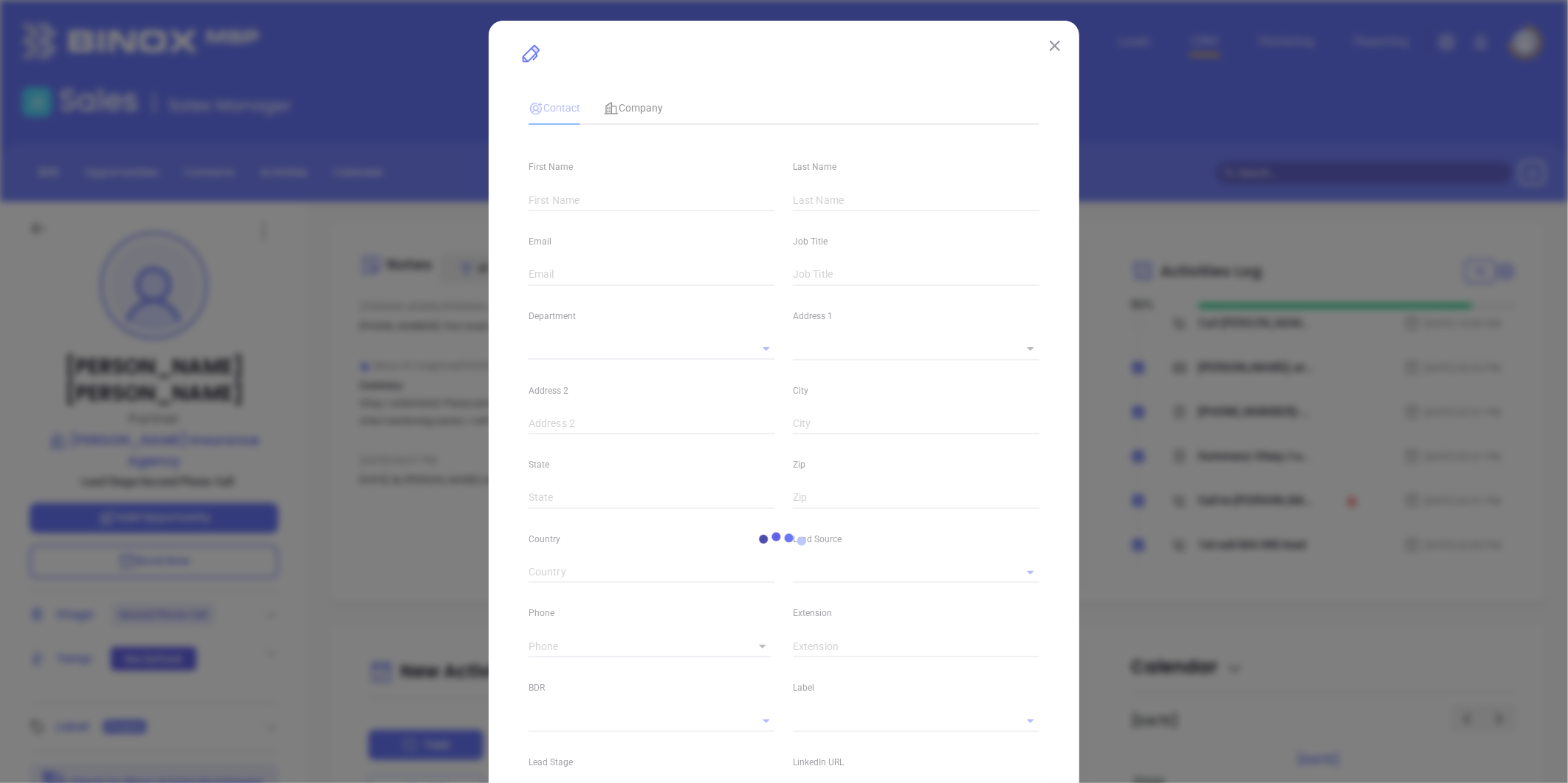
type input "[PERSON_NAME]"
type input "[EMAIL_ADDRESS][DOMAIN_NAME]"
type input "Partner"
type input "1"
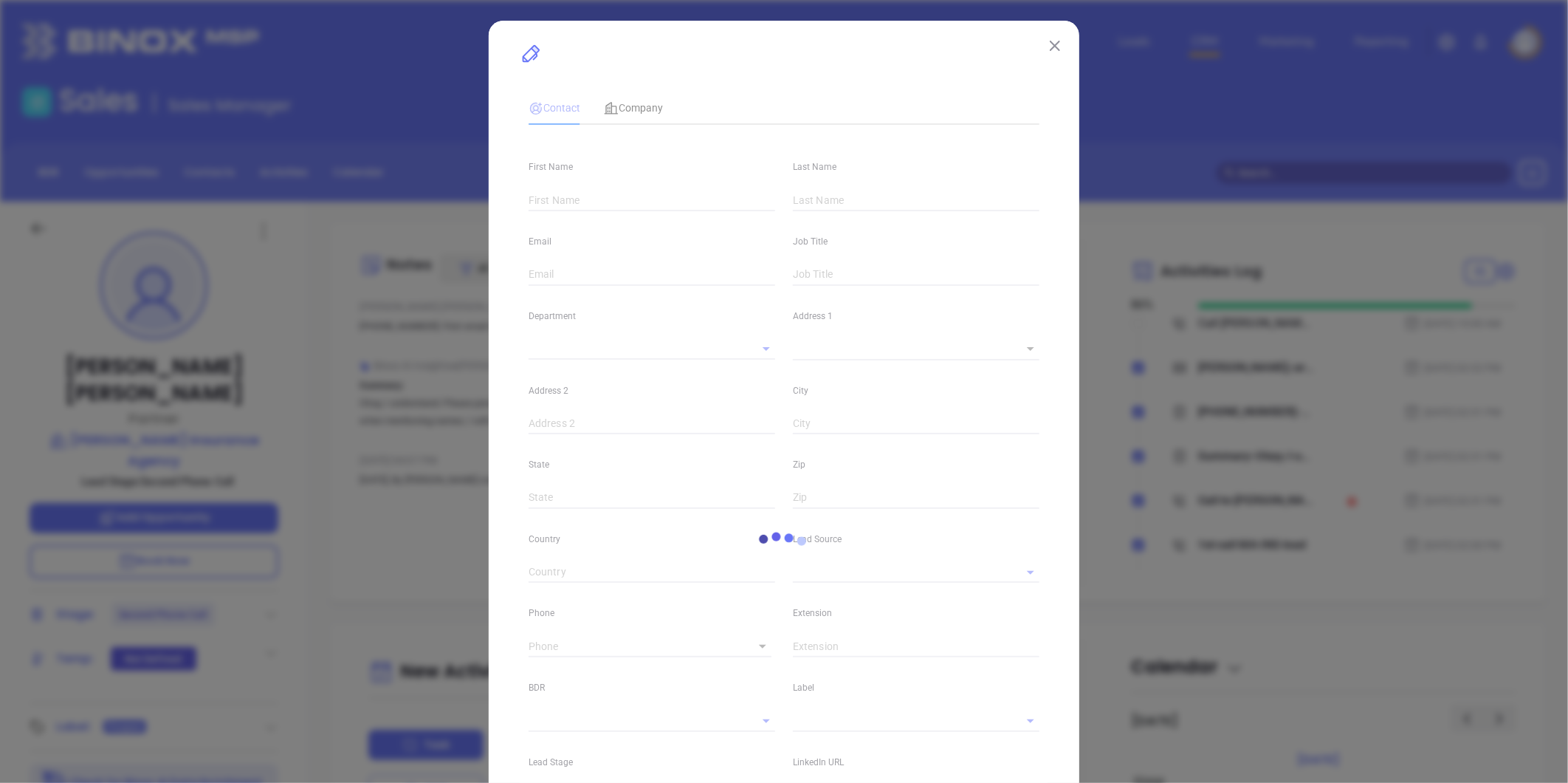
type input "[DOMAIN_NAME][URL]"
type input "Marketing"
type input "Other"
type input "[PERSON_NAME]"
type input "Second Phone Call"
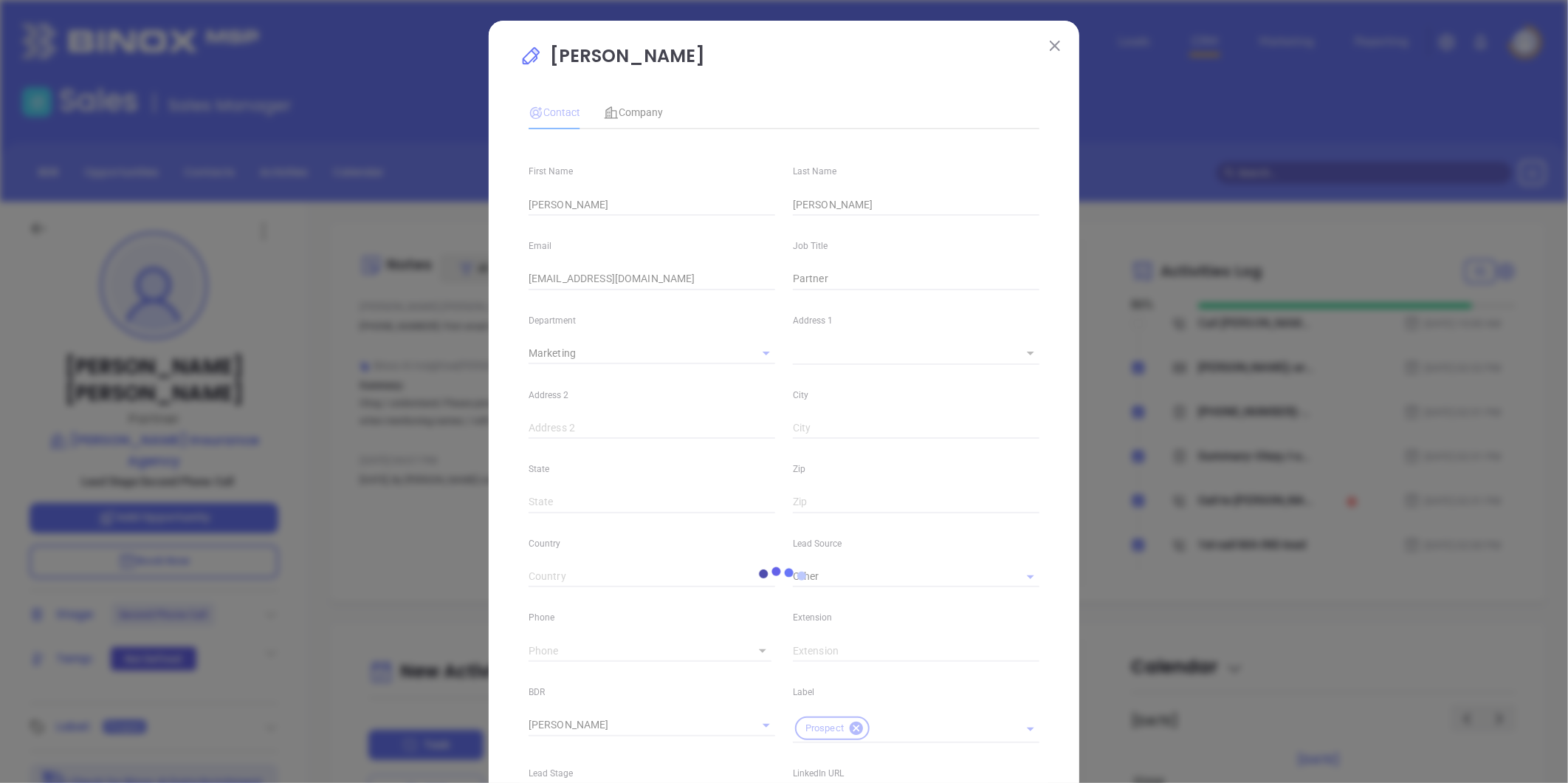
type input "[PHONE_NUMBER]"
type input "1"
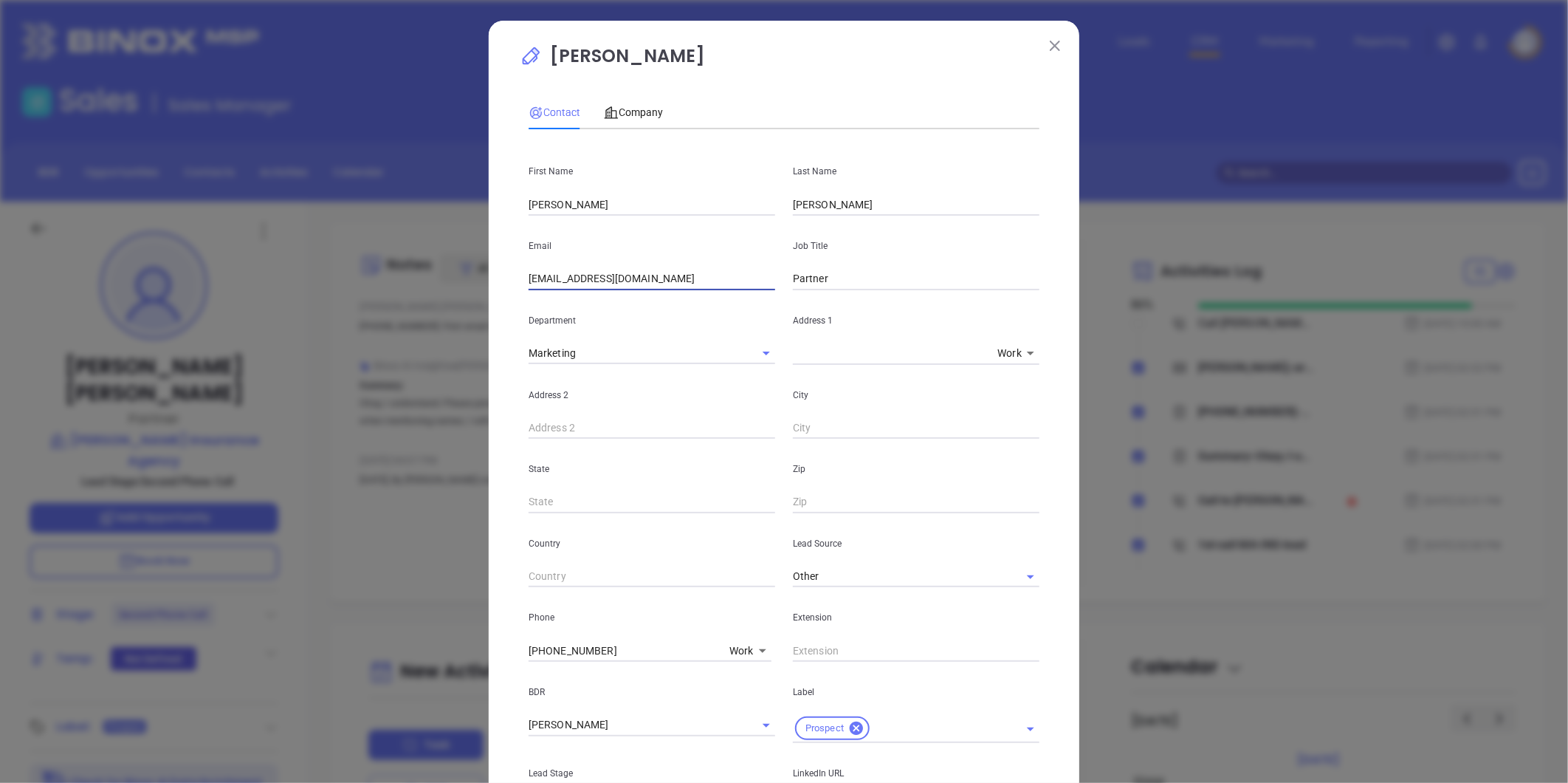
drag, startPoint x: 636, startPoint y: 281, endPoint x: 345, endPoint y: 281, distance: 291.0
click at [330, 282] on div "[PERSON_NAME] Contact Company First Name [PERSON_NAME] Name [PERSON_NAME] Email…" at bounding box center [784, 391] width 1568 height 783
paste input "dperkins"
type input "[EMAIL_ADDRESS][DOMAIN_NAME]"
click at [622, 380] on div "Address 2" at bounding box center [652, 401] width 264 height 75
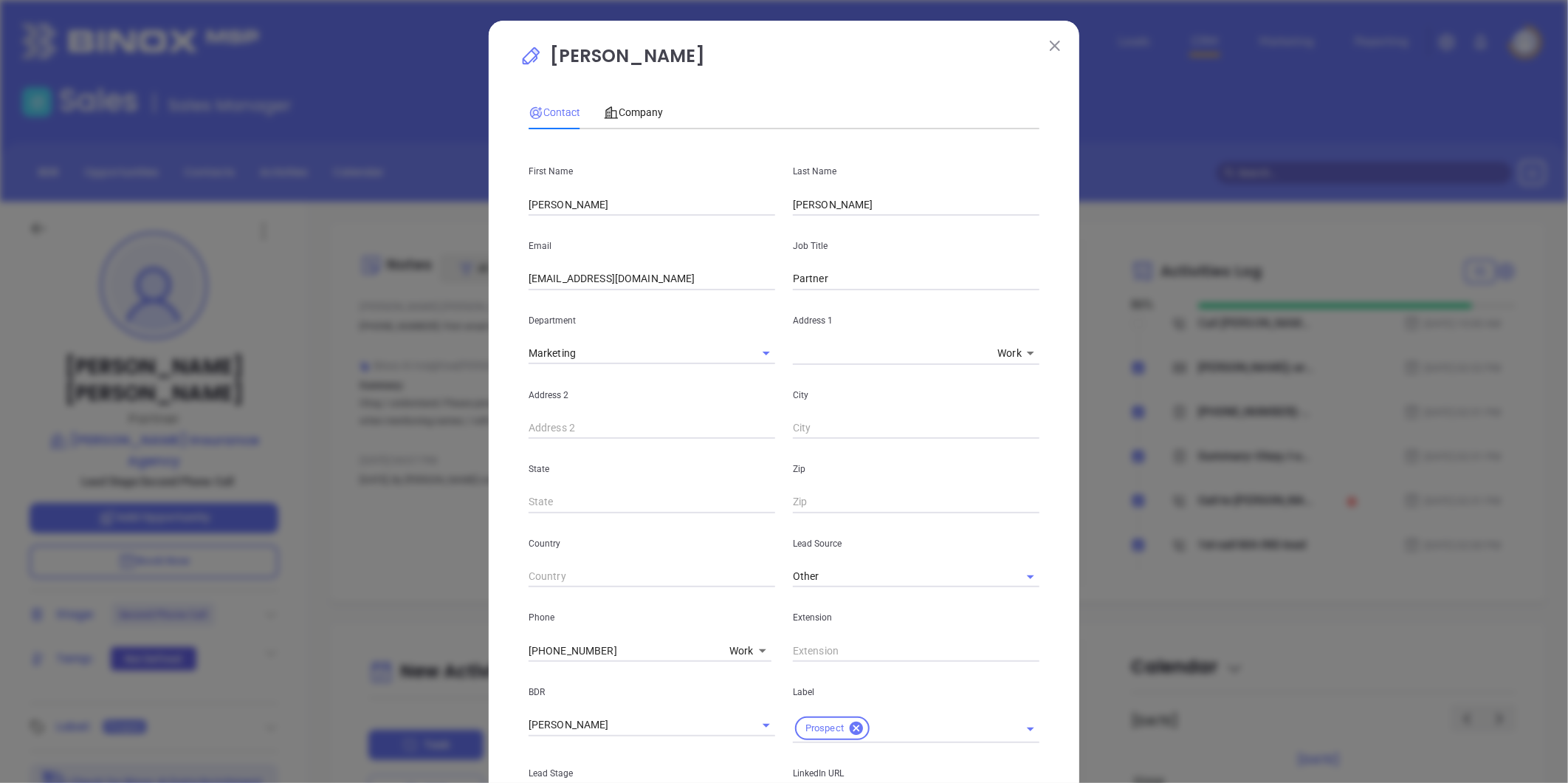
drag, startPoint x: 465, startPoint y: 209, endPoint x: 386, endPoint y: 217, distance: 79.4
click at [409, 216] on div "[PERSON_NAME] Contact Company First Name [PERSON_NAME] Name [PERSON_NAME] Email…" at bounding box center [784, 391] width 1568 height 783
type input "[PERSON_NAME]"
drag, startPoint x: 822, startPoint y: 204, endPoint x: 718, endPoint y: 219, distance: 105.1
click at [727, 216] on div "First Name [PERSON_NAME] Name [PERSON_NAME] Email [EMAIL_ADDRESS][DOMAIN_NAME] …" at bounding box center [784, 580] width 511 height 878
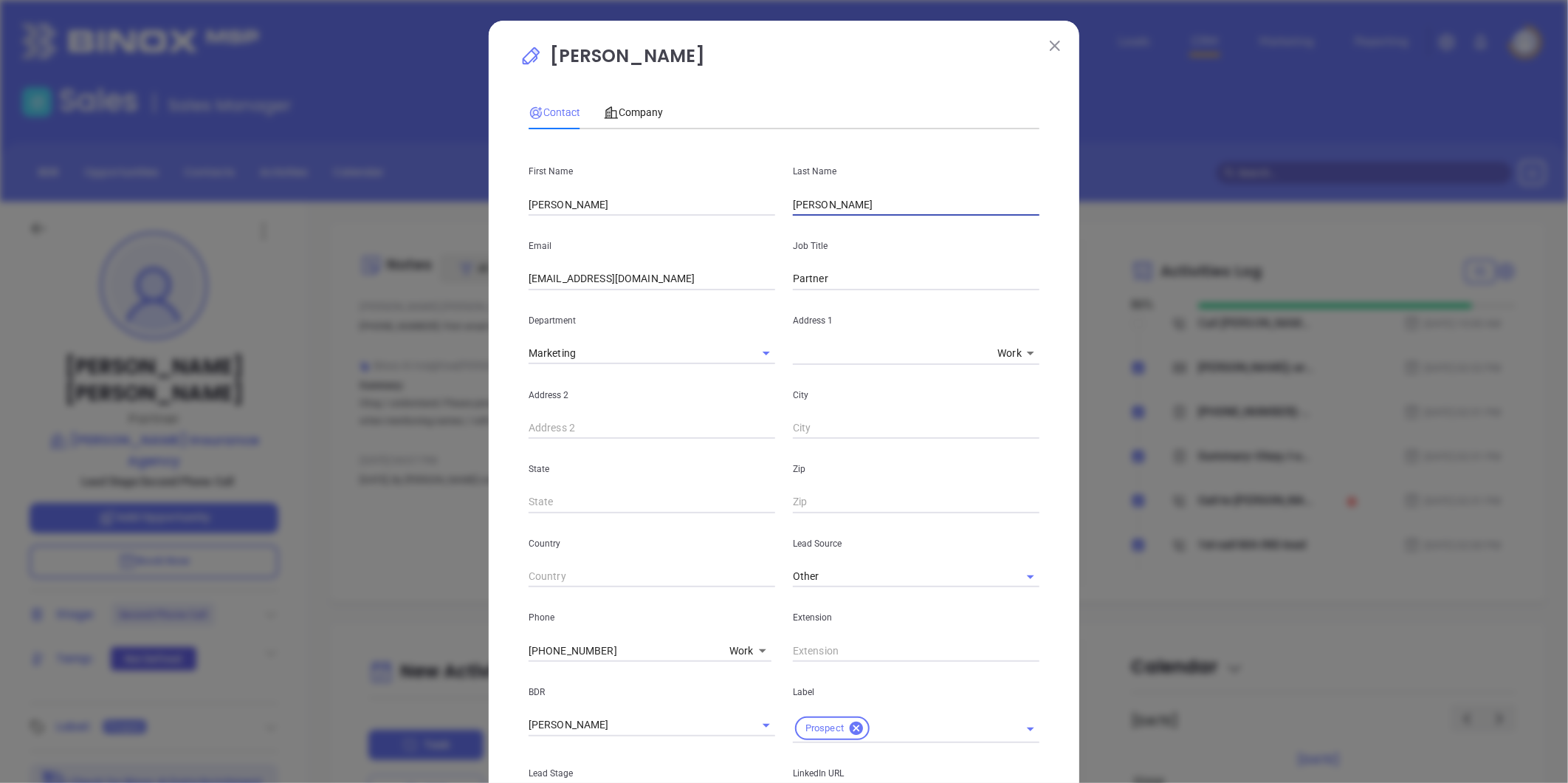
type input "[PERSON_NAME]"
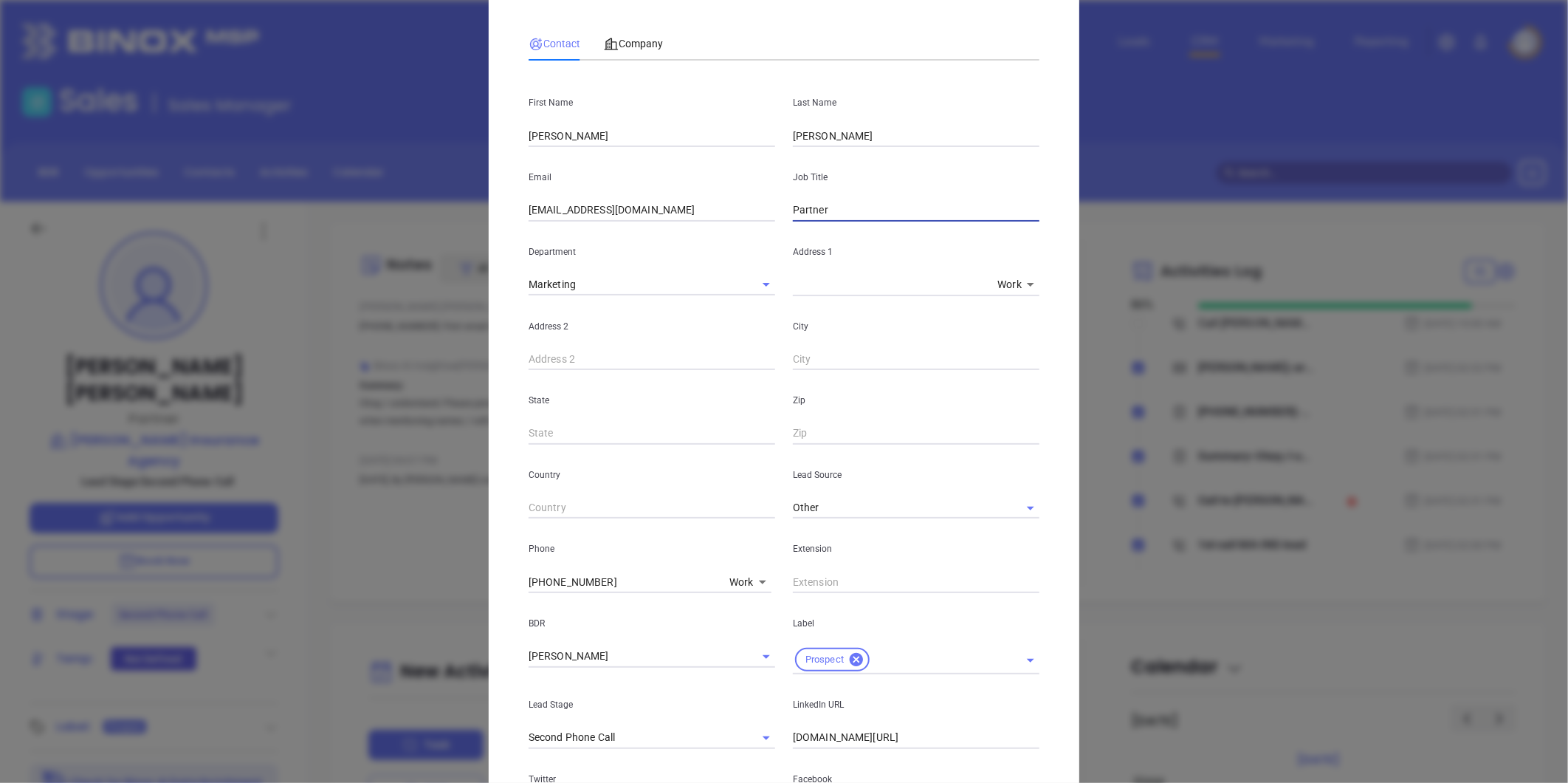
scroll to position [164, 0]
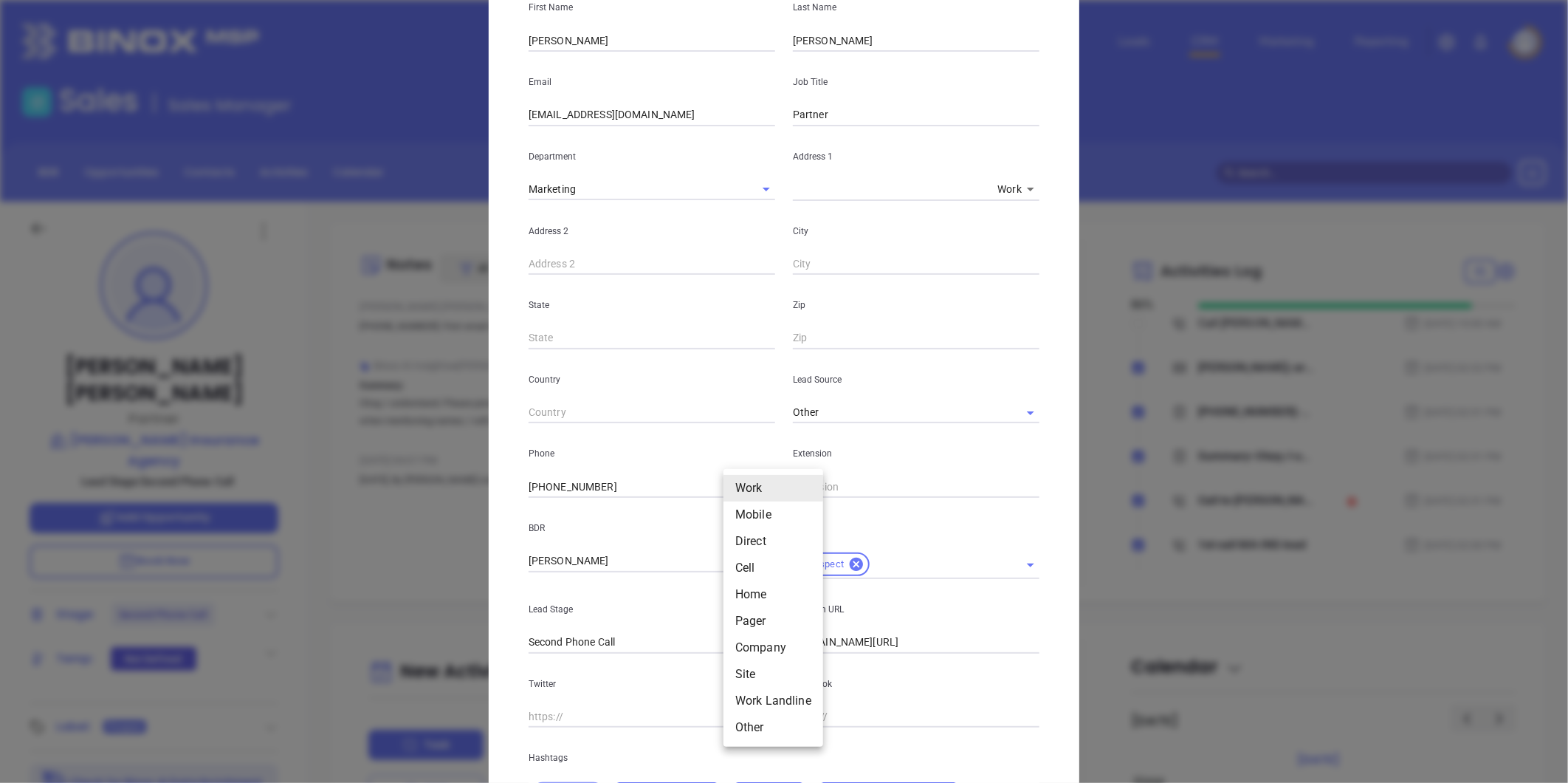
drag, startPoint x: 735, startPoint y: 485, endPoint x: 743, endPoint y: 480, distance: 9.4
click at [735, 484] on body "Leads CRM Marketing Reporting Financial Leads Leads Sales Sales Manager BDR Opp…" at bounding box center [784, 391] width 1568 height 783
click at [758, 508] on li "Mobile" at bounding box center [773, 515] width 100 height 27
type input "2"
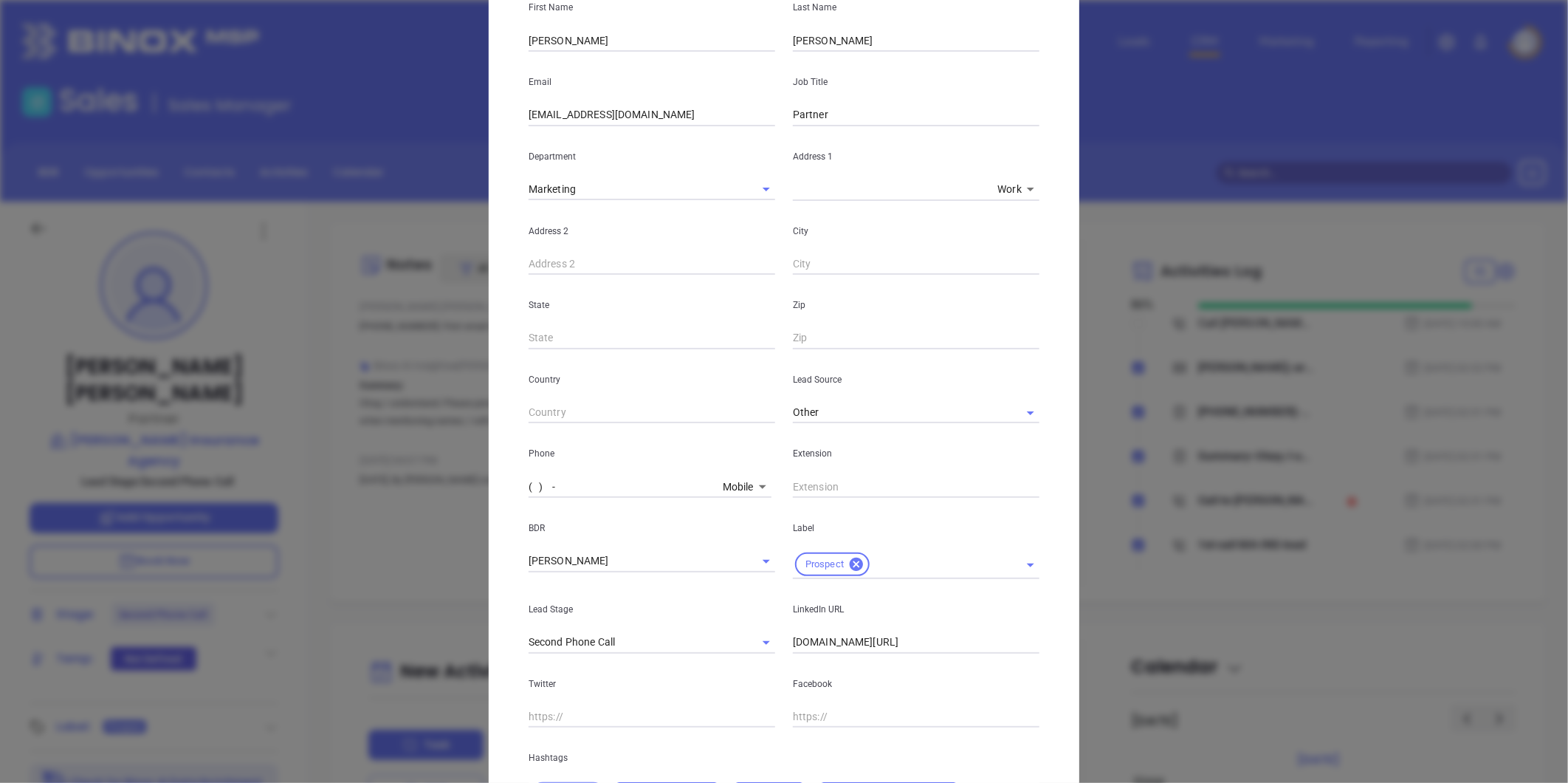
drag, startPoint x: 628, startPoint y: 480, endPoint x: 580, endPoint y: 482, distance: 48.0
click at [573, 481] on input "( ) -" at bounding box center [622, 486] width 188 height 22
paste input "508) 304-3552"
type input "[PHONE_NUMBER]"
click at [735, 473] on div "[PHONE_NUMBER] Mobile 2" at bounding box center [656, 485] width 256 height 24
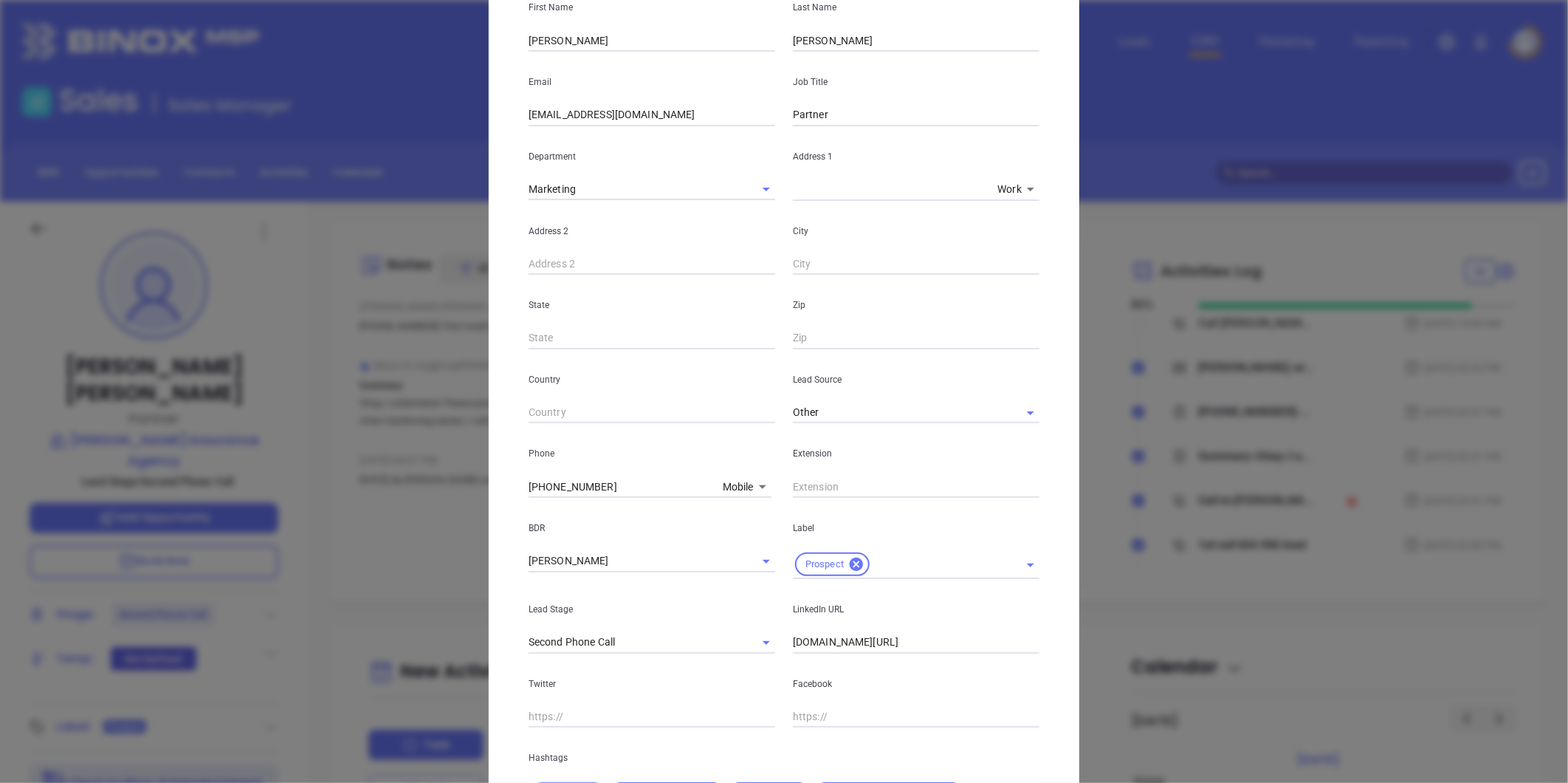
click at [721, 480] on body "Leads CRM Marketing Reporting Financial Leads Leads Sales Sales Manager BDR Opp…" at bounding box center [784, 391] width 1568 height 783
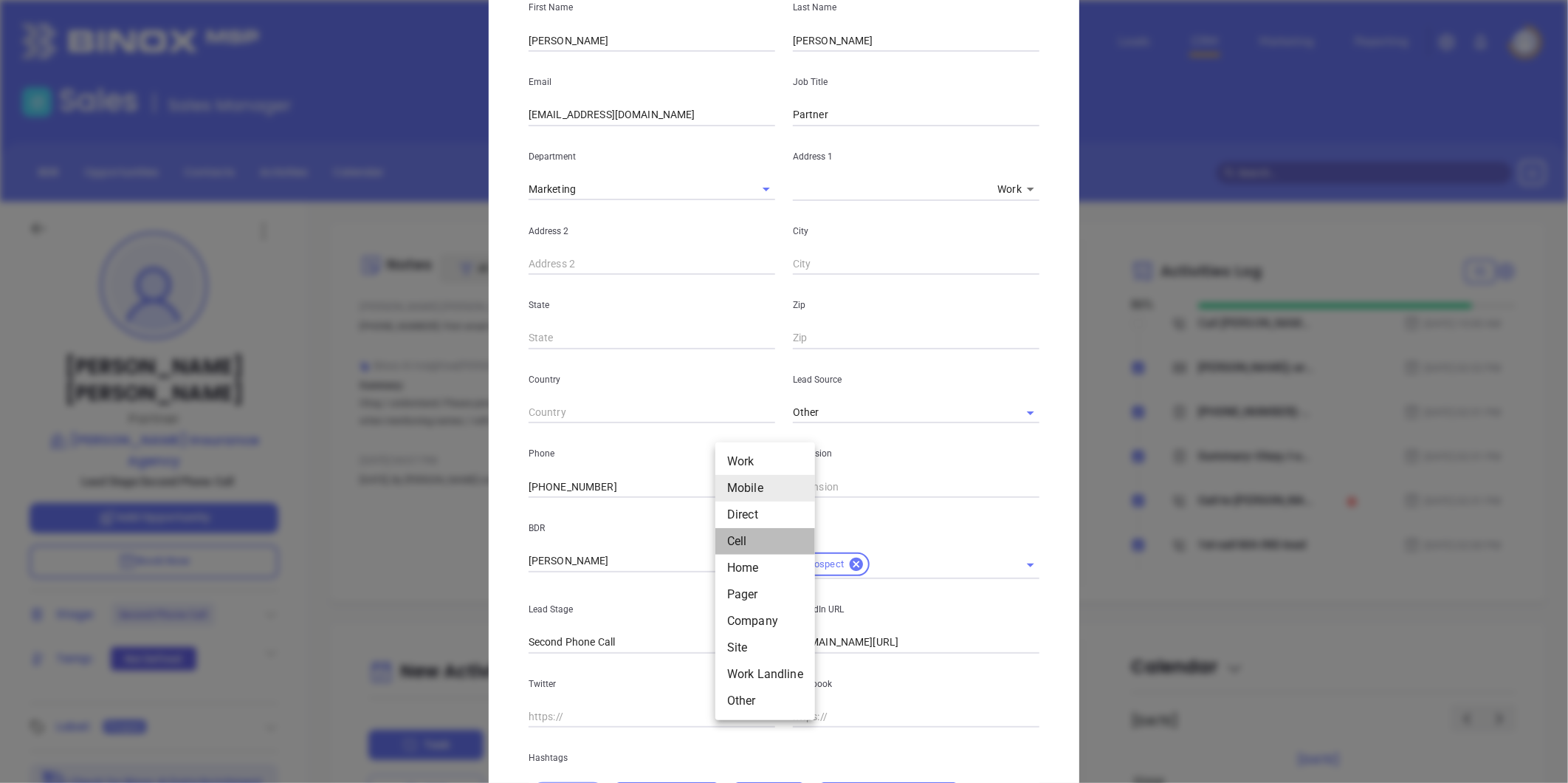
drag, startPoint x: 746, startPoint y: 541, endPoint x: 721, endPoint y: 500, distance: 48.0
click at [748, 540] on li "Cell" at bounding box center [765, 541] width 100 height 27
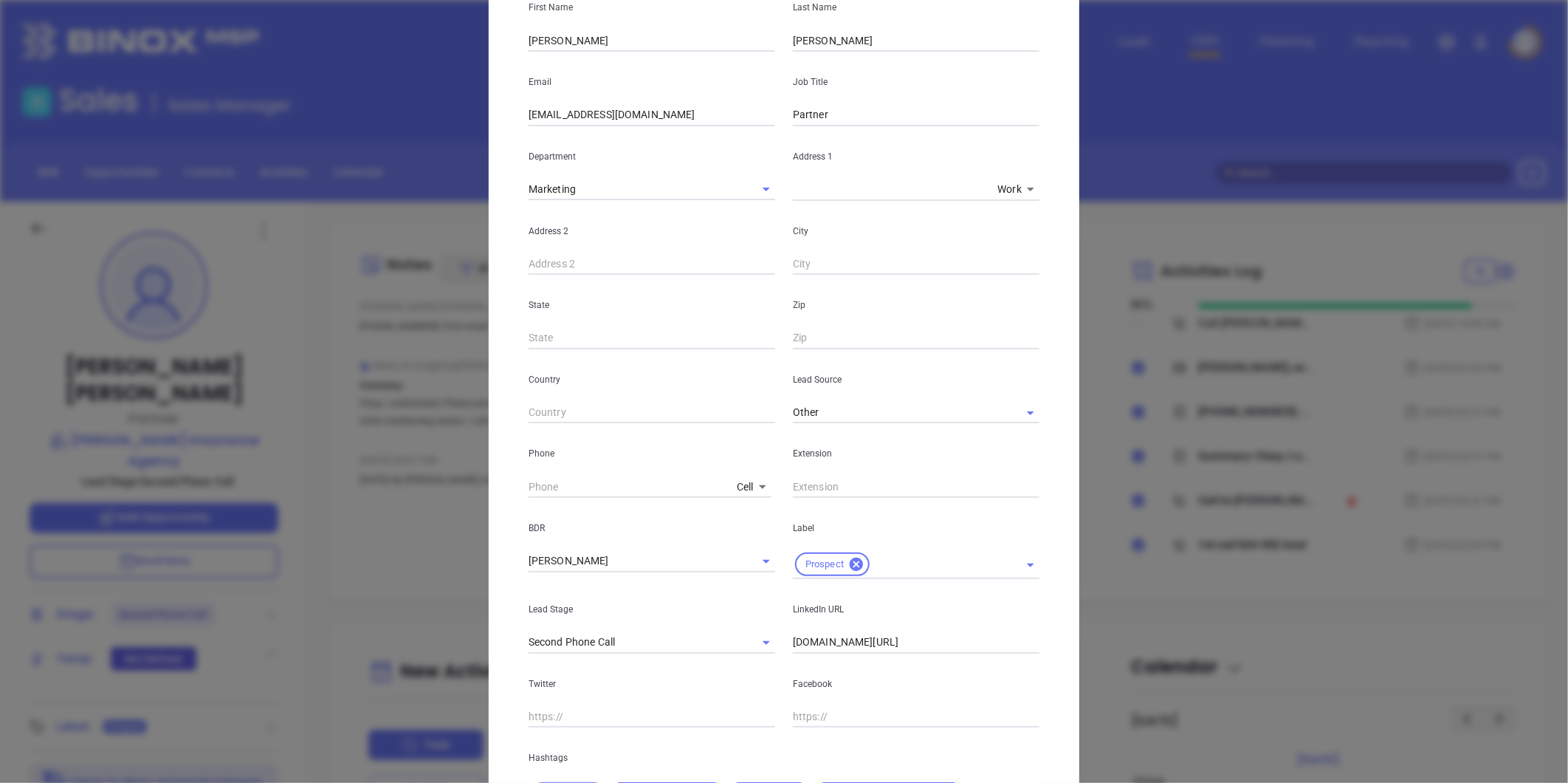
click at [743, 484] on body "Leads CRM Marketing Reporting Financial Leads Leads Sales Sales Manager BDR Opp…" at bounding box center [784, 391] width 1568 height 783
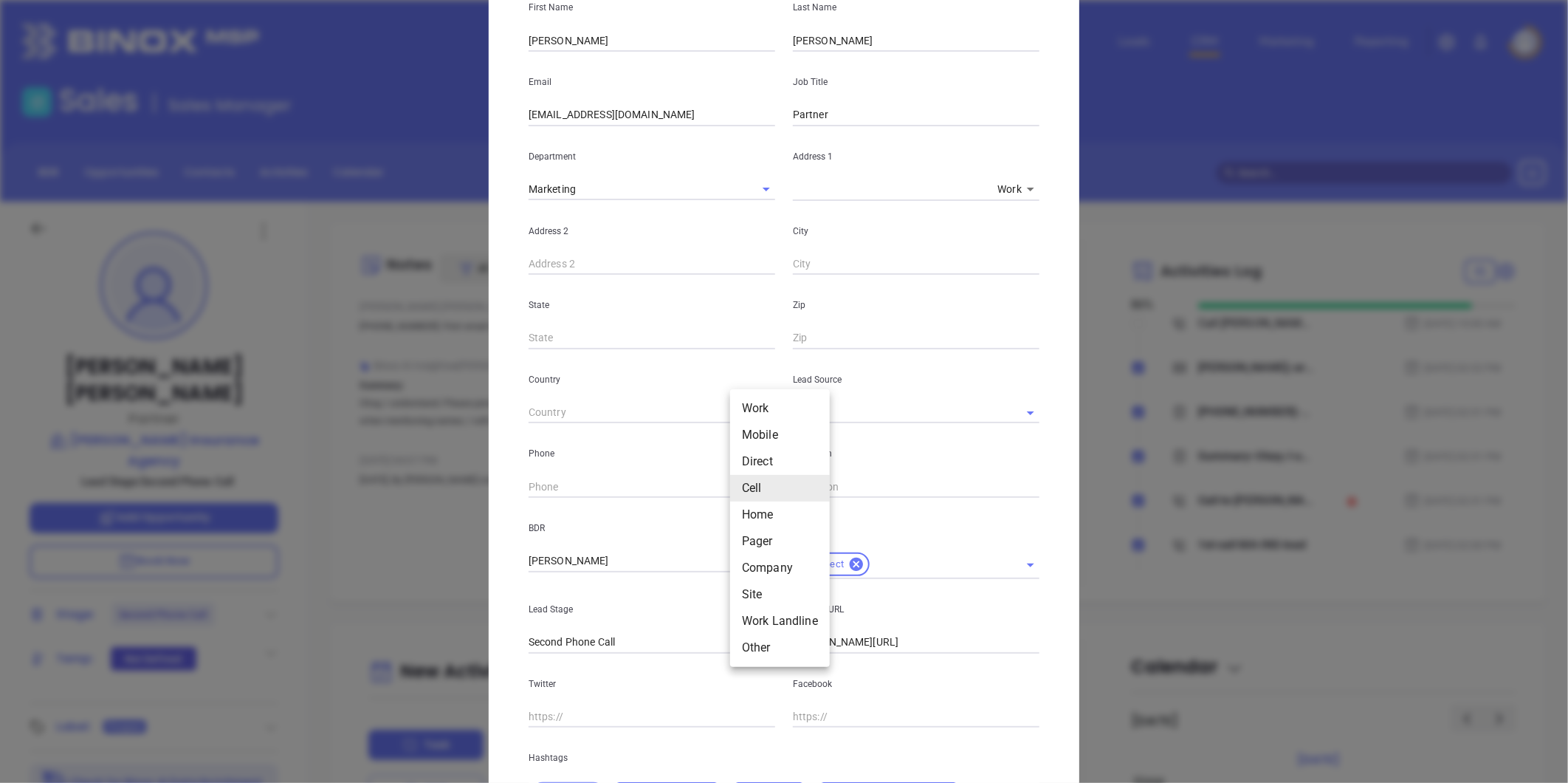
click at [747, 460] on li "Direct" at bounding box center [780, 461] width 100 height 27
type input "3"
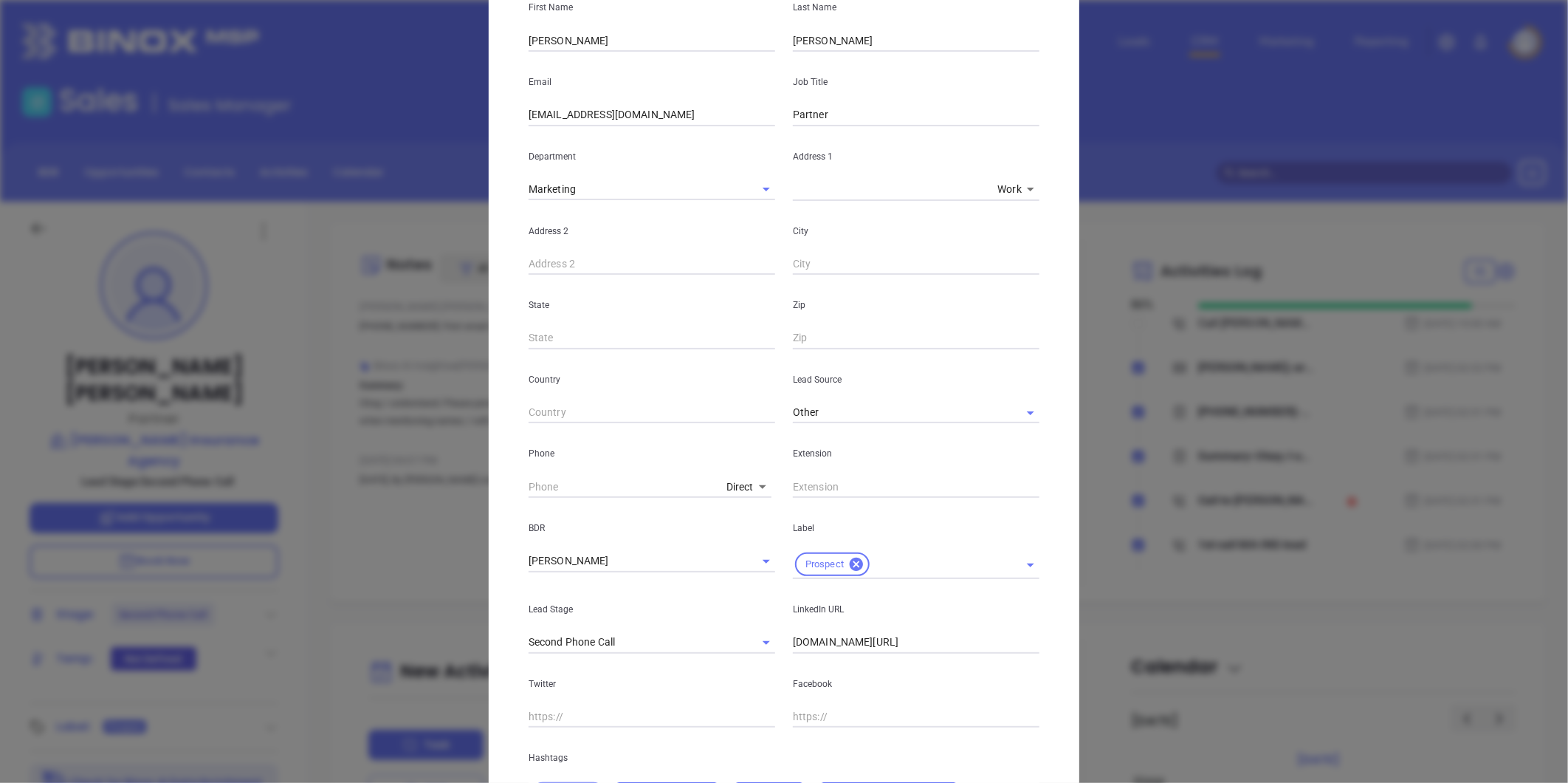
click at [740, 491] on body "Leads CRM Marketing Reporting Financial Leads Leads Sales Sales Manager BDR Opp…" at bounding box center [784, 391] width 1568 height 783
click at [751, 436] on li "Work" at bounding box center [769, 435] width 100 height 27
type input "[PHONE_NUMBER]"
type input "1"
drag, startPoint x: 613, startPoint y: 487, endPoint x: 467, endPoint y: 487, distance: 146.0
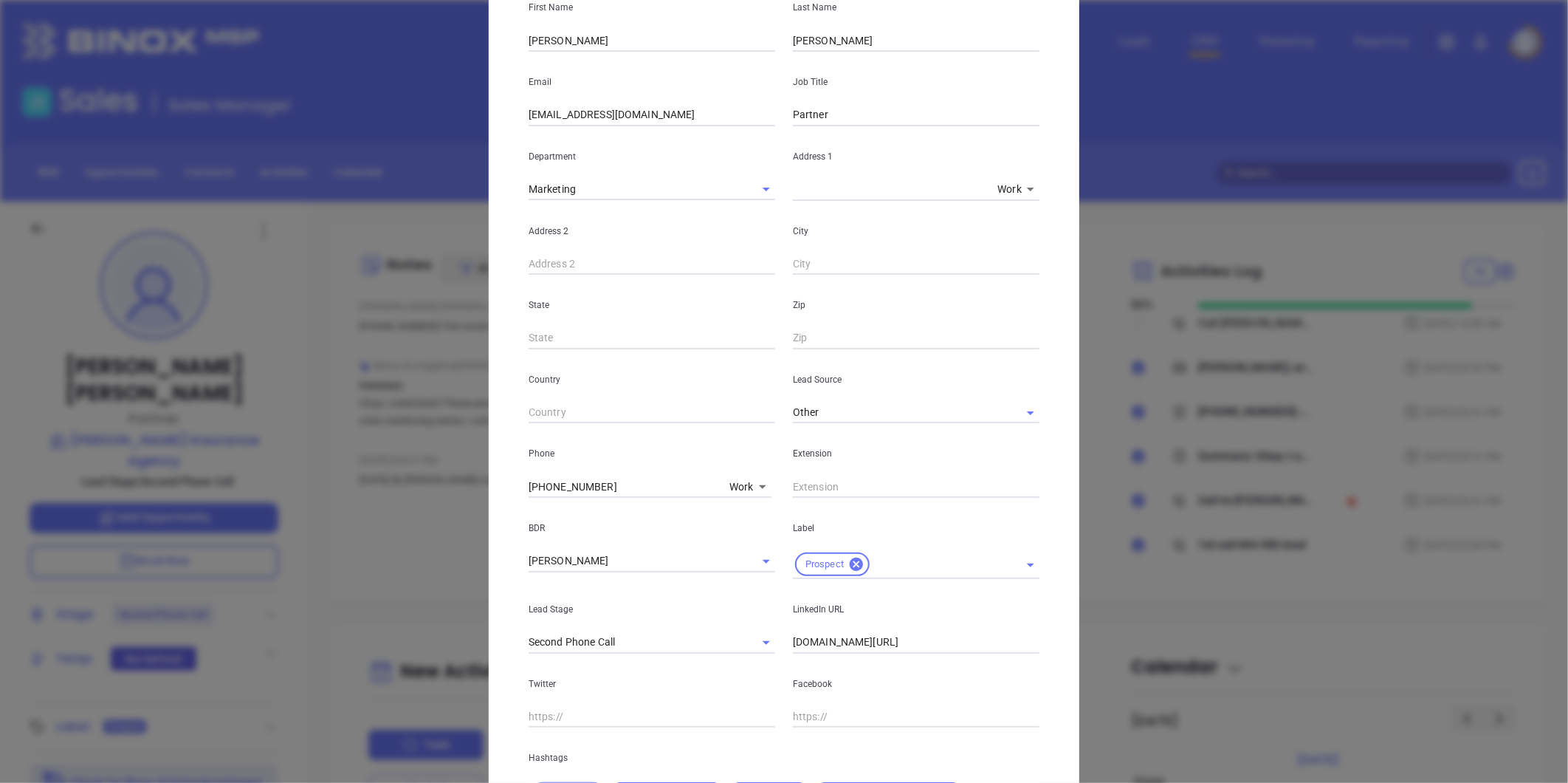
click at [465, 487] on div "[PERSON_NAME] Contact Company First Name [PERSON_NAME] Name [PERSON_NAME] Email…" at bounding box center [784, 391] width 1568 height 783
paste input "6929"
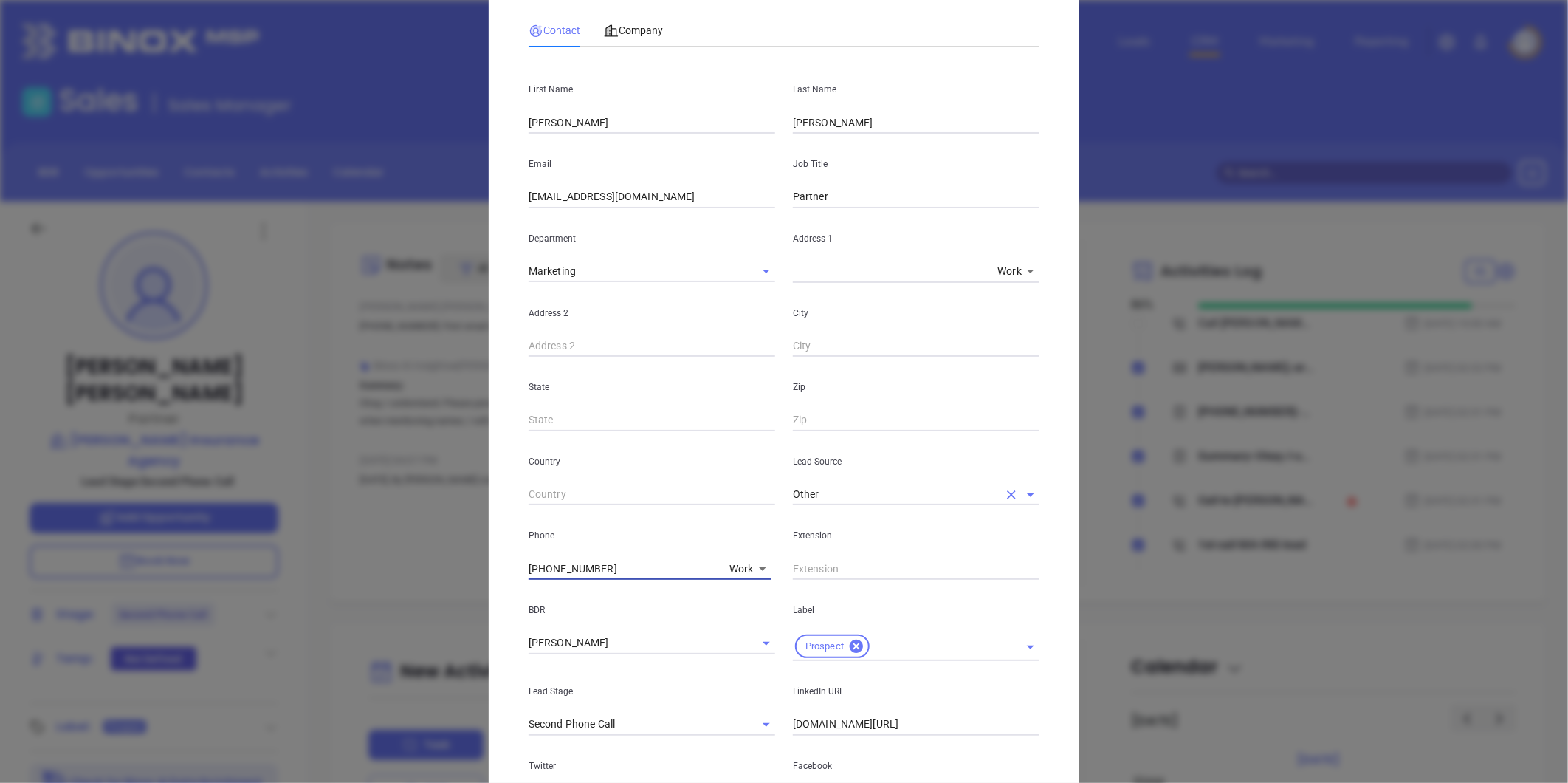
scroll to position [328, 0]
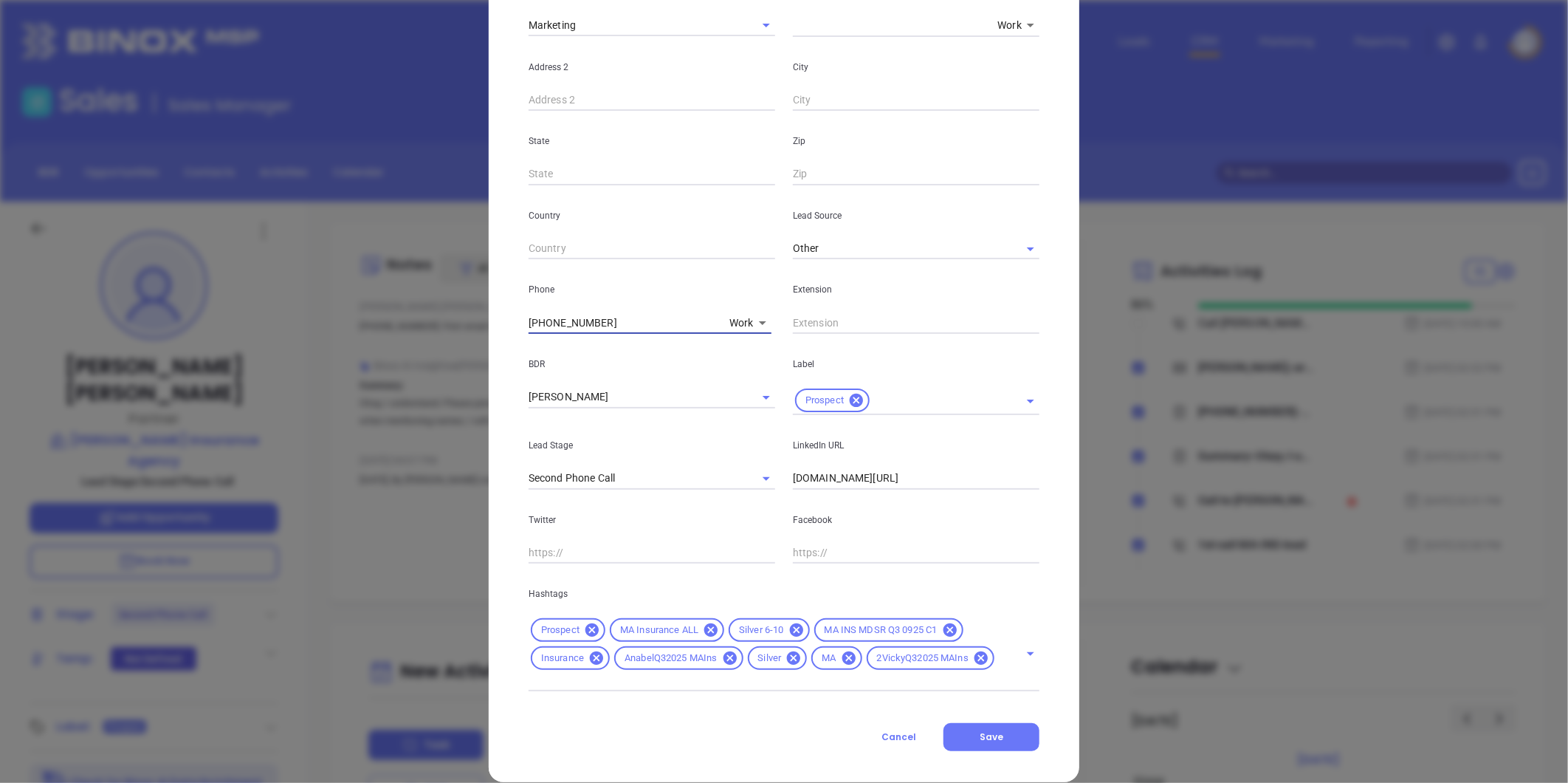
type input "[PHONE_NUMBER]"
click at [884, 475] on input "[DOMAIN_NAME][URL]" at bounding box center [916, 478] width 246 height 22
click at [884, 474] on input "[DOMAIN_NAME][URL]" at bounding box center [916, 478] width 246 height 22
paste input "[DOMAIN_NAME][URL][PERSON_NAME]"
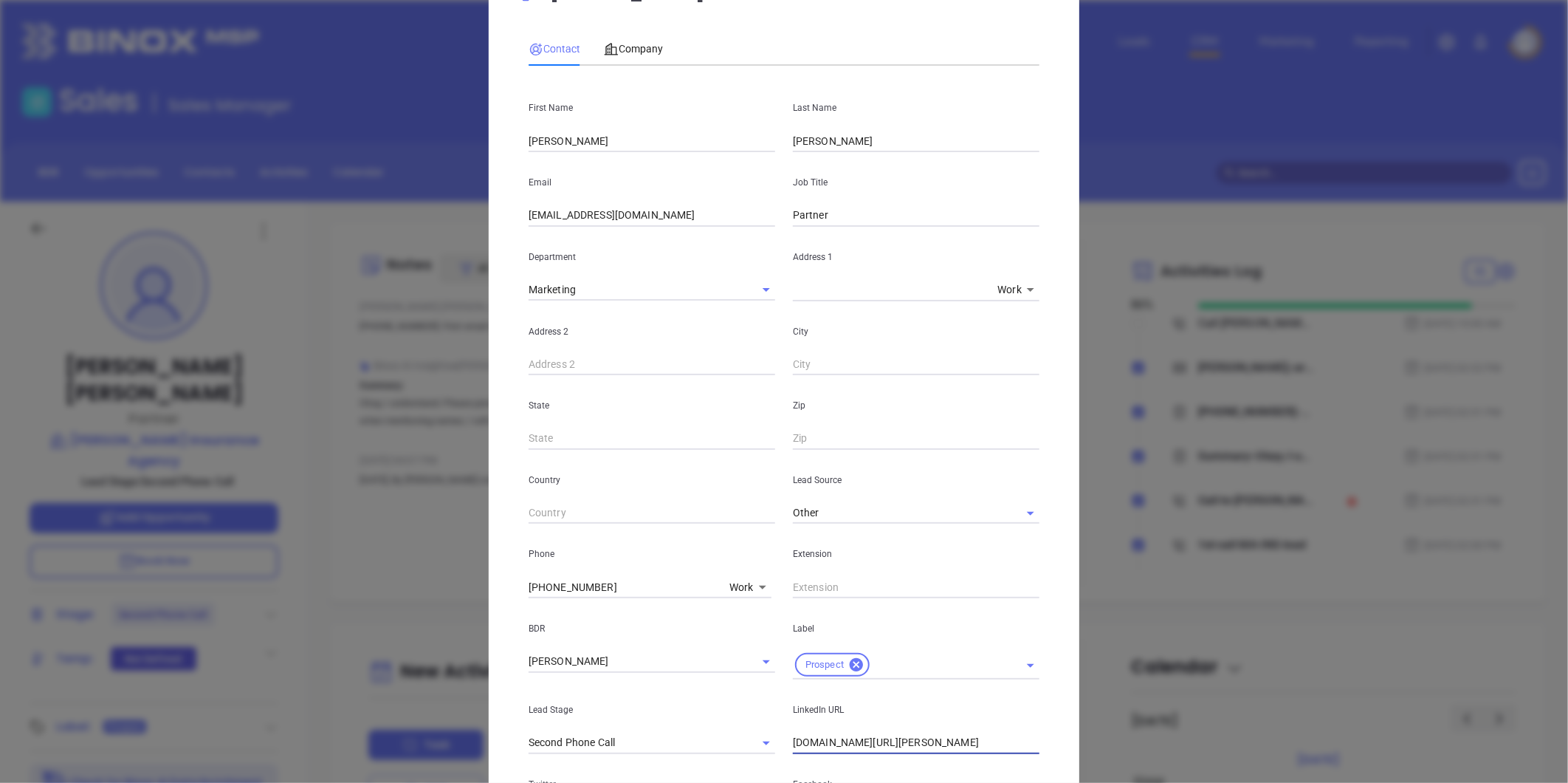
scroll to position [0, 0]
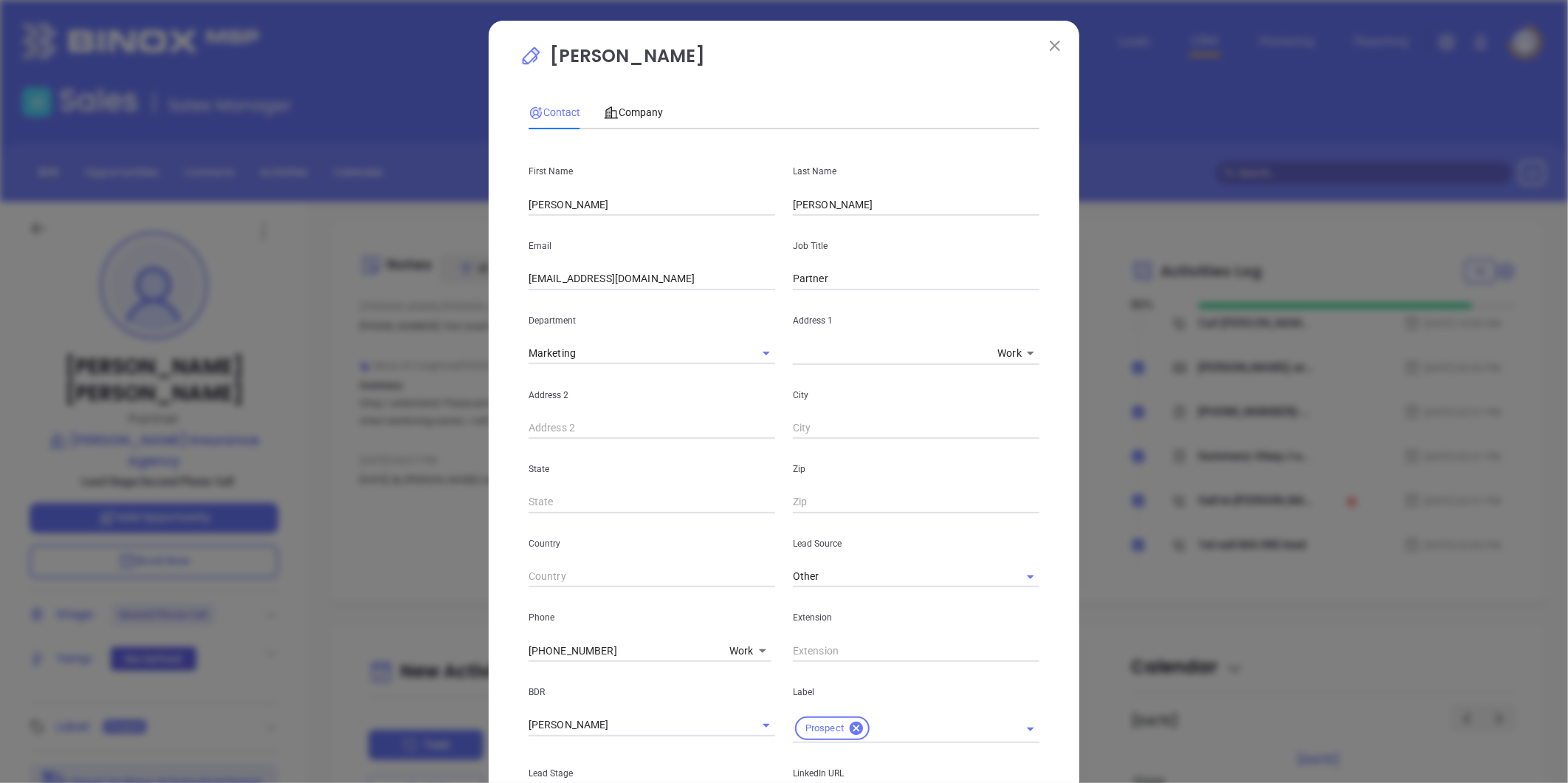
type input "[DOMAIN_NAME][URL][PERSON_NAME]"
drag, startPoint x: 832, startPoint y: 283, endPoint x: 615, endPoint y: 293, distance: 217.2
click at [633, 289] on div "Email [EMAIL_ADDRESS][DOMAIN_NAME] Job Title Partner" at bounding box center [784, 253] width 529 height 75
type input "Owner"
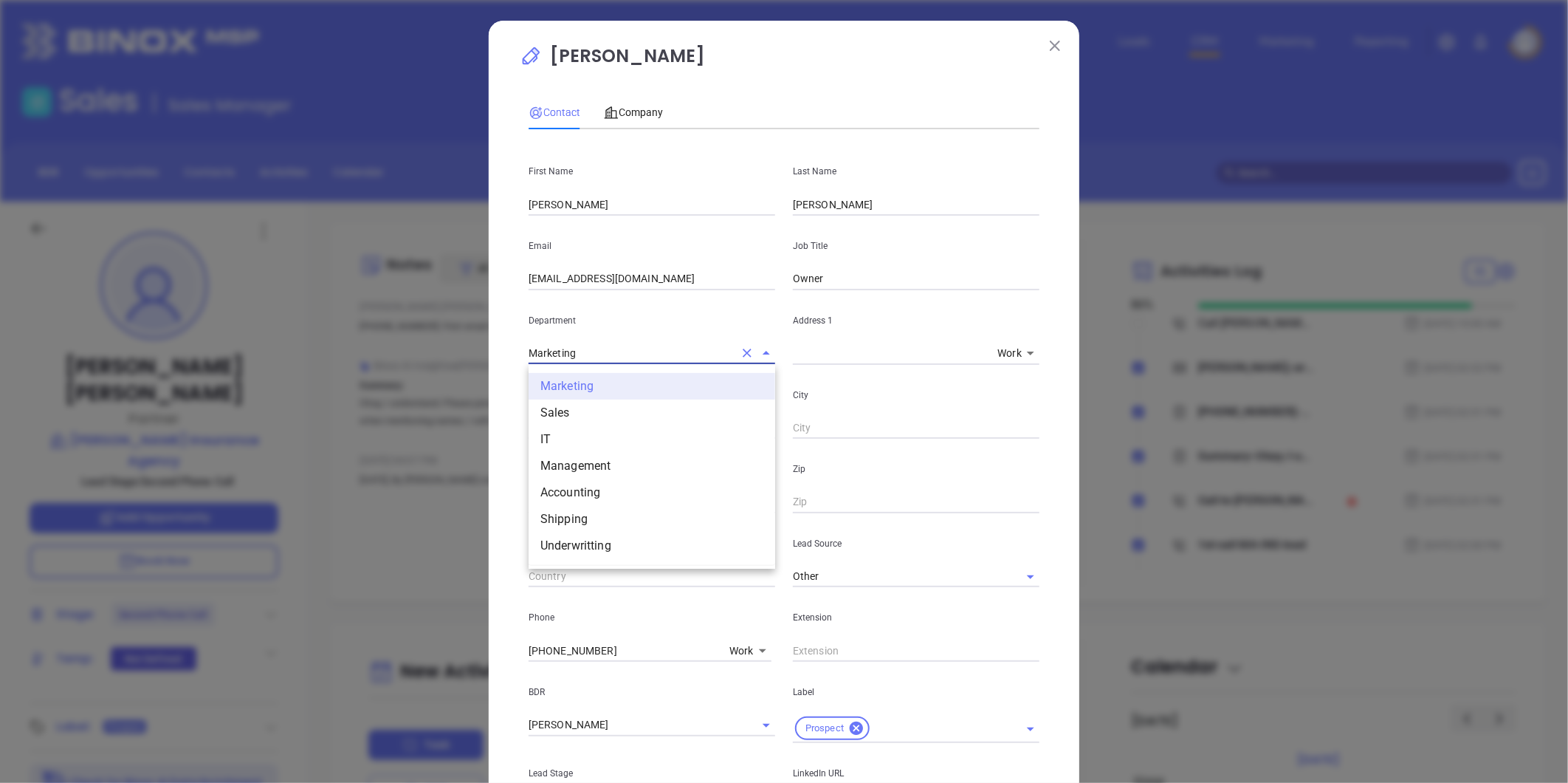
click at [584, 363] on input "Marketing" at bounding box center [631, 353] width 205 height 21
click at [692, 264] on div "Email [EMAIL_ADDRESS][DOMAIN_NAME]" at bounding box center [652, 253] width 264 height 75
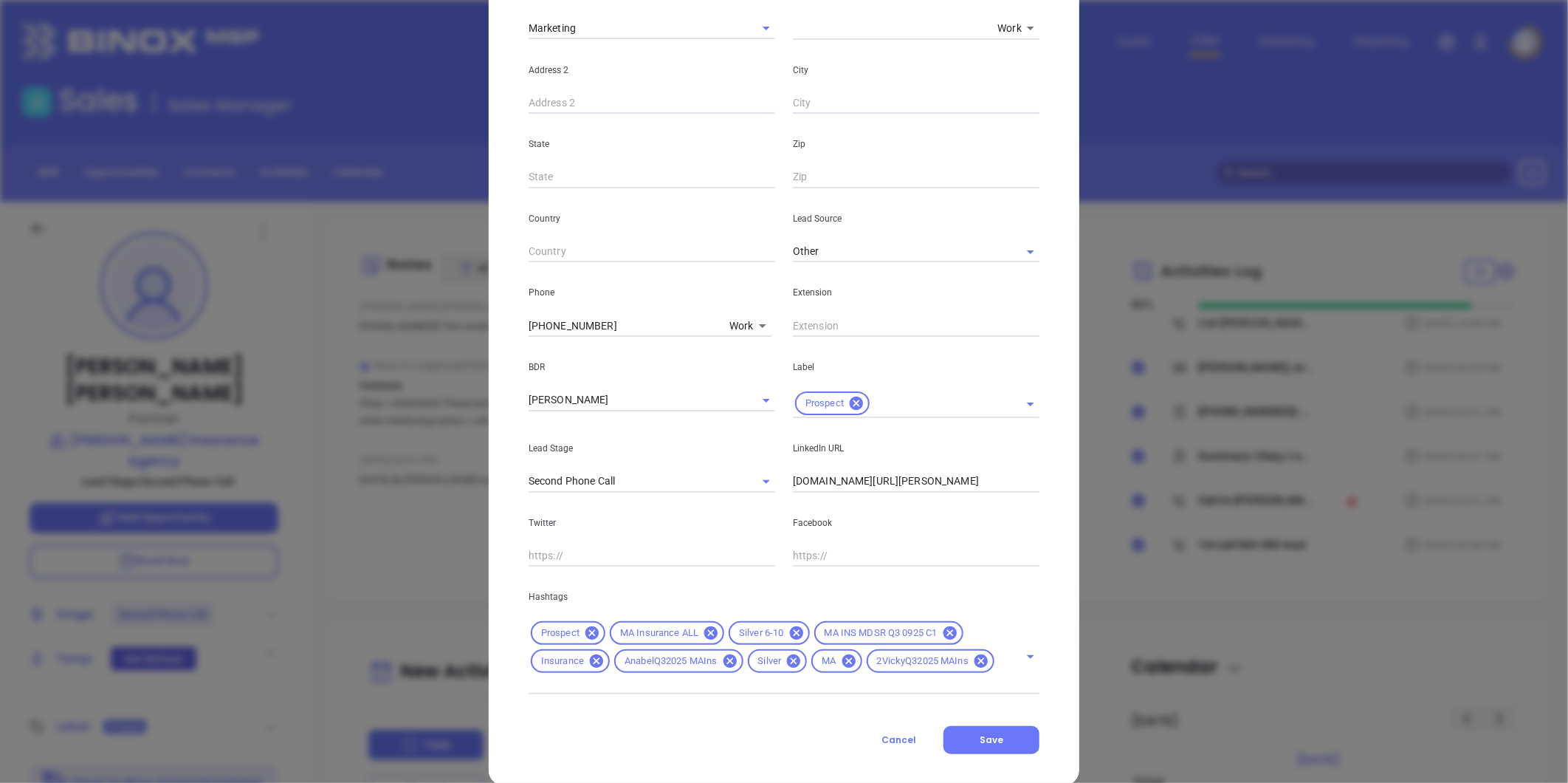
scroll to position [348, 0]
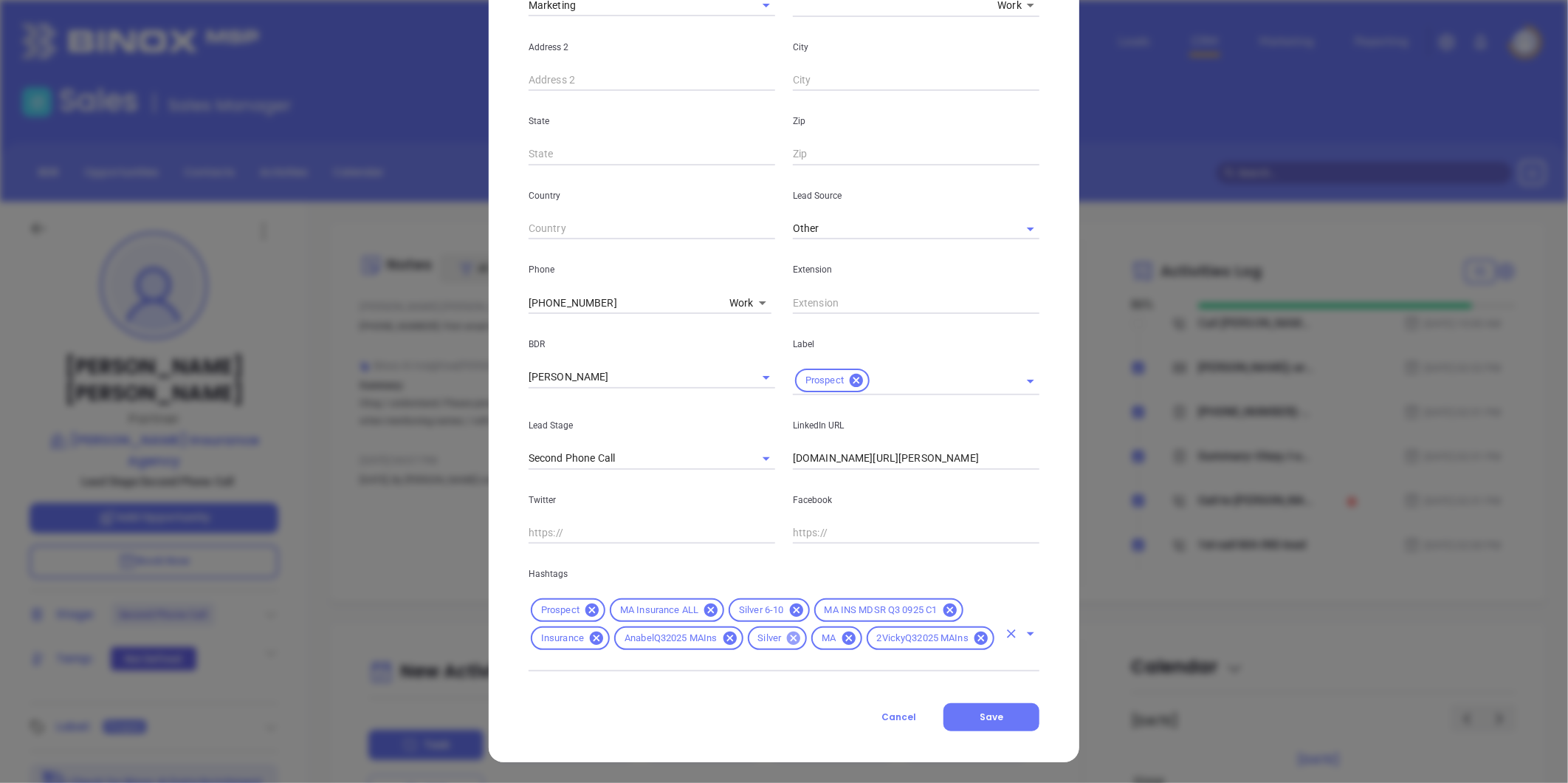
click at [785, 640] on icon at bounding box center [793, 637] width 17 height 17
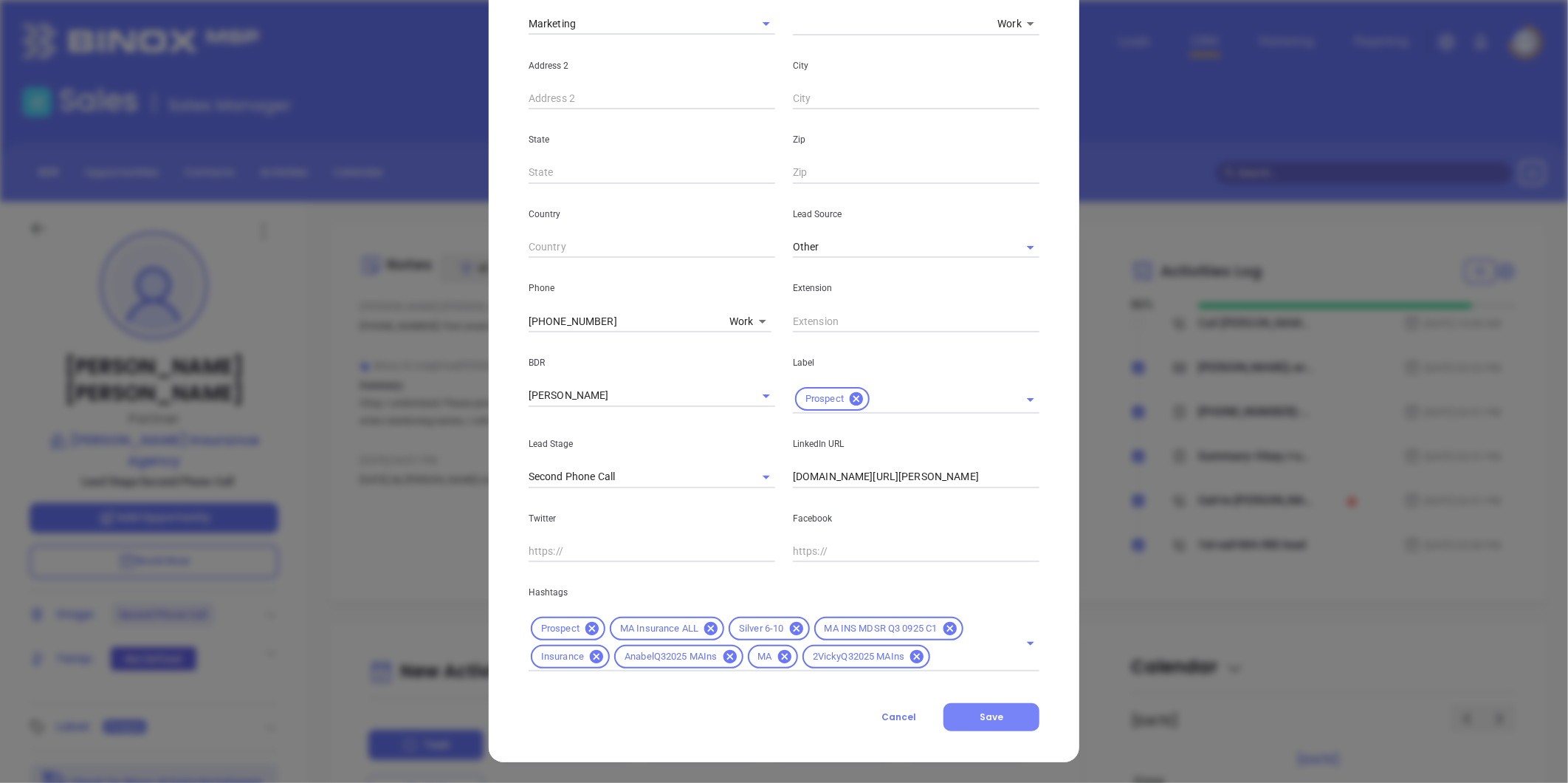
click at [983, 707] on button "Save" at bounding box center [991, 717] width 96 height 28
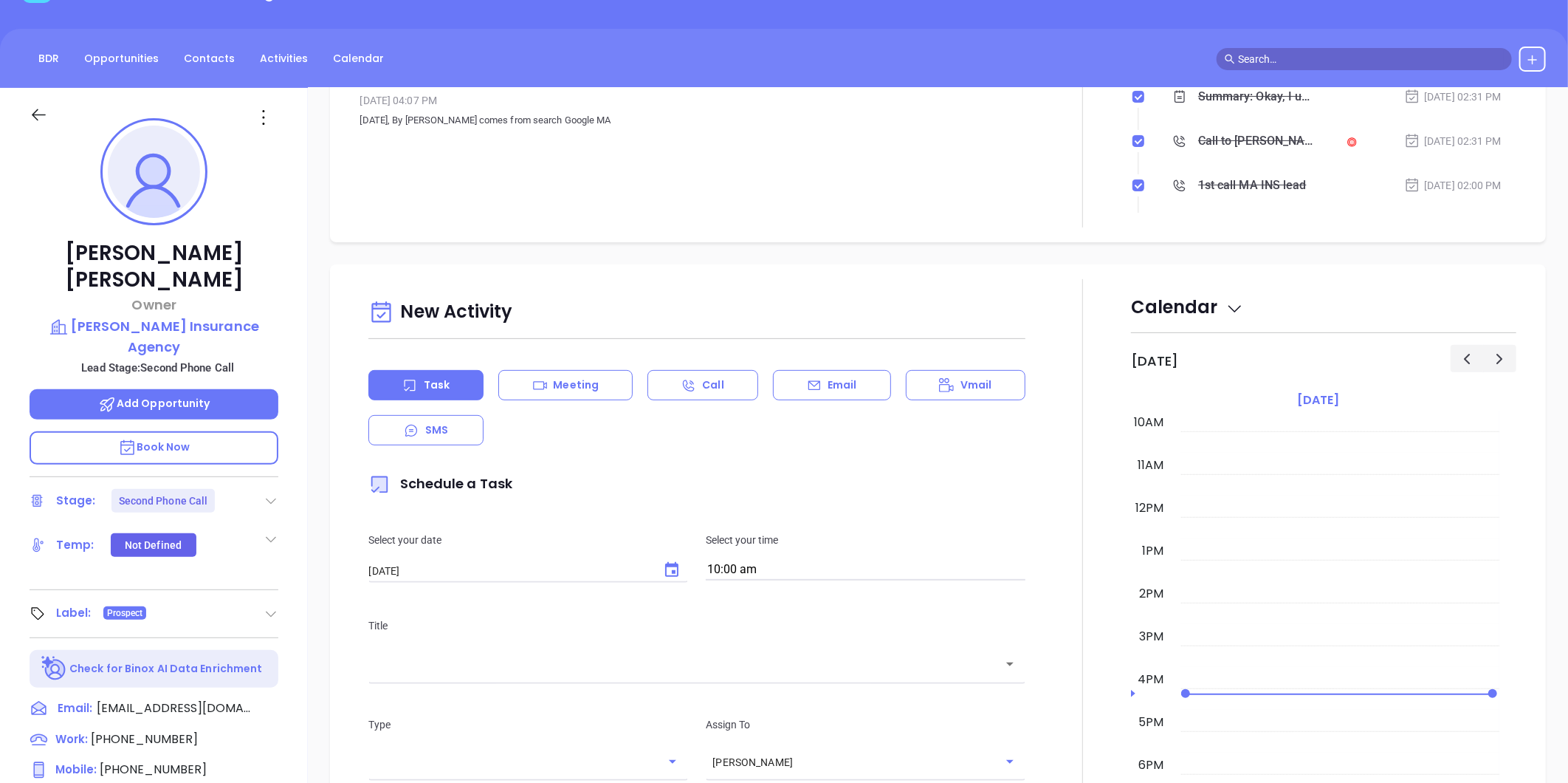
scroll to position [82, 0]
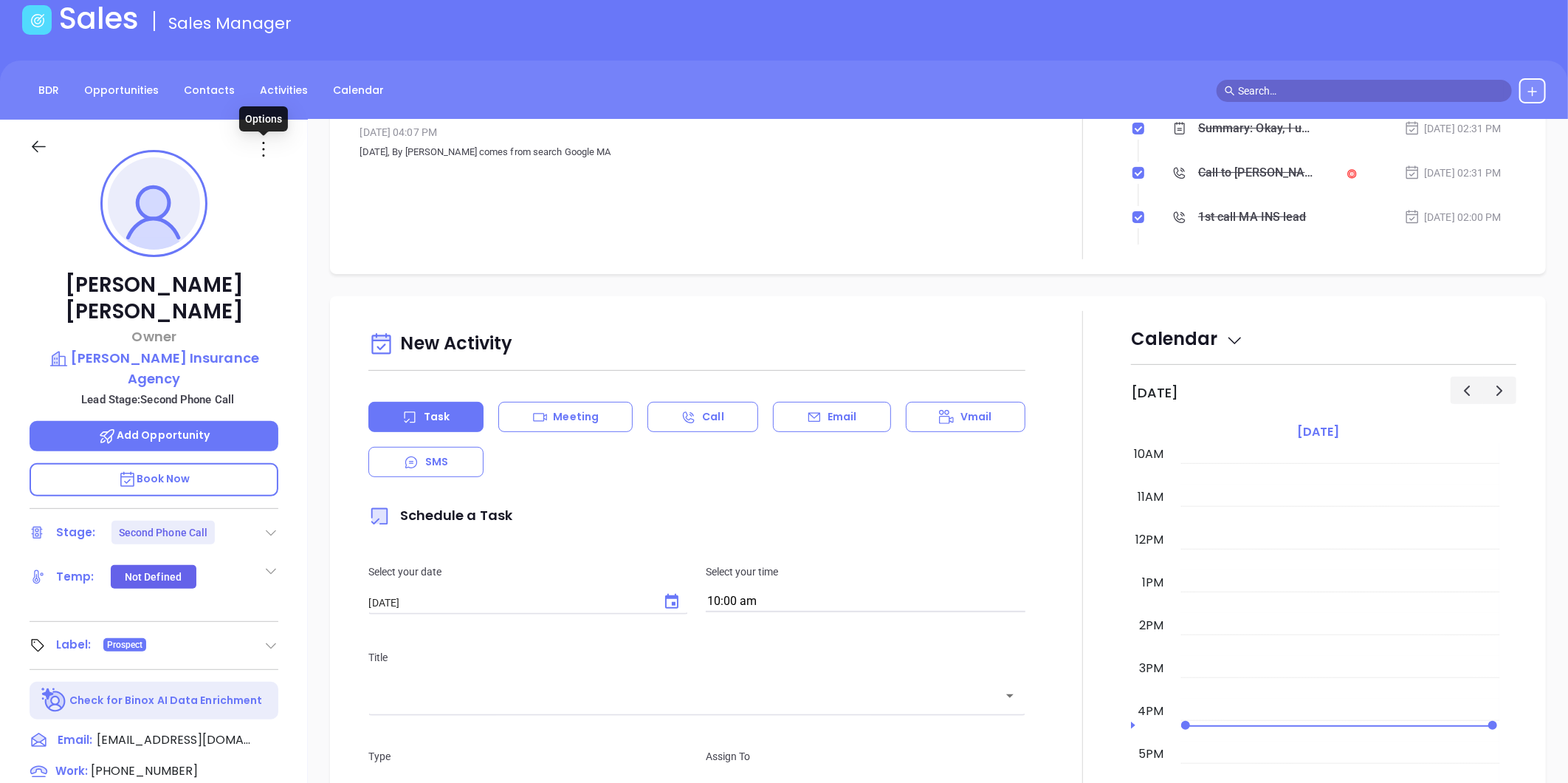
click at [266, 141] on icon at bounding box center [264, 150] width 24 height 24
click at [297, 306] on div "Edit" at bounding box center [336, 307] width 145 height 17
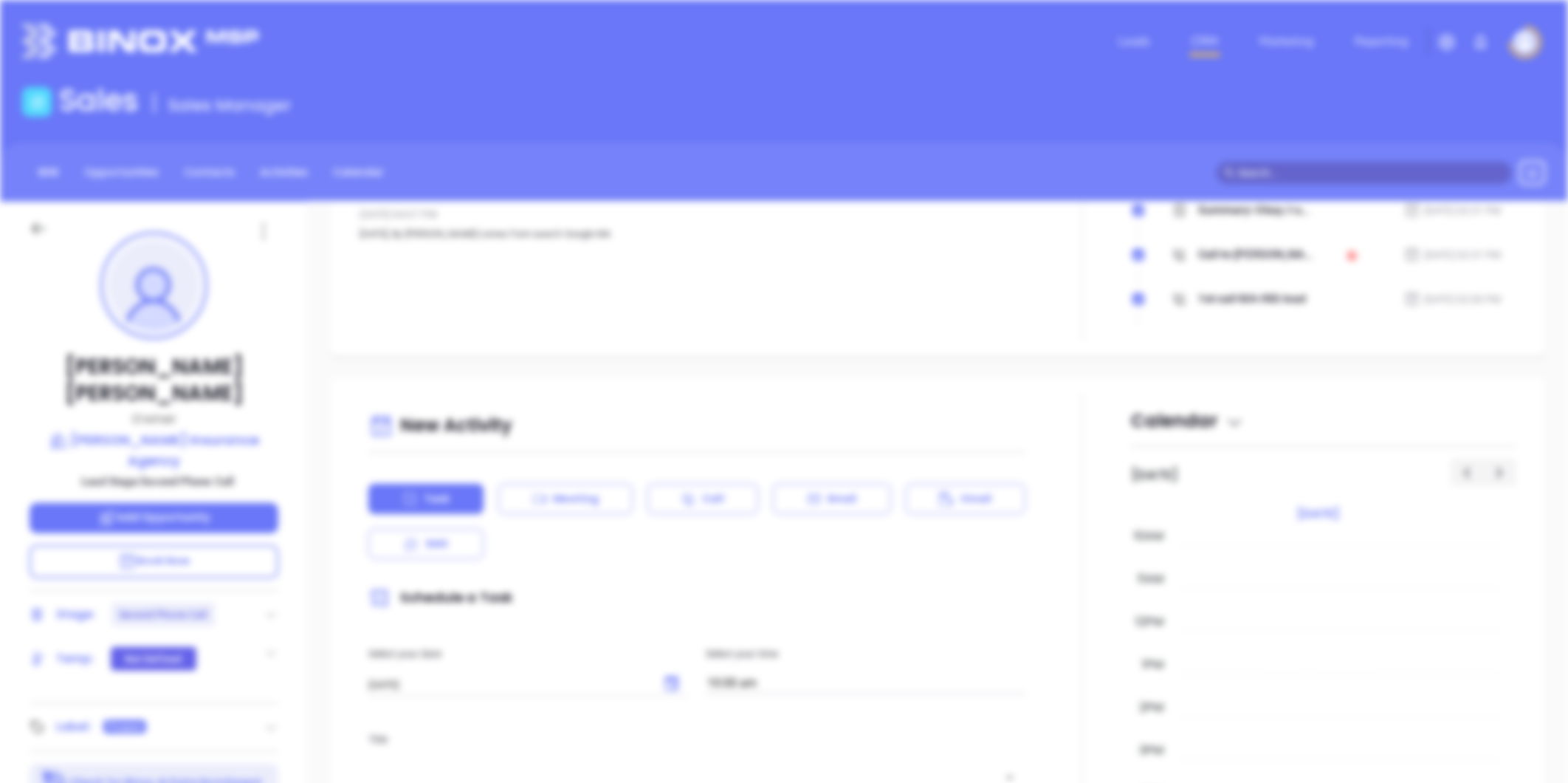
scroll to position [0, 0]
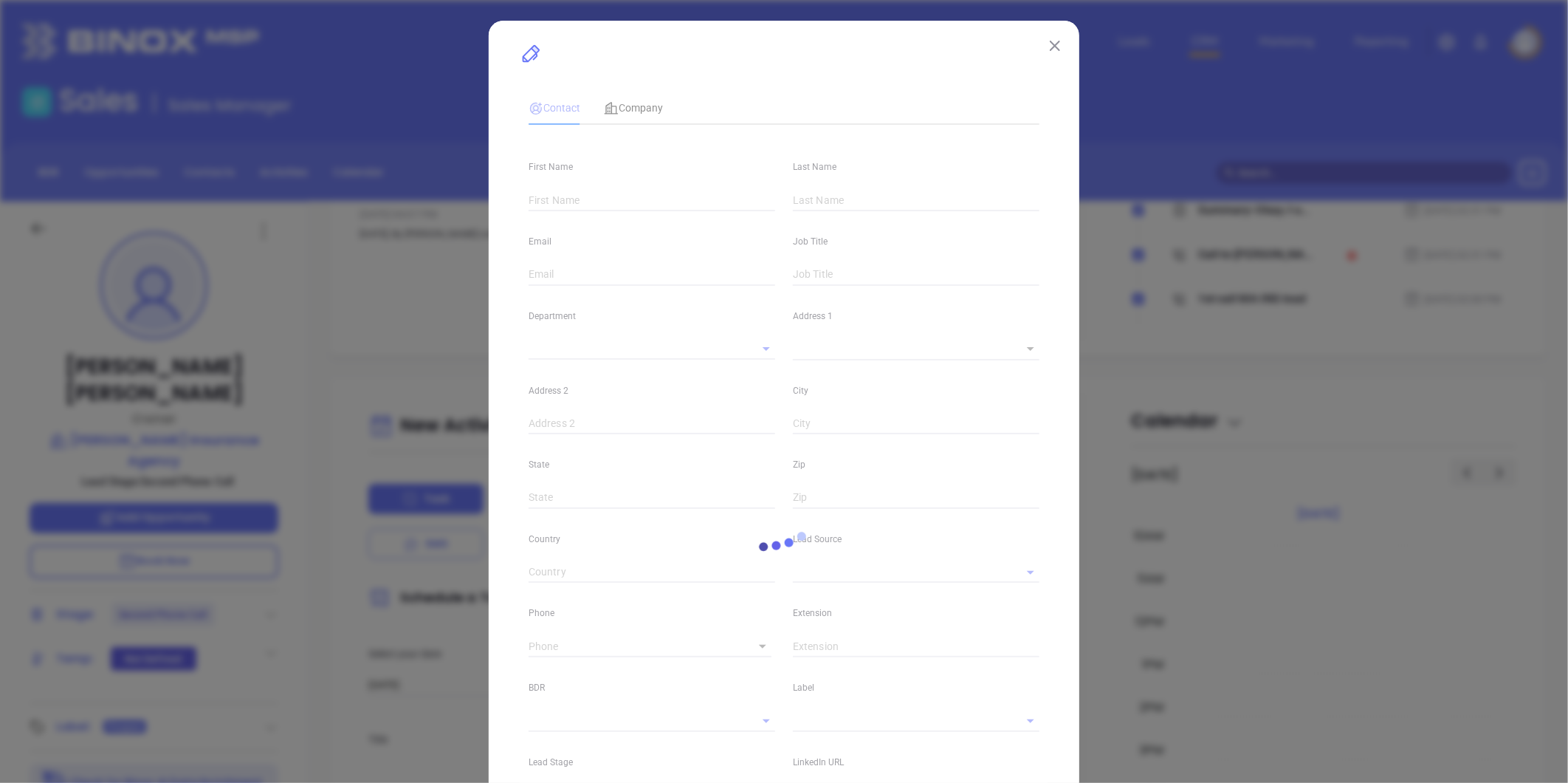
type input "[PERSON_NAME]"
type input "[EMAIL_ADDRESS][DOMAIN_NAME]"
type input "Owner"
type input "1"
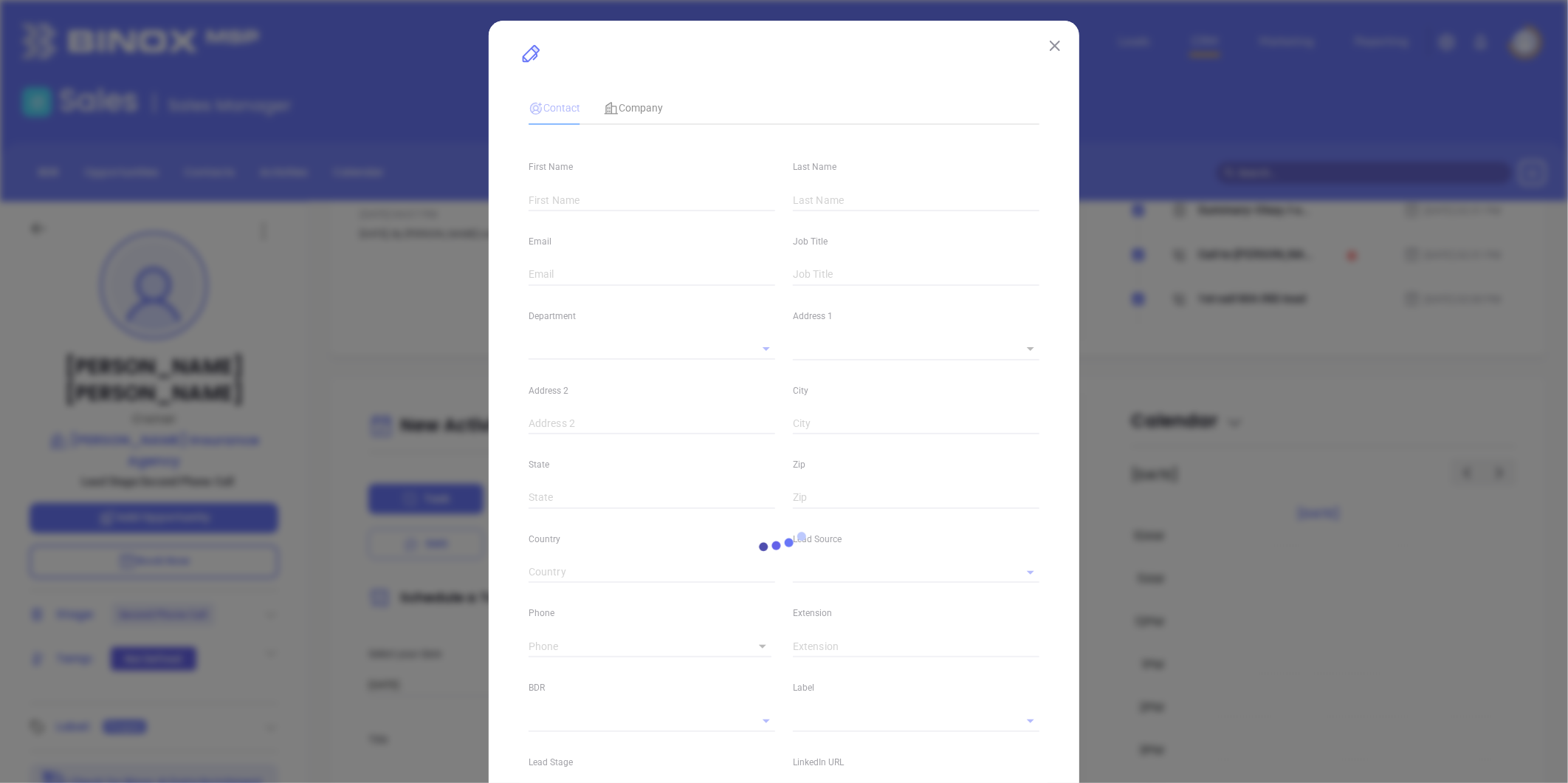
type input "[DOMAIN_NAME][URL][PERSON_NAME]"
type input "Marketing"
type input "Other"
type input "[PERSON_NAME]"
type input "Second Phone Call"
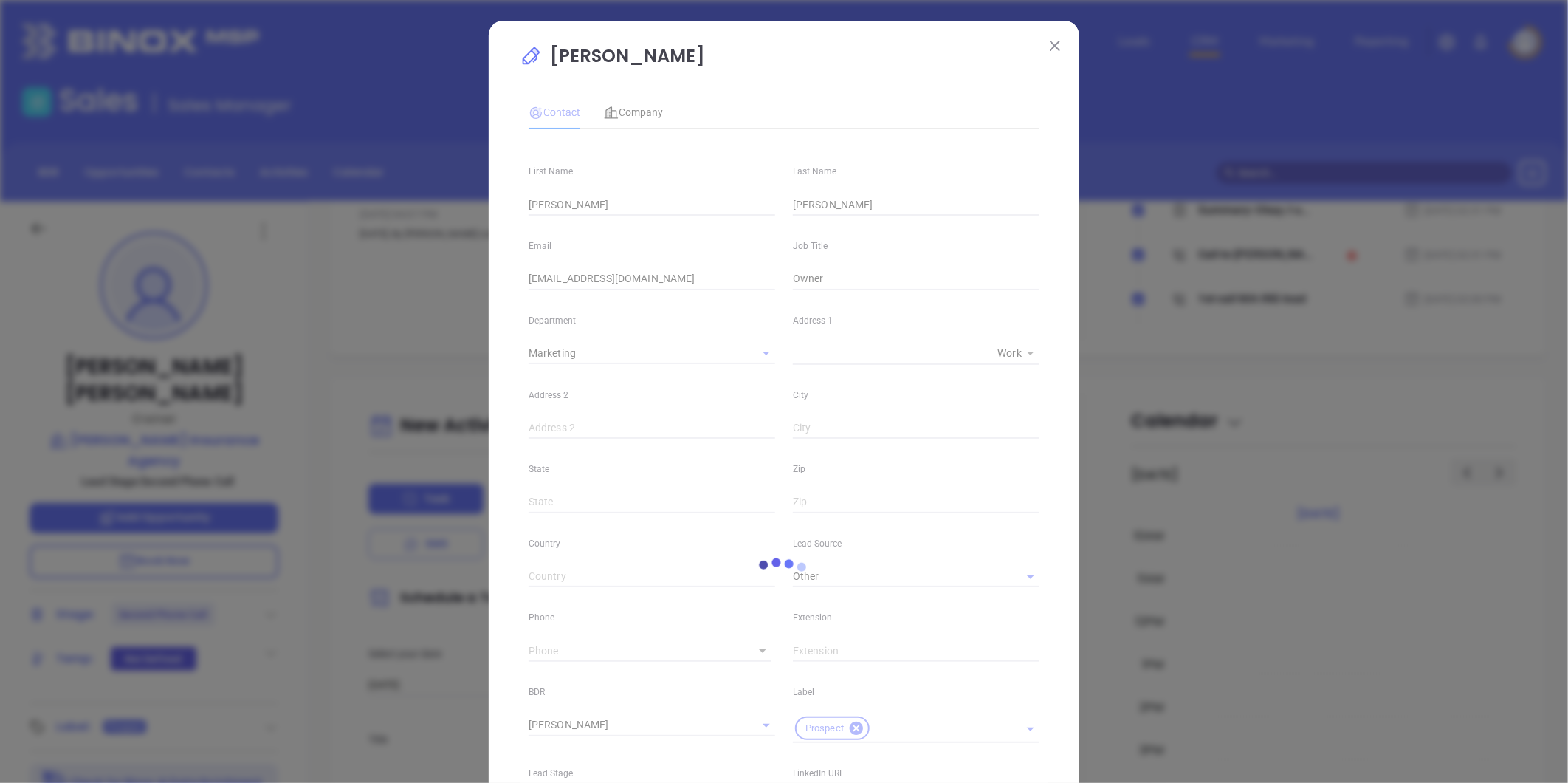
type input "[PHONE_NUMBER]"
type input "1"
drag, startPoint x: 644, startPoint y: 108, endPoint x: 636, endPoint y: 116, distance: 11.3
click at [643, 109] on span "Company" at bounding box center [633, 112] width 59 height 12
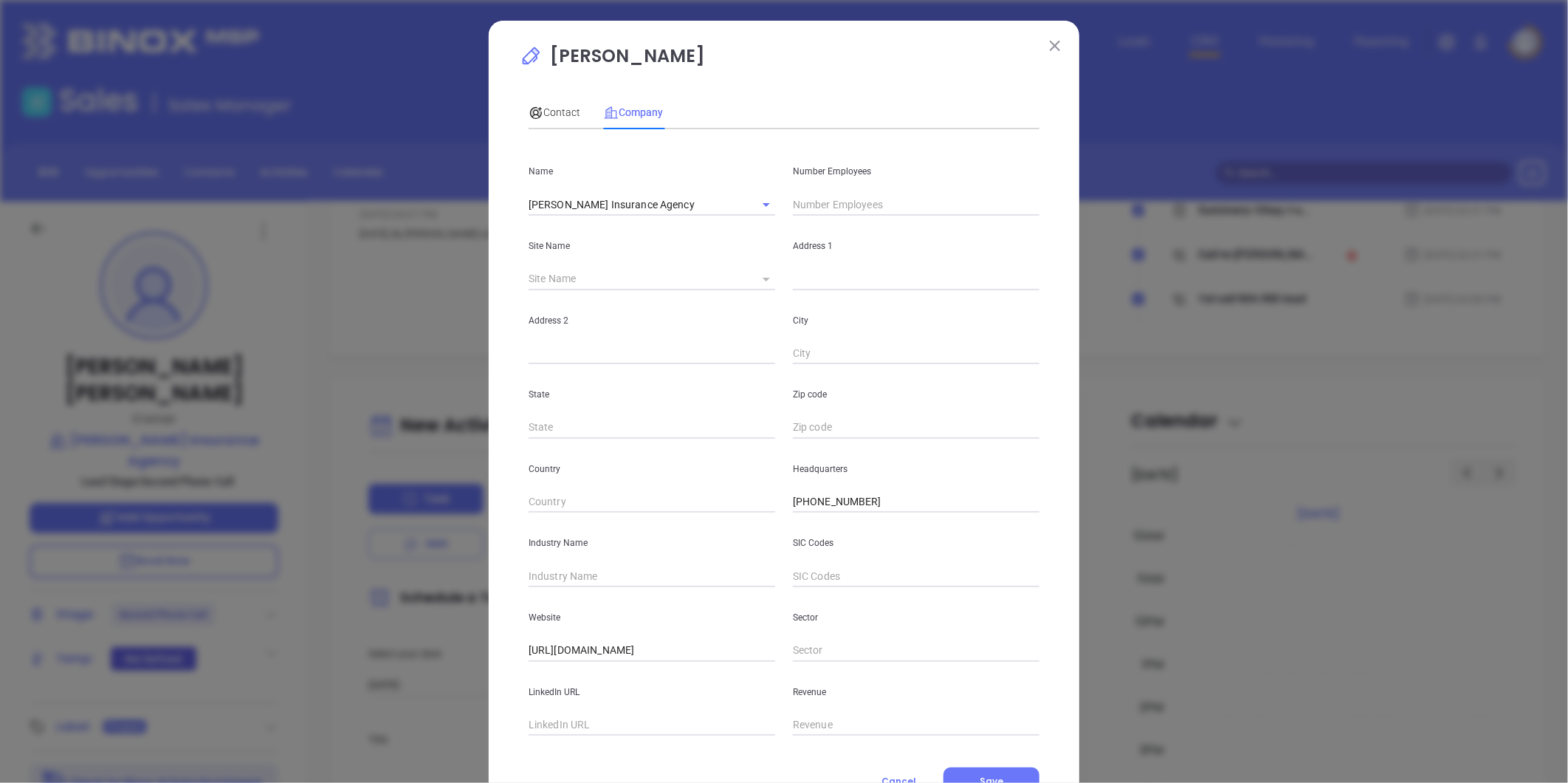
click at [762, 278] on icon at bounding box center [766, 279] width 7 height 4
click at [758, 273] on body "Leads CRM Marketing Reporting Financial Leads Leads Sales Sales Manager BDR Opp…" at bounding box center [784, 391] width 1568 height 783
click at [766, 281] on li "Mattapoisett" at bounding box center [785, 280] width 91 height 27
type input "Mattapoisett"
type input "96962"
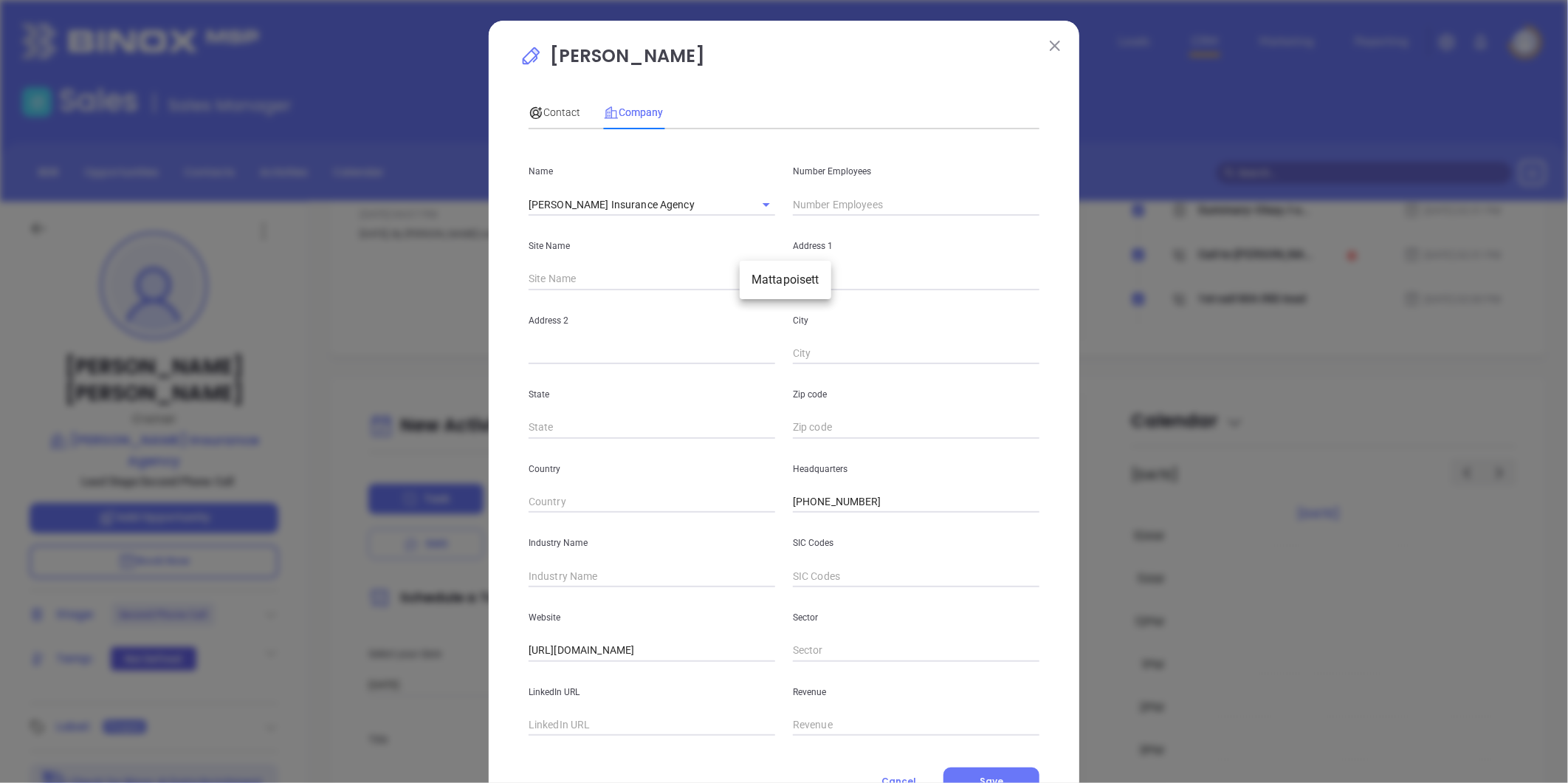
type input "[STREET_ADDRESS]"
type input "Mattapoisett"
type input "MA"
type input "2739"
click at [585, 358] on input "text" at bounding box center [651, 353] width 246 height 22
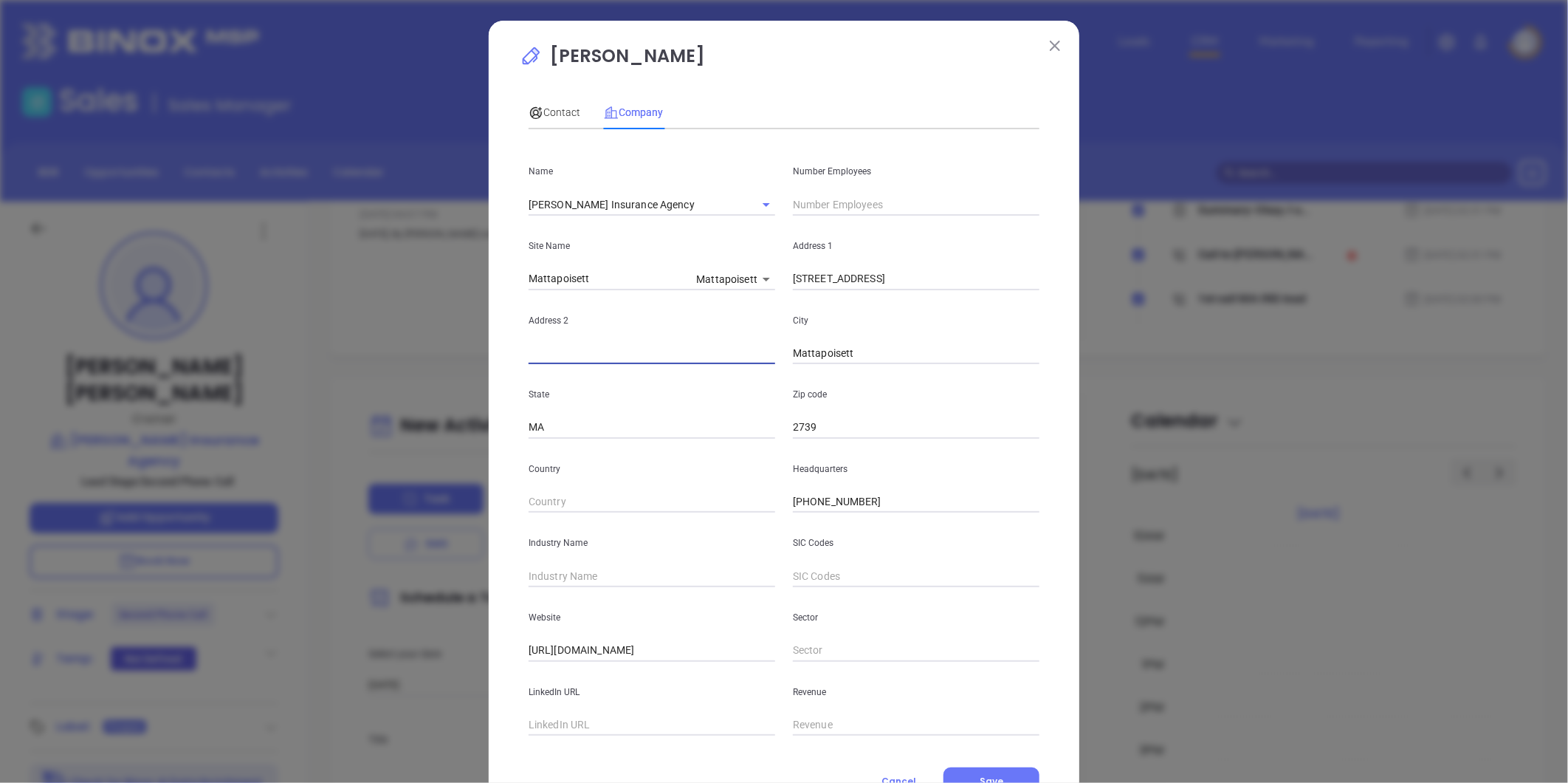
paste input "PO Box 96"
type input "PO Box 96"
click at [821, 429] on input "2739" at bounding box center [916, 427] width 246 height 22
type input "02739"
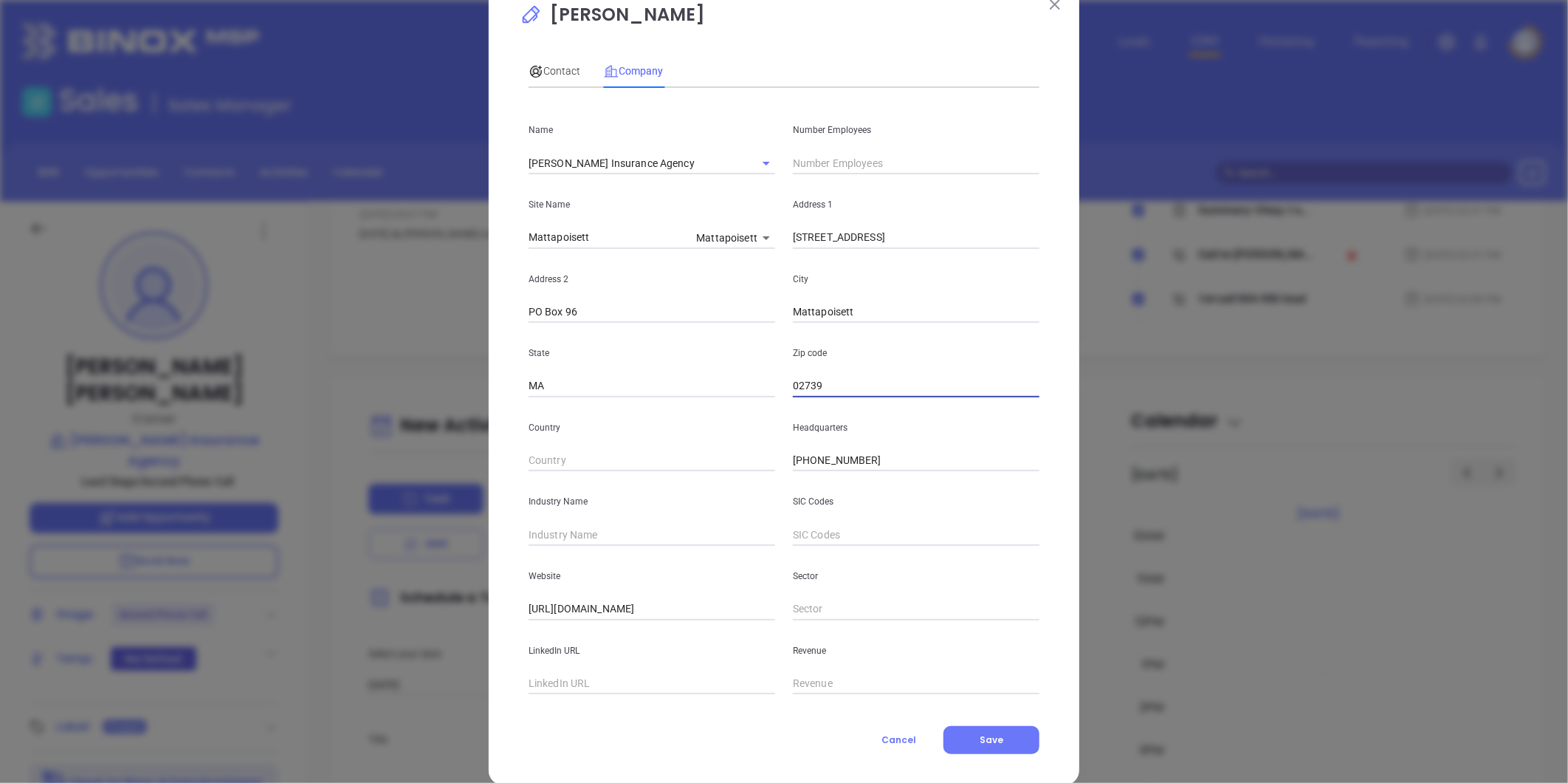
scroll to position [65, 0]
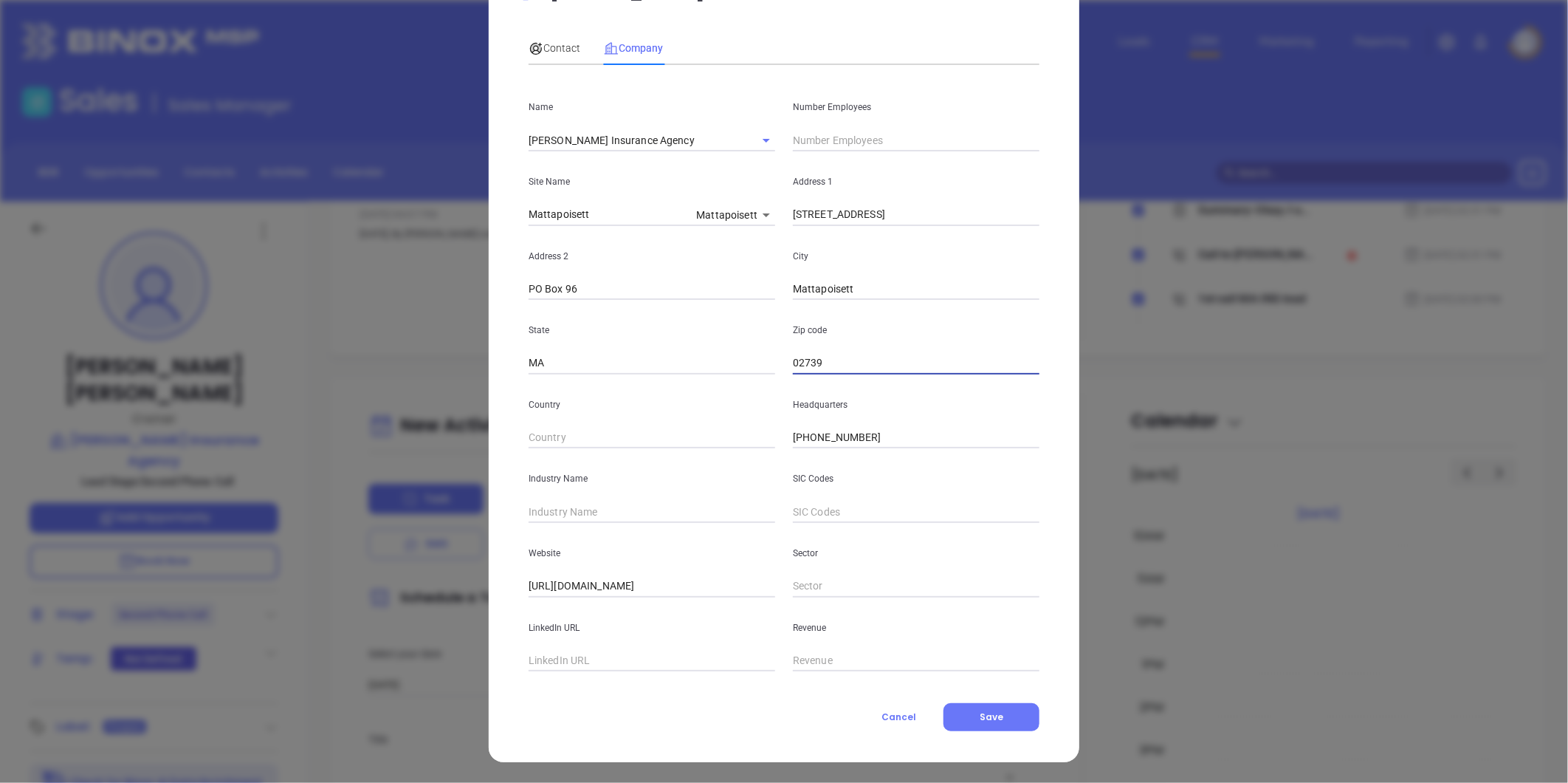
click at [828, 137] on input "text" at bounding box center [916, 140] width 246 height 22
type input "8"
click at [571, 511] on input "text" at bounding box center [651, 512] width 246 height 22
type input "Insurance"
click at [549, 40] on div "Contact" at bounding box center [555, 48] width 52 height 17
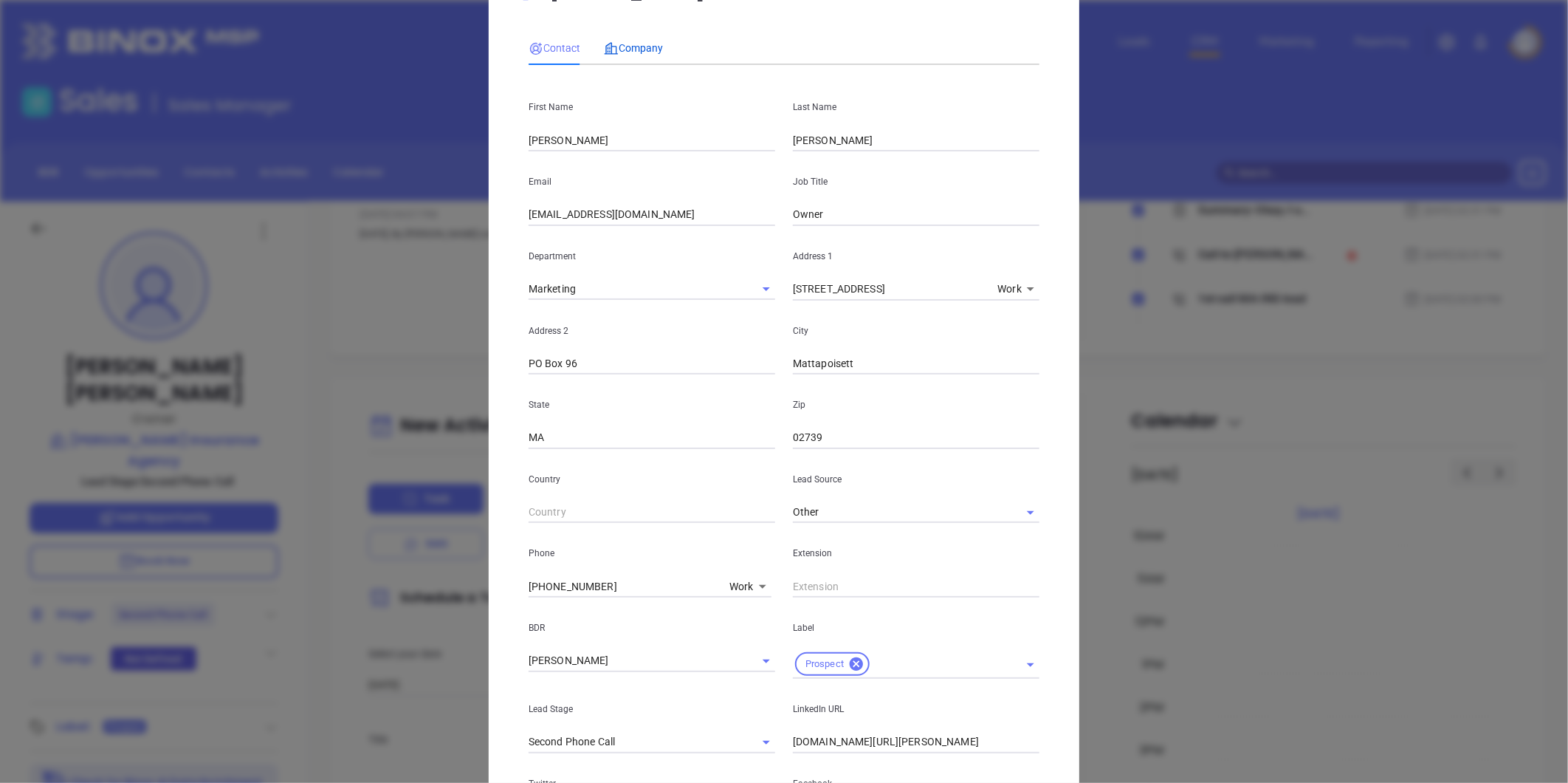
drag, startPoint x: 650, startPoint y: 40, endPoint x: 747, endPoint y: 116, distance: 123.2
click at [650, 42] on span "Company" at bounding box center [633, 47] width 59 height 12
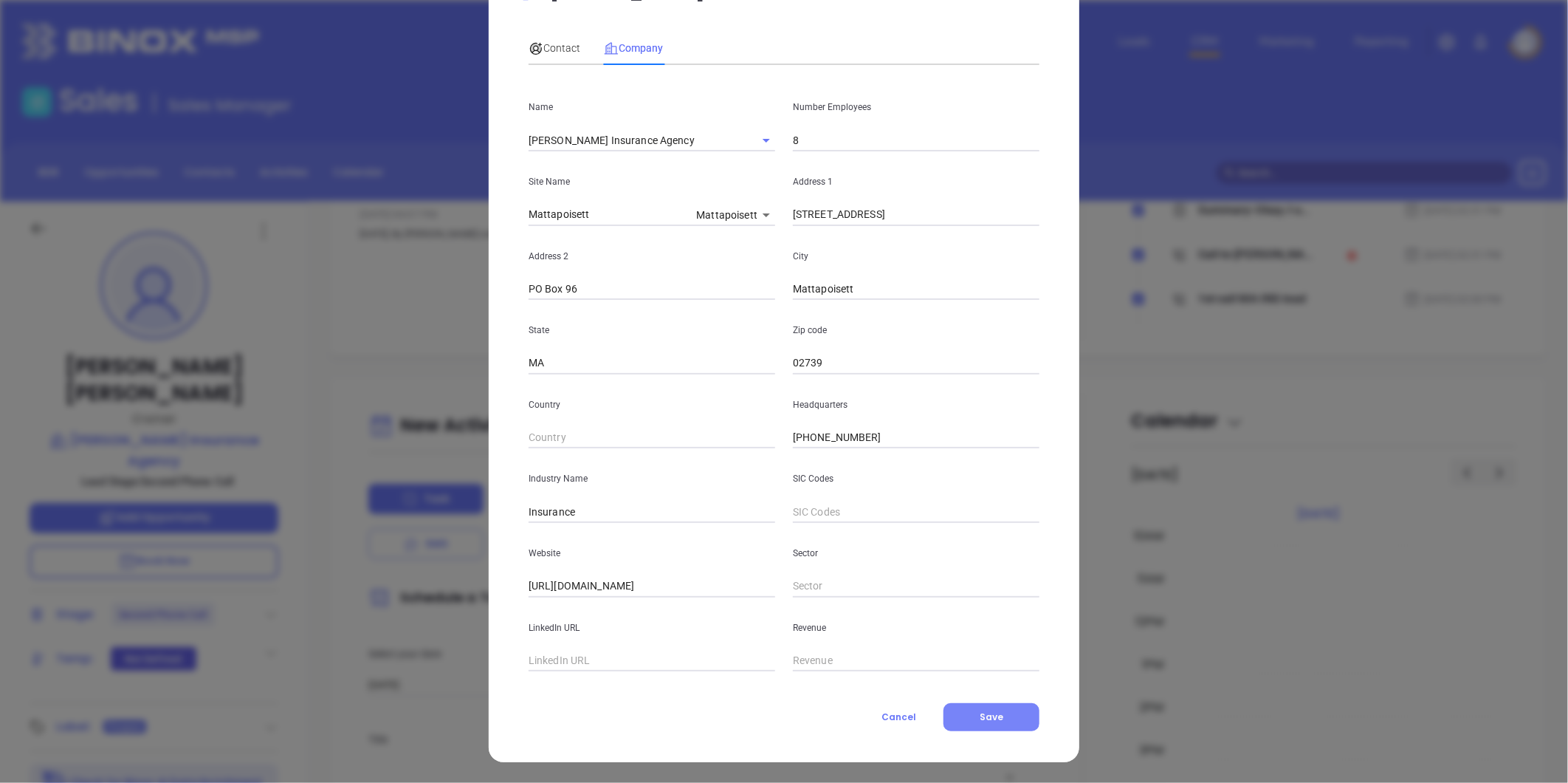
click at [989, 709] on button "Save" at bounding box center [991, 717] width 96 height 28
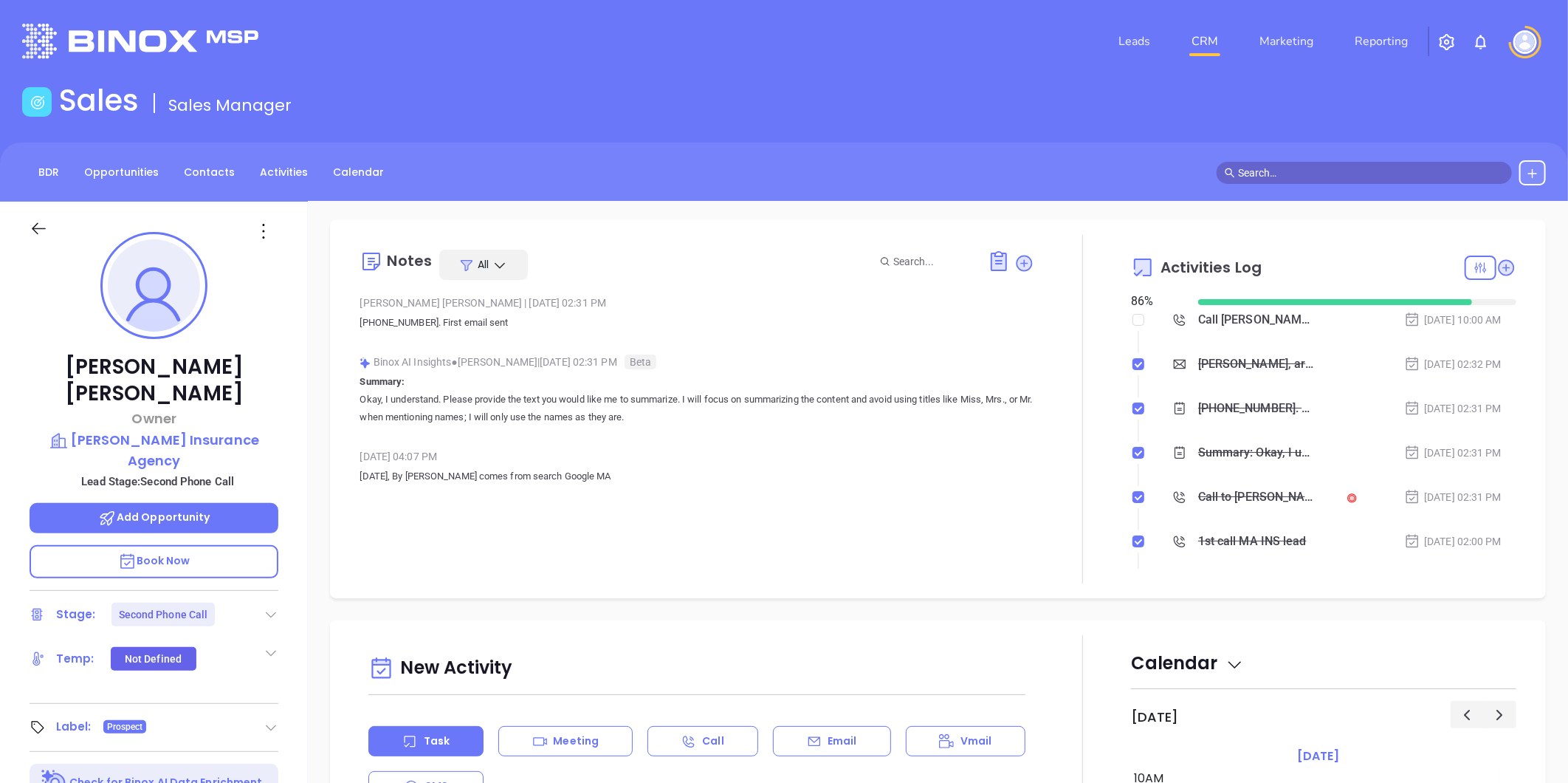
scroll to position [0, 0]
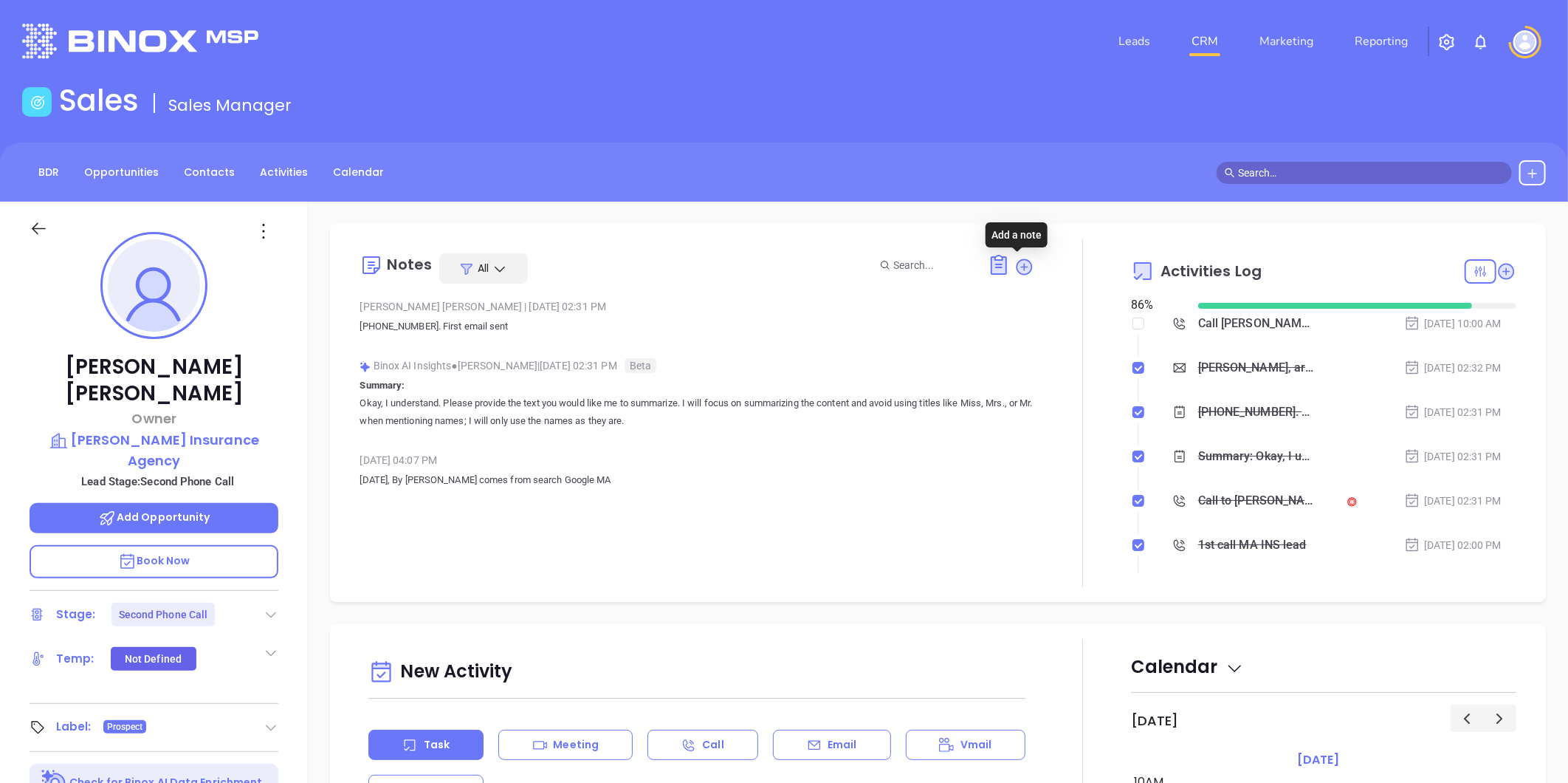
drag, startPoint x: 1013, startPoint y: 261, endPoint x: 864, endPoint y: 283, distance: 150.6
click at [1017, 264] on icon at bounding box center [1024, 266] width 15 height 15
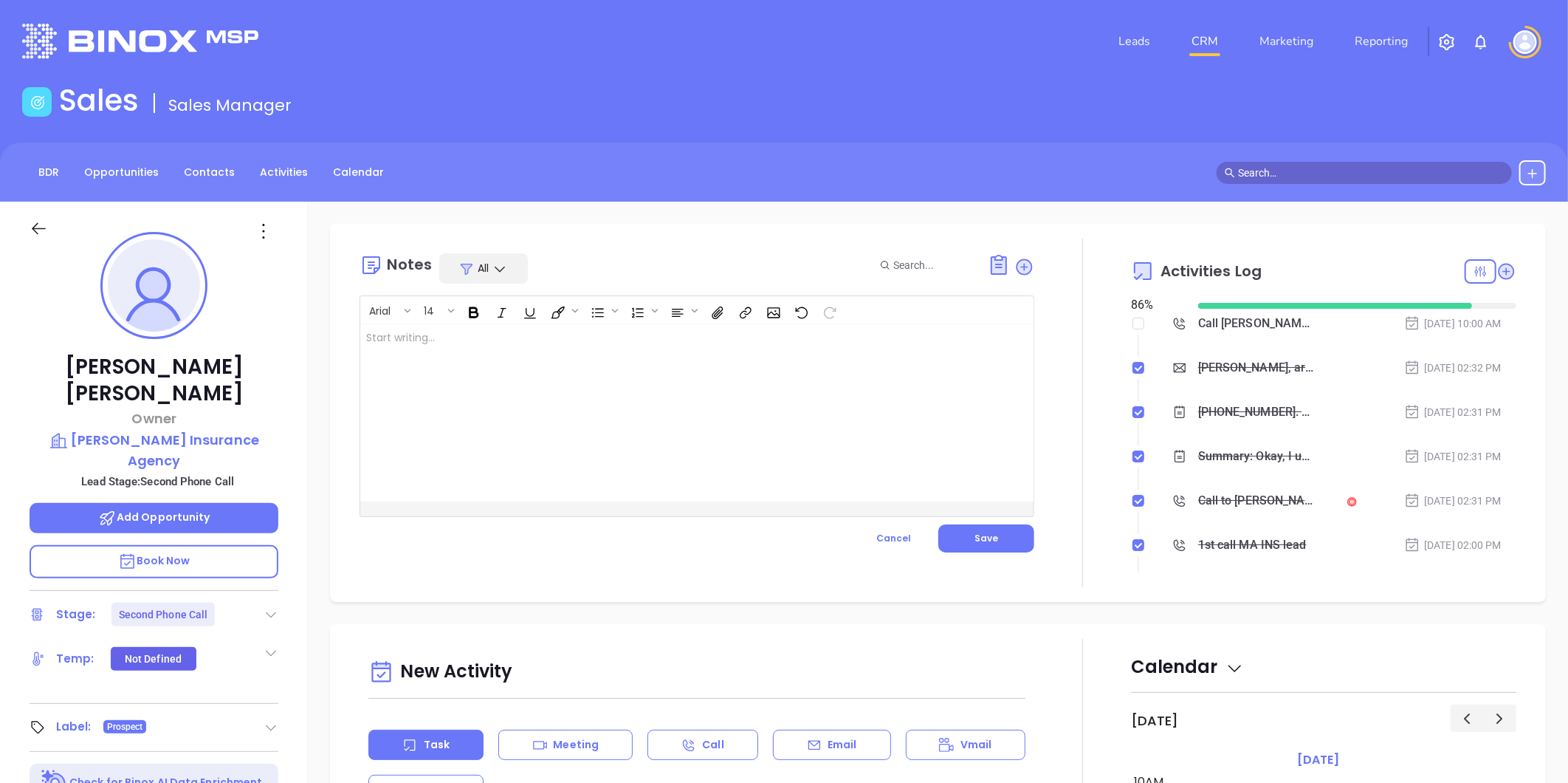
click at [510, 335] on div at bounding box center [673, 412] width 626 height 177
click at [980, 528] on button "Save" at bounding box center [986, 538] width 96 height 28
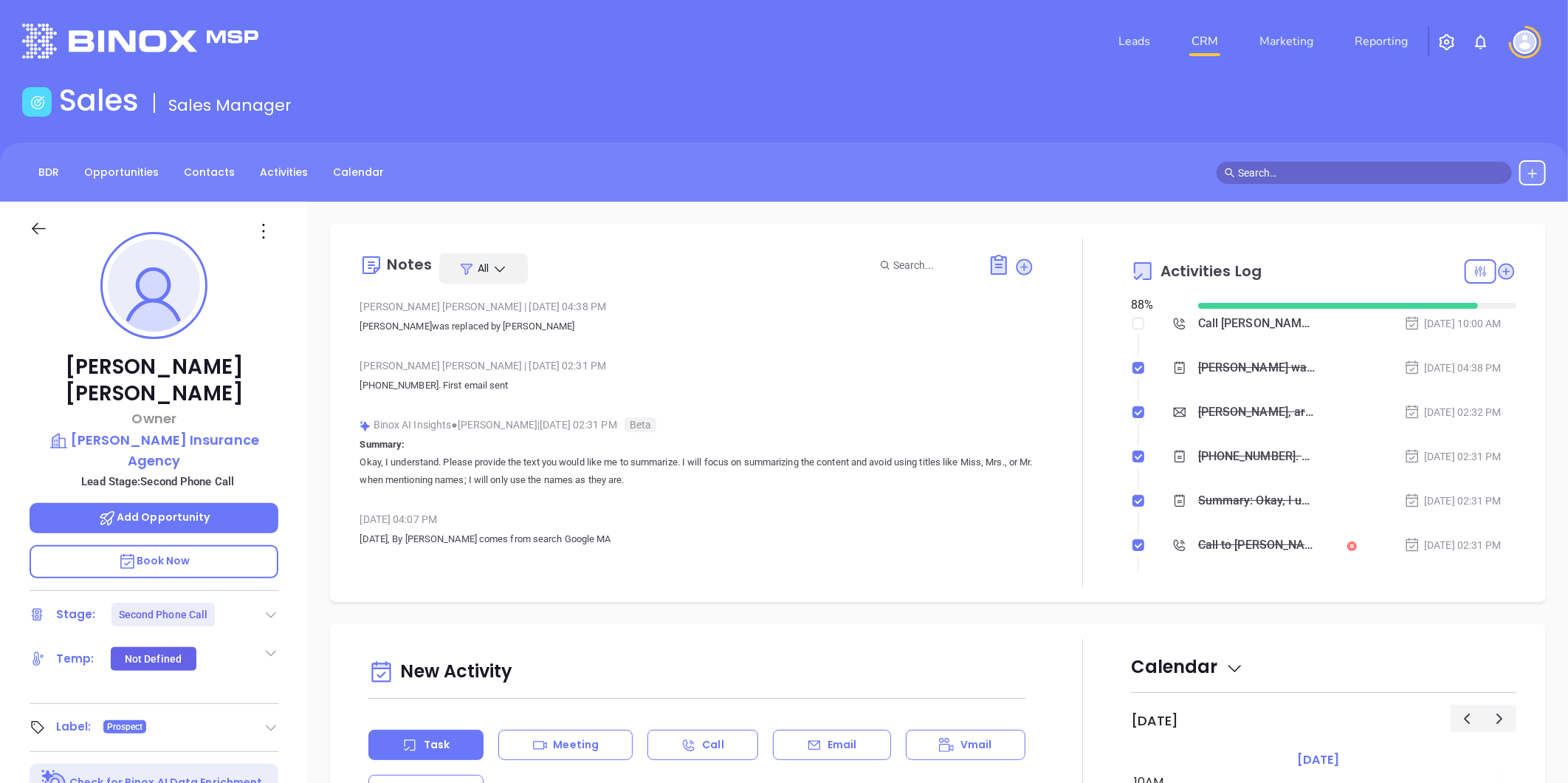
click at [940, 61] on div "Leads CRM Marketing Reporting" at bounding box center [1041, 42] width 1028 height 54
